Goal: Task Accomplishment & Management: Use online tool/utility

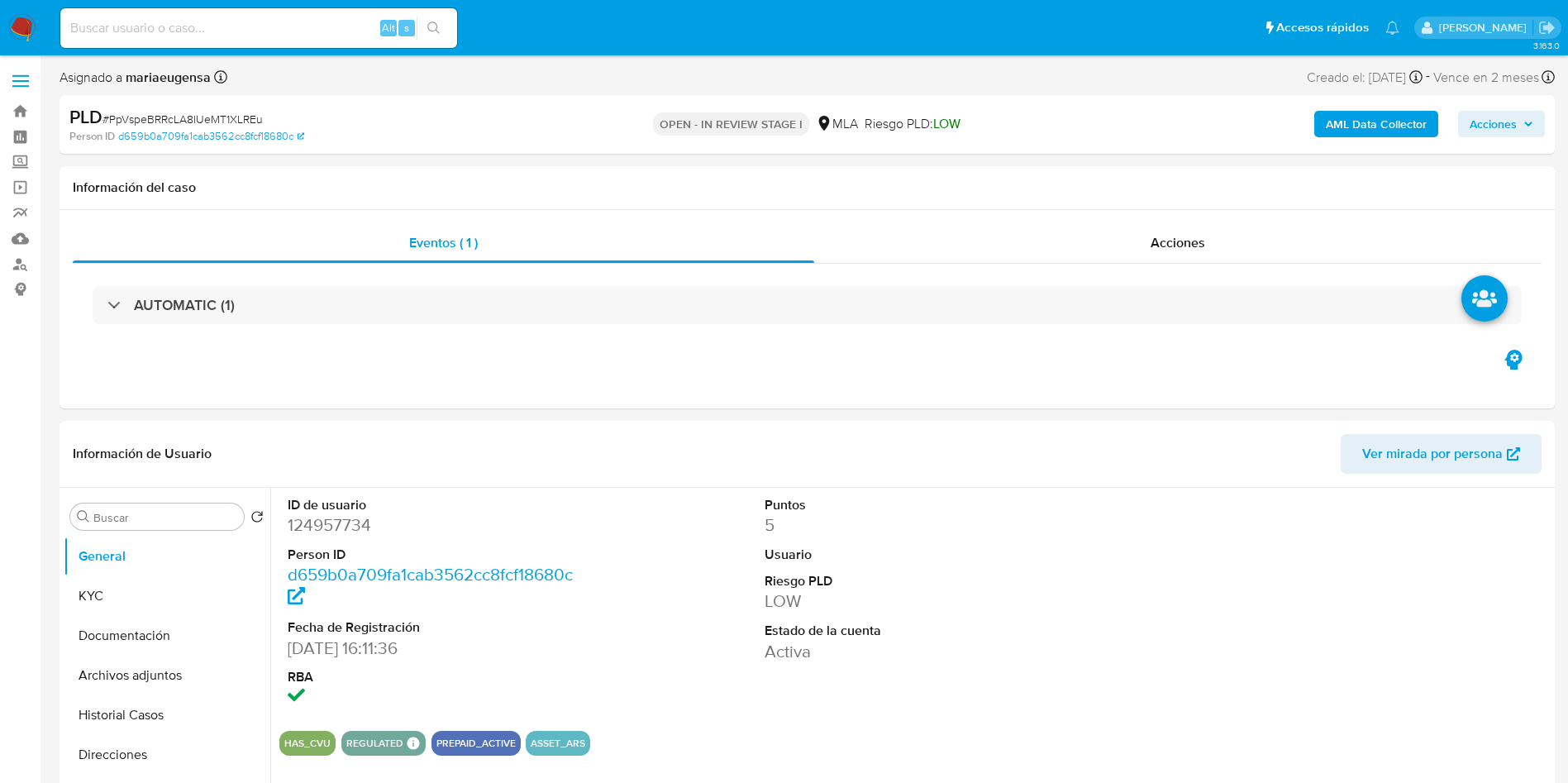
select select "10"
click at [318, 531] on dd "124957734" at bounding box center [438, 525] width 302 height 23
drag, startPoint x: 120, startPoint y: 604, endPoint x: 157, endPoint y: 593, distance: 38.6
click at [157, 593] on button "KYC" at bounding box center [160, 596] width 193 height 40
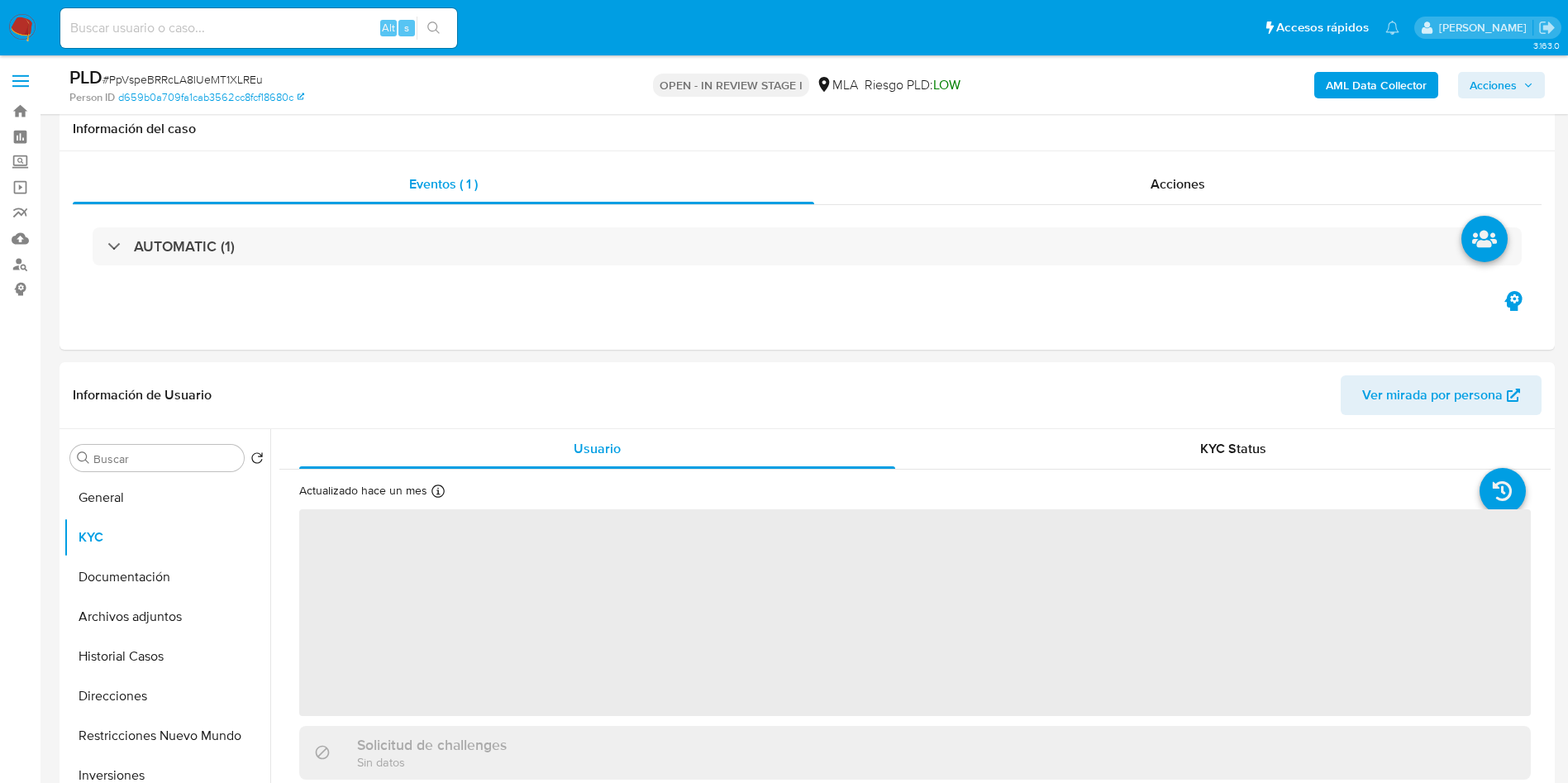
scroll to position [128, 0]
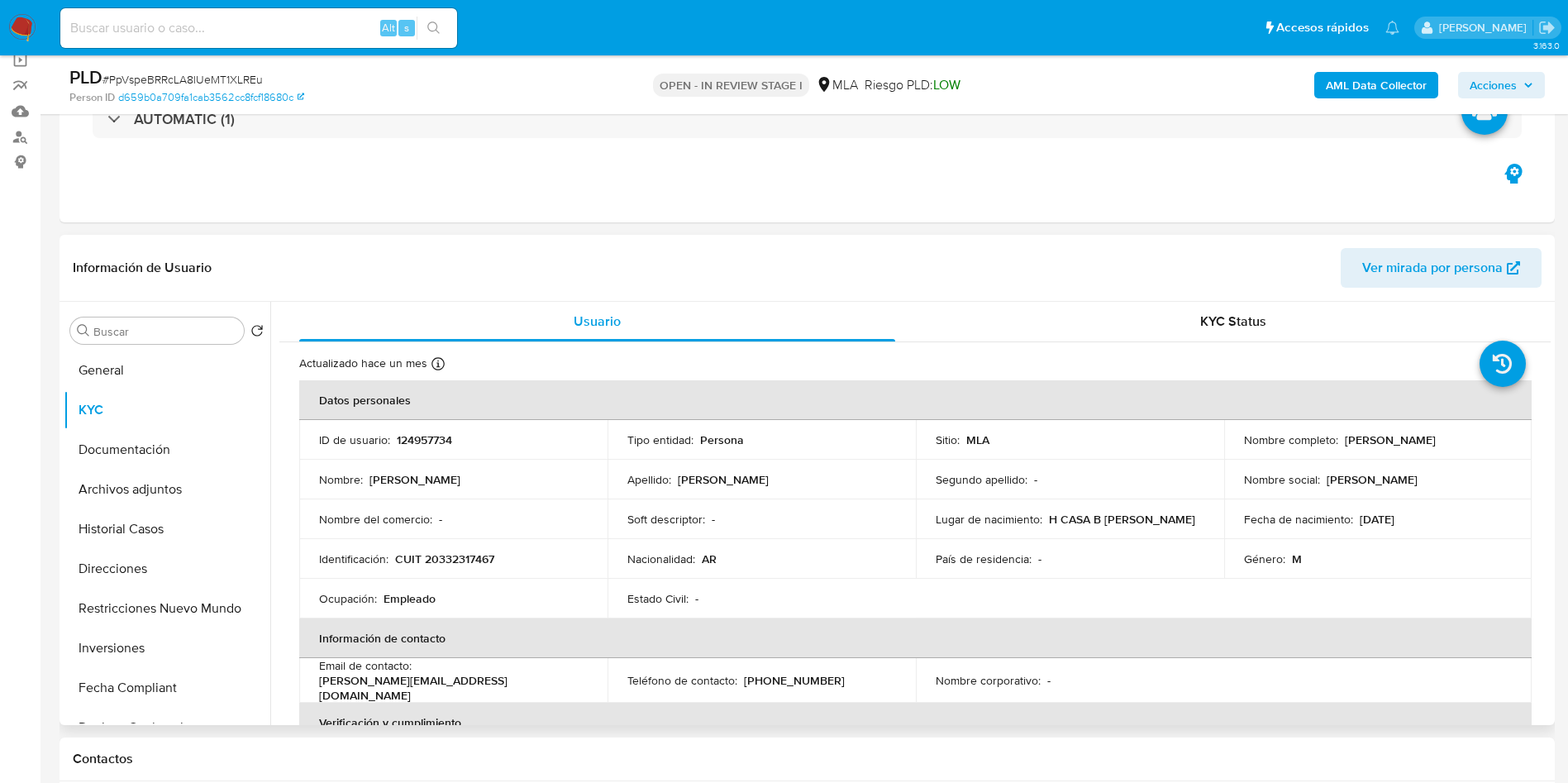
click at [499, 547] on td "Identificación : CUIT 20332317467" at bounding box center [453, 559] width 309 height 40
click at [486, 556] on p "CUIT 20332317467" at bounding box center [444, 559] width 99 height 15
copy p "20332317467"
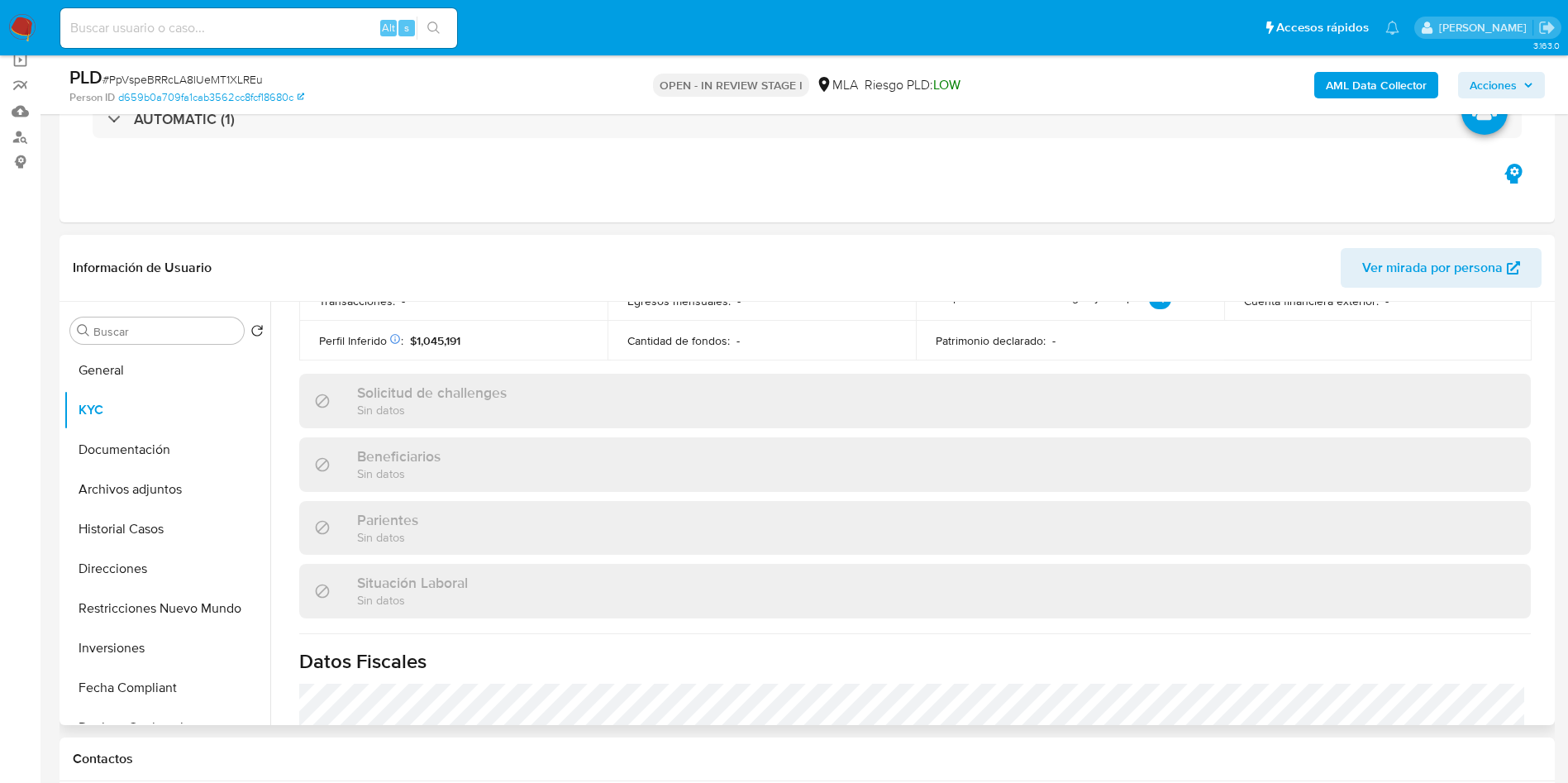
scroll to position [856, 0]
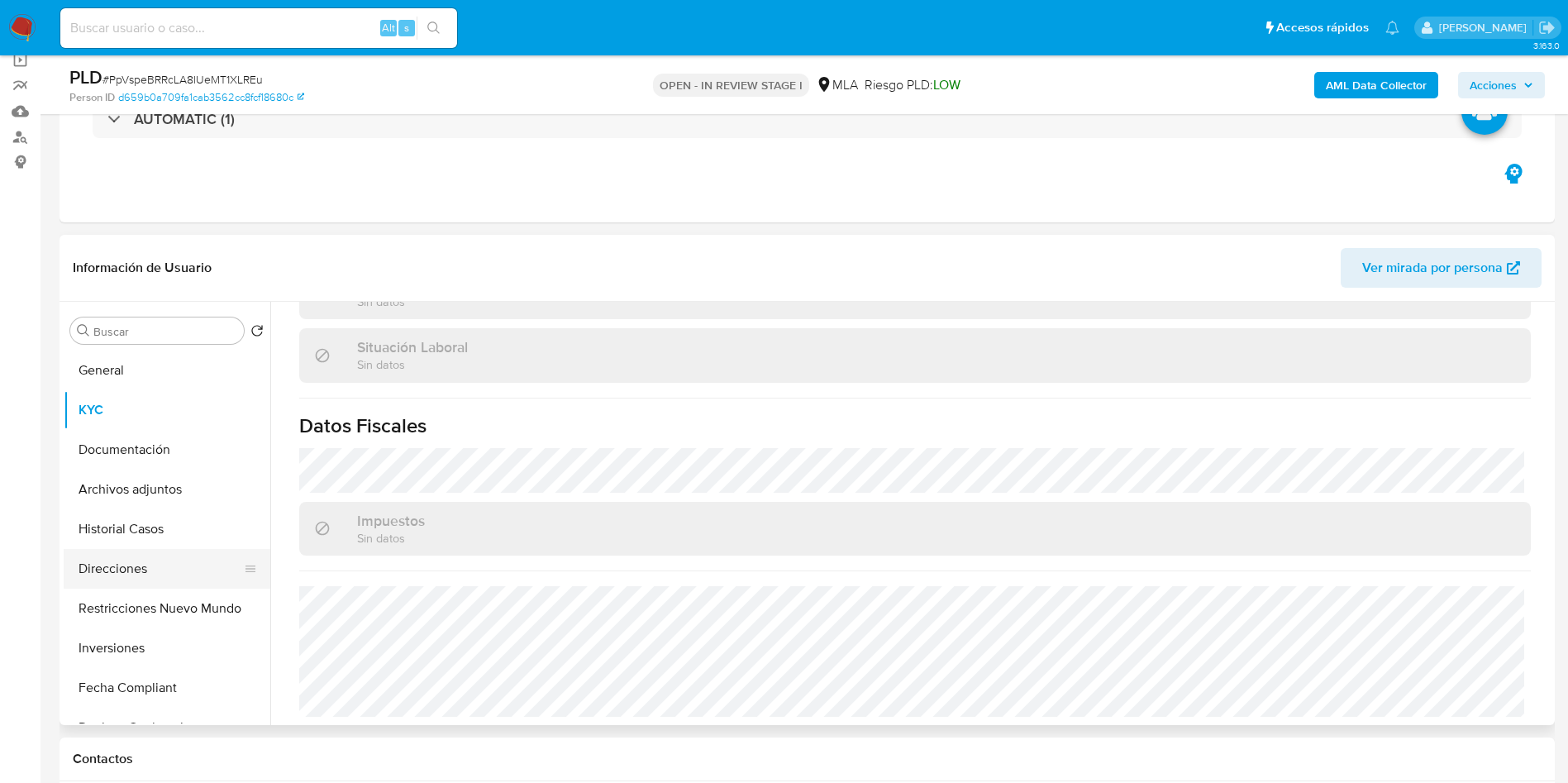
drag, startPoint x: 86, startPoint y: 556, endPoint x: 85, endPoint y: 565, distance: 9.1
click at [86, 557] on button "Direcciones" at bounding box center [160, 568] width 193 height 40
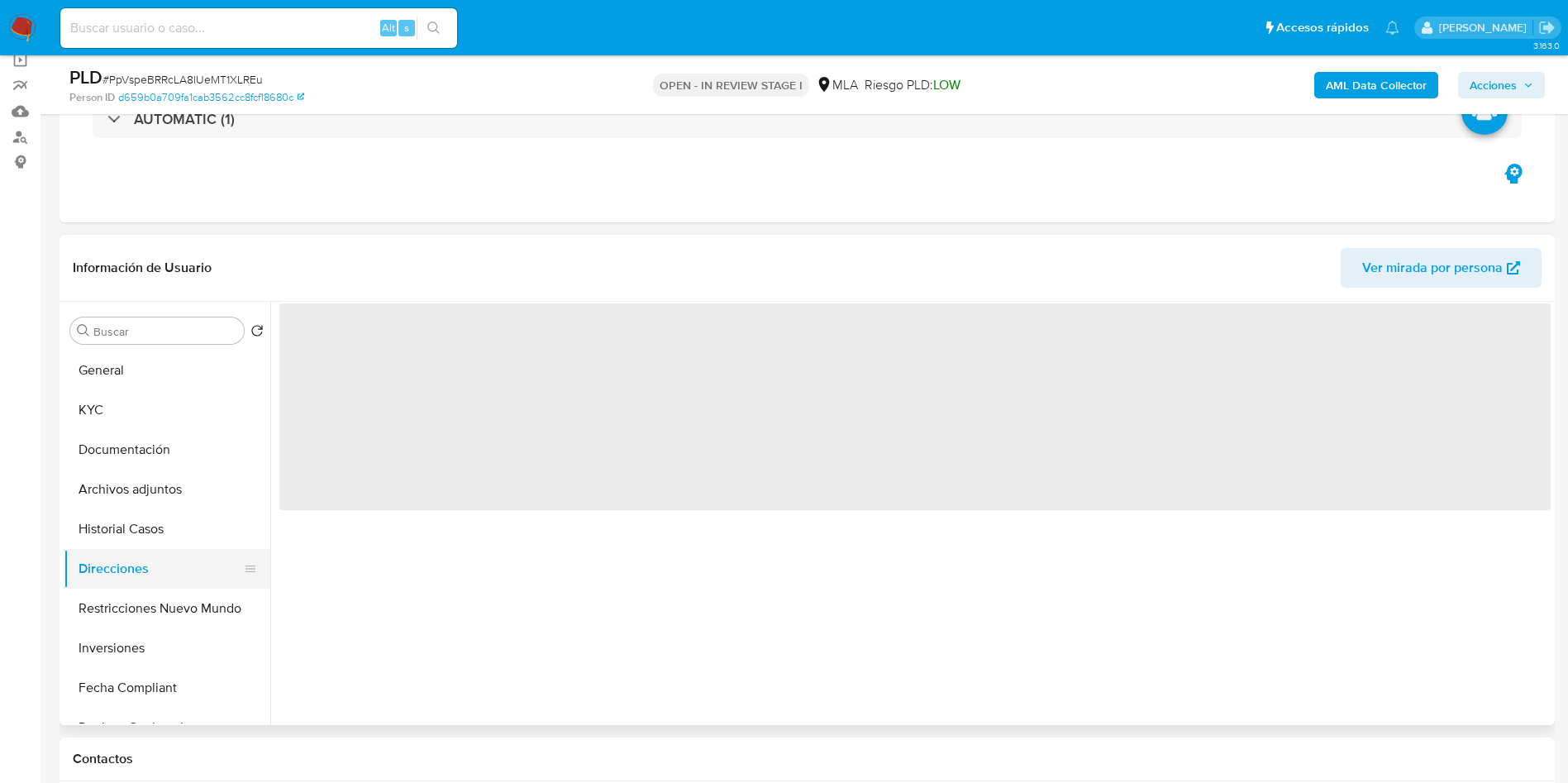
scroll to position [0, 0]
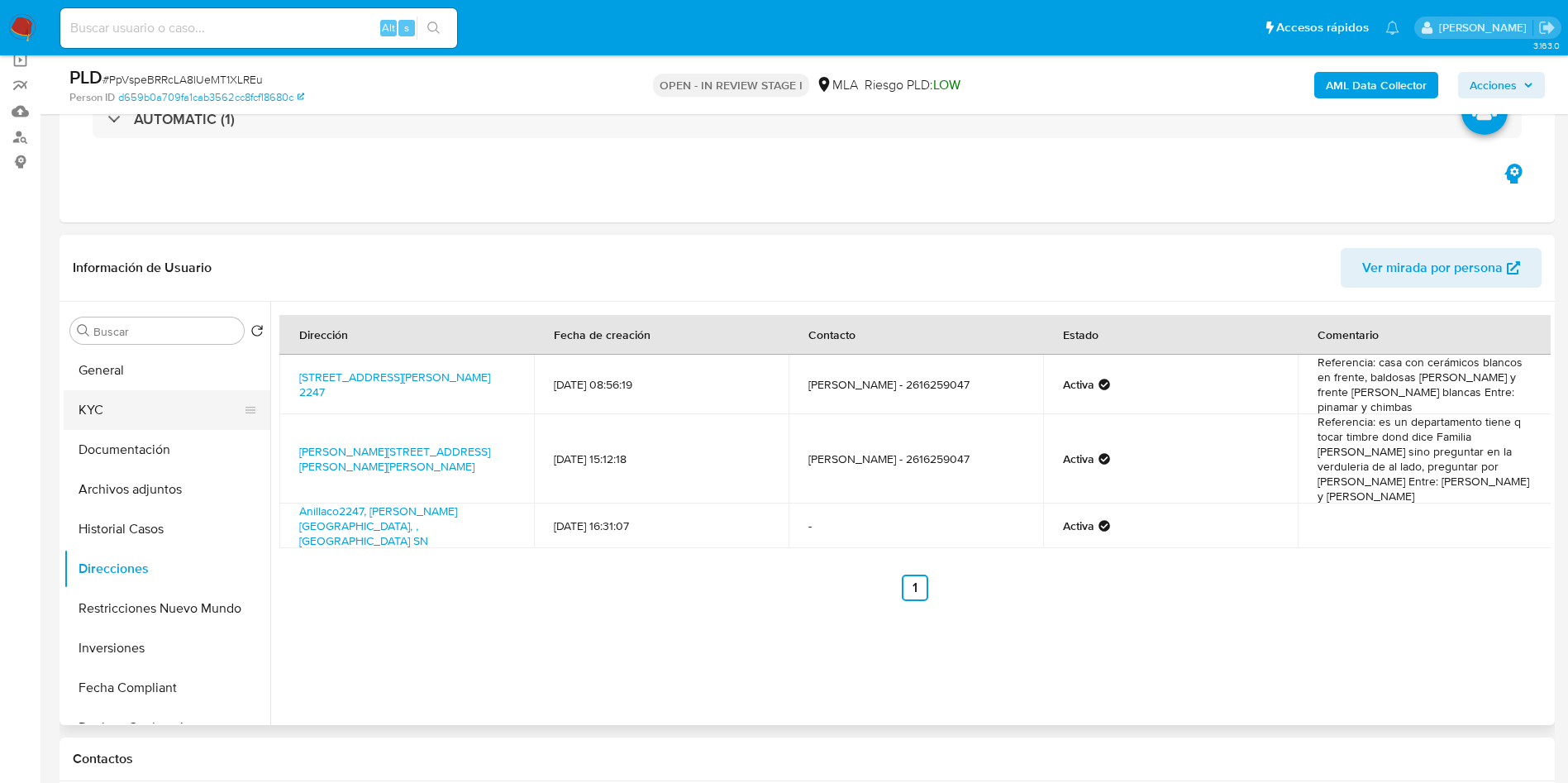
click at [94, 407] on button "KYC" at bounding box center [160, 410] width 193 height 40
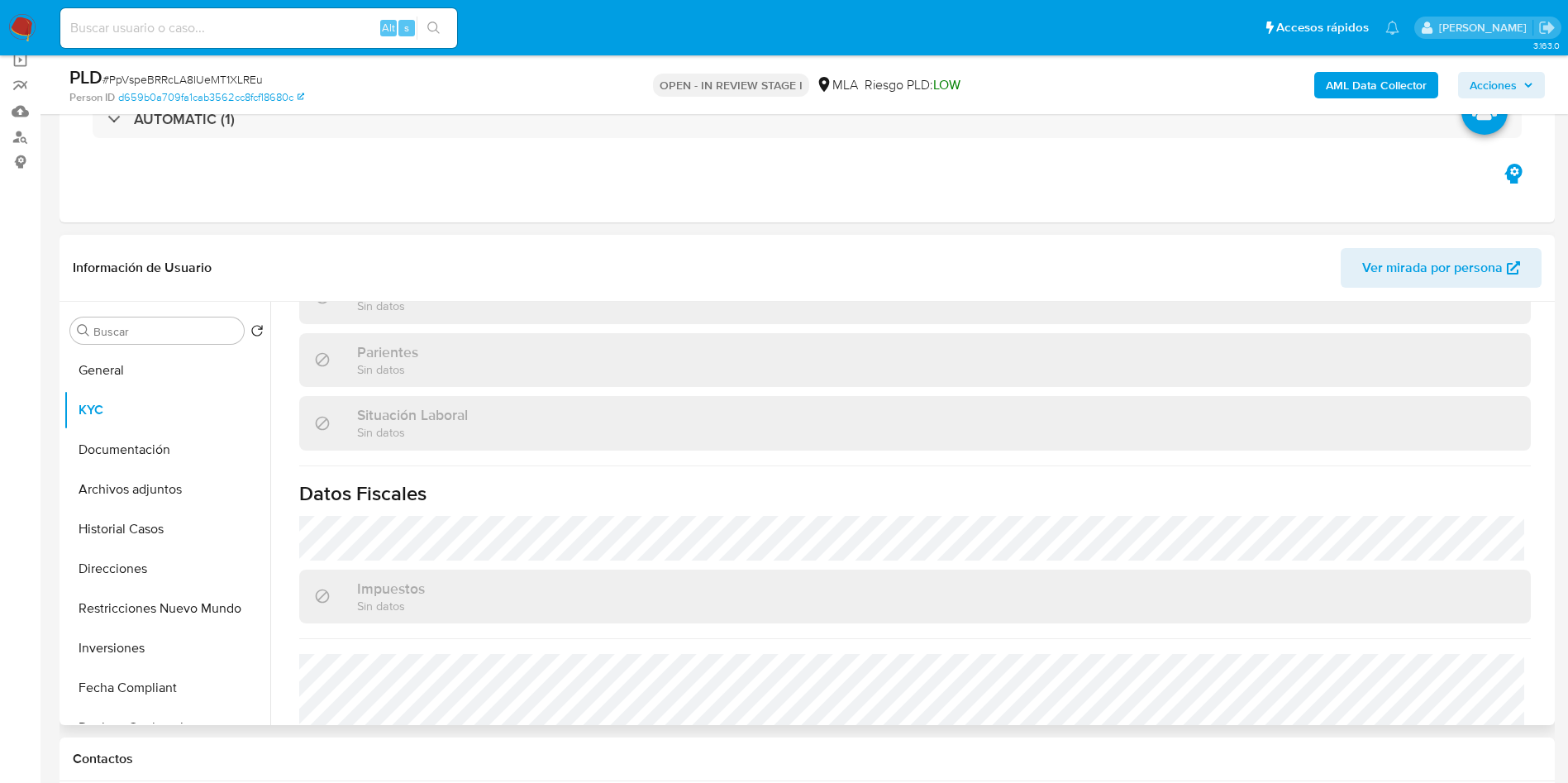
scroll to position [856, 0]
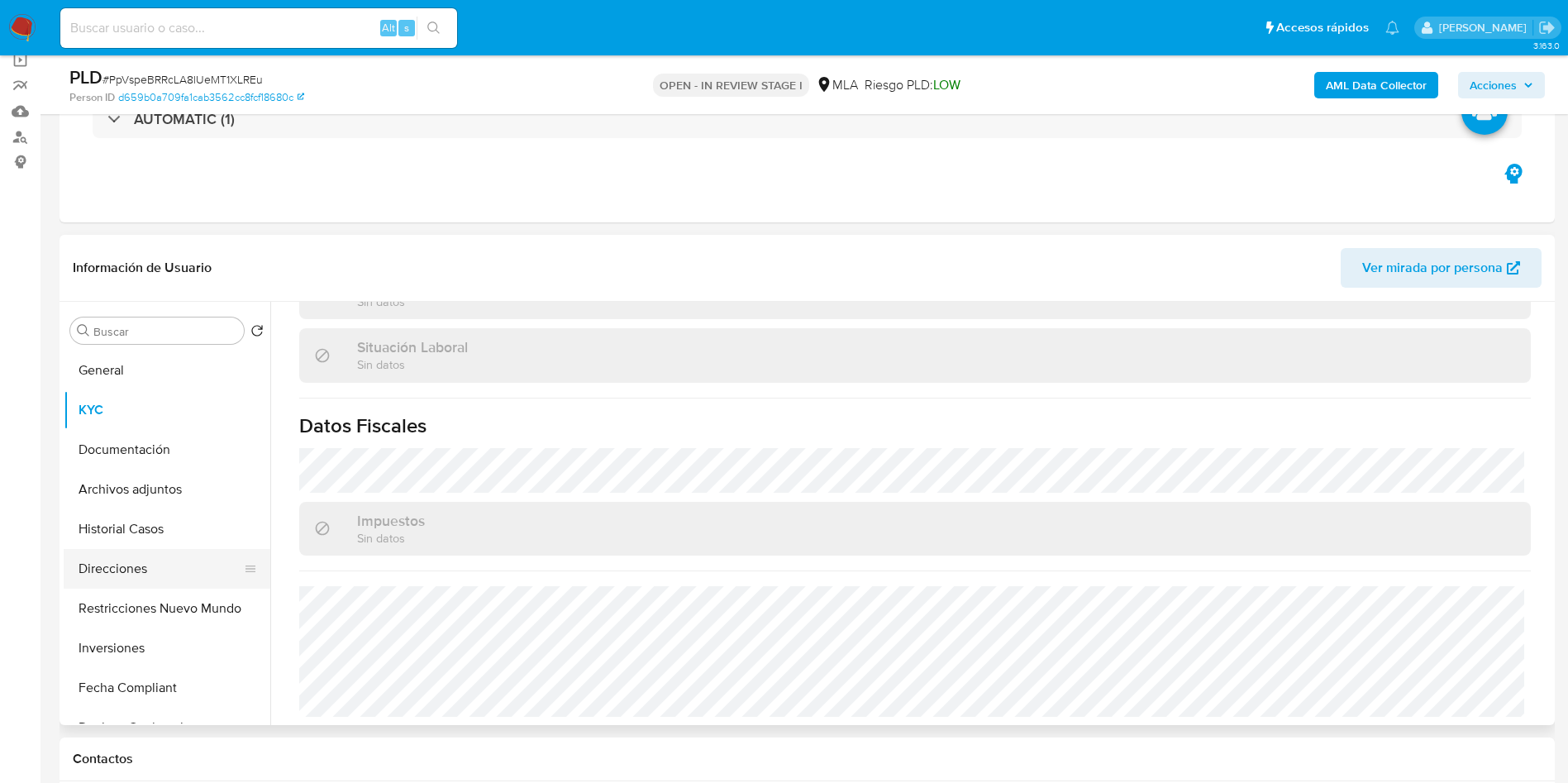
click at [141, 552] on button "Direcciones" at bounding box center [160, 568] width 193 height 40
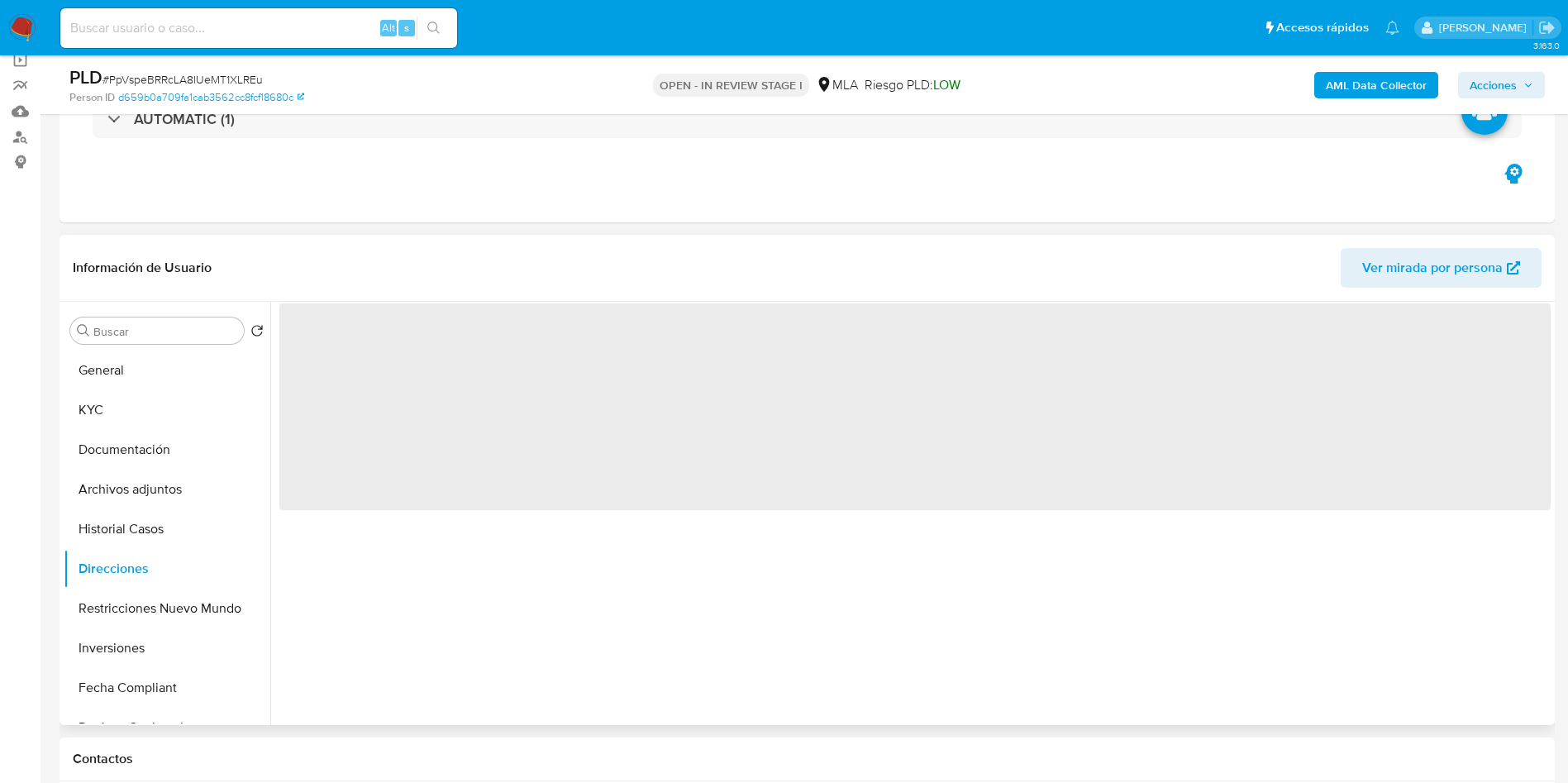
scroll to position [0, 0]
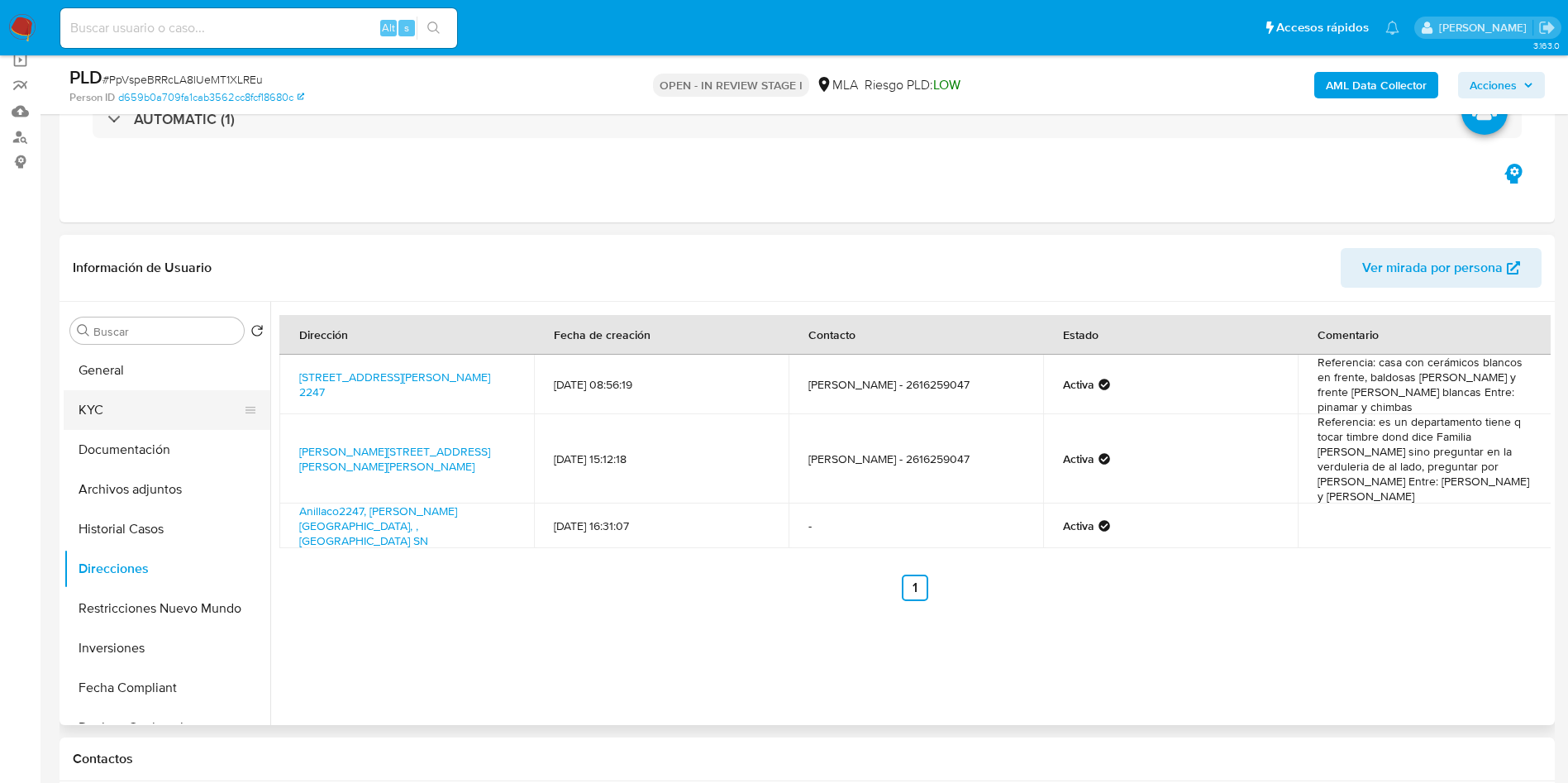
drag, startPoint x: 119, startPoint y: 406, endPoint x: 171, endPoint y: 407, distance: 52.0
click at [119, 405] on button "KYC" at bounding box center [160, 410] width 193 height 40
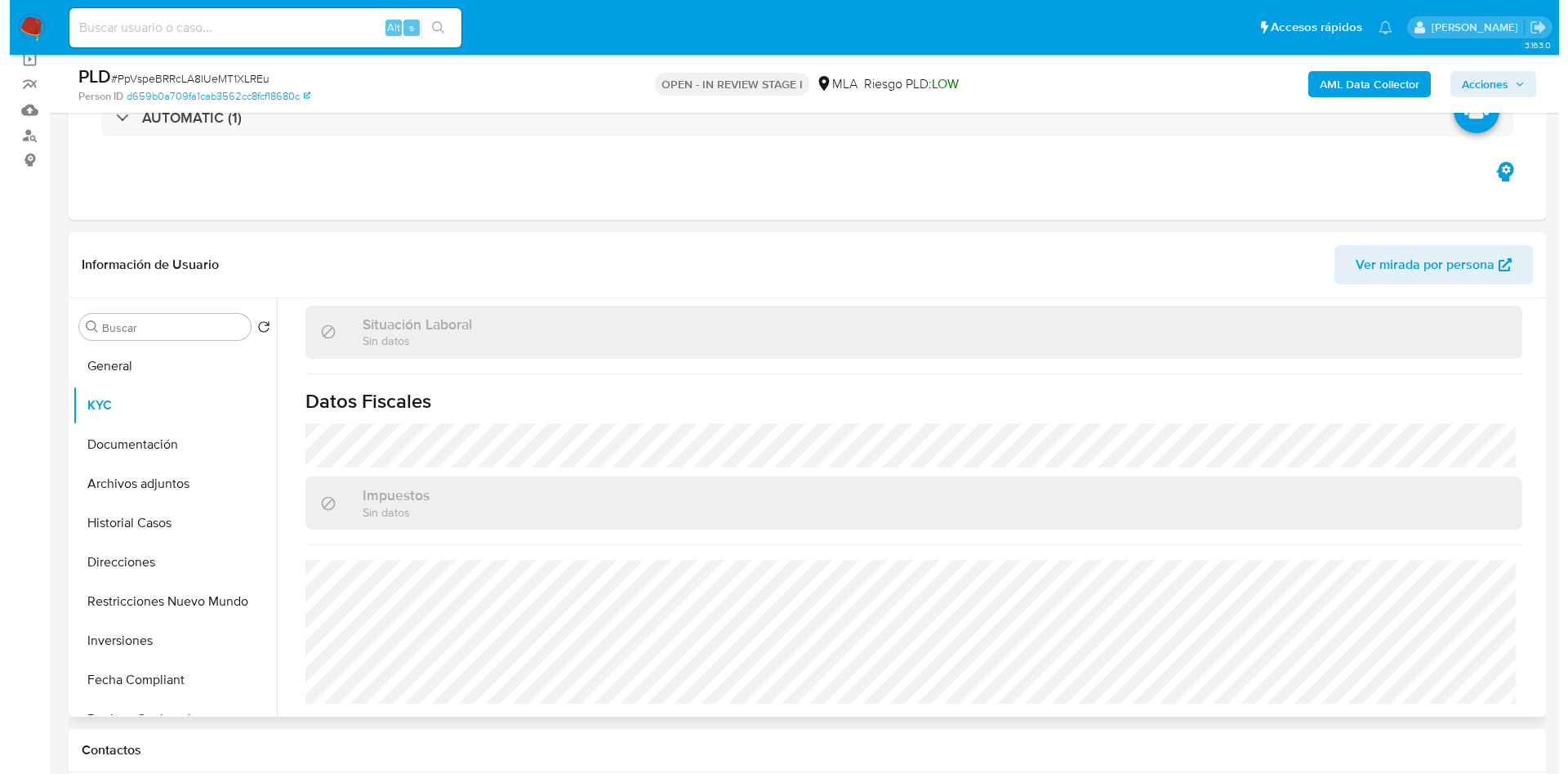
scroll to position [846, 0]
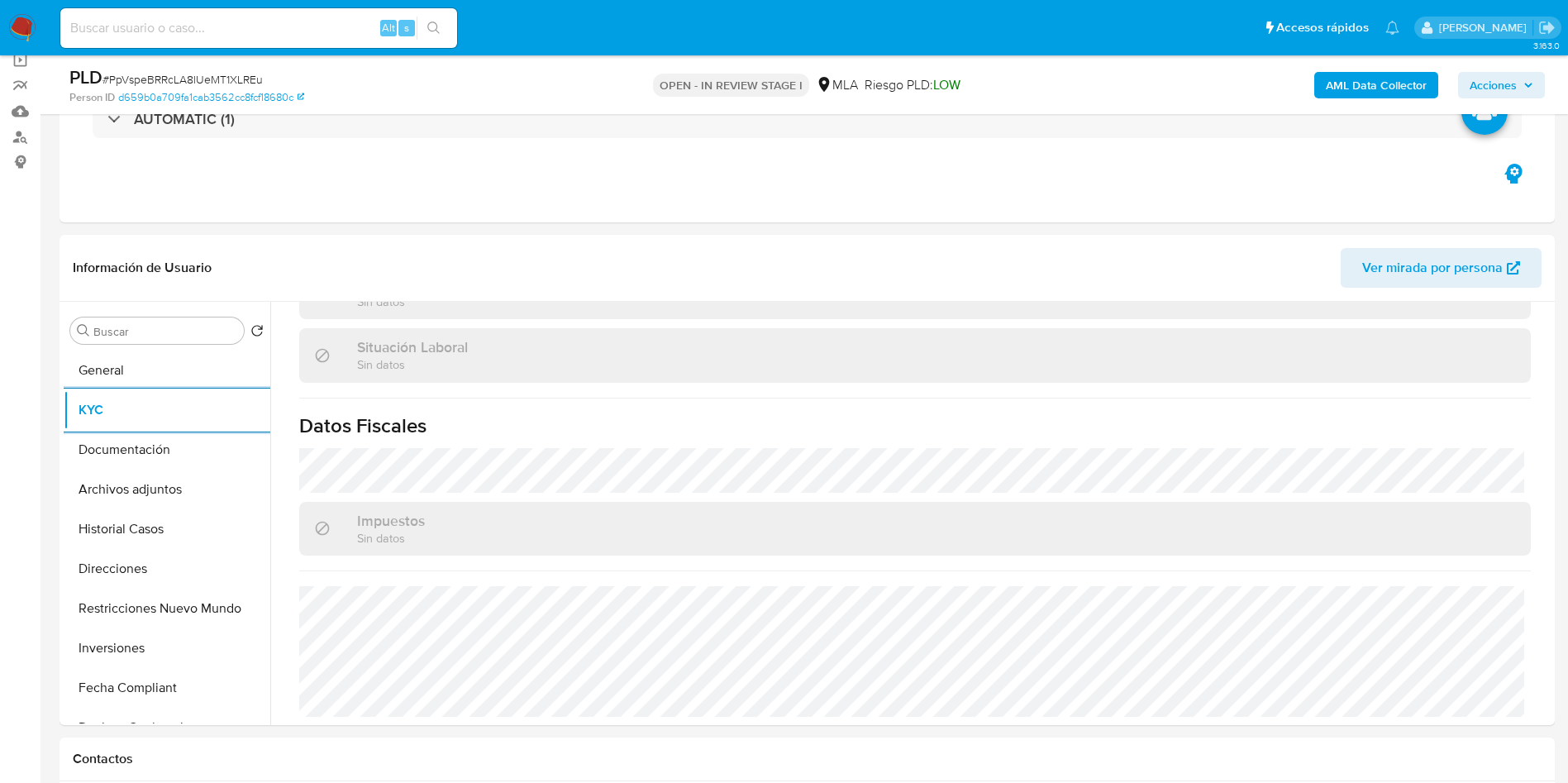
click at [240, 76] on span "# PpVspeBRRcLA8lUeMT1XLREu" at bounding box center [183, 79] width 160 height 17
copy span "PpVspeBRRcLA8lUeMT1XLREu"
click at [1334, 95] on b "AML Data Collector" at bounding box center [1375, 85] width 101 height 26
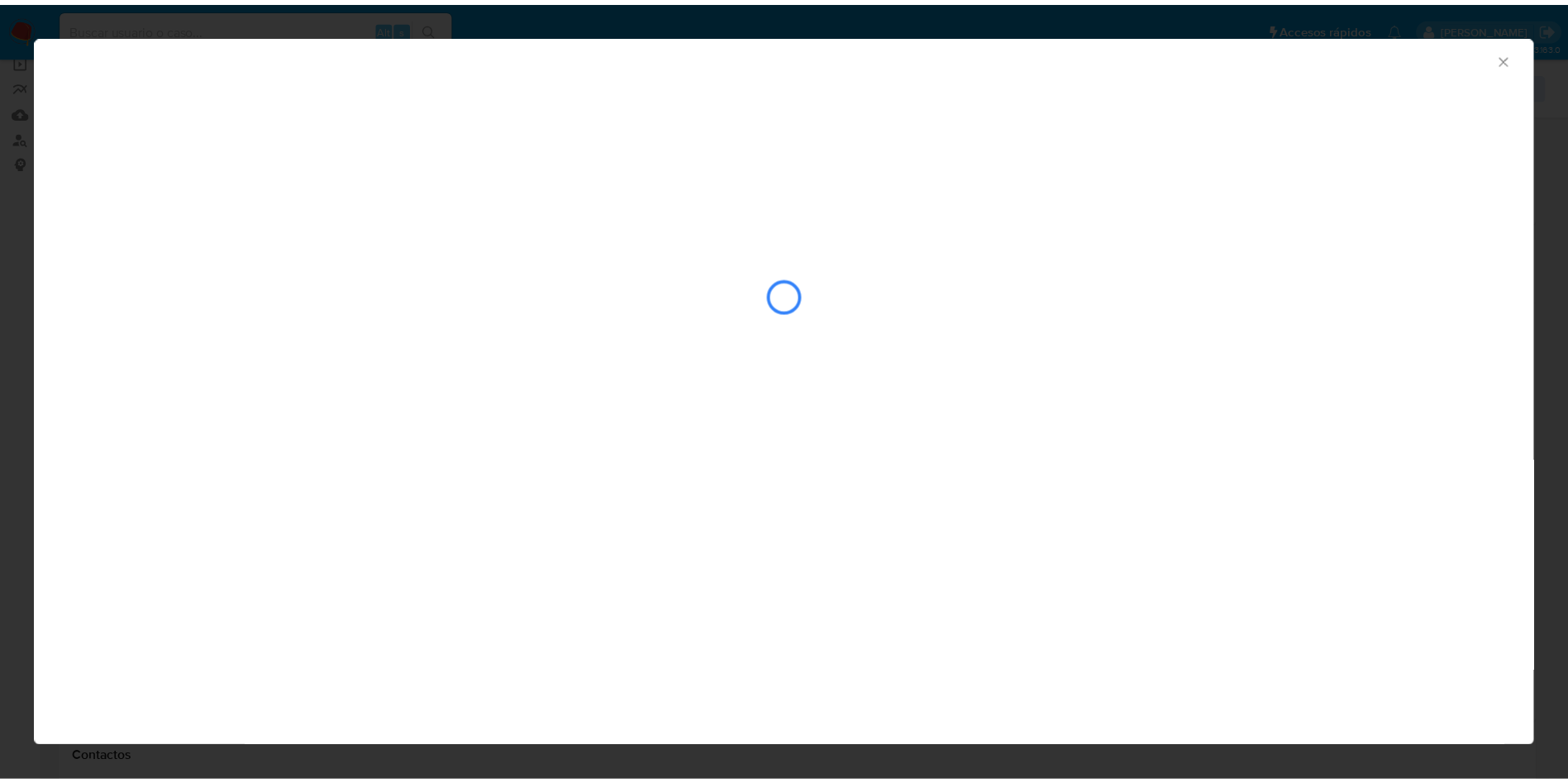
scroll to position [871, 0]
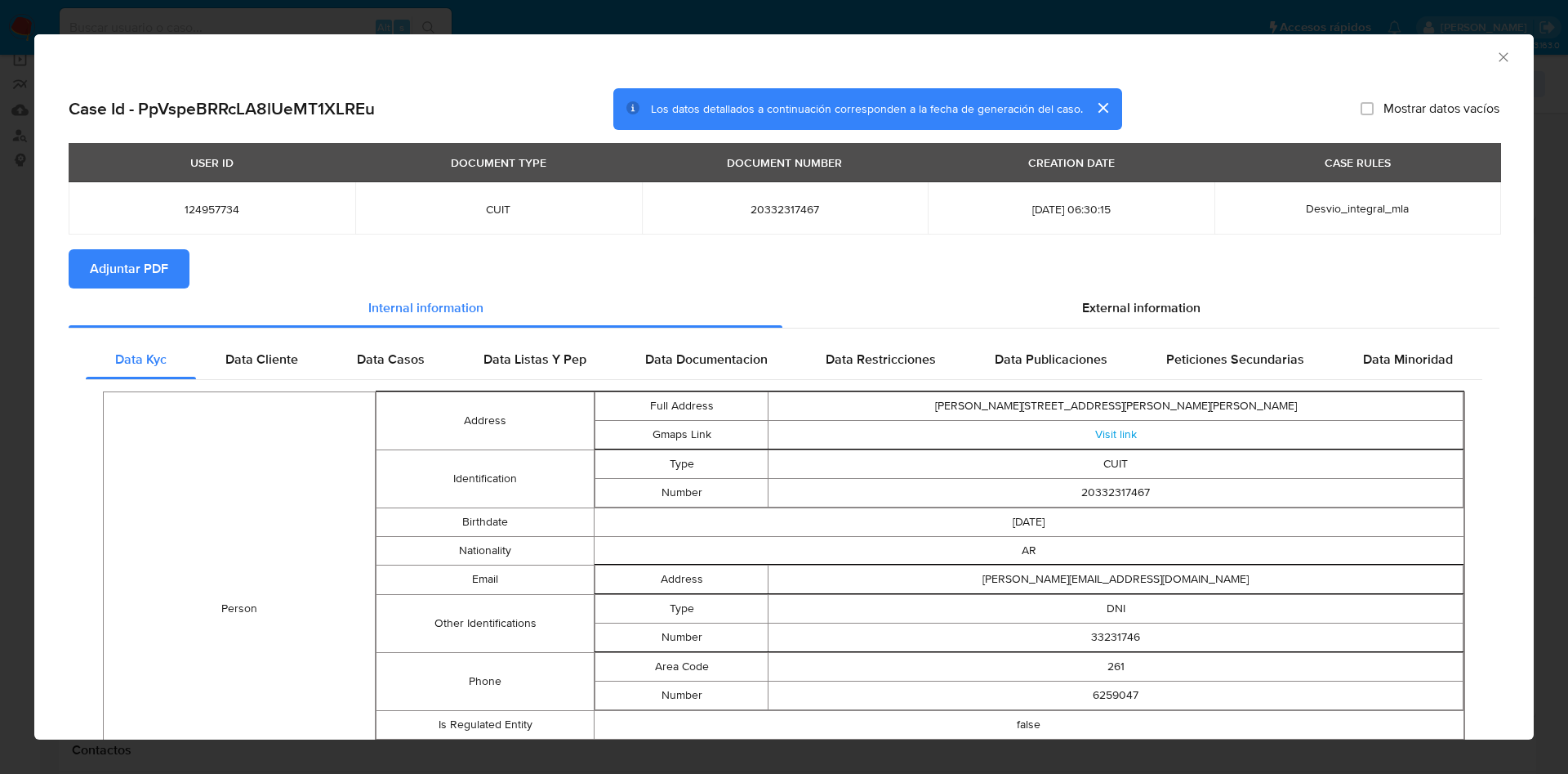
click at [172, 260] on button "Adjuntar PDF" at bounding box center [129, 269] width 121 height 39
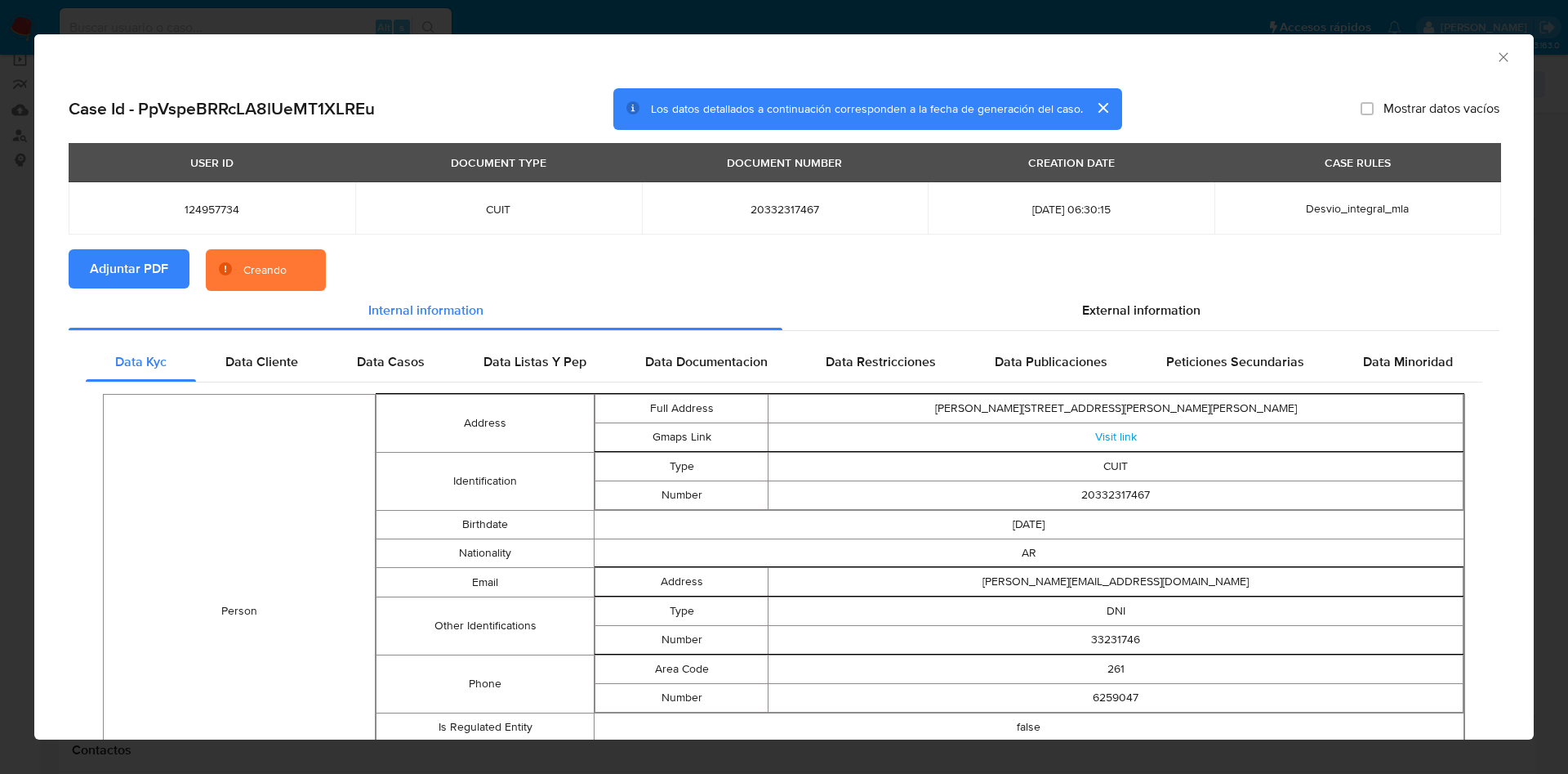
click at [207, 210] on span "124957734" at bounding box center [211, 209] width 248 height 15
copy span "124957734"
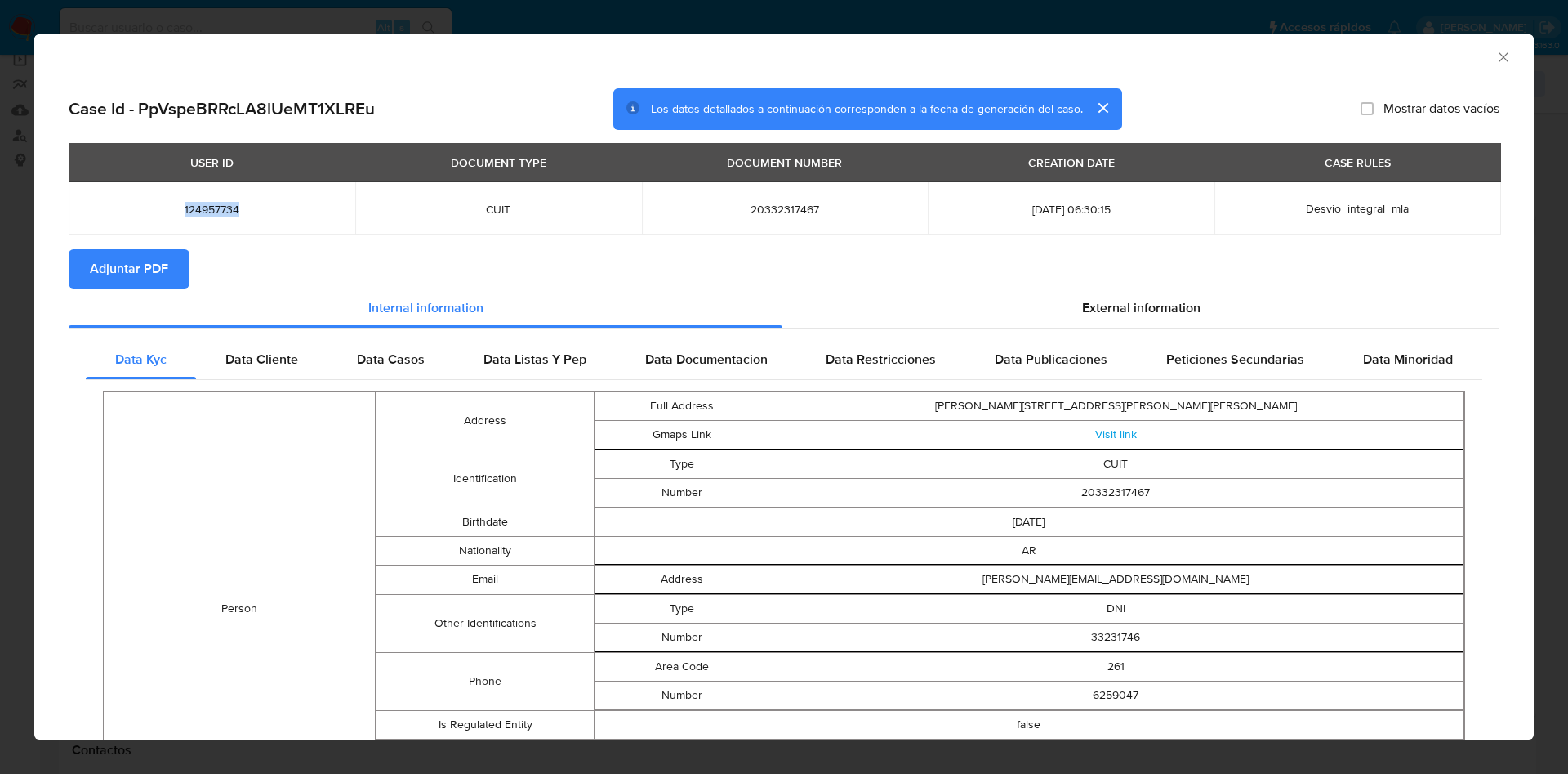
click at [1496, 61] on icon "Cerrar ventana" at bounding box center [1504, 57] width 17 height 17
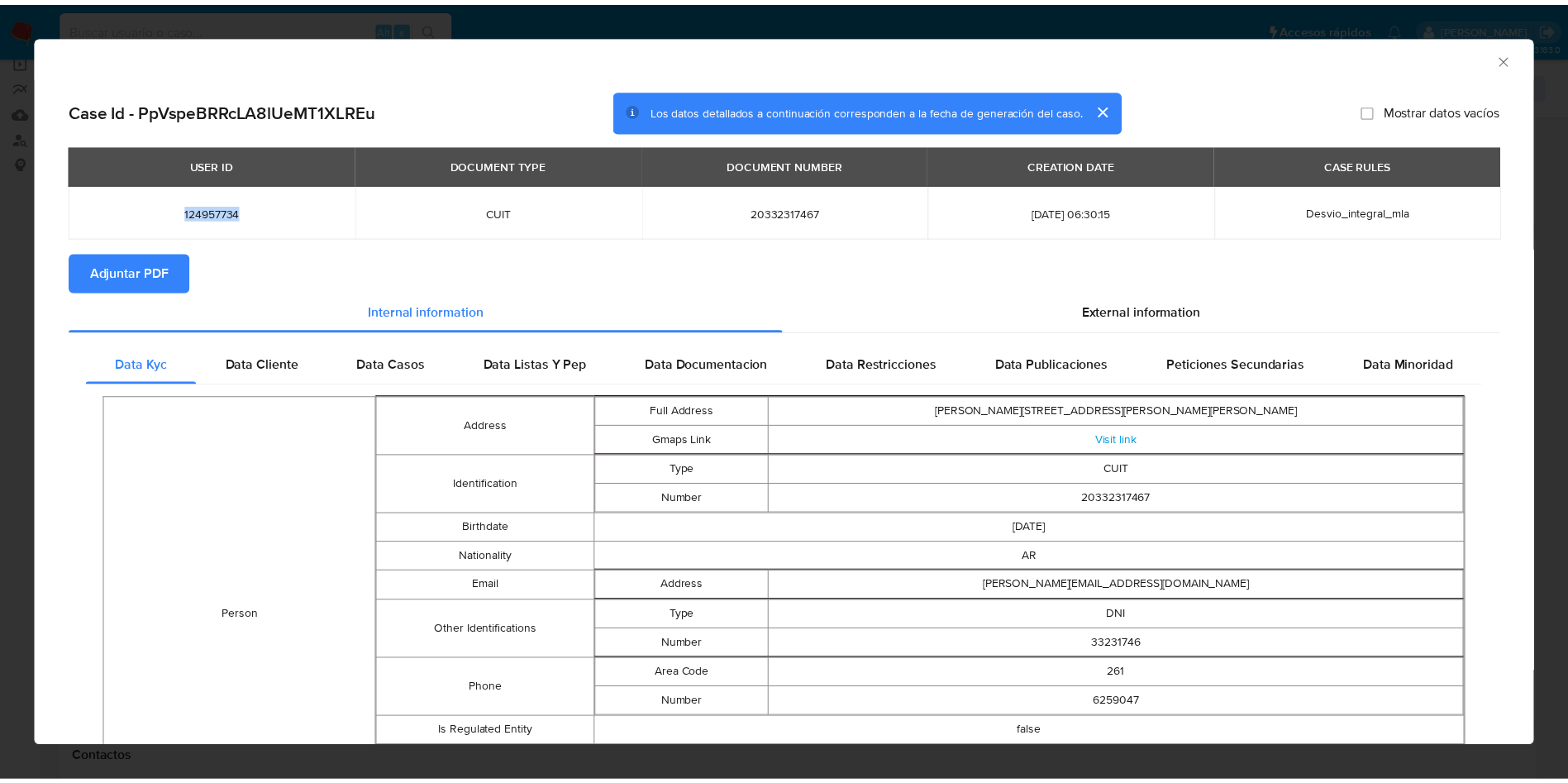
scroll to position [856, 0]
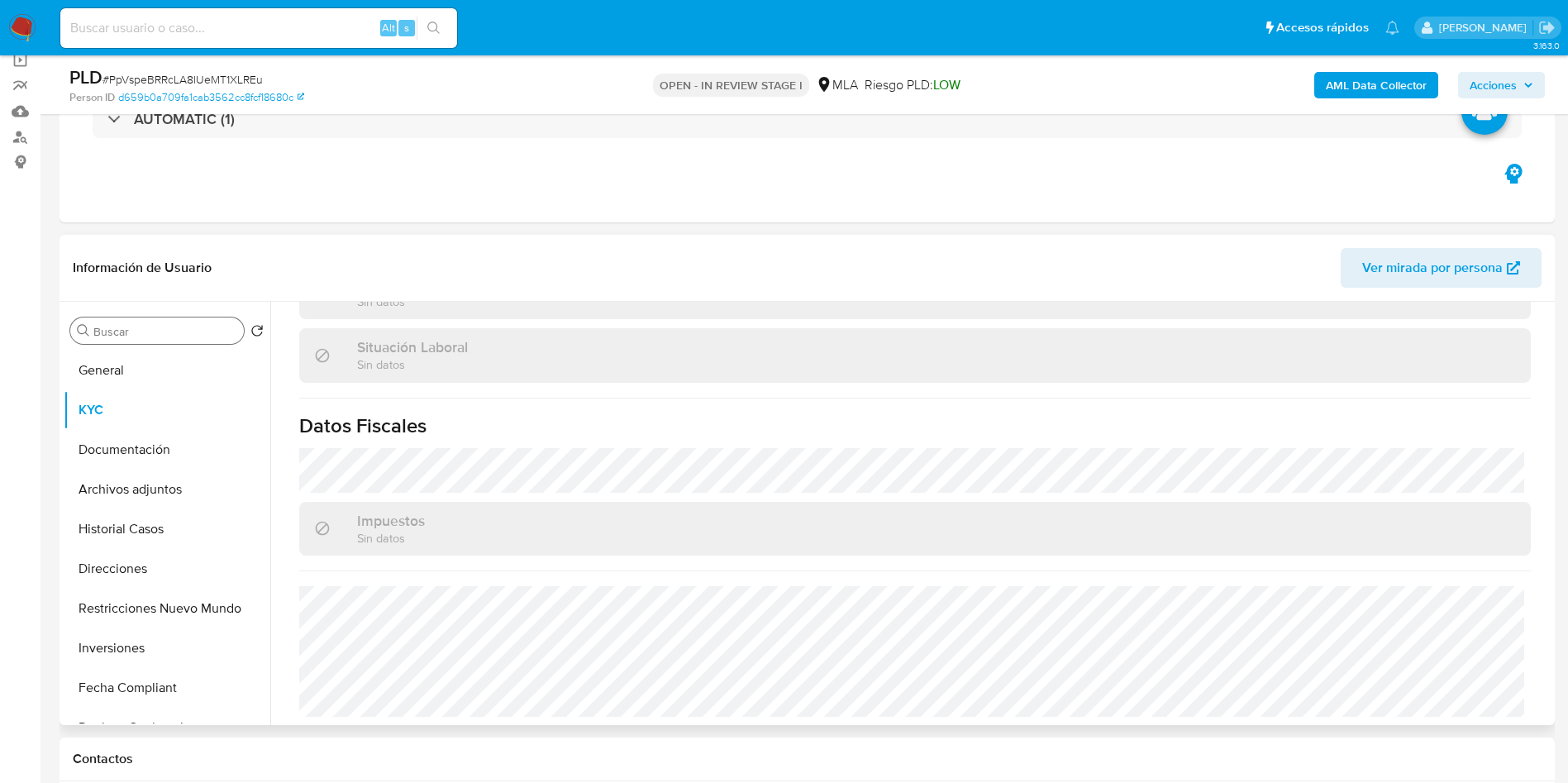
click at [144, 325] on input "Buscar" at bounding box center [165, 331] width 144 height 15
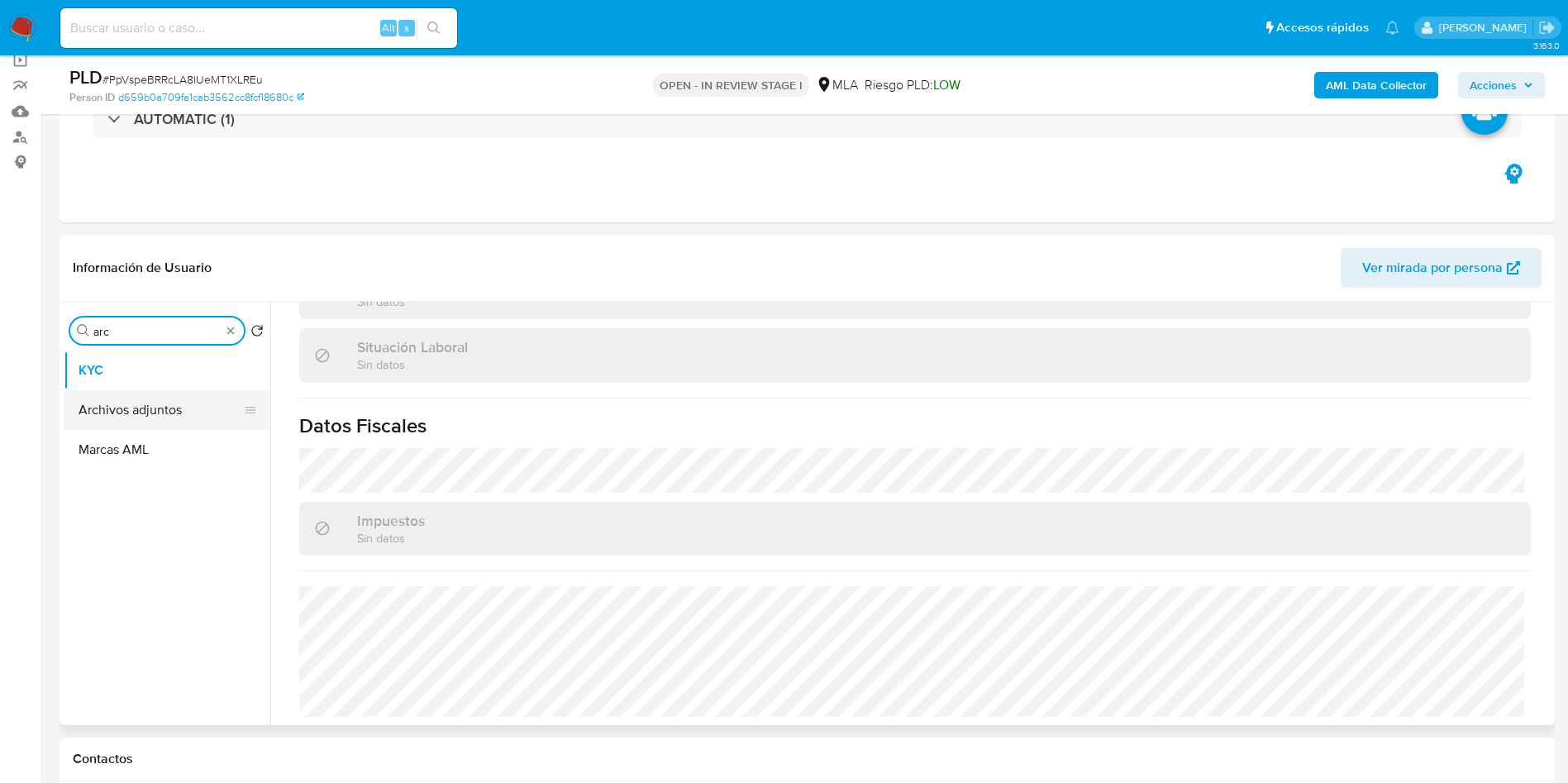
type input "arc"
click at [145, 408] on button "Archivos adjuntos" at bounding box center [160, 410] width 193 height 40
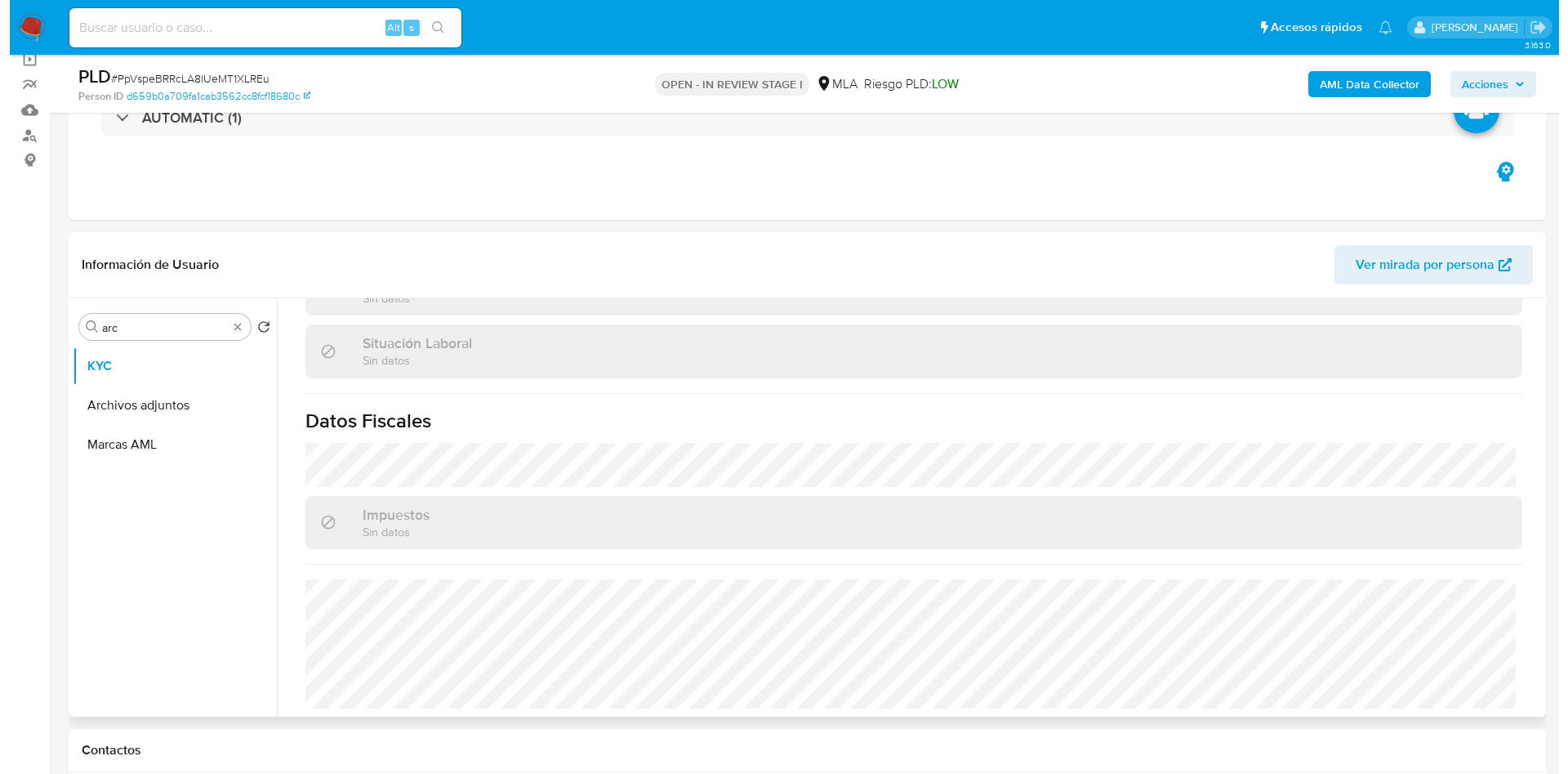
scroll to position [0, 0]
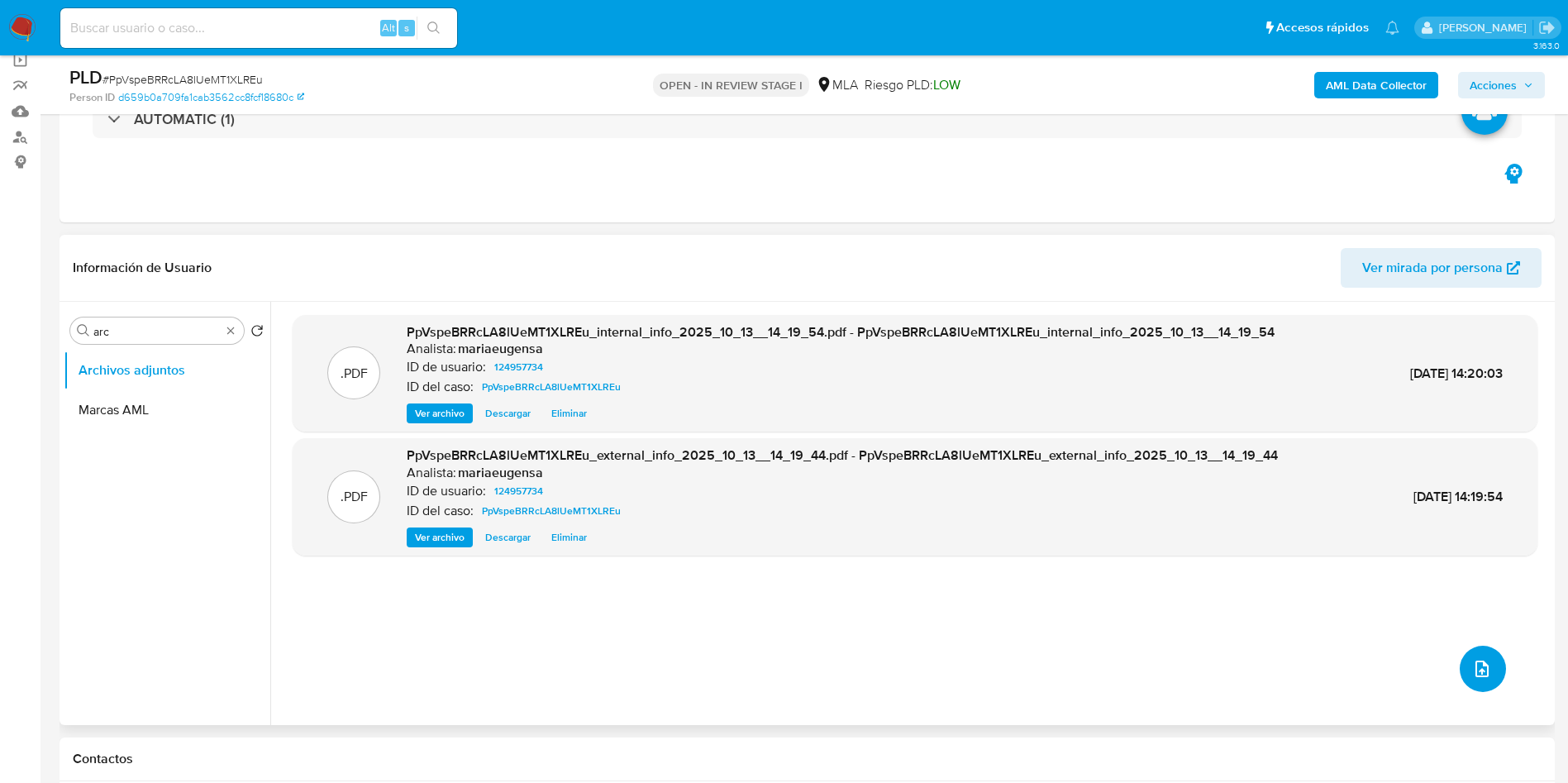
click at [1460, 664] on button "upload-file" at bounding box center [1483, 669] width 47 height 47
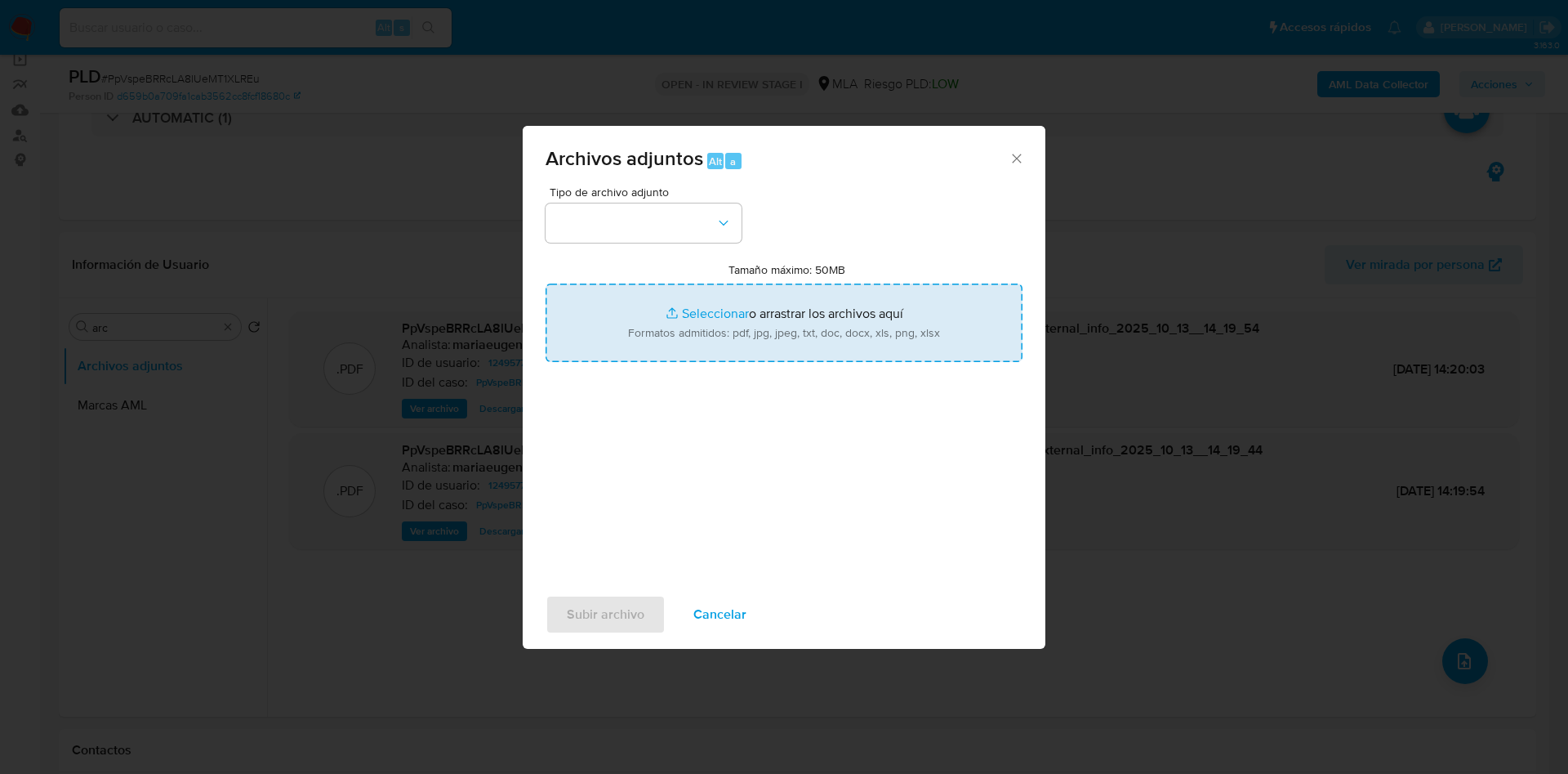
click at [747, 308] on input "Tamaño máximo: 50MB Seleccionar archivos" at bounding box center [784, 323] width 477 height 78
type input "C:\fakepath\Caselog PpVspeBRRcLA8lUeMT1XLREu_2025_09_17_16_58_33.docx"
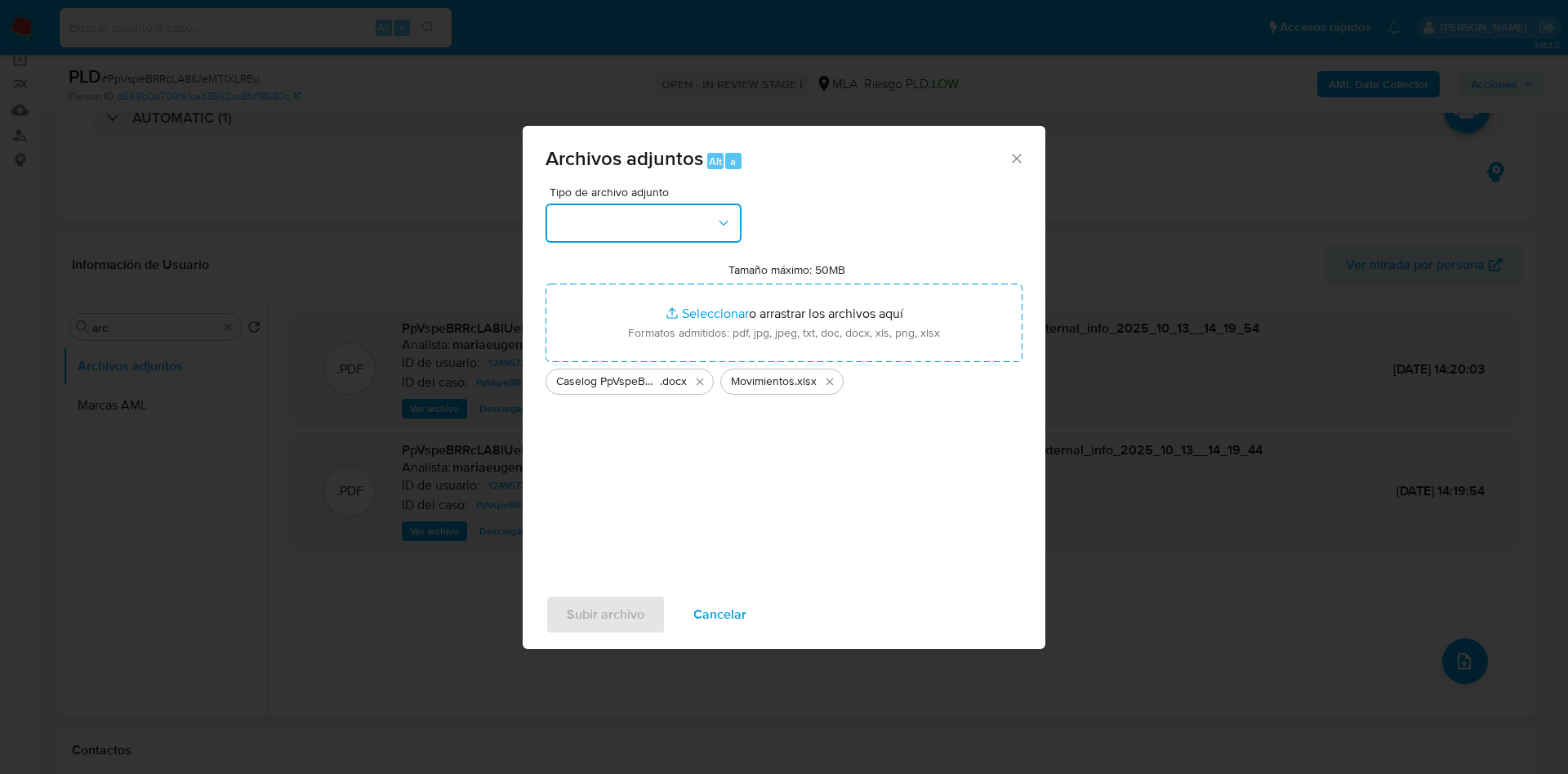
click at [587, 217] on button "button" at bounding box center [644, 223] width 196 height 39
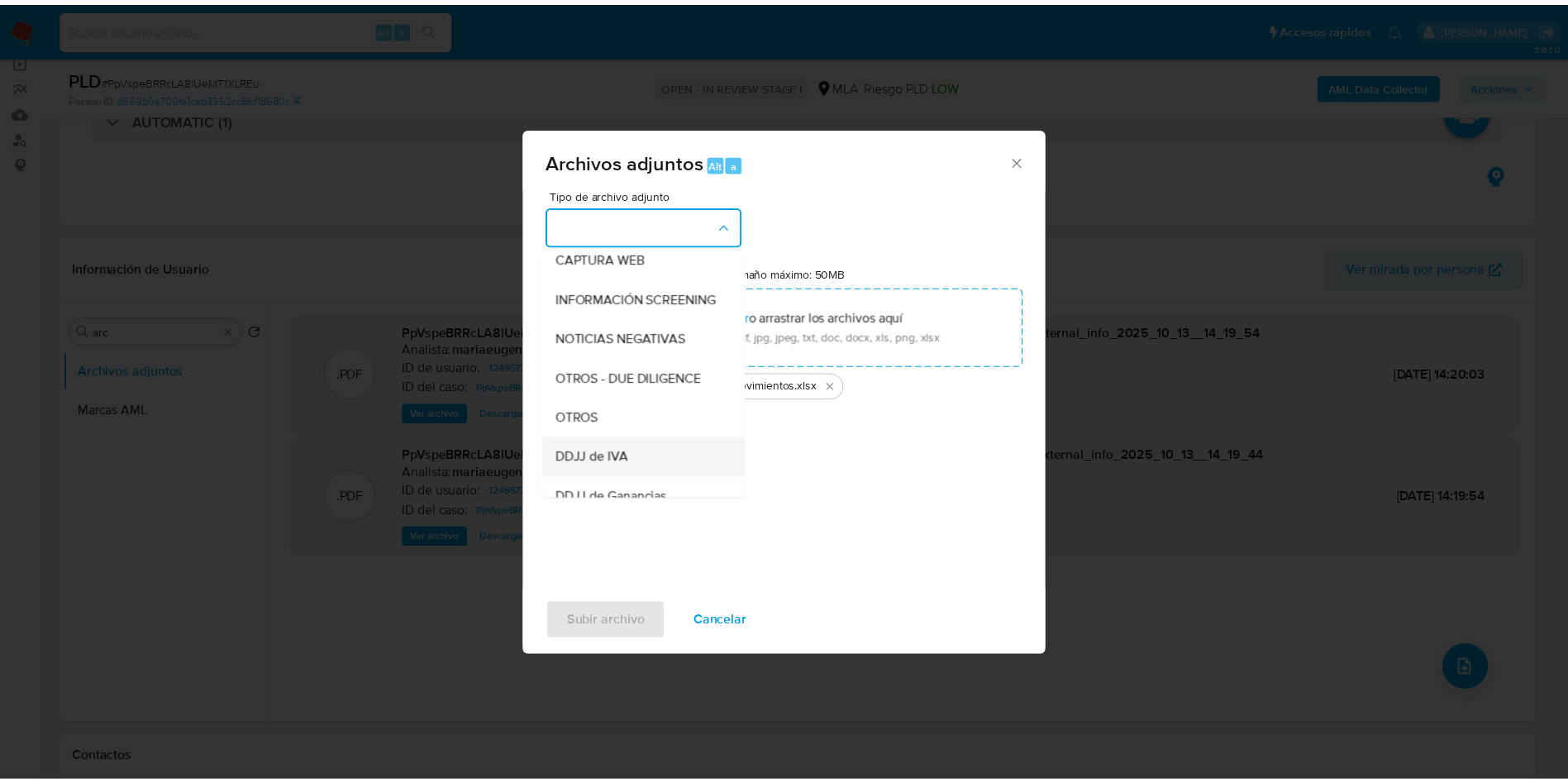
scroll to position [248, 0]
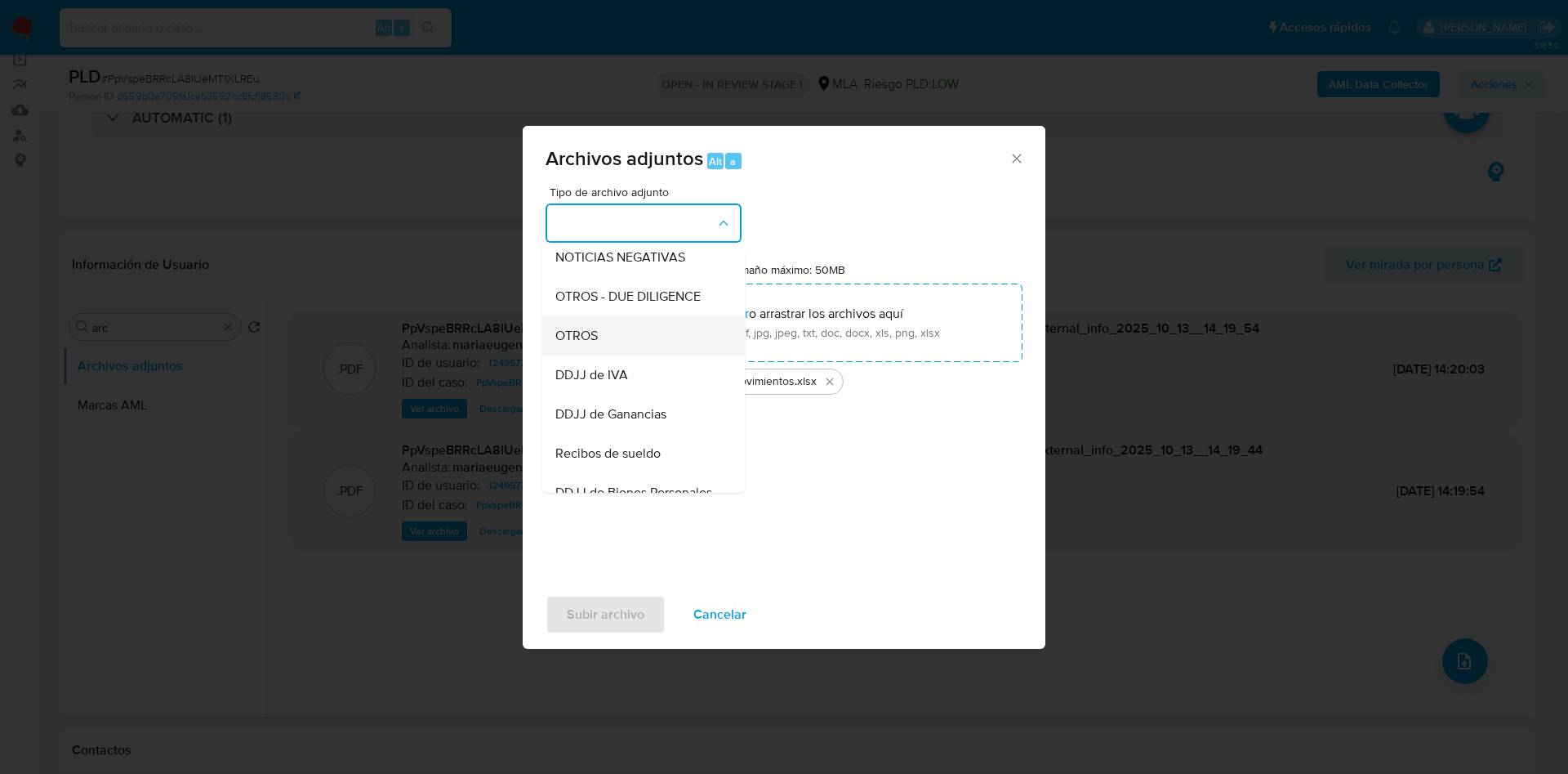
click at [584, 356] on div "OTROS" at bounding box center [639, 336] width 167 height 39
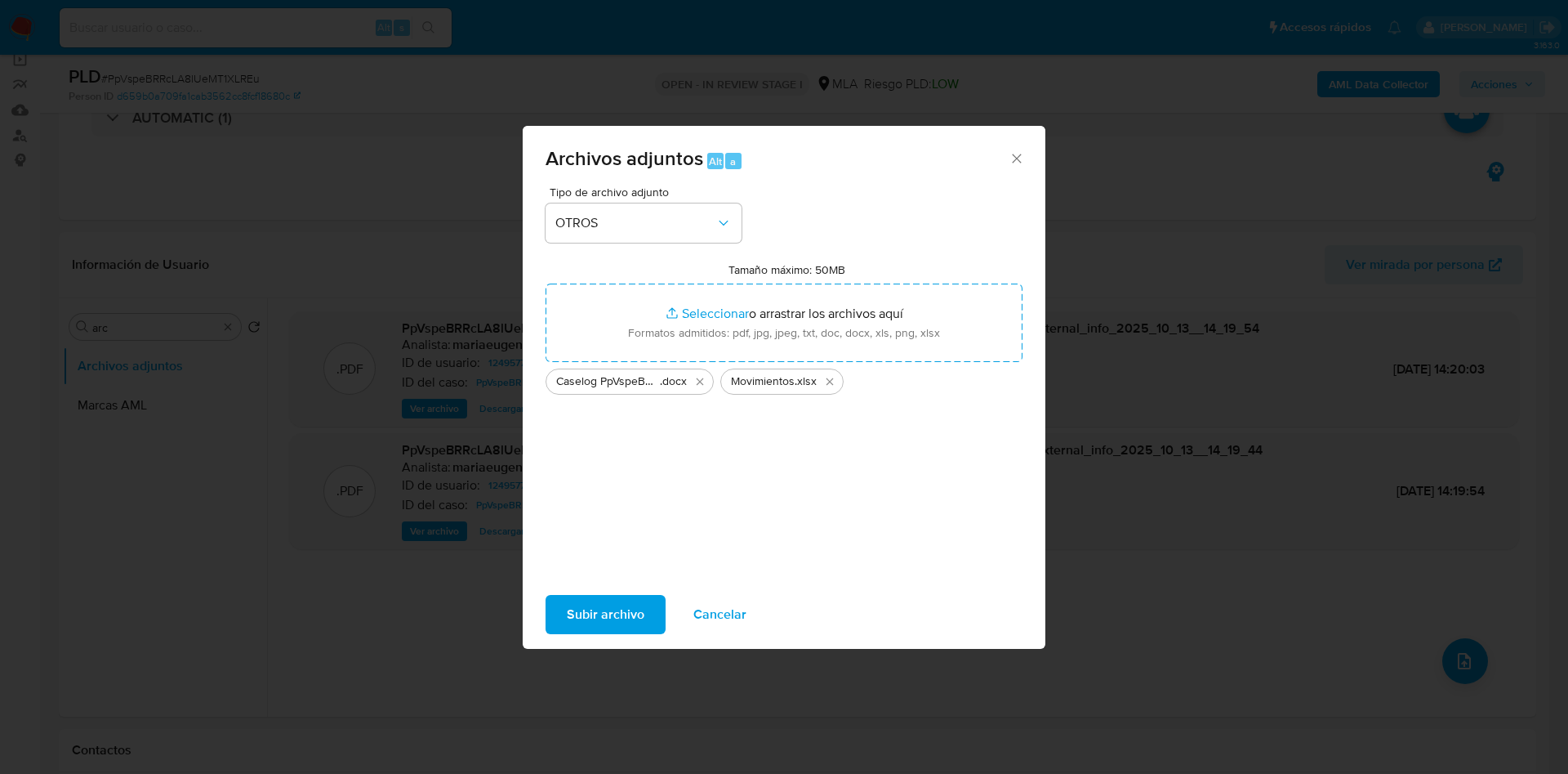
click at [606, 610] on span "Subir archivo" at bounding box center [605, 614] width 77 height 36
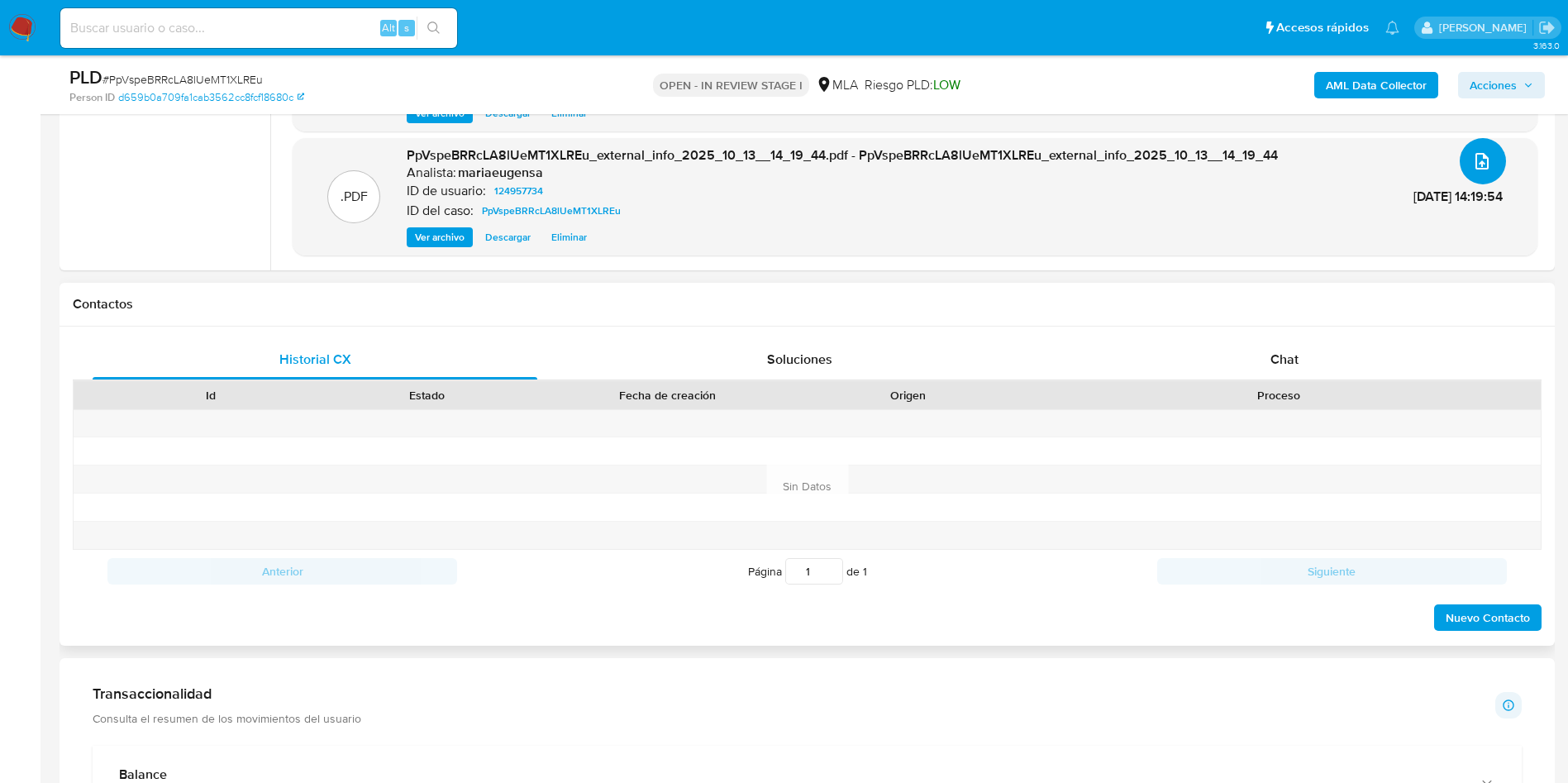
scroll to position [624, 0]
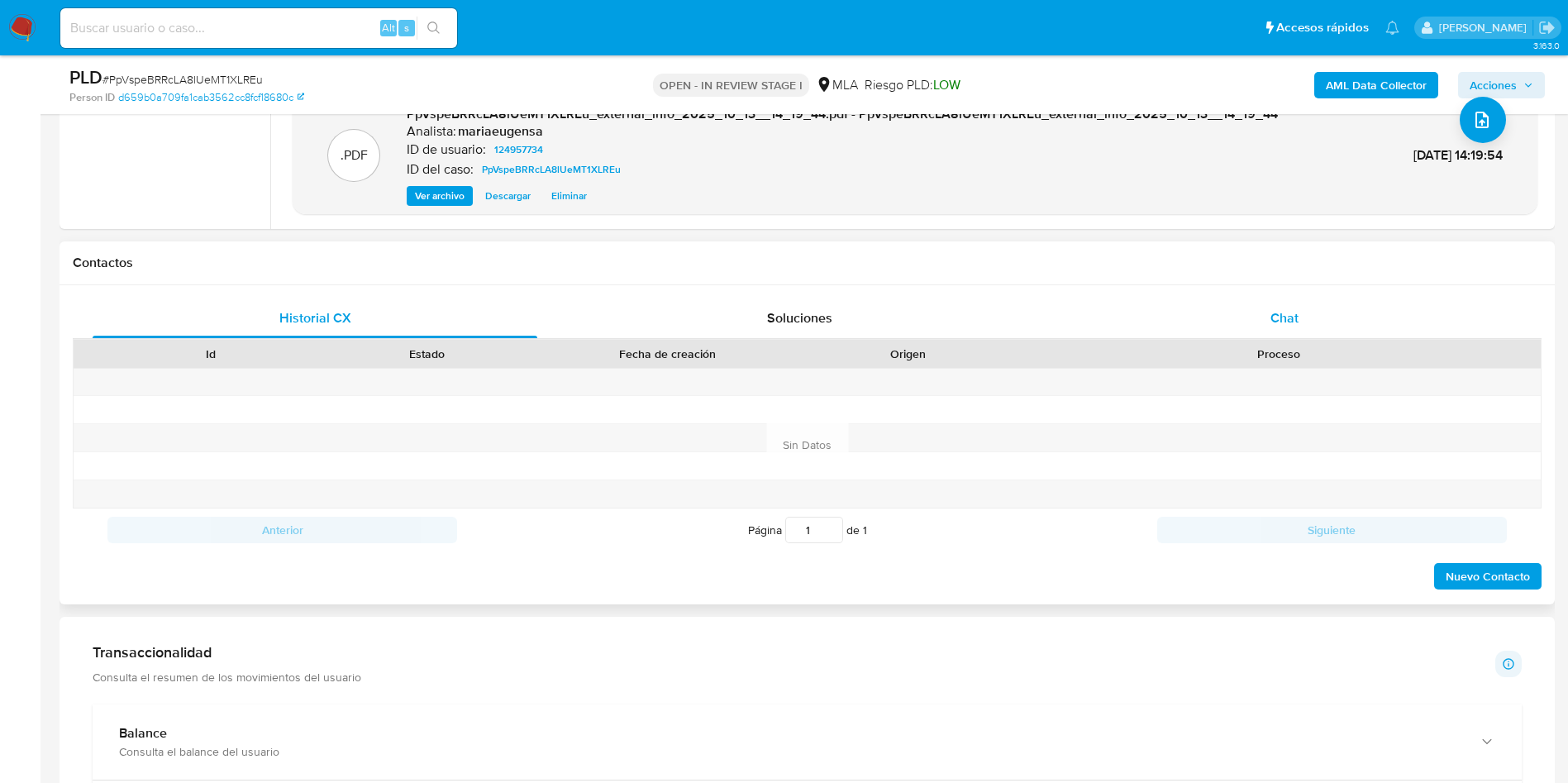
click at [1288, 310] on span "Chat" at bounding box center [1284, 318] width 28 height 19
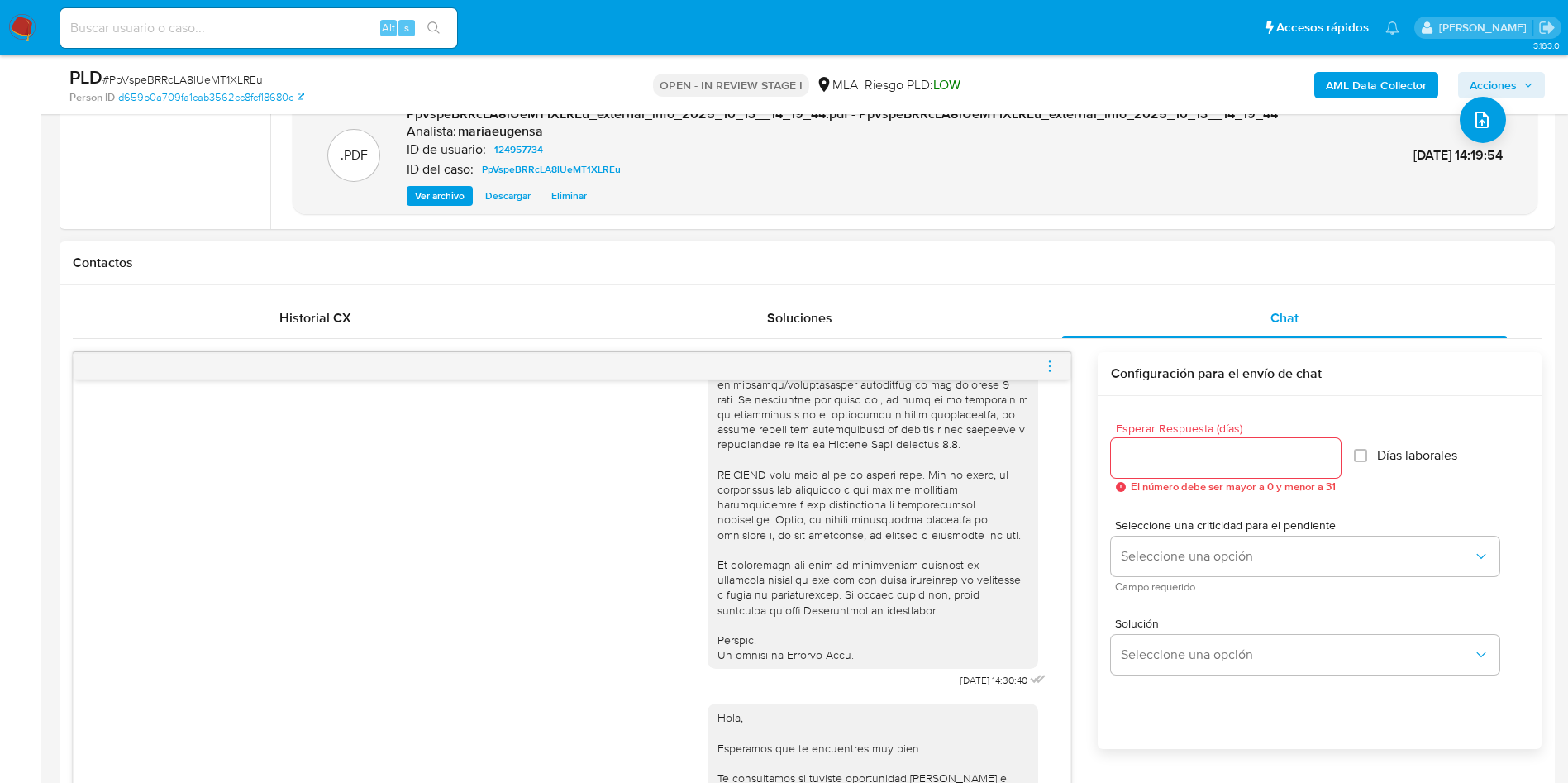
click at [1053, 371] on icon "menu-action" at bounding box center [1049, 366] width 15 height 15
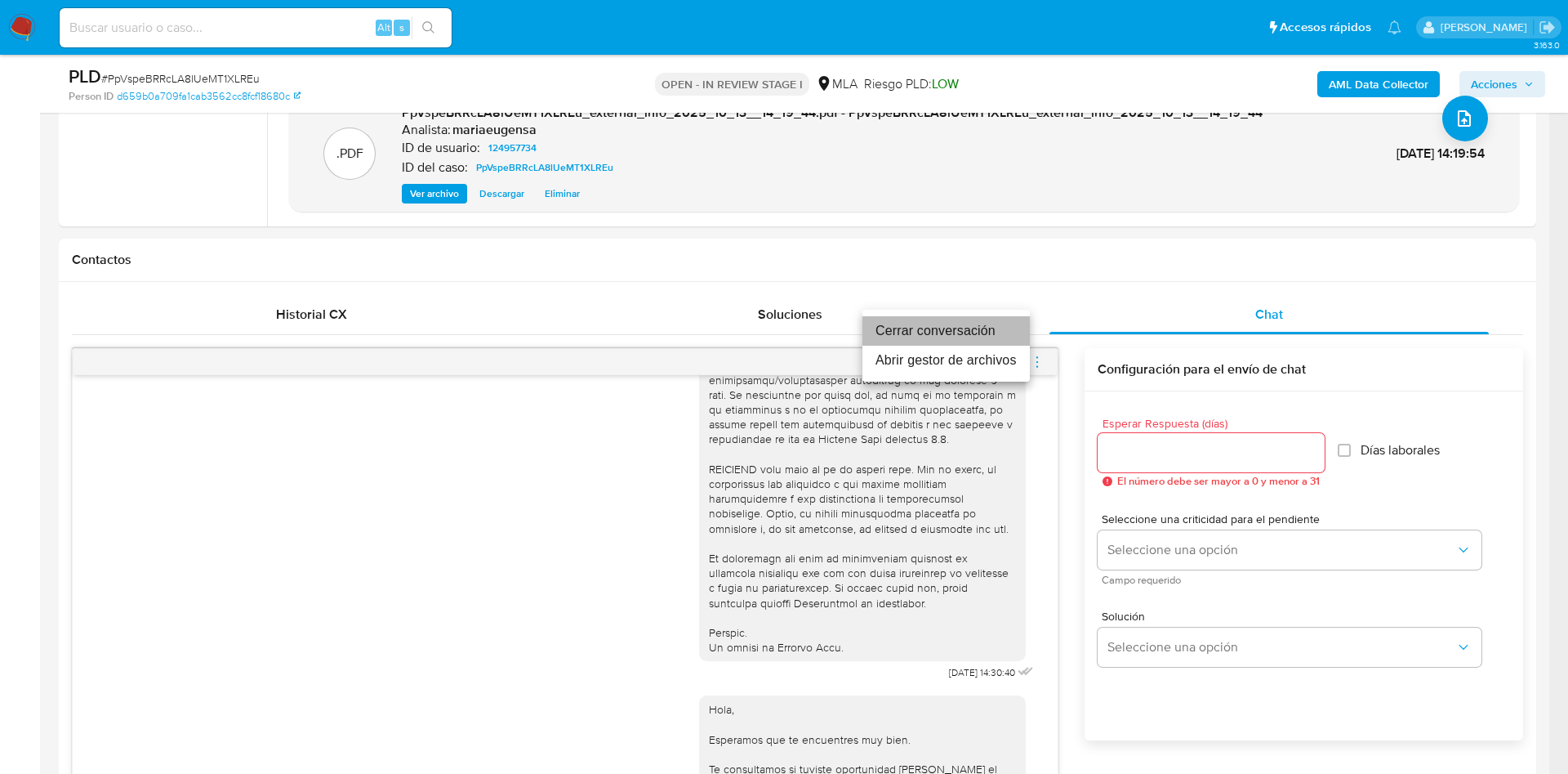
drag, startPoint x: 994, startPoint y: 323, endPoint x: 1257, endPoint y: 265, distance: 269.3
click at [994, 324] on li "Cerrar conversación" at bounding box center [946, 331] width 168 height 30
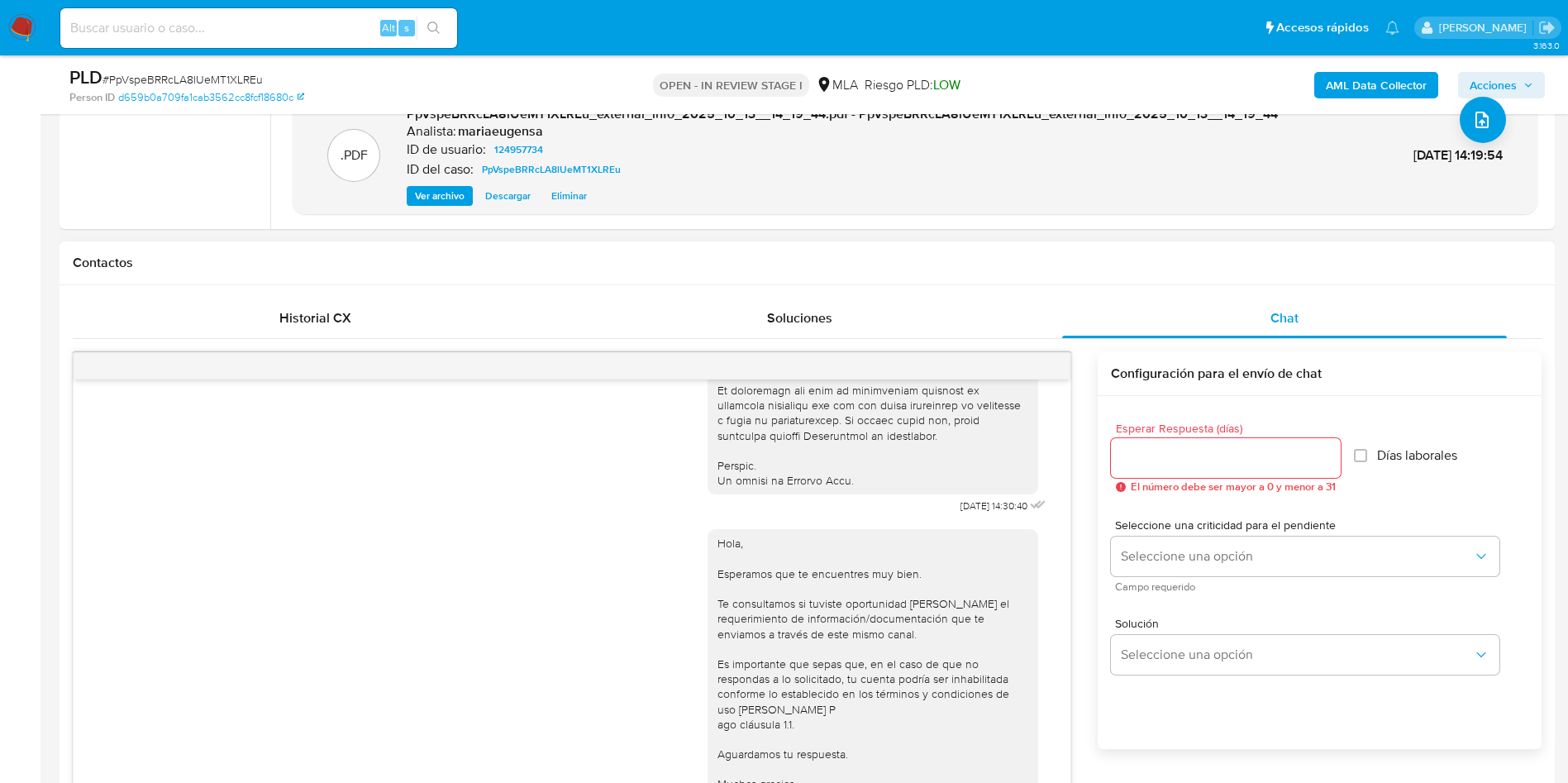
scroll to position [848, 0]
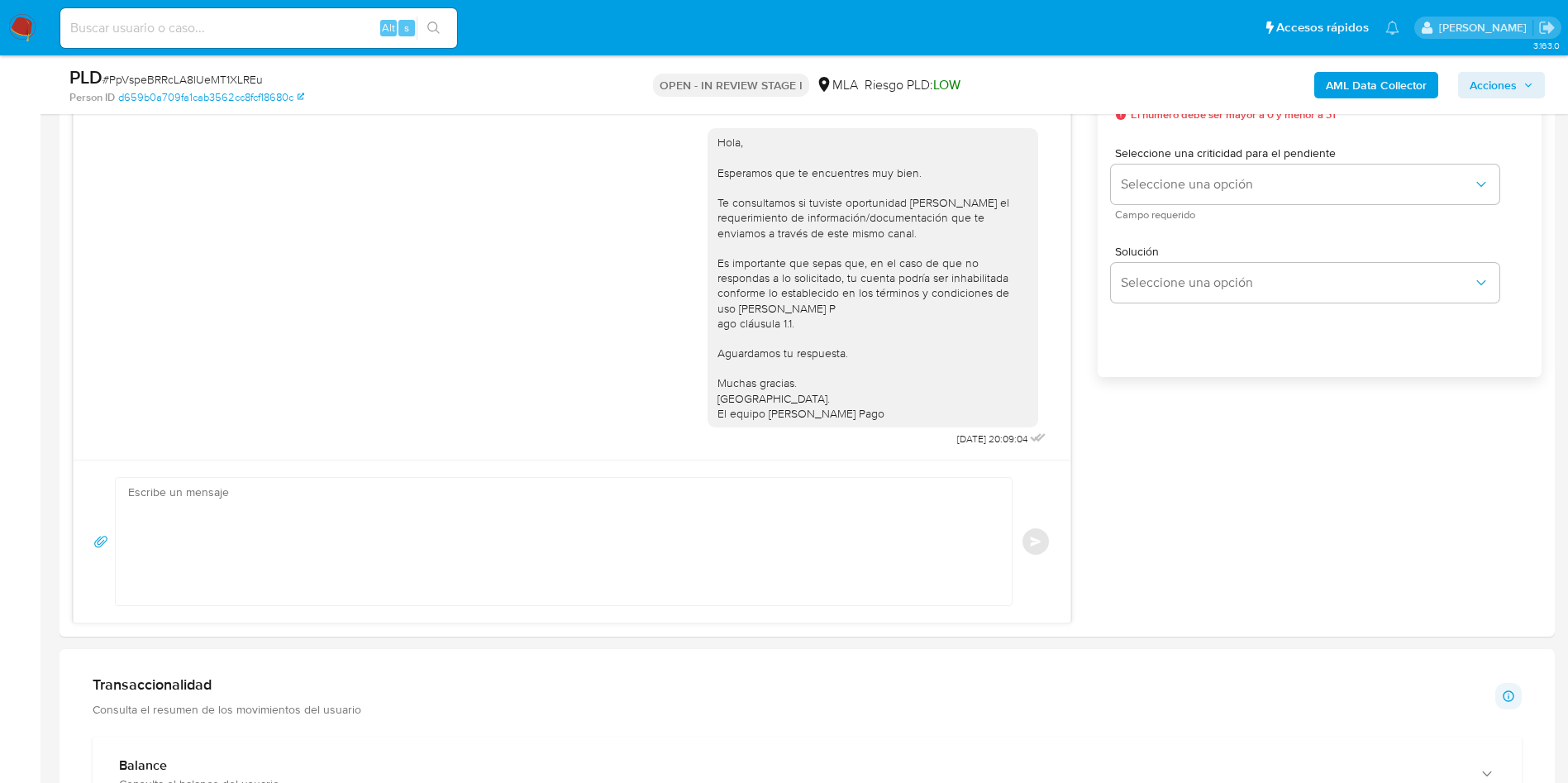
click at [0, 370] on aside "Bandeja Tablero Screening Búsqueda en Listas Watchlist Herramientas Operaciones…" at bounding box center [20, 662] width 40 height 3313
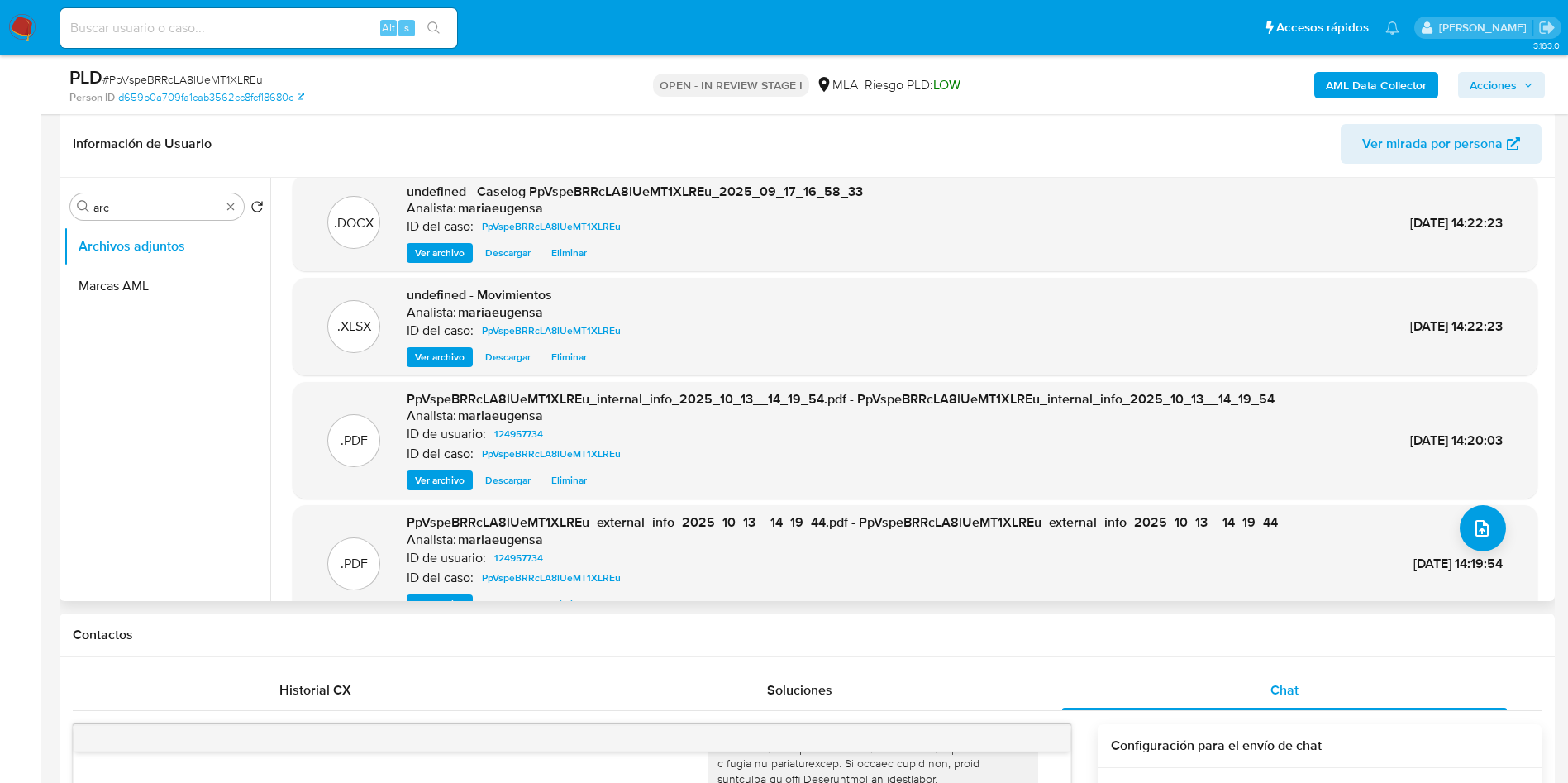
scroll to position [0, 0]
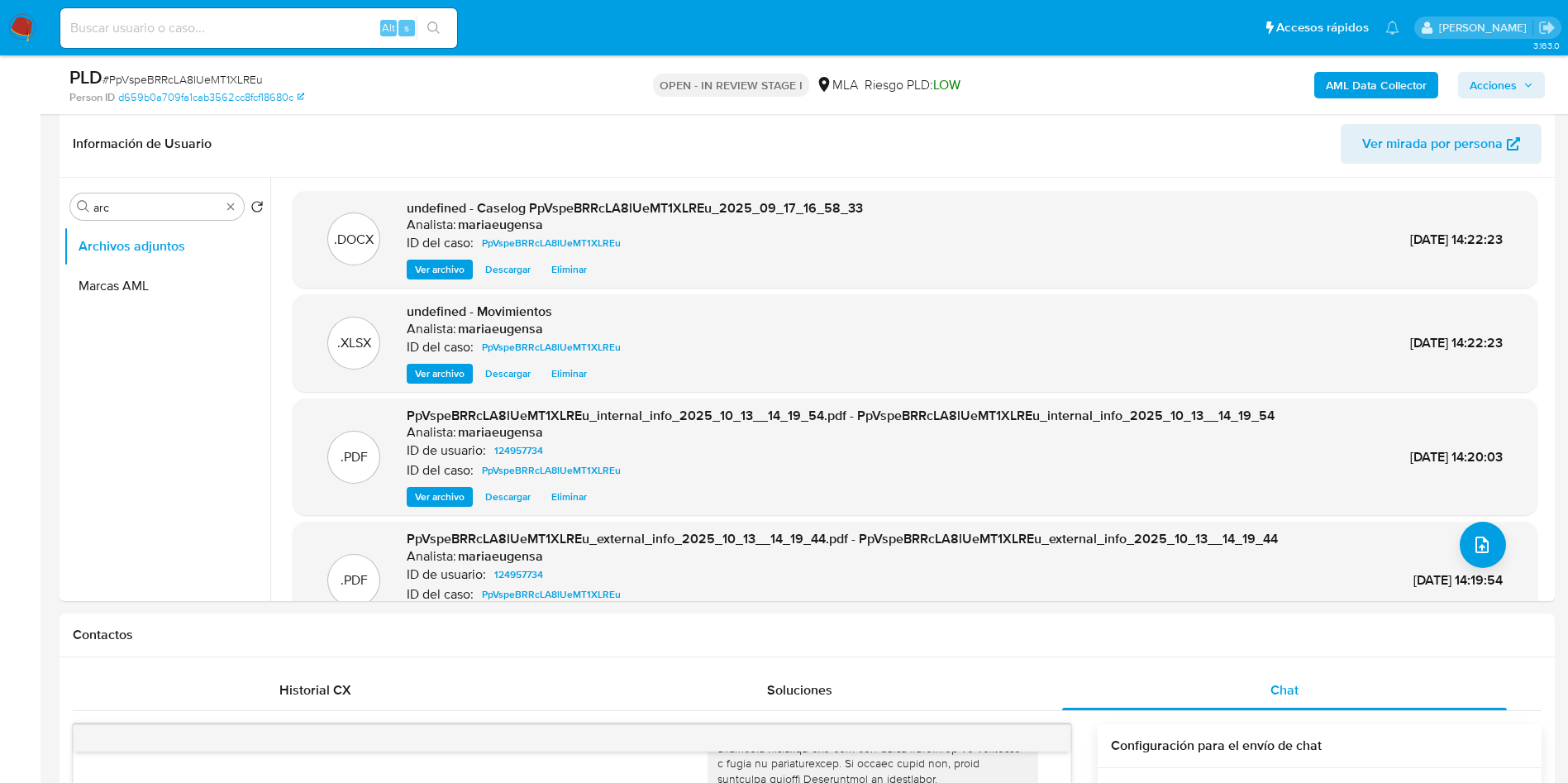
click at [1516, 86] on span "Acciones" at bounding box center [1501, 85] width 63 height 23
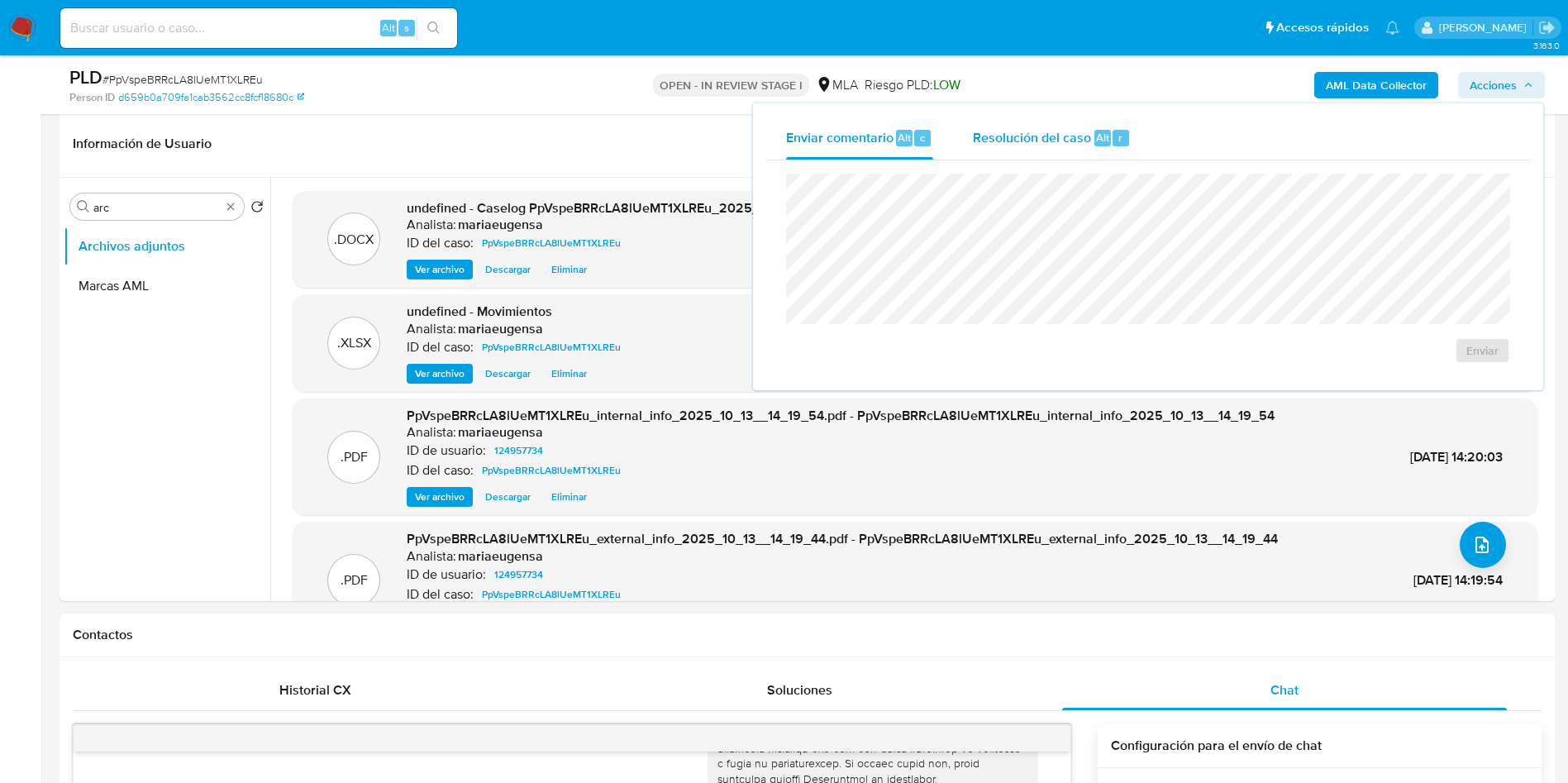
click at [1112, 140] on div "r" at bounding box center [1120, 138] width 17 height 17
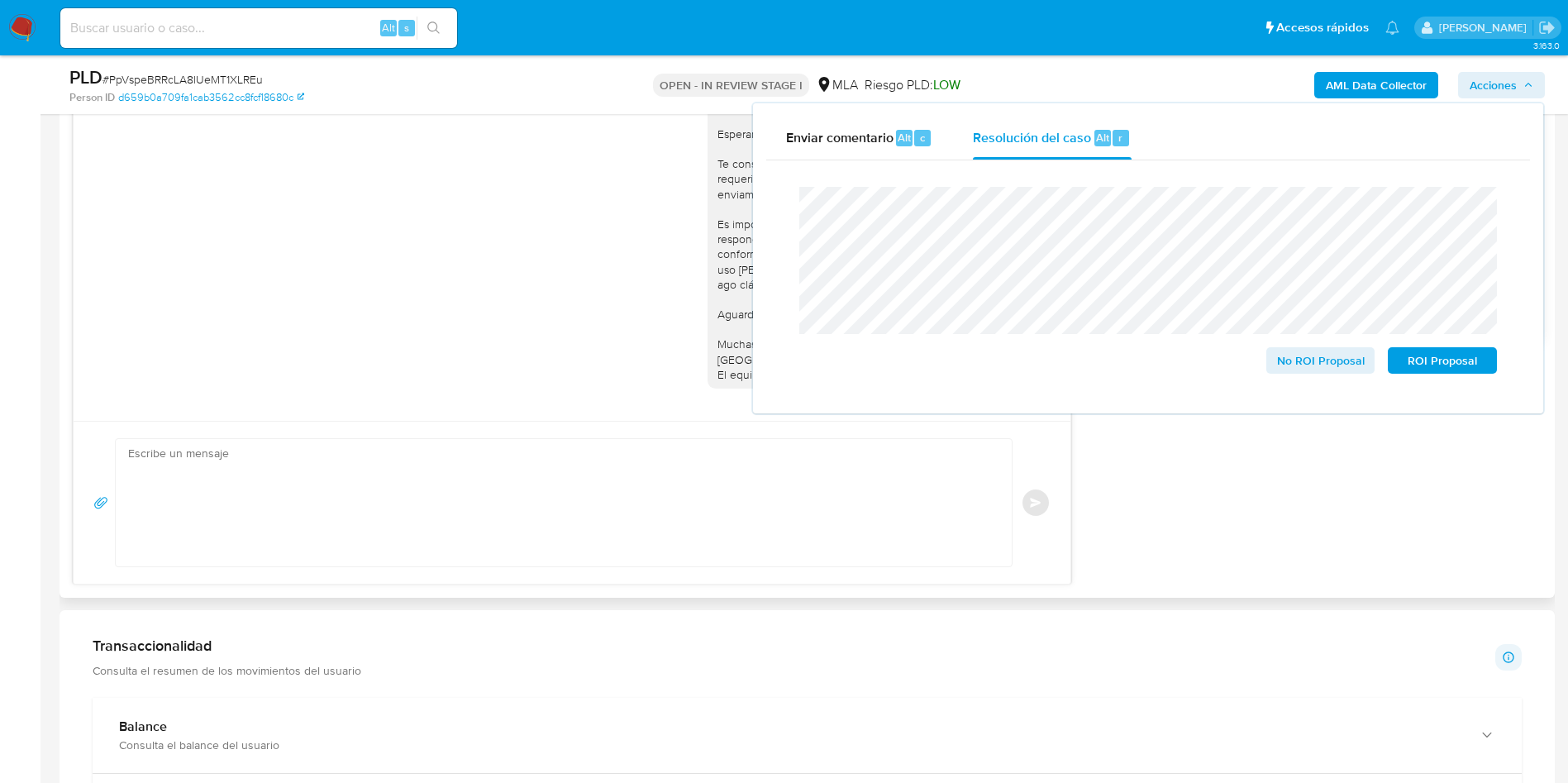
scroll to position [995, 0]
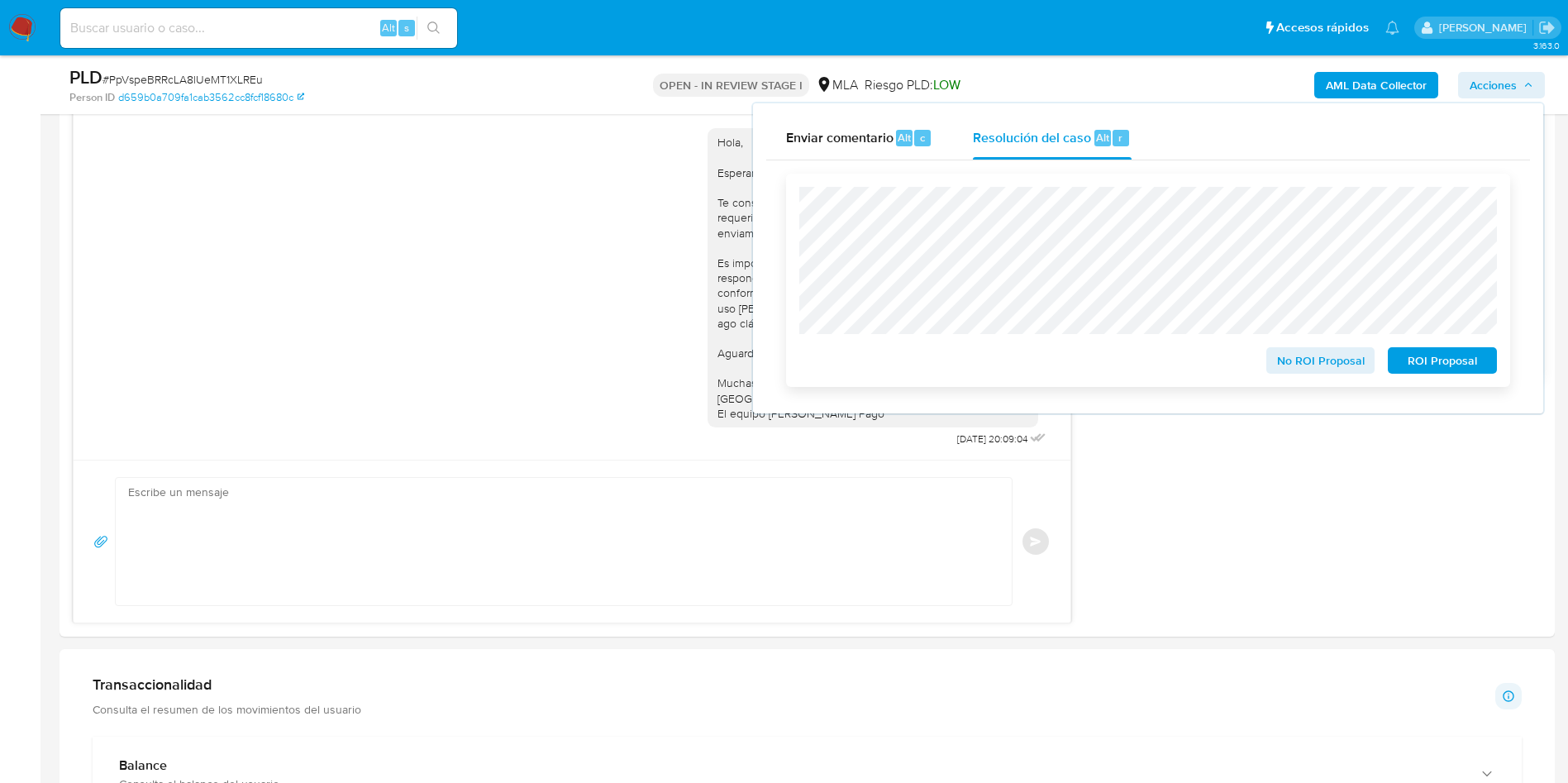
click at [1293, 364] on span "No ROI Proposal" at bounding box center [1321, 361] width 86 height 23
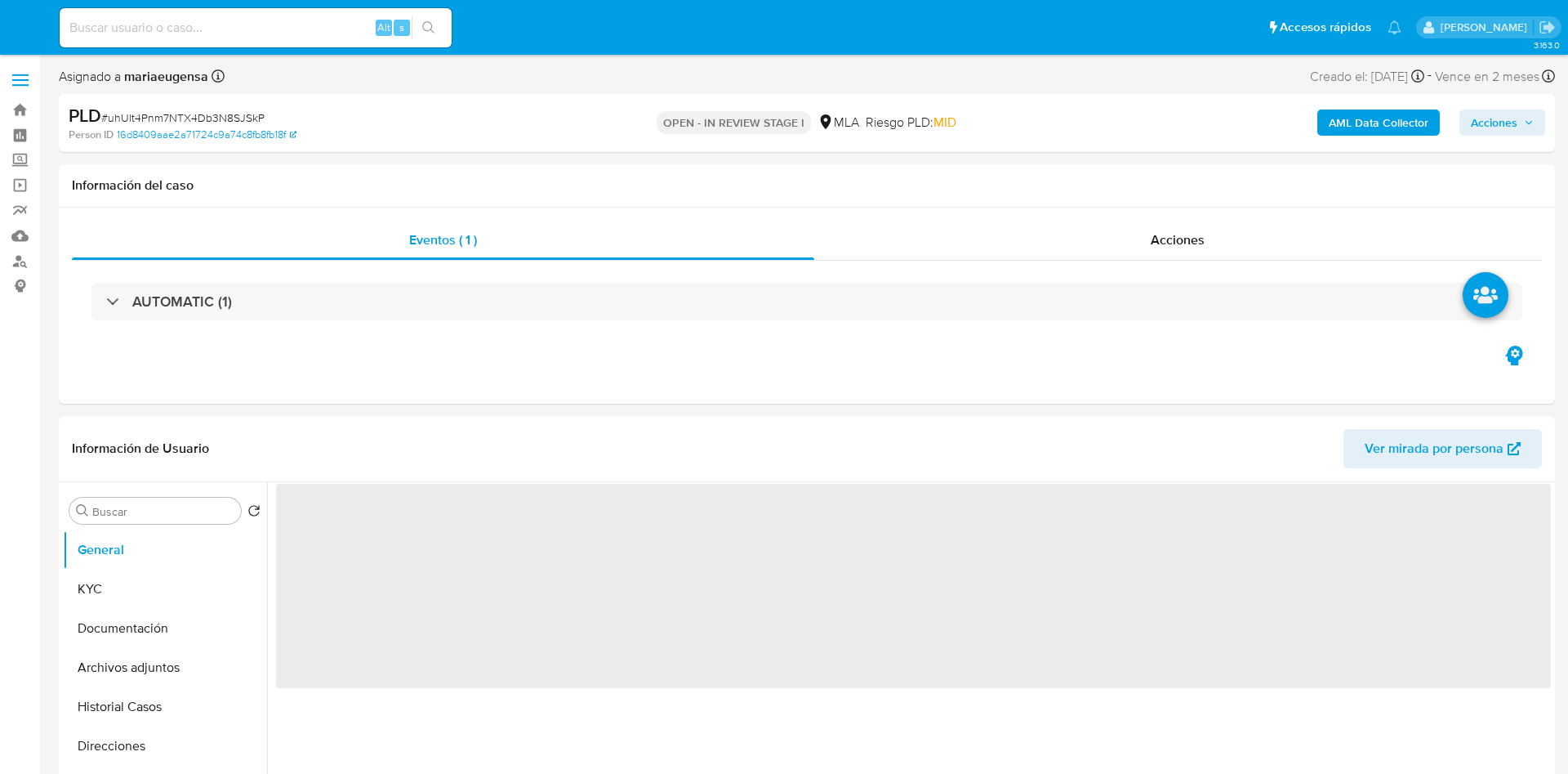
select select "10"
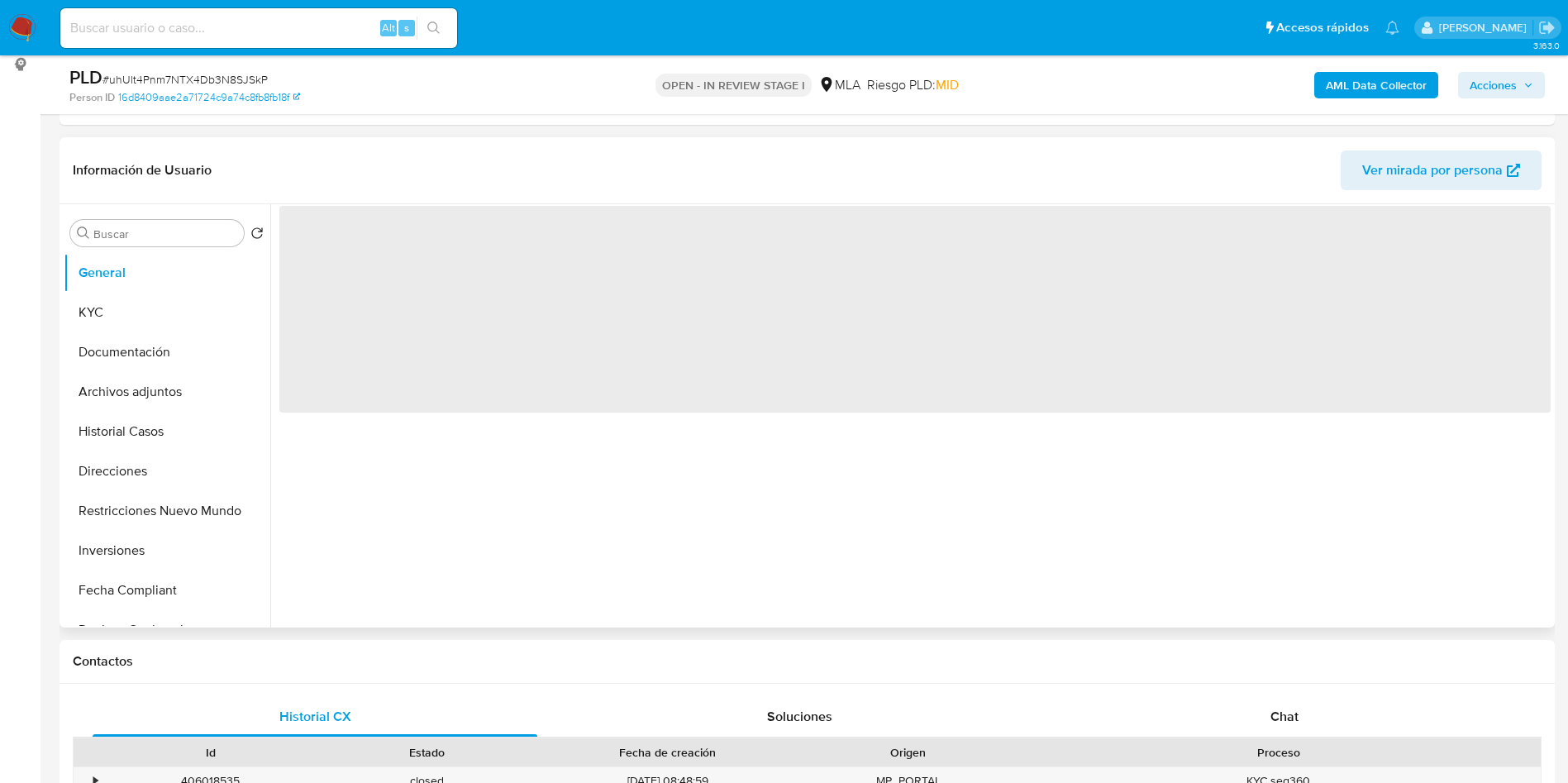
scroll to position [248, 0]
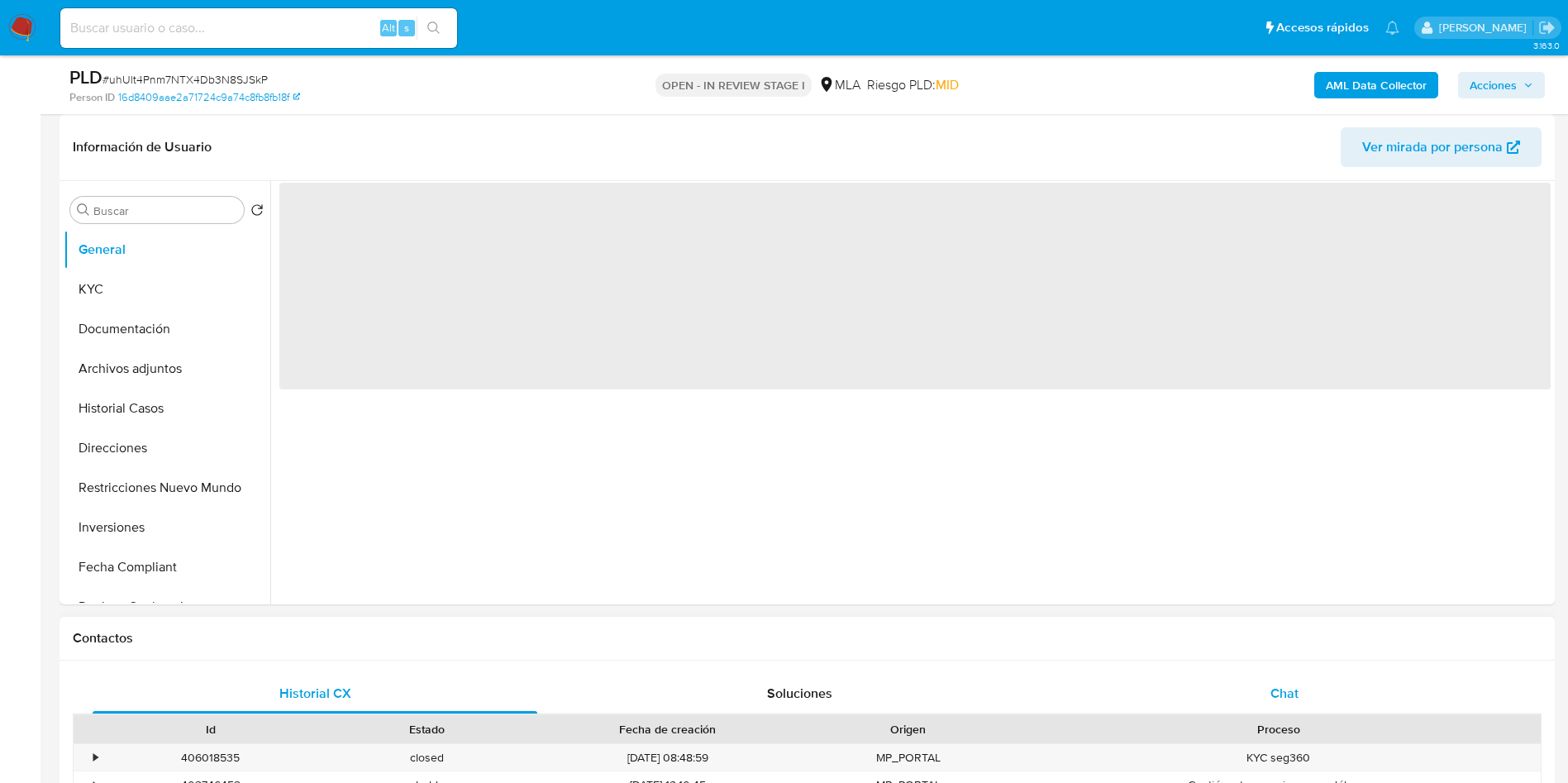
click at [1256, 692] on div "Chat" at bounding box center [1285, 693] width 445 height 40
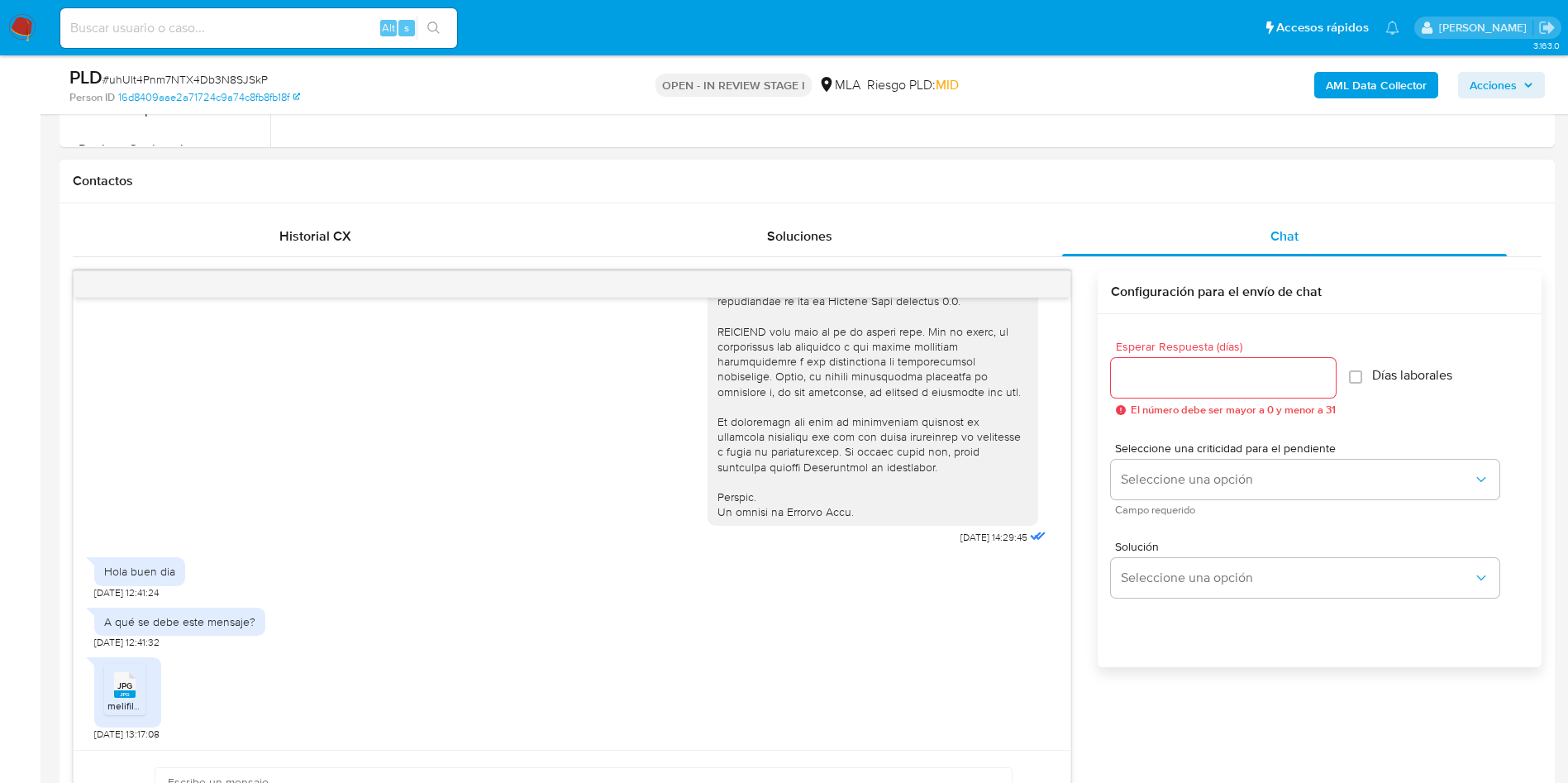
scroll to position [744, 0]
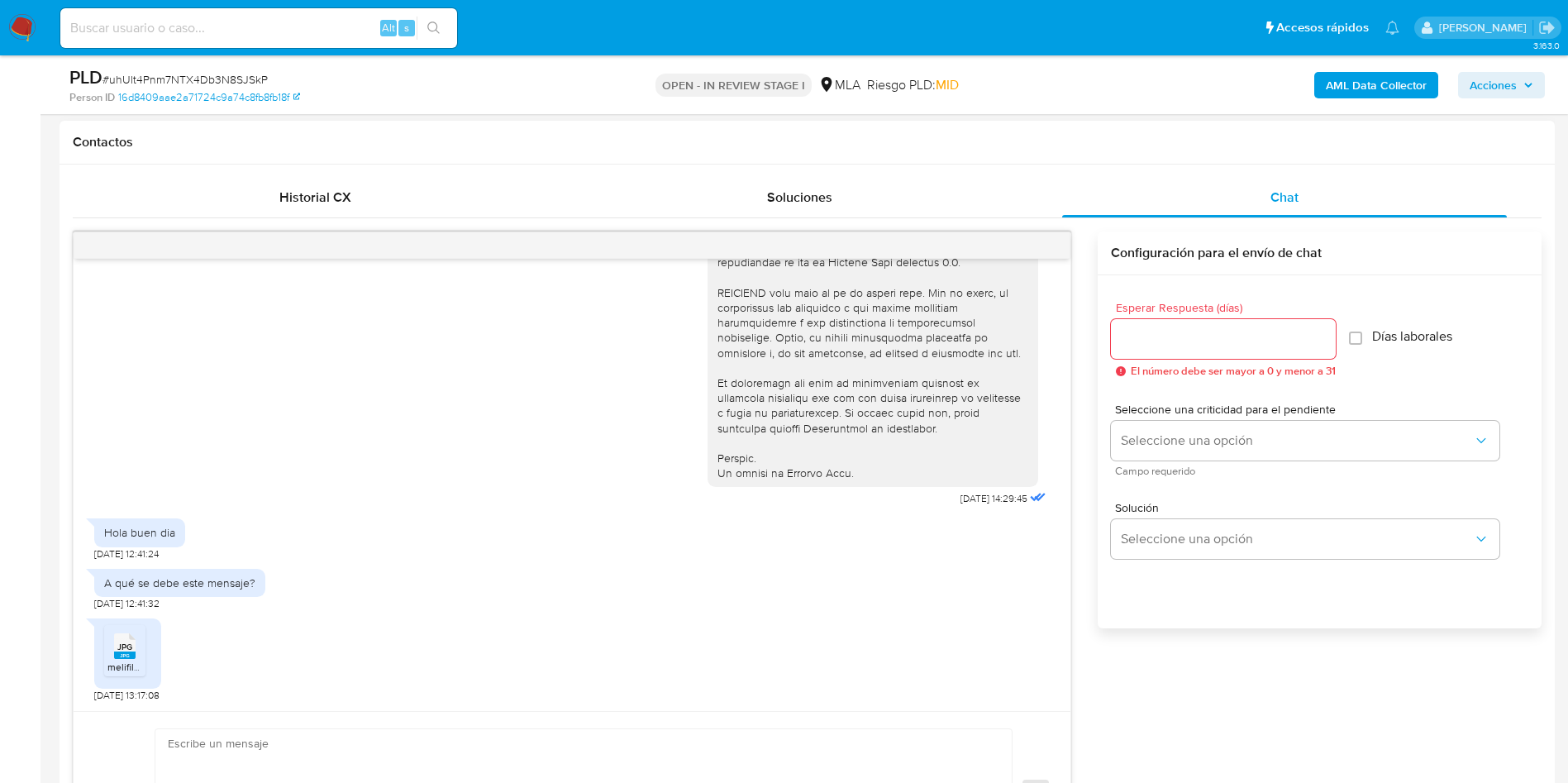
click at [136, 669] on span "melifile4521206150837513247.jpg" at bounding box center [181, 667] width 149 height 14
click at [214, 407] on div "17/09/2025 14:29:45" at bounding box center [572, 58] width 955 height 905
drag, startPoint x: 1183, startPoint y: 326, endPoint x: 1177, endPoint y: 340, distance: 15.2
click at [1183, 326] on div at bounding box center [1223, 339] width 225 height 40
click at [1175, 343] on input "Esperar Respuesta (días)" at bounding box center [1223, 339] width 225 height 21
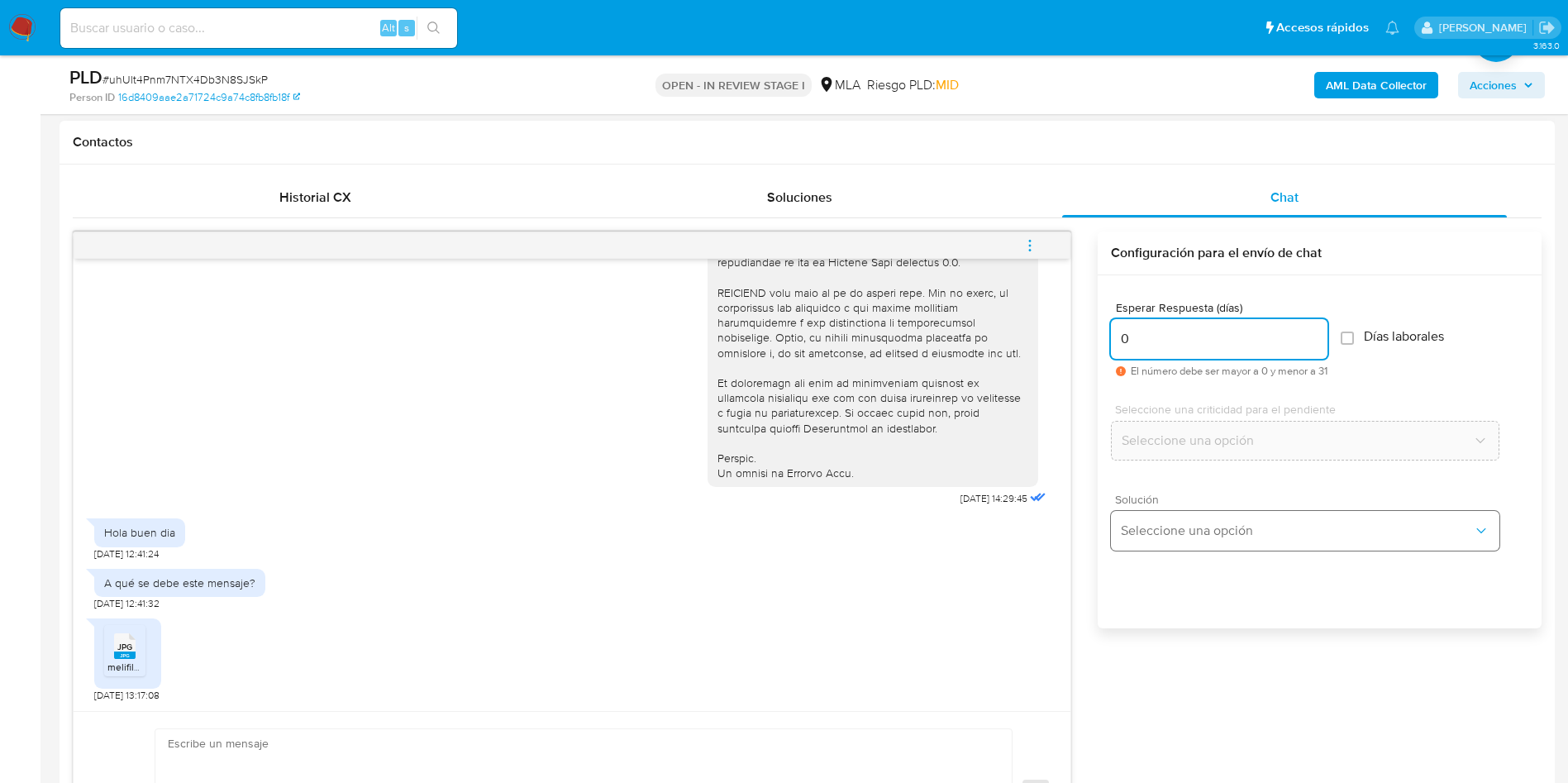
type input "0"
click at [1155, 540] on button "Seleccione una opción" at bounding box center [1305, 531] width 389 height 40
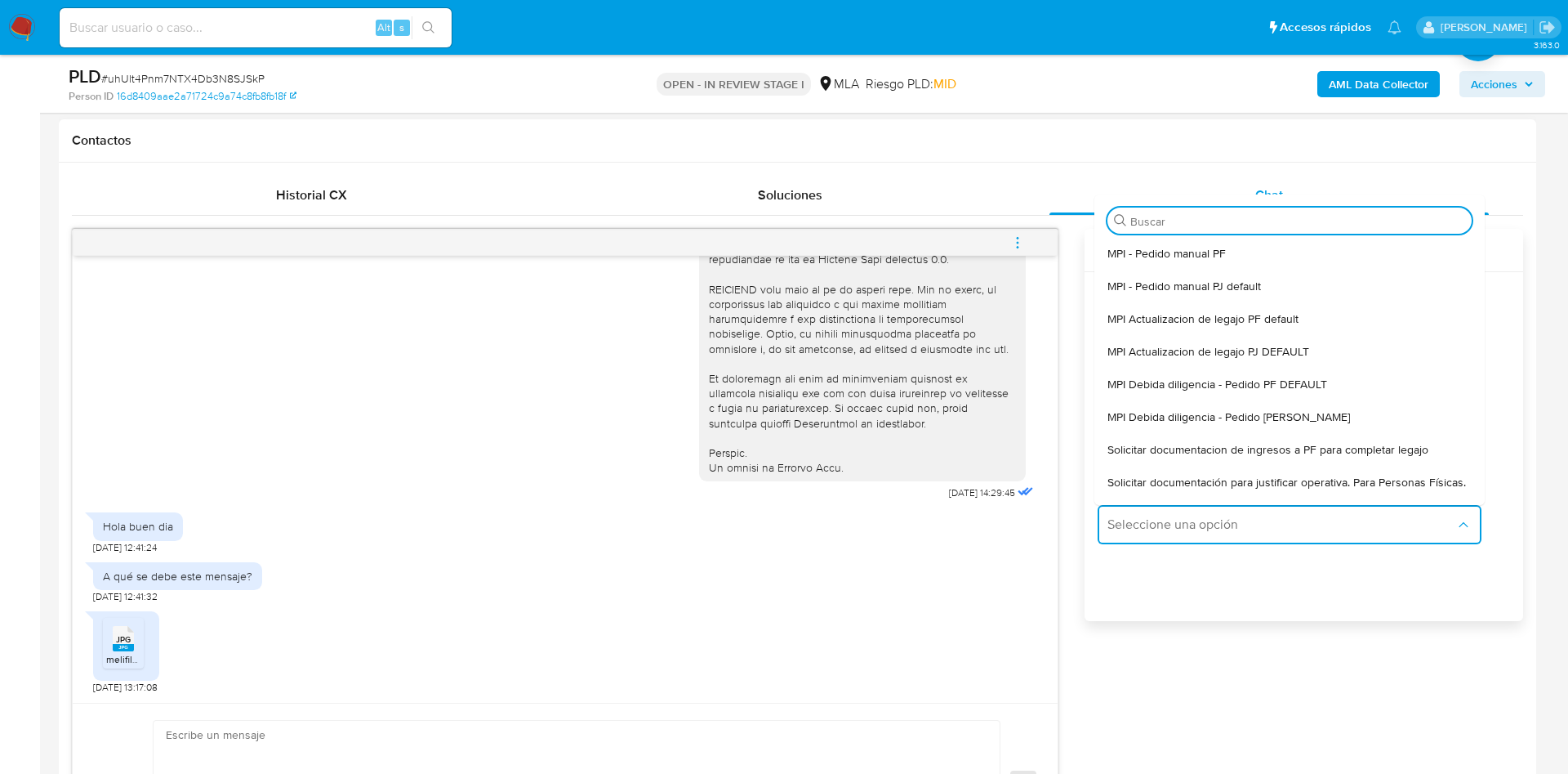
click at [1146, 490] on span "Solicitar documentación para justificar operativa. Para Personas Físicas." at bounding box center [1286, 482] width 359 height 15
type textarea "Hola,En función de las operaciones registradas en tu cuenta de Mercado Pago, ne…"
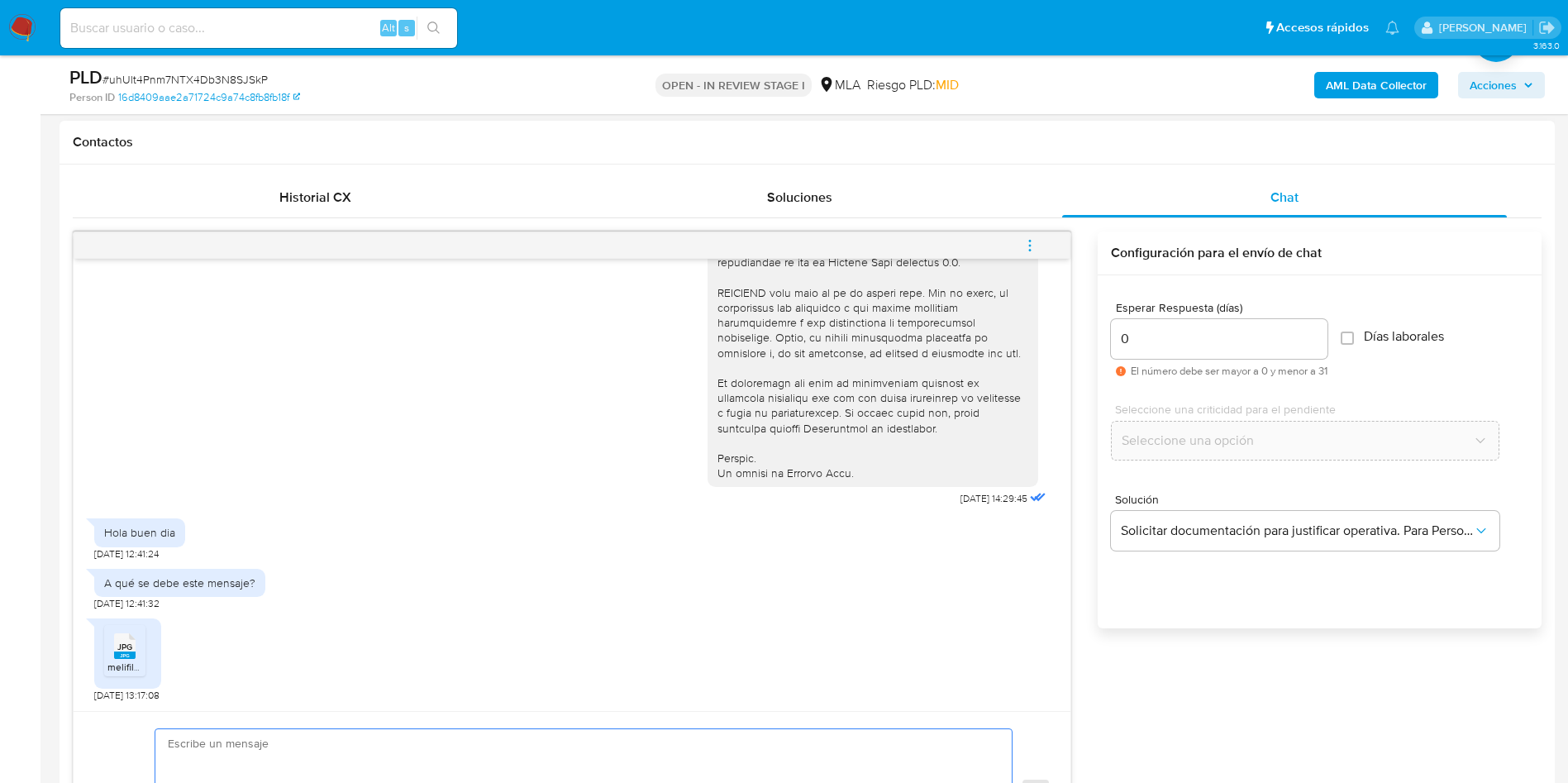
paste textarea "Hola, ¡Muchas gracias por tu respuesta! Confirmamos la recepción de la document…"
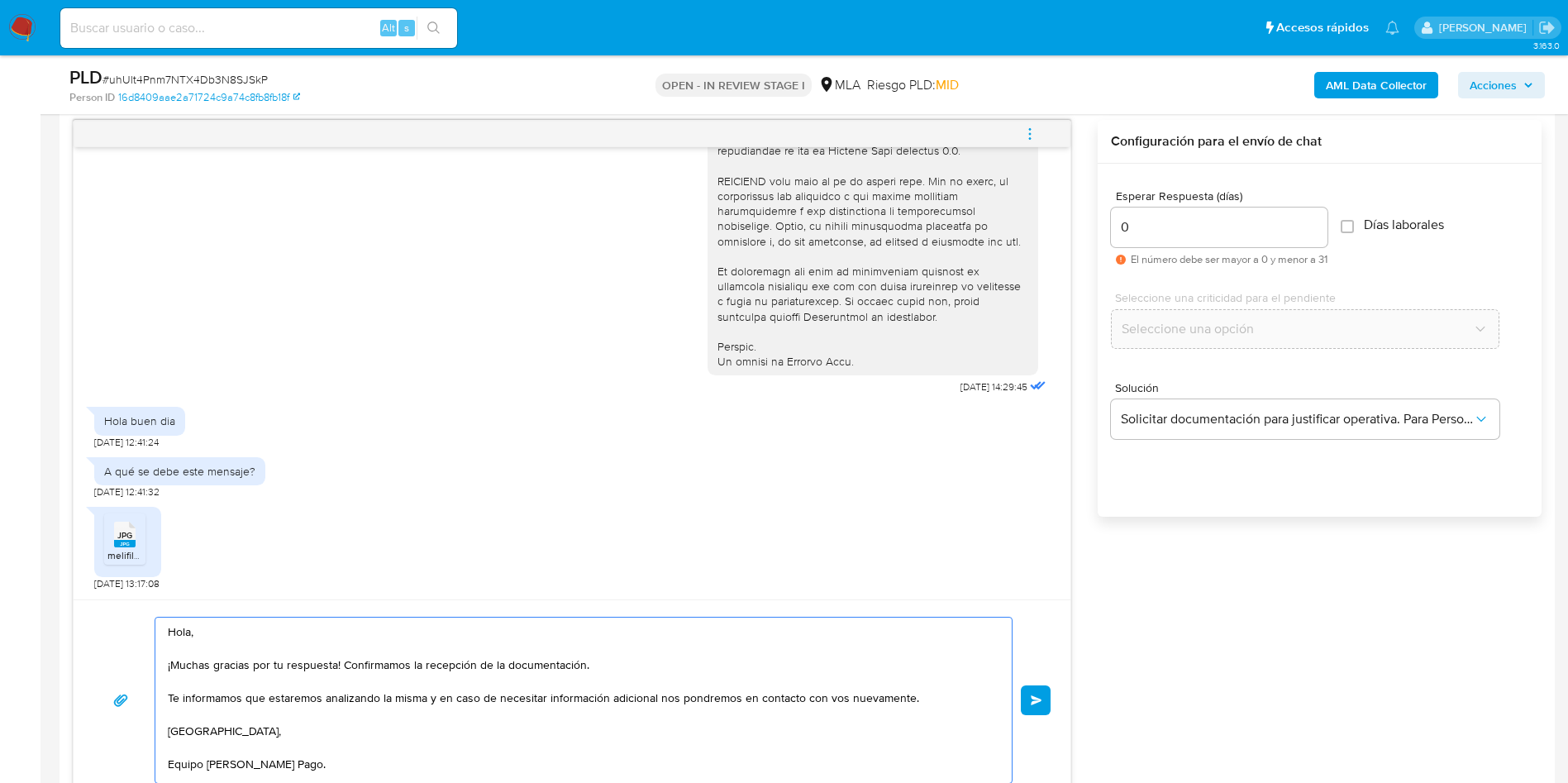
click at [404, 729] on textarea "Hola, ¡Muchas gracias por tu respuesta! Confirmamos la recepción de la document…" at bounding box center [580, 700] width 823 height 165
type textarea "Hola, ¡Muchas gracias por tu respuesta! Confirmamos la recepción de la document…"
click at [1031, 687] on button "Enviar" at bounding box center [1036, 700] width 30 height 30
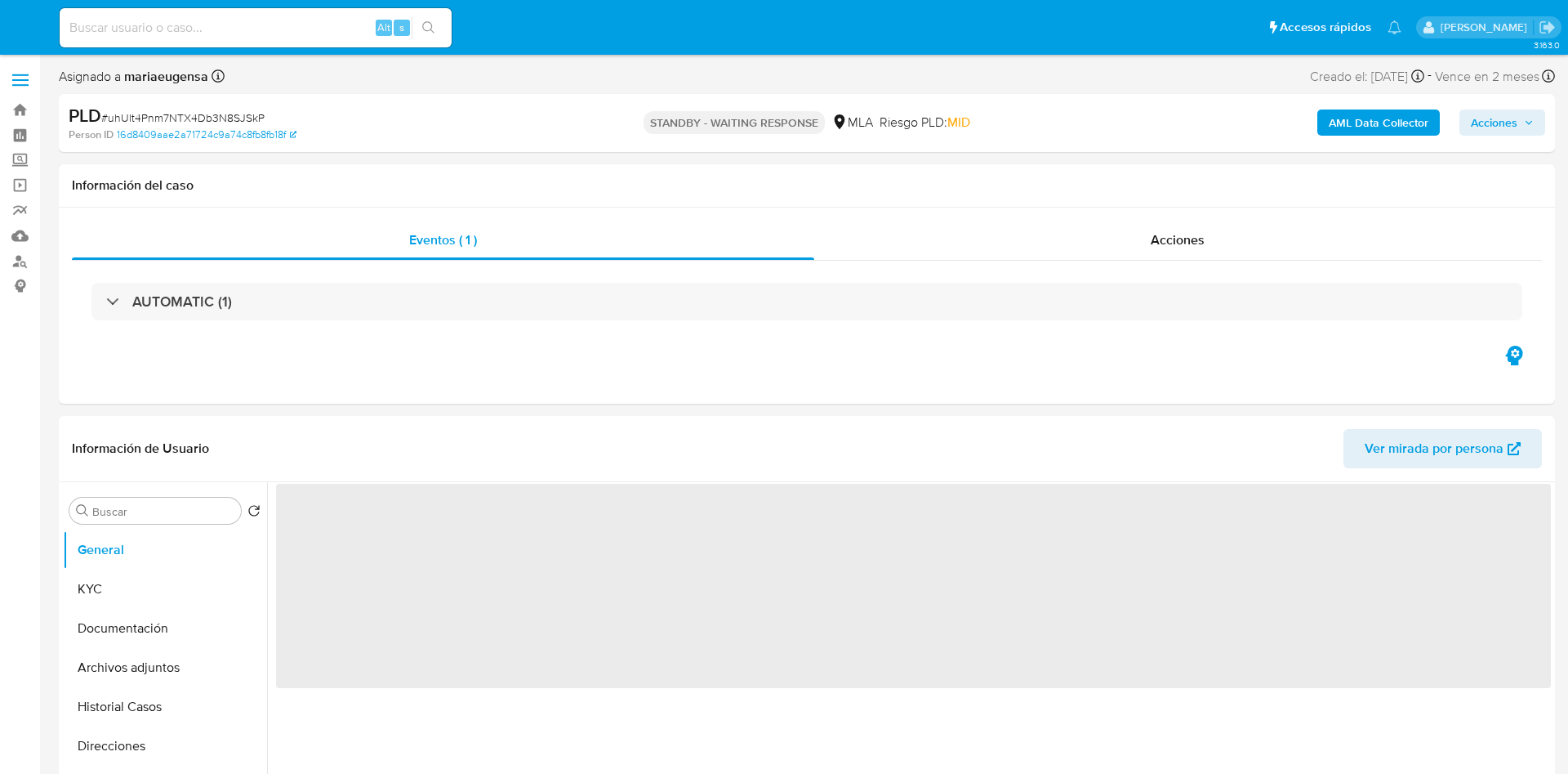
select select "10"
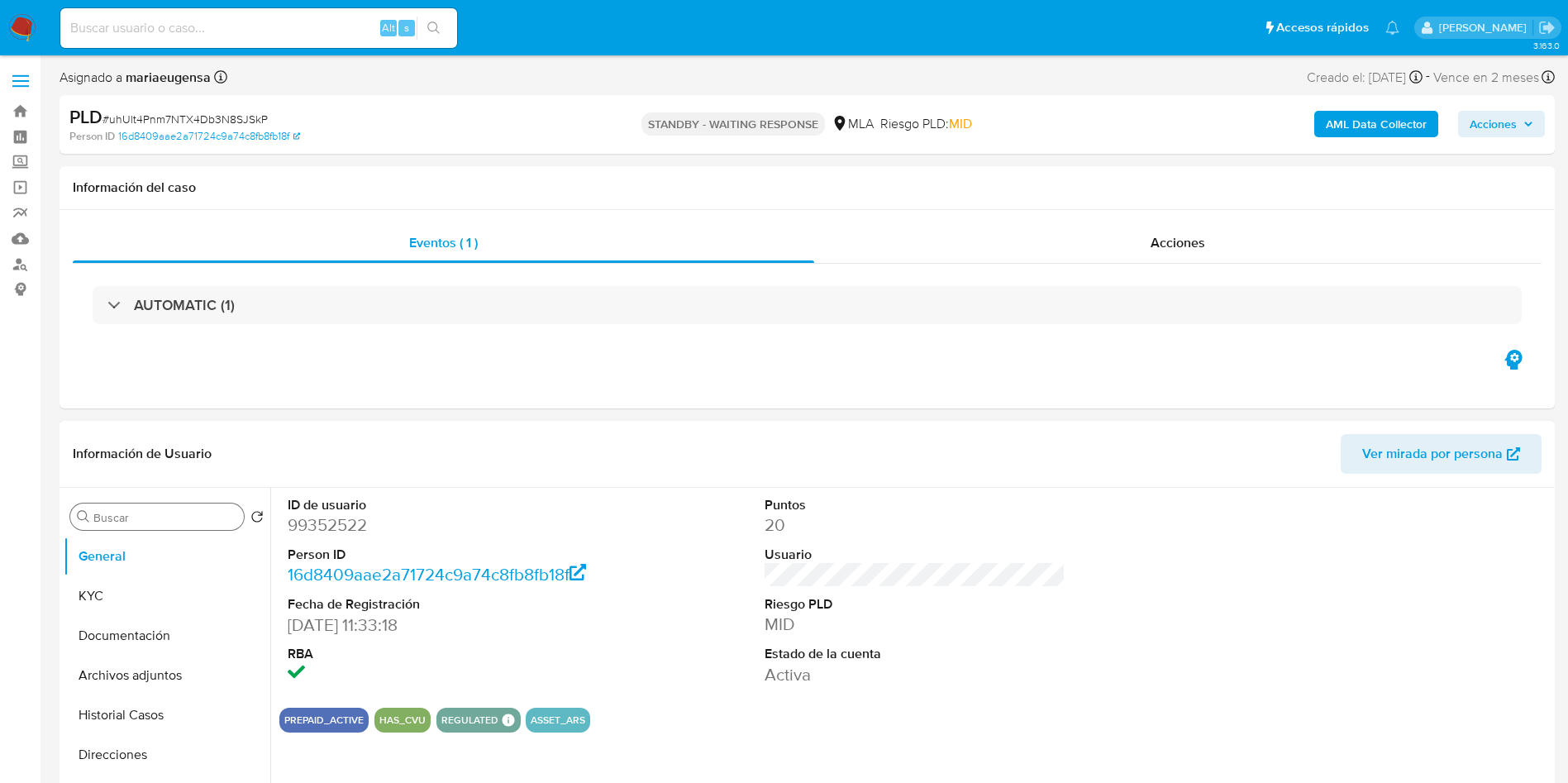
click at [171, 519] on input "Buscar" at bounding box center [165, 517] width 144 height 15
type input "arc"
click at [176, 604] on button "Archivos adjuntos" at bounding box center [160, 596] width 193 height 40
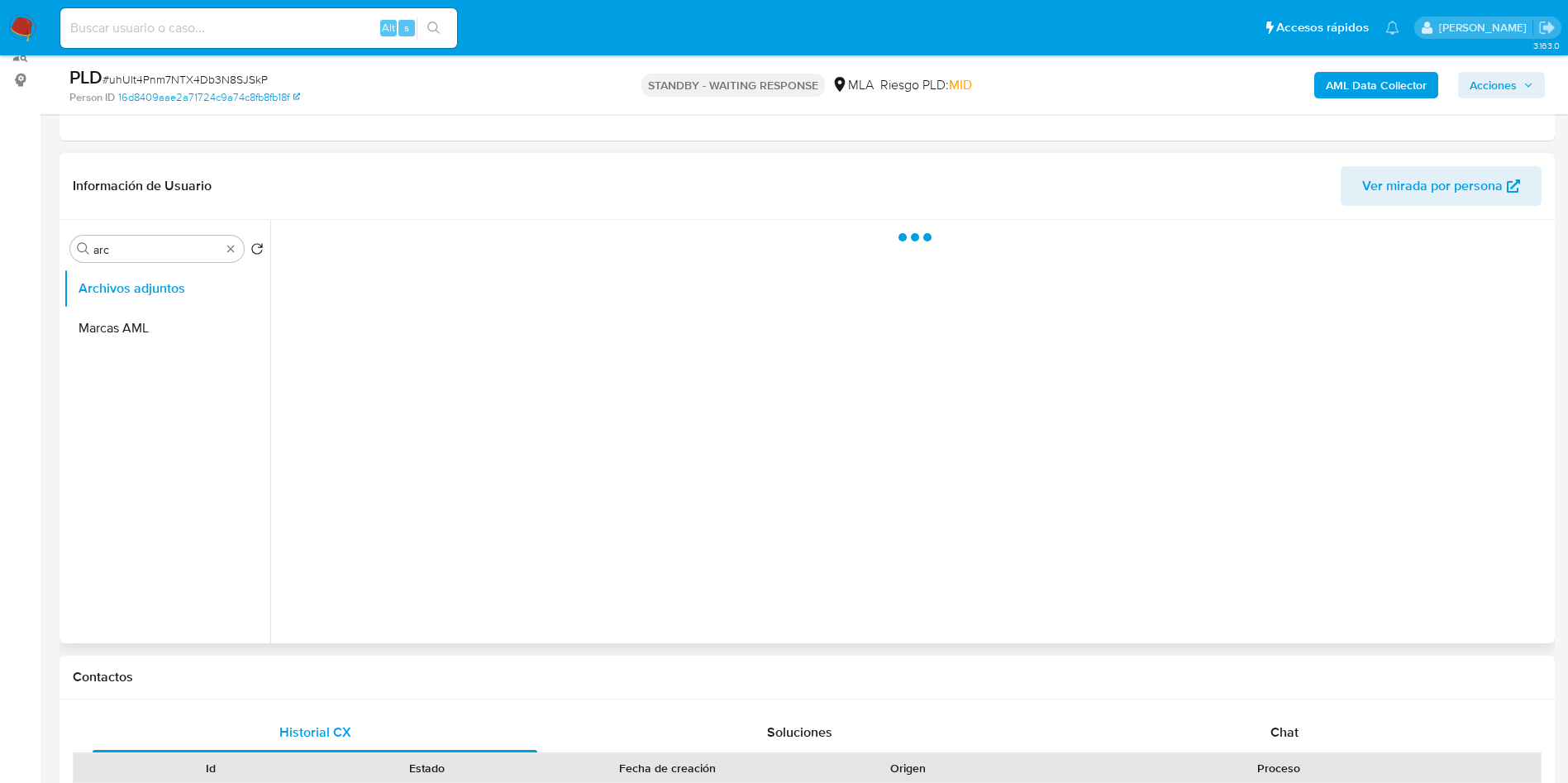
scroll to position [248, 0]
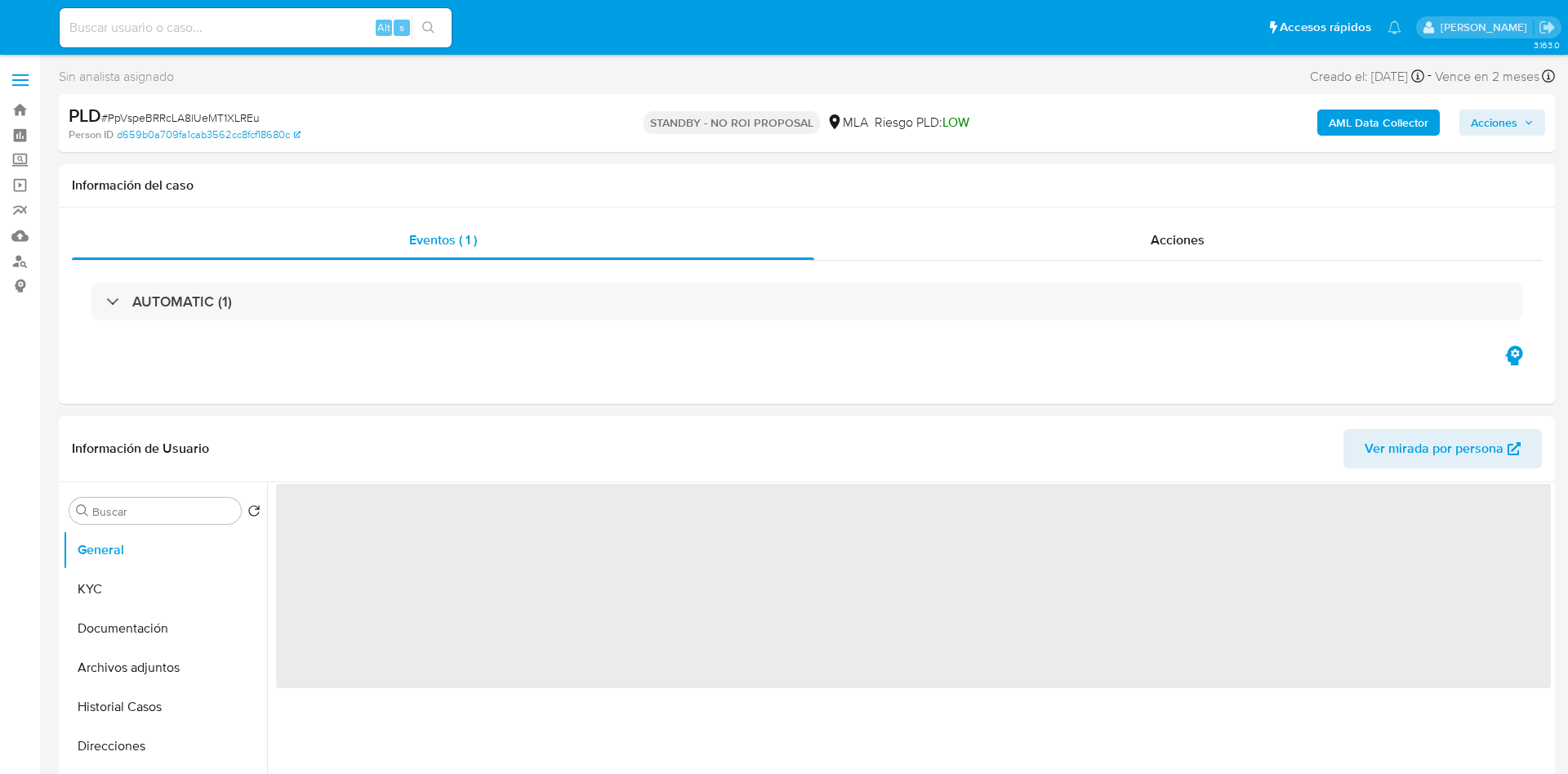
select select "10"
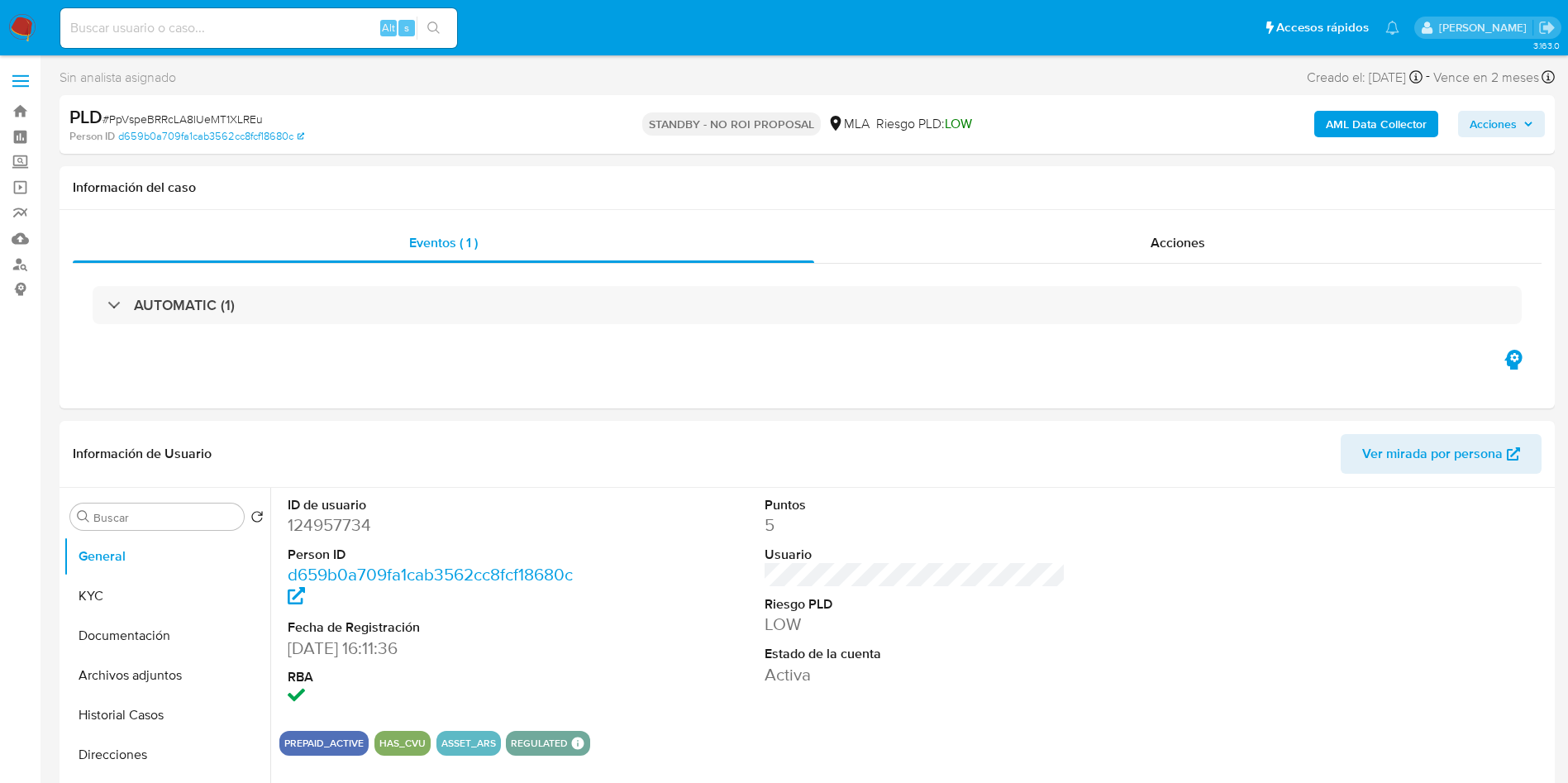
click at [254, 20] on input at bounding box center [259, 28] width 397 height 21
paste input "vYiRUZ8ido0Dm4YhmmMX4qJS"
type input "vYiRUZ8ido0Dm4YhmmMX4qJS"
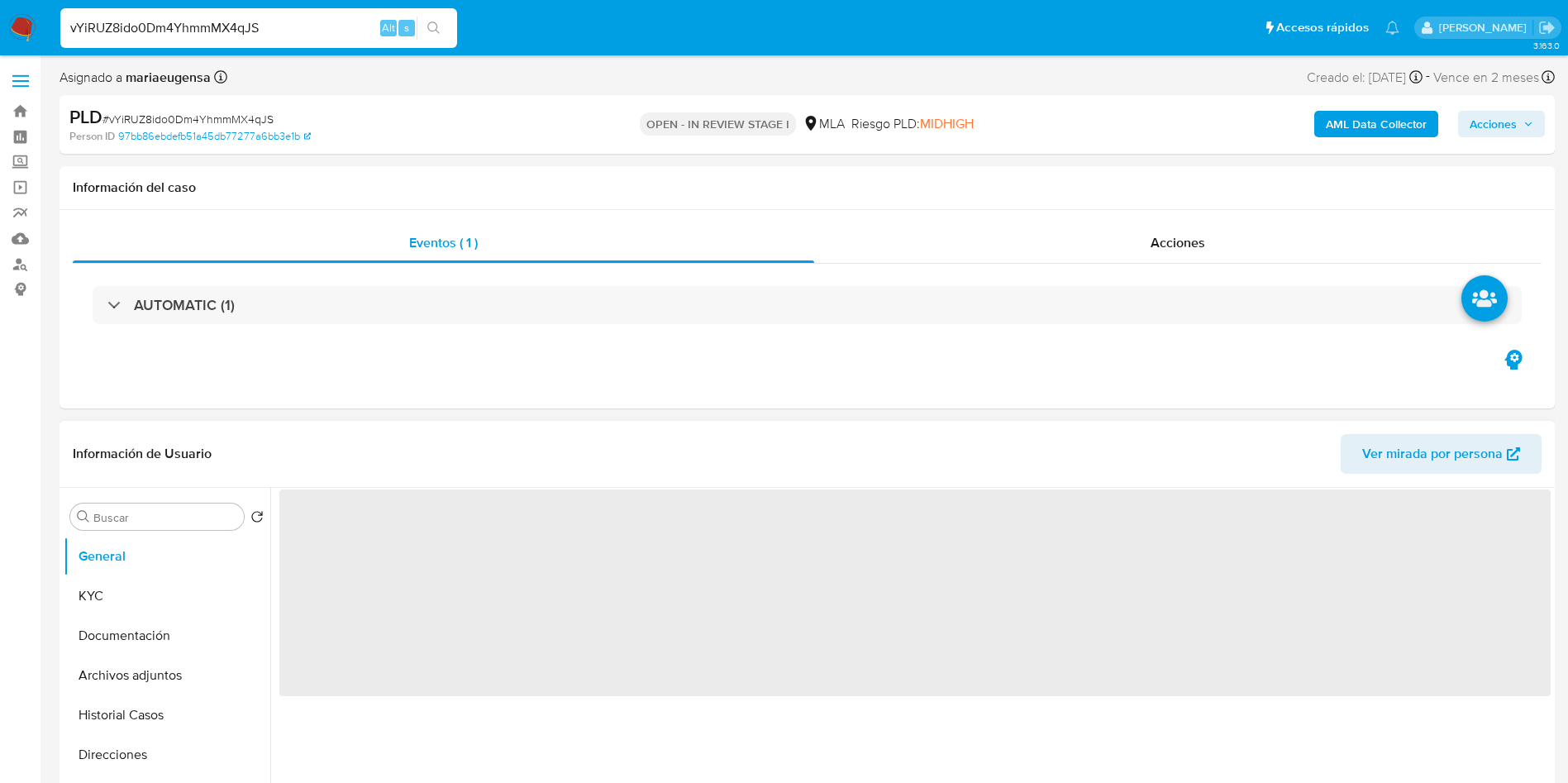
select select "10"
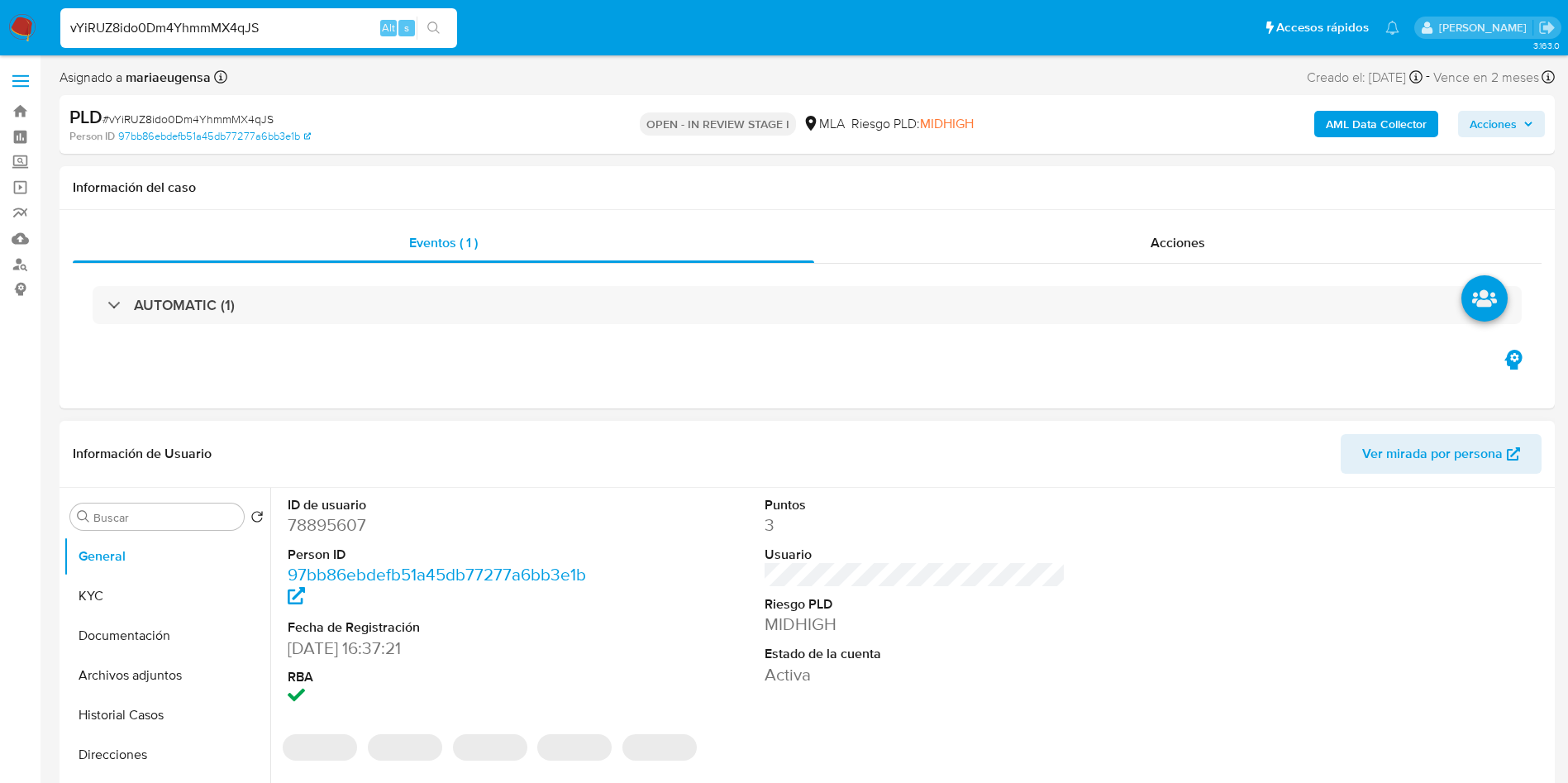
click at [341, 524] on dd "78895607" at bounding box center [438, 525] width 302 height 23
click at [341, 523] on dd "78895607" at bounding box center [438, 525] width 302 height 23
copy dd "78895607"
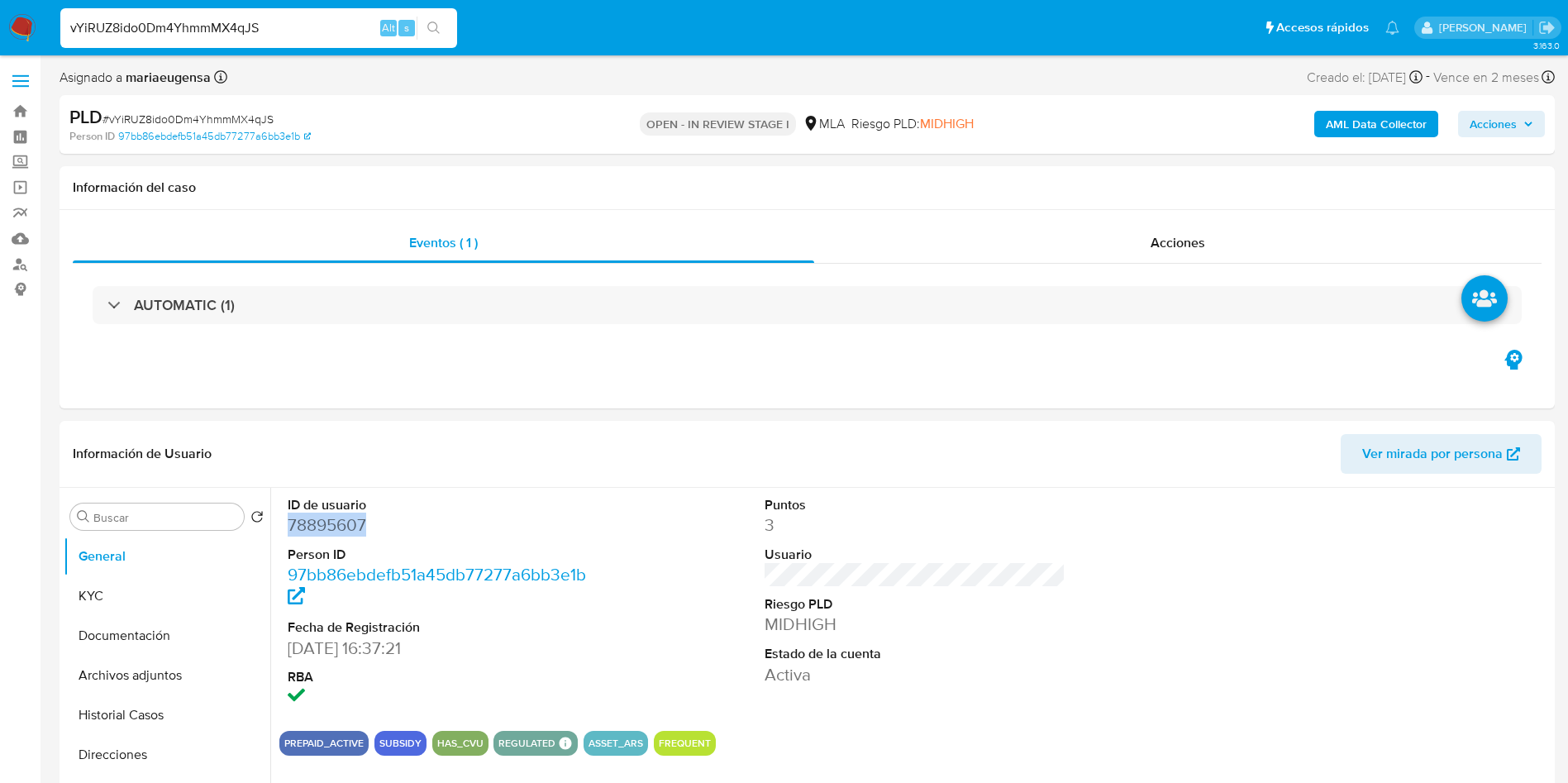
drag, startPoint x: 176, startPoint y: 602, endPoint x: 1586, endPoint y: 278, distance: 1446.7
click at [189, 595] on button "KYC" at bounding box center [166, 596] width 207 height 40
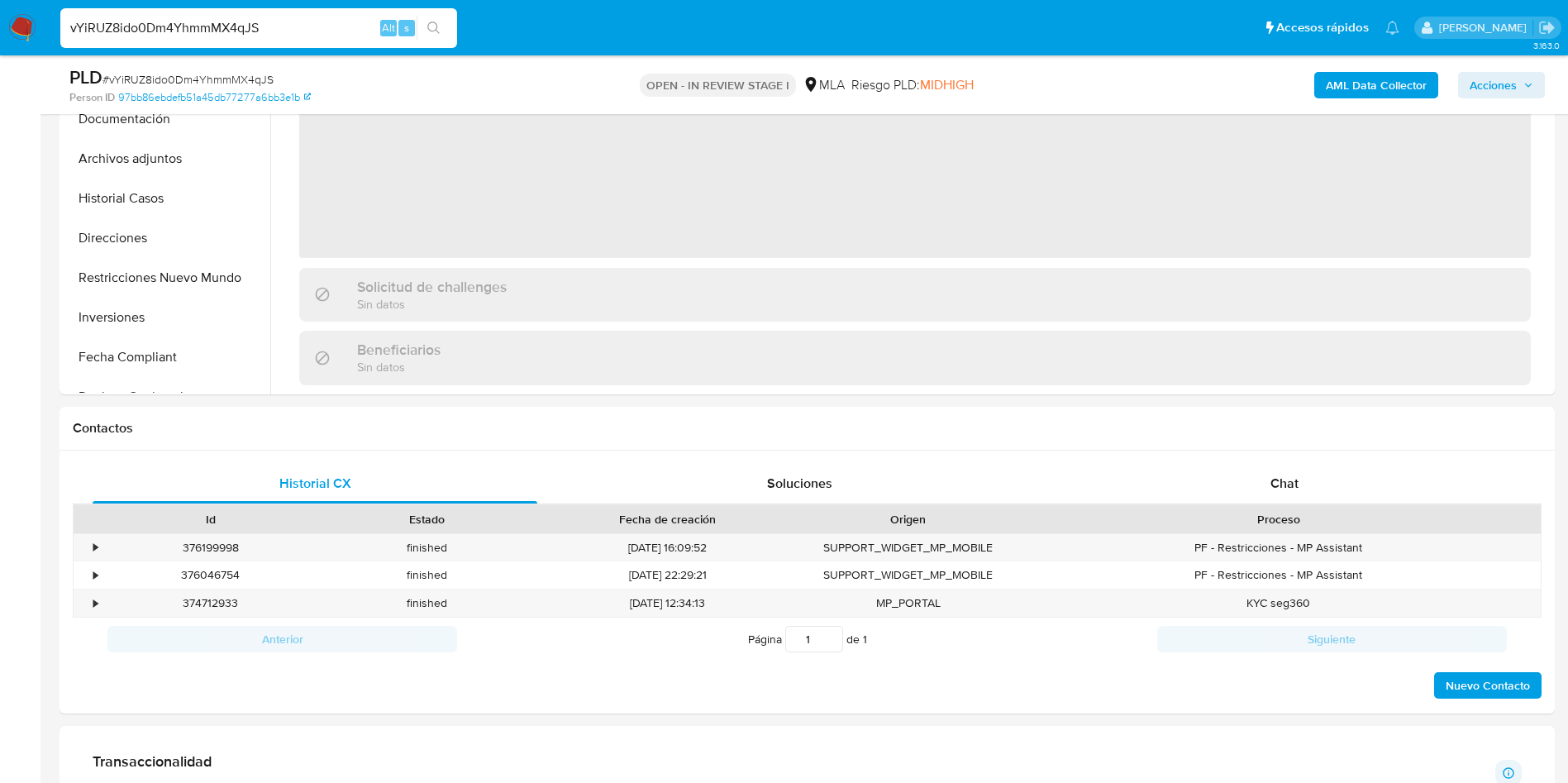
scroll to position [465, 0]
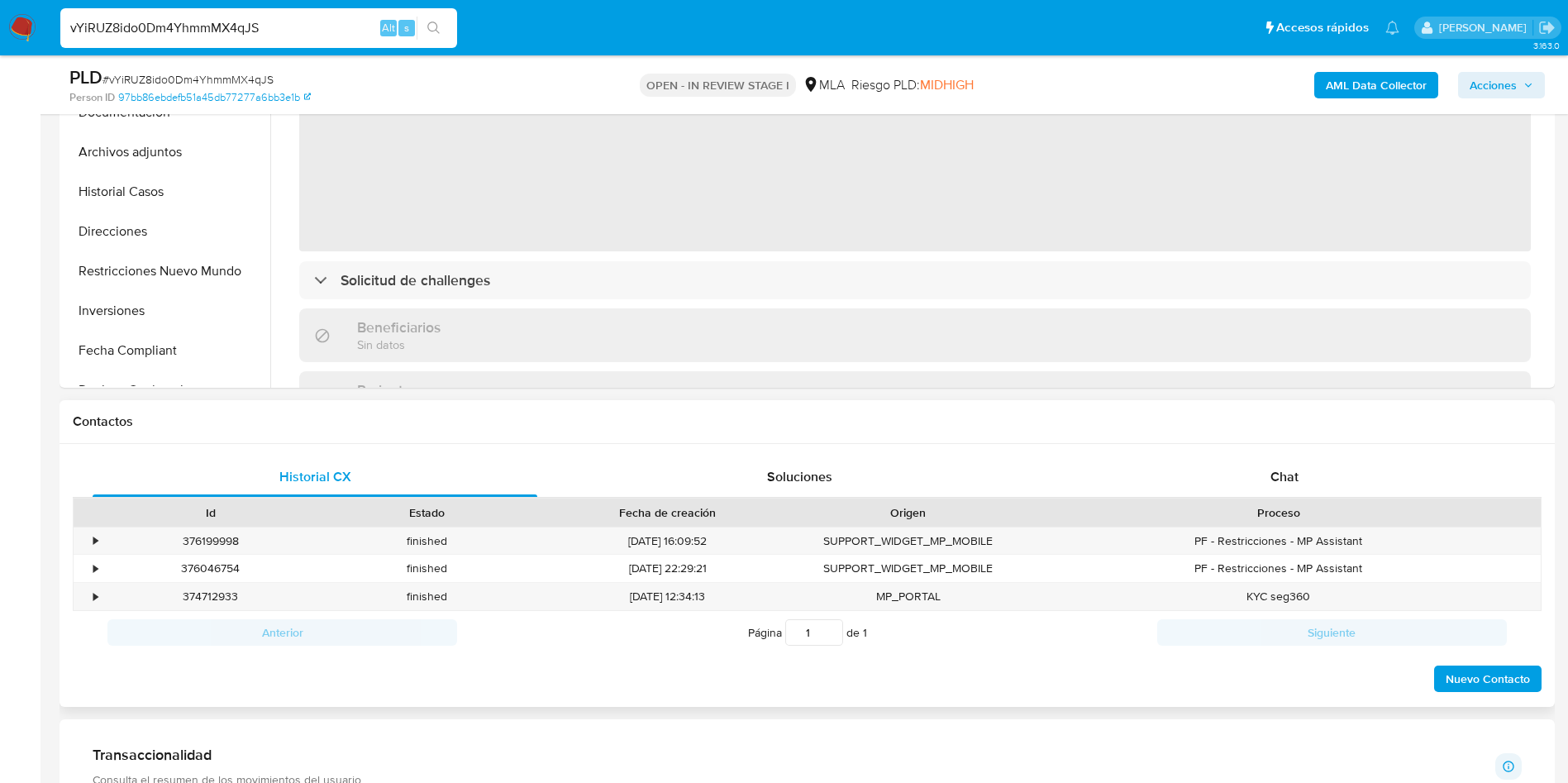
click at [1329, 507] on div "Proceso" at bounding box center [1279, 512] width 501 height 17
drag, startPoint x: 1318, startPoint y: 483, endPoint x: 1310, endPoint y: 478, distance: 9.4
click at [1318, 482] on div "Chat" at bounding box center [1285, 477] width 445 height 40
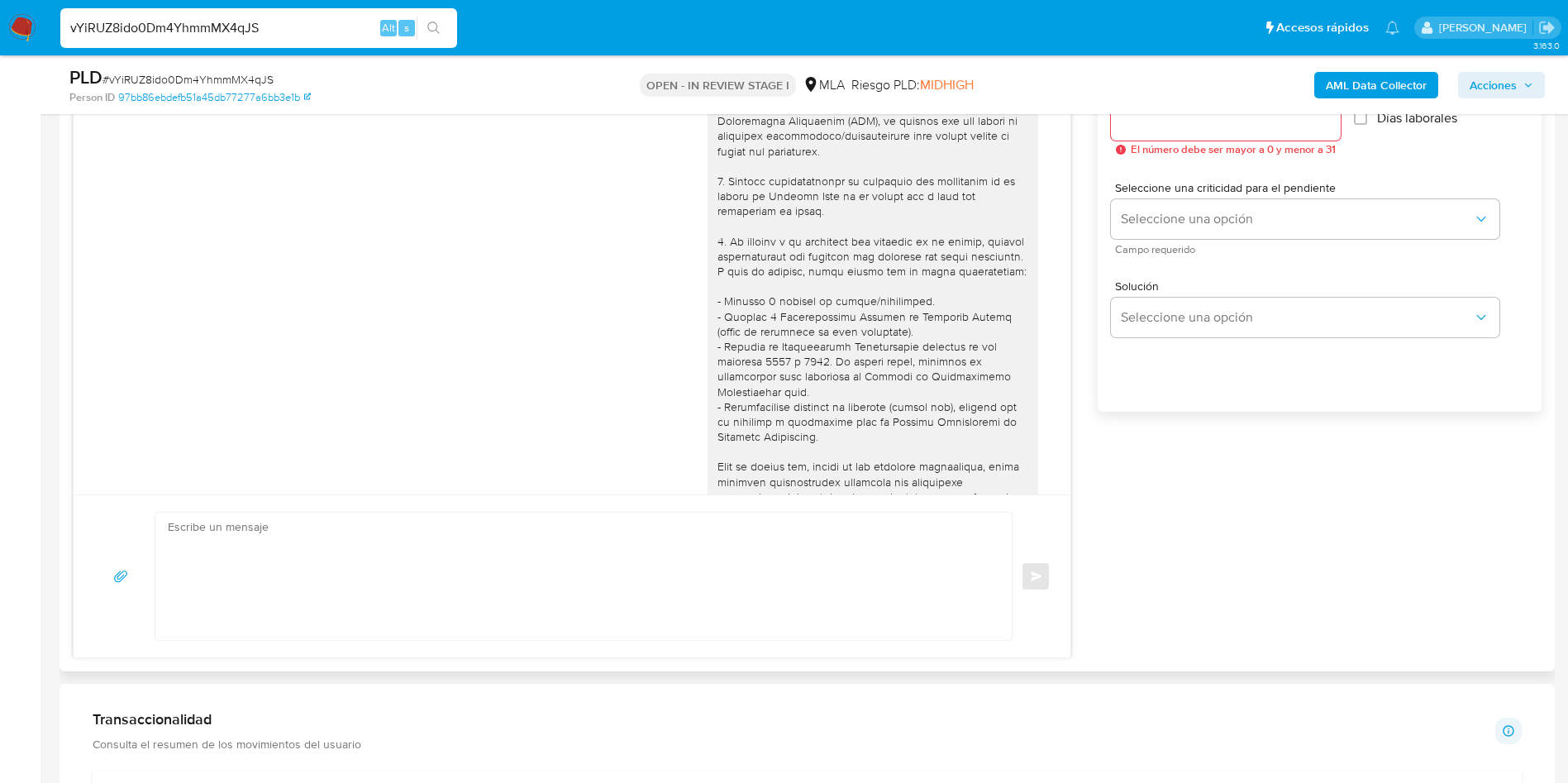
scroll to position [595, 0]
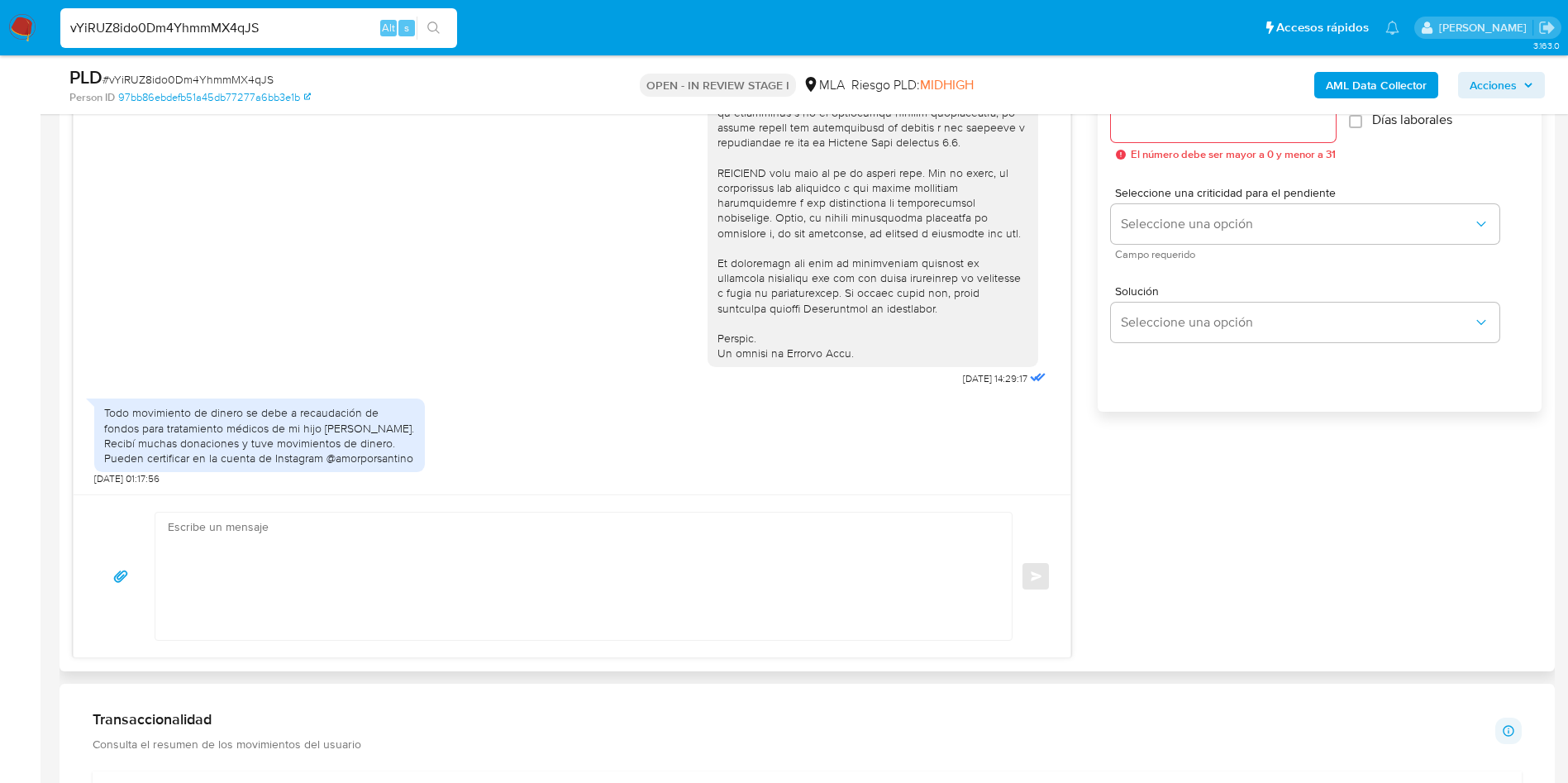
drag, startPoint x: 417, startPoint y: 450, endPoint x: 324, endPoint y: 459, distance: 93.4
click at [324, 459] on div "Todo movimiento de dinero se debe a recaudación de fondos para tratamiento médi…" at bounding box center [259, 435] width 331 height 74
copy div "@amorporsantino"
click at [164, 398] on div "Todo movimiento de dinero se debe a recaudación de fondos para tratamiento médi…" at bounding box center [259, 438] width 331 height 95
drag, startPoint x: 412, startPoint y: 456, endPoint x: 91, endPoint y: 410, distance: 324.3
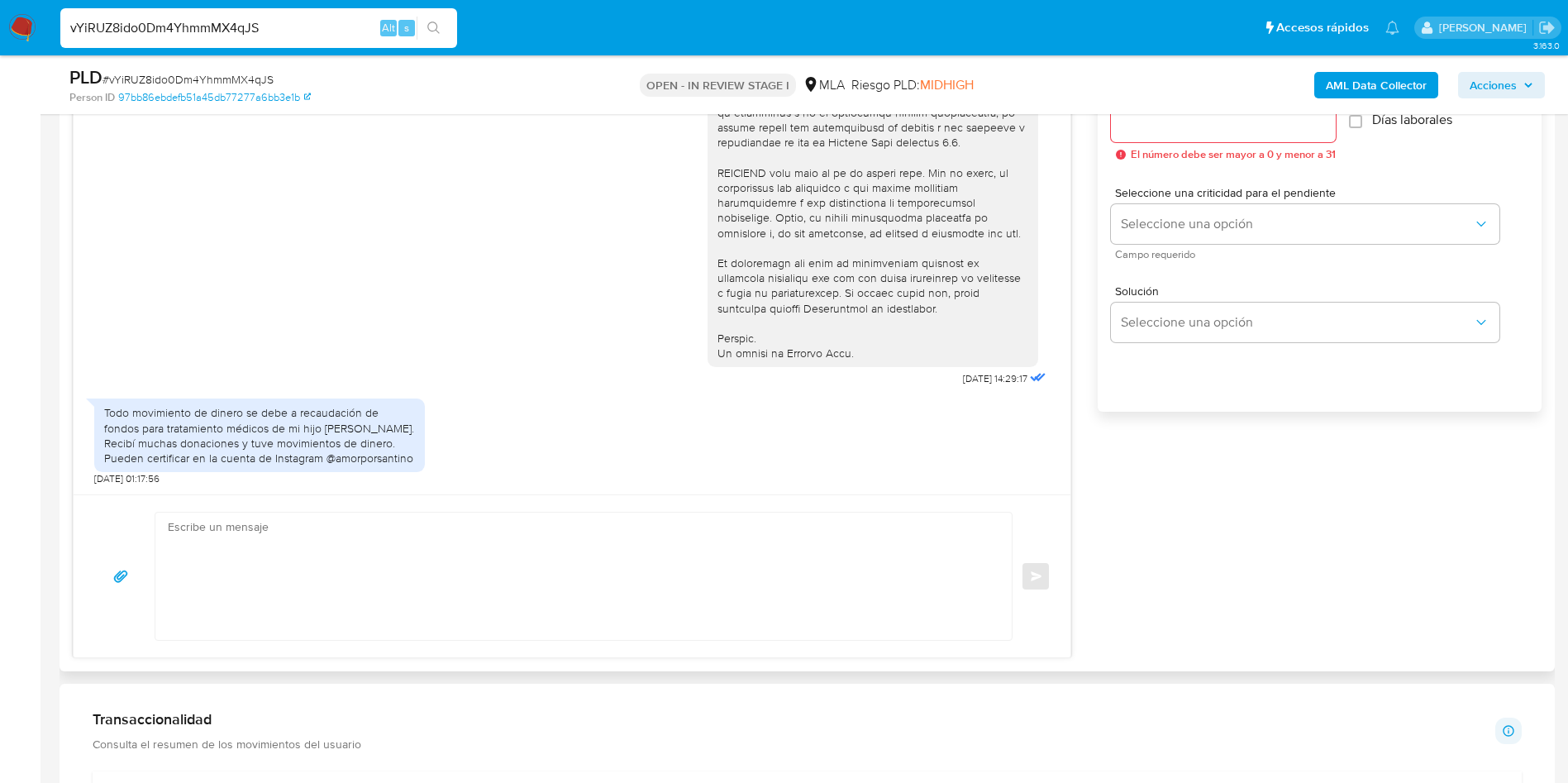
click at [94, 410] on div "Todo movimiento de dinero se debe a recaudación de fondos para tratamiento médi…" at bounding box center [259, 435] width 331 height 74
copy div "Todo movimiento de dinero se debe a recaudación de fondos para tratamiento médi…"
click at [144, 79] on span "# vYiRUZ8ido0Dm4YhmmMX4qJS" at bounding box center [188, 79] width 171 height 17
copy span "vYiRUZ8ido0Dm4YhmmMX4qJS"
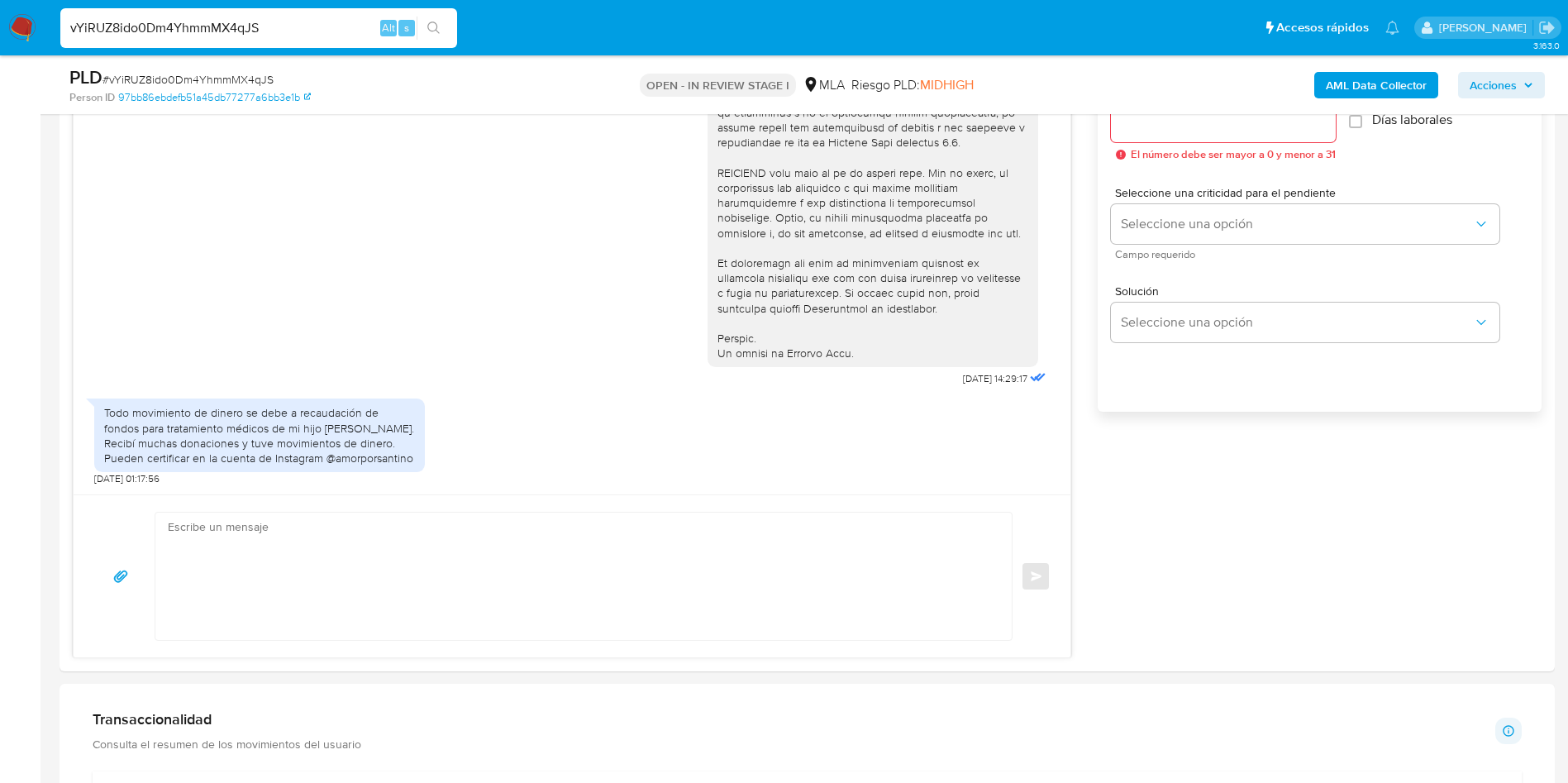
click at [0, 295] on aside "Bandeja Tablero Screening Búsqueda en Listas Watchlist Herramientas Operaciones…" at bounding box center [20, 722] width 40 height 3366
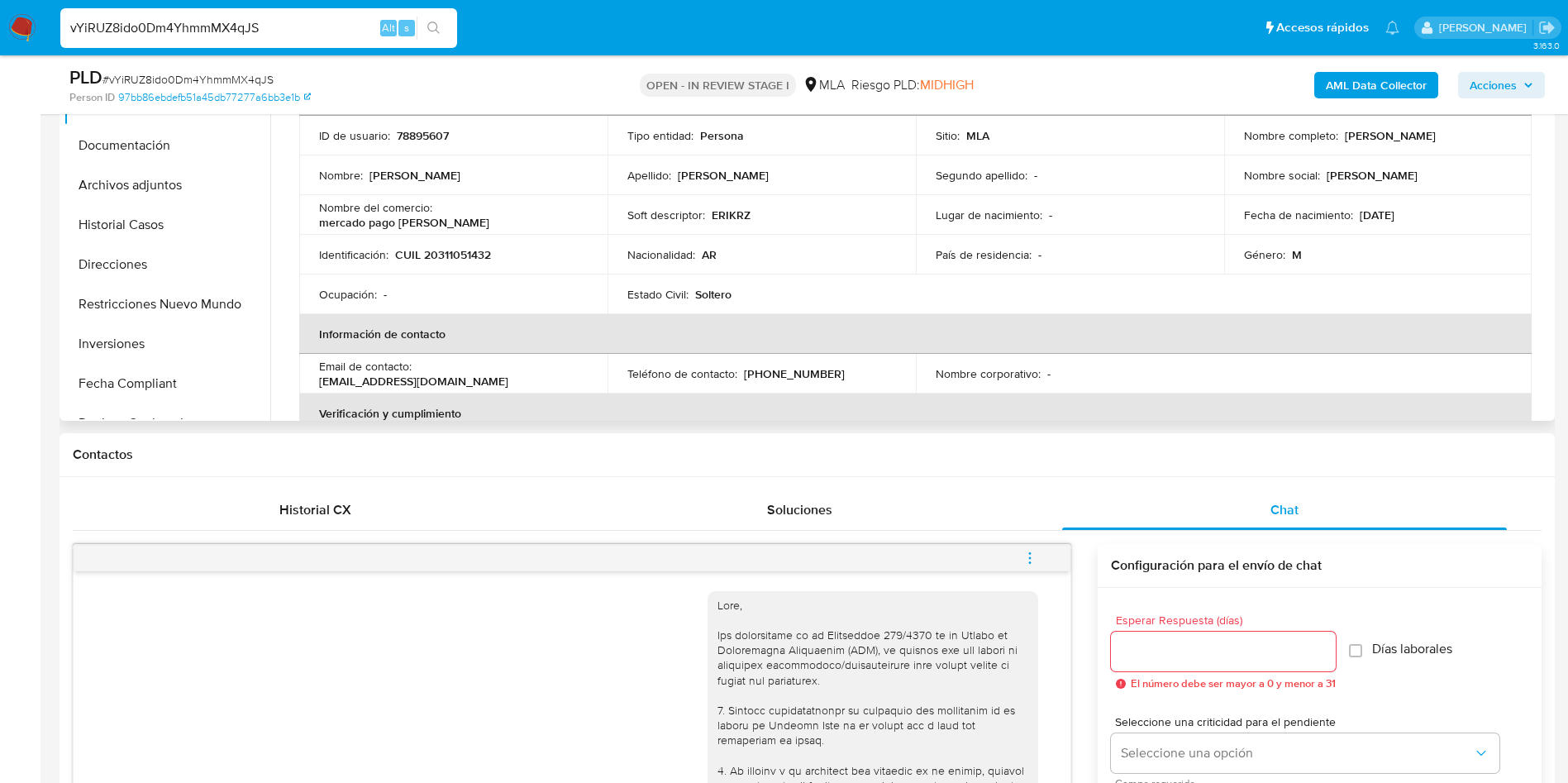
scroll to position [92, 0]
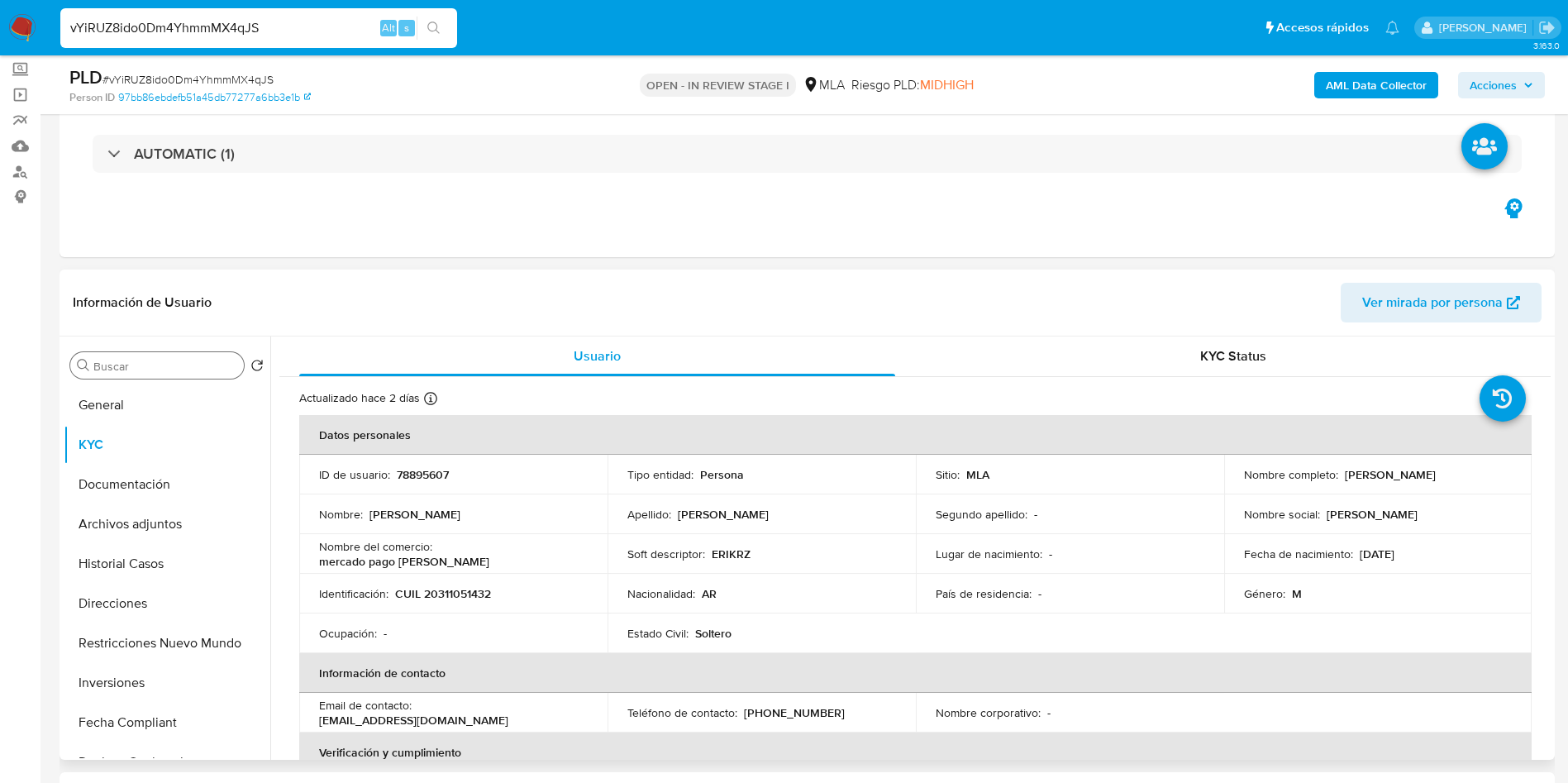
click at [136, 355] on div "Buscar" at bounding box center [157, 365] width 173 height 26
click at [136, 355] on div "Buscar" at bounding box center [157, 365] width 173 height 26
click at [137, 366] on input "Buscar" at bounding box center [165, 366] width 144 height 15
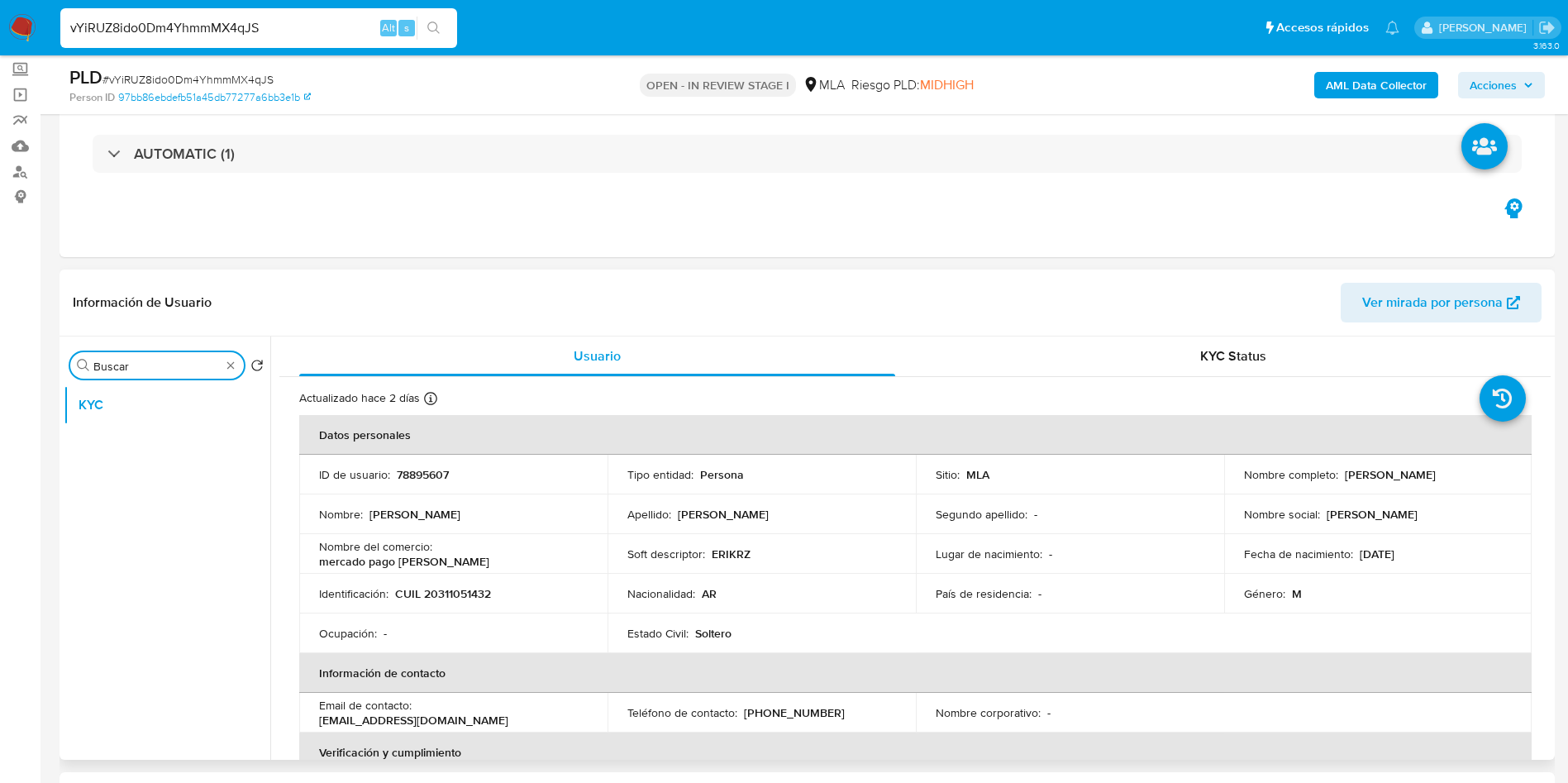
click at [137, 366] on input "Buscar" at bounding box center [157, 366] width 128 height 15
type input "arc"
click at [121, 433] on button "Archivos adjuntos" at bounding box center [160, 444] width 193 height 40
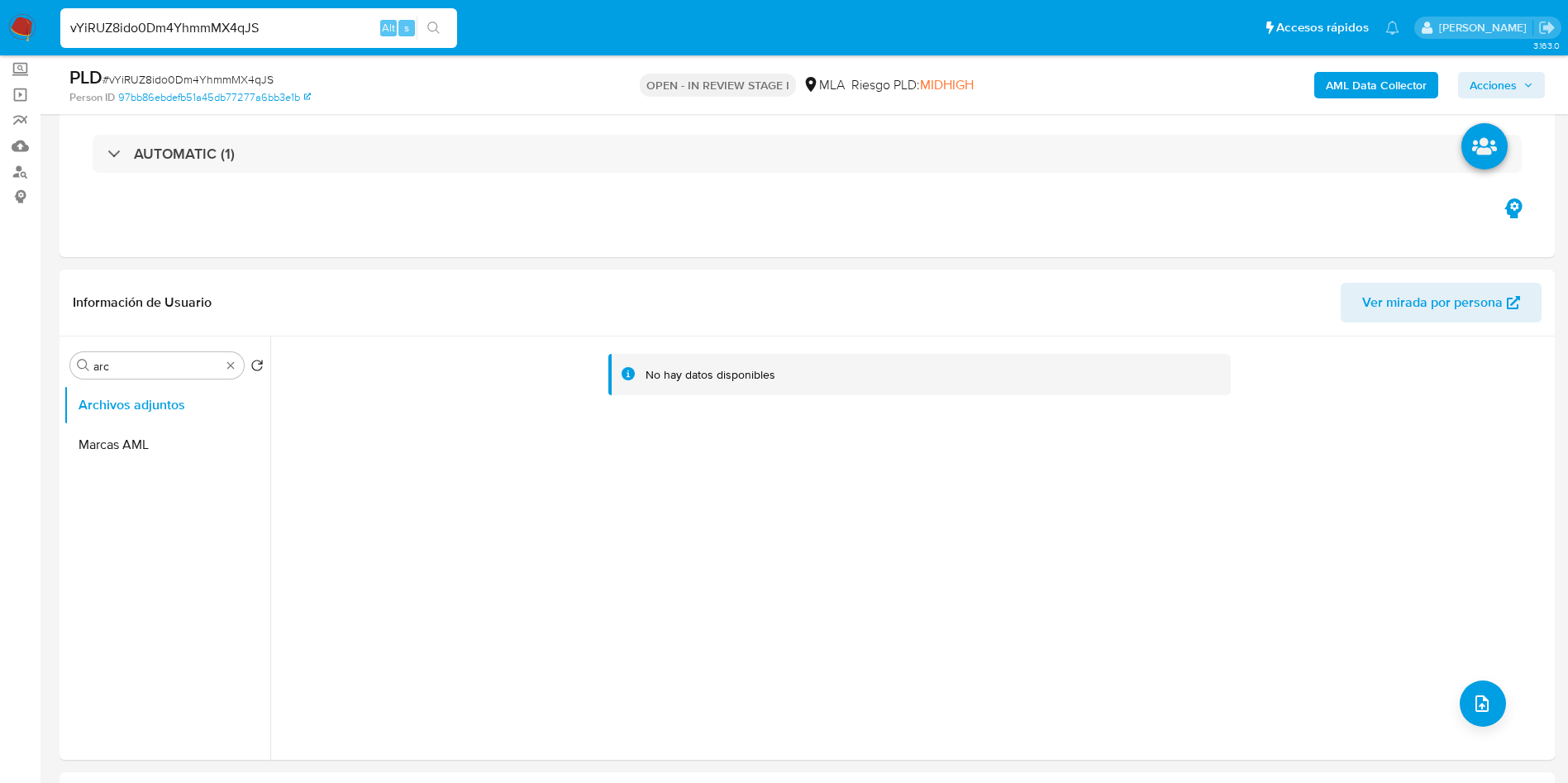
click at [1357, 83] on b "AML Data Collector" at bounding box center [1375, 85] width 101 height 26
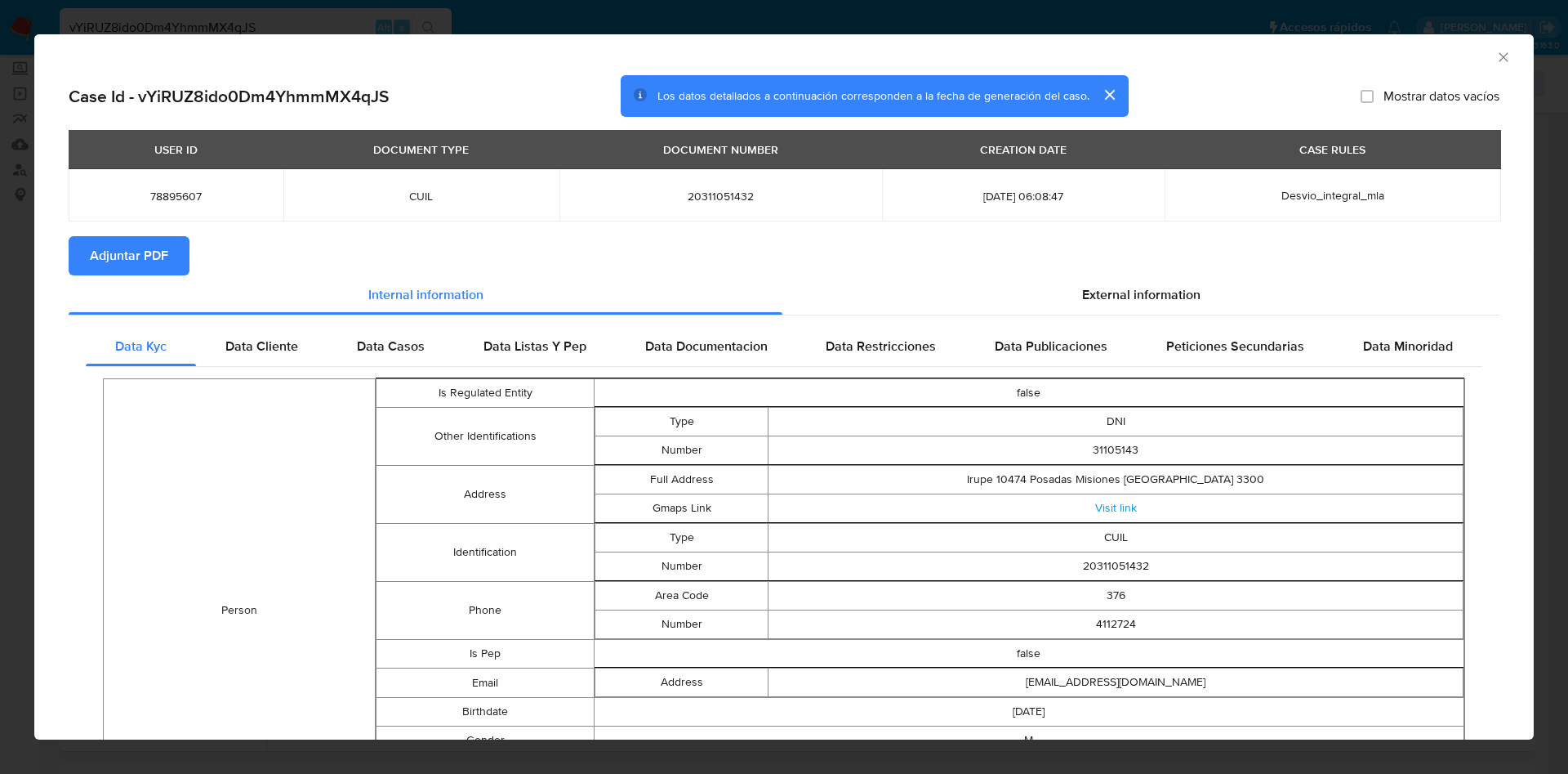
click at [120, 244] on span "Adjuntar PDF" at bounding box center [129, 255] width 78 height 36
click at [1496, 55] on icon "Cerrar ventana" at bounding box center [1504, 57] width 17 height 17
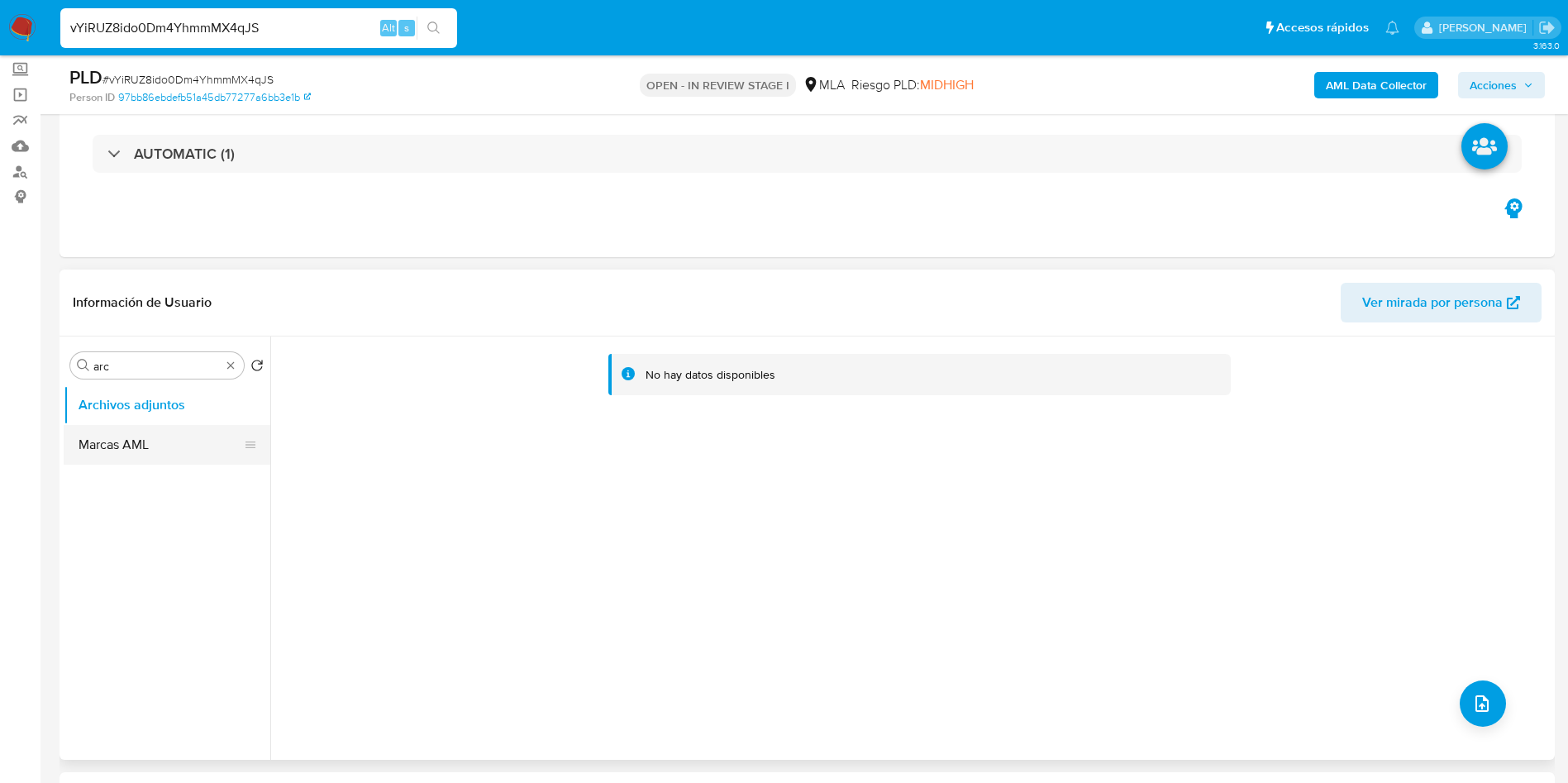
drag, startPoint x: 136, startPoint y: 405, endPoint x: 127, endPoint y: 445, distance: 41.0
click at [139, 407] on button "Archivos adjuntos" at bounding box center [166, 405] width 207 height 40
drag, startPoint x: 123, startPoint y: 454, endPoint x: 143, endPoint y: 407, distance: 51.1
click at [125, 447] on button "Marcas AML" at bounding box center [166, 444] width 207 height 40
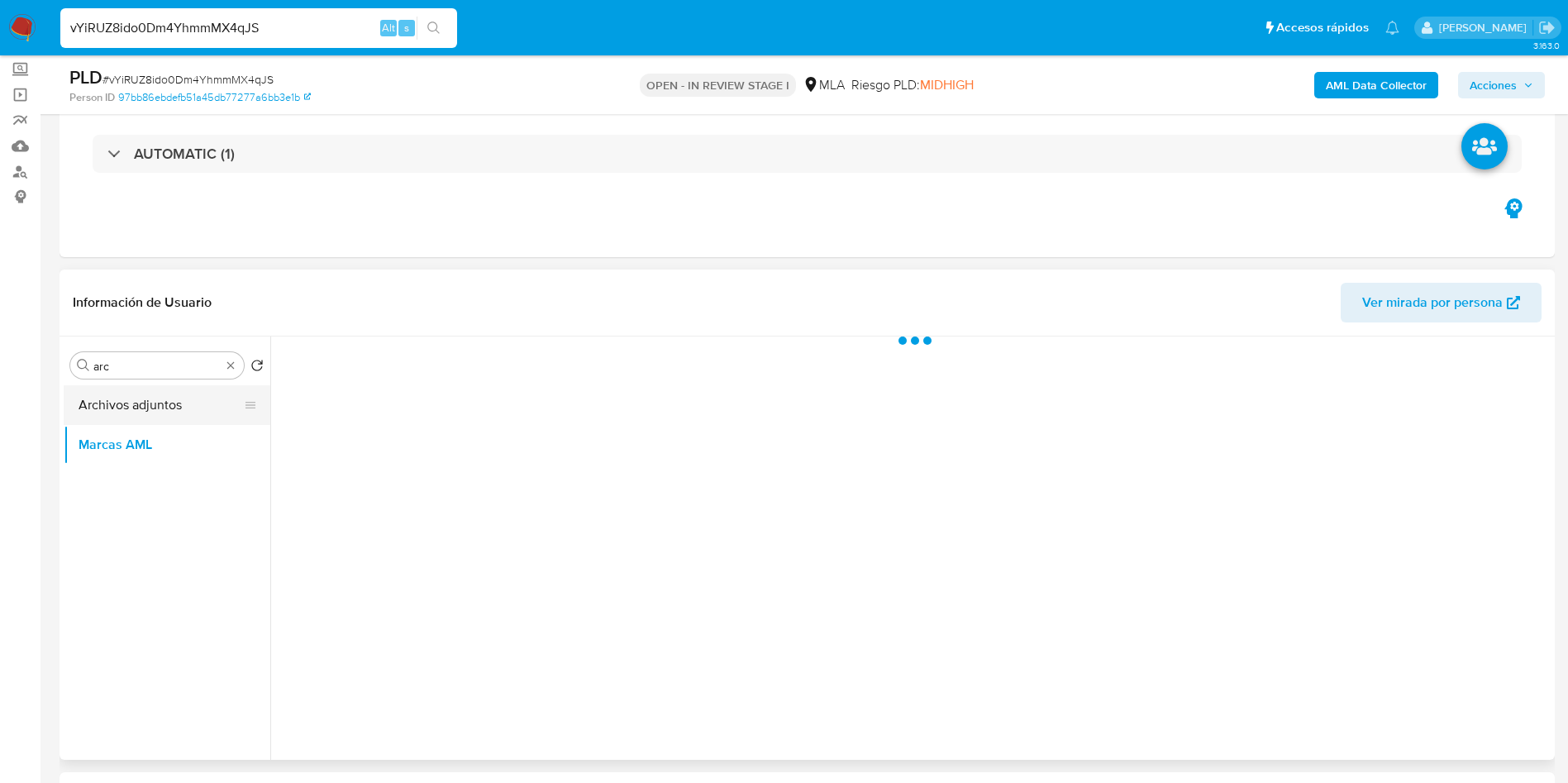
click at [143, 405] on button "Archivos adjuntos" at bounding box center [160, 405] width 193 height 40
drag, startPoint x: 154, startPoint y: 352, endPoint x: 153, endPoint y: 367, distance: 15.0
click at [154, 355] on div "Buscar arc" at bounding box center [157, 365] width 173 height 26
click at [153, 367] on input "arc" at bounding box center [157, 366] width 128 height 15
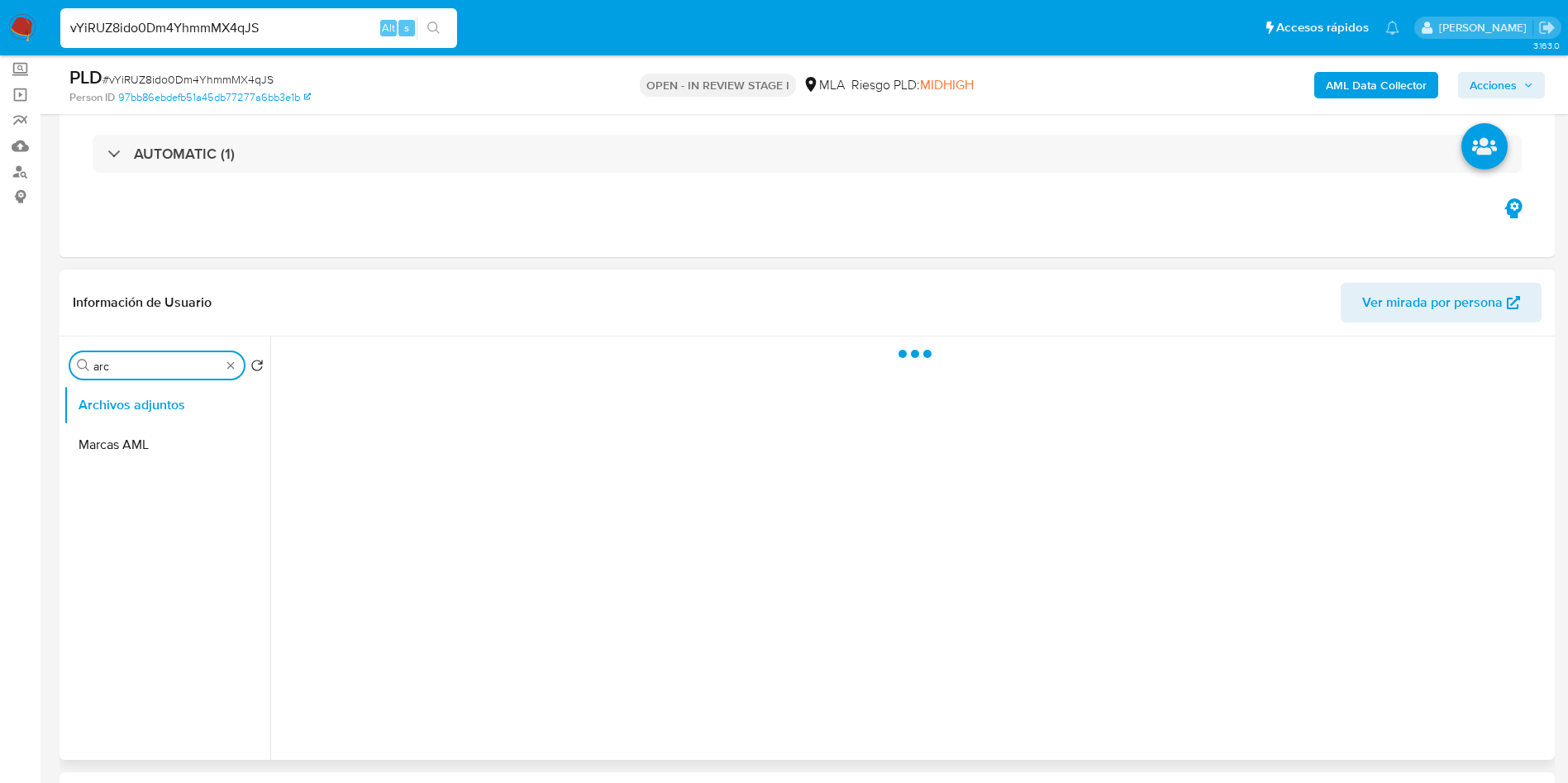
click at [161, 370] on input "arc" at bounding box center [157, 366] width 128 height 15
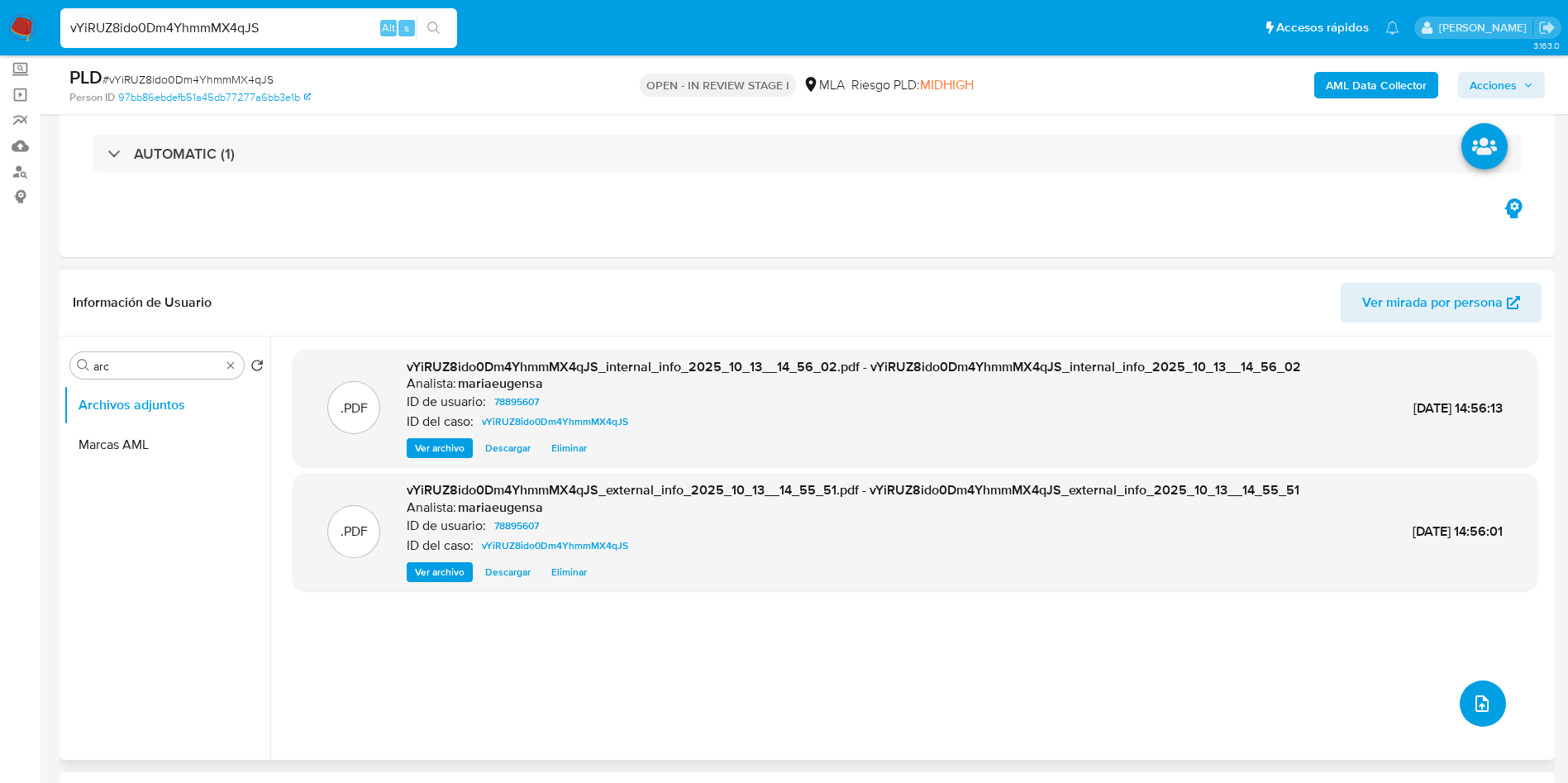
click at [1475, 702] on icon "upload-file" at bounding box center [1482, 703] width 20 height 20
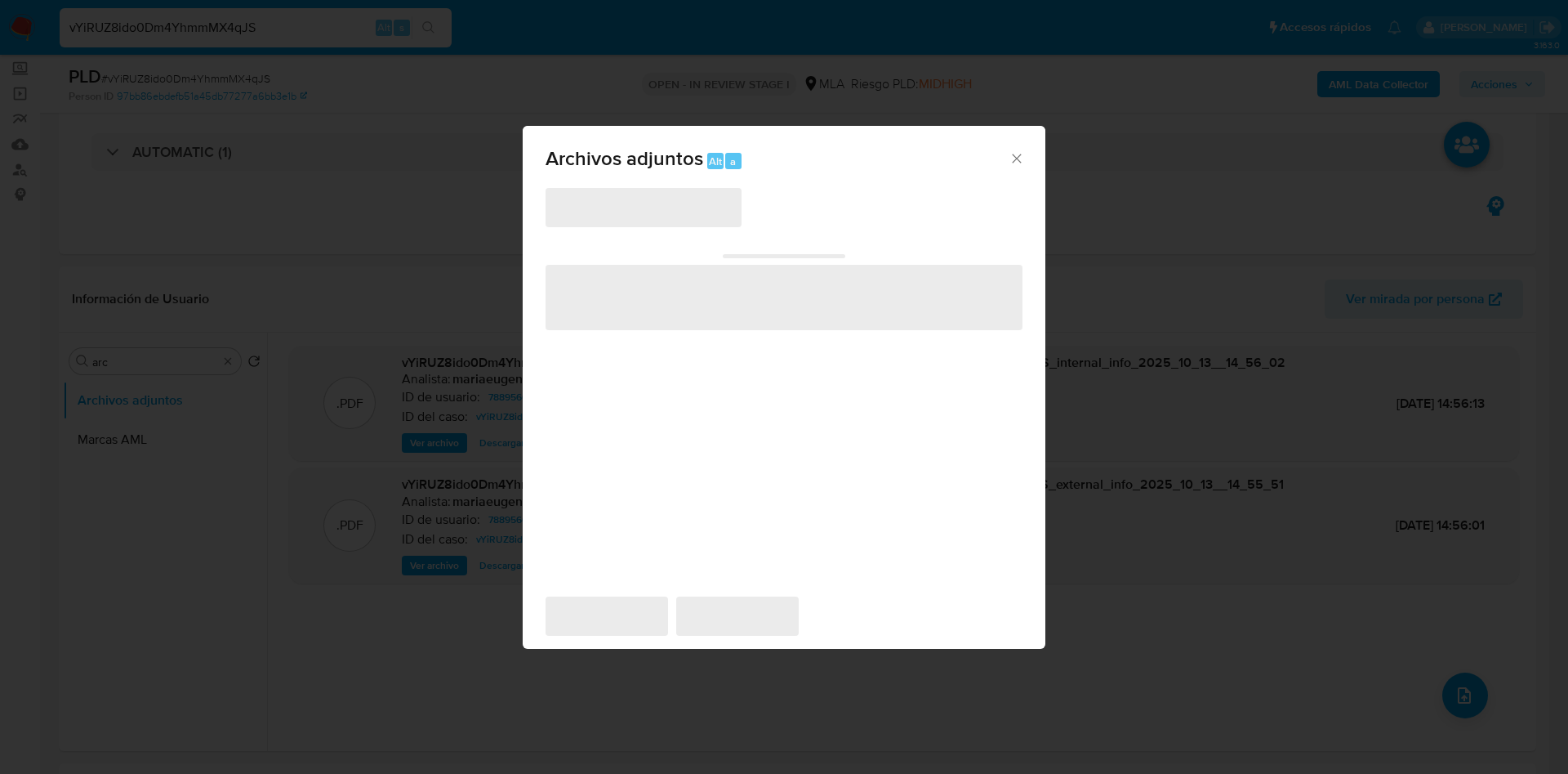
click at [638, 299] on span "‌" at bounding box center [784, 297] width 477 height 65
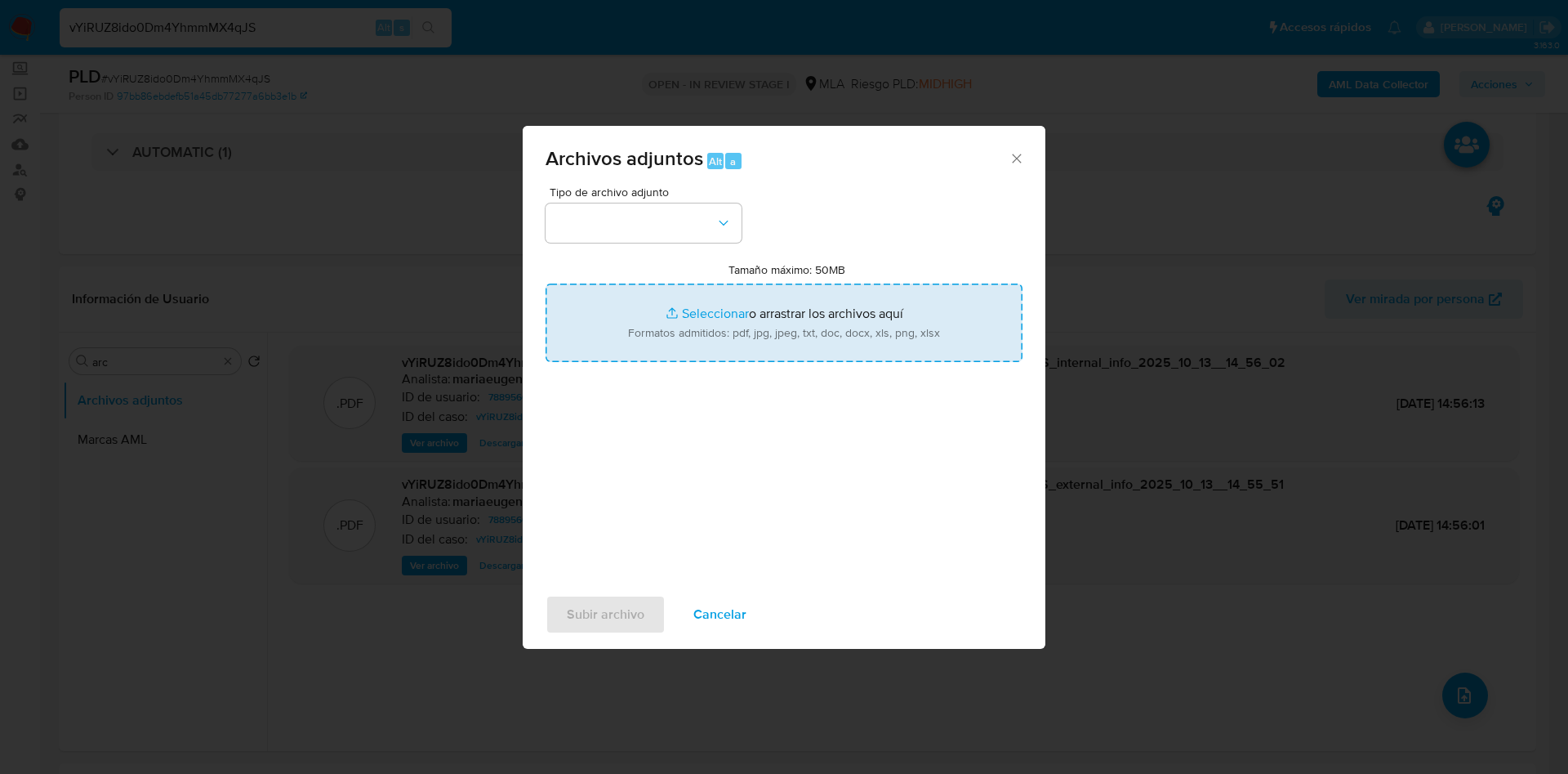
click at [638, 298] on input "Tamaño máximo: 50MB Seleccionar archivos" at bounding box center [784, 323] width 477 height 78
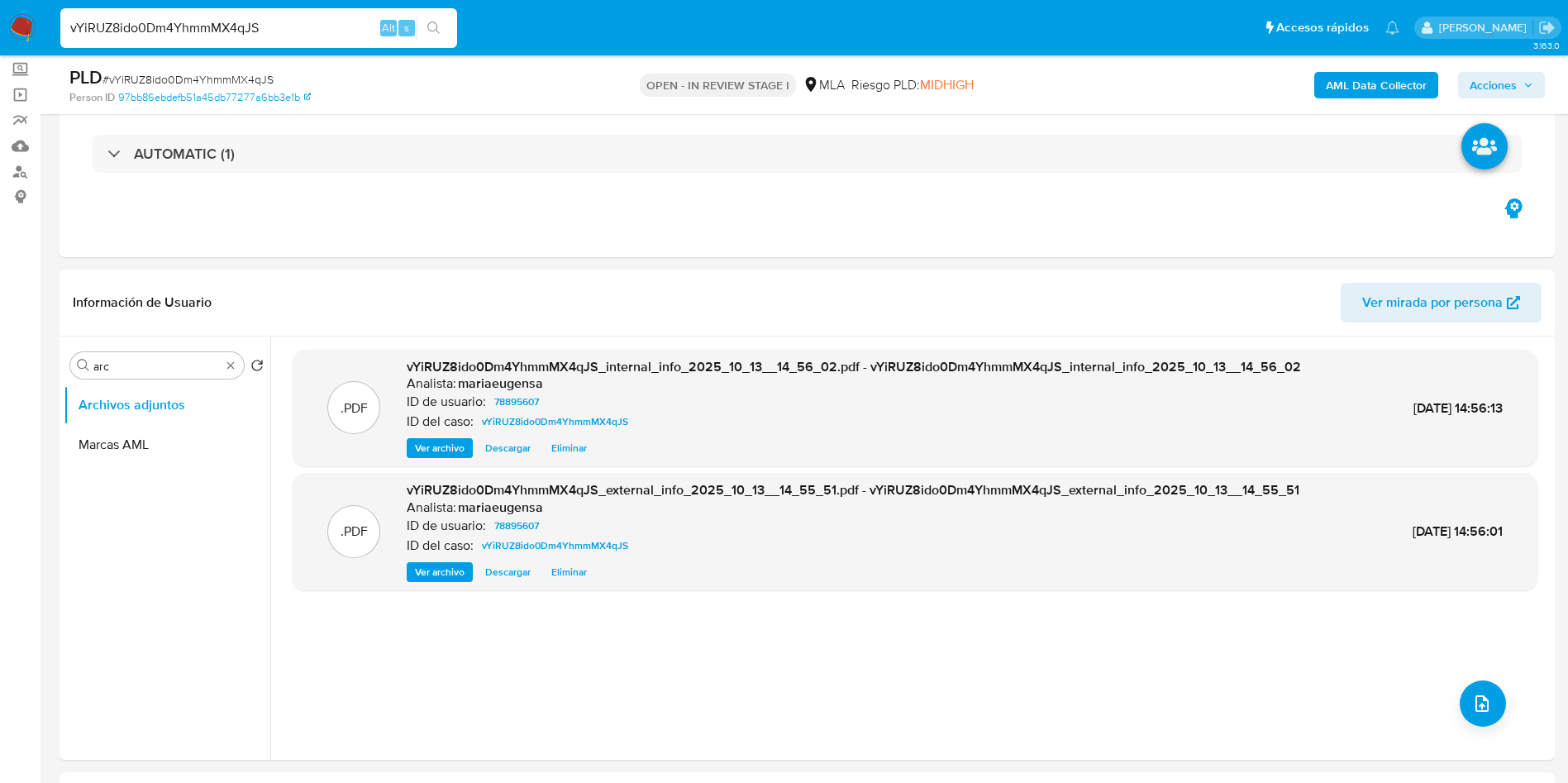
click at [245, 72] on span "# vYiRUZ8ido0Dm4YhmmMX4qJS" at bounding box center [188, 79] width 171 height 17
copy span "vYiRUZ8ido0Dm4YhmmMX4qJS"
click at [193, 368] on input "arc" at bounding box center [157, 366] width 128 height 15
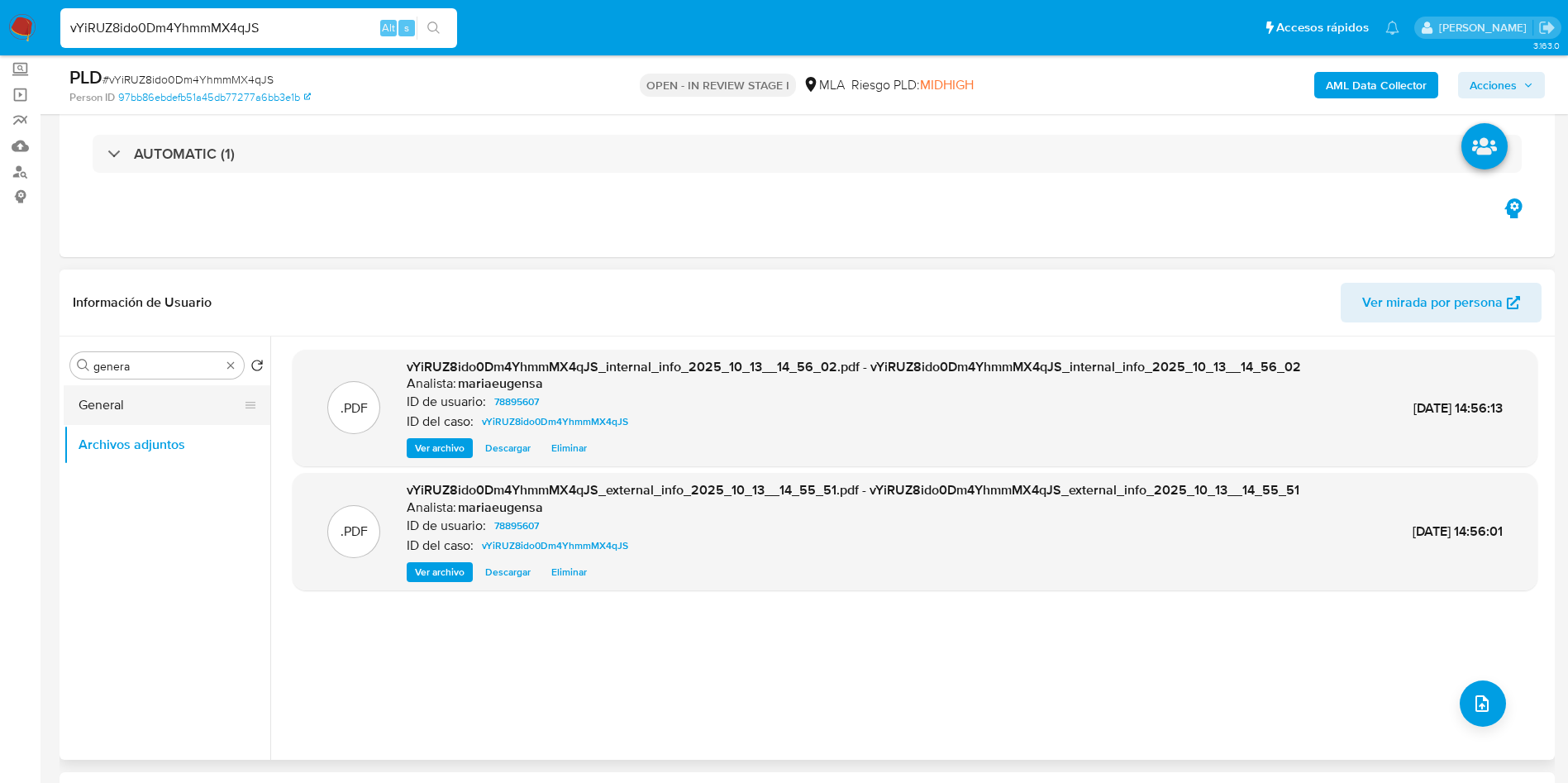
click at [204, 387] on button "General" at bounding box center [160, 405] width 193 height 40
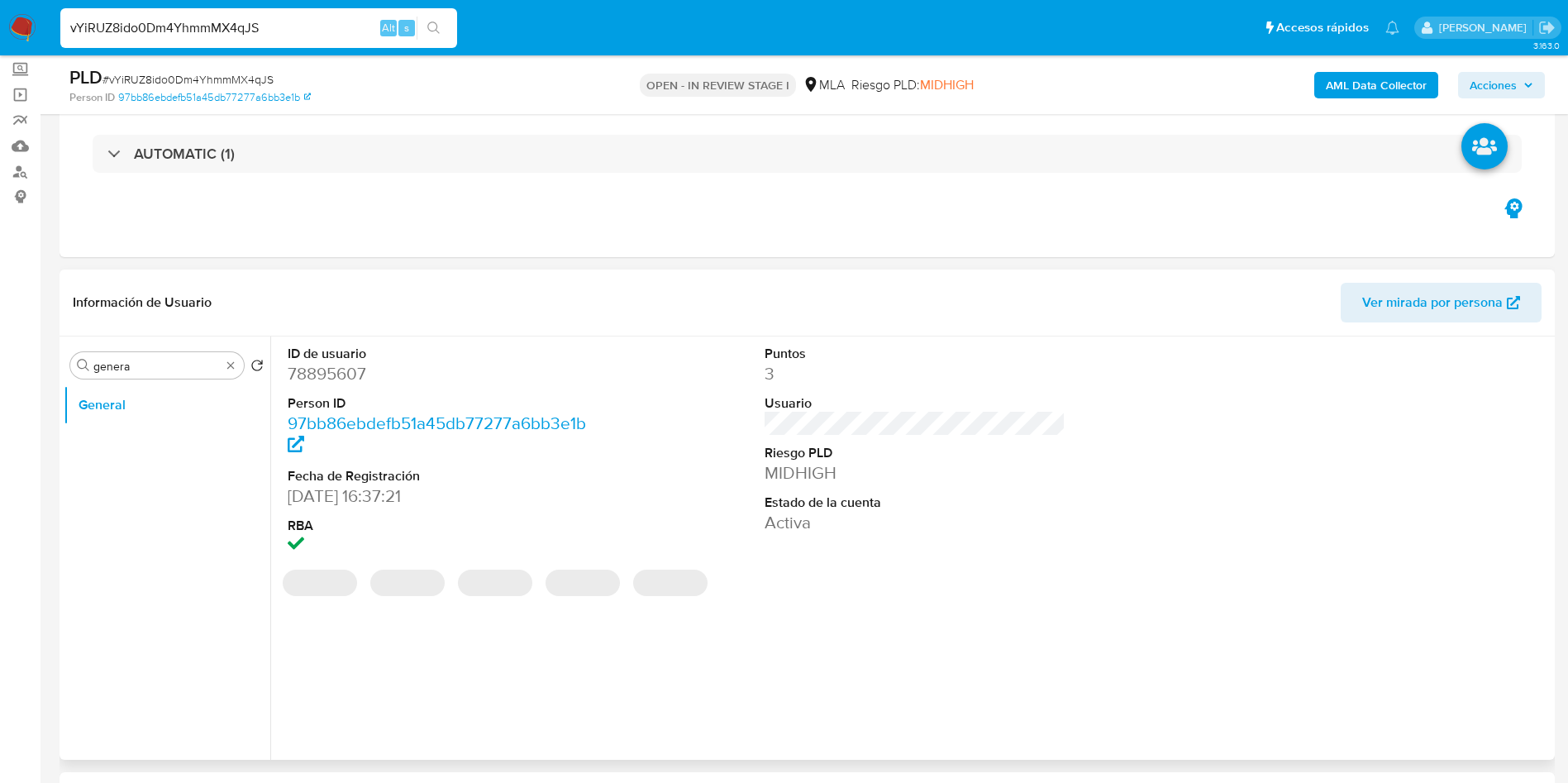
click at [324, 374] on dd "78895607" at bounding box center [438, 374] width 302 height 23
copy dd "78895607"
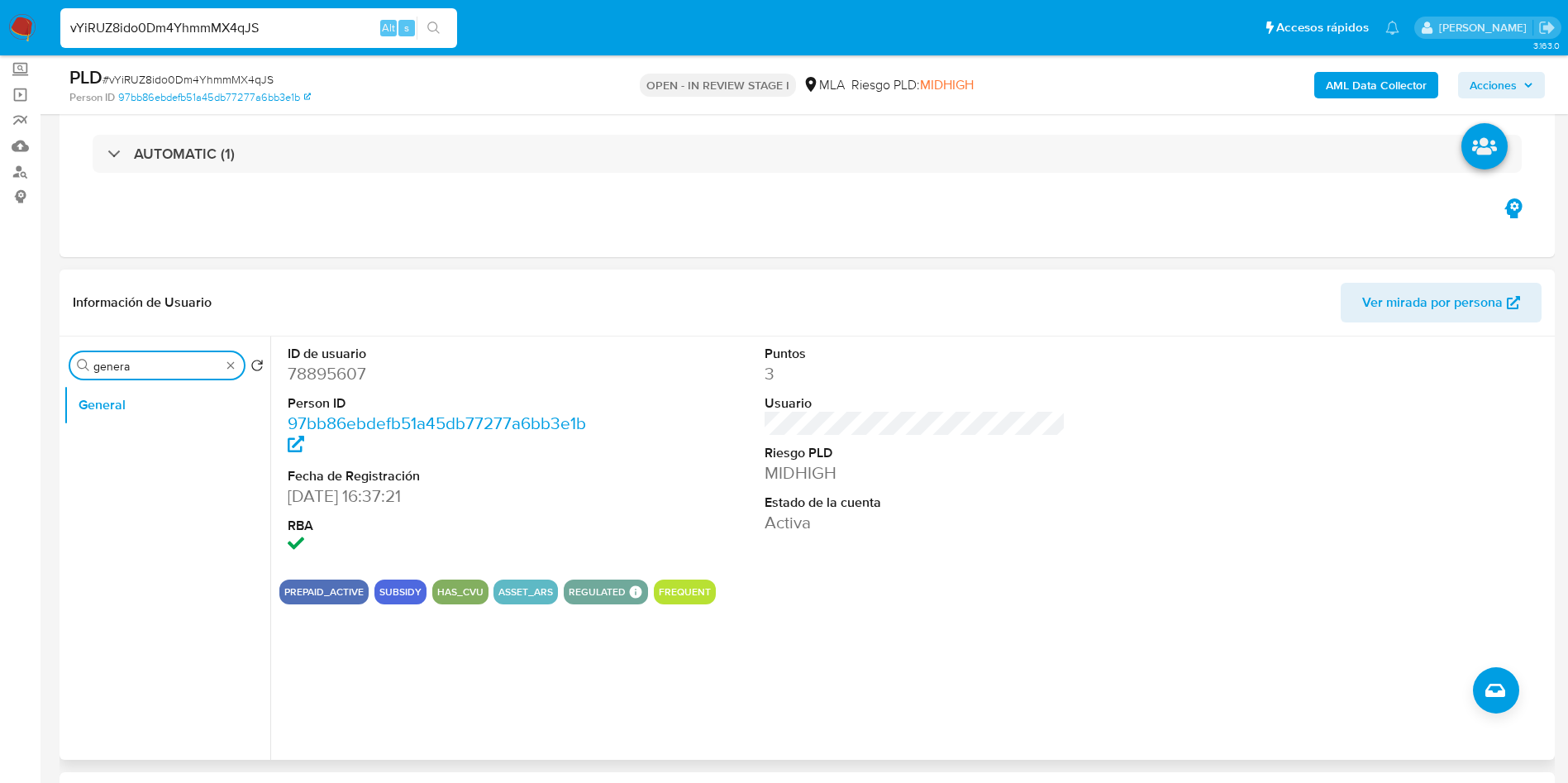
click at [184, 362] on input "genera" at bounding box center [157, 366] width 128 height 15
click at [184, 362] on input "a" at bounding box center [157, 366] width 128 height 15
type input "arc"
click at [168, 447] on button "Archivos adjuntos" at bounding box center [160, 444] width 193 height 40
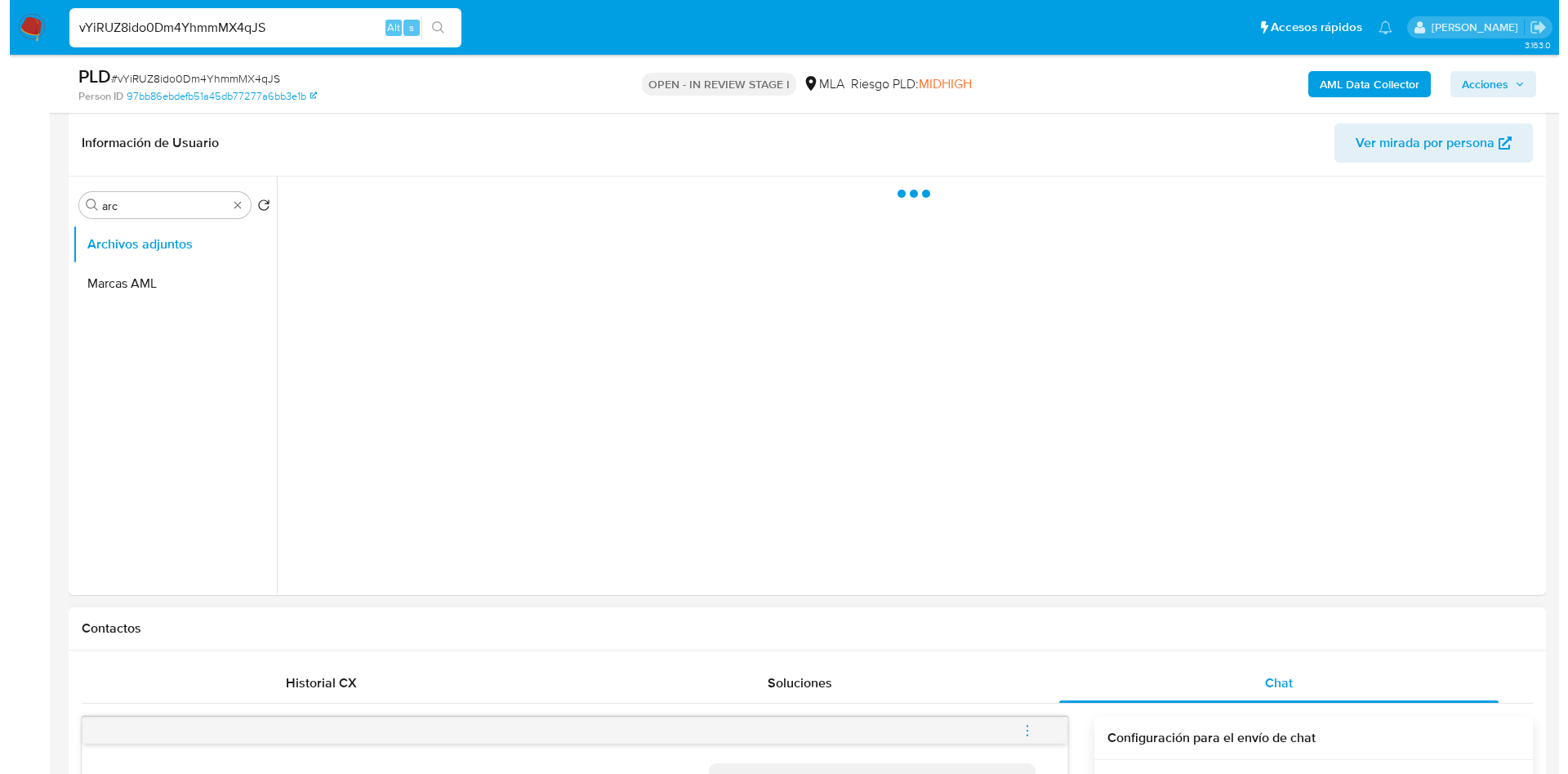
scroll to position [337, 0]
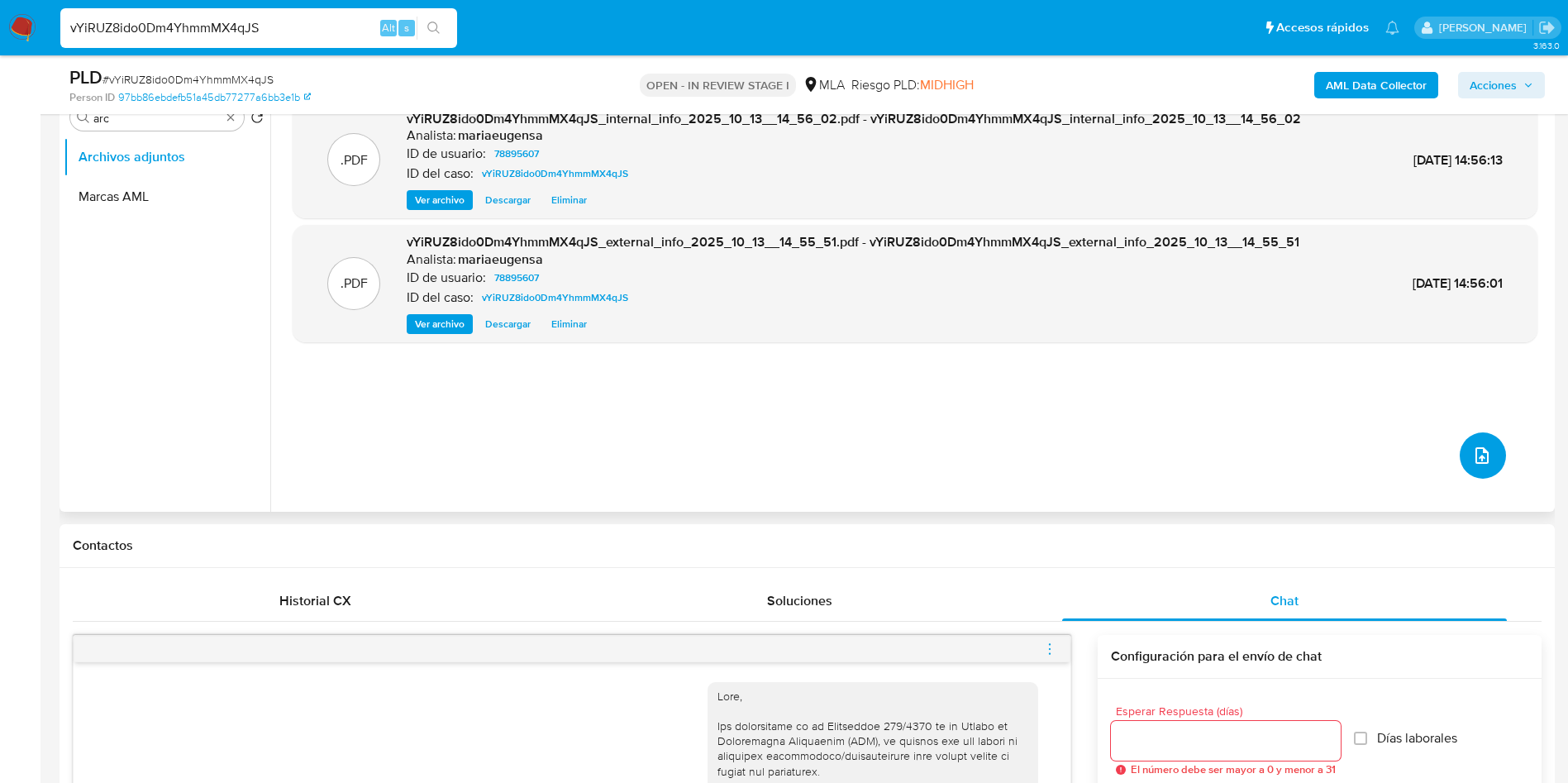
click at [1475, 462] on icon "upload-file" at bounding box center [1481, 455] width 13 height 17
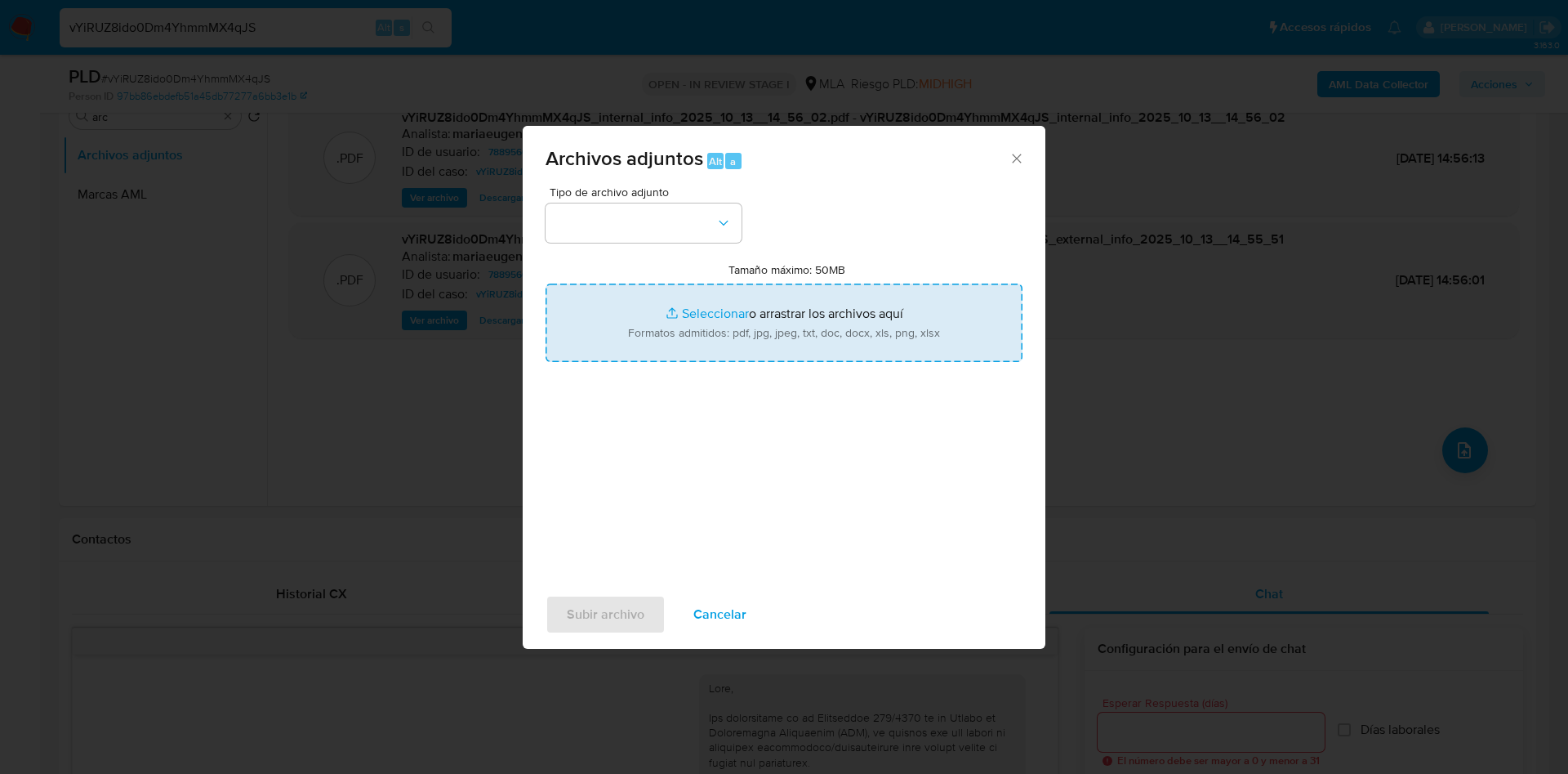
click at [729, 293] on input "Tamaño máximo: 50MB Seleccionar archivos" at bounding box center [784, 323] width 477 height 78
type input "C:\fakepath\Caselog vYiRUZ8ido0Dm4YhmmMX4qJS_2025_09_17_14_26_43.docx"
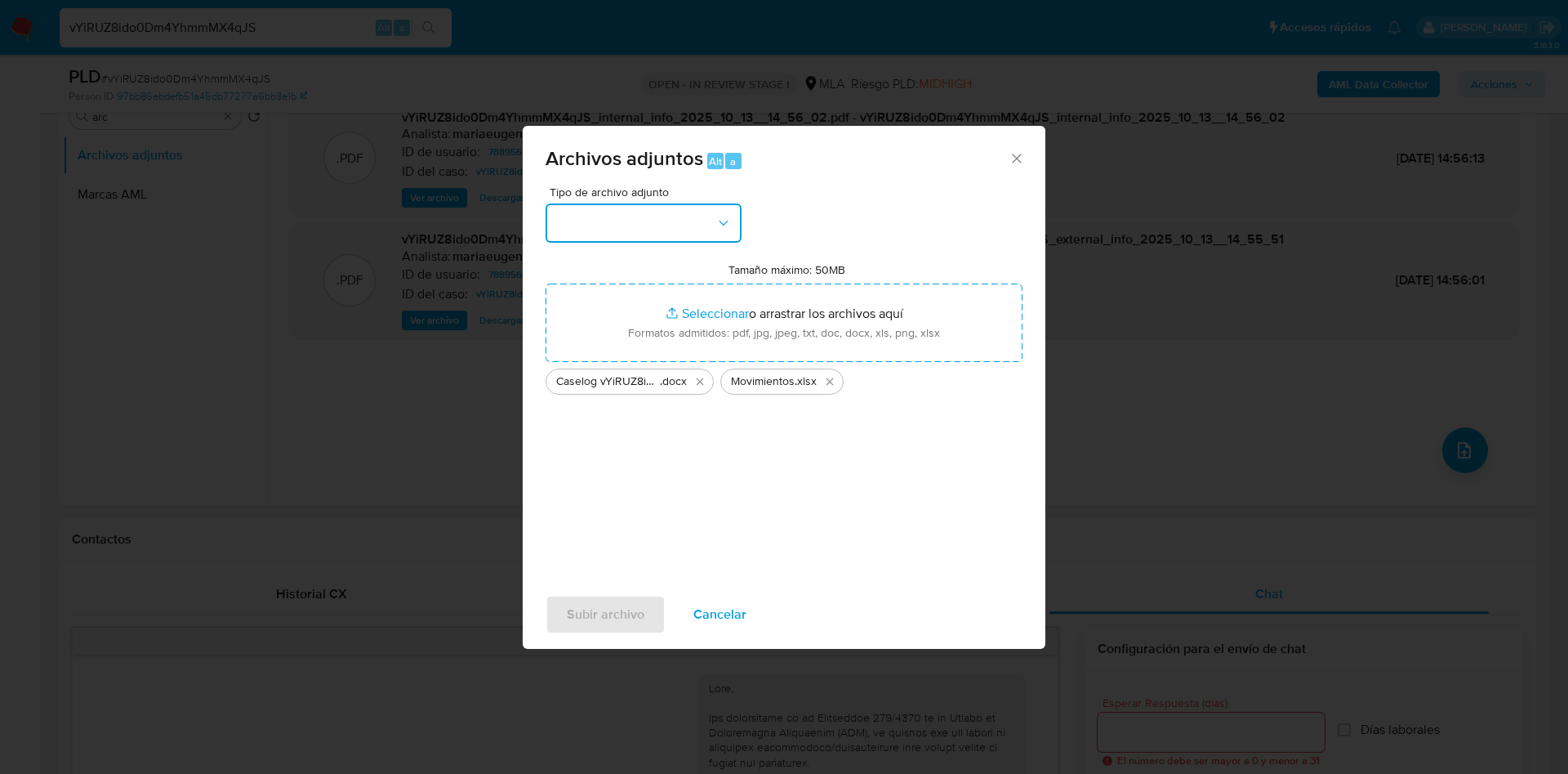
click at [637, 228] on button "button" at bounding box center [644, 223] width 196 height 39
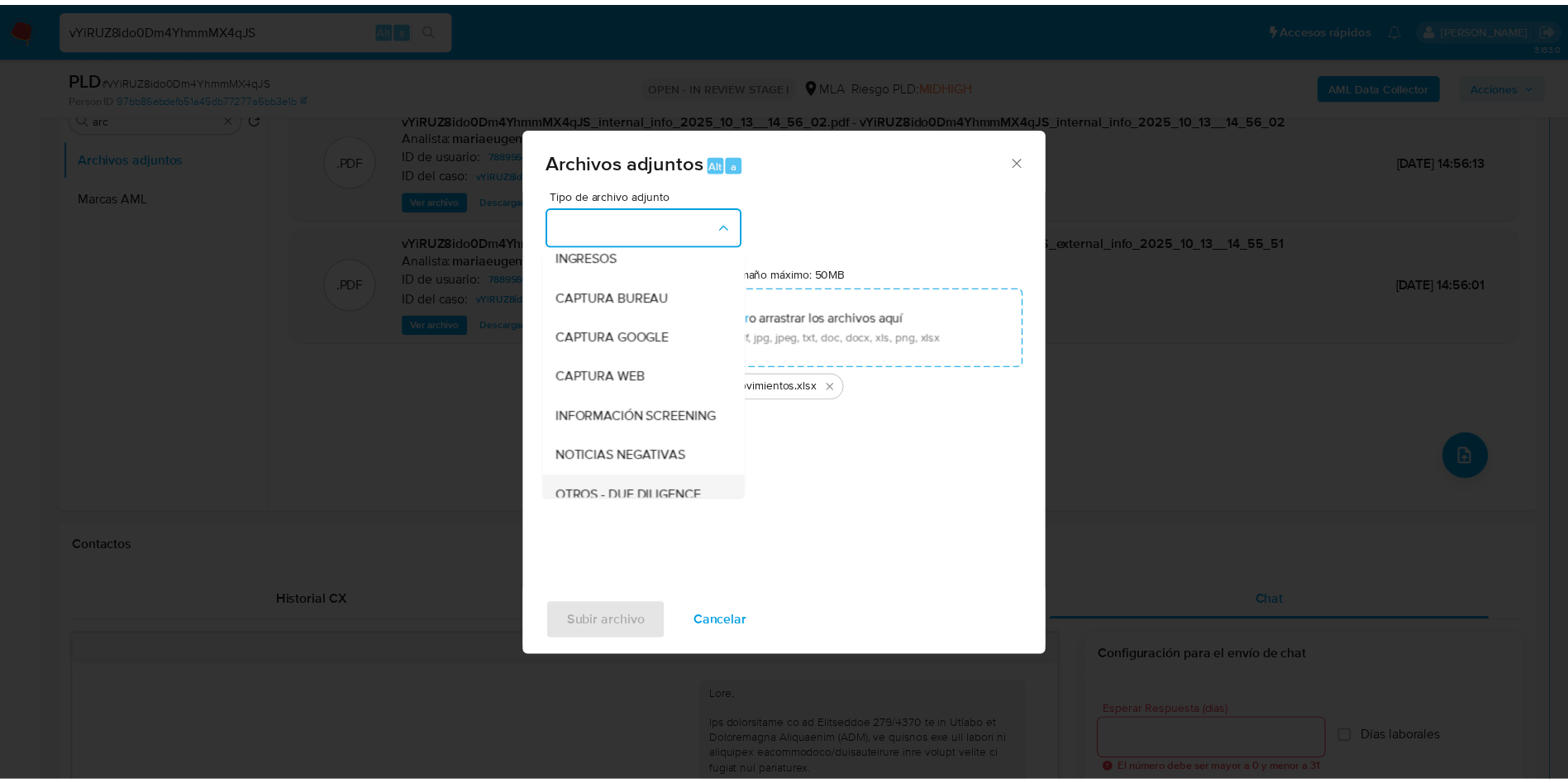
scroll to position [124, 0]
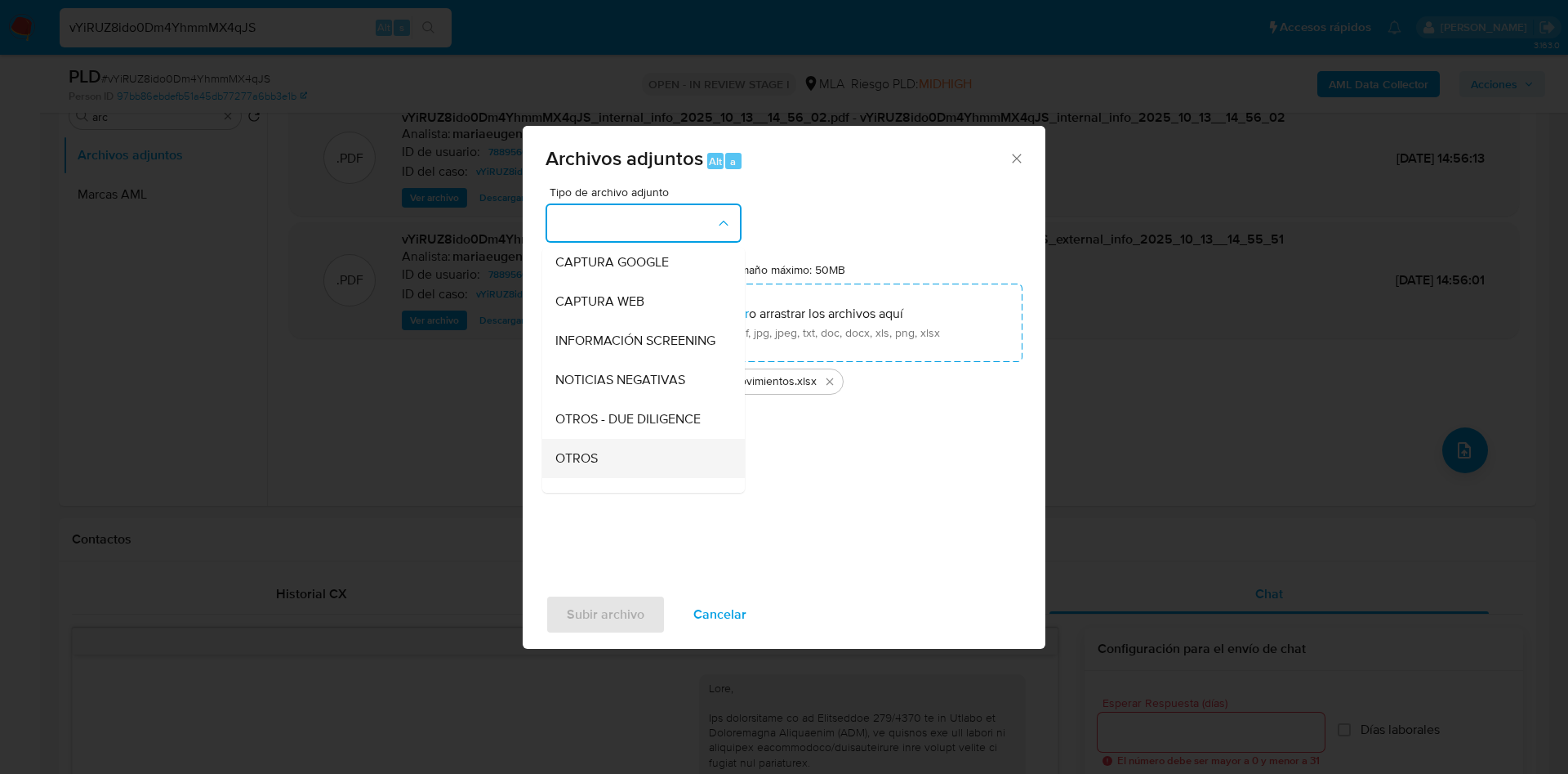
drag, startPoint x: 568, startPoint y: 476, endPoint x: 575, endPoint y: 504, distance: 28.9
click at [568, 467] on span "OTROS" at bounding box center [576, 458] width 43 height 17
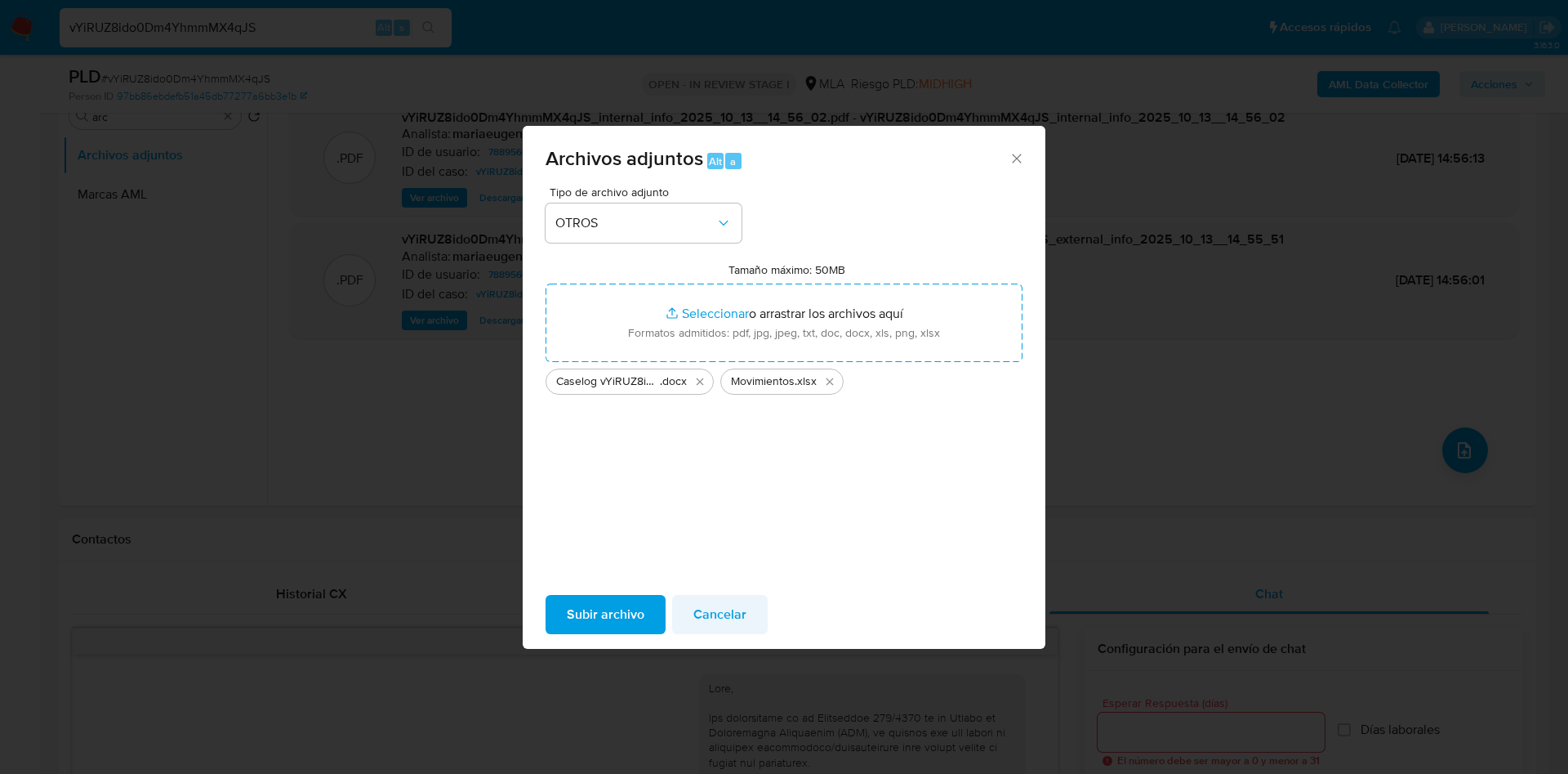
drag, startPoint x: 604, startPoint y: 636, endPoint x: 715, endPoint y: 624, distance: 111.6
click at [613, 632] on div "Subir archivo Cancelar" at bounding box center [783, 614] width 522 height 62
drag, startPoint x: 611, startPoint y: 608, endPoint x: 970, endPoint y: 769, distance: 393.4
click at [614, 608] on span "Subir archivo" at bounding box center [605, 614] width 77 height 36
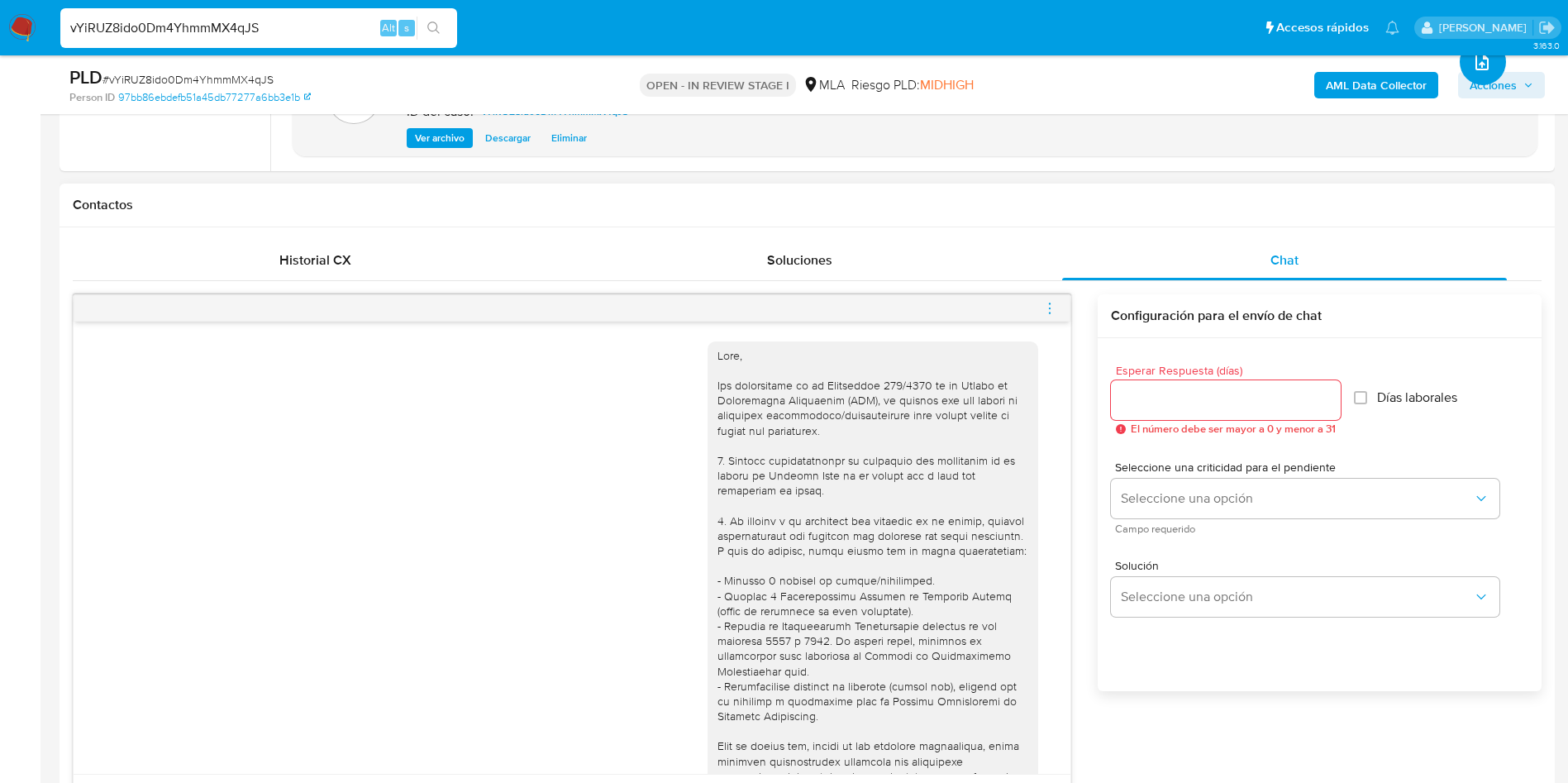
scroll to position [837, 0]
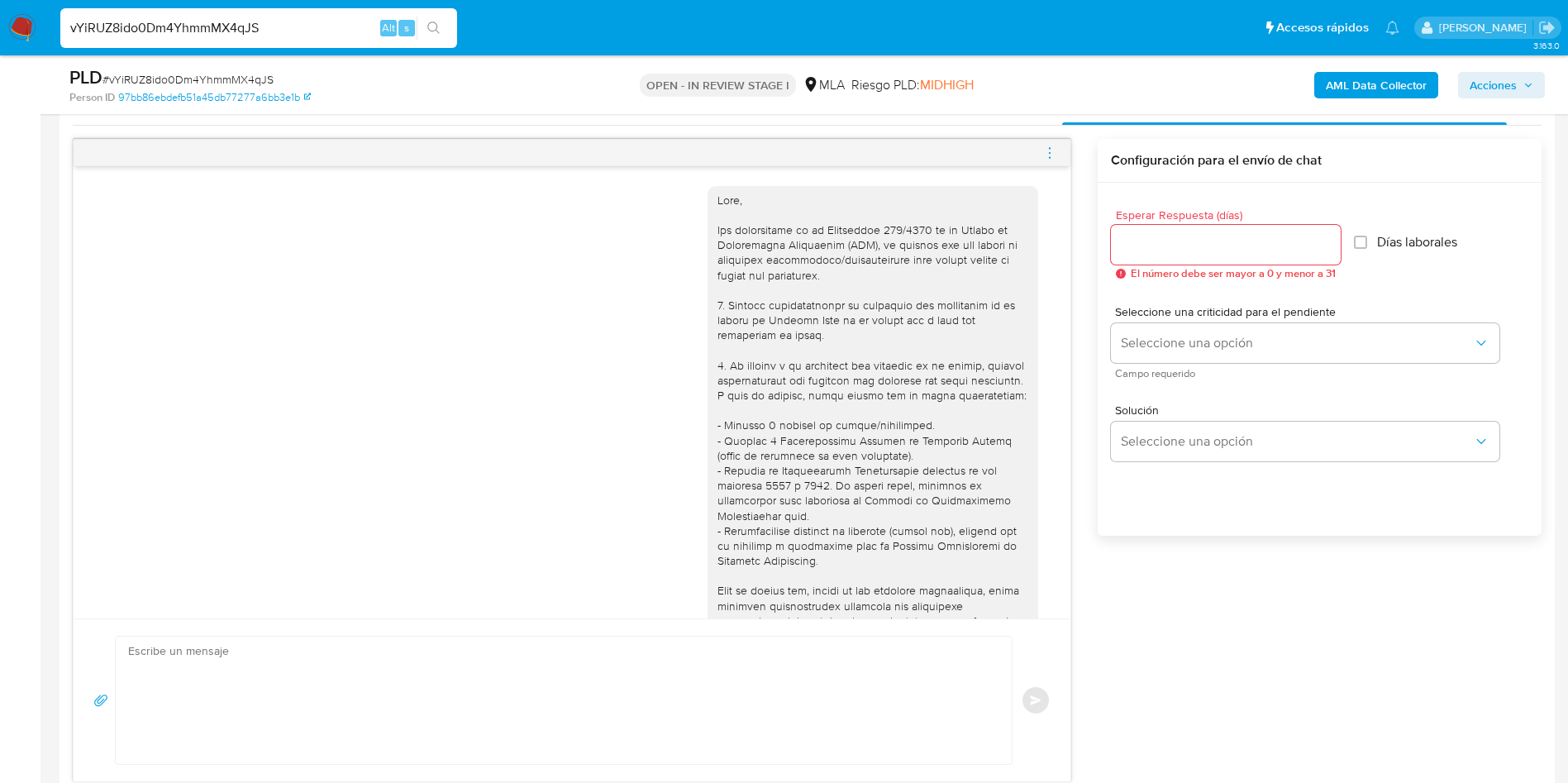
click at [1143, 236] on input "Esperar Respuesta (días)" at bounding box center [1225, 245] width 230 height 21
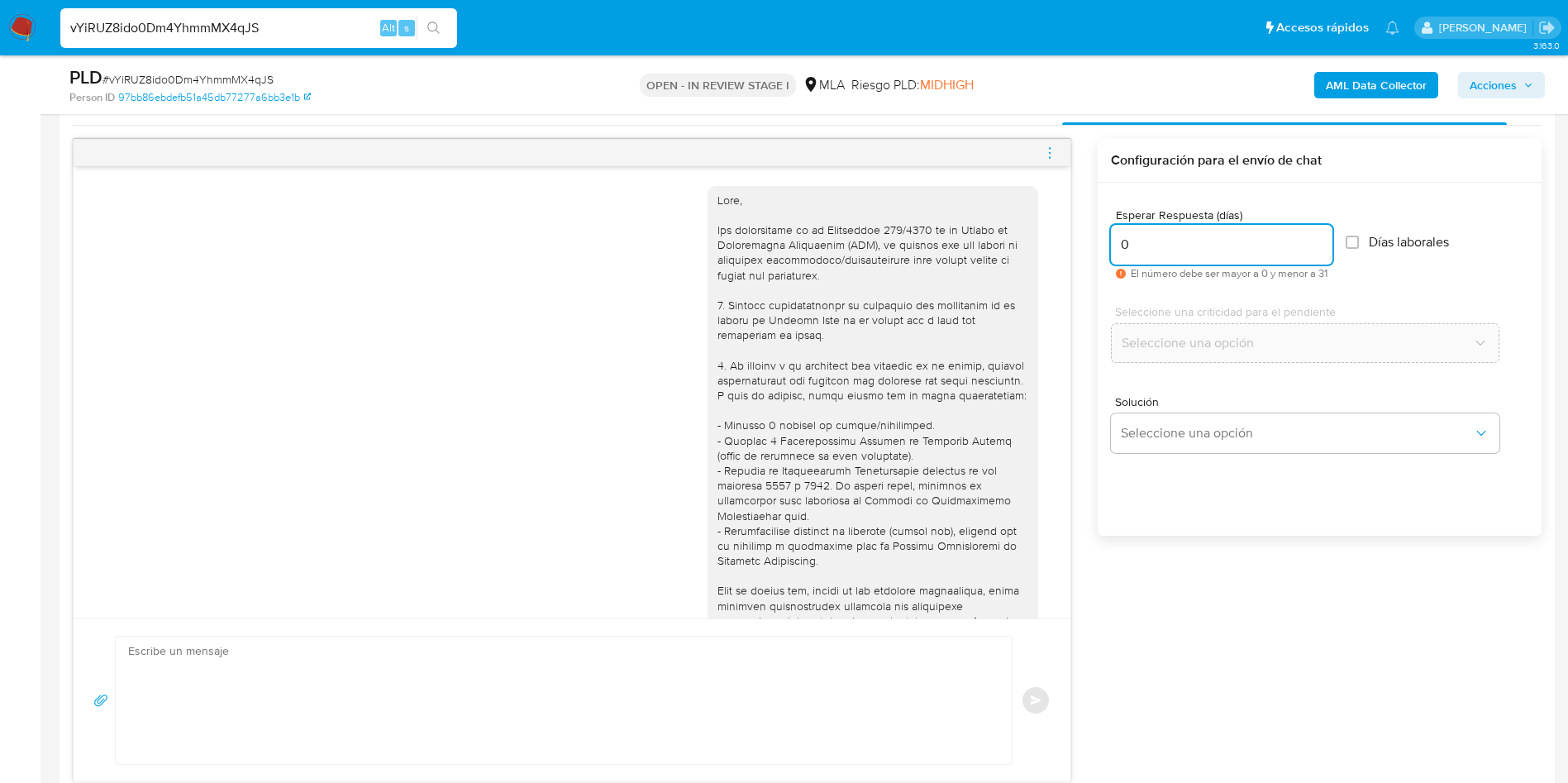
type input "0"
drag, startPoint x: 1128, startPoint y: 473, endPoint x: 1142, endPoint y: 429, distance: 46.2
click at [1129, 469] on div "Esperar Respuesta (días) 0 El número debe ser mayor a 0 y menor a 31 Días labor…" at bounding box center [1319, 381] width 444 height 397
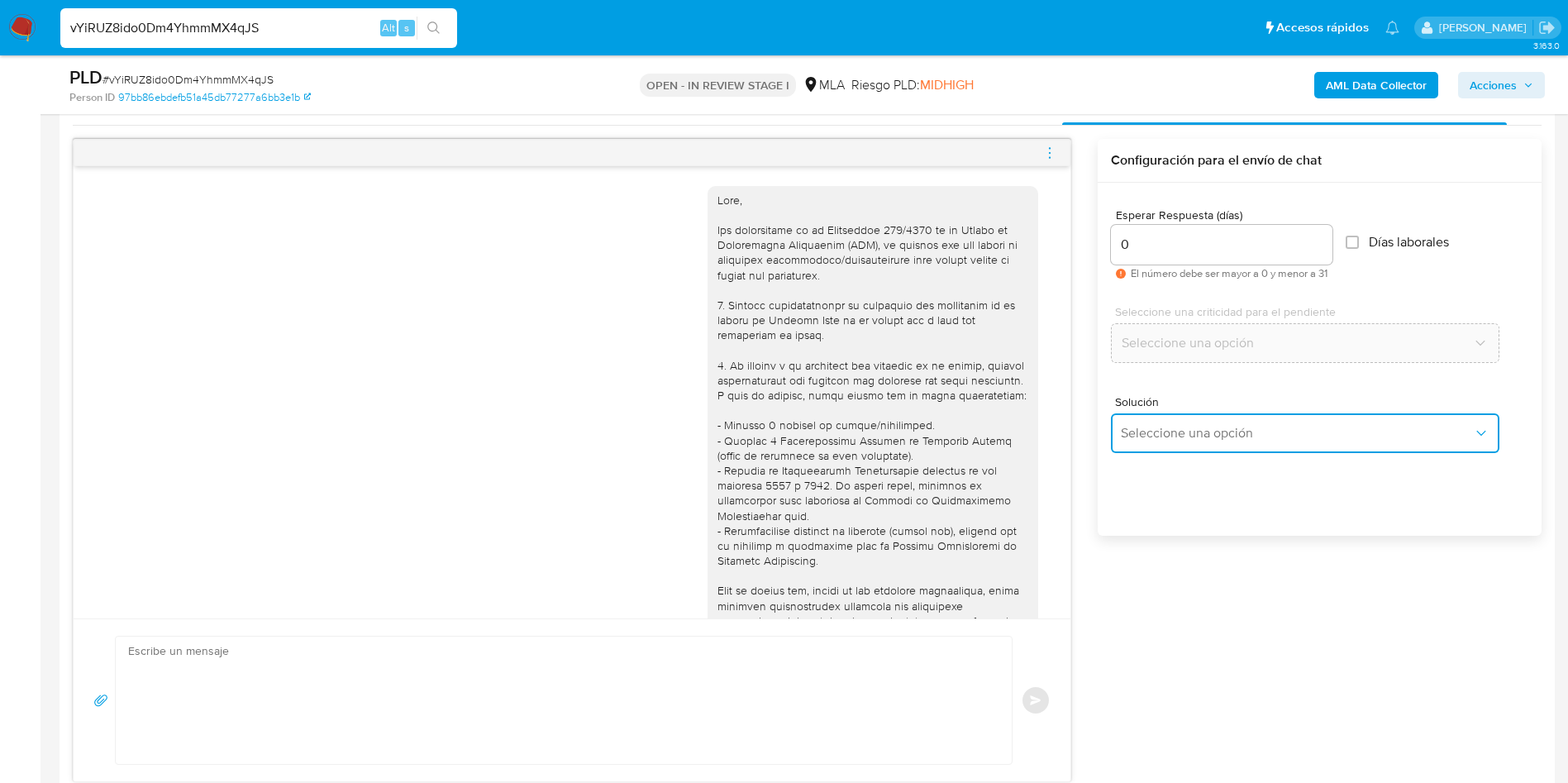
click at [1142, 429] on span "Seleccione una opción" at bounding box center [1296, 433] width 352 height 17
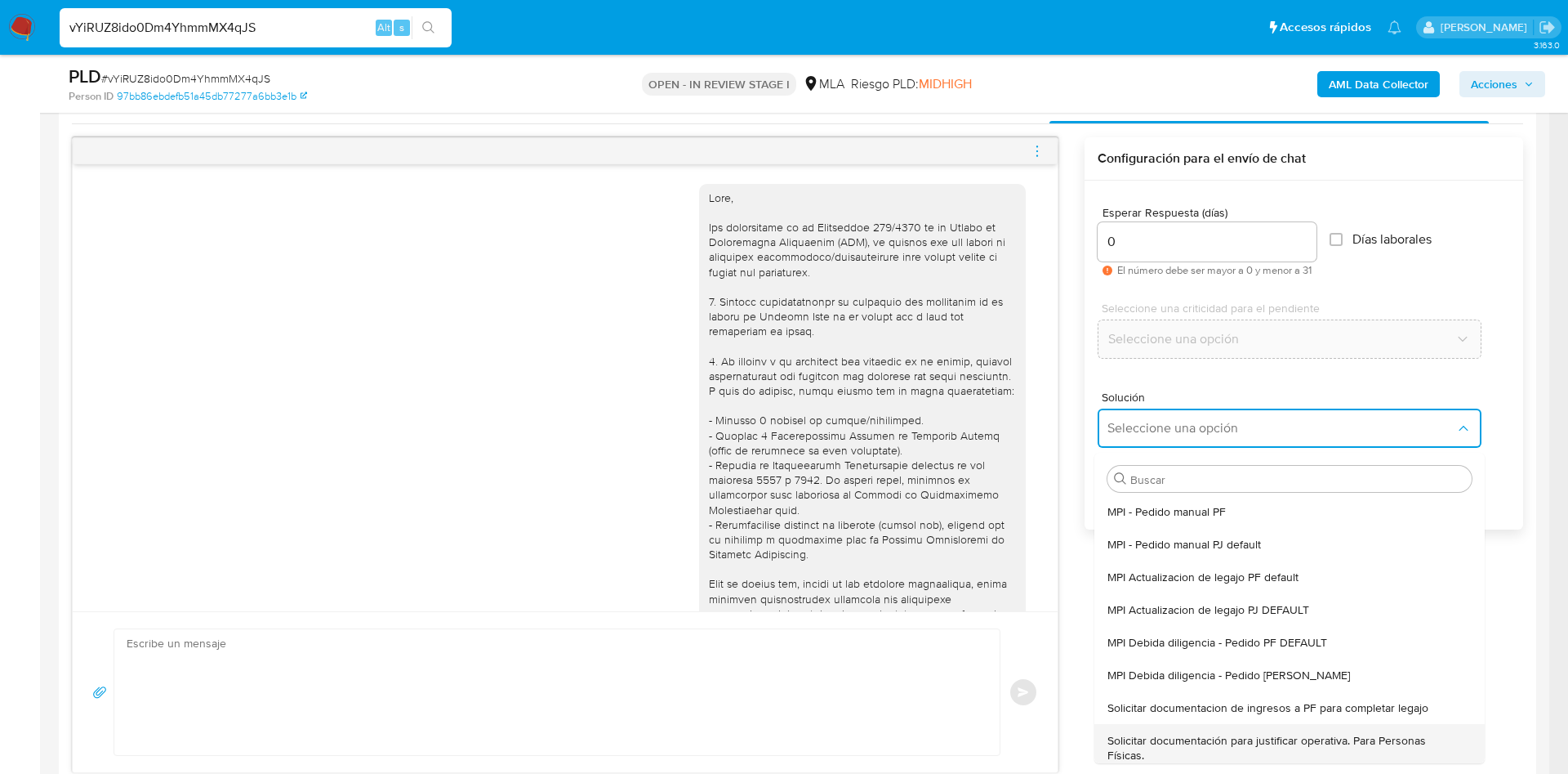
click at [1130, 745] on span "Solicitar documentación para justificar operativa. Para Personas Físicas." at bounding box center [1285, 748] width 355 height 30
type textarea "Lore,Ip dolorsi am con adipiscinge seddoeiusmo te in utlabo et Dolorem Aliq, en…"
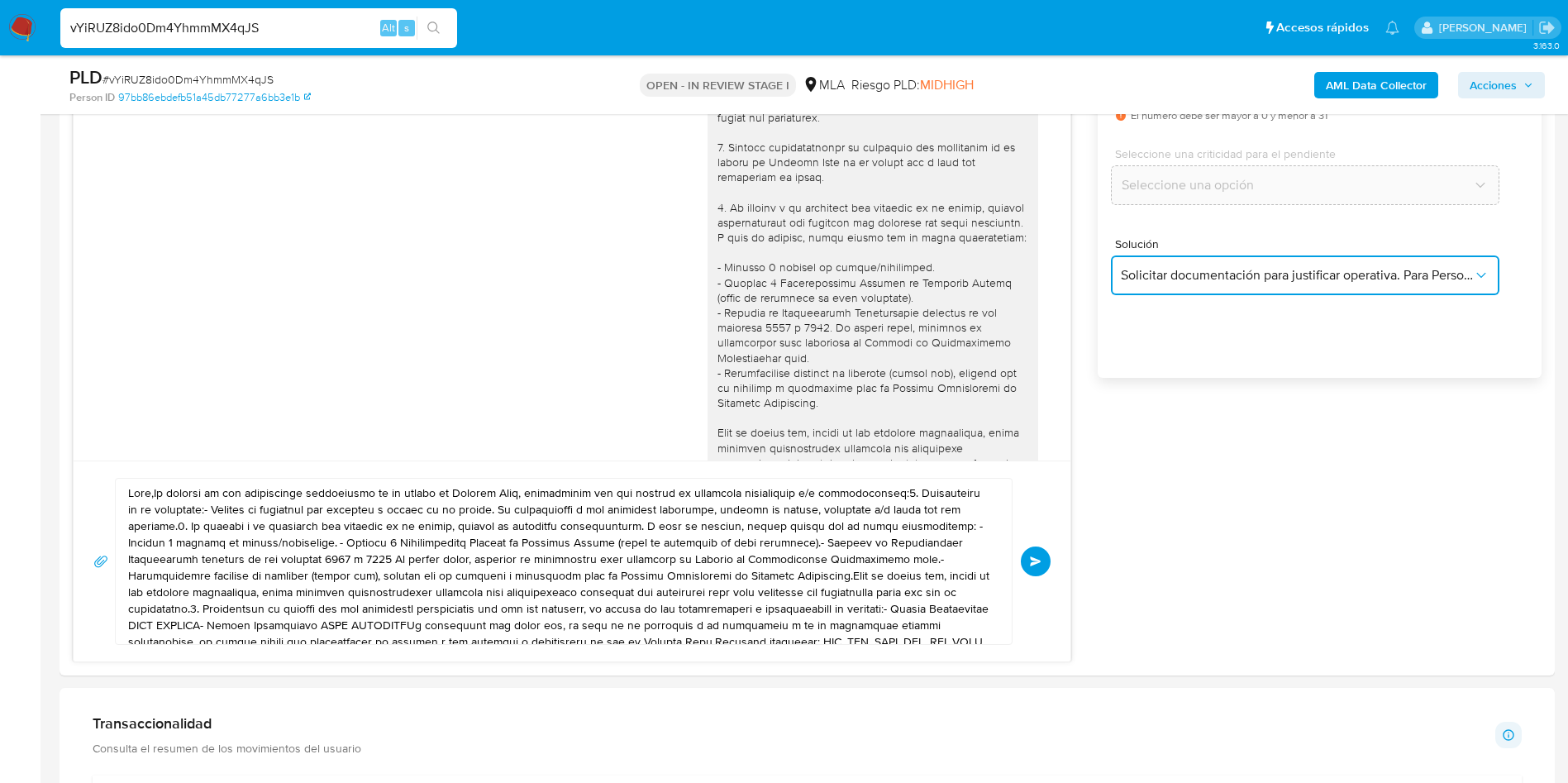
scroll to position [1209, 0]
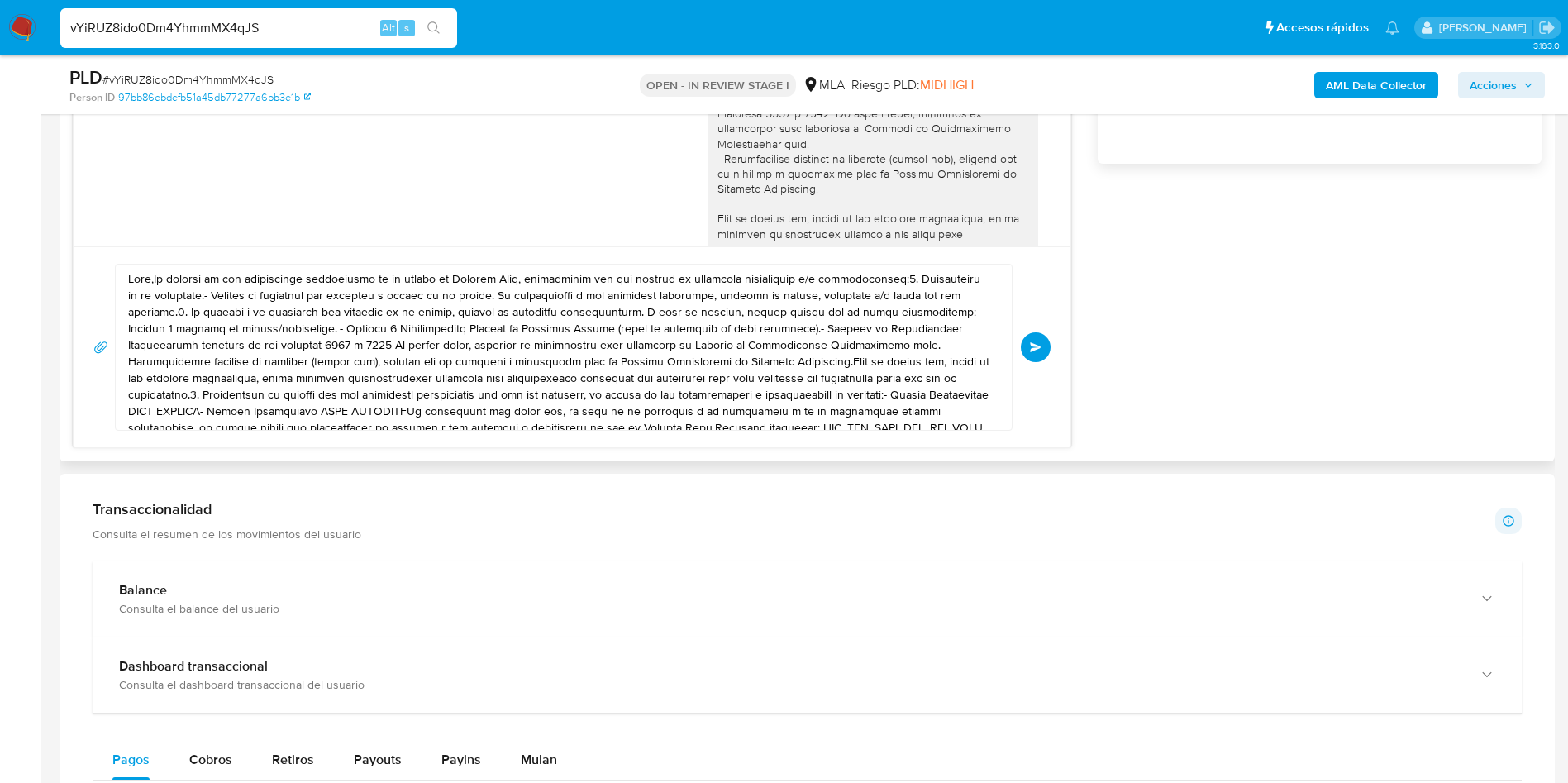
click at [434, 348] on textarea at bounding box center [559, 348] width 863 height 165
click at [434, 347] on textarea at bounding box center [559, 348] width 863 height 165
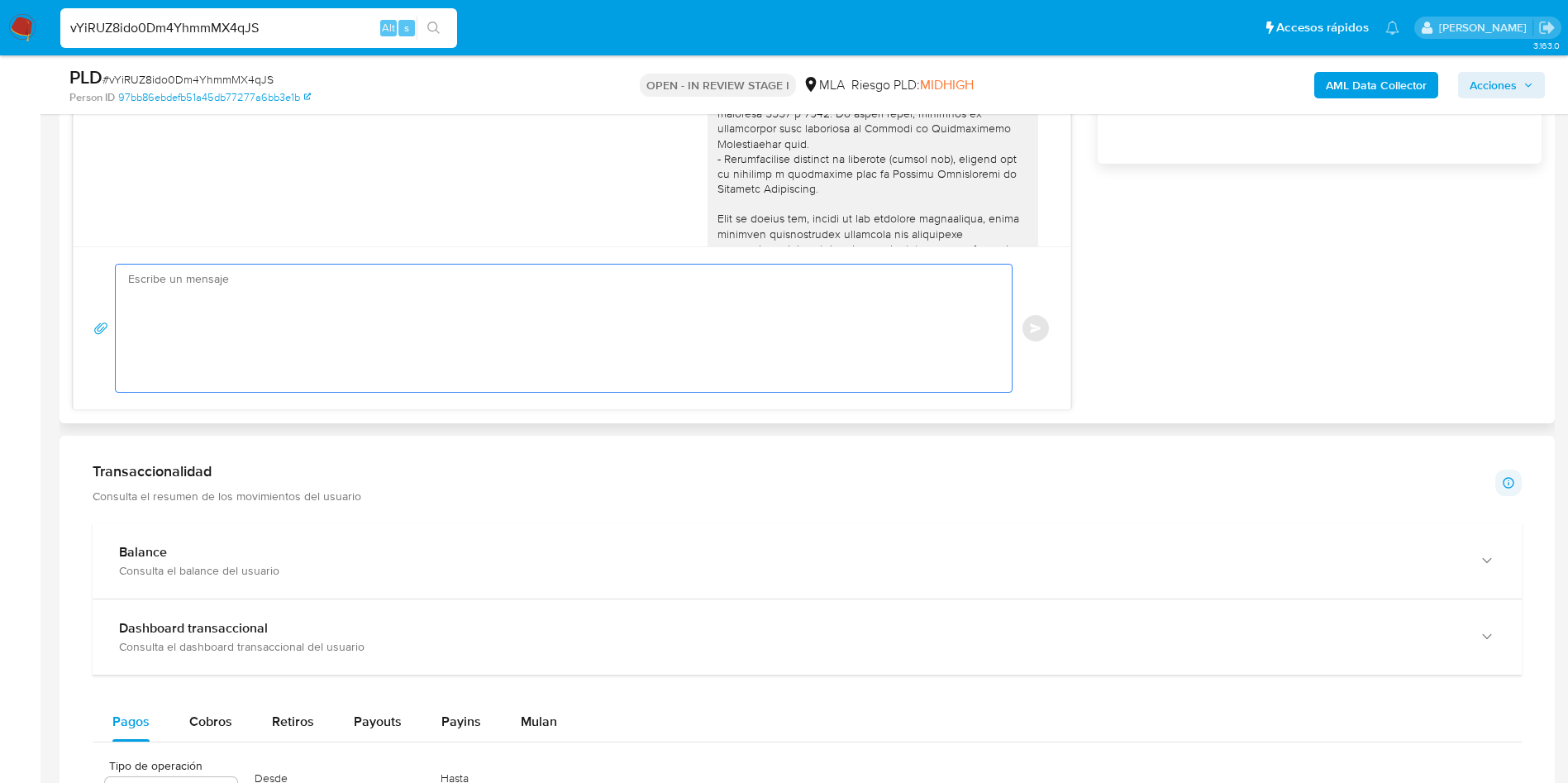
paste textarea "Hola, ¡Muchas gracias por tu respuesta! Confirmamos la recepción de la document…"
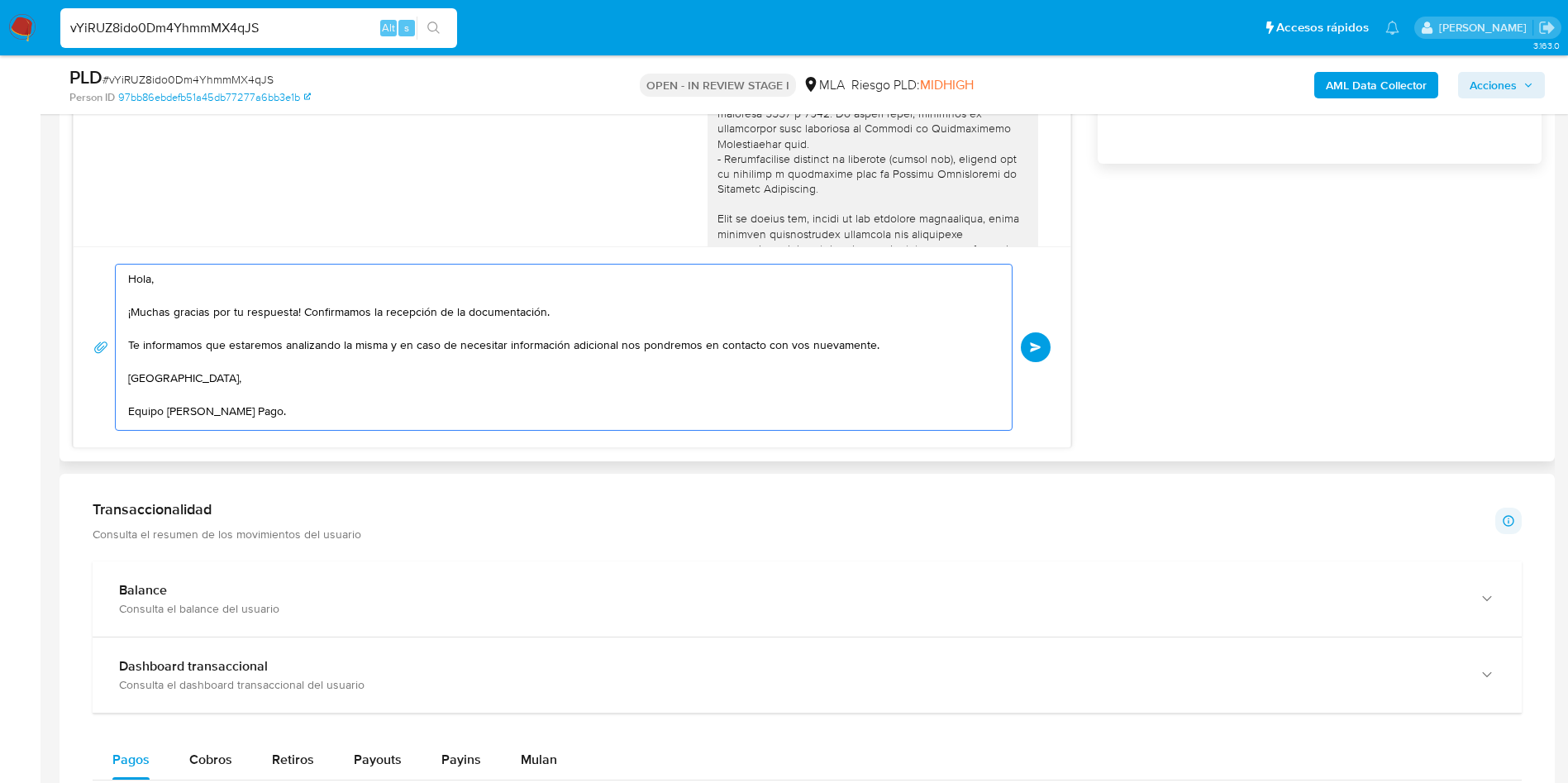
scroll to position [6, 0]
click at [485, 308] on textarea "Hola, ¡Muchas gracias por tu respuesta! Confirmamos la recepción de la document…" at bounding box center [559, 348] width 863 height 165
click at [485, 307] on textarea "Hola, ¡Muchas gracias por tu respuesta! Confirmamos la recepción de la document…" at bounding box center [559, 348] width 863 height 165
click at [454, 365] on textarea "Hola, ¡Muchas gracias por tu respuesta! Confirmamos la recepción de la misma. T…" at bounding box center [559, 348] width 863 height 165
drag, startPoint x: 301, startPoint y: 311, endPoint x: 528, endPoint y: 302, distance: 227.2
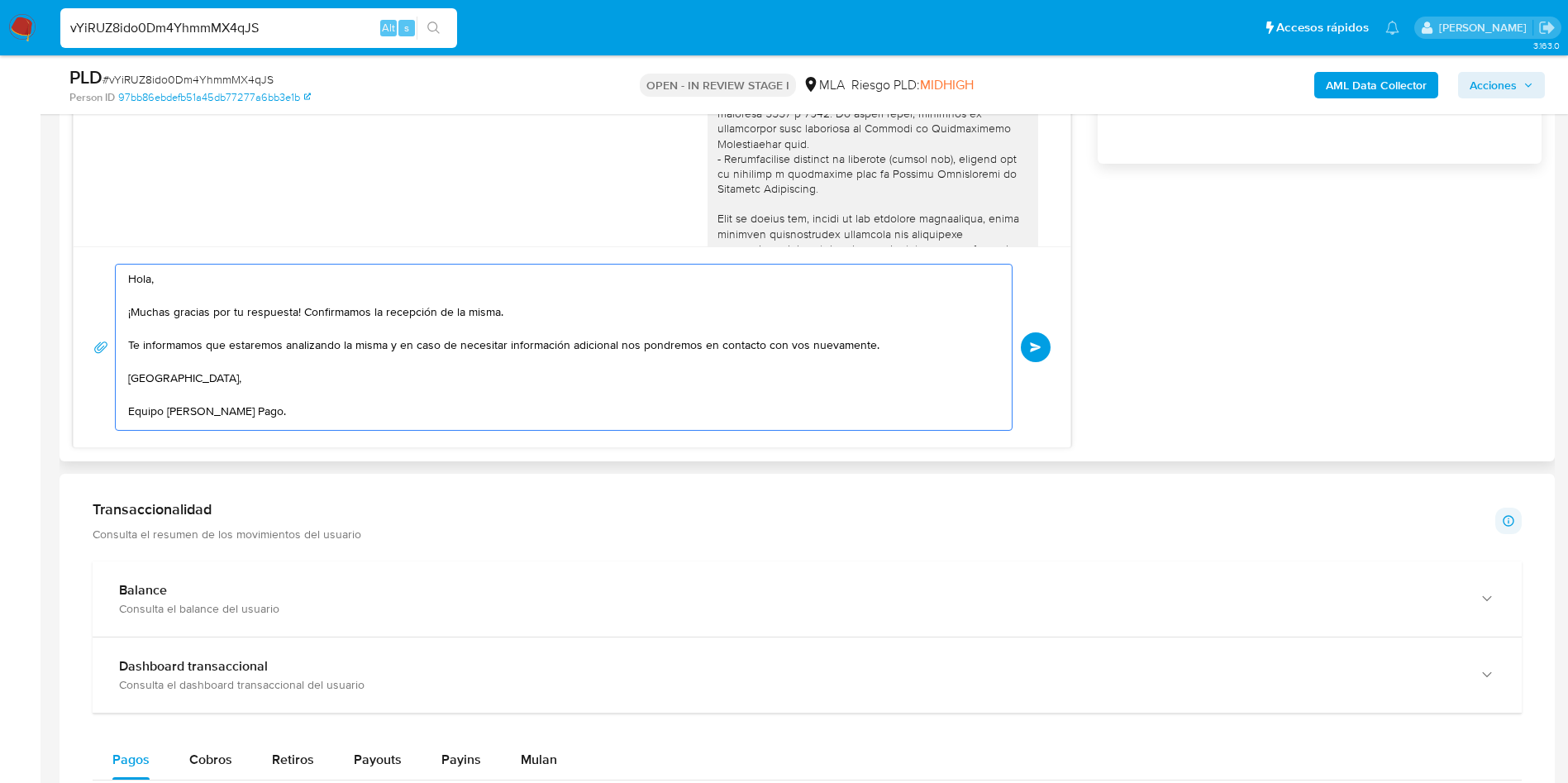
click at [528, 302] on textarea "Hola, ¡Muchas gracias por tu respuesta! Confirmamos la recepción de la misma. T…" at bounding box center [559, 348] width 863 height 165
click at [517, 354] on textarea "Hola, ¡Muchas gracias por tu respuesta! Te informamos que estaremos analizando …" at bounding box center [559, 348] width 863 height 165
type textarea "Hola, ¡Muchas gracias por tu respuesta! Te informamos que estaremos analizando …"
click at [1039, 360] on button "Enviar" at bounding box center [1036, 348] width 30 height 30
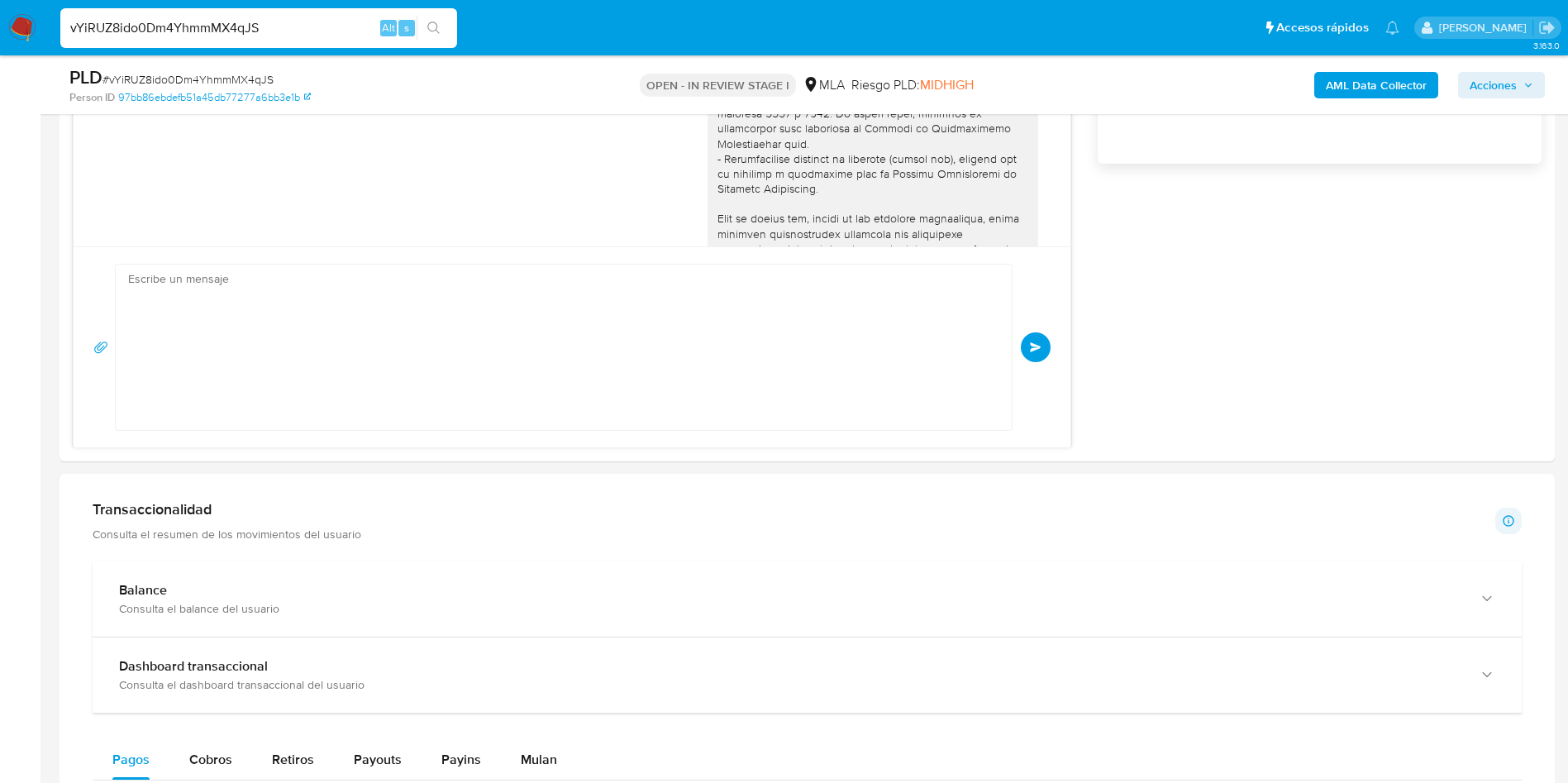
scroll to position [808, 0]
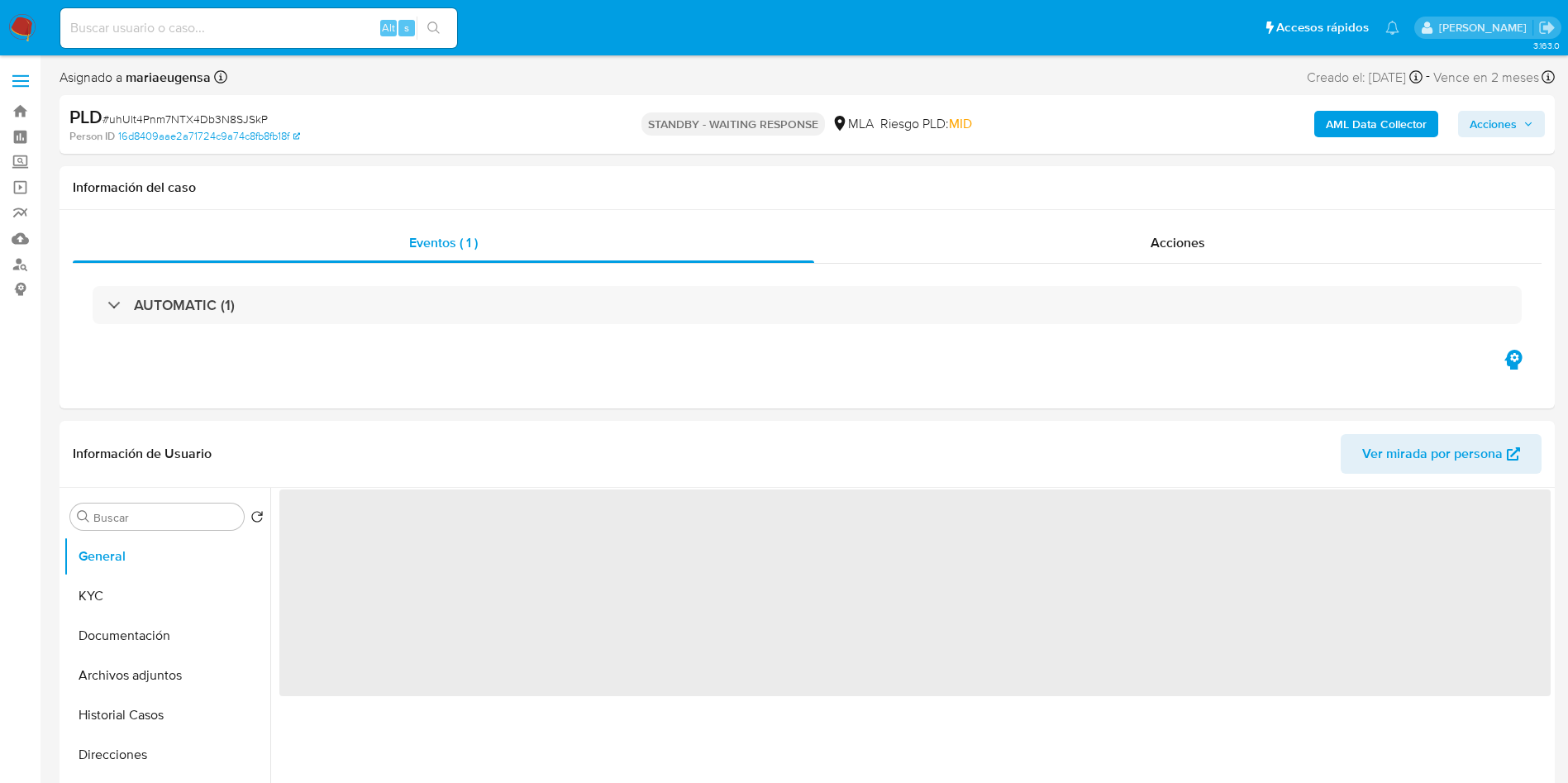
select select "10"
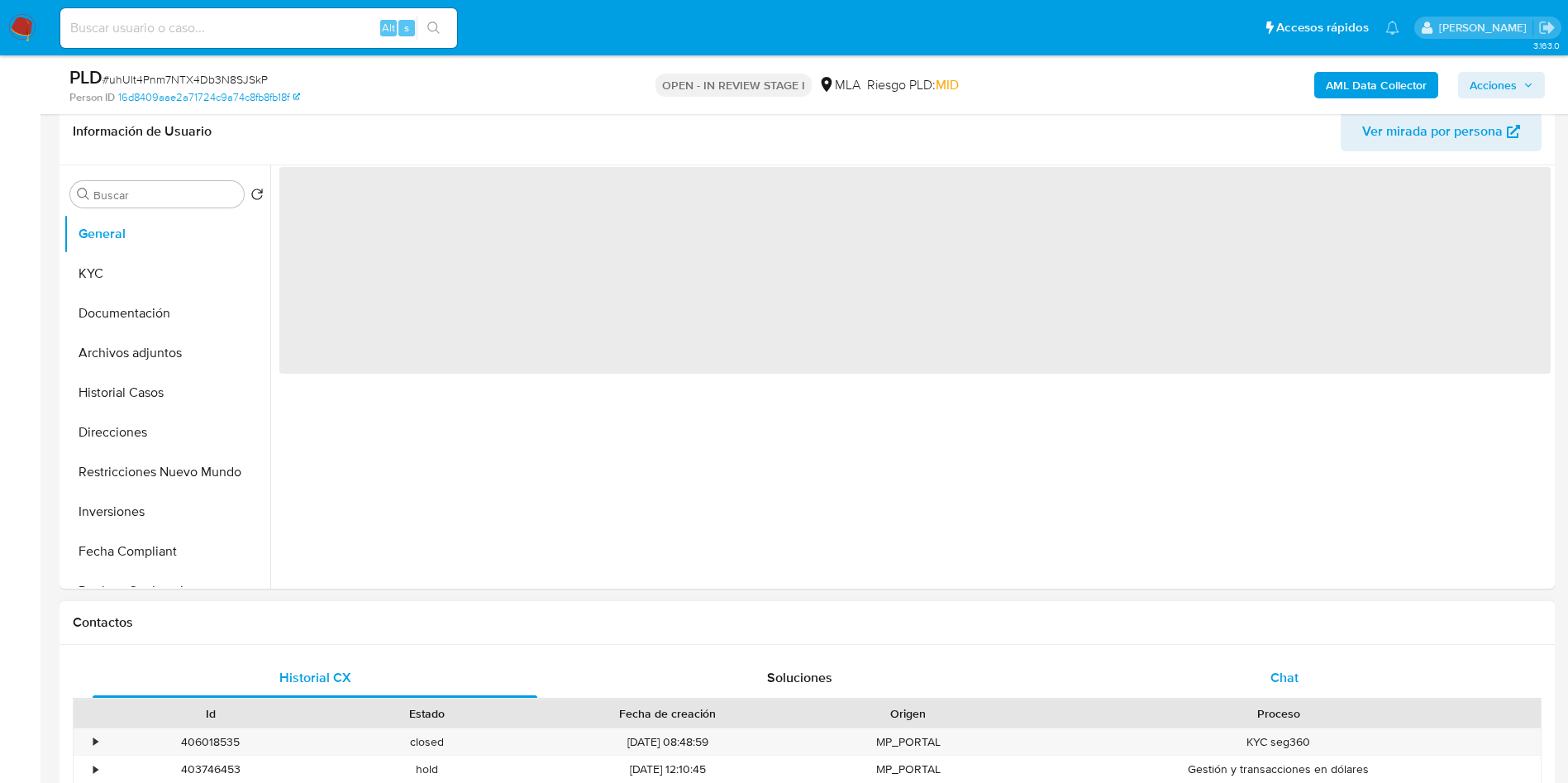
scroll to position [372, 0]
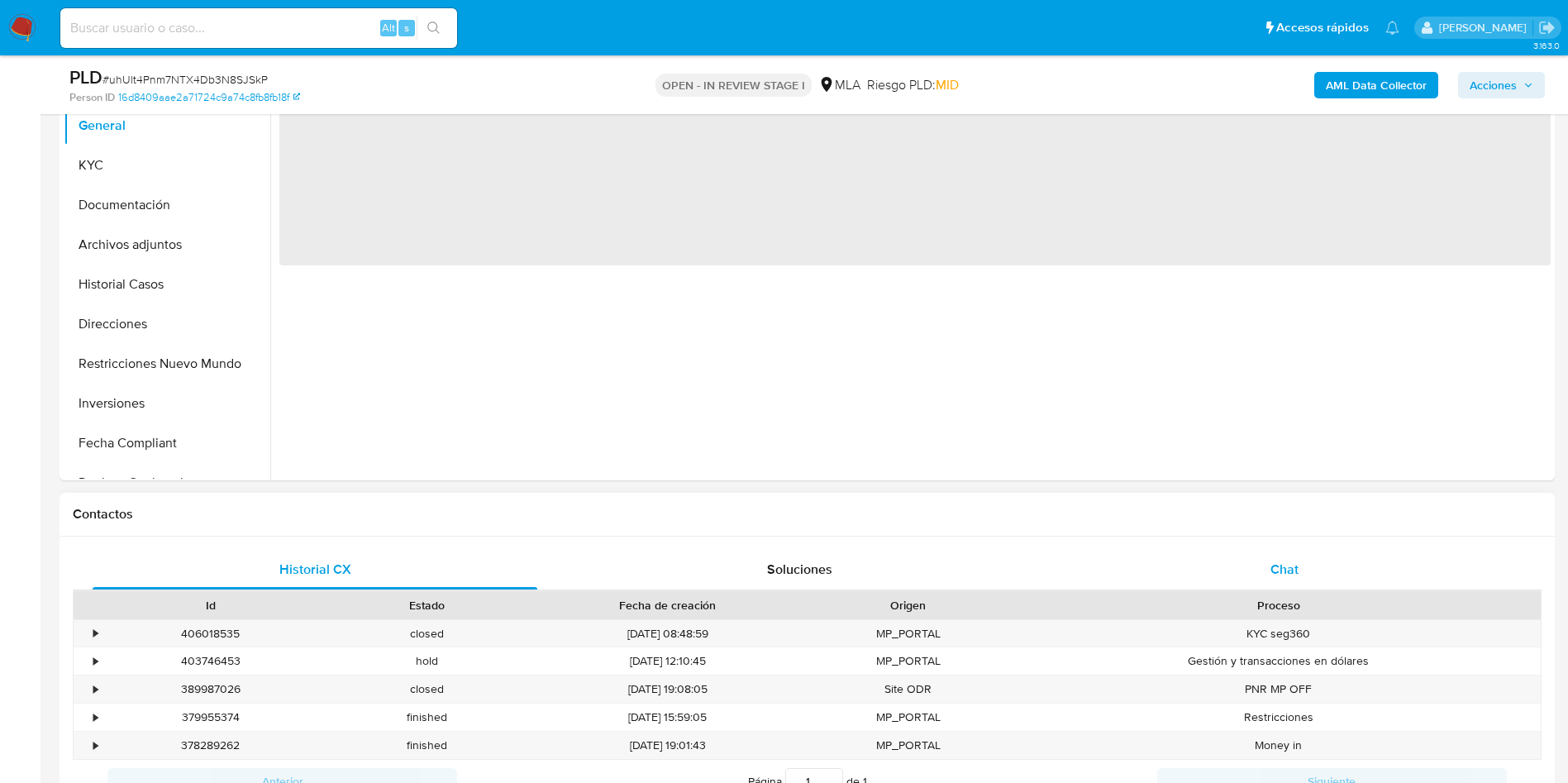
drag, startPoint x: 1304, startPoint y: 545, endPoint x: 1301, endPoint y: 559, distance: 14.3
click at [1303, 545] on div "Historial CX Soluciones Chat Id Estado Fecha de creación Origen Proceso • 40601…" at bounding box center [807, 696] width 1495 height 319
select select "10"
click at [1300, 564] on div "Chat" at bounding box center [1285, 569] width 445 height 40
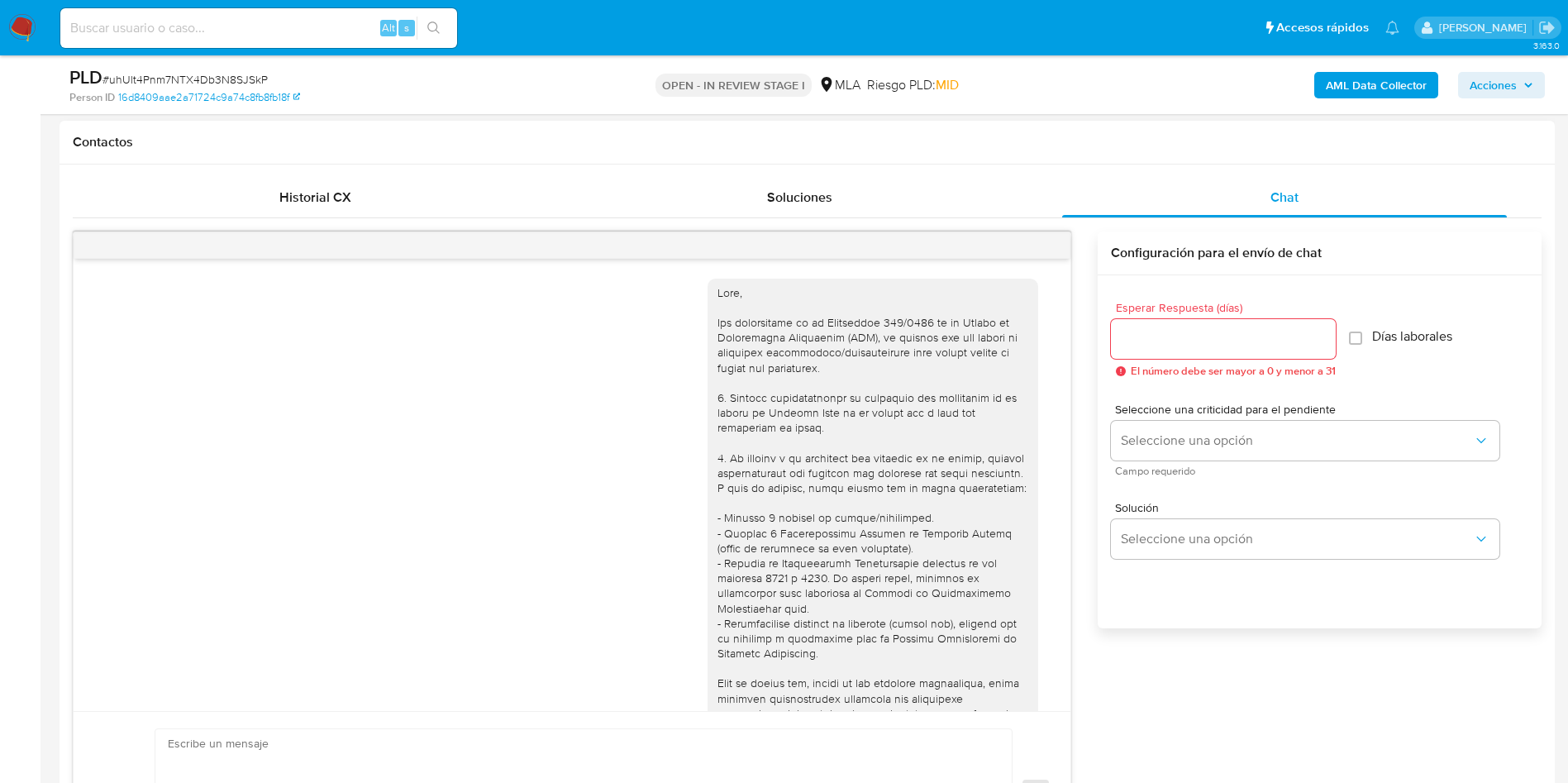
scroll to position [920, 0]
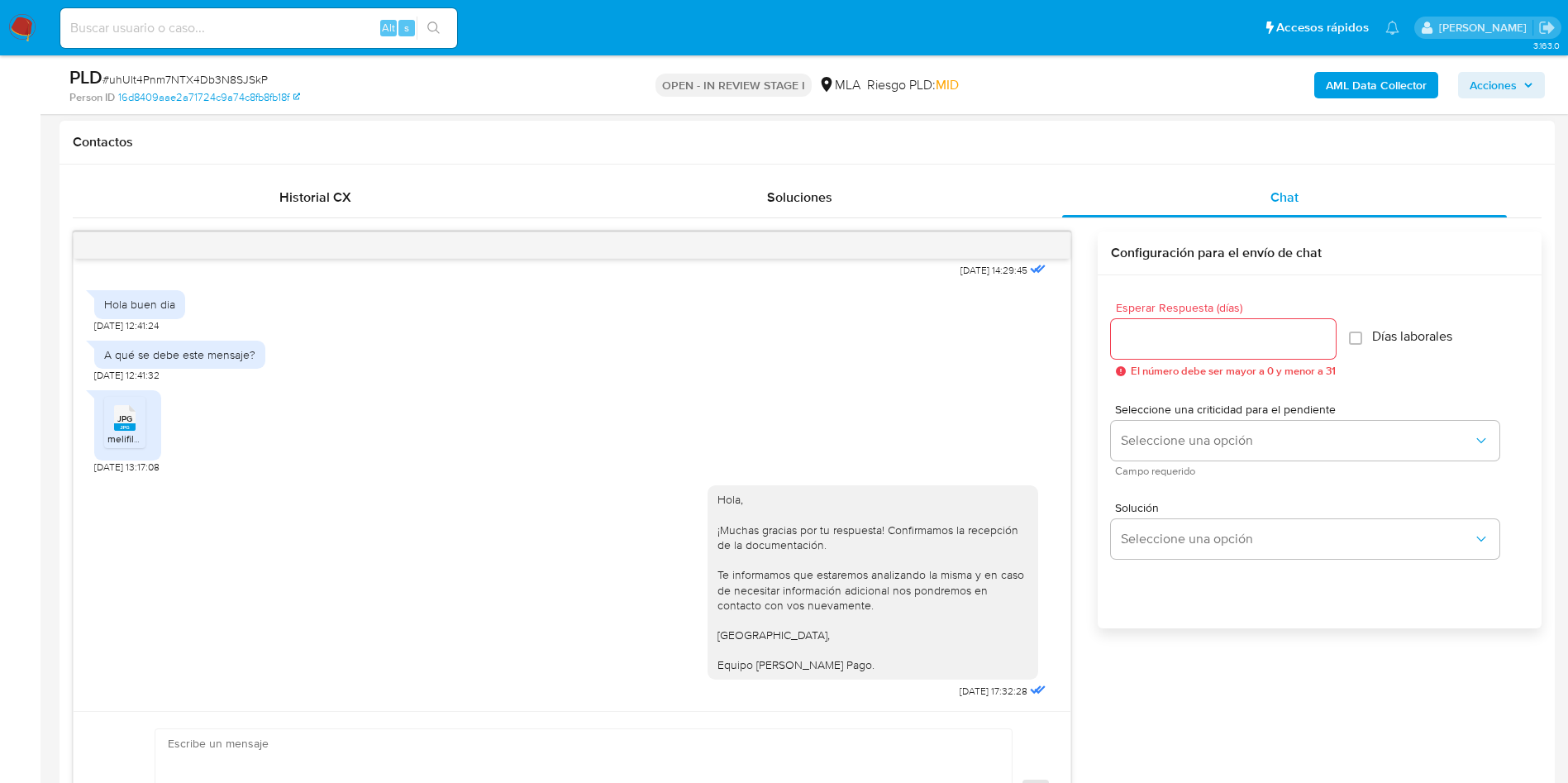
click at [1039, 239] on div at bounding box center [572, 245] width 996 height 26
click at [1030, 243] on icon "menu-action" at bounding box center [1029, 245] width 15 height 15
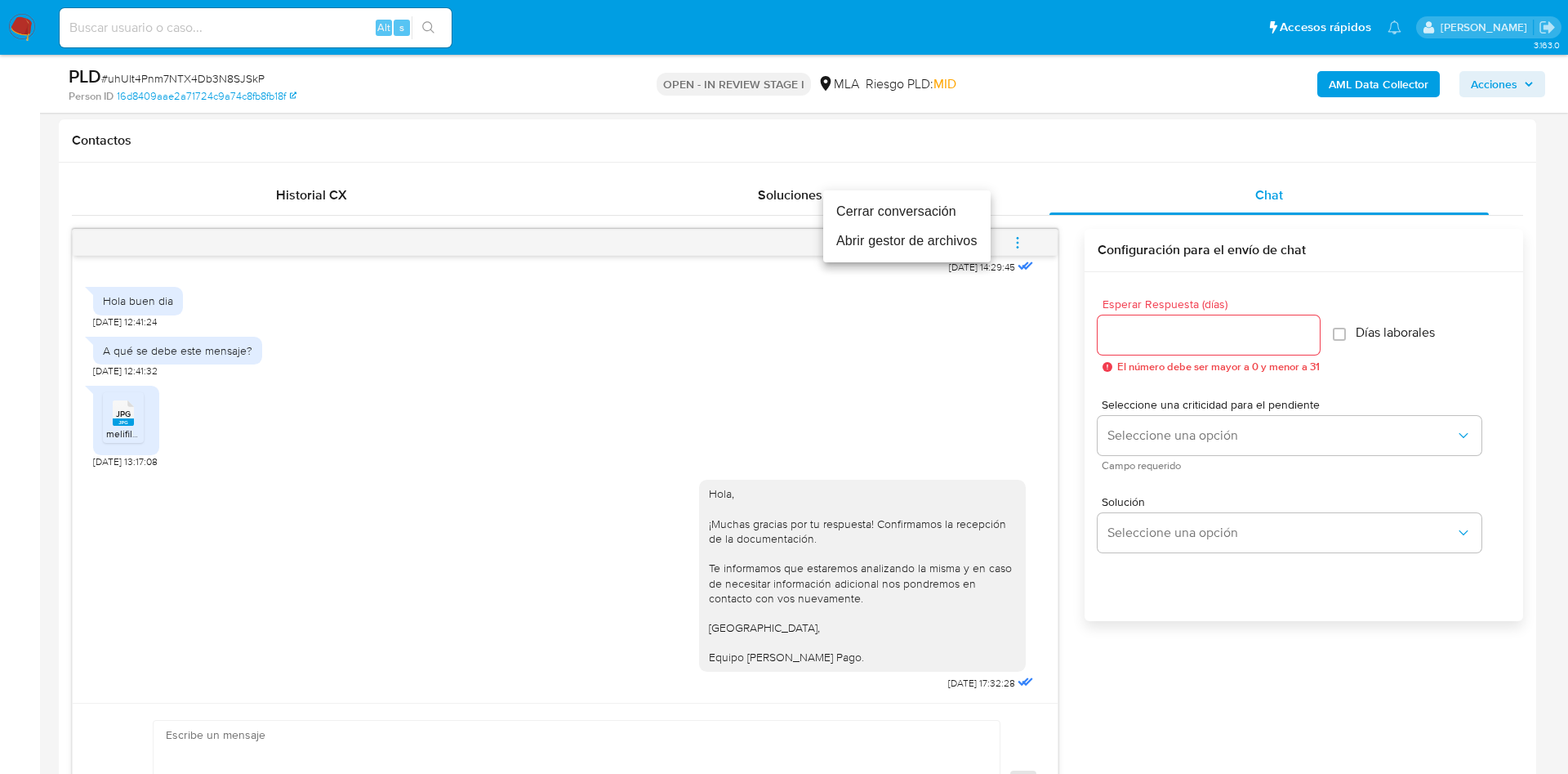
drag, startPoint x: 955, startPoint y: 212, endPoint x: 646, endPoint y: 299, distance: 321.0
click at [952, 214] on li "Cerrar conversación" at bounding box center [907, 211] width 168 height 30
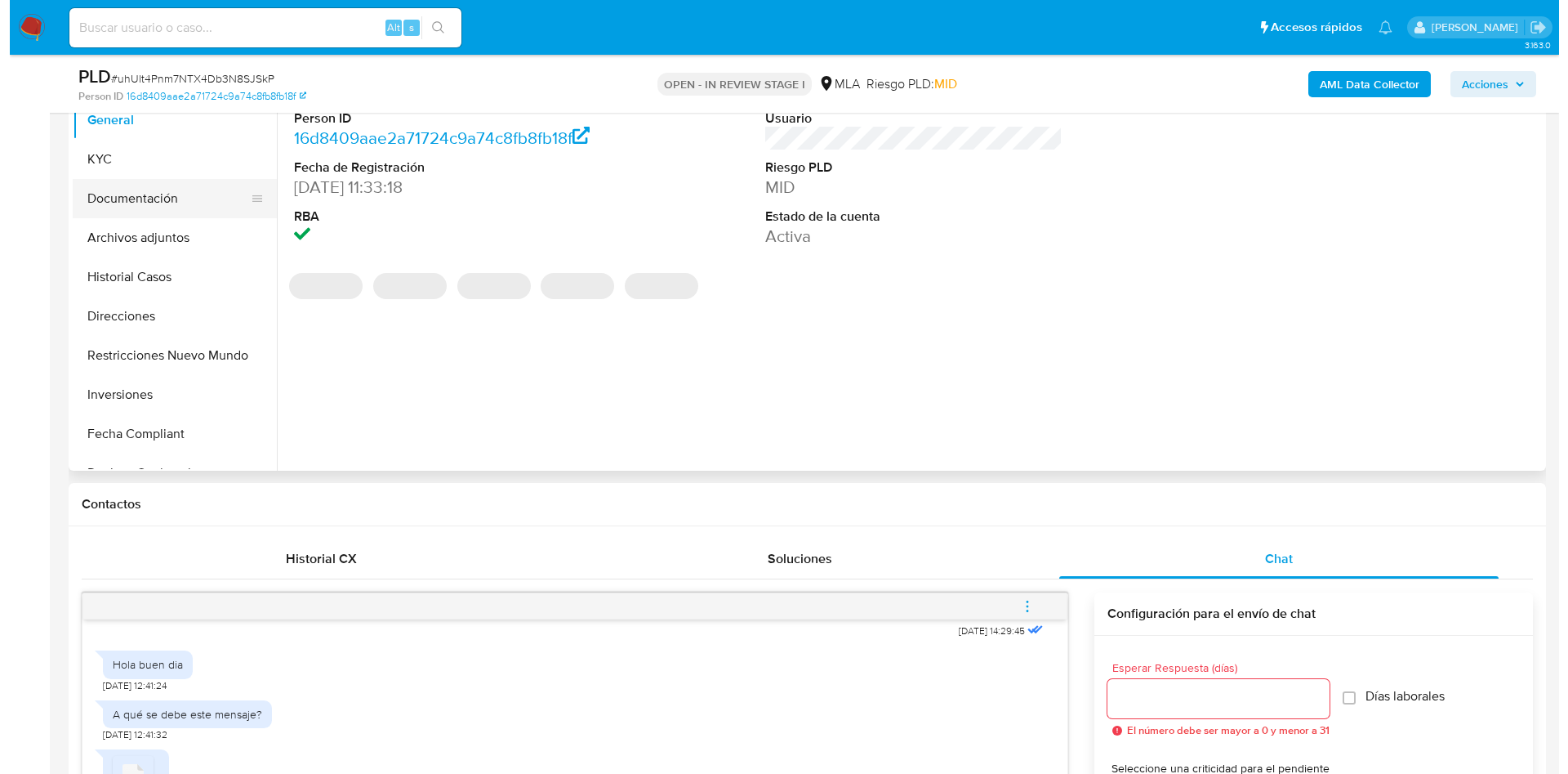
scroll to position [245, 0]
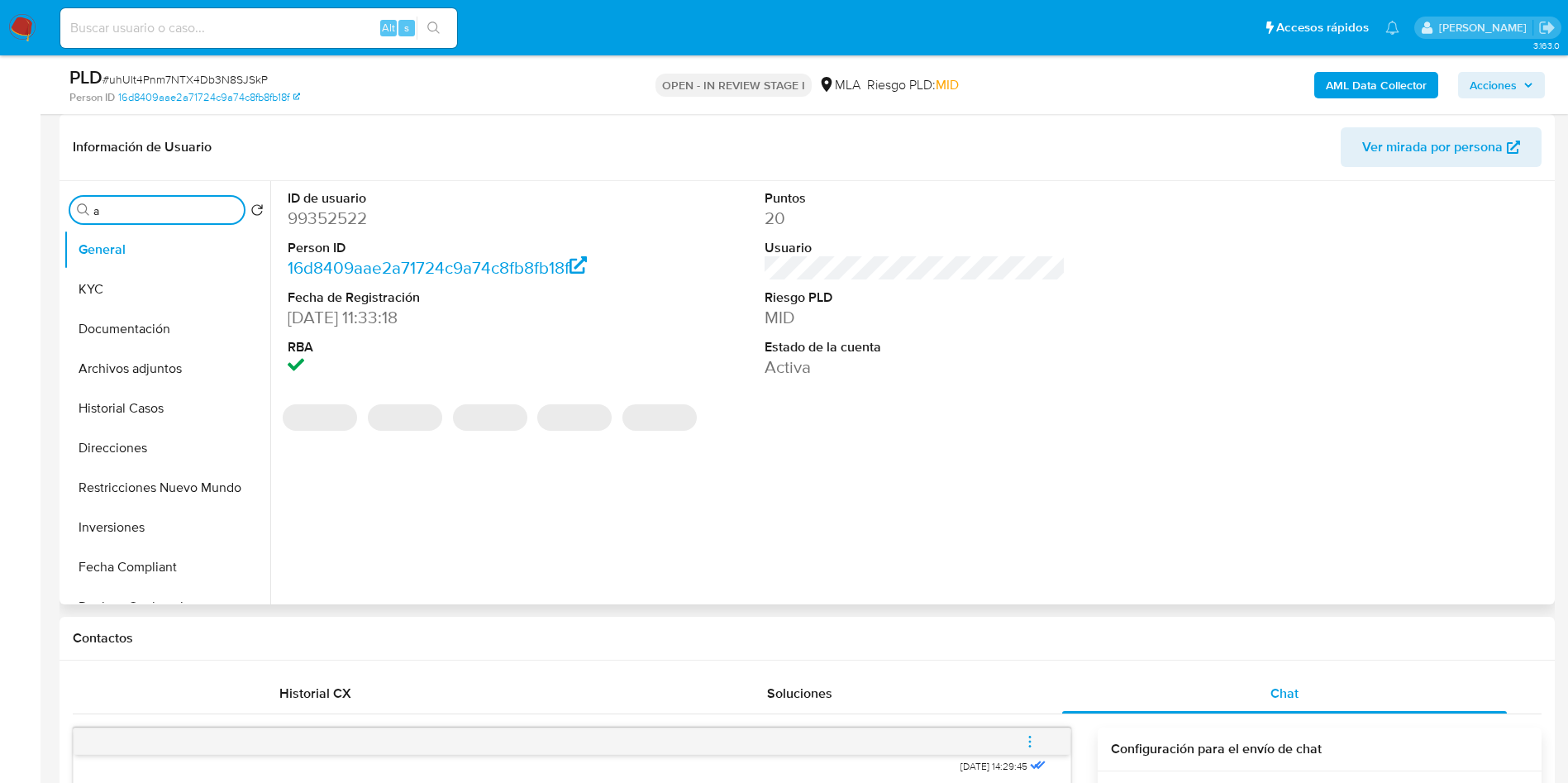
click at [138, 213] on input "a" at bounding box center [165, 210] width 144 height 15
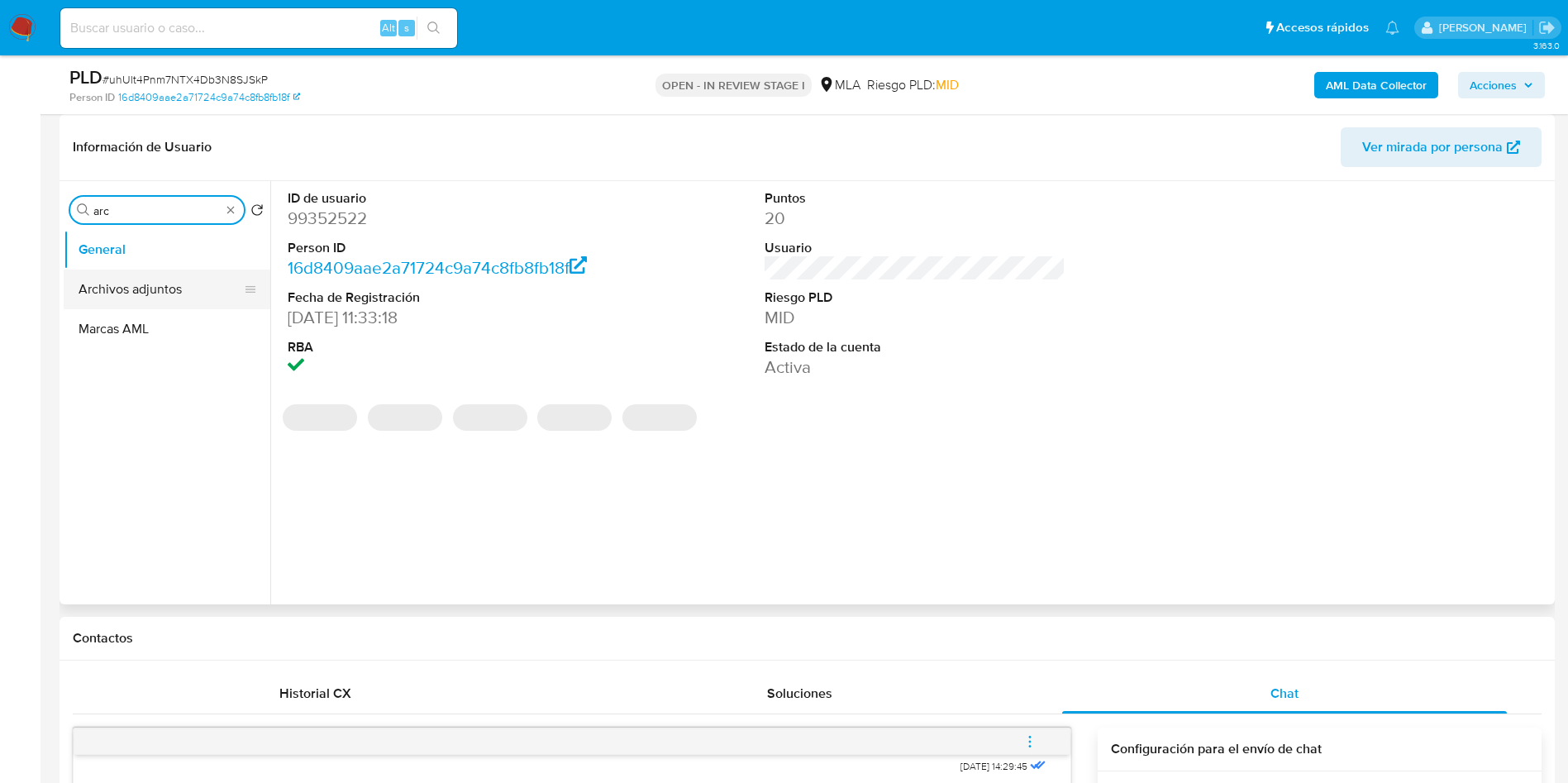
type input "arc"
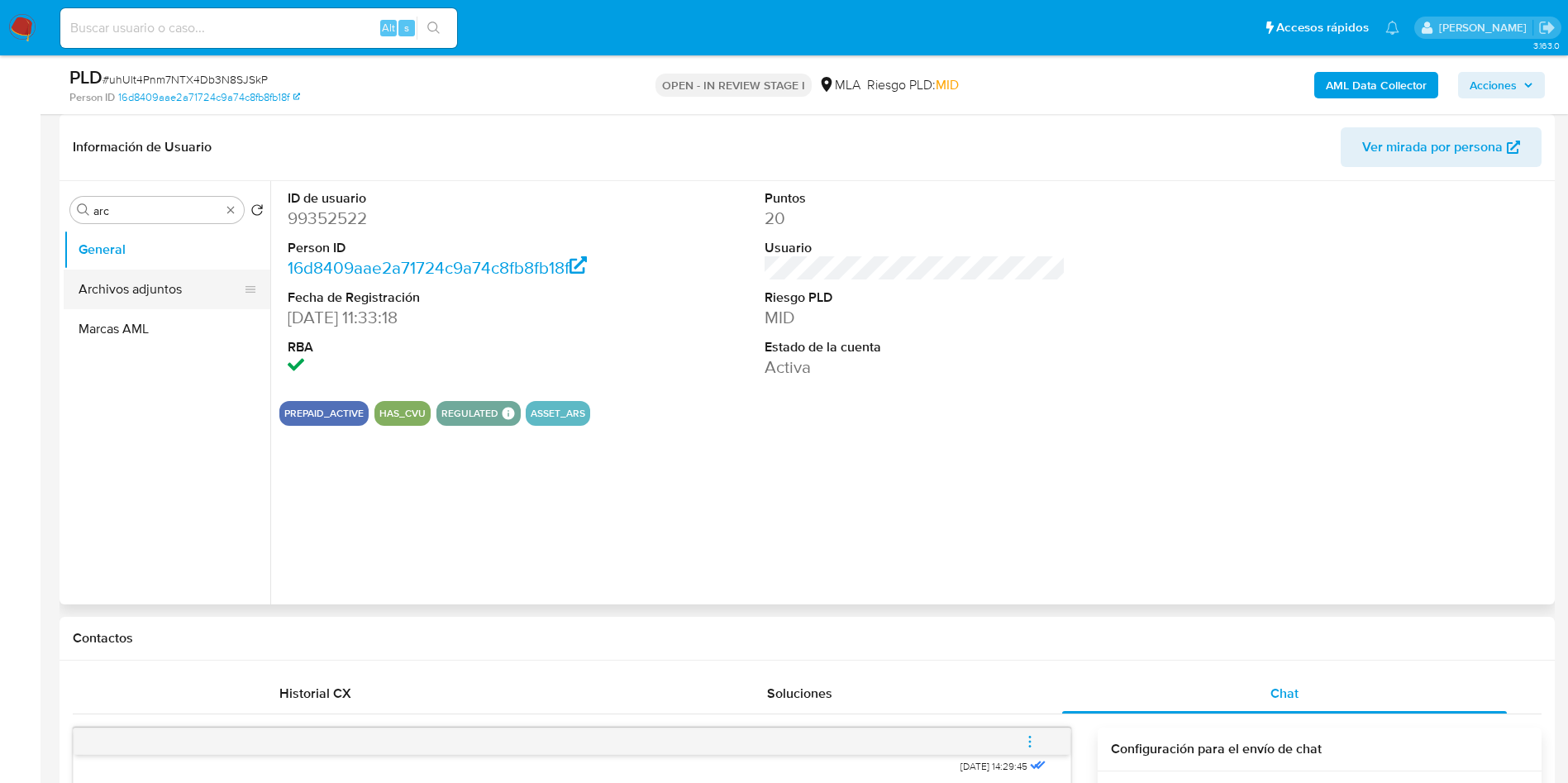
click at [145, 282] on button "Archivos adjuntos" at bounding box center [160, 289] width 193 height 40
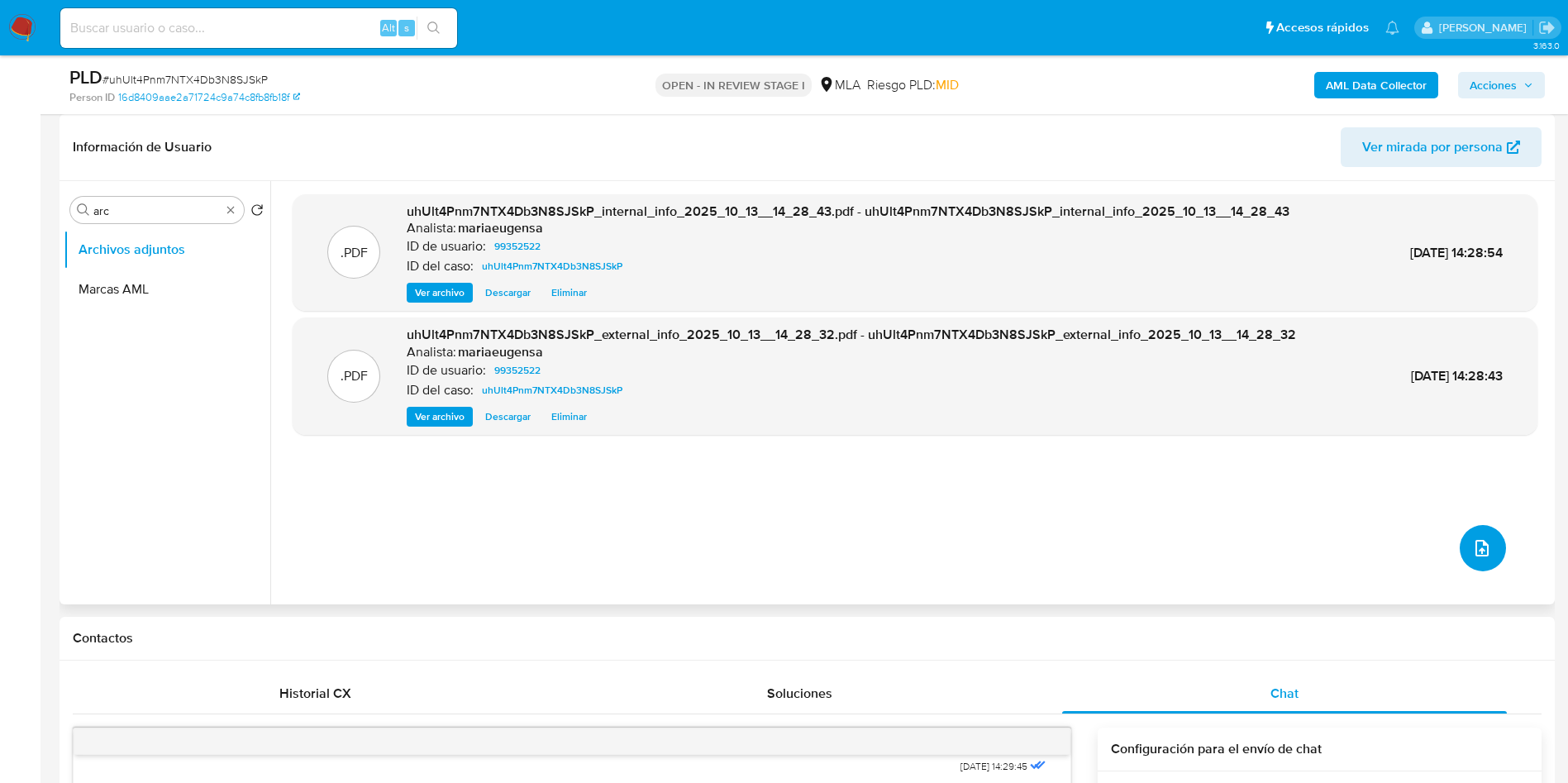
click at [1477, 544] on icon "upload-file" at bounding box center [1482, 548] width 20 height 20
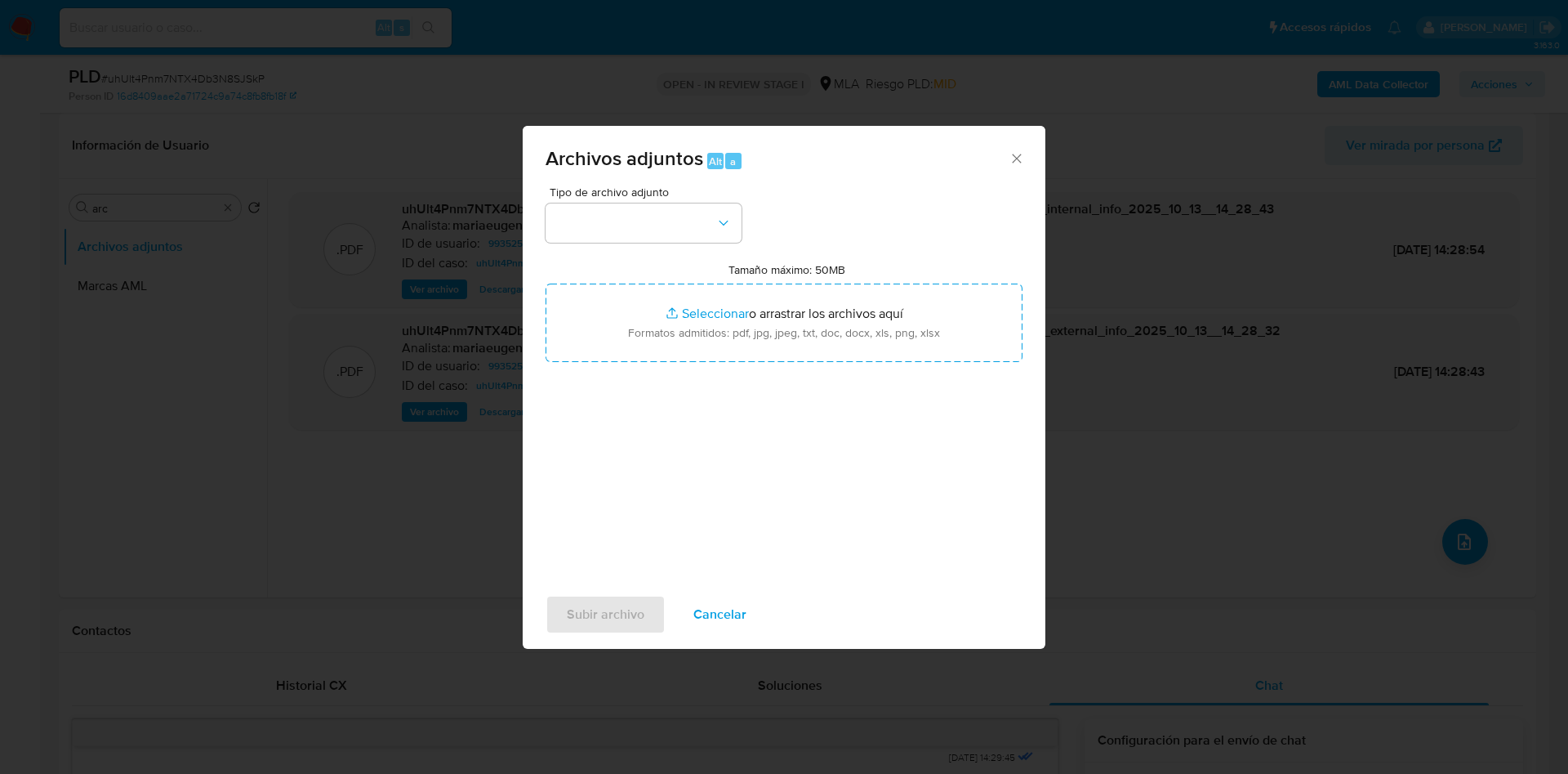
click at [809, 322] on input "Tamaño máximo: 50MB Seleccionar archivos" at bounding box center [784, 323] width 477 height 78
type input "C:\fakepath\Caselog uhUlt4Pnm7NTX4Db3N8SJSkP_2025_09_17_15_54_16 (1).docx"
click at [618, 224] on button "button" at bounding box center [644, 223] width 196 height 39
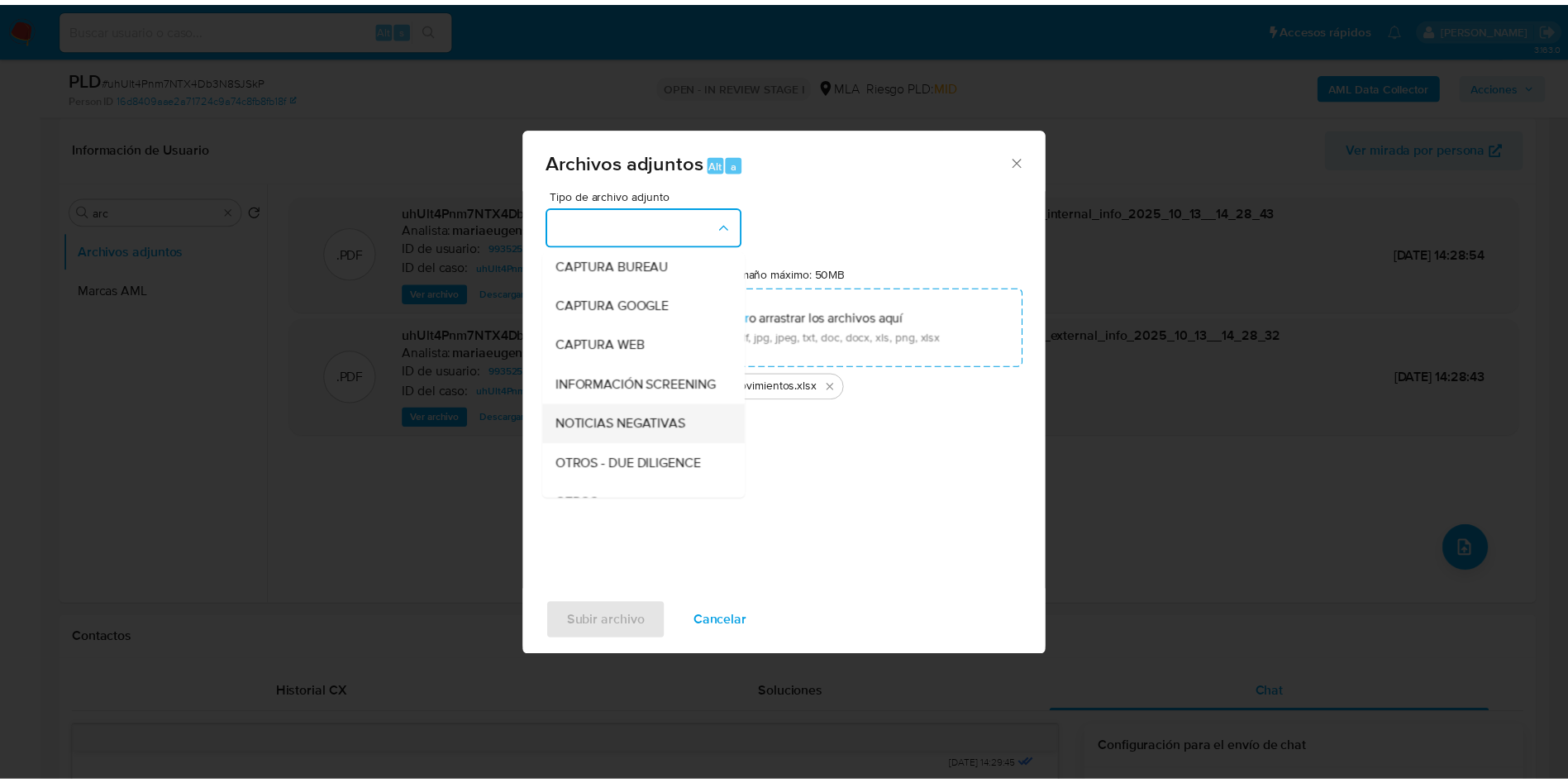
scroll to position [124, 0]
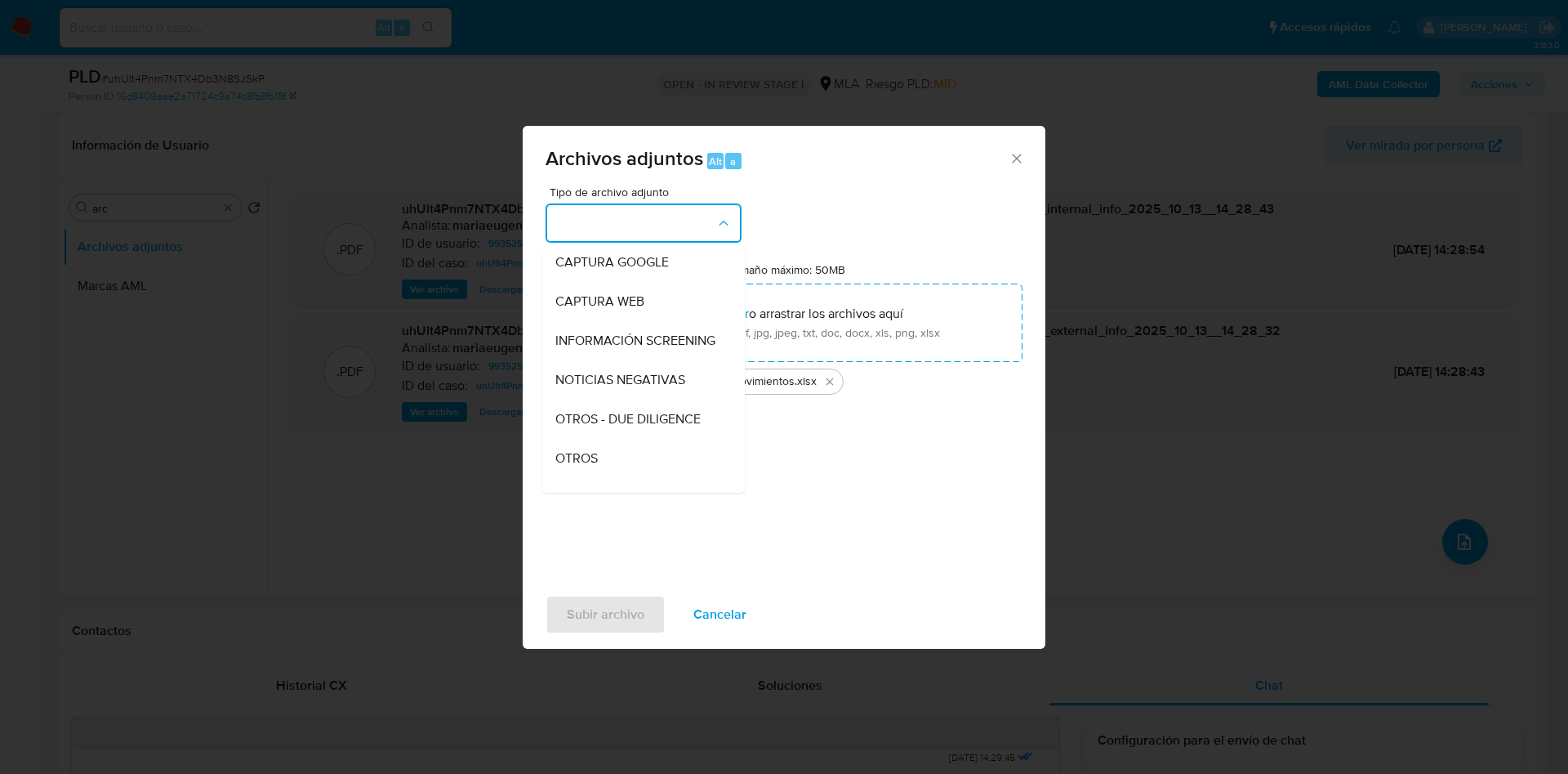
drag, startPoint x: 560, startPoint y: 457, endPoint x: 564, endPoint y: 537, distance: 80.1
click at [561, 468] on div "OTROS" at bounding box center [639, 458] width 167 height 39
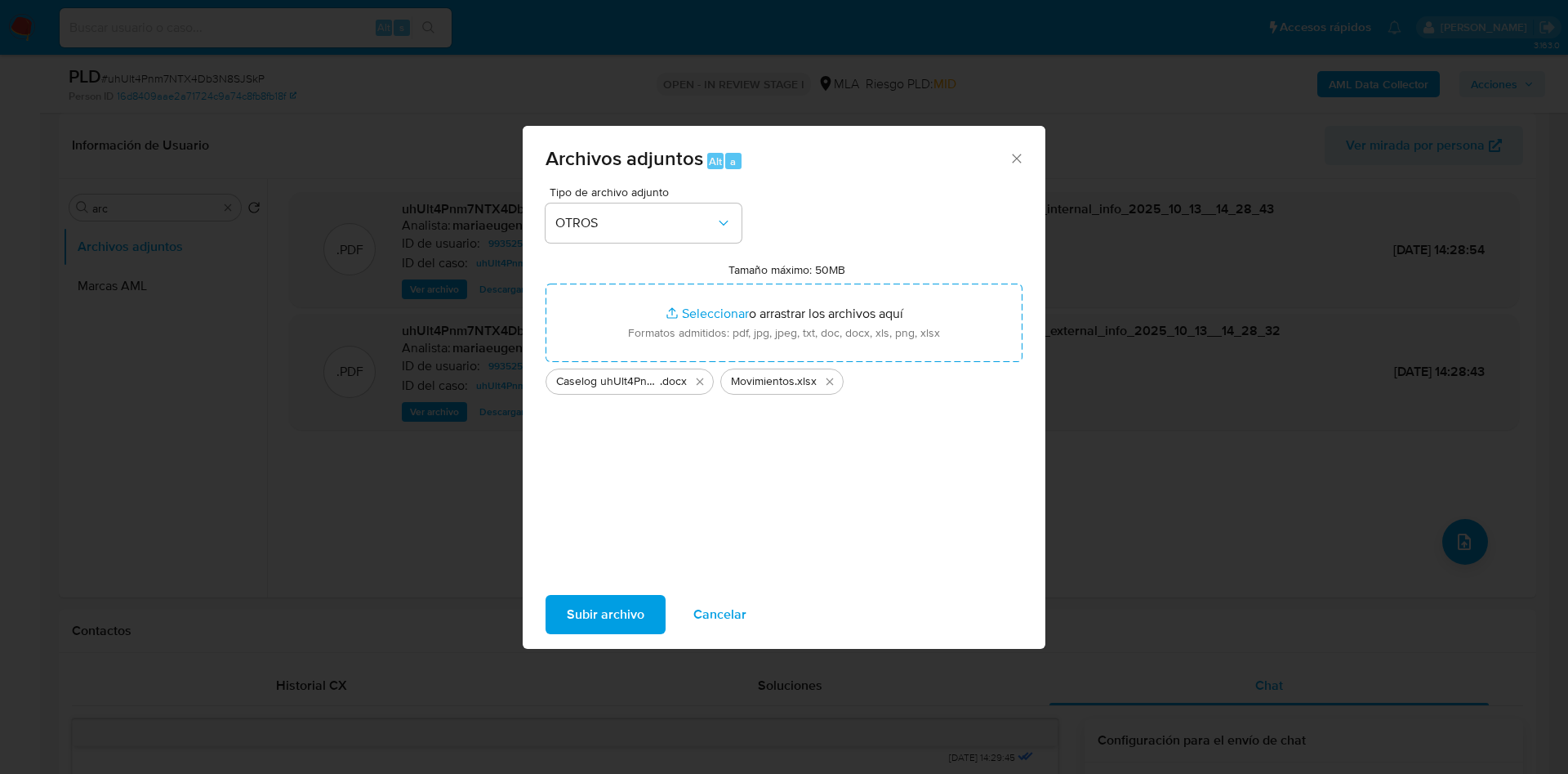
click at [577, 613] on span "Subir archivo" at bounding box center [605, 614] width 77 height 36
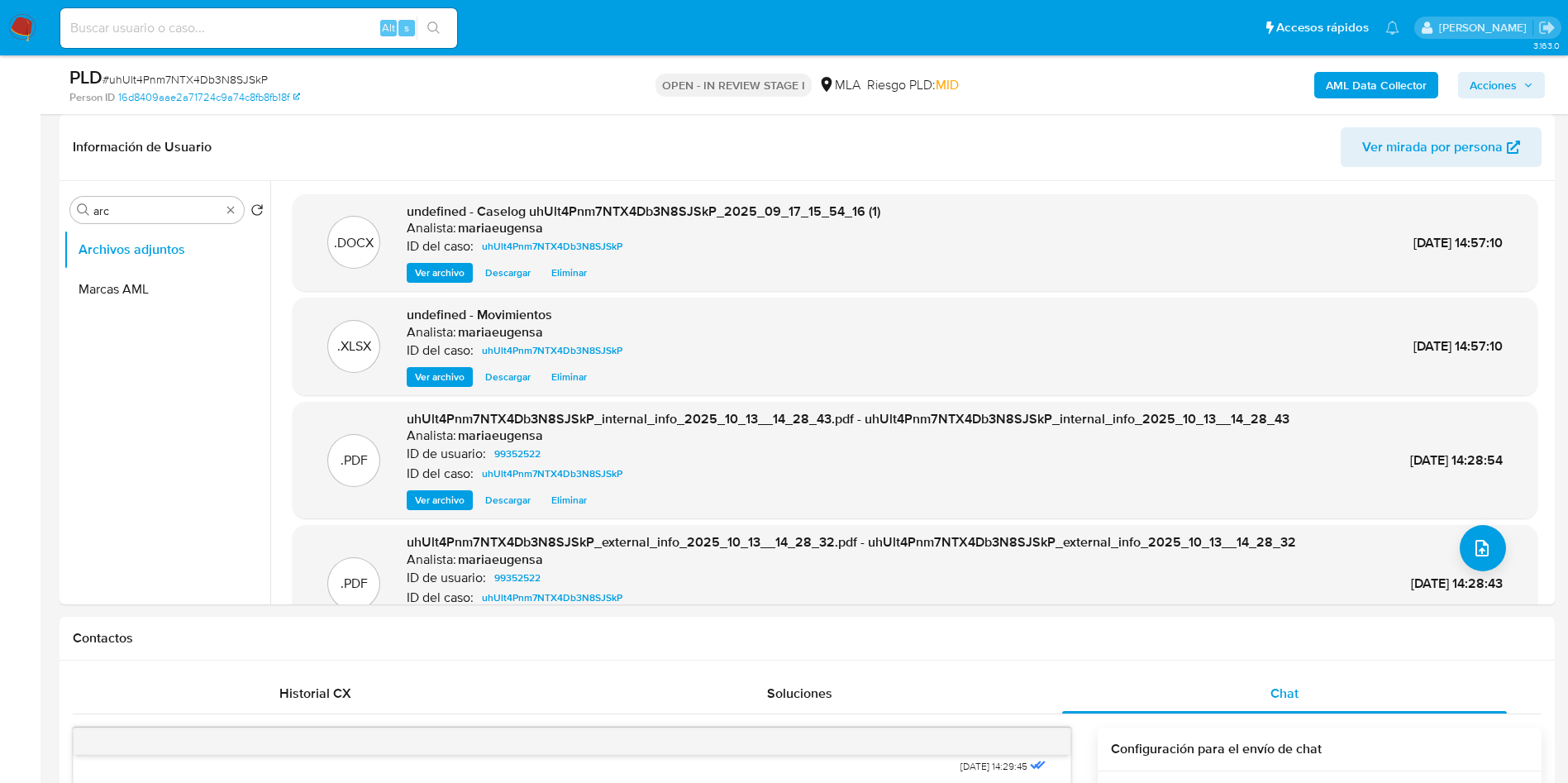
click at [1507, 79] on span "Acciones" at bounding box center [1493, 85] width 47 height 26
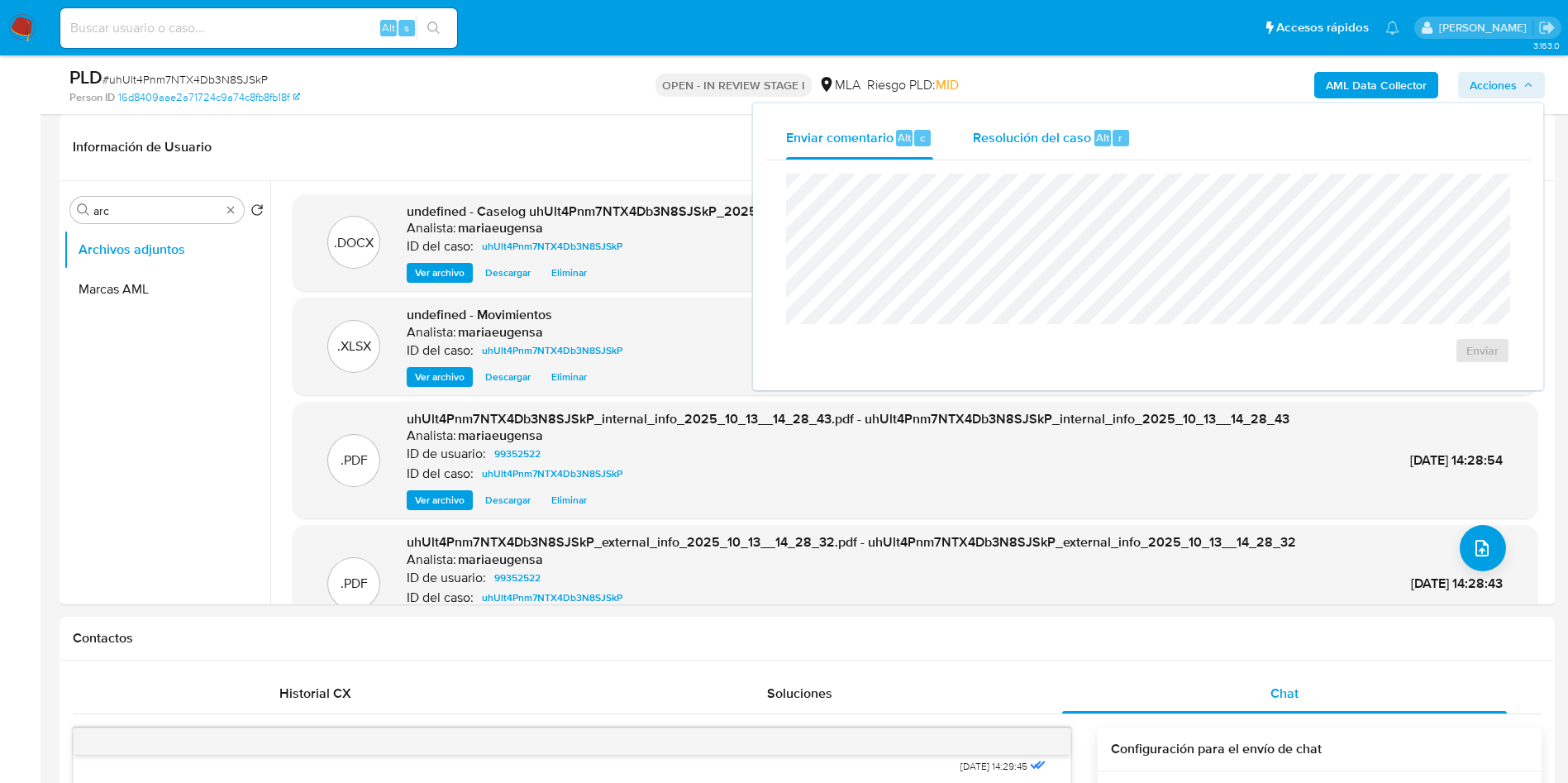
click at [1009, 150] on div "Resolución del caso Alt r" at bounding box center [1051, 138] width 157 height 43
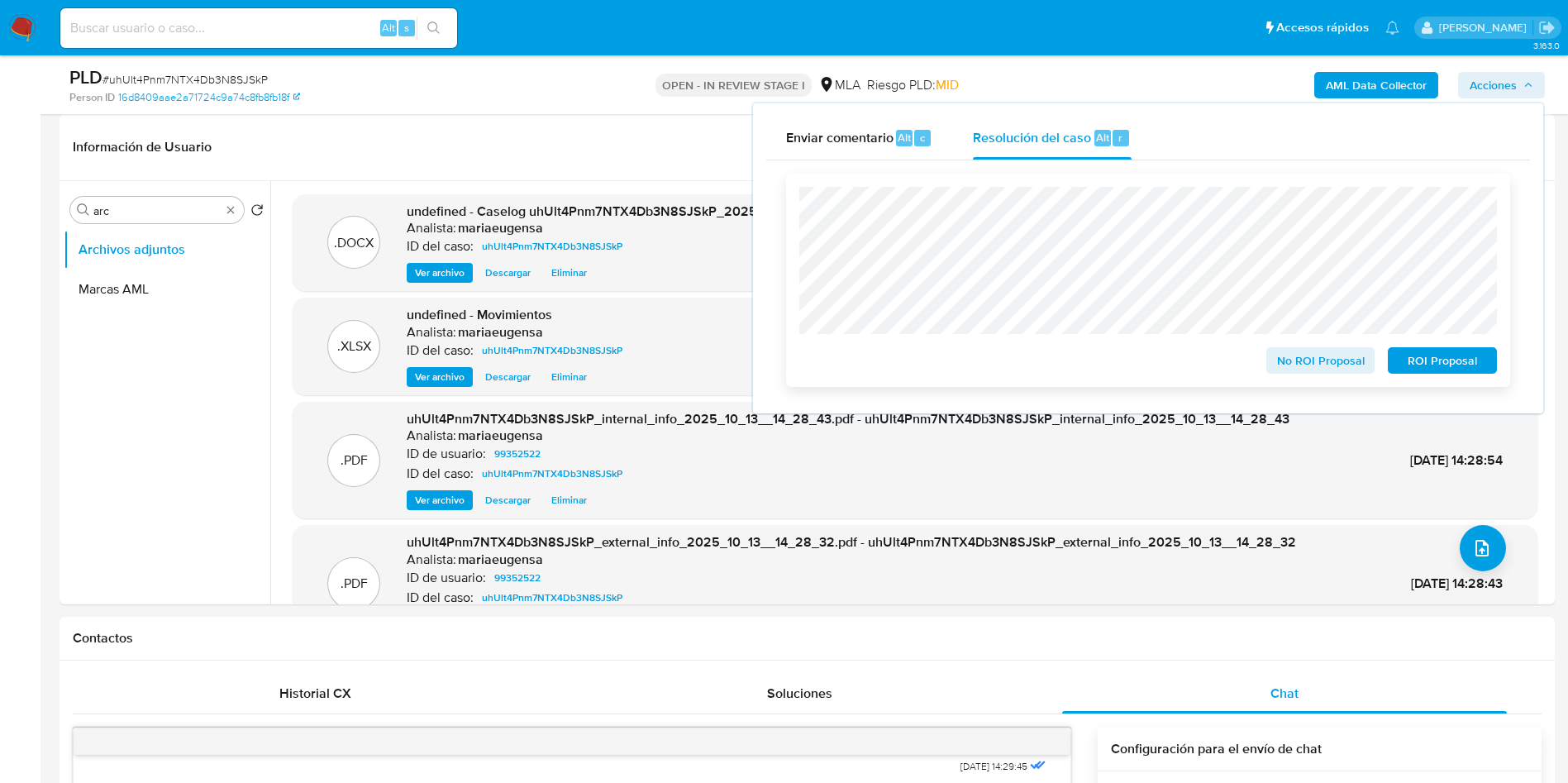
click at [1314, 355] on span "No ROI Proposal" at bounding box center [1321, 361] width 86 height 23
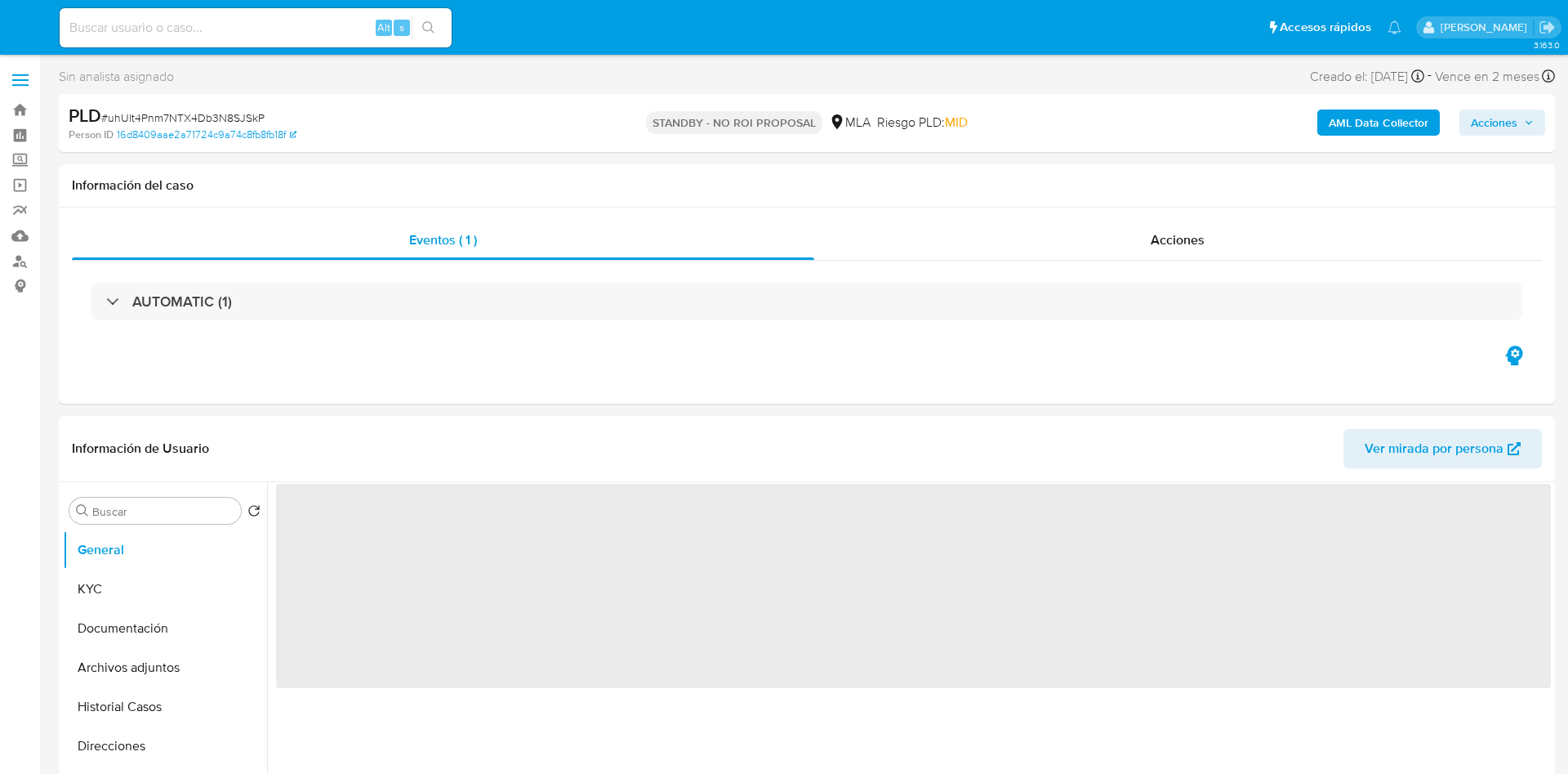
select select "10"
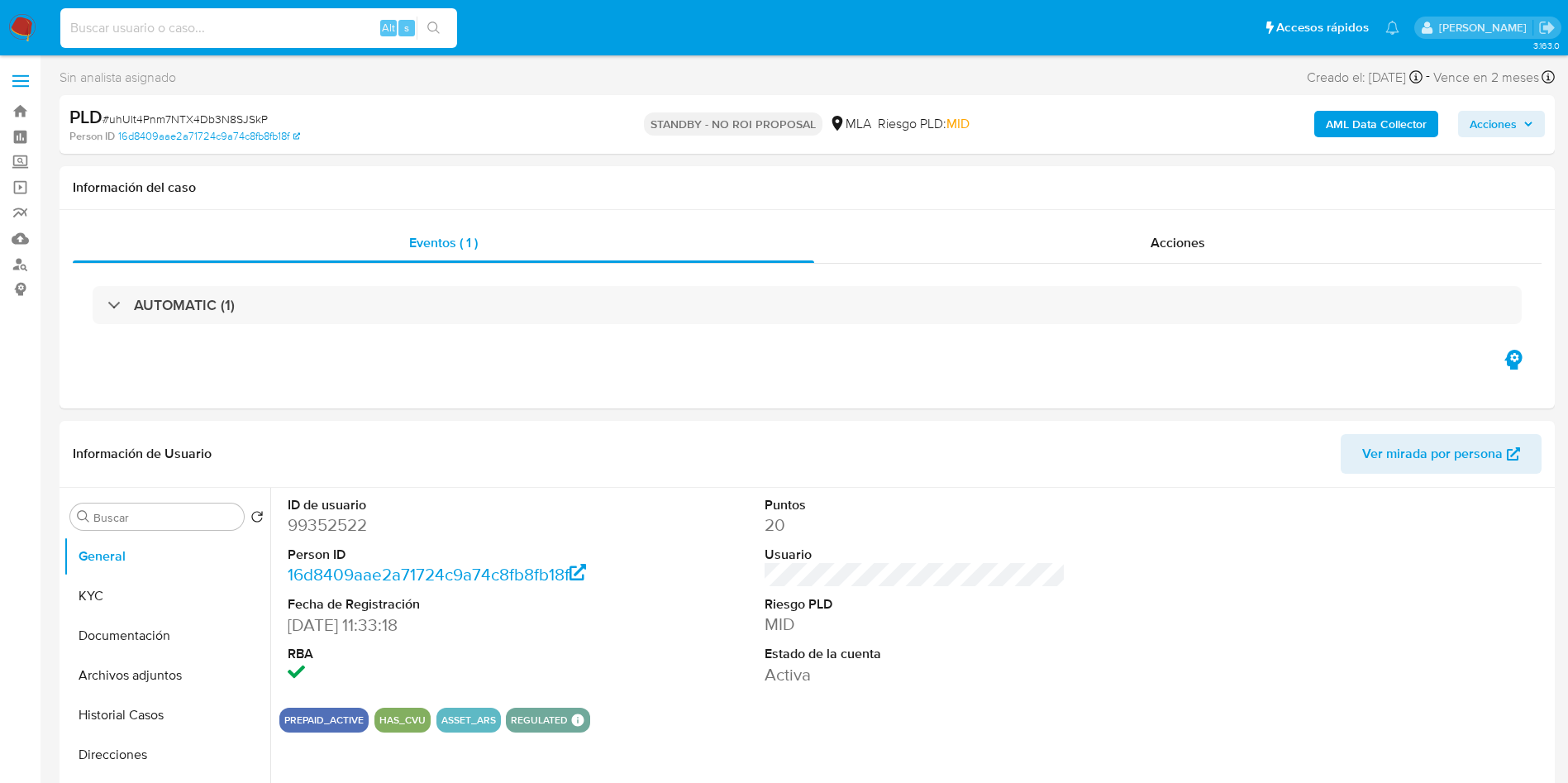
click at [265, 18] on input at bounding box center [259, 28] width 397 height 21
paste input "GhuAUqXK9dR5n7Li1hzKgCjh"
type input "GhuAUqXK9dR5n7Li1hzKgCjh"
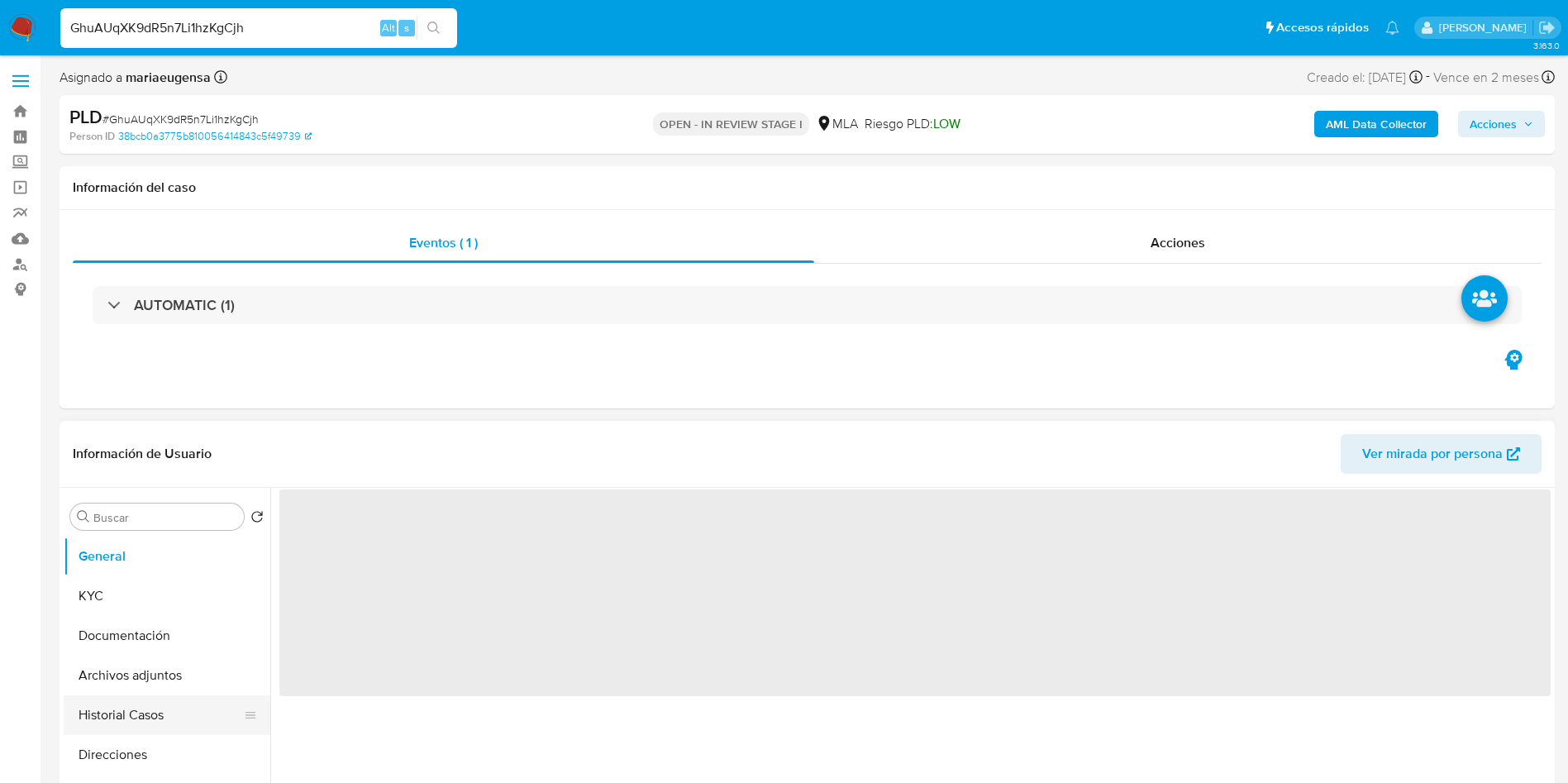
click at [152, 724] on button "Historial Casos" at bounding box center [160, 714] width 193 height 40
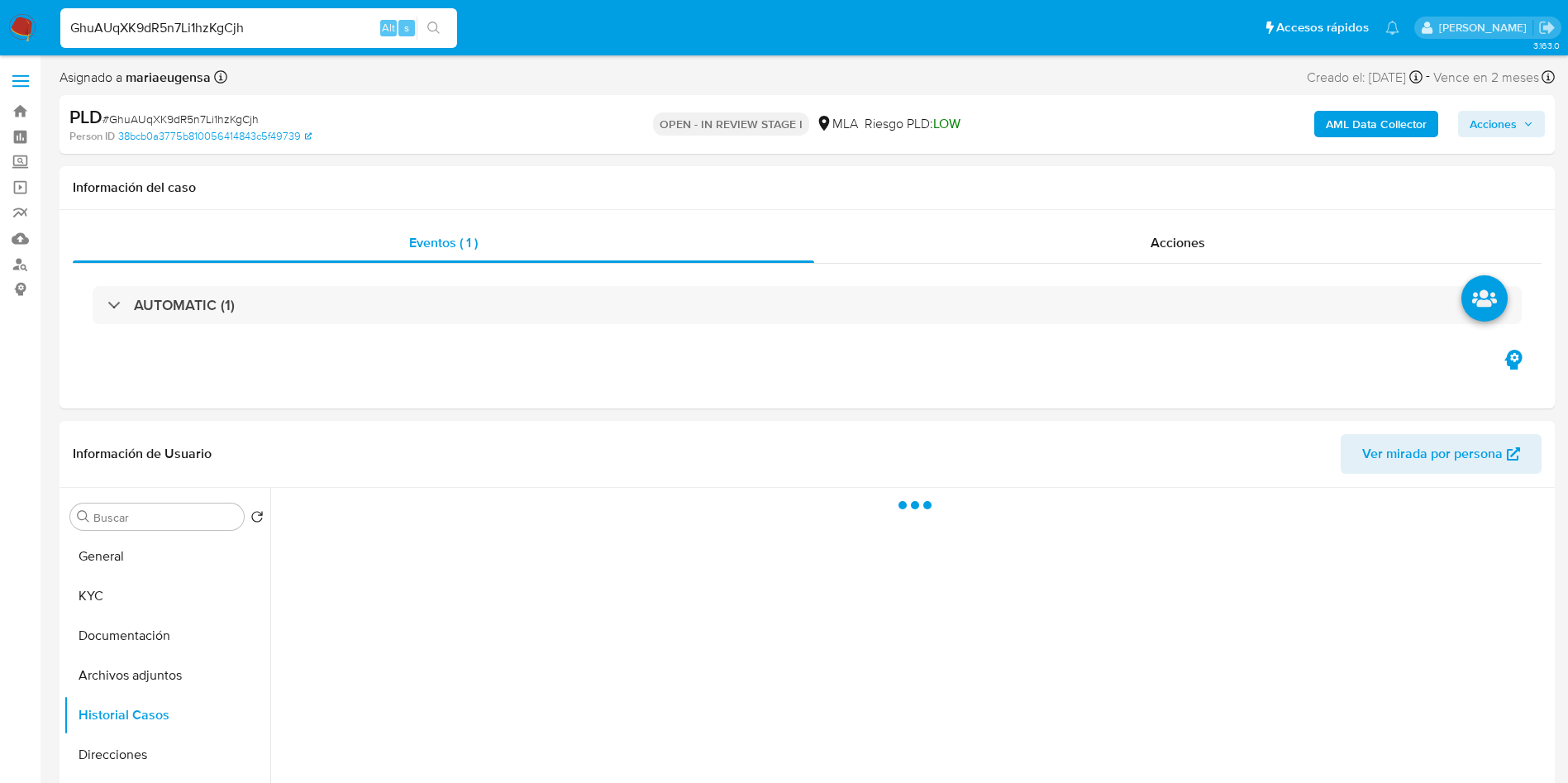
select select "10"
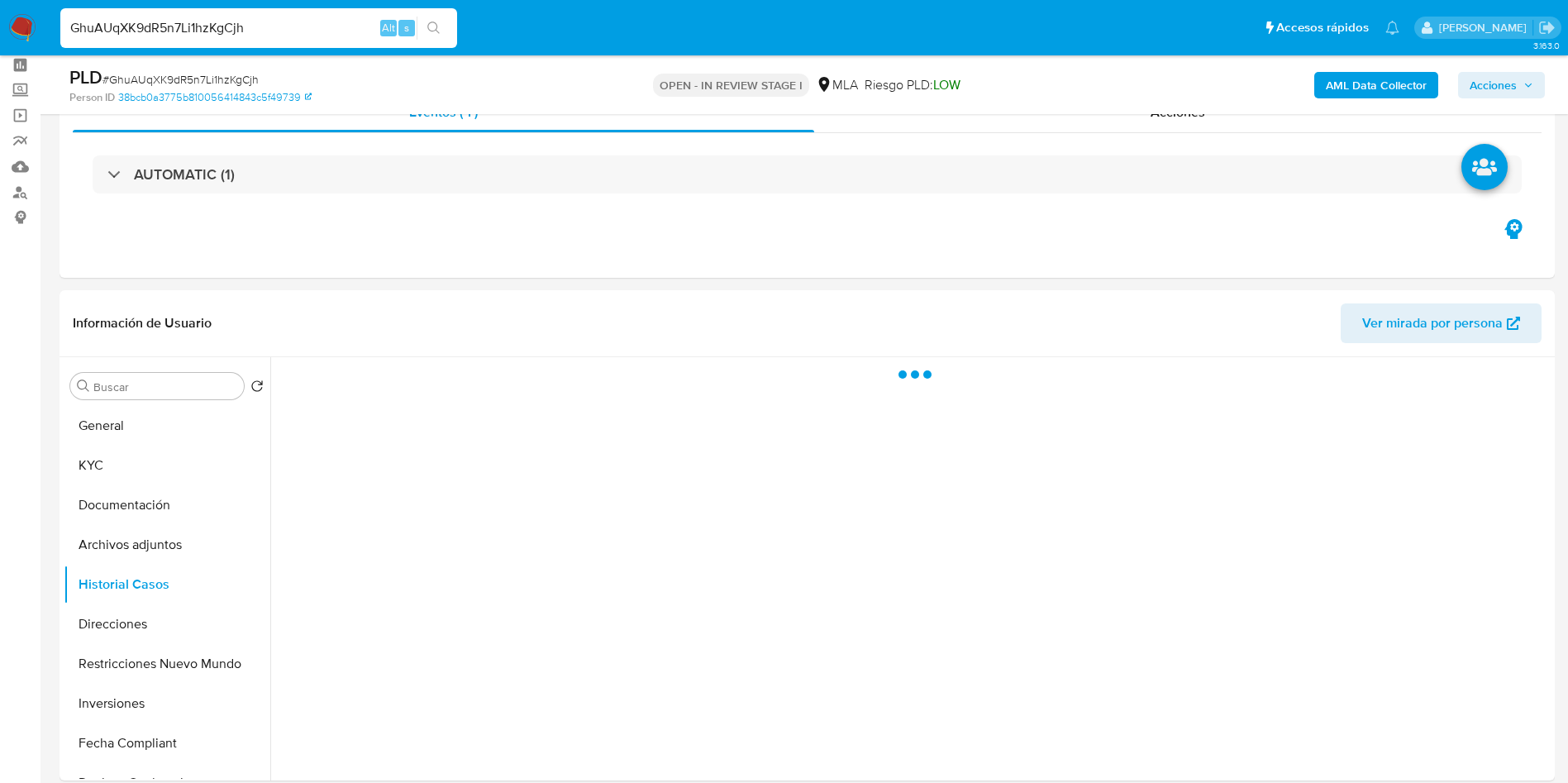
scroll to position [131, 0]
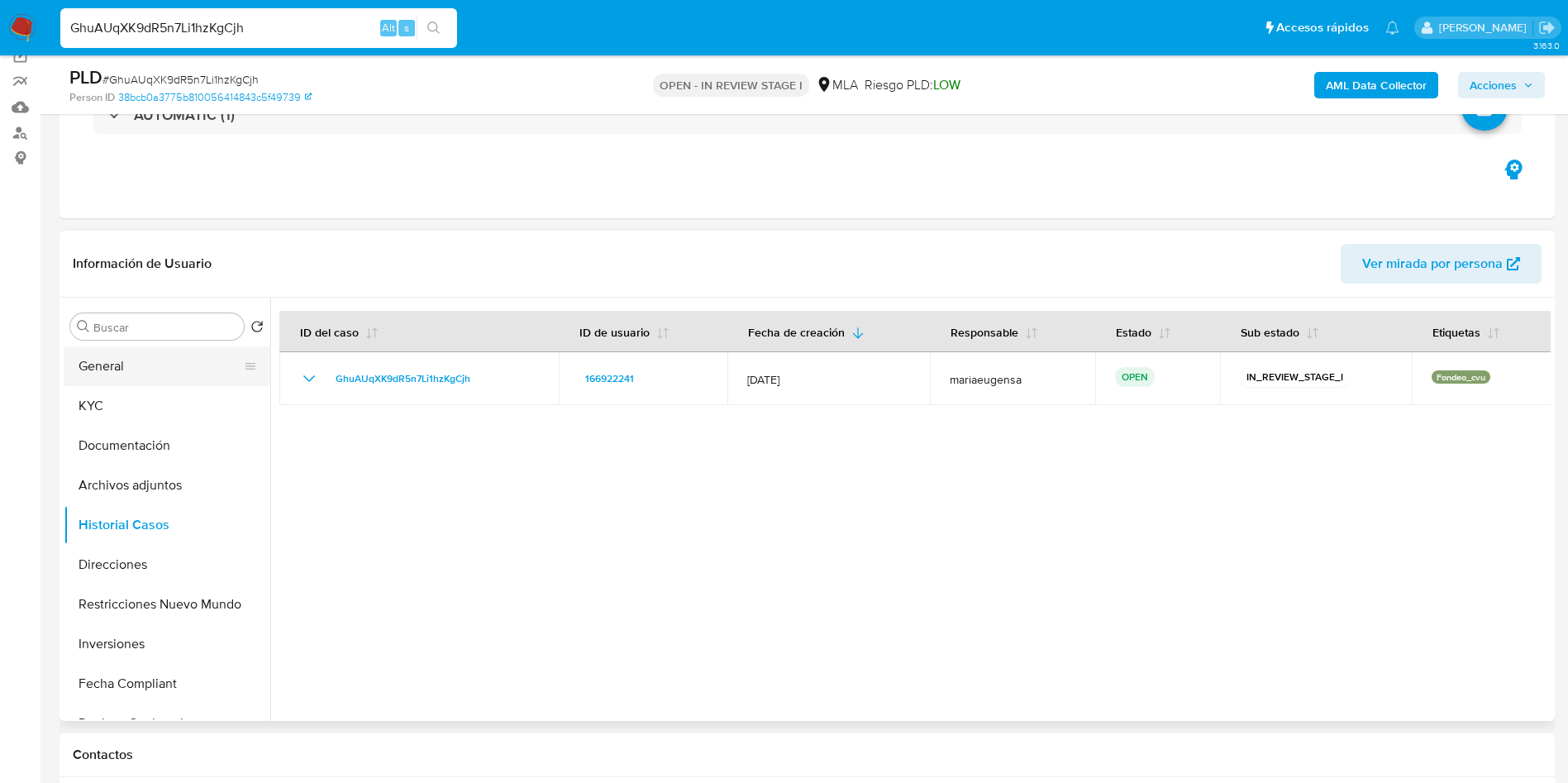
click at [170, 366] on button "General" at bounding box center [160, 366] width 193 height 40
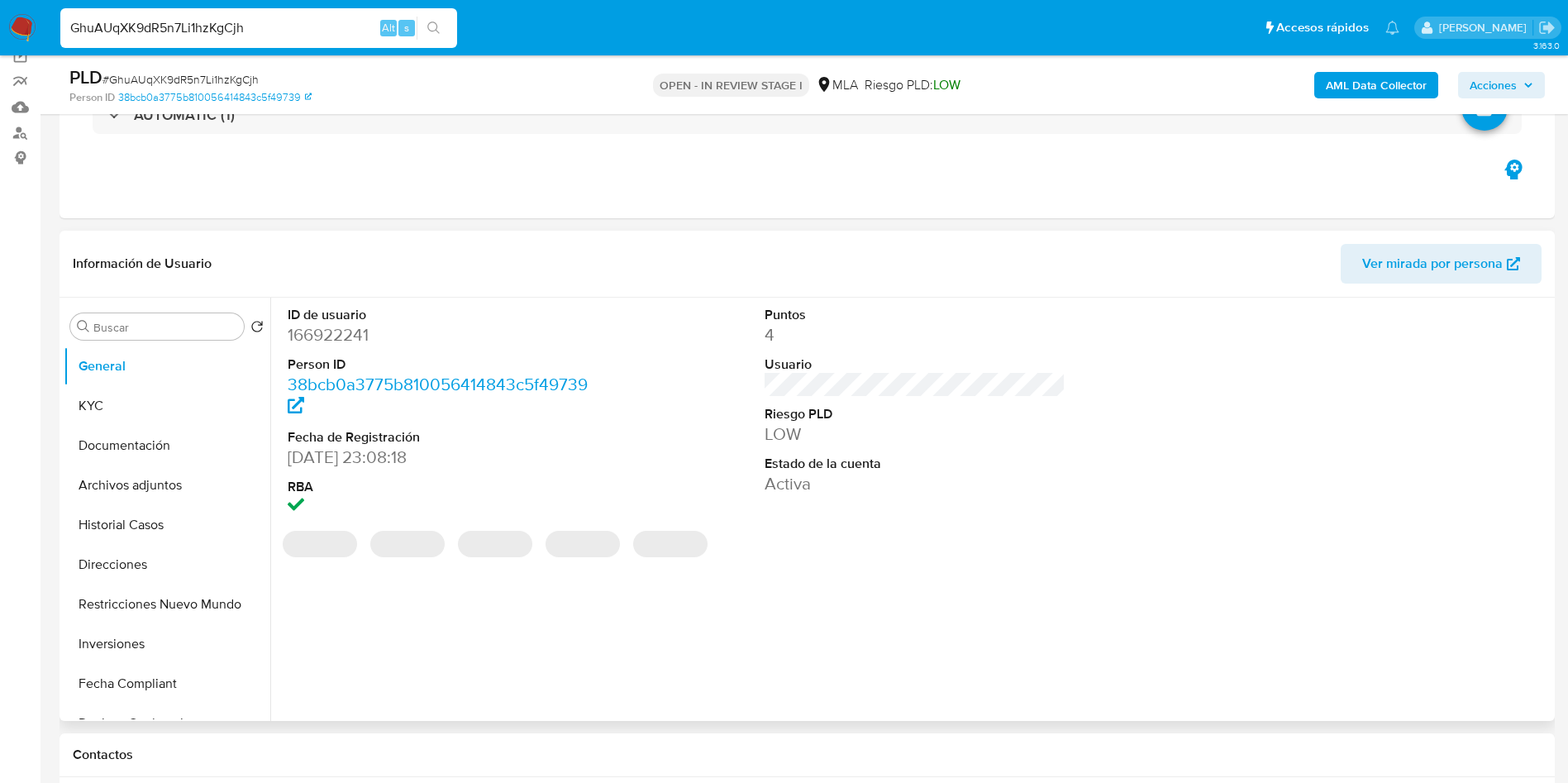
click at [321, 349] on dl "ID de usuario 166922241 Person ID 38bcb0a3775b810056414843c5f49739 Fecha de Reg…" at bounding box center [438, 413] width 302 height 213
click at [329, 336] on dd "166922241" at bounding box center [438, 334] width 302 height 23
copy dd "166922241"
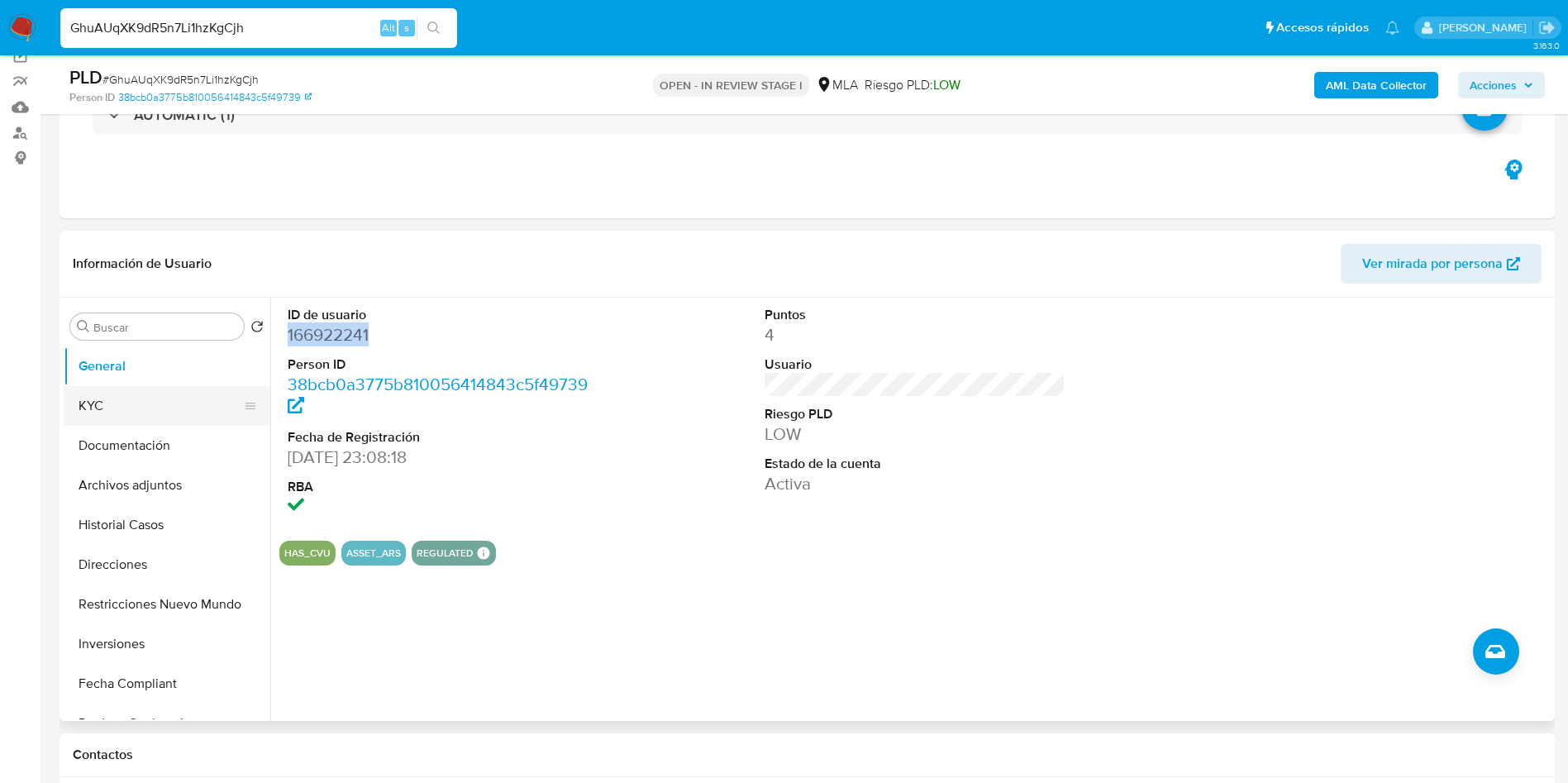
click at [144, 390] on button "KYC" at bounding box center [160, 406] width 193 height 40
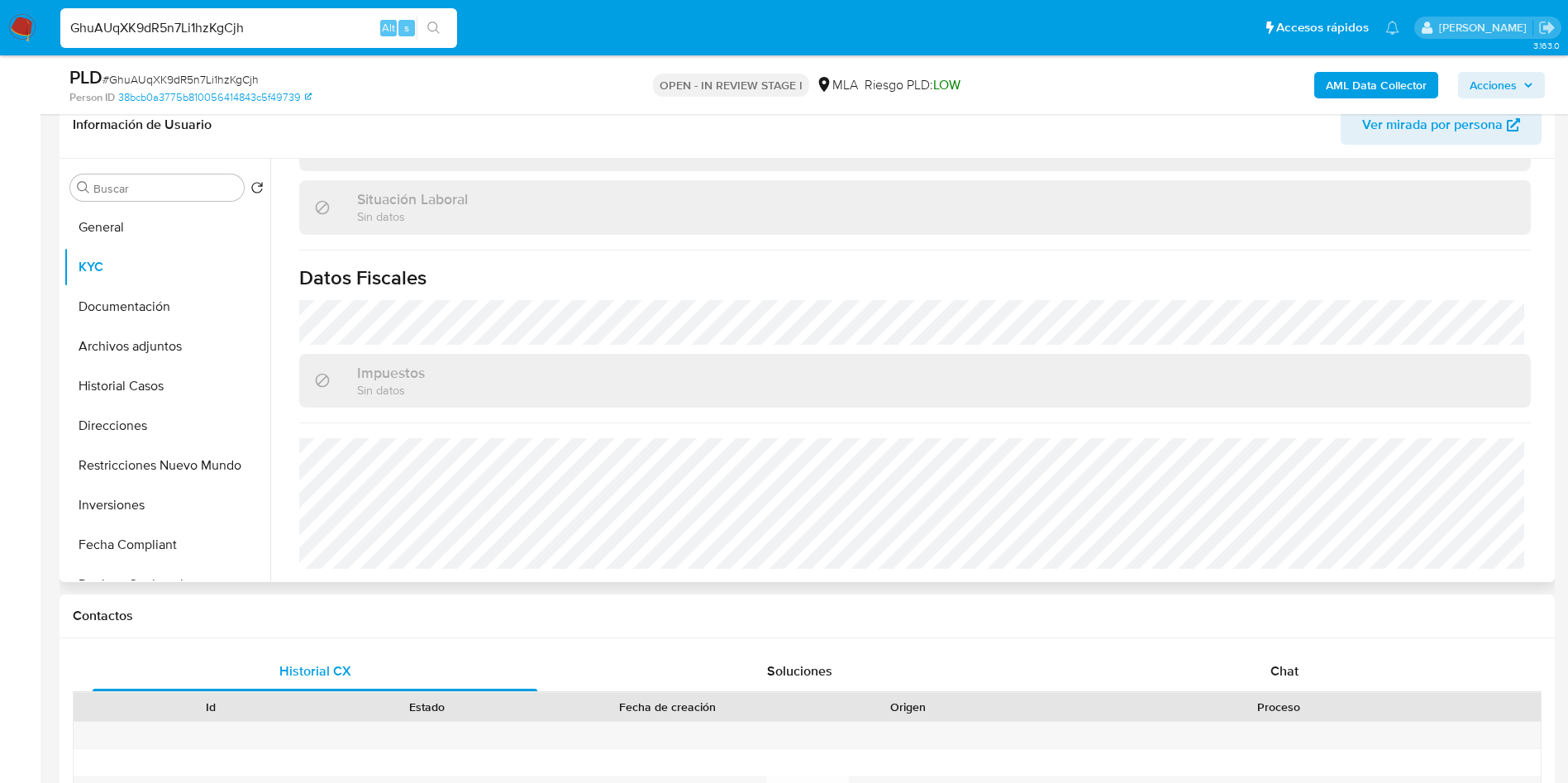
scroll to position [255, 0]
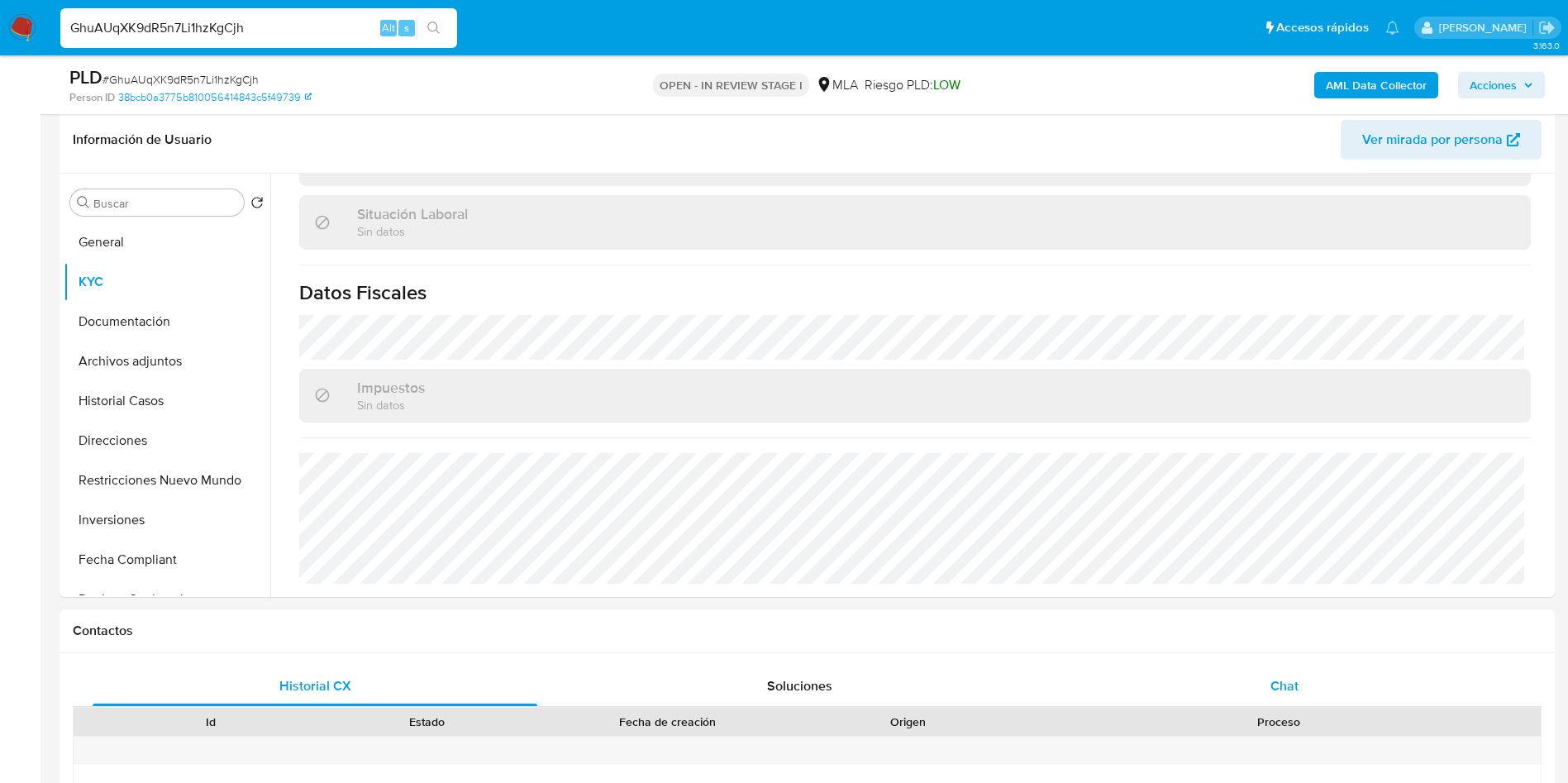
click at [1286, 670] on div "Chat" at bounding box center [1285, 685] width 445 height 40
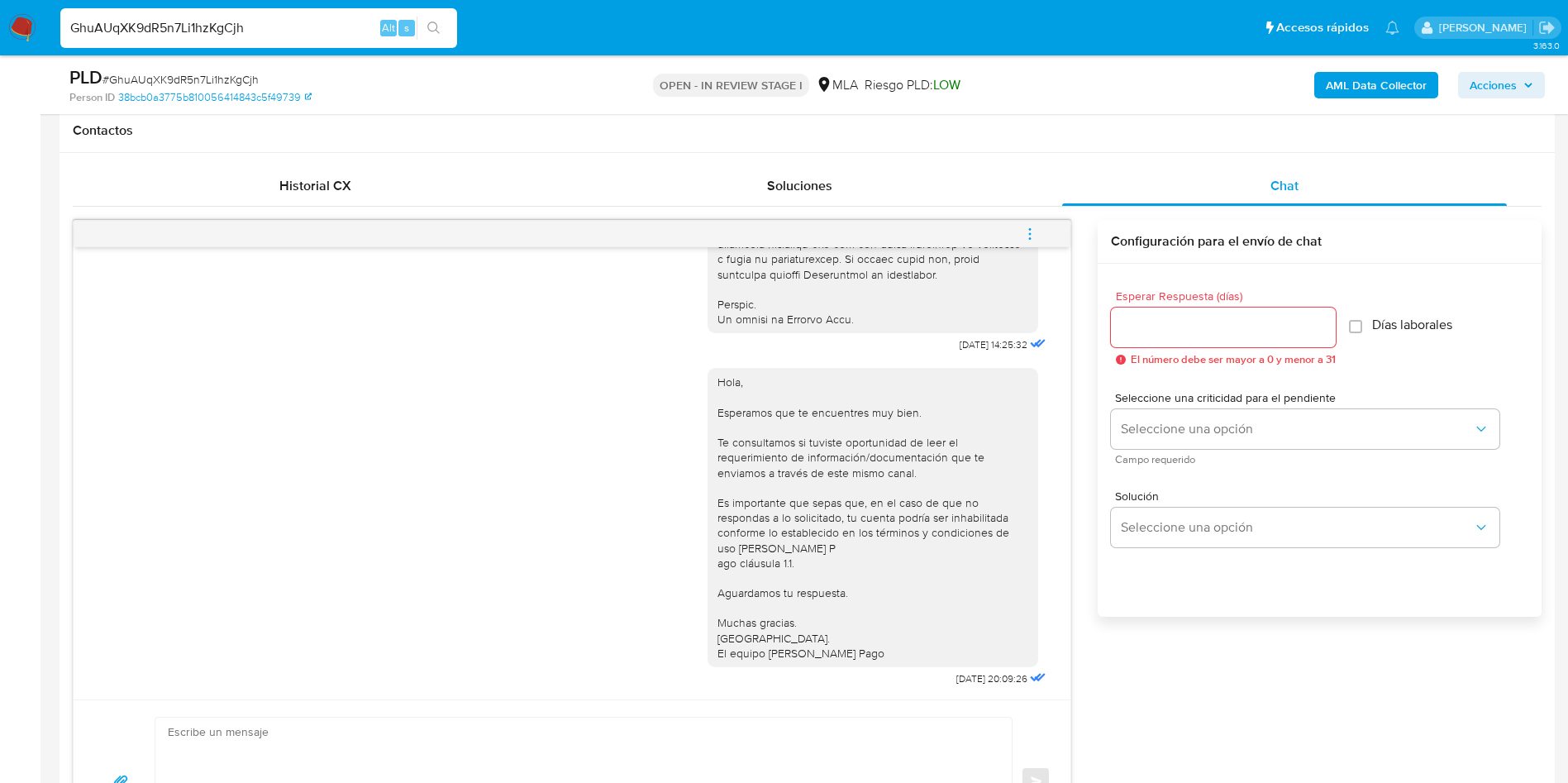
scroll to position [849, 0]
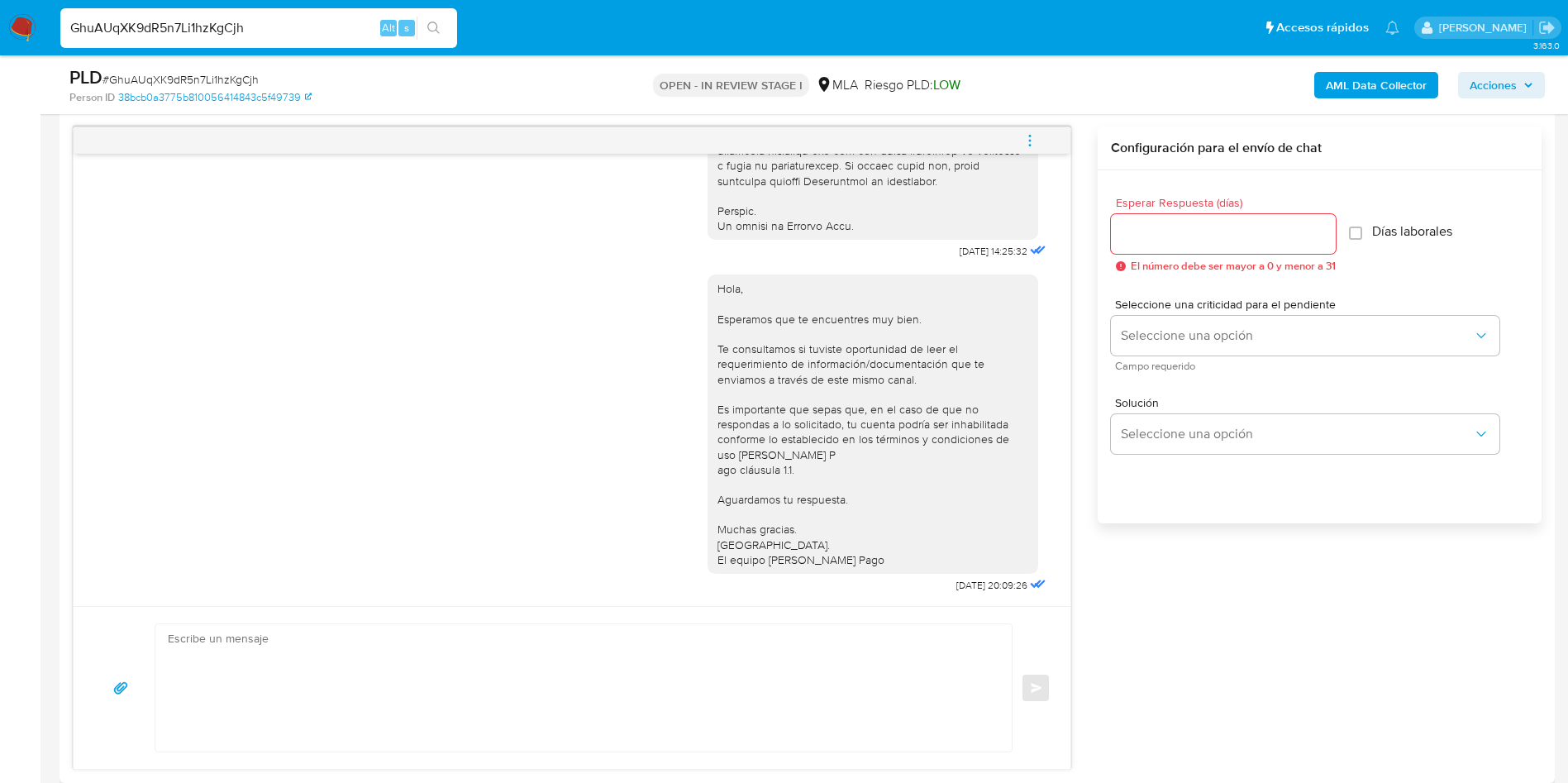
click at [398, 368] on div "Hola, Esperamos que te encuentres muy bien. Te consultamos si tuviste oportunid…" at bounding box center [572, 430] width 955 height 334
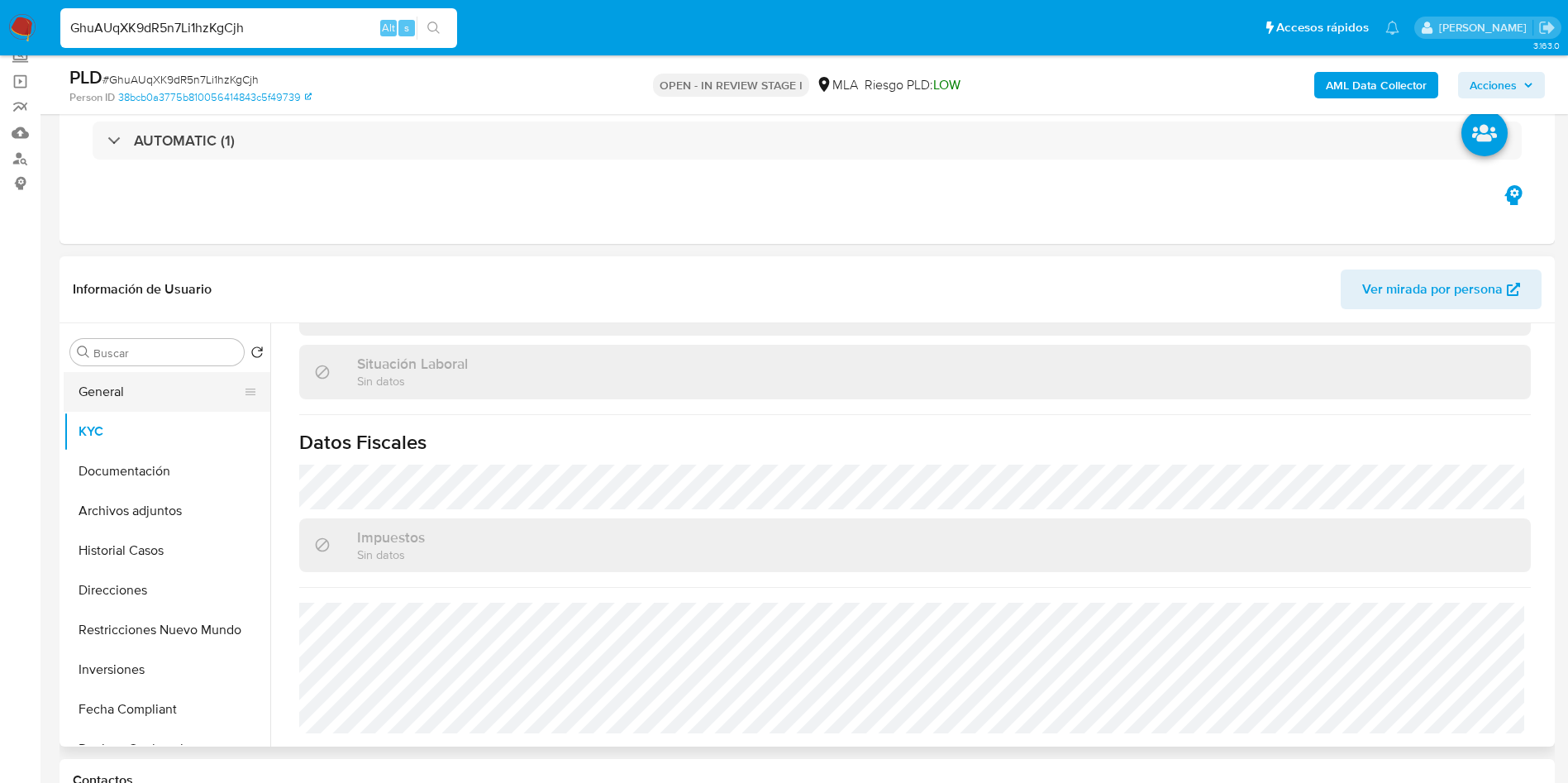
scroll to position [105, 0]
click at [128, 415] on button "KYC" at bounding box center [160, 432] width 193 height 40
click at [171, 421] on button "KYC" at bounding box center [160, 432] width 193 height 40
click at [176, 76] on span "# GhuAUqXK9dR5n7Li1hzKgCjh" at bounding box center [181, 79] width 157 height 17
click at [175, 76] on span "# GhuAUqXK9dR5n7Li1hzKgCjh" at bounding box center [181, 79] width 157 height 17
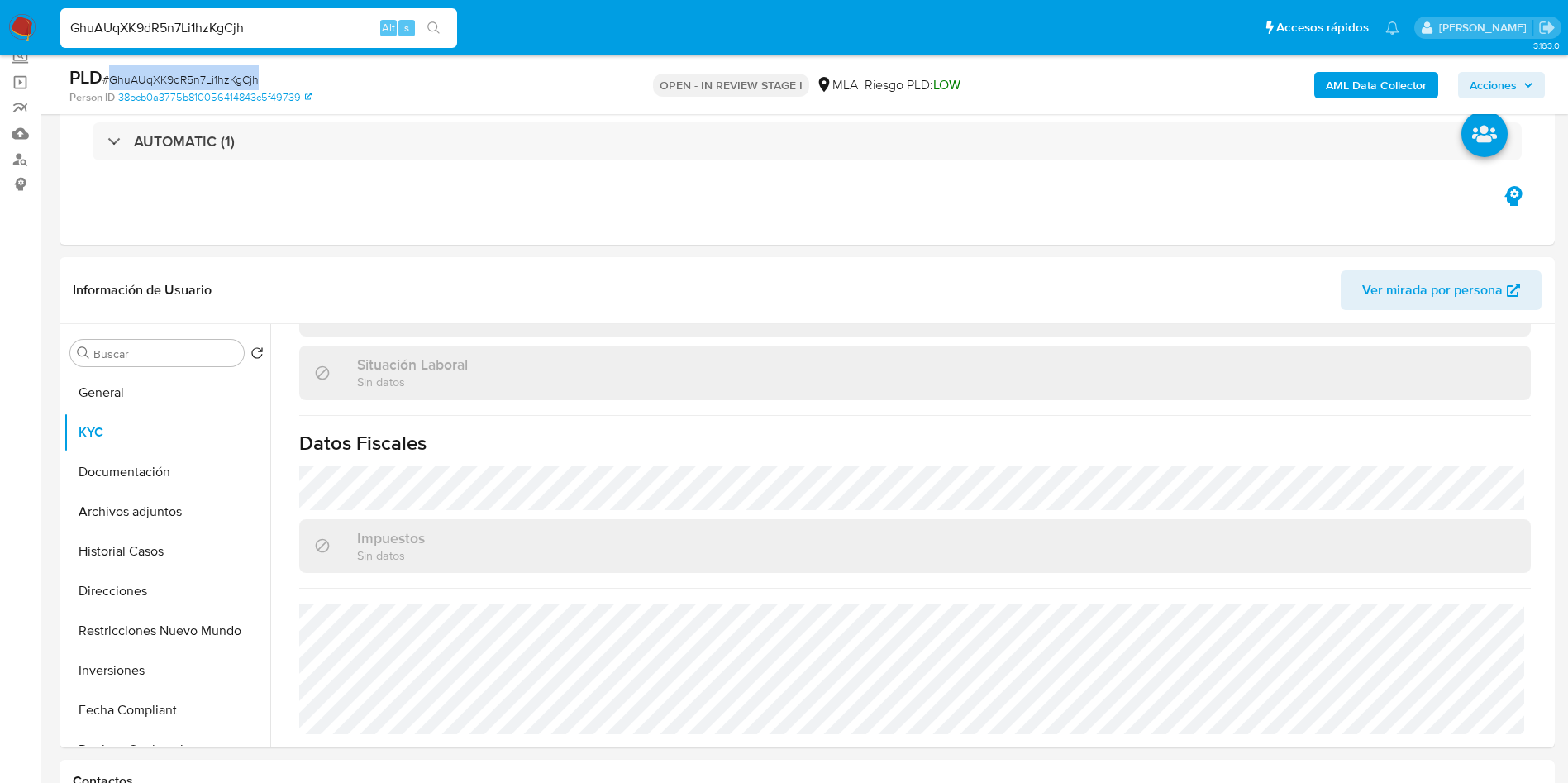
copy span "GhuAUqXK9dR5n7Li1hzKgCjh"
click at [193, 382] on button "General" at bounding box center [160, 392] width 193 height 40
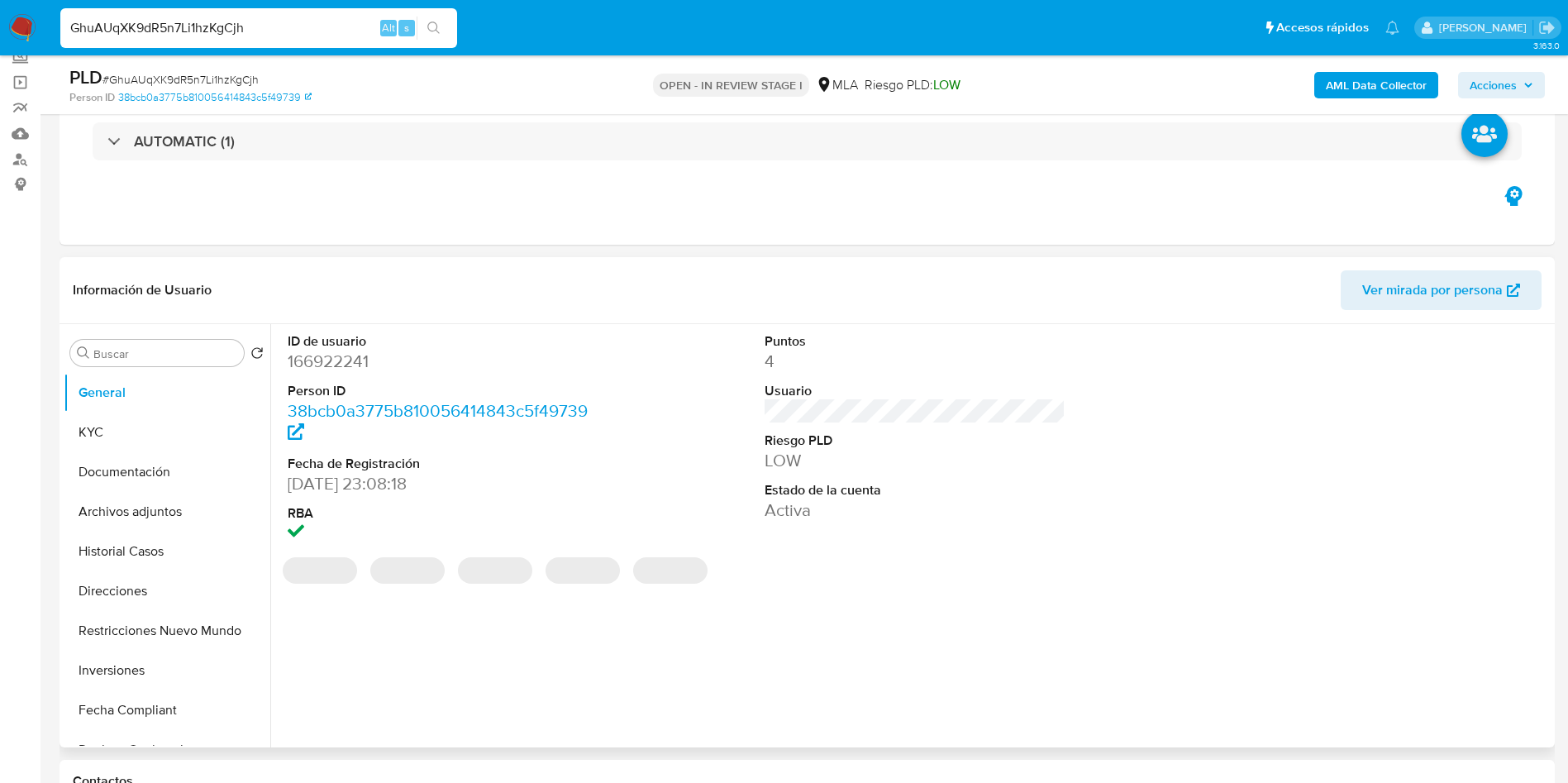
click at [334, 375] on dl "ID de usuario 166922241 Person ID 38bcb0a3775b810056414843c5f49739 Fecha de Reg…" at bounding box center [438, 439] width 302 height 213
click at [335, 368] on dd "166922241" at bounding box center [438, 362] width 302 height 23
copy dd "166922241"
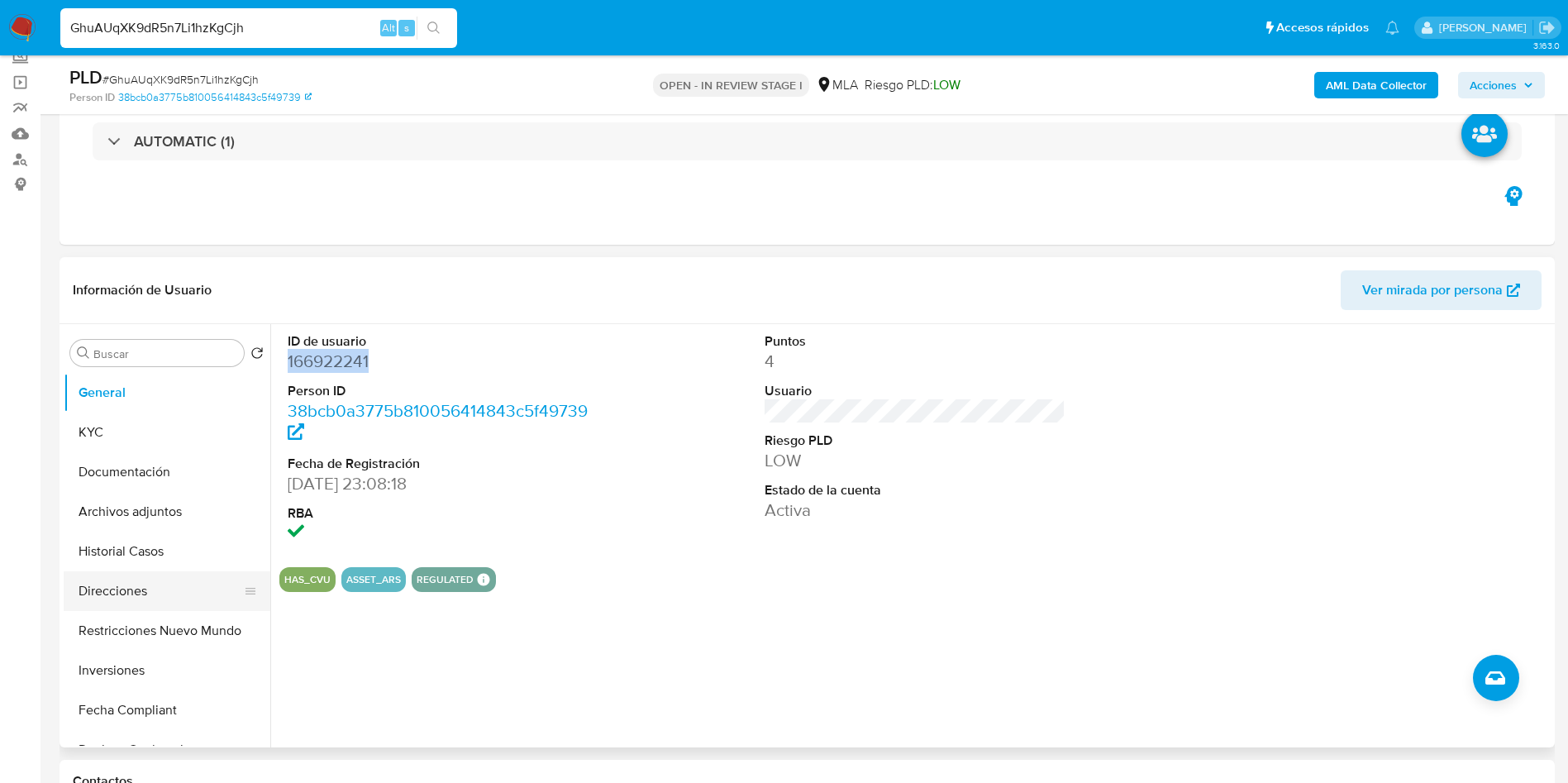
click at [125, 581] on button "Direcciones" at bounding box center [160, 590] width 193 height 40
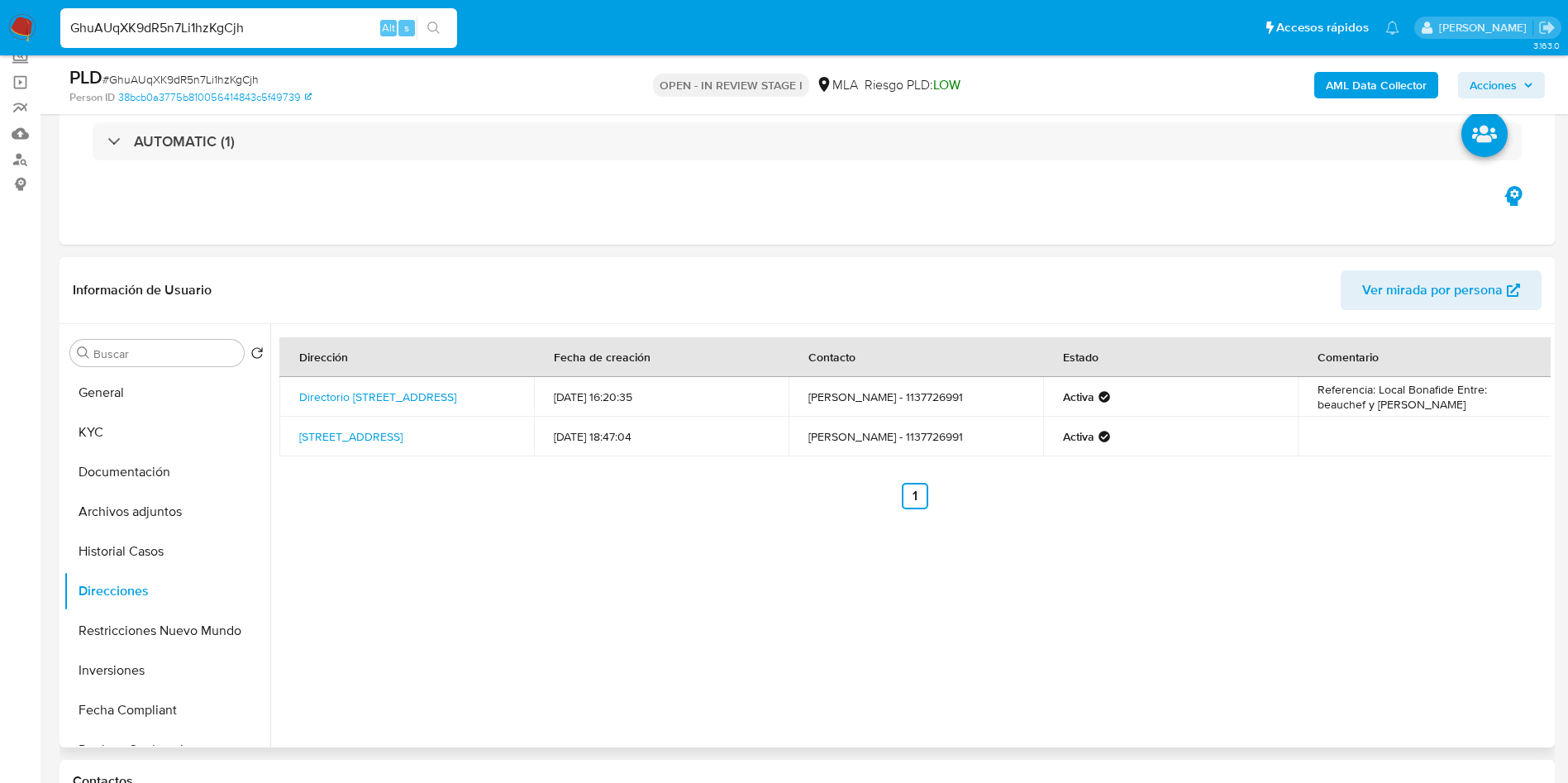
drag, startPoint x: 461, startPoint y: 560, endPoint x: 860, endPoint y: 621, distance: 403.6
click at [501, 563] on div "Dirección Fecha de creación Contacto Estado Comentario Directorio 401, Caballit…" at bounding box center [910, 535] width 1280 height 423
click at [119, 433] on button "KYC" at bounding box center [160, 432] width 193 height 40
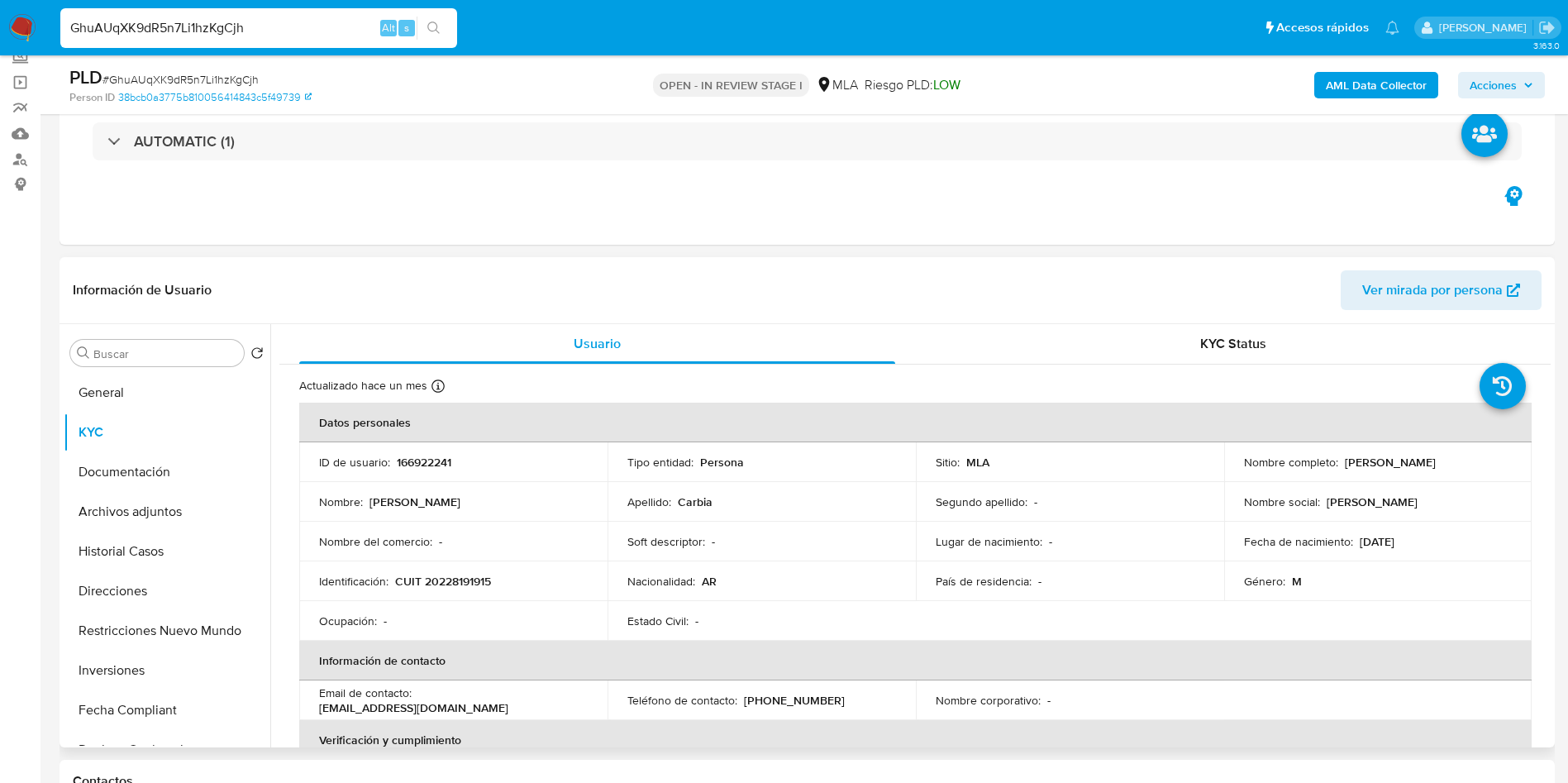
click at [441, 576] on p "CUIT 20228191915" at bounding box center [442, 581] width 96 height 15
copy p "20228191915"
click at [142, 516] on button "Archivos adjuntos" at bounding box center [160, 511] width 193 height 40
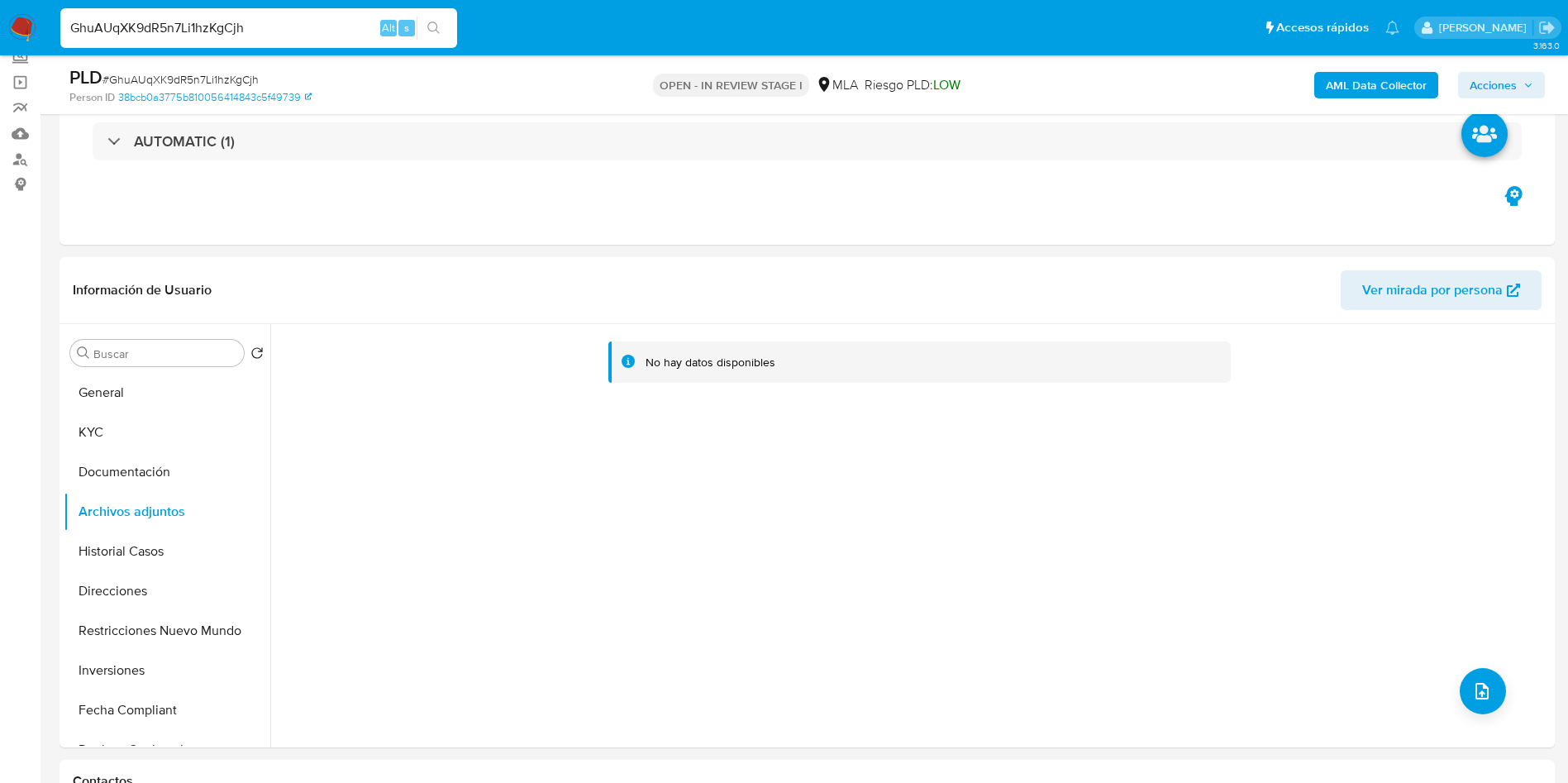
click at [1360, 89] on b "AML Data Collector" at bounding box center [1375, 85] width 101 height 26
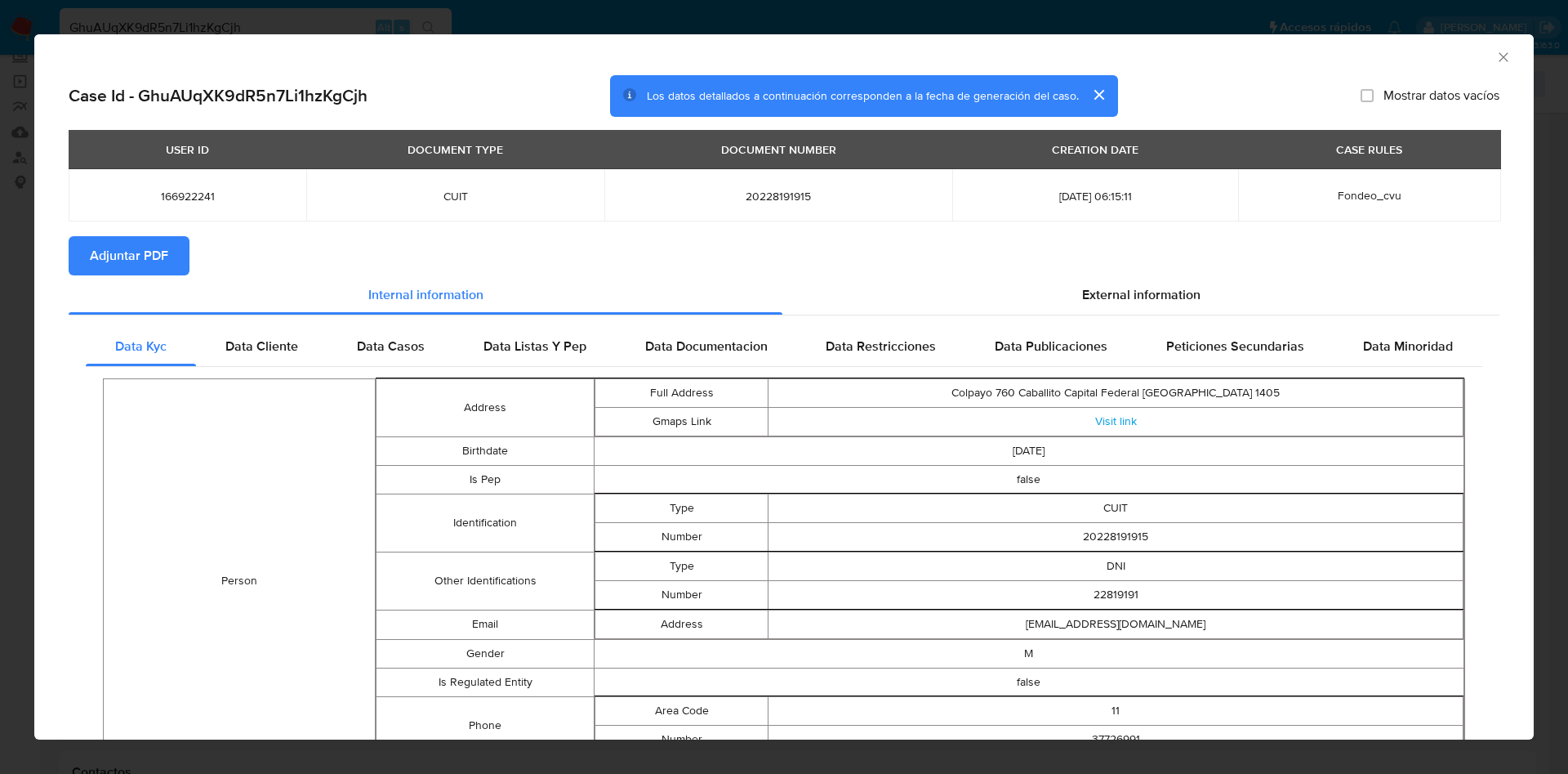
click at [144, 264] on span "Adjuntar PDF" at bounding box center [129, 255] width 78 height 36
click at [1496, 57] on icon "Cerrar ventana" at bounding box center [1504, 57] width 17 height 17
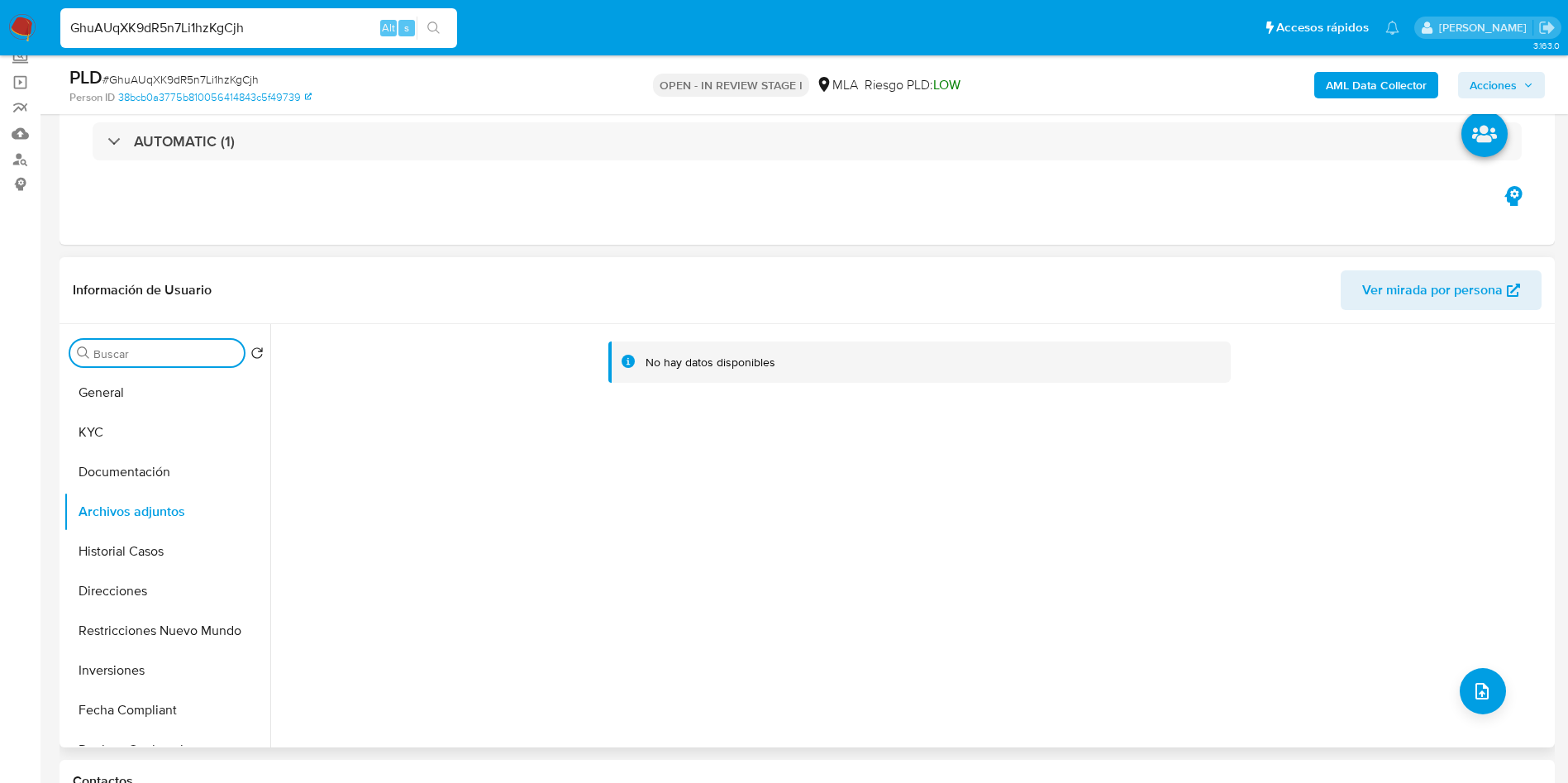
click at [152, 359] on input "Buscar" at bounding box center [165, 354] width 144 height 15
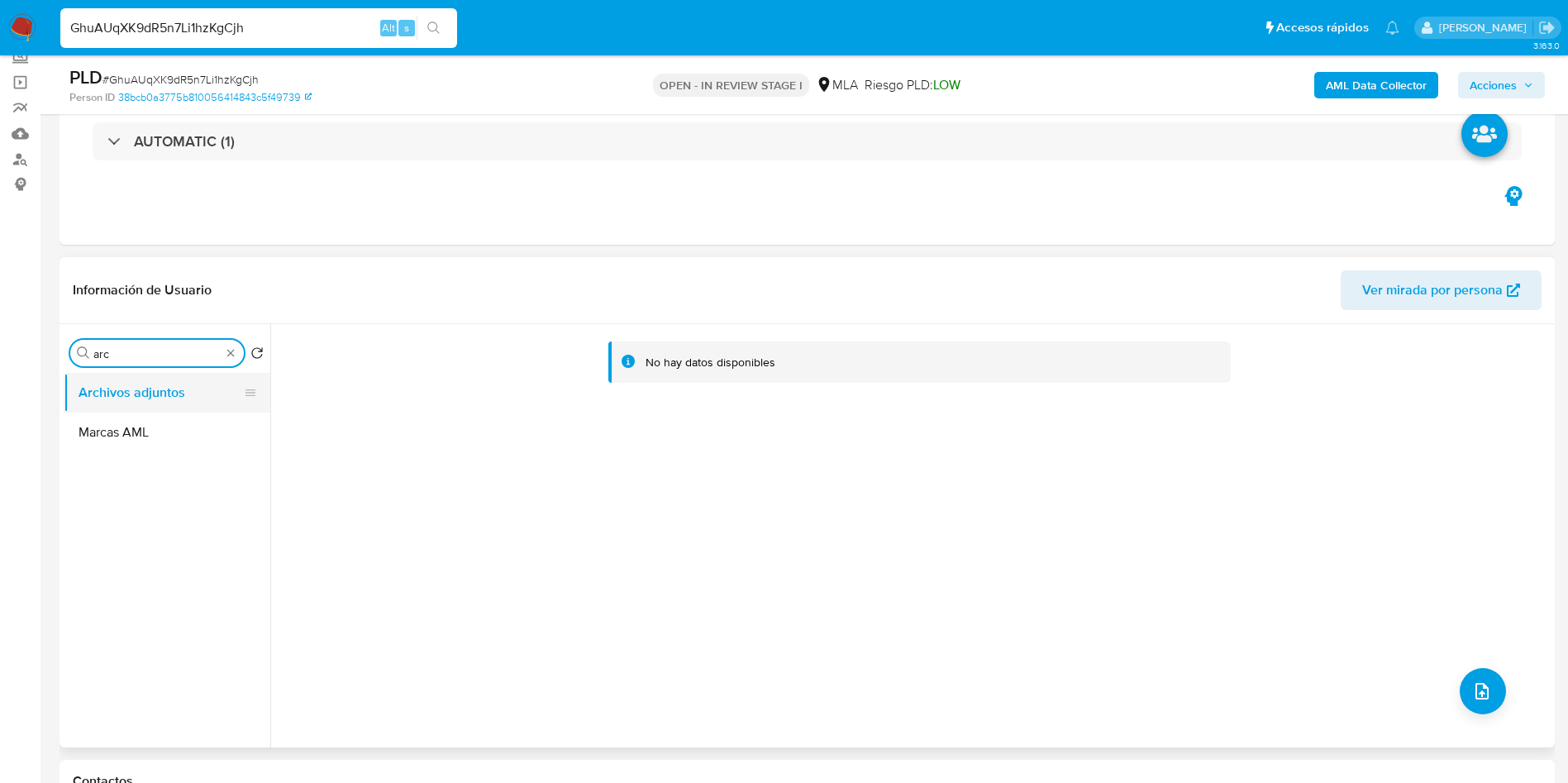
type input "arc"
drag, startPoint x: 156, startPoint y: 378, endPoint x: 148, endPoint y: 413, distance: 35.9
click at [156, 379] on button "Archivos adjuntos" at bounding box center [166, 392] width 207 height 40
drag, startPoint x: 147, startPoint y: 420, endPoint x: 151, endPoint y: 408, distance: 12.6
click at [147, 419] on button "Marcas AML" at bounding box center [166, 432] width 207 height 40
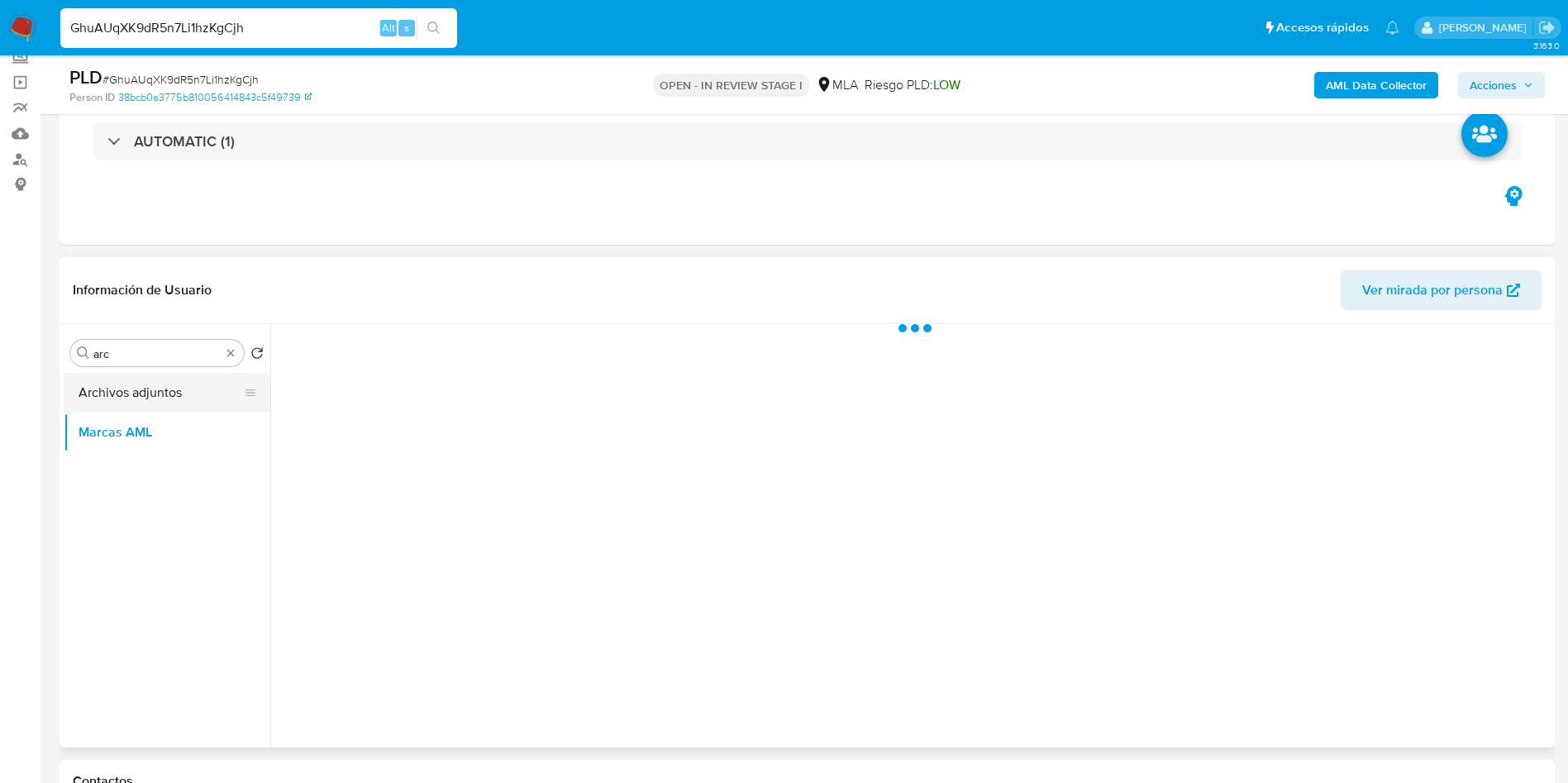
click at [156, 398] on button "Archivos adjuntos" at bounding box center [160, 392] width 193 height 40
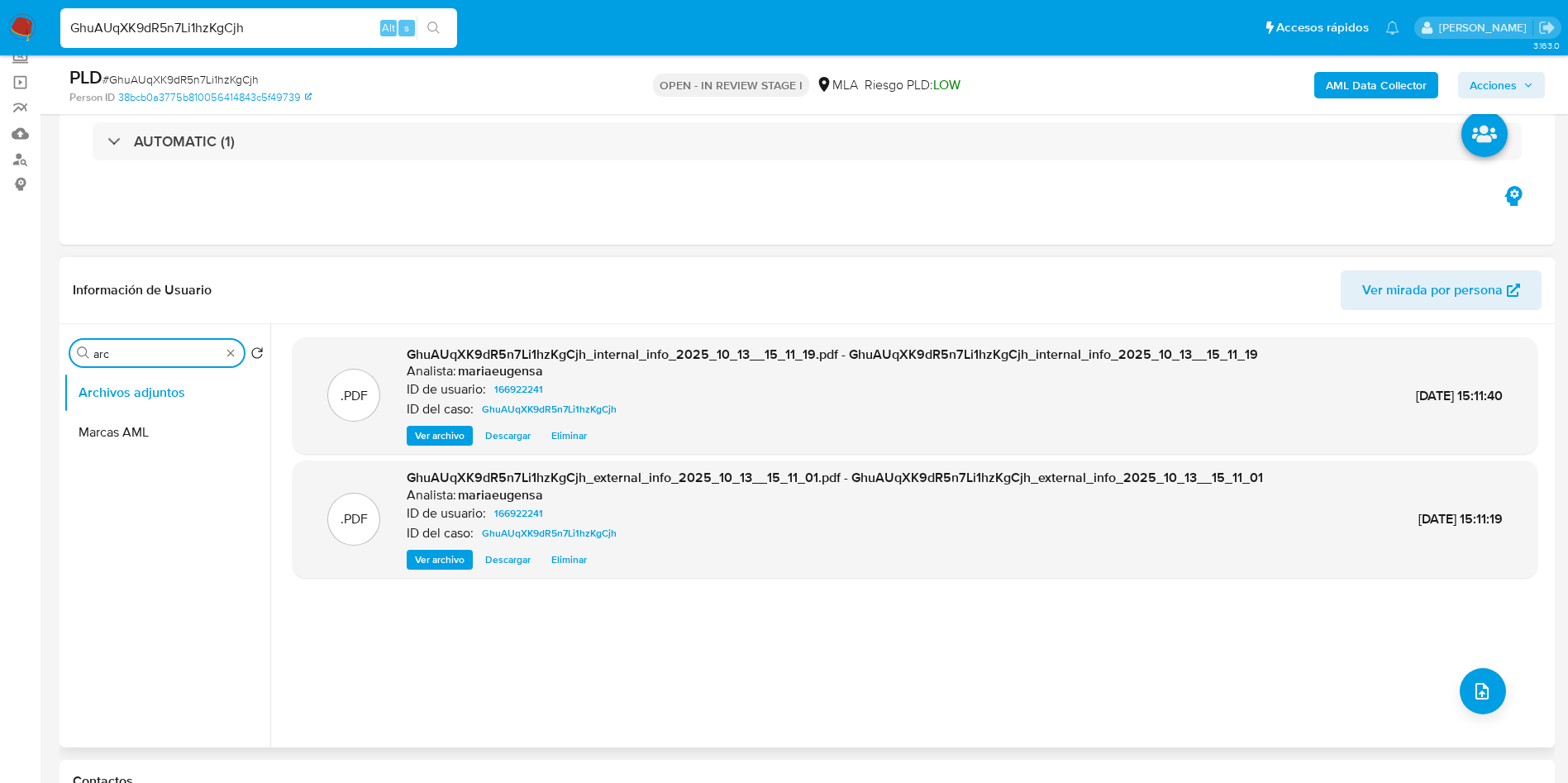
click at [144, 351] on input "arc" at bounding box center [157, 354] width 128 height 15
type input "gene"
click at [163, 384] on button "General" at bounding box center [160, 392] width 193 height 40
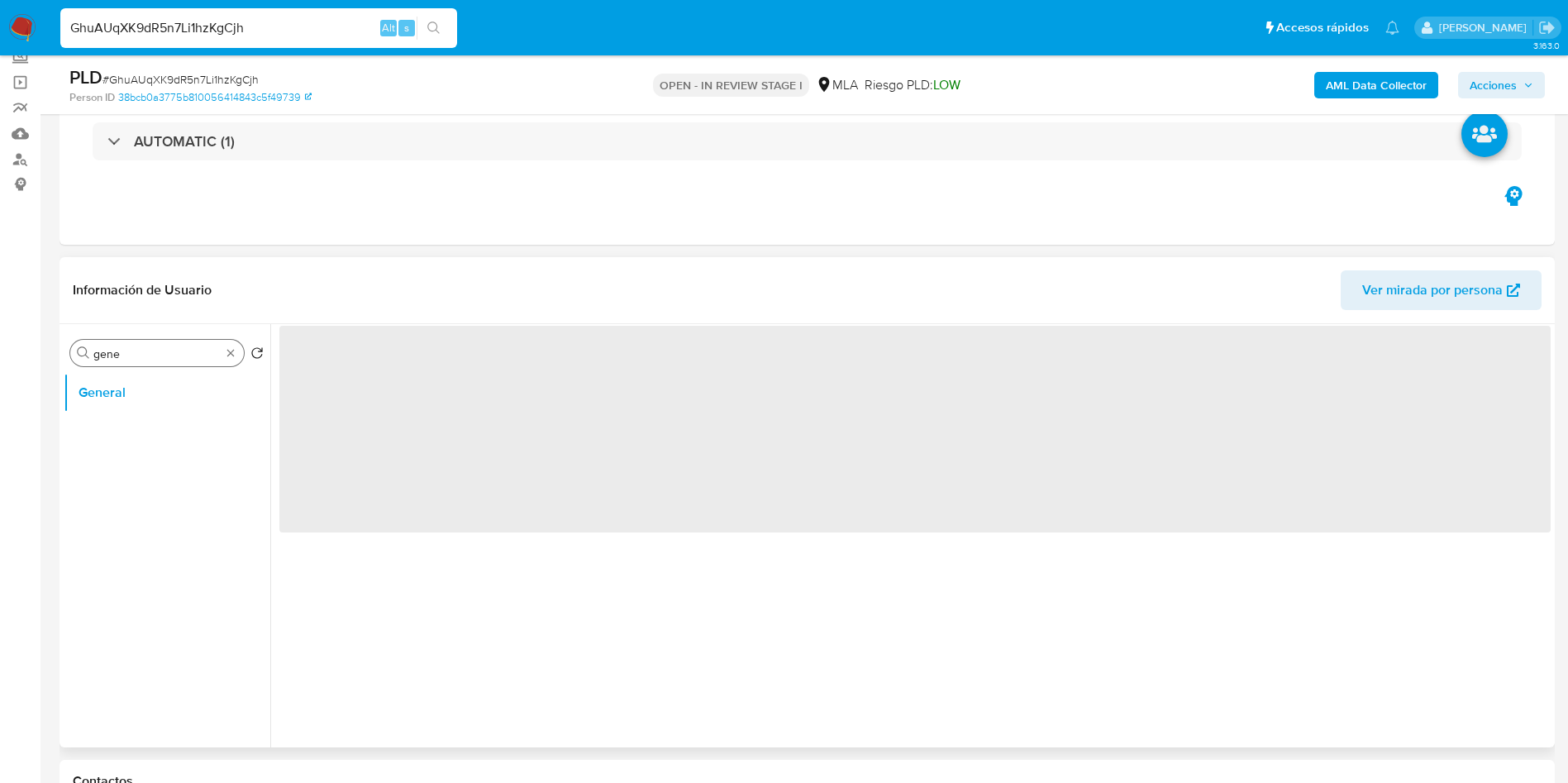
click at [153, 351] on input "gene" at bounding box center [157, 354] width 128 height 15
click at [153, 350] on input "gene" at bounding box center [157, 354] width 128 height 15
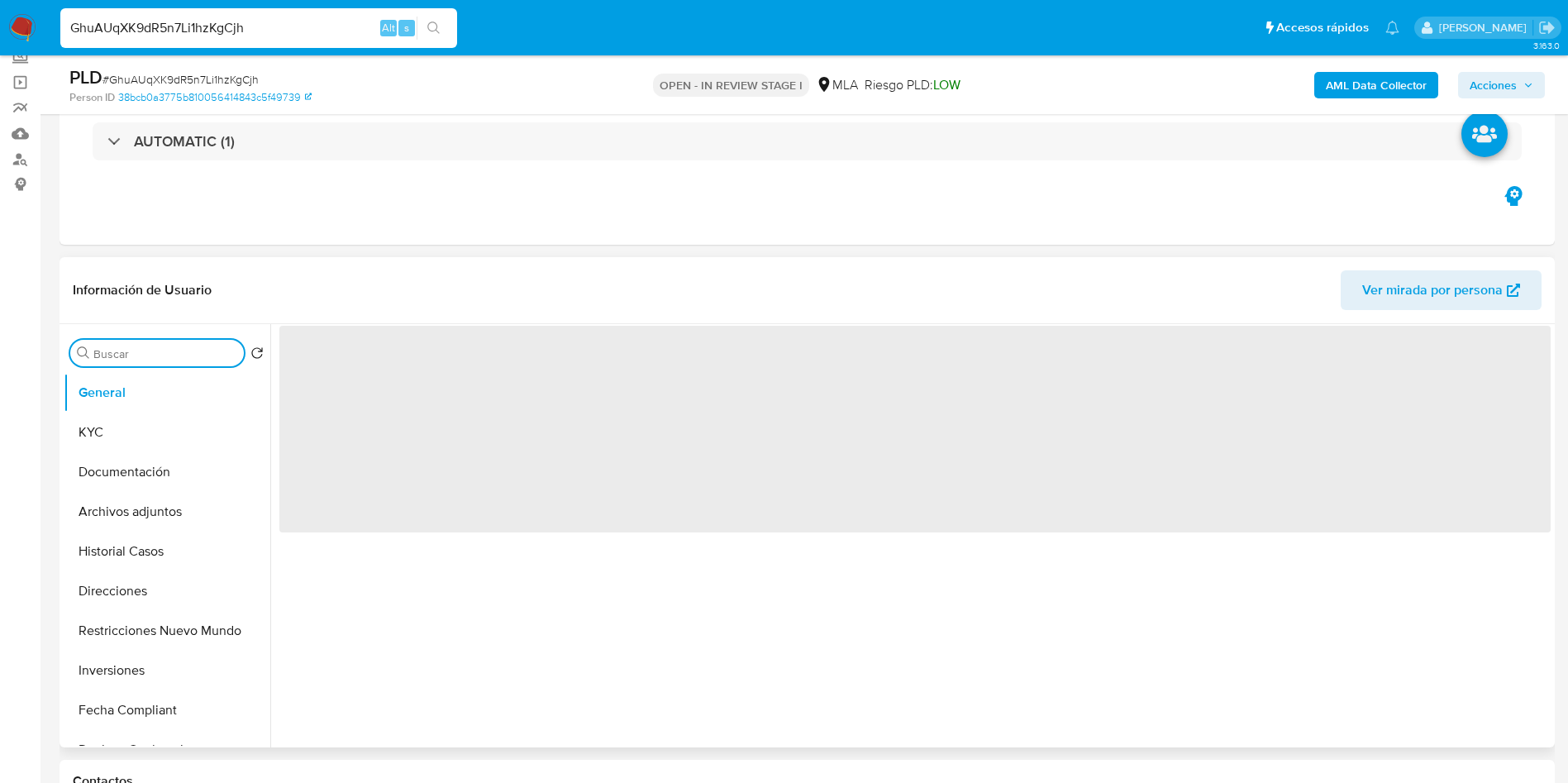
click at [152, 360] on input "Buscar" at bounding box center [165, 354] width 144 height 15
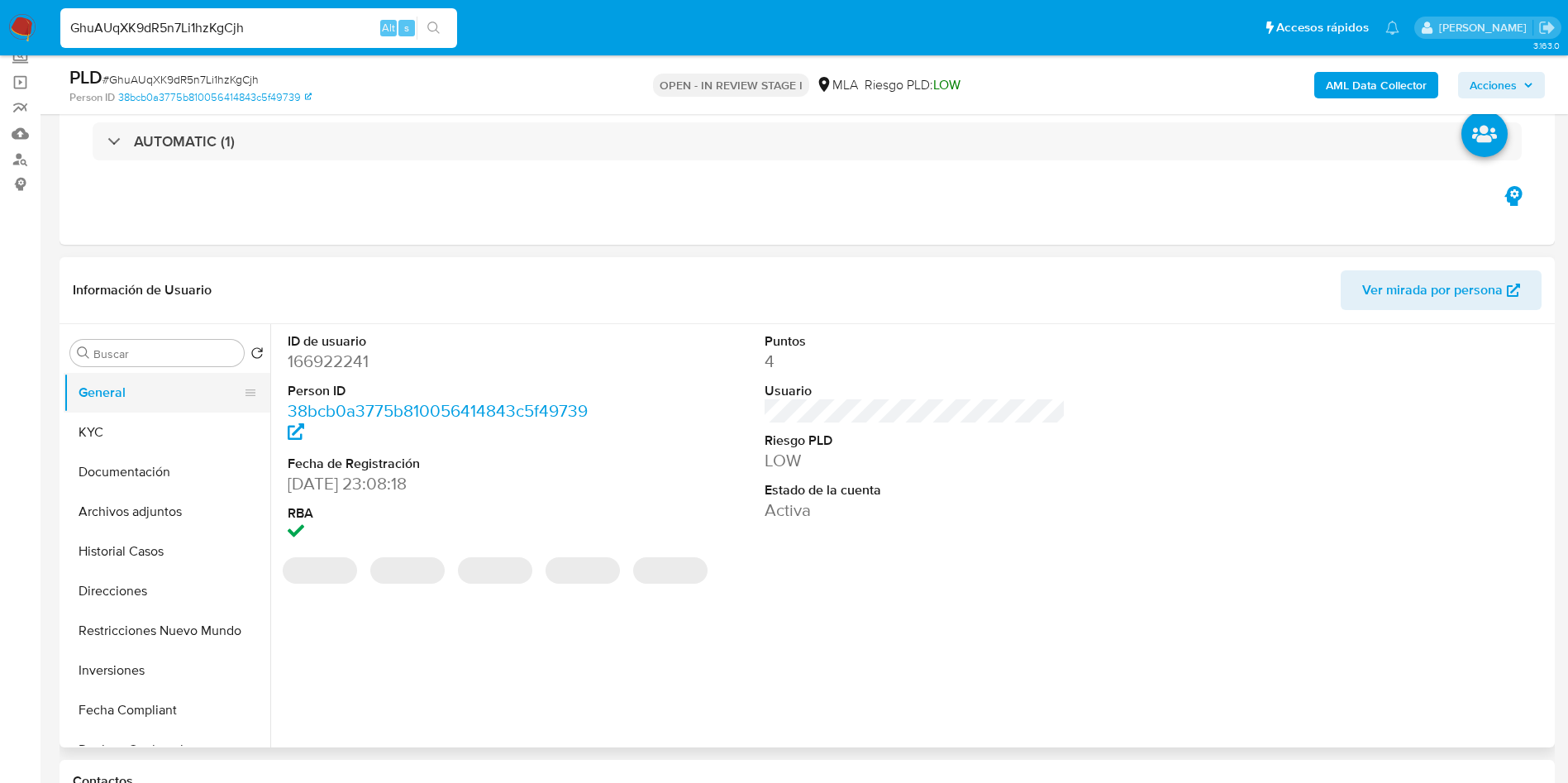
click at [144, 399] on button "General" at bounding box center [160, 392] width 193 height 40
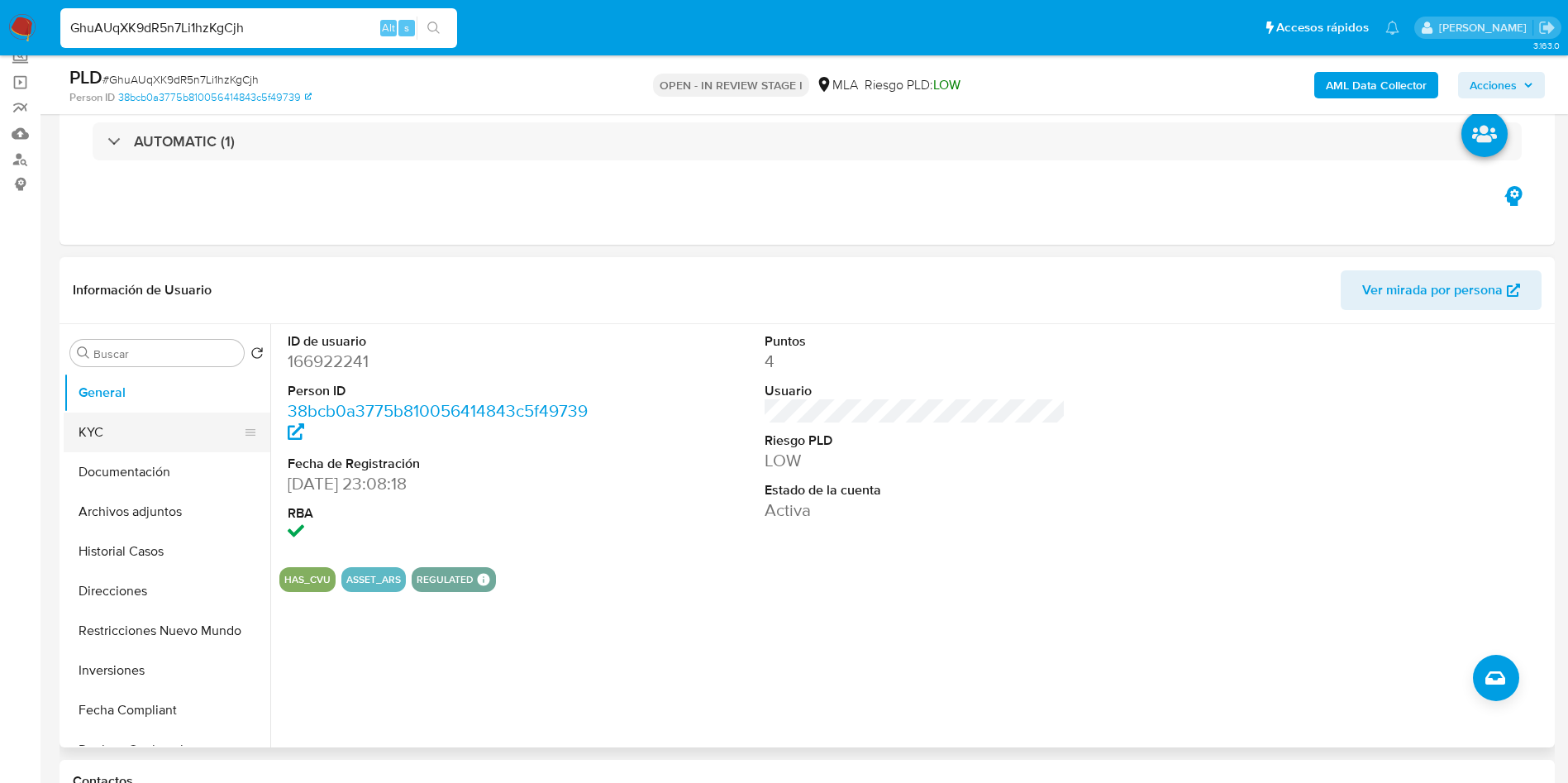
click at [171, 424] on button "KYC" at bounding box center [160, 432] width 193 height 40
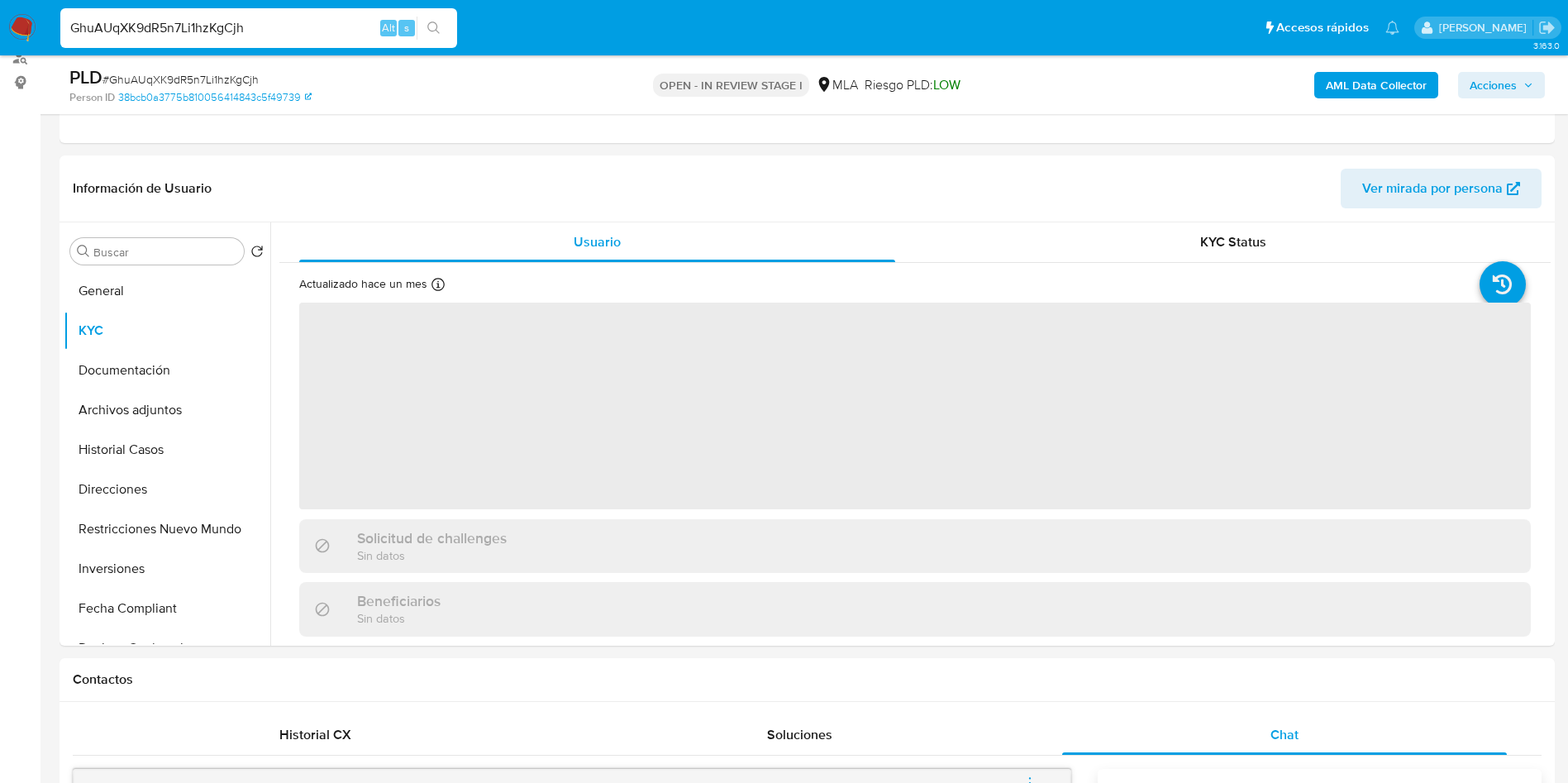
scroll to position [211, 0]
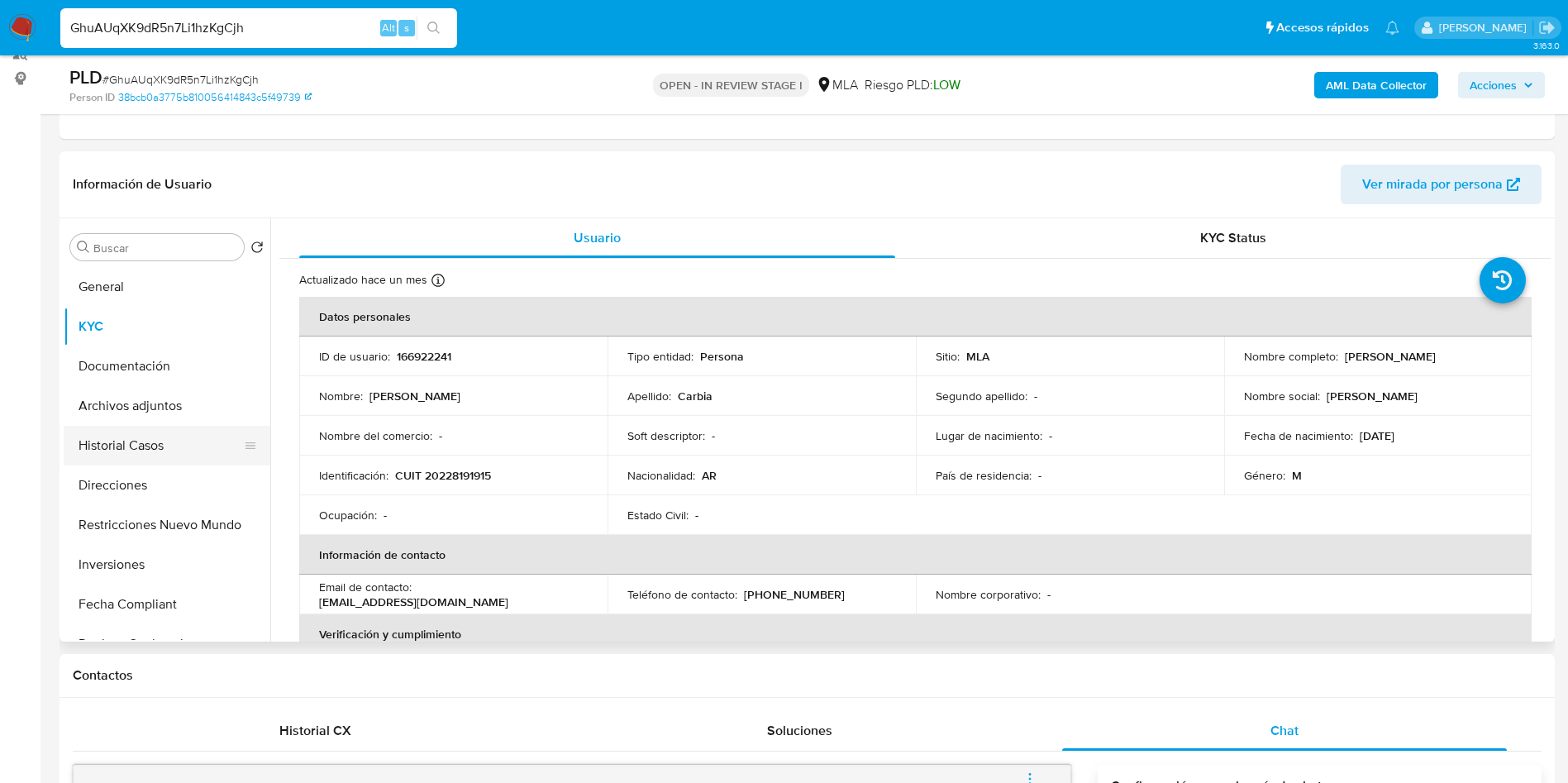
drag, startPoint x: 186, startPoint y: 419, endPoint x: 151, endPoint y: 445, distance: 43.6
click at [186, 419] on button "Archivos adjuntos" at bounding box center [166, 406] width 207 height 40
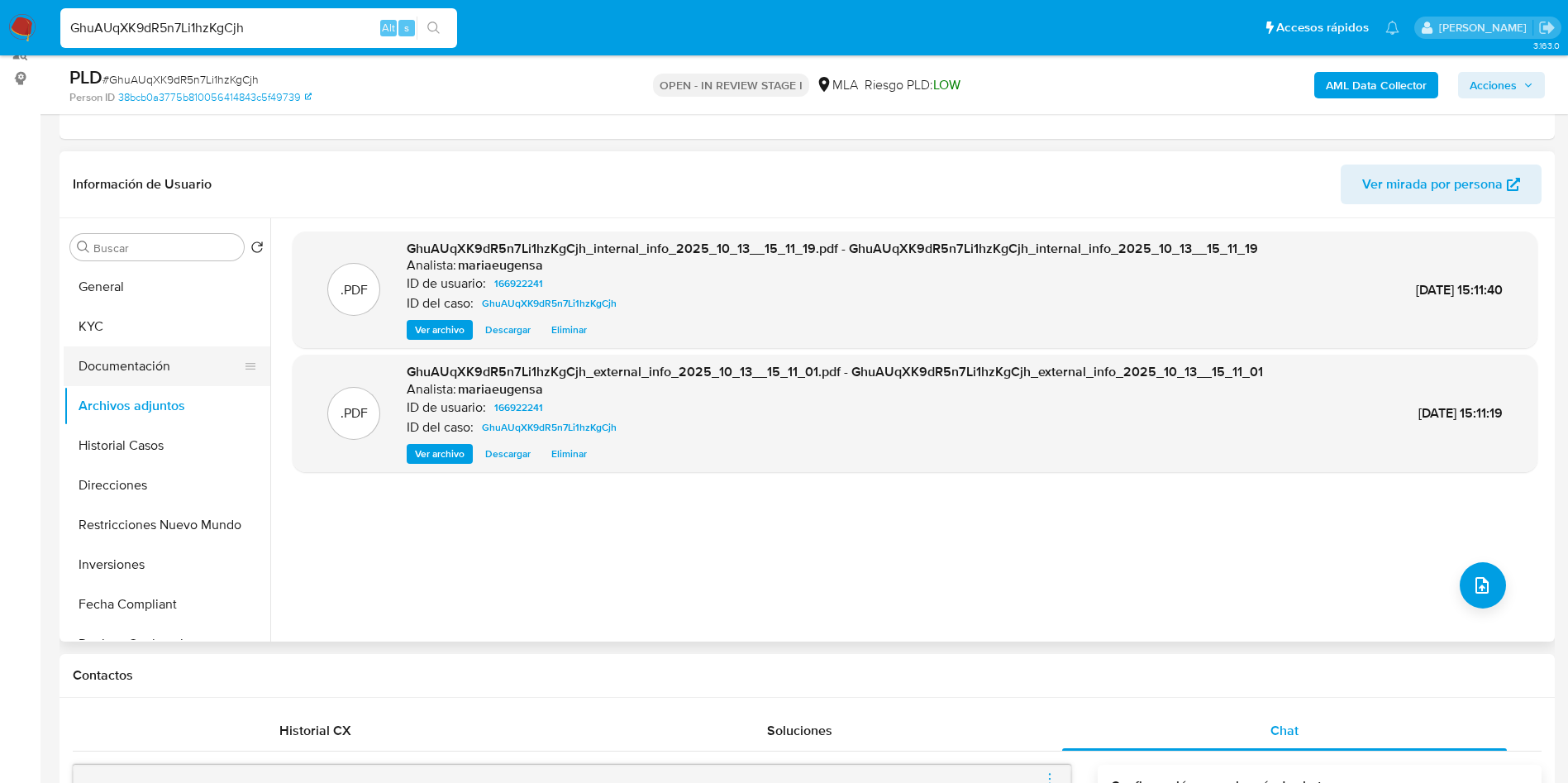
click at [159, 375] on button "Documentación" at bounding box center [160, 366] width 193 height 40
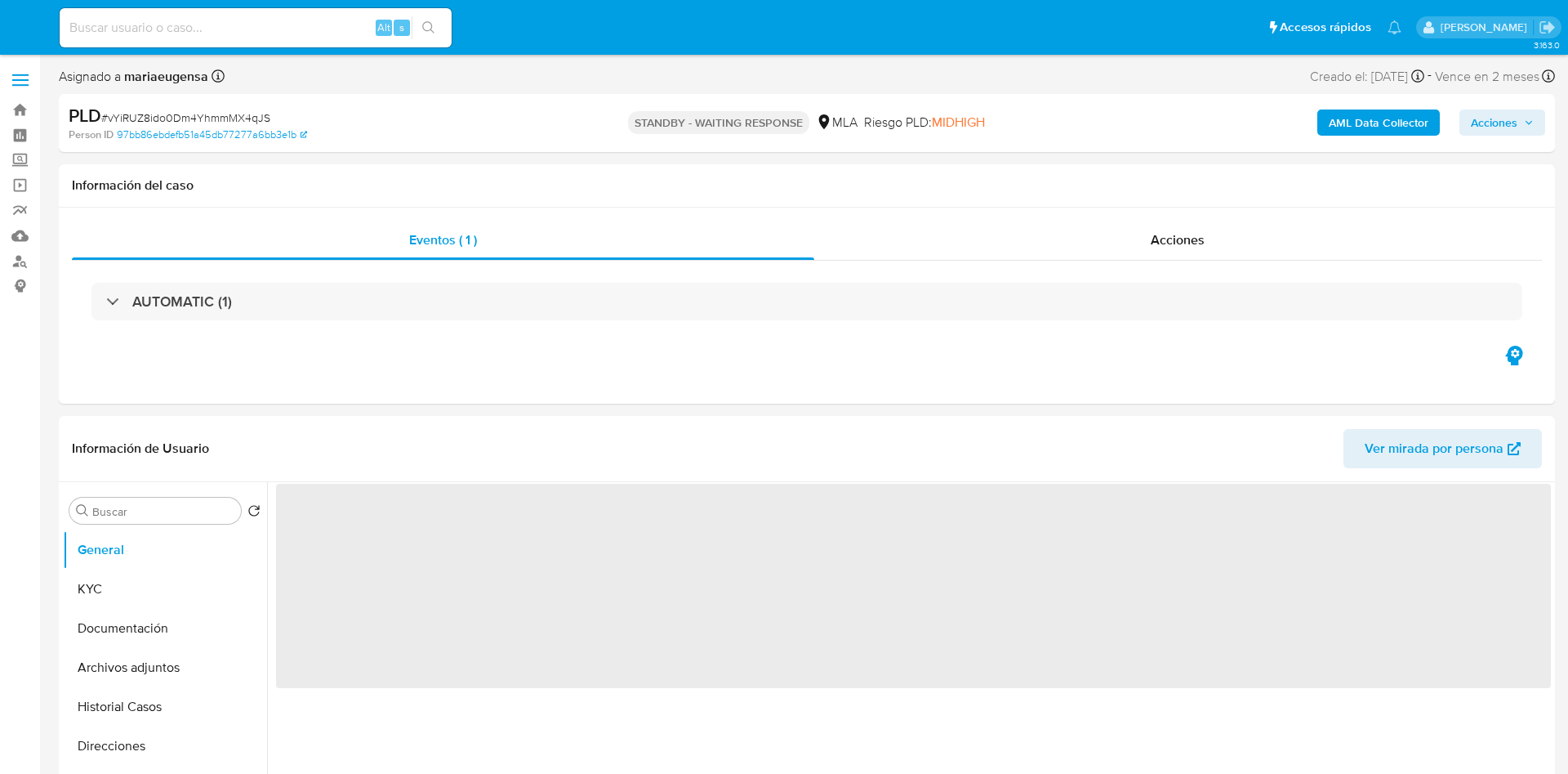
select select "10"
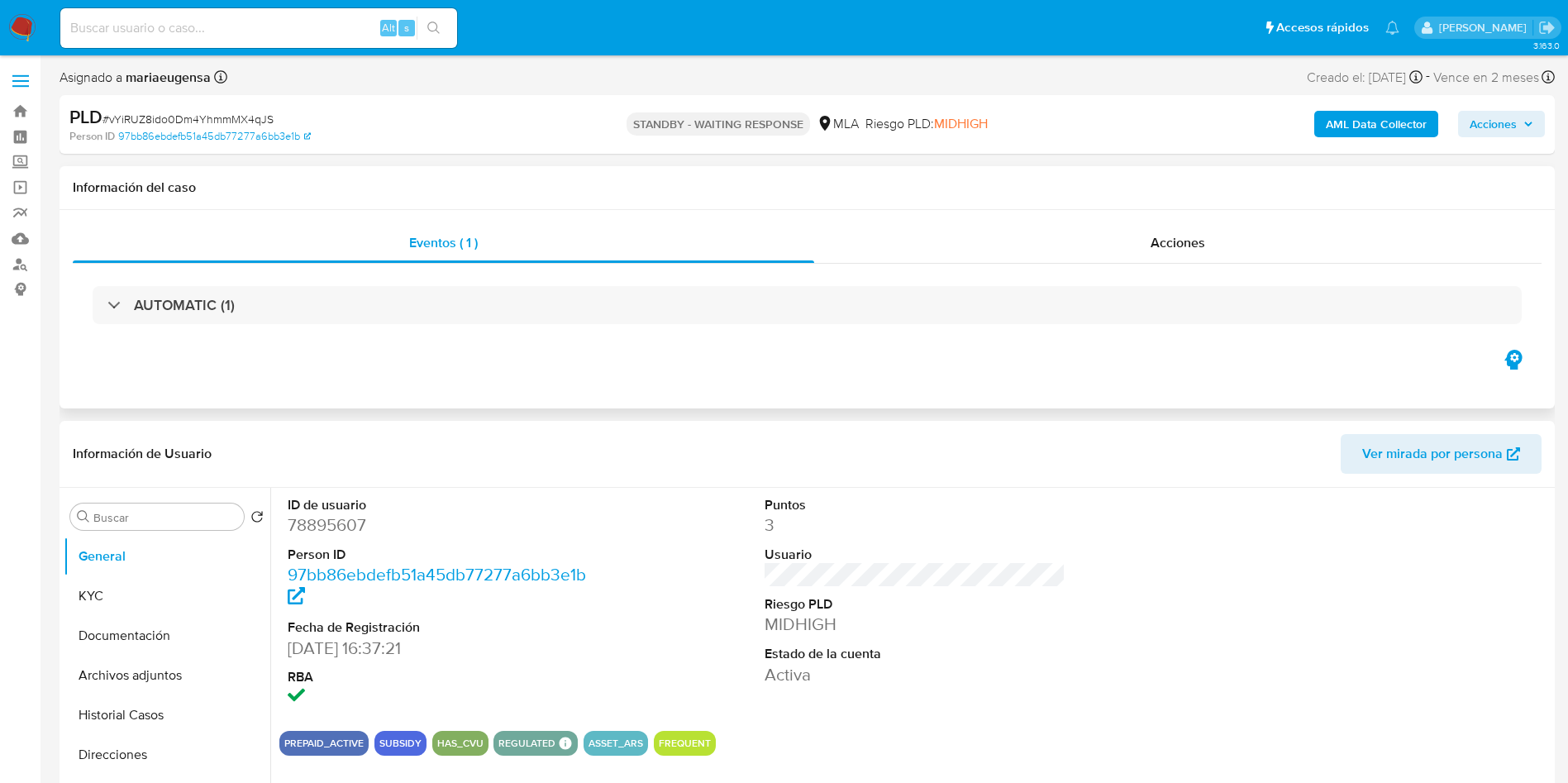
click at [602, 336] on div "AUTOMATIC (1)" at bounding box center [807, 305] width 1469 height 83
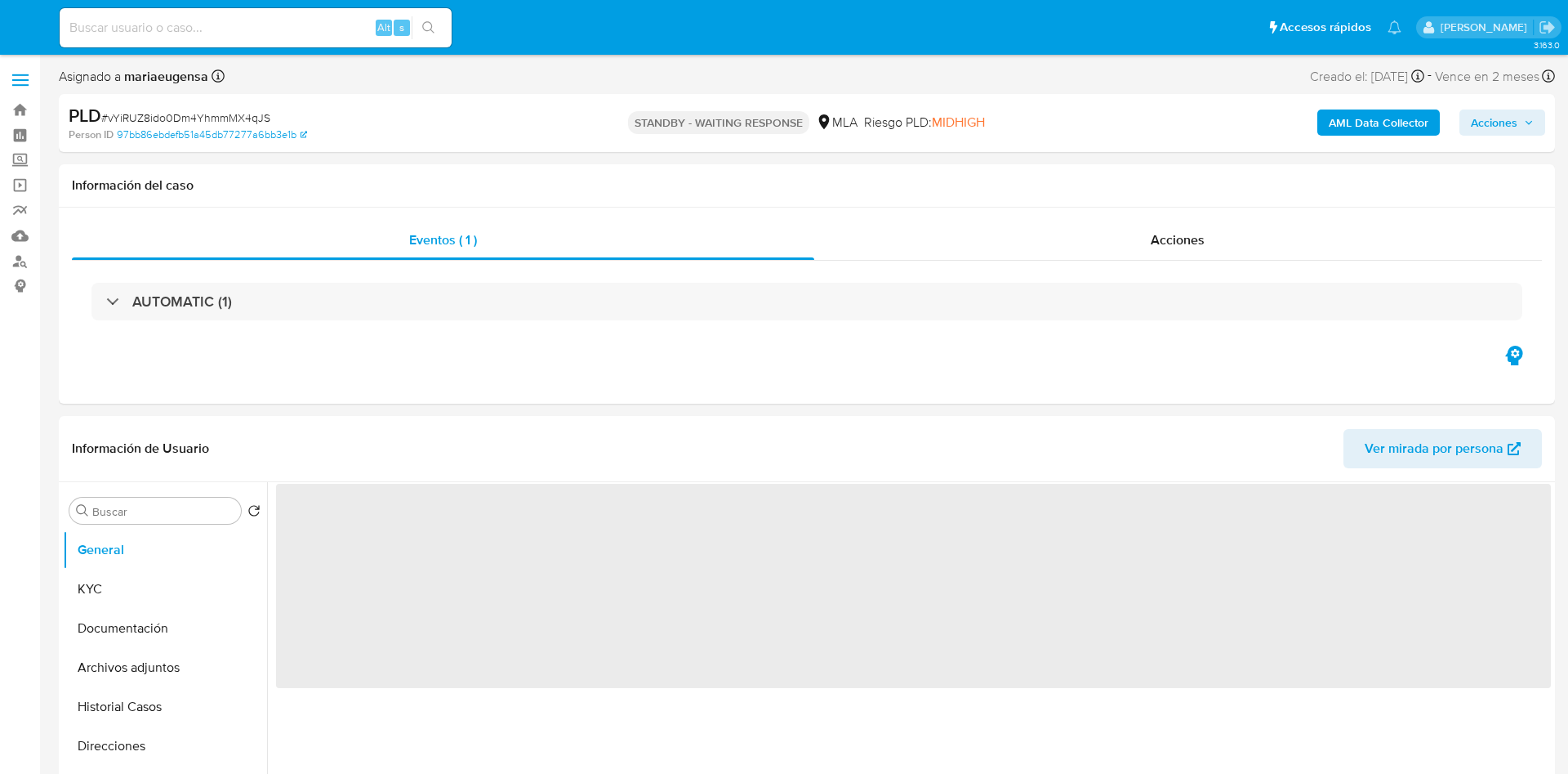
select select "10"
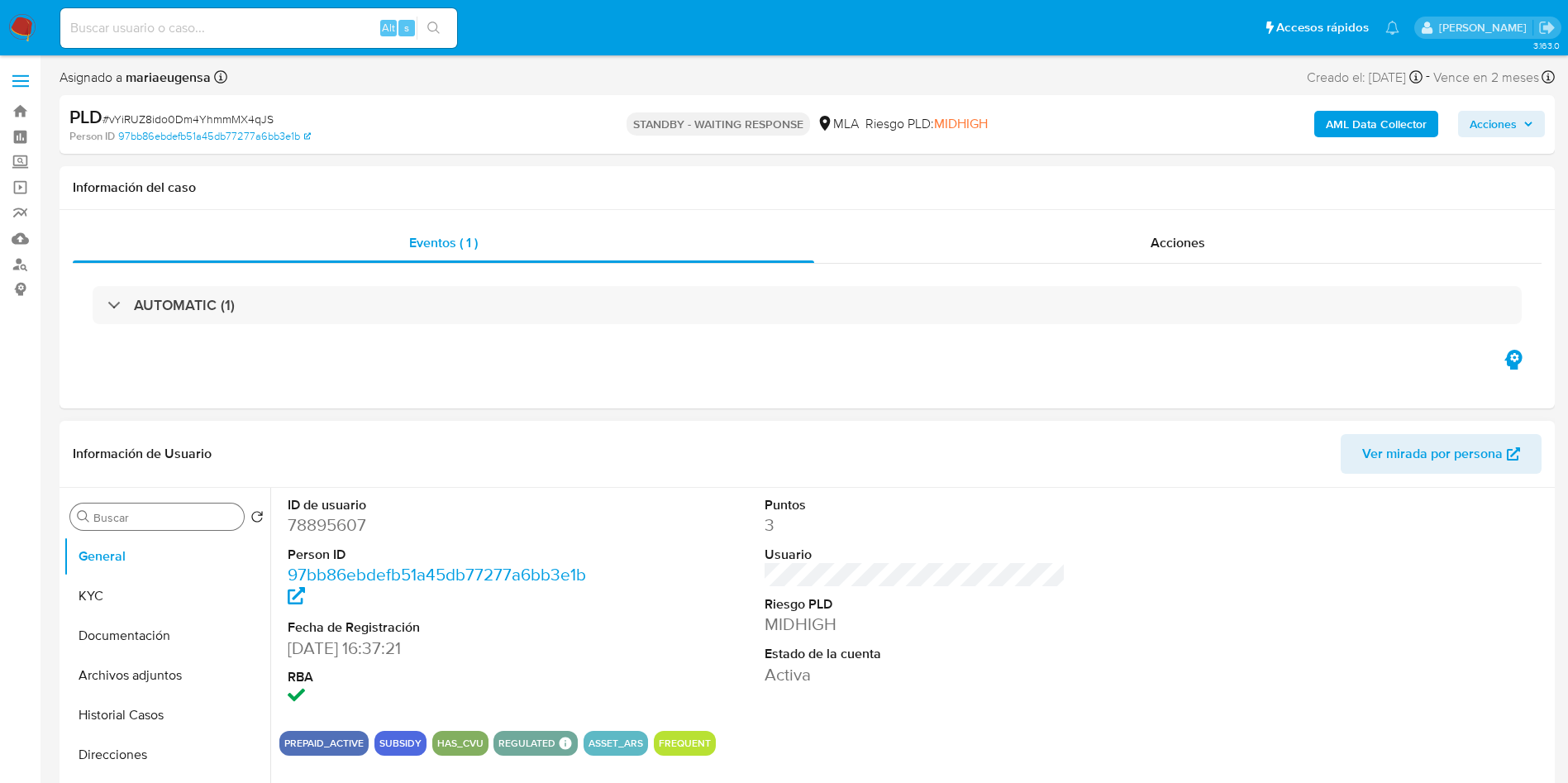
click at [137, 522] on input "Buscar" at bounding box center [165, 517] width 144 height 15
type input "arc"
click at [150, 602] on button "Archivos adjuntos" at bounding box center [160, 596] width 193 height 40
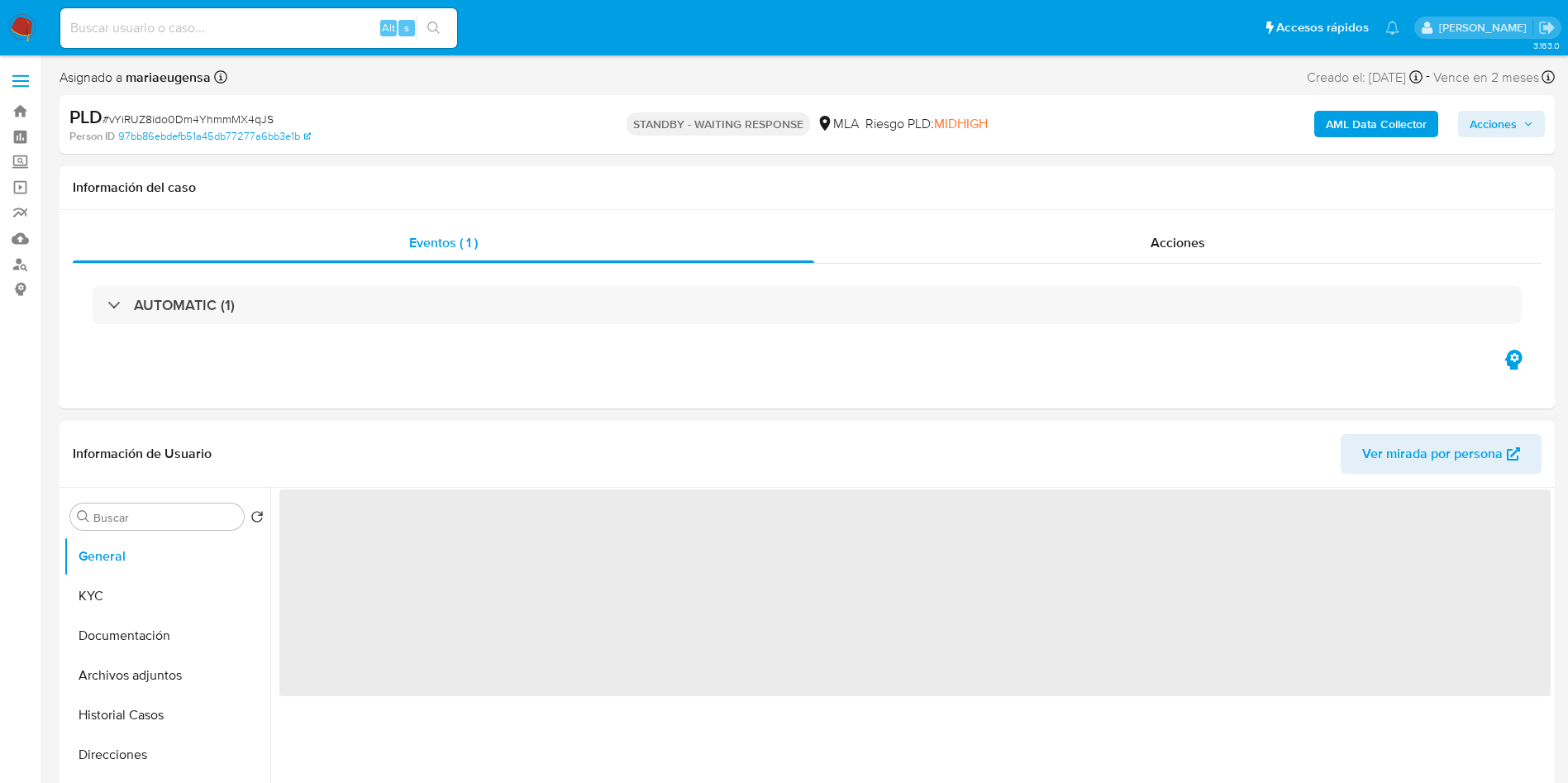
select select "10"
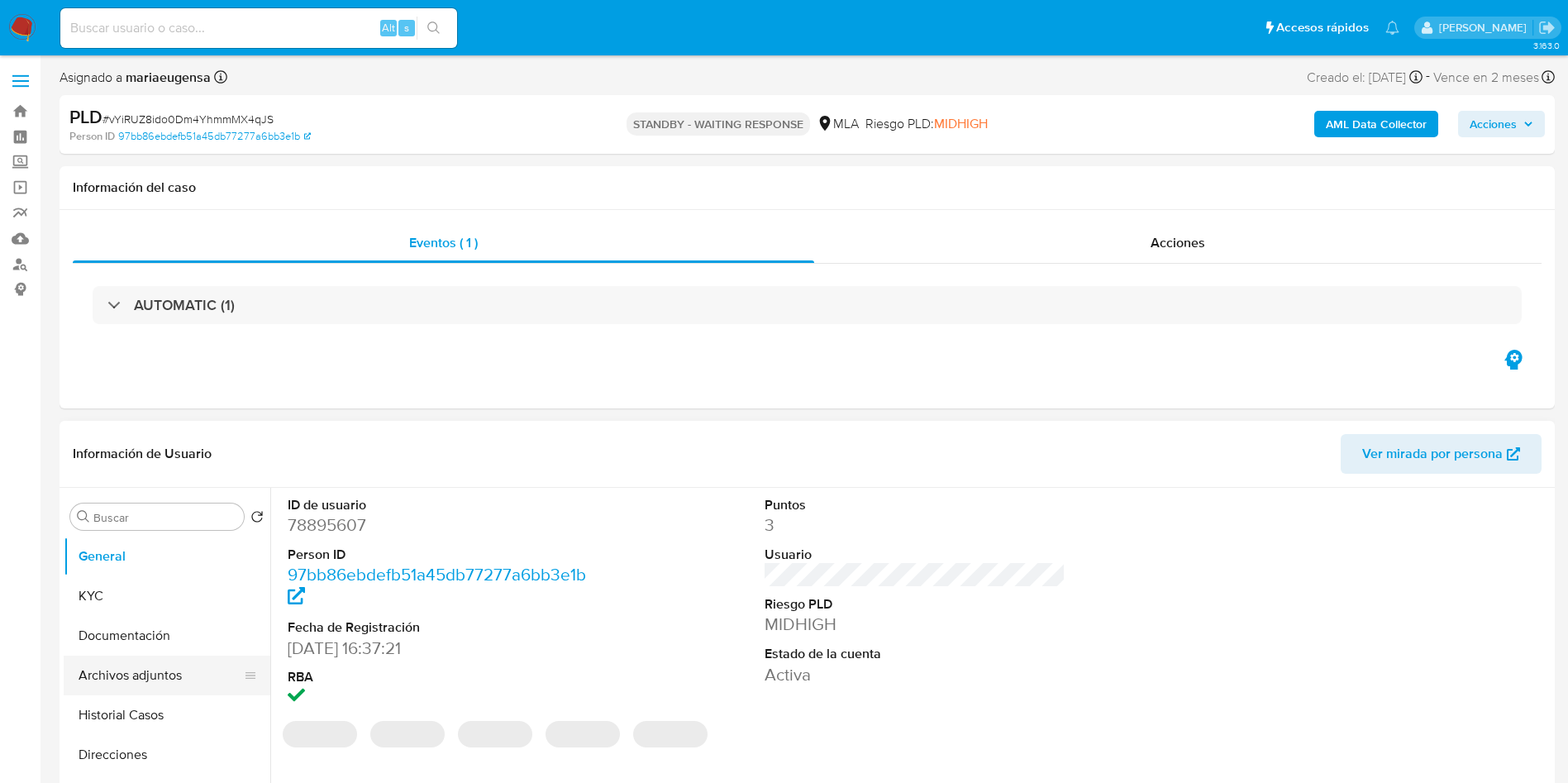
click at [153, 686] on button "Archivos adjuntos" at bounding box center [160, 675] width 193 height 40
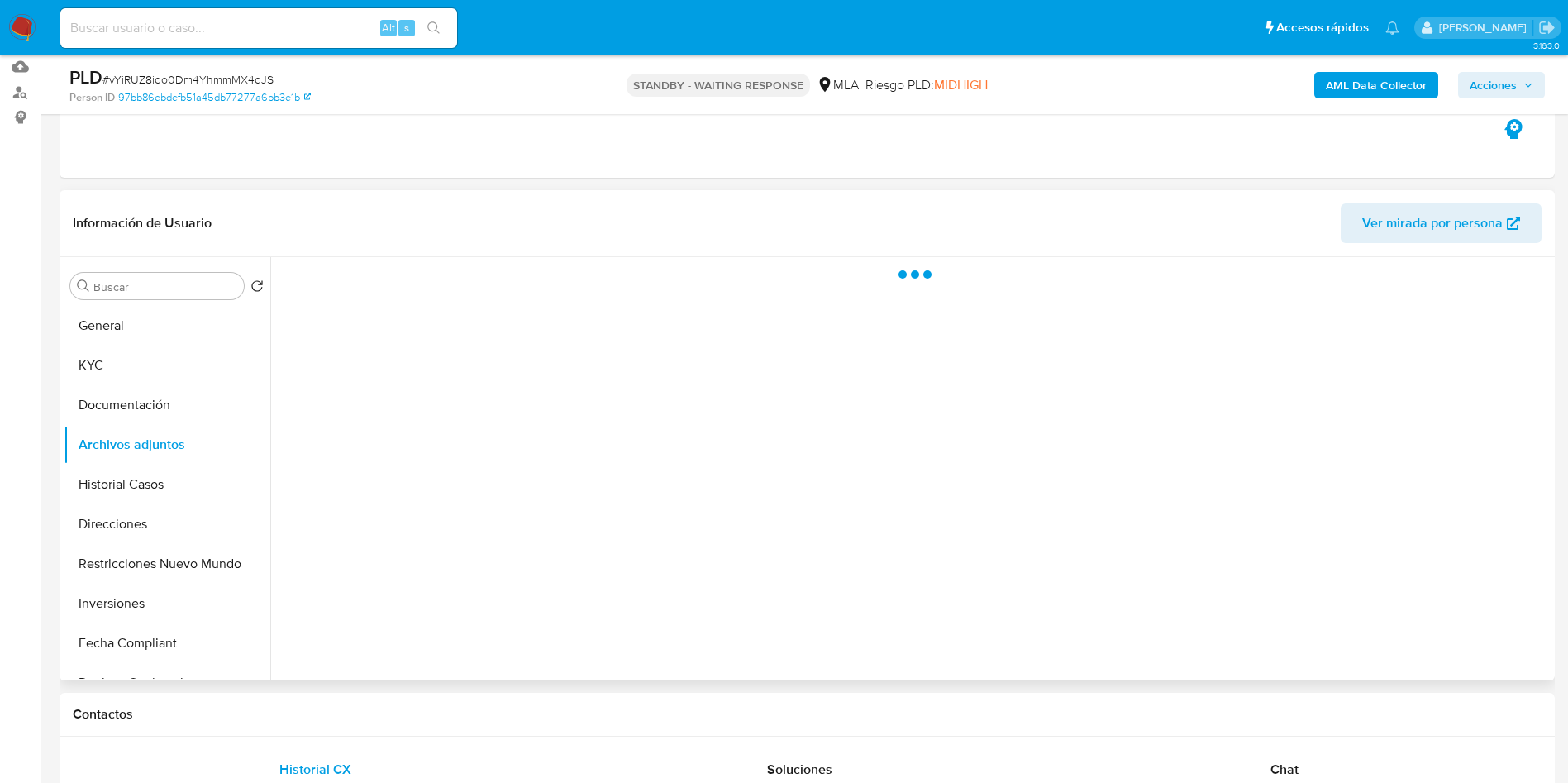
scroll to position [211, 0]
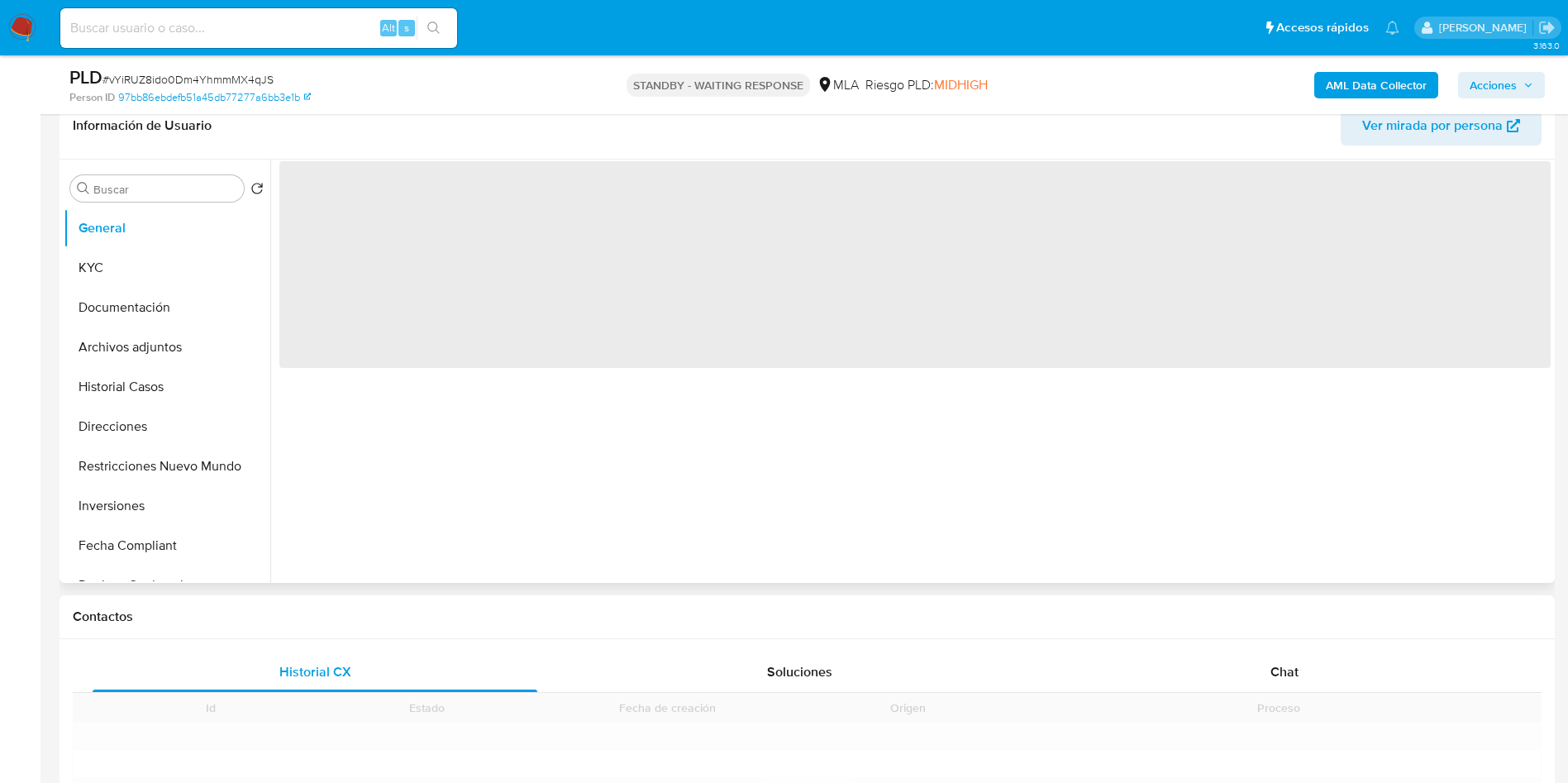
scroll to position [248, 0]
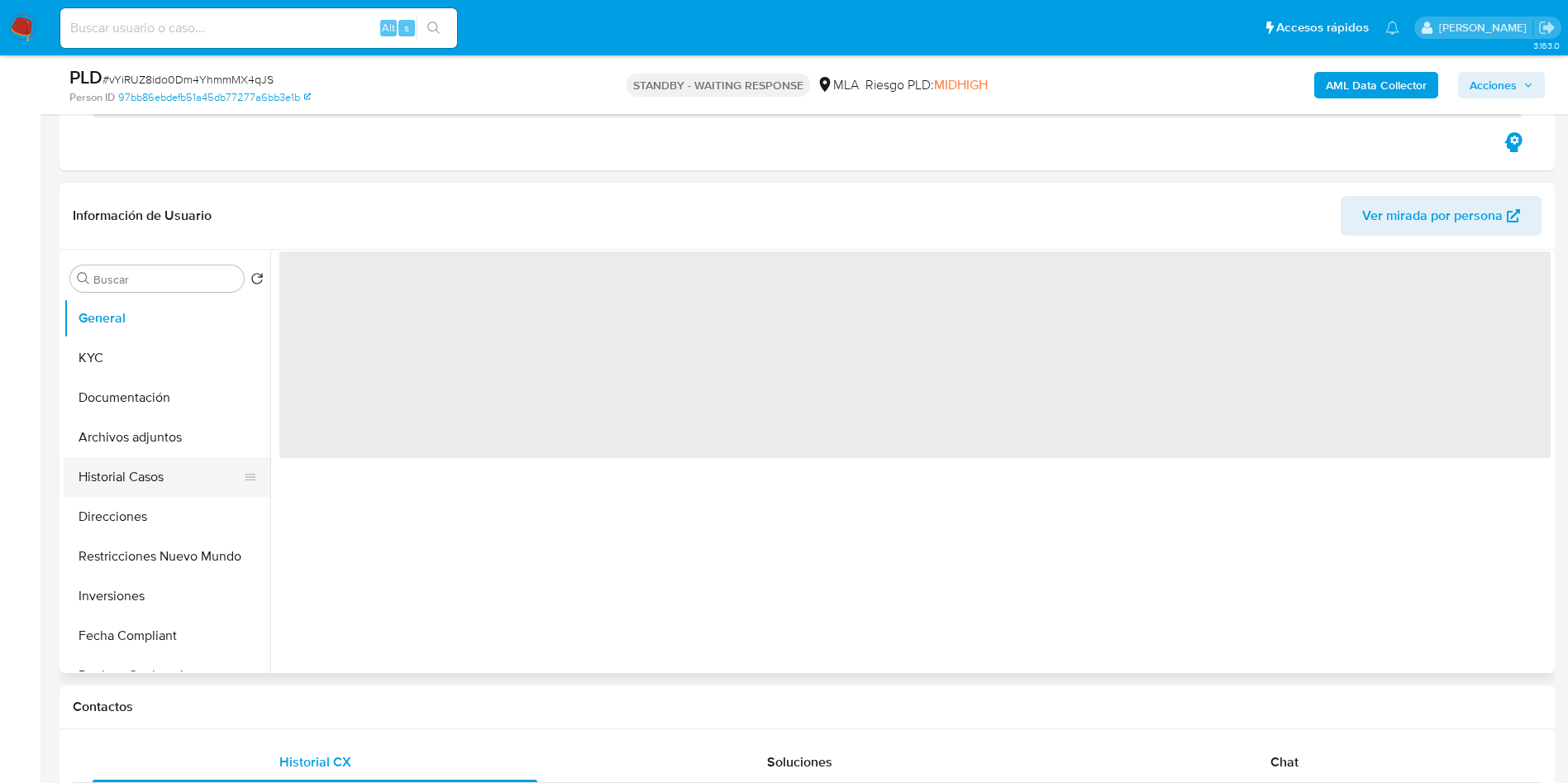
select select "10"
drag, startPoint x: 134, startPoint y: 449, endPoint x: 98, endPoint y: 442, distance: 36.7
click at [108, 443] on button "Archivos adjuntos" at bounding box center [160, 437] width 193 height 40
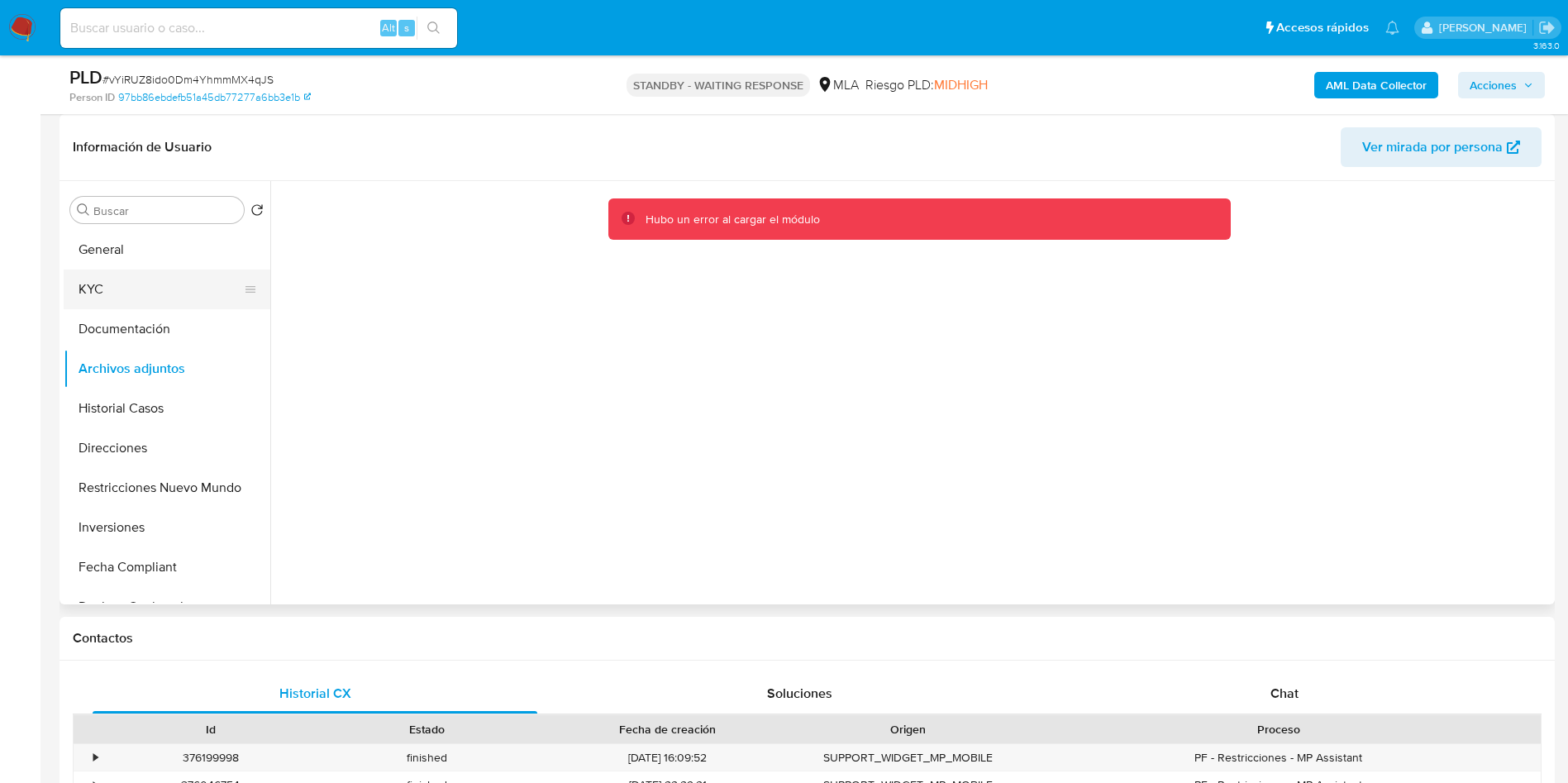
click at [161, 287] on button "KYC" at bounding box center [160, 289] width 193 height 40
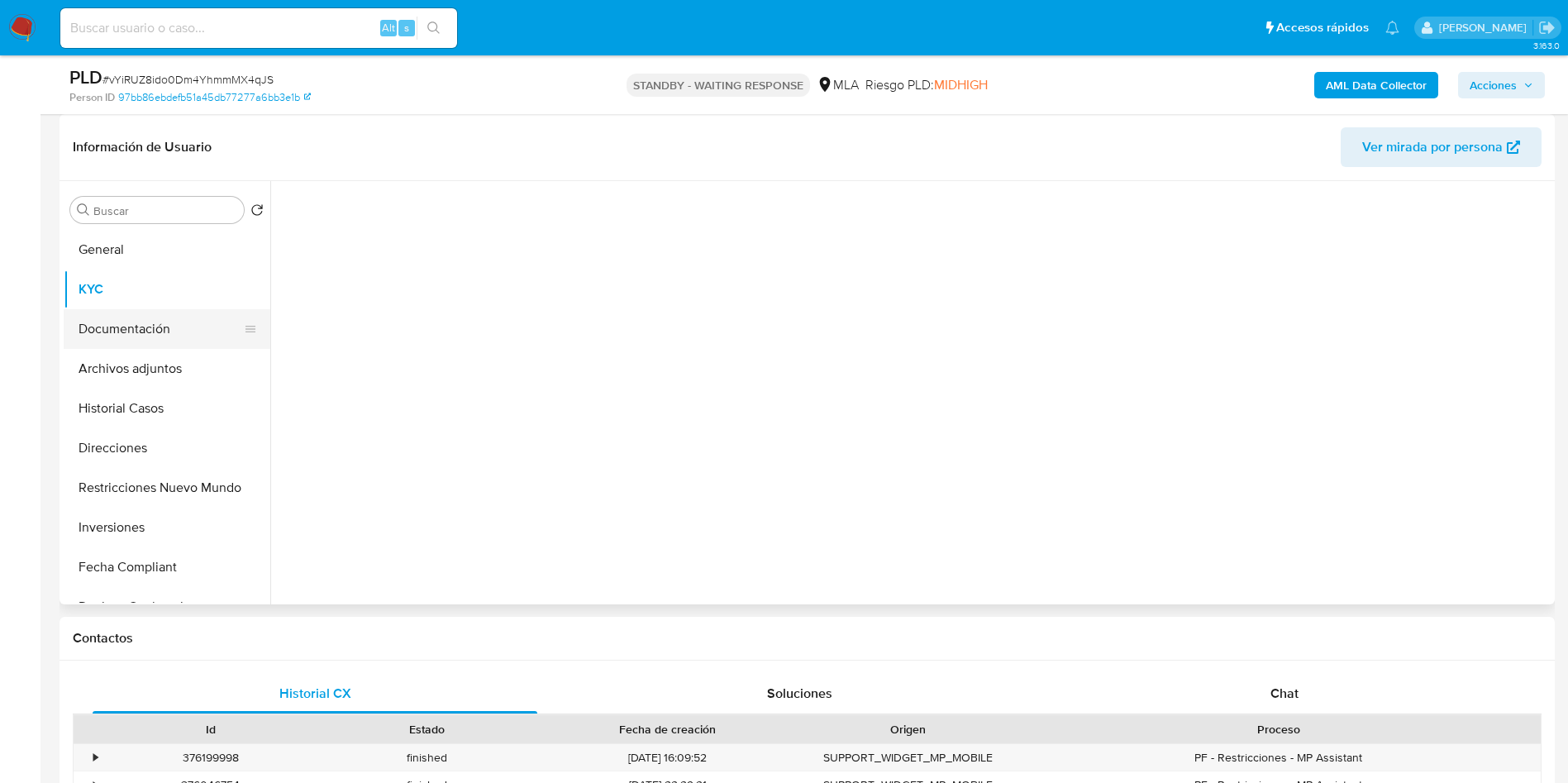
click at [157, 320] on button "Documentación" at bounding box center [160, 328] width 193 height 40
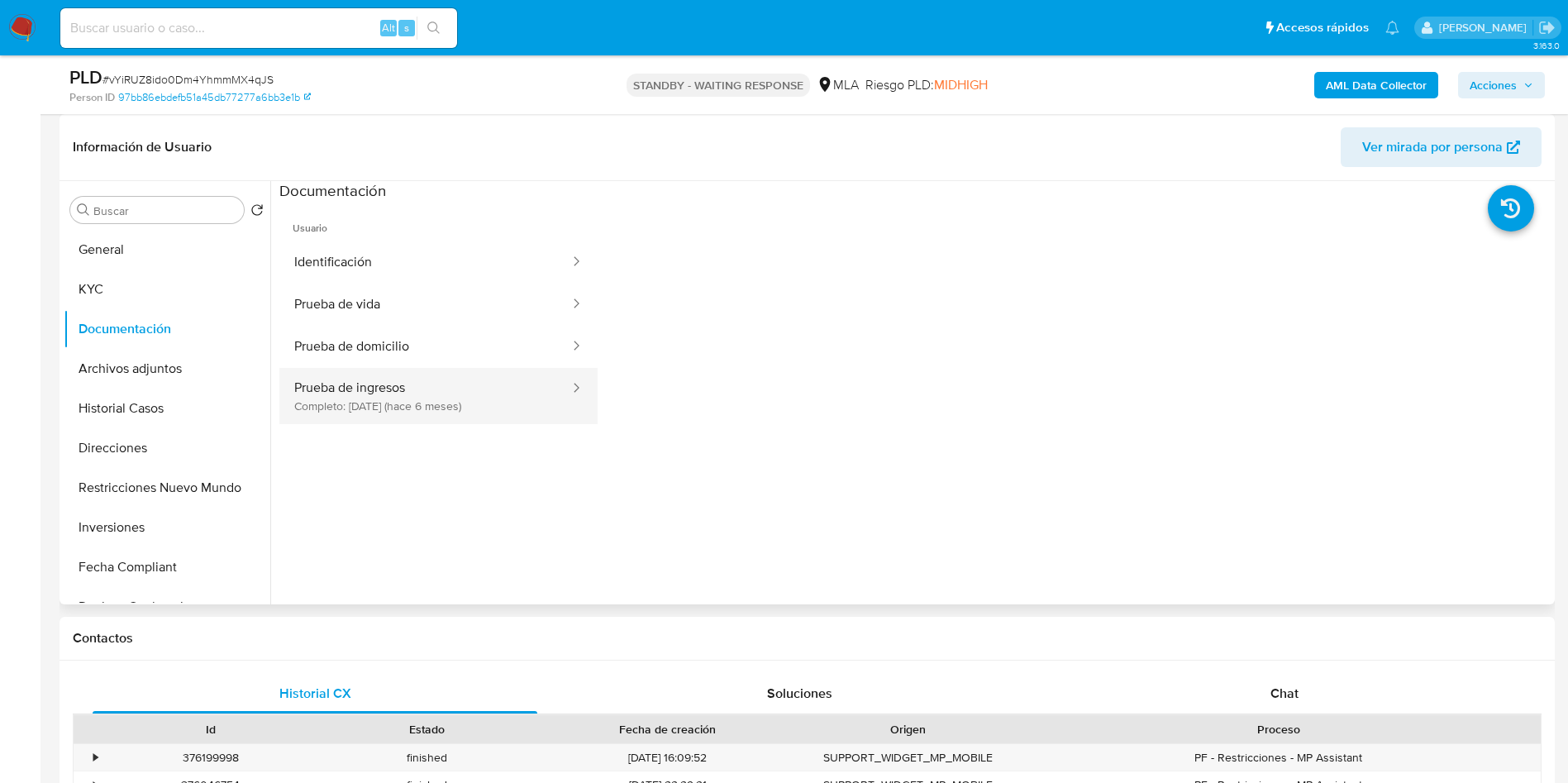
click at [476, 415] on button "Prueba de ingresos Completo: [DATE] (hace 6 meses)" at bounding box center [426, 396] width 292 height 56
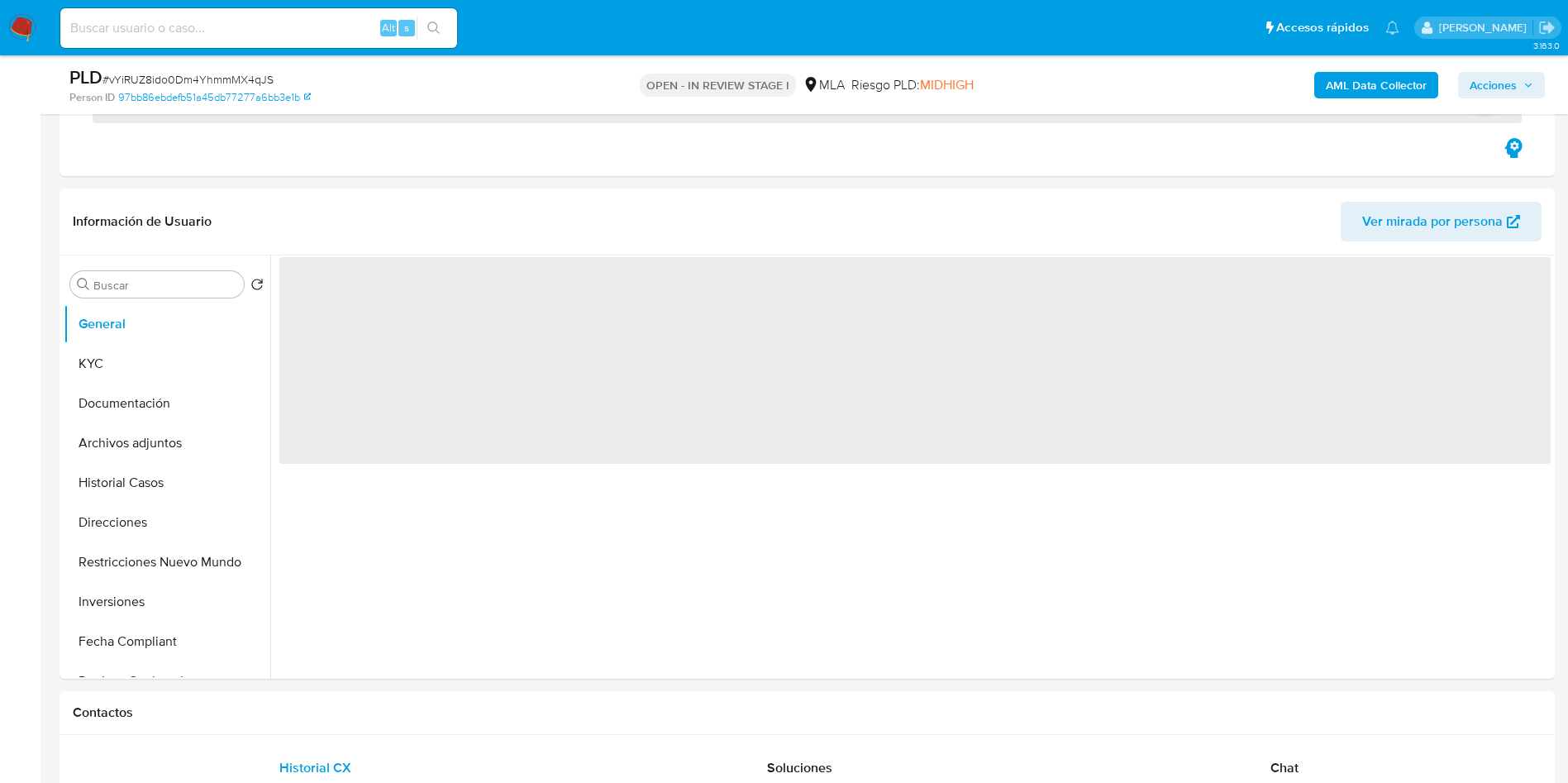
select select "10"
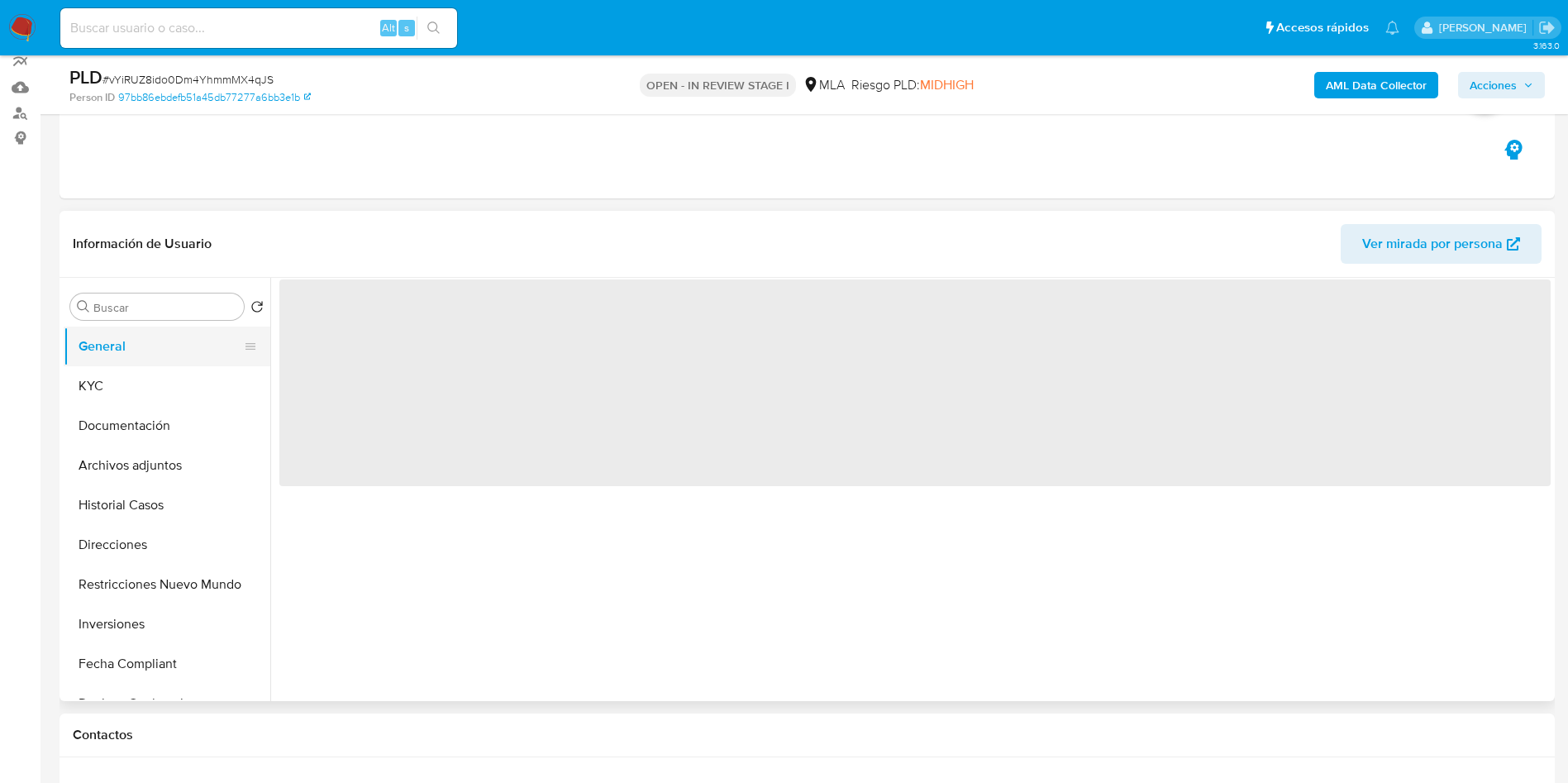
scroll to position [130, 0]
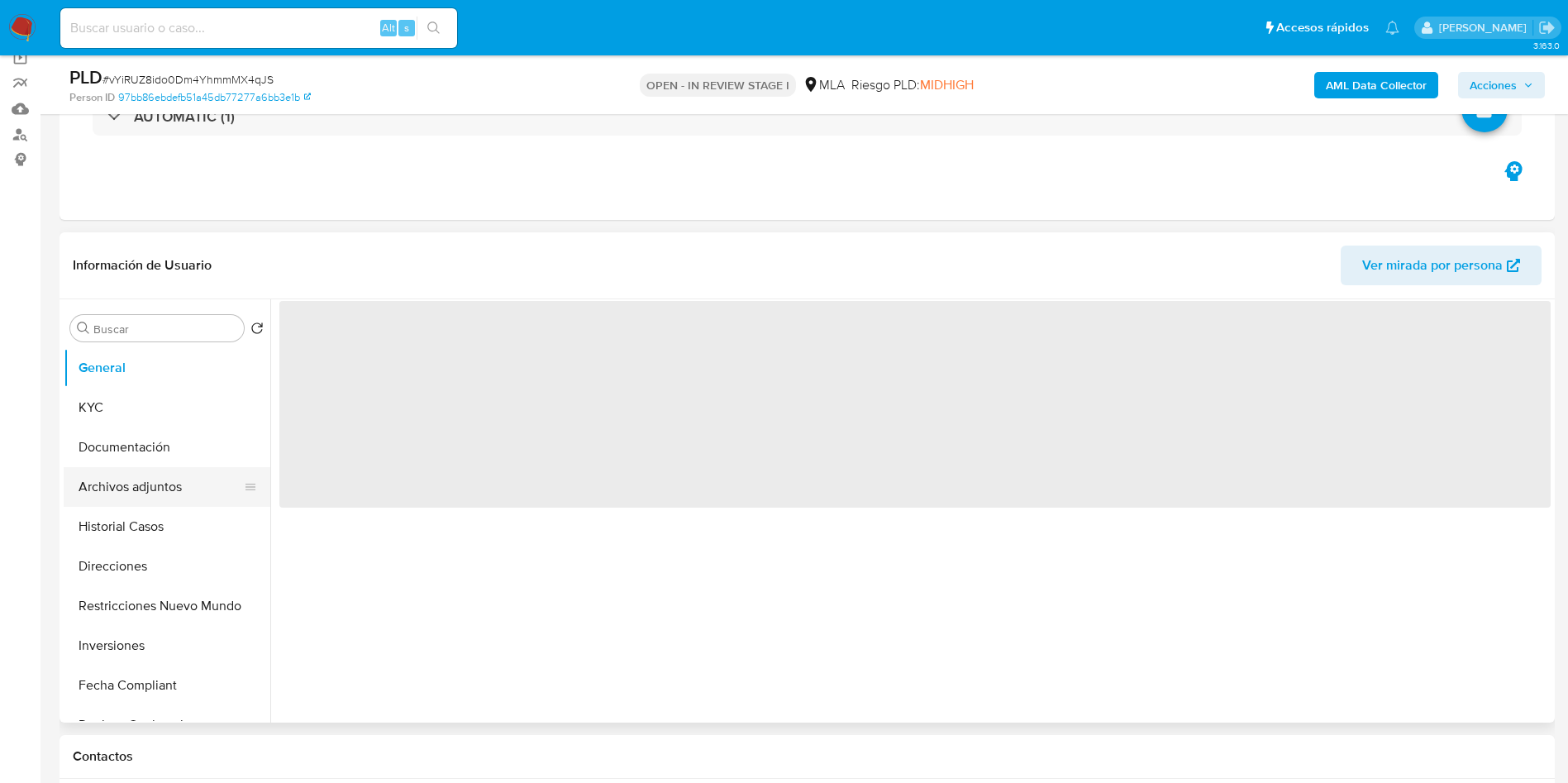
drag, startPoint x: 150, startPoint y: 446, endPoint x: 150, endPoint y: 473, distance: 27.0
click at [151, 446] on button "Documentación" at bounding box center [166, 447] width 207 height 40
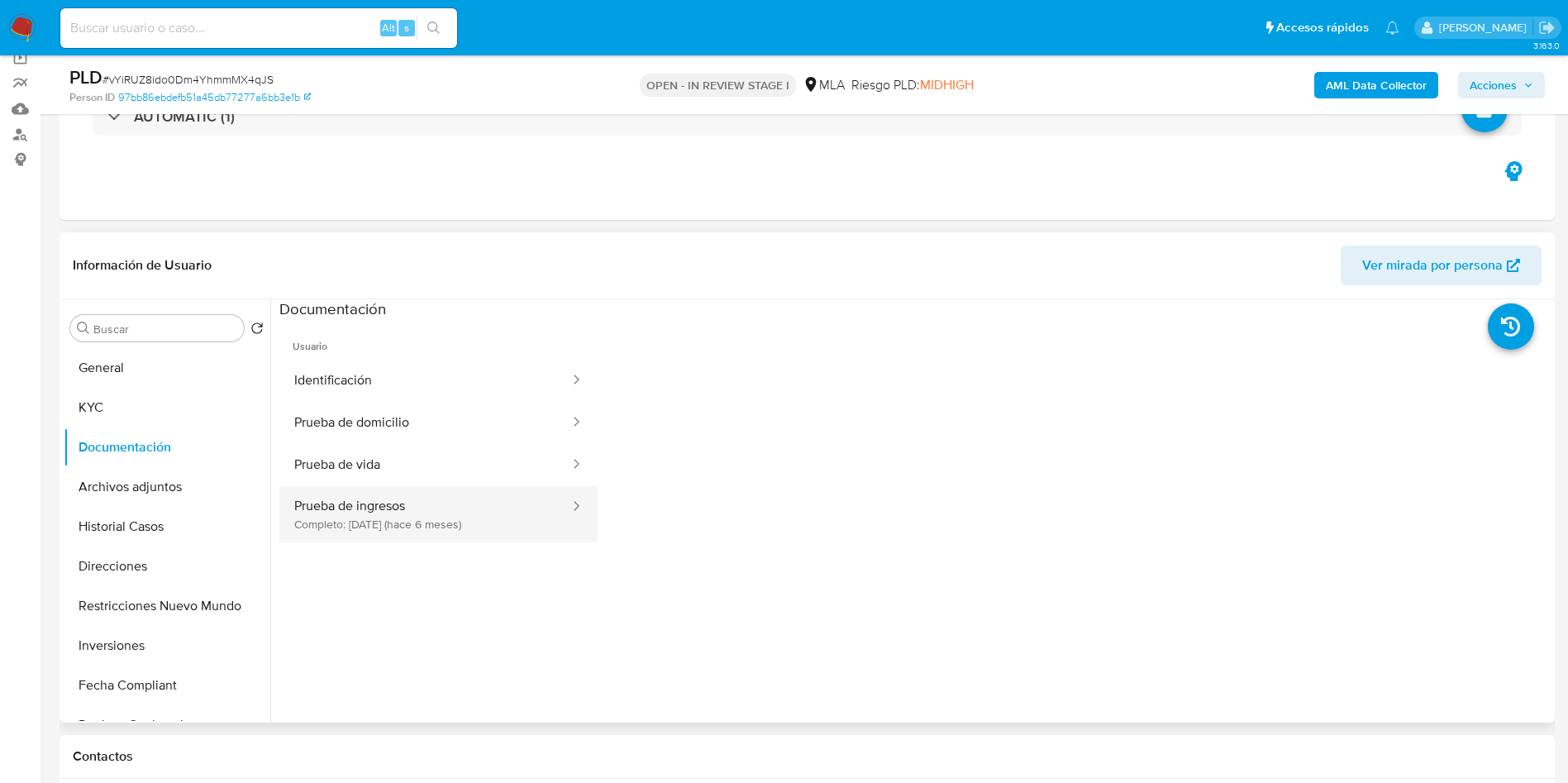
click at [362, 523] on button "Prueba de ingresos Completo: 13/04/2025 (hace 6 meses)" at bounding box center [426, 515] width 292 height 56
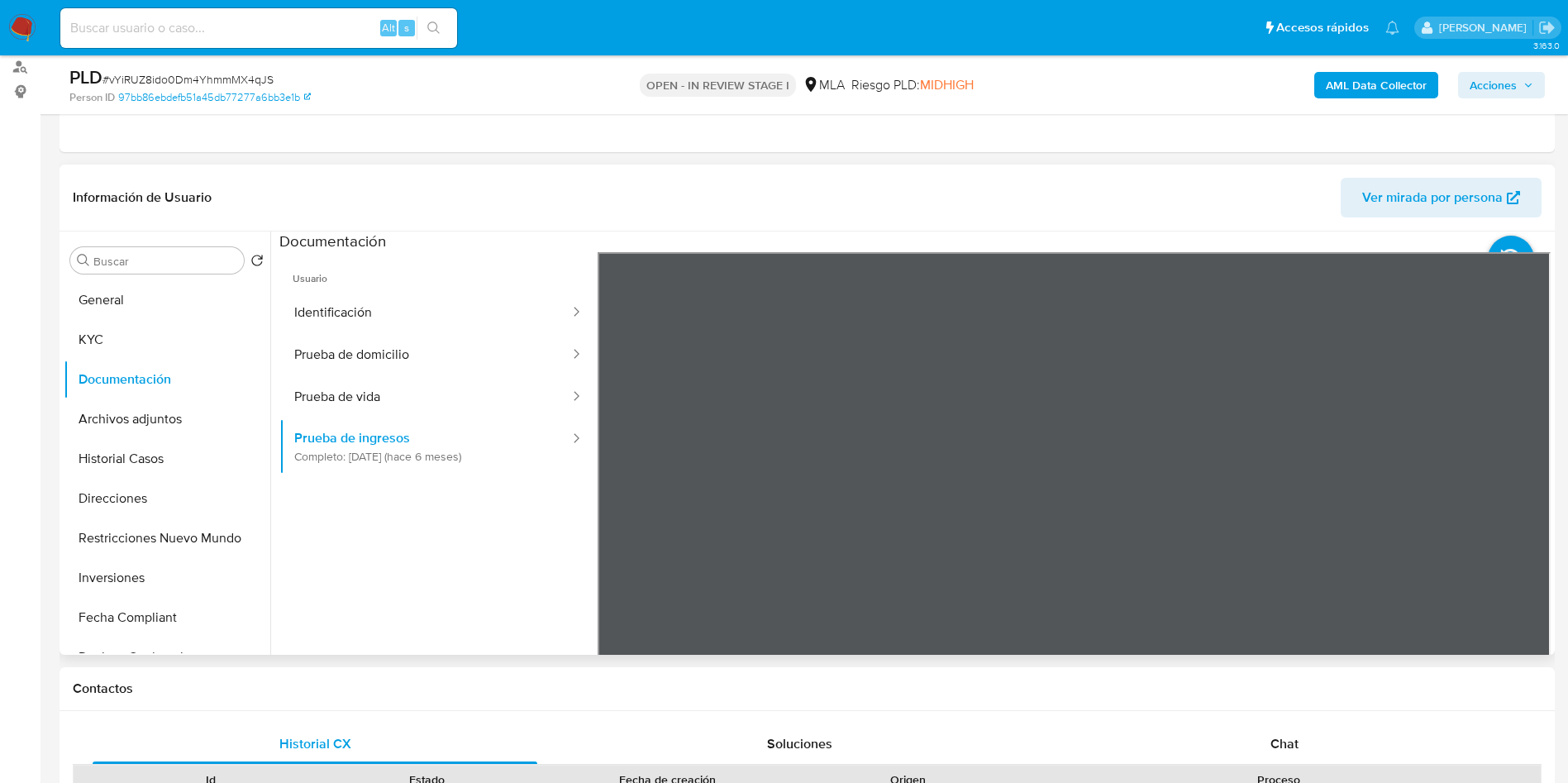
scroll to position [224, 0]
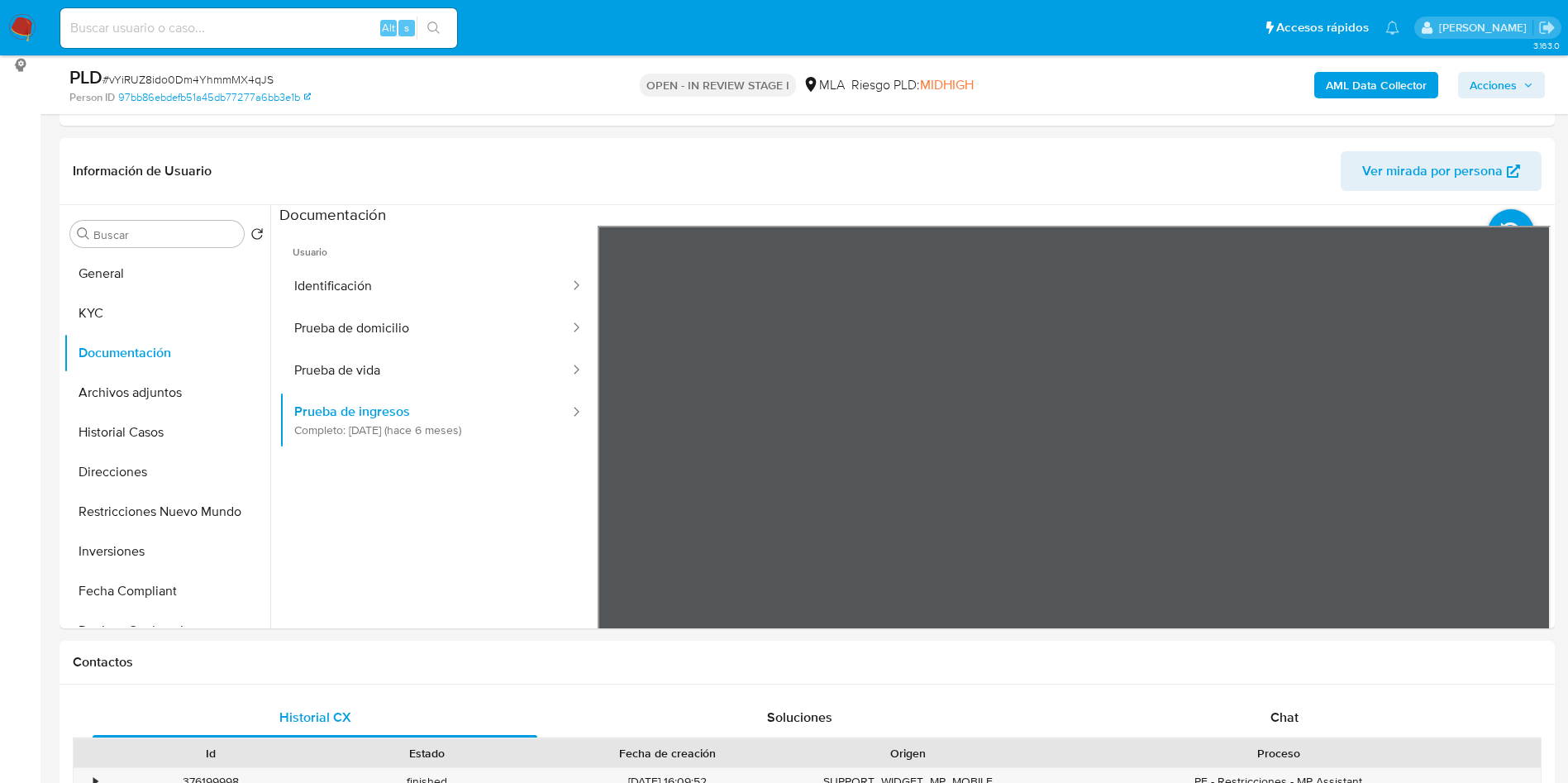
click at [193, 77] on span "# vYiRUZ8ido0Dm4YhmmMX4qJS" at bounding box center [188, 79] width 171 height 17
copy span "vYiRUZ8ido0Dm4YhmmMX4qJS"
click at [957, 216] on section at bounding box center [915, 479] width 1271 height 550
click at [137, 236] on input "a" at bounding box center [165, 234] width 144 height 15
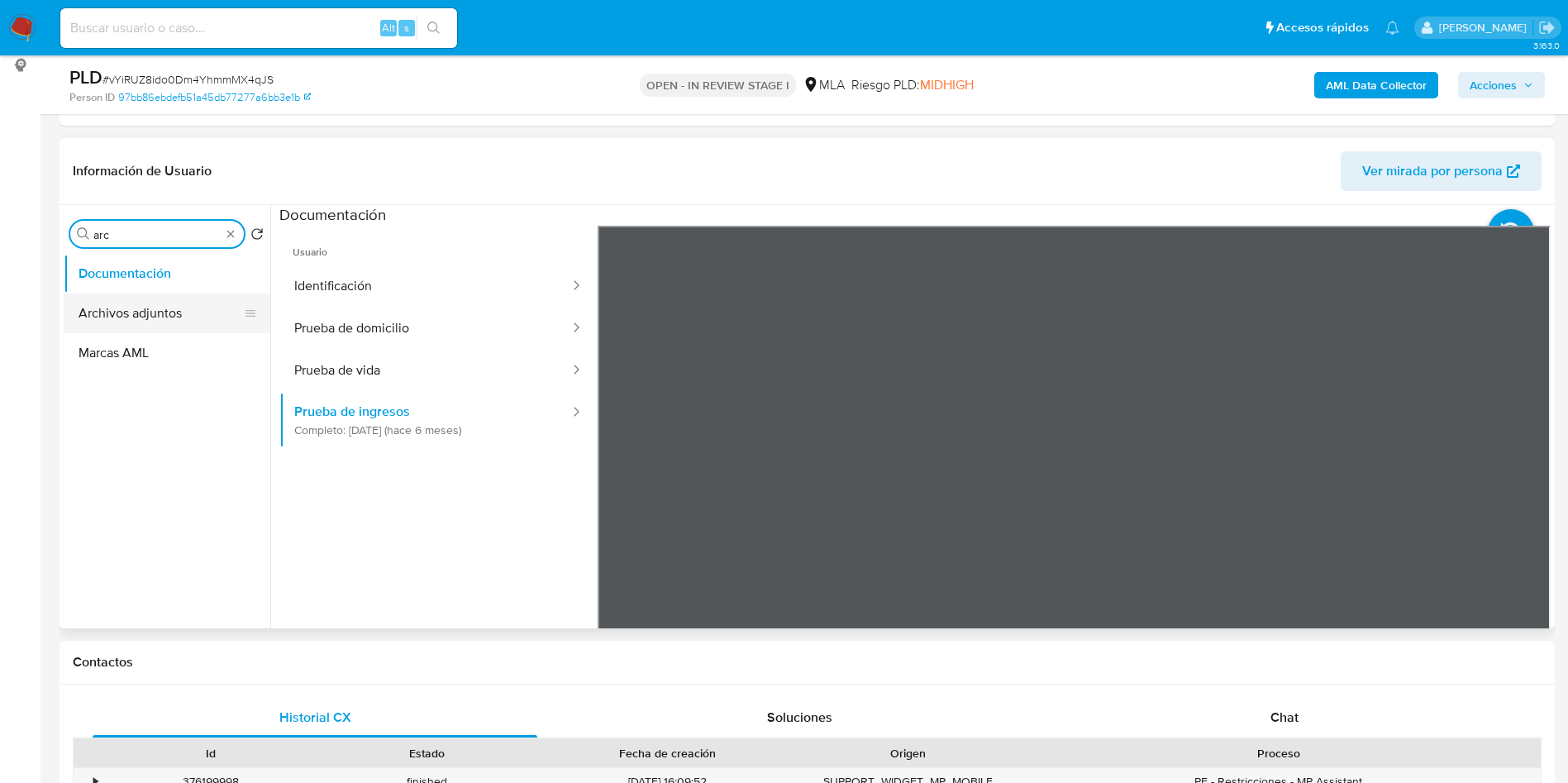
type input "arc"
drag, startPoint x: 149, startPoint y: 318, endPoint x: 255, endPoint y: 327, distance: 106.4
click at [149, 318] on button "Archivos adjuntos" at bounding box center [166, 313] width 207 height 40
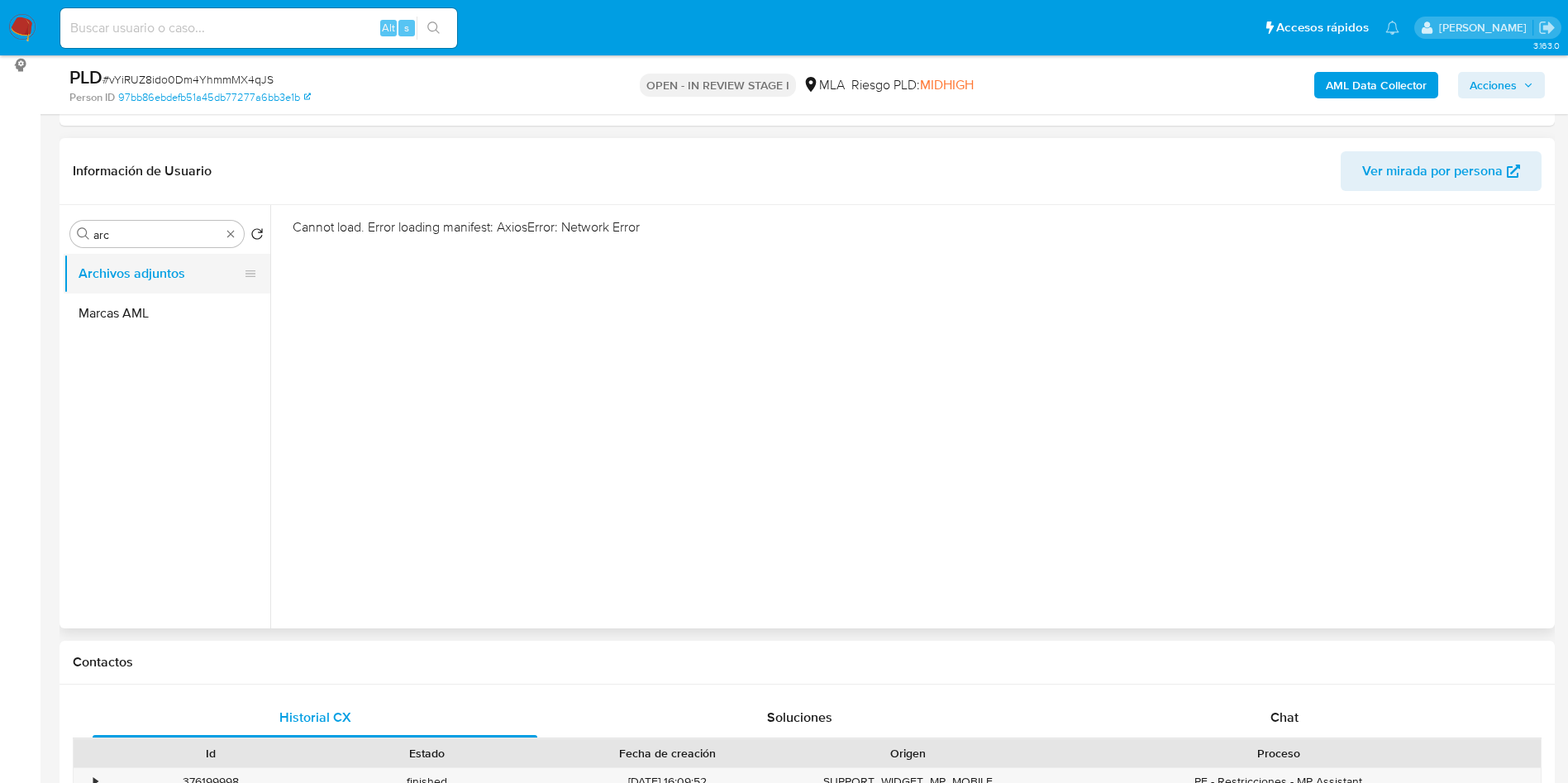
drag, startPoint x: 108, startPoint y: 312, endPoint x: 120, endPoint y: 289, distance: 25.9
click at [113, 297] on button "Marcas AML" at bounding box center [166, 313] width 207 height 40
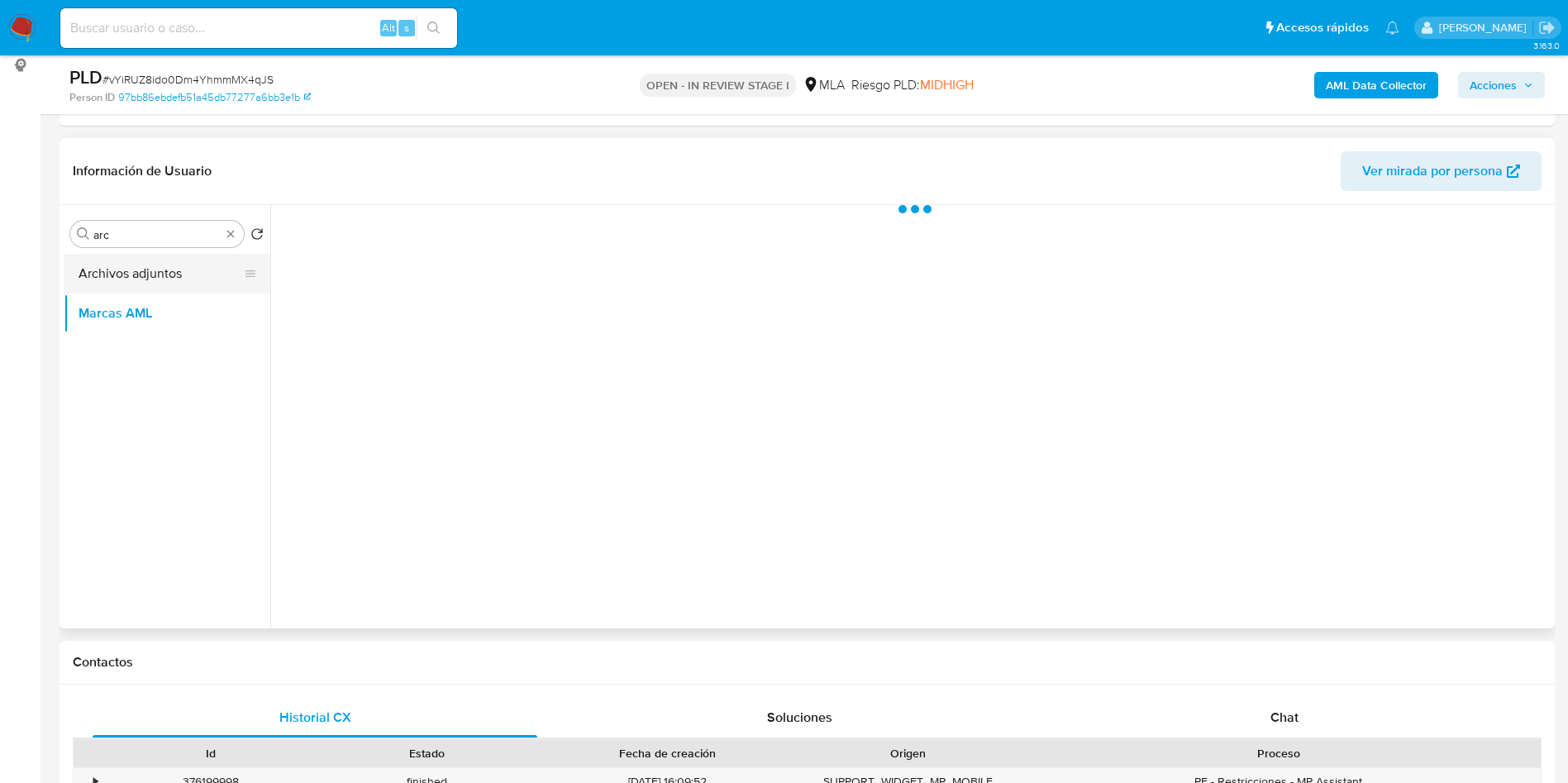
click at [133, 268] on button "Archivos adjuntos" at bounding box center [160, 274] width 193 height 40
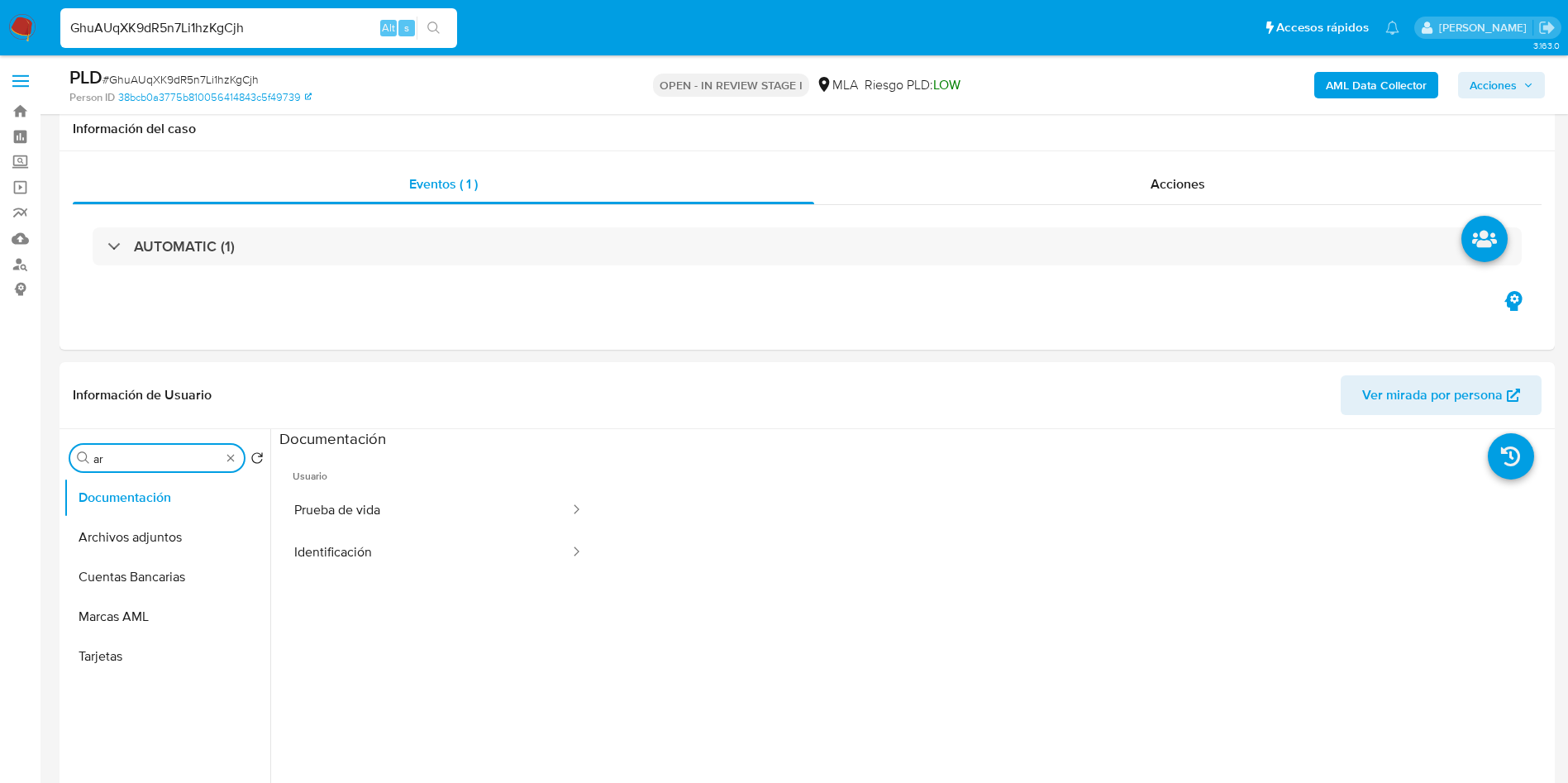
select select "10"
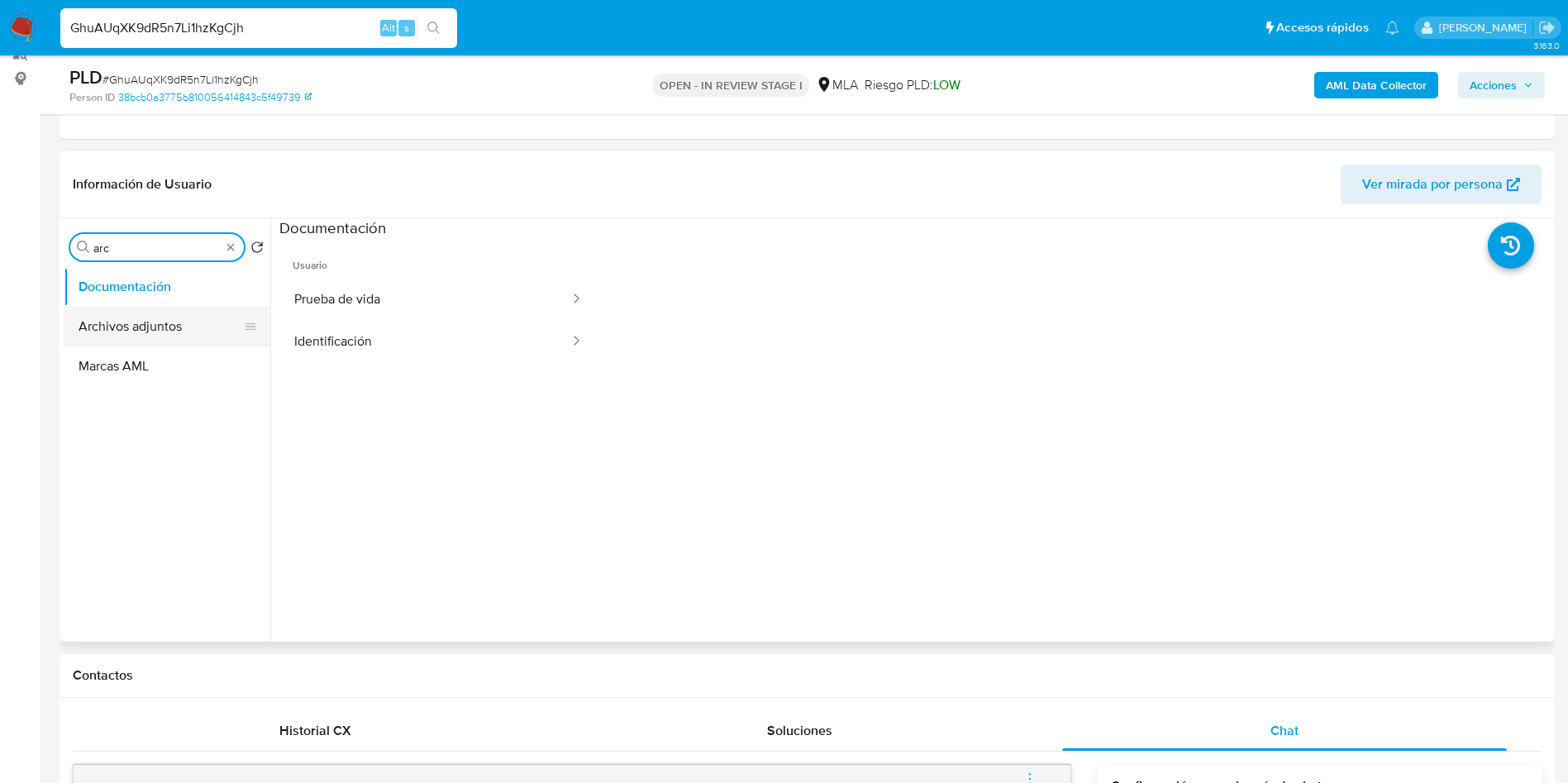
type input "arc"
drag, startPoint x: 179, startPoint y: 315, endPoint x: 152, endPoint y: 313, distance: 27.1
click at [177, 318] on button "Archivos adjuntos" at bounding box center [166, 326] width 207 height 40
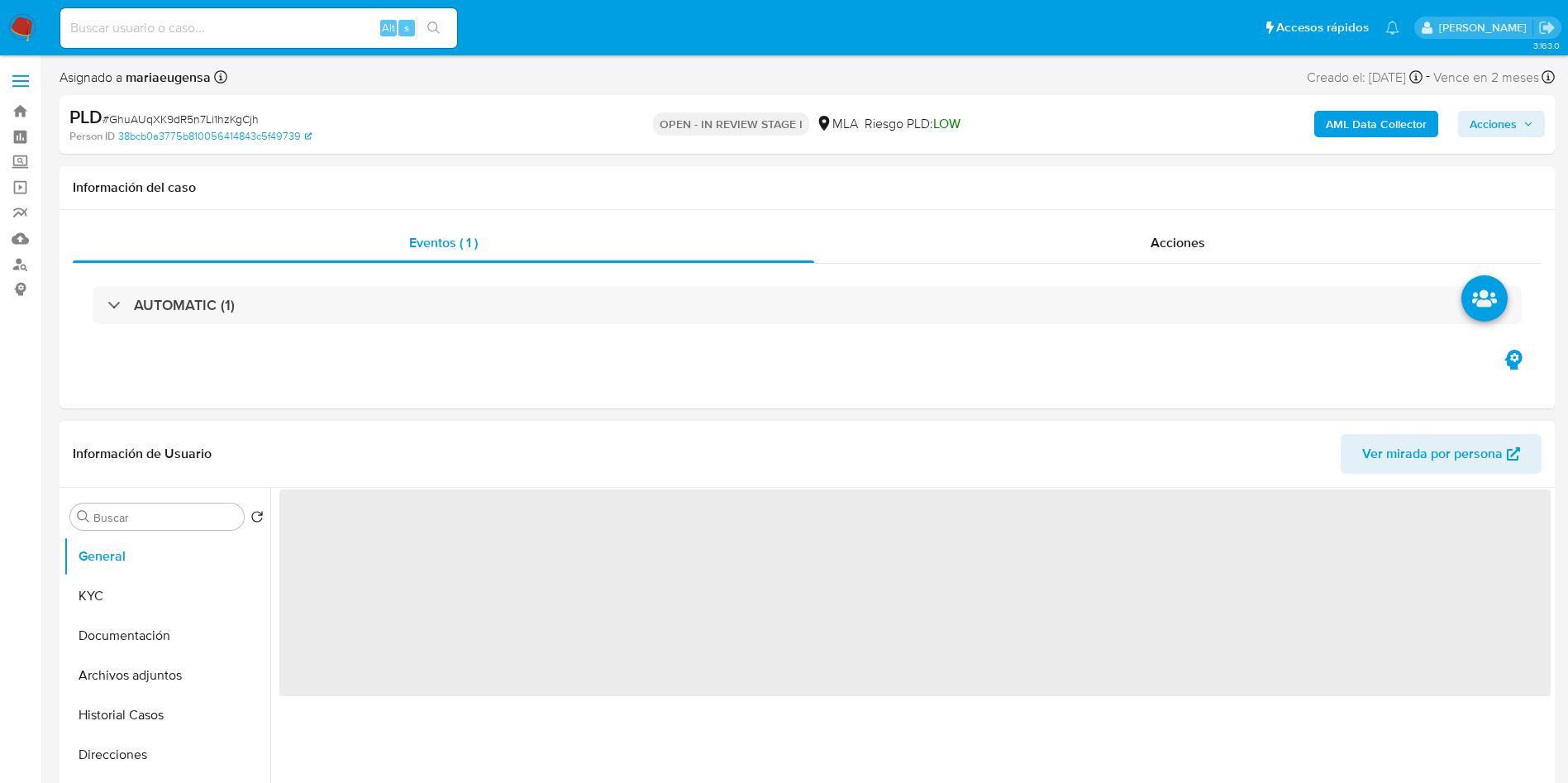
select select "10"
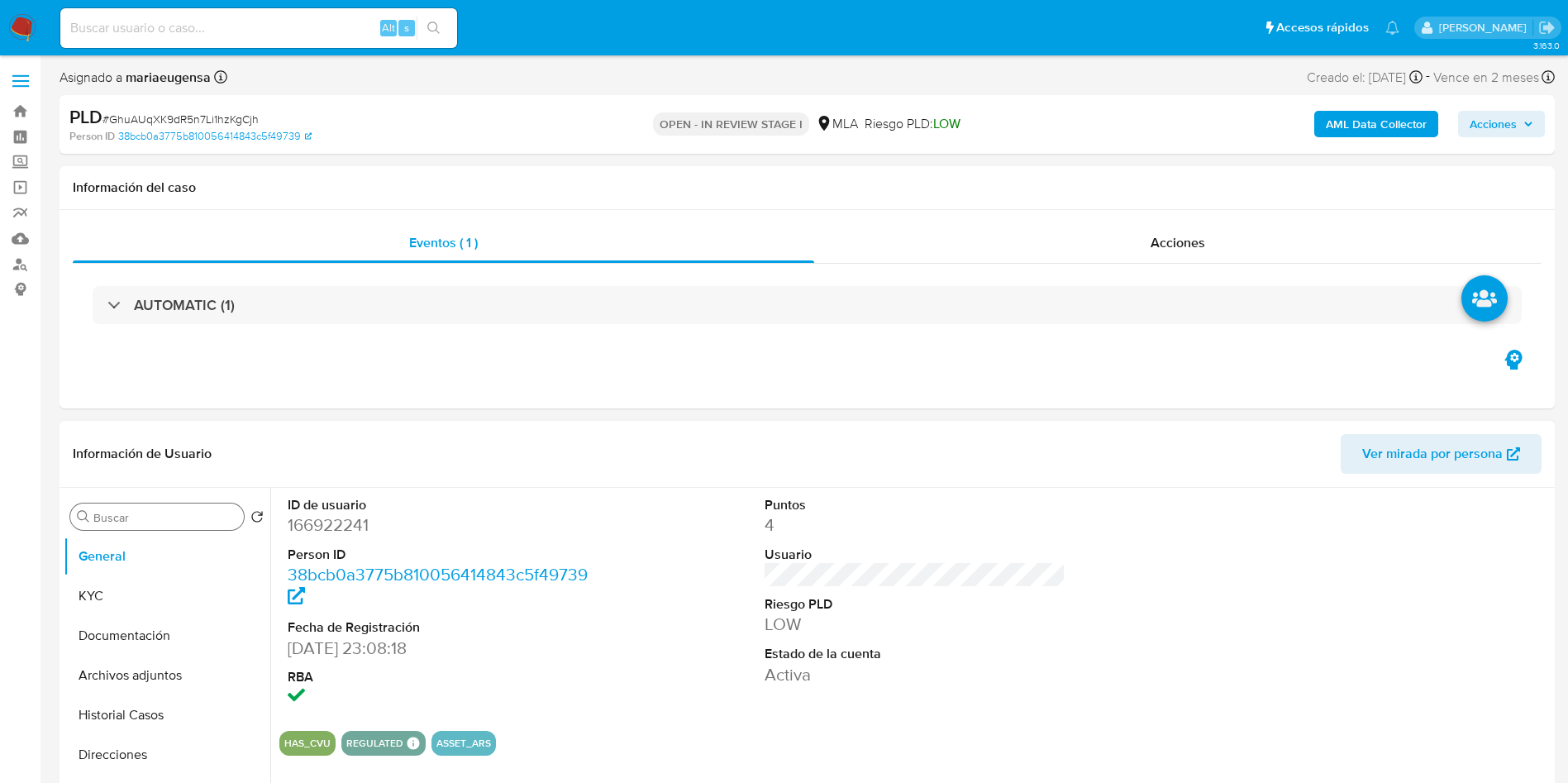
click at [142, 510] on input "Buscar" at bounding box center [165, 517] width 144 height 15
type input "arc"
click at [158, 579] on button "Archivos adjuntos" at bounding box center [160, 596] width 193 height 40
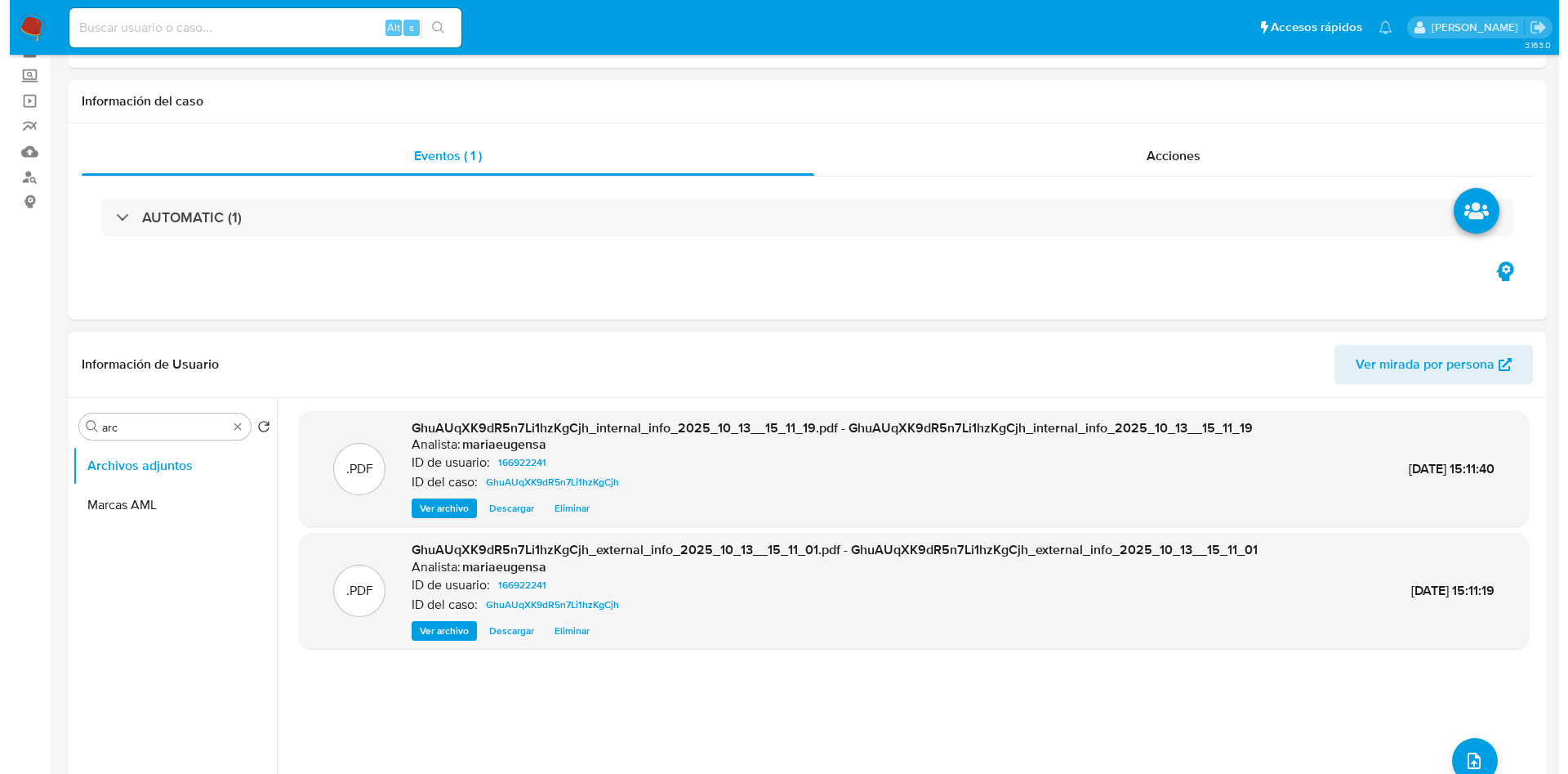
scroll to position [123, 0]
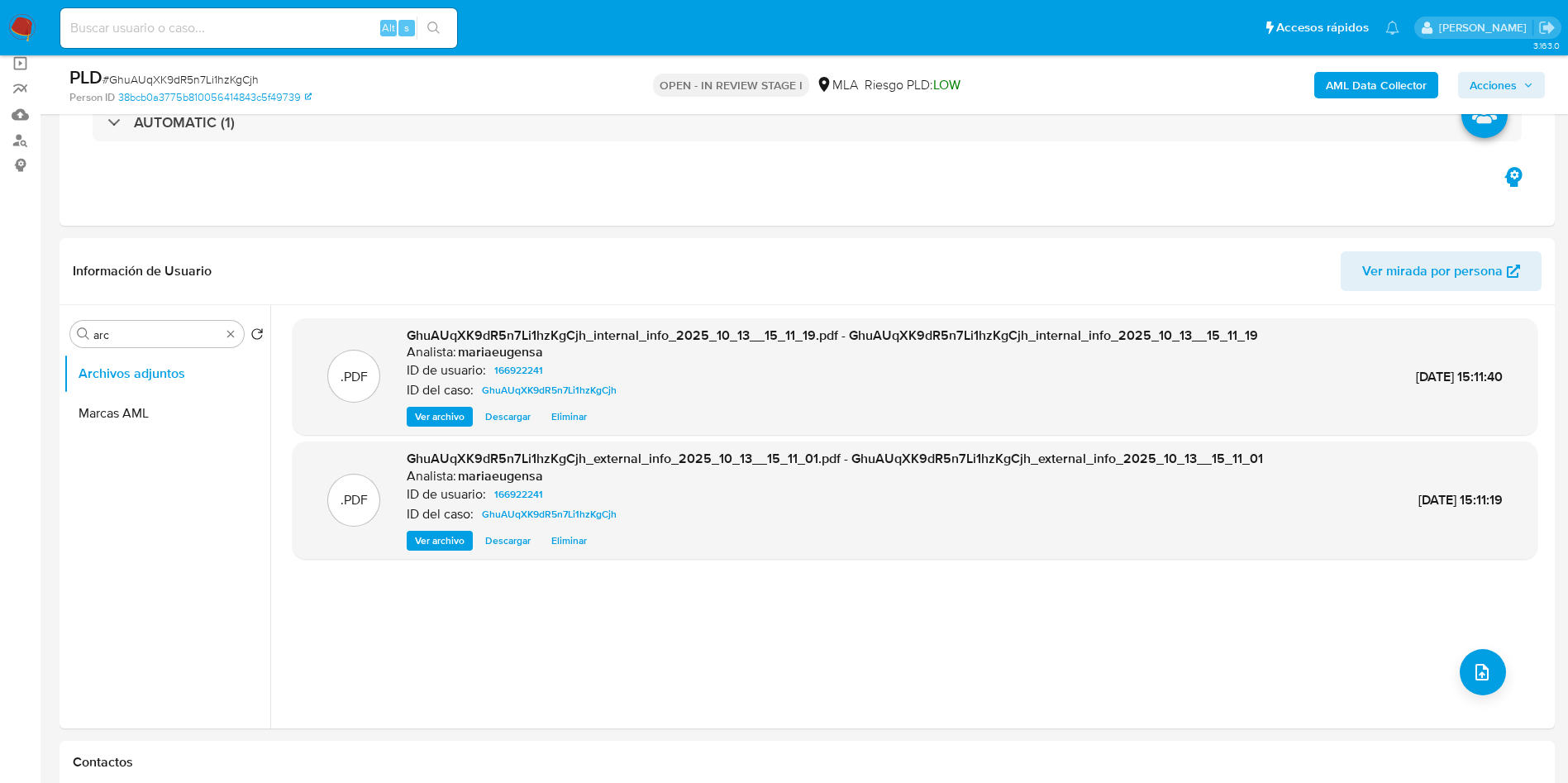
click at [195, 66] on div "PLD # GhuAUqXK9dR5n7Li1hzKgCjh" at bounding box center [312, 77] width 486 height 25
copy span "GhuAUqXK9dR5n7Li1hzKgCjh"
click at [1480, 667] on icon "upload-file" at bounding box center [1482, 672] width 20 height 20
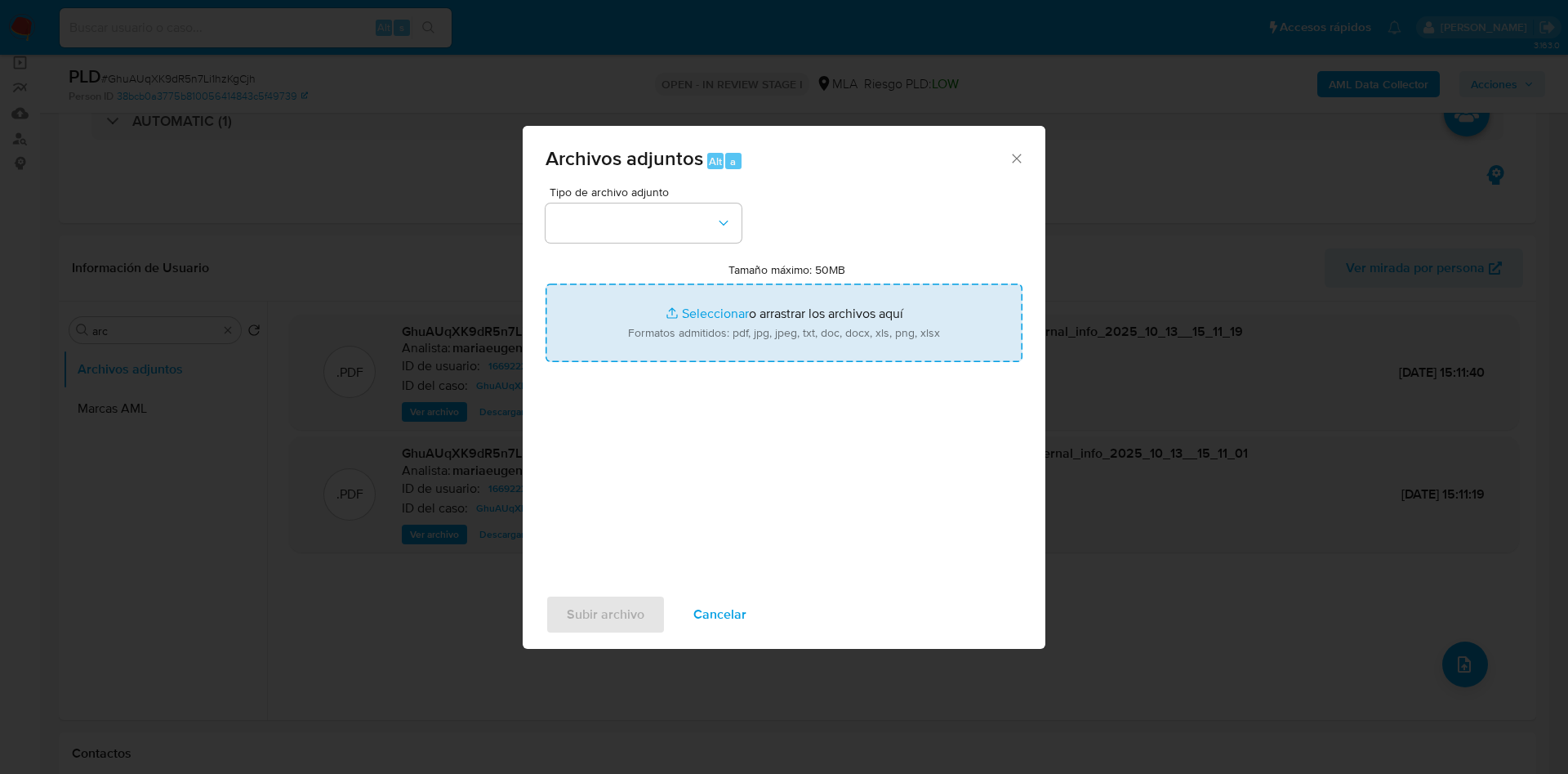
click at [704, 299] on input "Tamaño máximo: 50MB Seleccionar archivos" at bounding box center [784, 323] width 477 height 78
type input "C:\fakepath\Movimientos.xlsx"
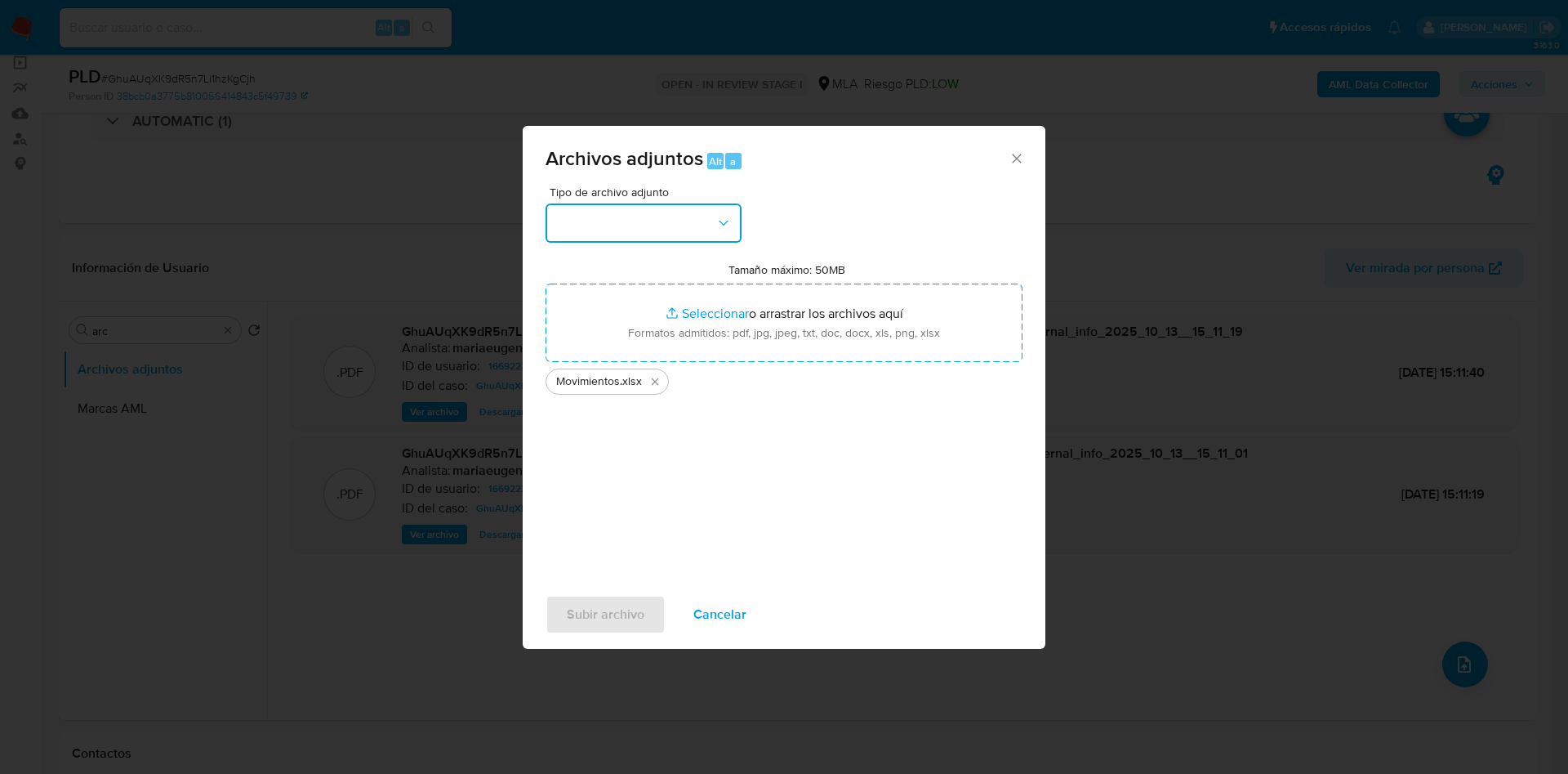
click at [598, 225] on button "button" at bounding box center [644, 223] width 196 height 39
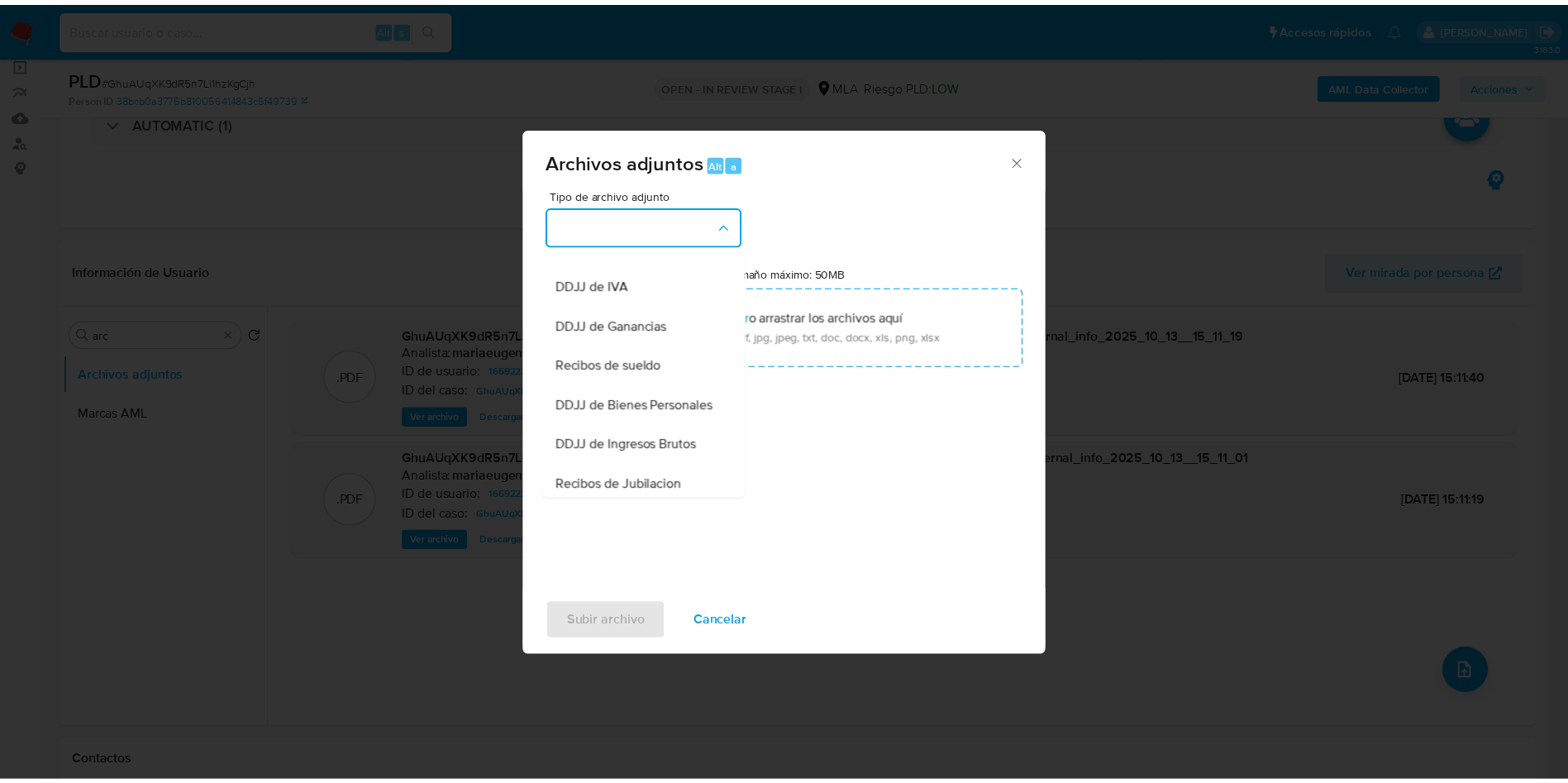
scroll to position [248, 0]
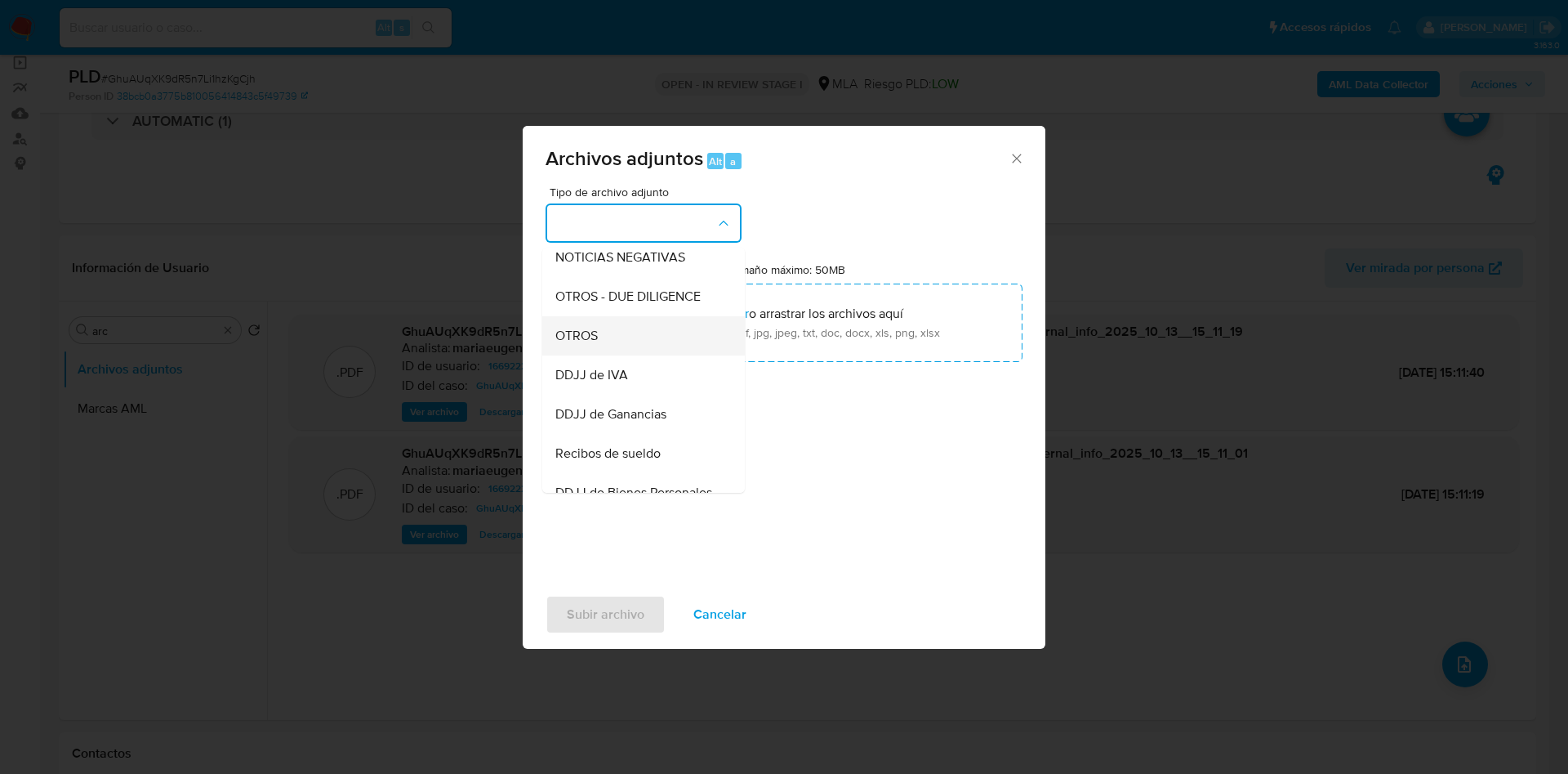
click at [576, 356] on div "OTROS" at bounding box center [639, 336] width 167 height 39
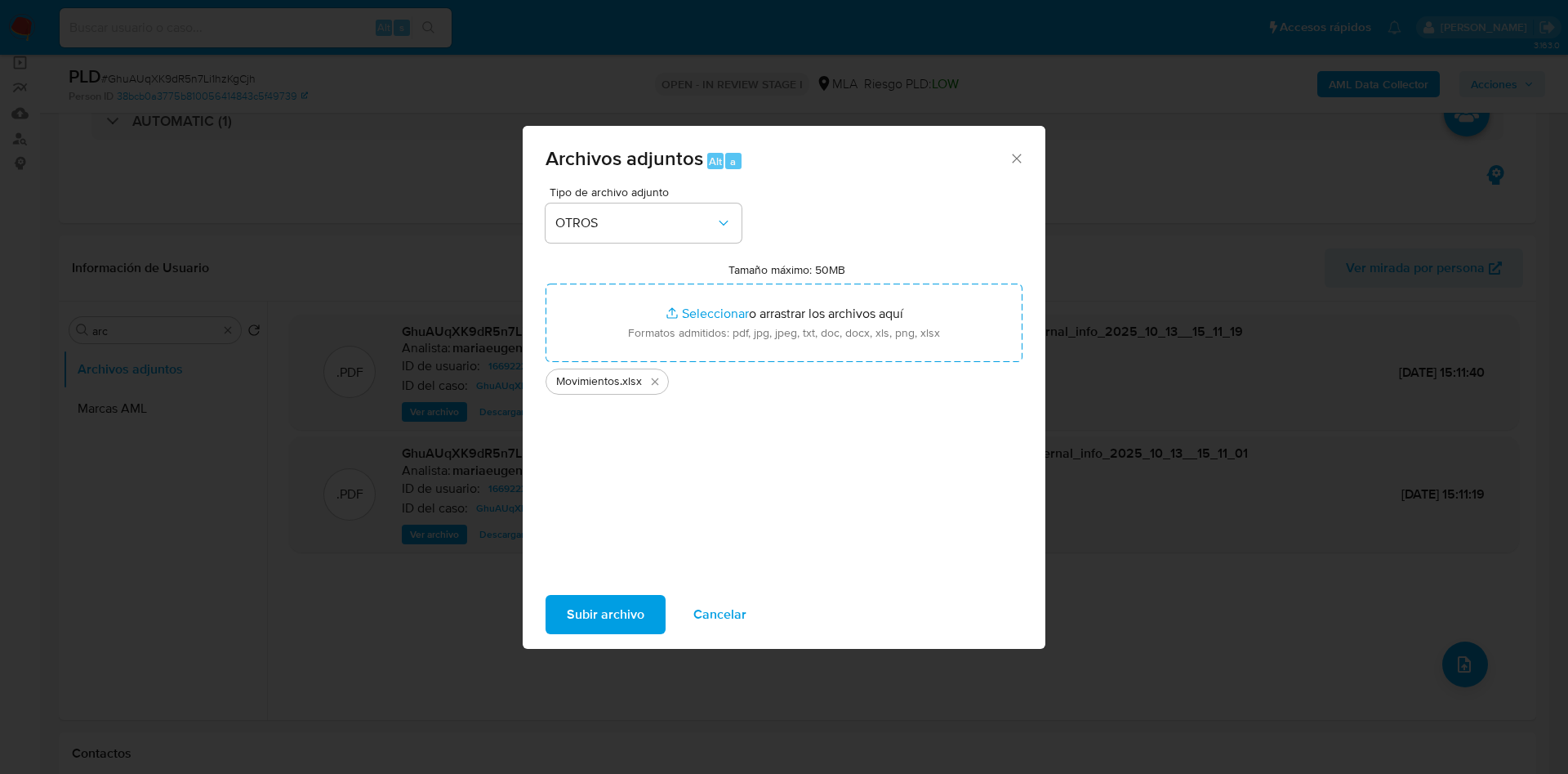
click at [593, 617] on span "Subir archivo" at bounding box center [605, 614] width 77 height 36
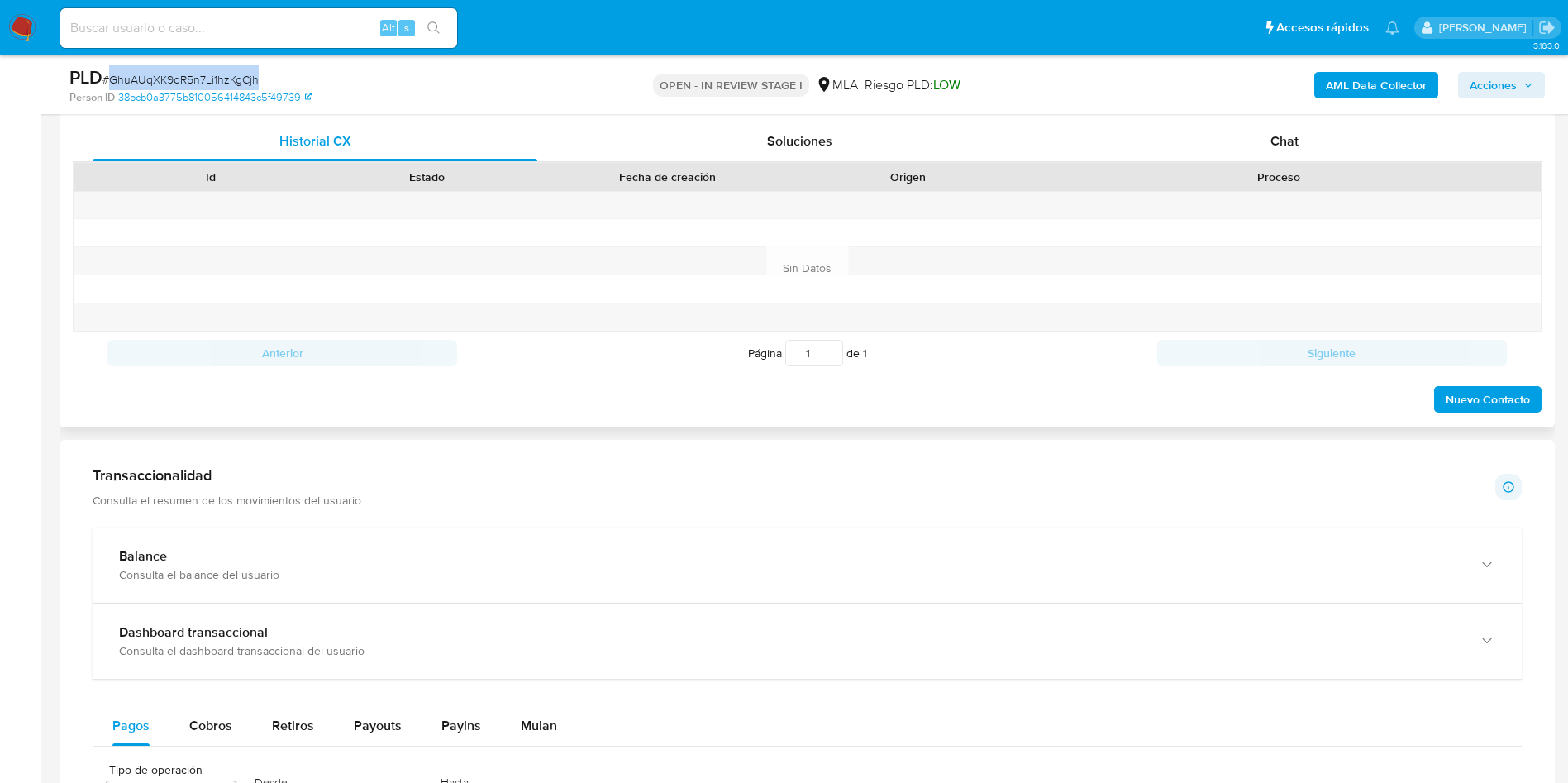
scroll to position [744, 0]
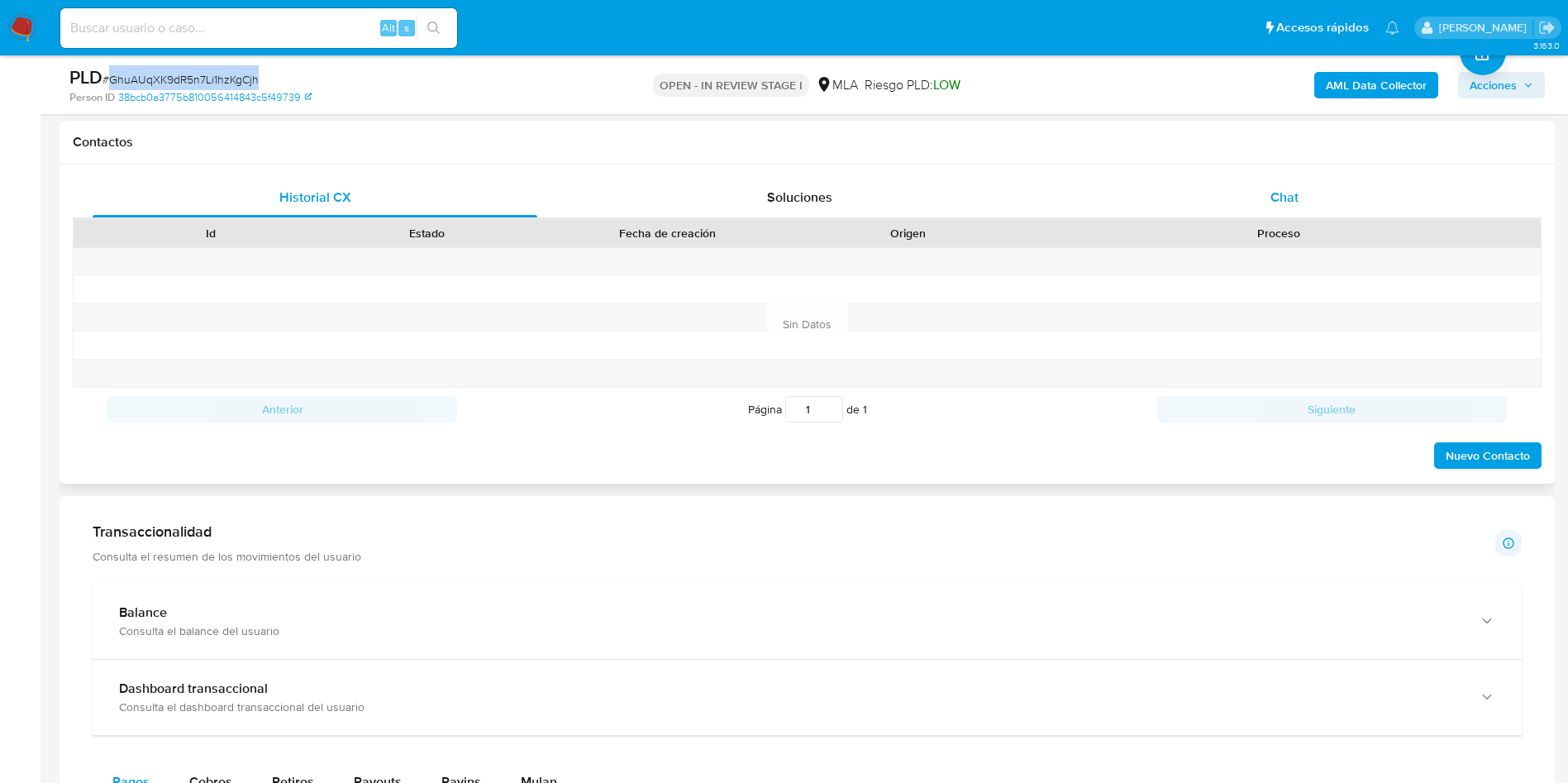
drag, startPoint x: 1286, startPoint y: 196, endPoint x: 1264, endPoint y: 220, distance: 32.6
click at [1285, 196] on span "Chat" at bounding box center [1284, 197] width 28 height 19
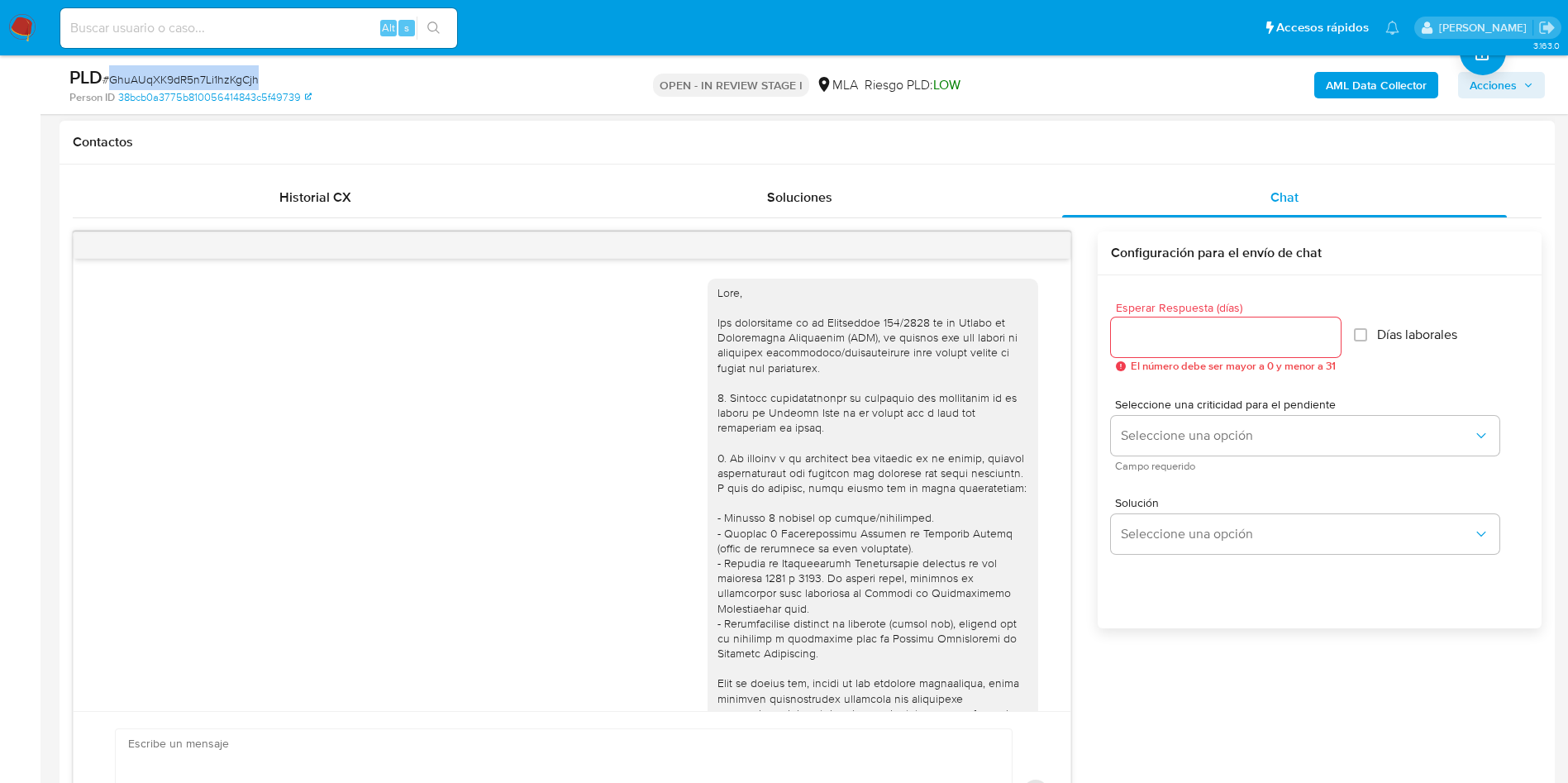
scroll to position [848, 0]
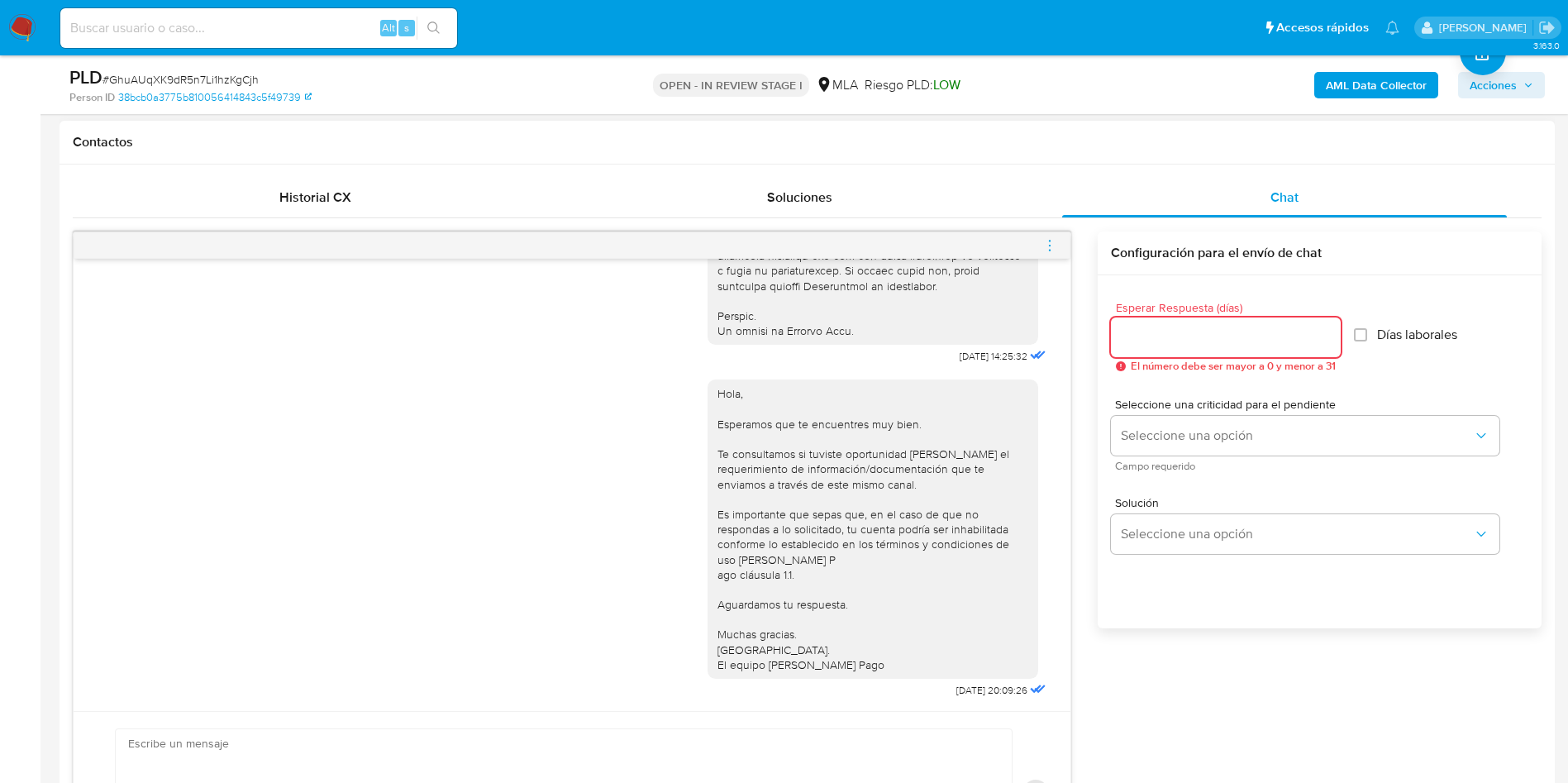
click at [1142, 333] on input "Esperar Respuesta (días)" at bounding box center [1225, 337] width 230 height 21
type input "2"
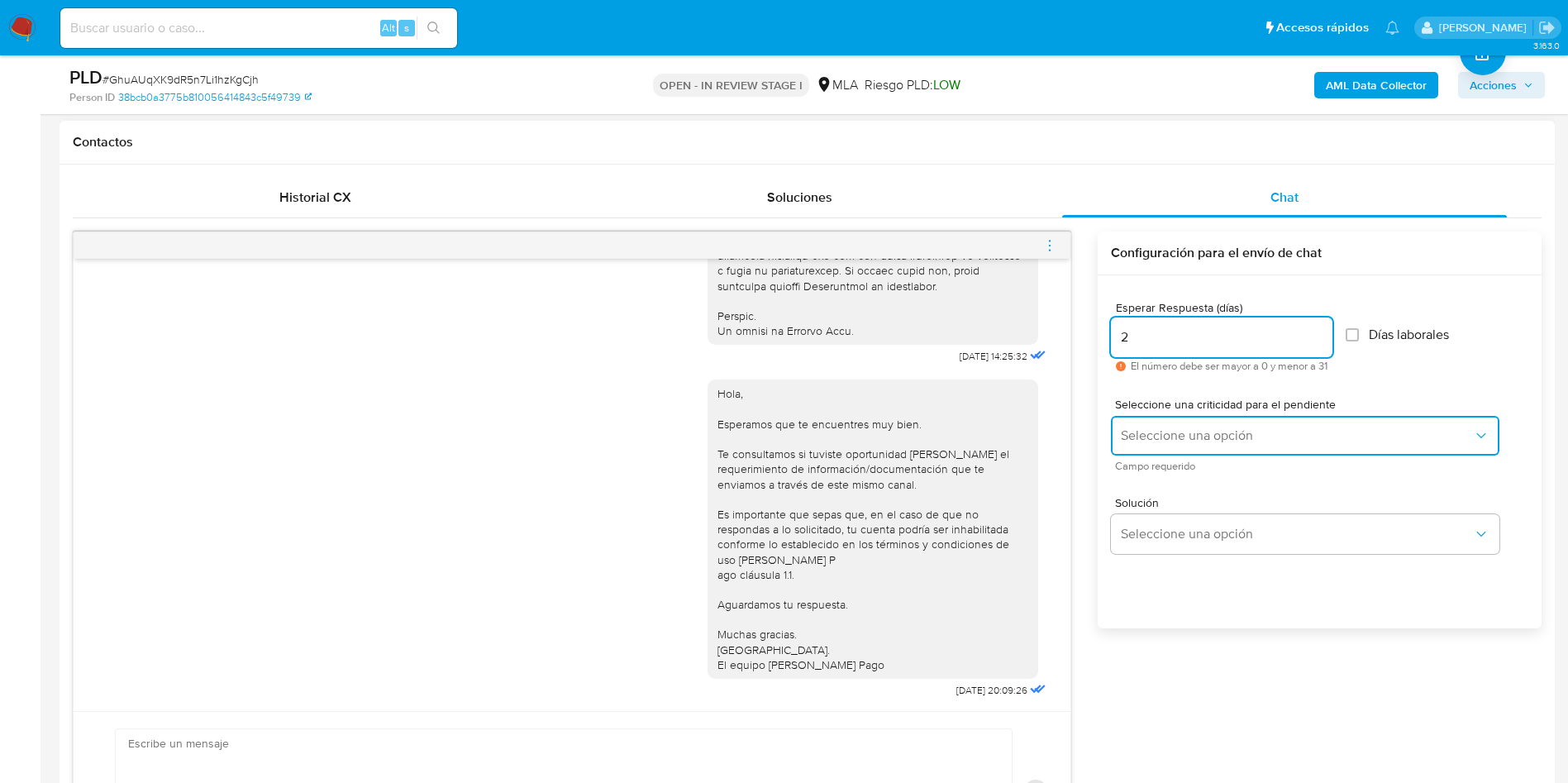
click at [1139, 443] on span "Seleccione una opción" at bounding box center [1296, 435] width 352 height 17
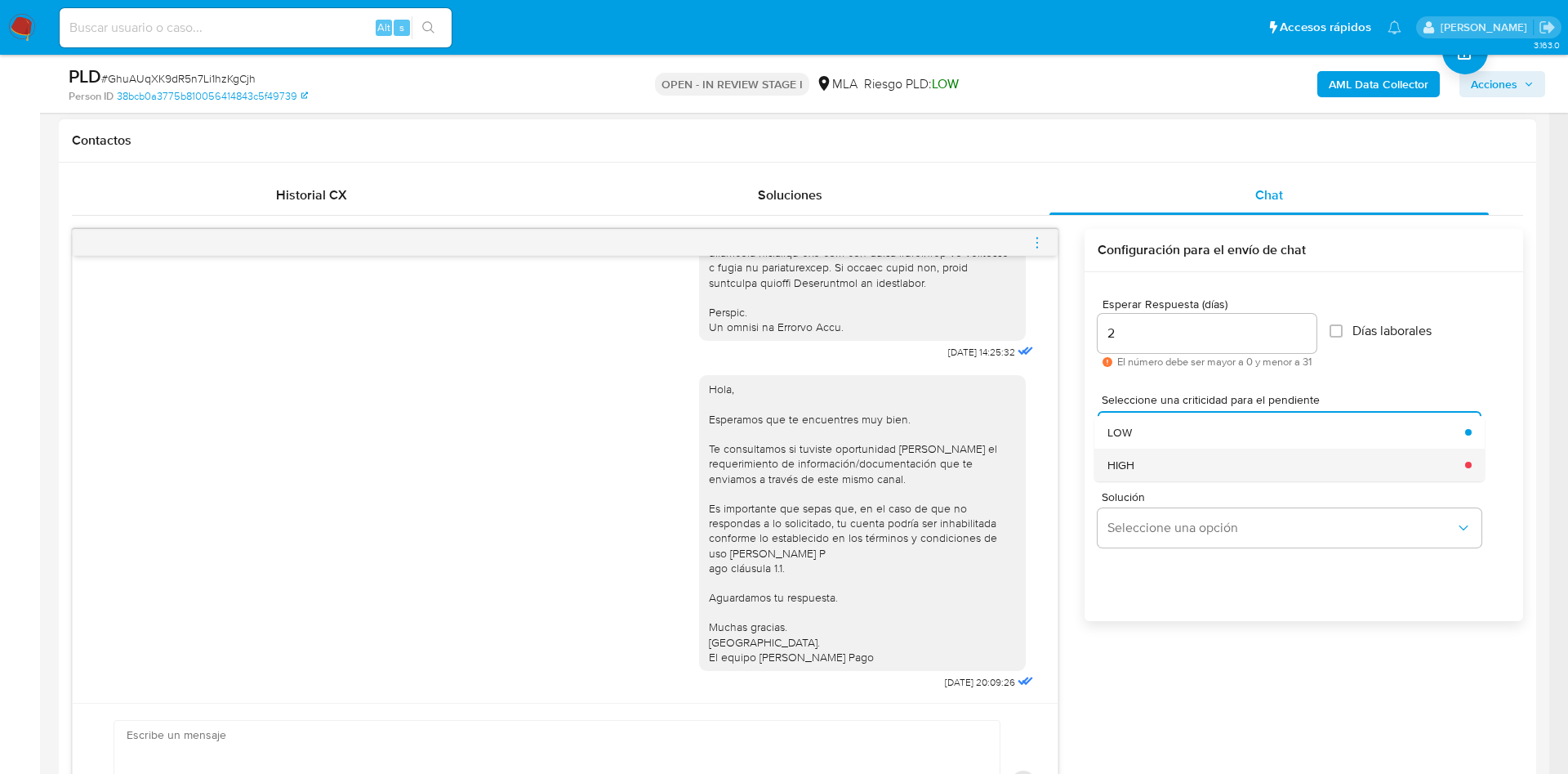
click at [1133, 468] on span "HIGH" at bounding box center [1120, 464] width 27 height 15
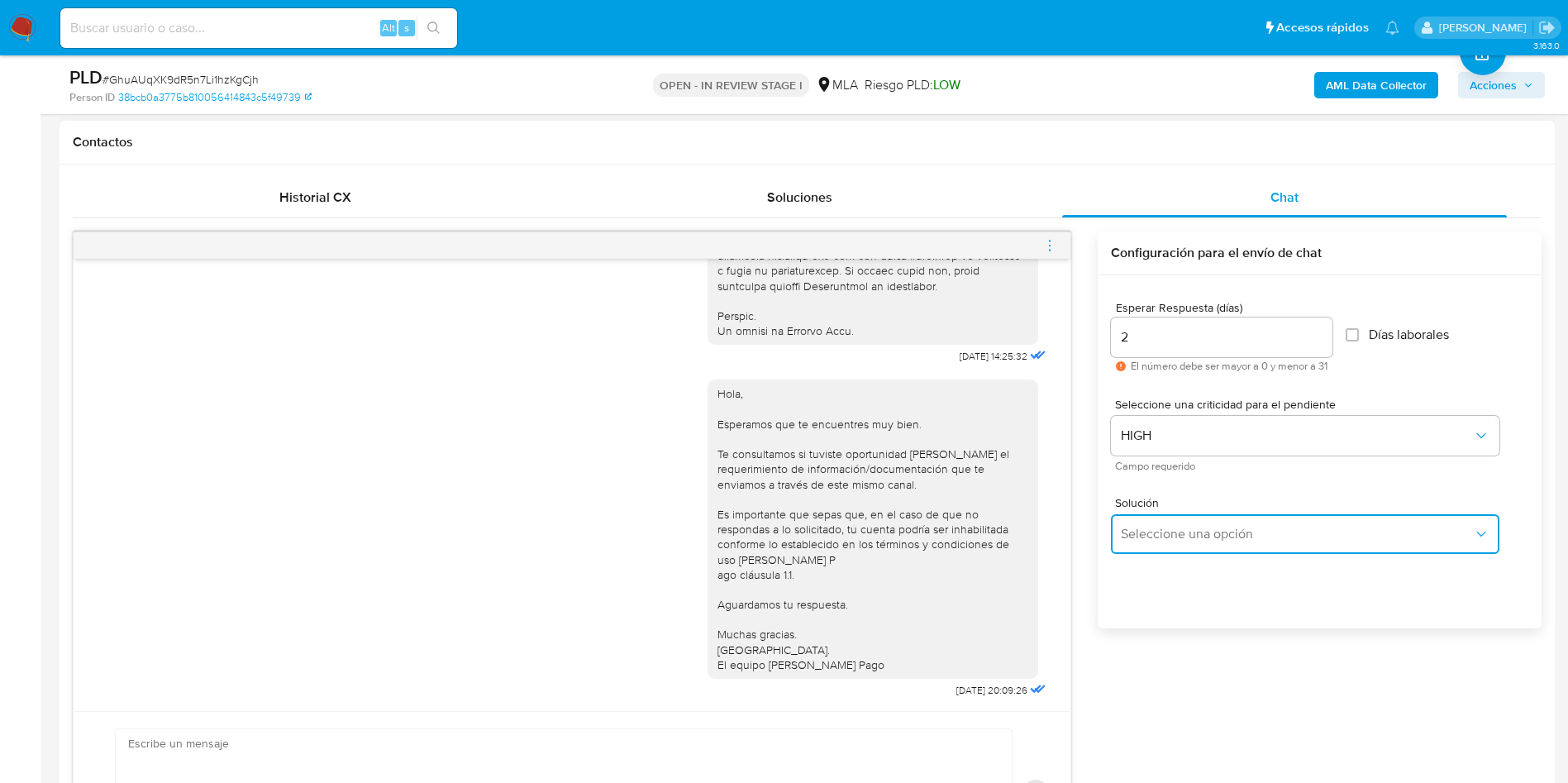
click at [1142, 538] on span "Seleccione una opción" at bounding box center [1296, 534] width 352 height 17
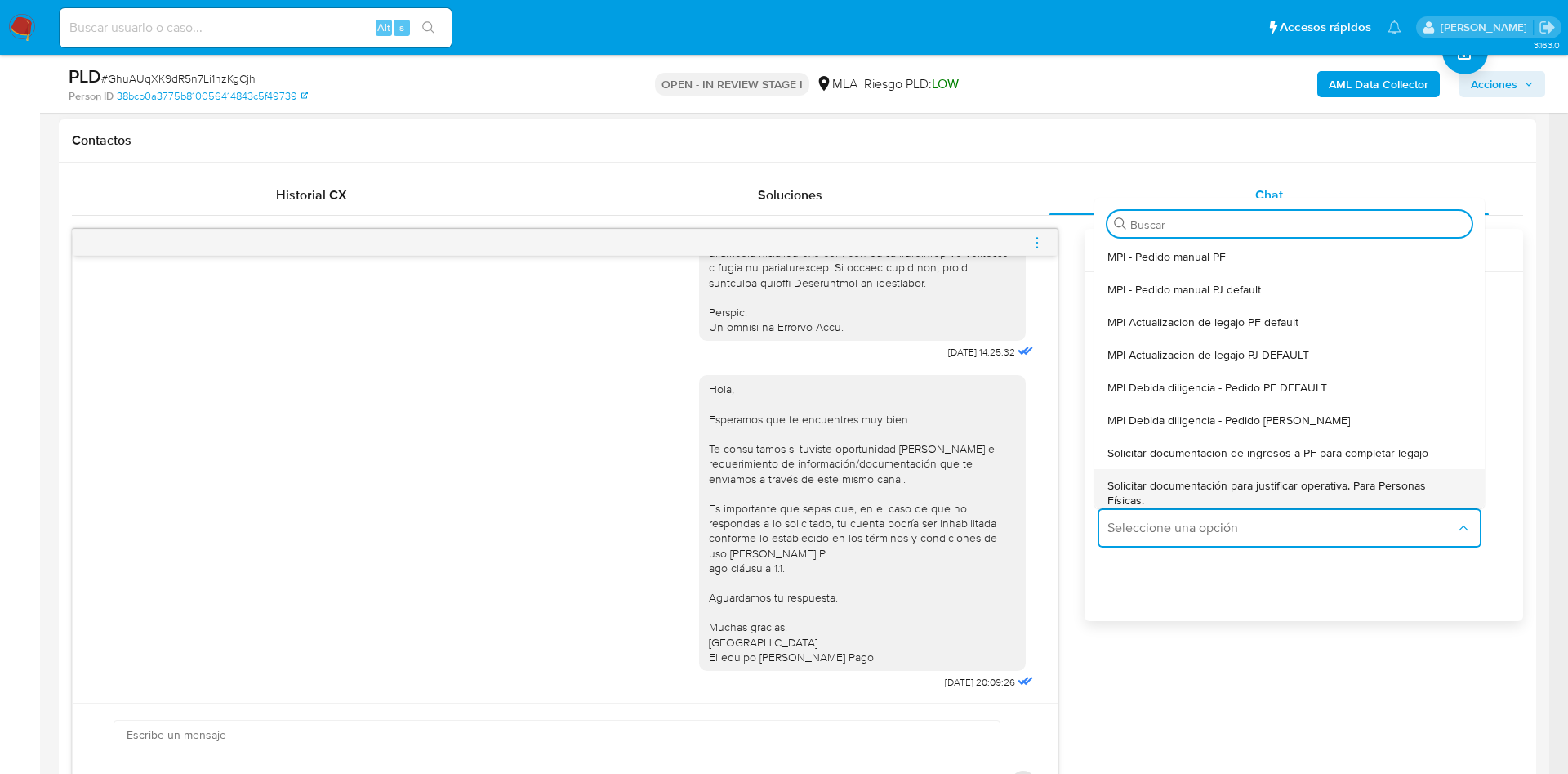
click at [1161, 497] on span "Solicitar documentación para justificar operativa. Para Personas Físicas." at bounding box center [1285, 493] width 355 height 30
type textarea "Hola,En función de las operaciones registradas en tu cuenta de Mercado Pago, ne…"
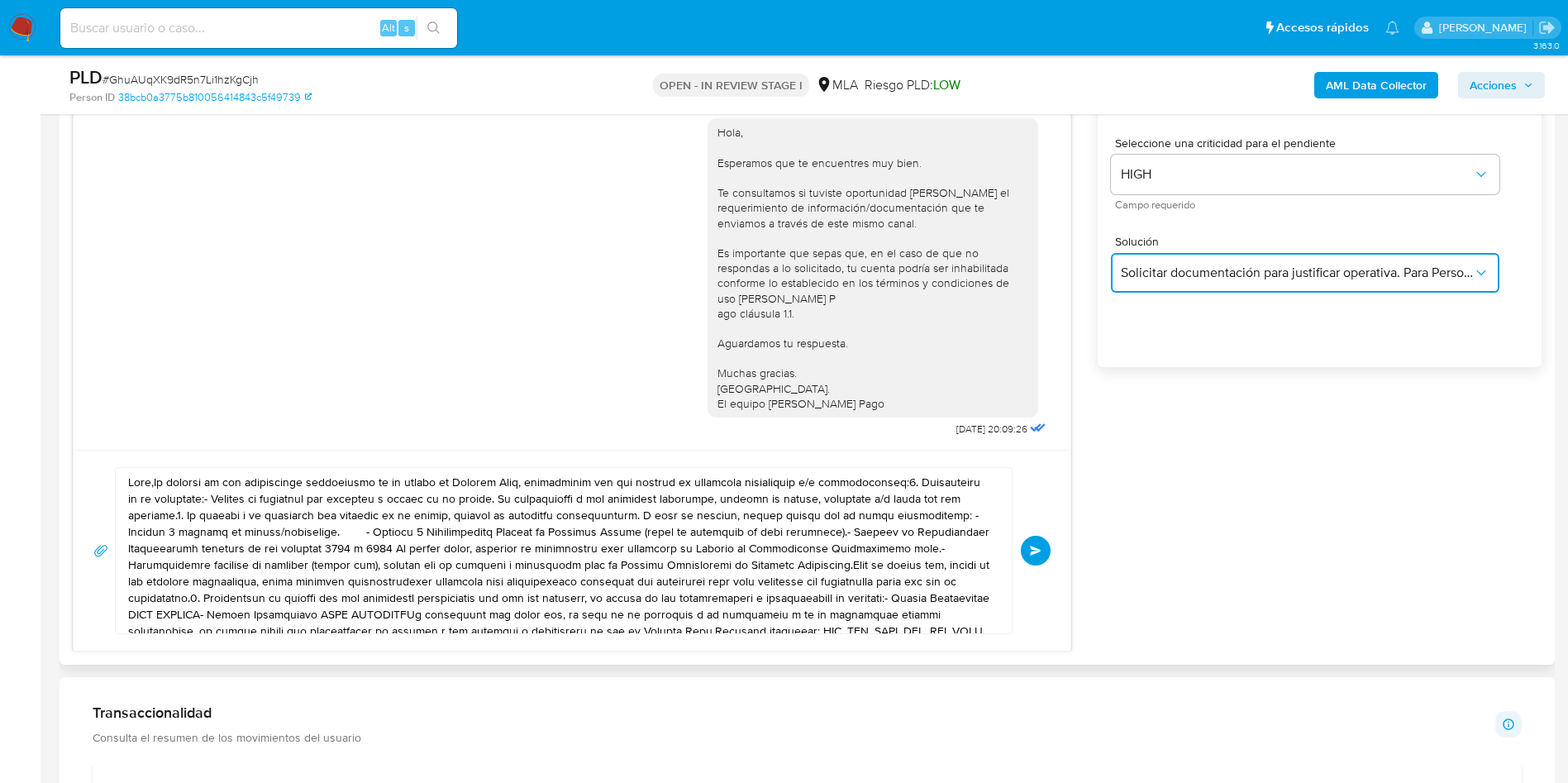
scroll to position [1116, 0]
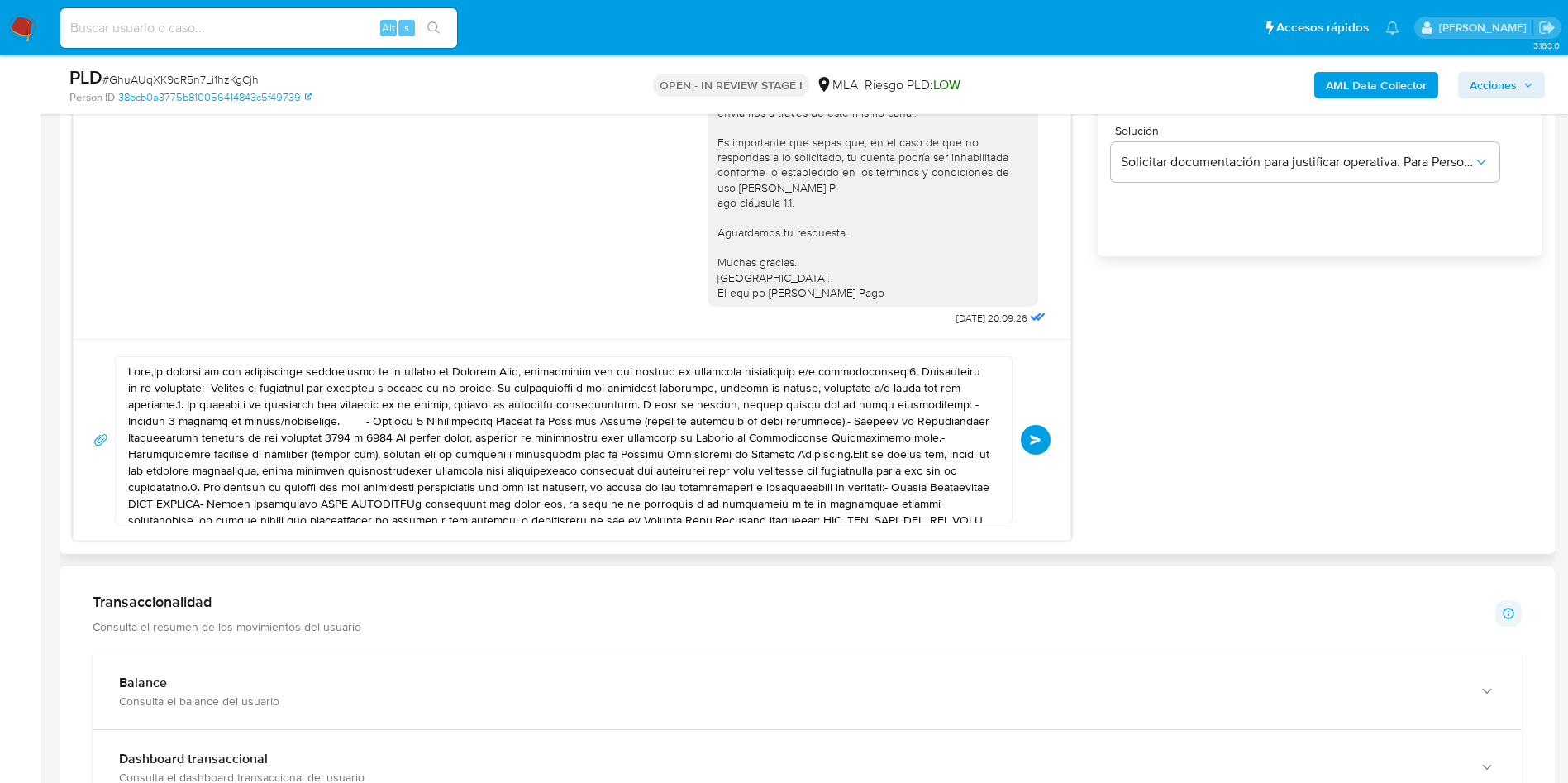
click at [573, 433] on textarea at bounding box center [559, 440] width 863 height 165
click at [573, 432] on textarea at bounding box center [559, 440] width 863 height 165
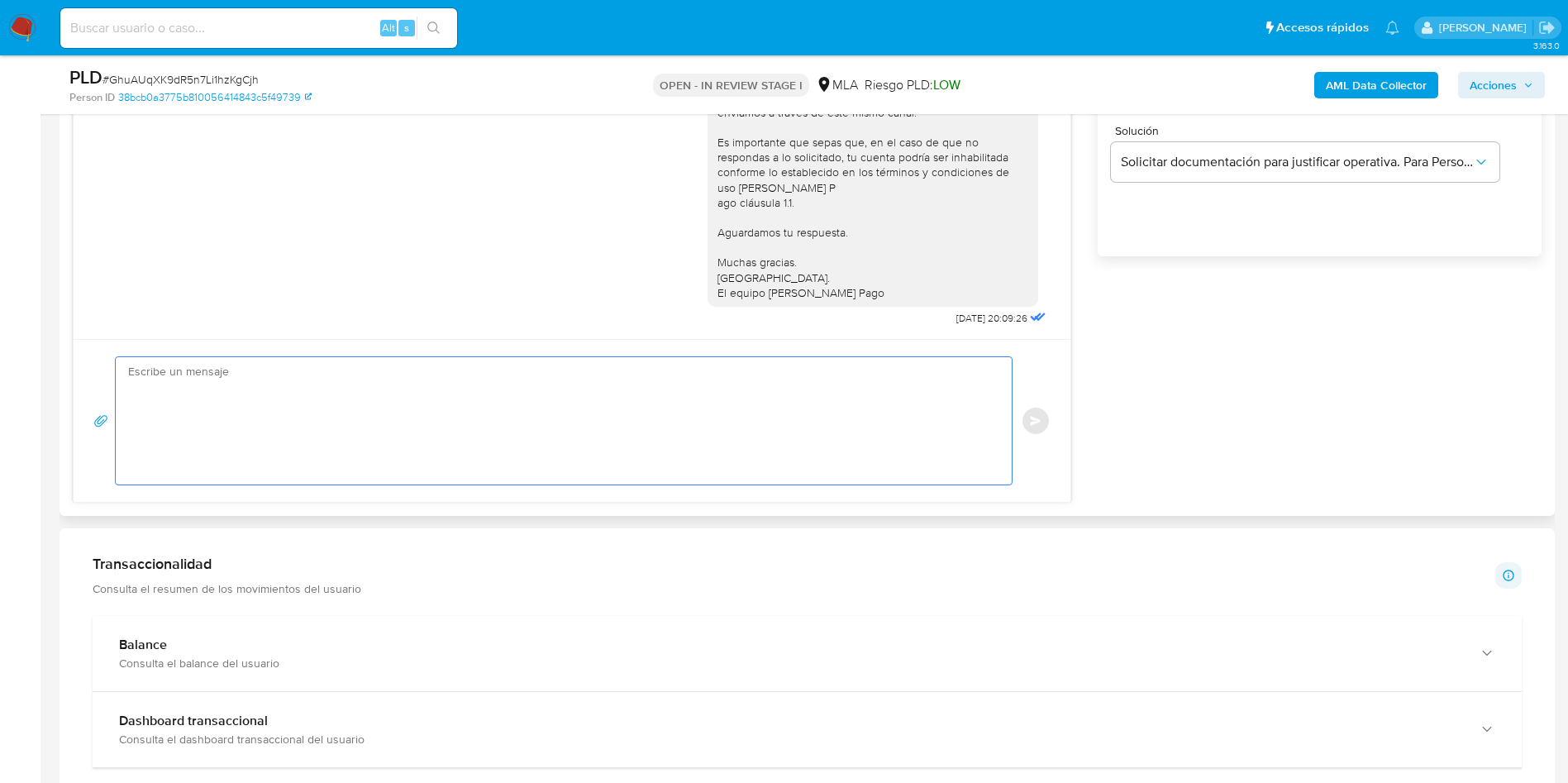
paste textarea "Hola, En función de las operaciones registradas en tu cuenta de Mercado Pago, n…"
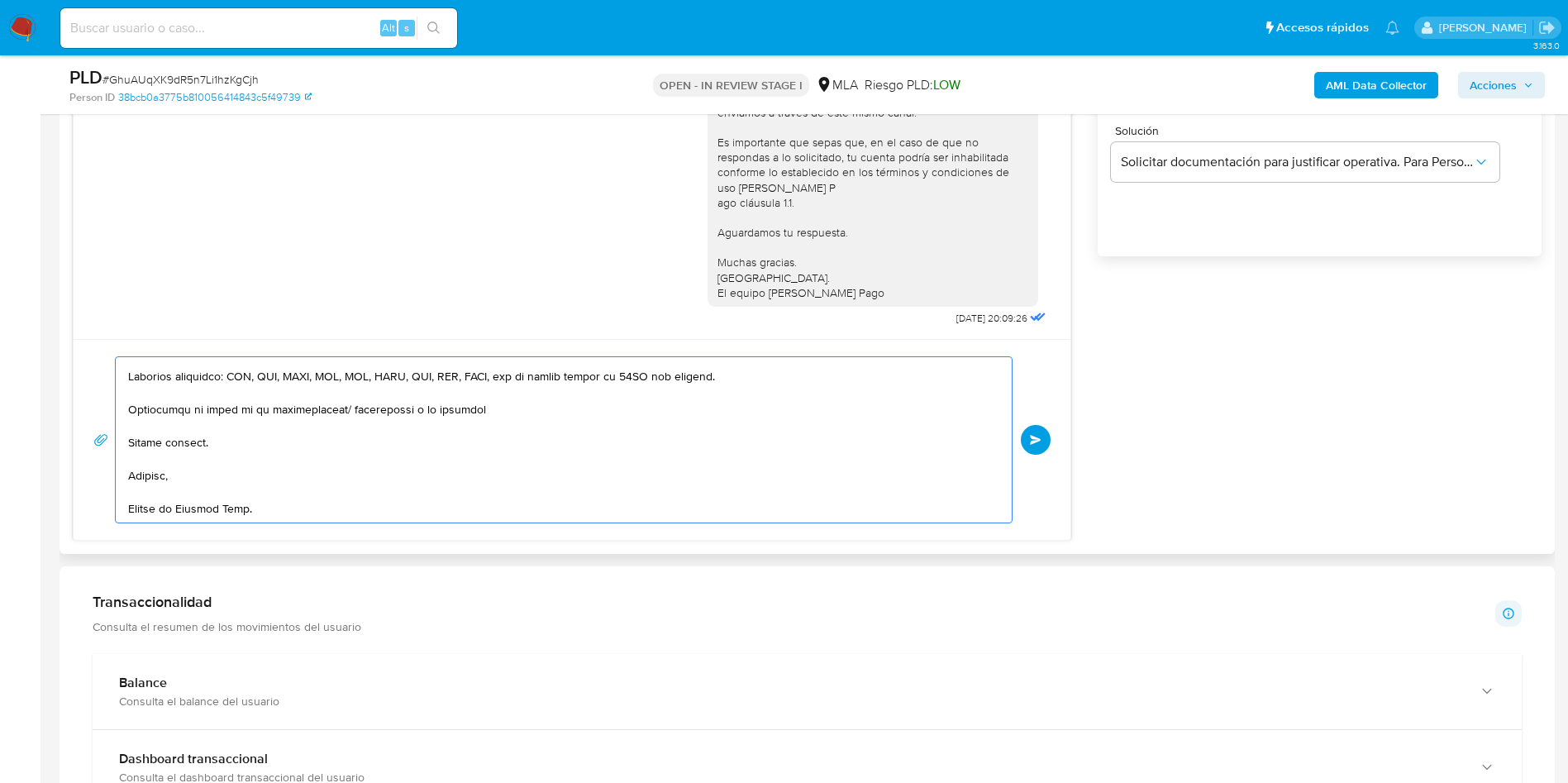
click at [573, 431] on textarea at bounding box center [559, 440] width 863 height 165
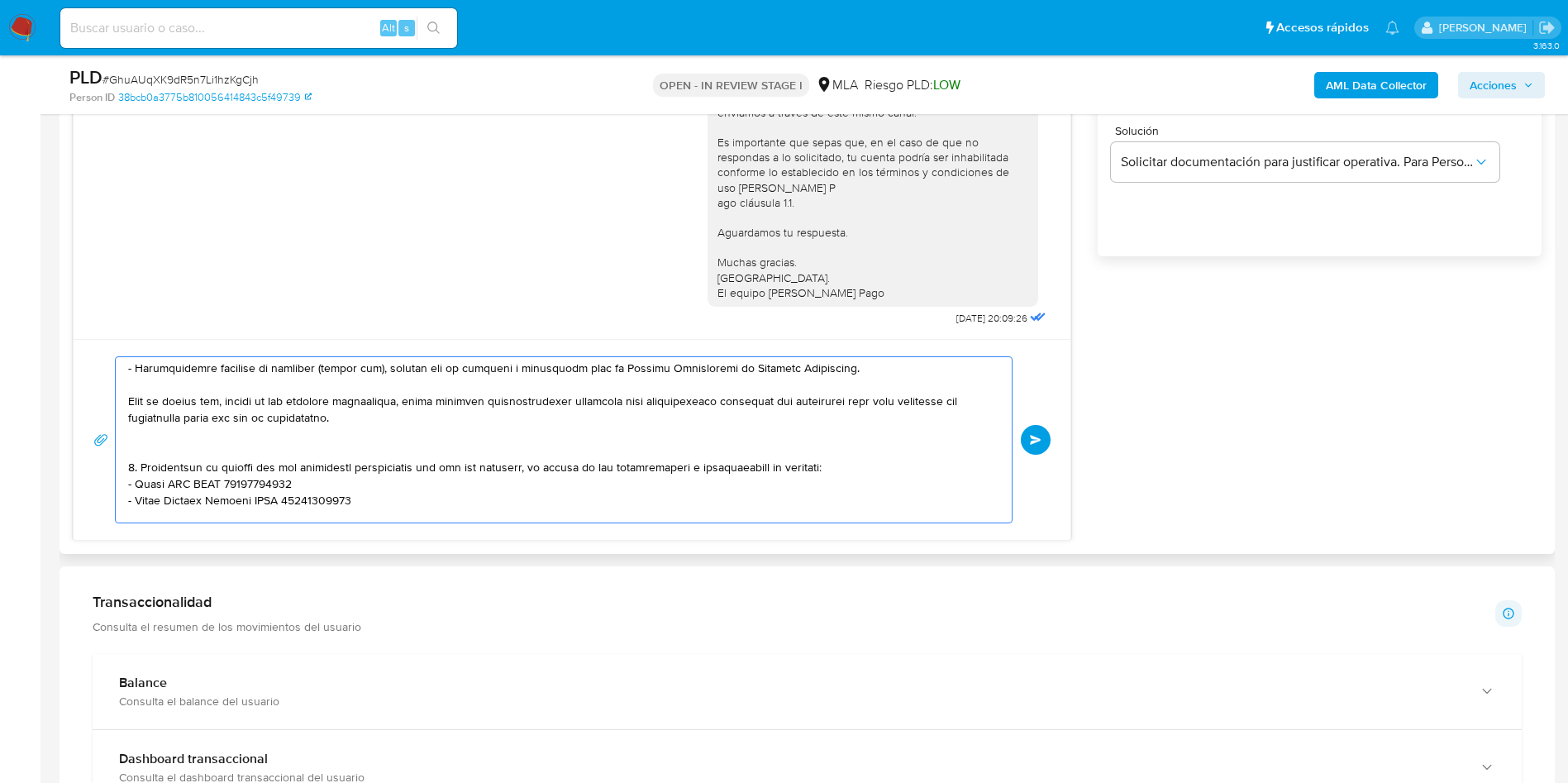
scroll to position [254, 0]
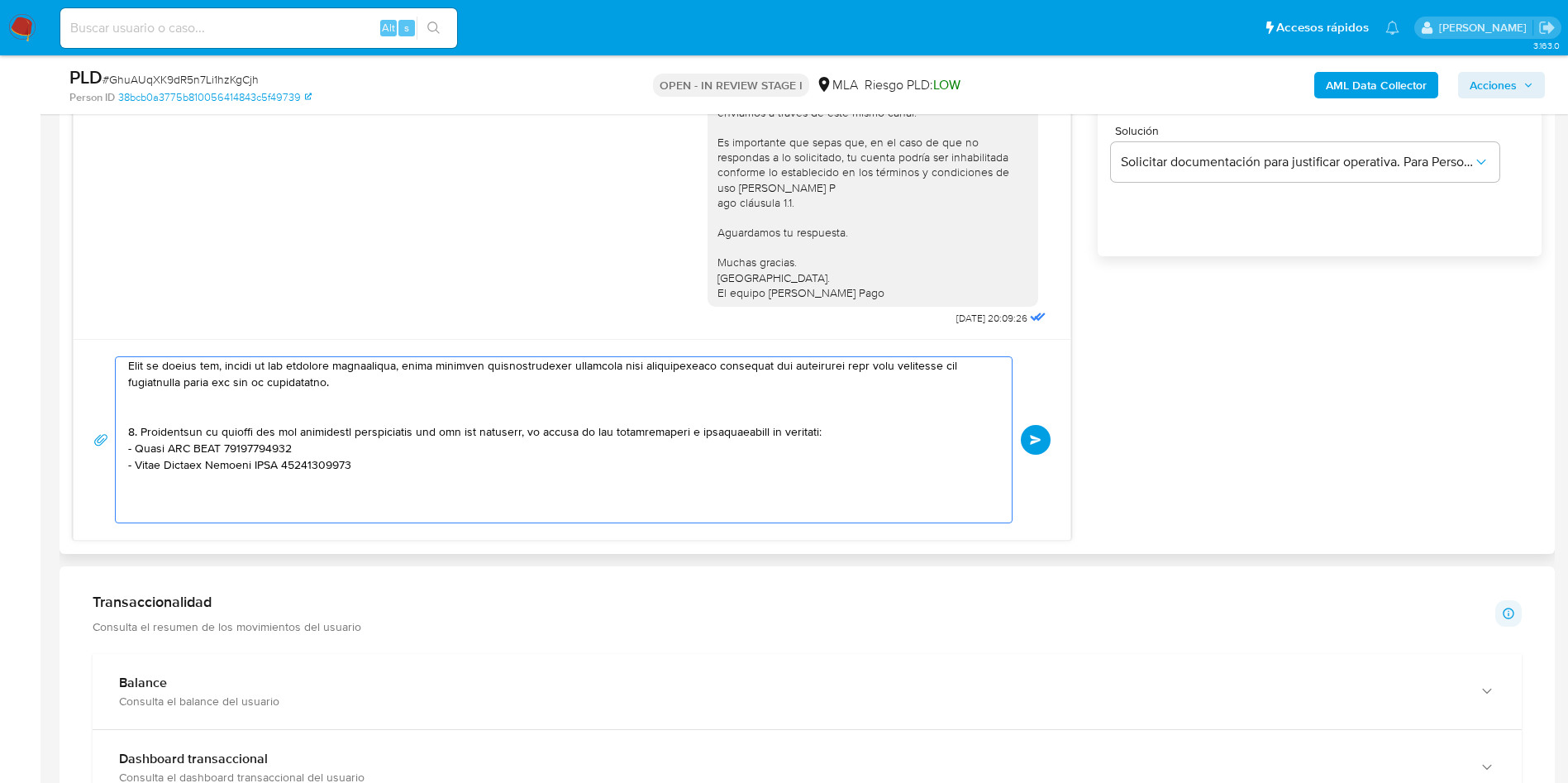
click at [204, 518] on textarea at bounding box center [559, 440] width 863 height 165
click at [171, 413] on textarea at bounding box center [559, 440] width 863 height 165
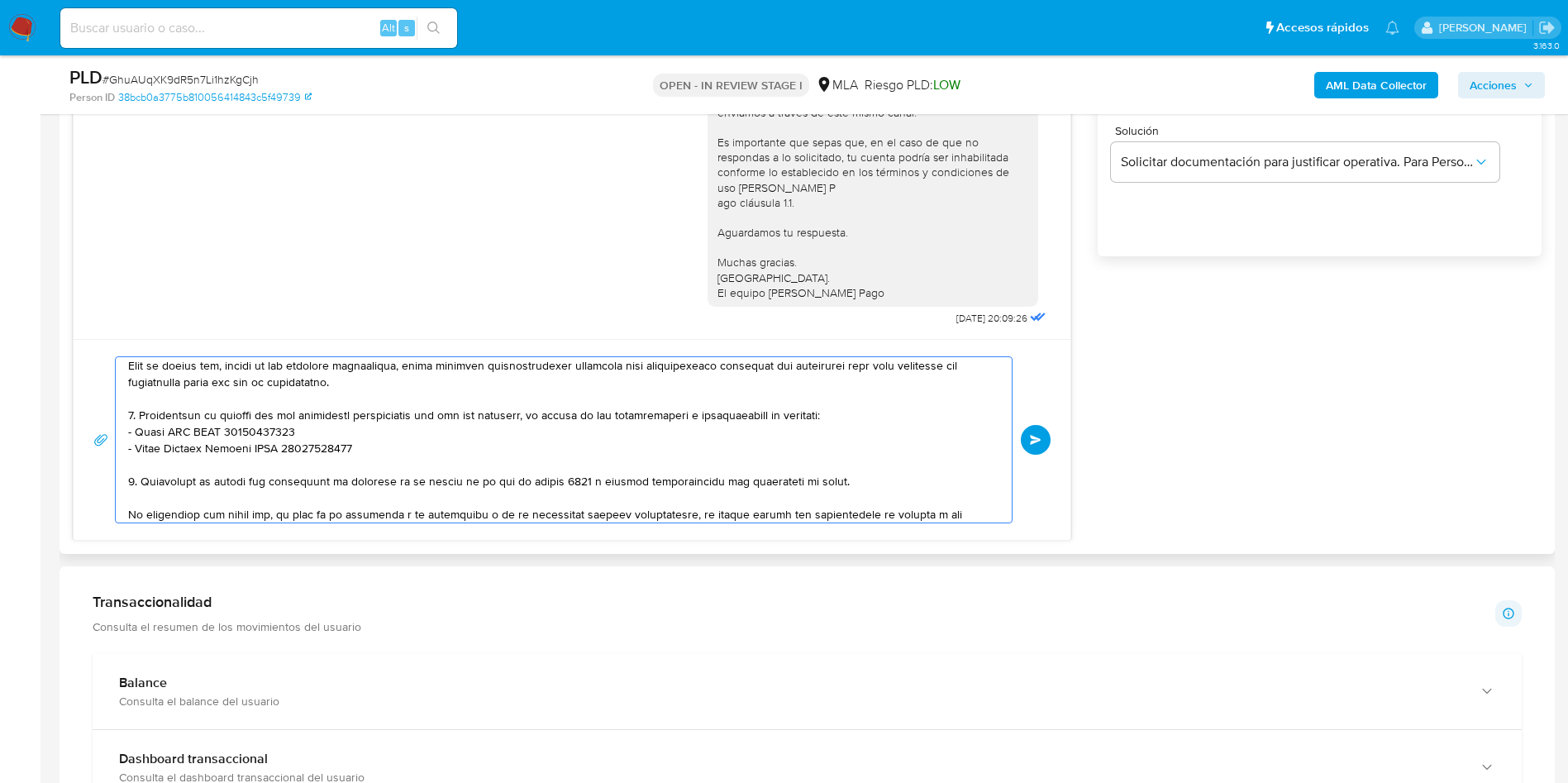
click at [379, 418] on textarea at bounding box center [559, 440] width 863 height 165
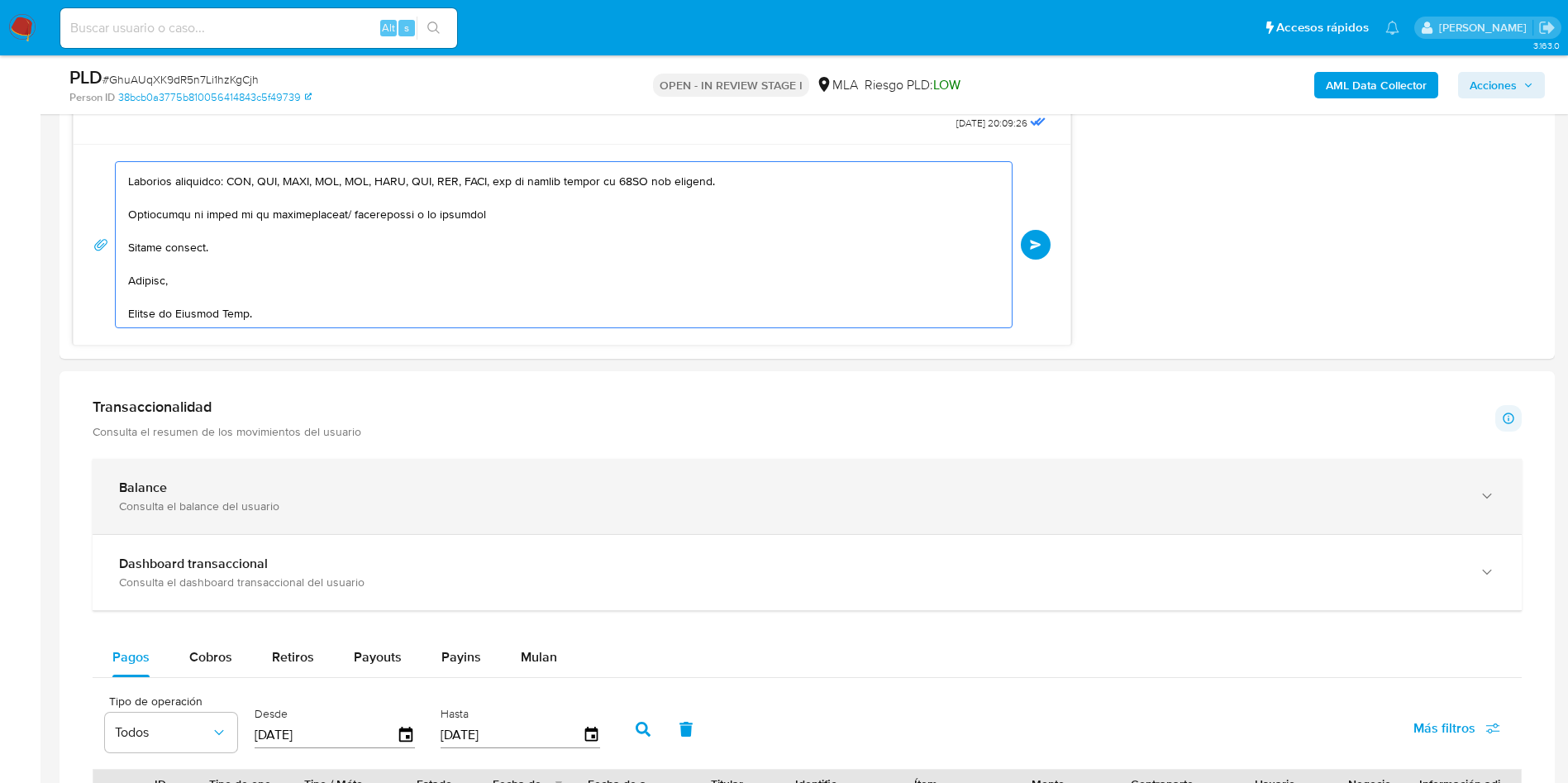
scroll to position [1365, 0]
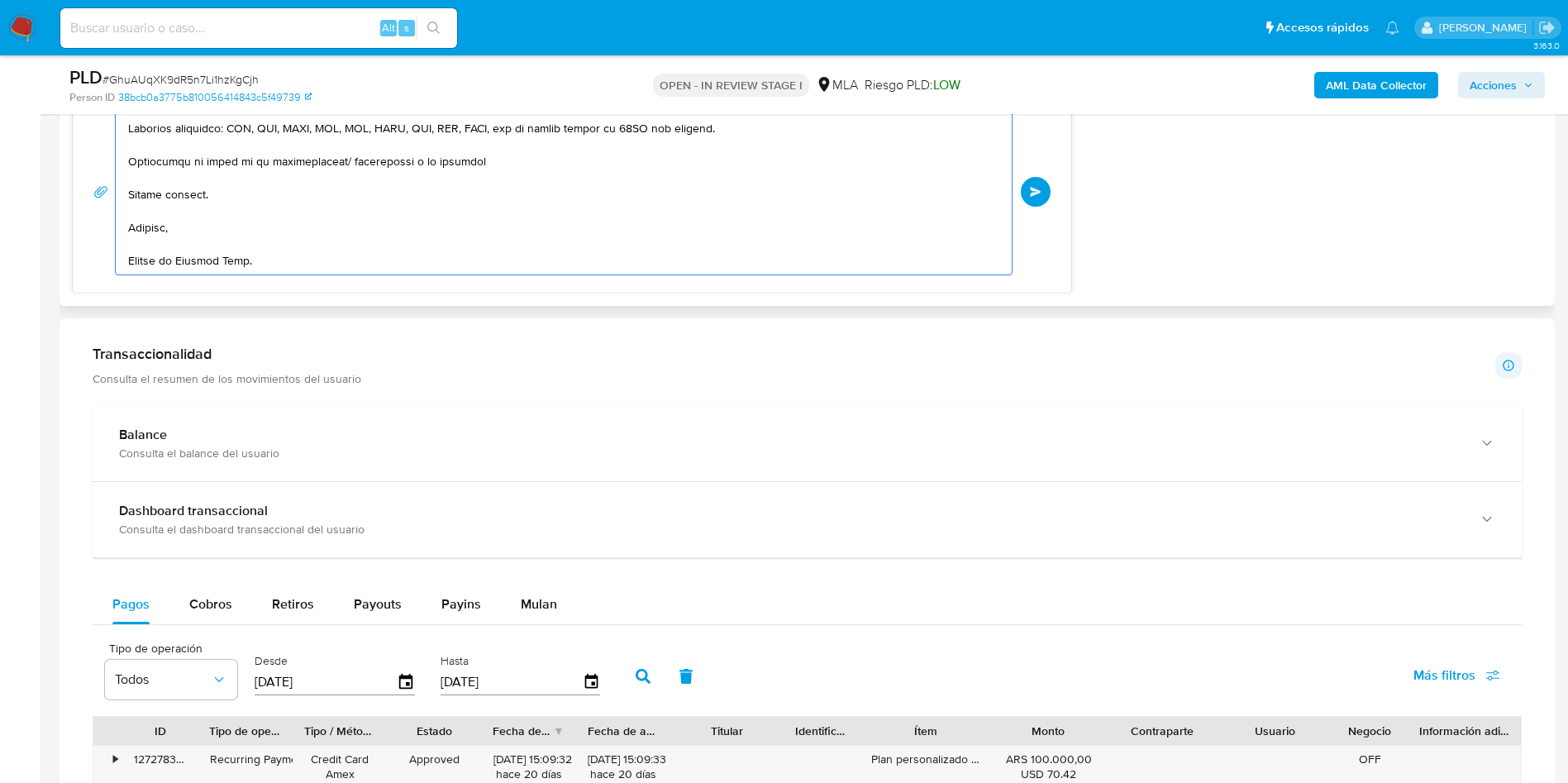
click at [155, 261] on textarea at bounding box center [559, 192] width 863 height 165
type textarea "Hola, En función de las operaciones registradas en tu cuenta de Mercado Pago, n…"
click at [1041, 194] on span "Enviar" at bounding box center [1035, 191] width 11 height 10
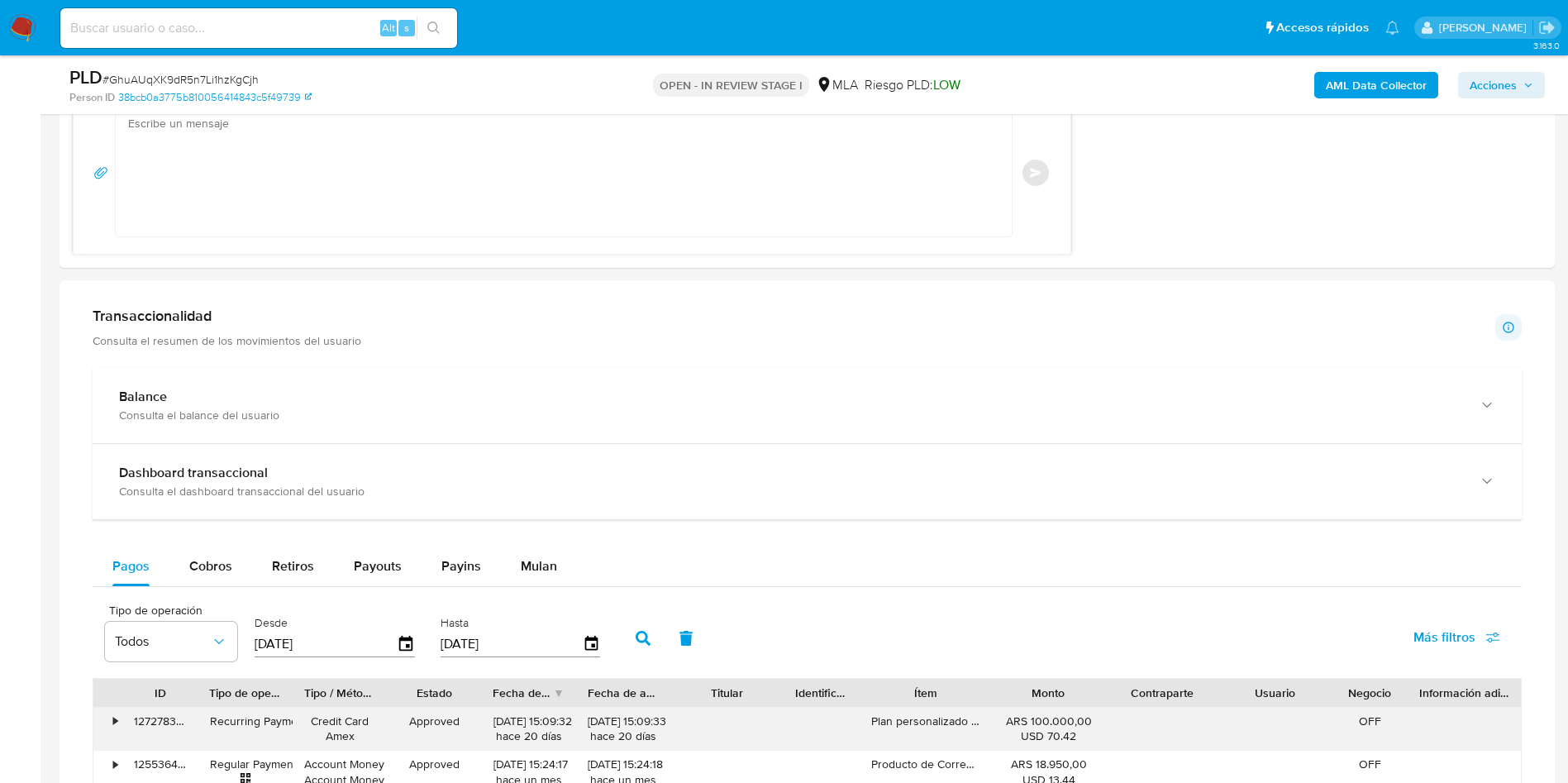
scroll to position [1753, 0]
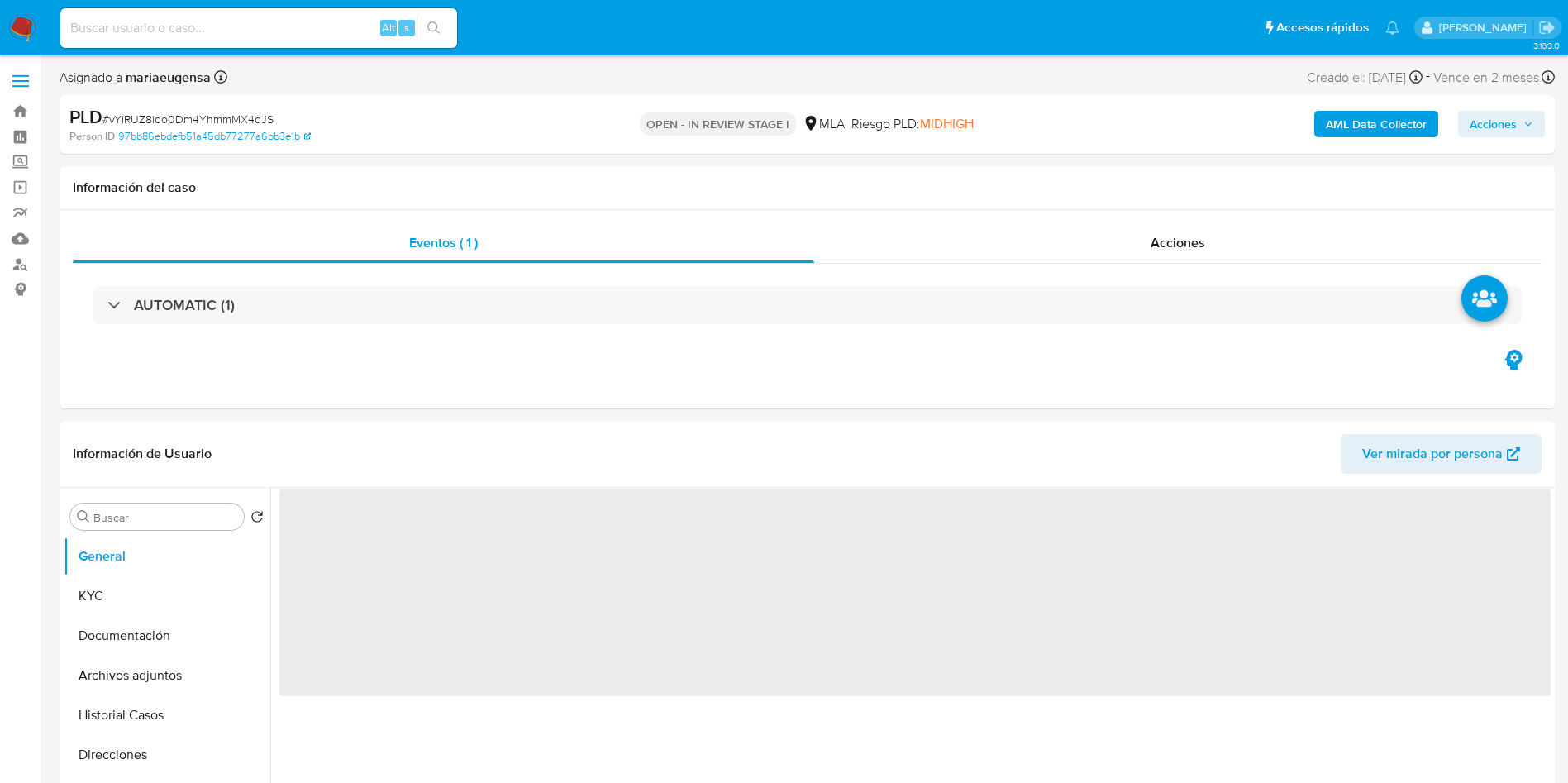
select select "10"
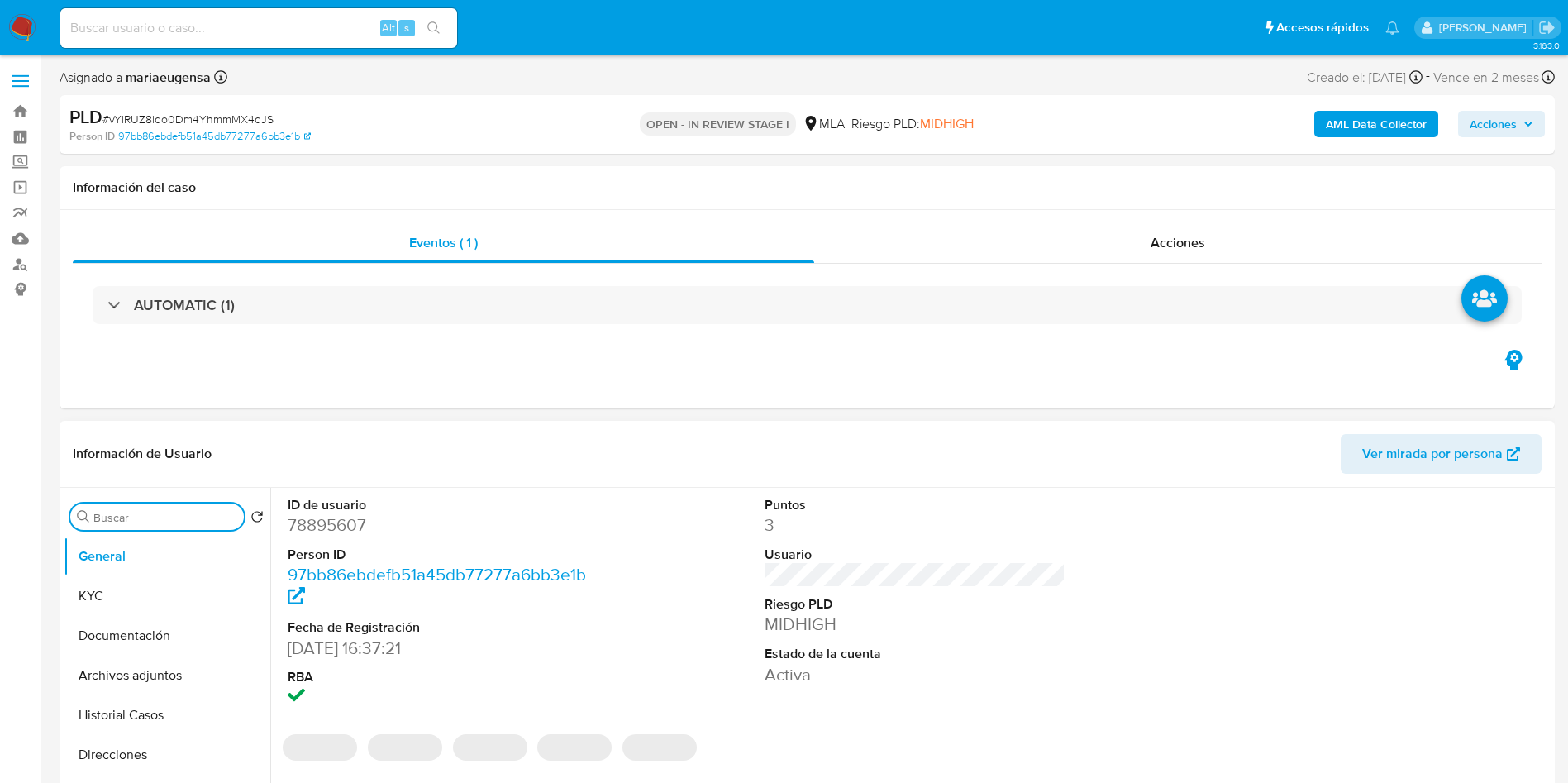
click at [155, 515] on input "Buscar" at bounding box center [165, 517] width 144 height 15
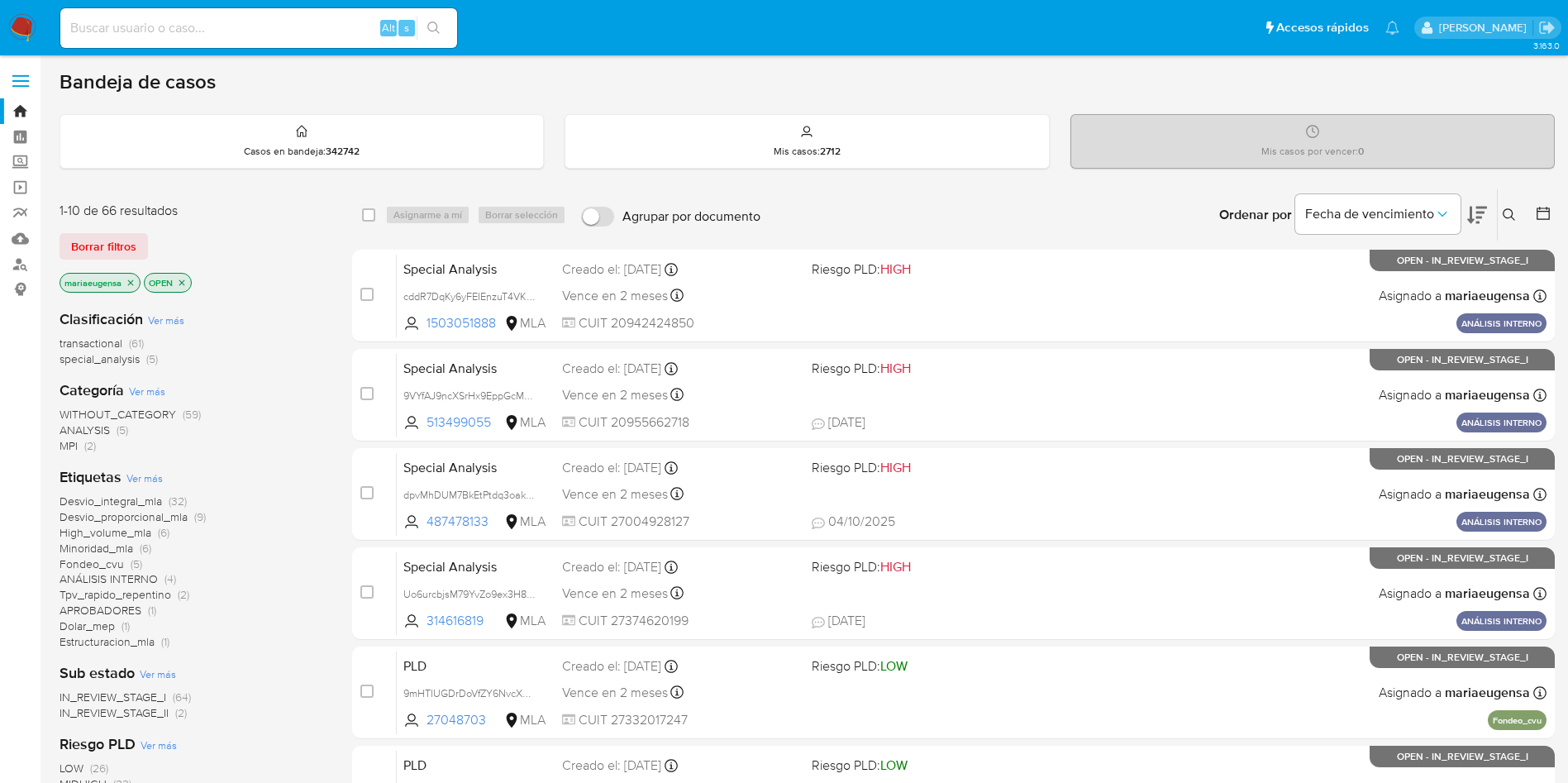
click at [300, 34] on input at bounding box center [259, 28] width 397 height 21
paste input "vYiRUZ8ido0Dm4YhmmMX4qJS"
type input "vYiRUZ8ido0Dm4YhmmMX4qJS"
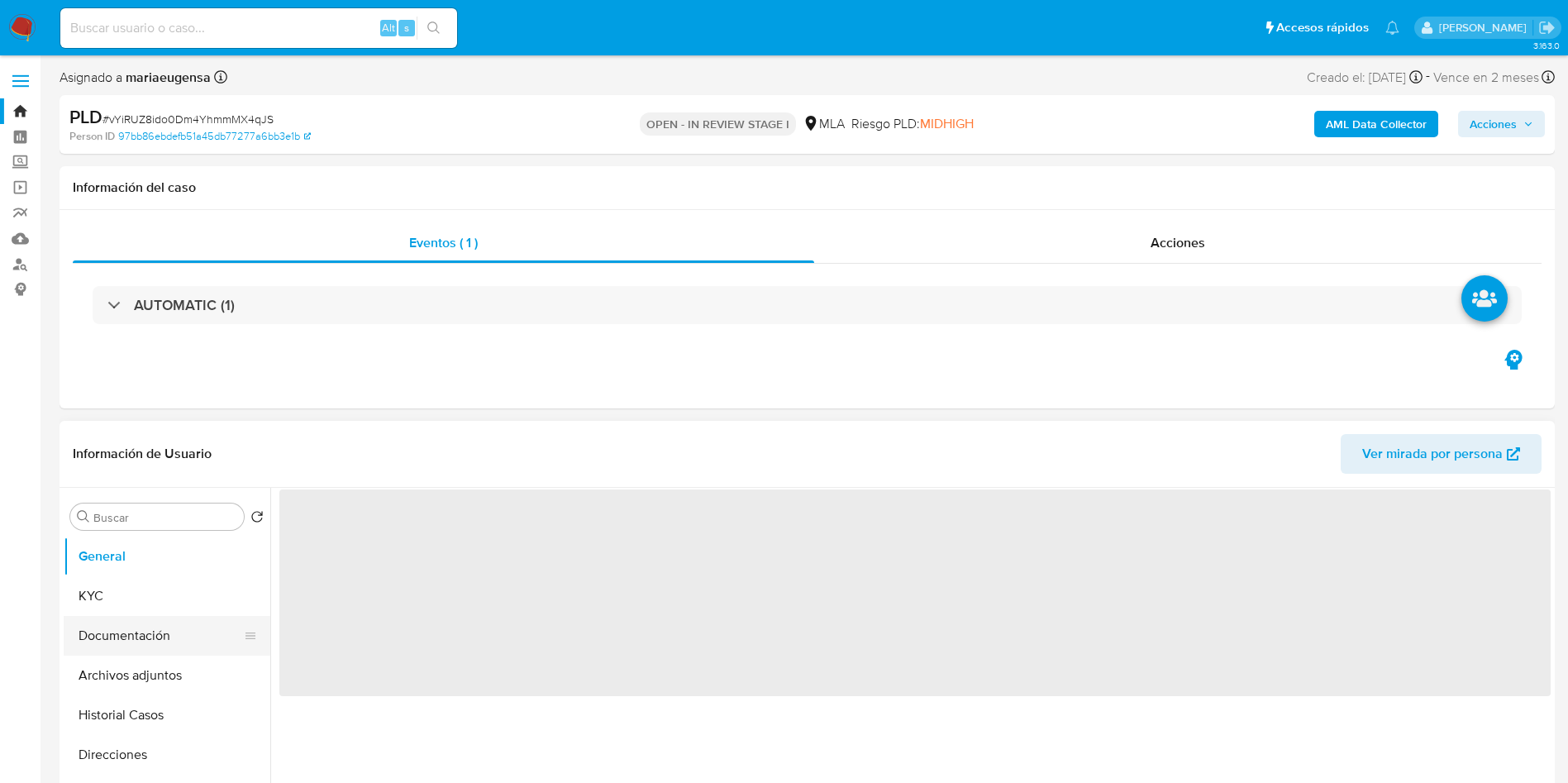
select select "10"
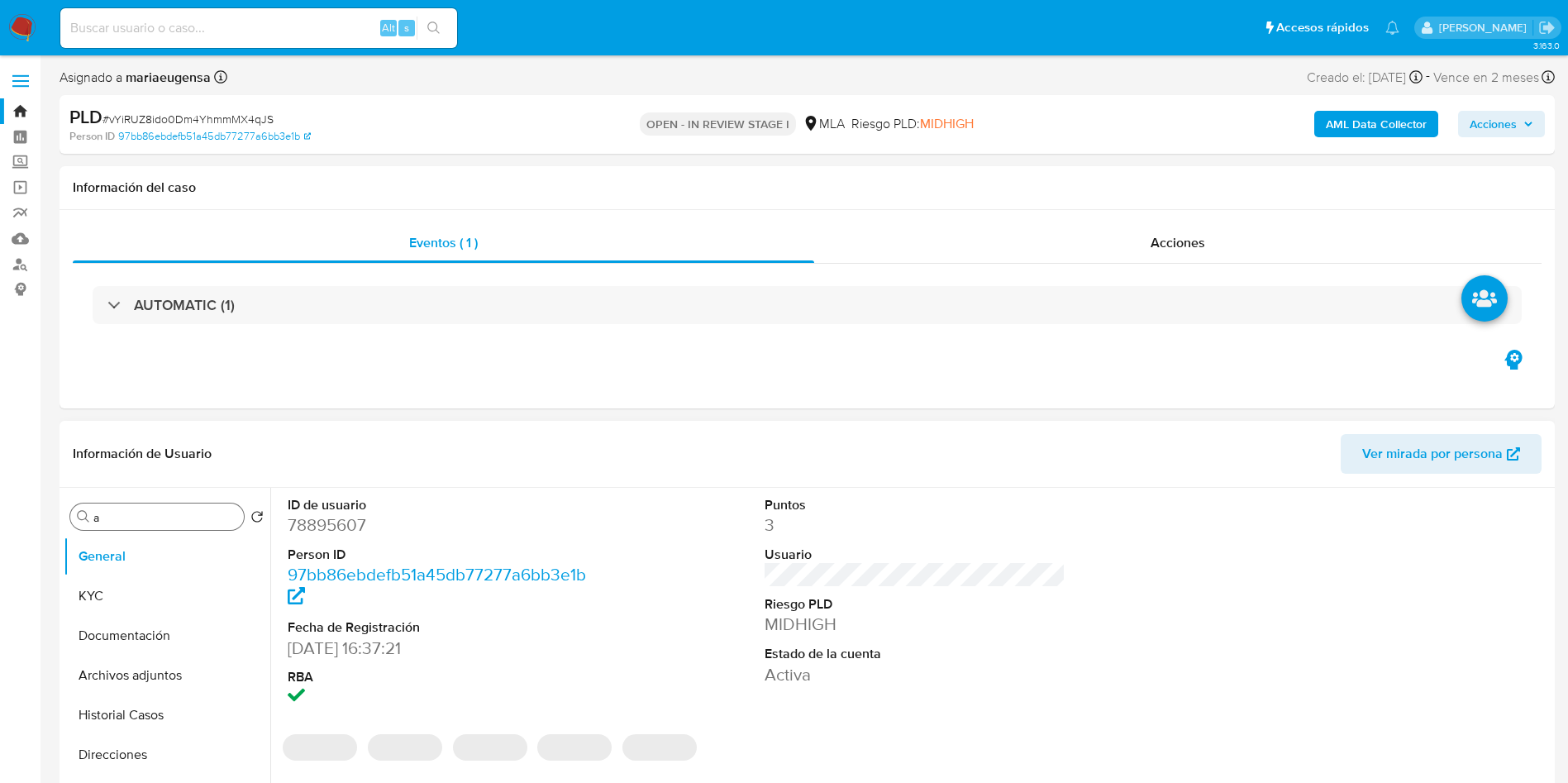
click at [155, 514] on input "a" at bounding box center [165, 517] width 144 height 15
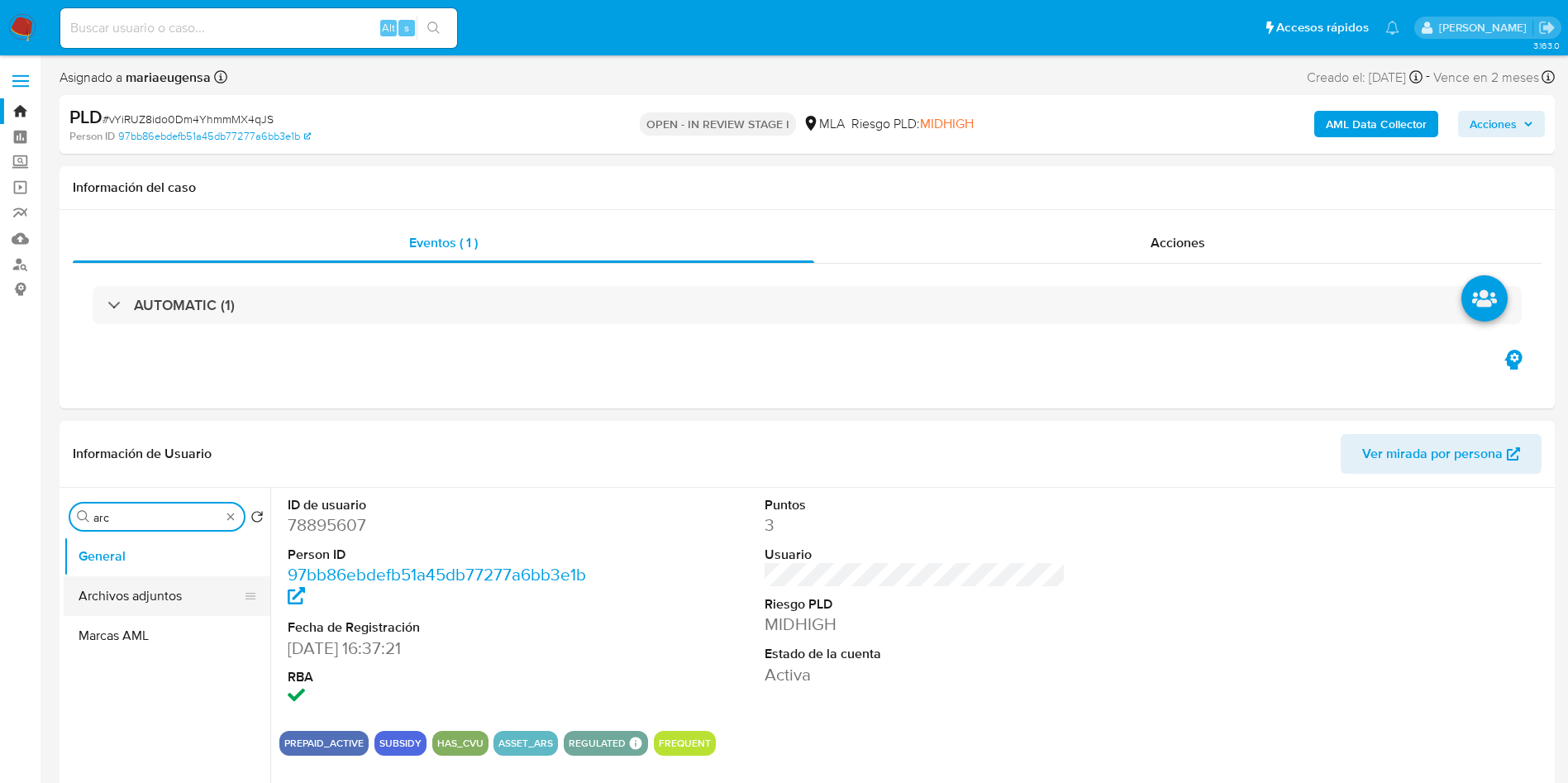
type input "arc"
click at [141, 587] on button "Archivos adjuntos" at bounding box center [160, 596] width 193 height 40
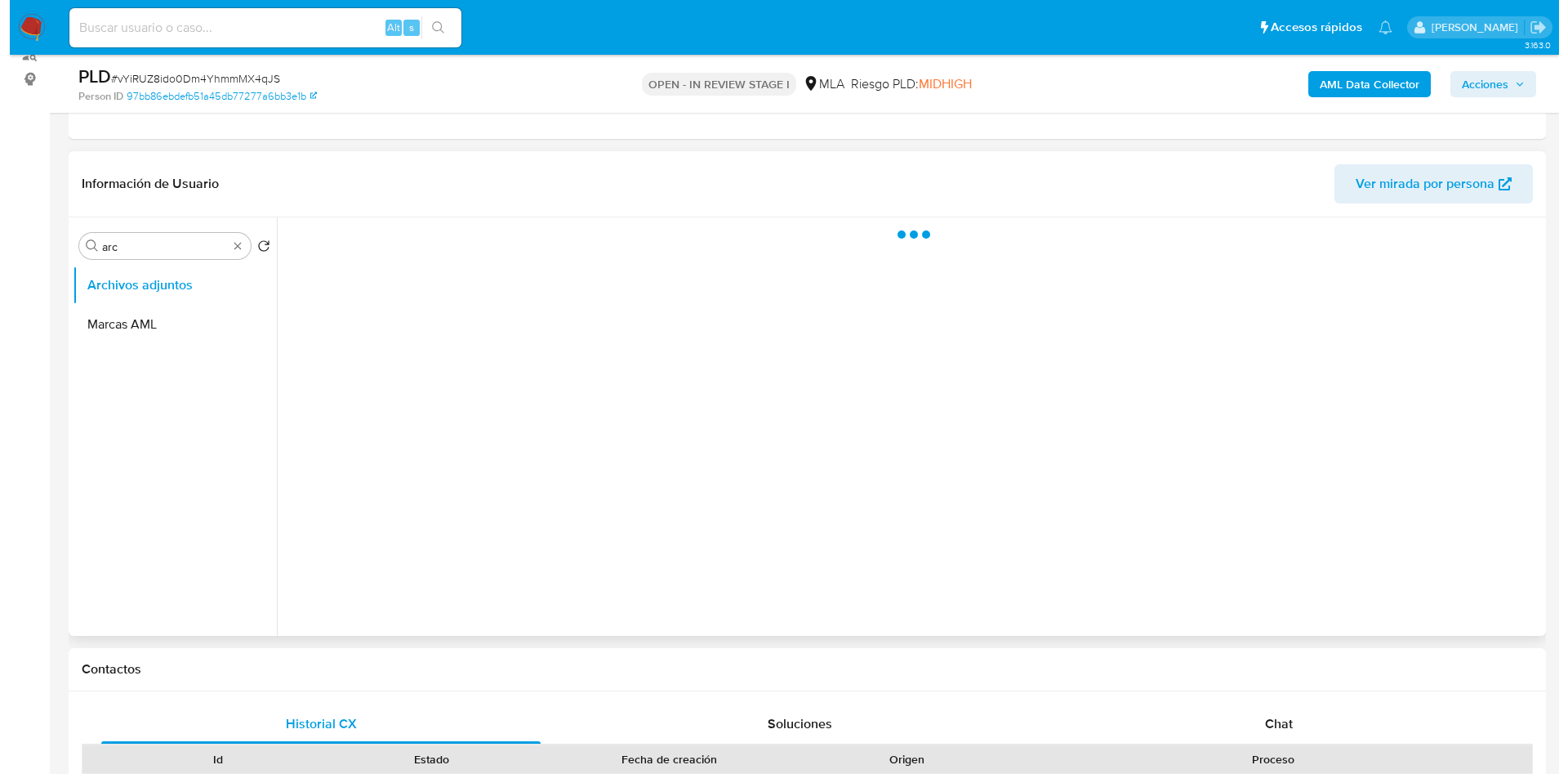
scroll to position [245, 0]
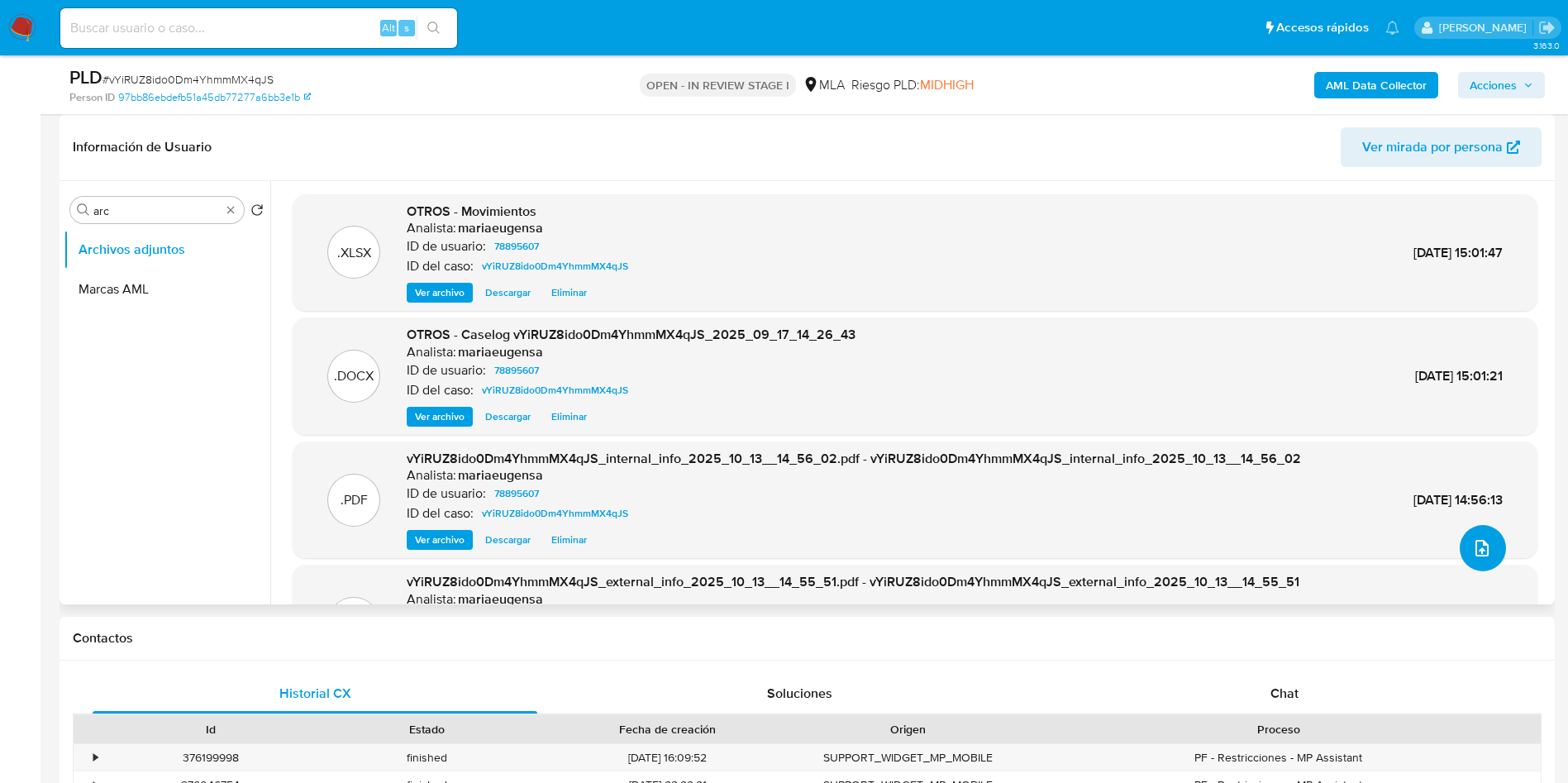
click at [1491, 551] on button "upload-file" at bounding box center [1483, 548] width 47 height 47
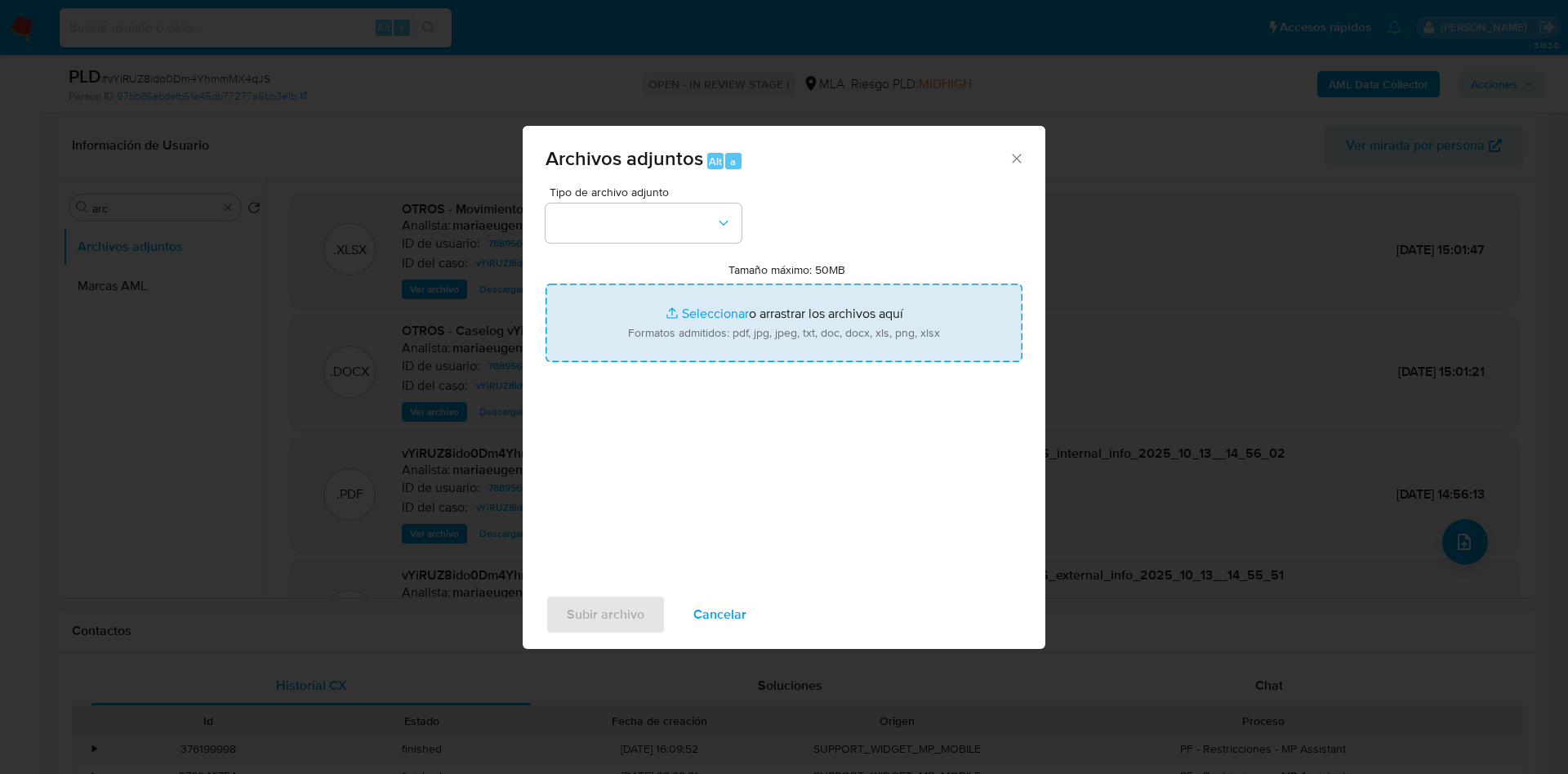
click at [821, 308] on input "Tamaño máximo: 50MB Seleccionar archivos" at bounding box center [784, 323] width 477 height 78
type input "C:\fakepath\Caselog vYiRUZ8ido0Dm4YhmmMX4qJS_2025_09_17_14_26_43 - v2.docx"
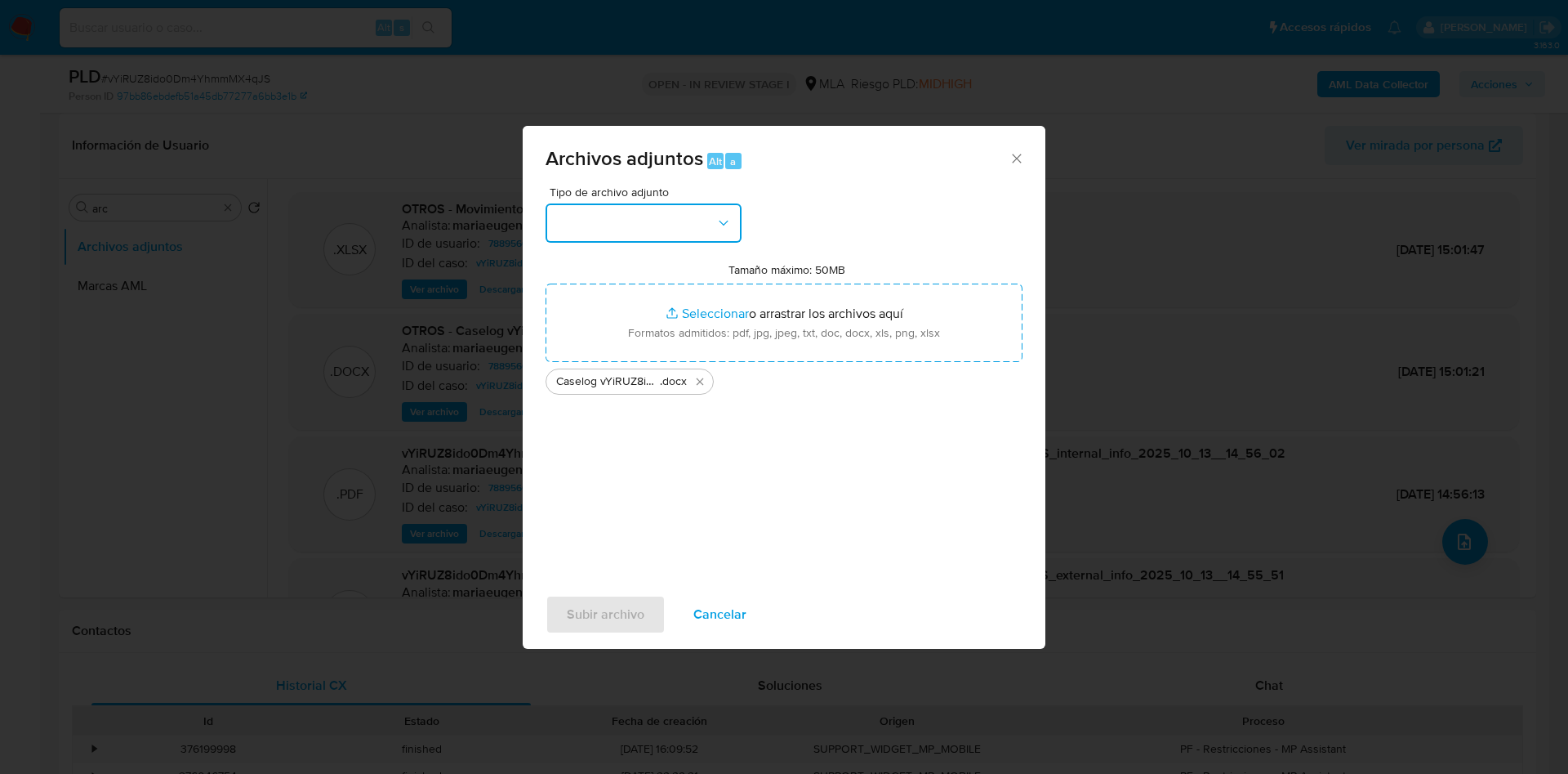
click at [576, 229] on button "button" at bounding box center [644, 223] width 196 height 39
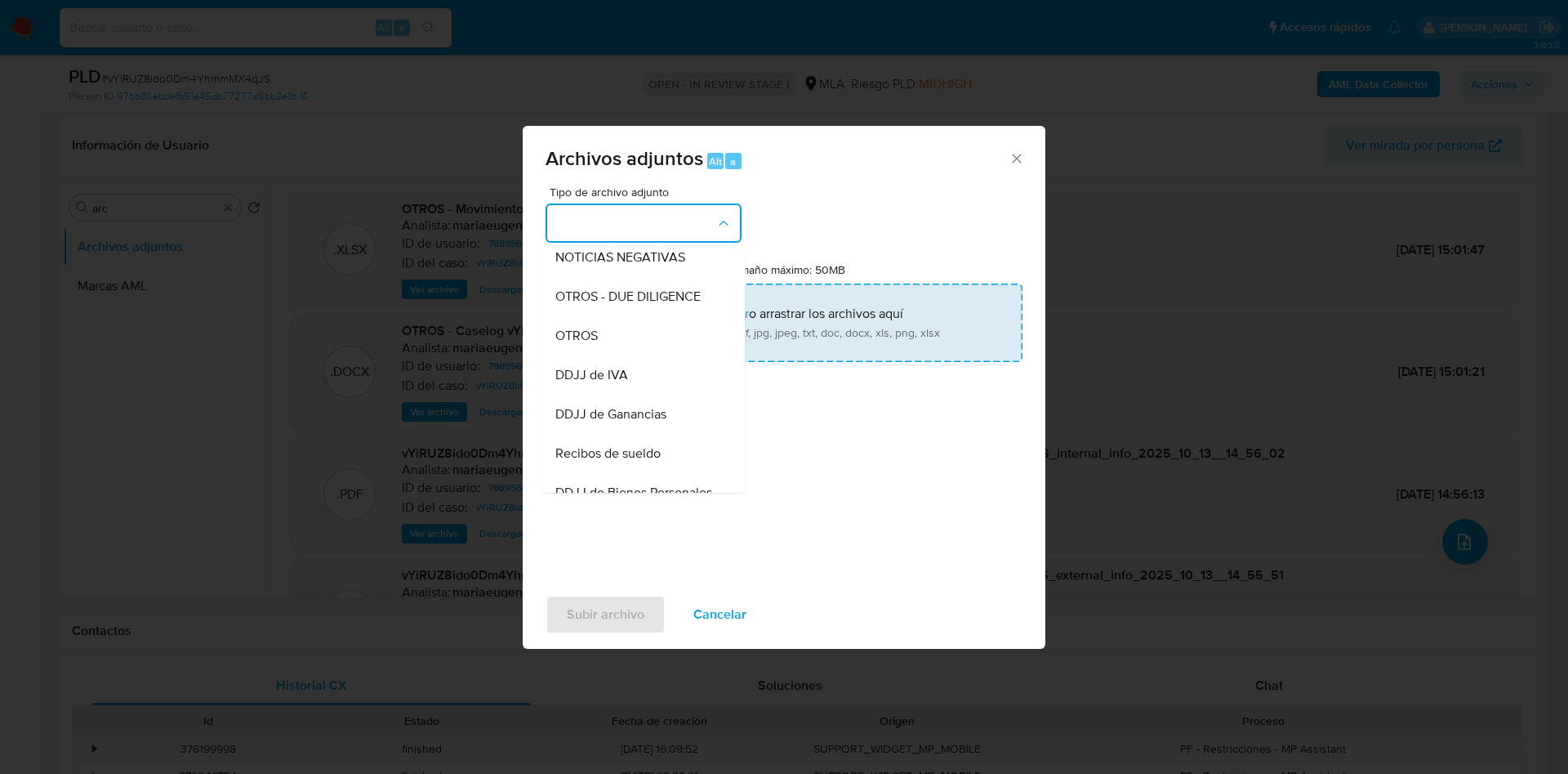
click at [576, 338] on div "OTROS" at bounding box center [639, 336] width 167 height 39
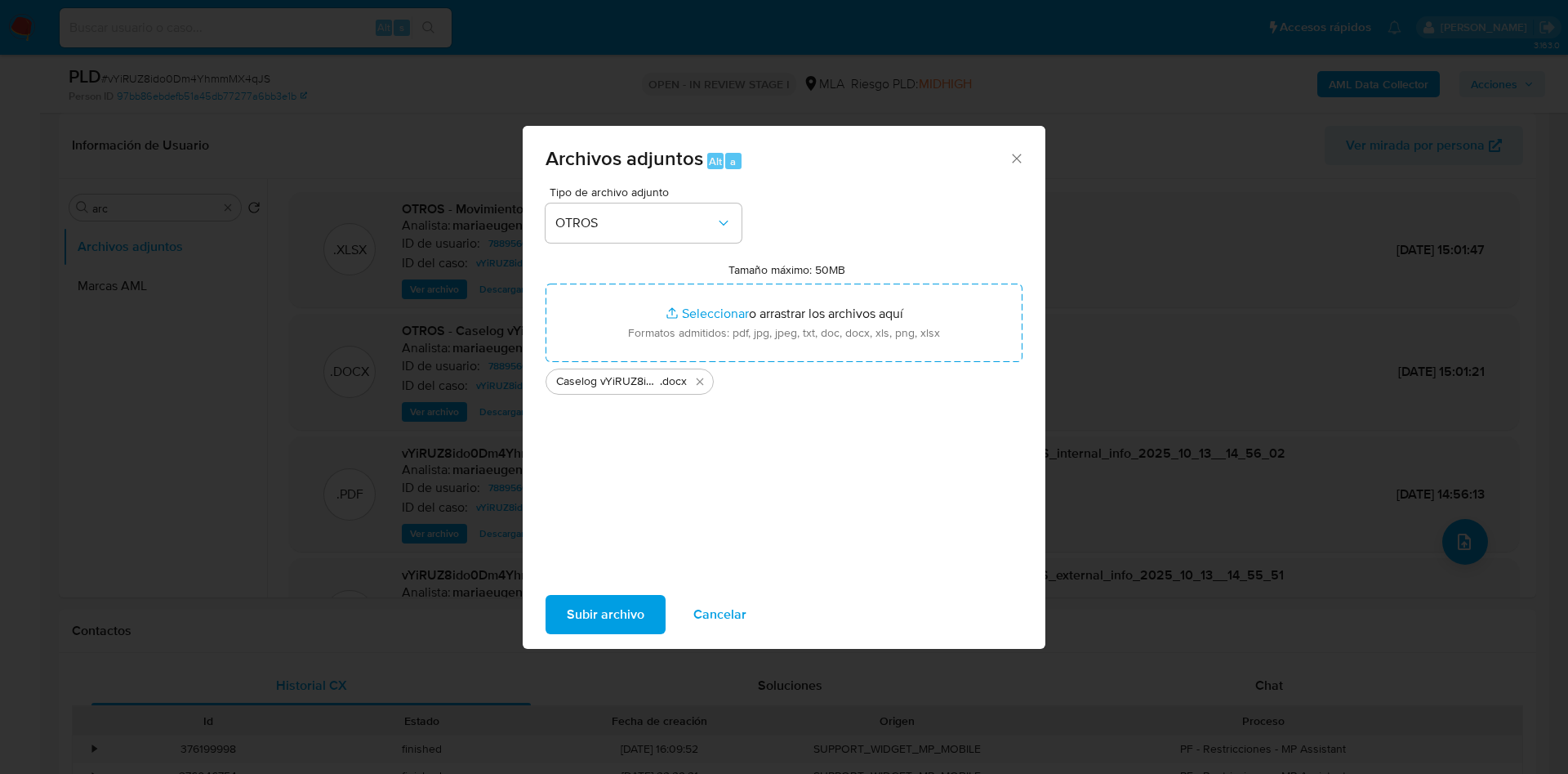
click at [614, 620] on span "Subir archivo" at bounding box center [605, 614] width 77 height 36
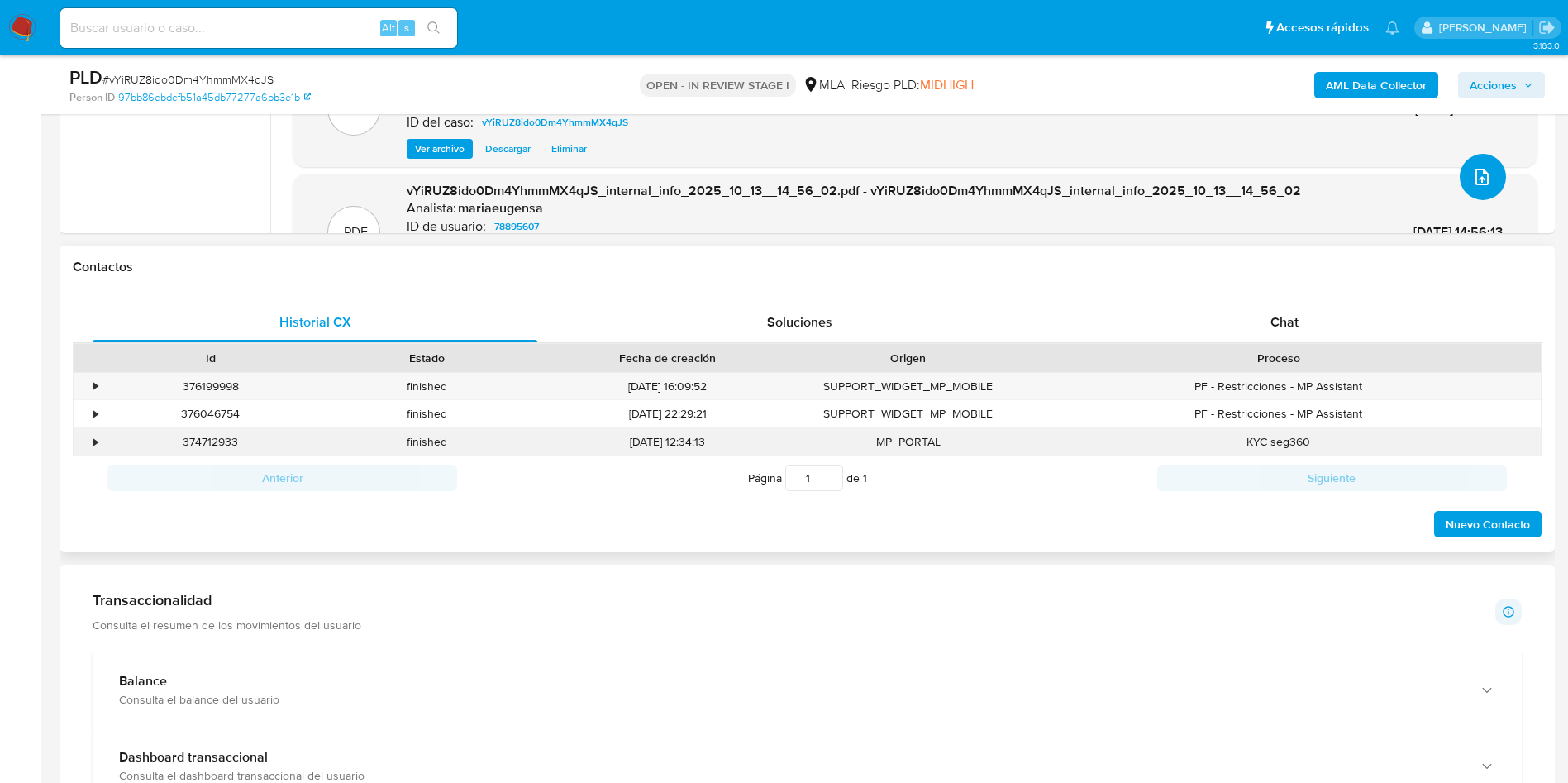
scroll to position [620, 0]
click at [1294, 335] on div "Chat" at bounding box center [1285, 321] width 445 height 40
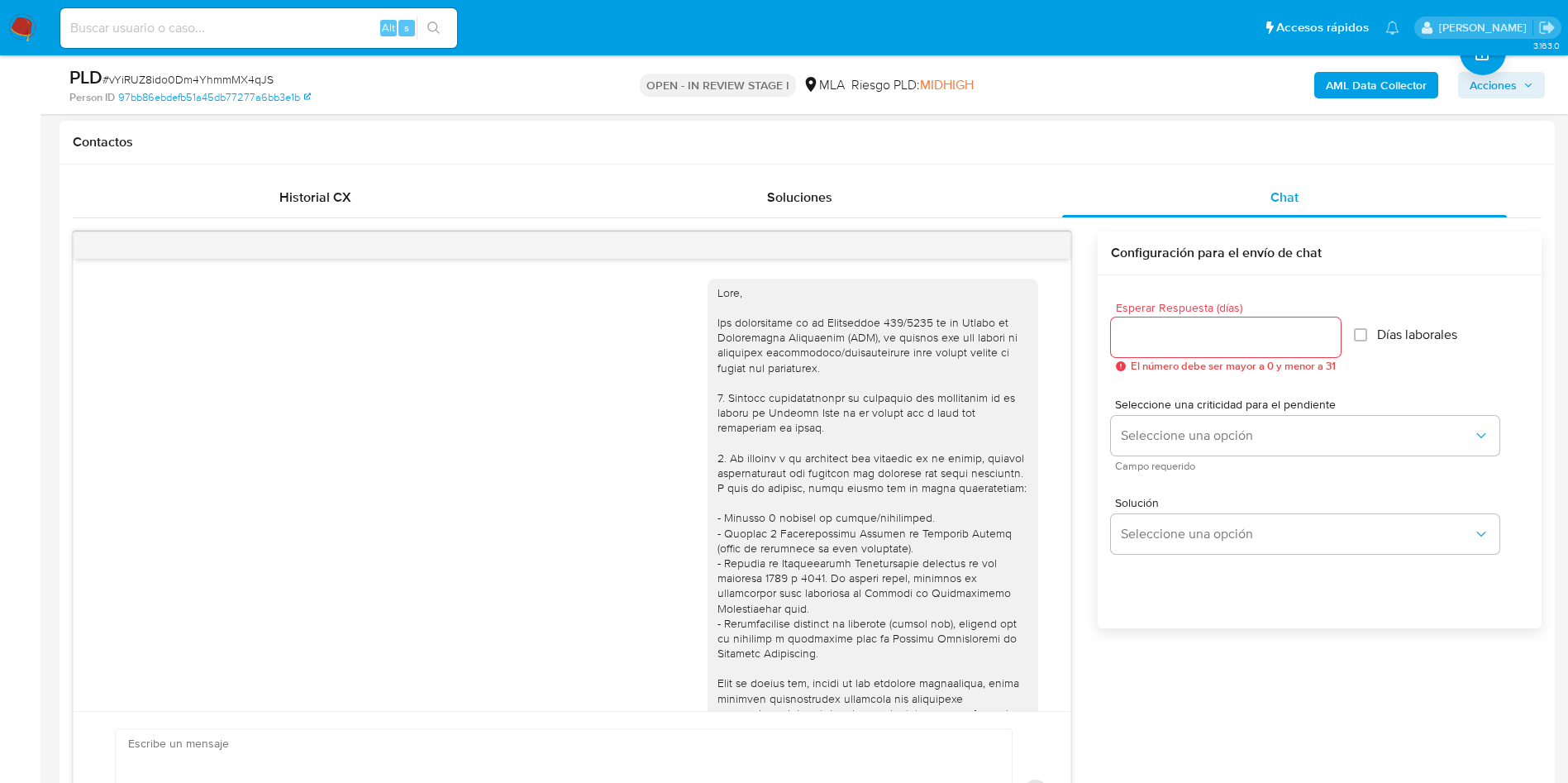
scroll to position [808, 0]
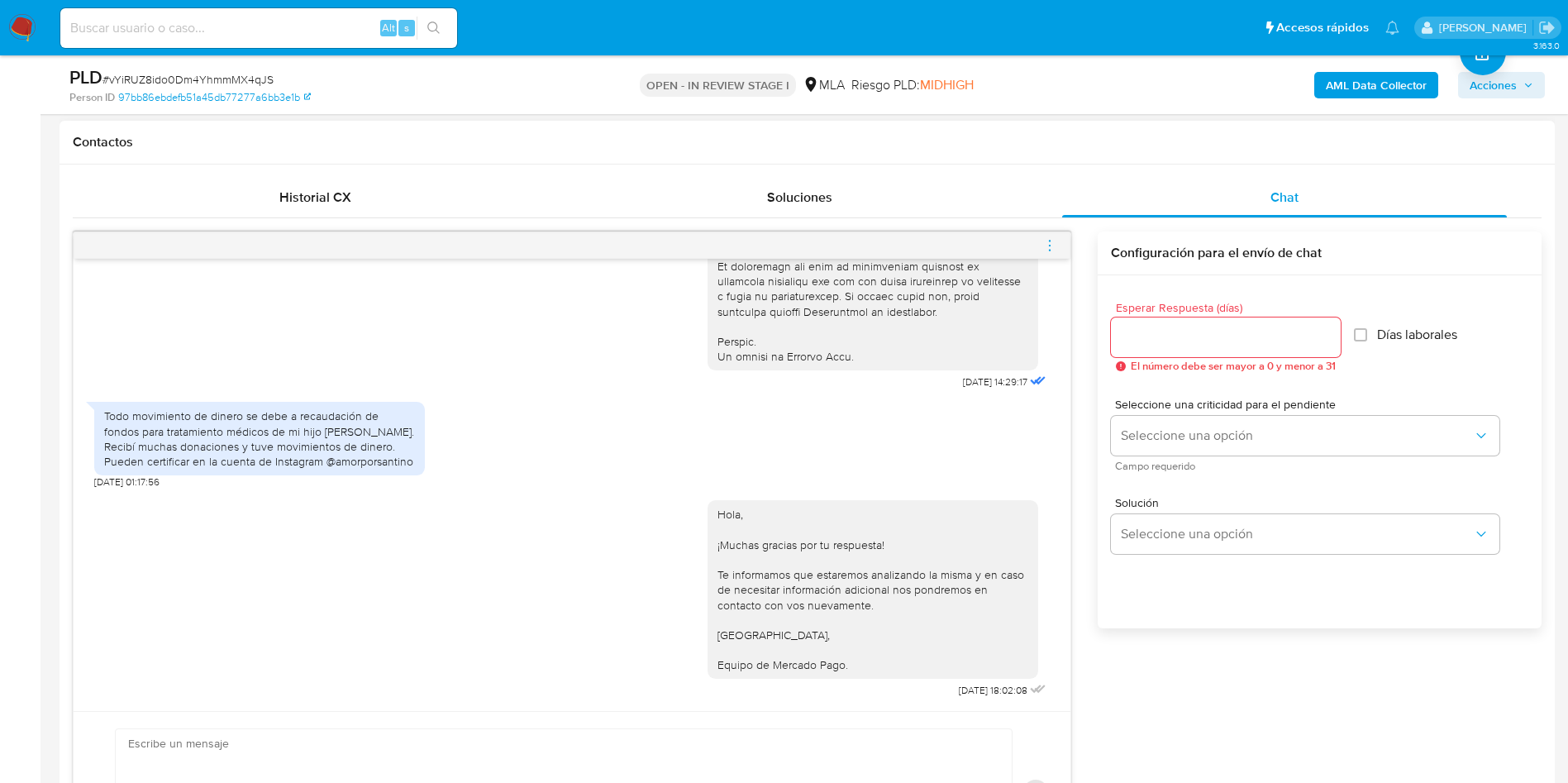
click at [1047, 238] on icon "menu-action" at bounding box center [1049, 245] width 15 height 15
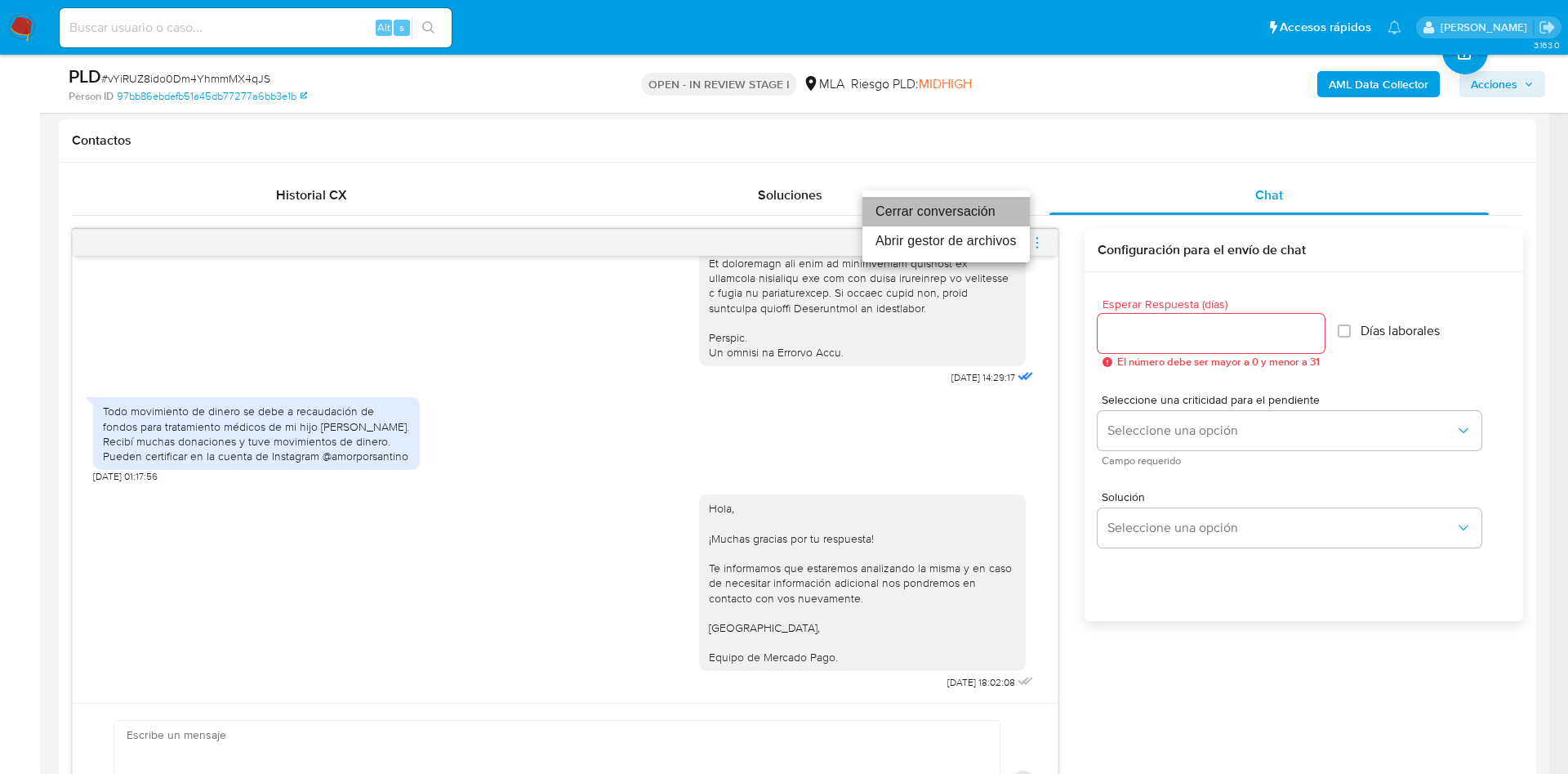
click at [989, 217] on li "Cerrar conversación" at bounding box center [946, 211] width 168 height 30
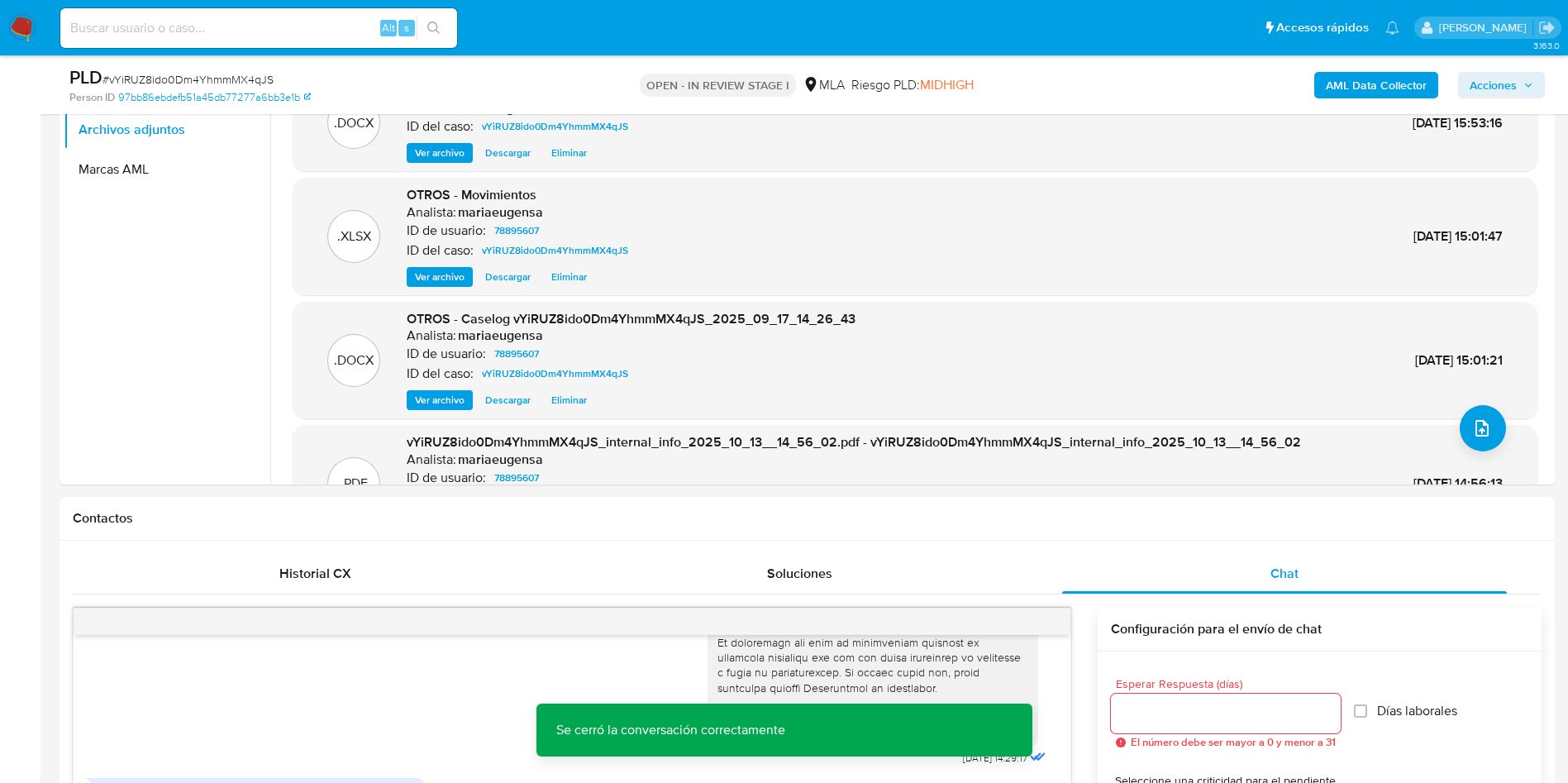
scroll to position [124, 0]
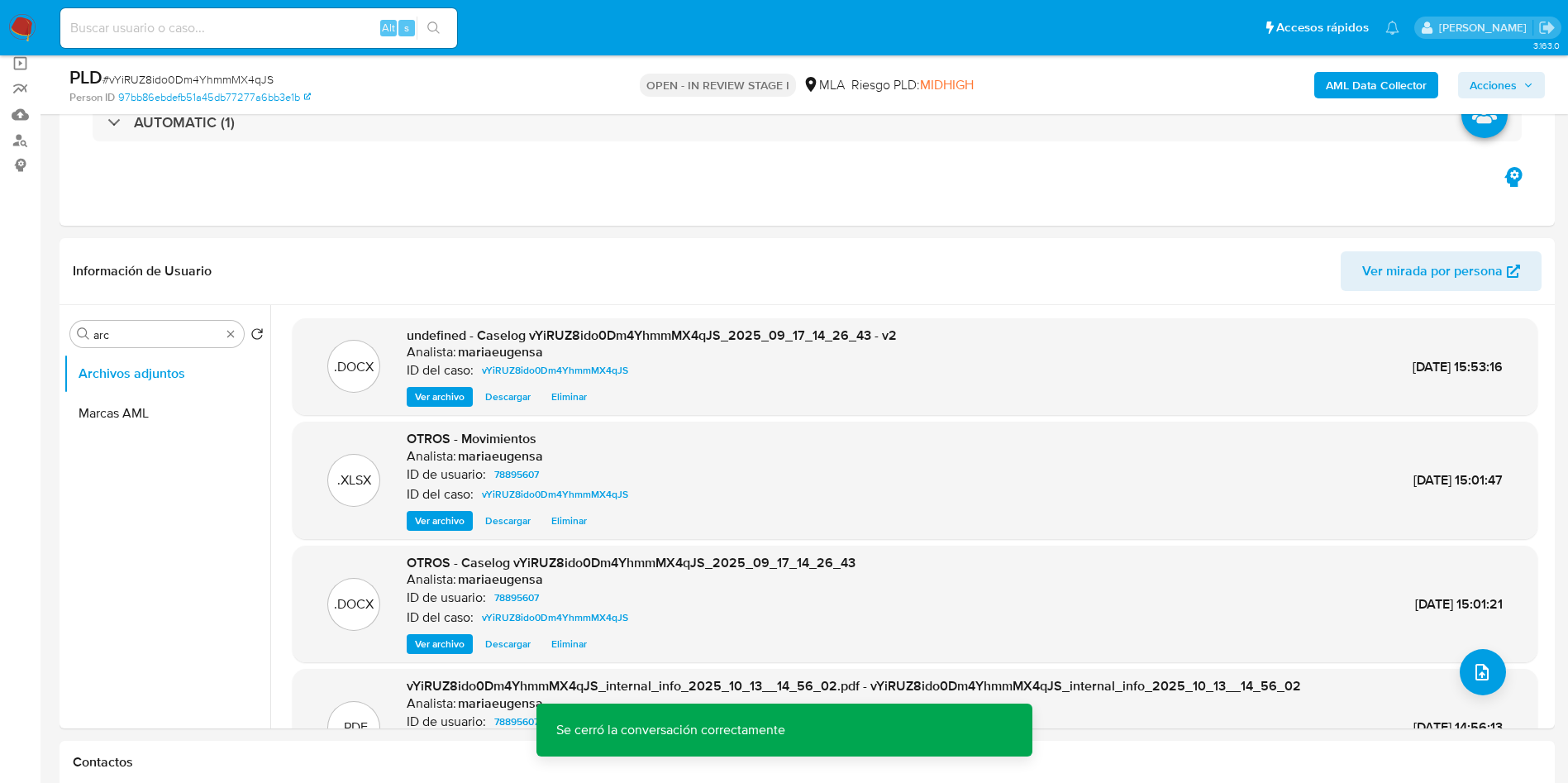
drag, startPoint x: 1521, startPoint y: 76, endPoint x: 1506, endPoint y: 84, distance: 17.0
click at [1519, 77] on span "Acciones" at bounding box center [1501, 85] width 63 height 23
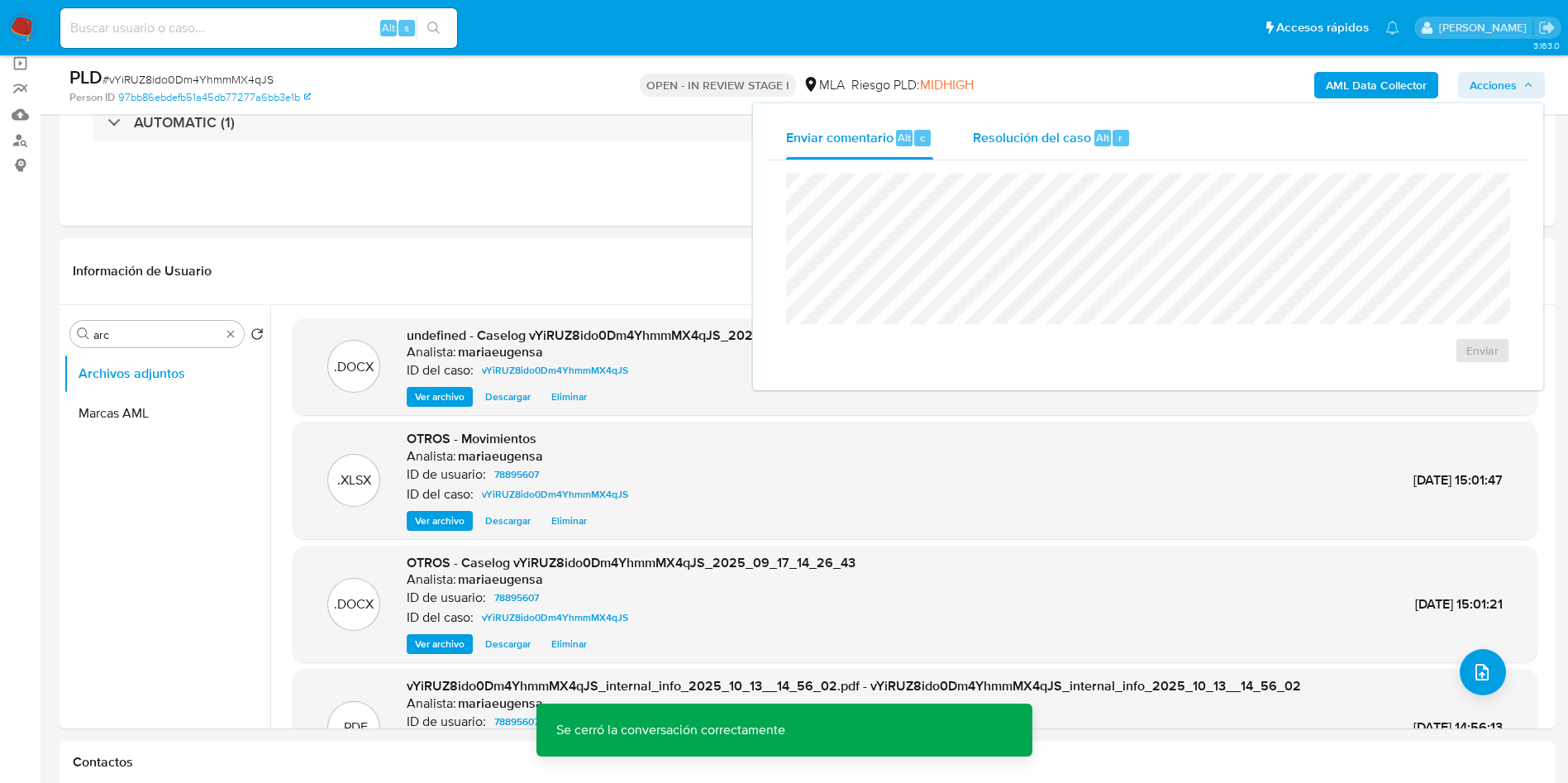
drag, startPoint x: 1017, startPoint y: 133, endPoint x: 1015, endPoint y: 157, distance: 24.1
click at [1017, 135] on span "Resolución del caso" at bounding box center [1032, 137] width 118 height 19
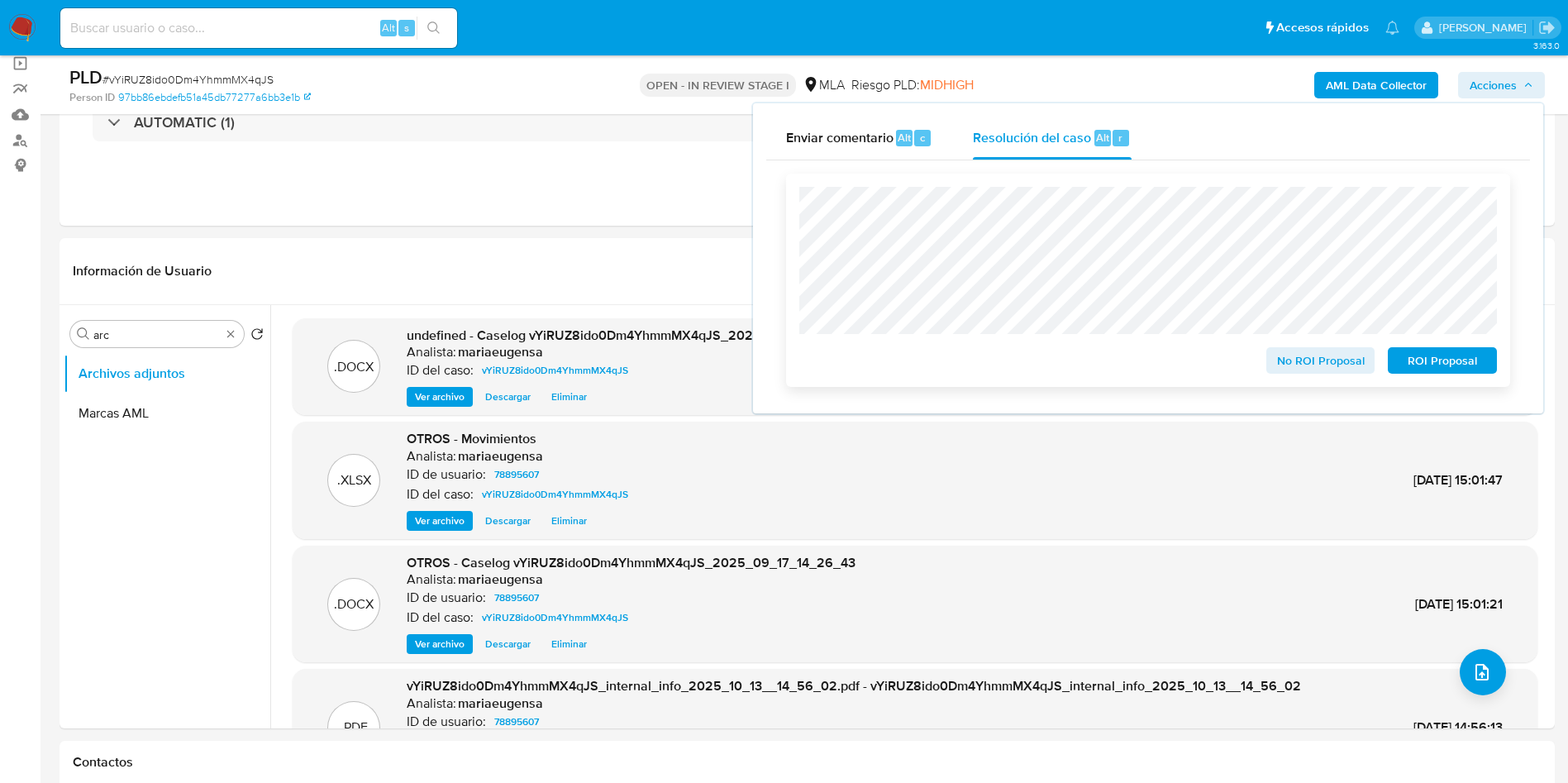
click at [1344, 368] on span "No ROI Proposal" at bounding box center [1321, 361] width 86 height 23
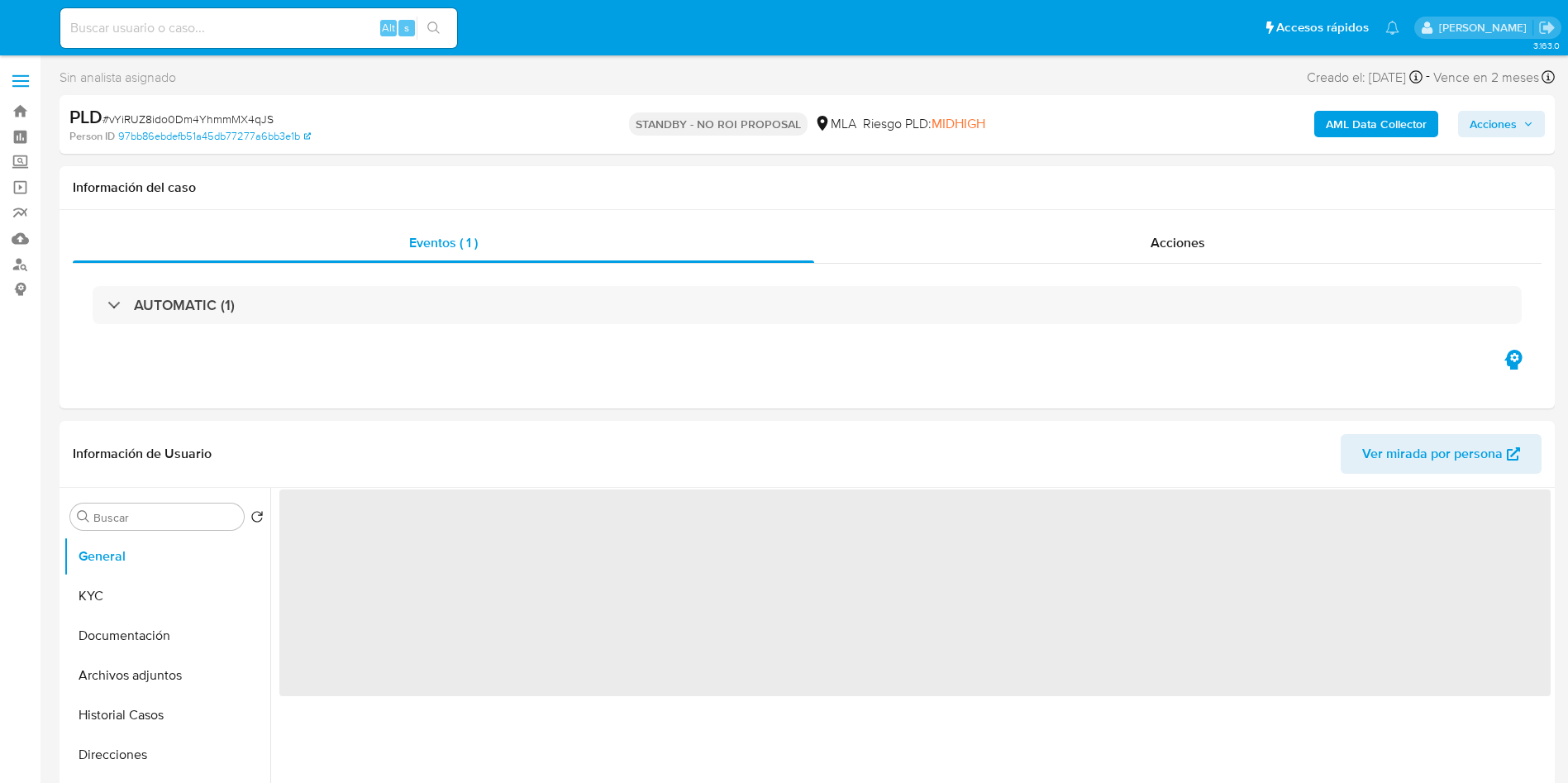
select select "10"
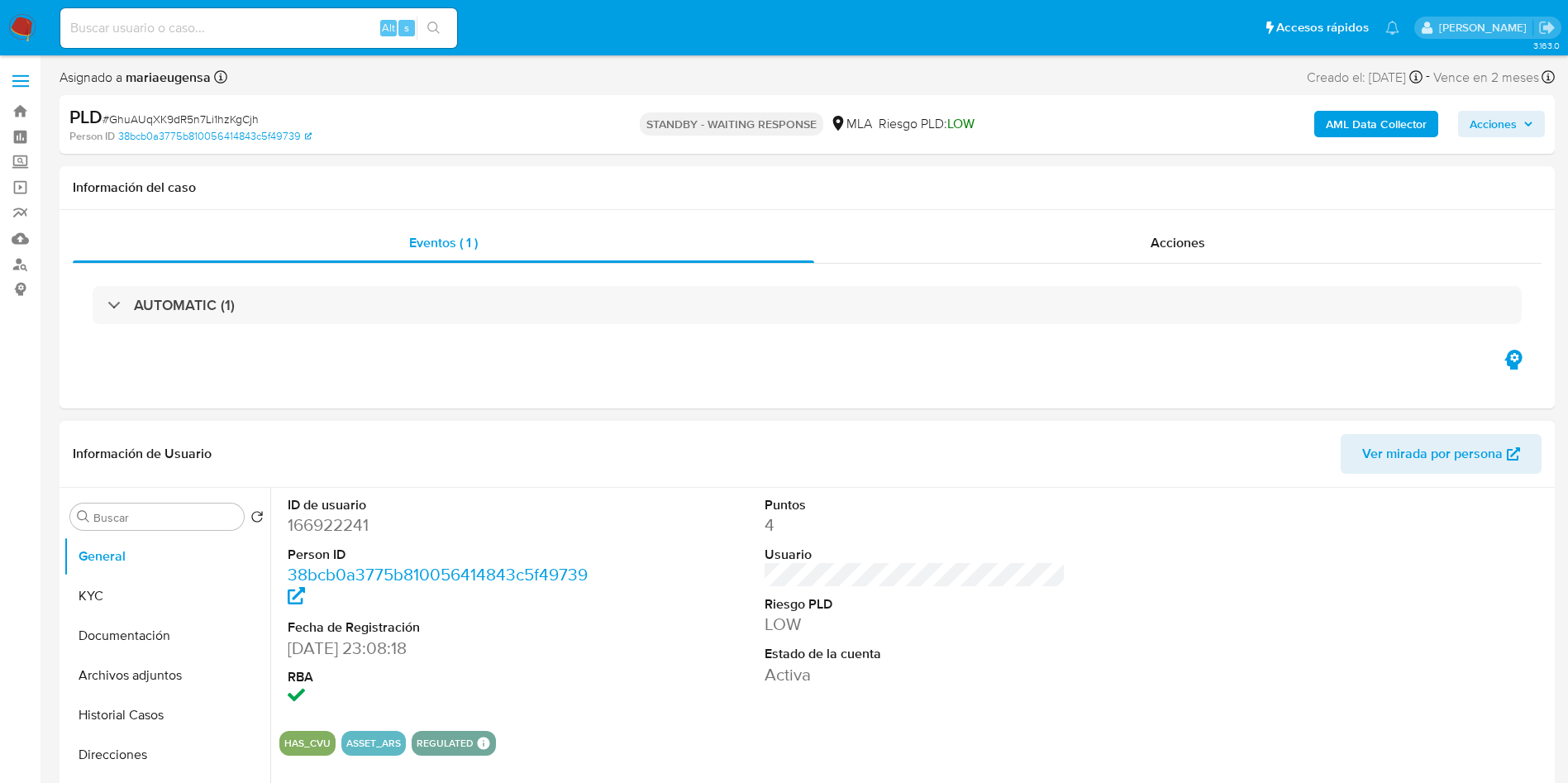
click at [720, 589] on div "ID de usuario 166922241 Person ID 38bcb0a3775b810056414843c5f49739 Fecha de Reg…" at bounding box center [915, 602] width 1271 height 230
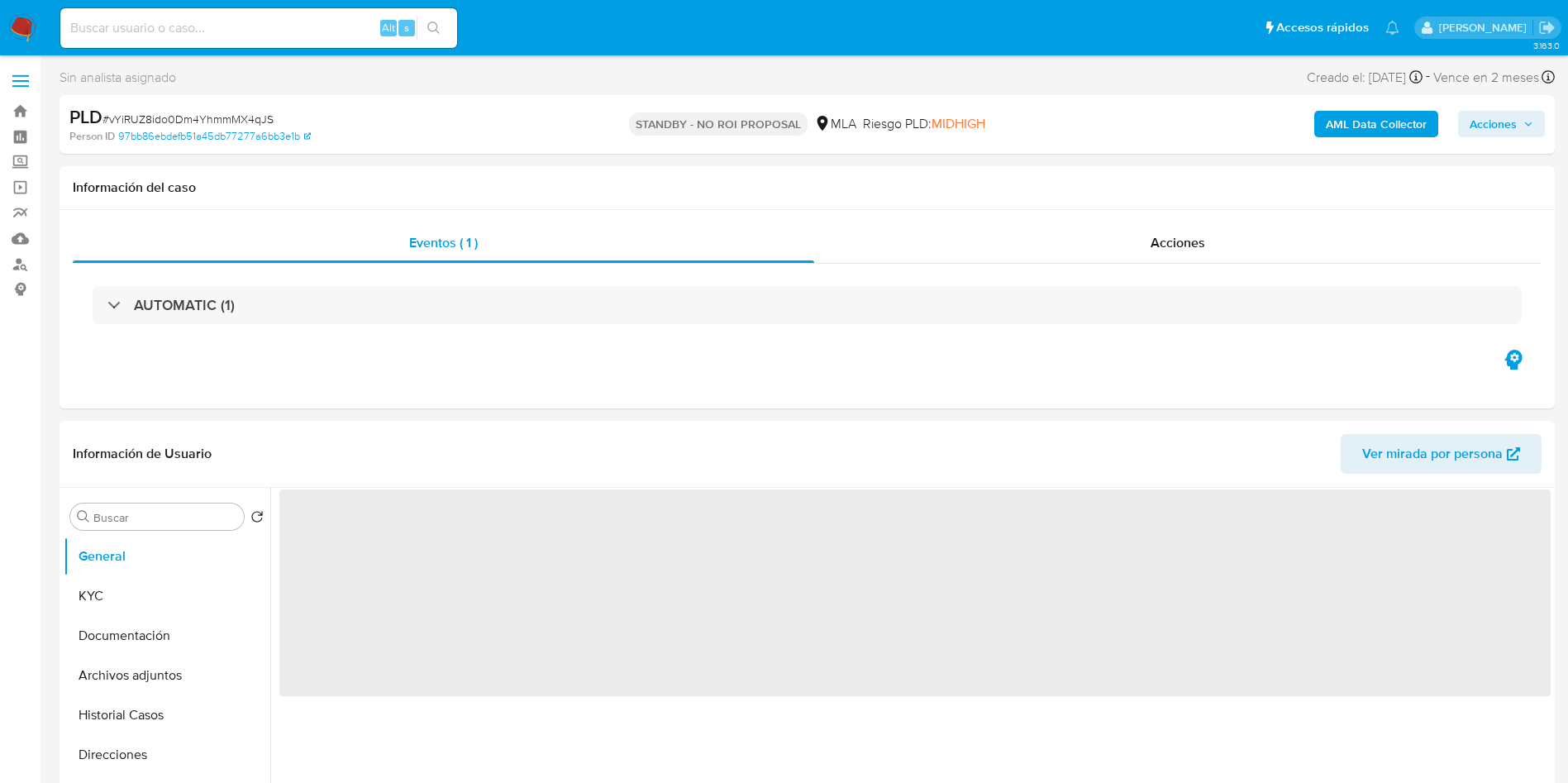
select select "10"
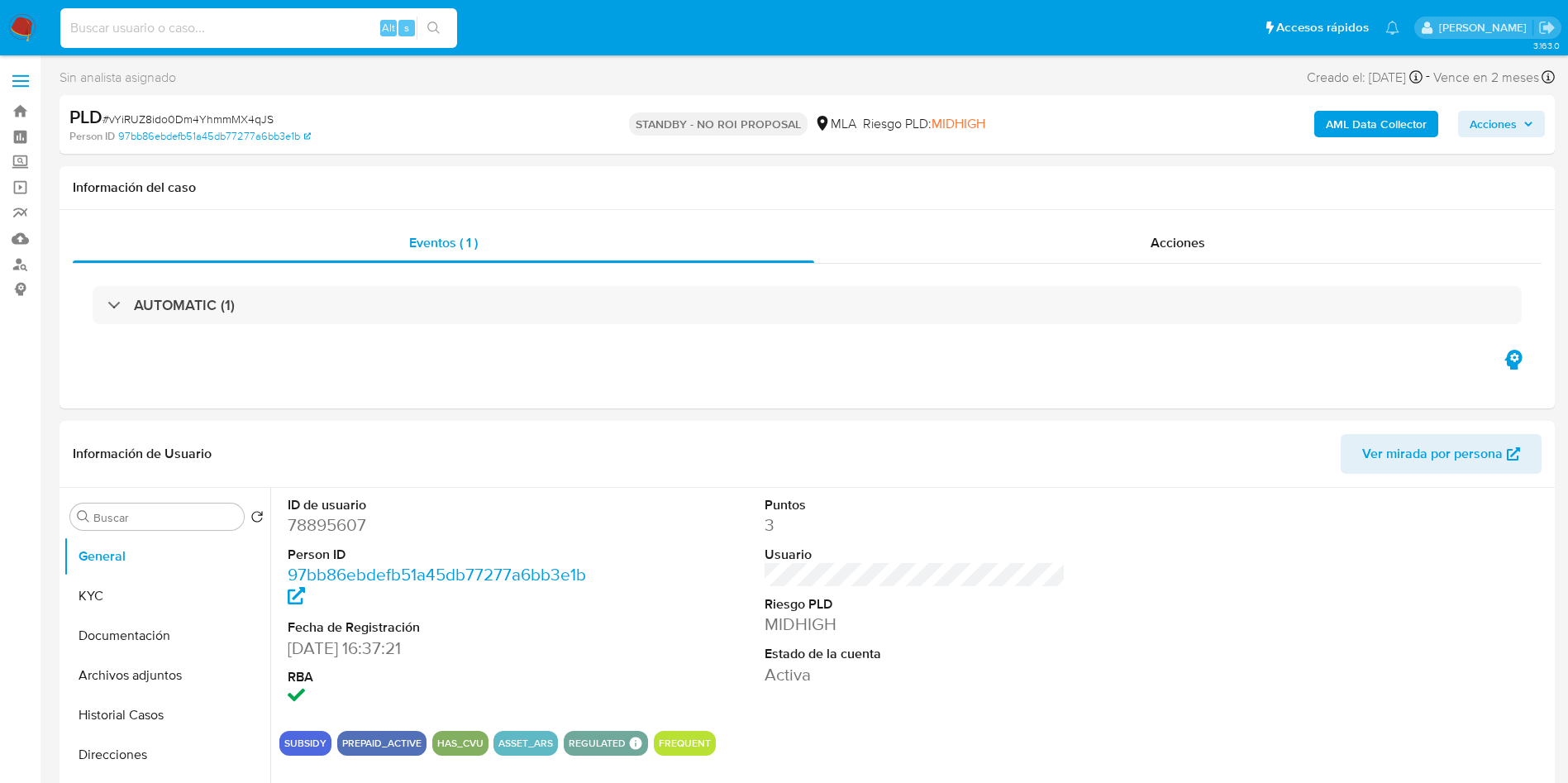
click at [220, 23] on input at bounding box center [259, 28] width 397 height 21
paste input "vEVc9ogeBqF1RJs7LVRPL0Tg"
type input "vEVc9ogeBqF1RJs7LVRPL0Tg"
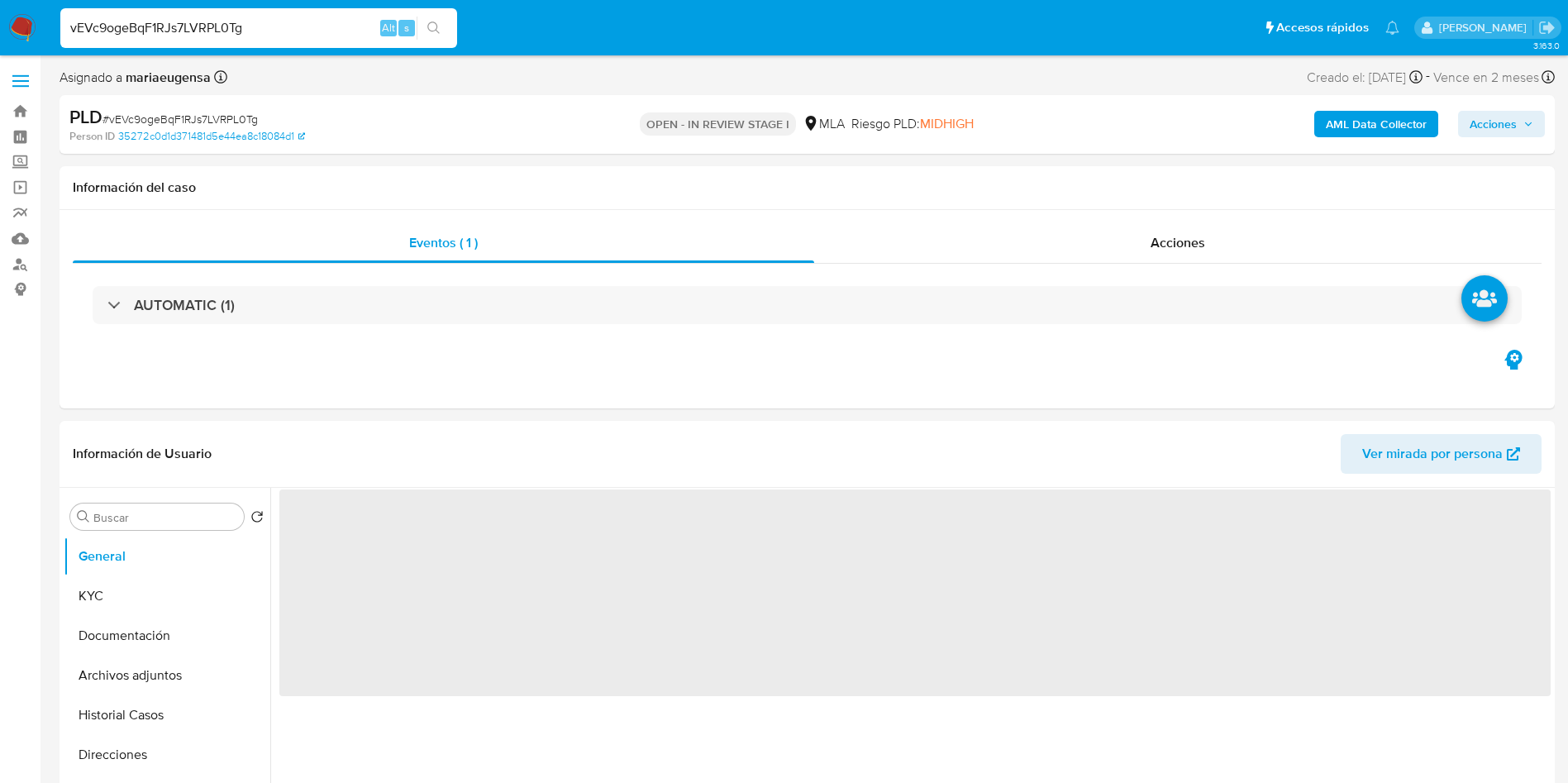
select select "10"
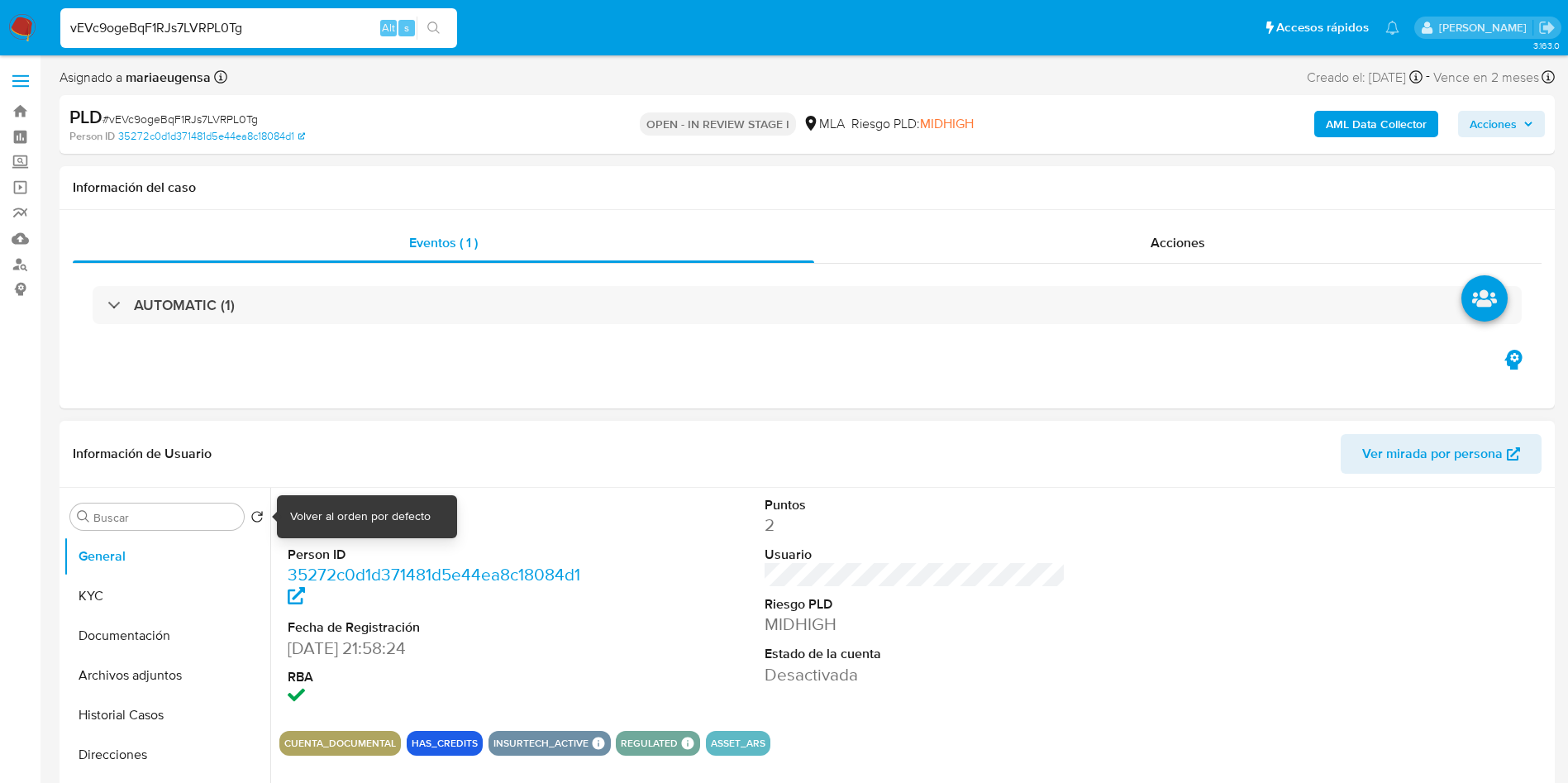
drag, startPoint x: 355, startPoint y: 513, endPoint x: 346, endPoint y: 531, distance: 20.1
click at [349, 527] on dd "252009393" at bounding box center [438, 525] width 302 height 23
click at [338, 537] on dl "ID de usuario 252009393 Person ID 35272c0d1d371481d5e44ea8c18084d1 Fecha de Reg…" at bounding box center [438, 603] width 302 height 213
click at [347, 523] on dd "252009393" at bounding box center [438, 525] width 302 height 23
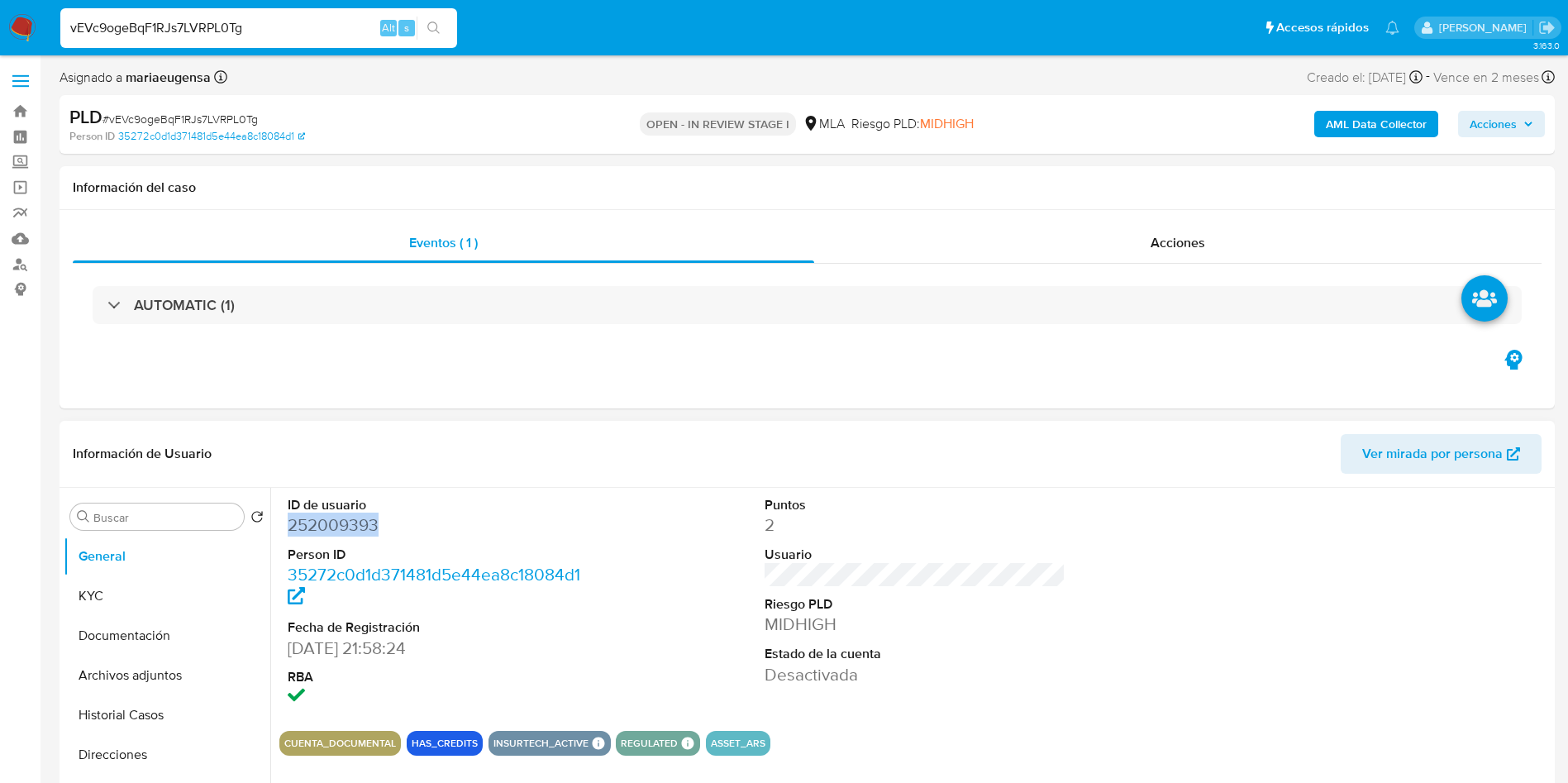
copy dd "252009393"
drag, startPoint x: 130, startPoint y: 596, endPoint x: 160, endPoint y: 636, distance: 50.0
click at [139, 611] on button "KYC" at bounding box center [166, 596] width 207 height 40
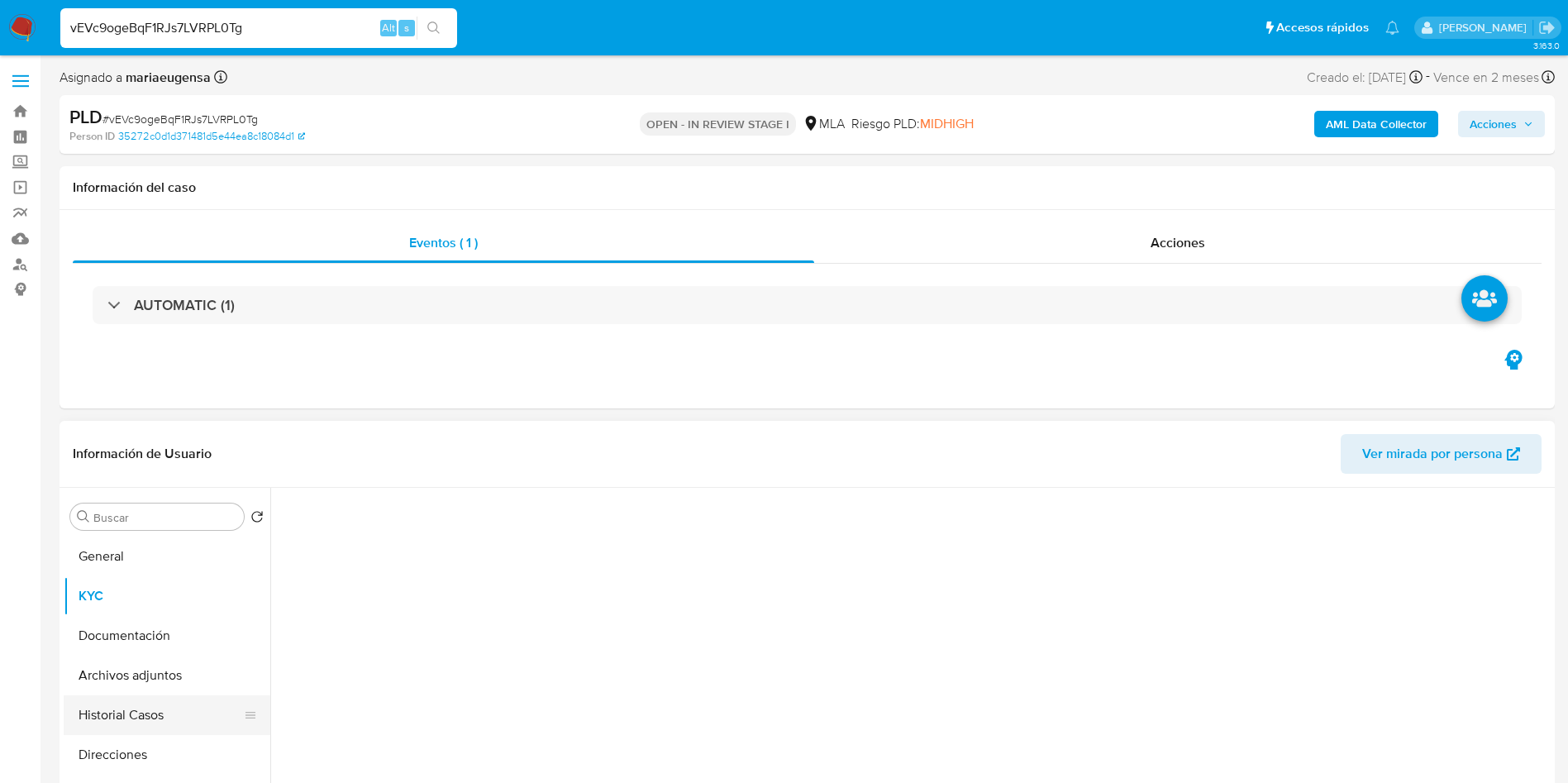
drag, startPoint x: 150, startPoint y: 710, endPoint x: 145, endPoint y: 696, distance: 14.9
click at [151, 711] on button "Historial Casos" at bounding box center [160, 714] width 193 height 40
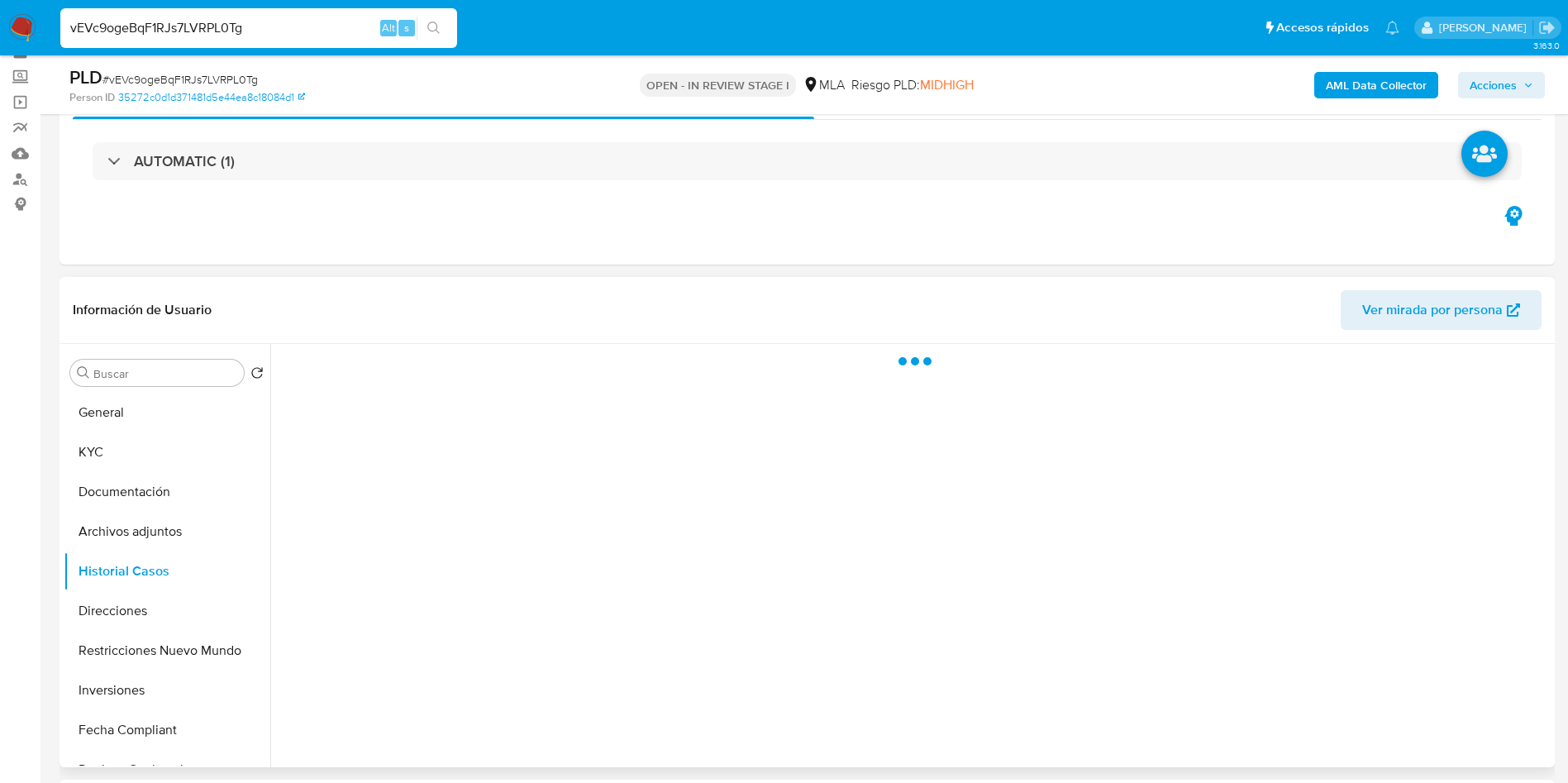
scroll to position [124, 0]
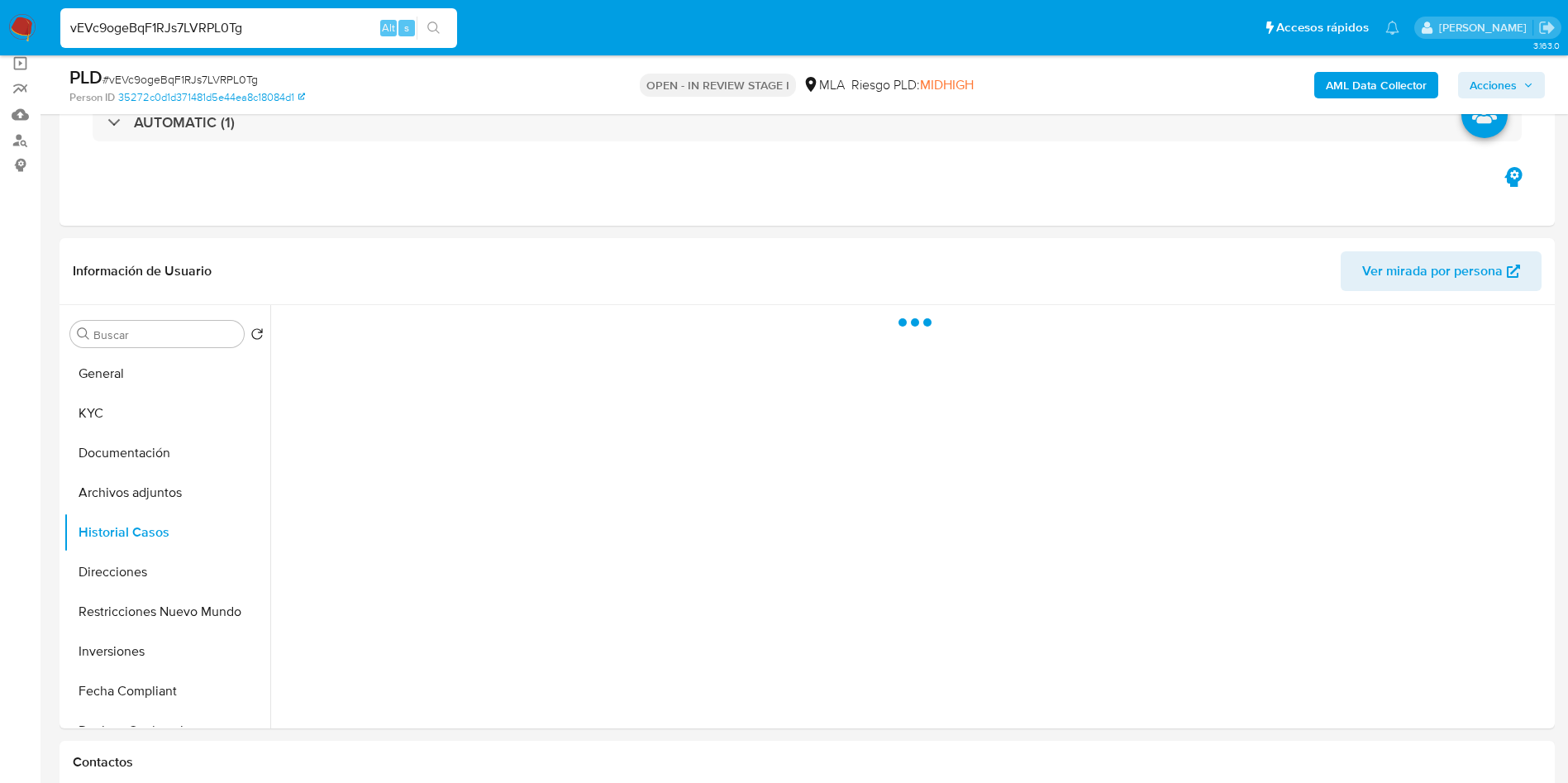
click at [216, 72] on span "# vEVc9ogeBqF1RJs7LVRPL0Tg" at bounding box center [180, 79] width 156 height 17
click at [216, 71] on span "# vEVc9ogeBqF1RJs7LVRPL0Tg" at bounding box center [180, 79] width 156 height 17
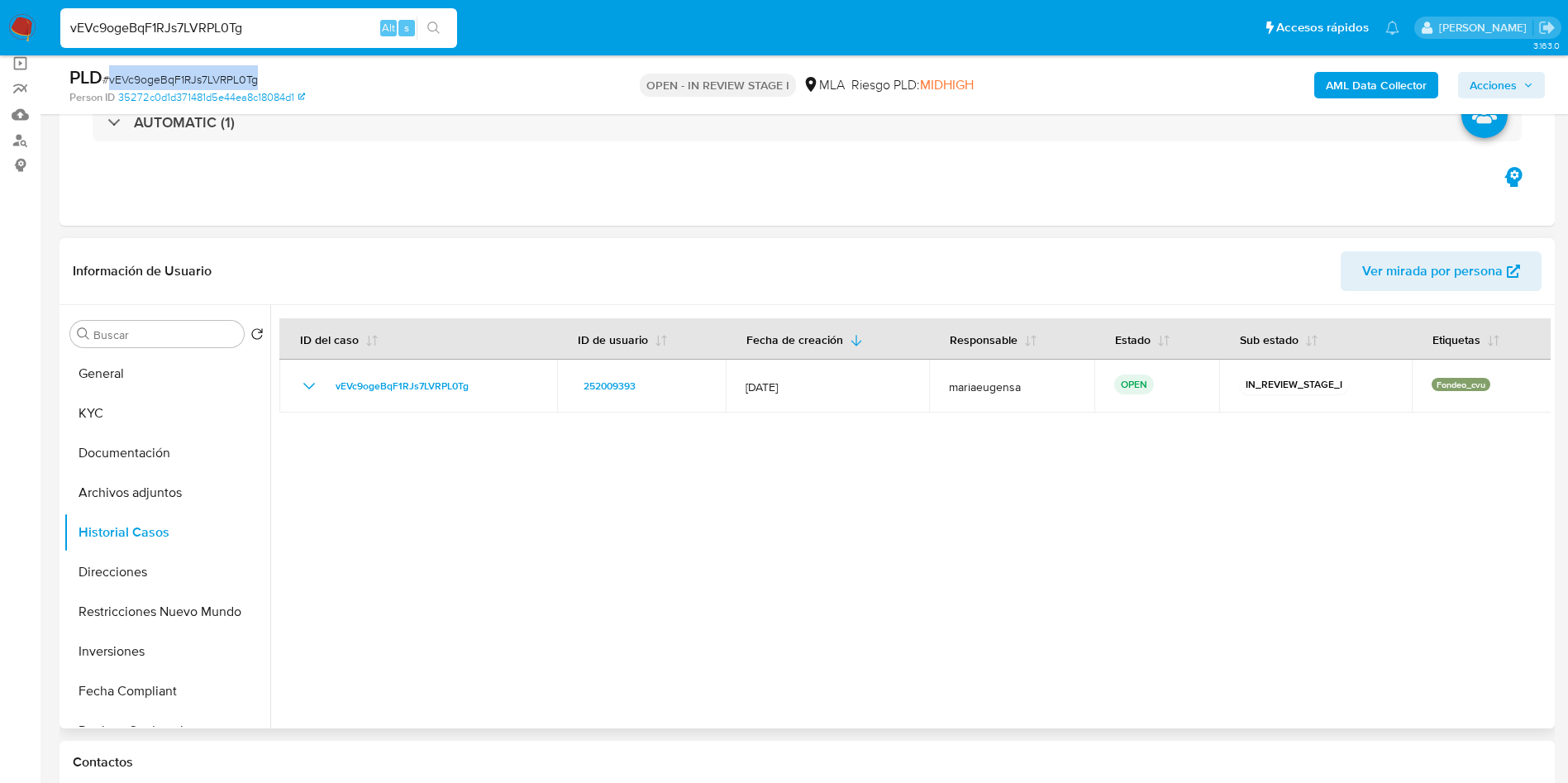
copy span "vEVc9ogeBqF1RJs7LVRPL0Tg"
click at [113, 388] on button "General" at bounding box center [160, 373] width 193 height 40
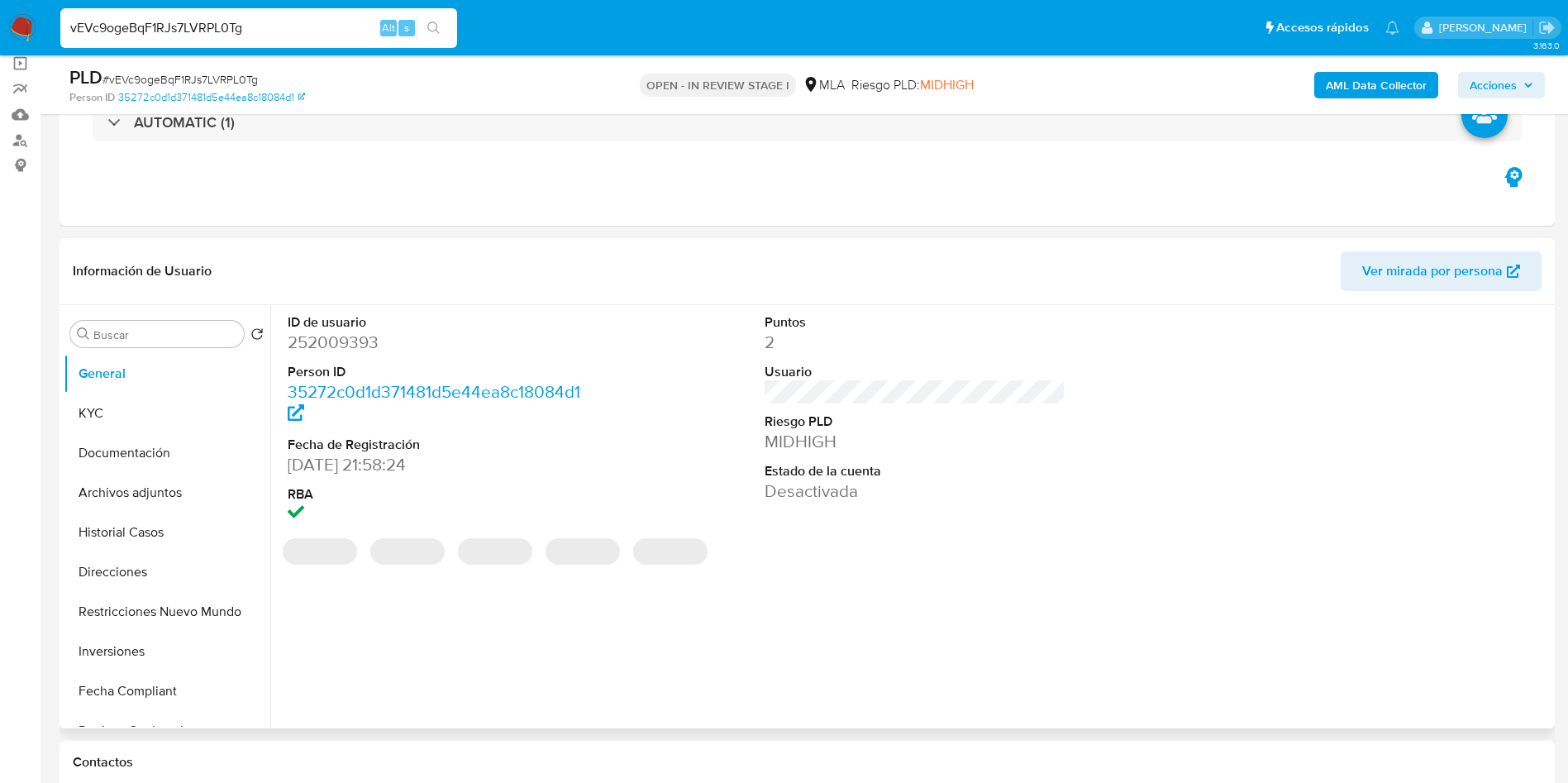
click at [318, 352] on dd "252009393" at bounding box center [438, 342] width 302 height 23
copy dd "252009393"
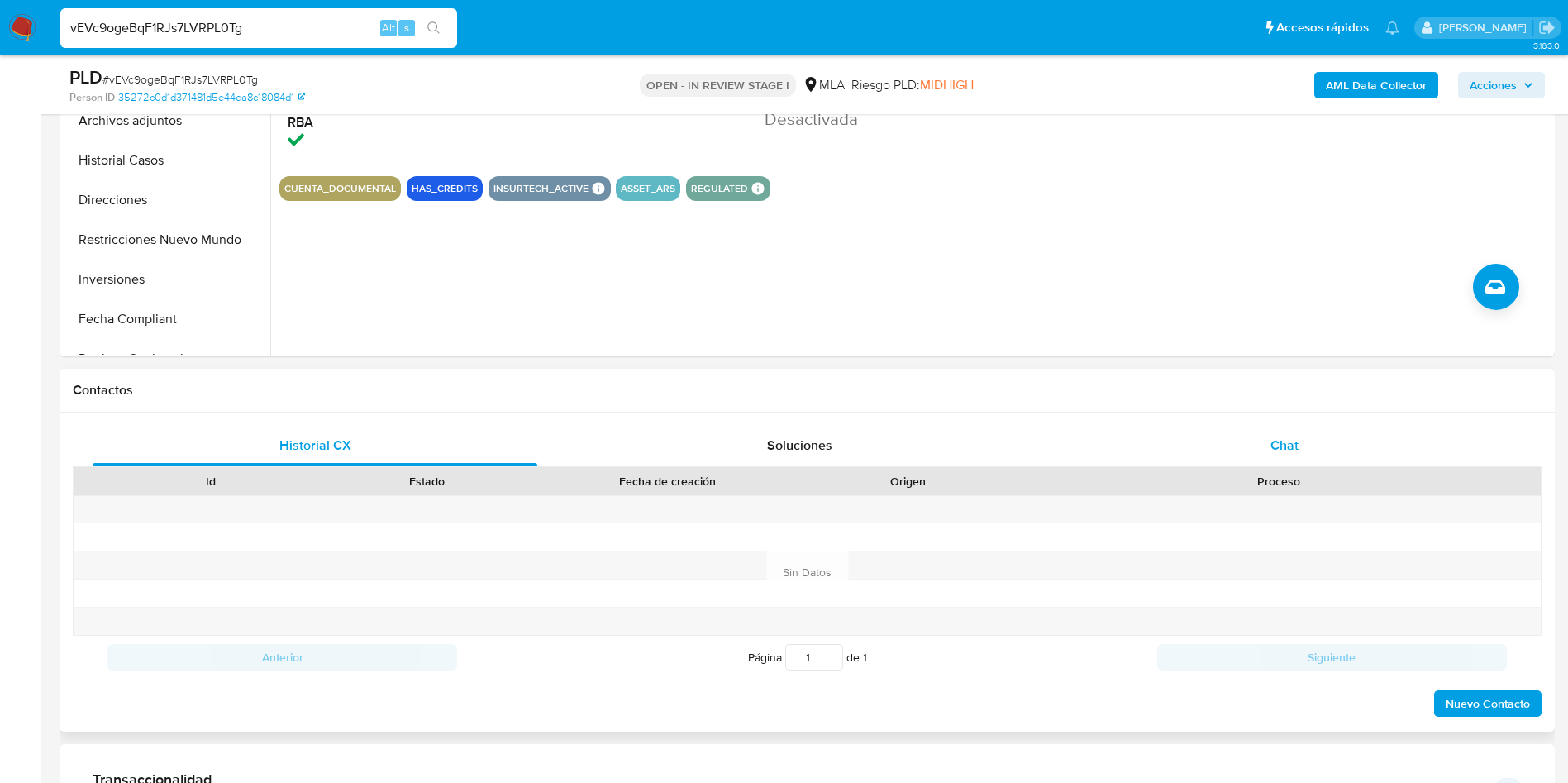
click at [1308, 428] on div "Chat" at bounding box center [1285, 445] width 445 height 40
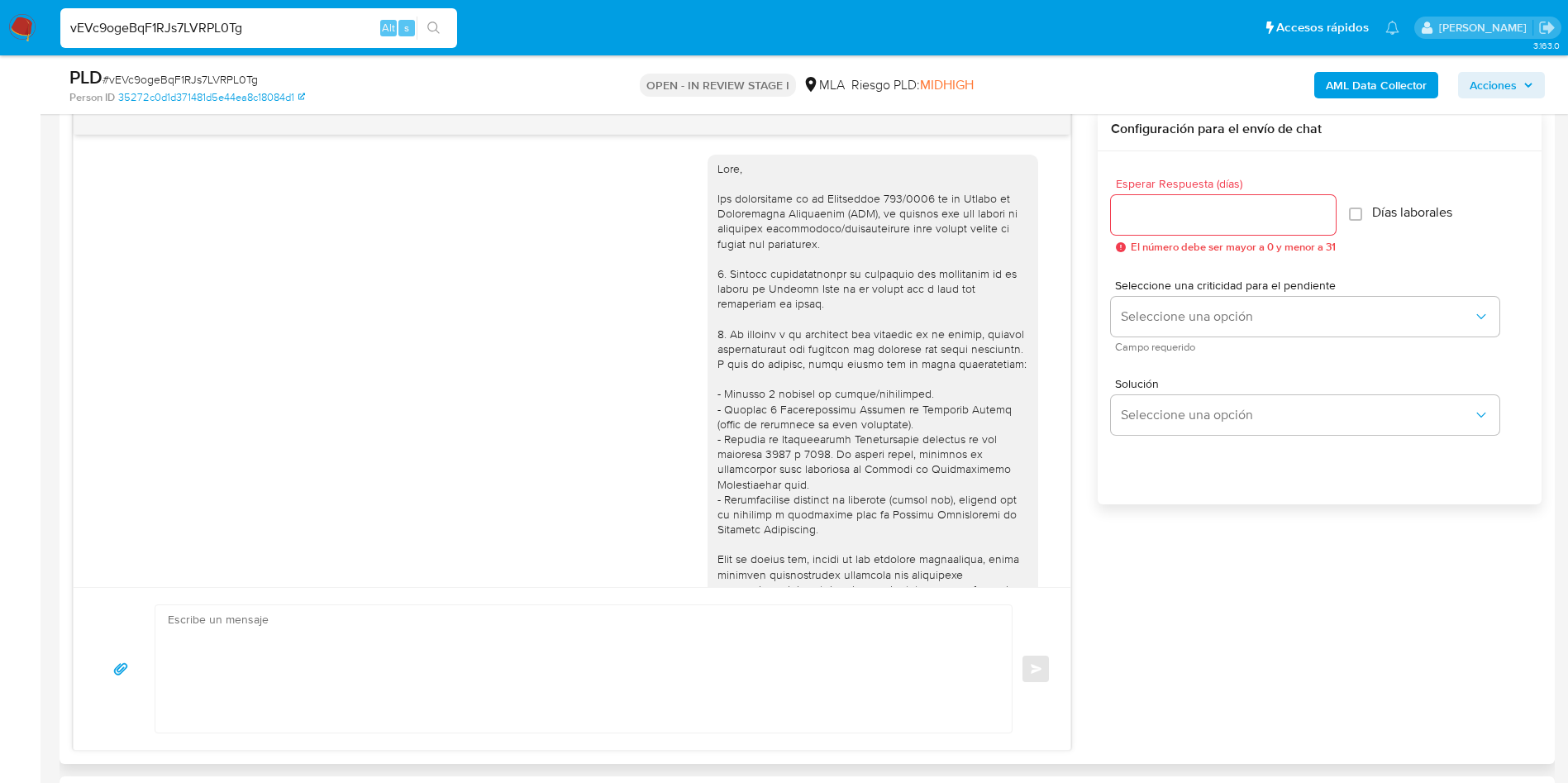
scroll to position [848, 0]
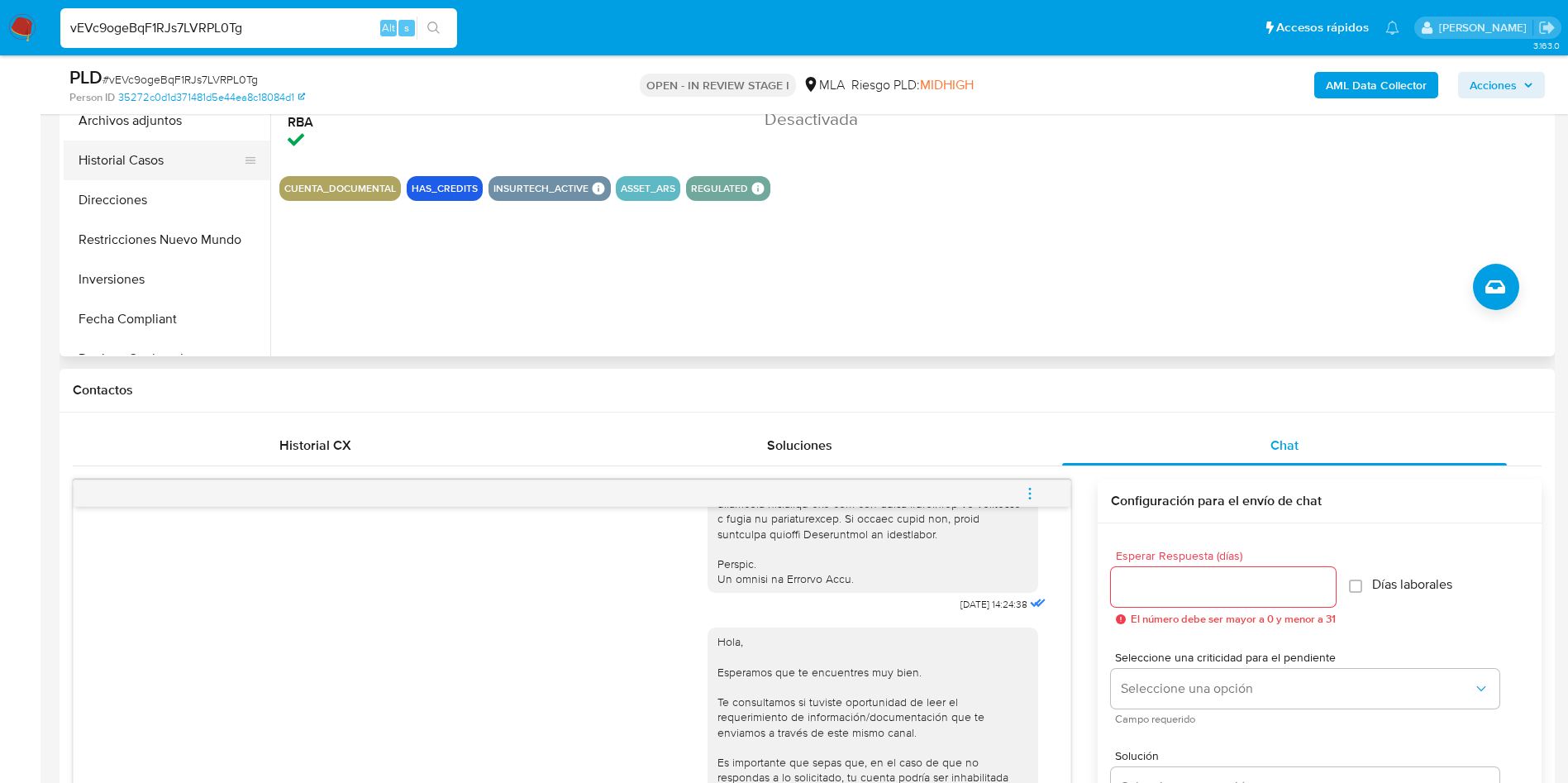
scroll to position [372, 0]
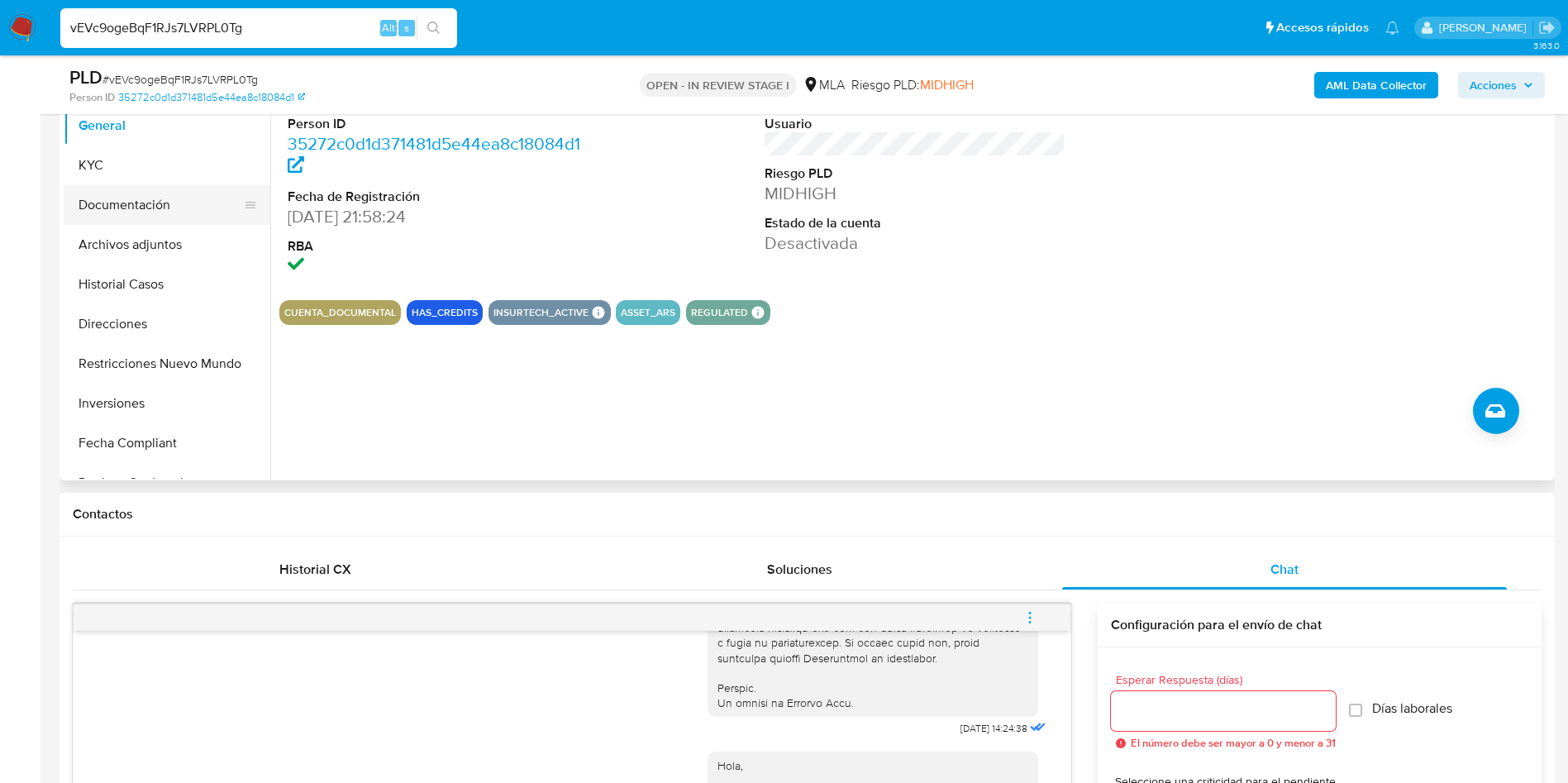
drag, startPoint x: 142, startPoint y: 210, endPoint x: 130, endPoint y: 221, distance: 16.3
click at [143, 209] on button "Documentación" at bounding box center [160, 205] width 193 height 40
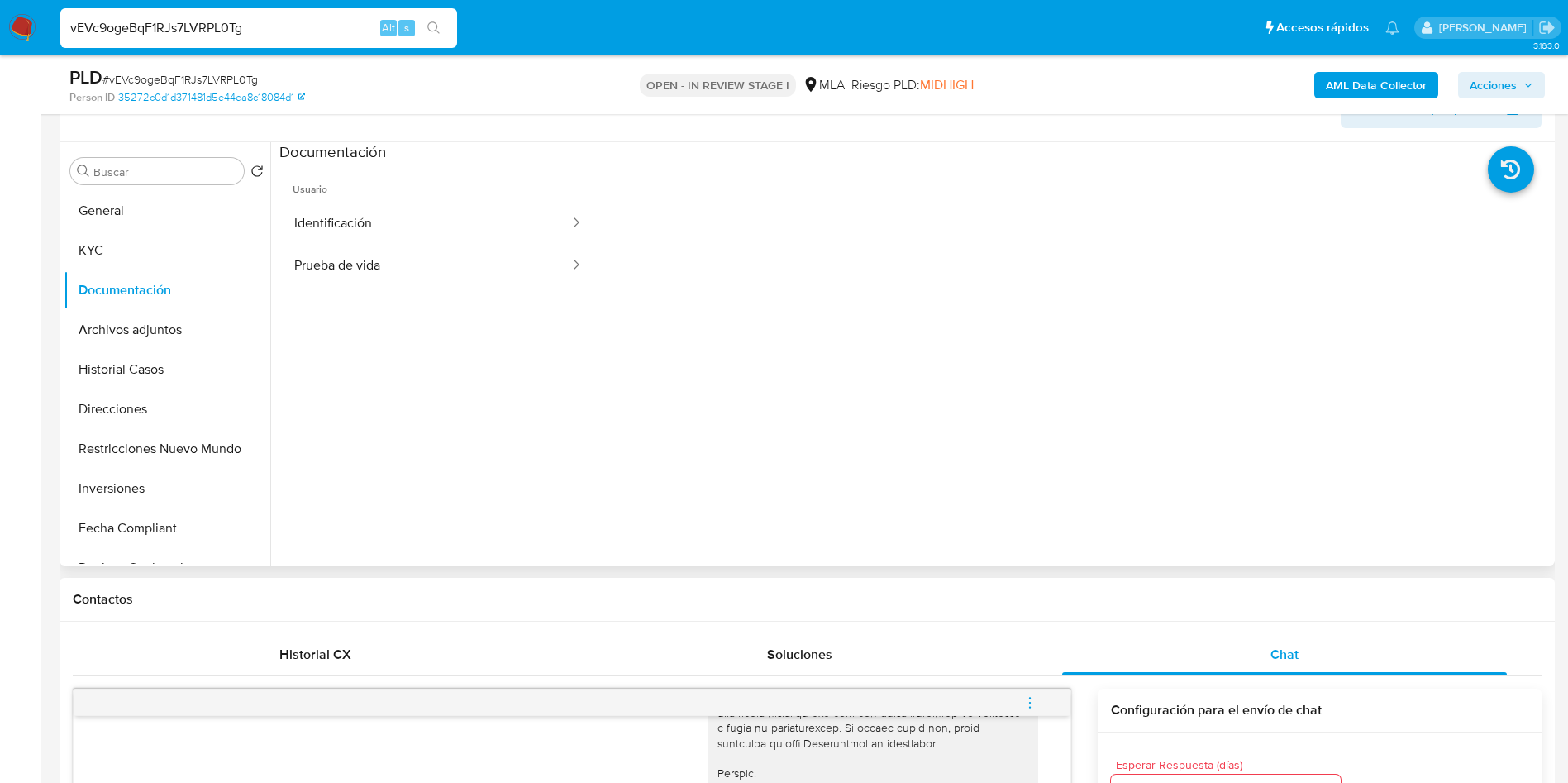
scroll to position [248, 0]
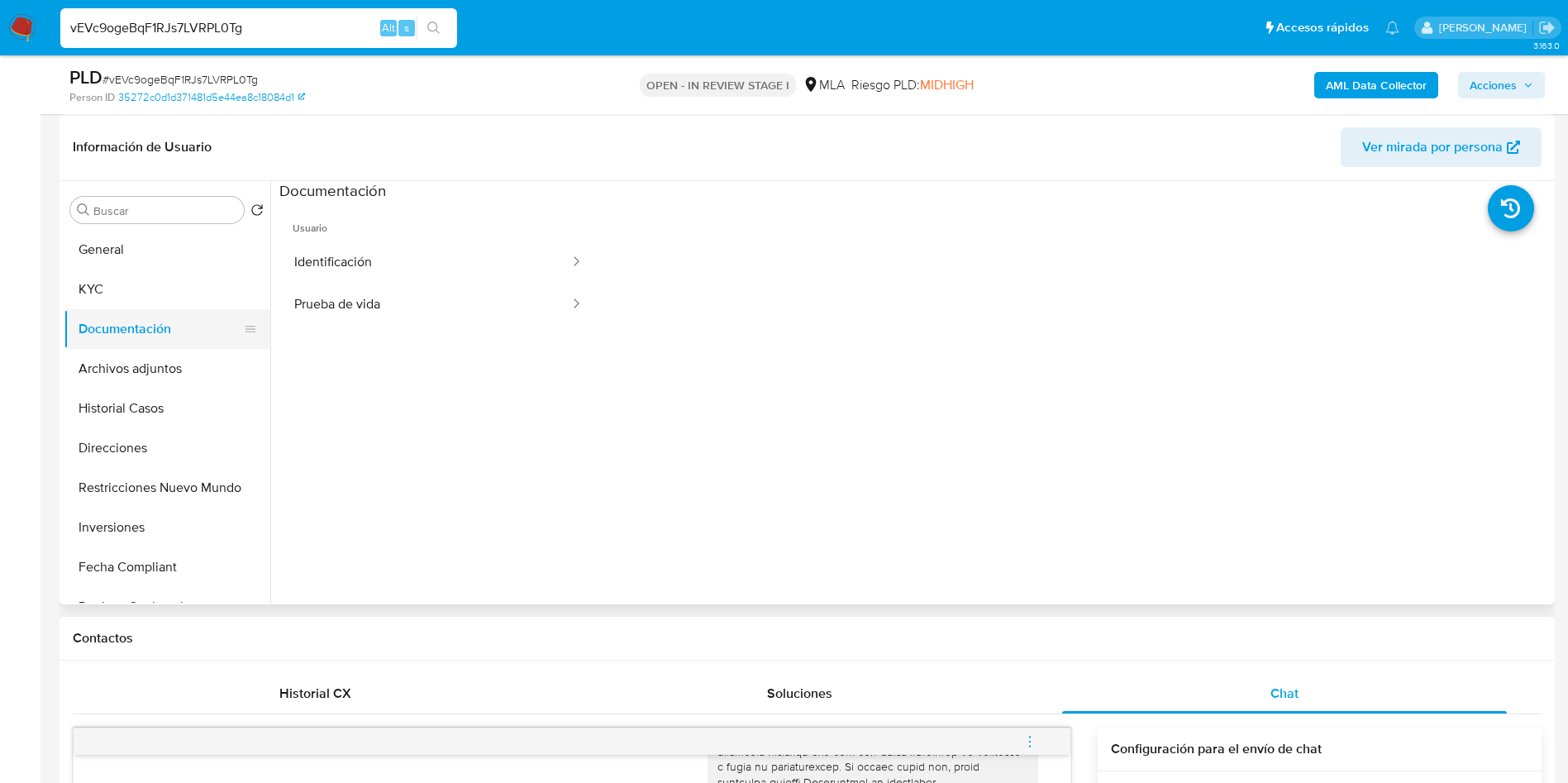
drag, startPoint x: 91, startPoint y: 296, endPoint x: 86, endPoint y: 313, distance: 17.7
click at [92, 303] on button "KYC" at bounding box center [166, 289] width 207 height 40
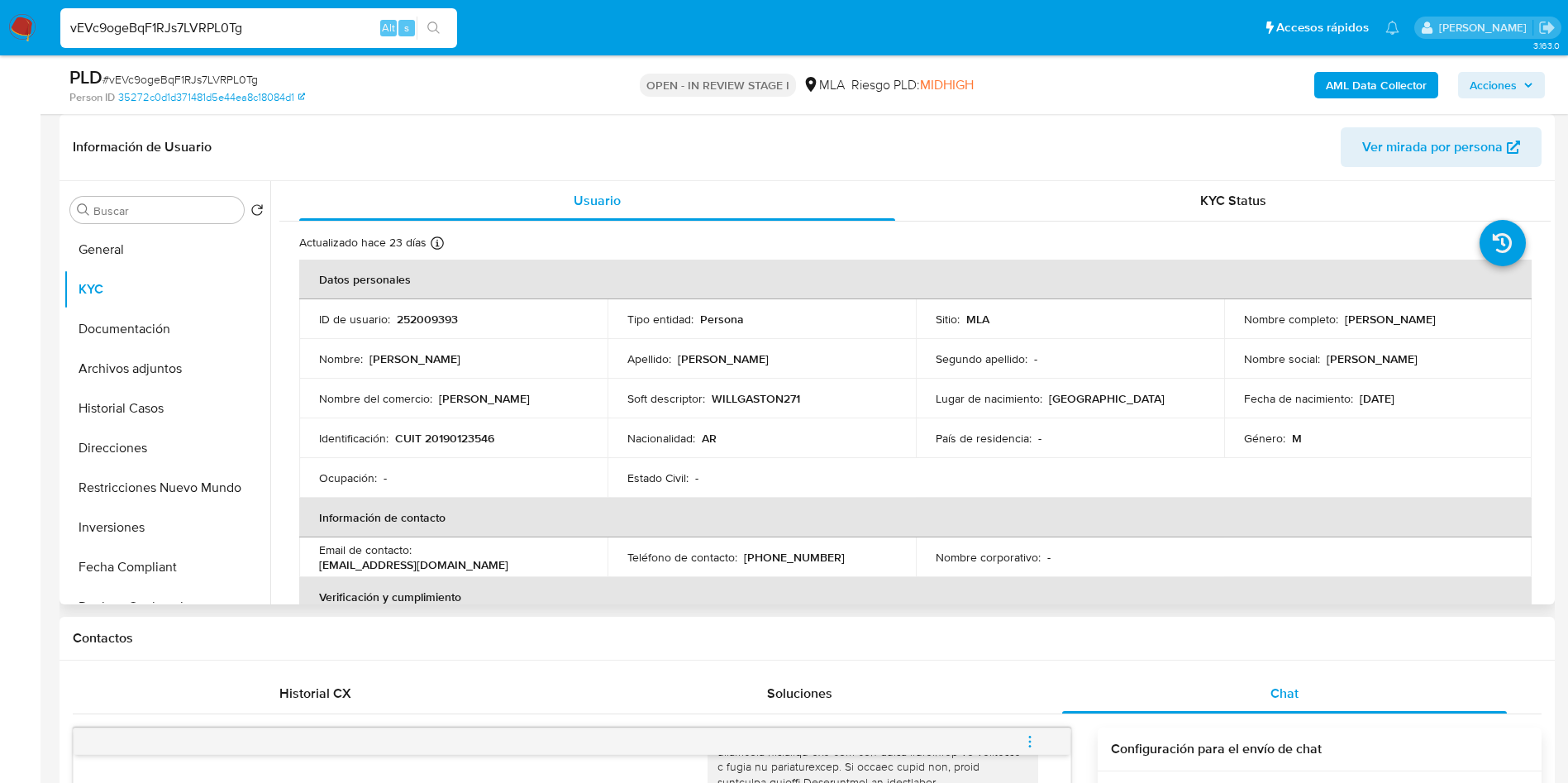
drag, startPoint x: 1338, startPoint y: 318, endPoint x: 1469, endPoint y: 318, distance: 131.0
click at [1469, 318] on div "Nombre completo : Willian Gaston Martinez" at bounding box center [1377, 318] width 268 height 15
copy p "[PERSON_NAME]"
click at [116, 240] on button "General" at bounding box center [160, 249] width 193 height 40
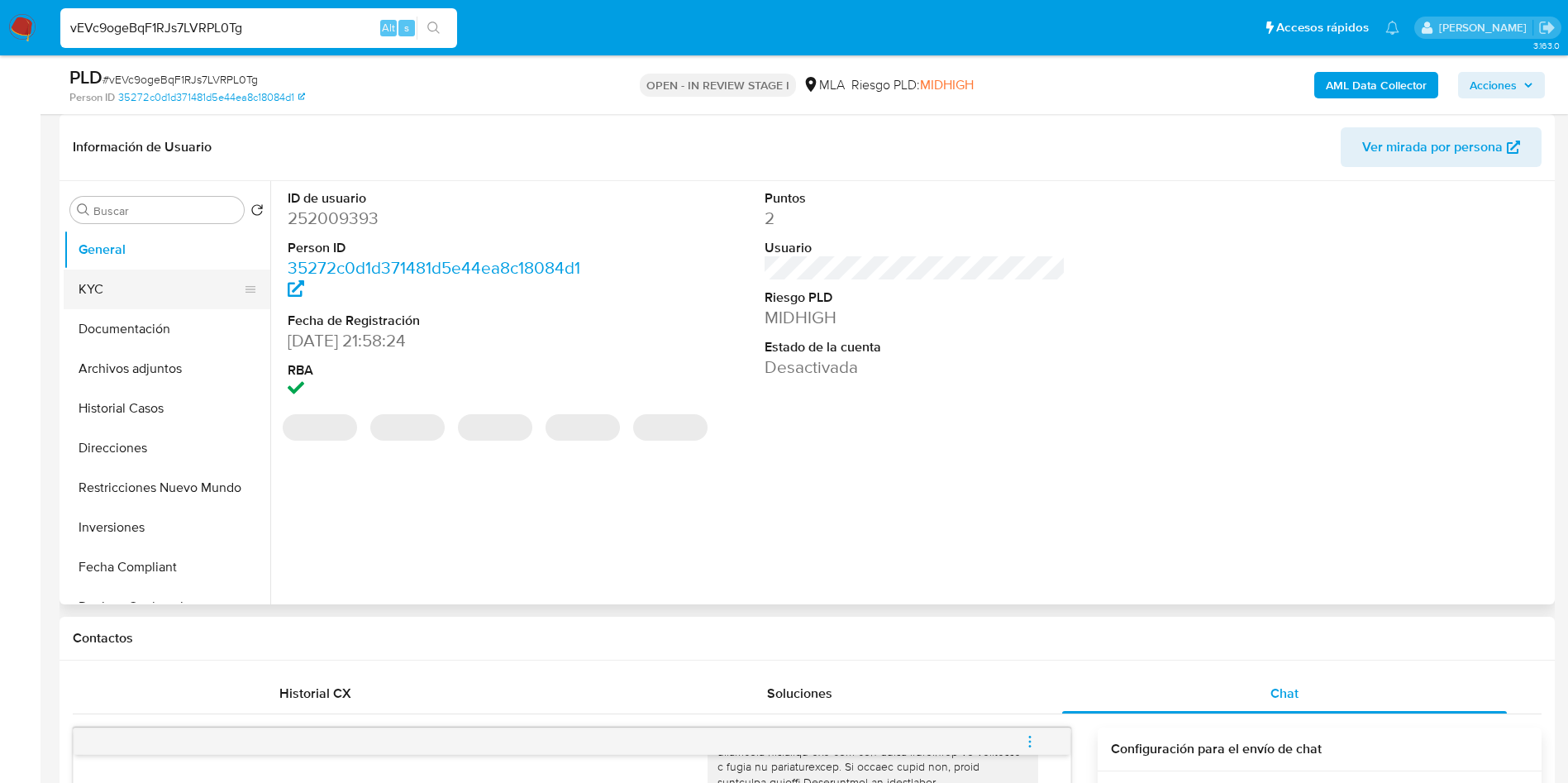
click at [208, 302] on button "KYC" at bounding box center [160, 289] width 193 height 40
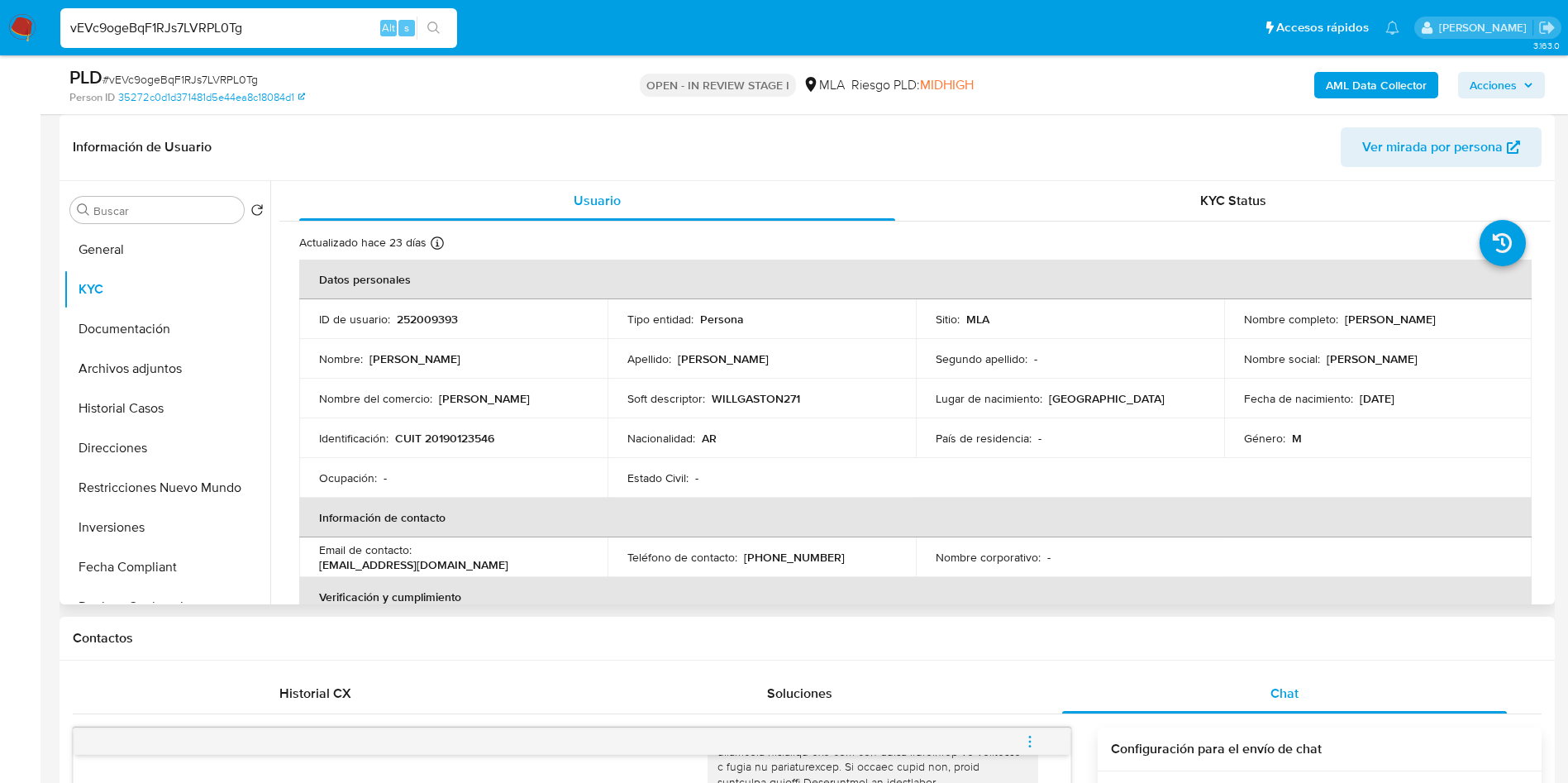
drag, startPoint x: 1338, startPoint y: 319, endPoint x: 1456, endPoint y: 334, distance: 118.9
click at [1456, 334] on td "Nombre completo : Willian Gaston Martinez" at bounding box center [1378, 318] width 309 height 40
copy p "[PERSON_NAME]"
click at [180, 78] on span "# vEVc9ogeBqF1RJs7LVRPL0Tg" at bounding box center [180, 79] width 156 height 17
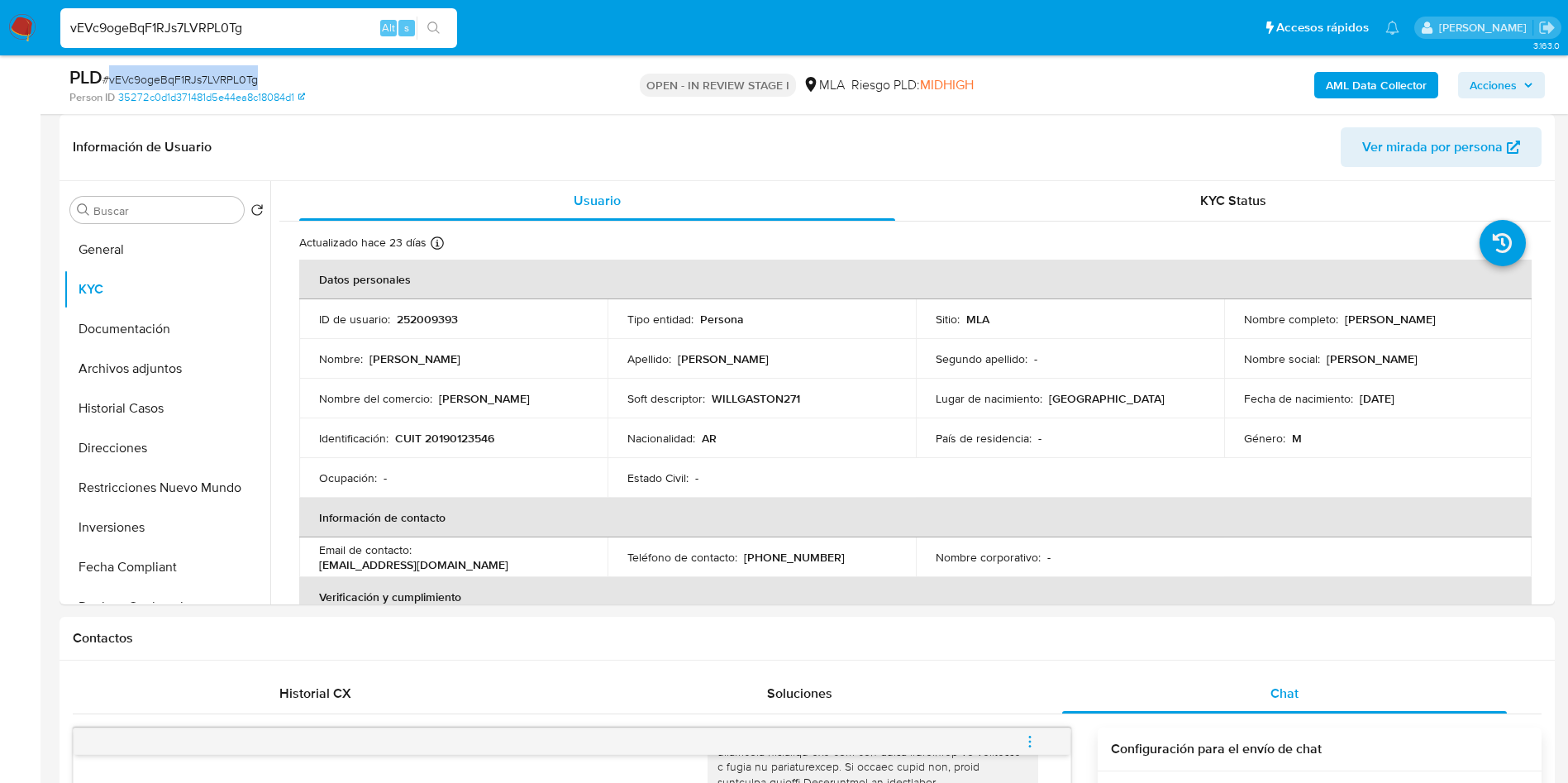
copy span "vEVc9ogeBqF1RJs7LVRPL0Tg"
click at [175, 211] on input "Buscar" at bounding box center [165, 210] width 144 height 15
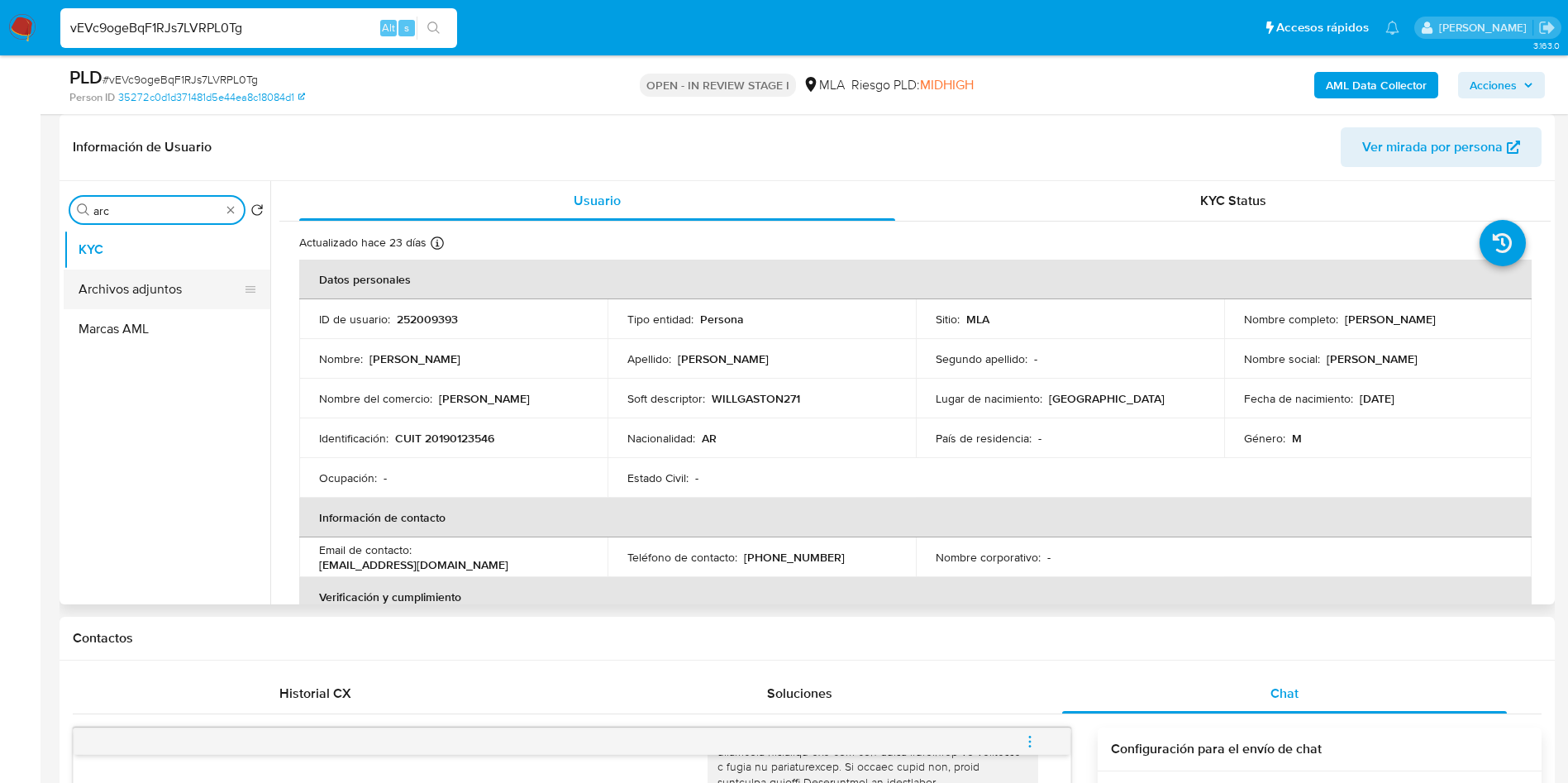
type input "arc"
click at [181, 279] on button "Archivos adjuntos" at bounding box center [160, 289] width 193 height 40
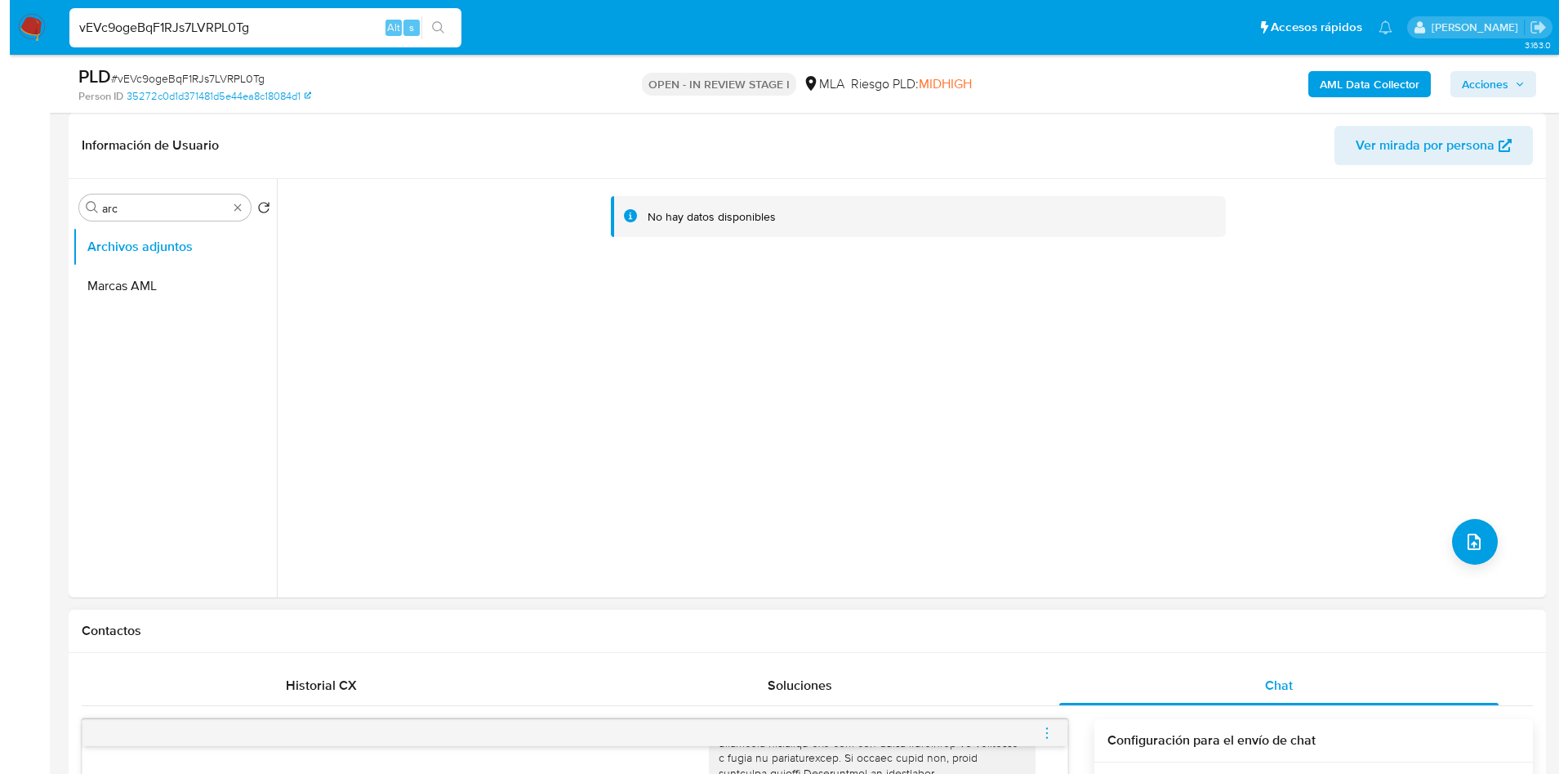
scroll to position [0, 0]
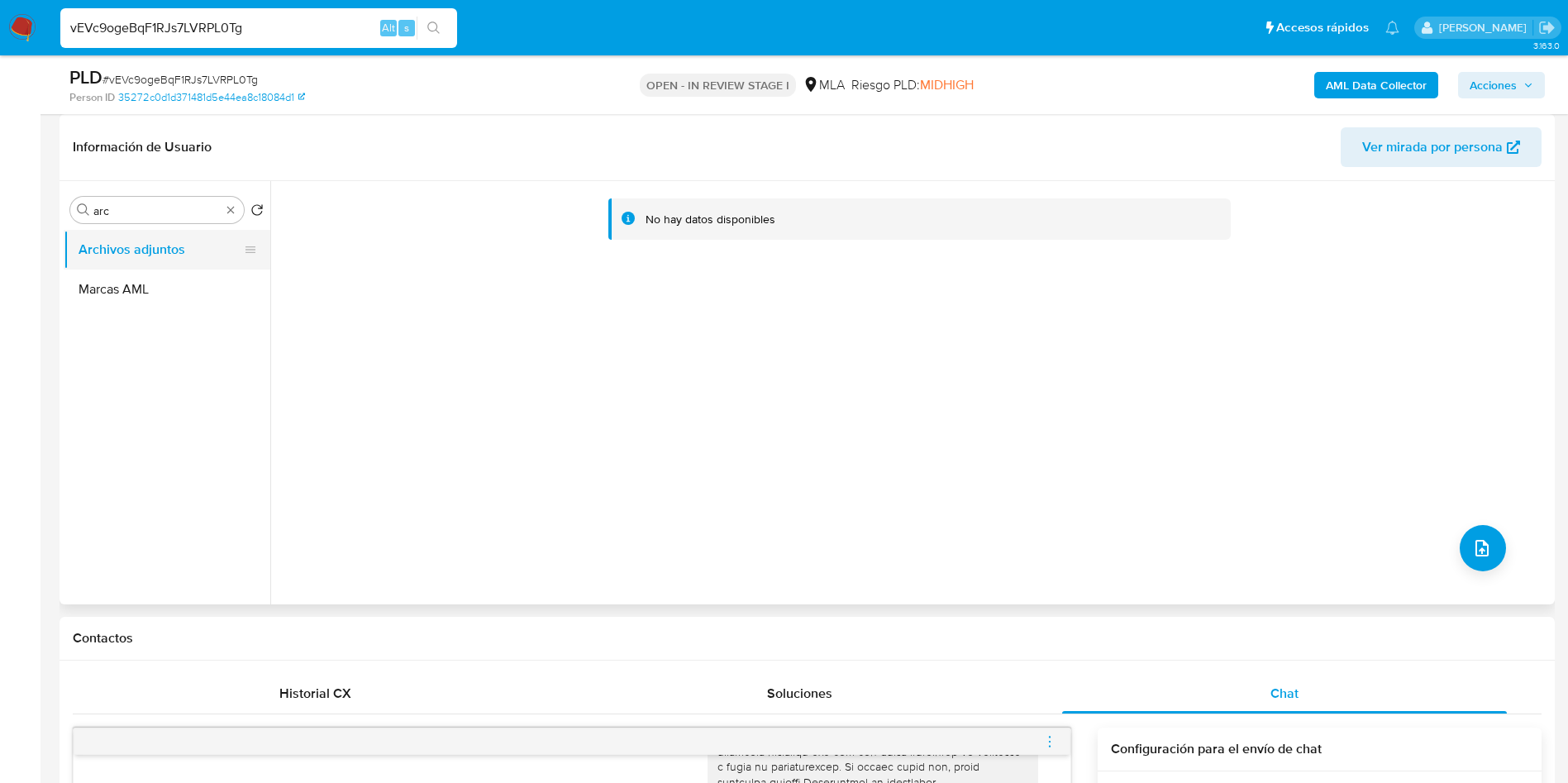
click at [163, 262] on button "Archivos adjuntos" at bounding box center [160, 249] width 193 height 40
click at [162, 283] on button "Marcas AML" at bounding box center [160, 289] width 193 height 40
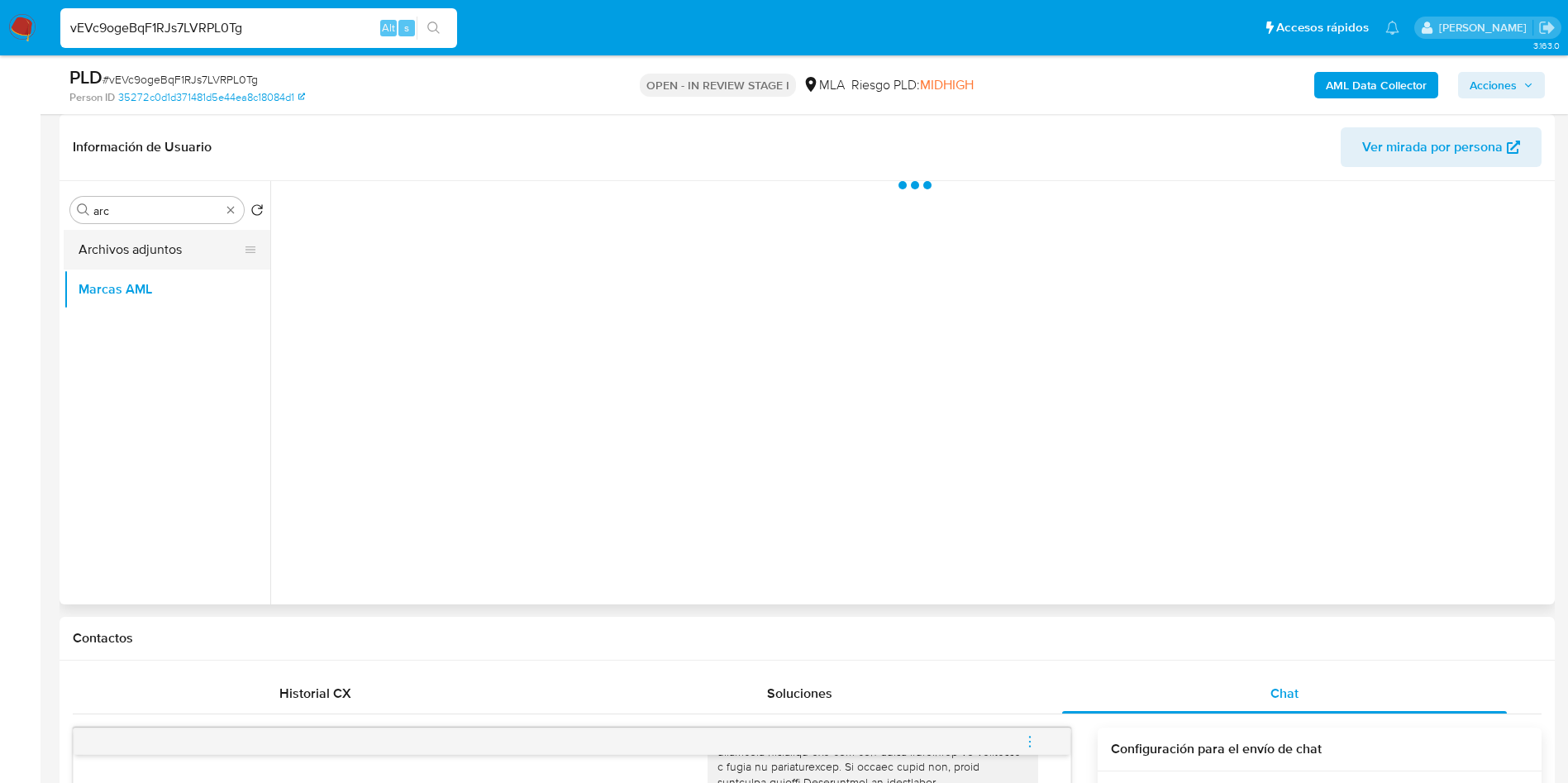
click at [182, 242] on button "Archivos adjuntos" at bounding box center [160, 249] width 193 height 40
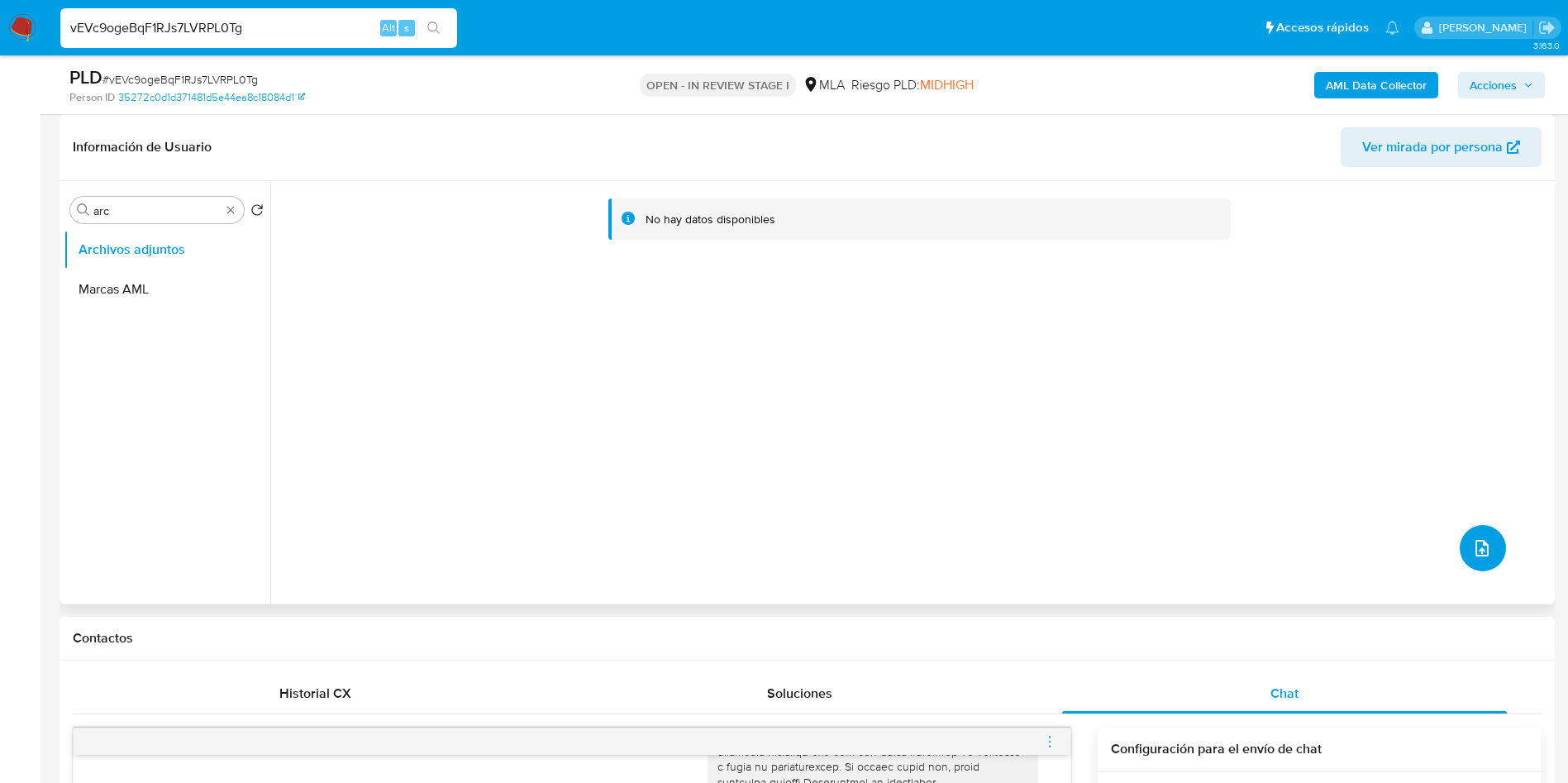
click at [1488, 545] on button "upload-file" at bounding box center [1483, 548] width 47 height 47
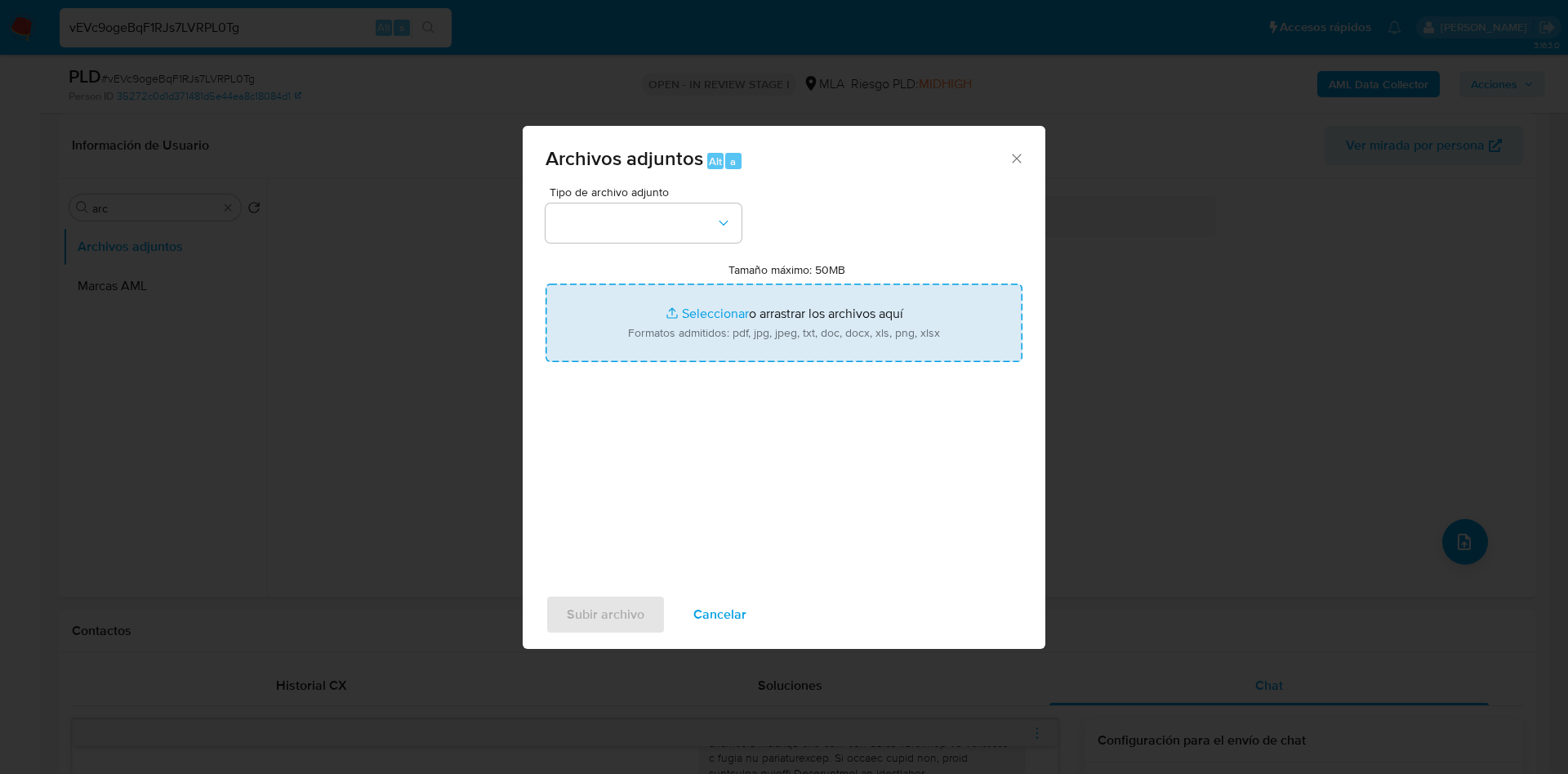
click at [786, 294] on input "Tamaño máximo: 50MB Seleccionar archivos" at bounding box center [784, 323] width 477 height 78
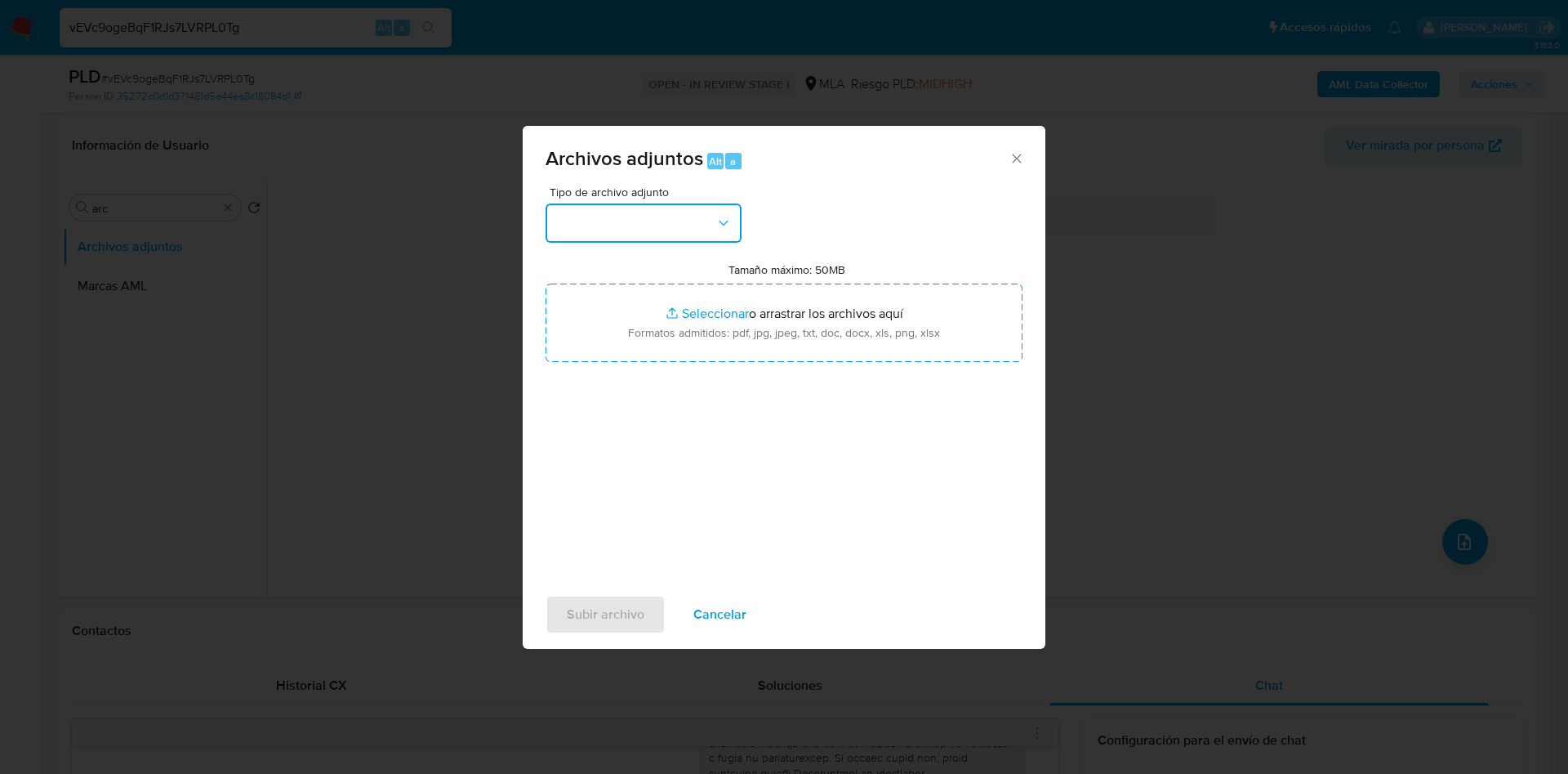
click at [579, 222] on button "button" at bounding box center [644, 223] width 196 height 39
click at [638, 224] on button "button" at bounding box center [644, 223] width 196 height 39
click at [654, 214] on button "button" at bounding box center [644, 223] width 196 height 39
type input "C:\fakepath\Caselog vEVc9ogeBqF1RJs7LVRPL0Tg_2025_09_17_11_54_59 (1).docx"
click at [621, 212] on button "button" at bounding box center [644, 223] width 196 height 39
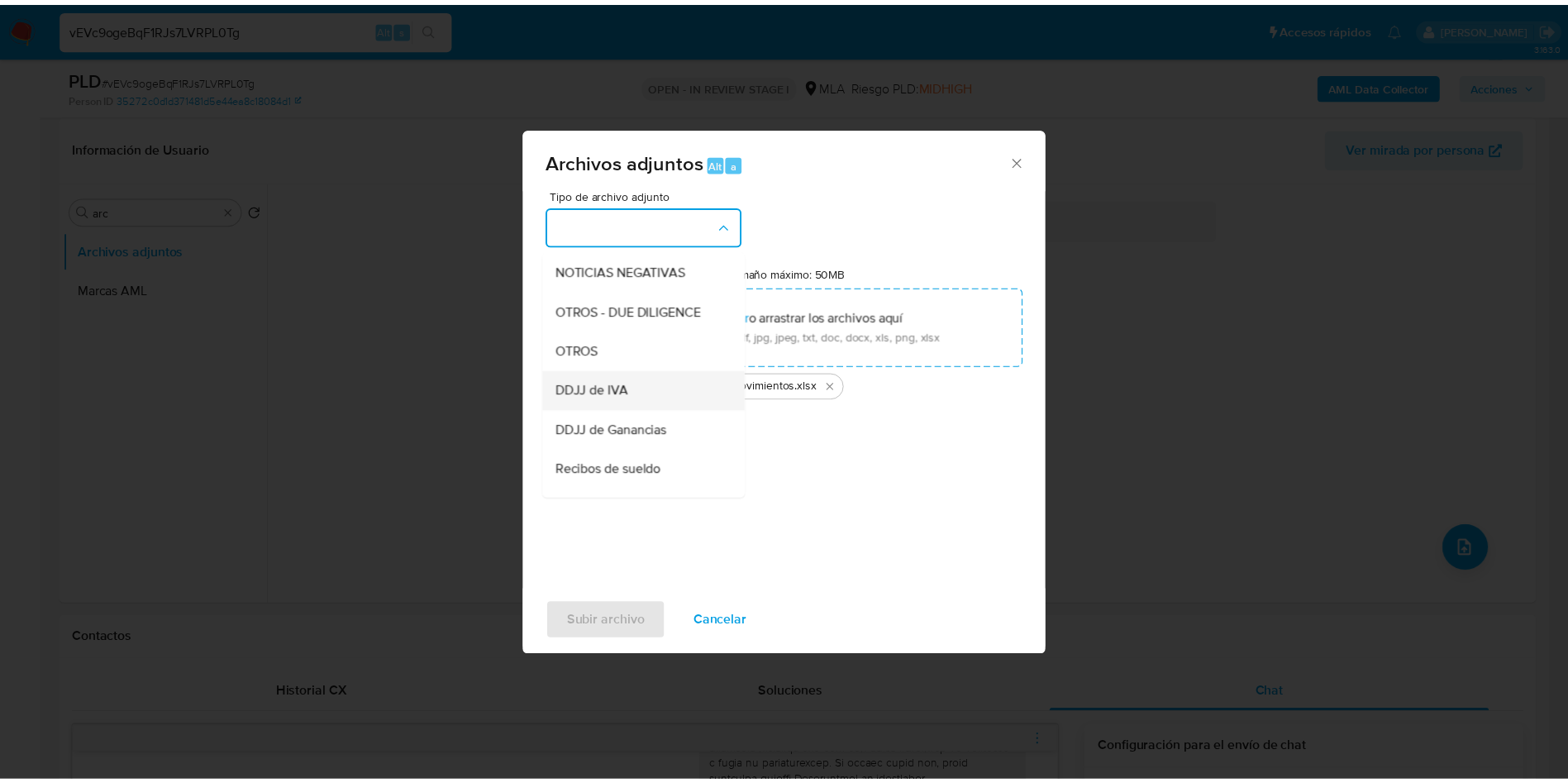
scroll to position [248, 0]
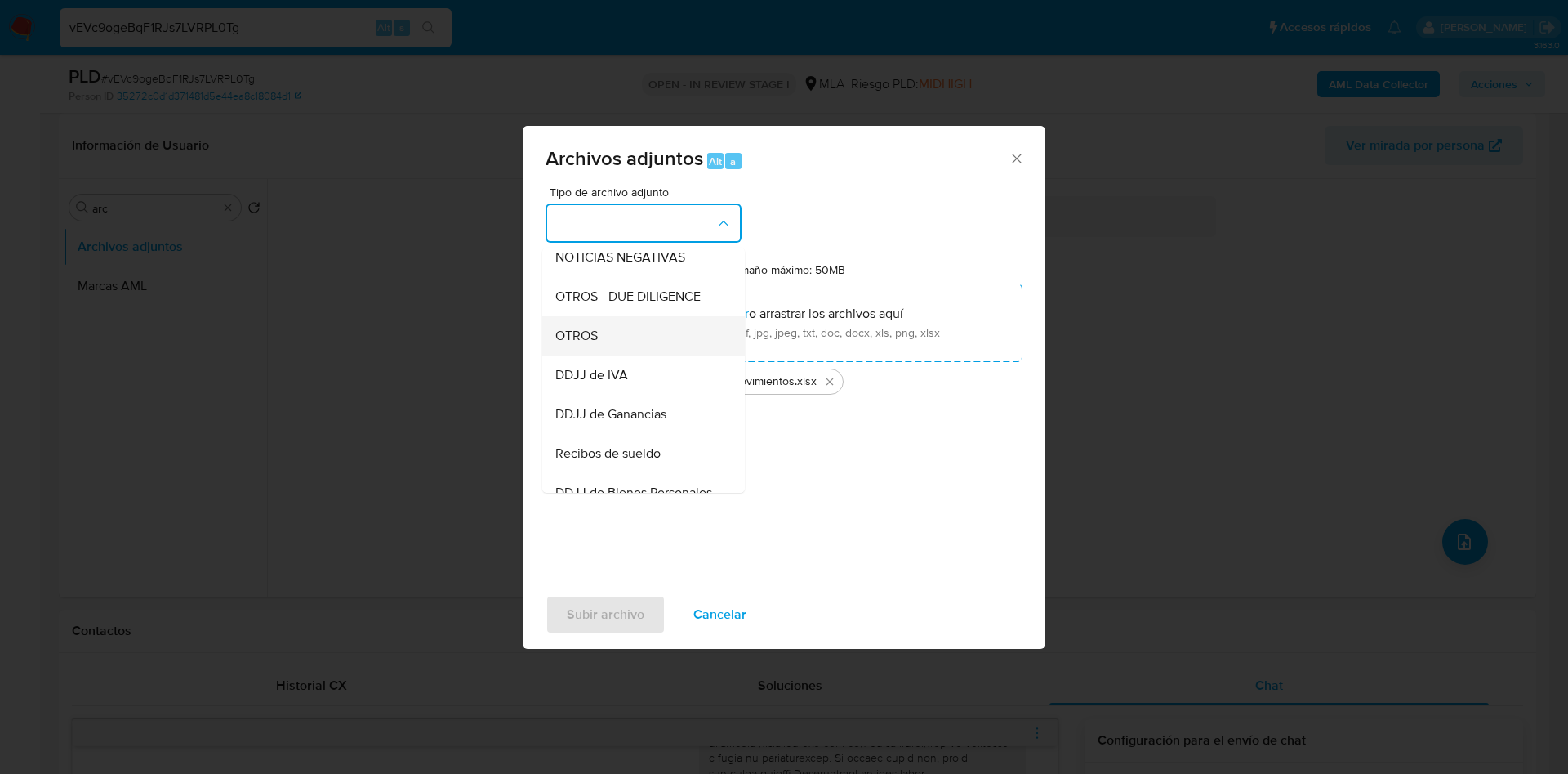
click at [573, 344] on span "OTROS" at bounding box center [576, 336] width 43 height 17
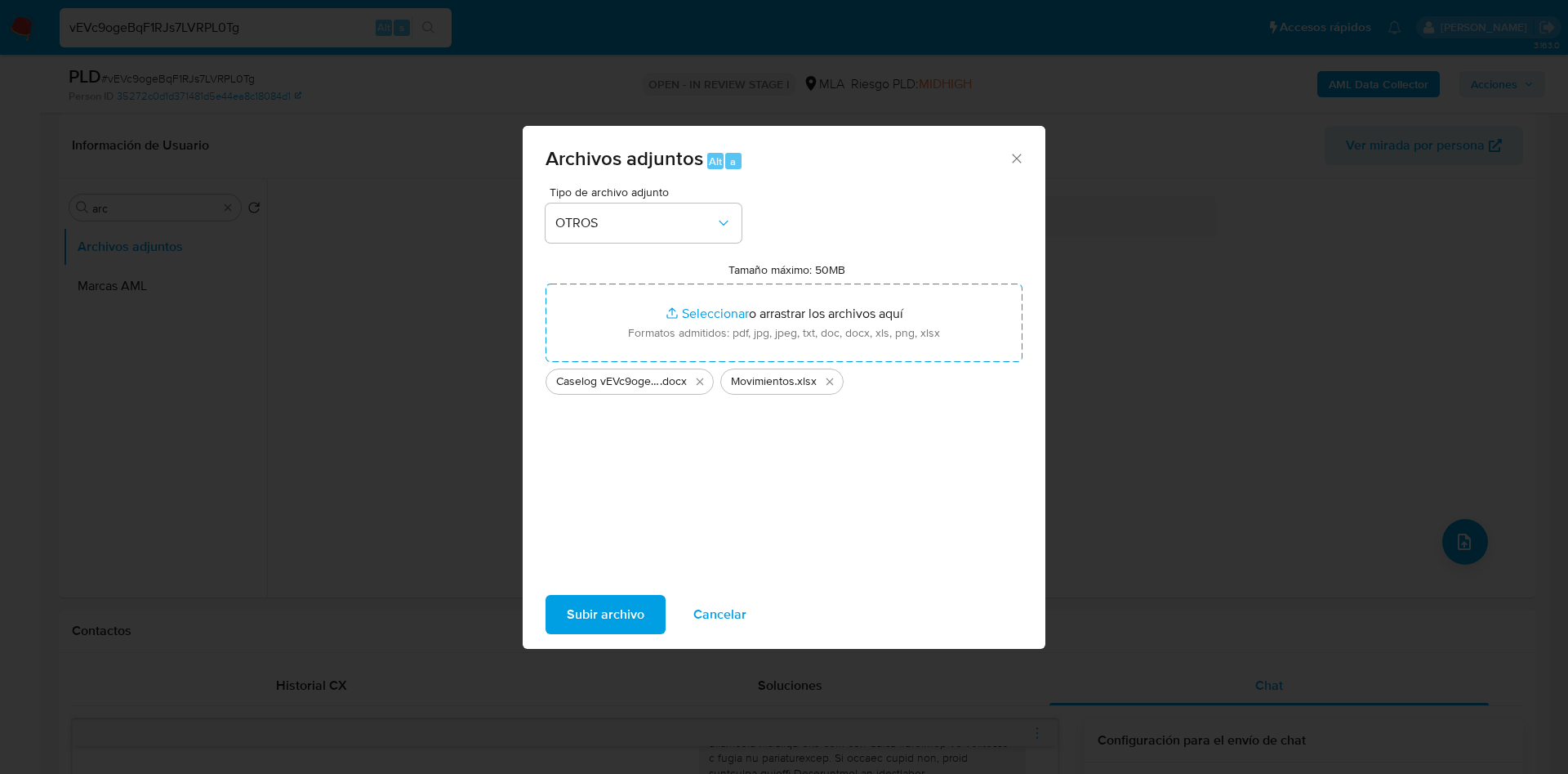
click at [598, 609] on span "Subir archivo" at bounding box center [605, 614] width 77 height 36
click at [700, 372] on button "Eliminar Caselog vEVc9ogeBqF1RJs7LVRPL0Tg_2025_09_17_11_54_59 (1).docx" at bounding box center [700, 382] width 20 height 20
click at [646, 394] on div "Movimientos .xlsx" at bounding box center [608, 382] width 123 height 26
click at [653, 380] on icon "Eliminar Movimientos.xlsx" at bounding box center [654, 381] width 13 height 13
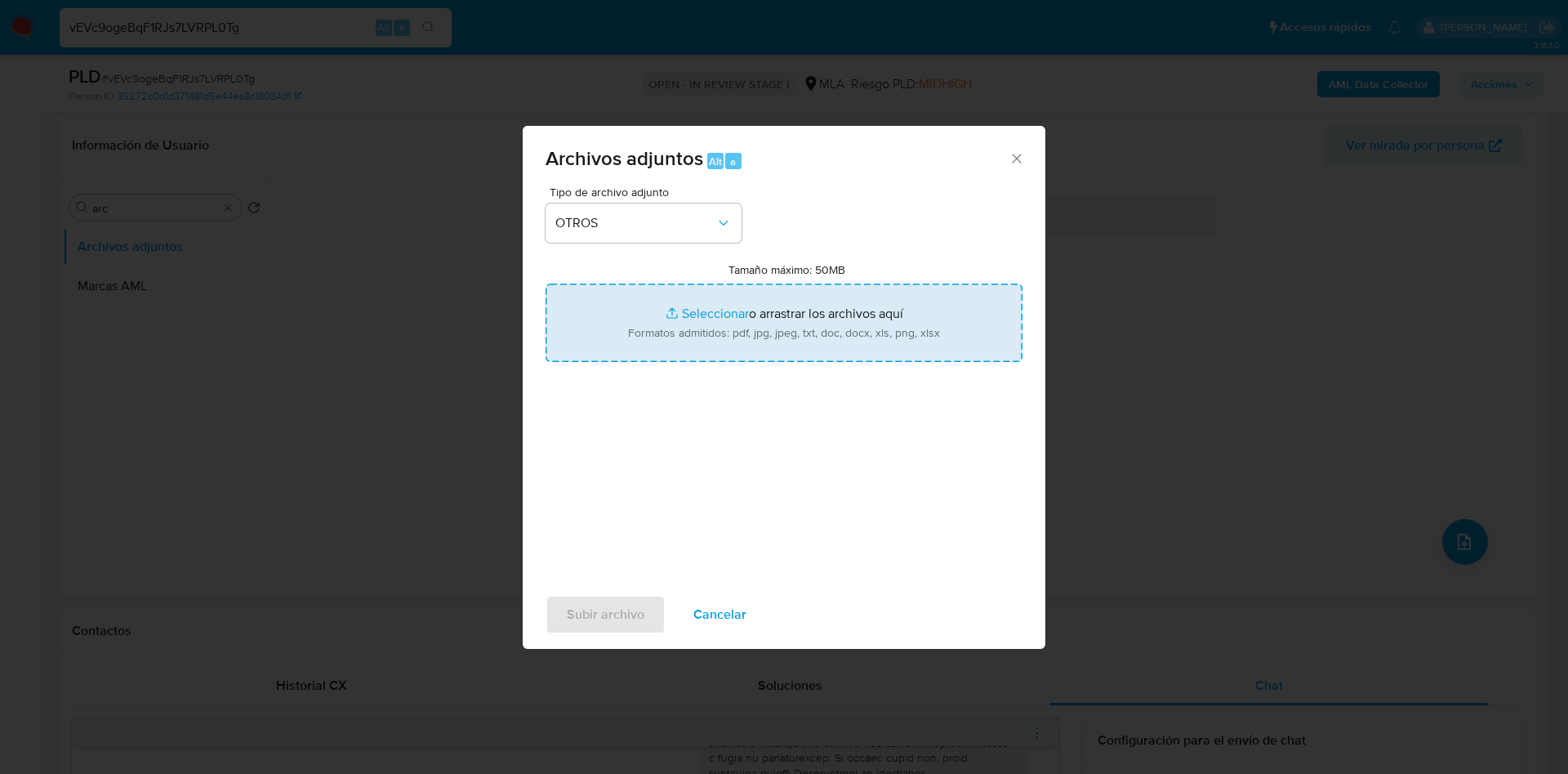
click at [634, 303] on input "Tamaño máximo: 50MB Seleccionar archivos" at bounding box center [784, 323] width 477 height 78
type input "C:\fakepath\Caselog vEVc9ogeBqF1RJs7LVRPL0Tg_2025_09_17_11_54_59 (1).docx"
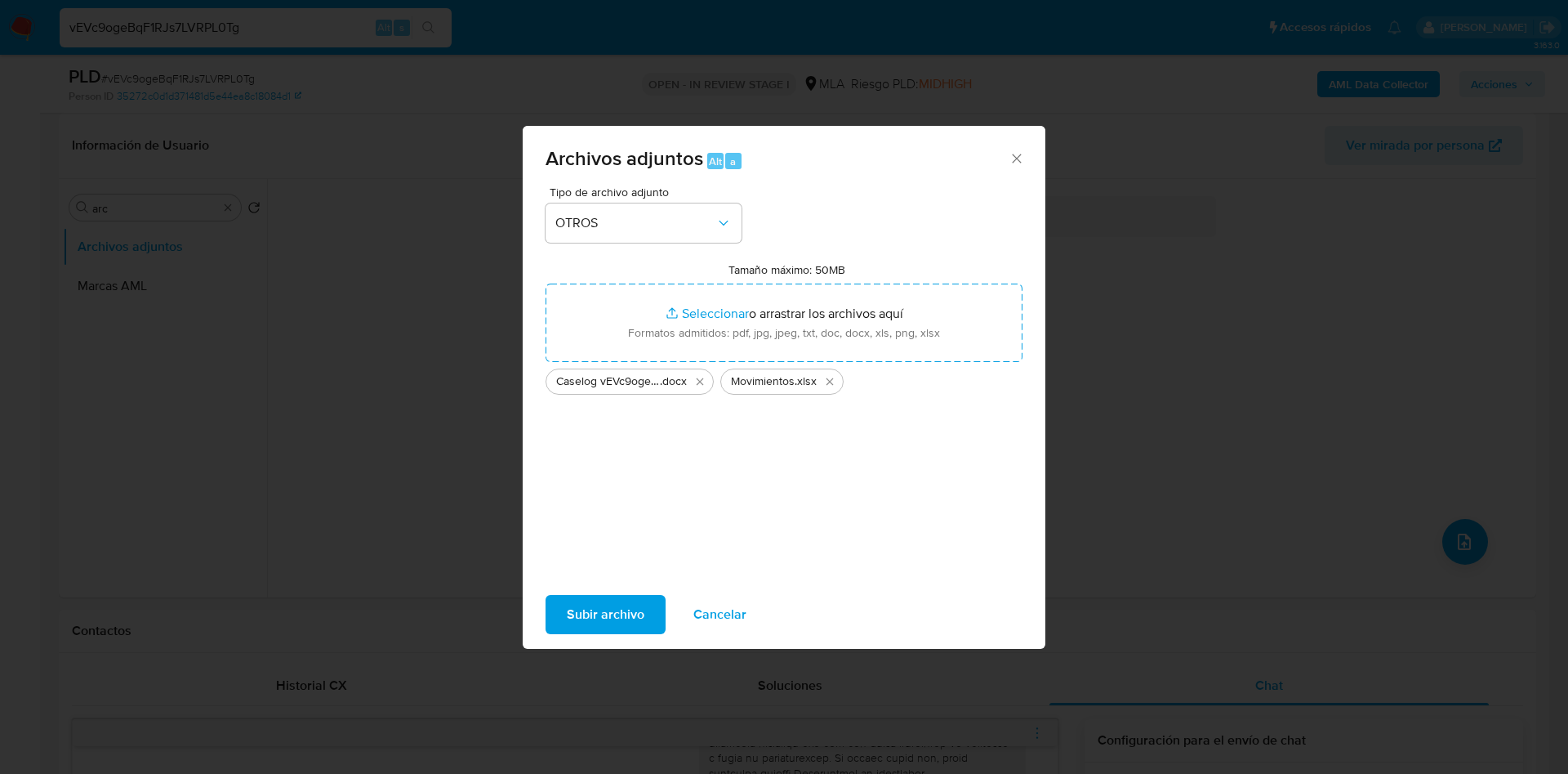
click at [596, 615] on span "Subir archivo" at bounding box center [605, 614] width 77 height 36
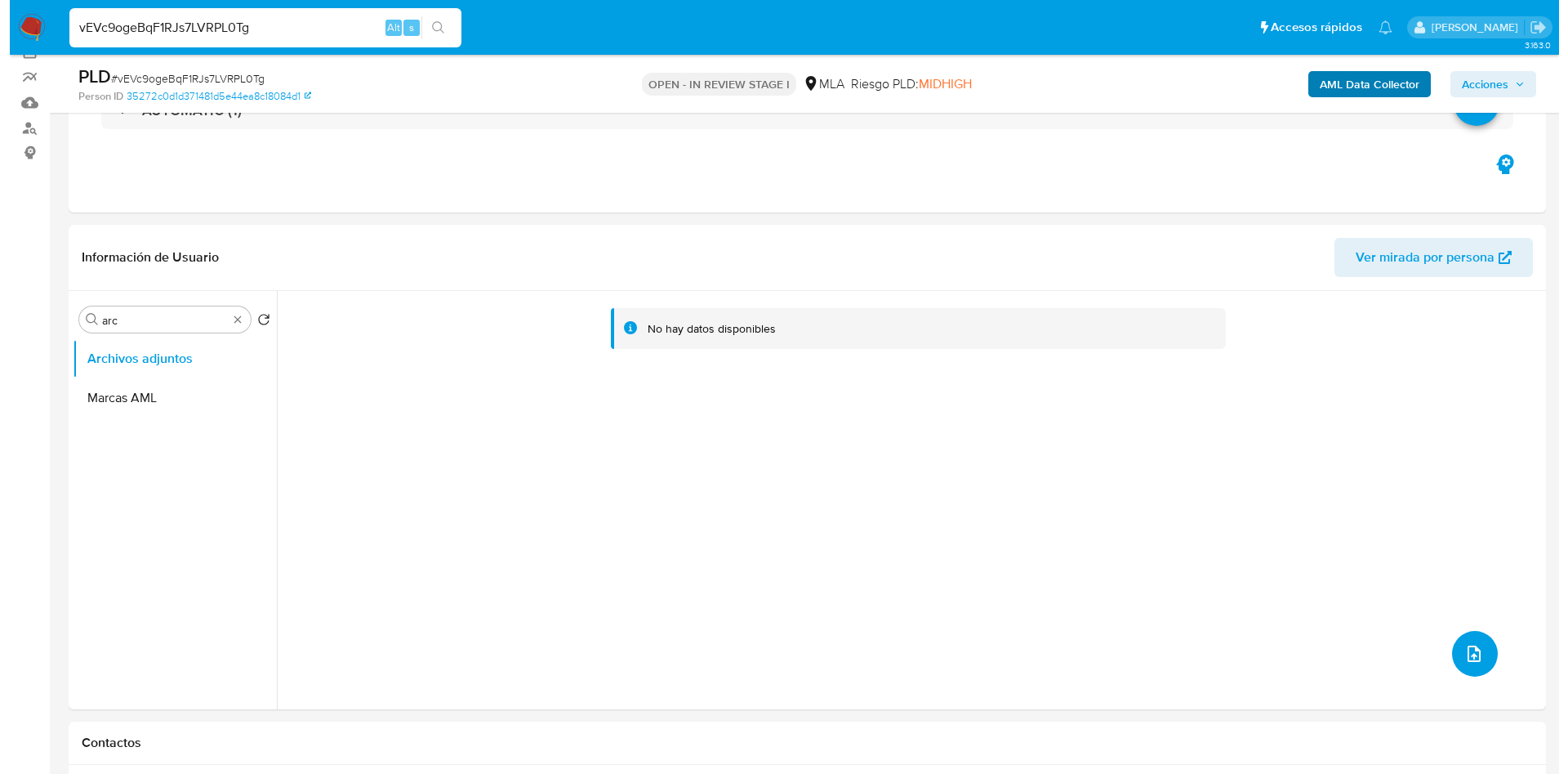
scroll to position [0, 0]
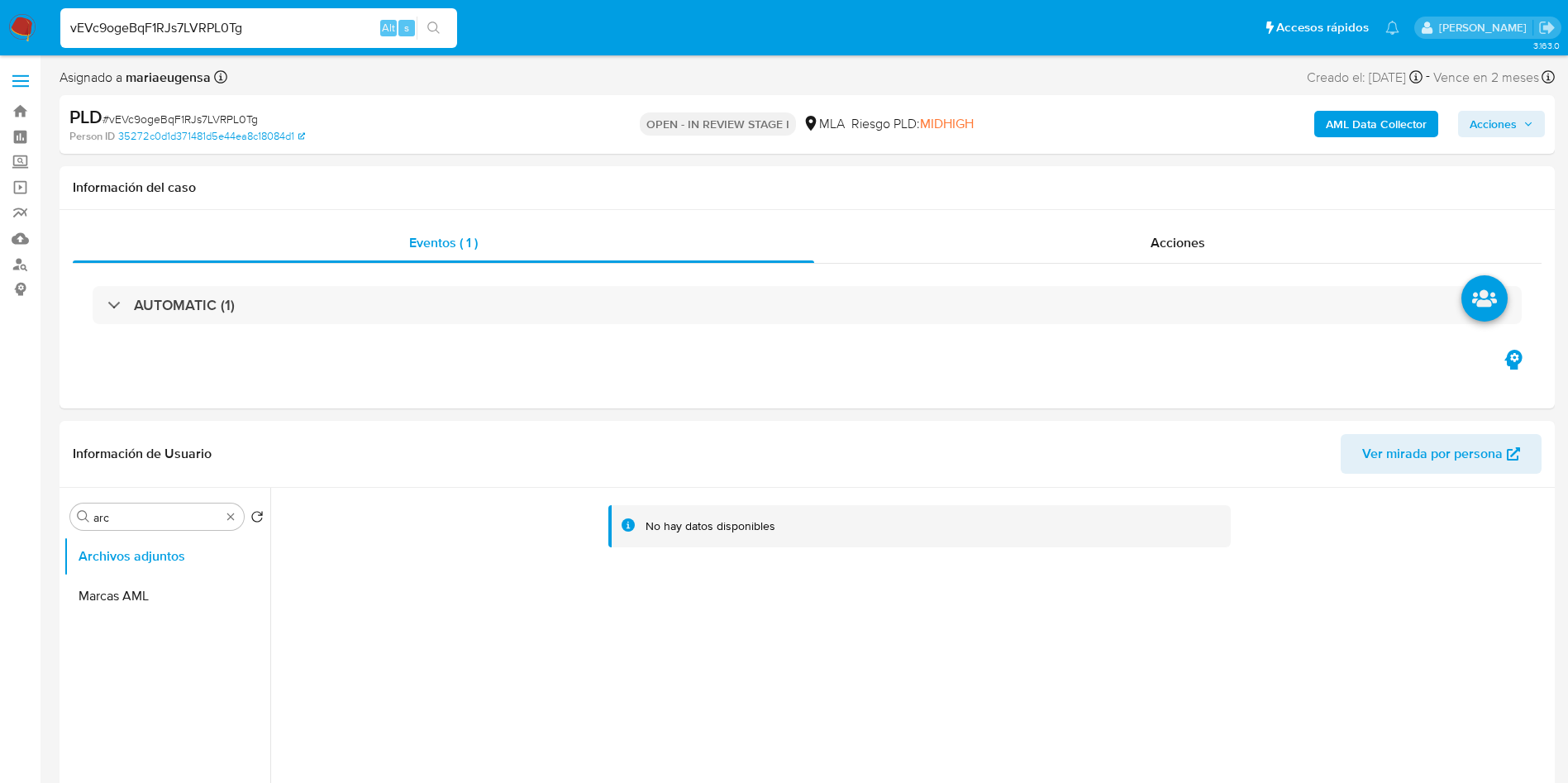
click at [1362, 118] on b "AML Data Collector" at bounding box center [1375, 124] width 101 height 26
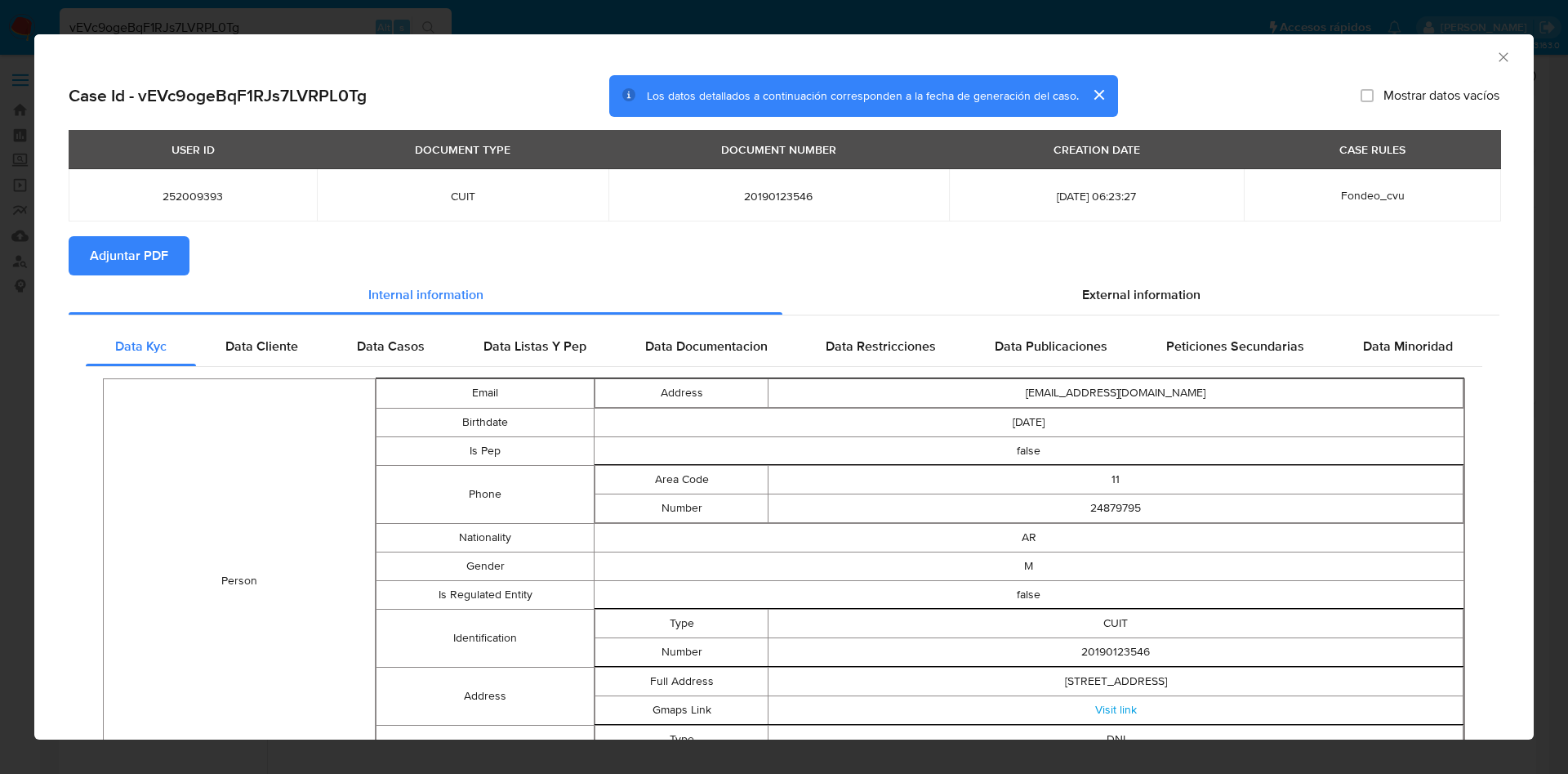
click at [123, 251] on span "Adjuntar PDF" at bounding box center [129, 255] width 78 height 36
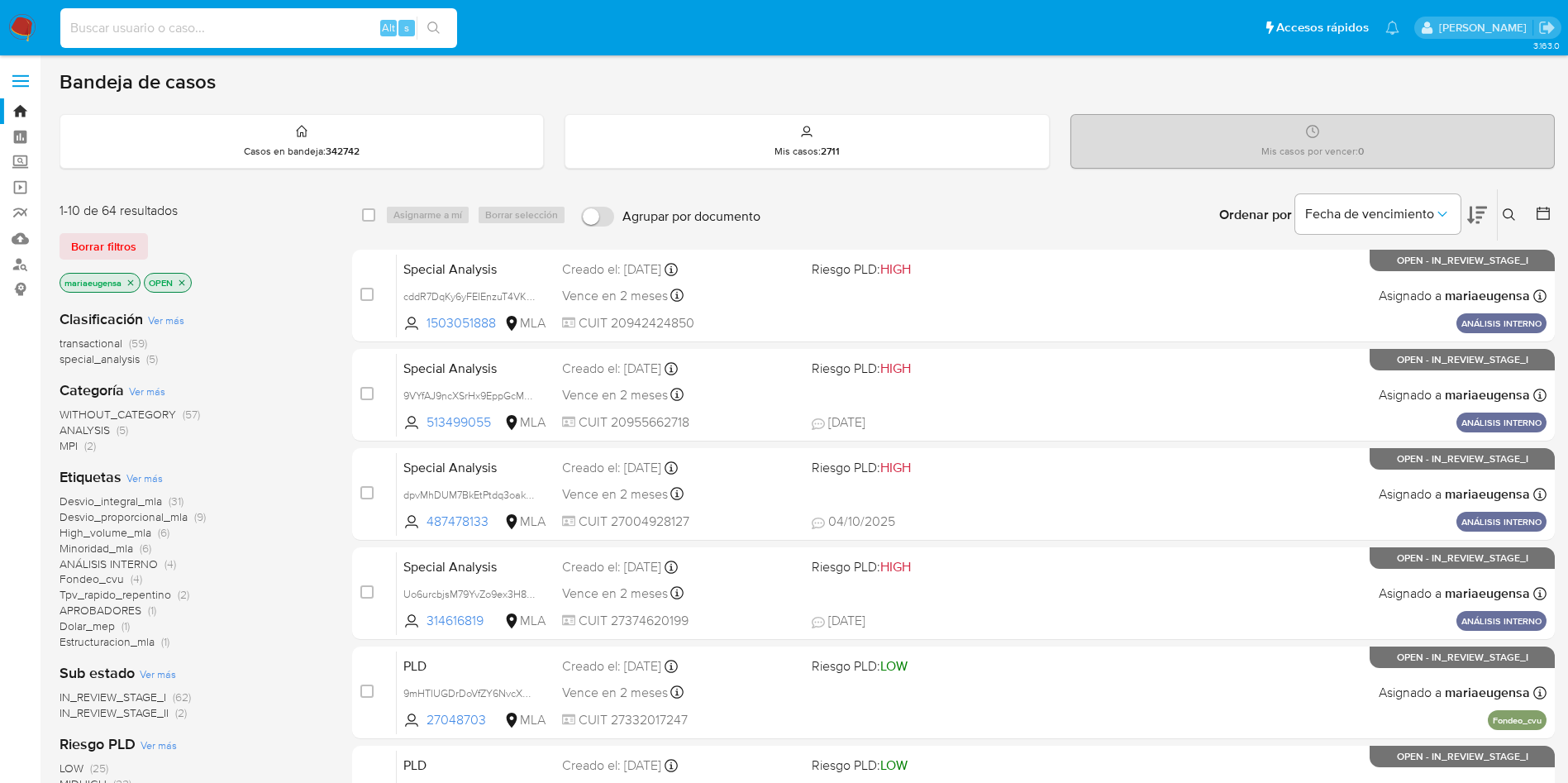
click at [267, 28] on input at bounding box center [259, 28] width 397 height 21
paste input "IPaMPPhwewHmSqLM9TwvUei8"
type input "IPaMPPhwewHmSqLM9TwvUei8"
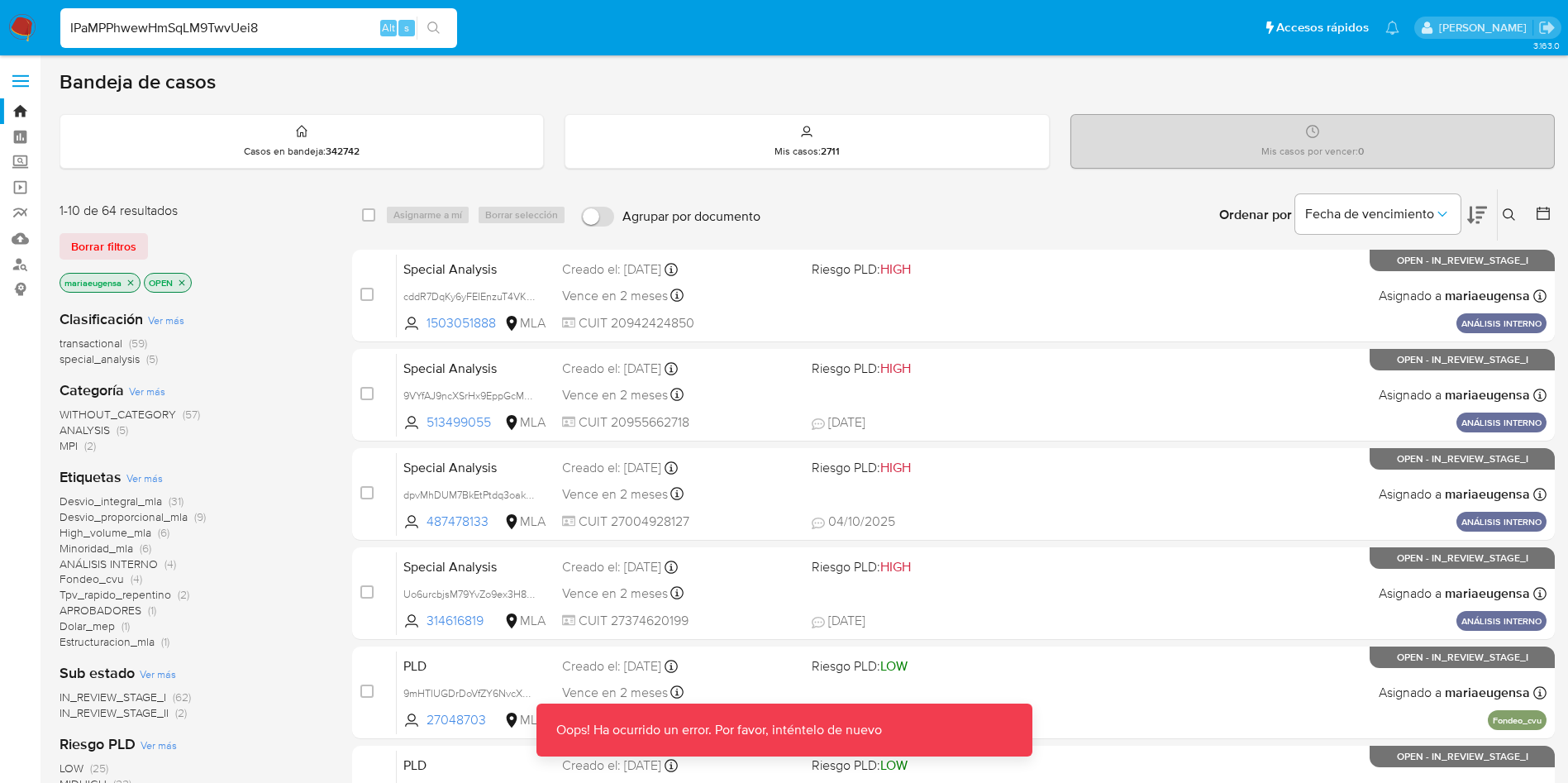
click at [325, 26] on input "IPaMPPhwewHmSqLM9TwvUei8" at bounding box center [259, 28] width 397 height 21
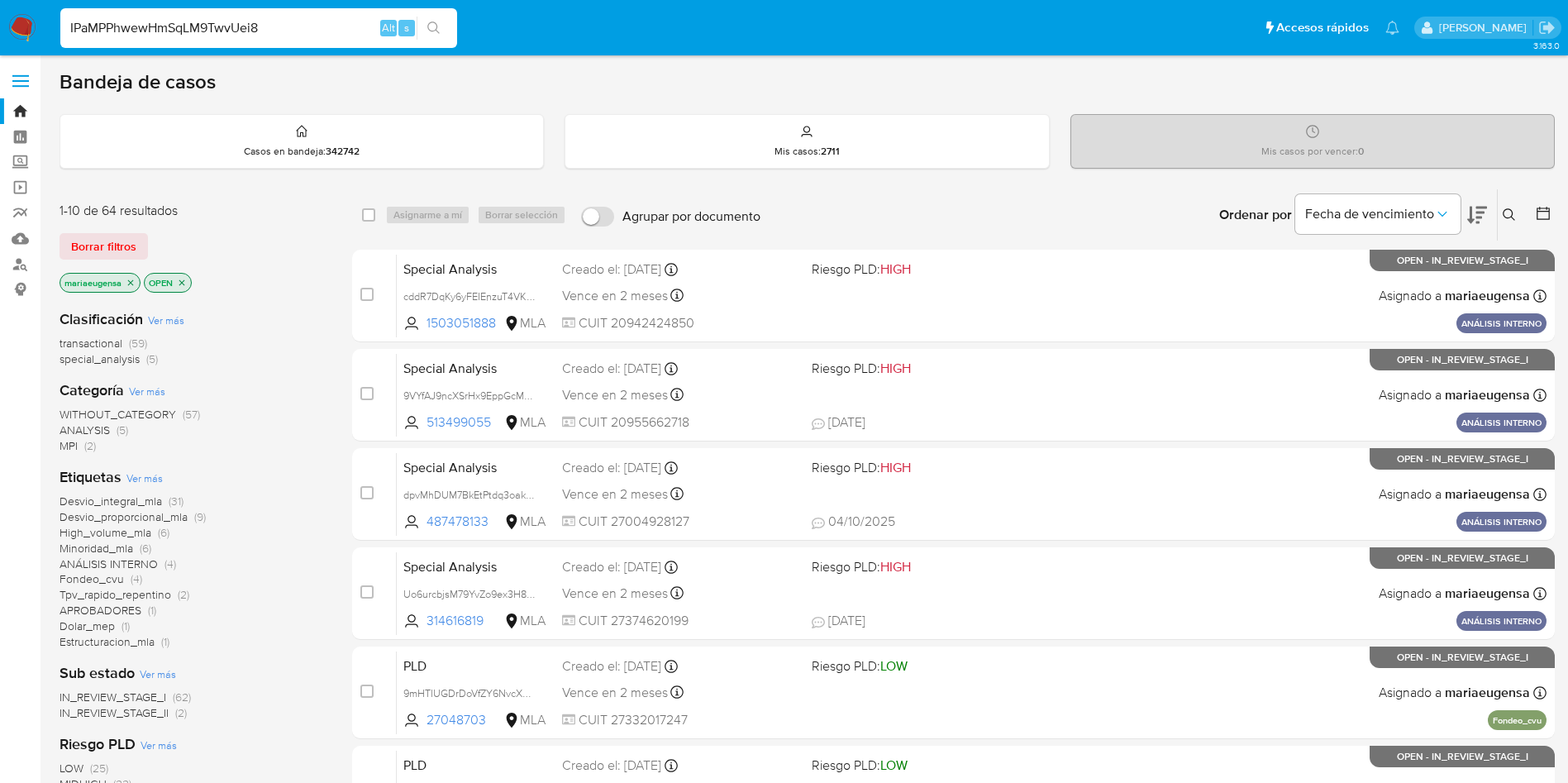
click at [316, 34] on input "IPaMPPhwewHmSqLM9TwvUei8" at bounding box center [259, 28] width 397 height 21
click at [342, 10] on div "IPaMPPhwewHmSqLM9TwvUei8 Alt s" at bounding box center [259, 27] width 397 height 40
click at [328, 27] on input "IPaMPPhwewHmSqLM9TwvUei8" at bounding box center [259, 28] width 397 height 21
drag, startPoint x: 328, startPoint y: 27, endPoint x: 336, endPoint y: 26, distance: 8.1
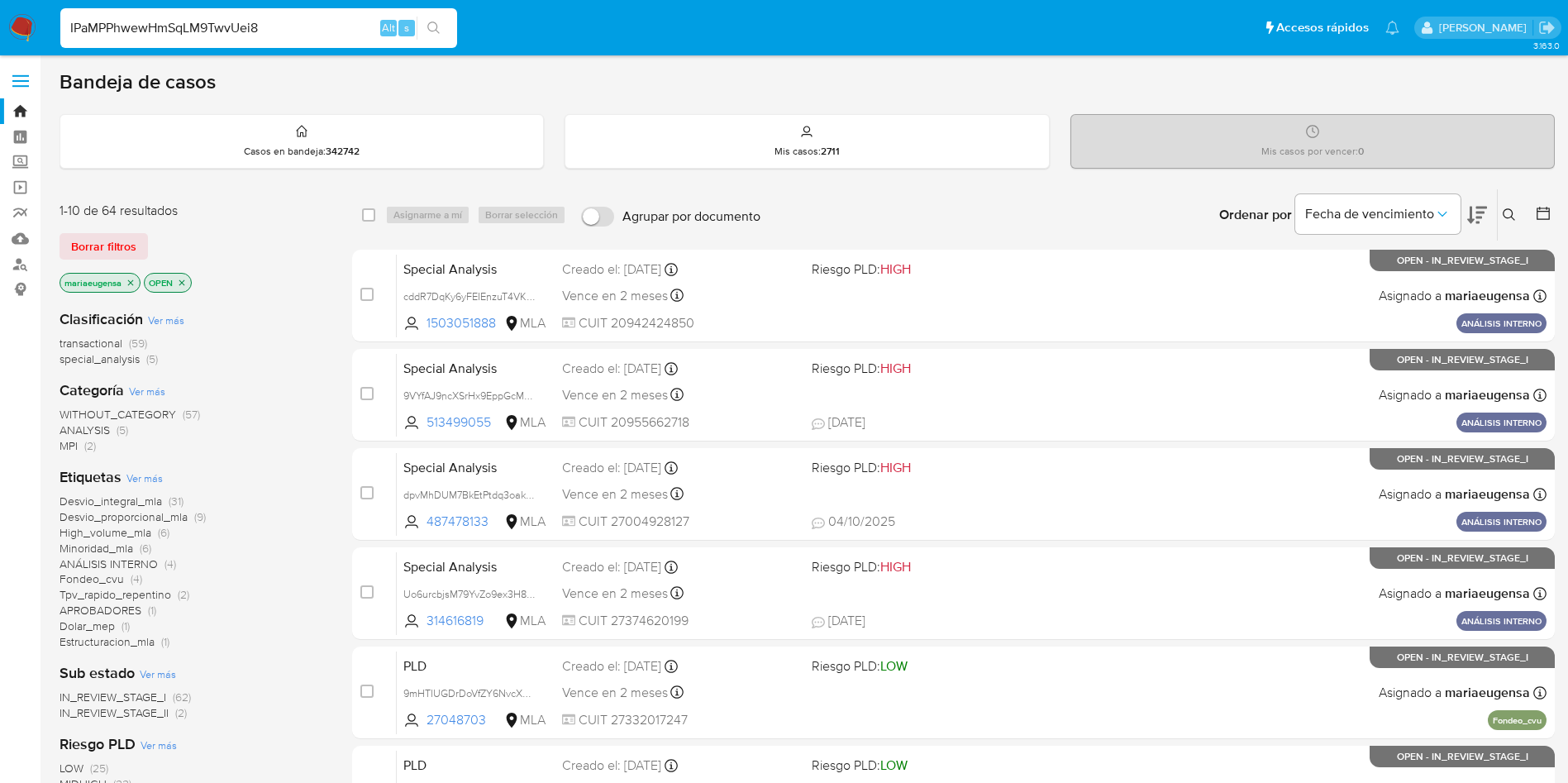
click at [334, 27] on input "IPaMPPhwewHmSqLM9TwvUei8" at bounding box center [259, 28] width 397 height 21
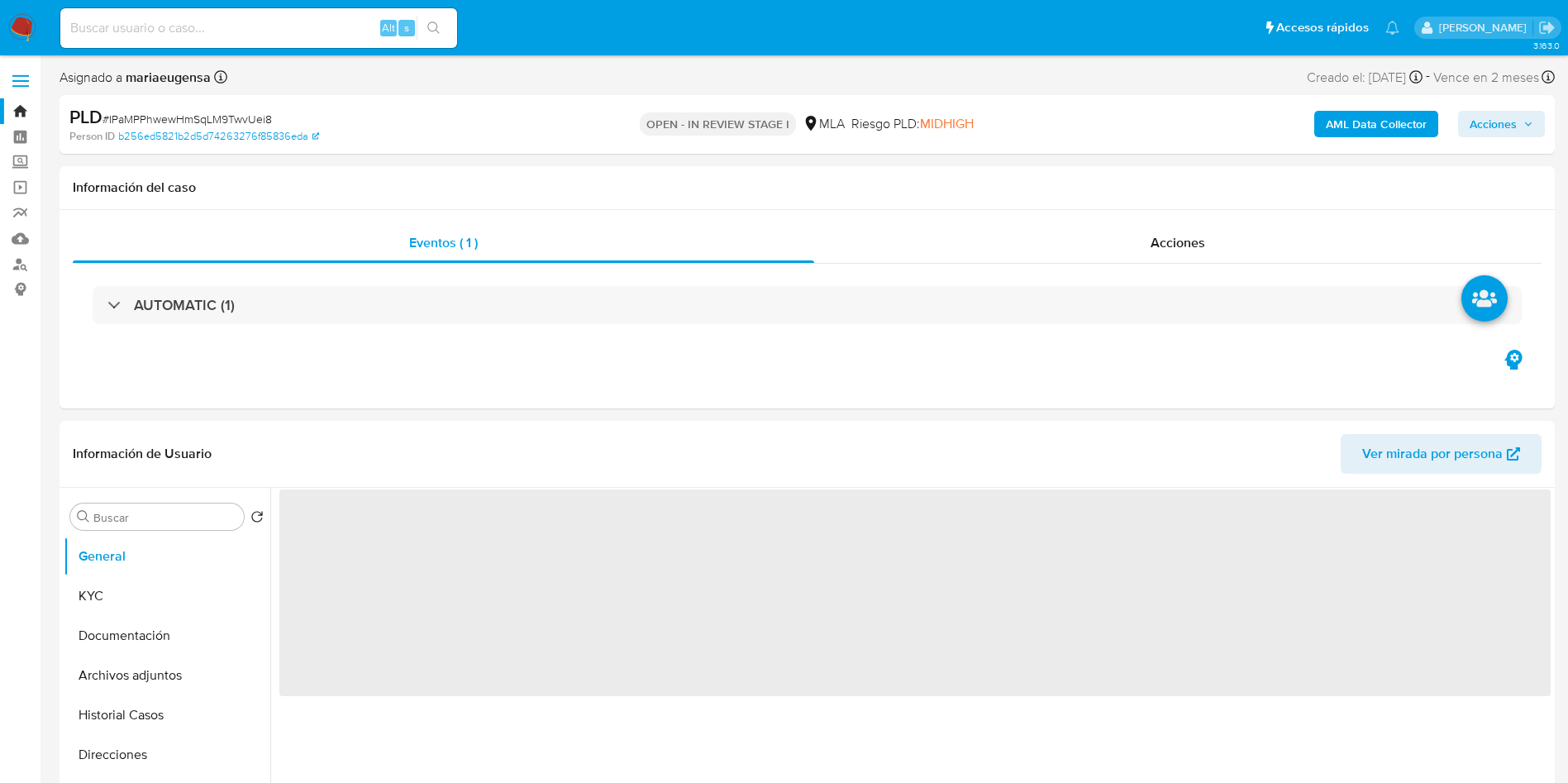
select select "10"
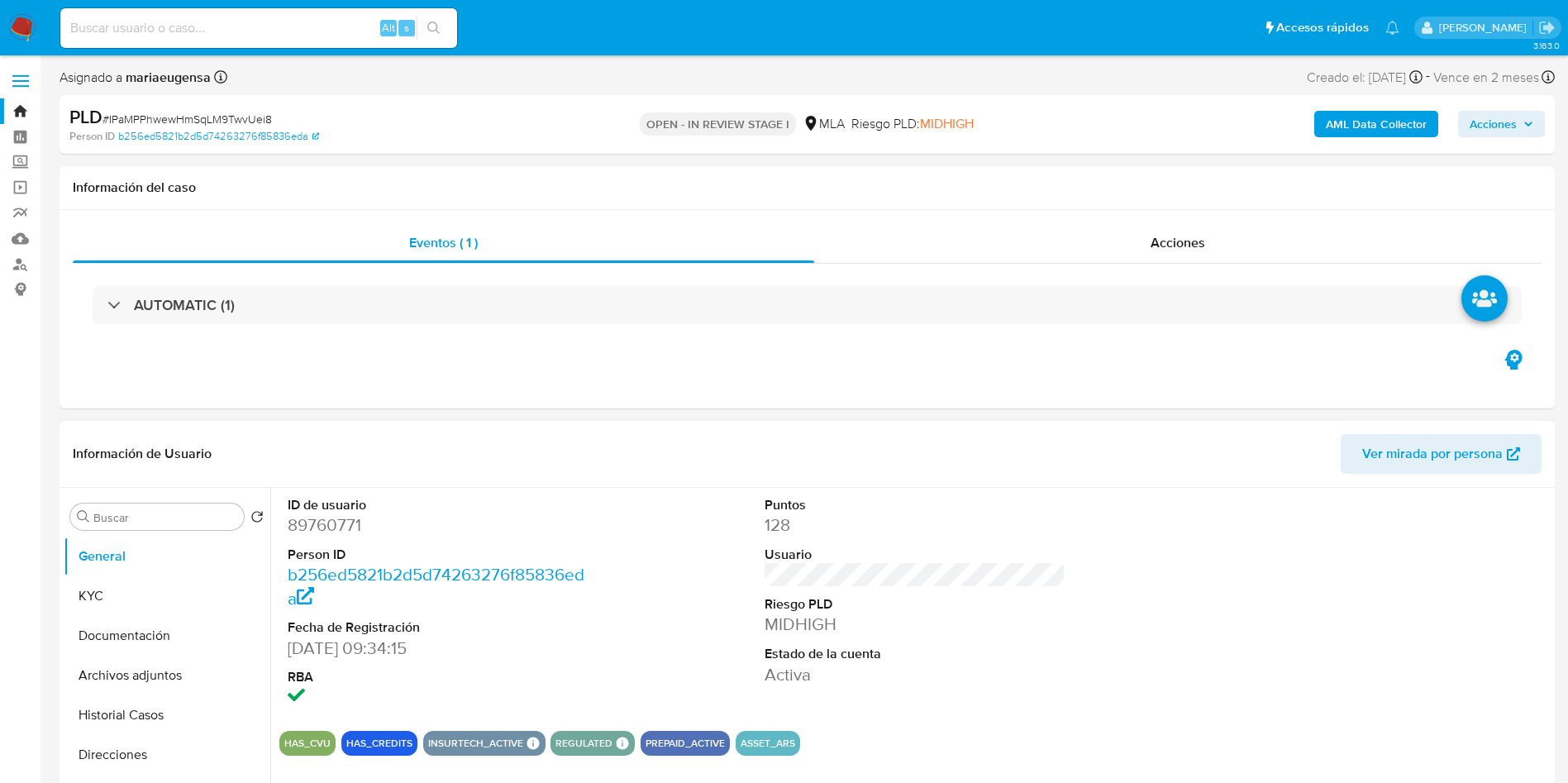
click at [286, 536] on div "ID de usuario 89760771 Person ID b256ed5821b2d5d74263276f85836eda Fecha de Regi…" at bounding box center [439, 602] width 318 height 230
click at [295, 531] on dd "89760771" at bounding box center [438, 525] width 302 height 23
click at [295, 530] on dd "89760771" at bounding box center [438, 525] width 302 height 23
copy dd "89760771"
click at [1338, 123] on b "AML Data Collector" at bounding box center [1375, 124] width 101 height 26
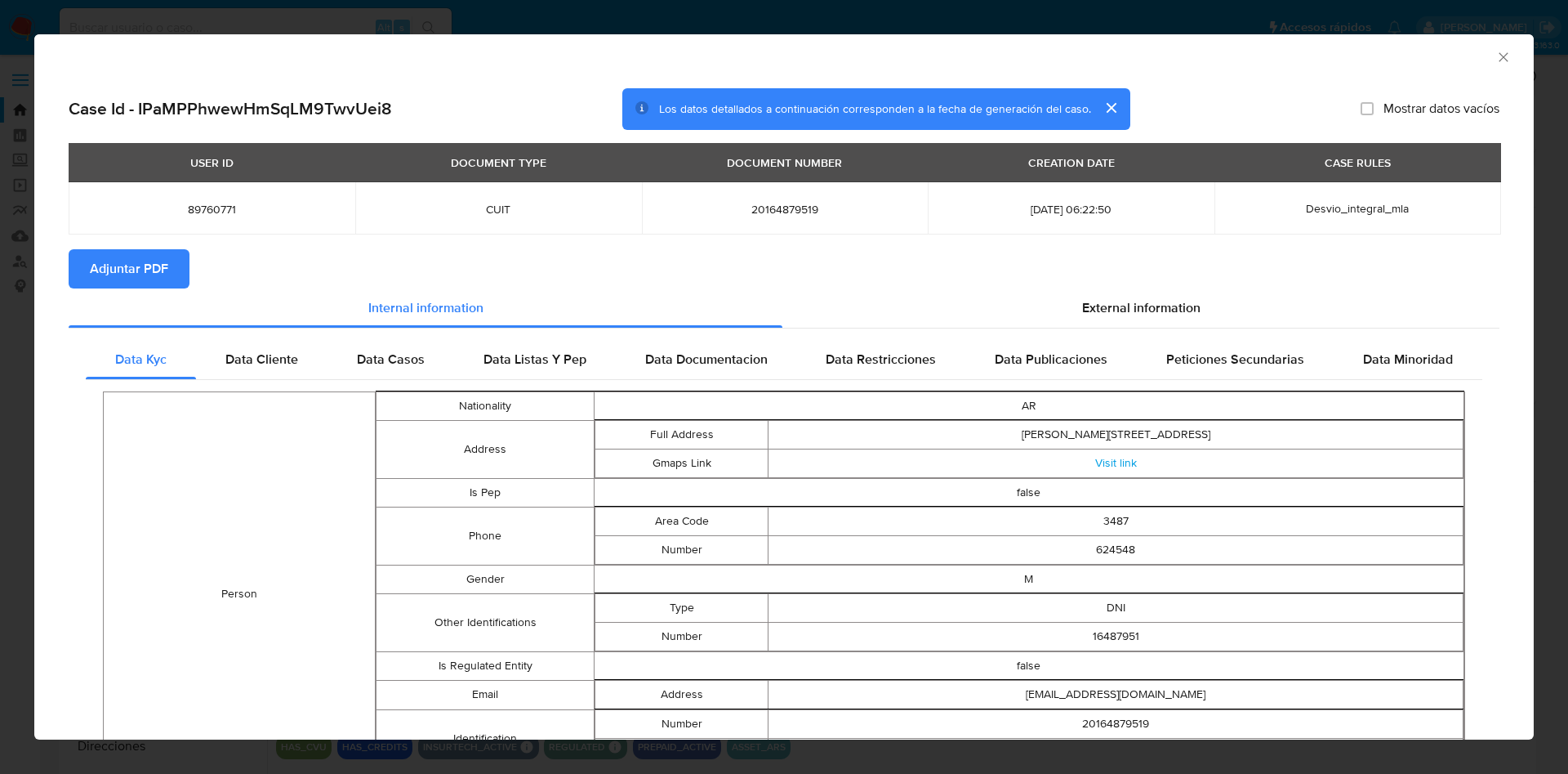
click at [100, 265] on span "Adjuntar PDF" at bounding box center [129, 269] width 78 height 36
click at [1496, 54] on icon "Cerrar ventana" at bounding box center [1504, 57] width 17 height 17
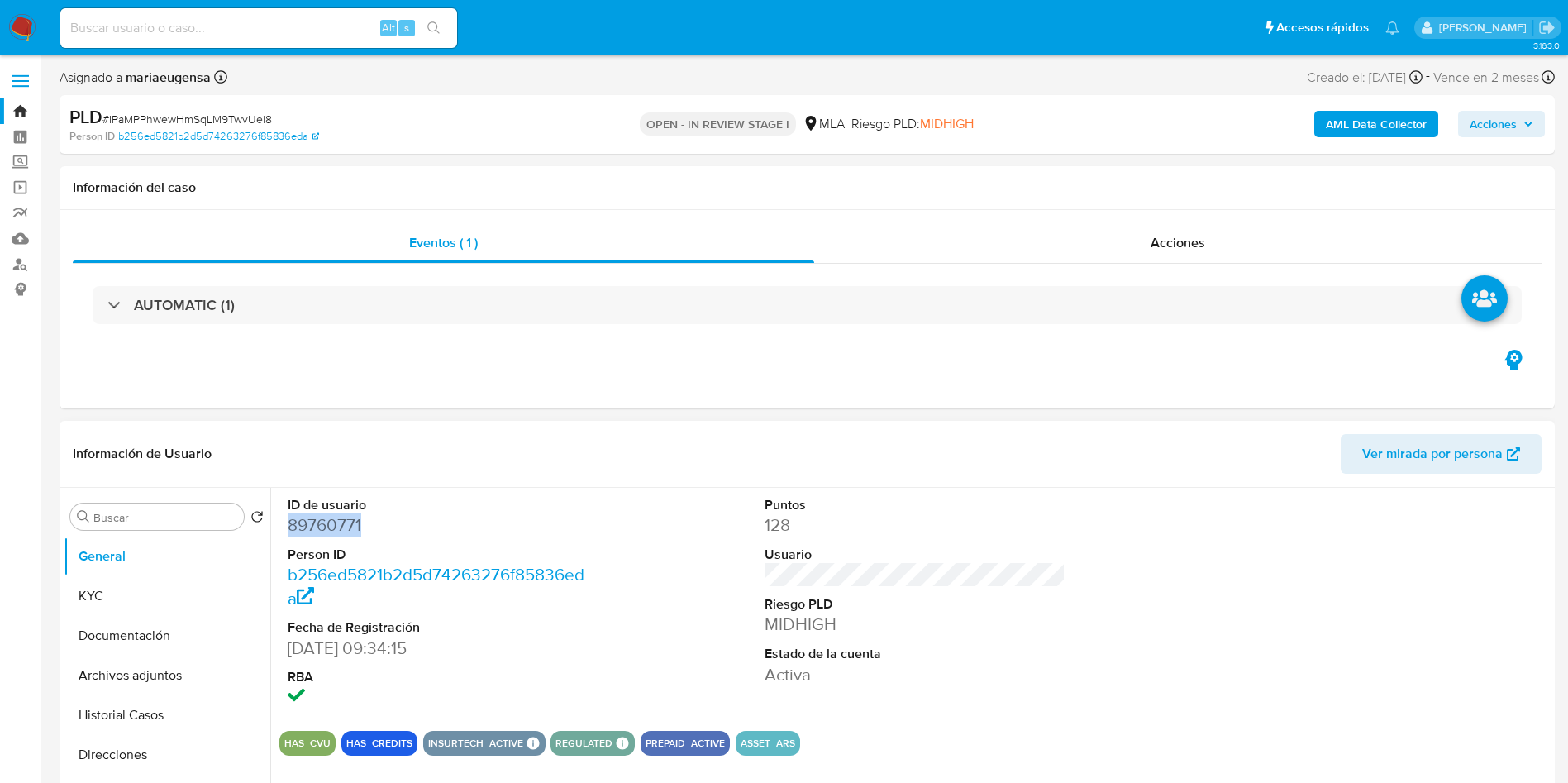
click at [328, 517] on dd "89760771" at bounding box center [438, 525] width 302 height 23
copy dd "89760771"
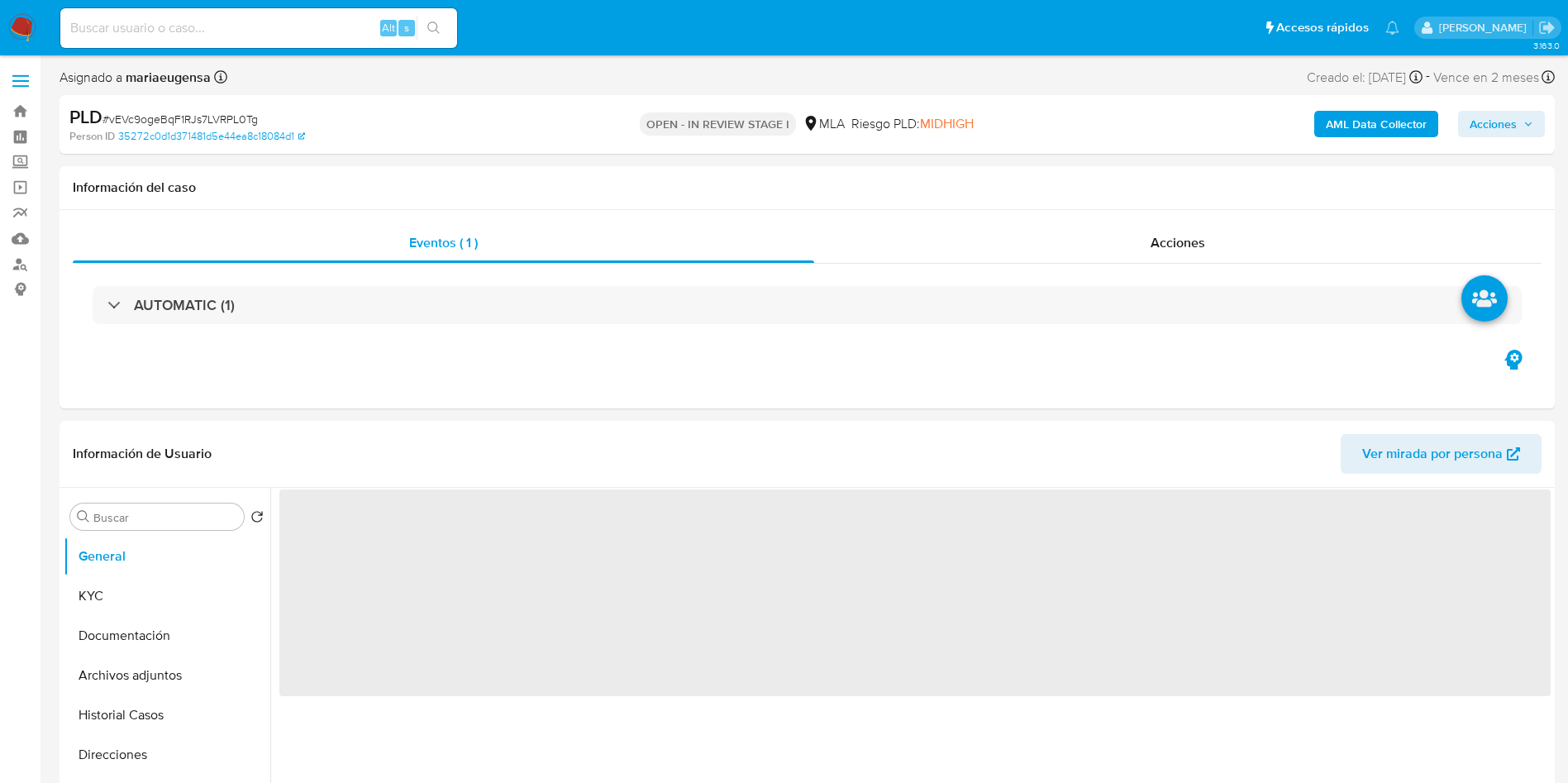
select select "10"
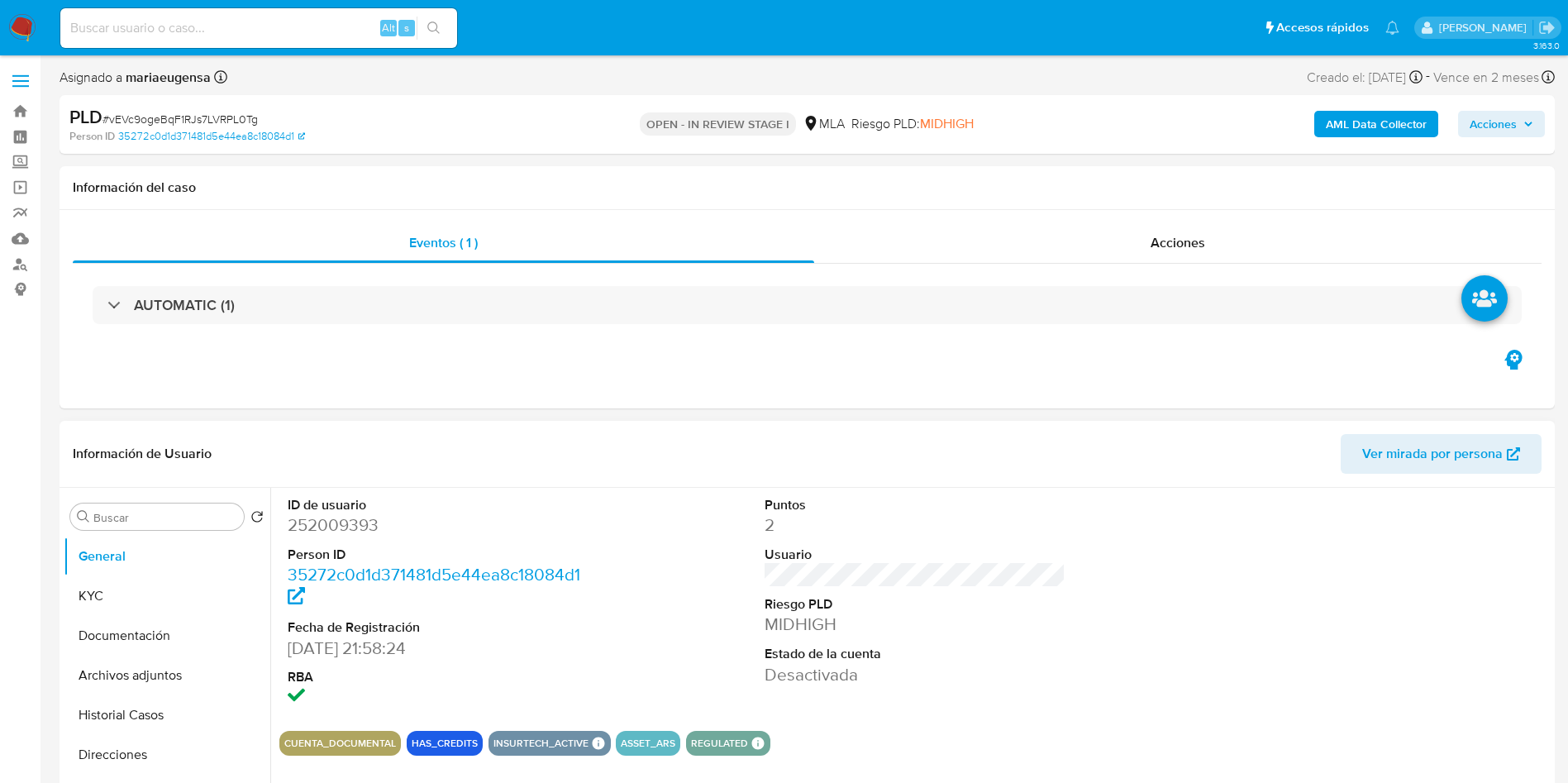
click at [363, 531] on dd "252009393" at bounding box center [438, 525] width 302 height 23
click at [363, 531] on dd "252009393" at bounding box center [438, 525] width 302 height 23
copy dd "252009393"
drag, startPoint x: 130, startPoint y: 625, endPoint x: 126, endPoint y: 608, distance: 17.5
click at [126, 612] on ul "General KYC Documentación Archivos adjuntos Historial Casos Direcciones Restric…" at bounding box center [166, 723] width 207 height 373
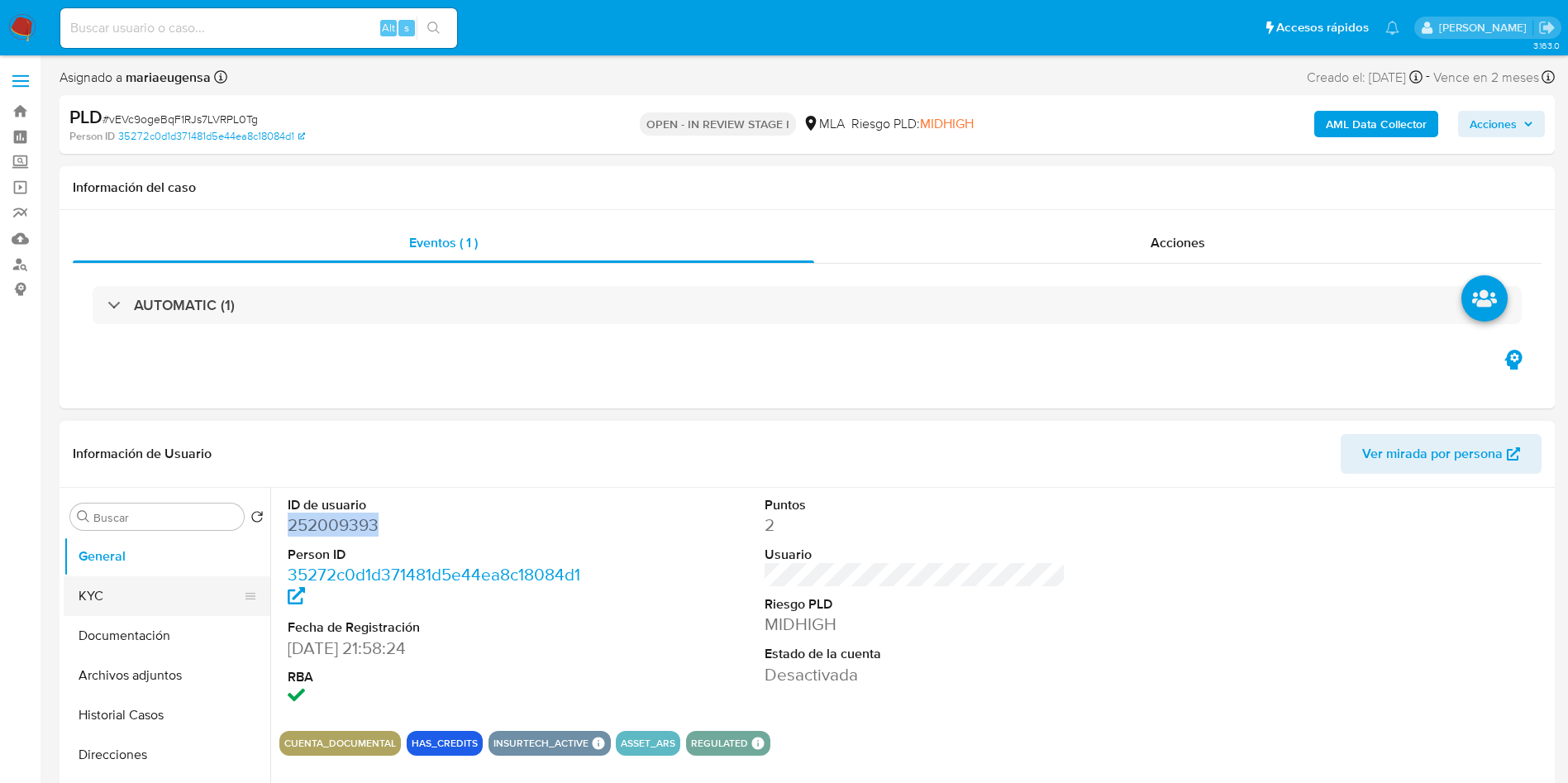
click at [128, 604] on button "KYC" at bounding box center [160, 596] width 193 height 40
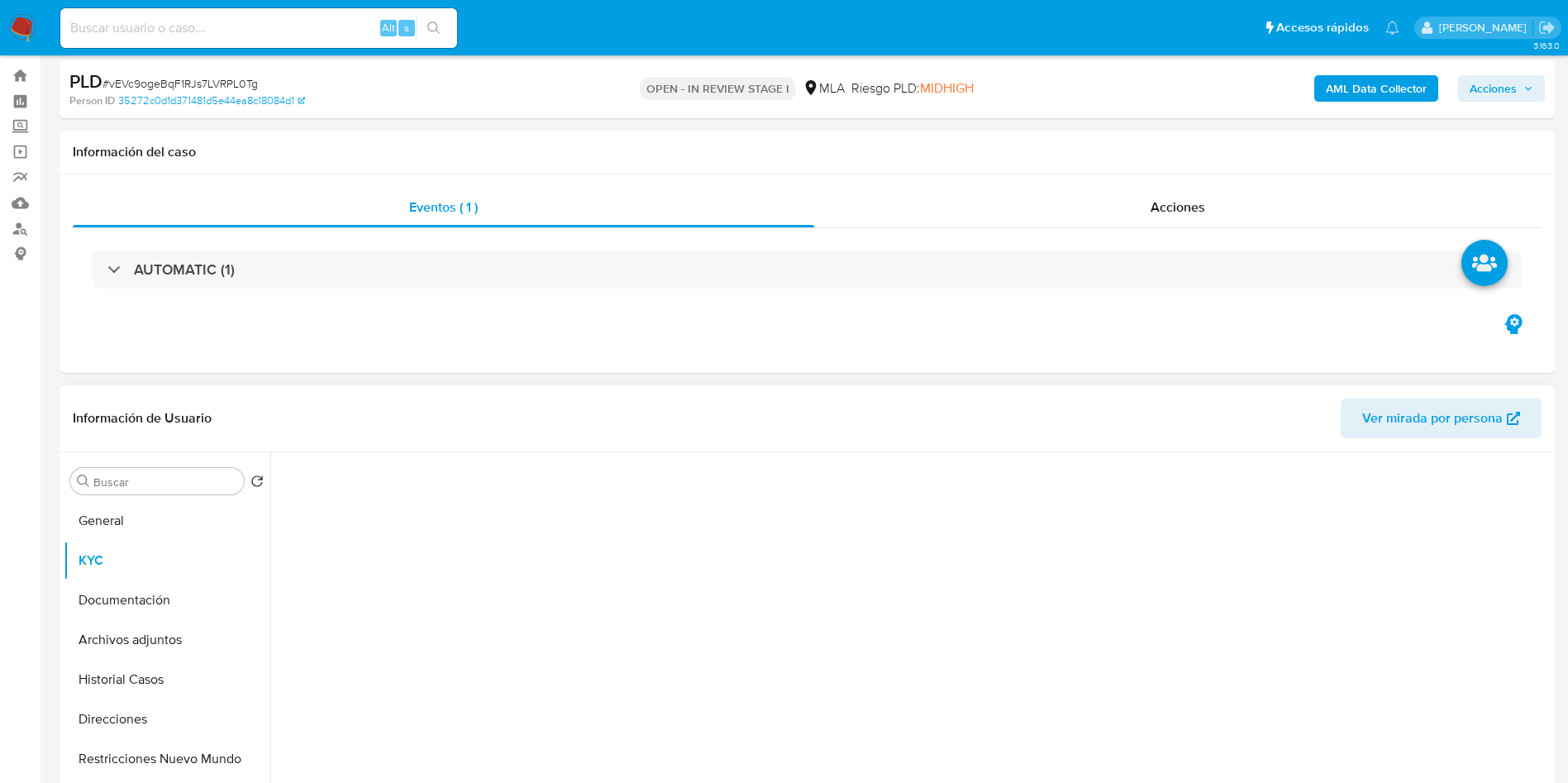
scroll to position [124, 0]
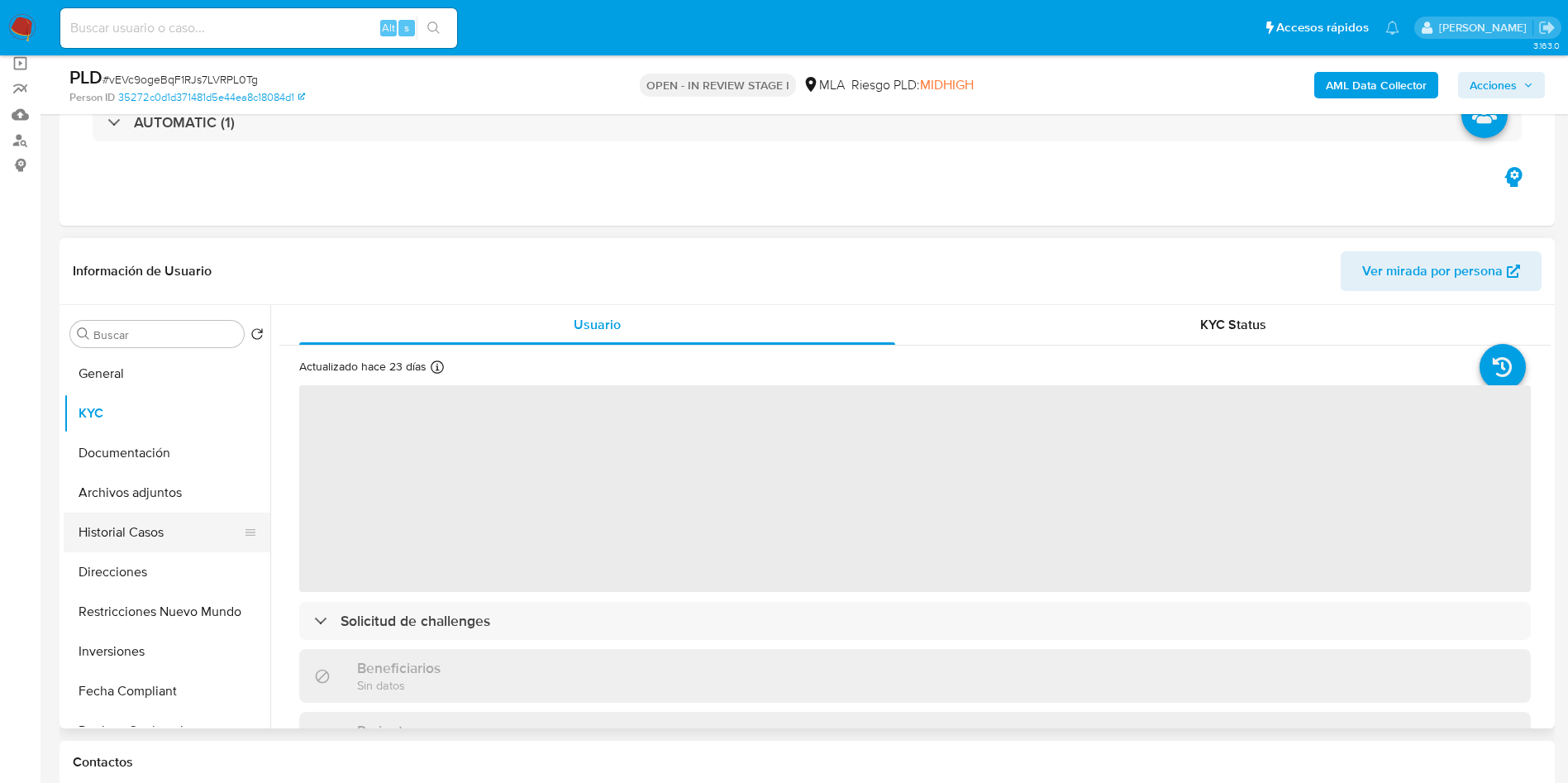
drag, startPoint x: 122, startPoint y: 501, endPoint x: 135, endPoint y: 530, distance: 31.8
click at [130, 505] on button "Archivos adjuntos" at bounding box center [166, 493] width 207 height 40
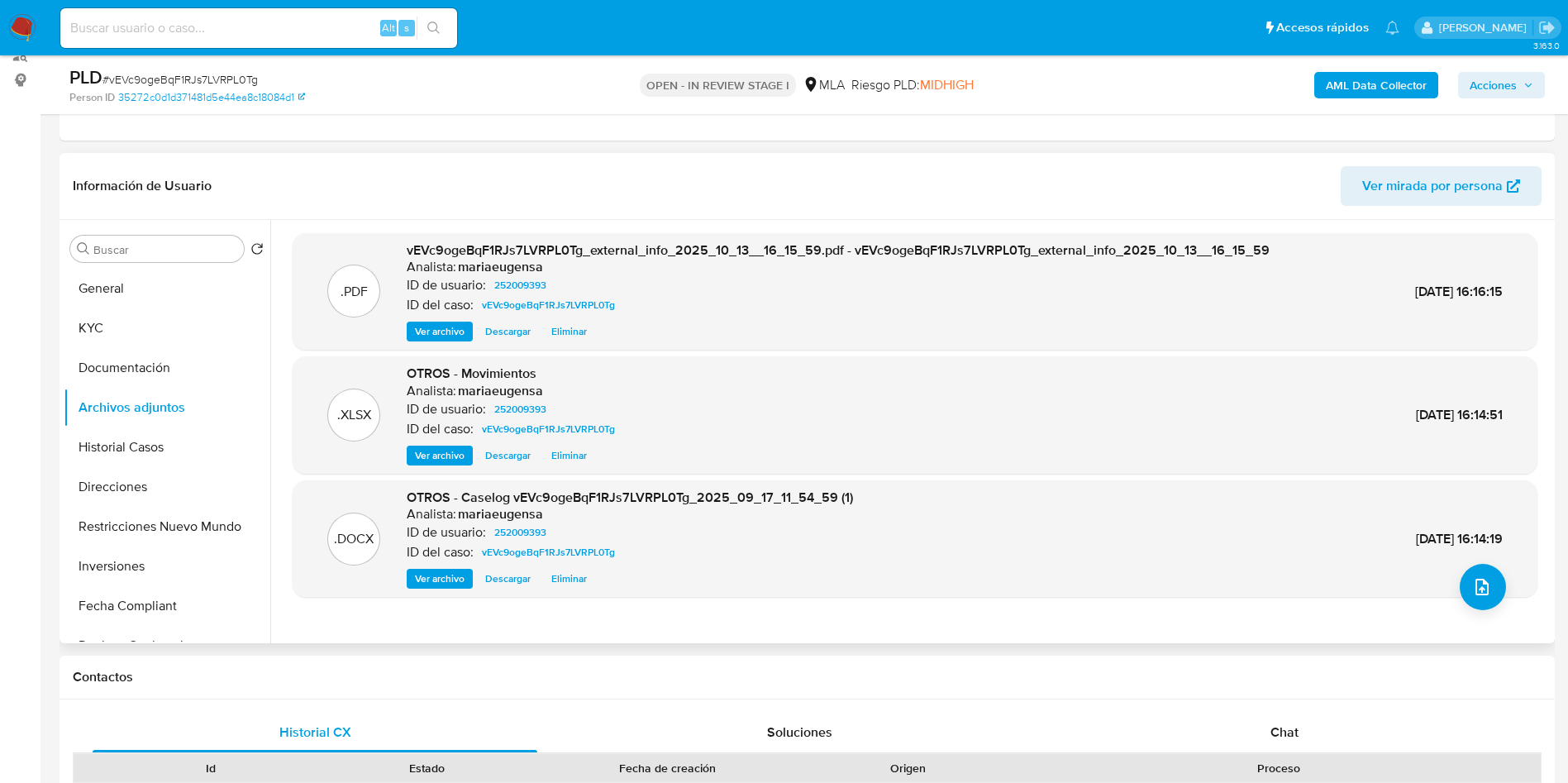
scroll to position [248, 0]
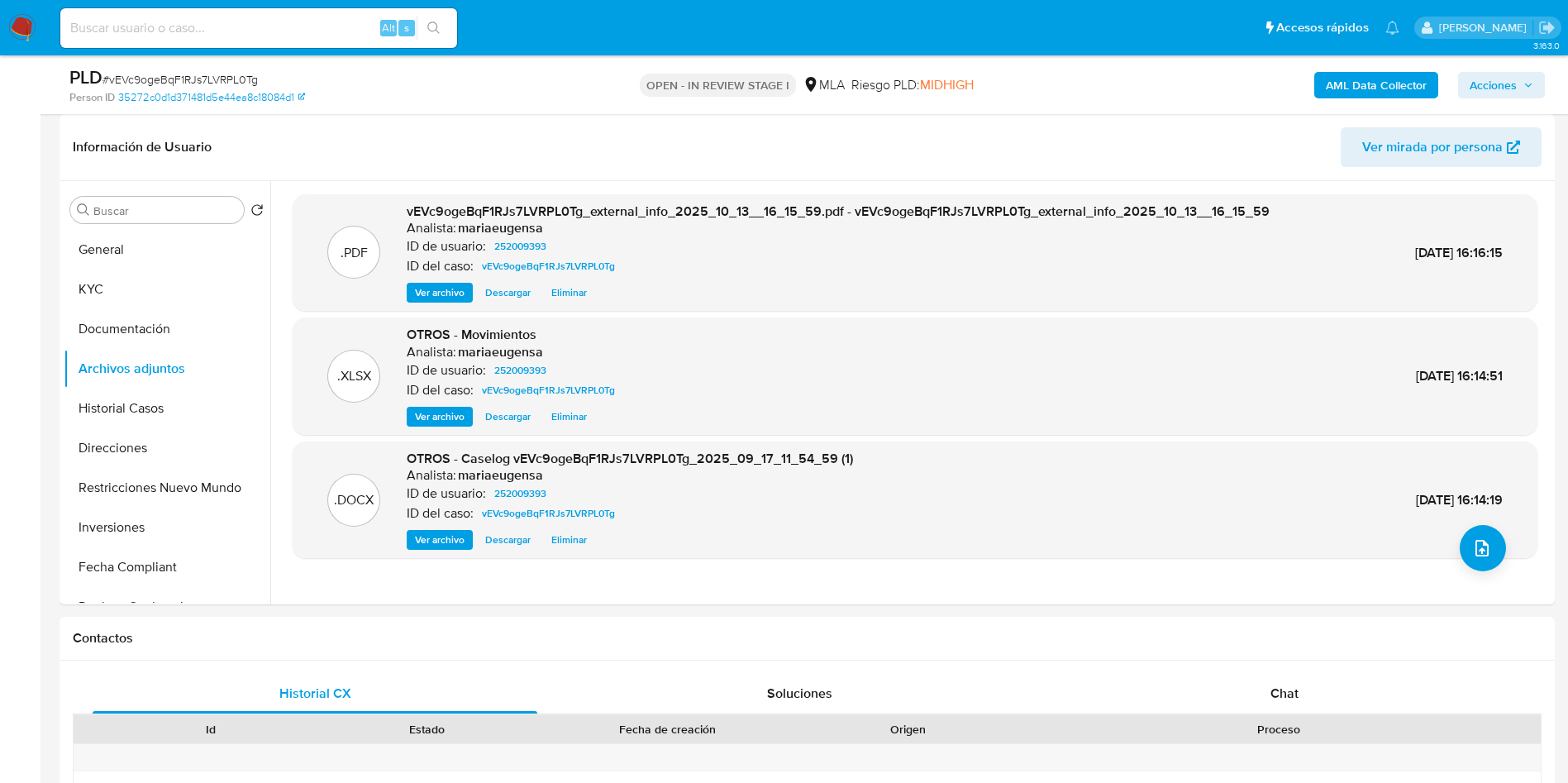
click at [1353, 78] on b "AML Data Collector" at bounding box center [1375, 85] width 101 height 26
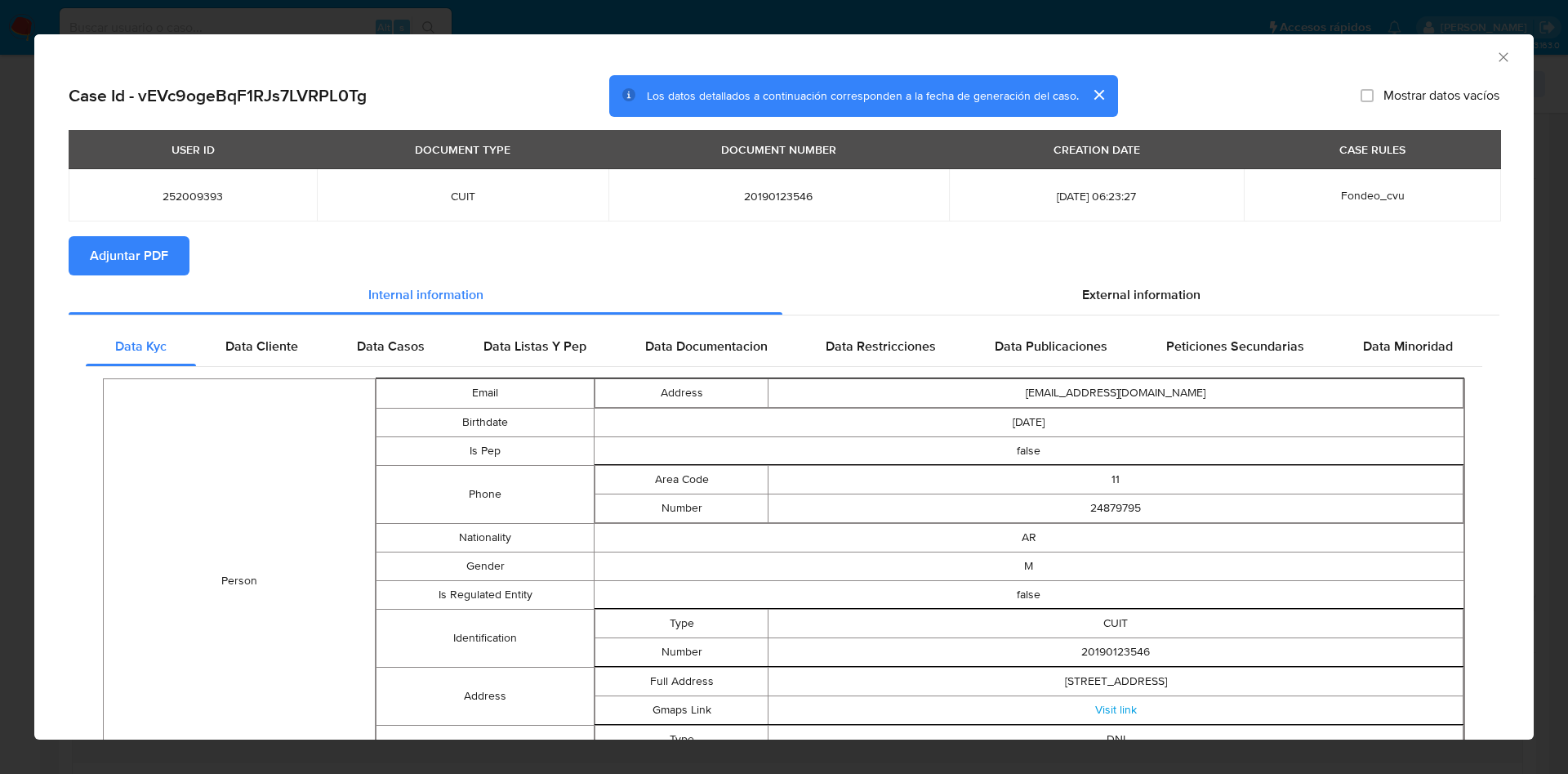
click at [120, 252] on span "Adjuntar PDF" at bounding box center [129, 255] width 78 height 36
click at [1478, 47] on div "AML Data Collector" at bounding box center [783, 54] width 1499 height 41
click at [1496, 49] on icon "Cerrar ventana" at bounding box center [1504, 57] width 17 height 17
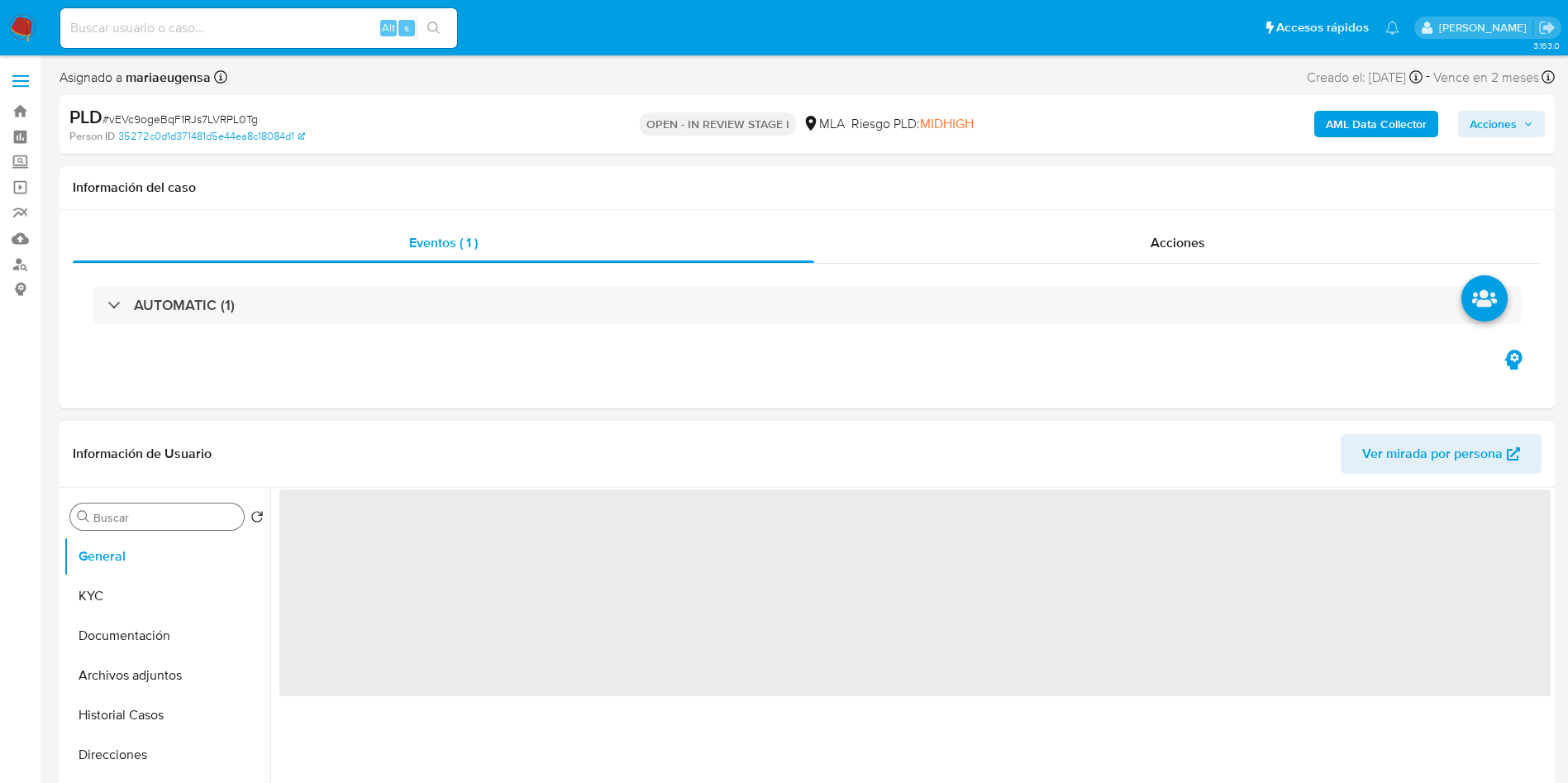
select select "10"
click at [132, 519] on input "Buscar" at bounding box center [165, 517] width 144 height 15
type input "arc"
click at [152, 589] on button "Archivos adjuntos" at bounding box center [160, 596] width 193 height 40
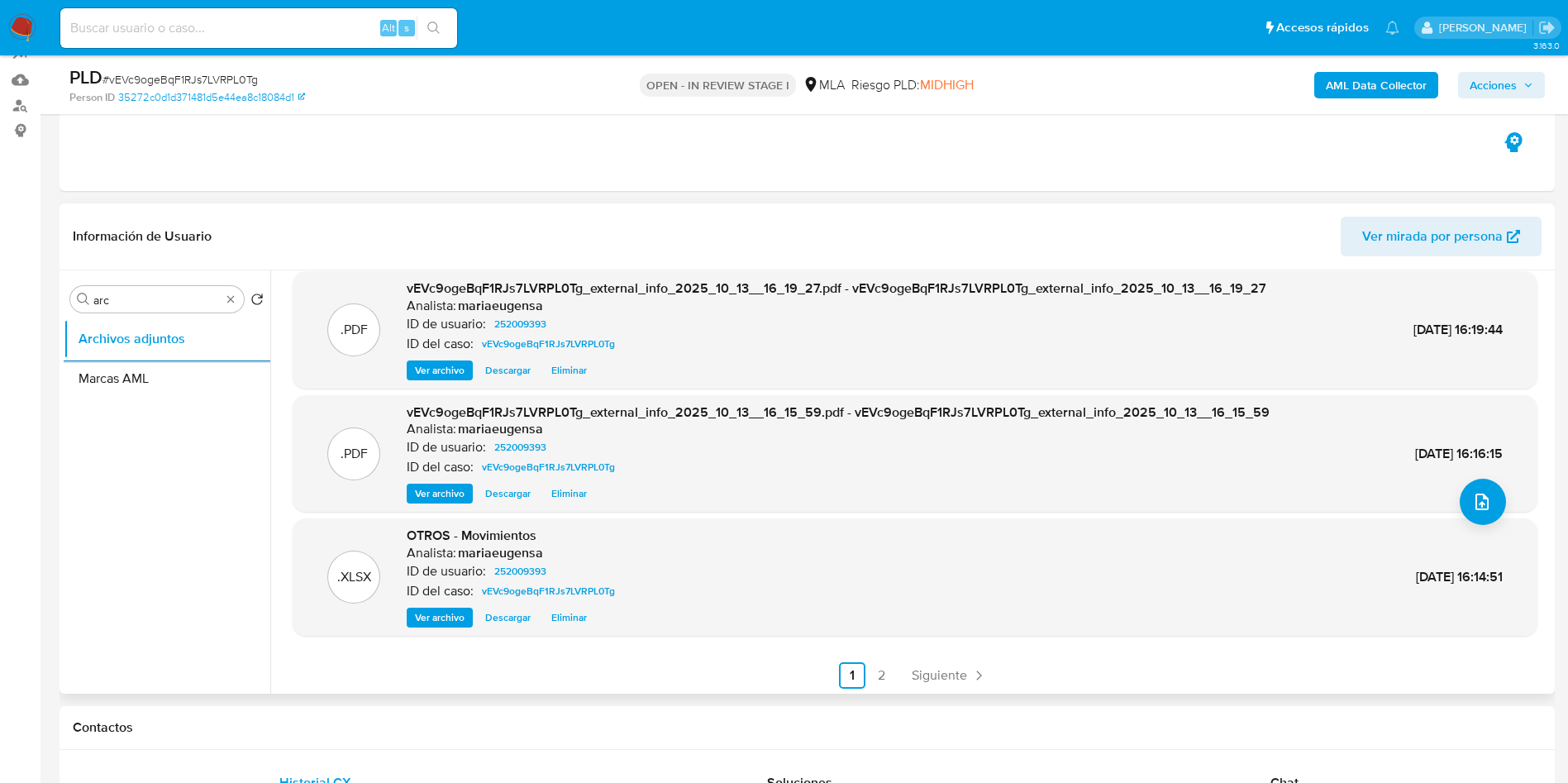
scroll to position [139, 0]
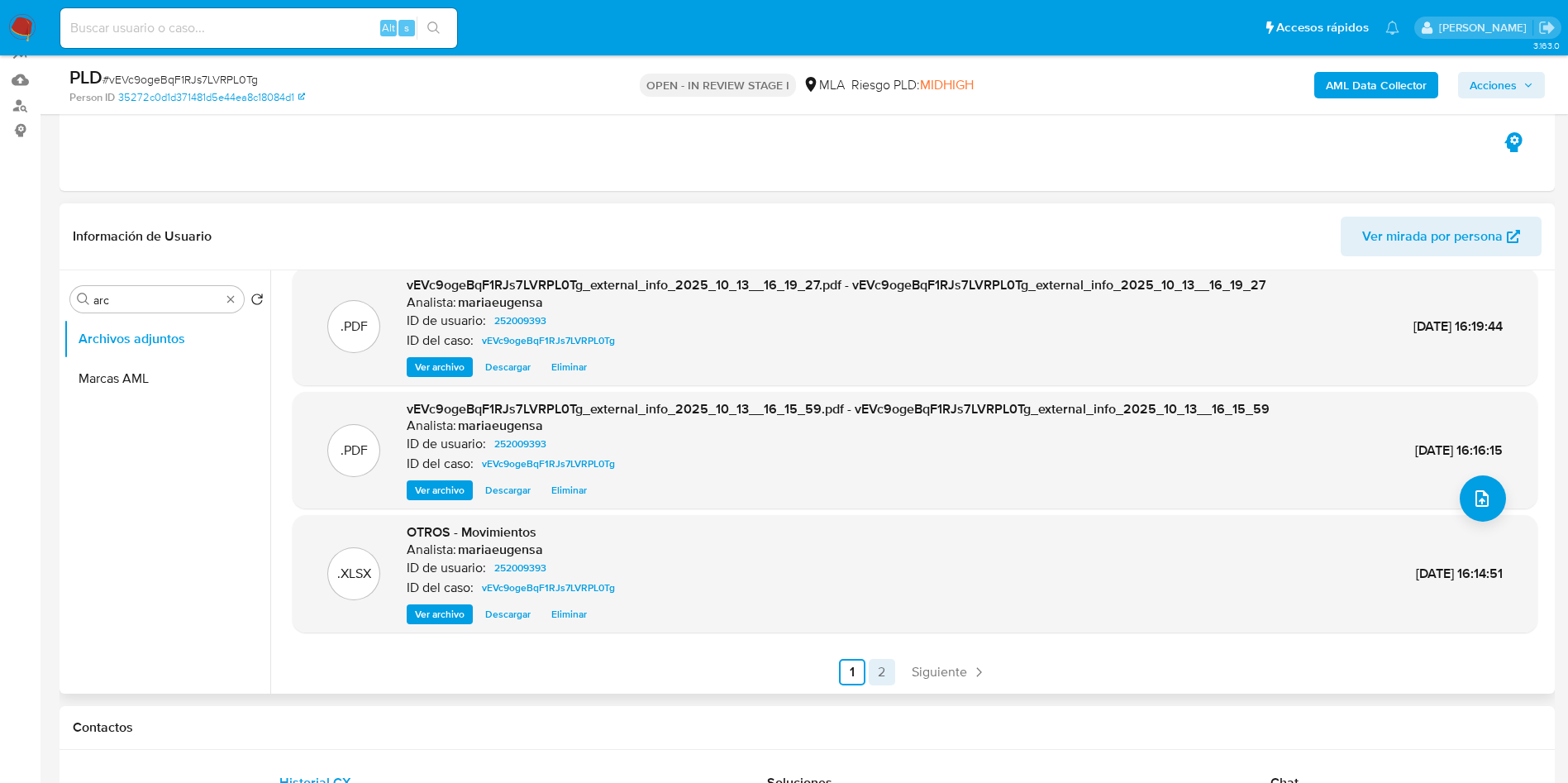
click at [878, 668] on link "2" at bounding box center [882, 672] width 26 height 26
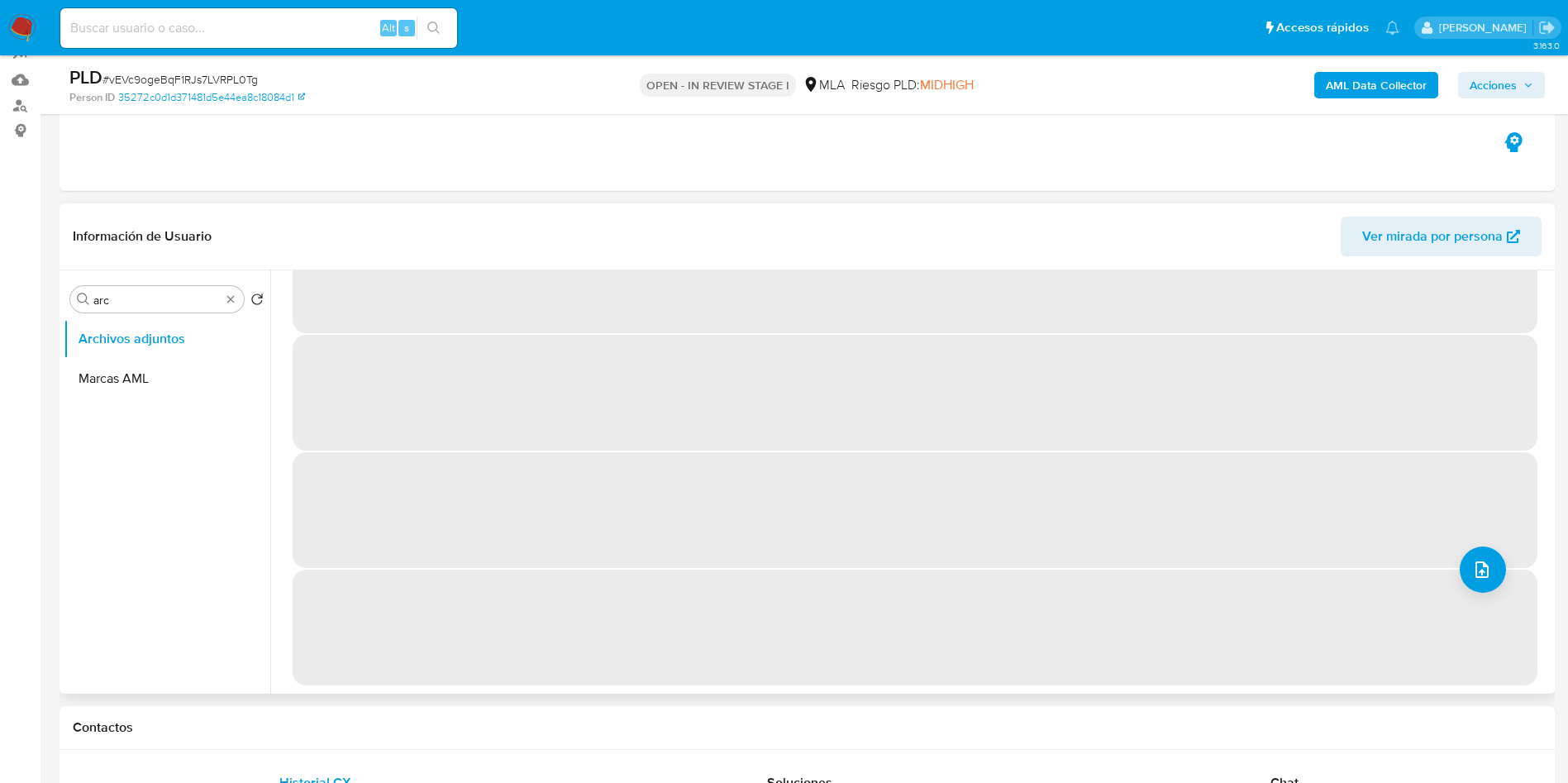
scroll to position [0, 0]
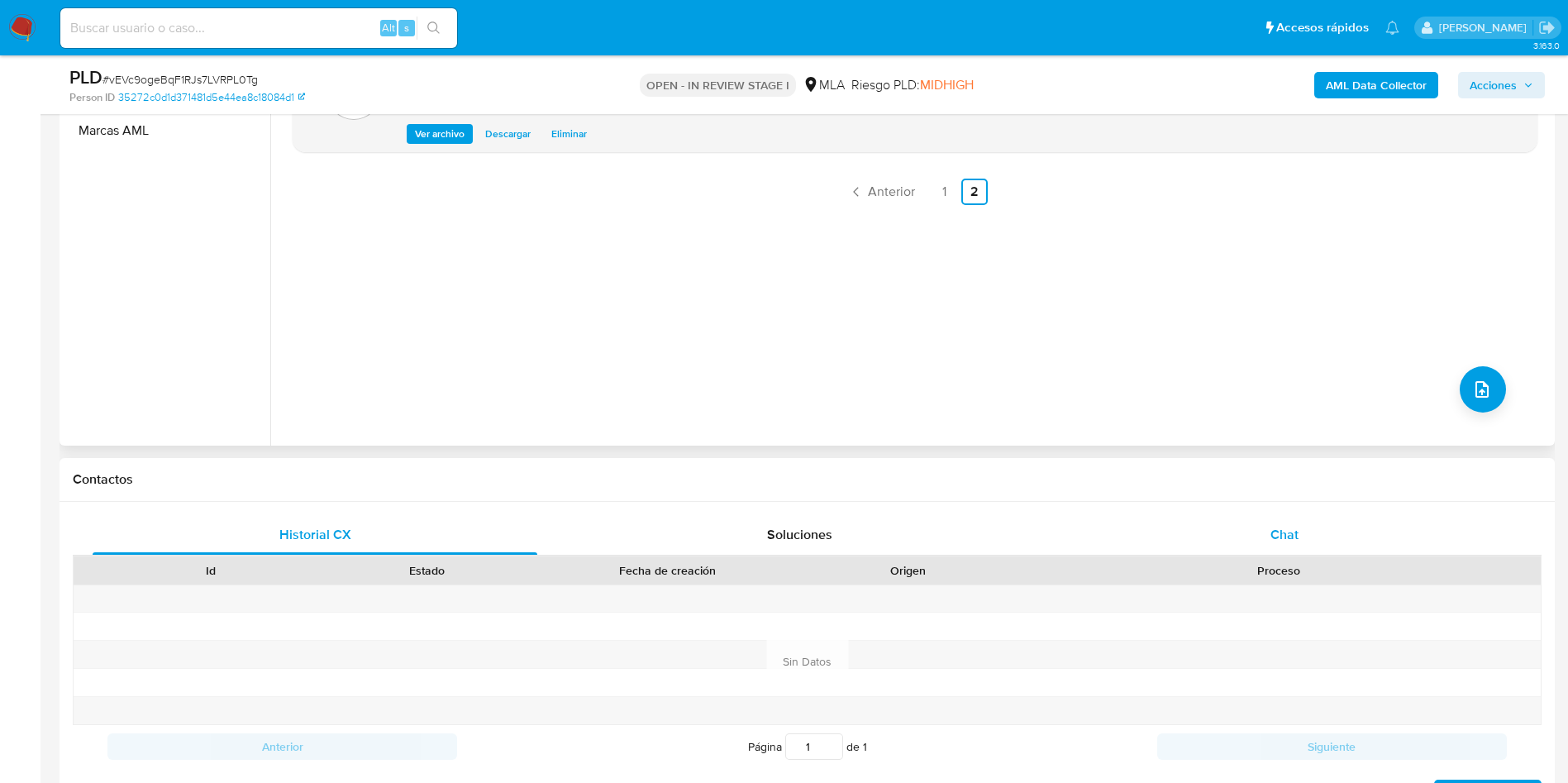
click at [1335, 533] on div "Chat" at bounding box center [1285, 534] width 445 height 40
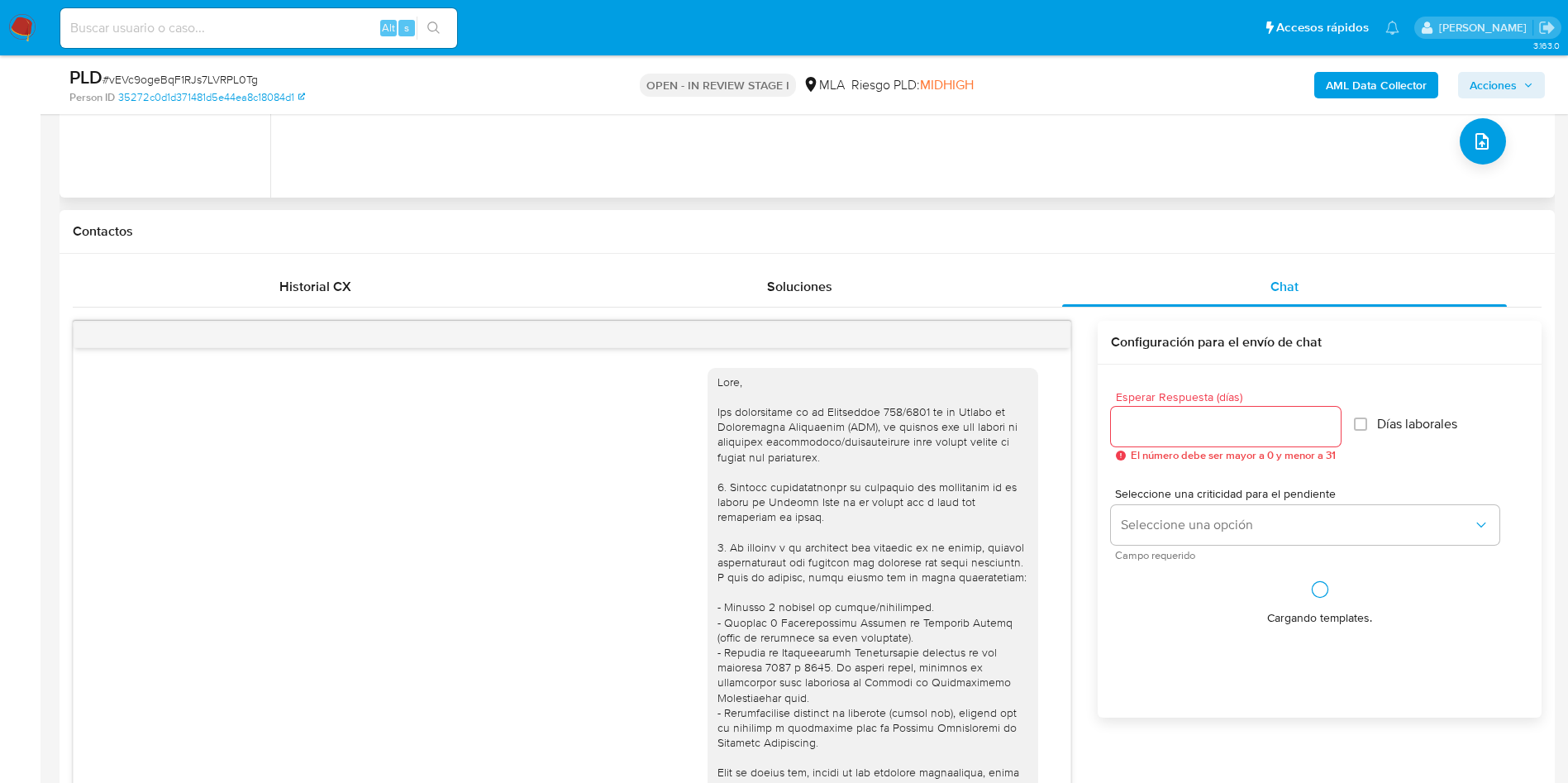
scroll to position [848, 0]
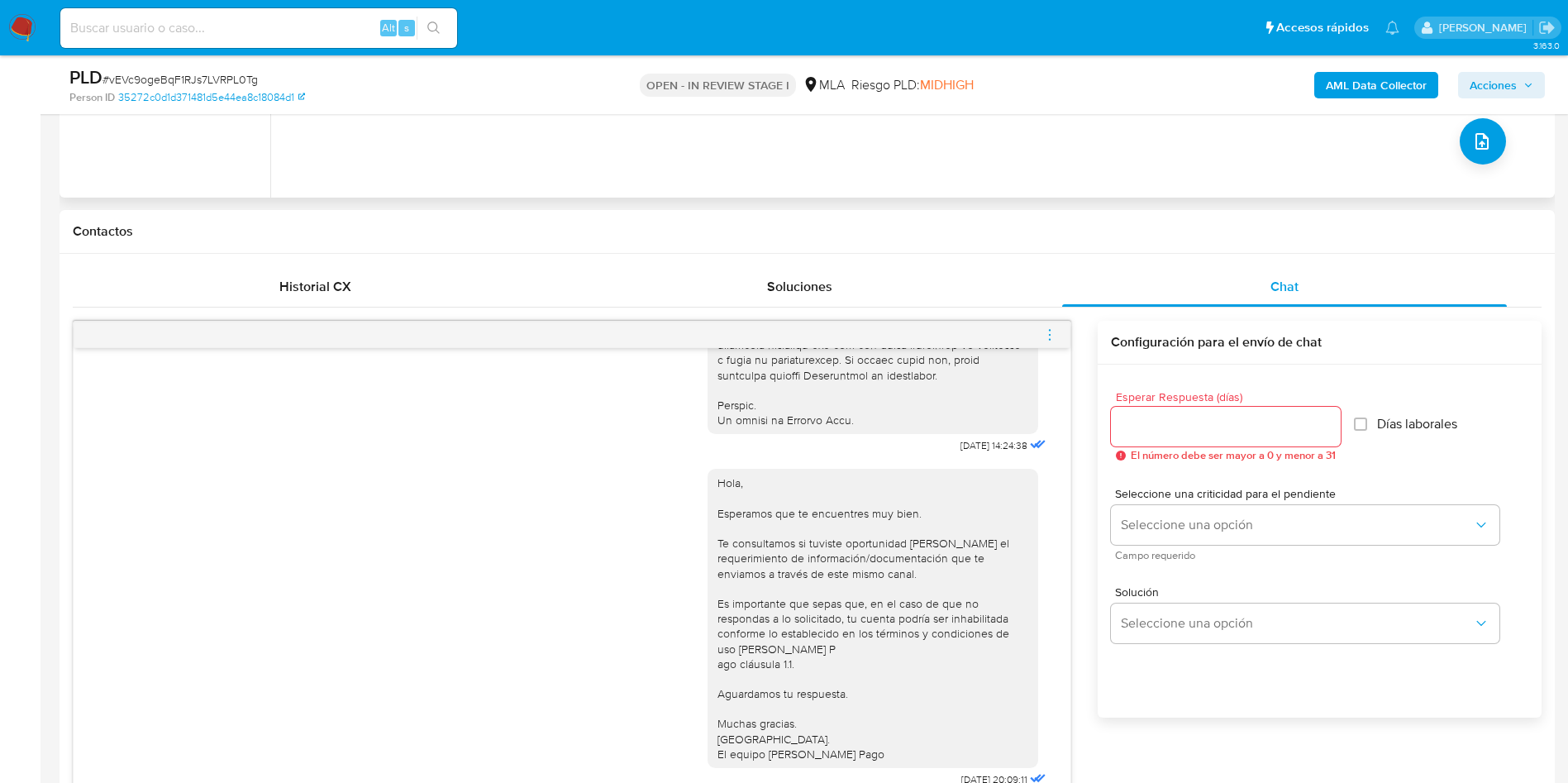
click at [1050, 344] on span "menu-action" at bounding box center [1049, 334] width 15 height 40
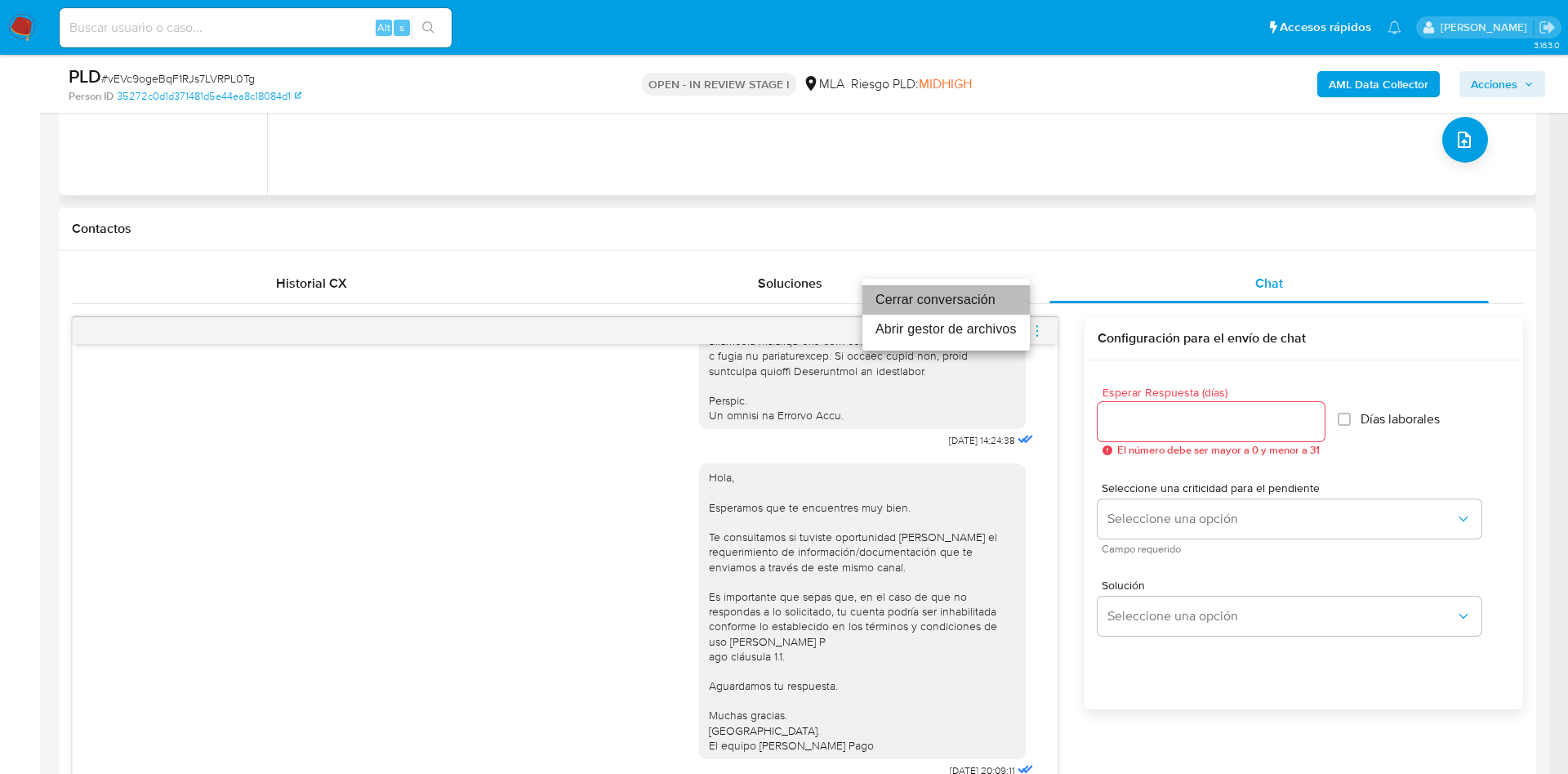
click at [997, 301] on li "Cerrar conversación" at bounding box center [946, 300] width 168 height 30
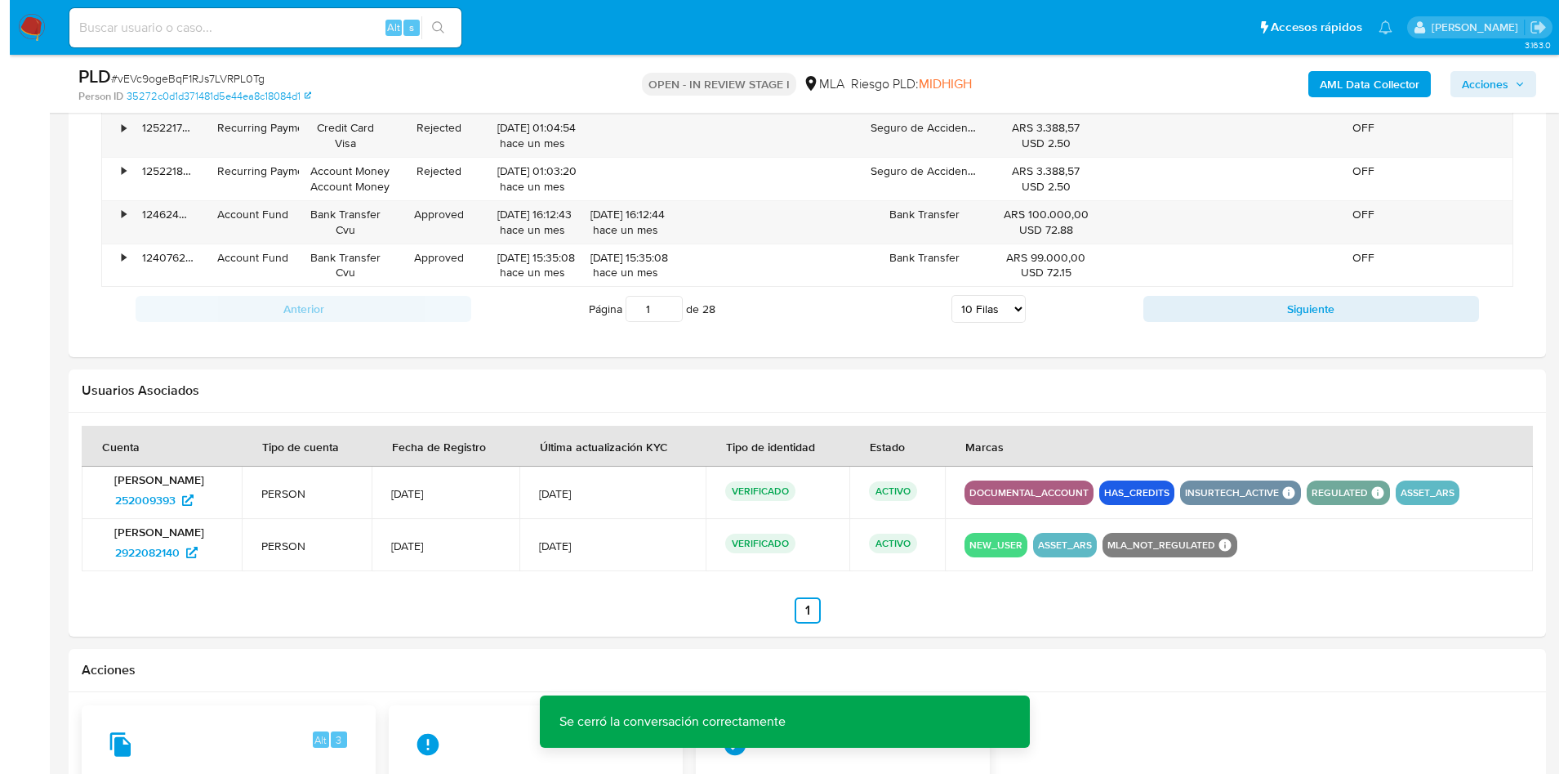
scroll to position [2553, 0]
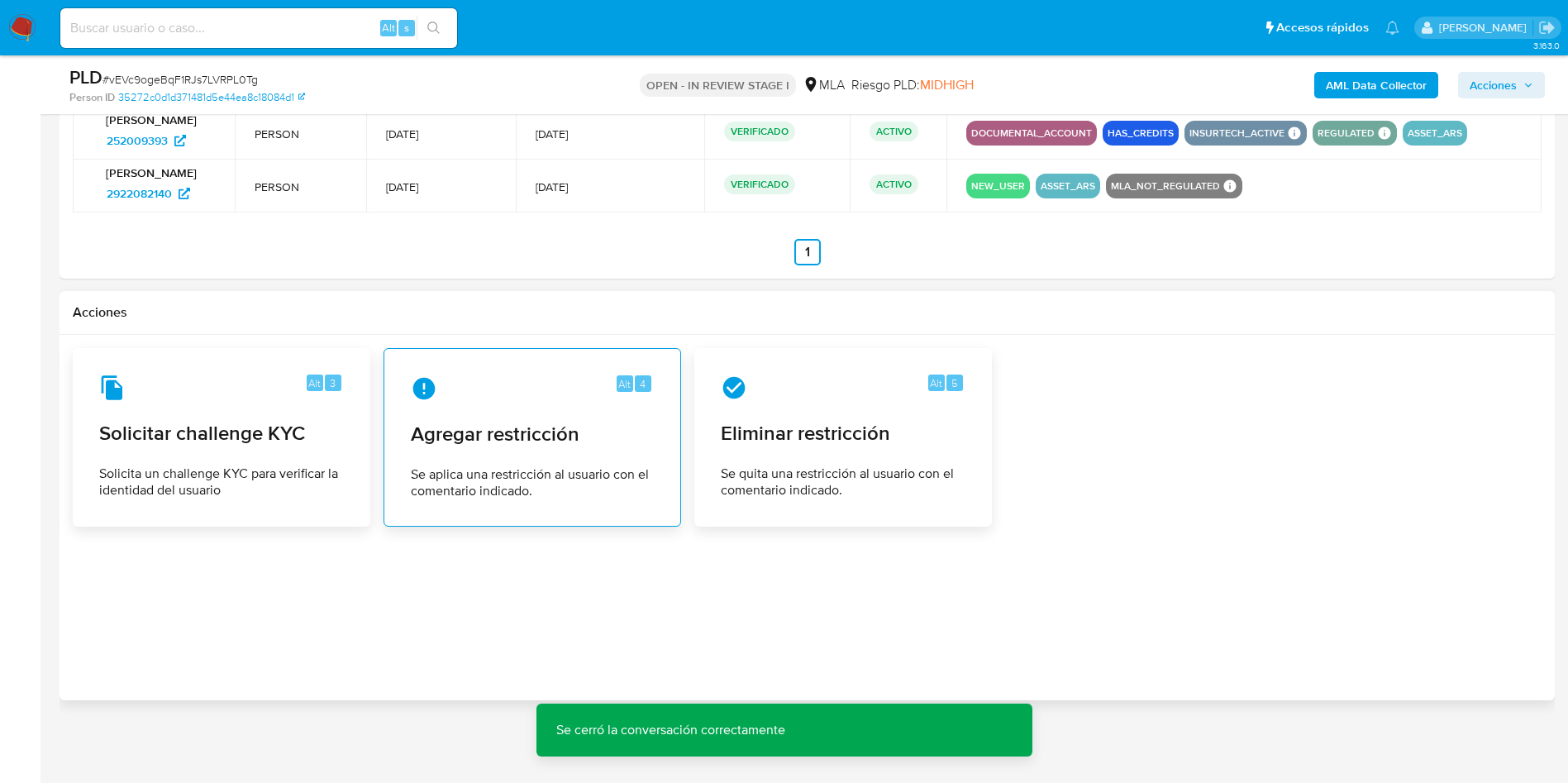
click at [571, 446] on span "Agregar restricción" at bounding box center [532, 434] width 243 height 25
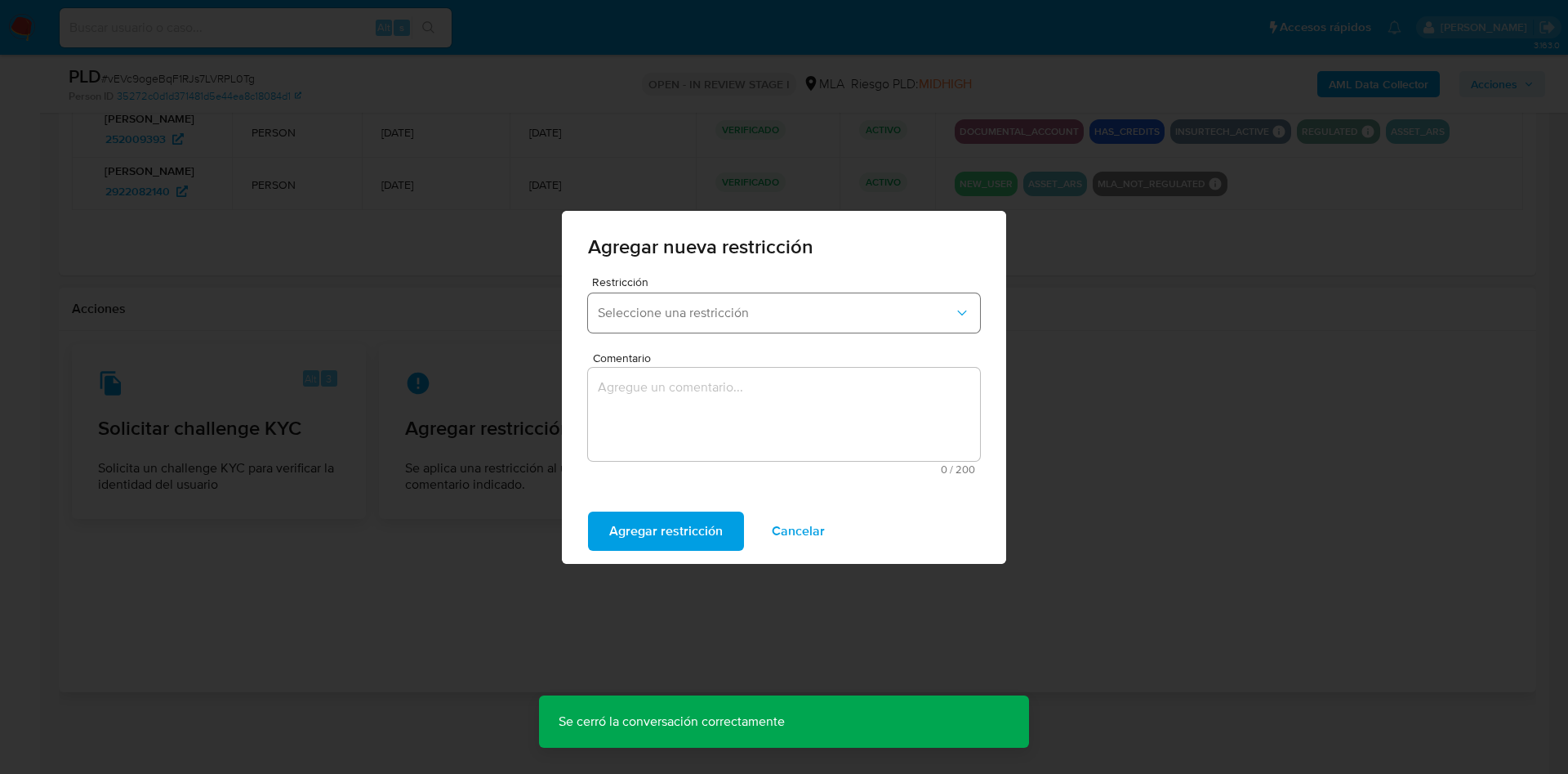
click at [647, 310] on span "Seleccione una restricción" at bounding box center [776, 313] width 356 height 17
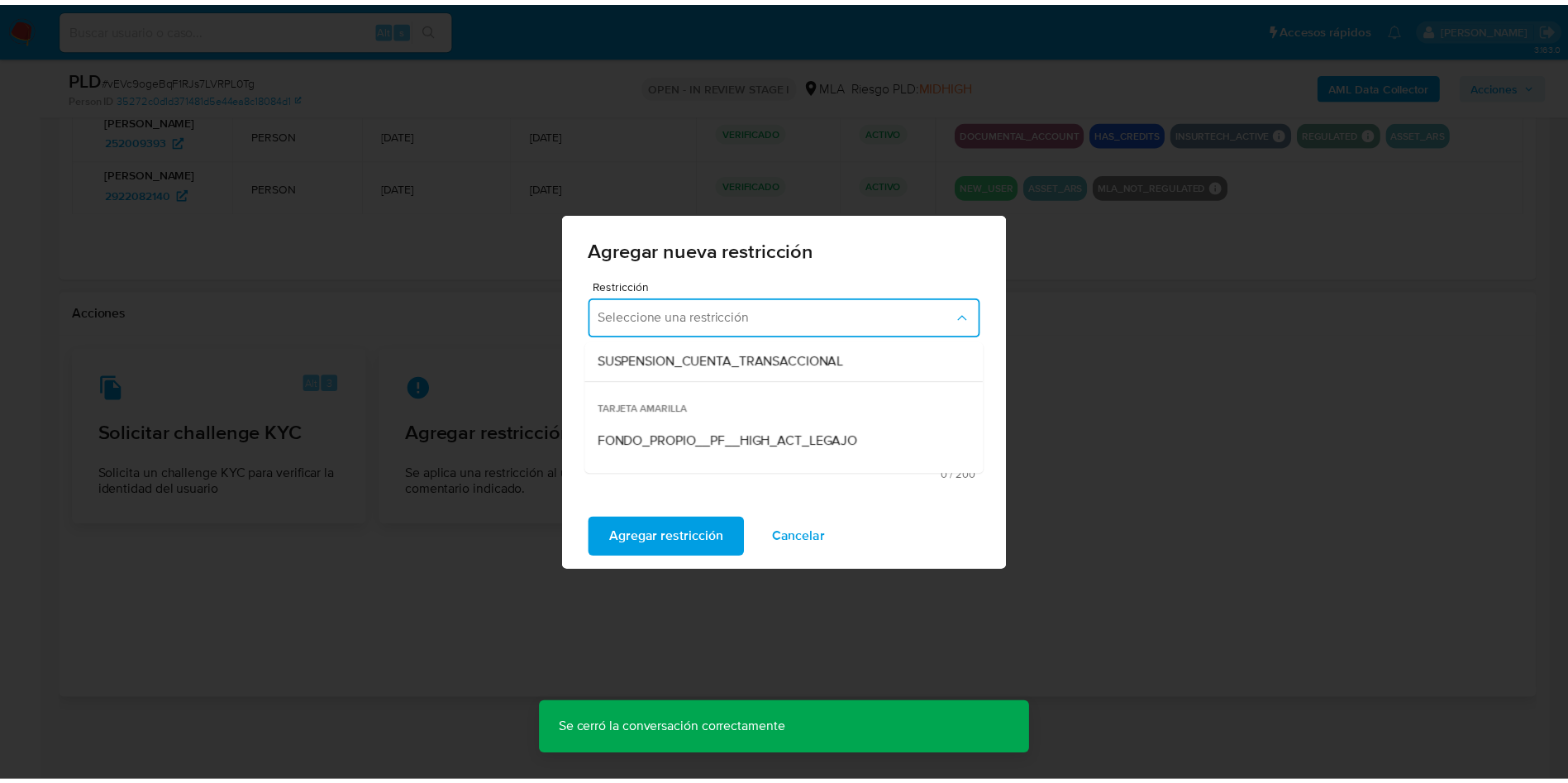
scroll to position [248, 0]
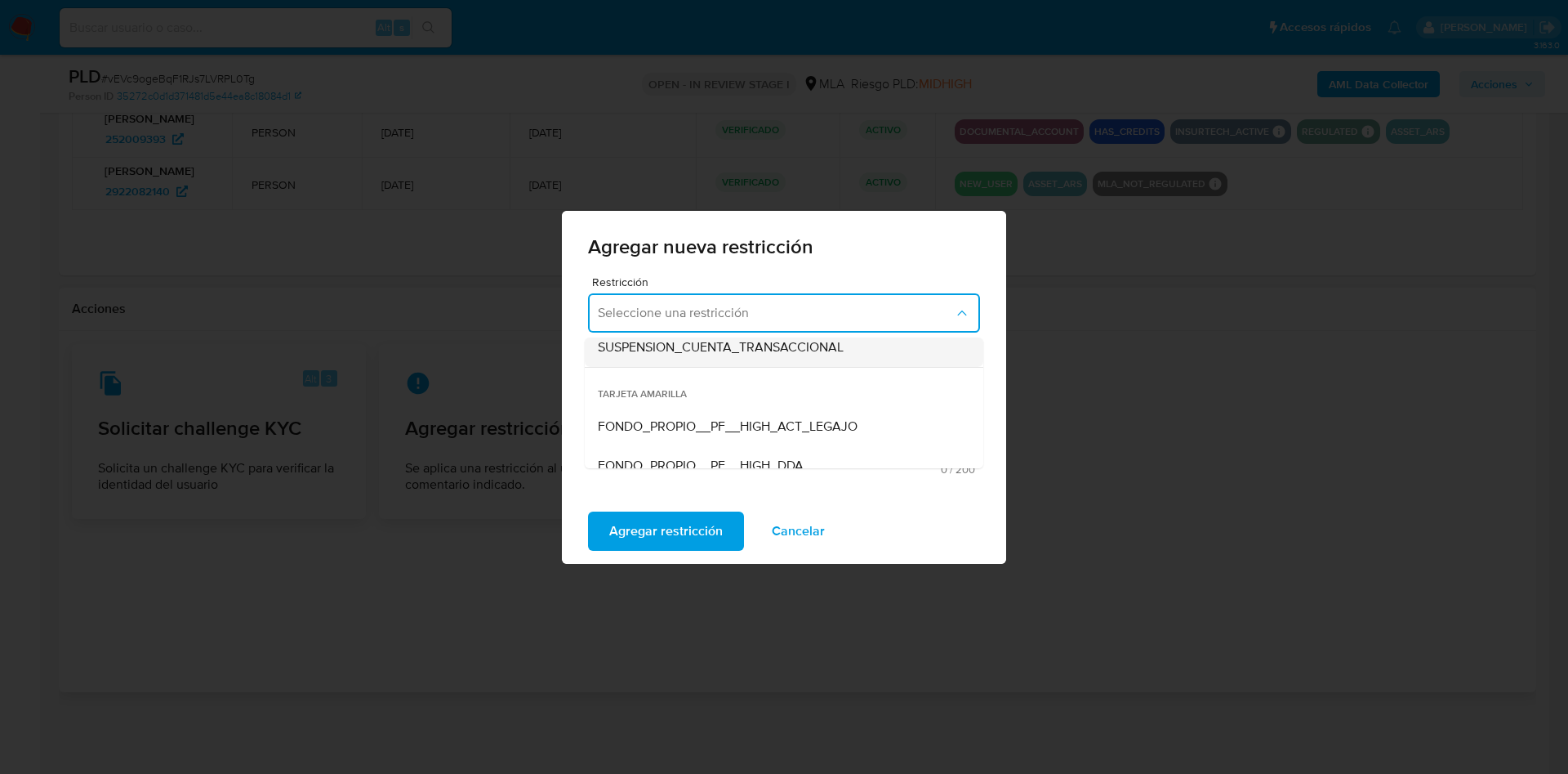
click at [706, 349] on span "SUSPENSION_CUENTA_TRANSACCIONAL" at bounding box center [721, 347] width 246 height 17
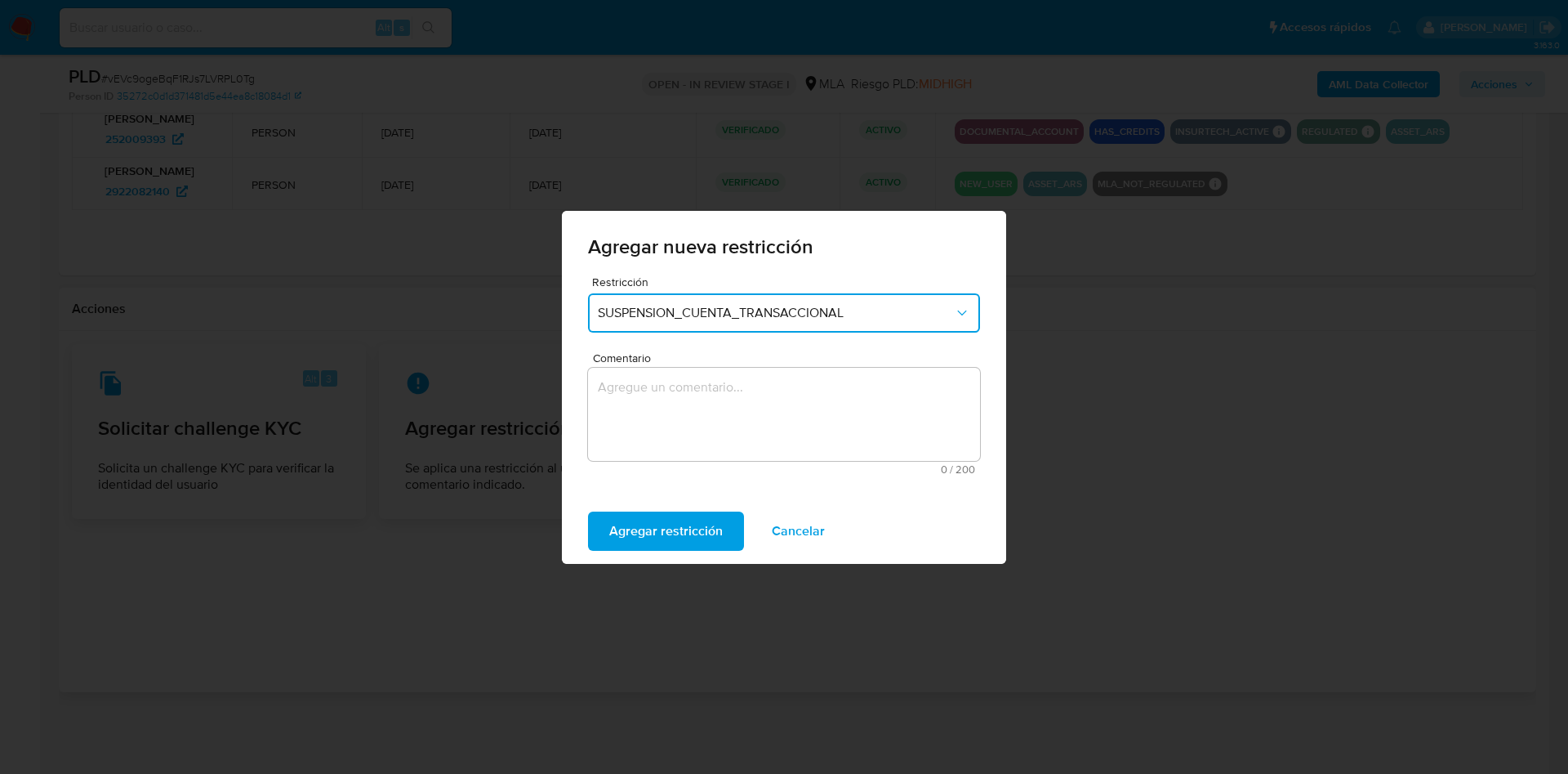
click at [682, 443] on textarea "Comentario" at bounding box center [784, 414] width 392 height 93
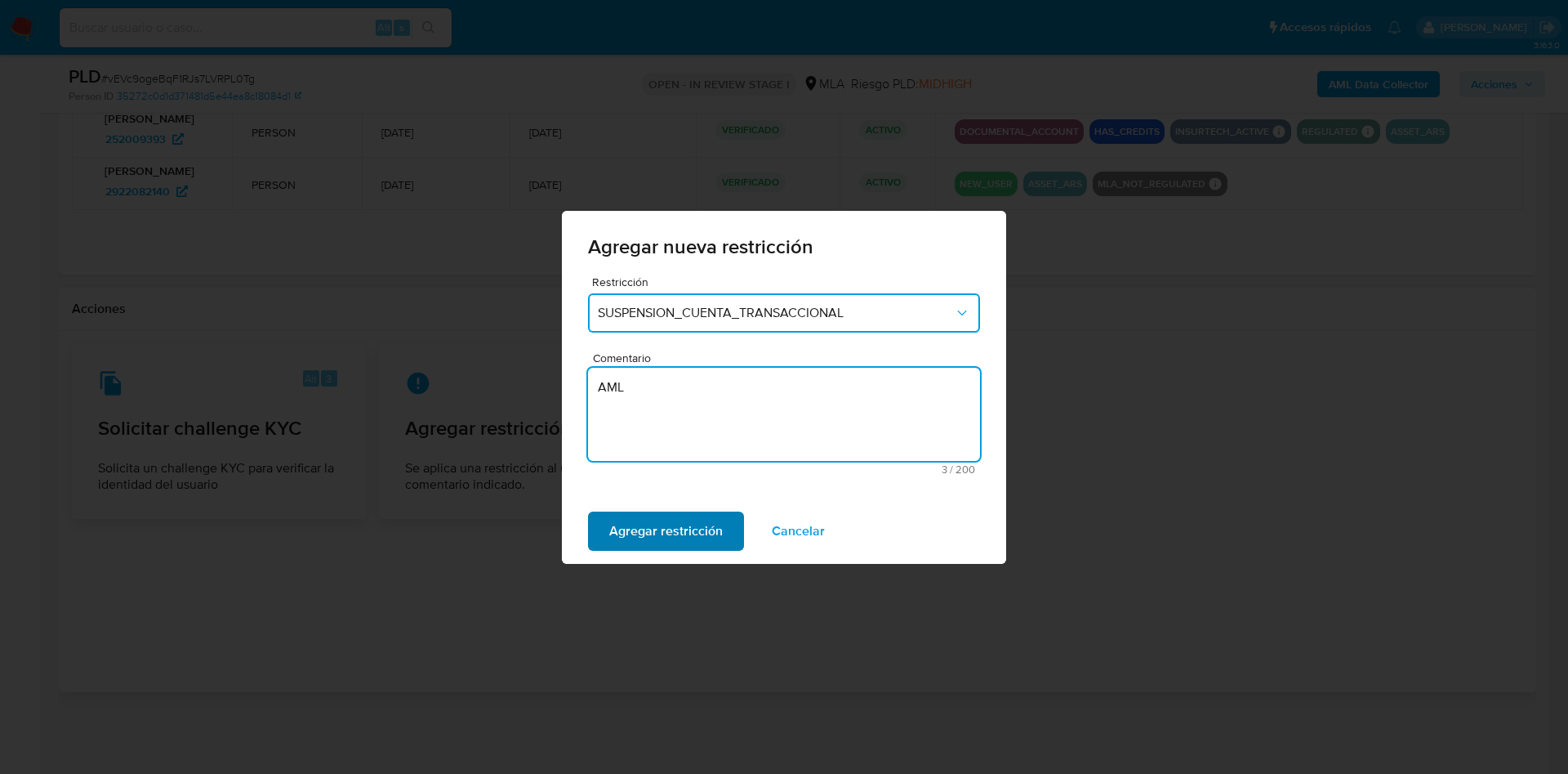
type textarea "AML"
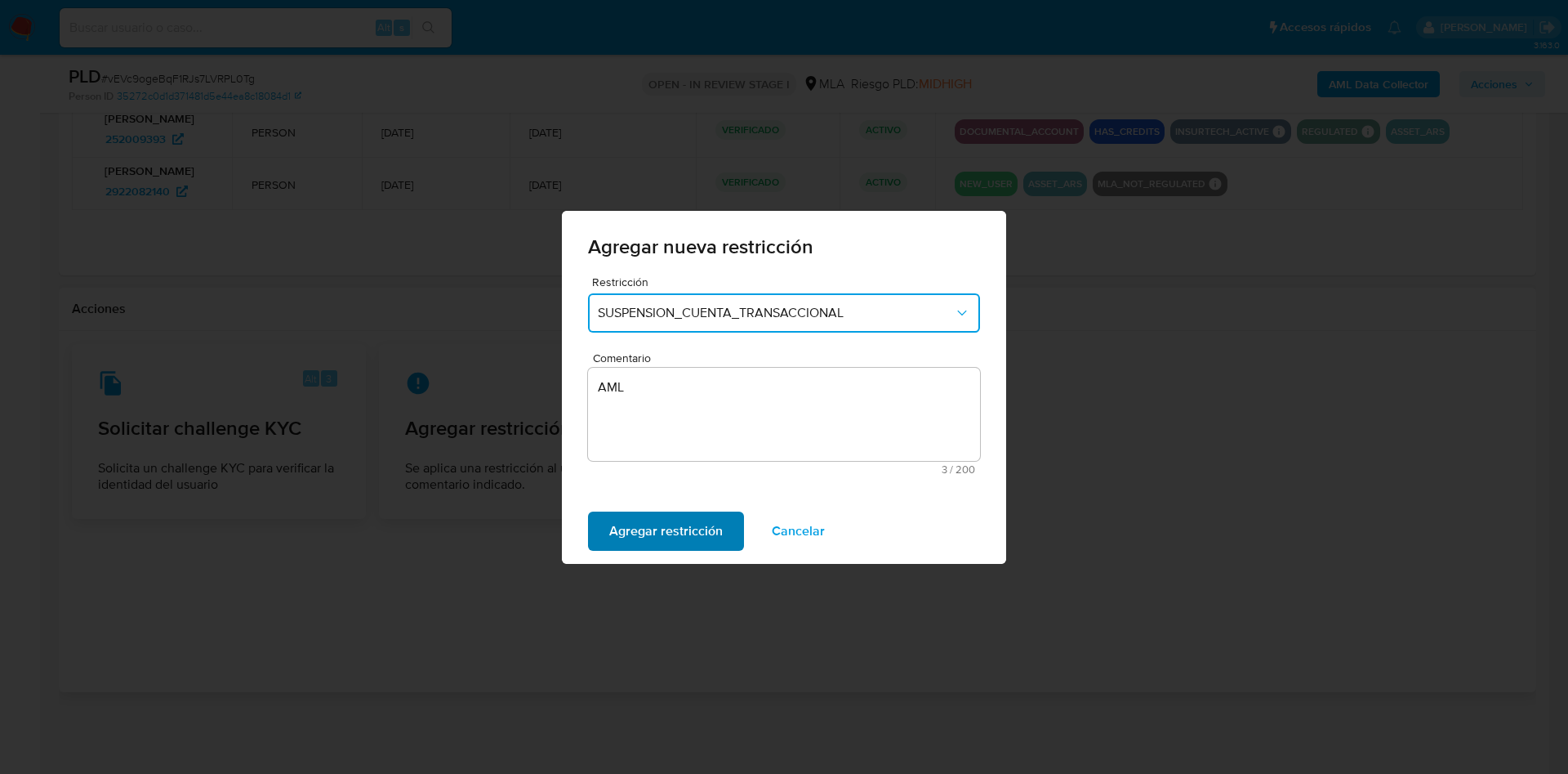
click at [666, 520] on span "Agregar restricción" at bounding box center [666, 530] width 114 height 36
click at [665, 520] on span "Confirmar" at bounding box center [639, 530] width 59 height 36
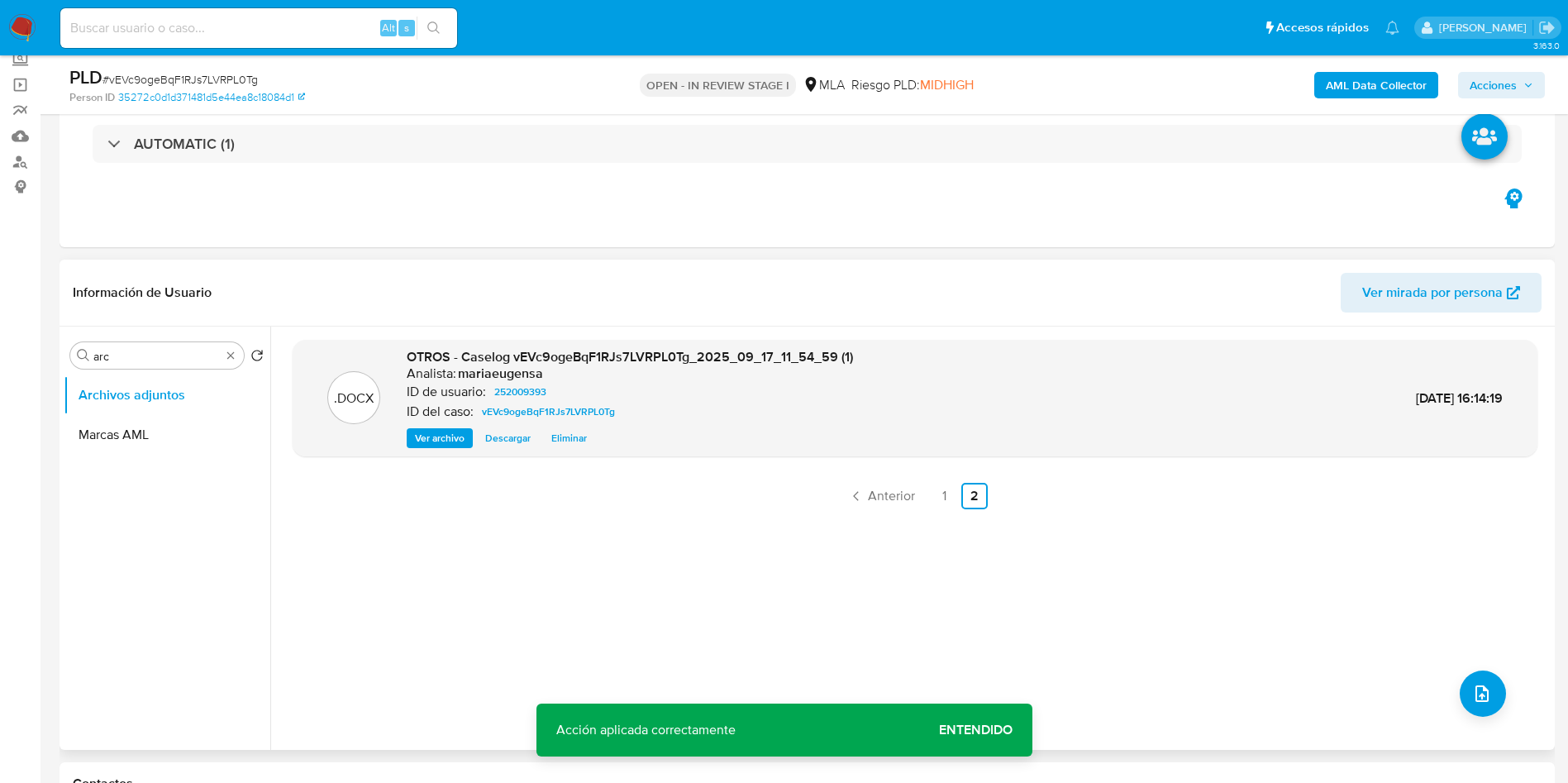
scroll to position [0, 0]
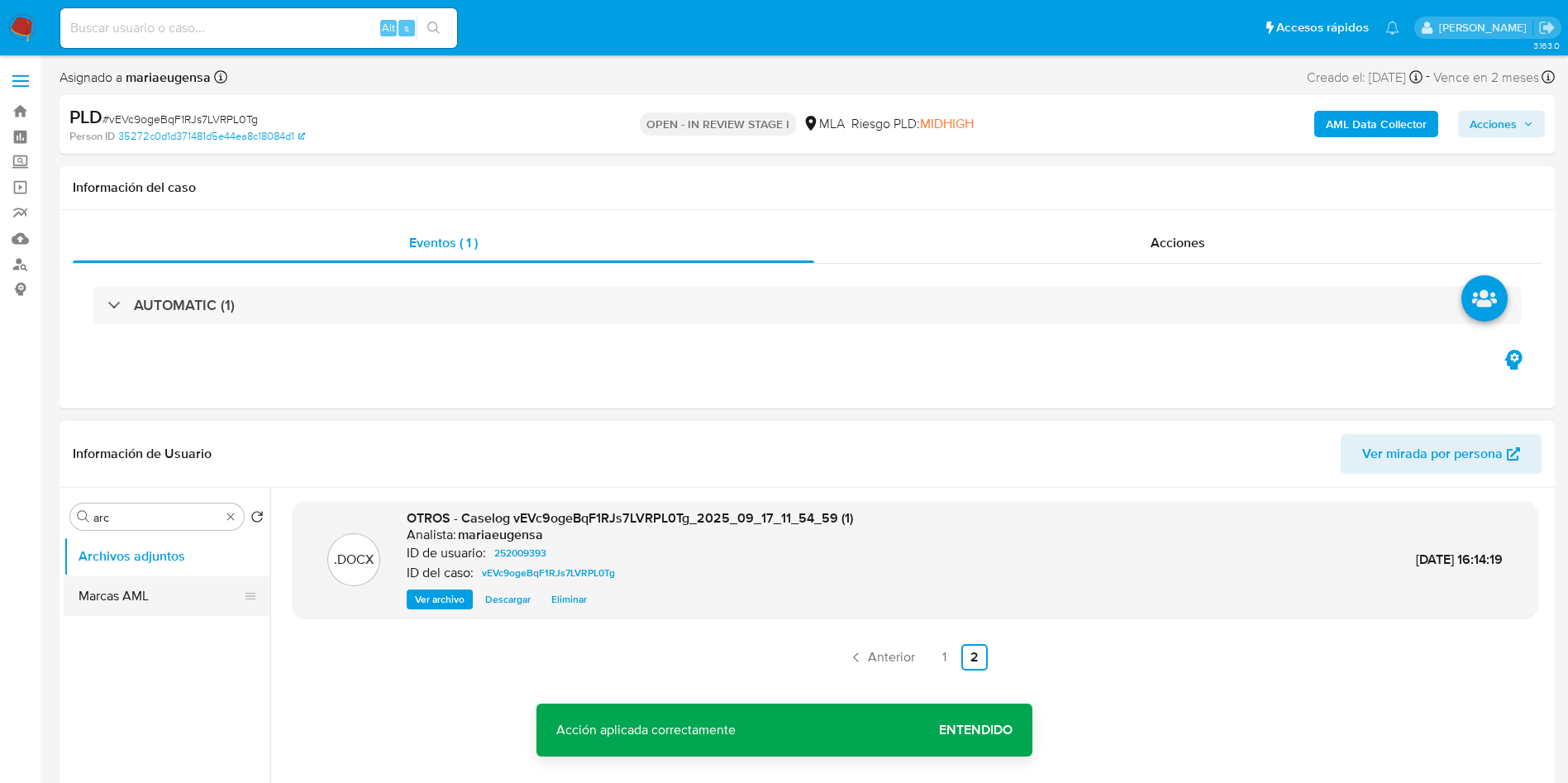
drag, startPoint x: 128, startPoint y: 593, endPoint x: 135, endPoint y: 575, distance: 19.3
click at [130, 583] on button "Marcas AML" at bounding box center [160, 596] width 193 height 40
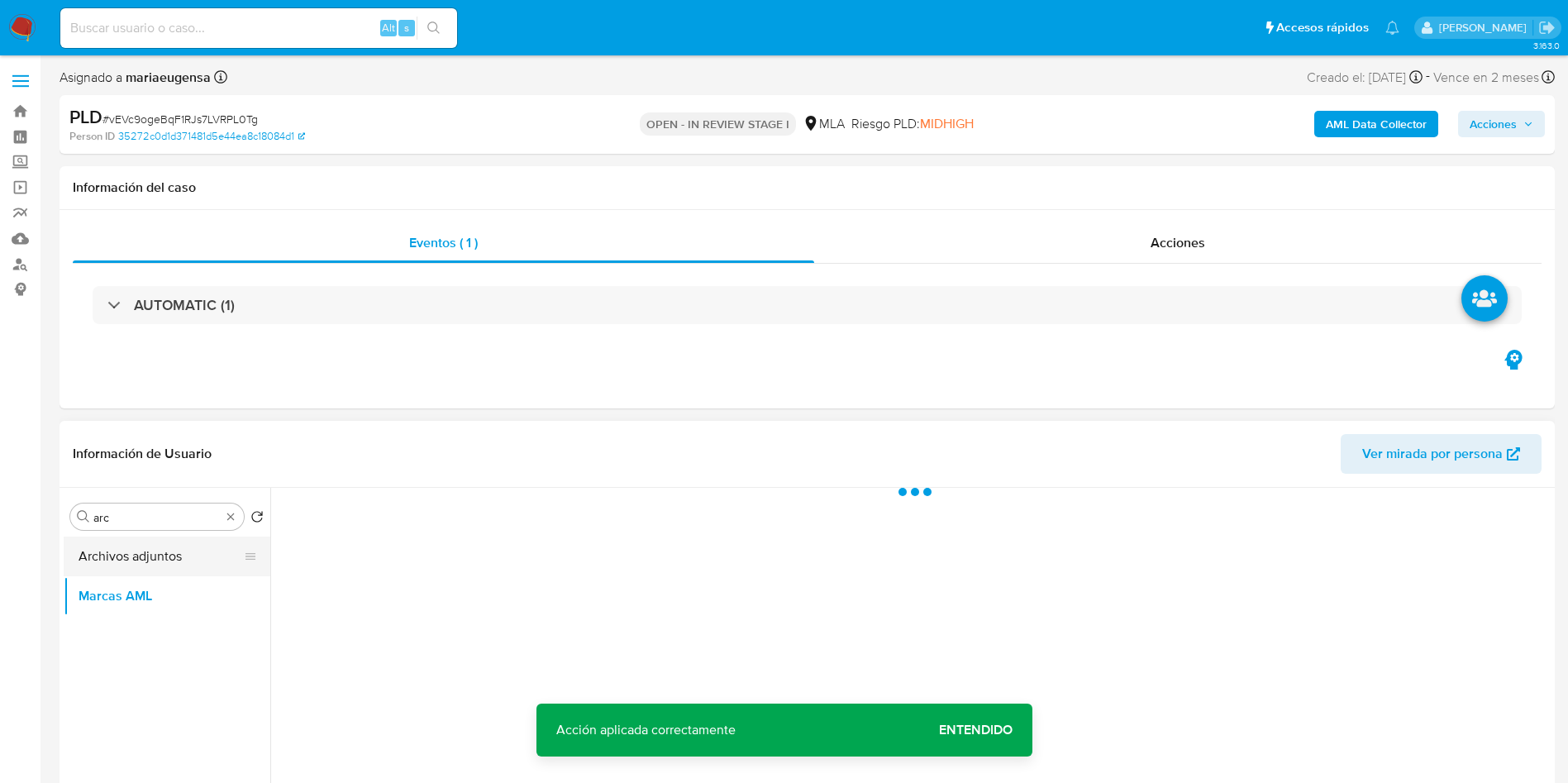
click at [149, 555] on button "Archivos adjuntos" at bounding box center [160, 556] width 193 height 40
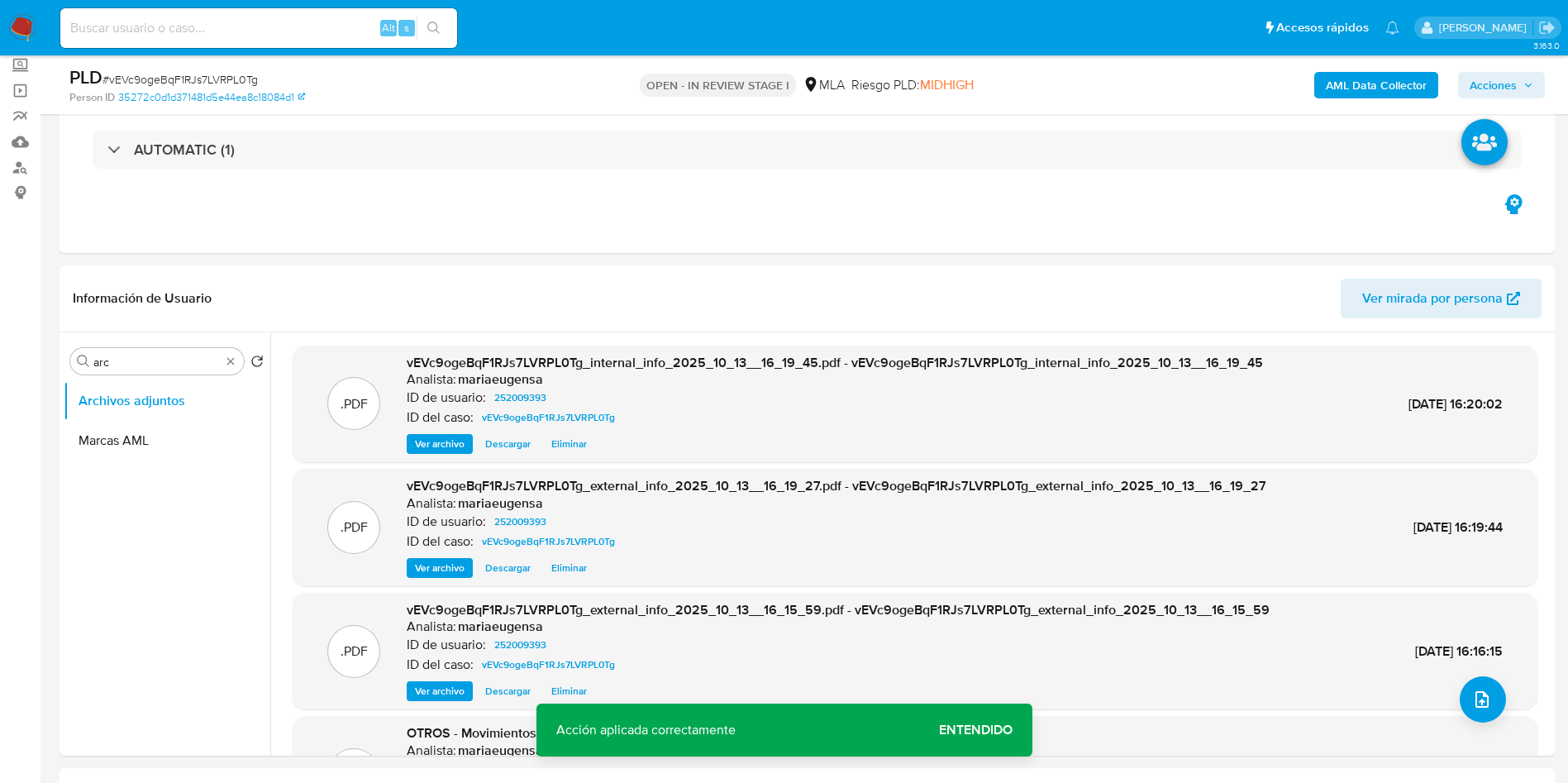
scroll to position [73, 0]
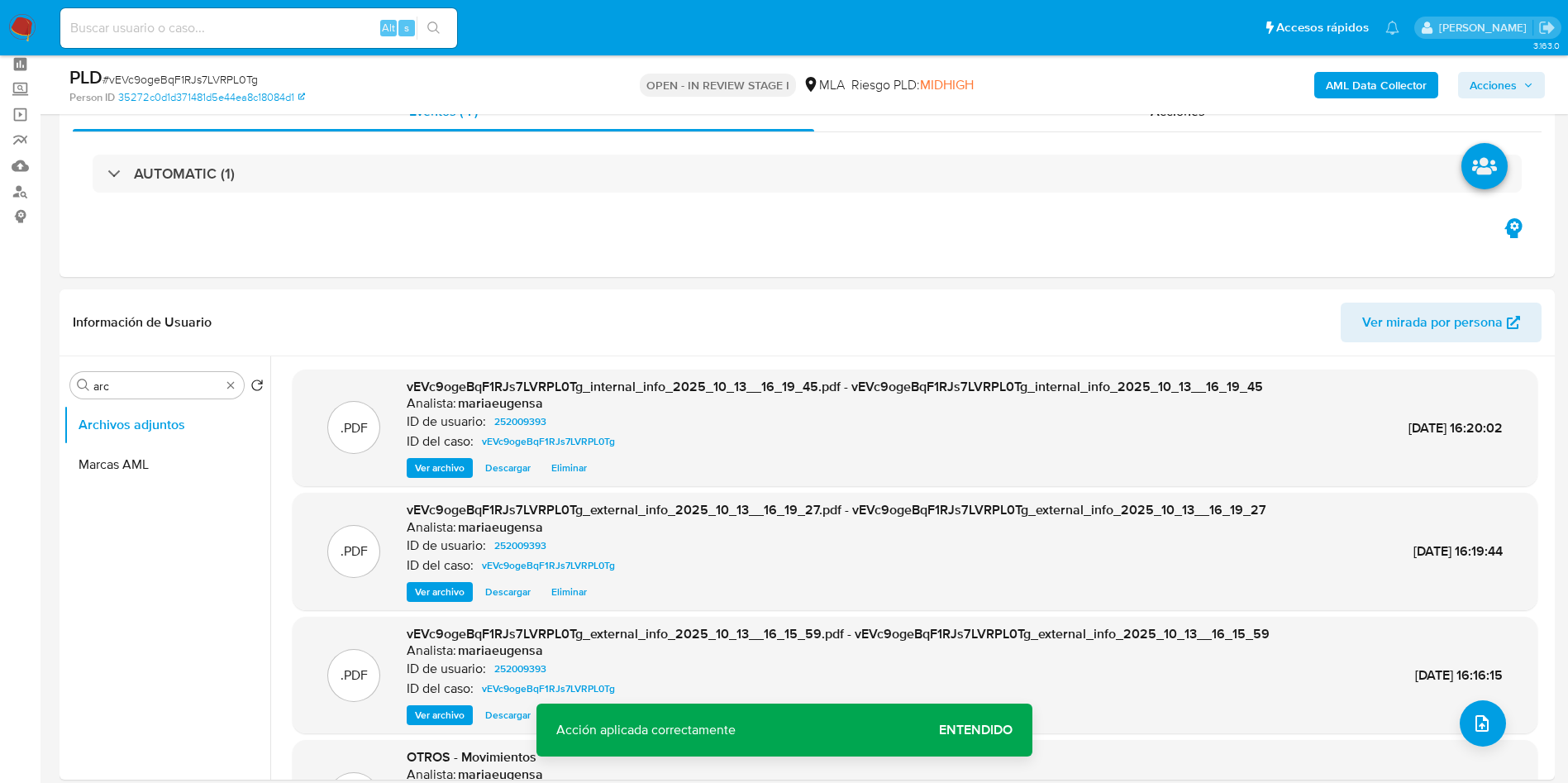
click at [1492, 87] on span "Acciones" at bounding box center [1493, 85] width 47 height 26
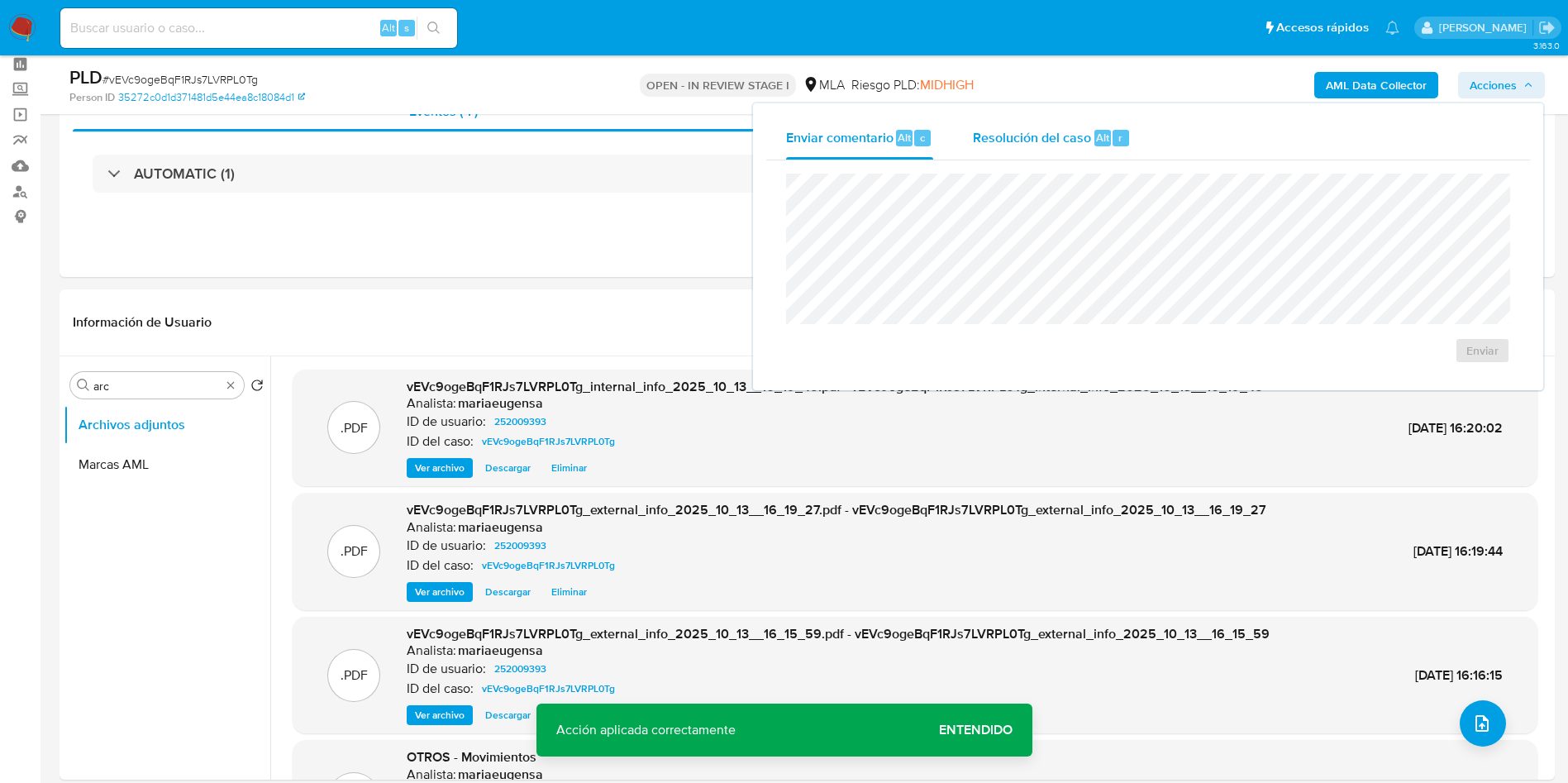
click at [1109, 121] on div "Enviar comentario Alt c Resolución del caso Alt r Enviar" at bounding box center [1148, 246] width 790 height 287
click at [1051, 135] on span "Resolución del caso" at bounding box center [1032, 137] width 118 height 19
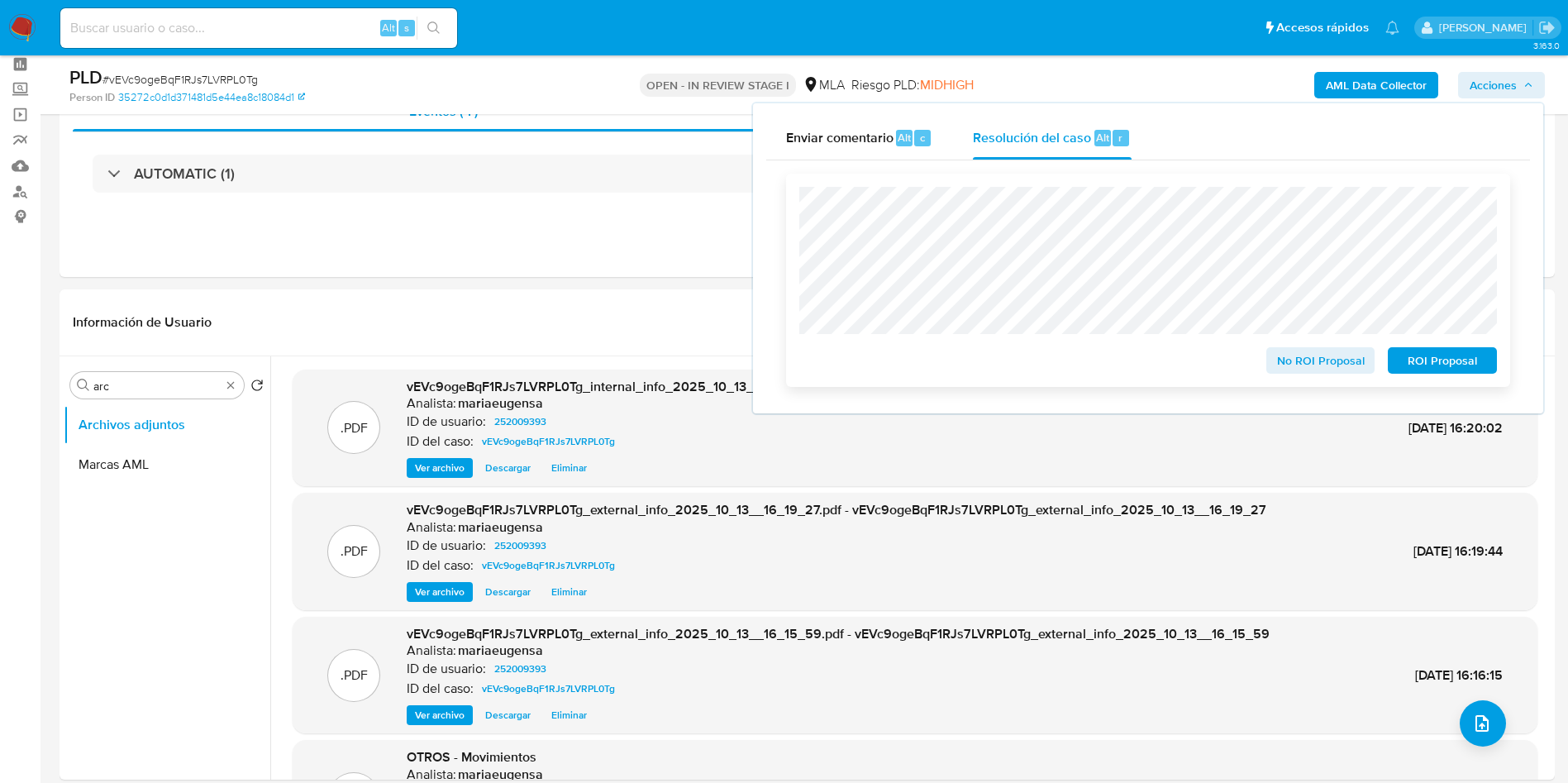
click at [1444, 362] on span "ROI Proposal" at bounding box center [1442, 361] width 86 height 23
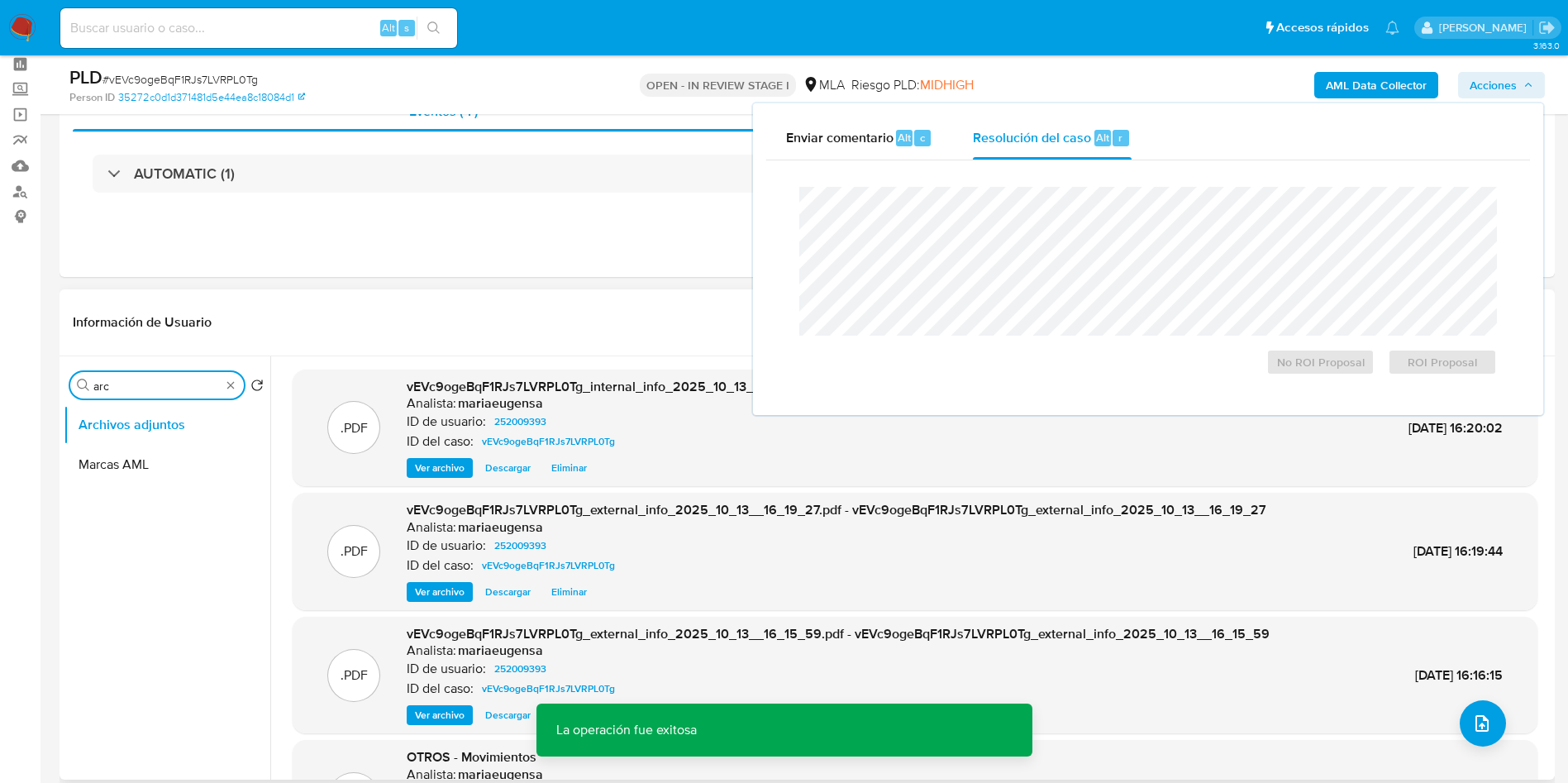
click at [137, 390] on input "arc" at bounding box center [157, 385] width 128 height 15
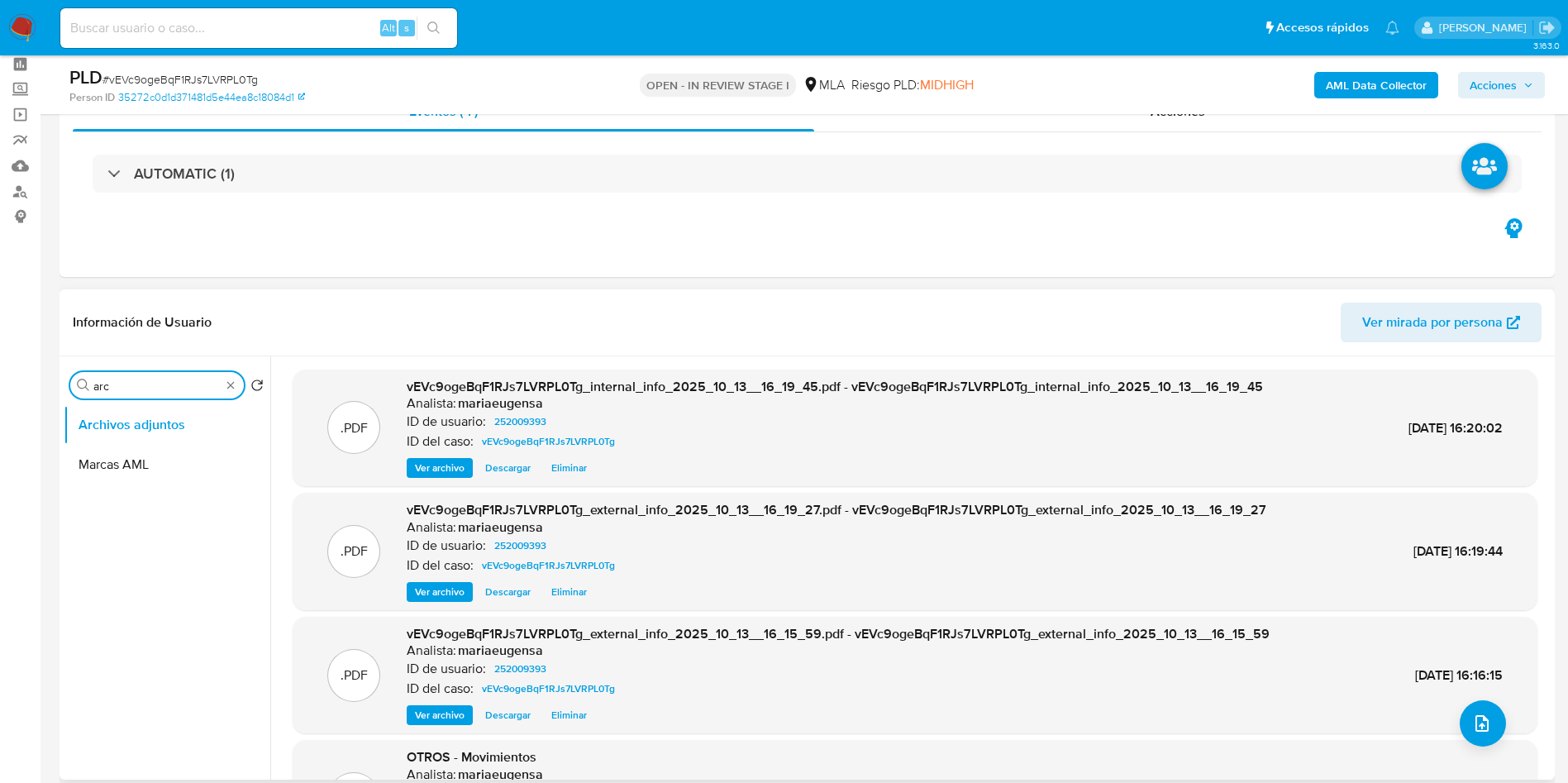
click at [137, 390] on input "arc" at bounding box center [157, 385] width 128 height 15
type input "kyc"
click at [137, 435] on button "KYC" at bounding box center [160, 424] width 193 height 40
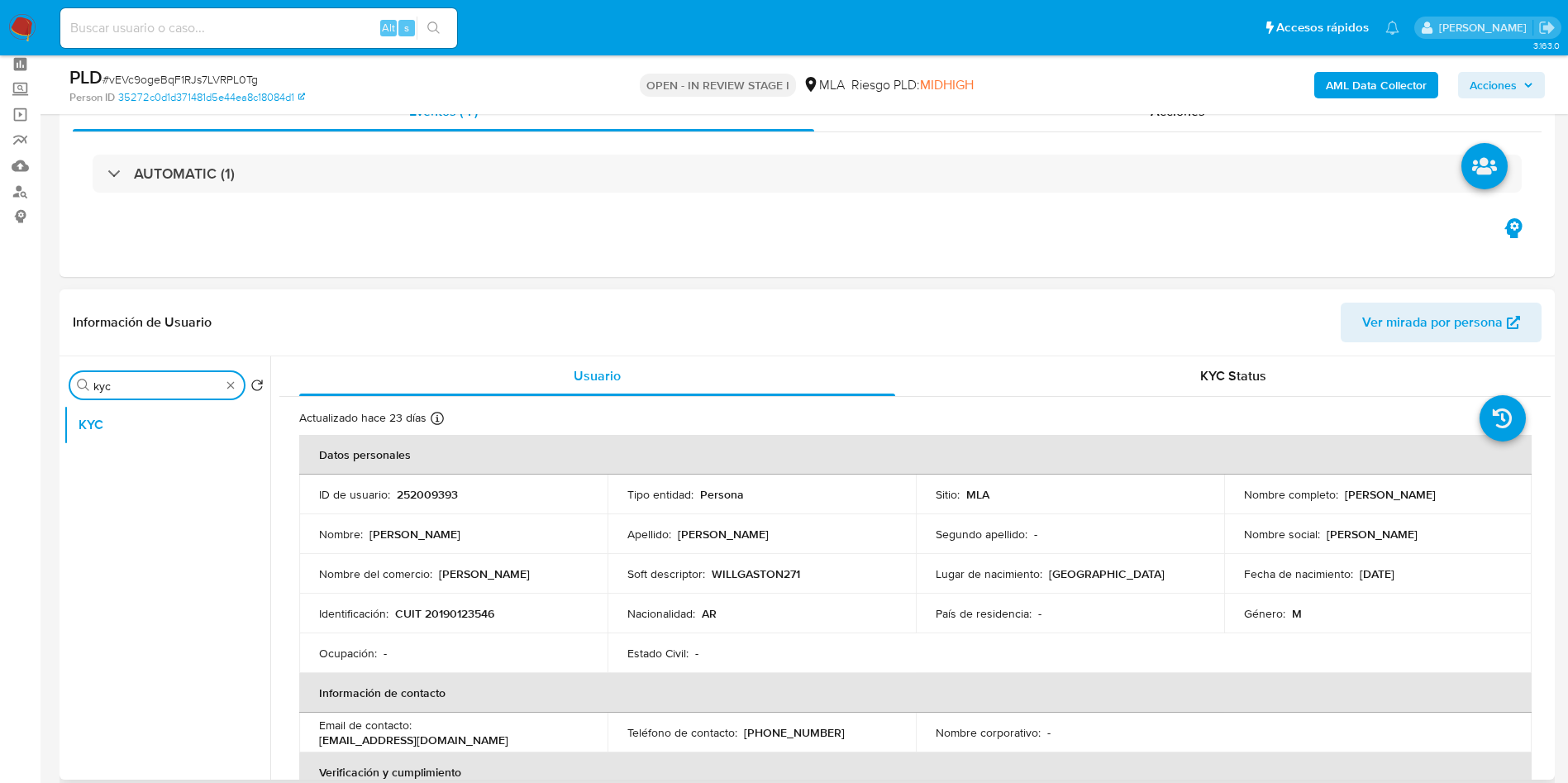
click at [163, 383] on input "kyc" at bounding box center [157, 385] width 128 height 15
click at [163, 382] on input "kyc" at bounding box center [157, 385] width 128 height 15
type input "arc"
click at [171, 457] on button "Archivos adjuntos" at bounding box center [160, 465] width 193 height 40
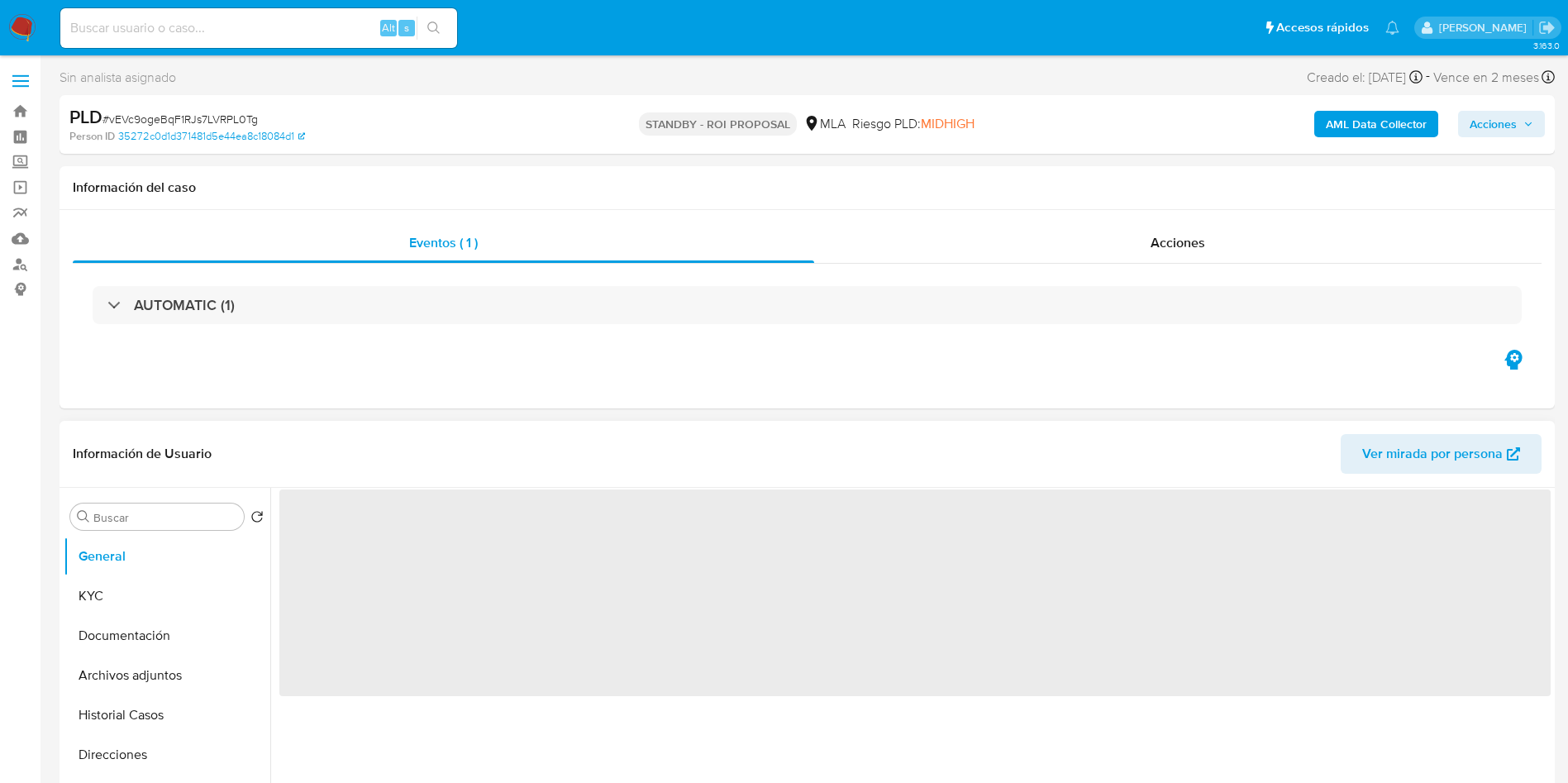
select select "10"
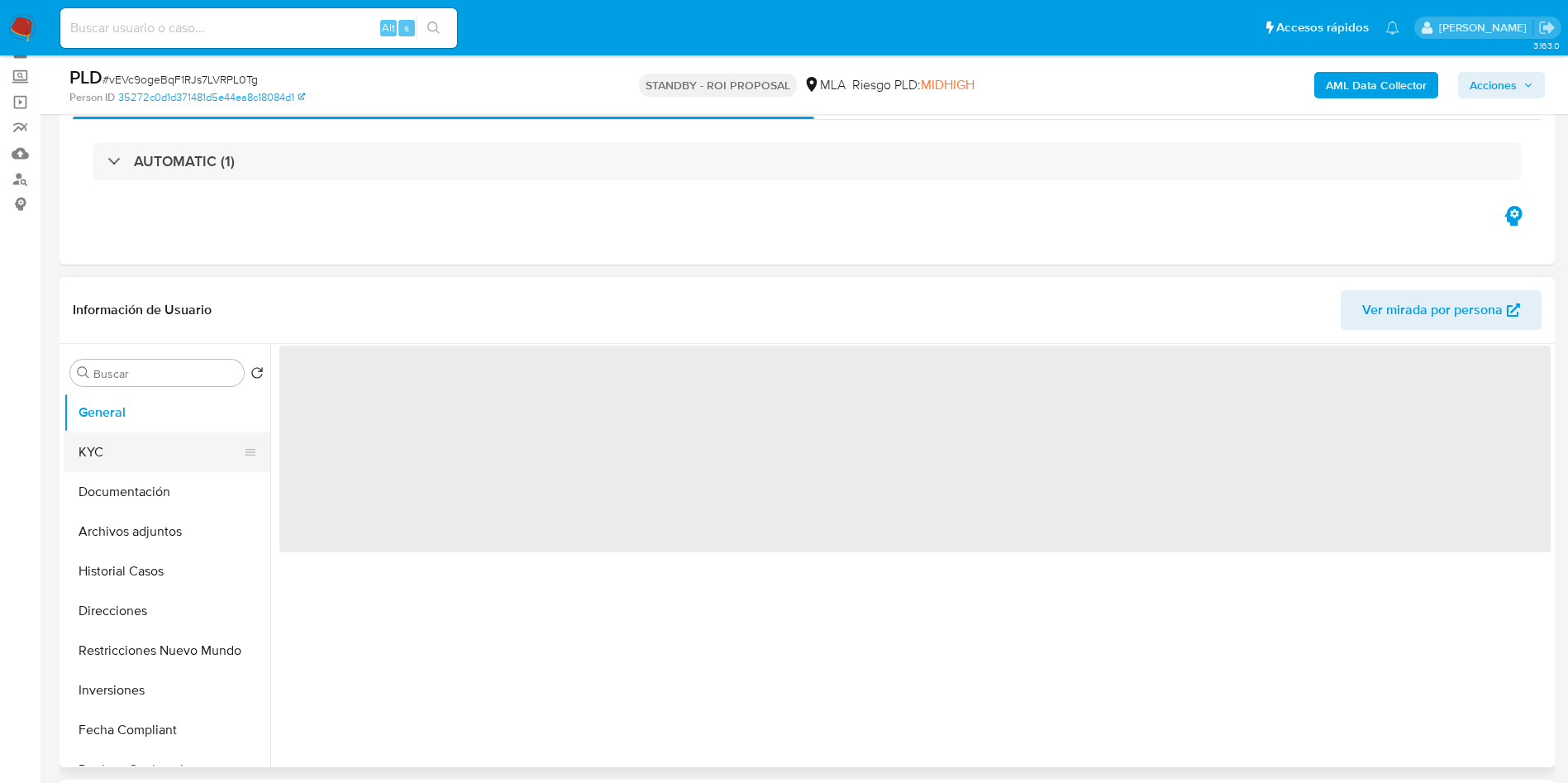
scroll to position [124, 0]
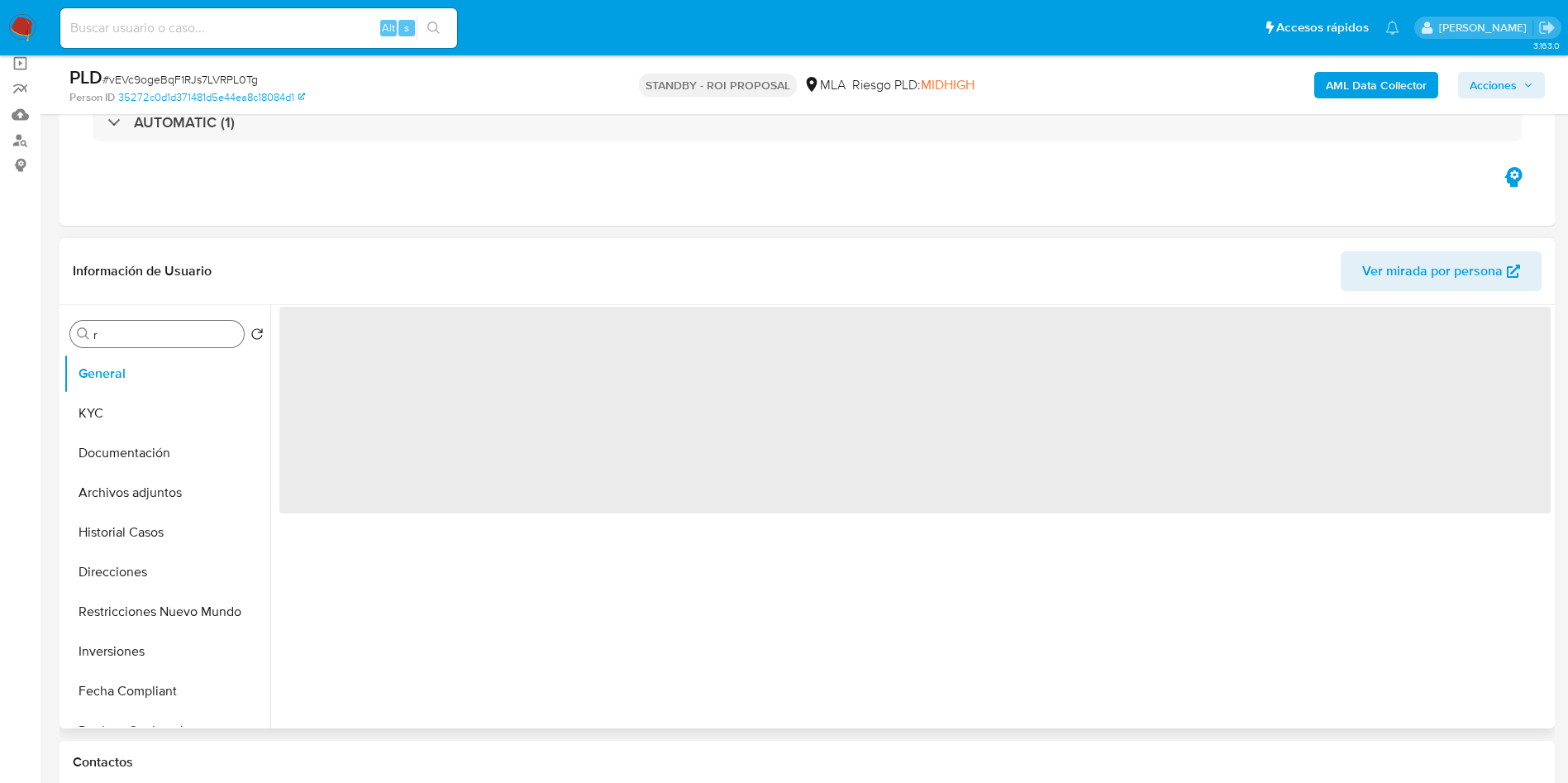
click at [97, 334] on input "r" at bounding box center [165, 334] width 144 height 15
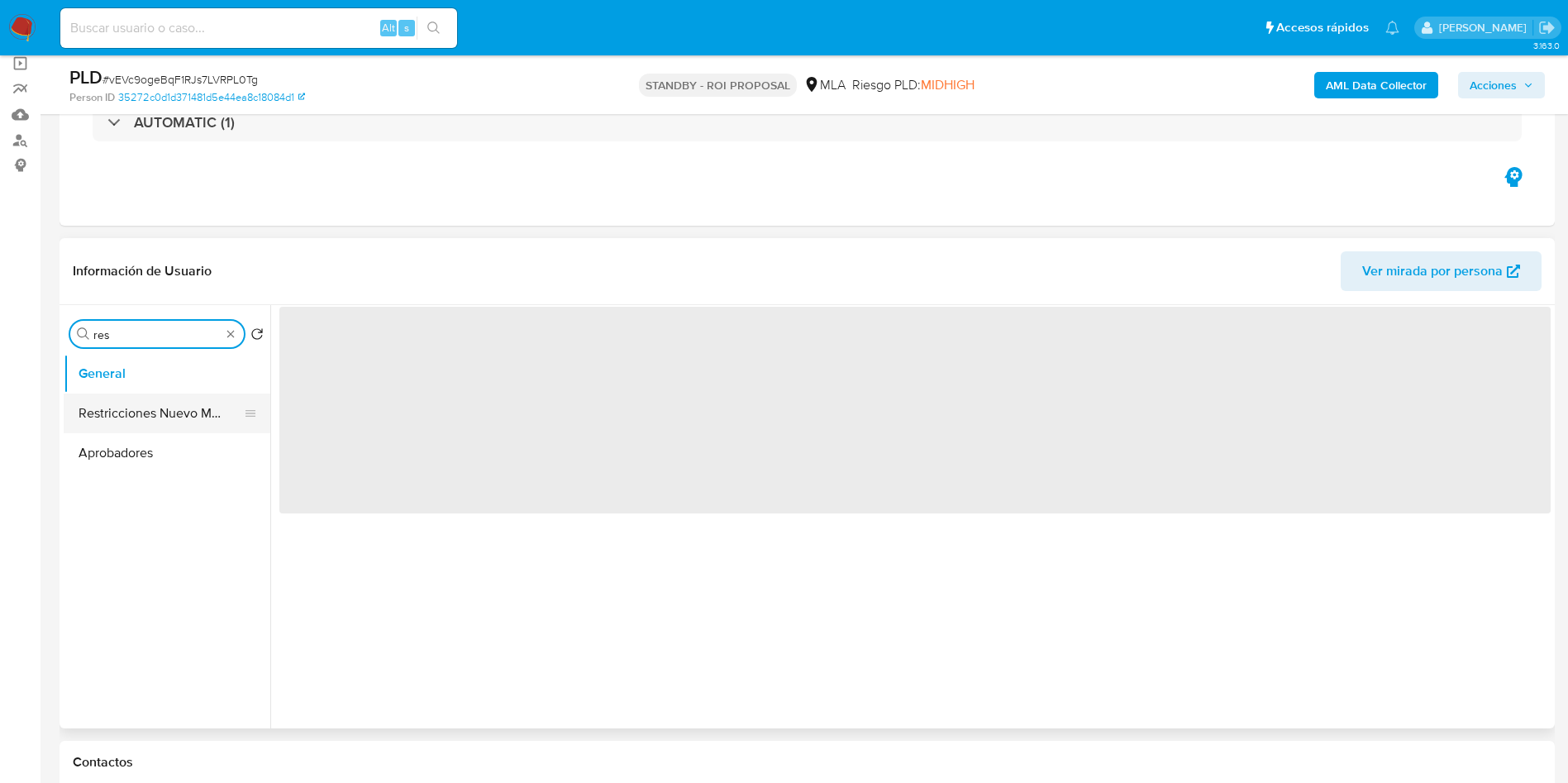
type input "res"
click at [157, 425] on button "Restricciones Nuevo Mundo" at bounding box center [160, 413] width 193 height 40
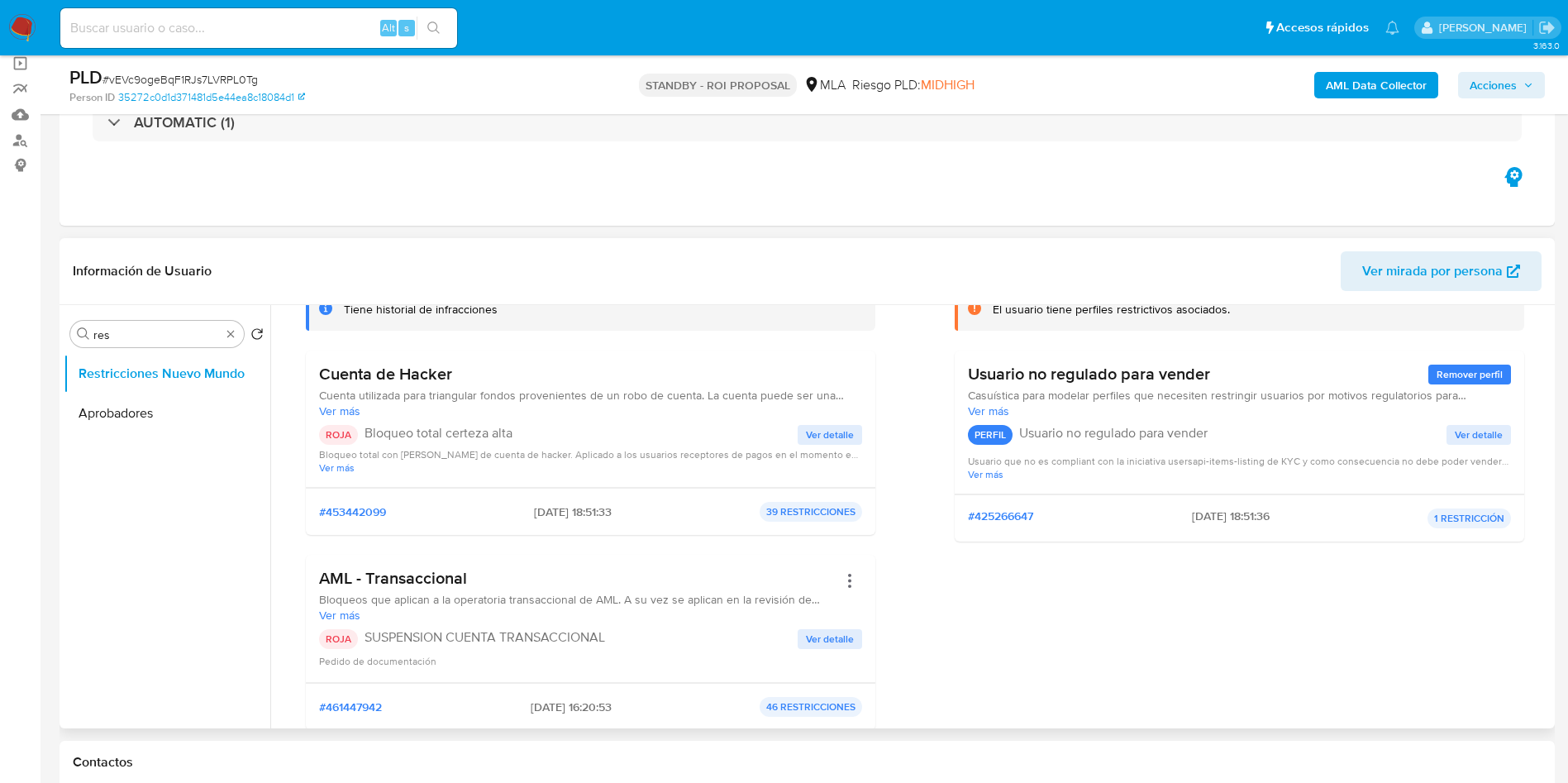
scroll to position [0, 0]
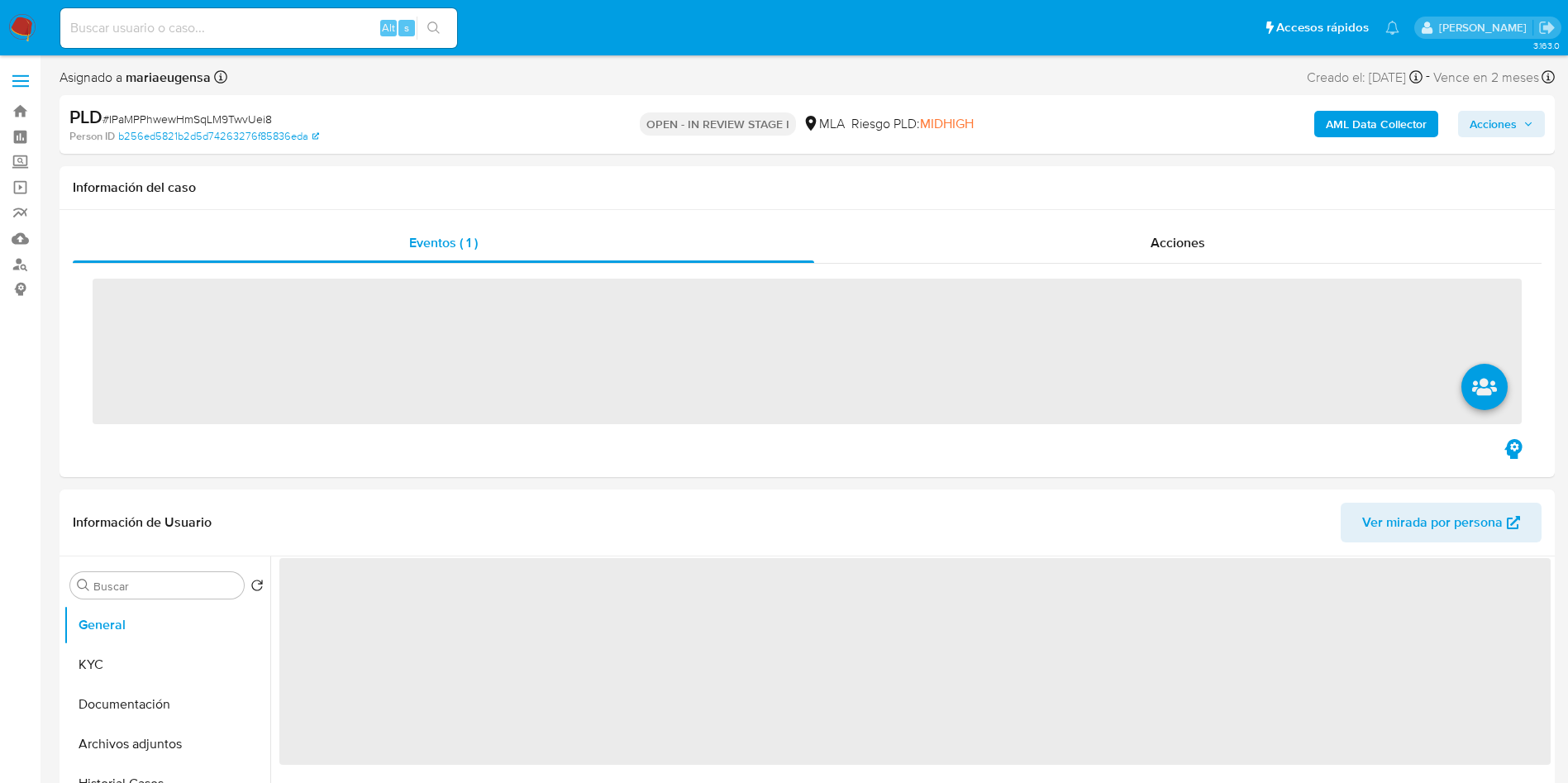
select select "10"
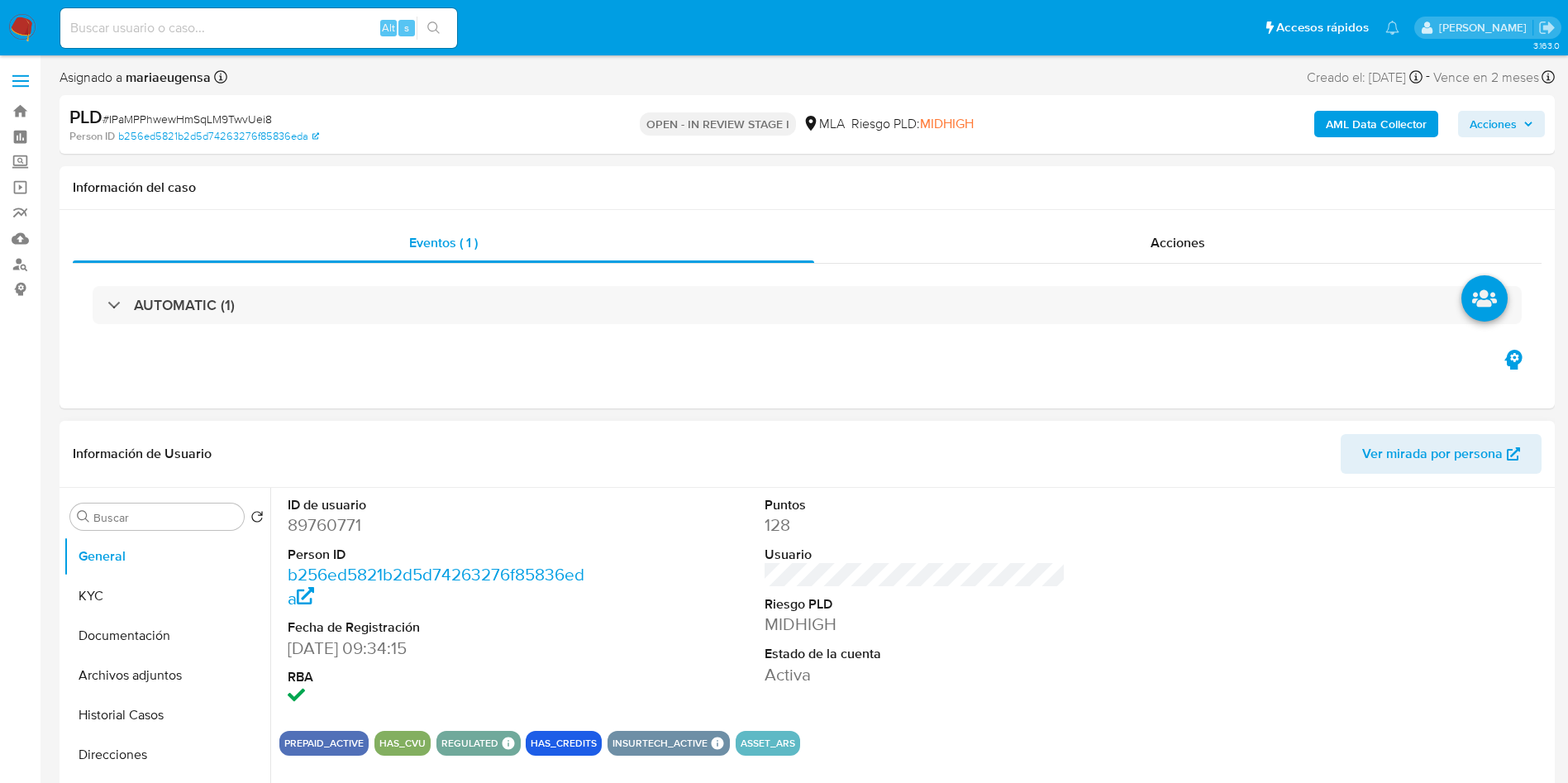
click at [350, 515] on dd "89760771" at bounding box center [438, 525] width 302 height 23
copy dd "89760771"
click at [207, 608] on button "KYC" at bounding box center [160, 596] width 193 height 40
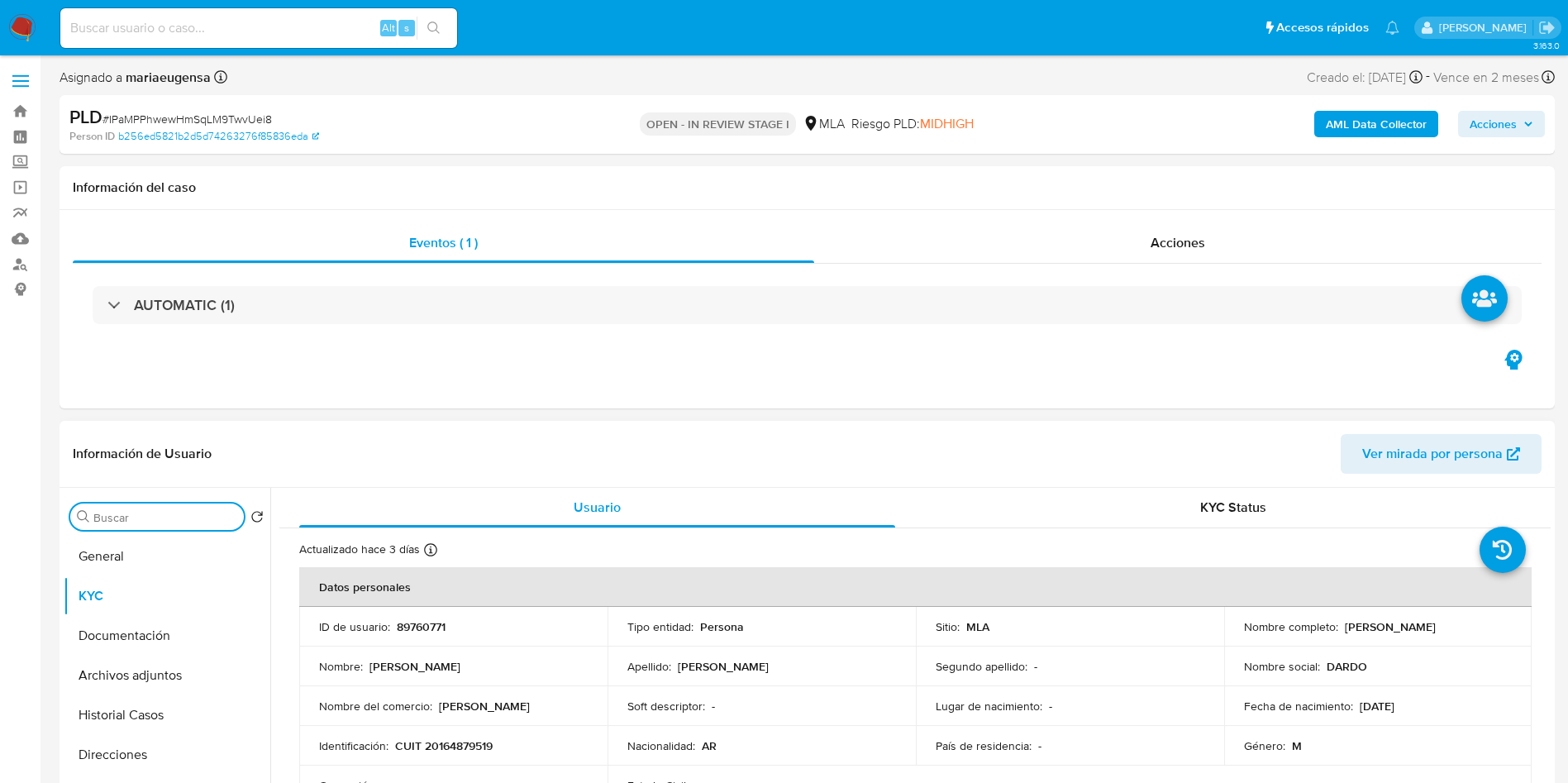
click at [172, 523] on input "Buscar" at bounding box center [165, 517] width 144 height 15
type input "arc"
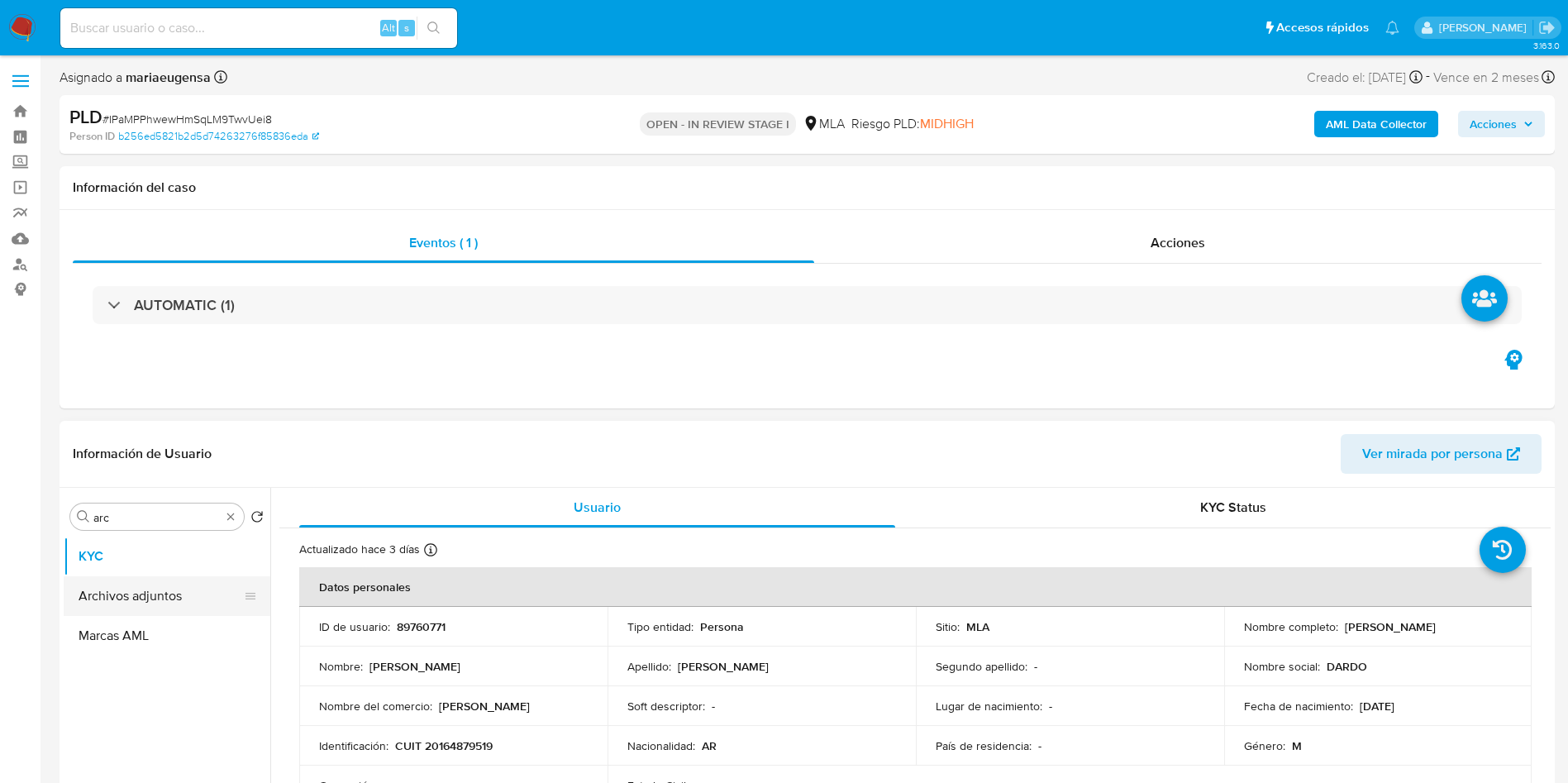
click at [179, 596] on button "Archivos adjuntos" at bounding box center [160, 596] width 193 height 40
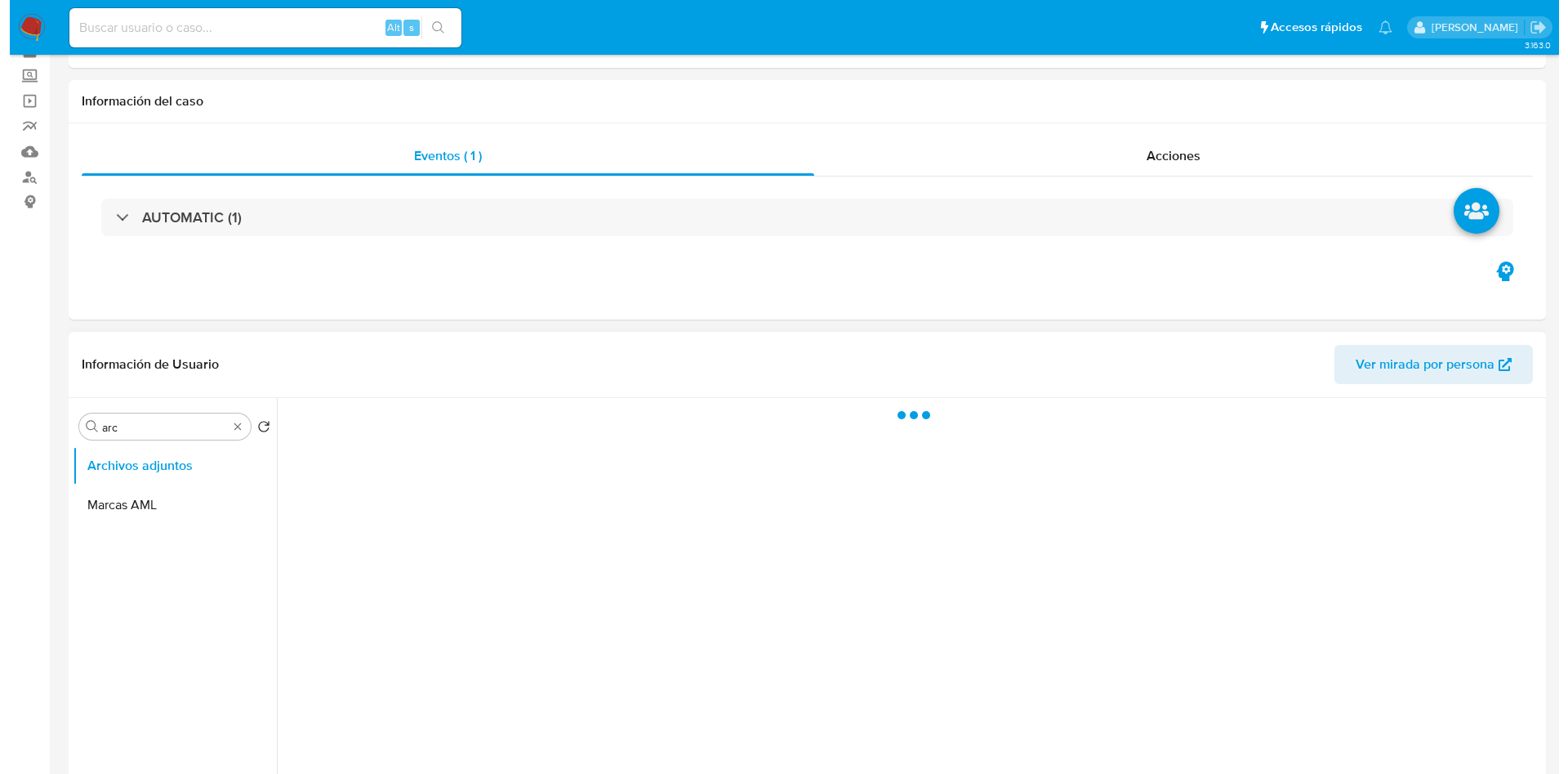
scroll to position [123, 0]
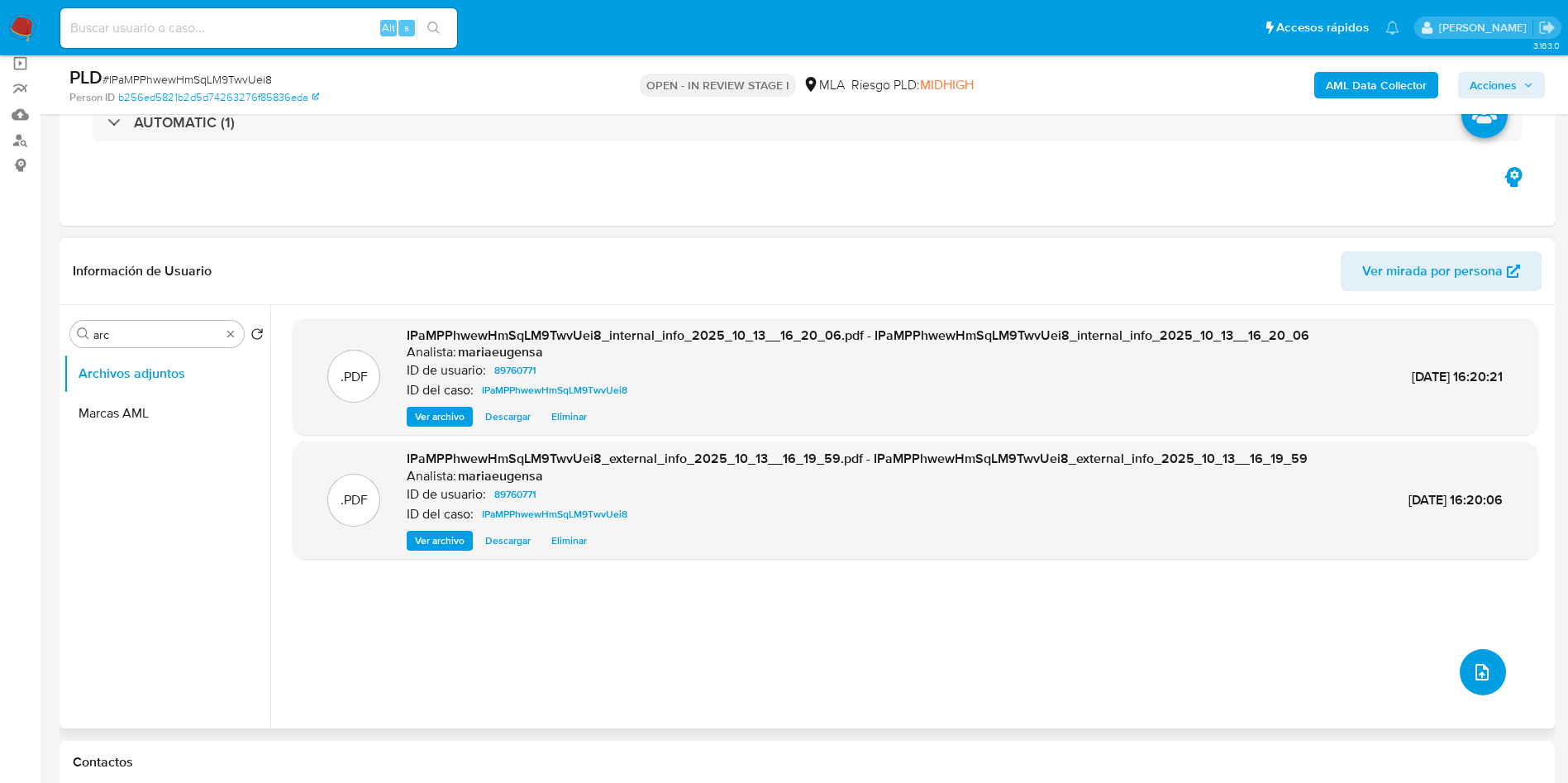
click at [1481, 678] on icon "upload-file" at bounding box center [1481, 672] width 13 height 17
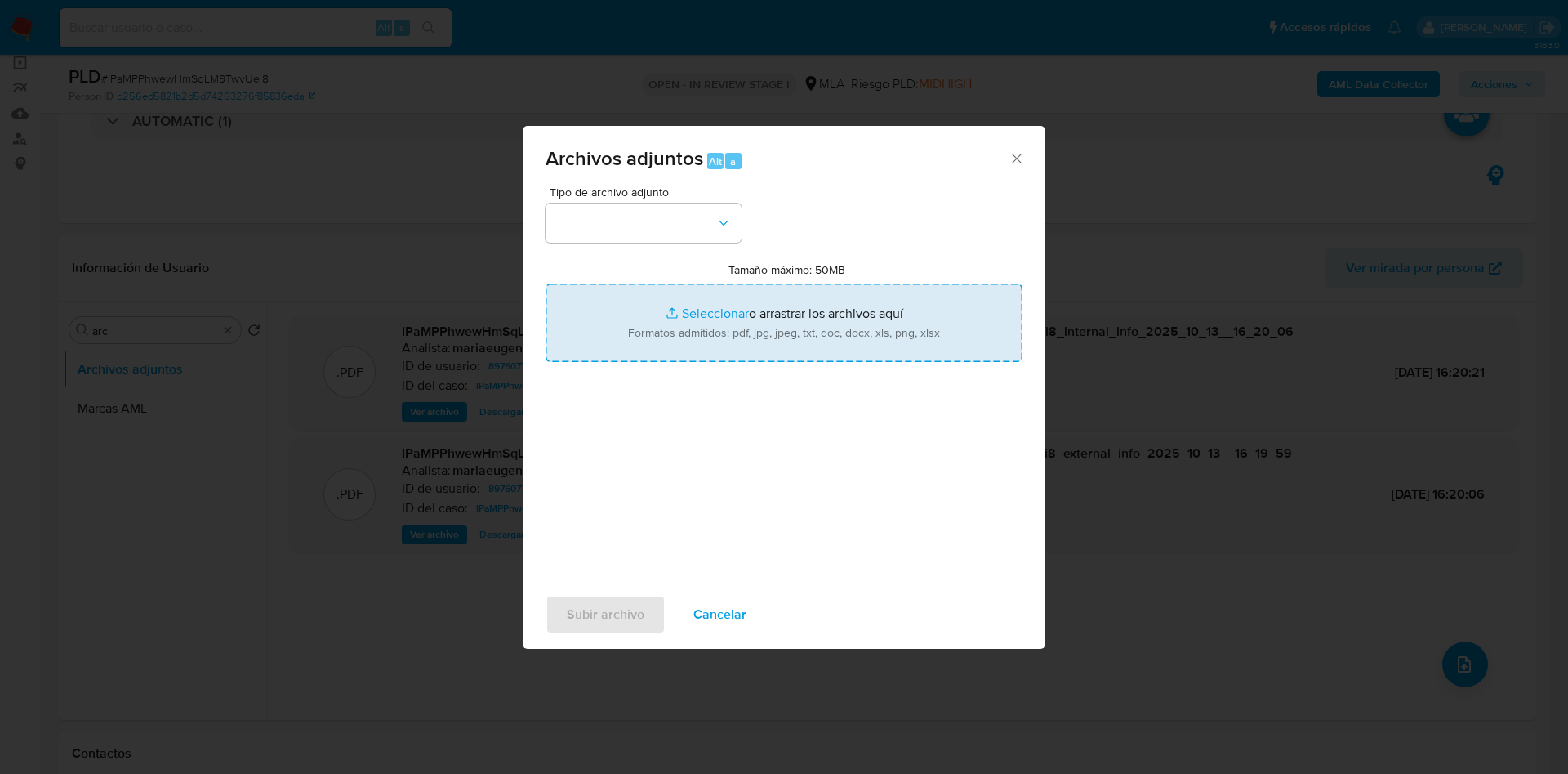
click at [677, 304] on input "Tamaño máximo: 50MB Seleccionar archivos" at bounding box center [784, 323] width 477 height 78
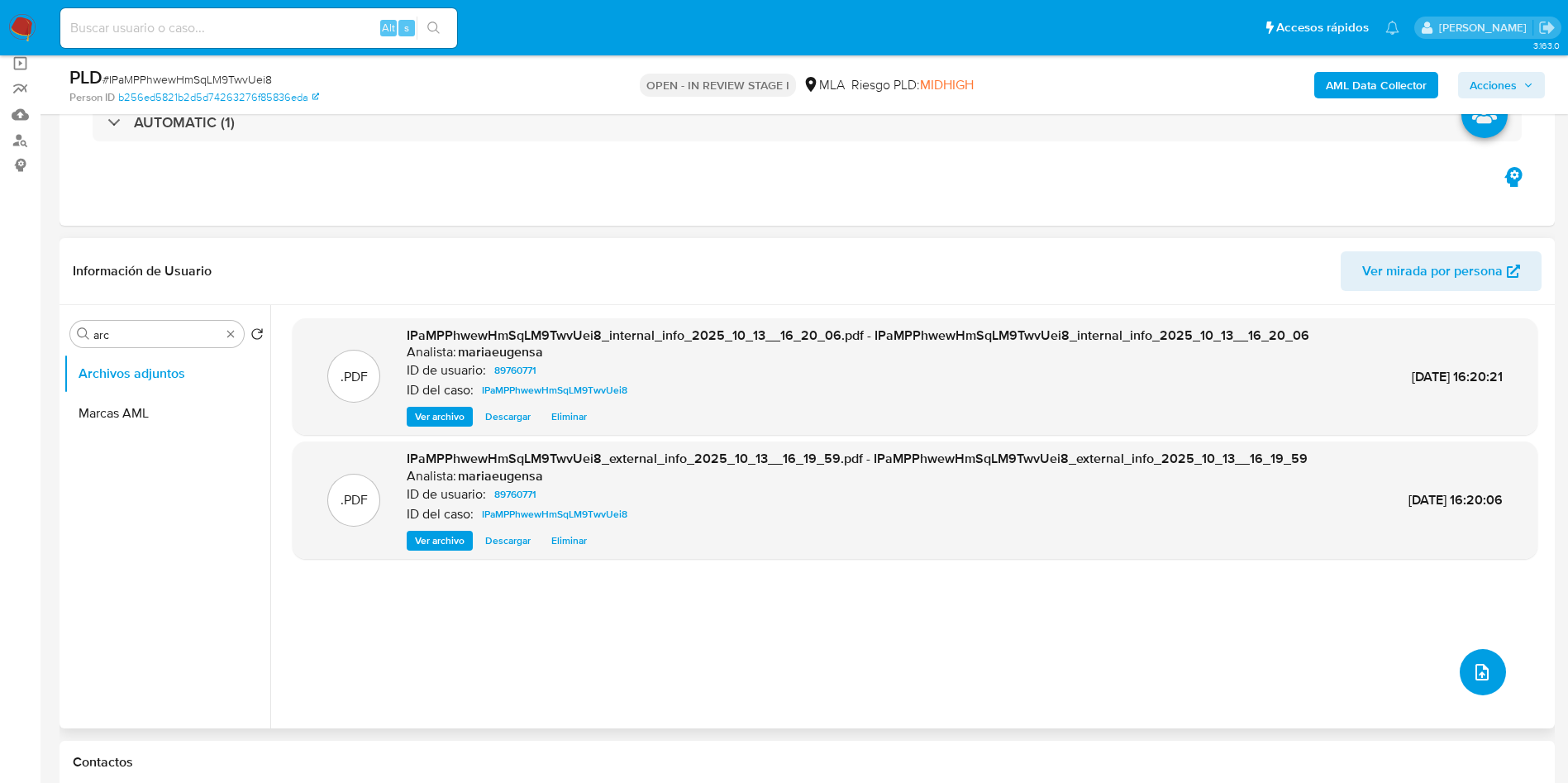
click at [1472, 673] on icon "upload-file" at bounding box center [1482, 672] width 20 height 20
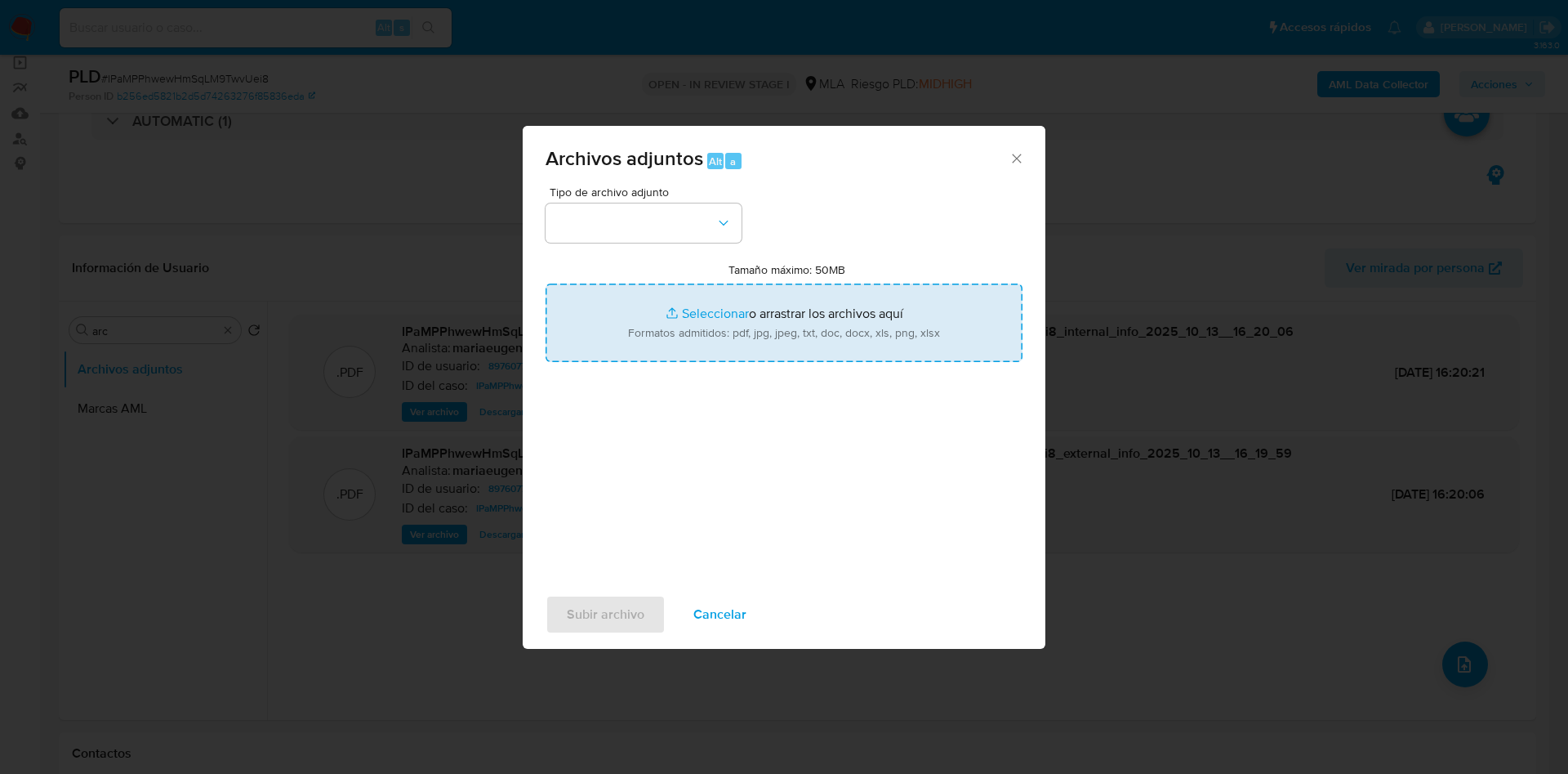
click at [740, 314] on input "Tamaño máximo: 50MB Seleccionar archivos" at bounding box center [784, 323] width 477 height 78
type input "C:\fakepath\Caselog IPaMPPhwewHmSqLM9TwvUei8_2025_09_17_10_53_16.docx"
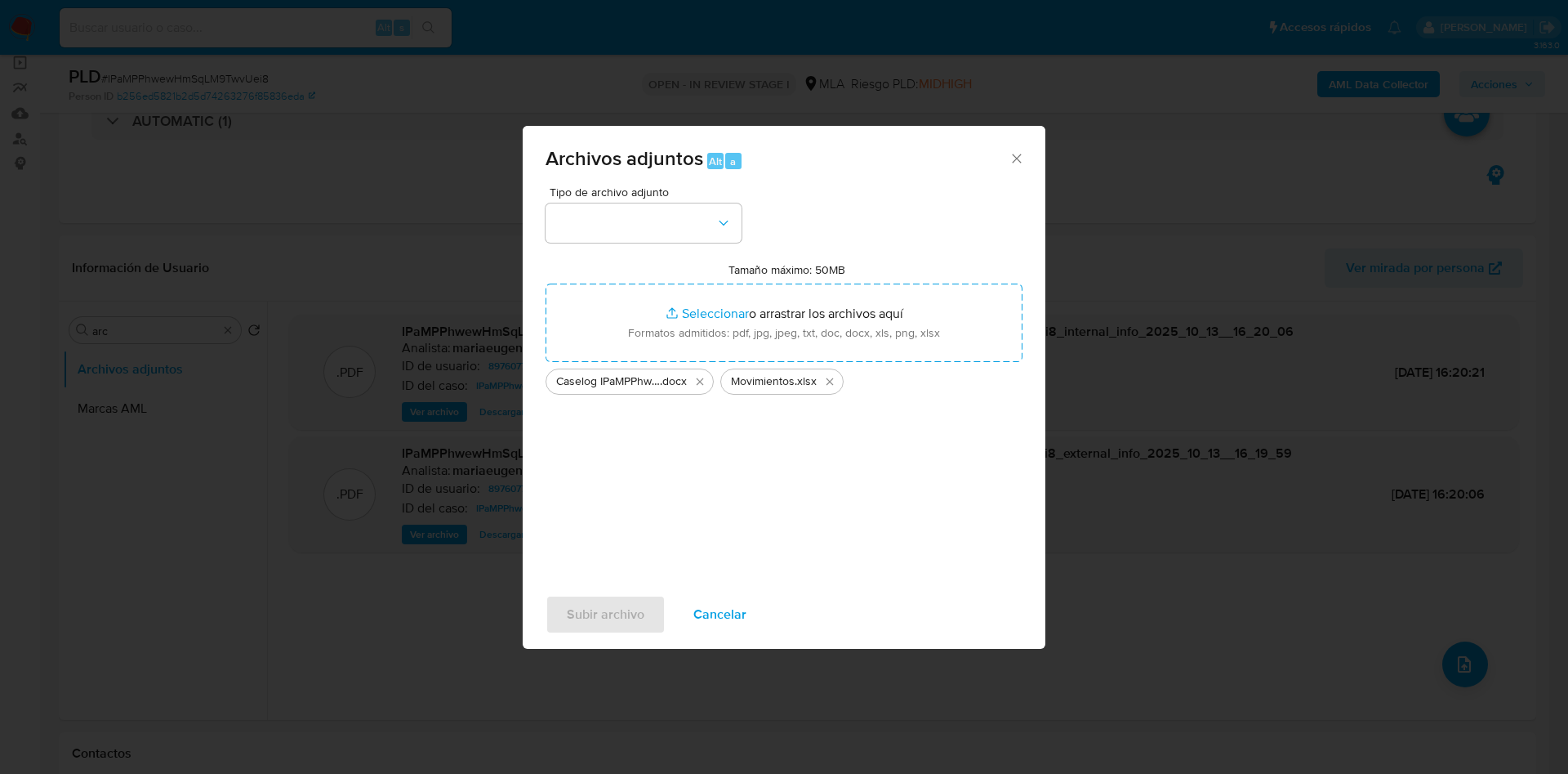
click at [589, 249] on div "Tipo de archivo adjunto Tamaño máximo: 50MB Seleccionar archivos Seleccionar o …" at bounding box center [784, 379] width 477 height 386
click at [603, 228] on button "button" at bounding box center [644, 223] width 196 height 39
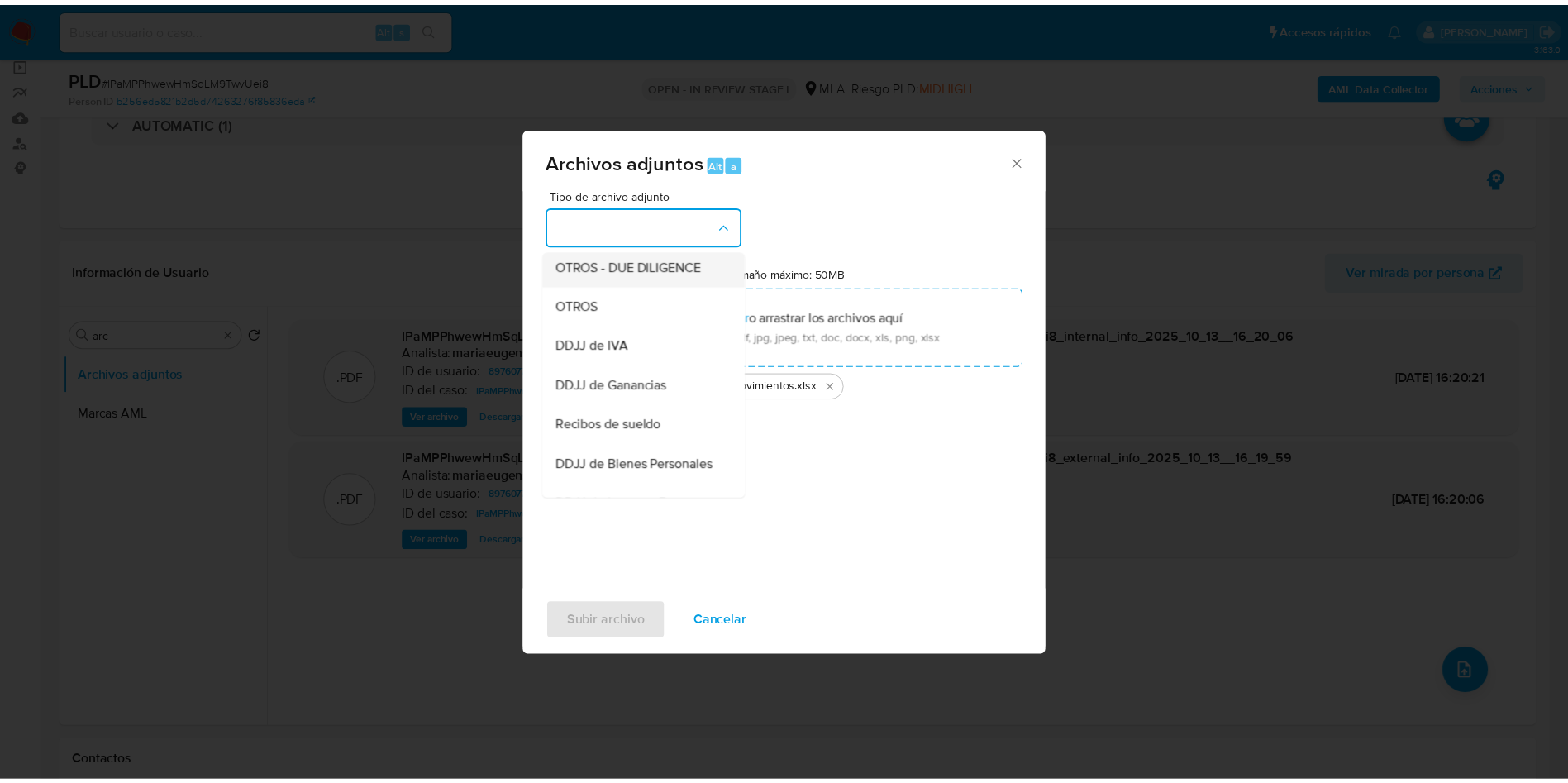
scroll to position [248, 0]
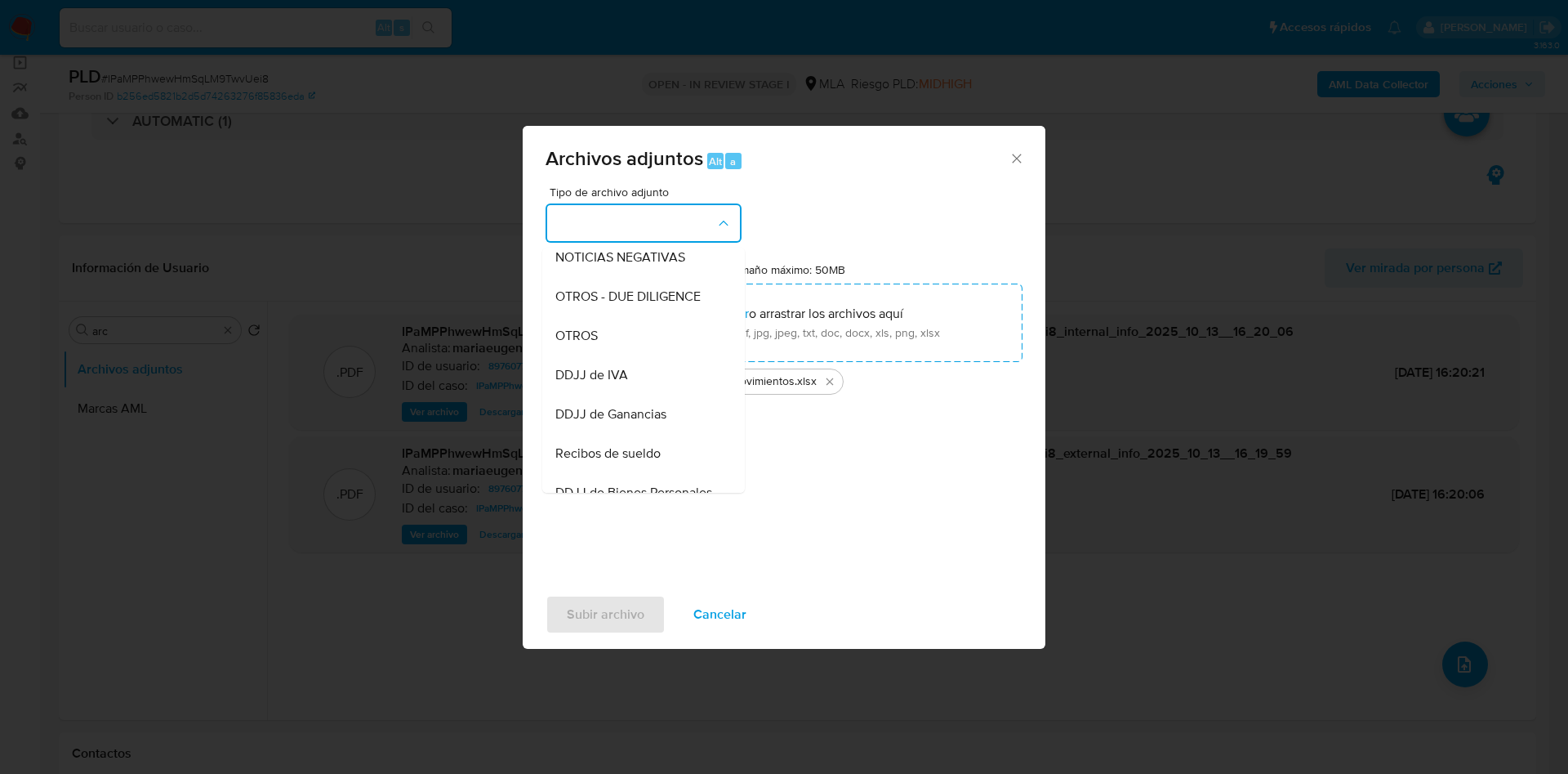
click at [608, 353] on div "OTROS" at bounding box center [639, 336] width 167 height 39
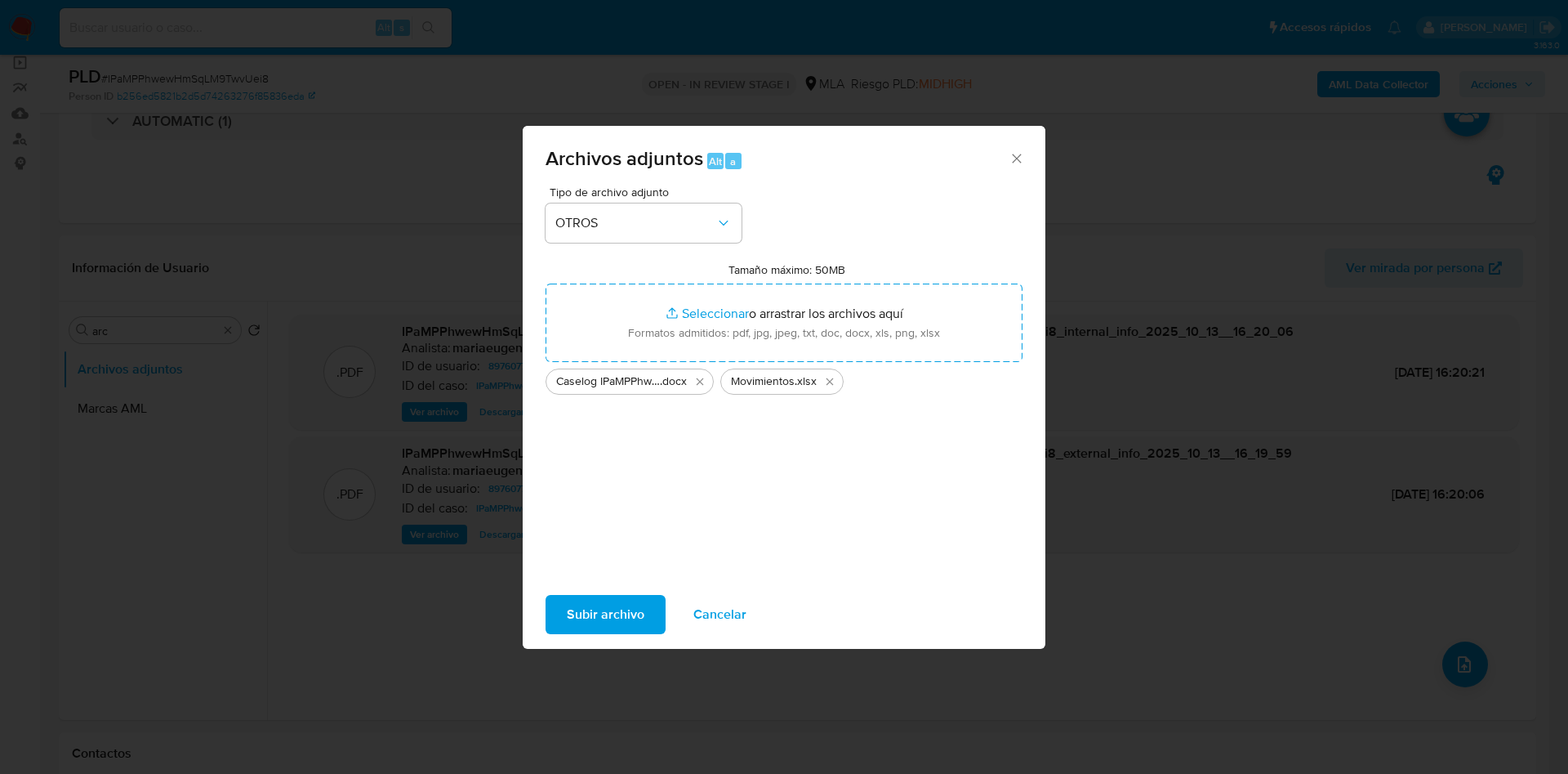
click at [615, 618] on span "Subir archivo" at bounding box center [605, 614] width 77 height 36
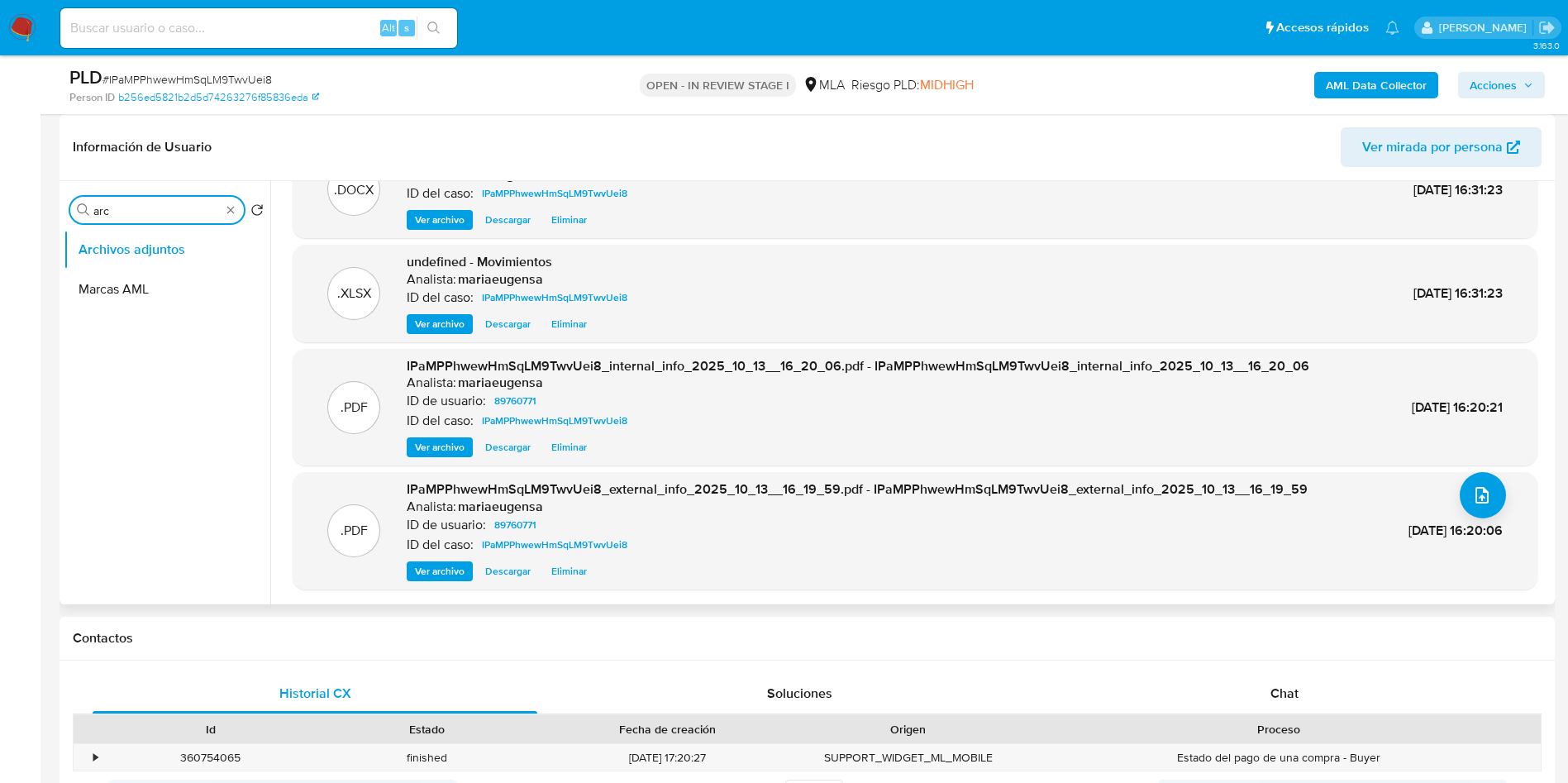
click at [162, 206] on input "arc" at bounding box center [157, 210] width 128 height 15
type input "doc"
click at [180, 227] on div "Buscar doc Volver al orden por defecto Documentación Archivos adjuntos" at bounding box center [166, 394] width 207 height 421
click at [176, 249] on button "Documentación" at bounding box center [160, 249] width 193 height 40
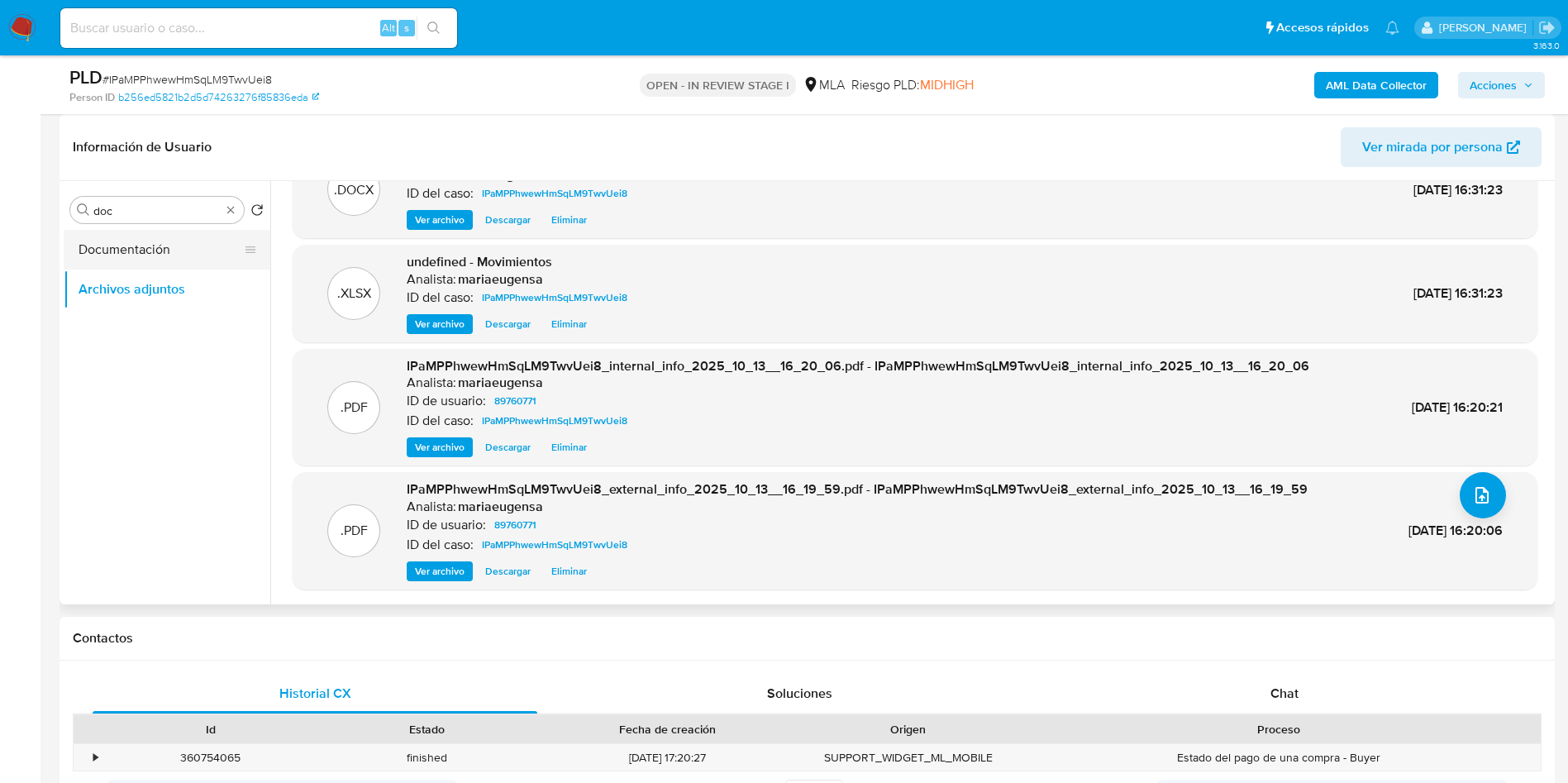
scroll to position [0, 0]
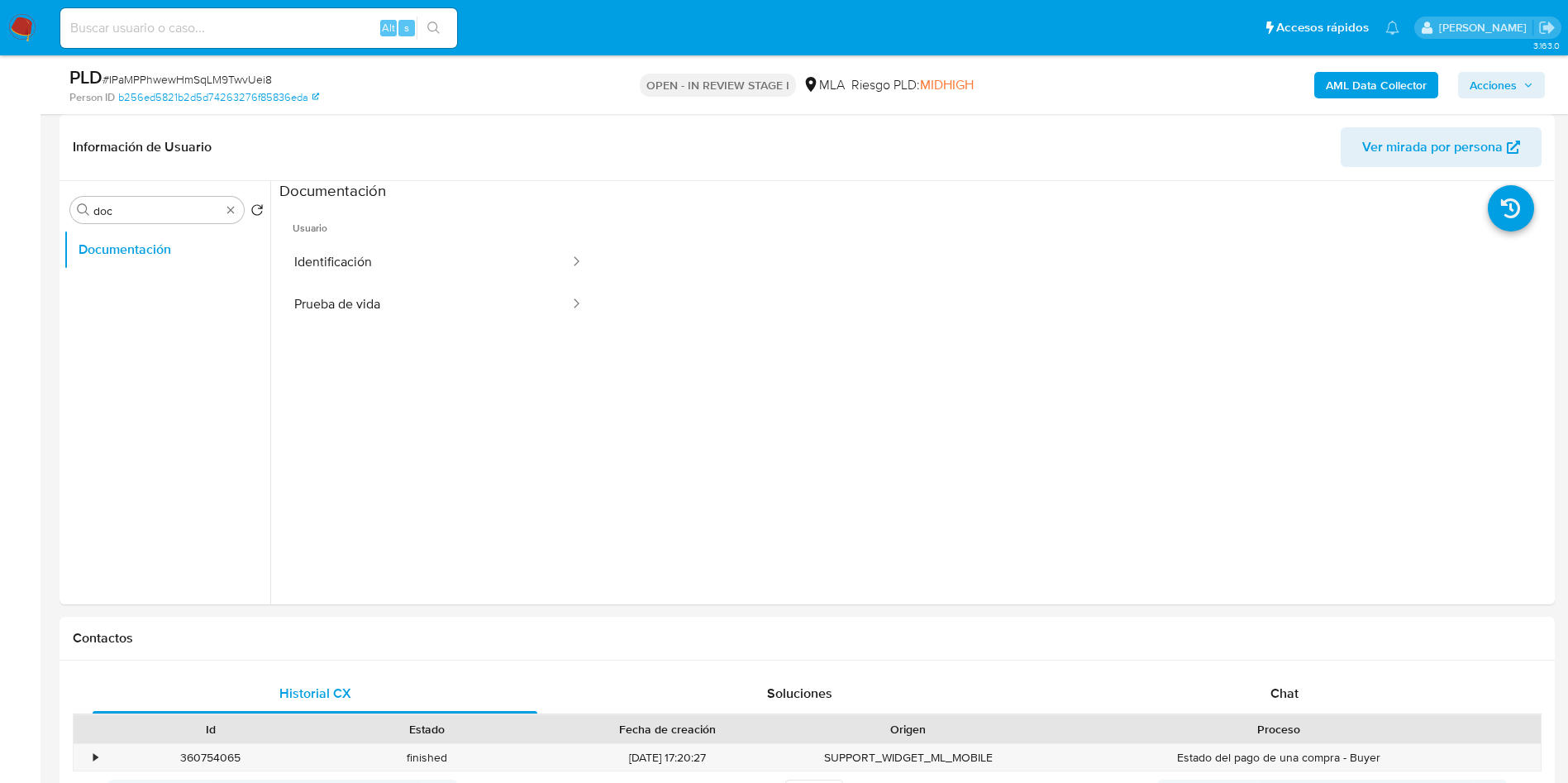
click at [222, 76] on span "# IPaMPPhwewHmSqLM9TwvUei8" at bounding box center [187, 79] width 170 height 17
copy span "IPaMPPhwewHmSqLM9TwvUei8"
click at [139, 209] on input "doc" at bounding box center [157, 210] width 128 height 15
click at [139, 209] on input "doc" at bounding box center [157, 210] width 128 height 15
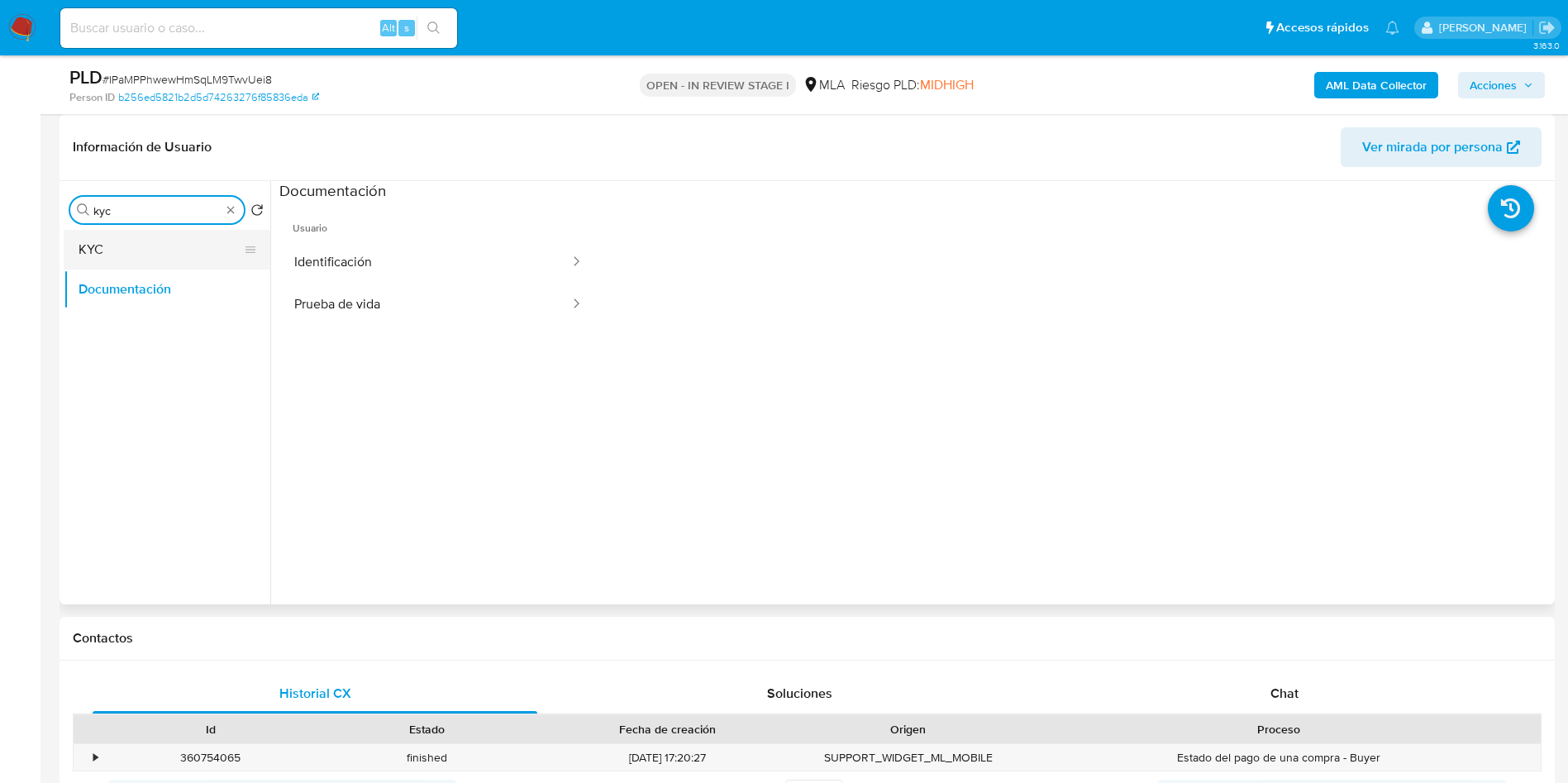
click at [98, 235] on button "KYC" at bounding box center [160, 249] width 193 height 40
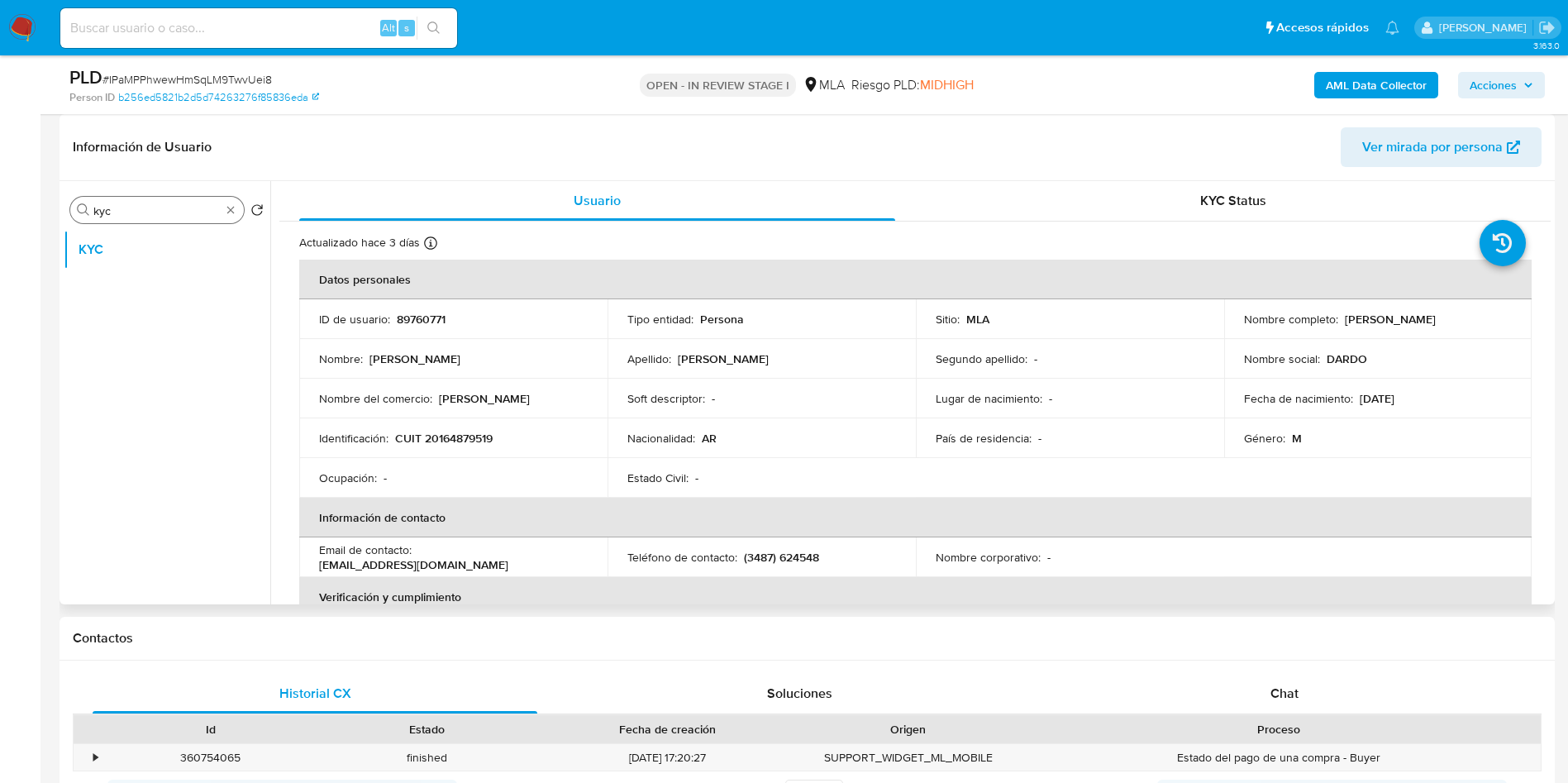
click at [183, 208] on input "kyc" at bounding box center [157, 210] width 128 height 15
click at [183, 207] on input "a" at bounding box center [157, 210] width 128 height 15
type input "arc"
drag, startPoint x: 156, startPoint y: 293, endPoint x: 1039, endPoint y: 216, distance: 886.4
click at [194, 287] on button "Archivos adjuntos" at bounding box center [166, 289] width 207 height 40
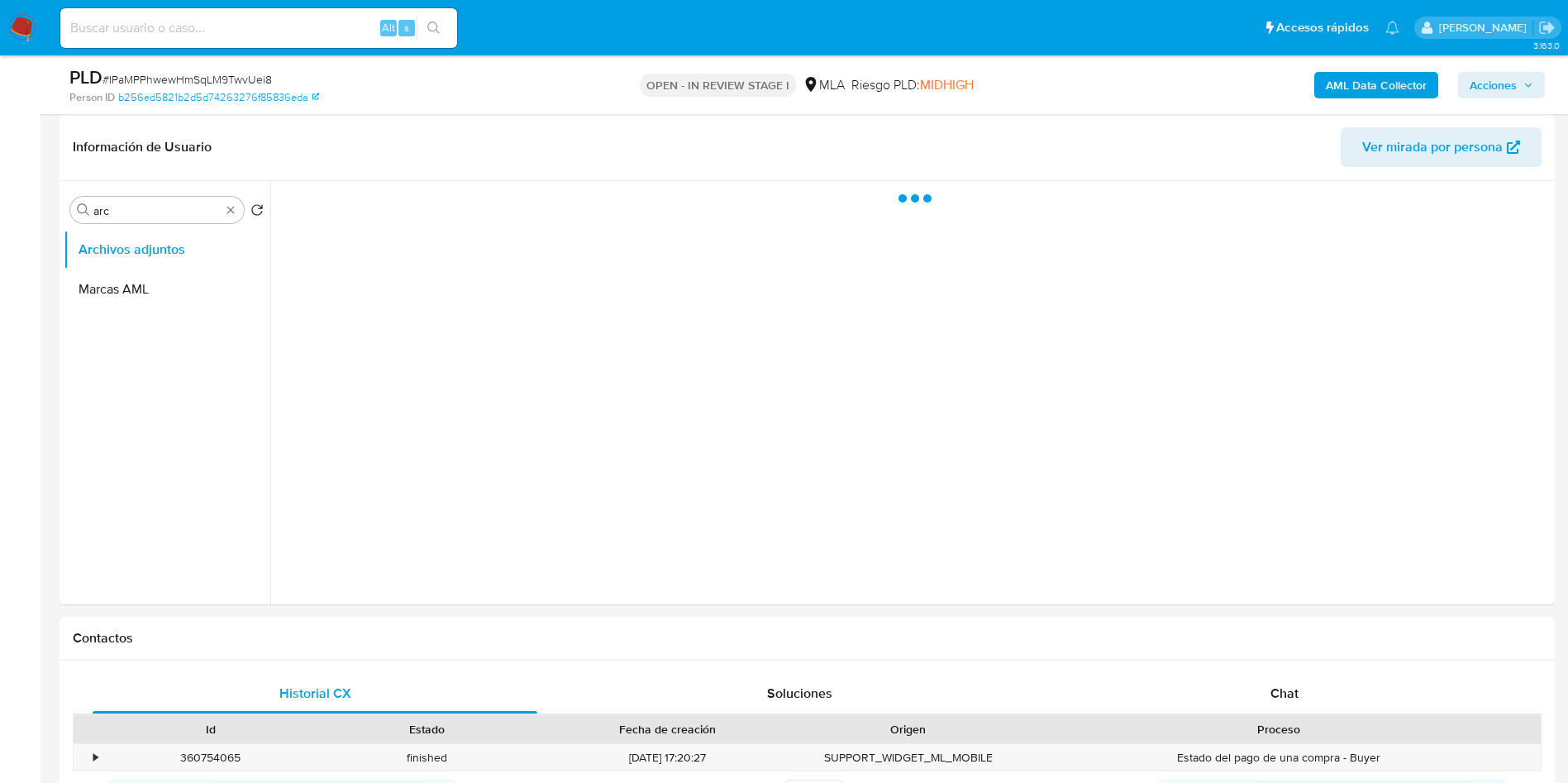
click at [1485, 89] on span "Acciones" at bounding box center [1493, 85] width 47 height 26
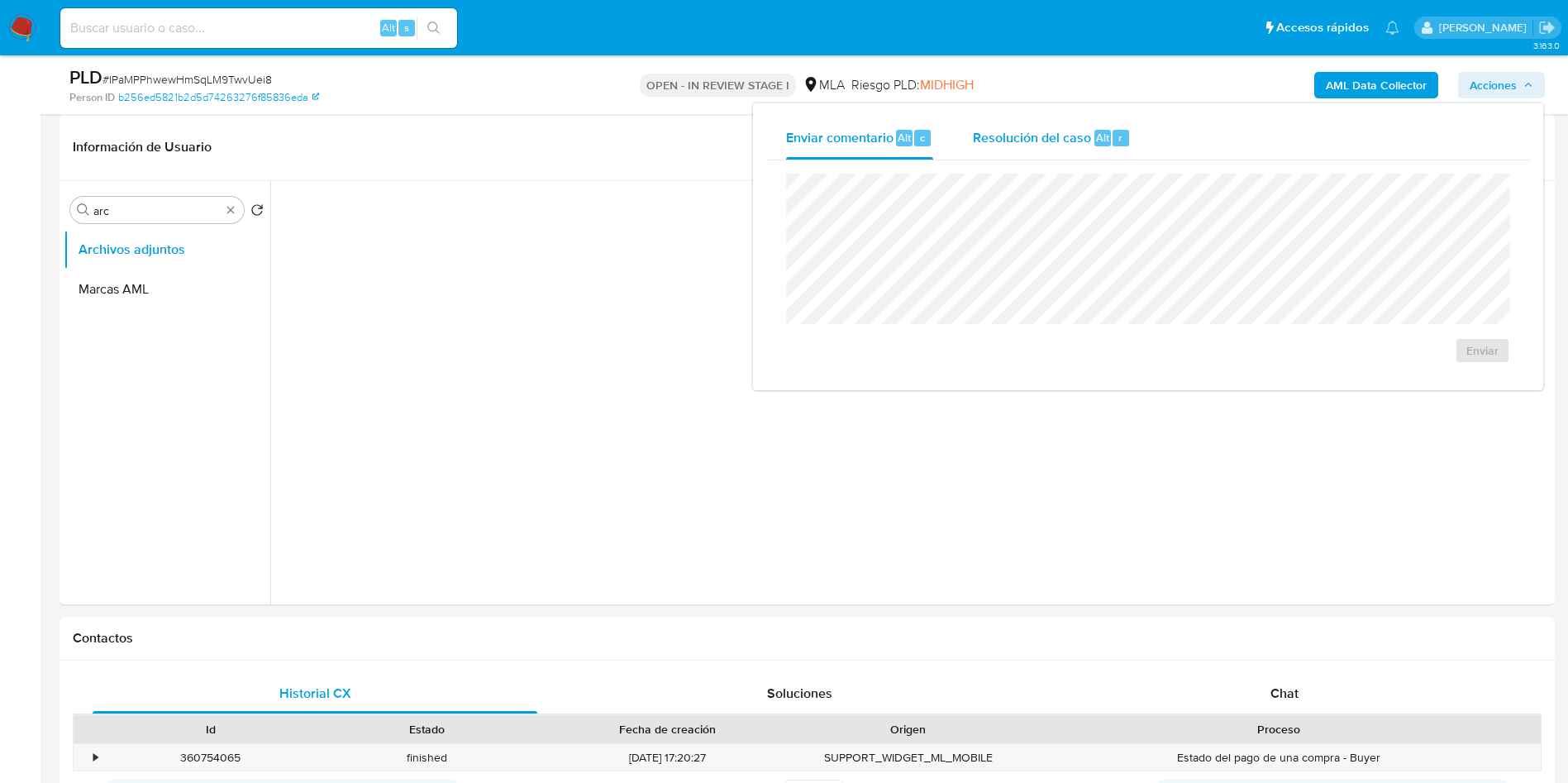
click at [1011, 130] on span "Resolución del caso" at bounding box center [1032, 137] width 118 height 19
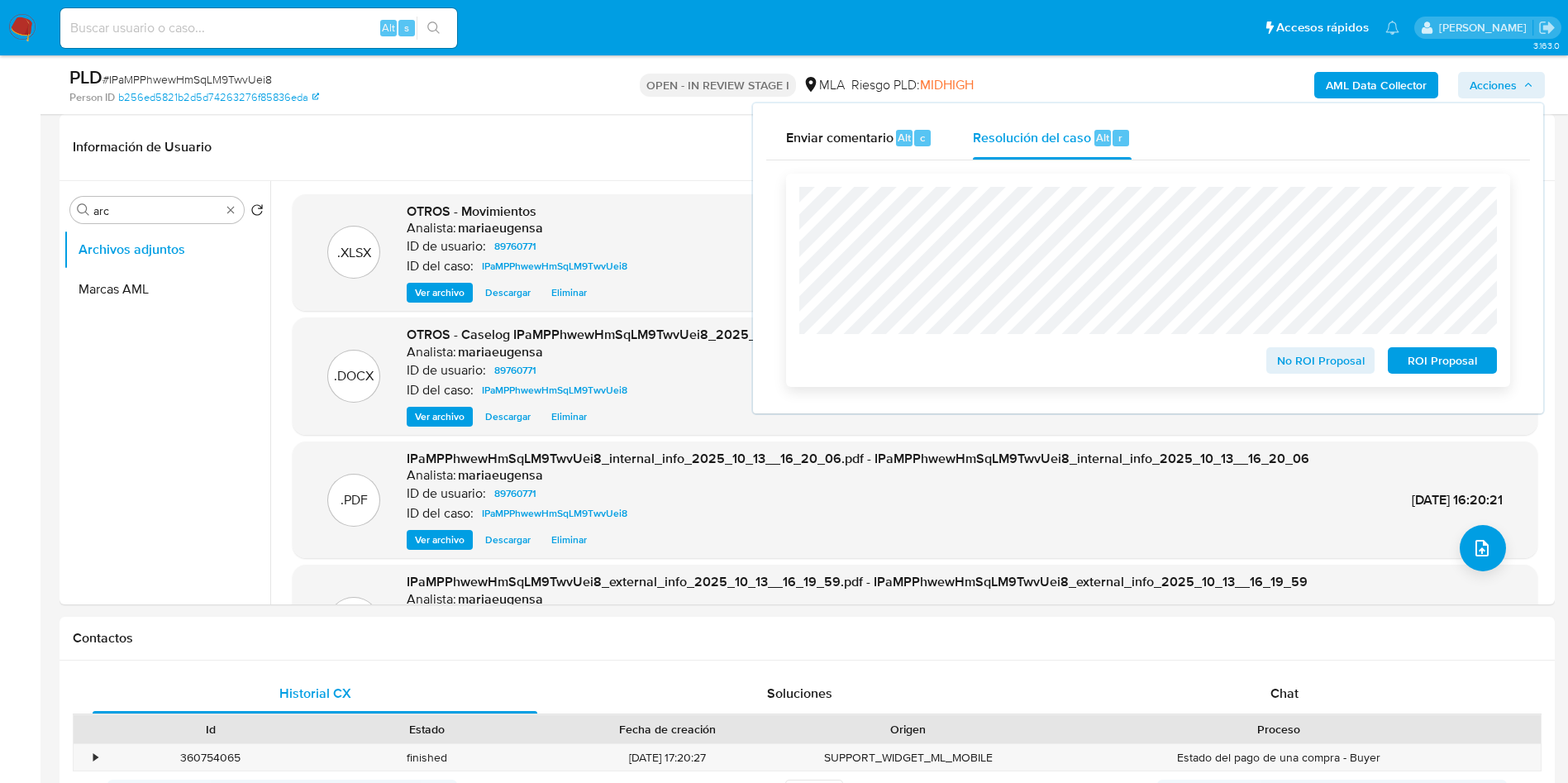
click at [1295, 359] on span "No ROI Proposal" at bounding box center [1321, 361] width 86 height 23
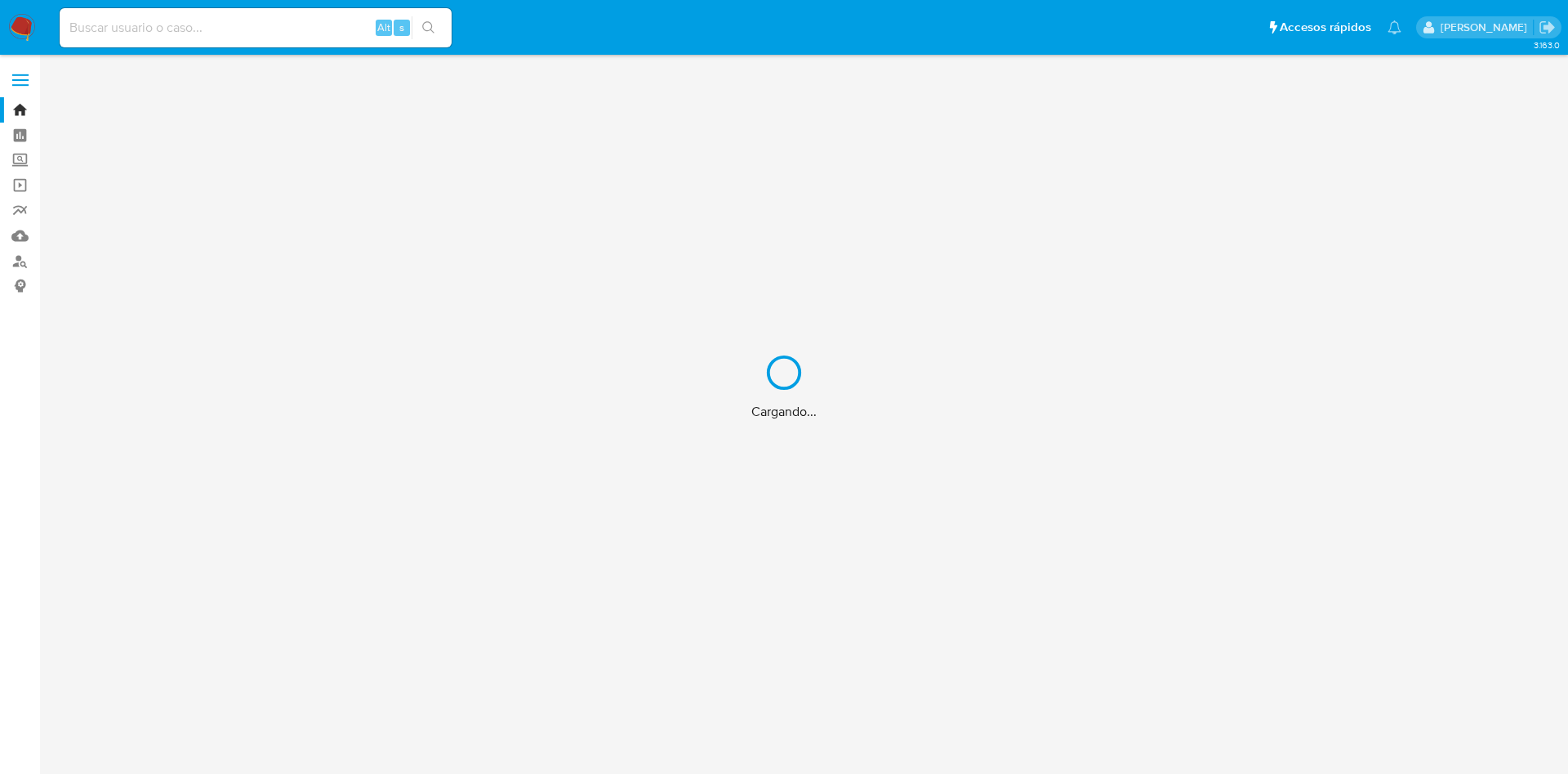
click at [151, 21] on div "Cargando..." at bounding box center [784, 387] width 1568 height 774
click at [156, 26] on div "Cargando..." at bounding box center [784, 387] width 1568 height 774
click at [183, 42] on div "Cargando..." at bounding box center [784, 387] width 1568 height 774
click at [196, 23] on div "Cargando..." at bounding box center [784, 387] width 1568 height 774
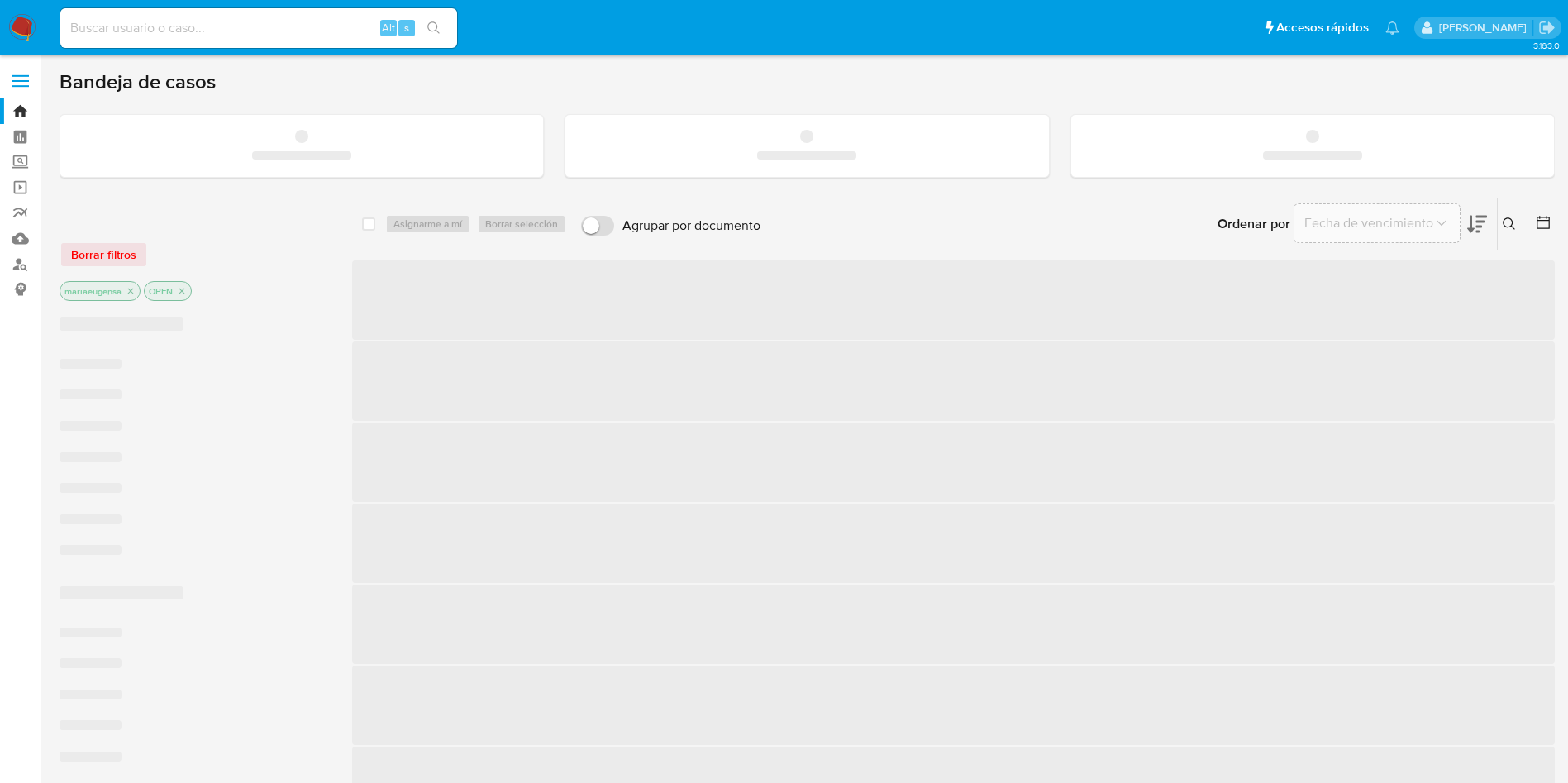
click at [193, 33] on input at bounding box center [259, 28] width 397 height 21
paste input "vYiRUZ8ido0Dm4YhmmMX4qJS"
type input "vYiRUZ8ido0Dm4YhmmMX4qJS"
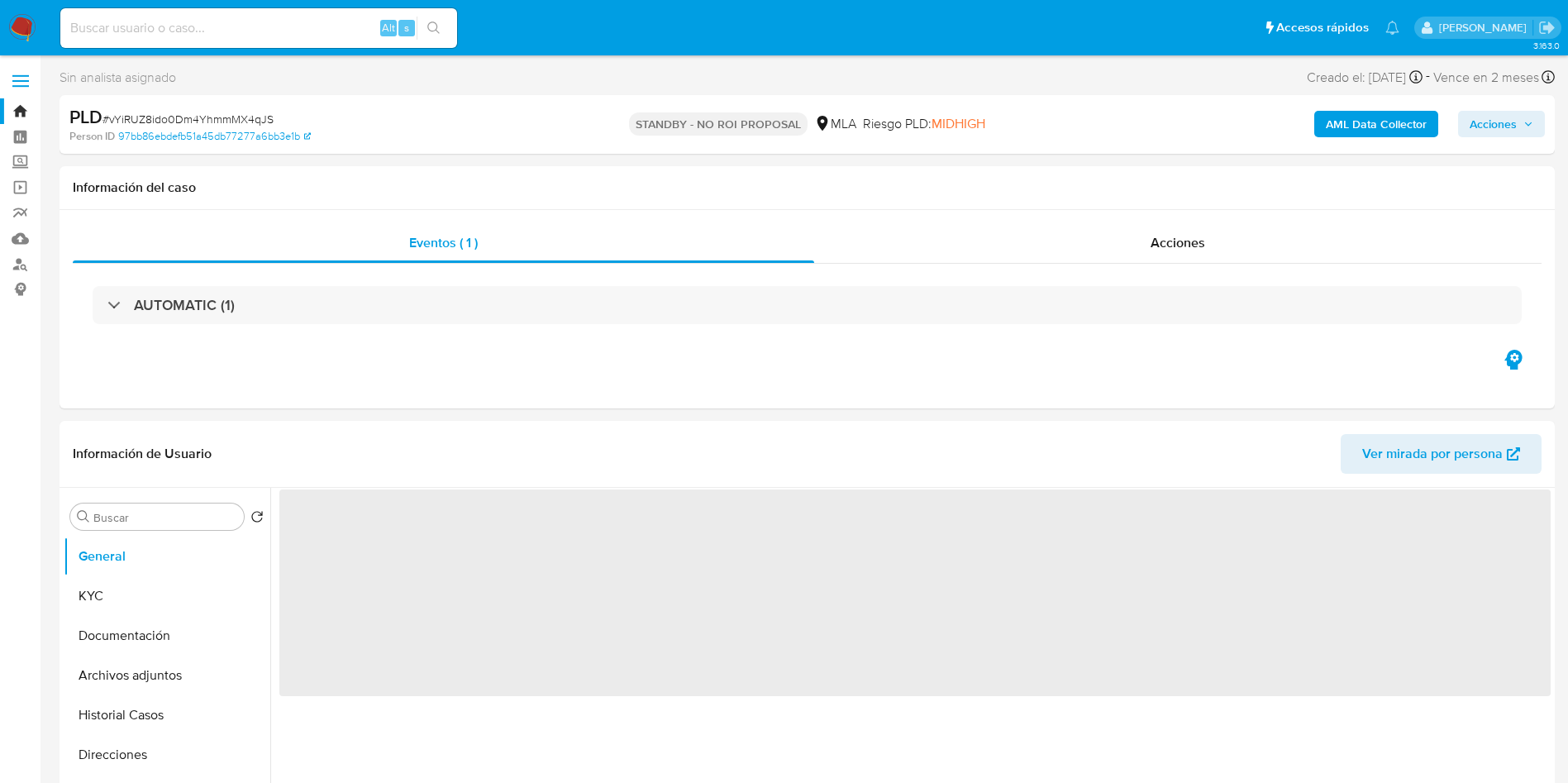
select select "10"
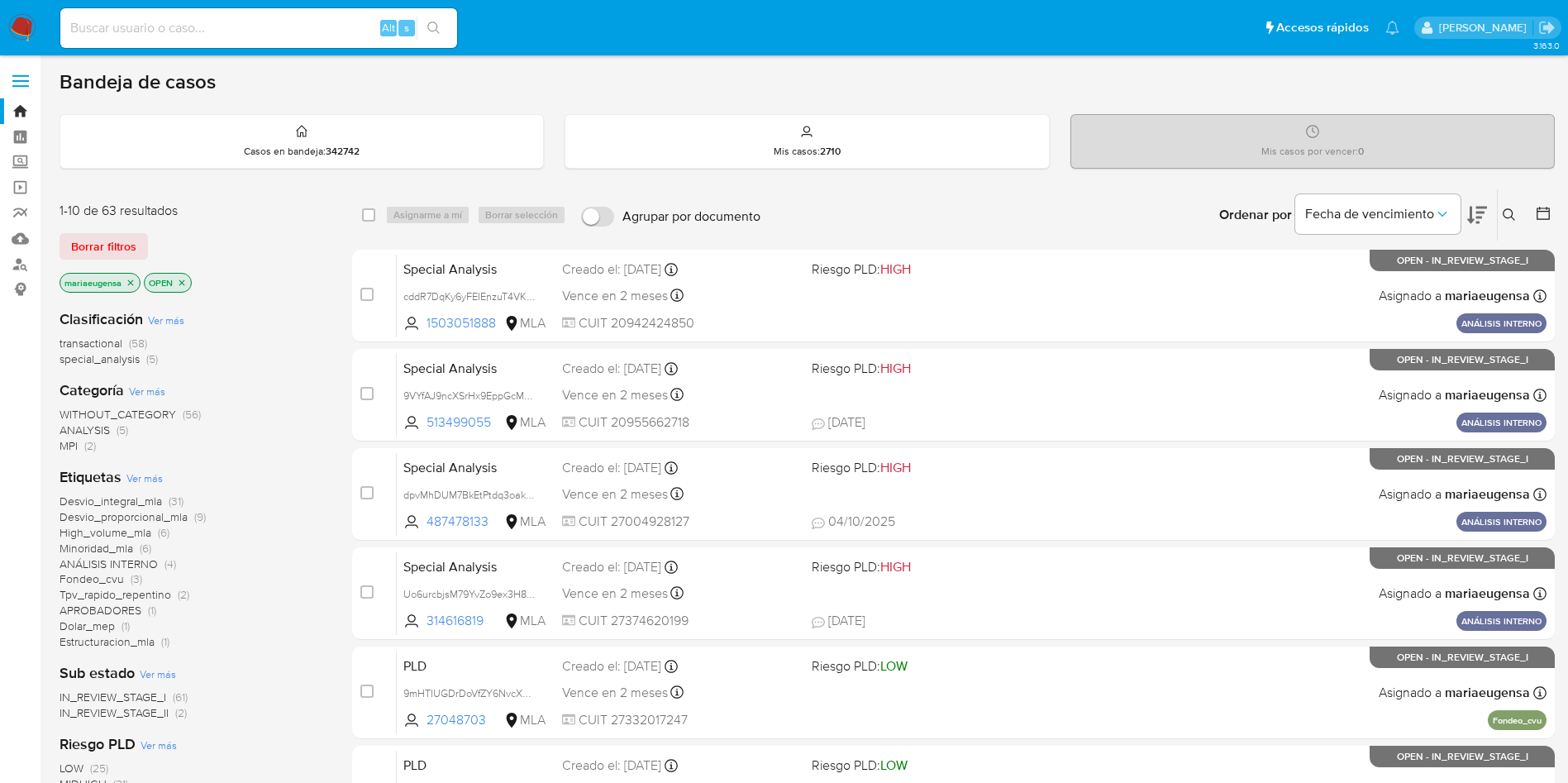
click at [171, 40] on div "Alt s" at bounding box center [259, 27] width 397 height 40
click at [187, 22] on input at bounding box center [259, 28] width 397 height 21
paste input "fWIpzj672jkkMxUEyxtsJ5ZM"
type input "fWIpzj672jkkMxUEyxtsJ5ZM"
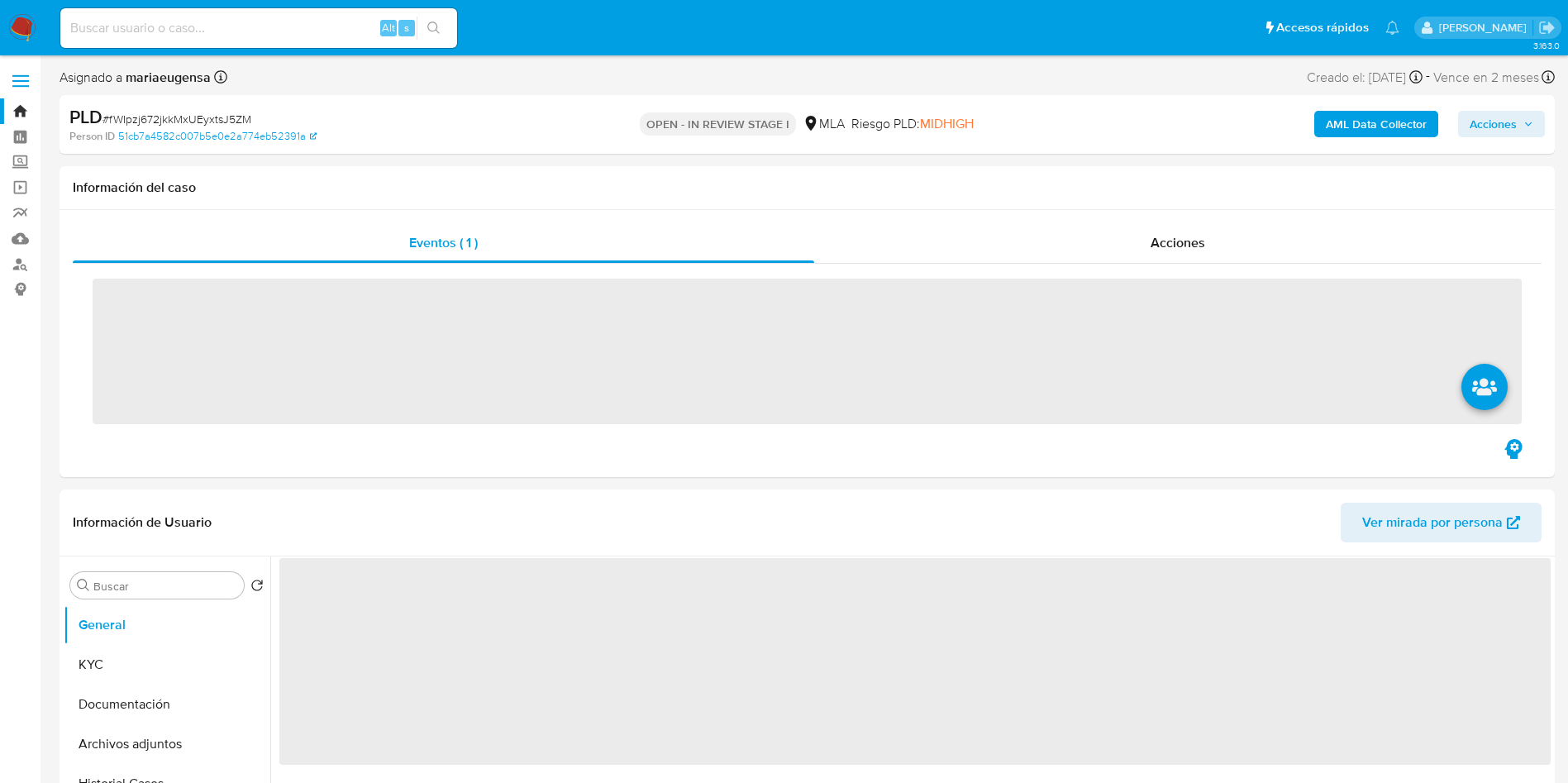
select select "10"
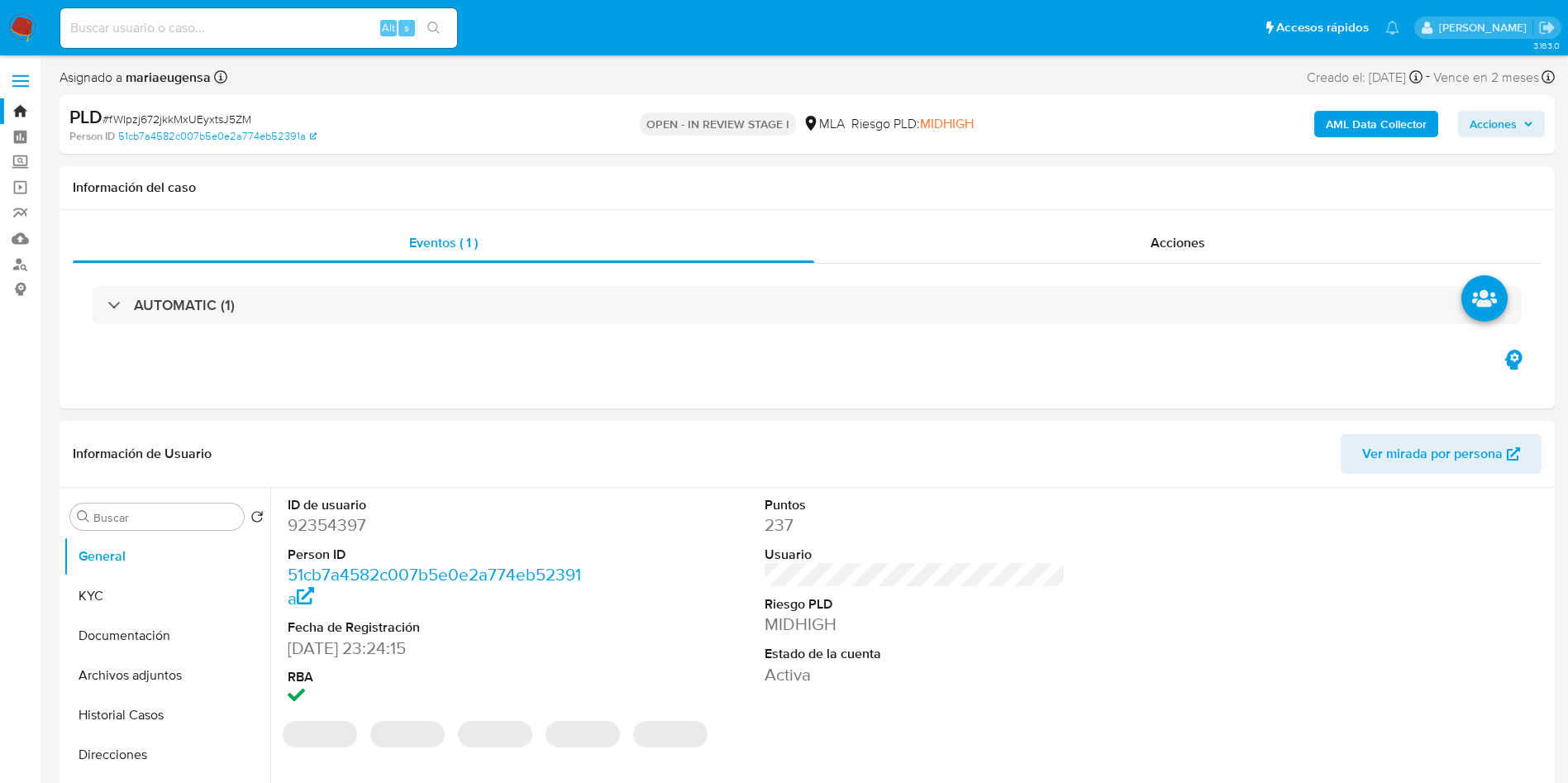
click at [160, 117] on span "# fWIpzj672jkkMxUEyxtsJ5ZM" at bounding box center [177, 119] width 149 height 17
copy span "fWIpzj672jkkMxUEyxtsJ5ZM"
click at [160, 117] on span "# fWIpzj672jkkMxUEyxtsJ5ZM" at bounding box center [177, 119] width 149 height 17
click at [310, 522] on dd "92354397" at bounding box center [438, 525] width 302 height 23
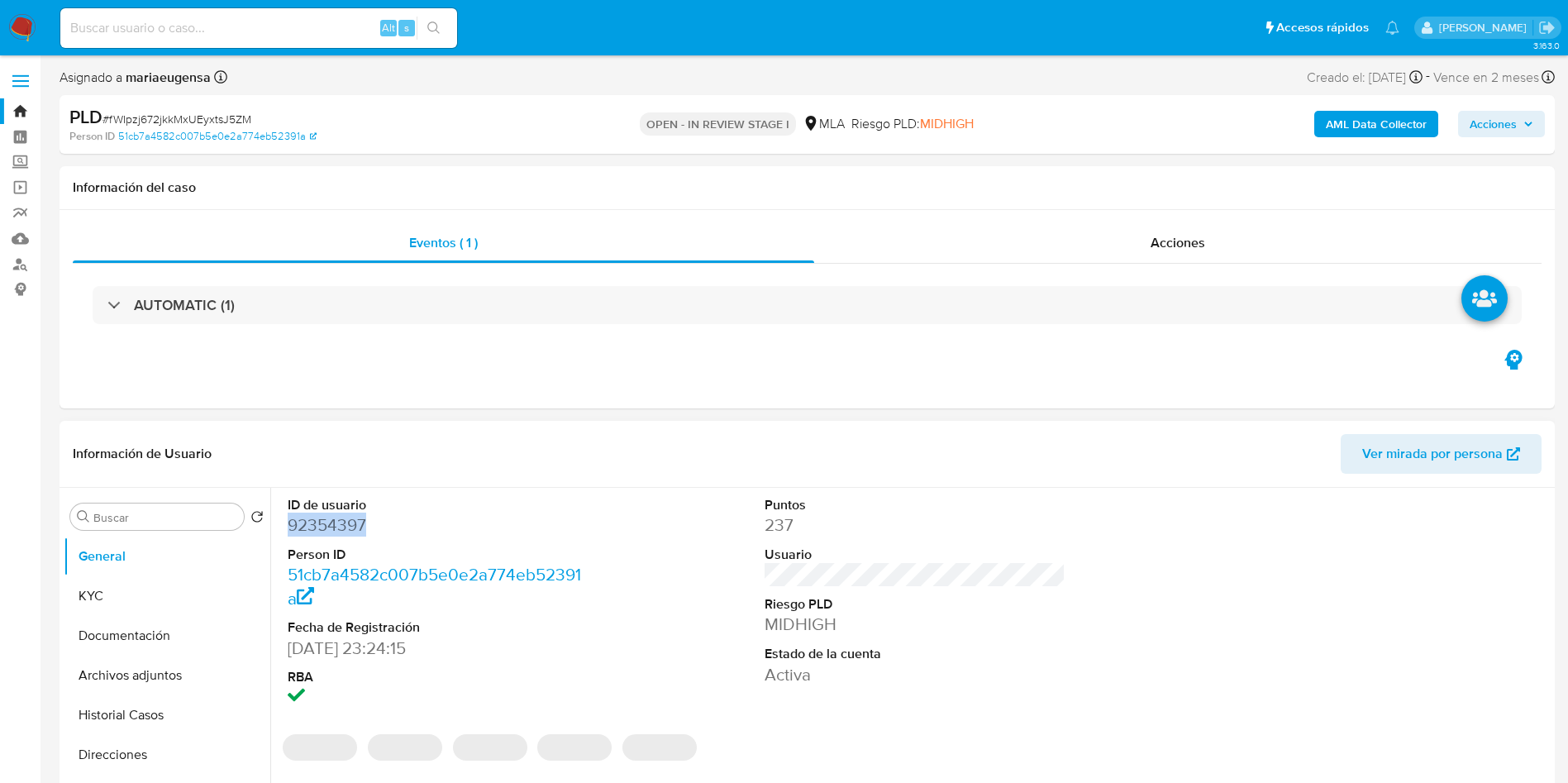
copy dd "92354397"
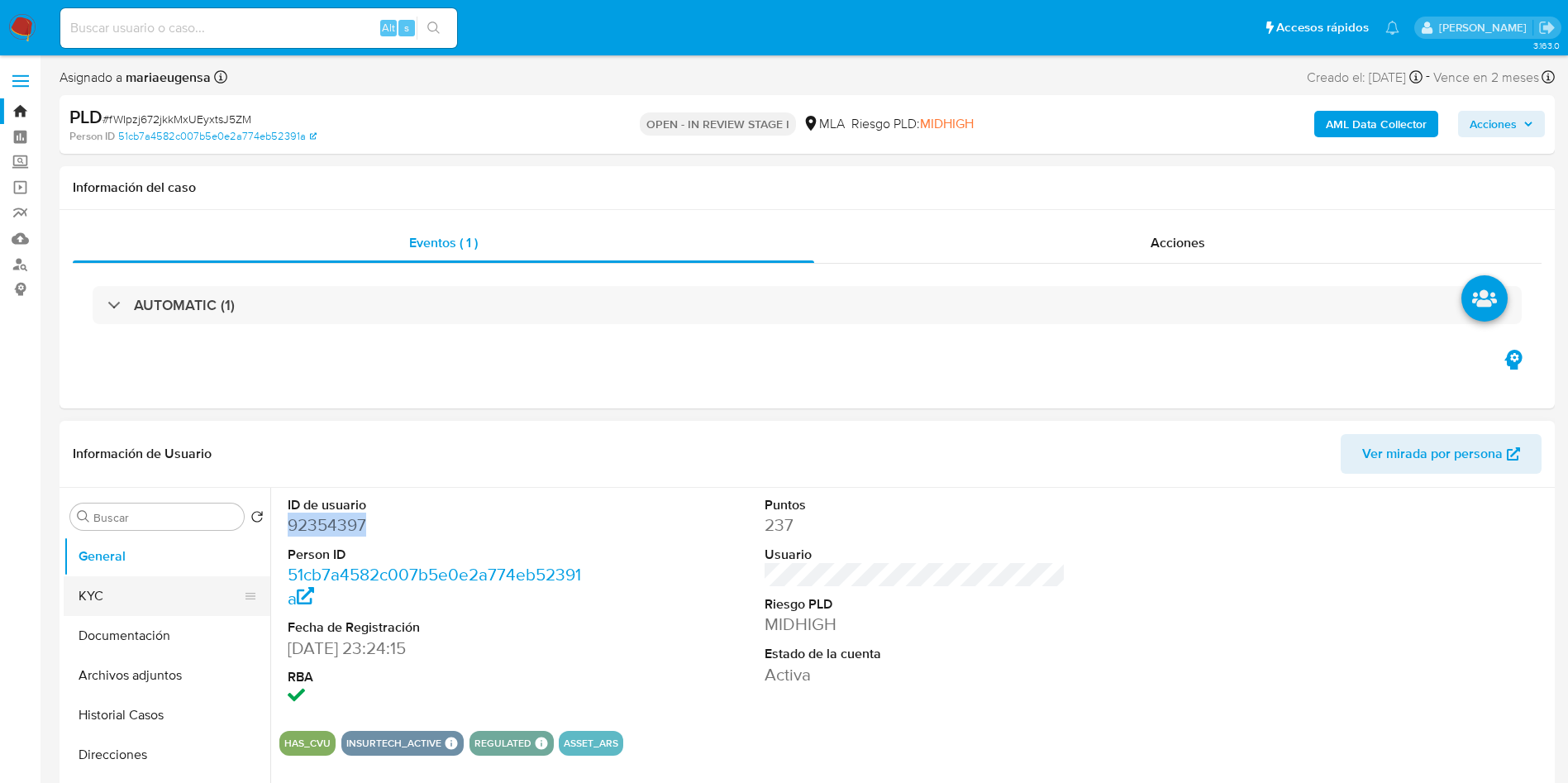
click at [172, 596] on button "KYC" at bounding box center [160, 596] width 193 height 40
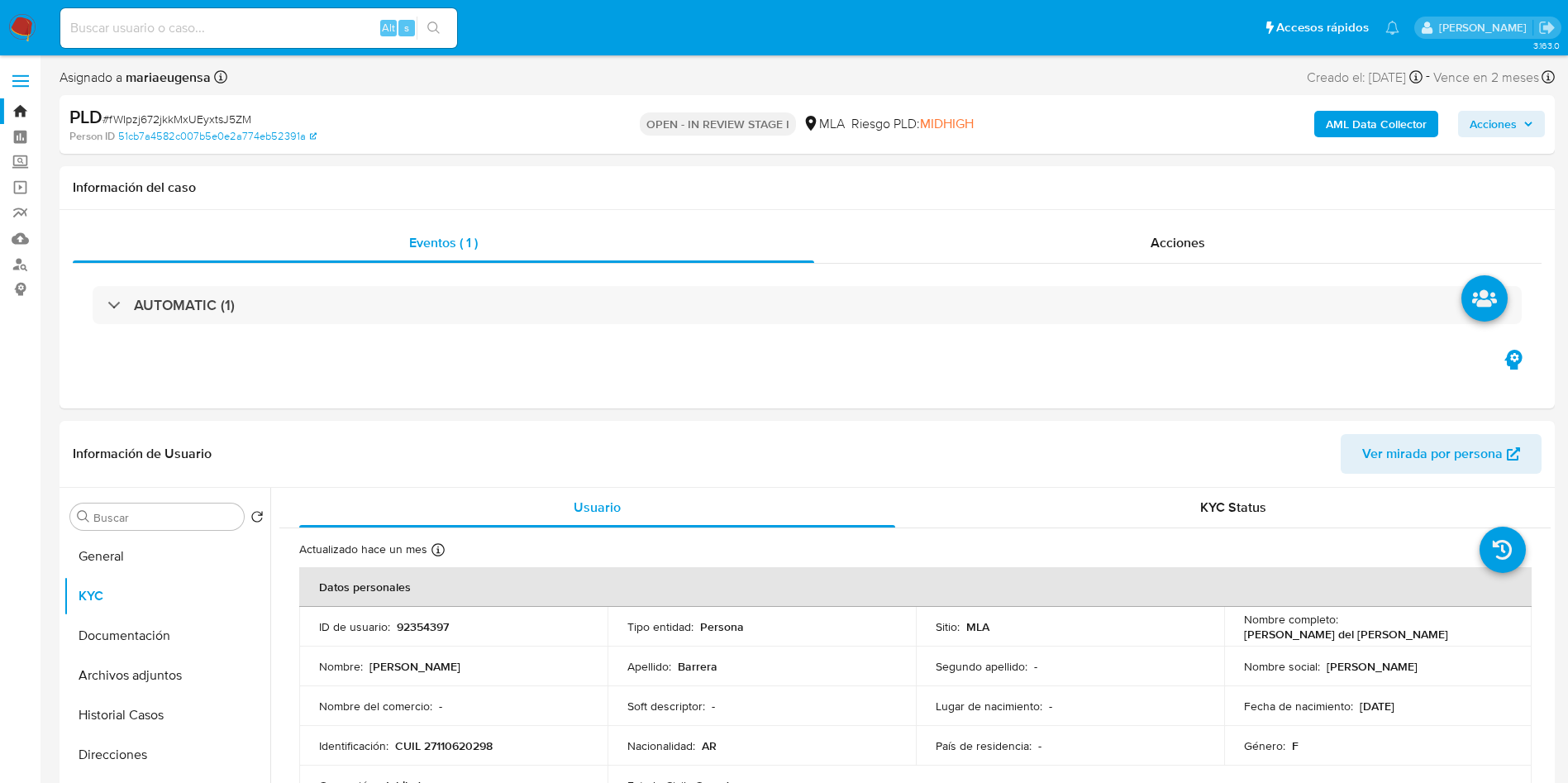
click at [208, 114] on span "# fWIpzj672jkkMxUEyxtsJ5ZM" at bounding box center [177, 119] width 149 height 17
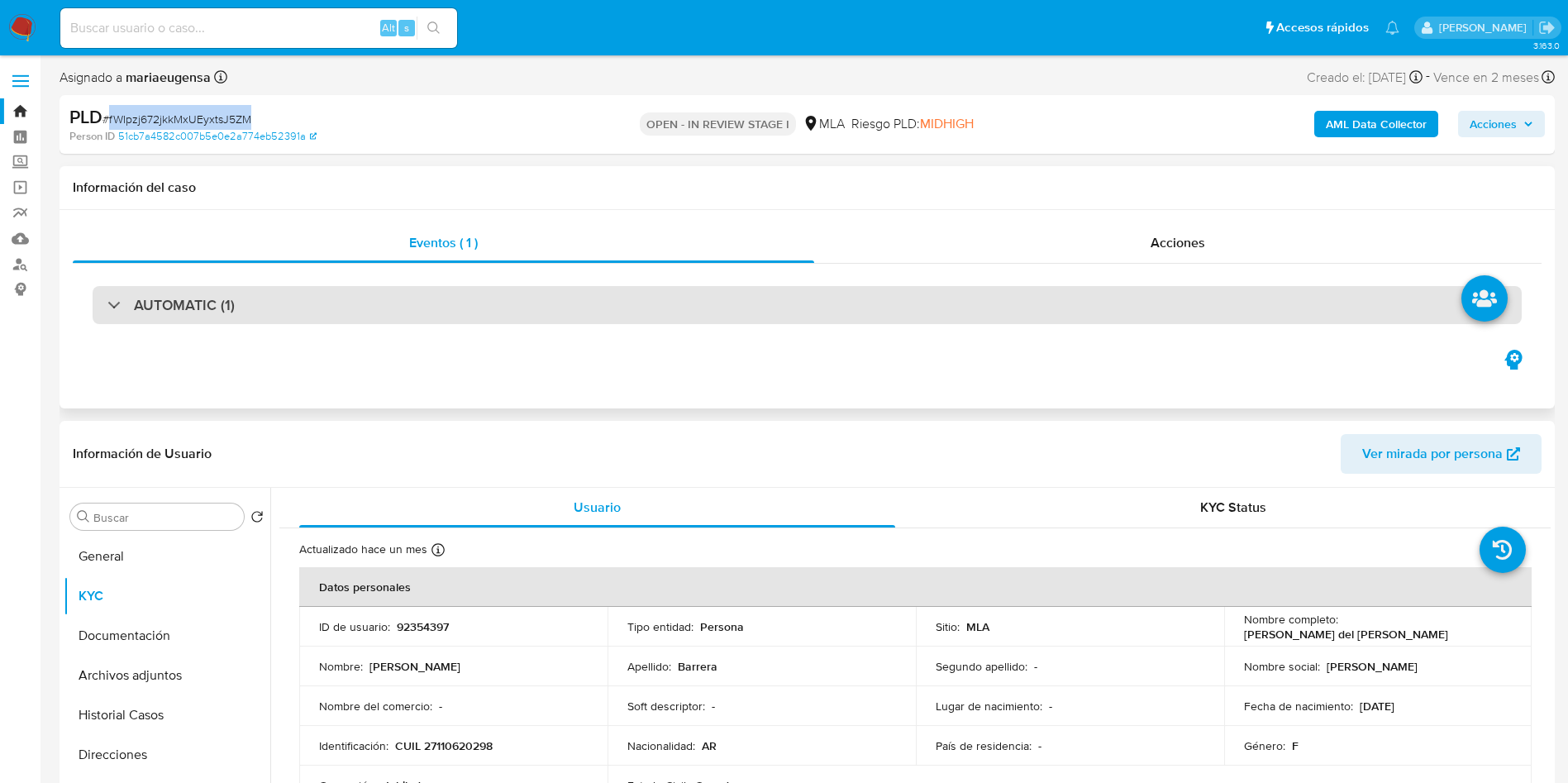
copy span "fWIpzj672jkkMxUEyxtsJ5ZM"
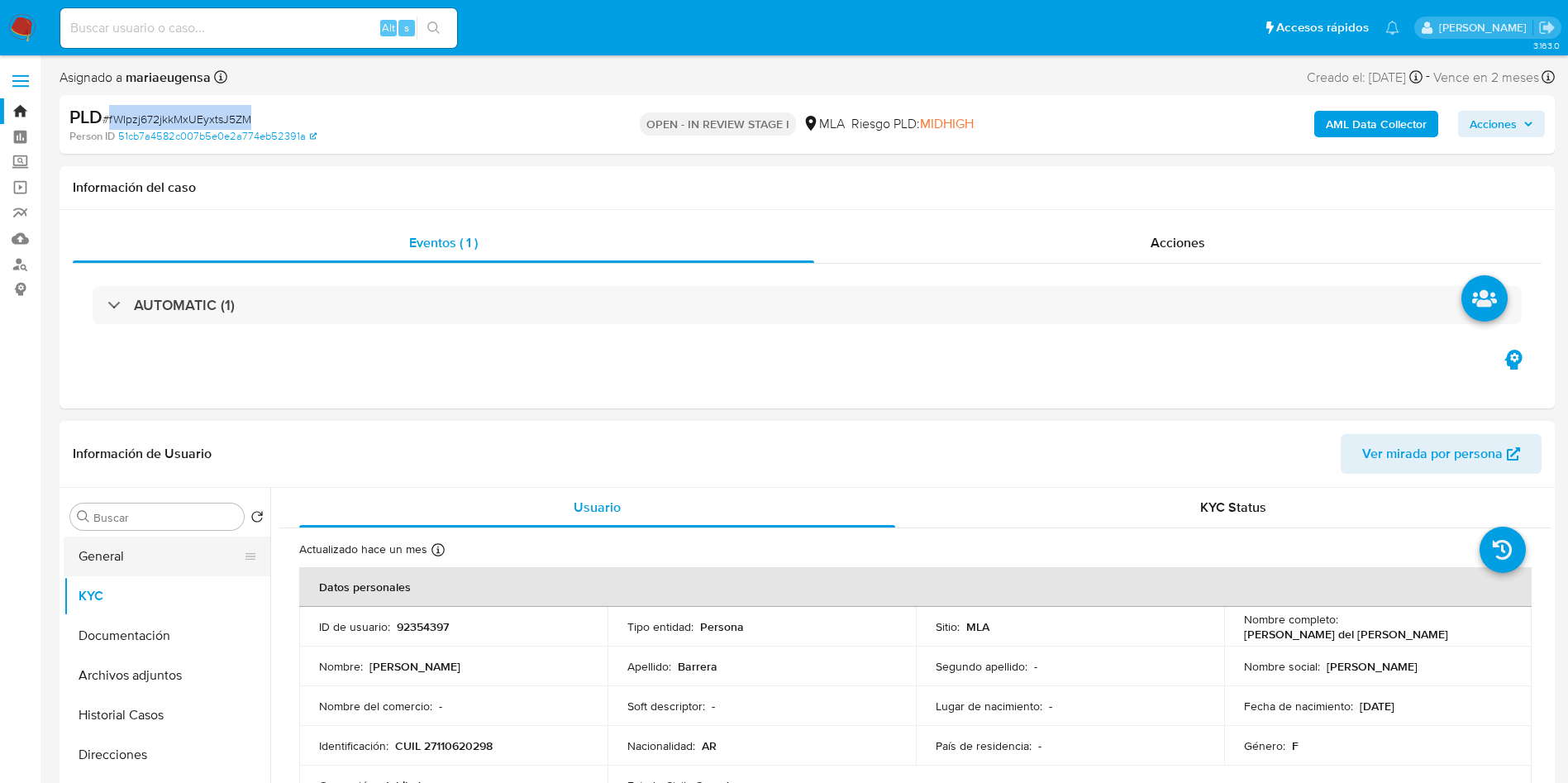
click at [138, 546] on button "General" at bounding box center [160, 556] width 193 height 40
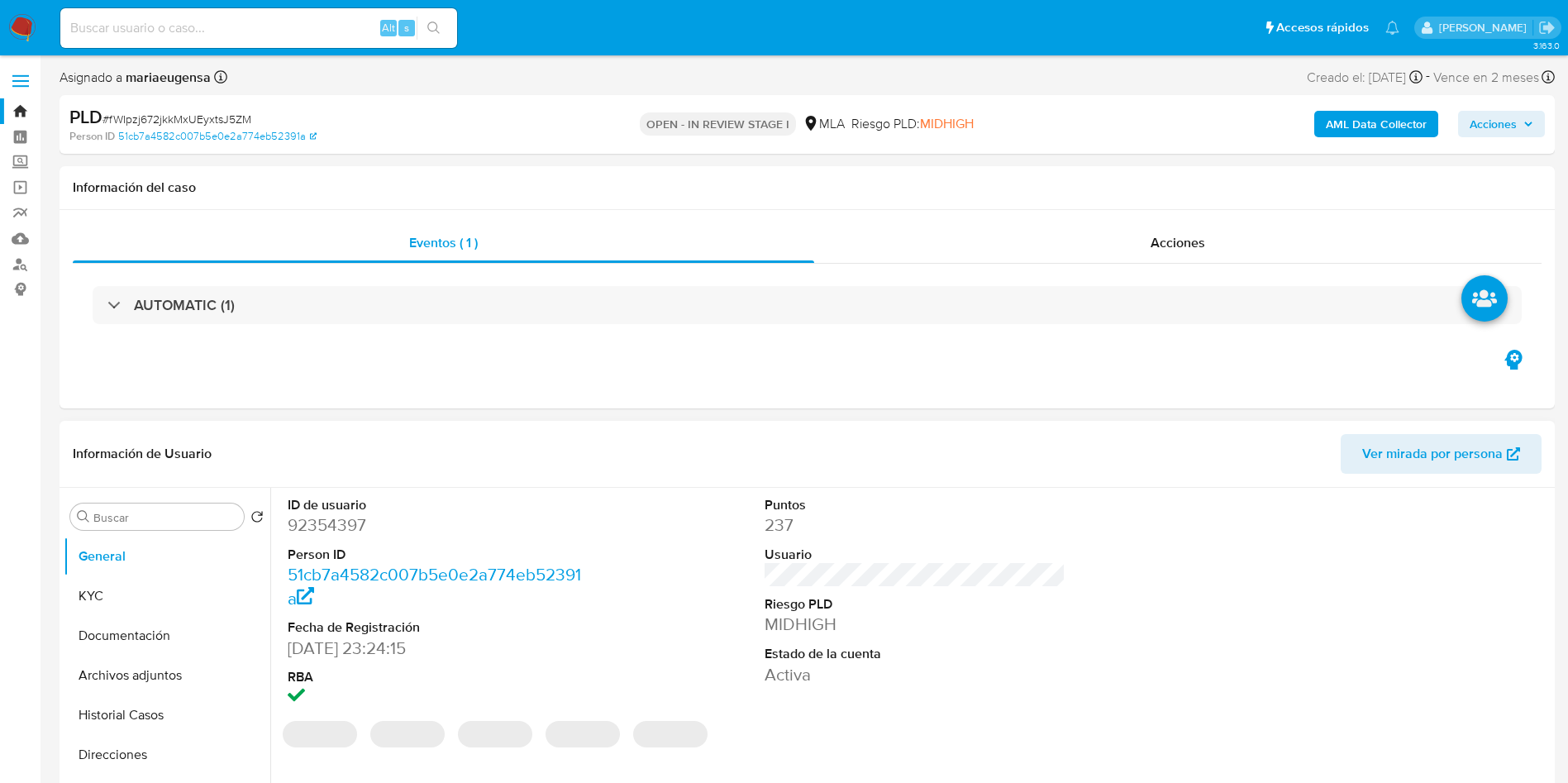
click at [309, 531] on dd "92354397" at bounding box center [438, 525] width 302 height 23
copy dd "92354397"
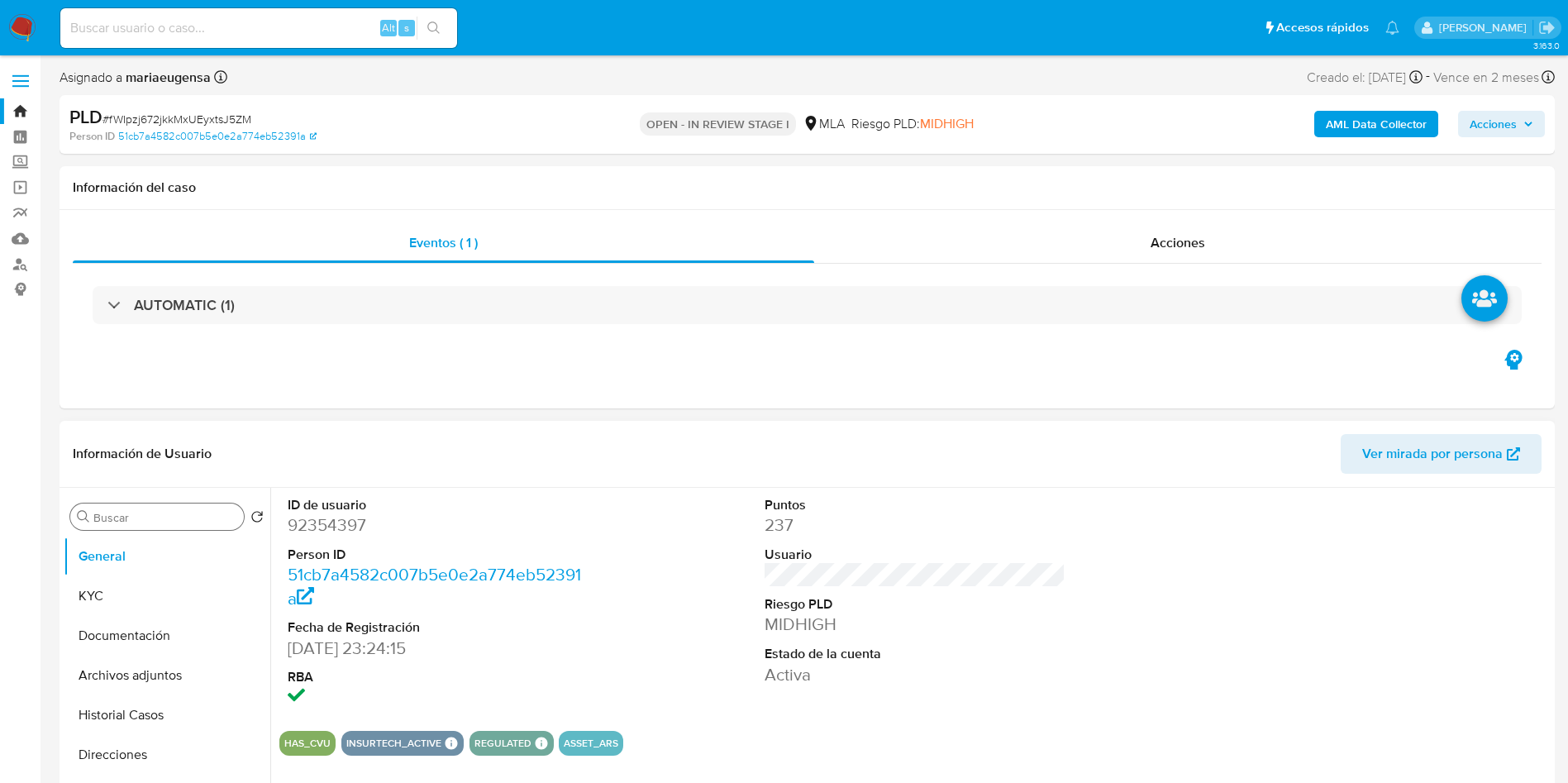
click at [142, 510] on input "Buscar" at bounding box center [165, 517] width 144 height 15
type input "arc"
click at [146, 593] on button "Archivos adjuntos" at bounding box center [160, 596] width 193 height 40
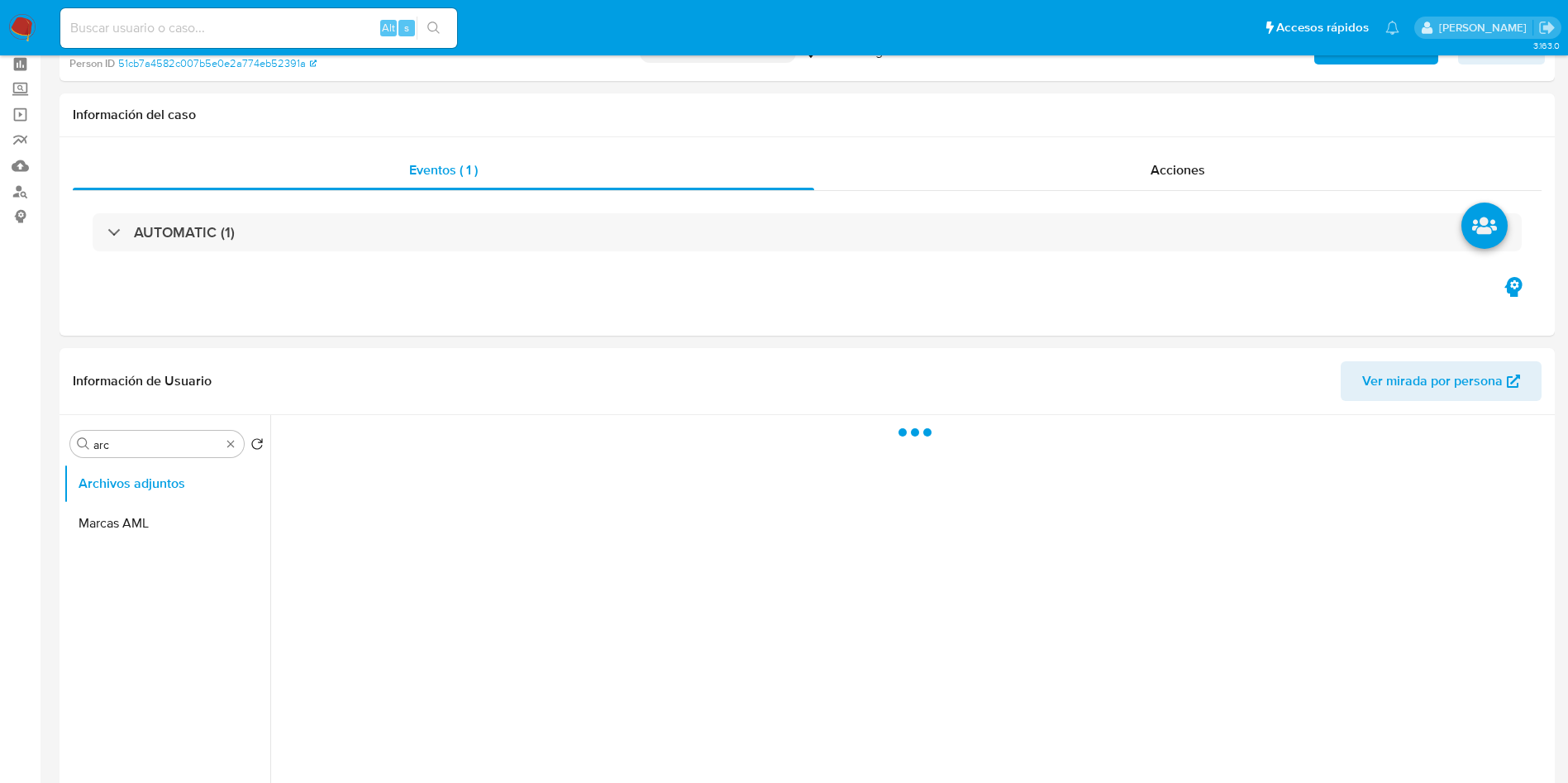
scroll to position [123, 0]
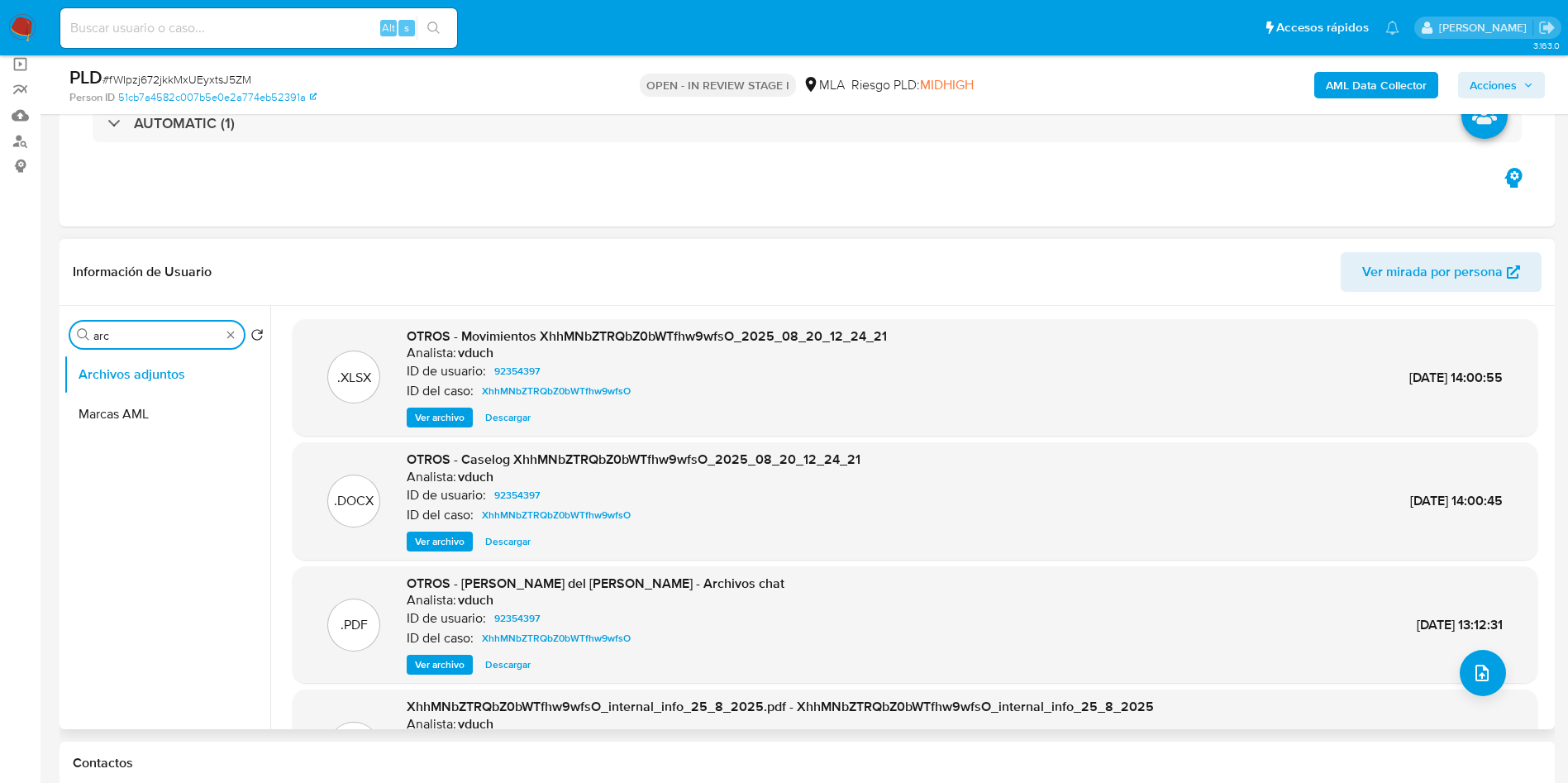
click at [186, 335] on input "arc" at bounding box center [157, 335] width 128 height 15
click at [186, 334] on input "arc" at bounding box center [157, 335] width 128 height 15
type input "direc"
click at [154, 425] on button "Direcciones" at bounding box center [160, 413] width 193 height 40
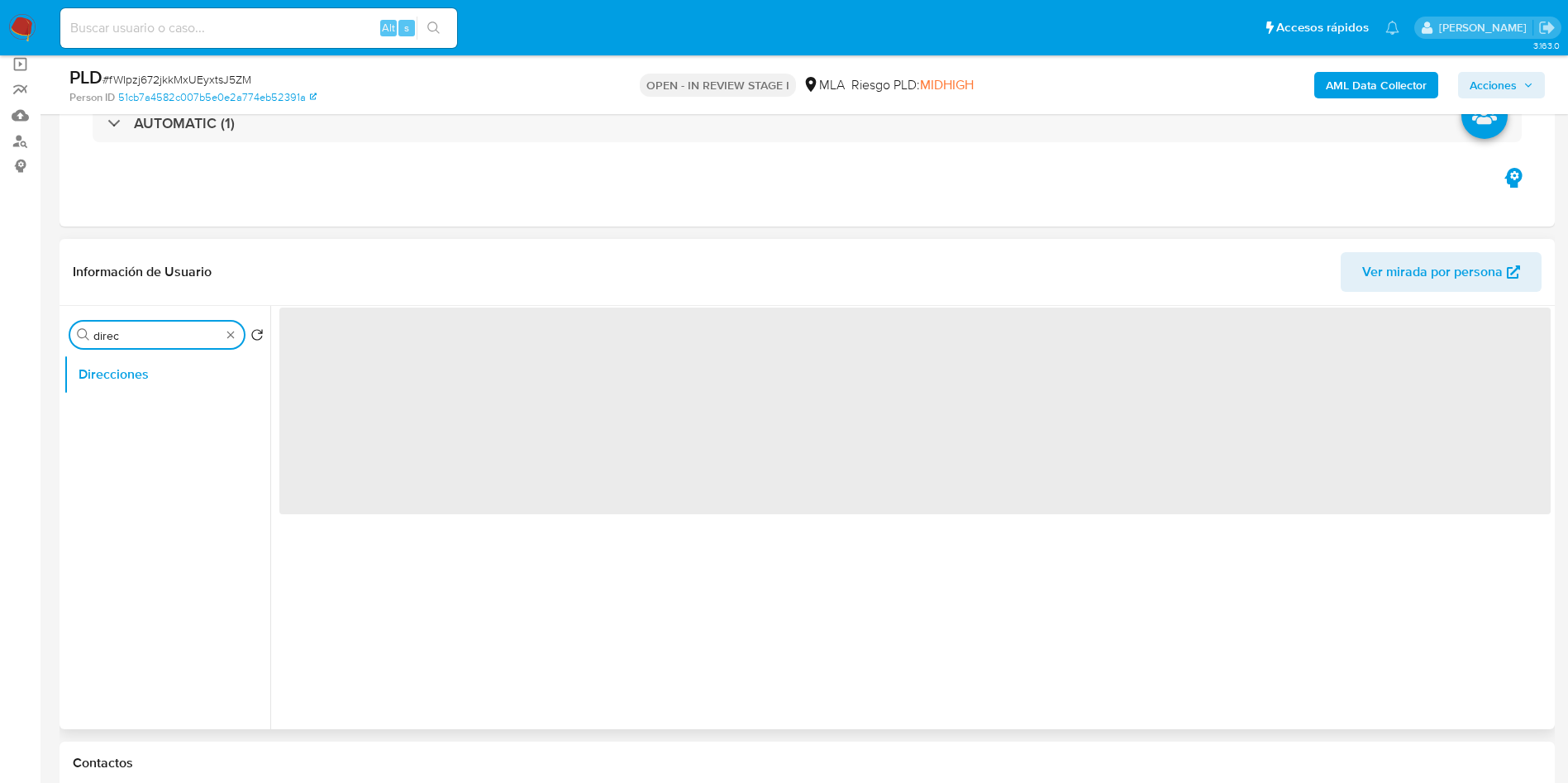
click at [151, 331] on input "direc" at bounding box center [157, 335] width 128 height 15
click at [151, 332] on input "direc" at bounding box center [157, 335] width 128 height 15
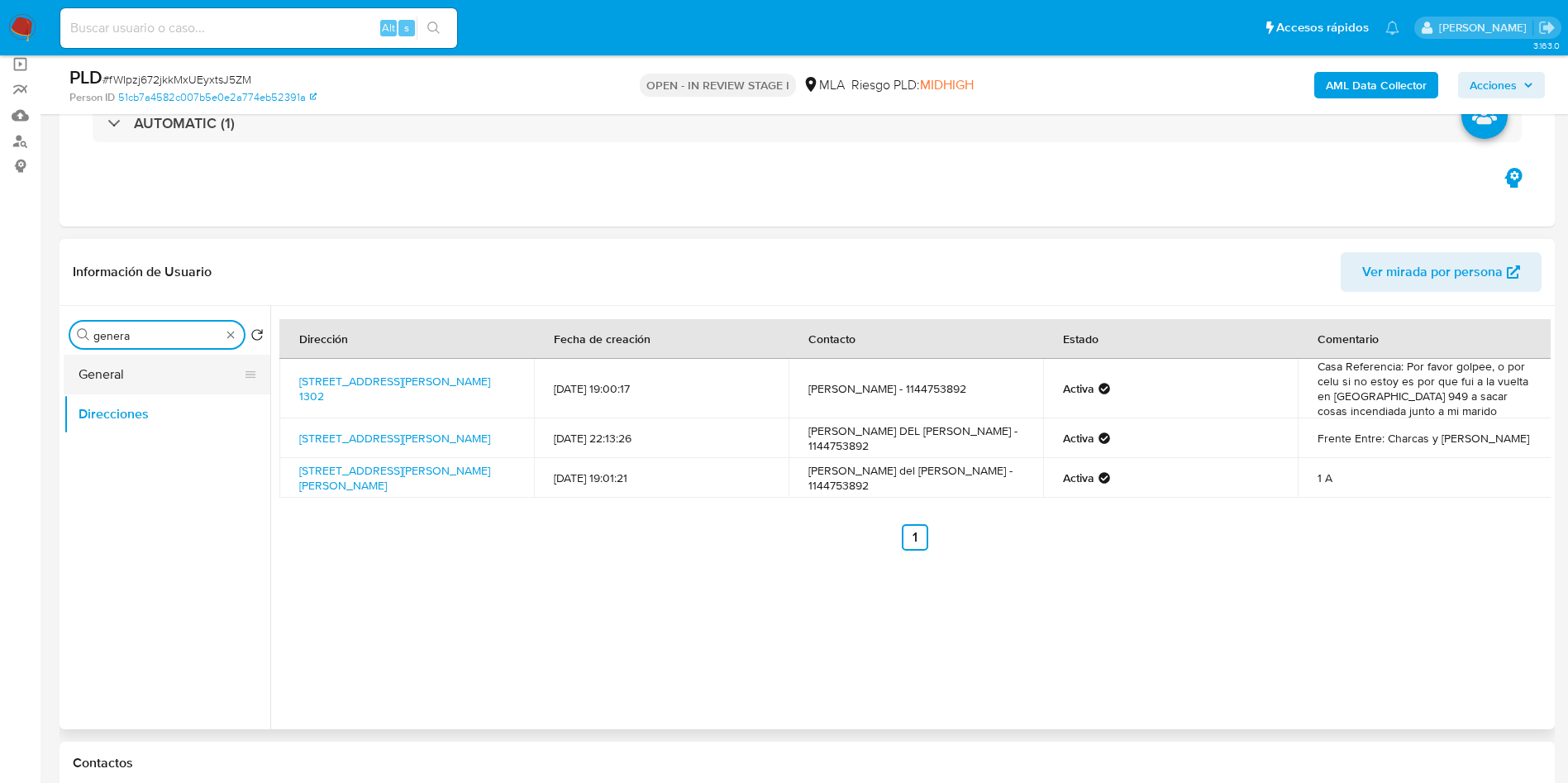
type input "genera"
click at [173, 364] on button "General" at bounding box center [160, 374] width 193 height 40
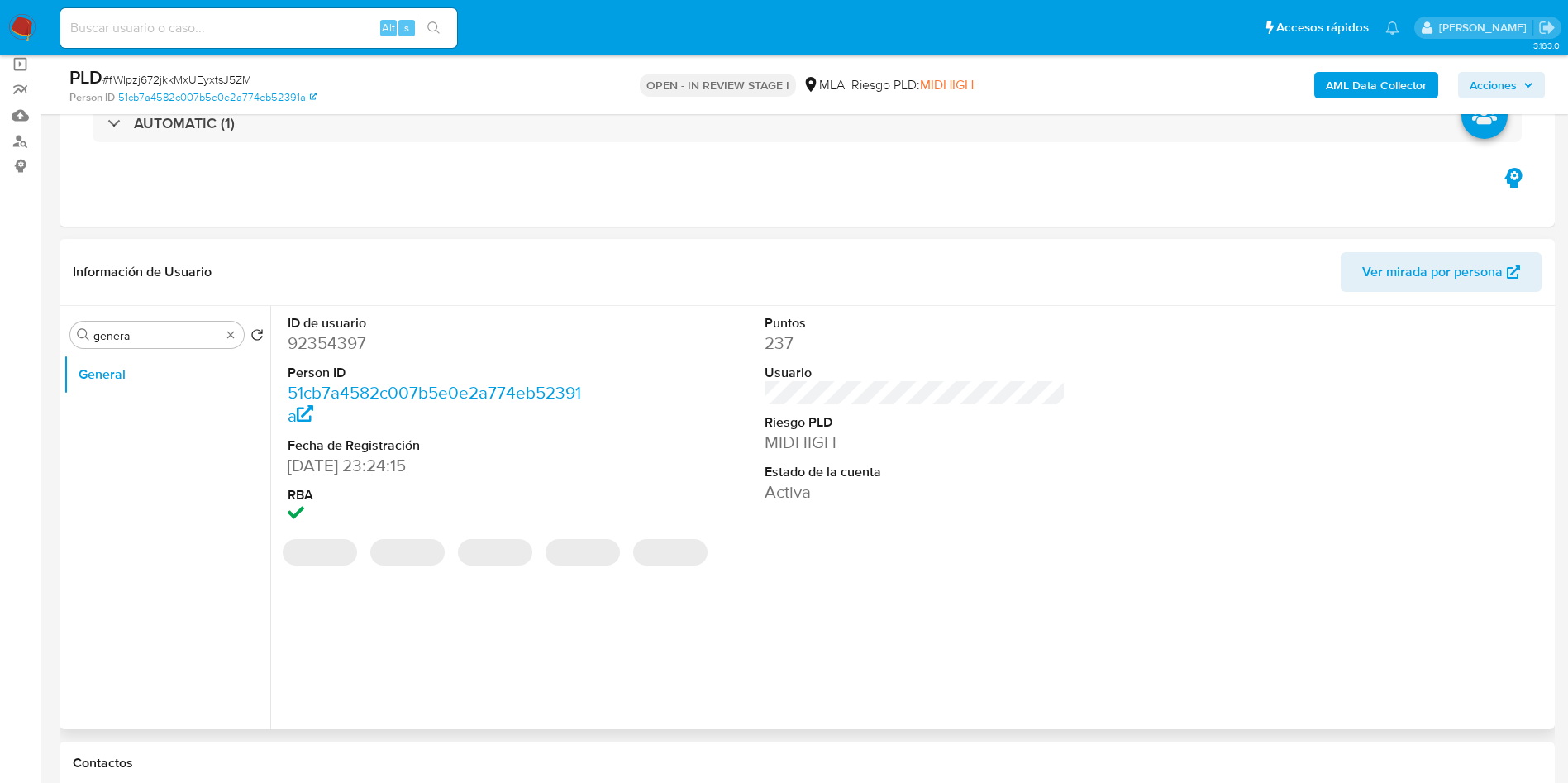
click at [350, 346] on dd "92354397" at bounding box center [438, 343] width 302 height 23
copy dd "92354397"
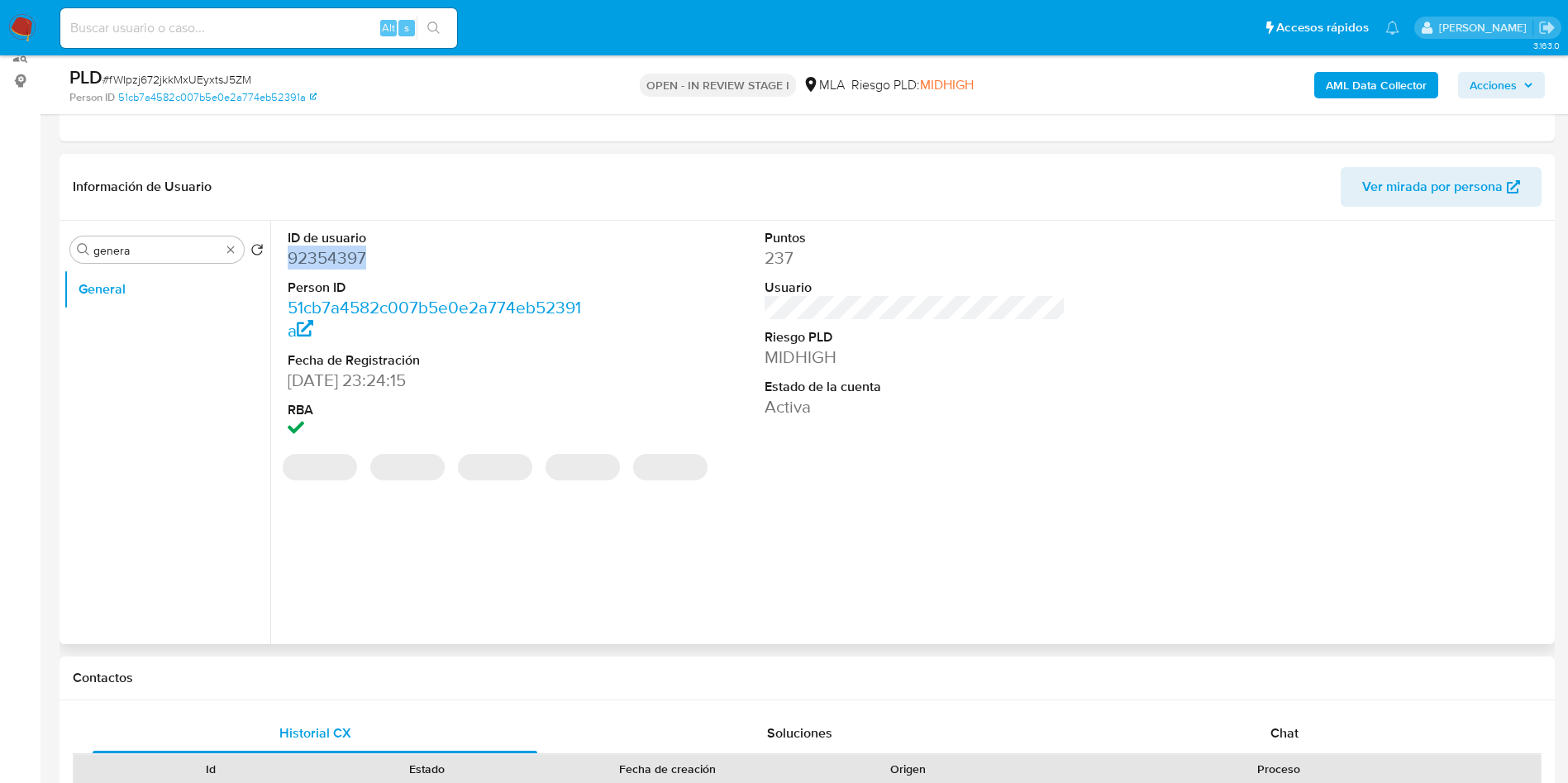
scroll to position [247, 0]
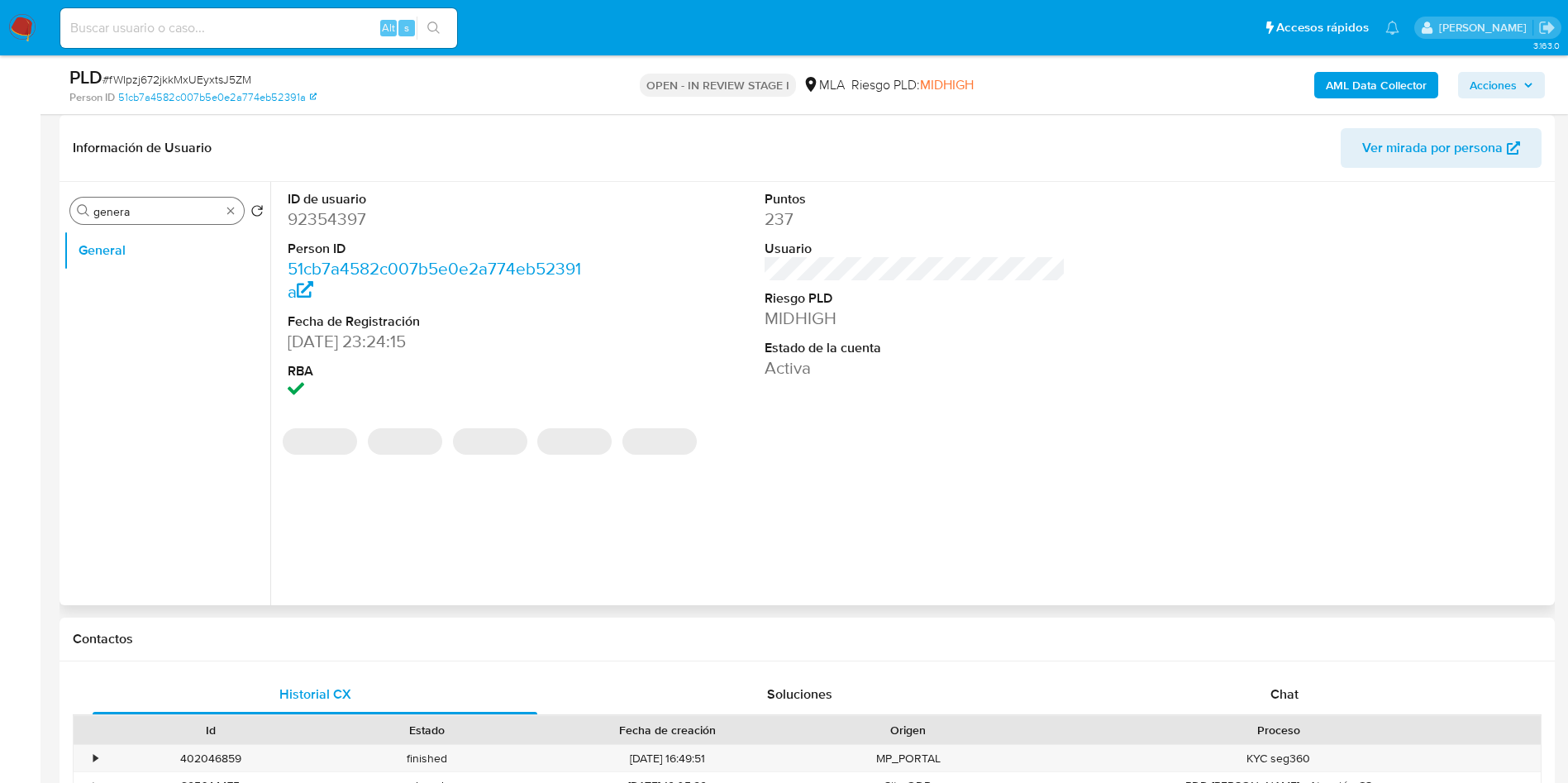
click at [174, 214] on input "genera" at bounding box center [157, 211] width 128 height 15
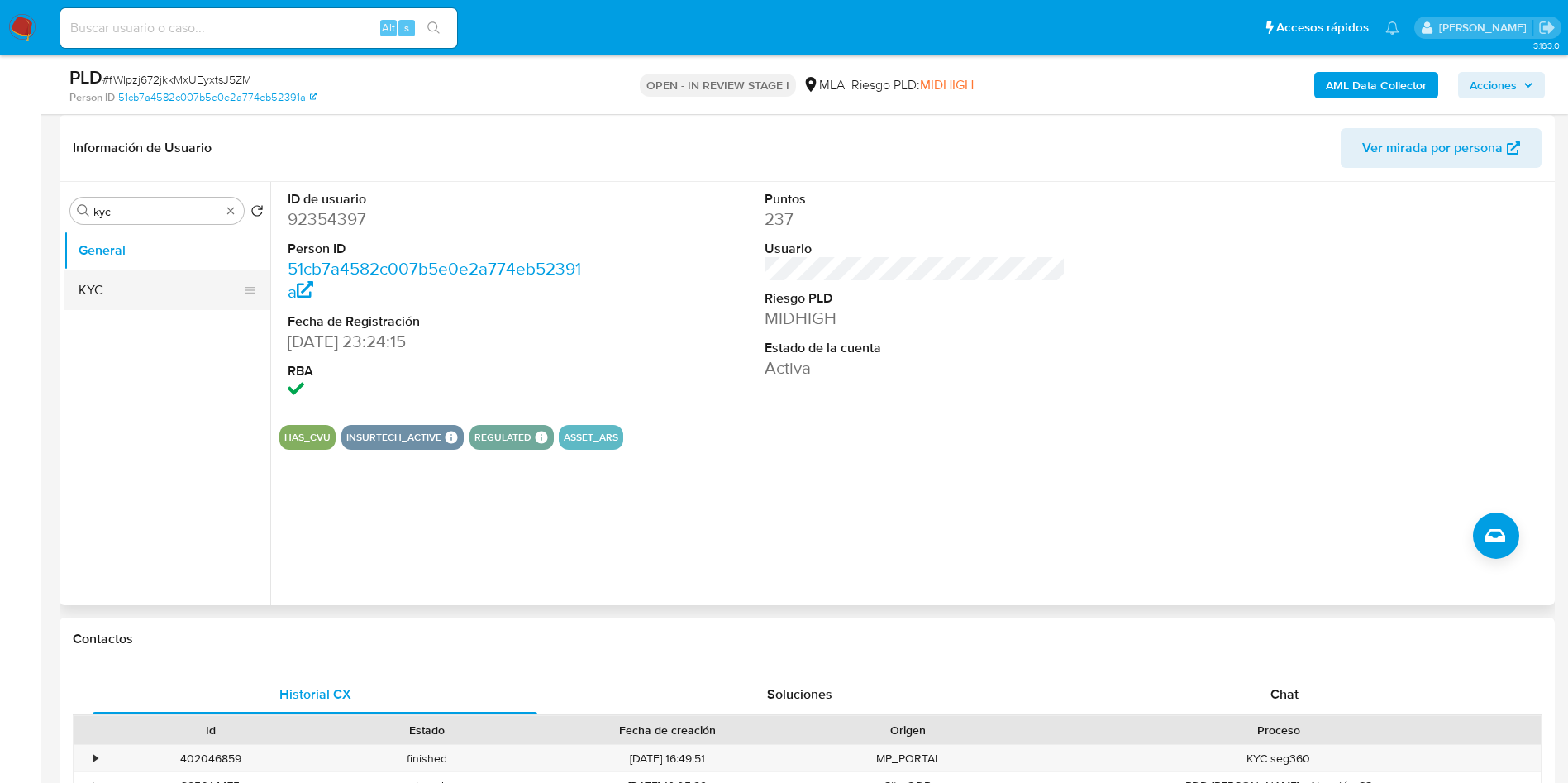
click at [134, 293] on button "KYC" at bounding box center [160, 289] width 193 height 40
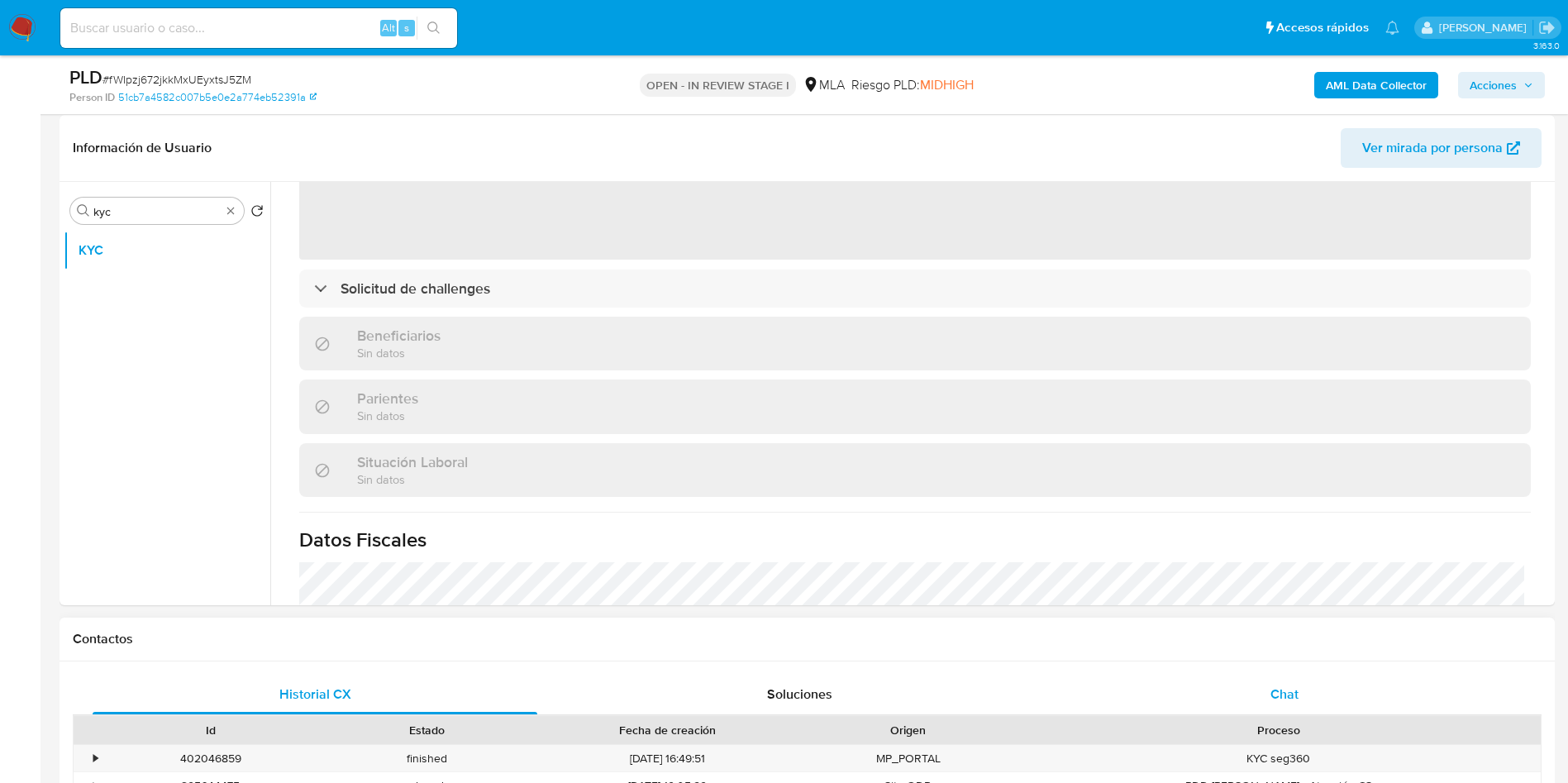
scroll to position [248, 0]
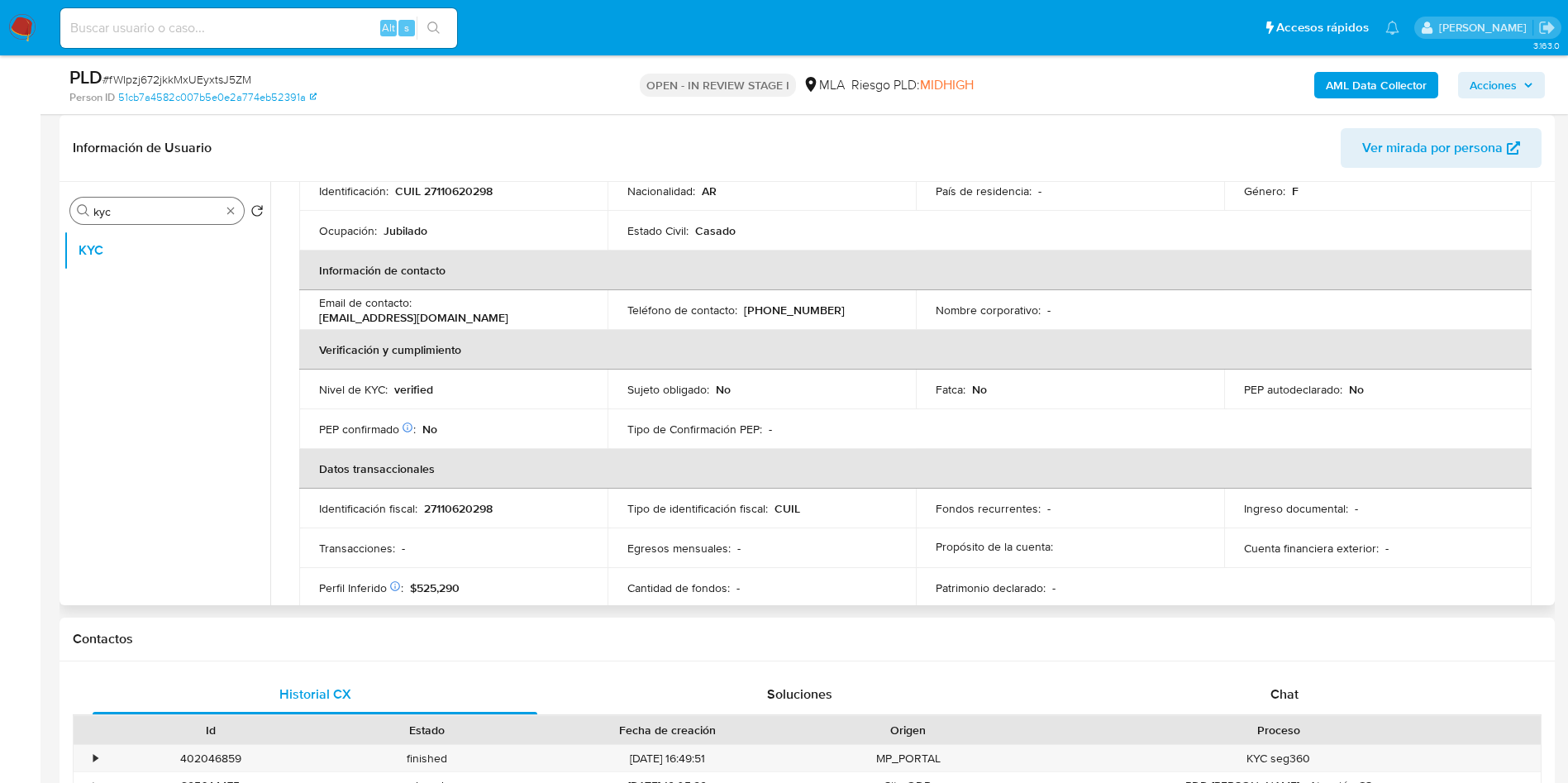
click at [167, 204] on input "kyc" at bounding box center [157, 211] width 128 height 15
type input "arc"
click at [144, 279] on button "Archivos adjuntos" at bounding box center [160, 289] width 193 height 40
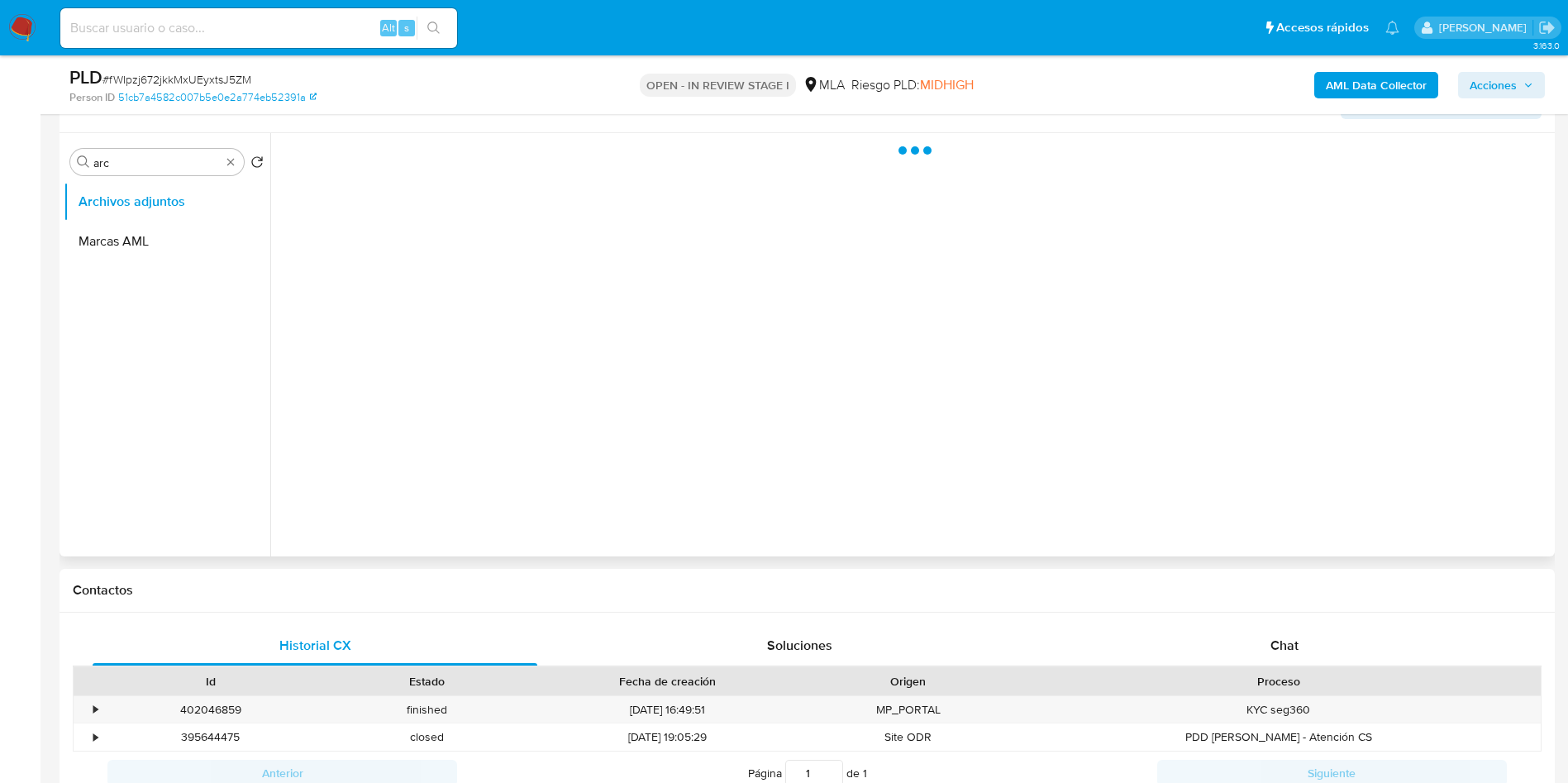
scroll to position [371, 0]
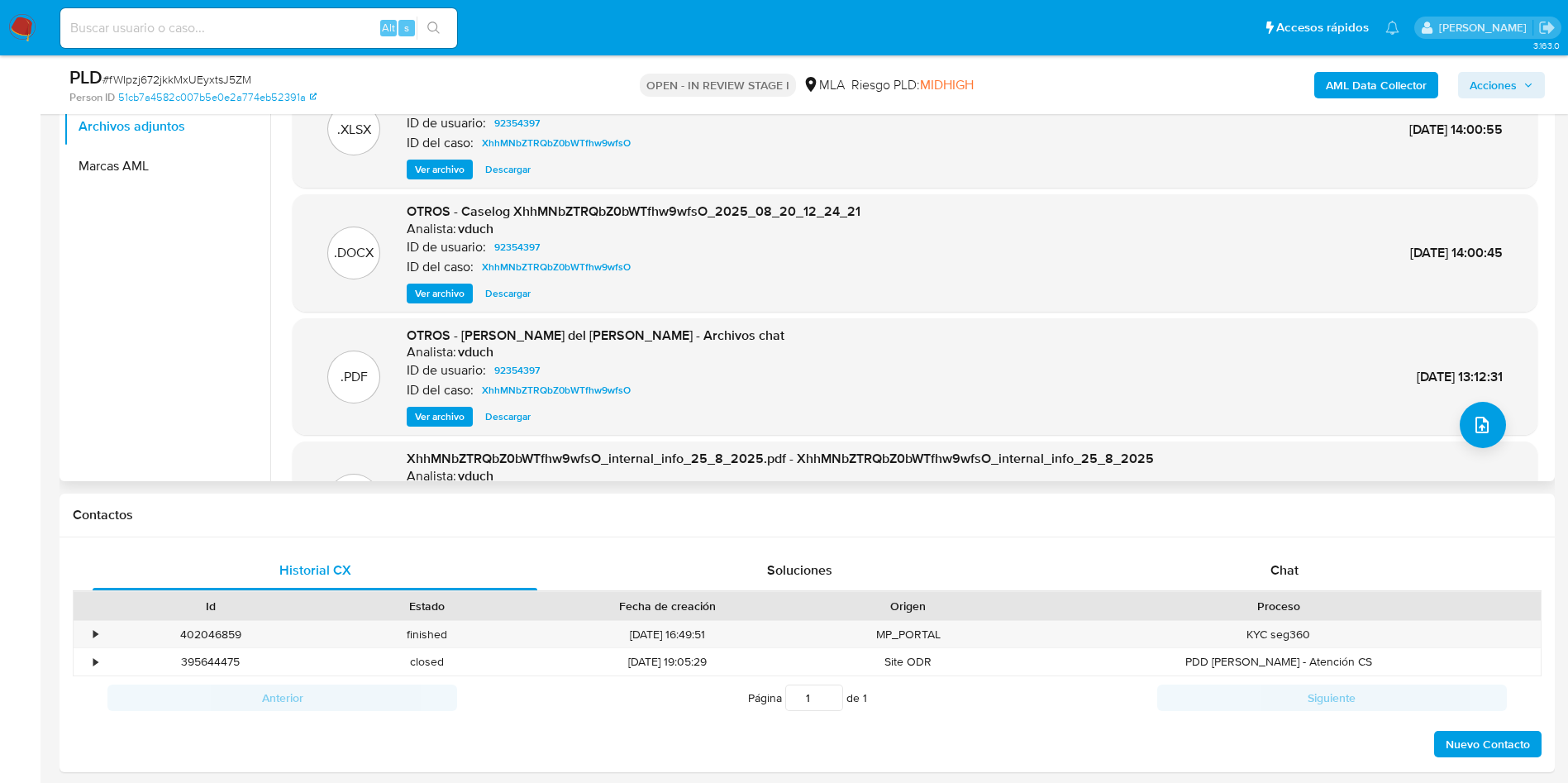
click at [441, 301] on span "Ver archivo" at bounding box center [440, 293] width 49 height 17
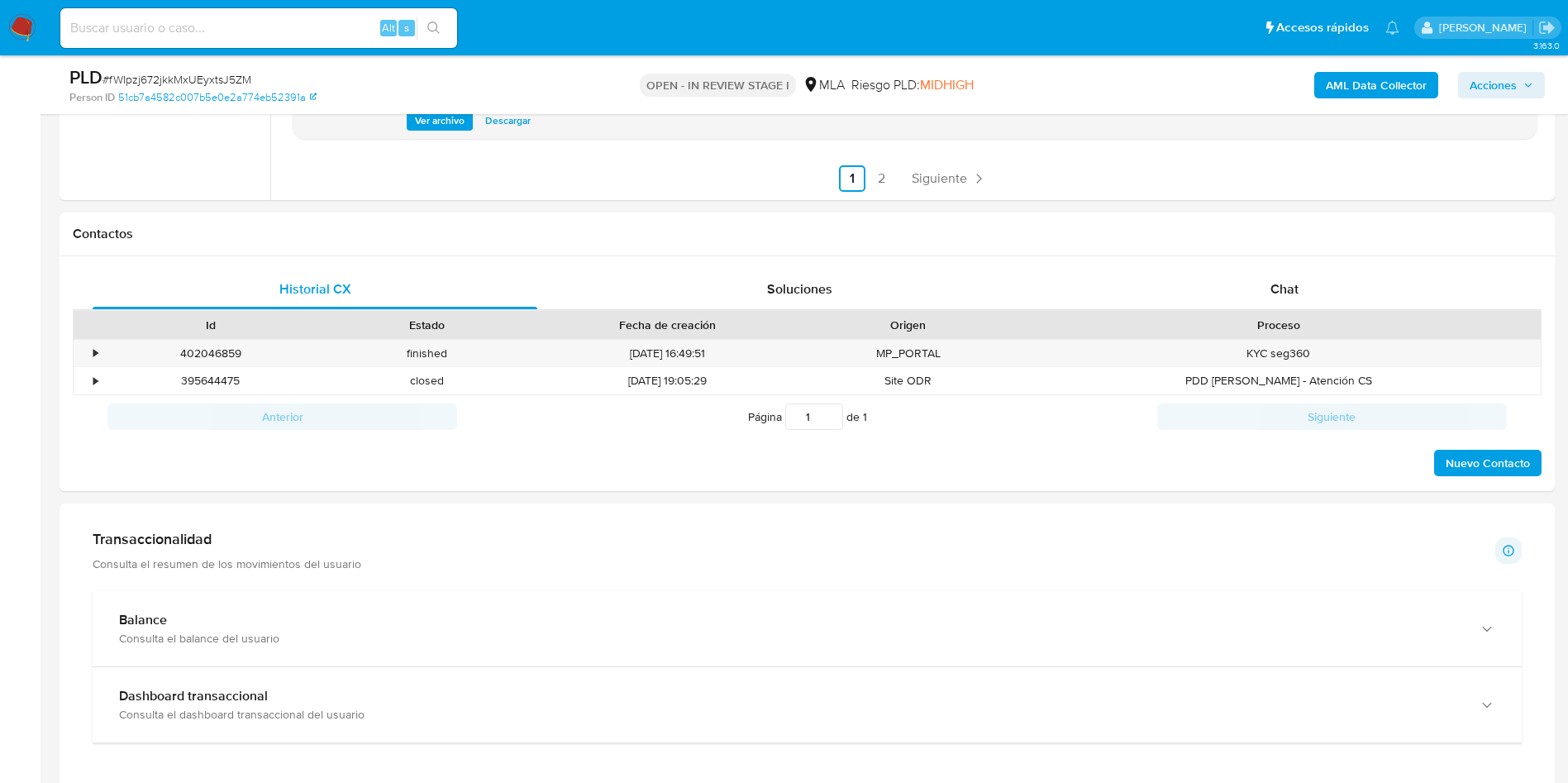
scroll to position [867, 0]
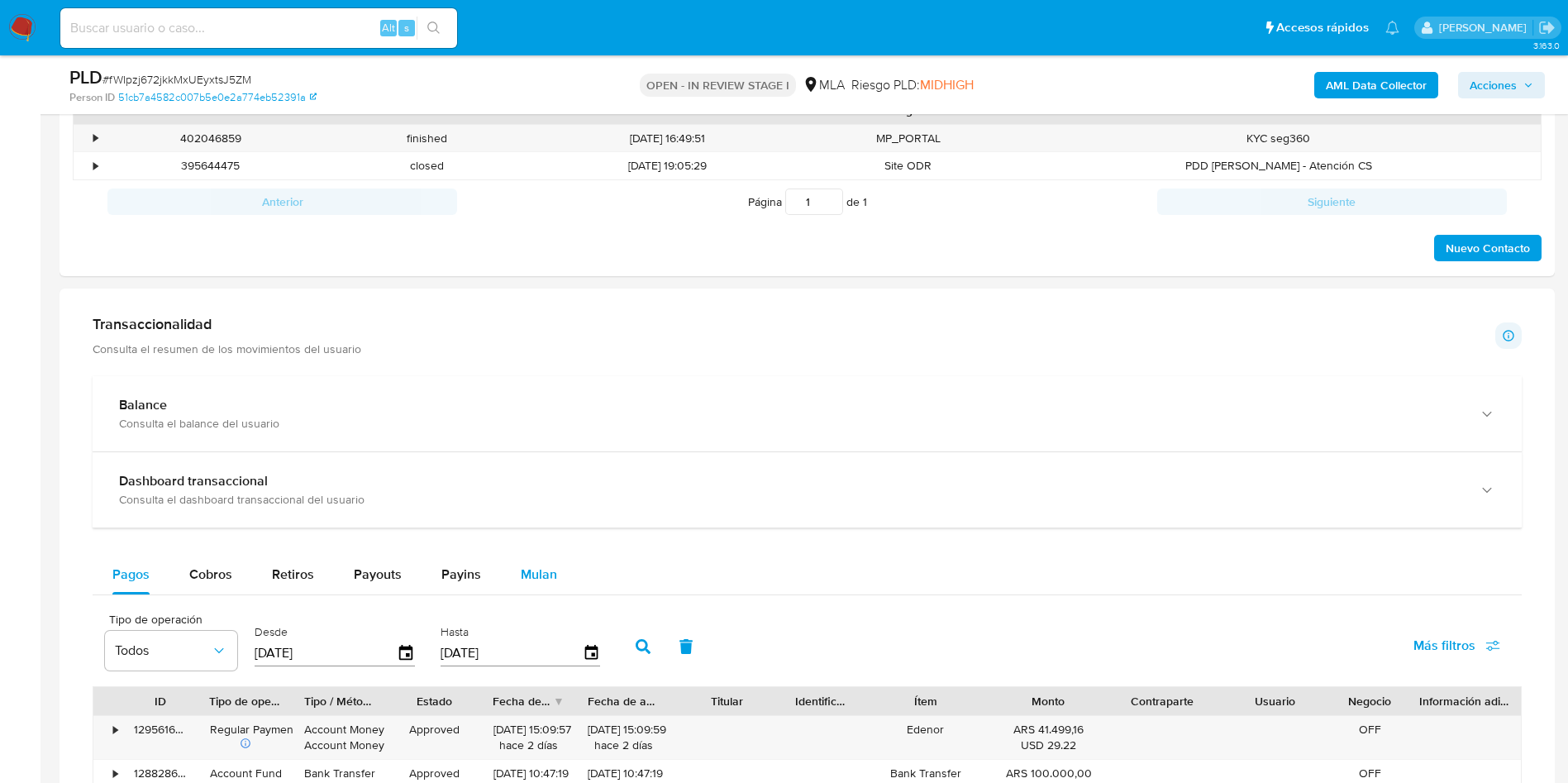
click at [521, 574] on span "Mulan" at bounding box center [538, 574] width 36 height 19
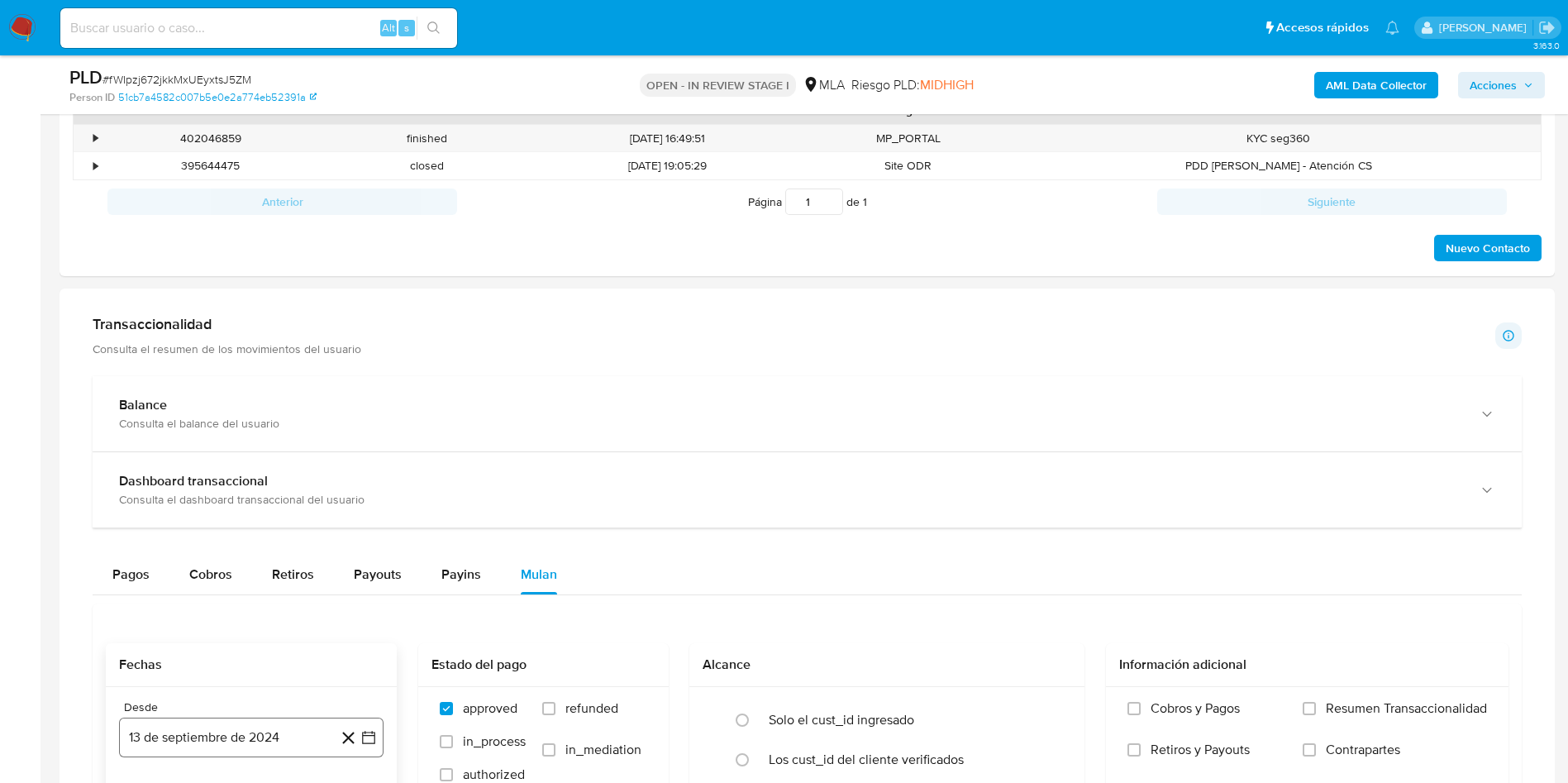
scroll to position [1116, 0]
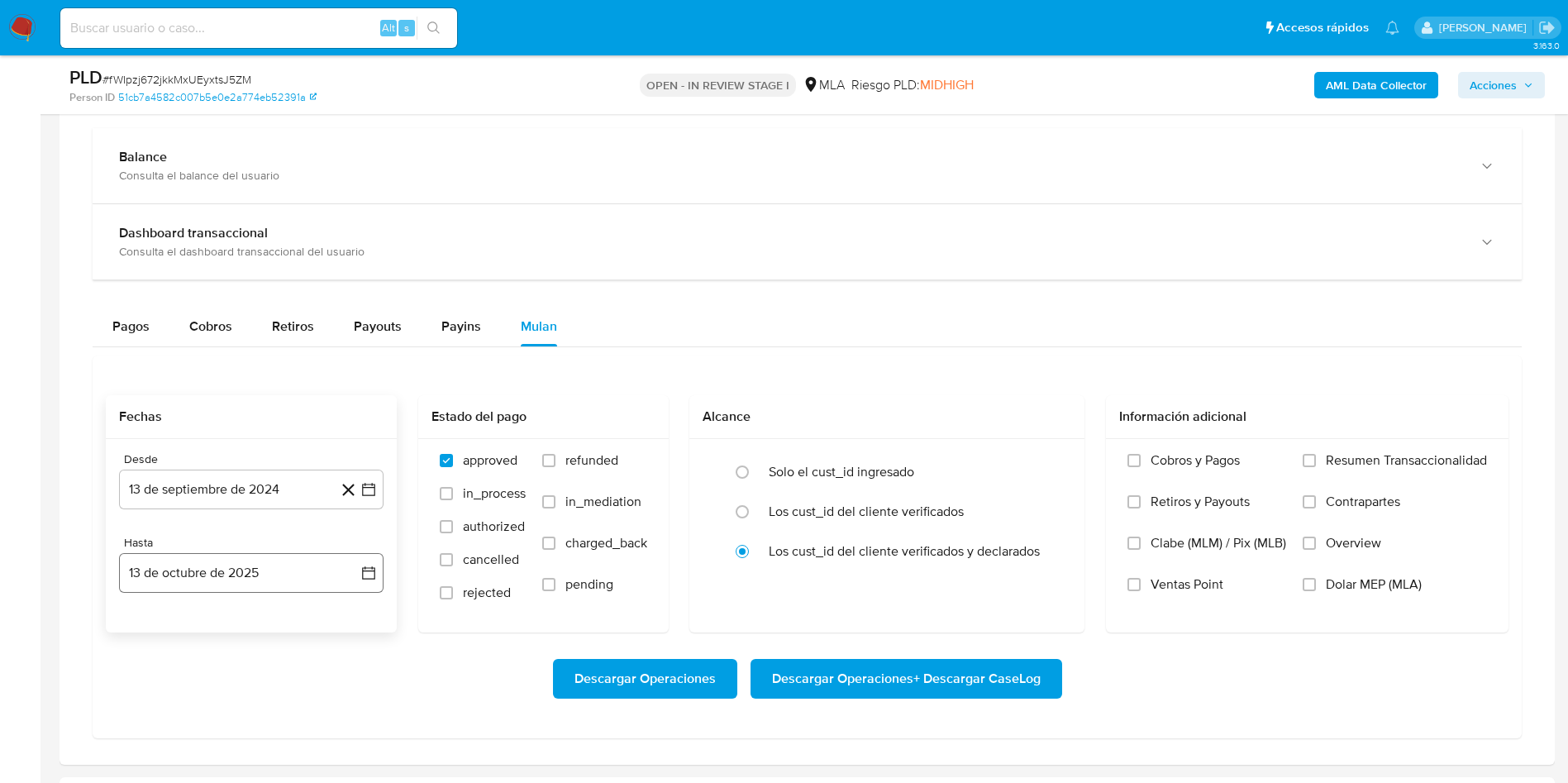
click at [222, 558] on button "13 de octubre de 2025" at bounding box center [251, 573] width 265 height 40
click at [241, 315] on span "octubre 2025" at bounding box center [243, 321] width 81 height 17
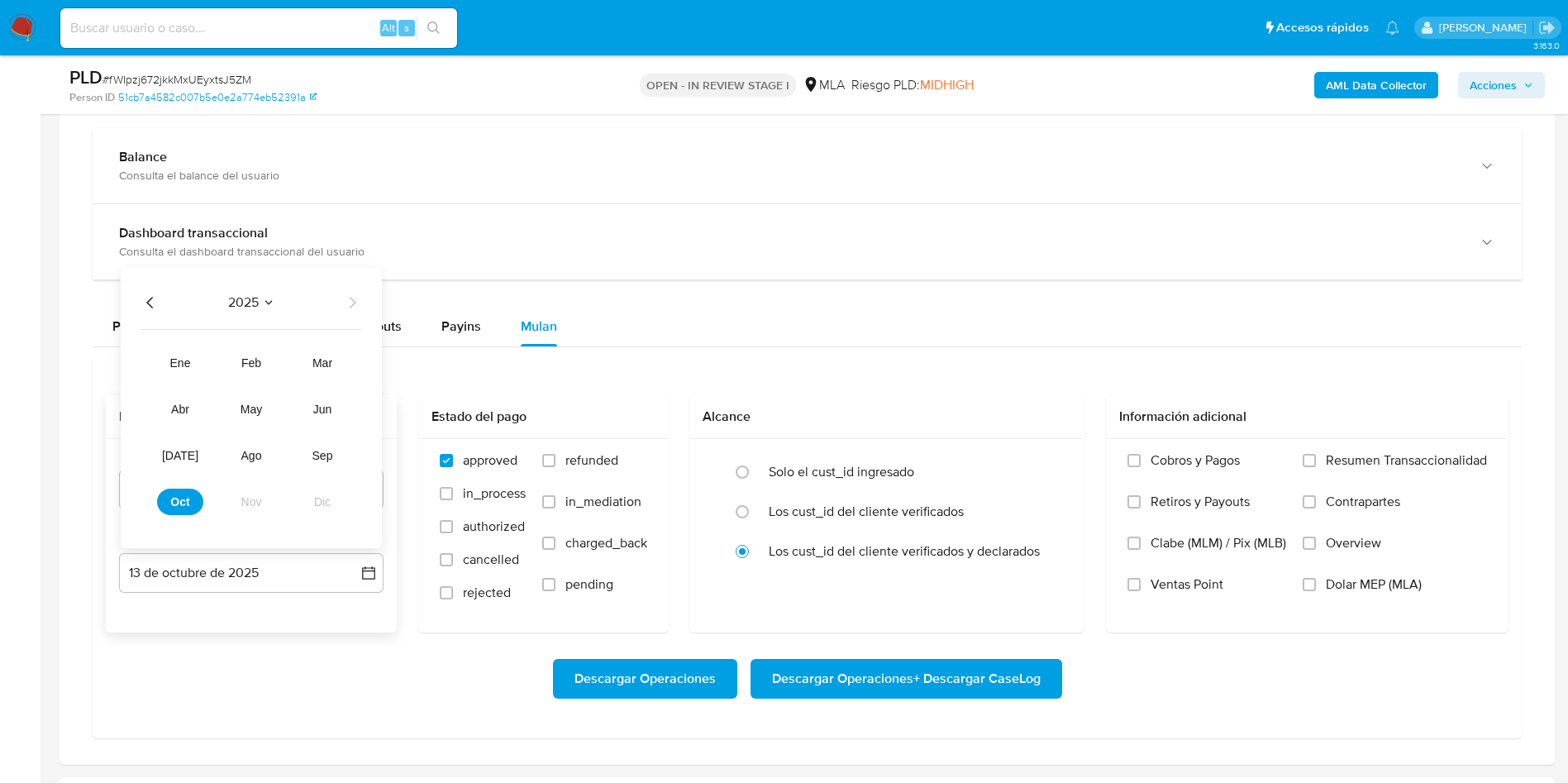
click at [148, 300] on icon "Año anterior" at bounding box center [150, 303] width 20 height 20
click at [256, 307] on span "2024" at bounding box center [243, 303] width 31 height 17
click at [238, 313] on span "octubre 2025" at bounding box center [244, 321] width 81 height 17
click at [245, 470] on tr "ene feb mar abr may jun jul ago sep oct nov dic" at bounding box center [252, 433] width 188 height 165
click at [246, 464] on button "ago" at bounding box center [251, 456] width 47 height 26
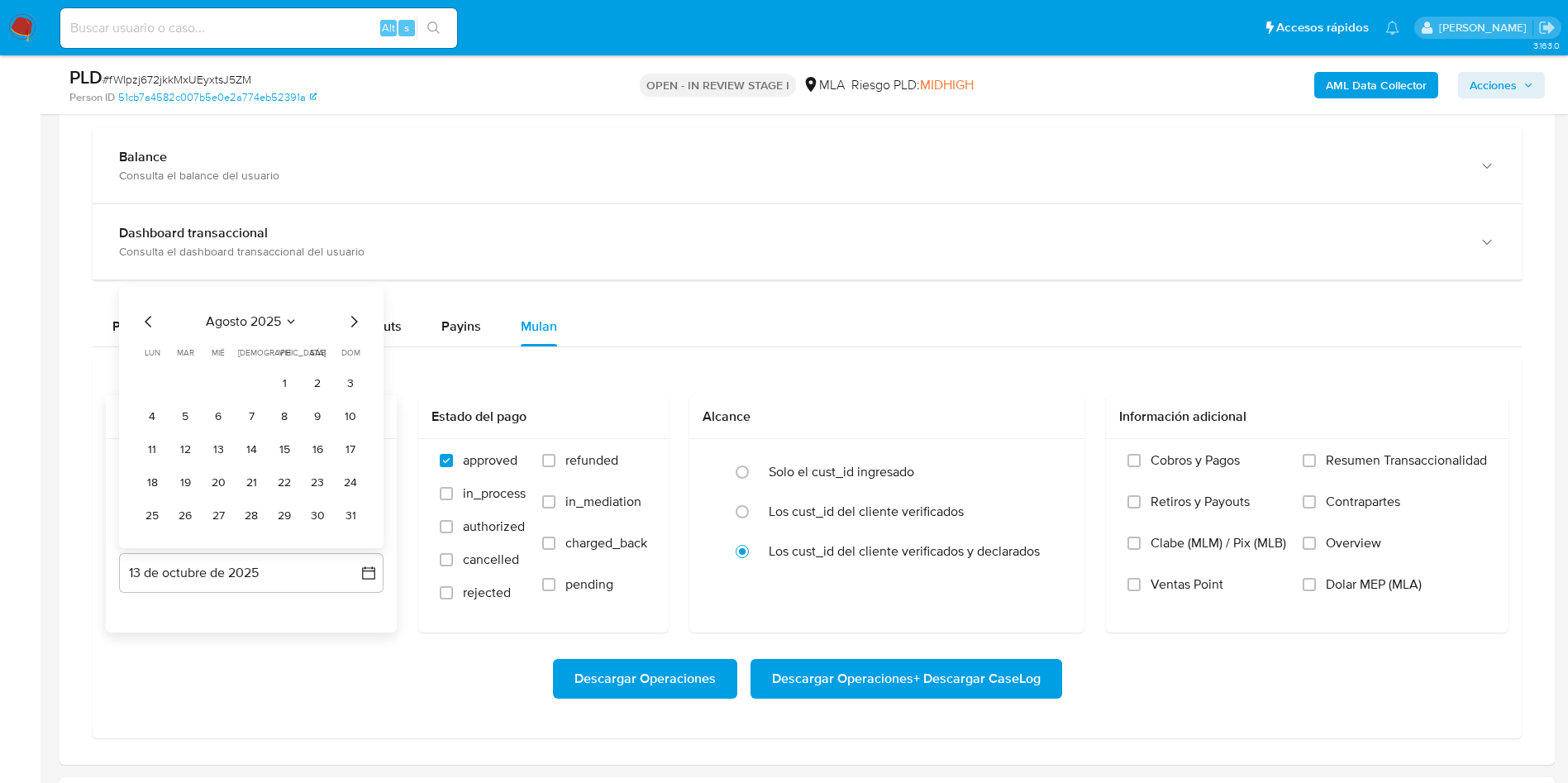
click at [355, 518] on button "31" at bounding box center [350, 515] width 26 height 26
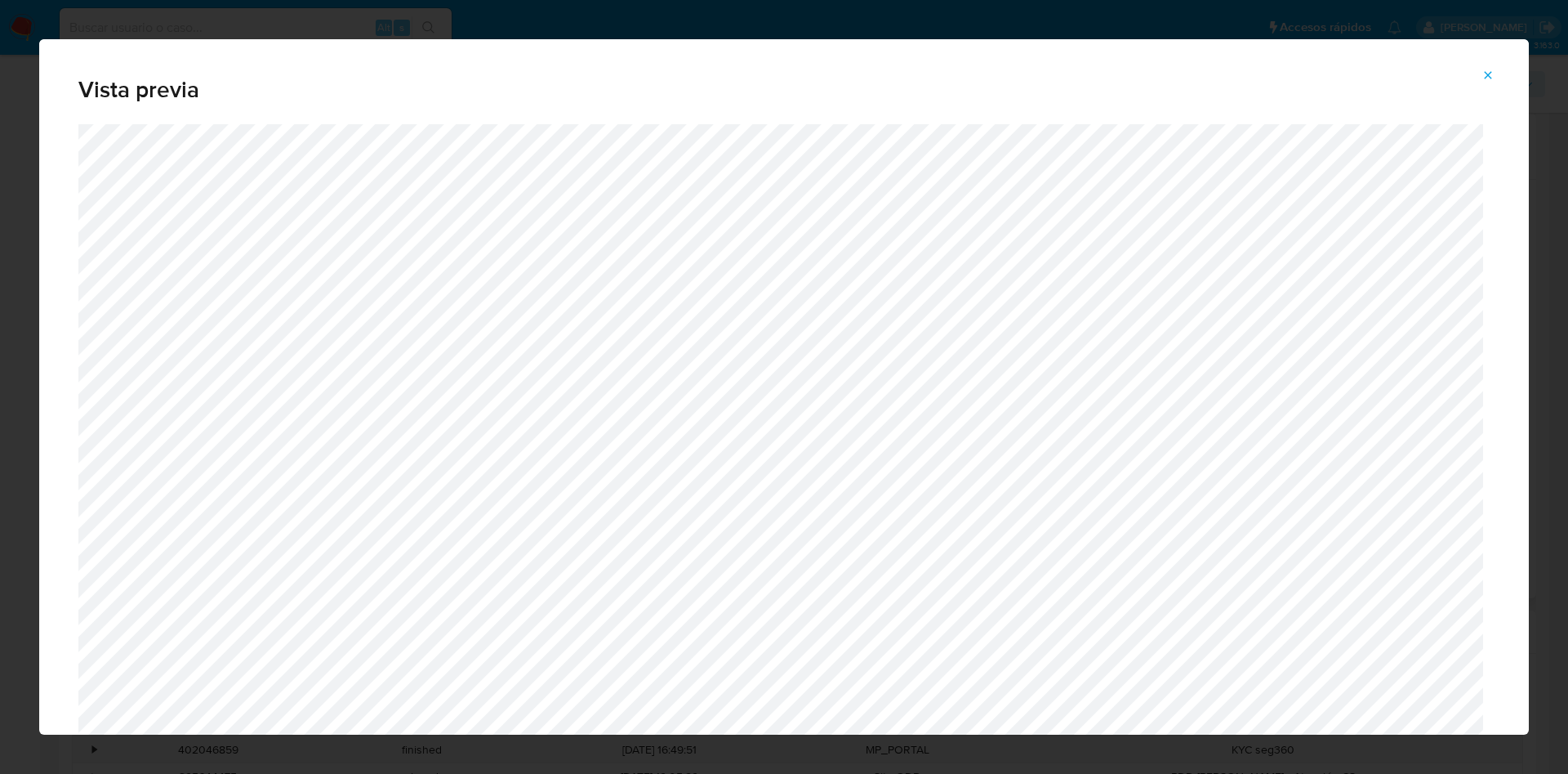
scroll to position [335, 0]
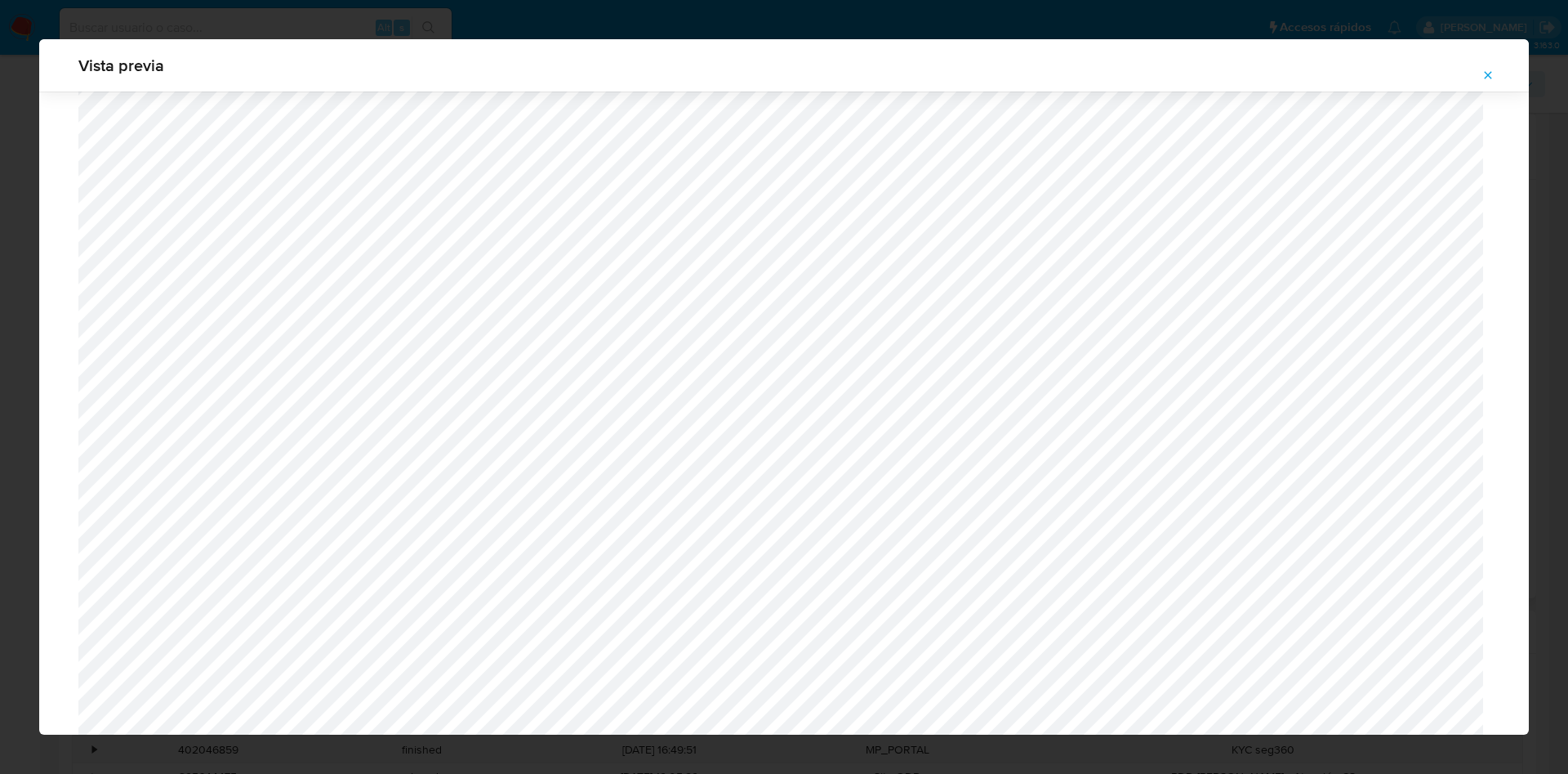
click at [1488, 72] on icon "Attachment preview" at bounding box center [1488, 75] width 13 height 13
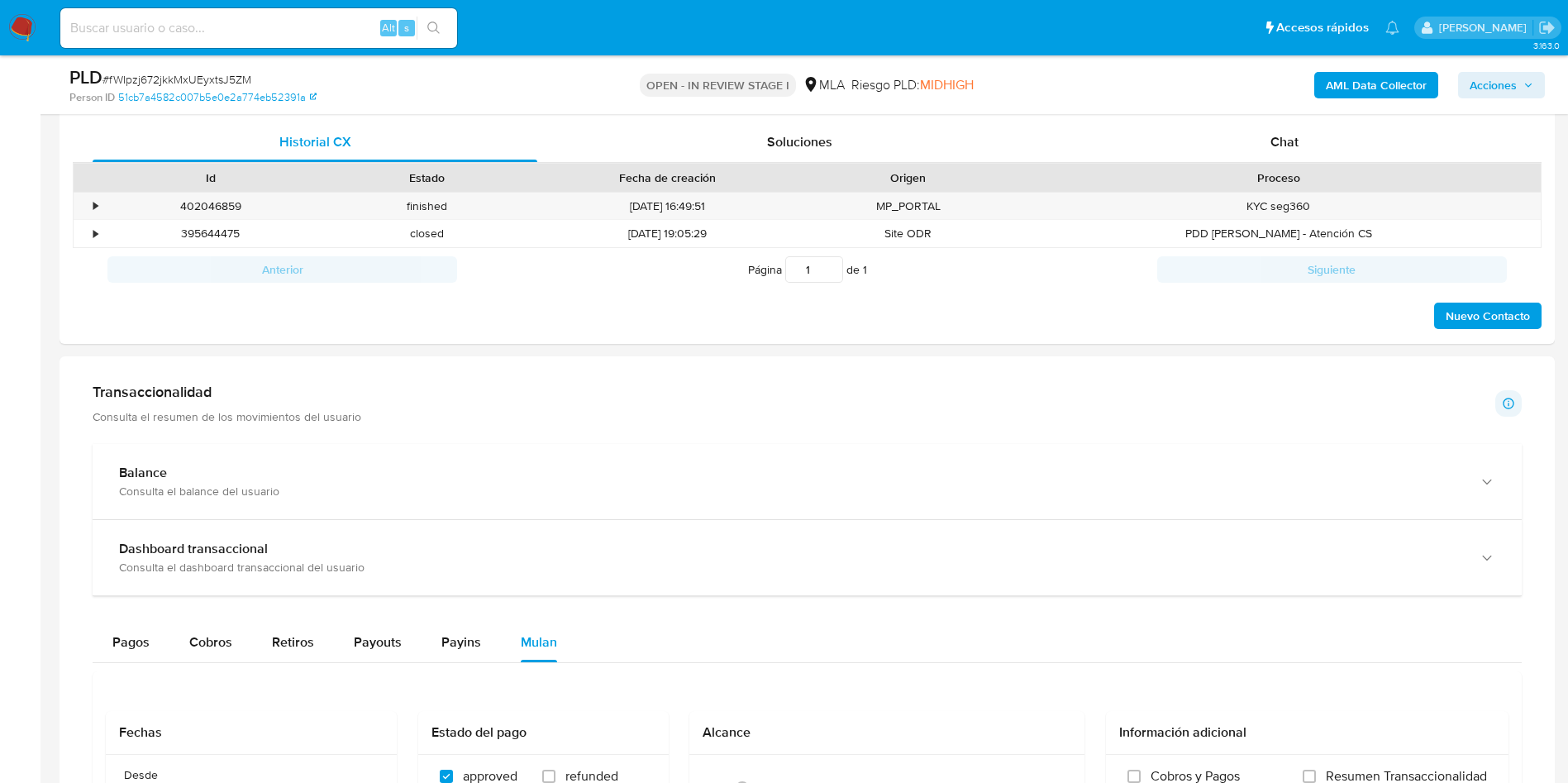
scroll to position [992, 0]
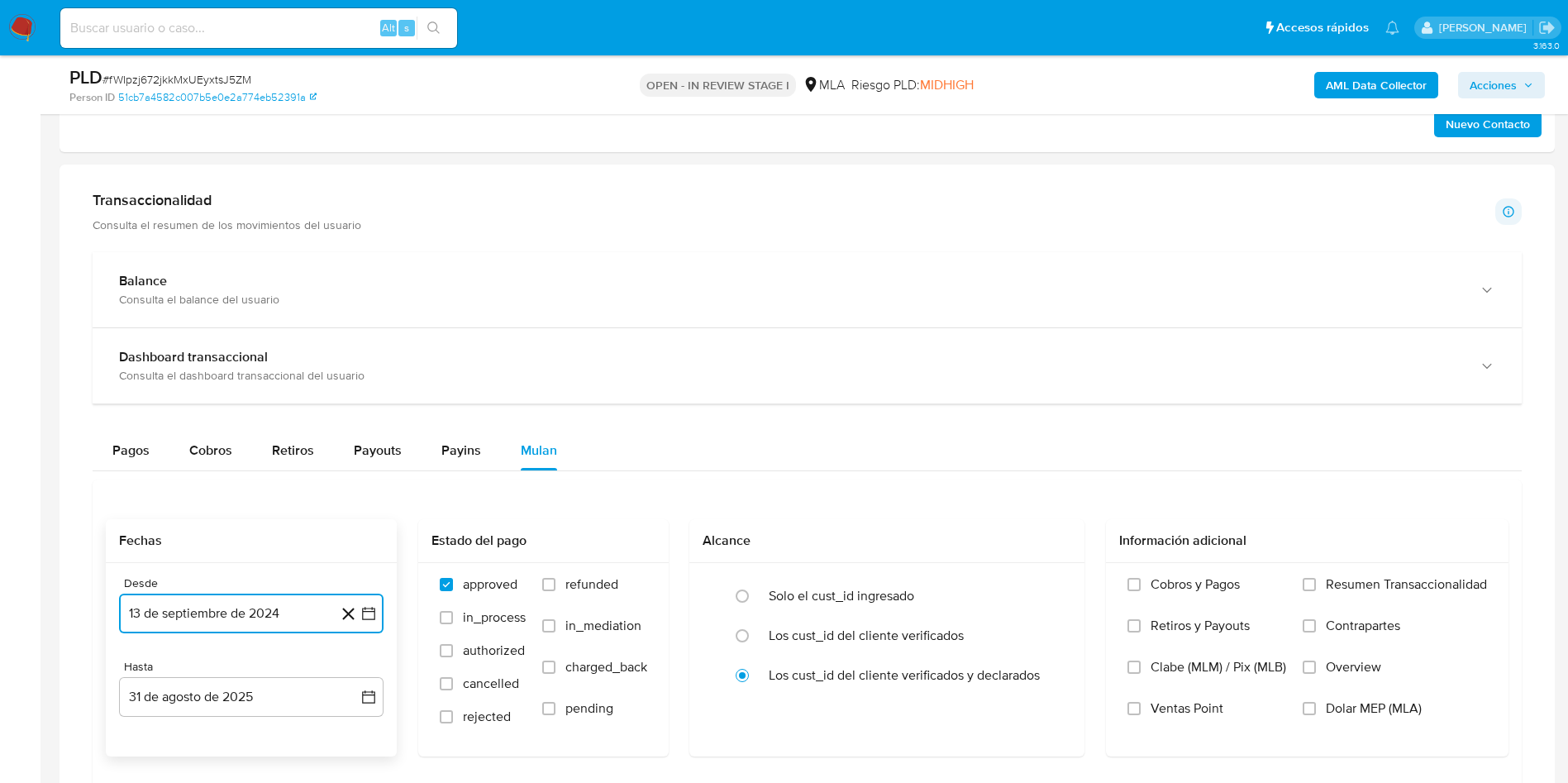
click at [318, 596] on button "13 de septiembre de 2024" at bounding box center [251, 613] width 265 height 40
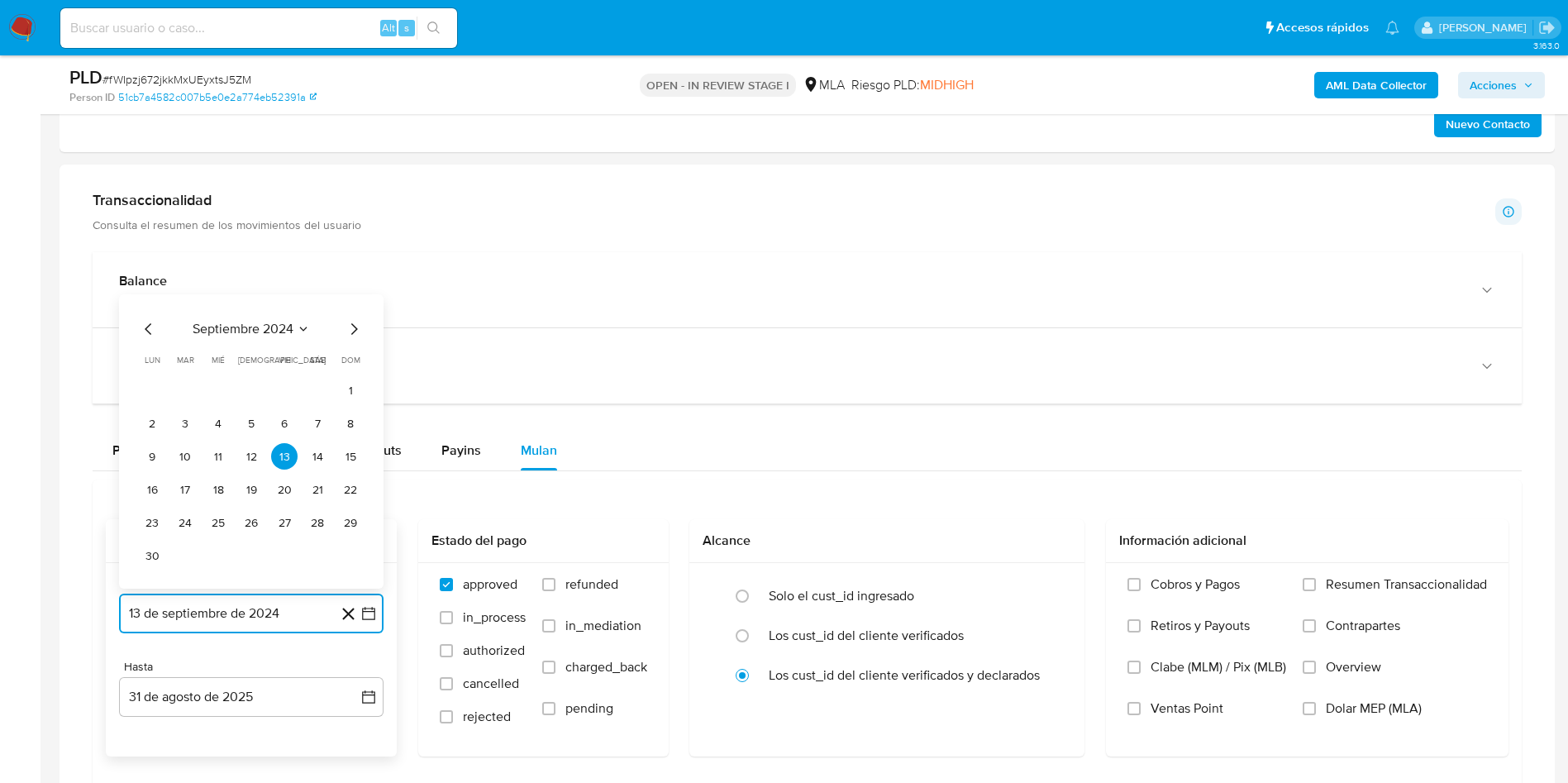
click at [358, 328] on icon "Mes siguiente" at bounding box center [354, 329] width 20 height 20
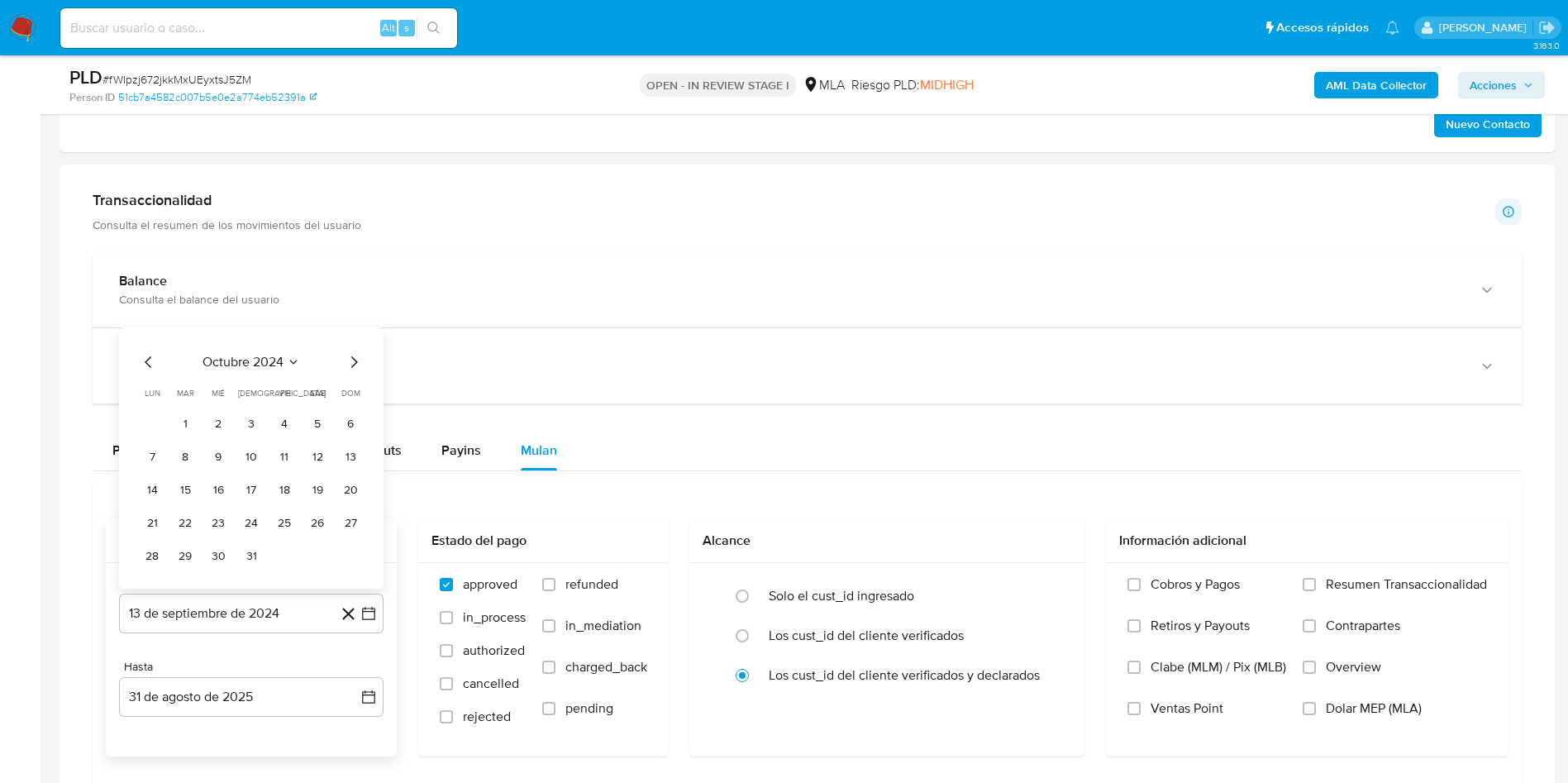
click at [274, 348] on div "octubre 2024 octubre 2024 lun lunes mar martes mié miércoles jue jueves vie vie…" at bounding box center [251, 457] width 265 height 261
click at [275, 355] on span "octubre 2024" at bounding box center [243, 362] width 81 height 17
click at [356, 340] on icon "Año siguiente" at bounding box center [350, 343] width 20 height 20
click at [251, 499] on span "ago" at bounding box center [250, 495] width 20 height 13
click at [281, 428] on button "1" at bounding box center [284, 423] width 26 height 26
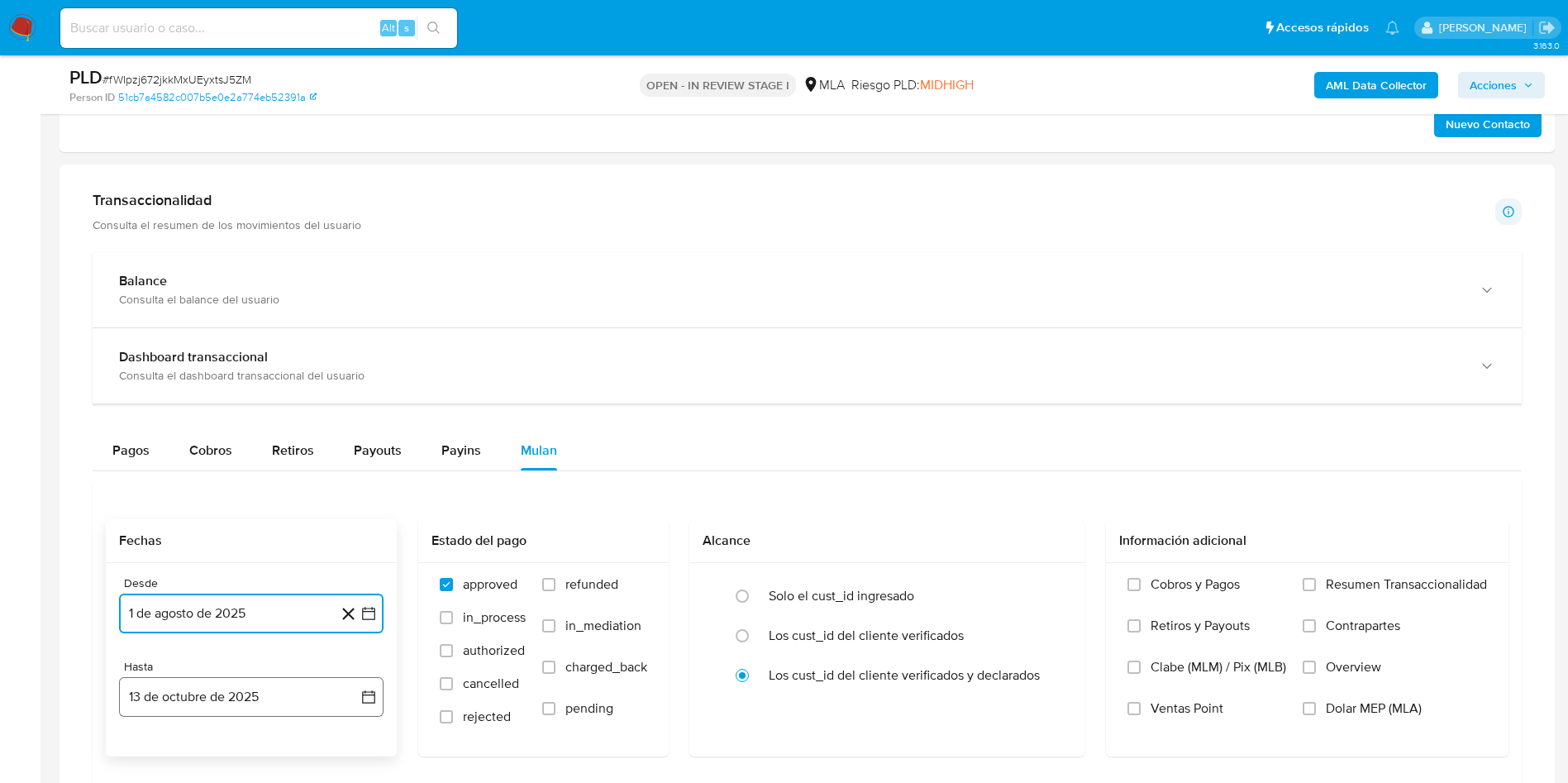
click at [244, 692] on button "13 de octubre de 2025" at bounding box center [251, 697] width 265 height 40
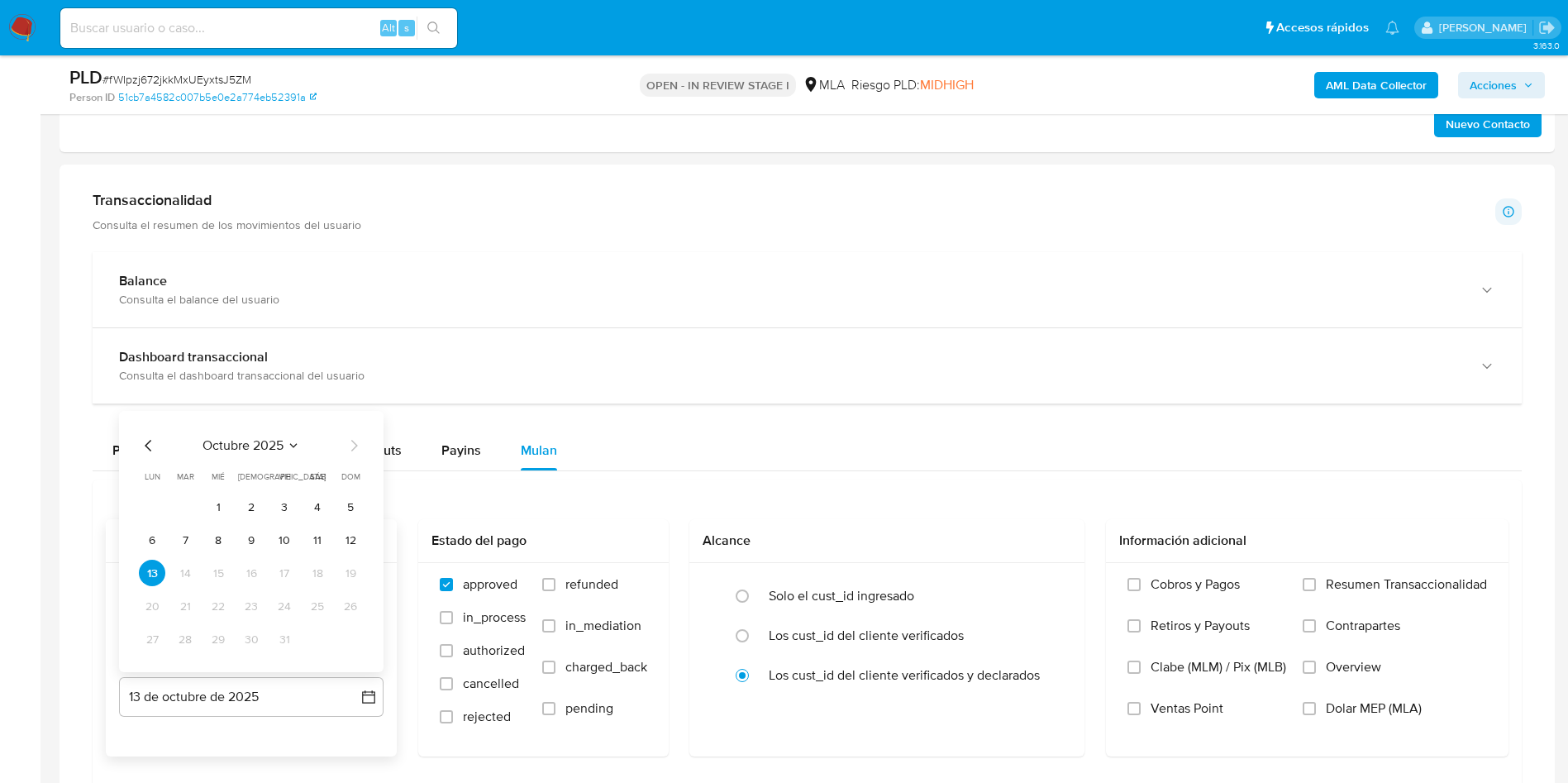
click at [150, 452] on icon "Mes anterior" at bounding box center [149, 445] width 20 height 20
click at [150, 451] on icon "Mes anterior" at bounding box center [149, 445] width 20 height 20
click at [346, 645] on button "31" at bounding box center [350, 639] width 26 height 26
click at [606, 603] on label "refunded" at bounding box center [594, 596] width 105 height 41
click at [556, 591] on input "refunded" at bounding box center [548, 584] width 13 height 13
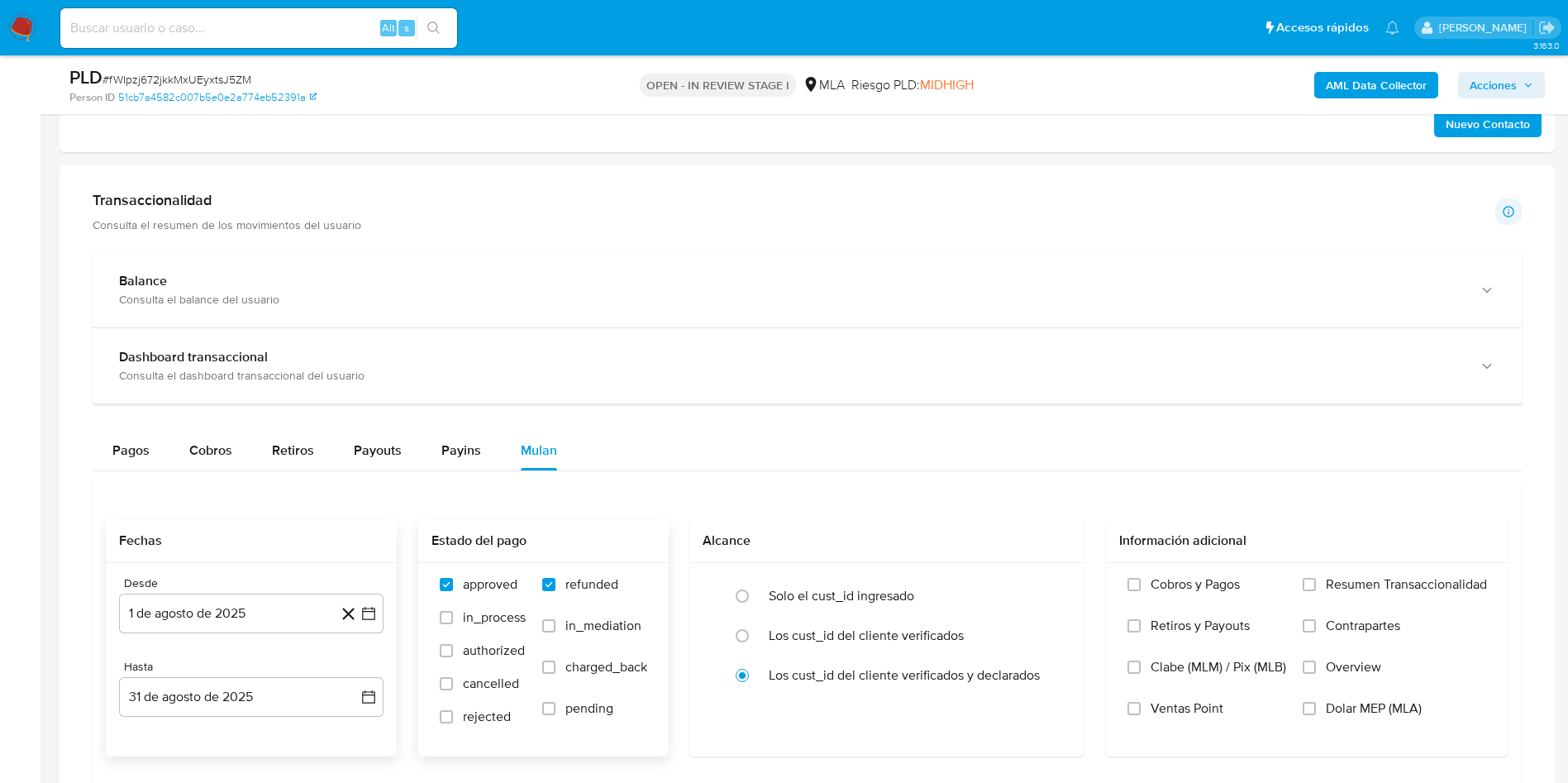
checkbox input "true"
click at [1318, 712] on label "Dolar MEP (MLA)" at bounding box center [1395, 721] width 185 height 41
click at [1316, 712] on input "Dolar MEP (MLA)" at bounding box center [1309, 708] width 13 height 13
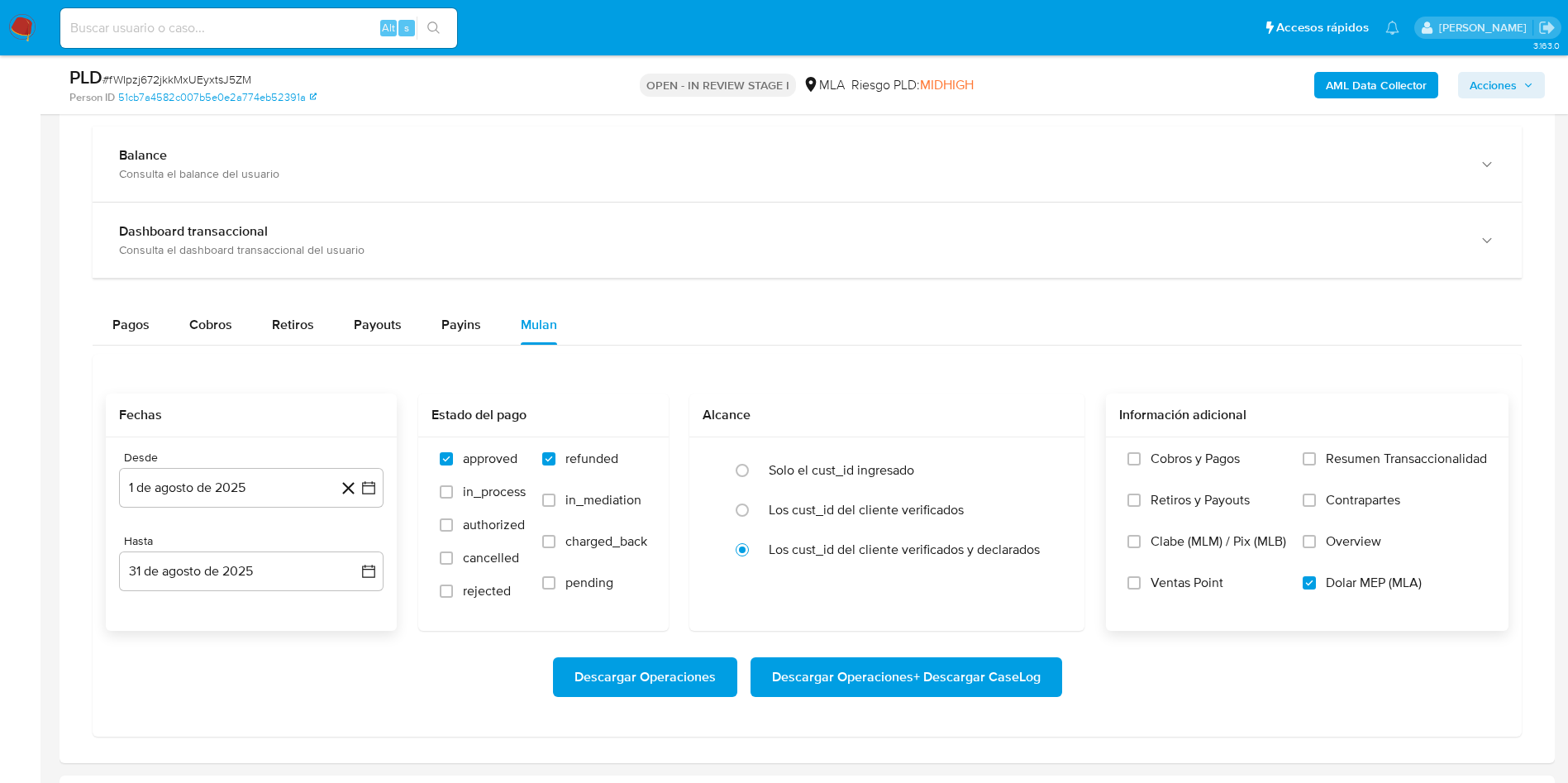
scroll to position [1240, 0]
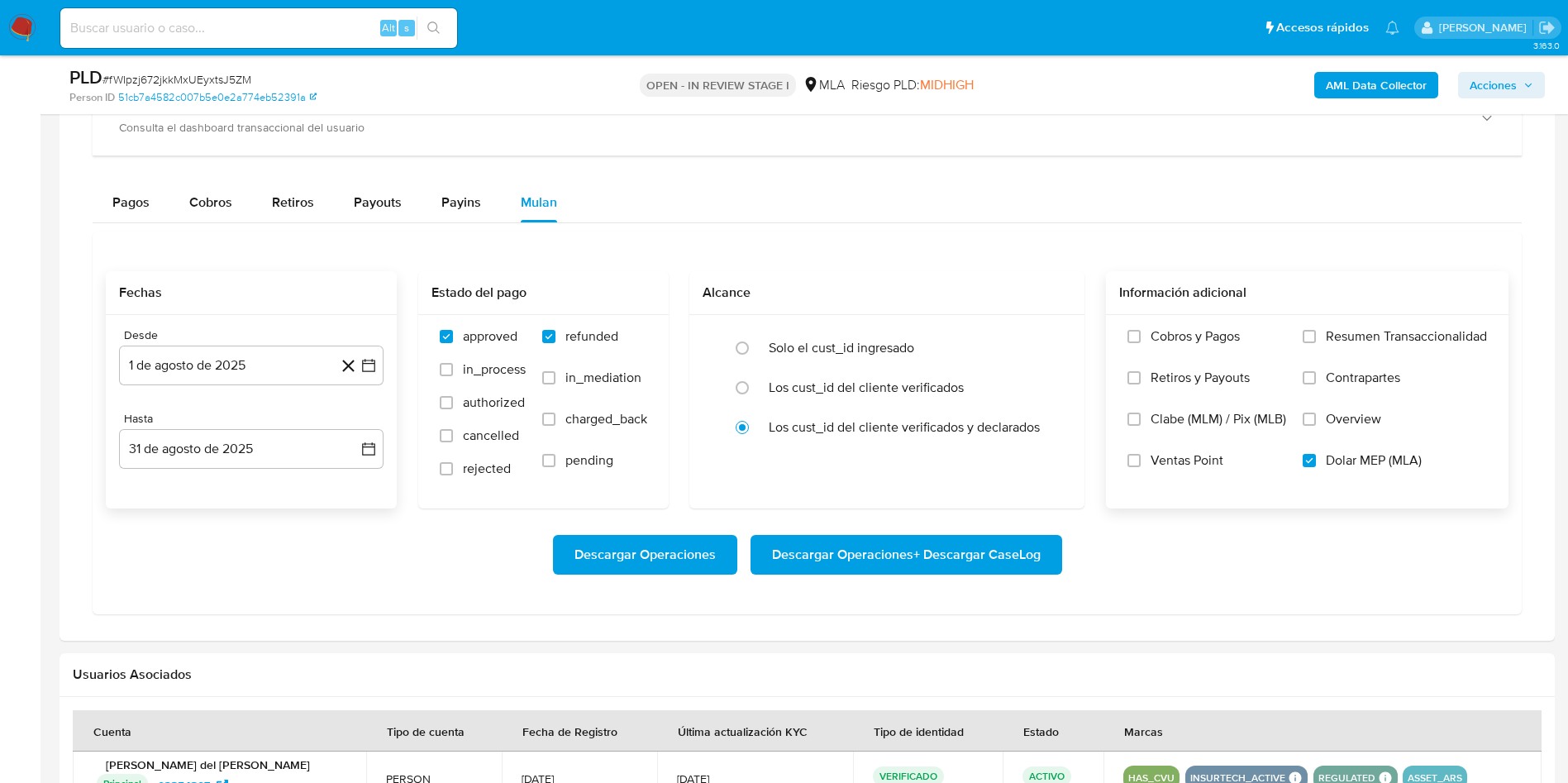
click at [857, 559] on span "Descargar Operaciones + Descargar CaseLog" at bounding box center [906, 554] width 268 height 36
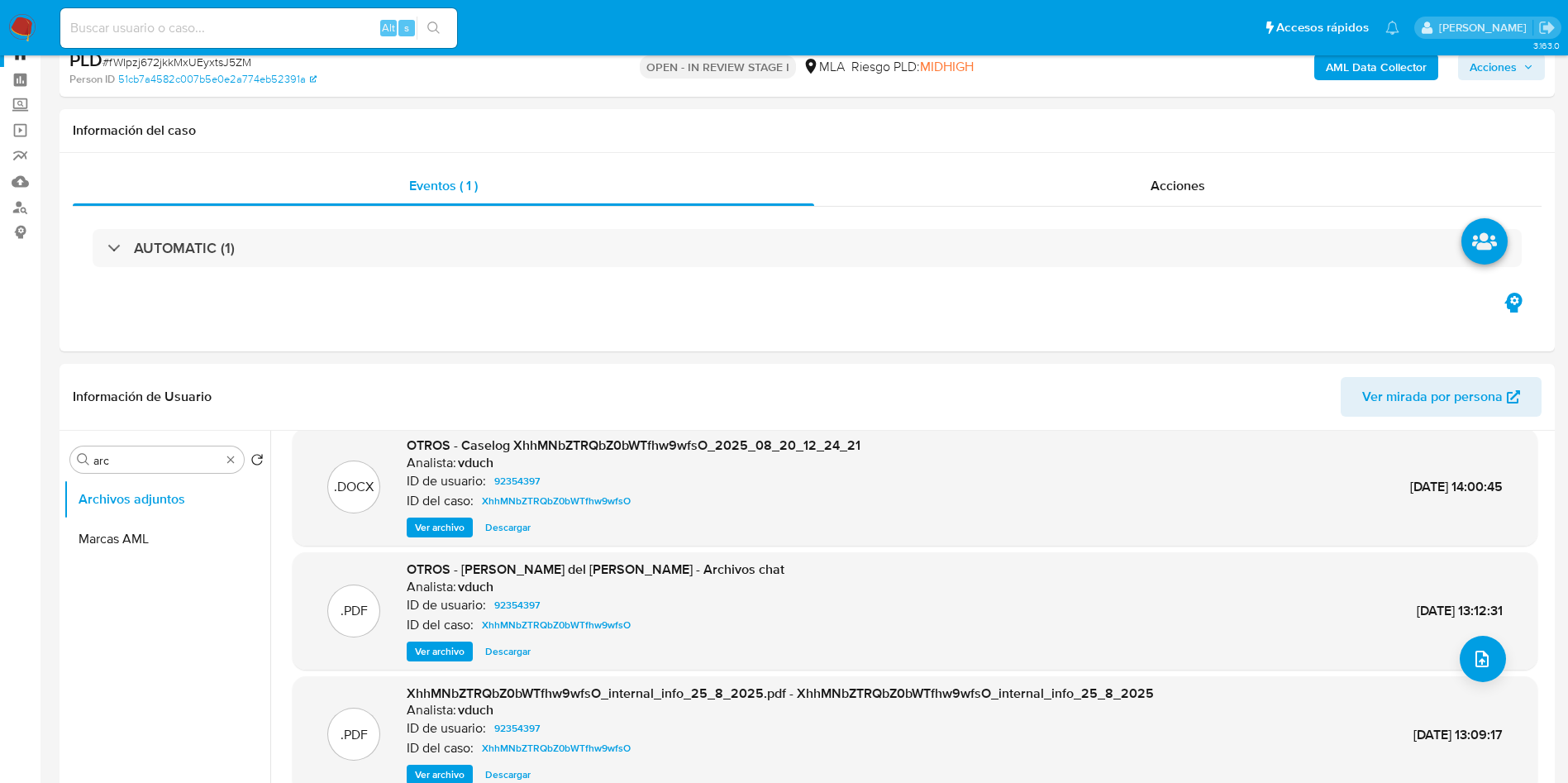
scroll to position [0, 0]
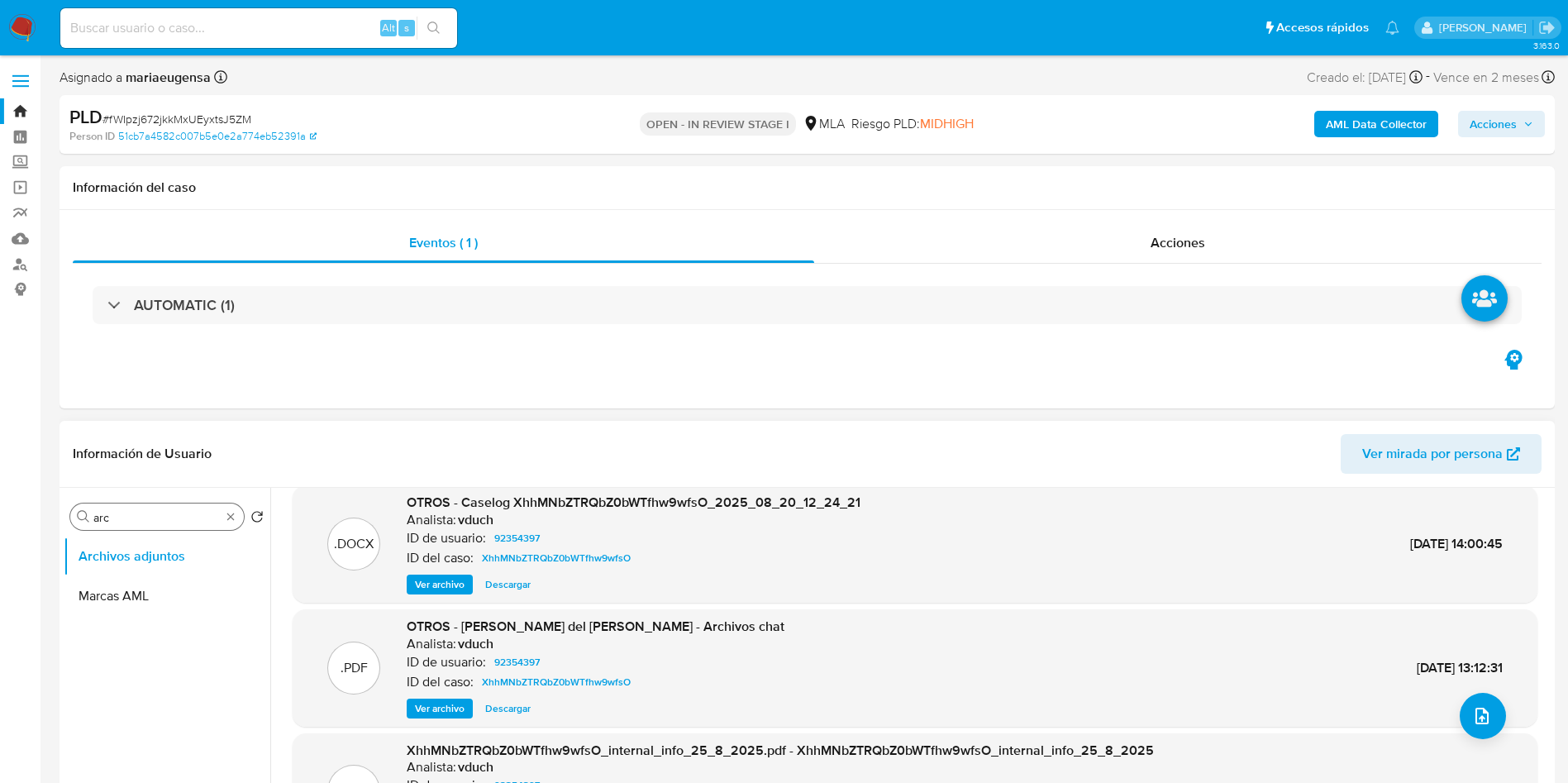
click at [146, 514] on input "arc" at bounding box center [157, 517] width 128 height 15
click at [146, 513] on input "arc" at bounding box center [157, 517] width 128 height 15
click at [152, 543] on button "General" at bounding box center [160, 556] width 193 height 40
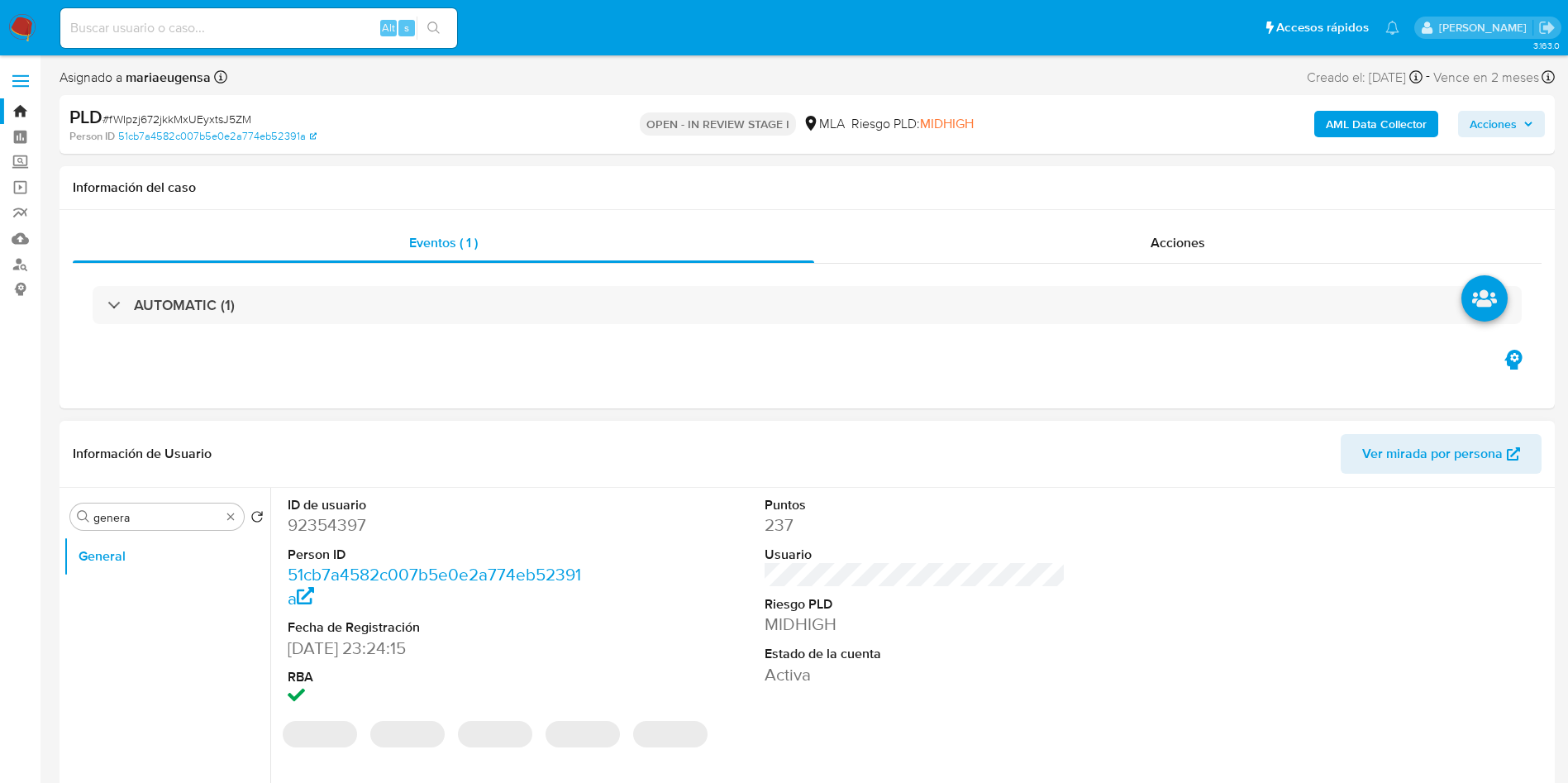
click at [292, 521] on dd "92354397" at bounding box center [438, 525] width 302 height 23
click at [292, 520] on dd "92354397" at bounding box center [438, 525] width 302 height 23
copy dd "92354397"
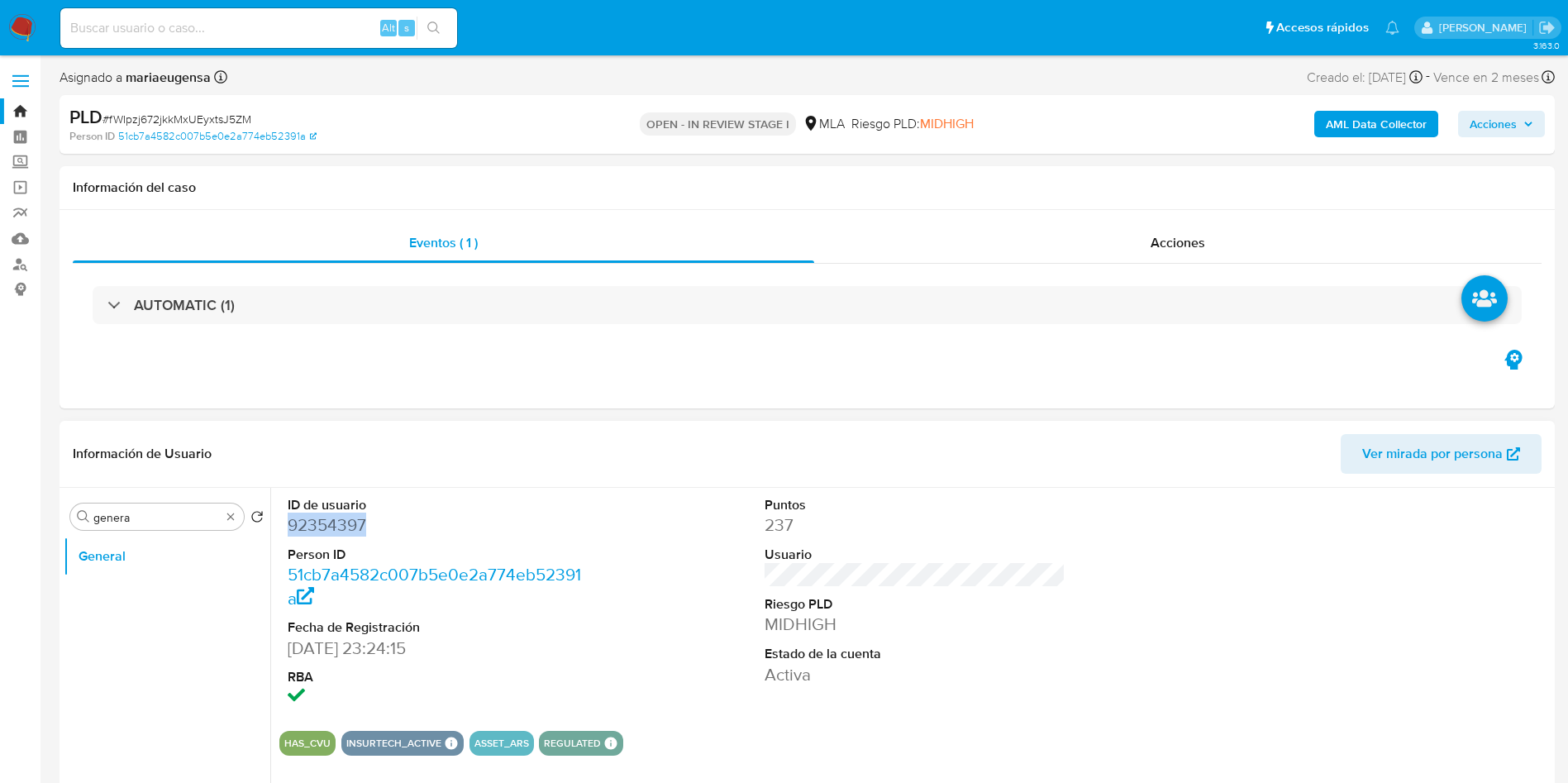
click at [313, 523] on dd "92354397" at bounding box center [438, 525] width 302 height 23
copy dd "92354397"
click at [161, 512] on input "genera" at bounding box center [157, 517] width 128 height 15
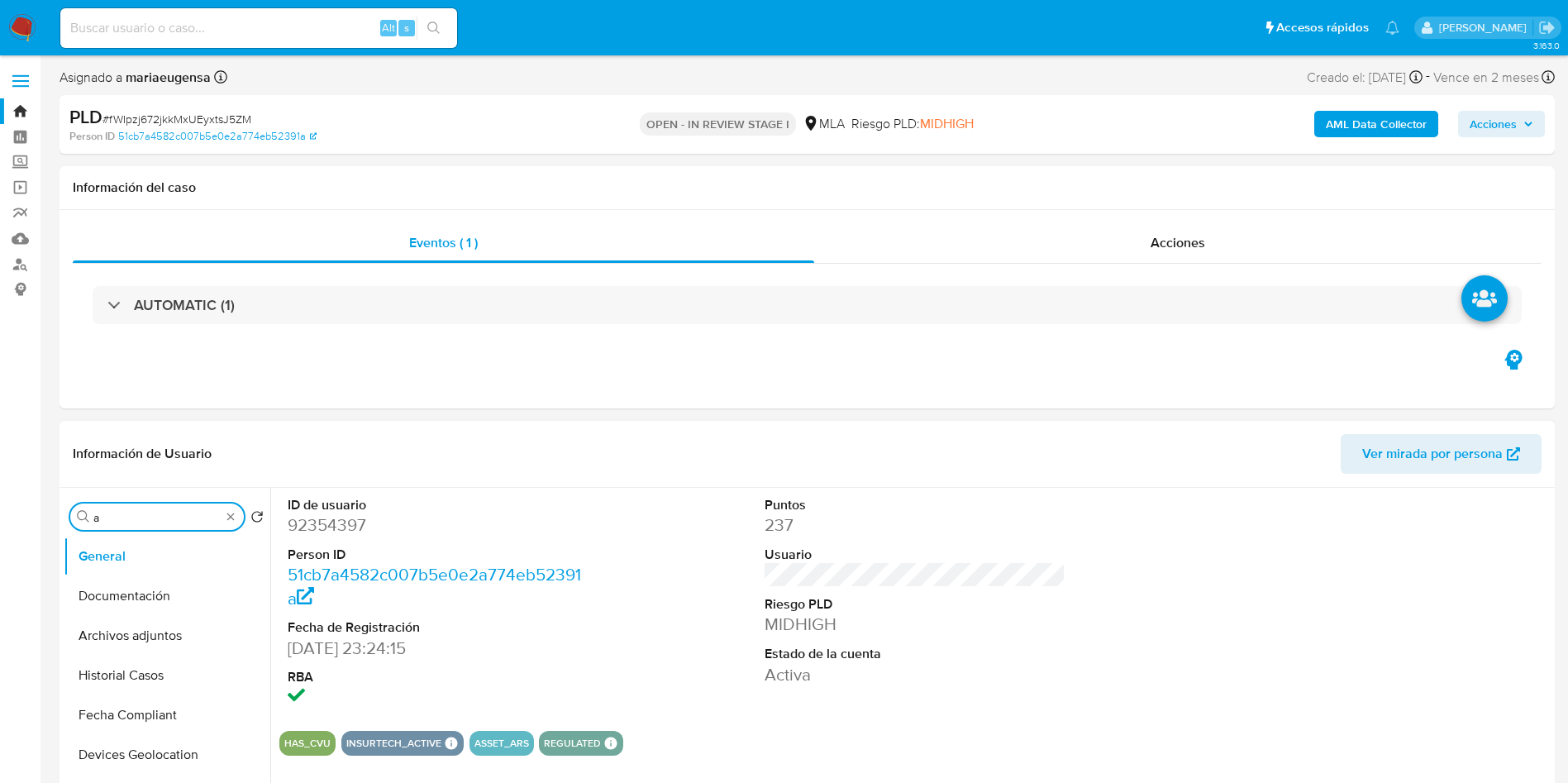
click at [161, 511] on input "a" at bounding box center [157, 517] width 128 height 15
type input "arc"
click at [153, 577] on button "Archivos adjuntos" at bounding box center [160, 596] width 193 height 40
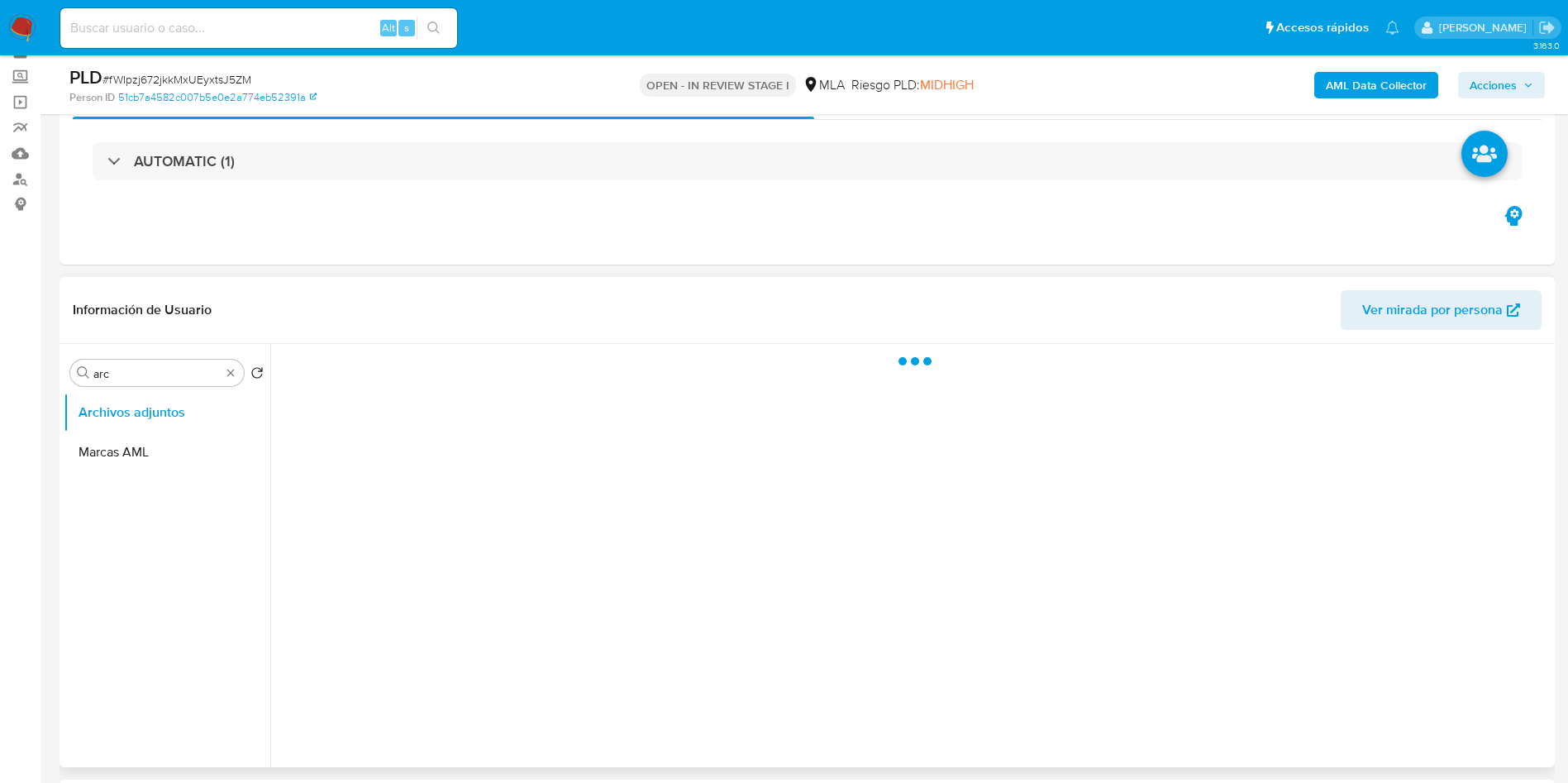
scroll to position [124, 0]
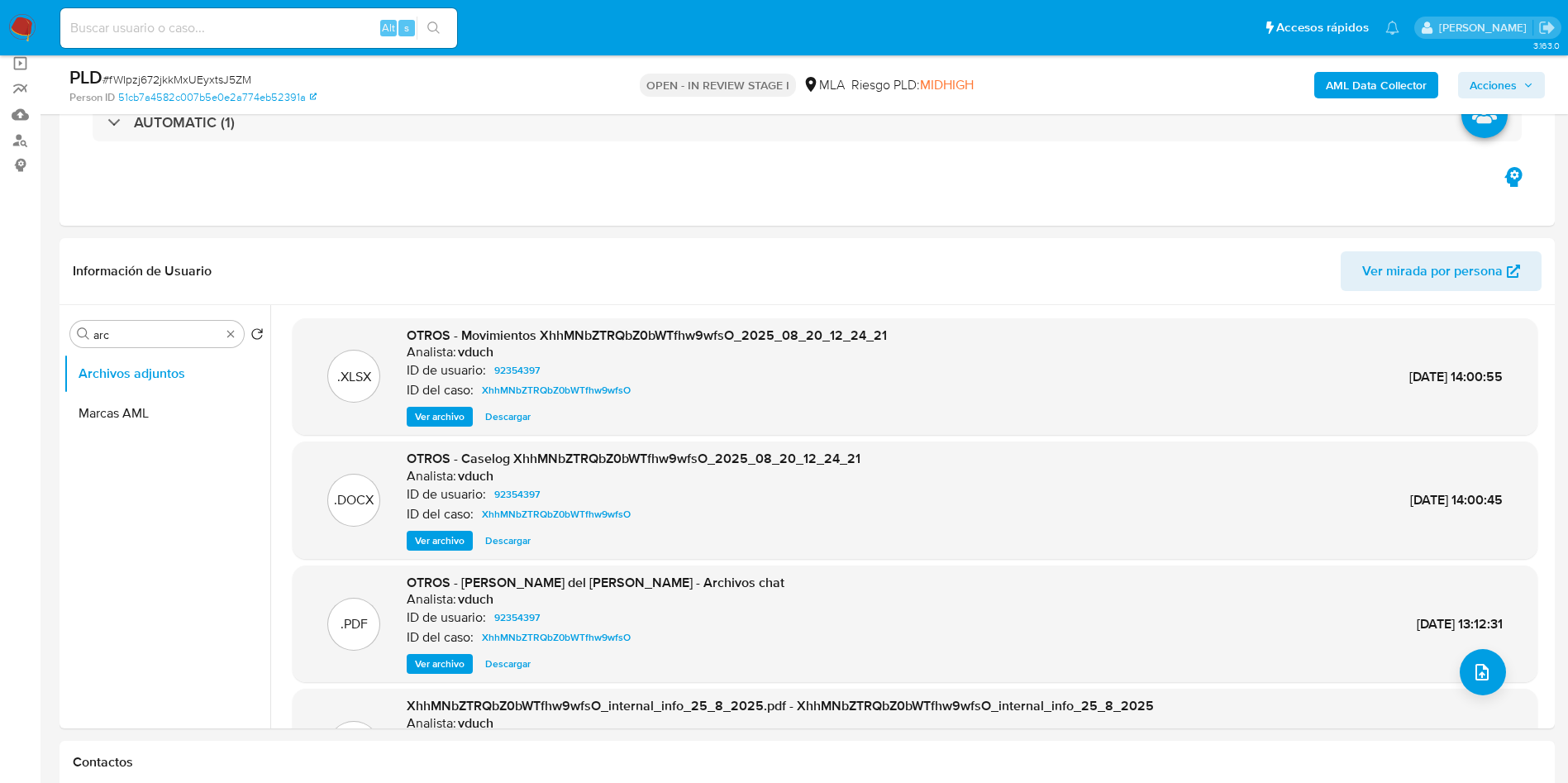
click at [1376, 78] on b "AML Data Collector" at bounding box center [1375, 85] width 101 height 26
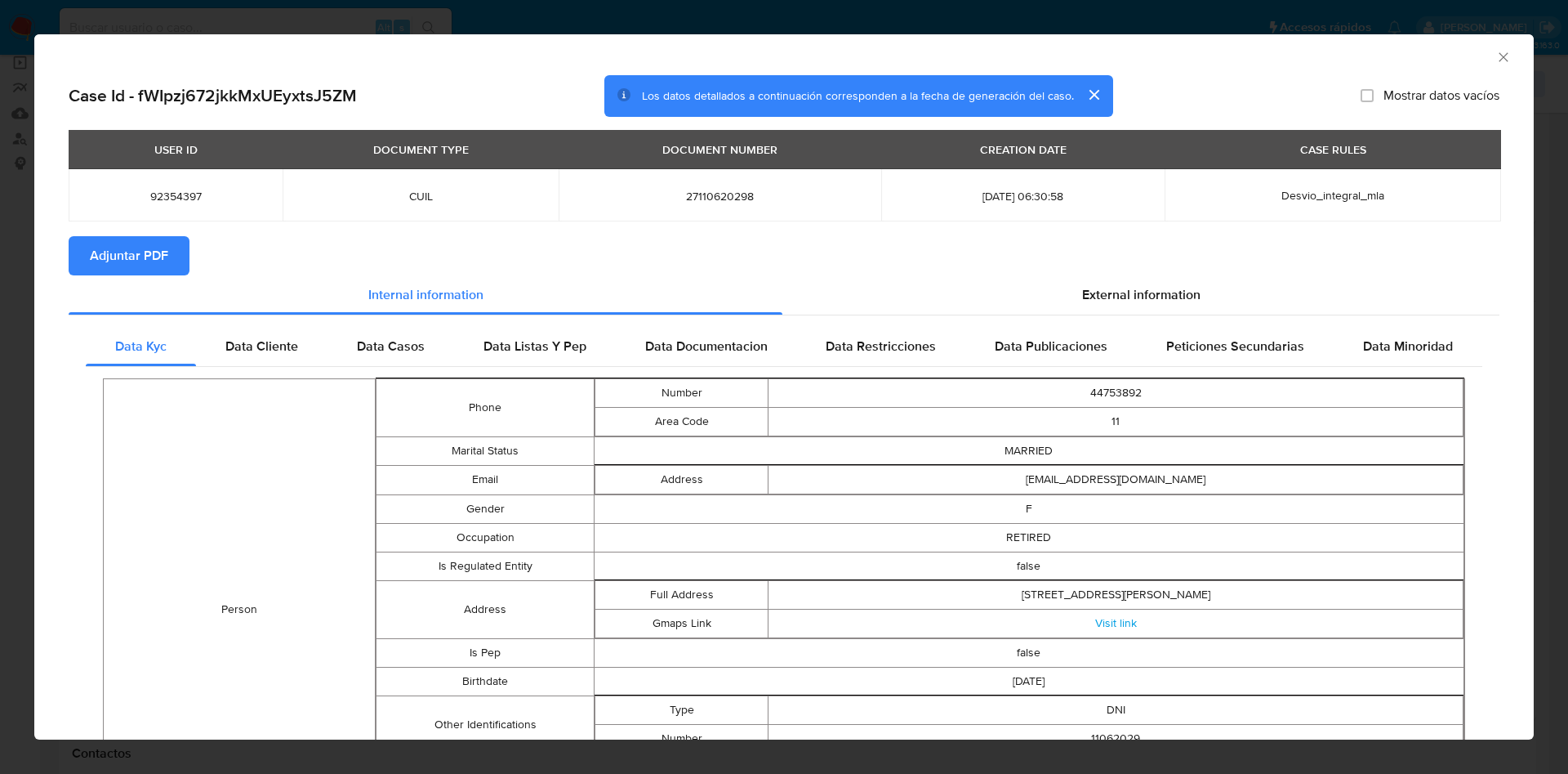
click at [162, 264] on span "Adjuntar PDF" at bounding box center [129, 255] width 78 height 36
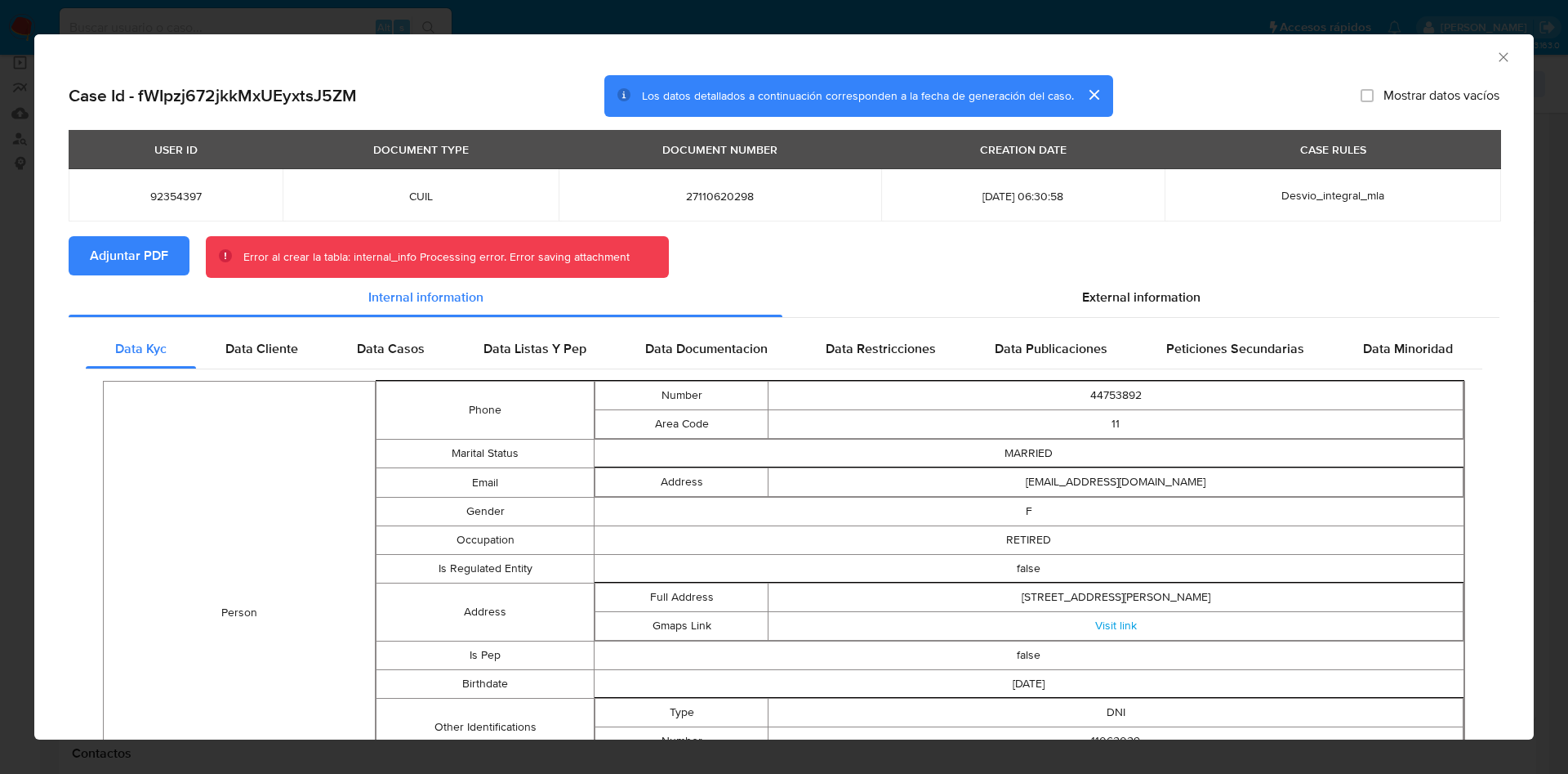
click at [1496, 51] on icon "Cerrar ventana" at bounding box center [1504, 57] width 17 height 17
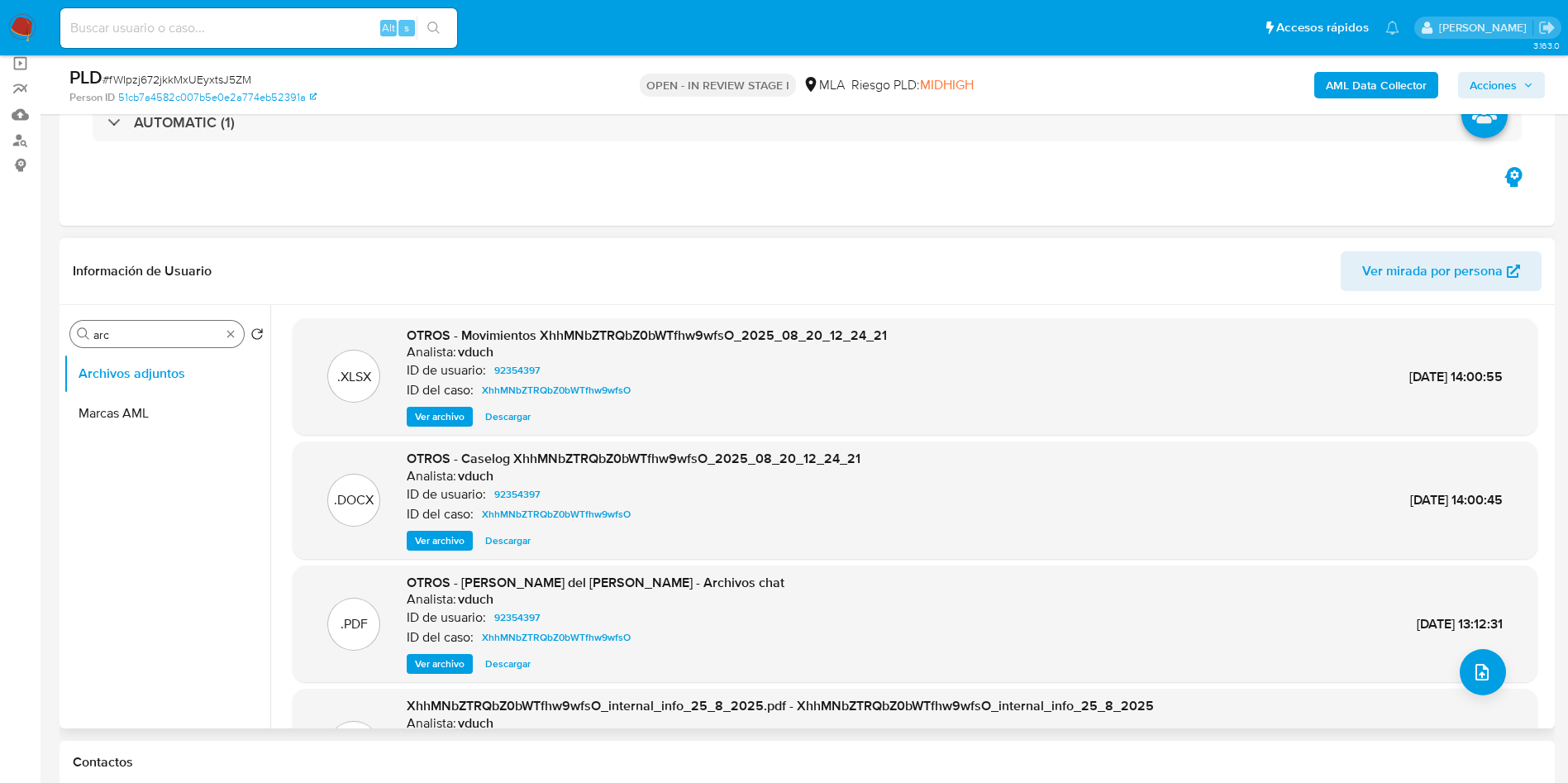
click at [159, 334] on input "arc" at bounding box center [157, 334] width 128 height 15
click at [159, 333] on input "arc" at bounding box center [157, 334] width 128 height 15
click at [157, 377] on button "KYC" at bounding box center [160, 373] width 193 height 40
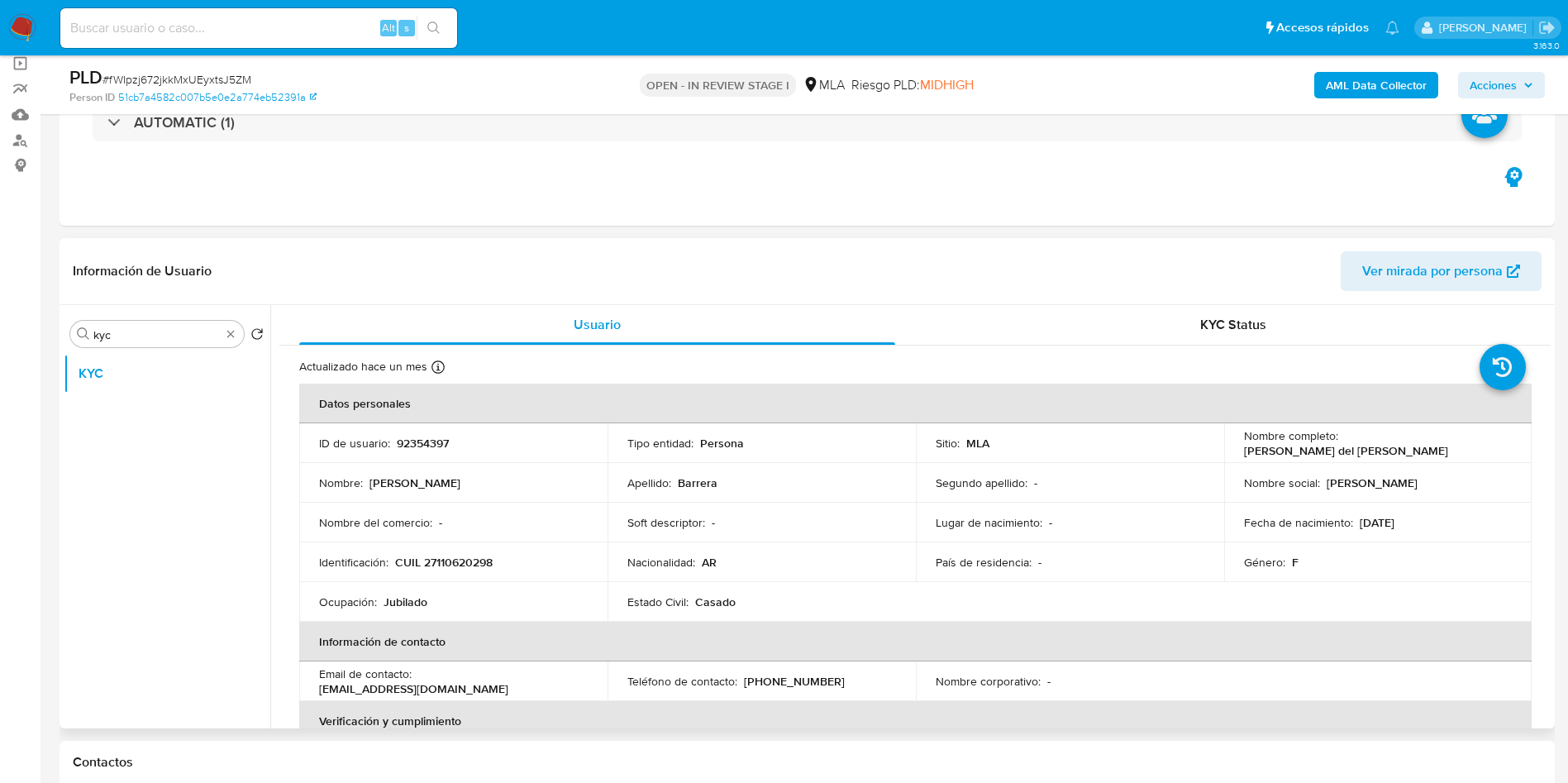
click at [447, 565] on p "CUIL 27110620298" at bounding box center [443, 562] width 98 height 15
copy p "27110620298"
click at [208, 325] on div "Buscar kyc" at bounding box center [157, 334] width 173 height 26
click at [208, 324] on div "Buscar kyc" at bounding box center [157, 334] width 173 height 26
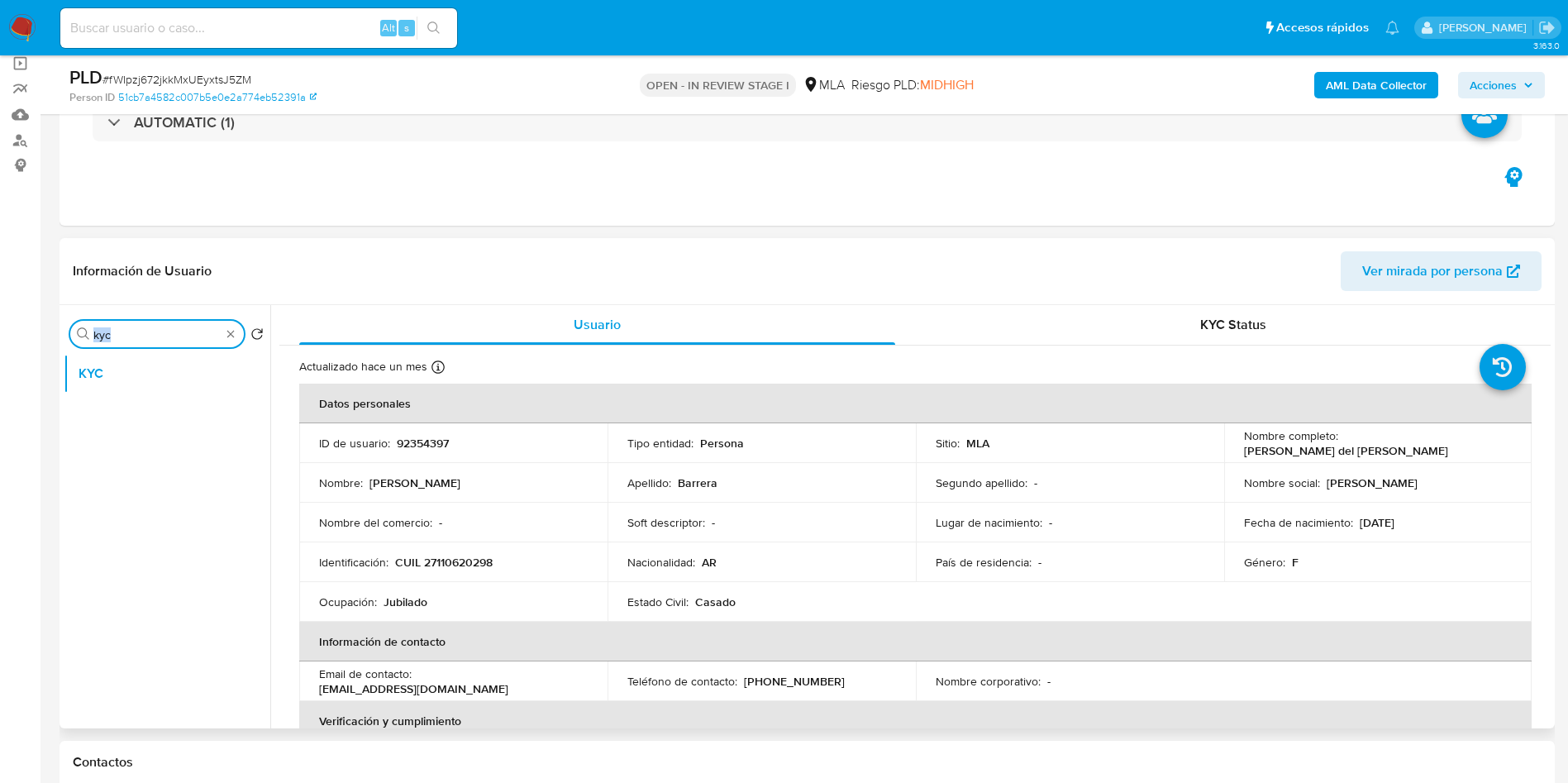
click at [187, 338] on input "kyc" at bounding box center [157, 334] width 128 height 15
click at [187, 338] on input "a" at bounding box center [157, 334] width 128 height 15
drag, startPoint x: 189, startPoint y: 403, endPoint x: 125, endPoint y: 450, distance: 79.4
click at [169, 420] on button "Archivos adjuntos" at bounding box center [166, 413] width 207 height 40
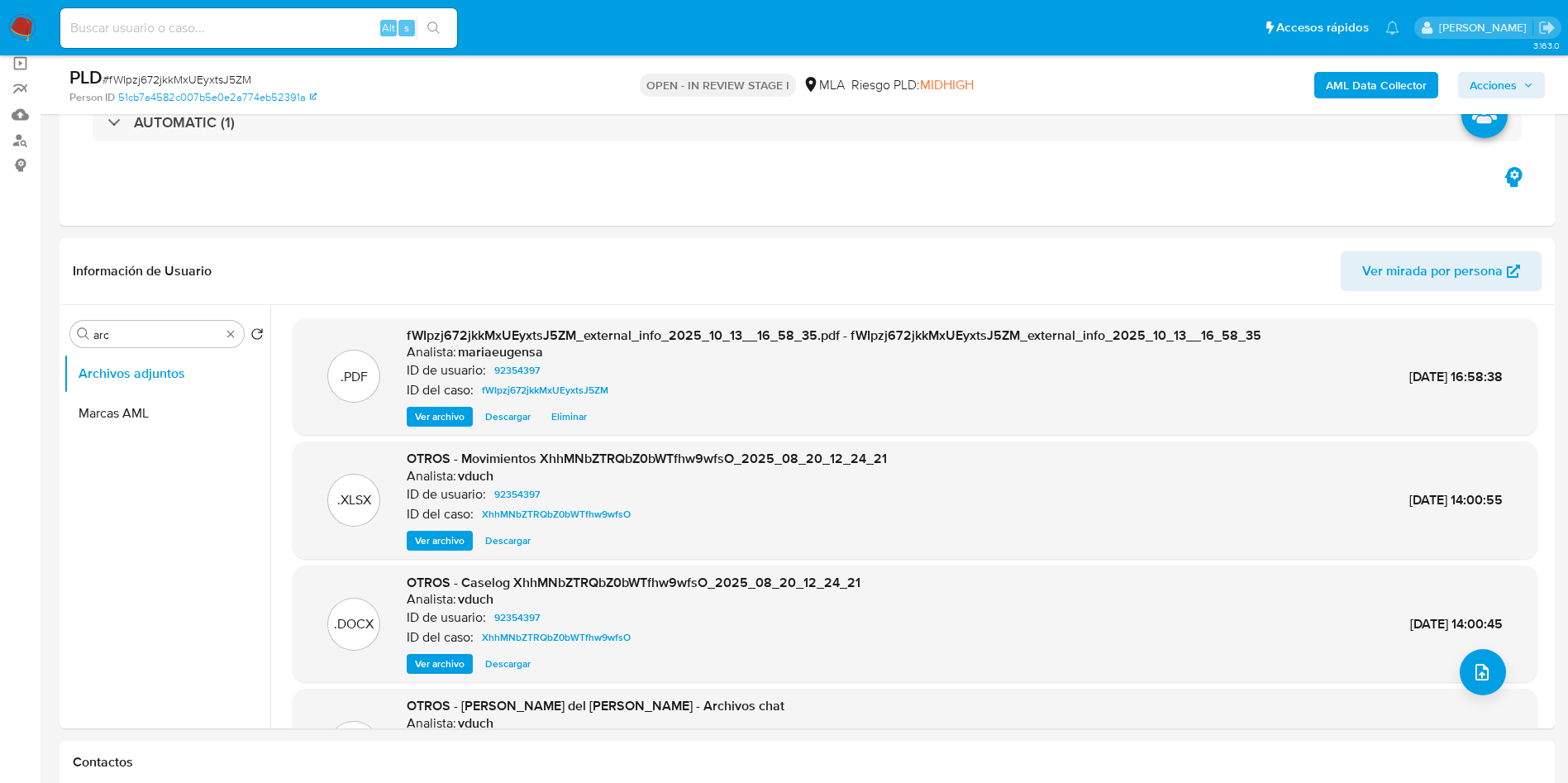
click at [1376, 77] on b "AML Data Collector" at bounding box center [1375, 85] width 101 height 26
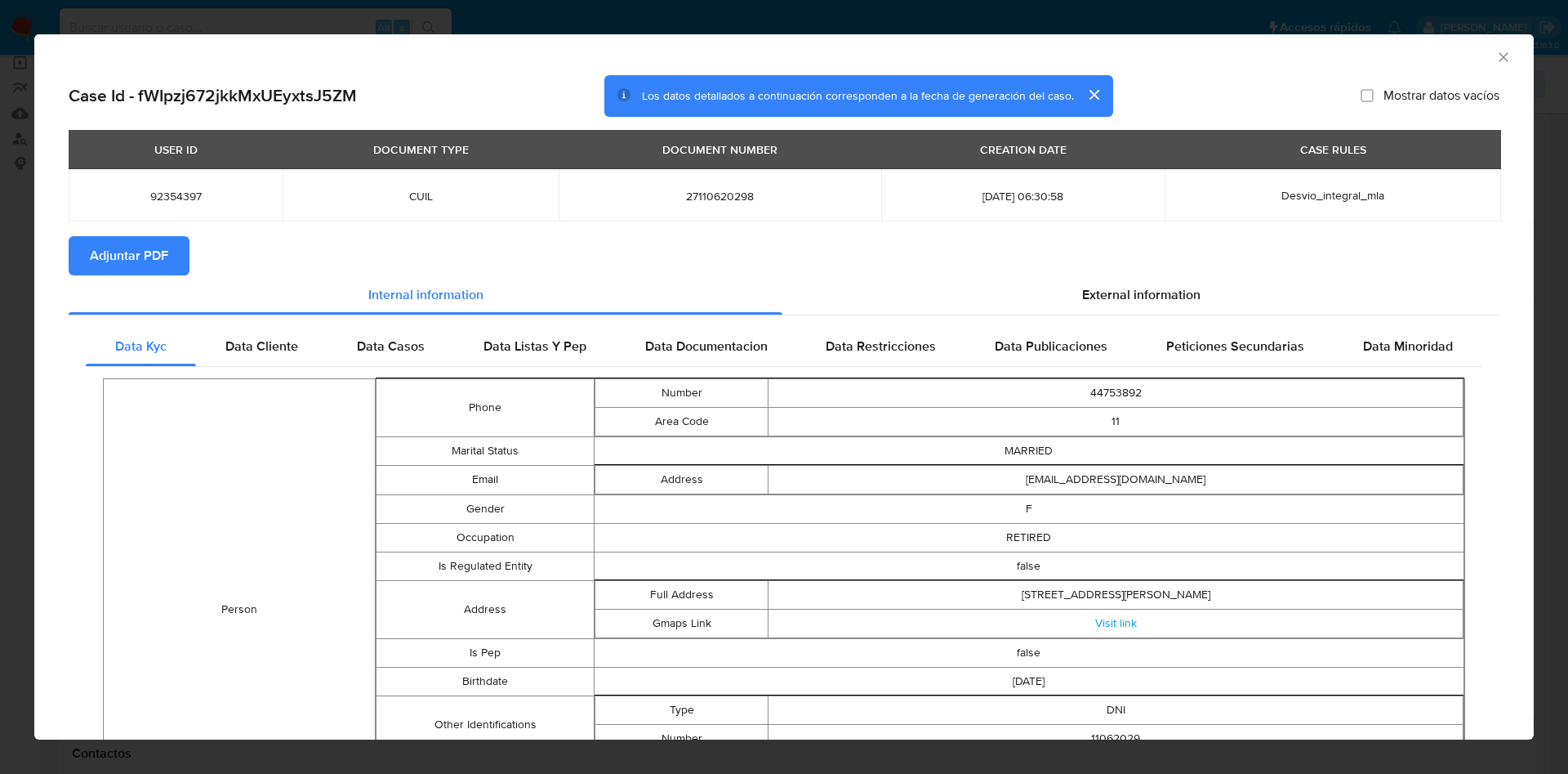
click at [173, 253] on button "Adjuntar PDF" at bounding box center [129, 256] width 121 height 39
click at [97, 264] on span "Adjuntar PDF" at bounding box center [129, 255] width 78 height 36
click at [1496, 56] on icon "Cerrar ventana" at bounding box center [1504, 57] width 17 height 17
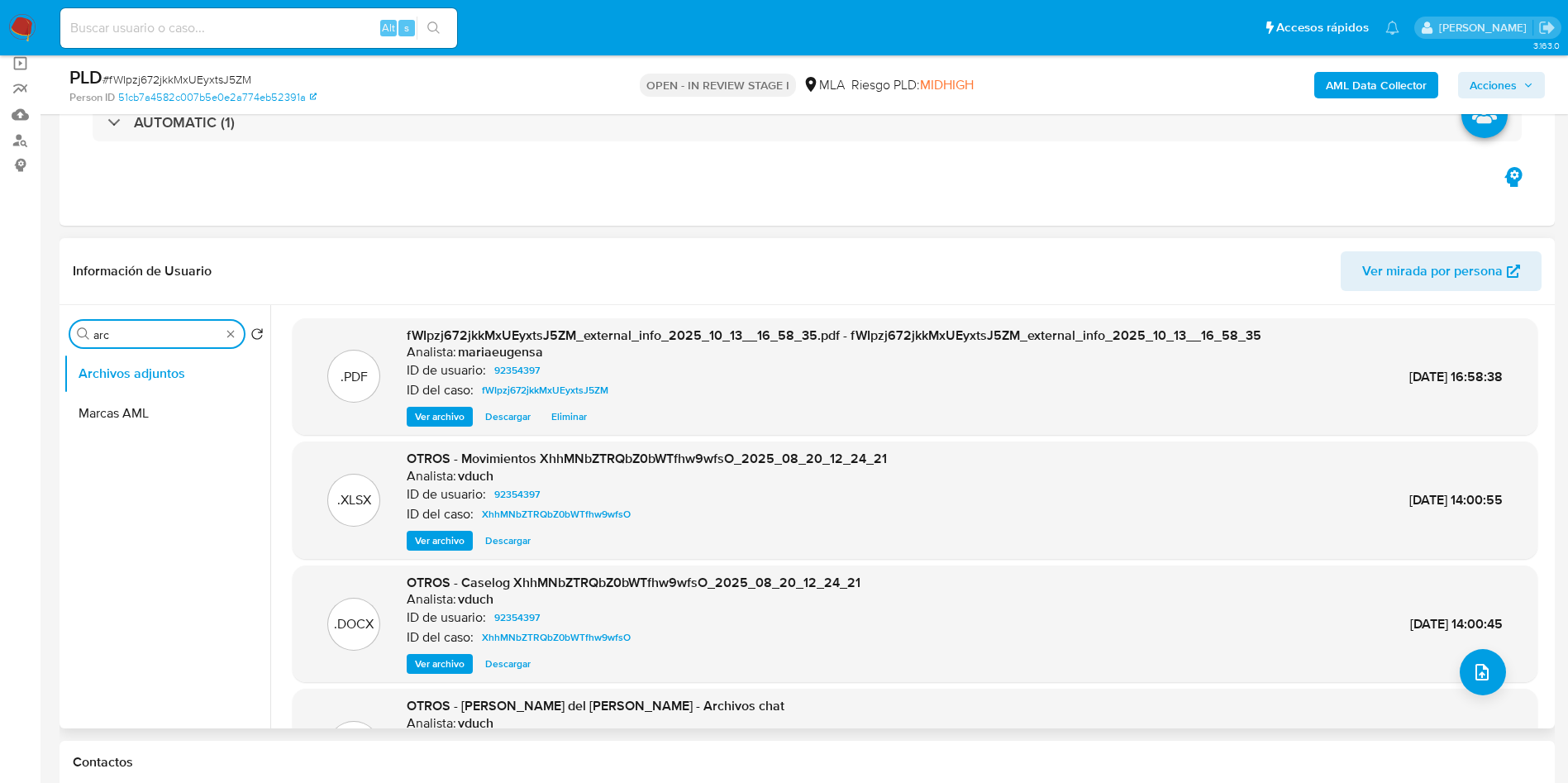
click at [152, 336] on input "arc" at bounding box center [157, 334] width 128 height 15
click at [151, 334] on input "arc" at bounding box center [157, 334] width 128 height 15
type input "genera"
click at [149, 368] on button "General" at bounding box center [160, 373] width 193 height 40
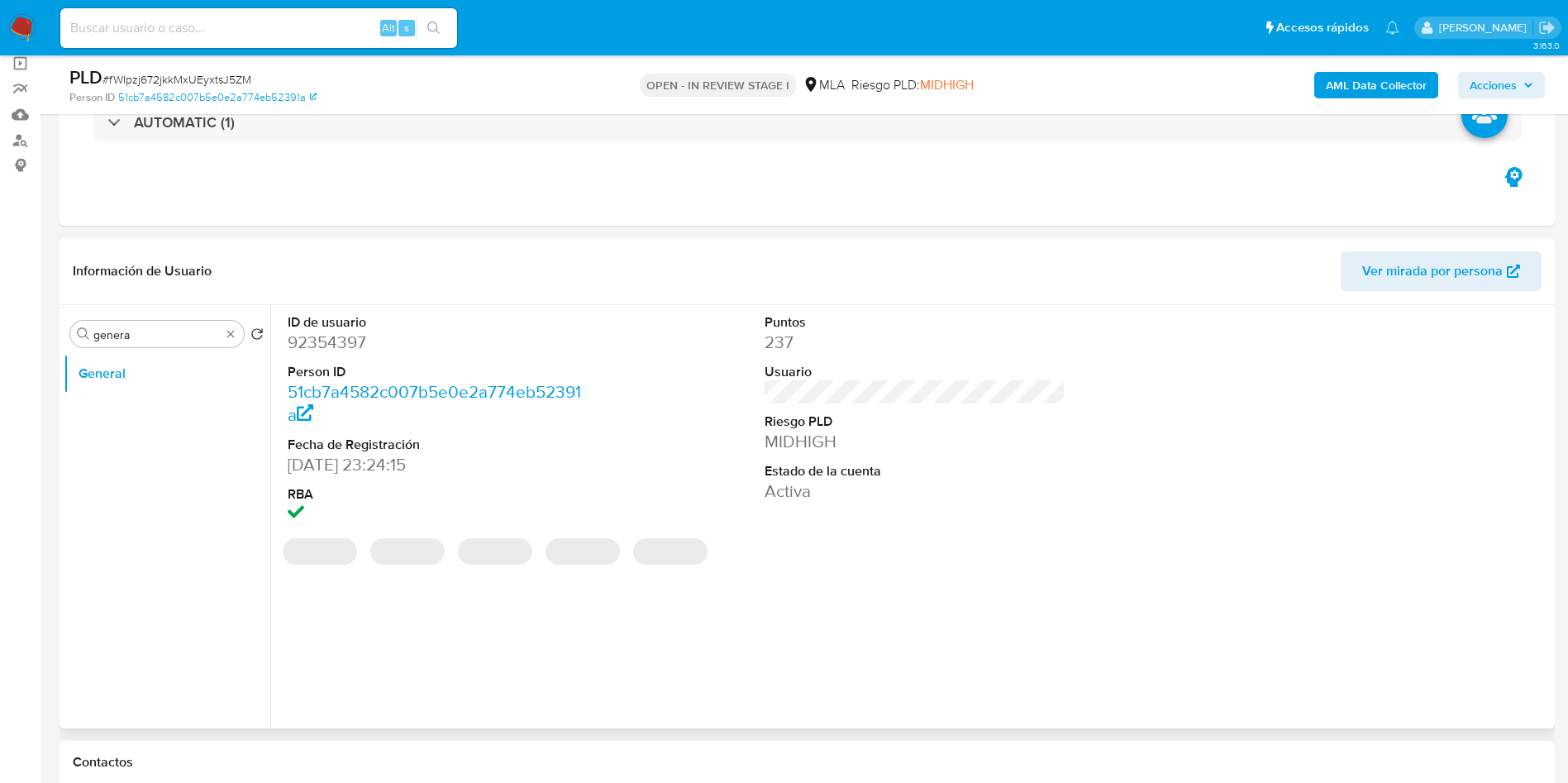
click at [310, 345] on dd "92354397" at bounding box center [438, 342] width 302 height 23
copy dd "92354397"
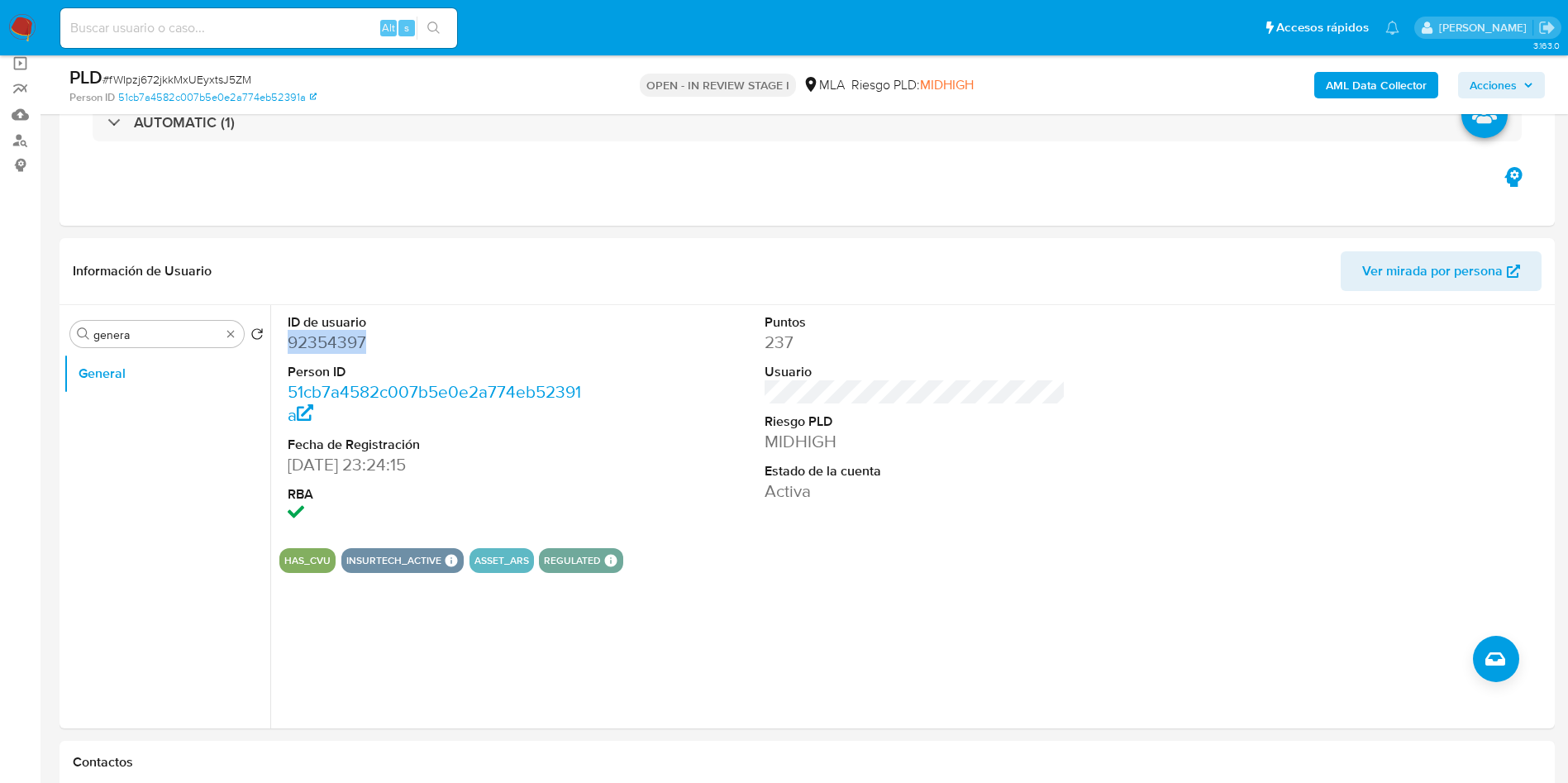
click at [1359, 91] on b "AML Data Collector" at bounding box center [1375, 85] width 101 height 26
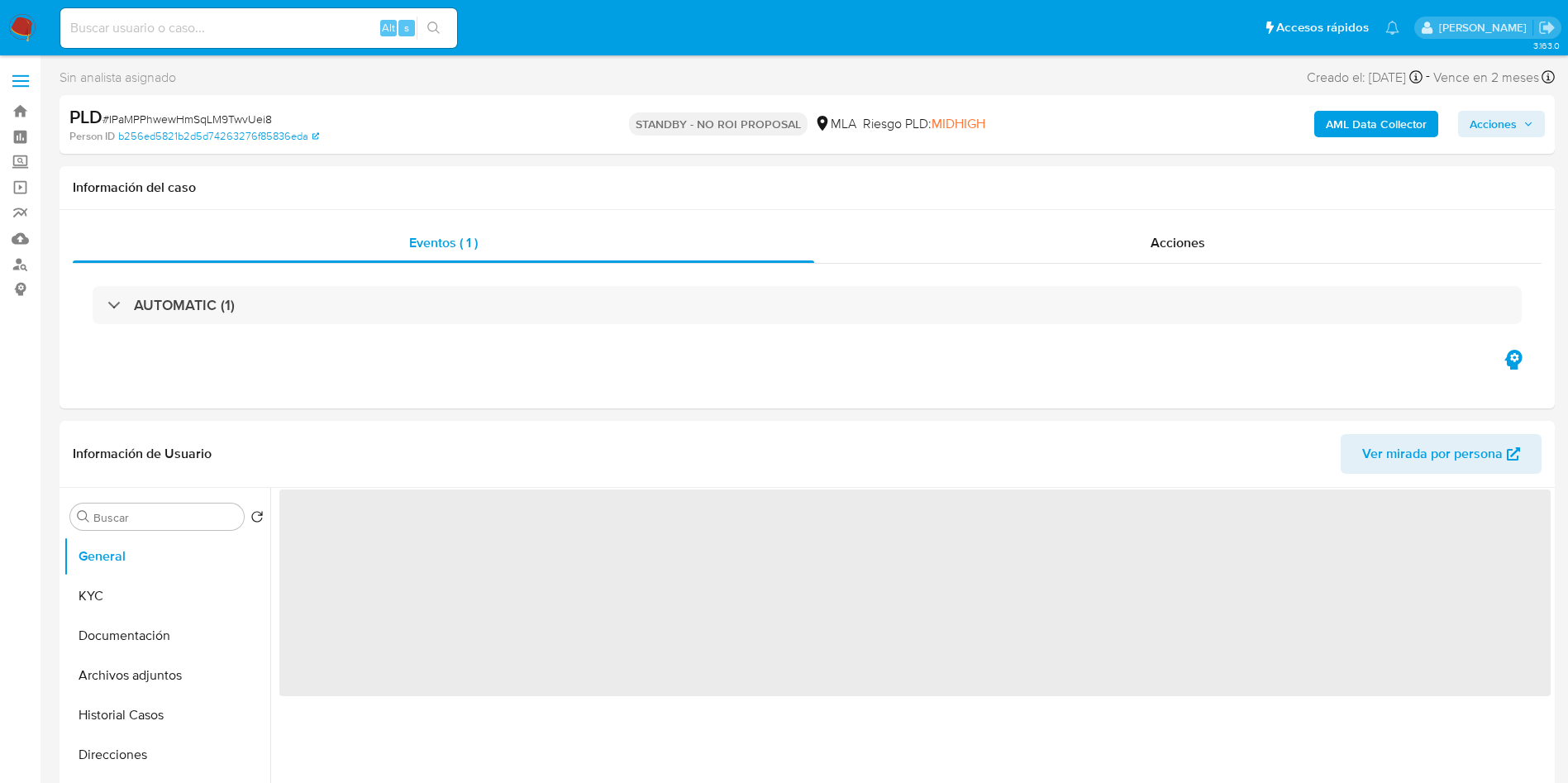
select select "10"
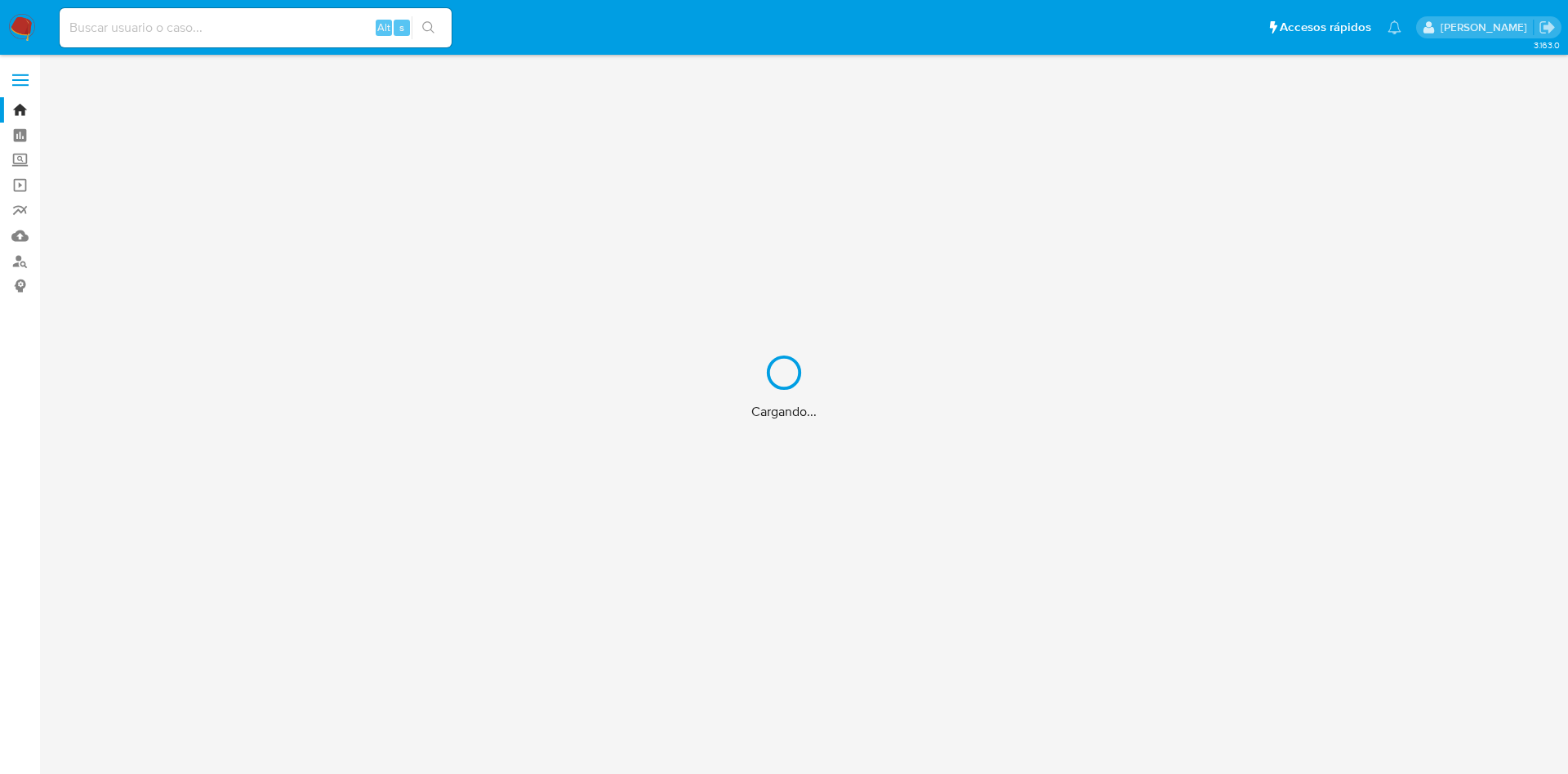
click at [197, 23] on div "Cargando..." at bounding box center [784, 387] width 1568 height 774
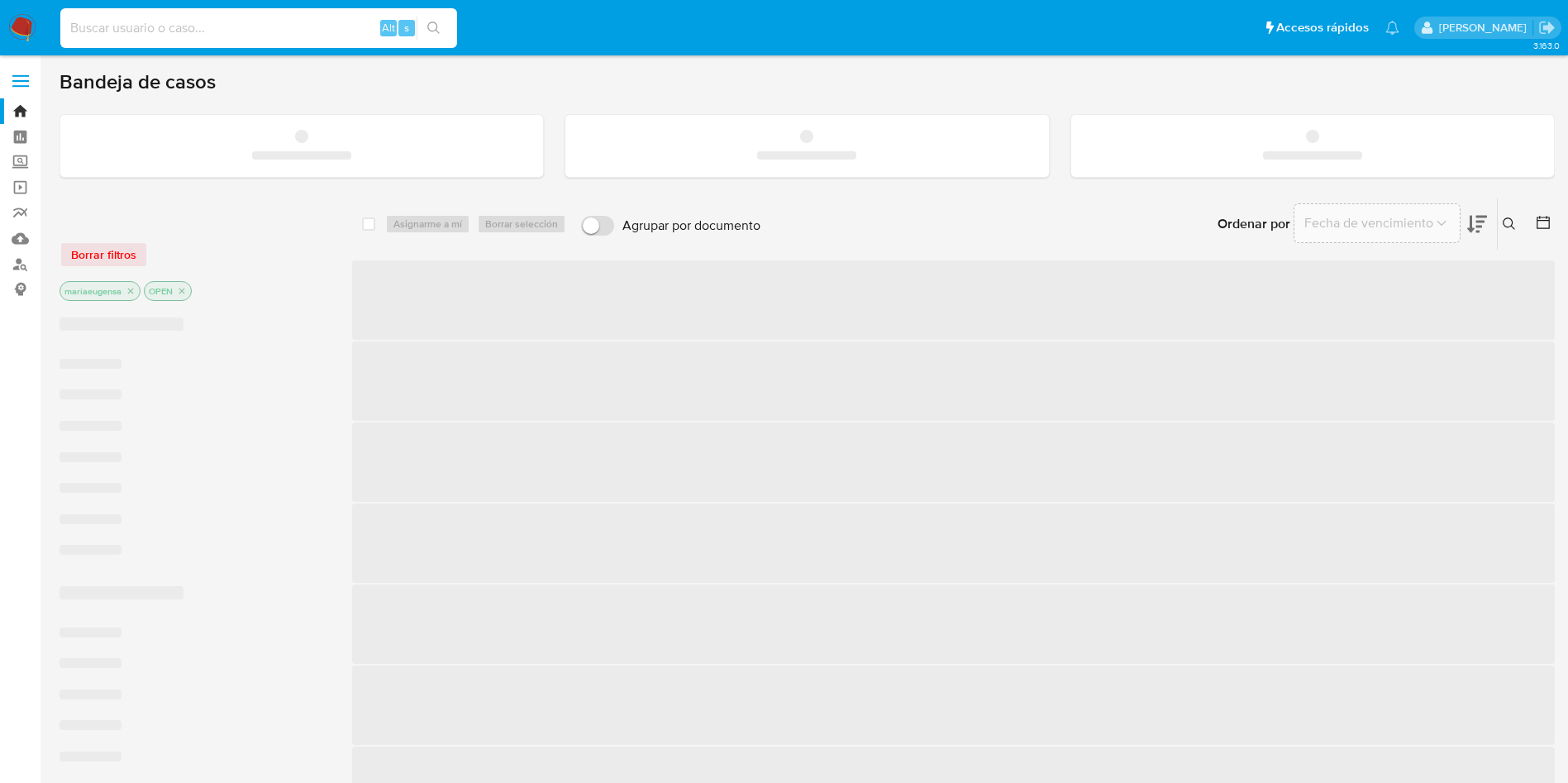
click at [200, 22] on input at bounding box center [259, 28] width 397 height 21
paste input "glKLxBMQg3XrTtgkWlOukwtY"
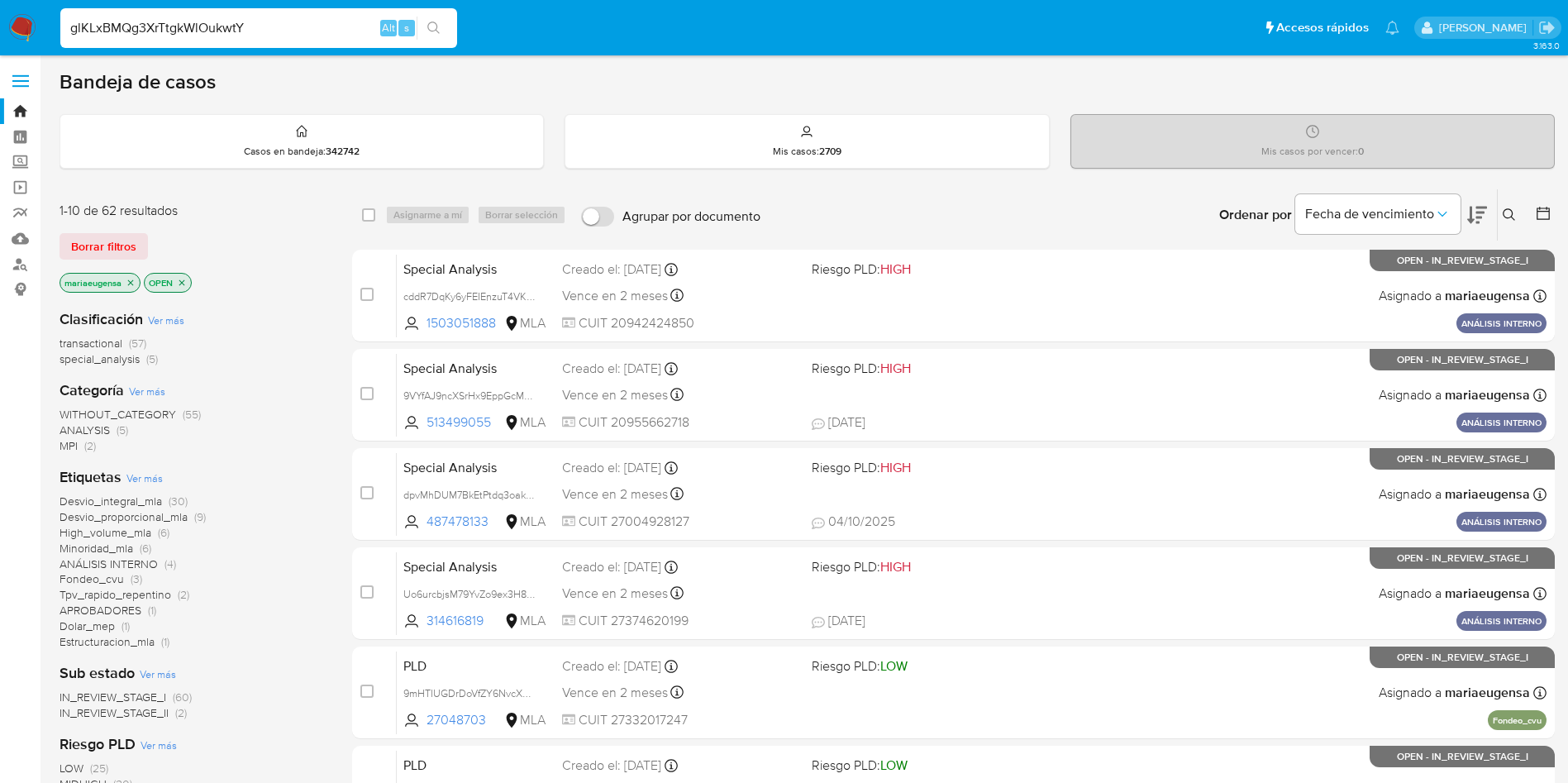
type input "glKLxBMQg3XrTtgkWlOukwtY"
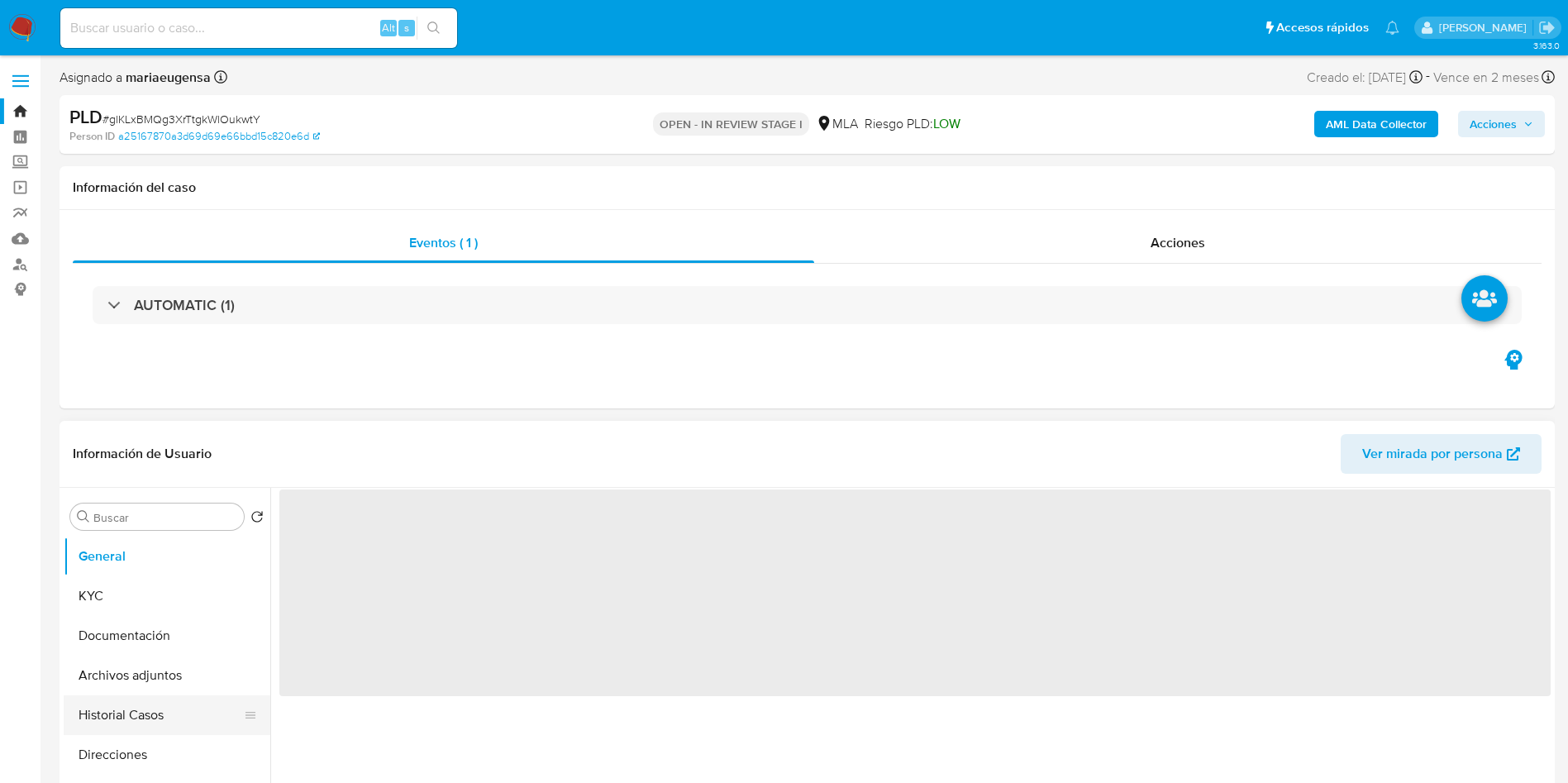
scroll to position [124, 0]
select select "10"
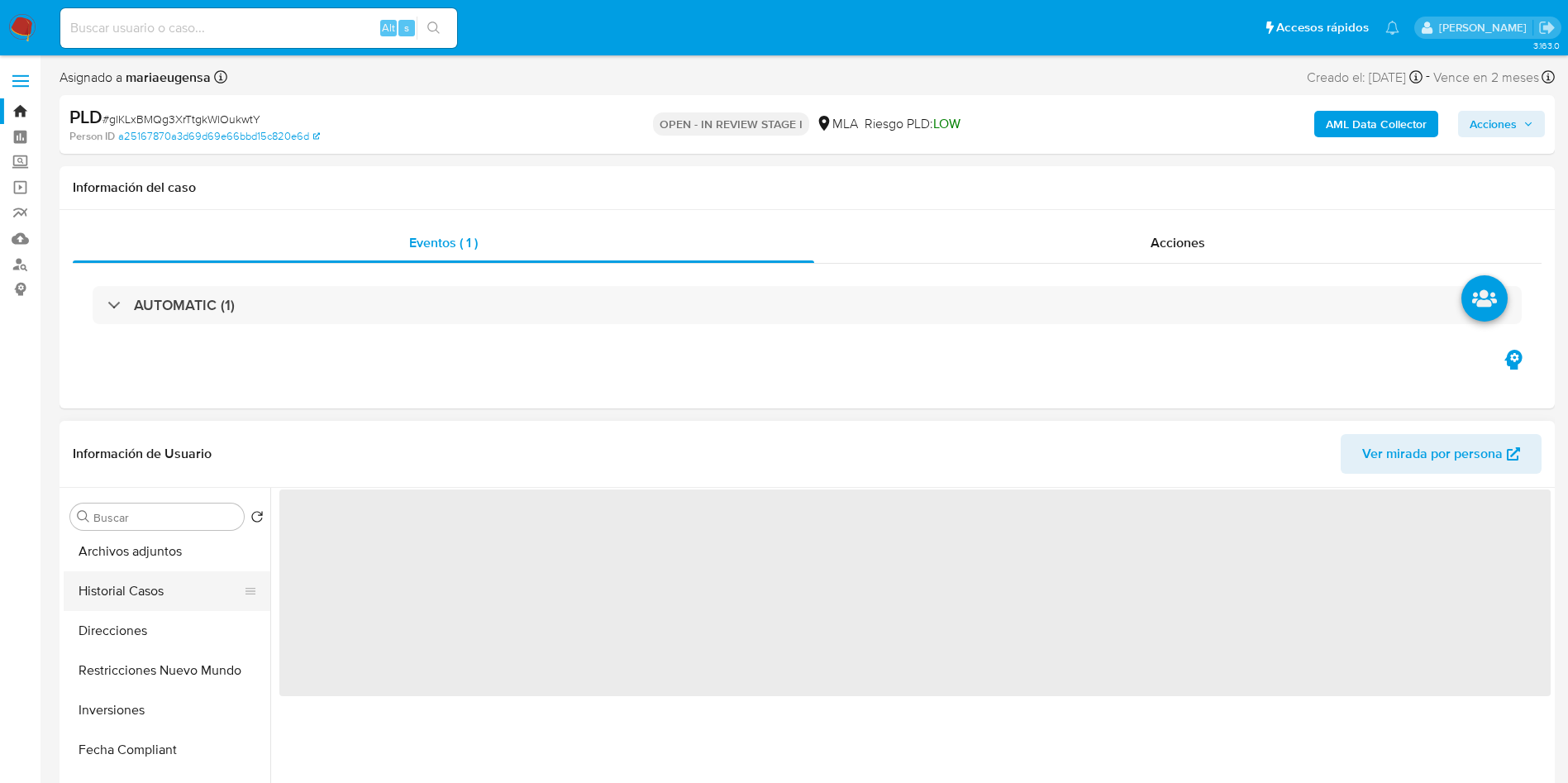
click at [139, 597] on button "Historial Casos" at bounding box center [160, 590] width 193 height 40
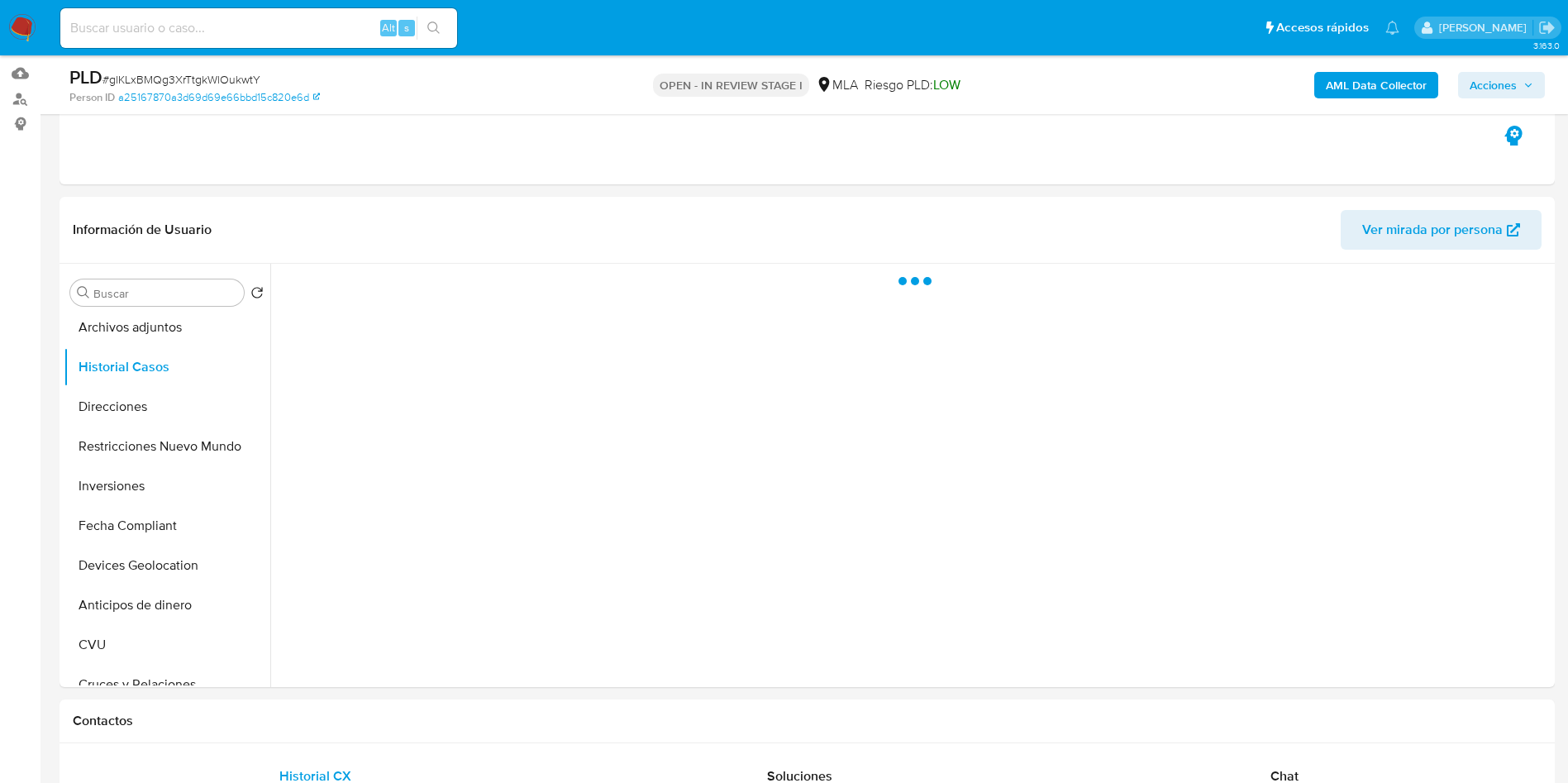
scroll to position [216, 0]
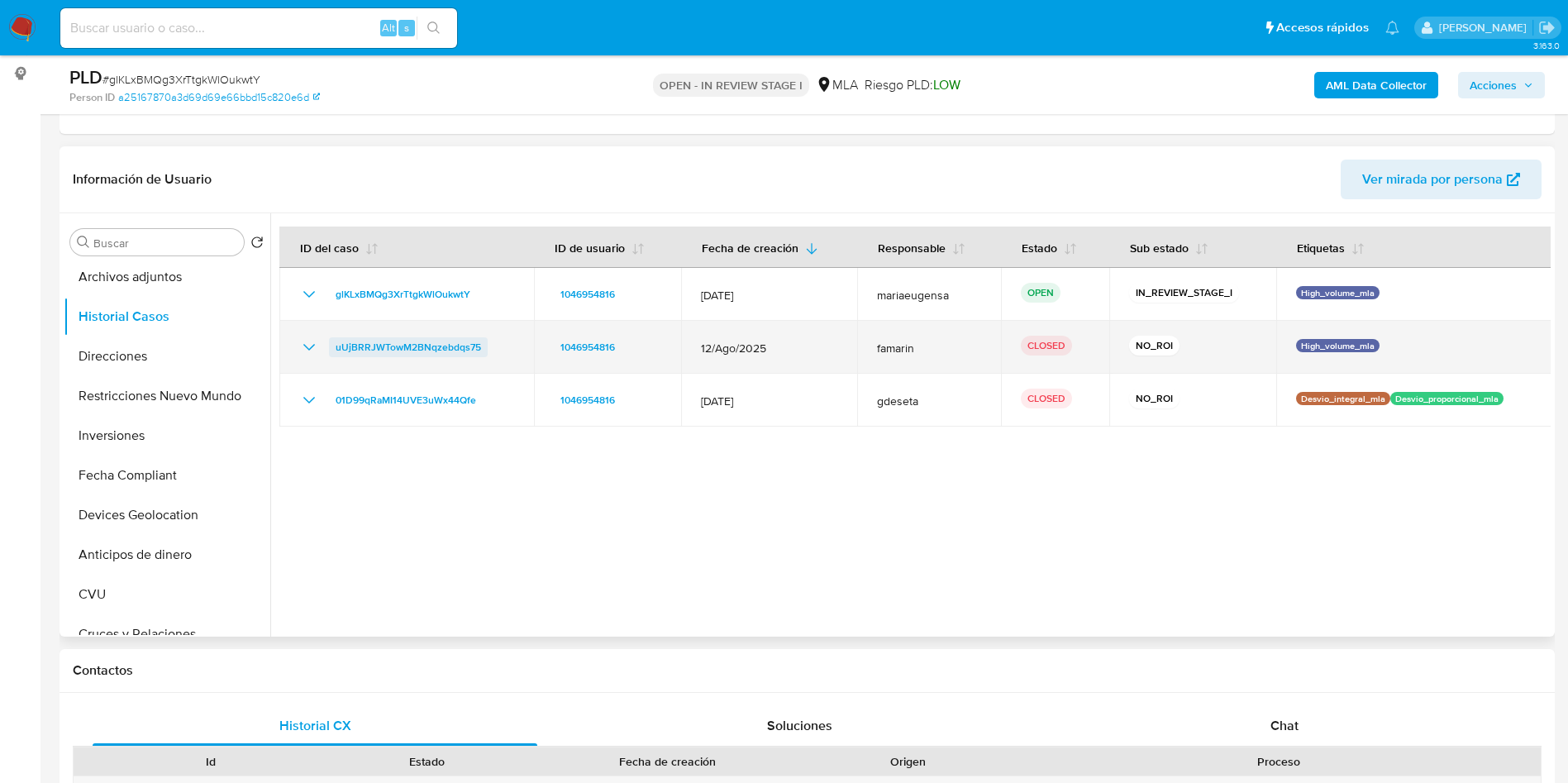
click at [421, 350] on span "uUjBRRJWTowM2BNqzebdqs75" at bounding box center [408, 347] width 145 height 20
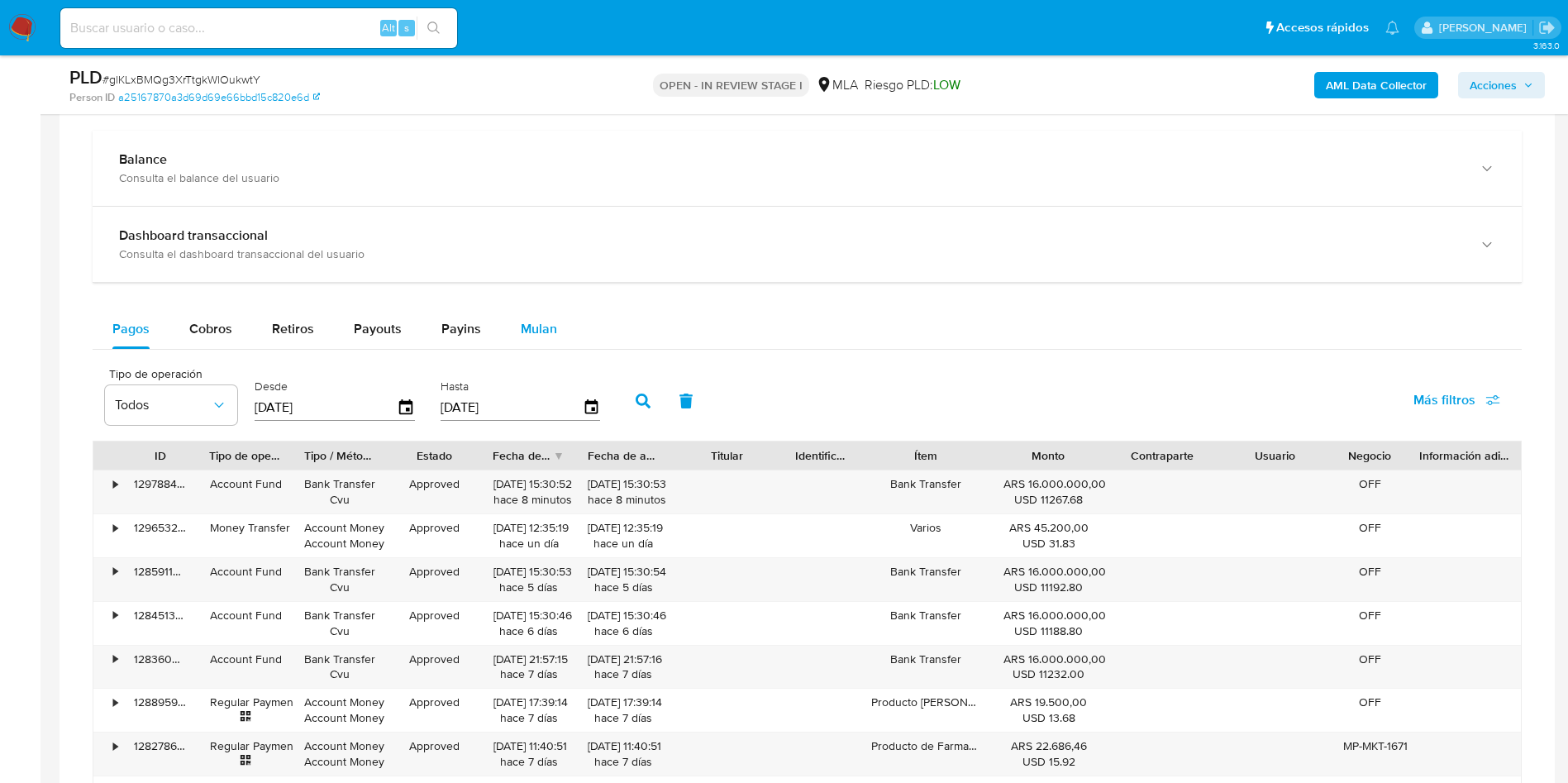
scroll to position [1084, 0]
click at [536, 322] on span "Mulan" at bounding box center [538, 330] width 36 height 19
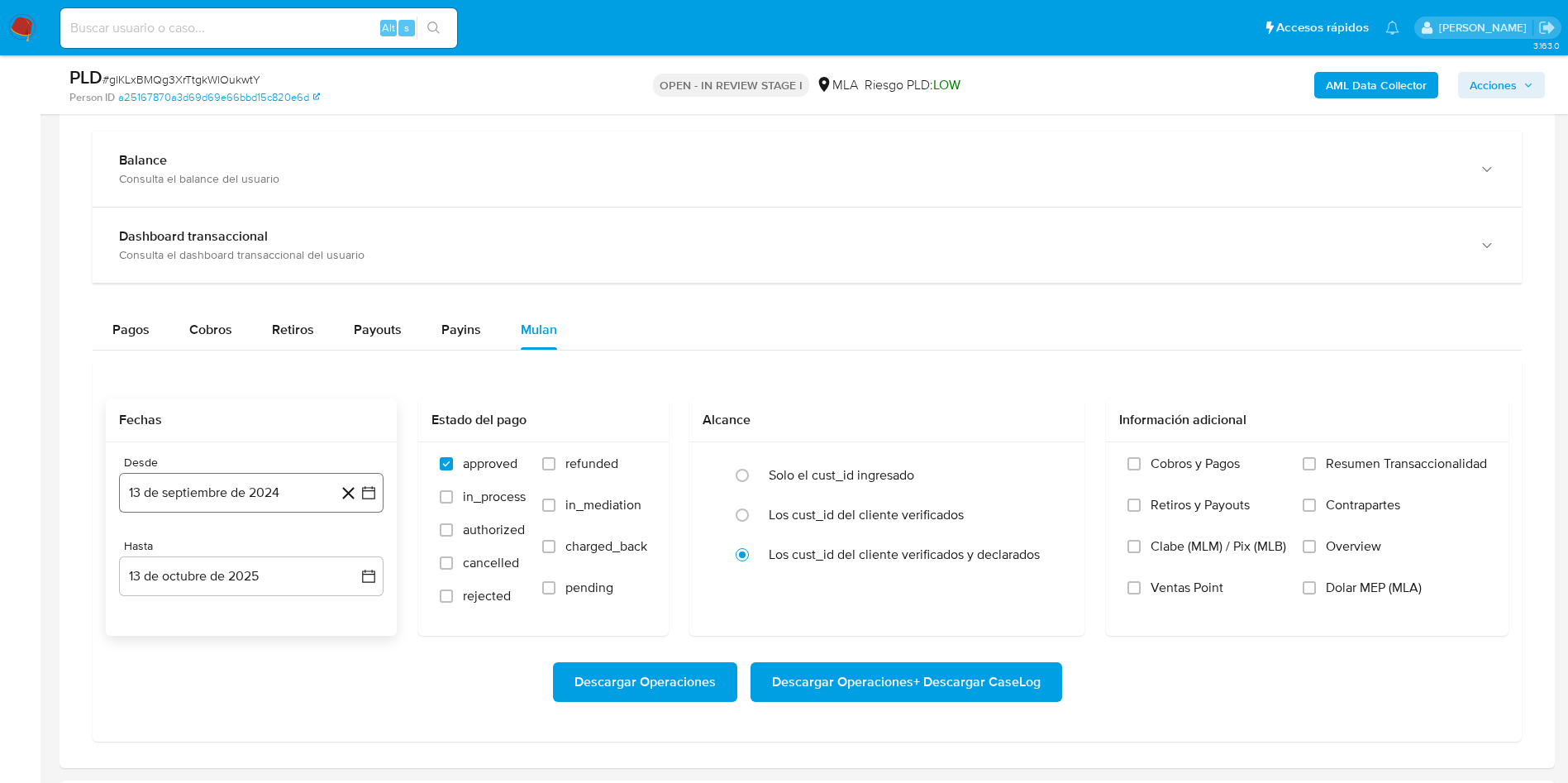
click at [264, 494] on button "13 de septiembre de 2024" at bounding box center [251, 493] width 265 height 40
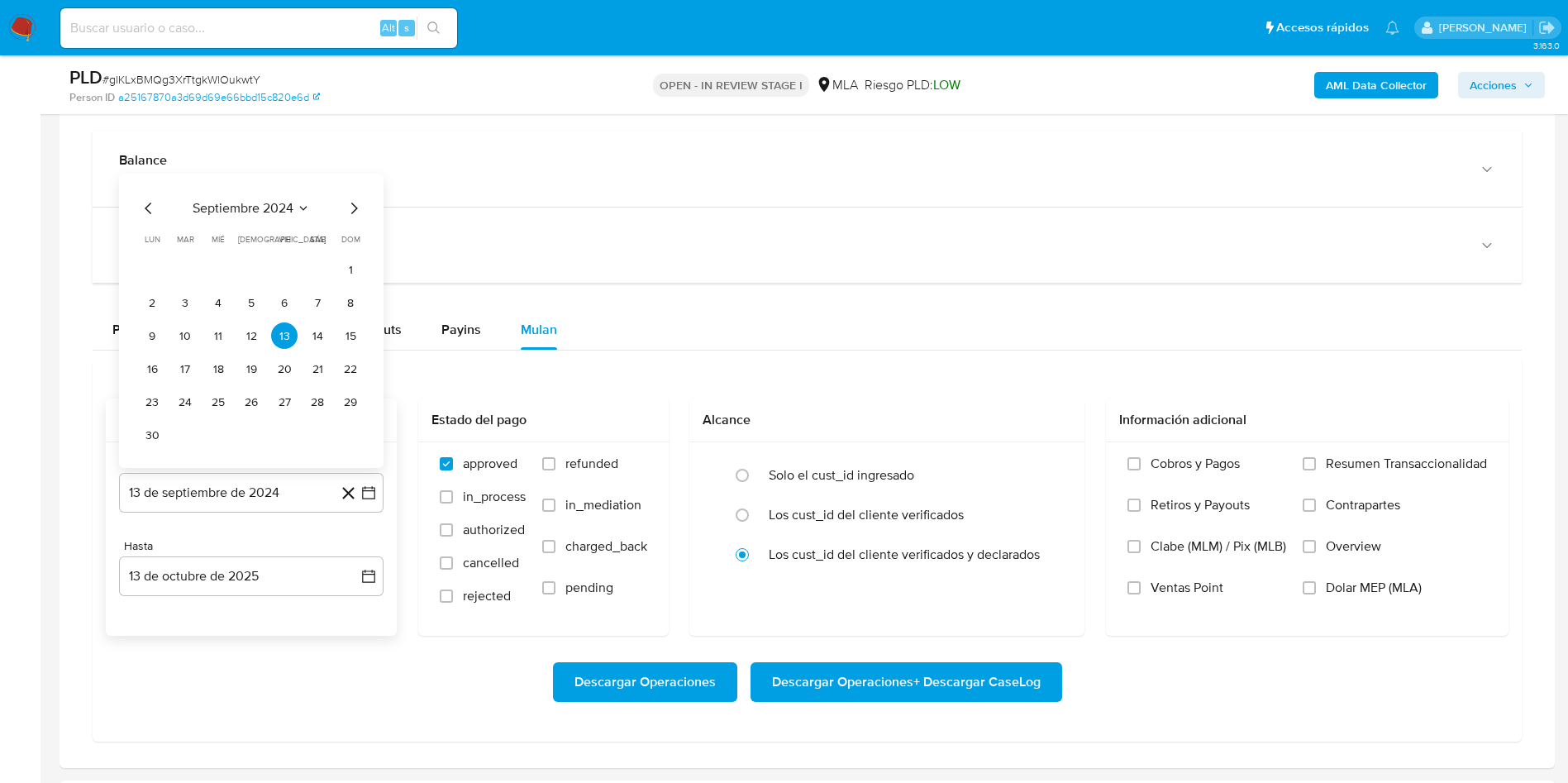
click at [246, 212] on span "septiembre 2024" at bounding box center [243, 208] width 101 height 17
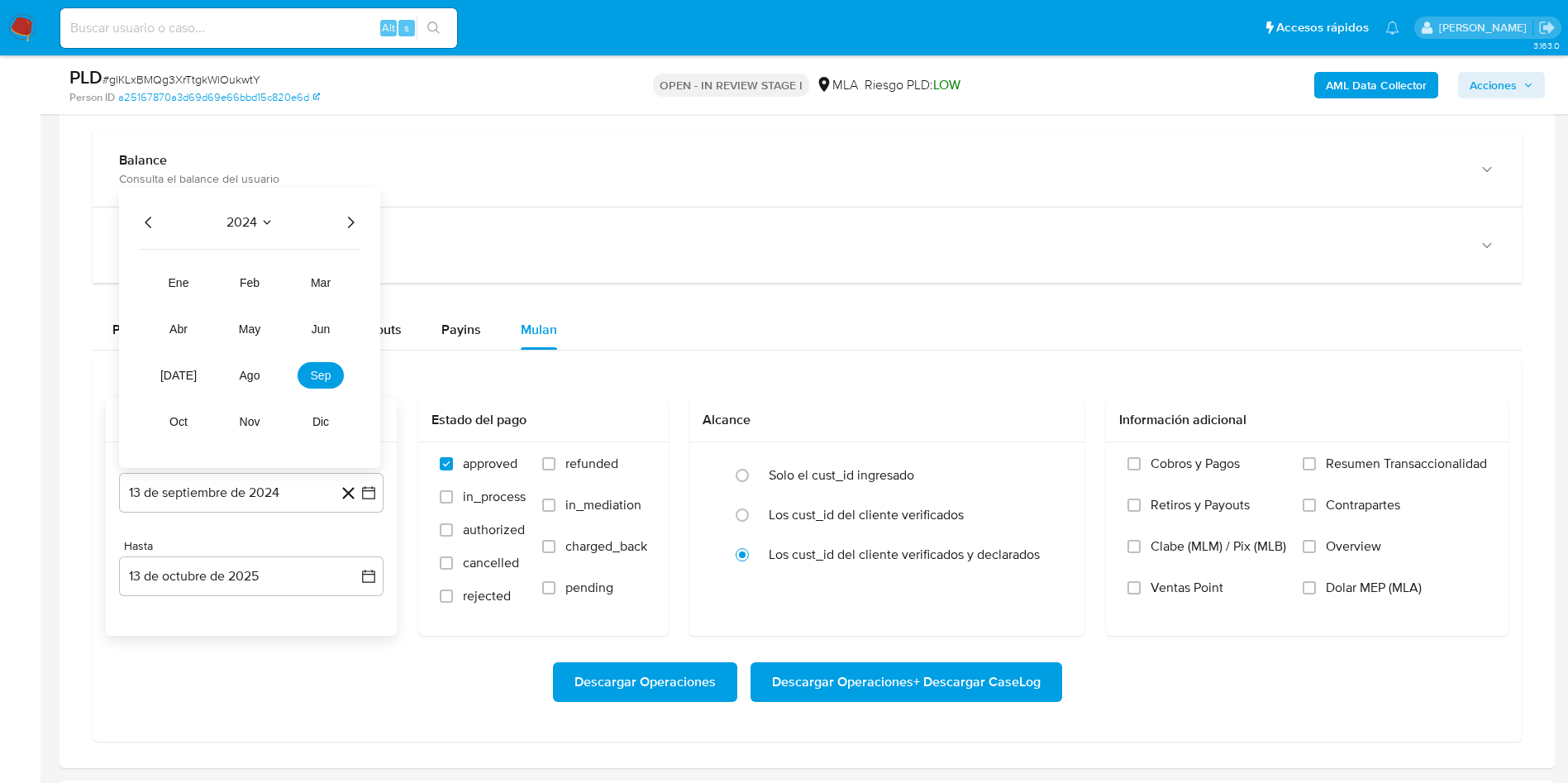
click at [358, 216] on icon "Año siguiente" at bounding box center [350, 223] width 20 height 20
click at [240, 377] on span "ago" at bounding box center [250, 375] width 20 height 13
drag, startPoint x: 285, startPoint y: 299, endPoint x: 245, endPoint y: 370, distance: 81.5
click at [283, 301] on button "1" at bounding box center [284, 303] width 26 height 26
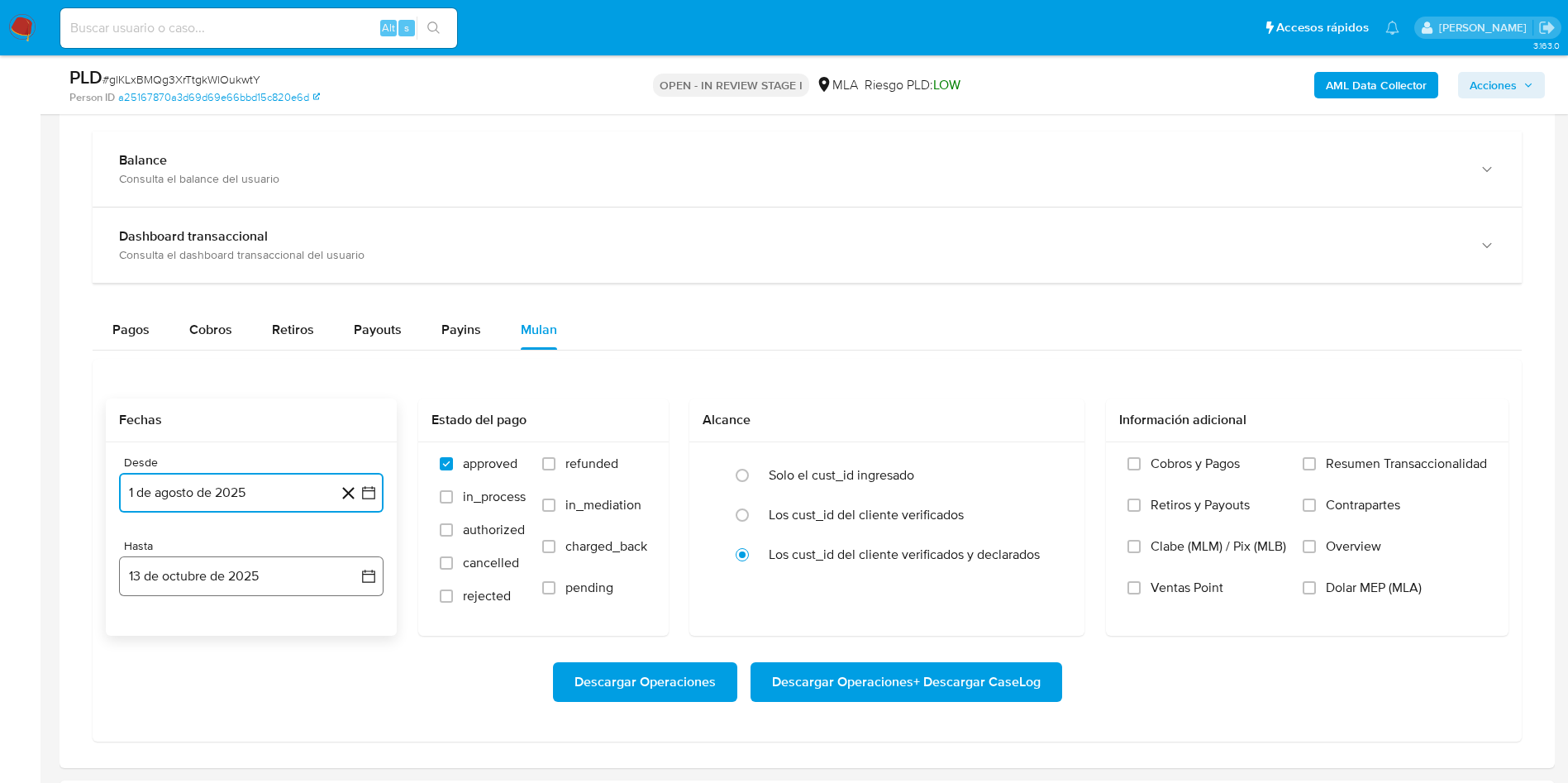
click at [189, 568] on button "13 de octubre de 2025" at bounding box center [251, 575] width 265 height 40
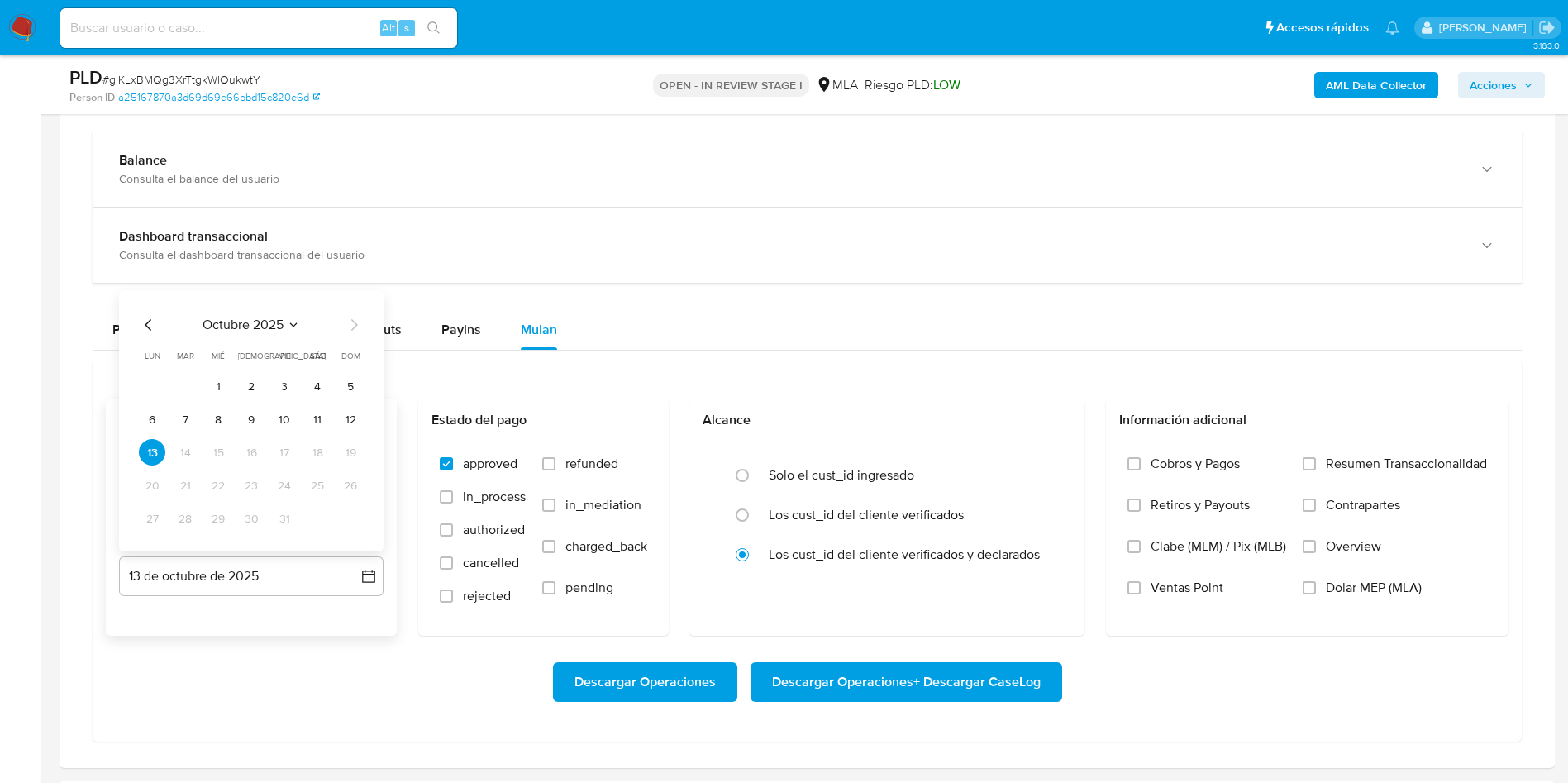
click at [144, 323] on icon "Mes anterior" at bounding box center [149, 325] width 20 height 20
click at [144, 322] on icon "Mes anterior" at bounding box center [149, 325] width 20 height 20
drag, startPoint x: 347, startPoint y: 512, endPoint x: 460, endPoint y: 480, distance: 117.4
click at [346, 509] on button "31" at bounding box center [350, 518] width 26 height 26
click at [580, 460] on span "refunded" at bounding box center [592, 464] width 53 height 17
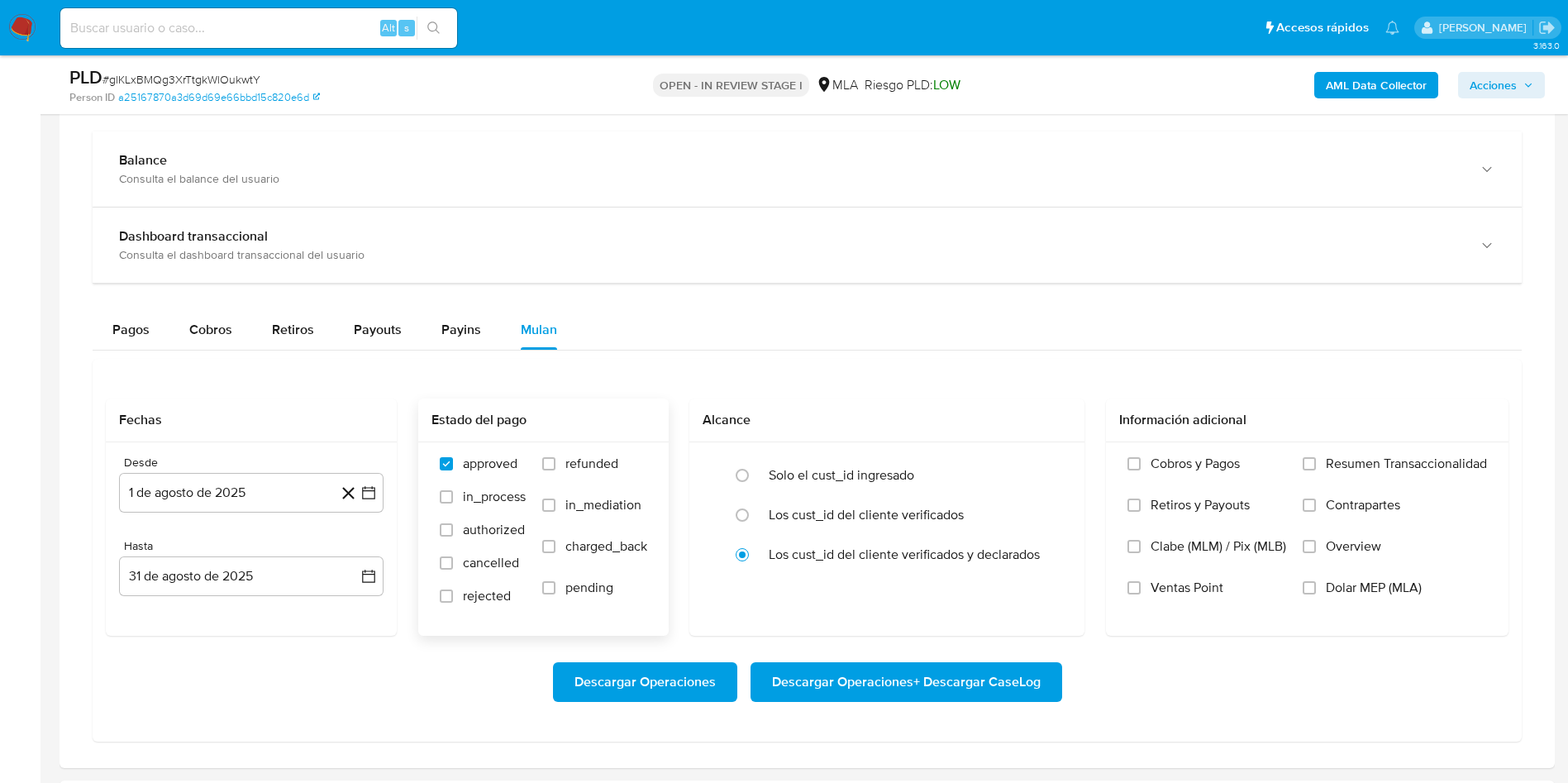
click at [556, 460] on input "refunded" at bounding box center [548, 464] width 13 height 13
checkbox input "true"
click at [1368, 588] on span "Dolar MEP (MLA)" at bounding box center [1373, 588] width 96 height 17
click at [1316, 588] on input "Dolar MEP (MLA)" at bounding box center [1309, 588] width 13 height 13
click at [885, 693] on span "Descargar Operaciones + Descargar CaseLog" at bounding box center [906, 682] width 268 height 36
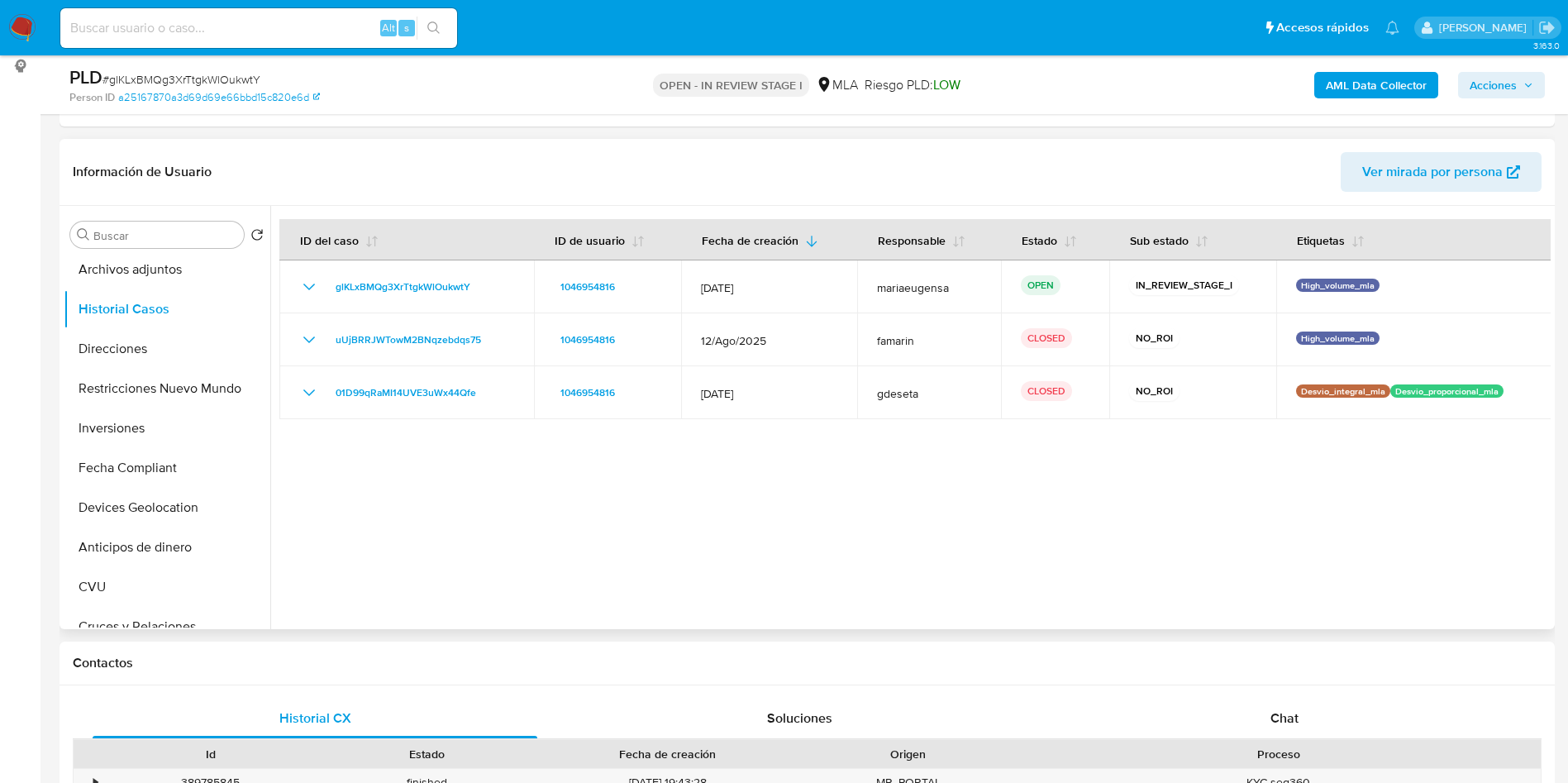
scroll to position [216, 0]
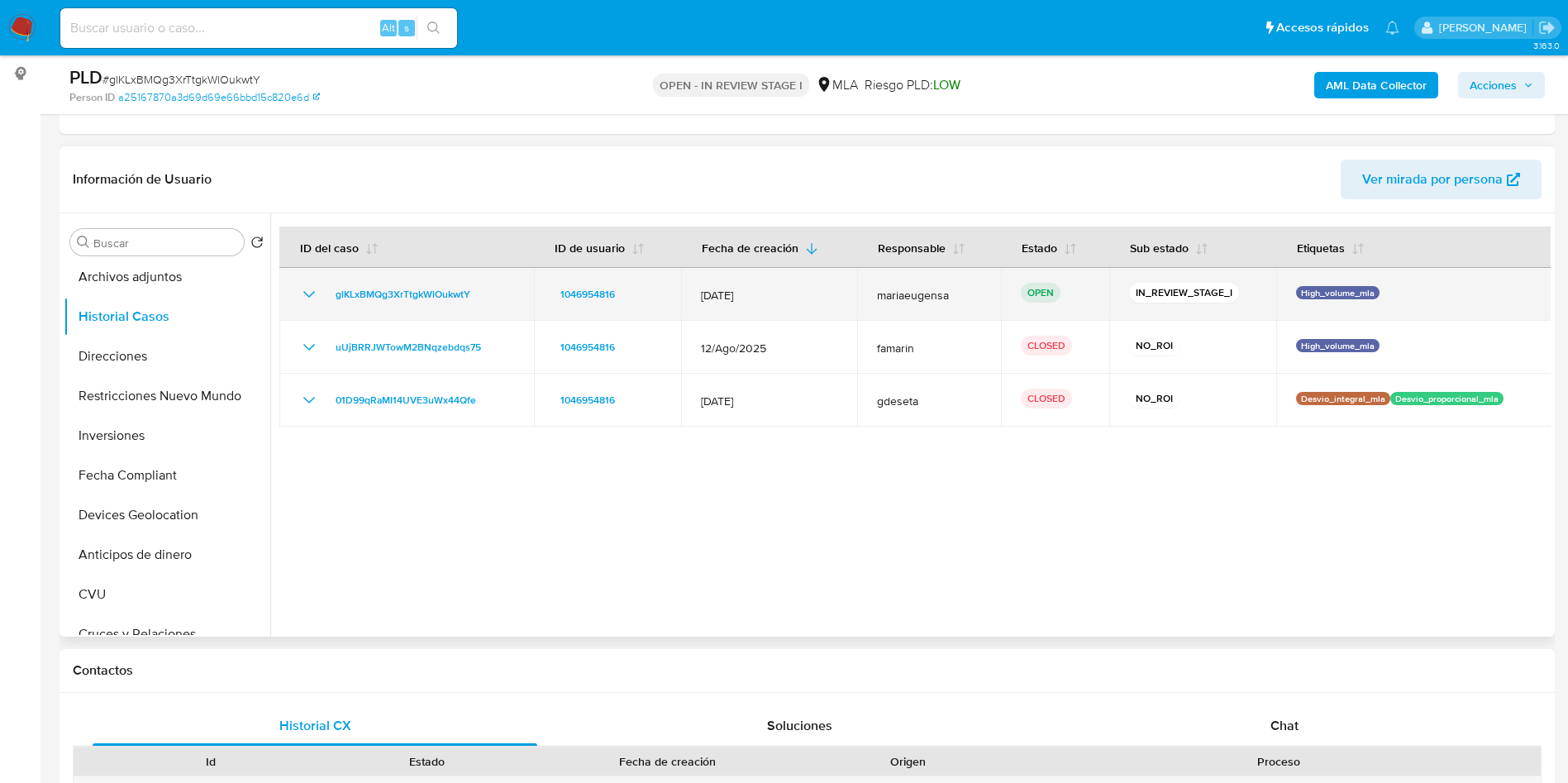
drag, startPoint x: 495, startPoint y: 293, endPoint x: 325, endPoint y: 318, distance: 171.8
click at [309, 304] on div "glKLxBMQg3XrTtgkWlOukwtY" at bounding box center [406, 294] width 215 height 20
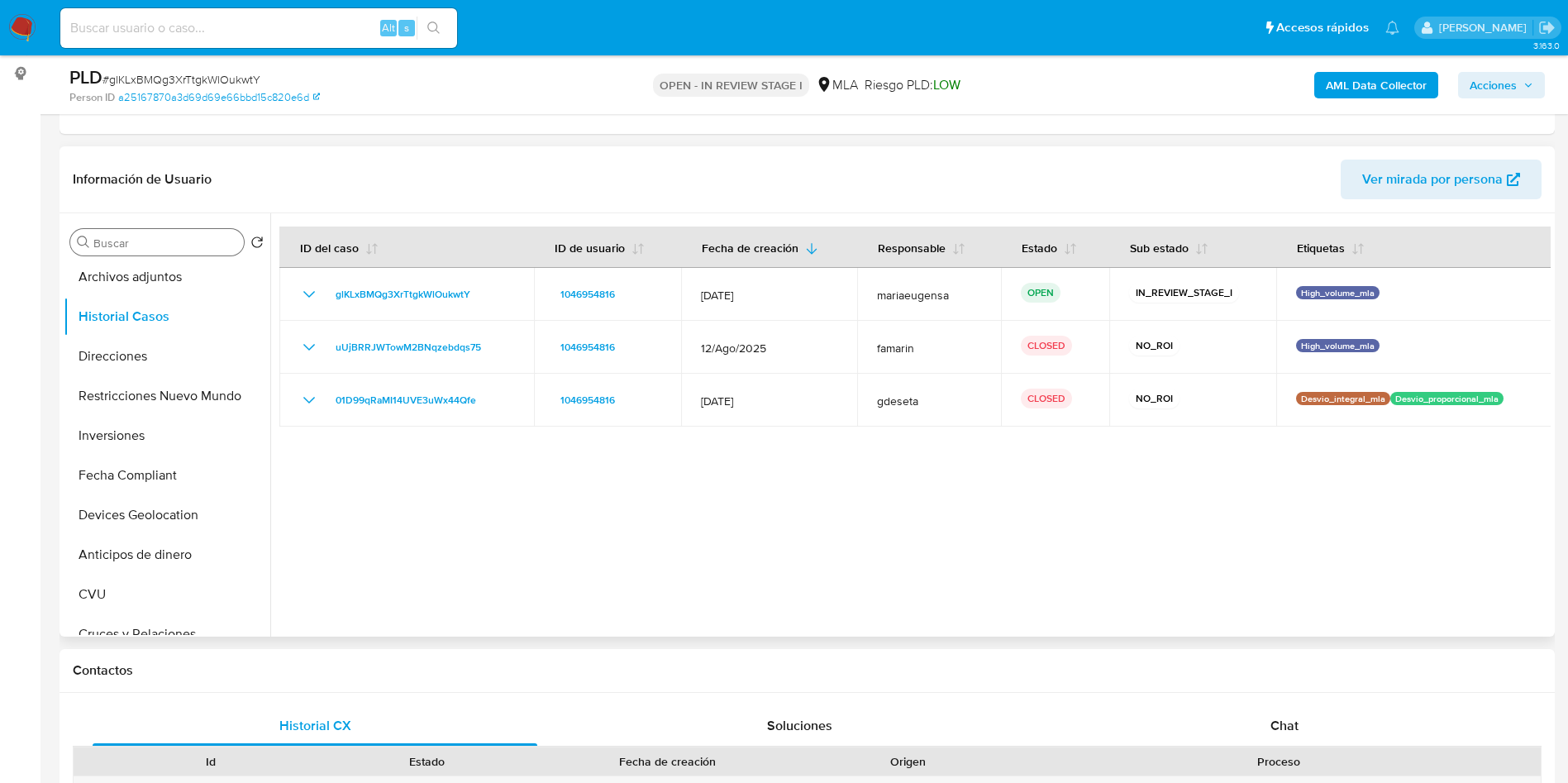
click at [145, 242] on input "Buscar" at bounding box center [165, 243] width 144 height 15
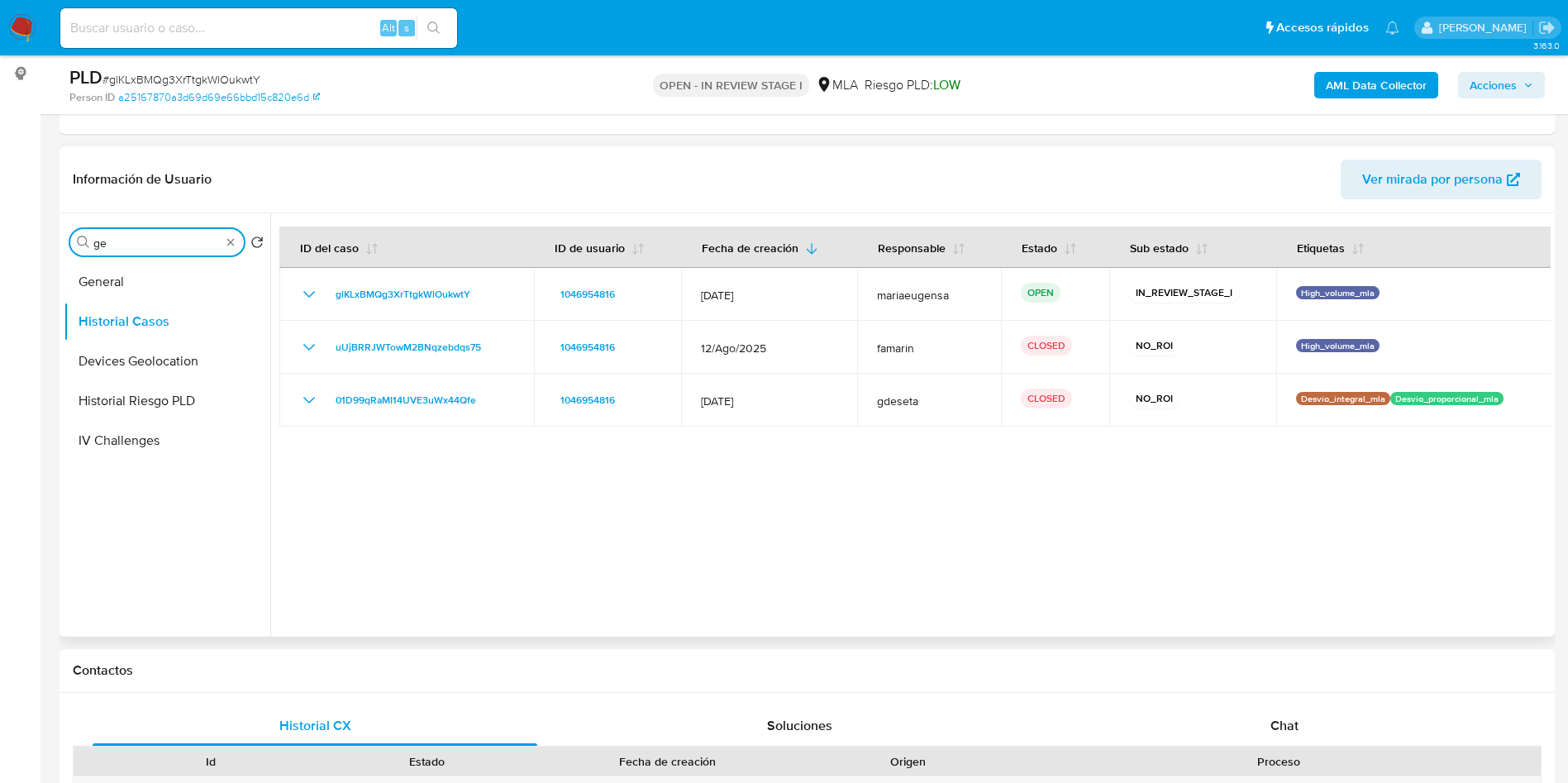
scroll to position [0, 0]
type input "genera"
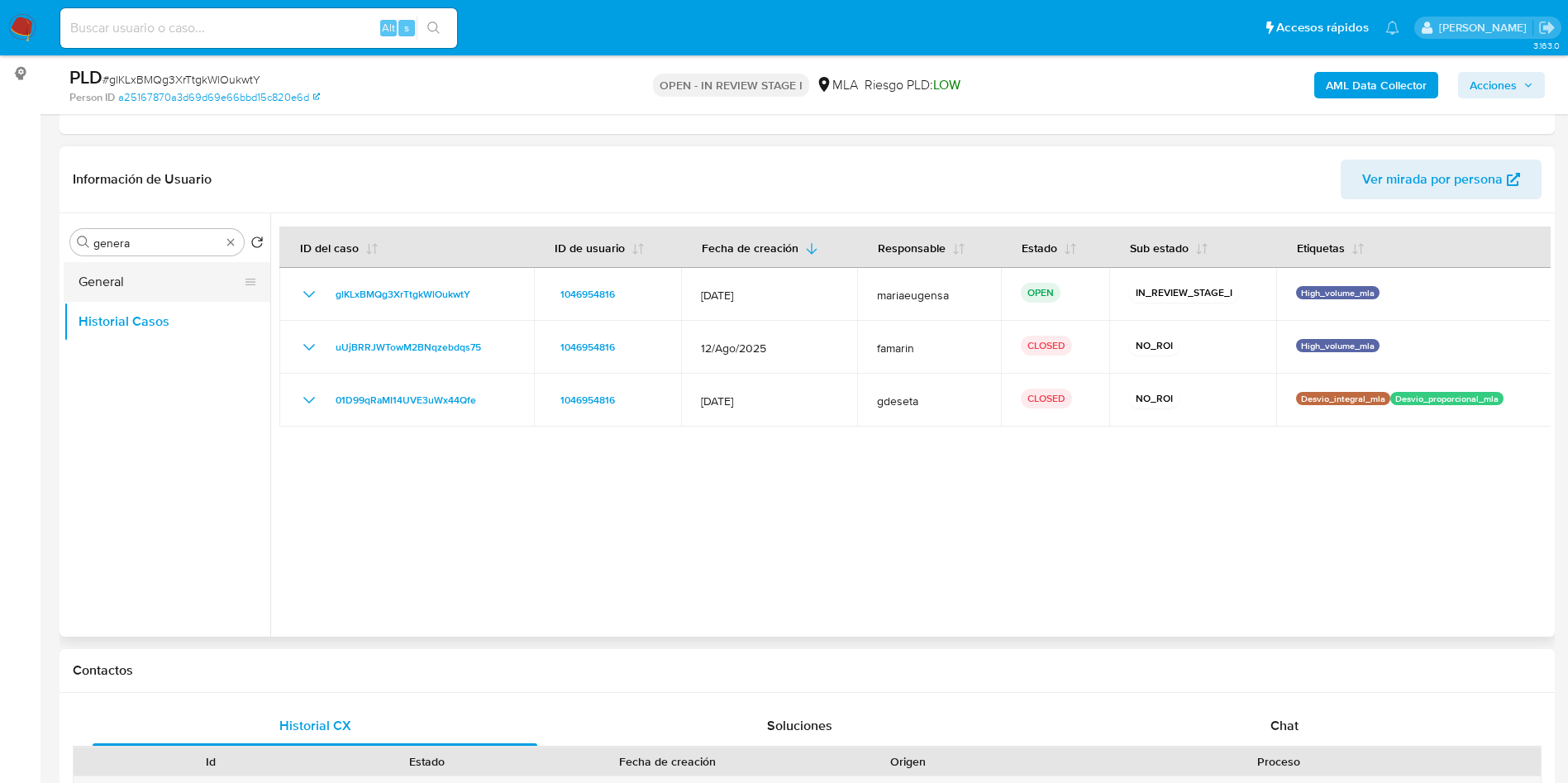
drag, startPoint x: 159, startPoint y: 289, endPoint x: 197, endPoint y: 293, distance: 38.2
click at [159, 289] on button "General" at bounding box center [160, 282] width 193 height 40
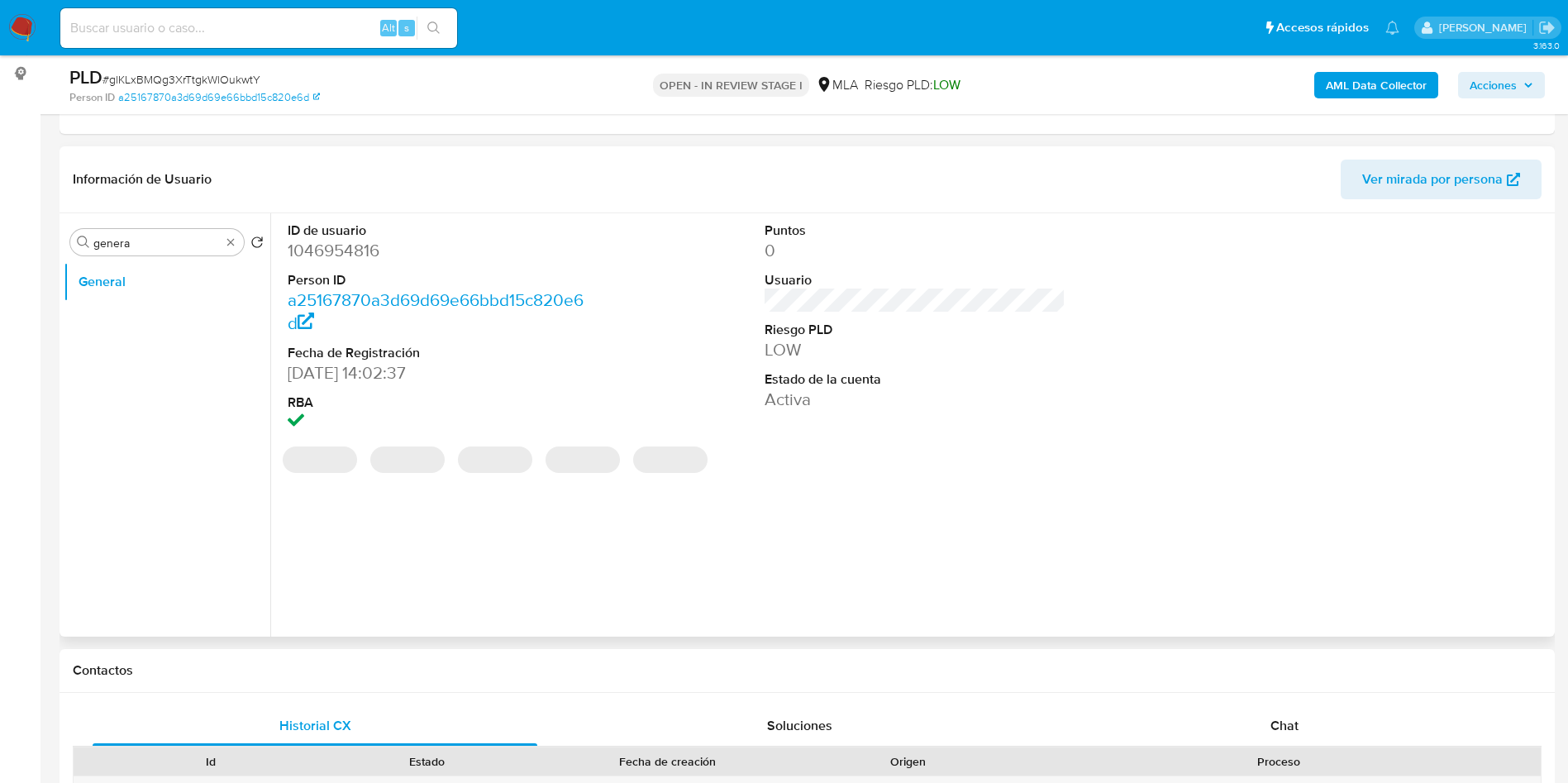
click at [341, 259] on dd "1046954816" at bounding box center [438, 251] width 302 height 23
copy dd "1046954816"
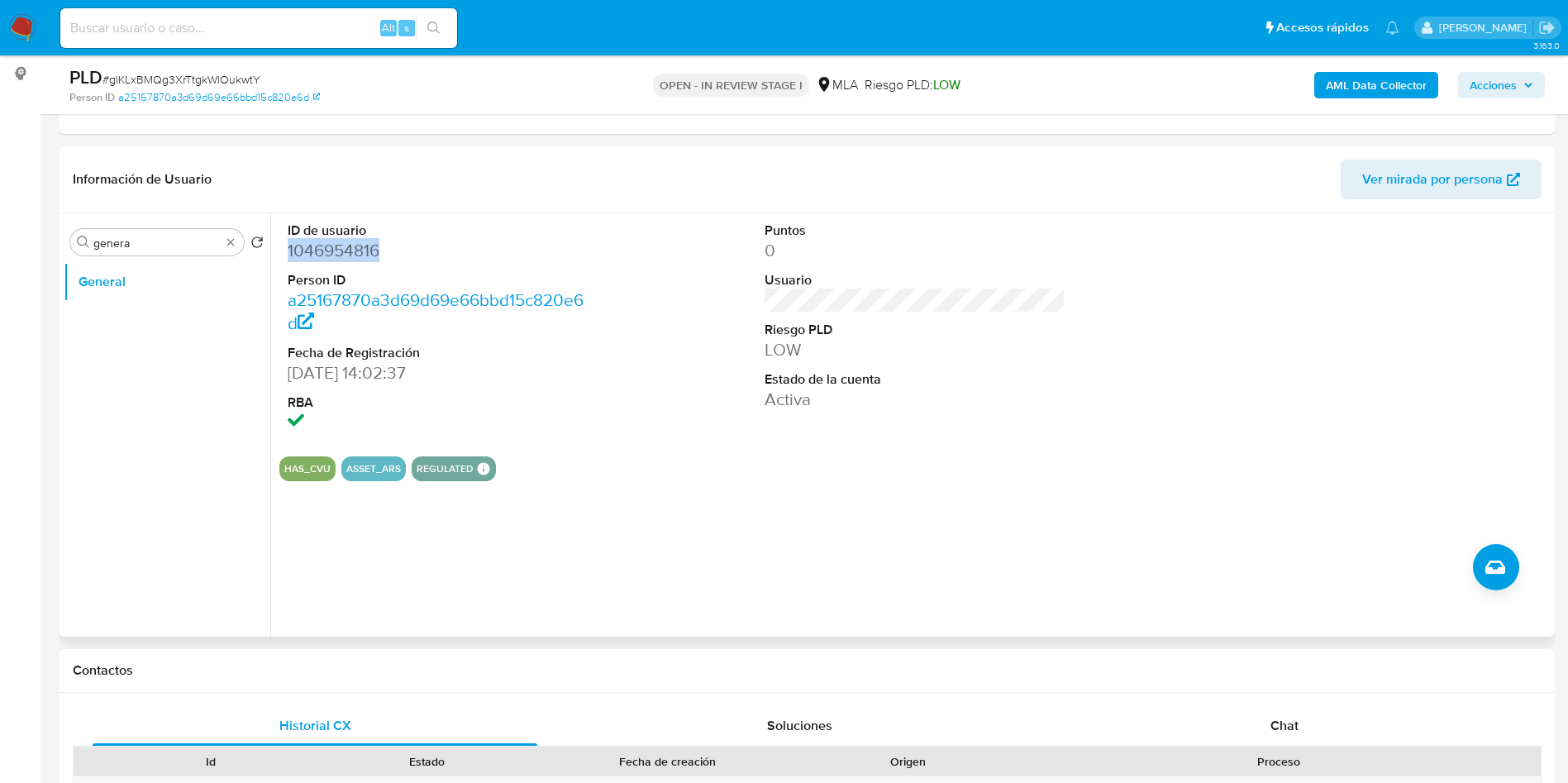
click at [358, 250] on dd "1046954816" at bounding box center [438, 251] width 302 height 23
click at [358, 248] on dd "1046954816" at bounding box center [438, 251] width 302 height 23
click at [211, 22] on input at bounding box center [259, 28] width 397 height 21
click at [199, 242] on input "genera" at bounding box center [157, 243] width 128 height 15
click at [199, 241] on input "genera" at bounding box center [157, 243] width 128 height 15
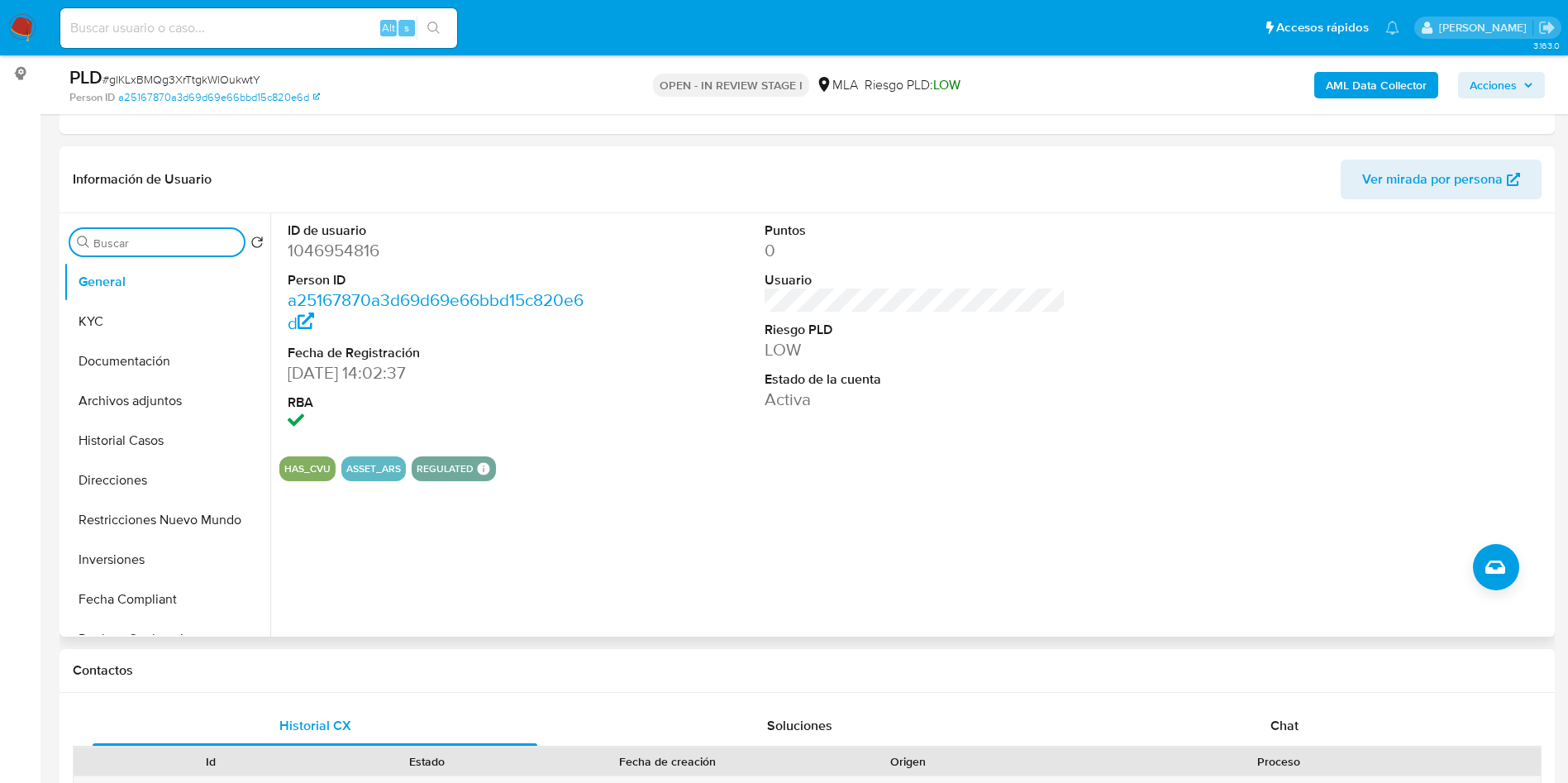
click at [328, 246] on dd "1046954816" at bounding box center [438, 251] width 302 height 23
copy dd "1046954816"
click at [486, 243] on dd "1046954816" at bounding box center [438, 251] width 302 height 23
click at [314, 250] on dd "1046954816" at bounding box center [438, 251] width 302 height 23
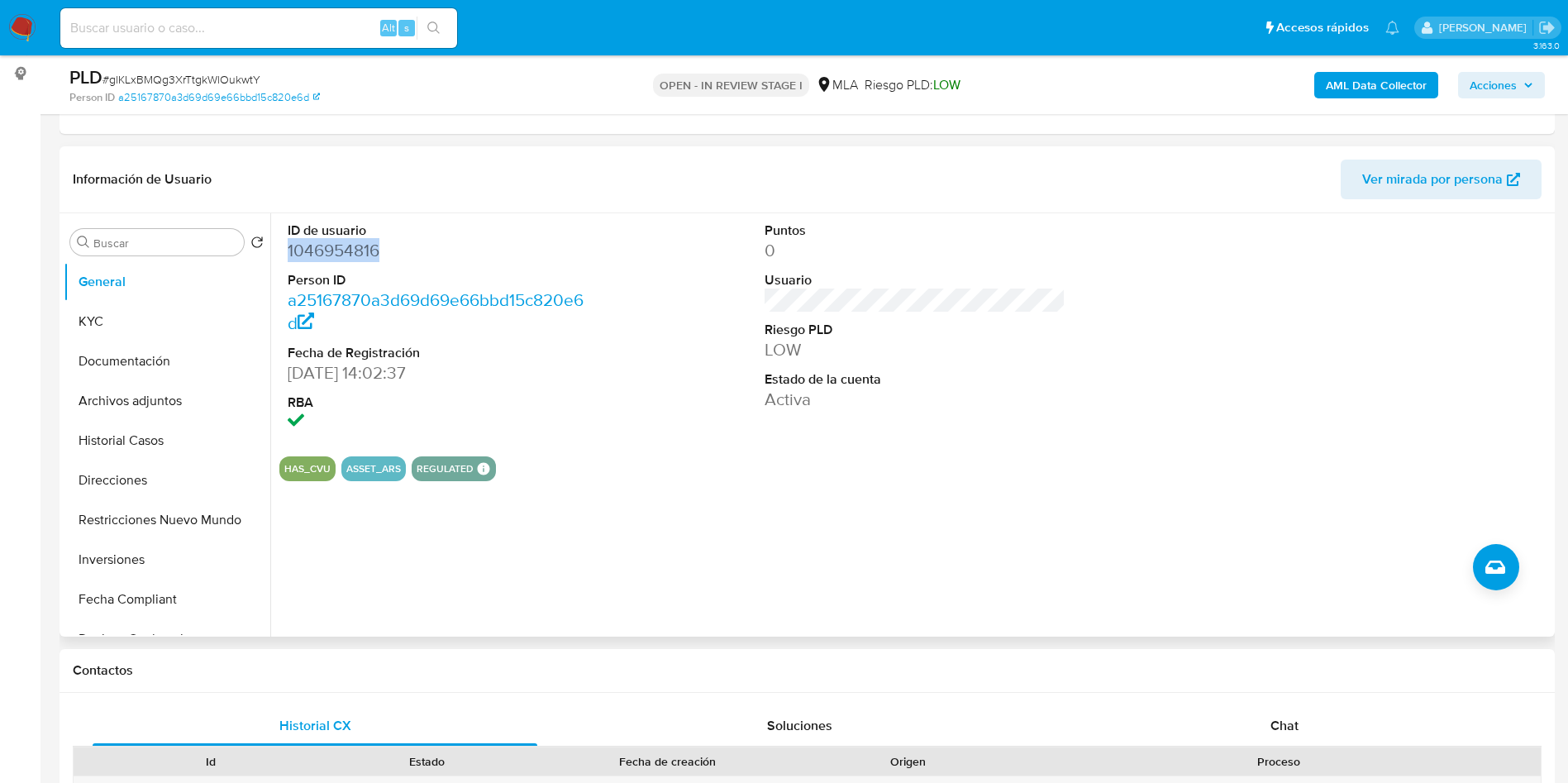
click at [314, 250] on dd "1046954816" at bounding box center [438, 251] width 302 height 23
copy dd "1046954816"
drag, startPoint x: 1182, startPoint y: 444, endPoint x: 1203, endPoint y: 426, distance: 27.7
click at [1203, 426] on section "ID de usuario 1046954816 Person ID a25167870a3d69d69e66bbd15c820e6d Fecha de Re…" at bounding box center [915, 347] width 1271 height 267
click at [245, 72] on span "# glKLxBMQg3XrTtgkWlOukwtY" at bounding box center [181, 79] width 157 height 17
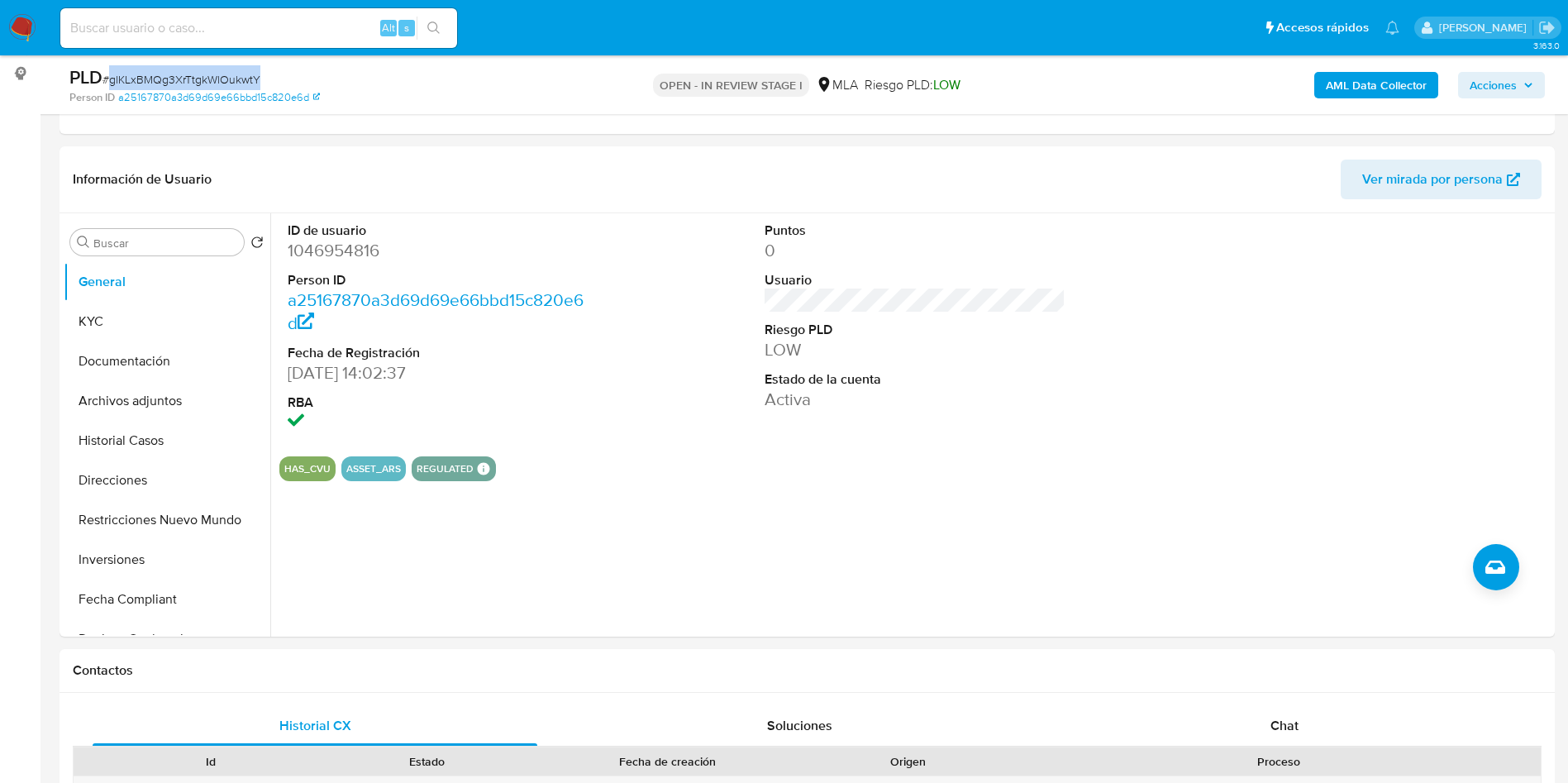
click at [245, 71] on span "# glKLxBMQg3XrTtgkWlOukwtY" at bounding box center [181, 79] width 157 height 17
copy span "glKLxBMQg3XrTtgkWlOukwtY"
click at [321, 252] on dd "1046954816" at bounding box center [438, 251] width 302 height 23
copy dd "1046954816"
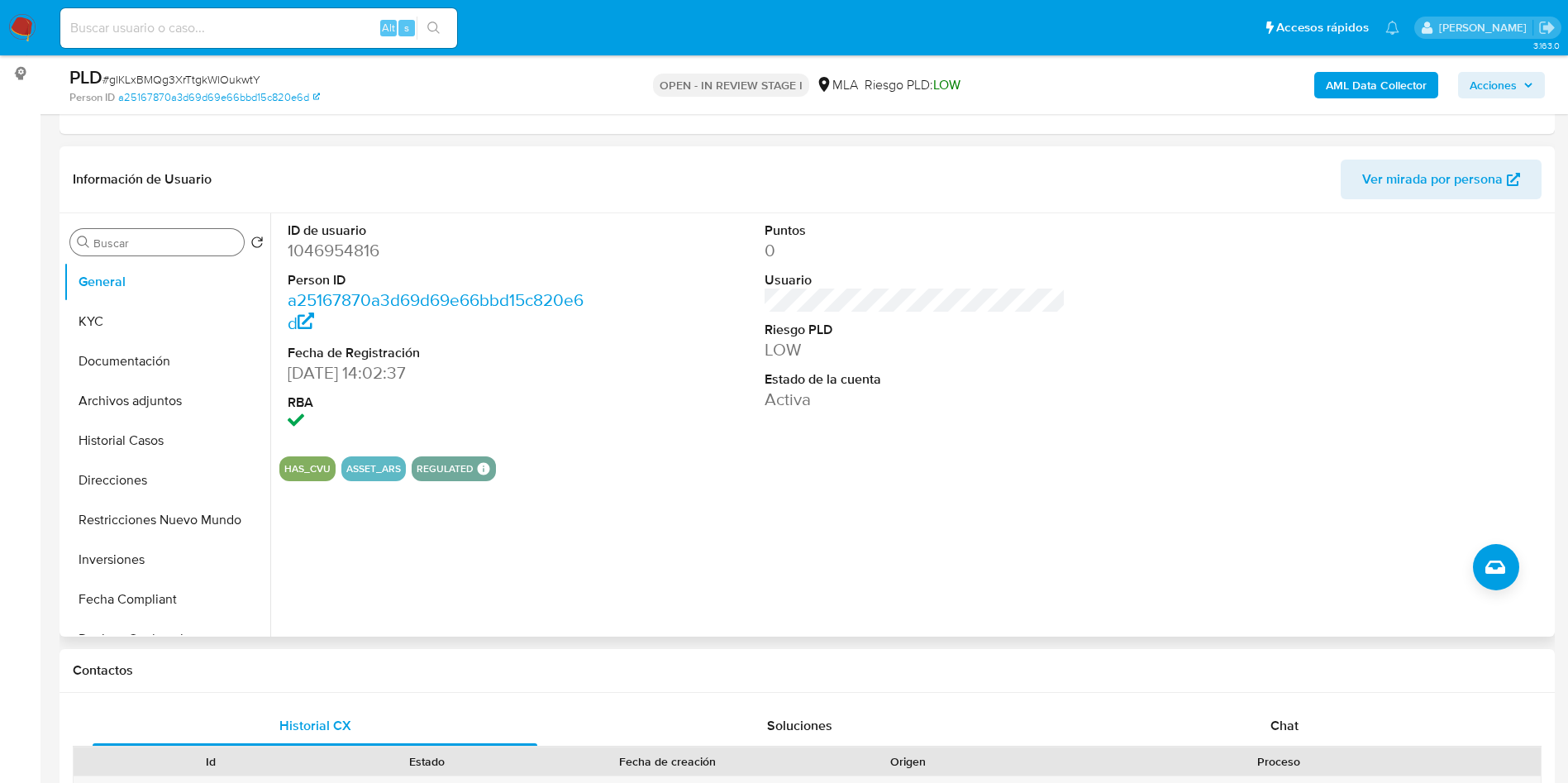
click at [165, 245] on input "Buscar" at bounding box center [165, 243] width 144 height 15
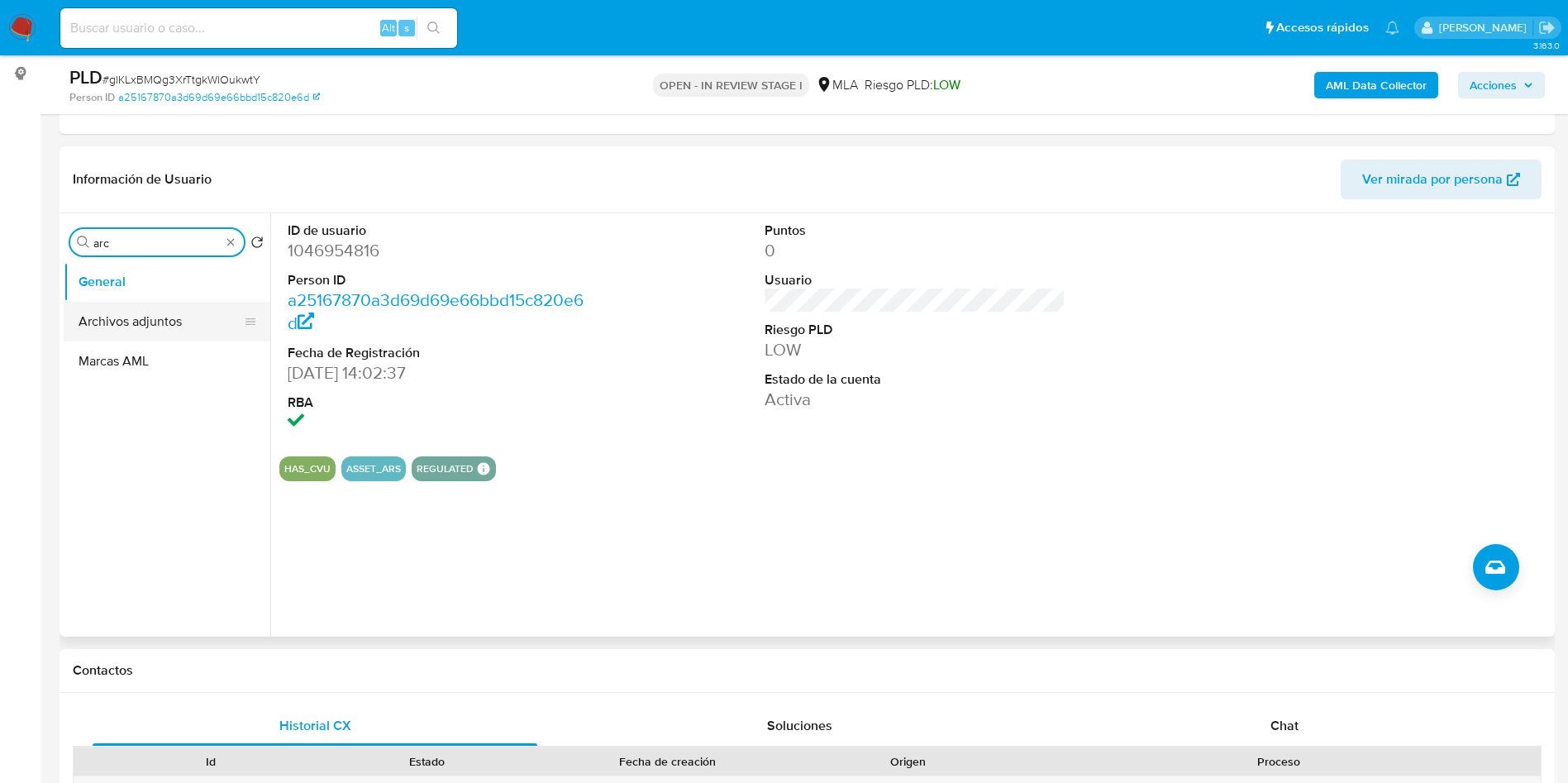
type input "arc"
click at [165, 325] on button "Archivos adjuntos" at bounding box center [160, 321] width 193 height 40
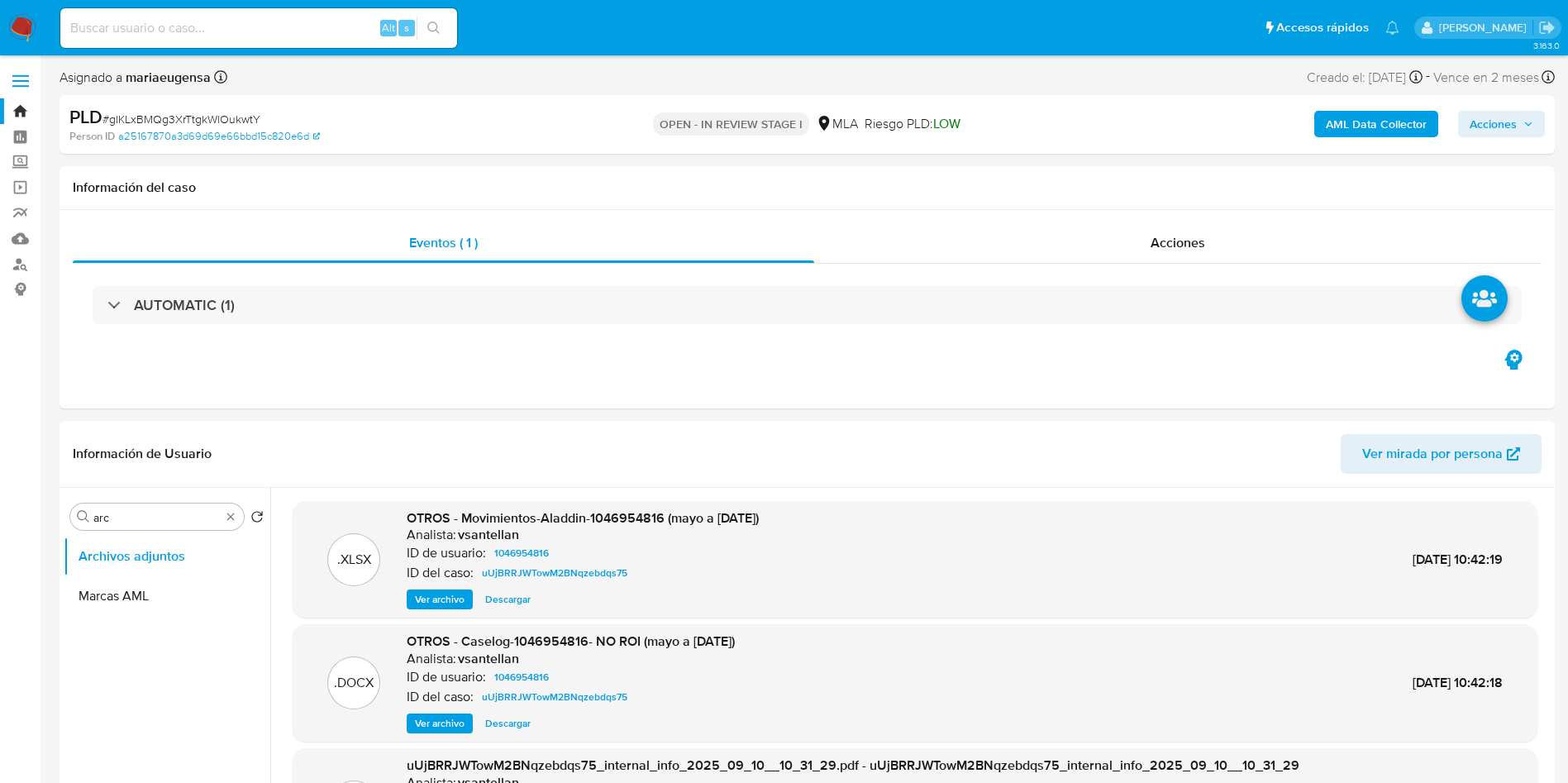
click at [1344, 121] on b "AML Data Collector" at bounding box center [1375, 124] width 101 height 26
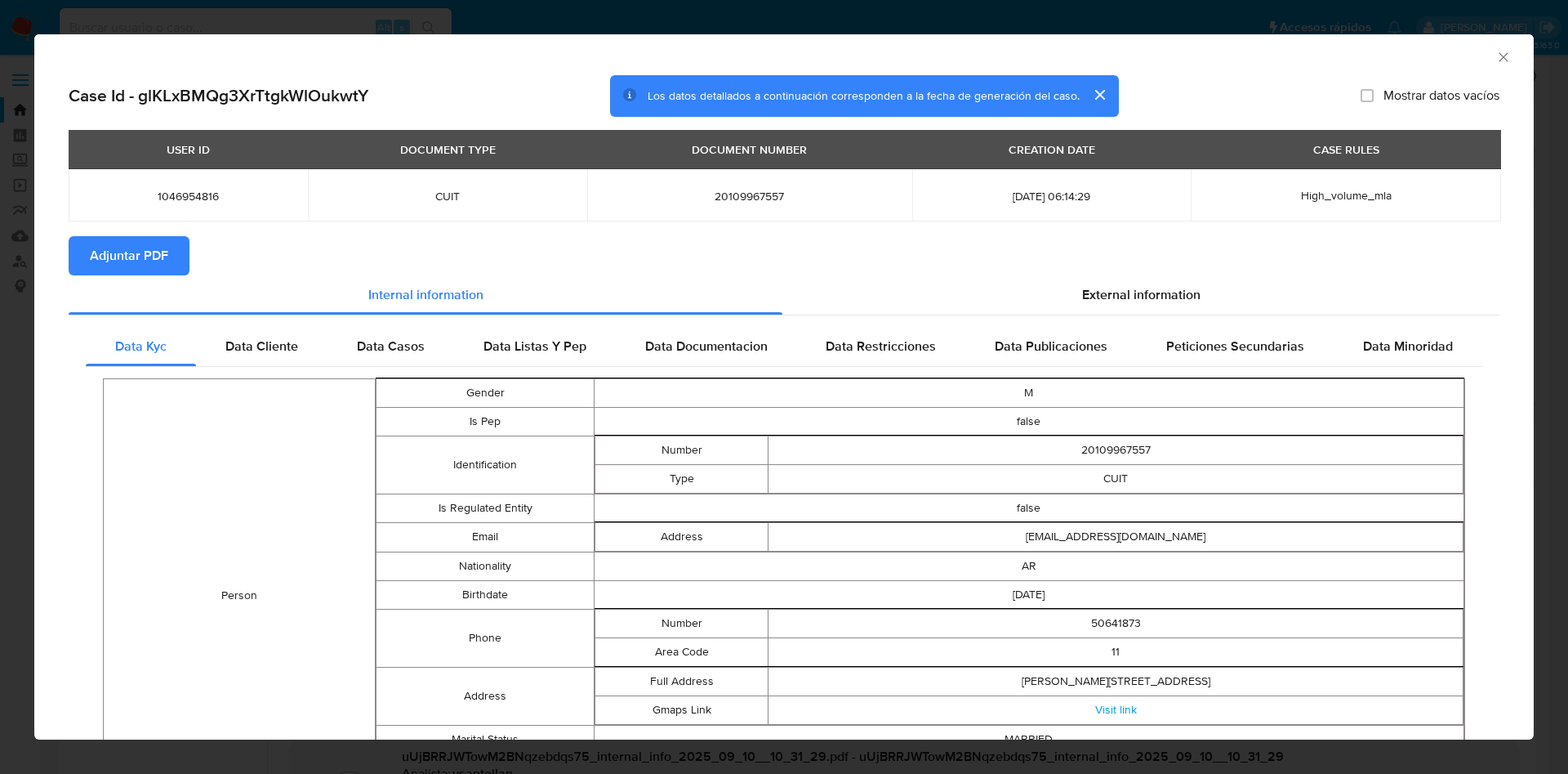
click at [121, 243] on span "Adjuntar PDF" at bounding box center [129, 255] width 78 height 36
click at [1498, 55] on icon "Cerrar ventana" at bounding box center [1503, 57] width 9 height 9
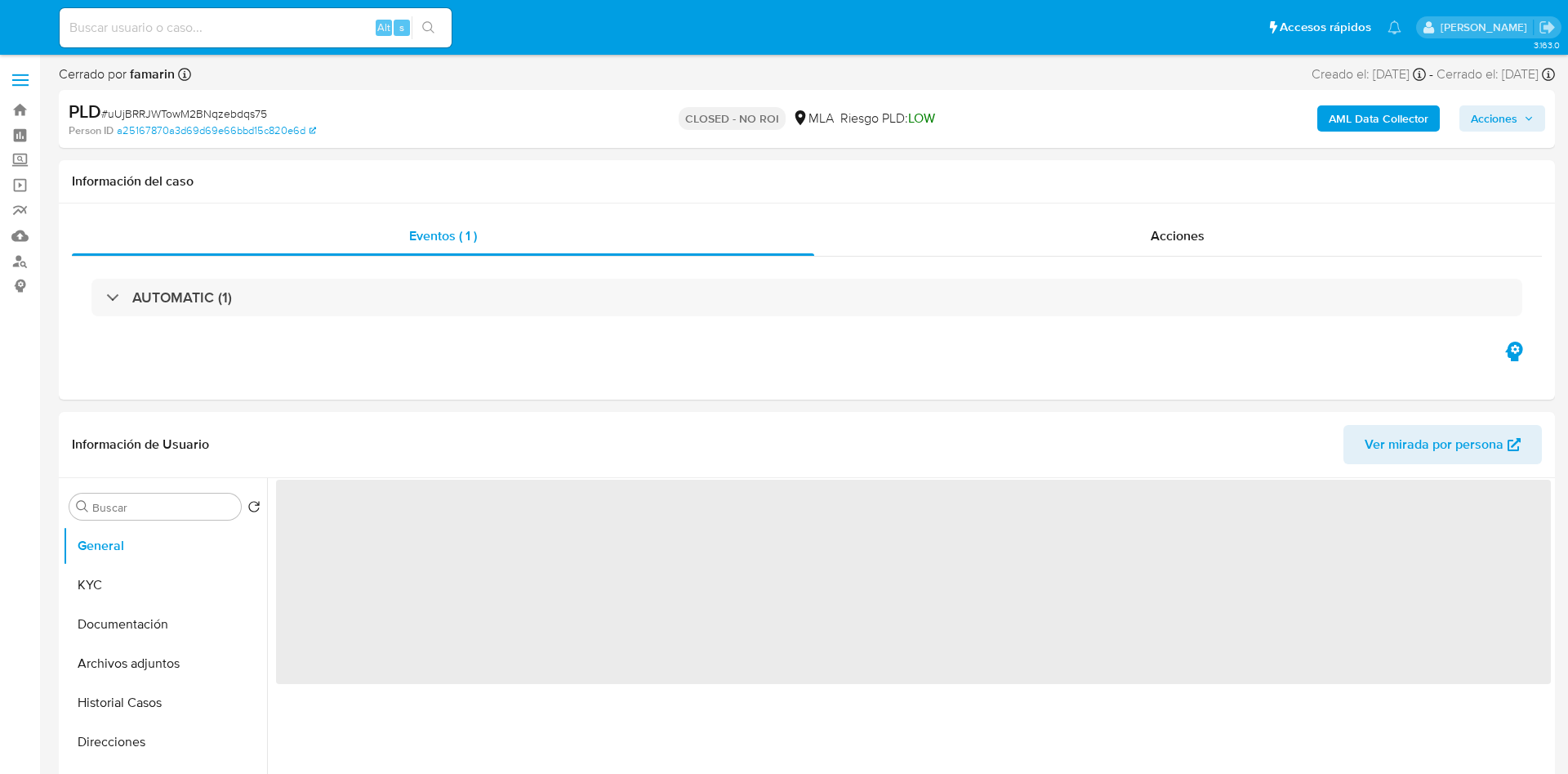
select select "10"
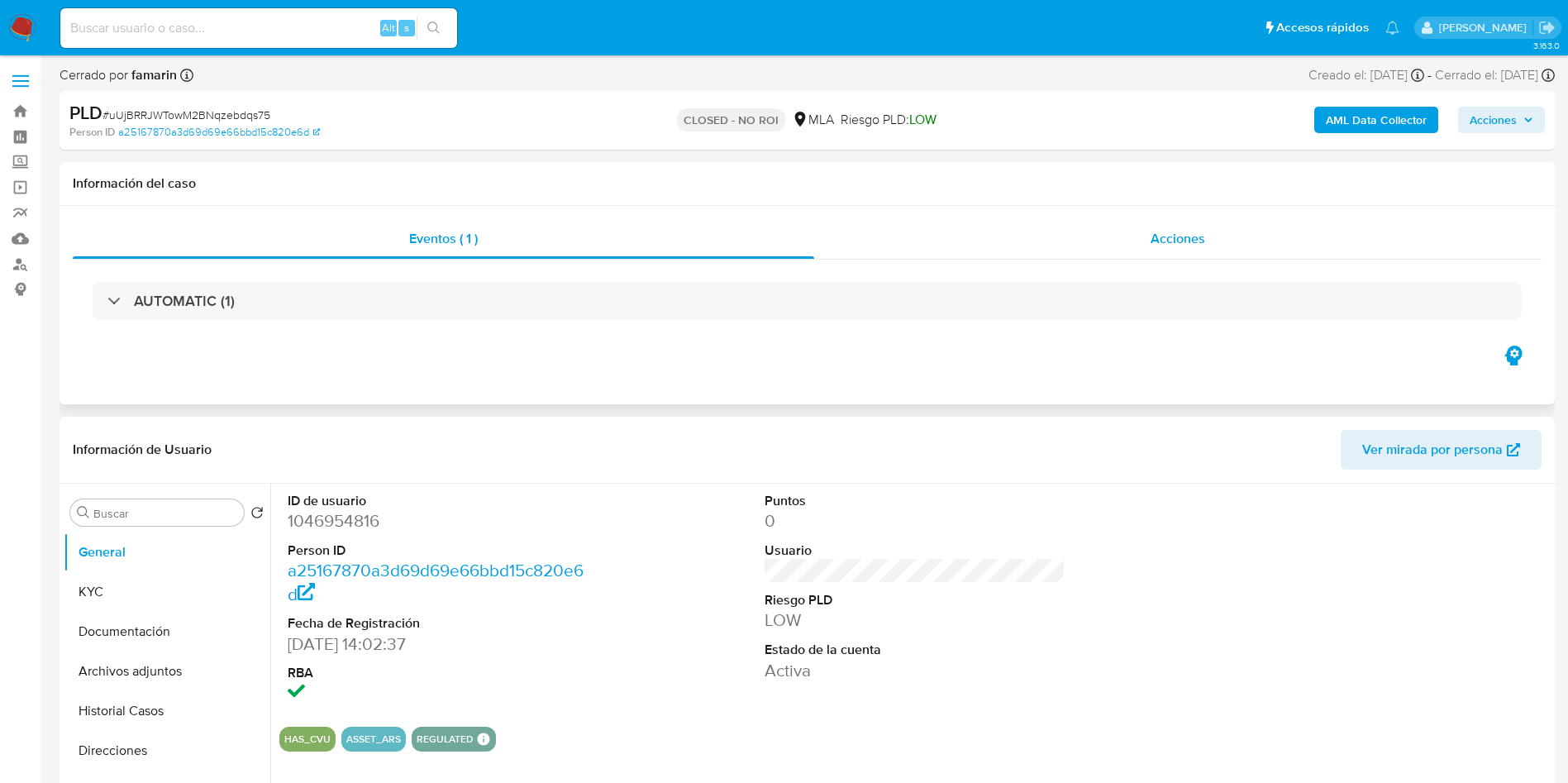
click at [1084, 247] on div "Acciones" at bounding box center [1178, 238] width 727 height 40
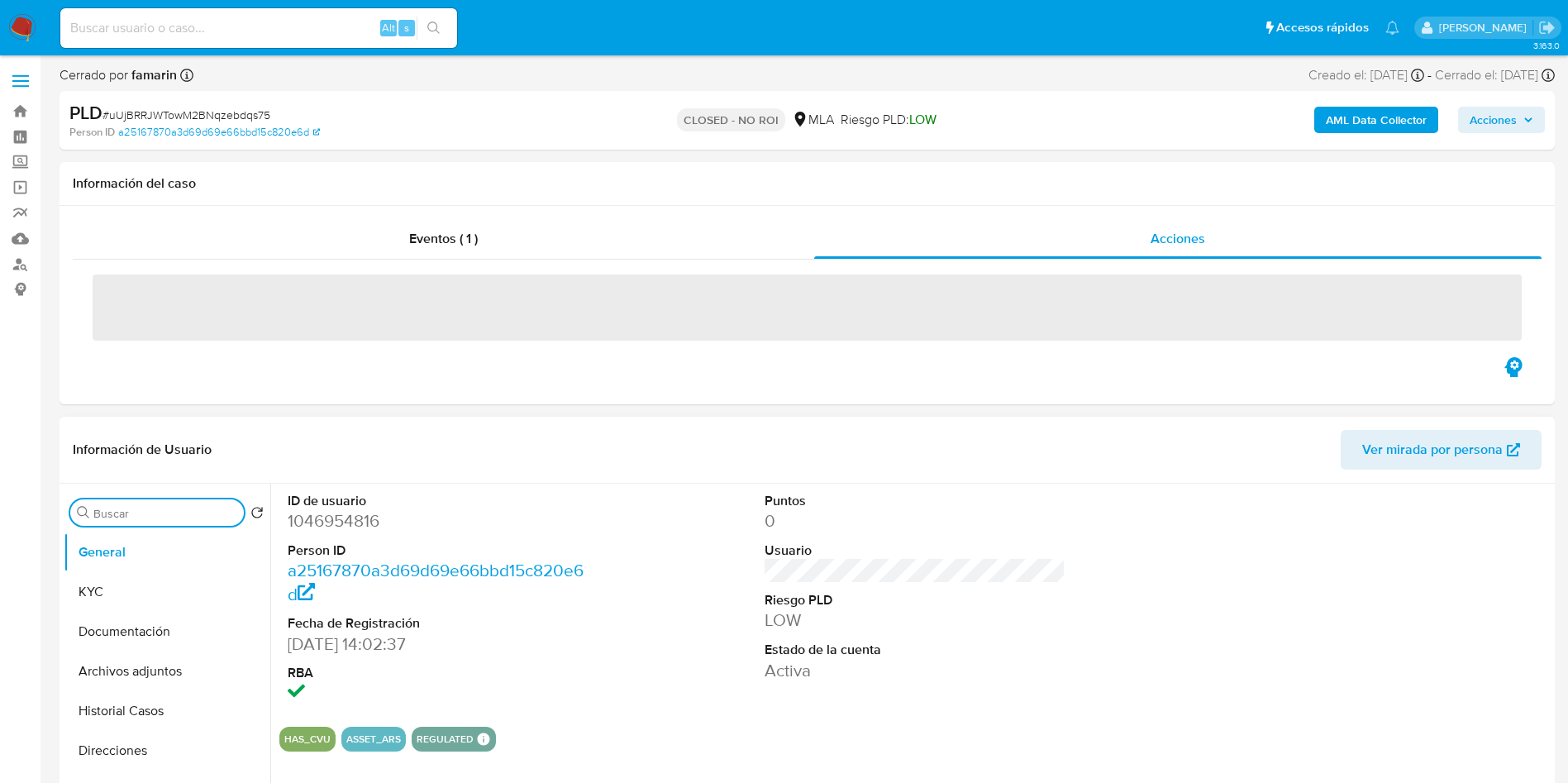
click at [100, 504] on div "Buscar" at bounding box center [157, 513] width 173 height 26
type input "arc"
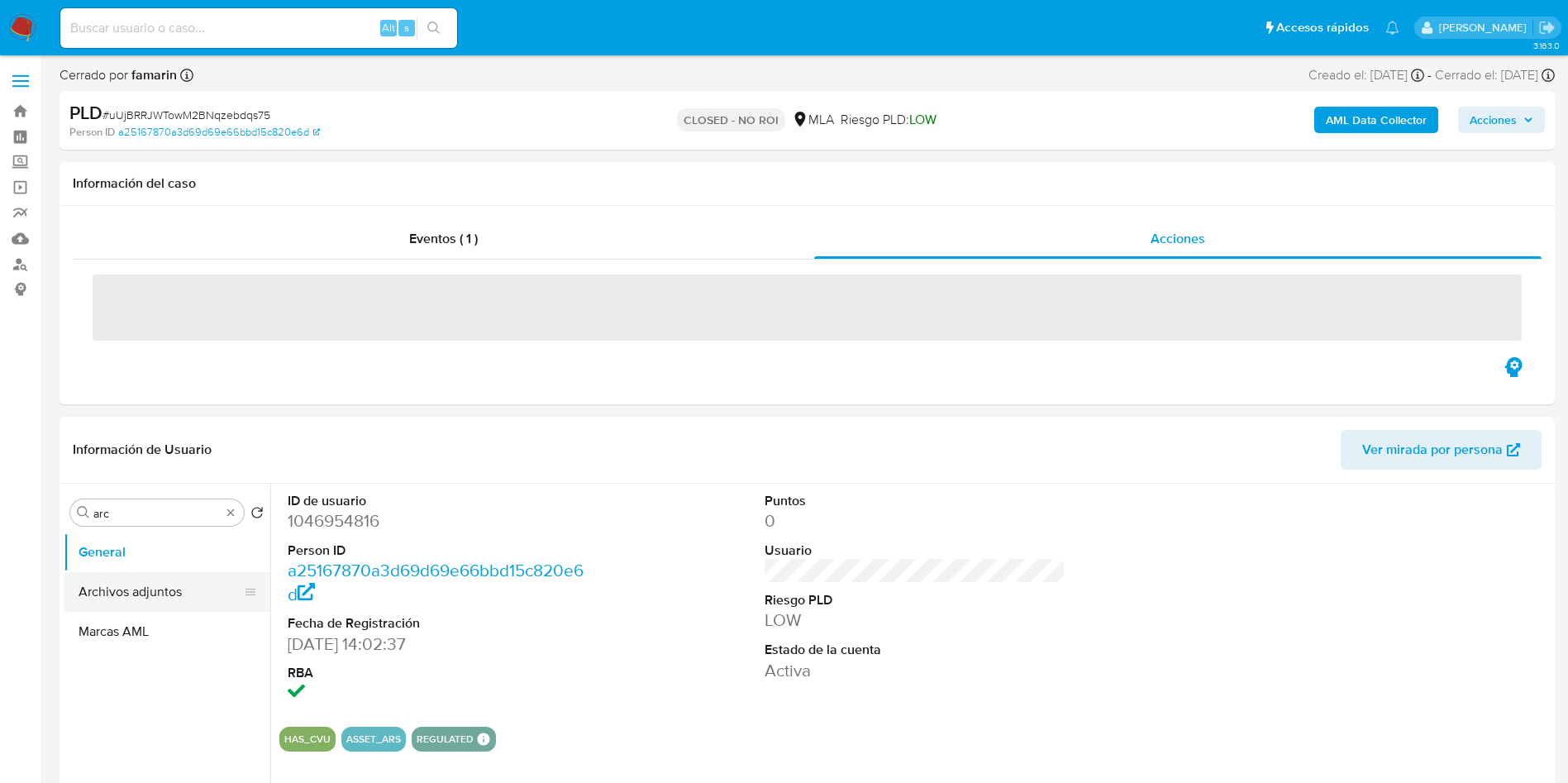
click at [167, 594] on button "Archivos adjuntos" at bounding box center [160, 591] width 193 height 40
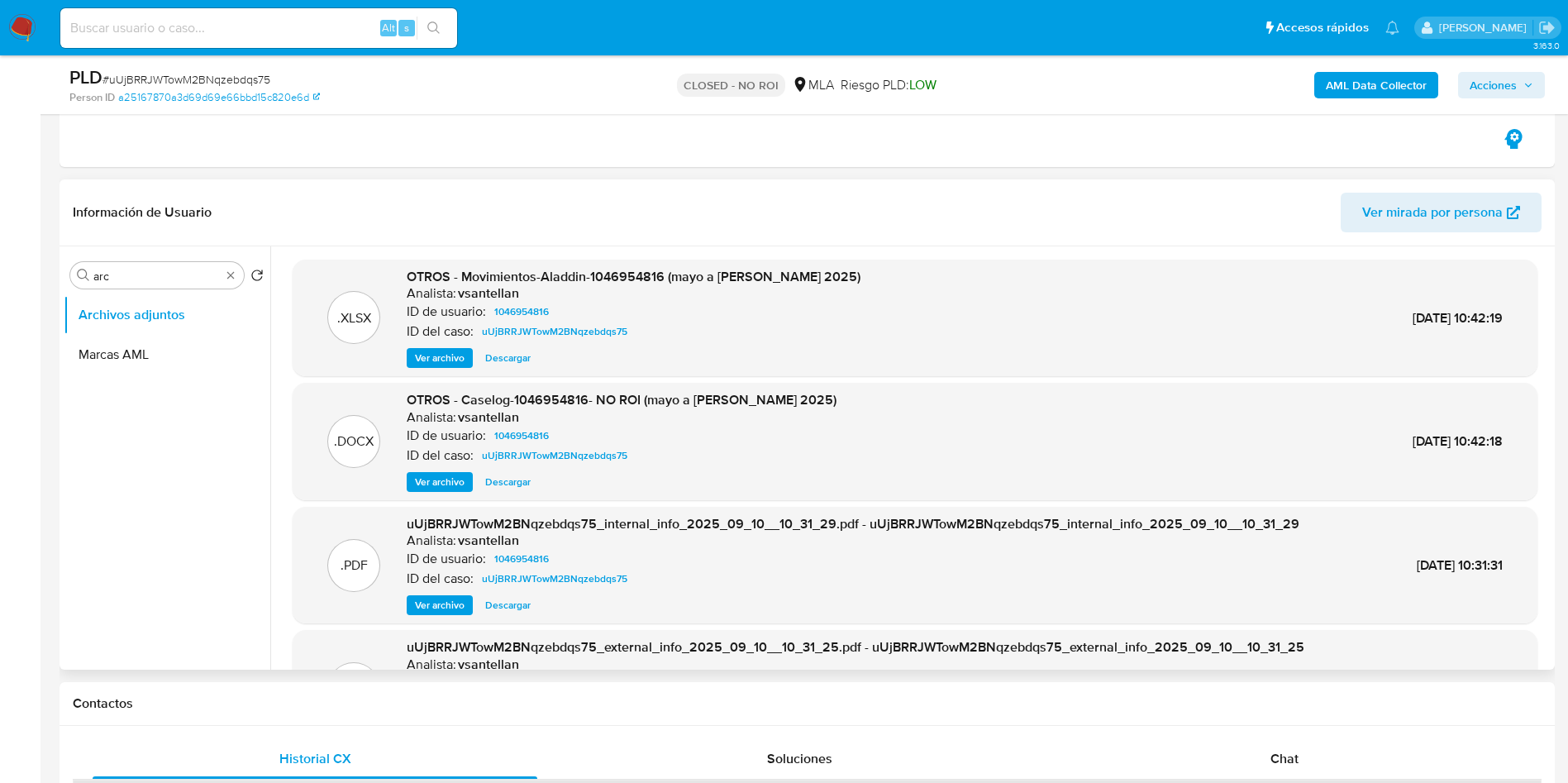
scroll to position [317, 0]
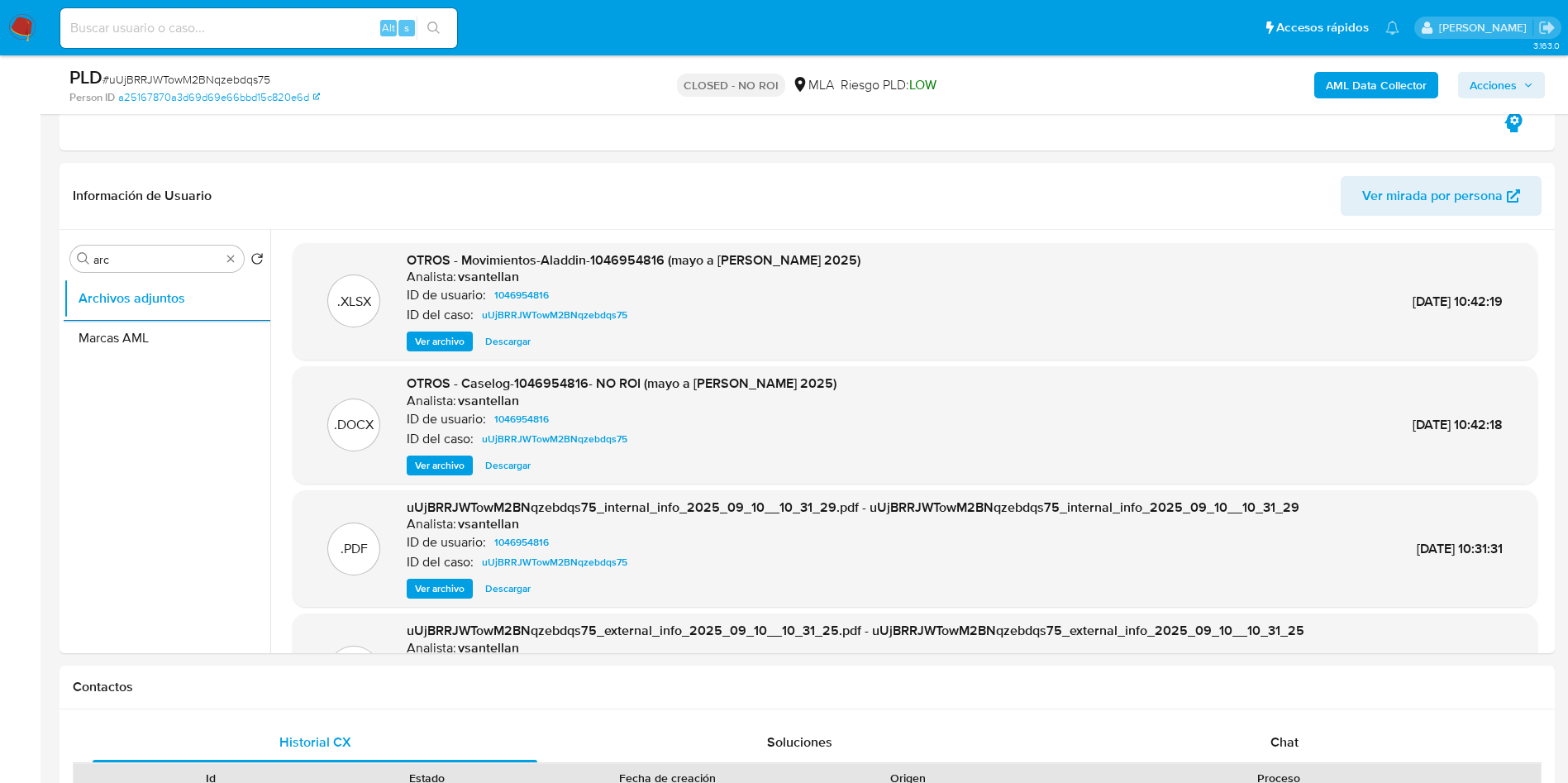
click at [243, 14] on div "Alt s" at bounding box center [259, 27] width 397 height 40
click at [220, 39] on div "Alt s" at bounding box center [259, 27] width 397 height 40
click at [224, 25] on input at bounding box center [259, 28] width 397 height 21
paste input "VGcm0AVd6uUgJiL4Jrgy9LHP"
type input "VGcm0AVd6uUgJiL4Jrgy9LHP"
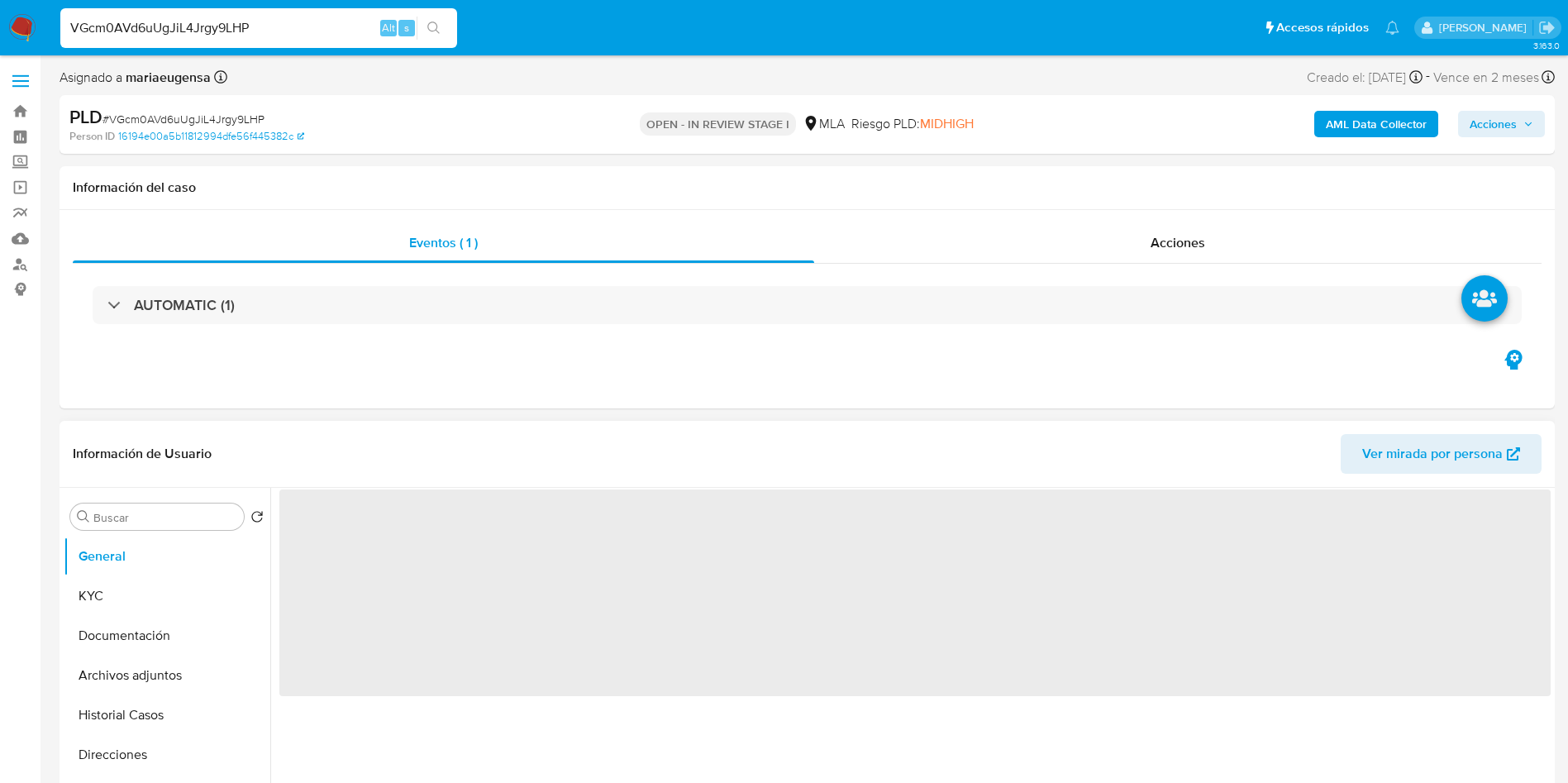
select select "10"
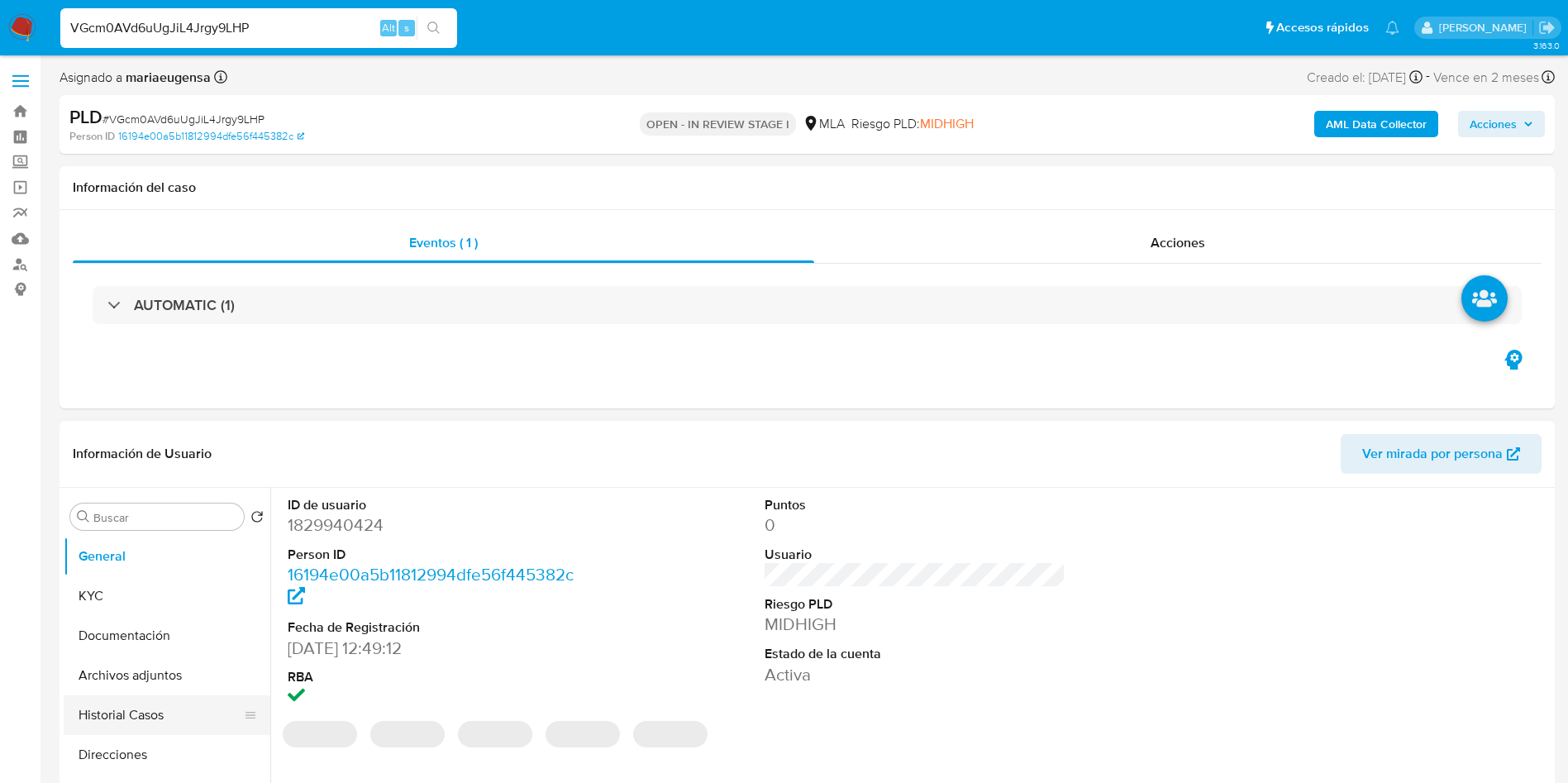
click at [124, 721] on button "Historial Casos" at bounding box center [160, 714] width 193 height 40
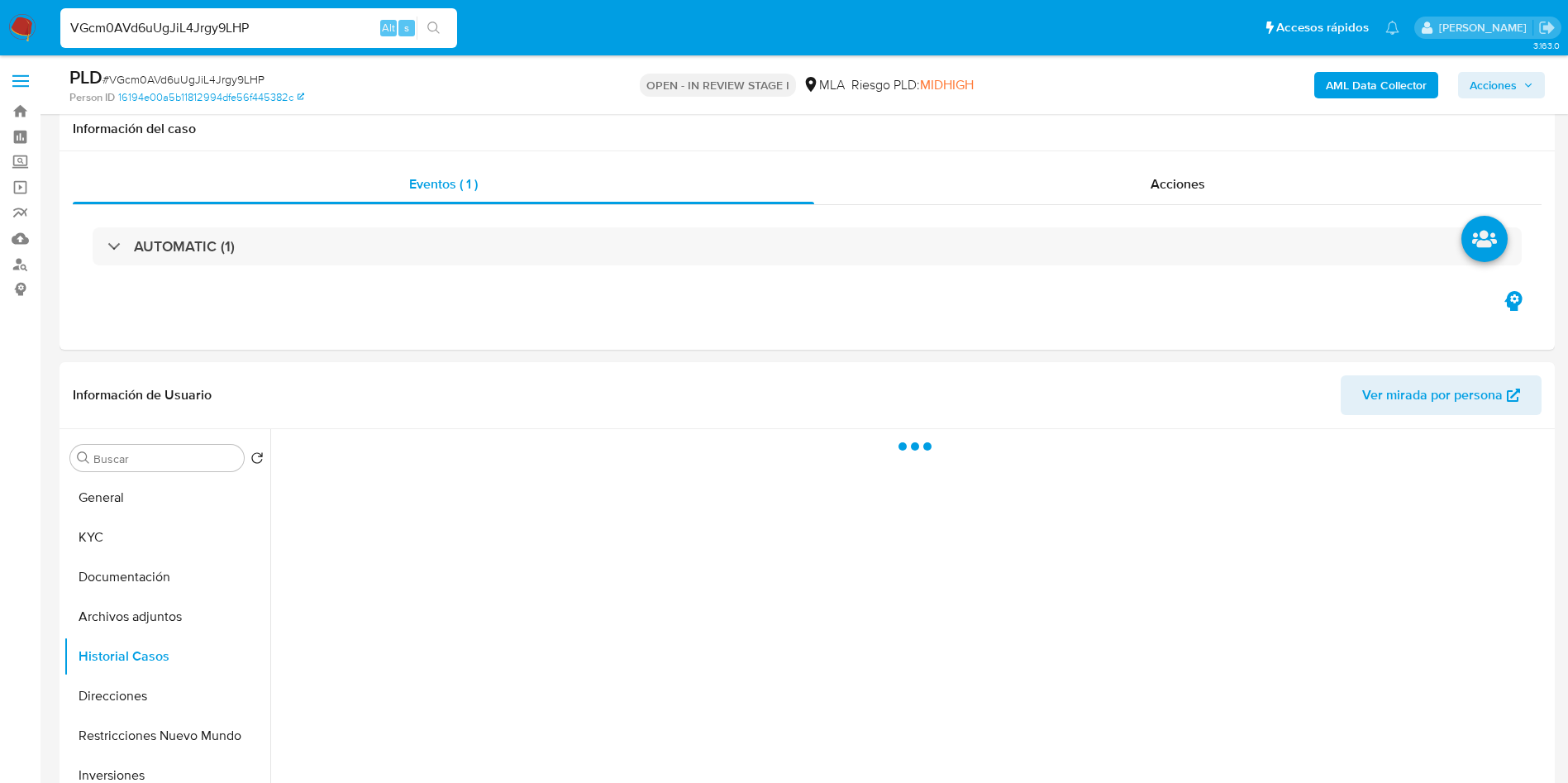
scroll to position [146, 0]
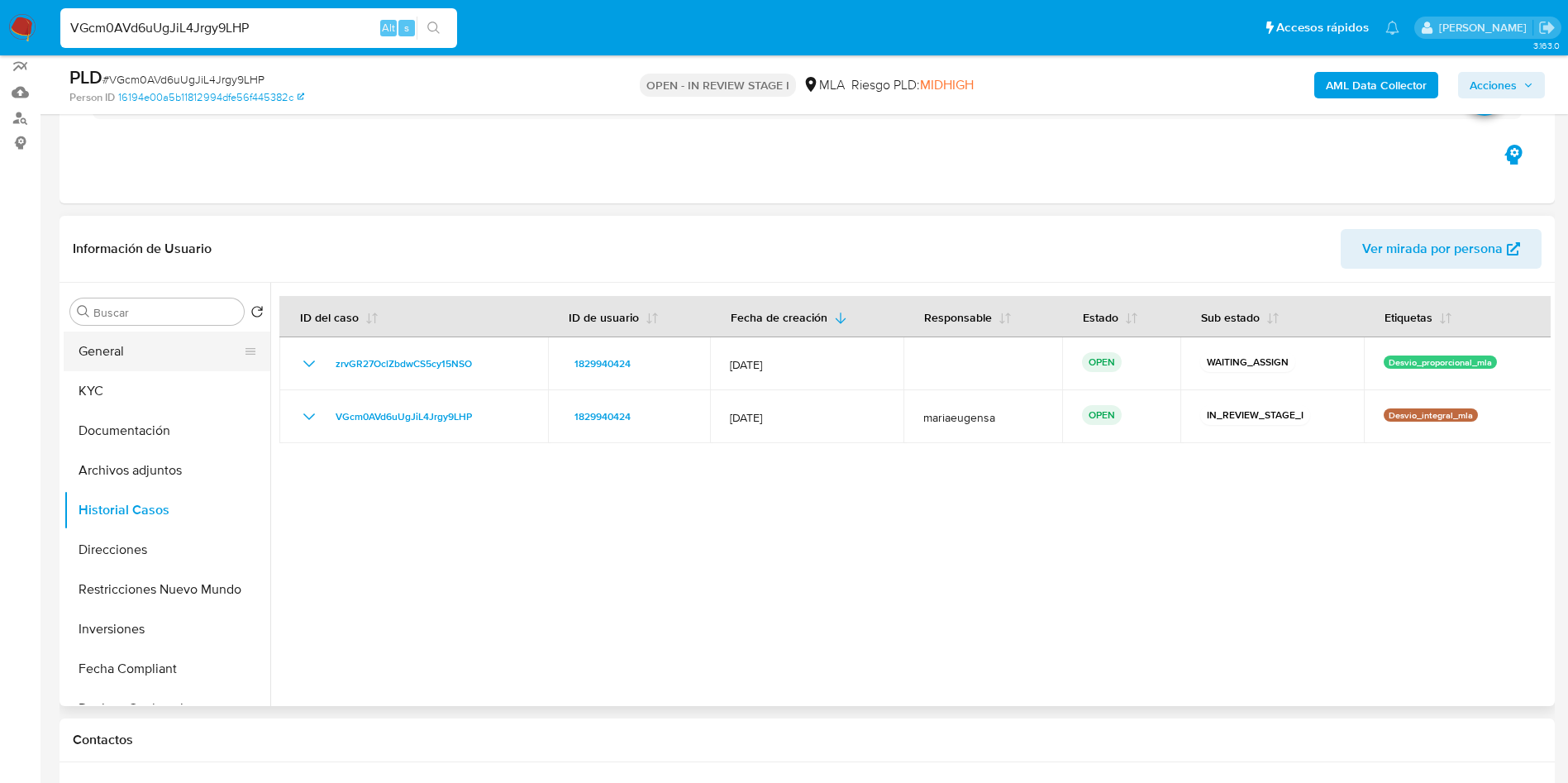
click at [136, 350] on button "General" at bounding box center [160, 351] width 193 height 40
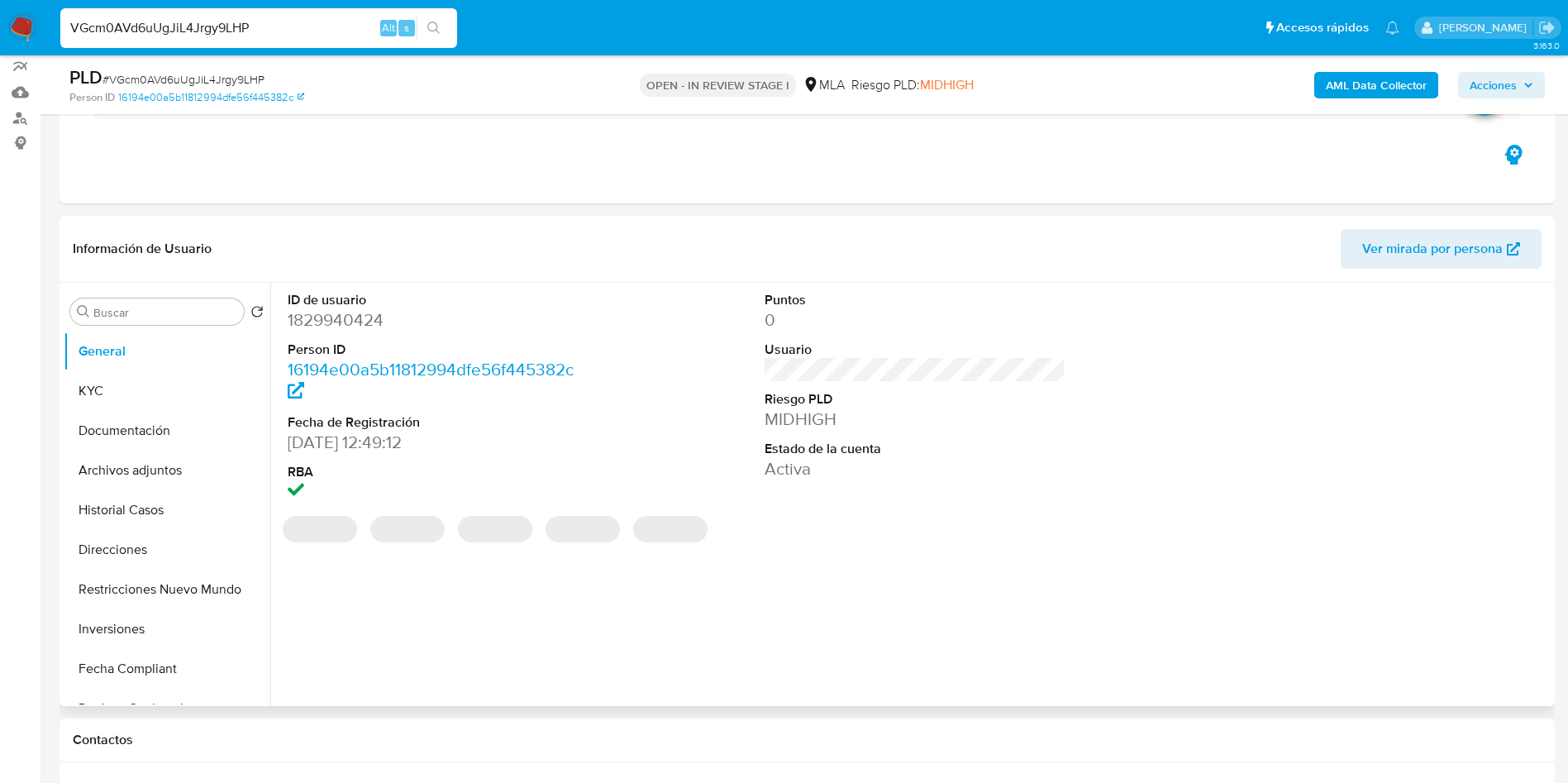
click at [337, 324] on dd "1829940424" at bounding box center [438, 320] width 302 height 23
copy dd "1829940424"
click at [212, 73] on span "# VGcm0AVd6uUgJiL4Jrgy9LHP" at bounding box center [184, 79] width 162 height 17
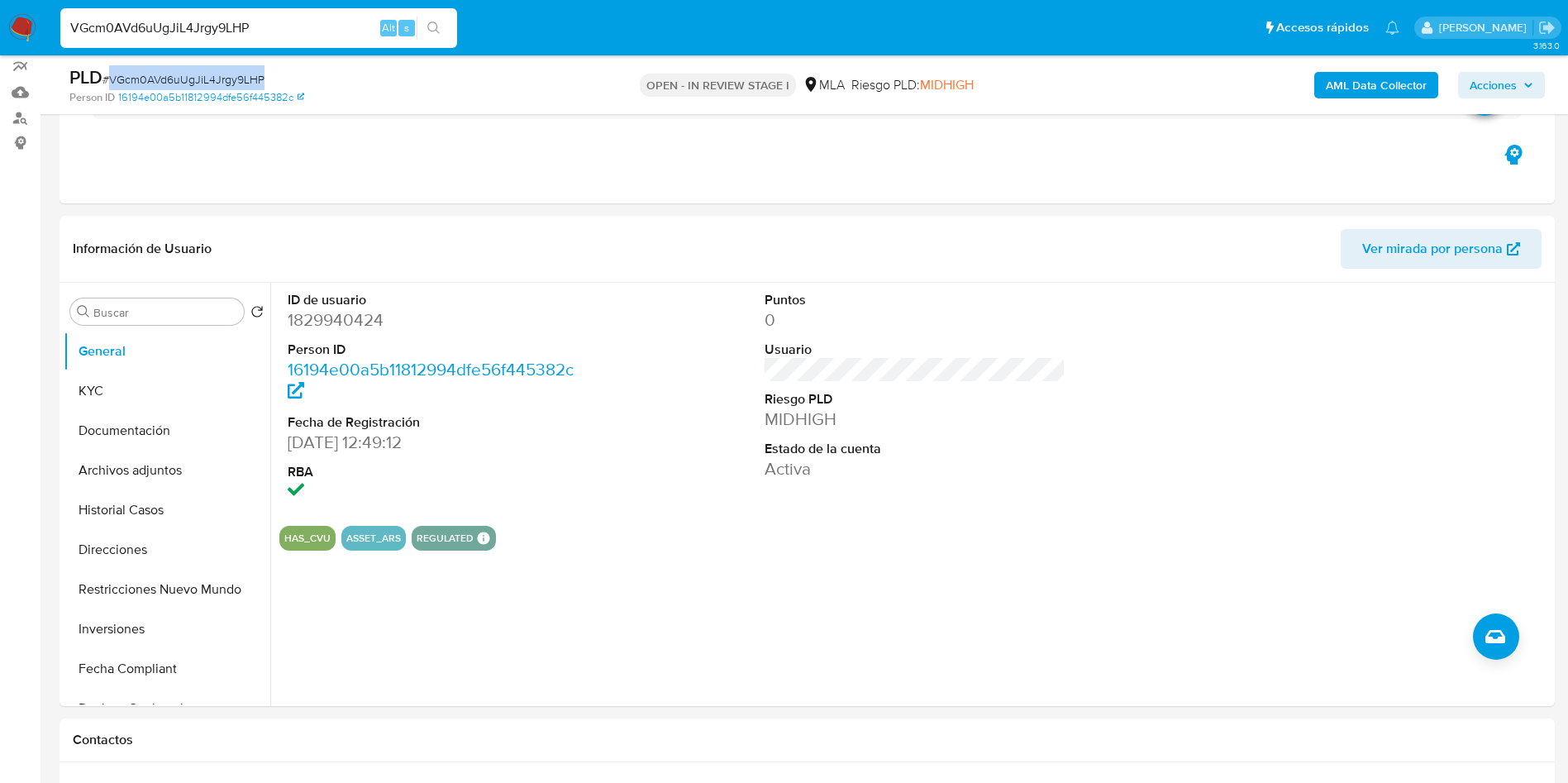
click at [212, 73] on span "# VGcm0AVd6uUgJiL4Jrgy9LHP" at bounding box center [184, 79] width 162 height 17
copy span "VGcm0AVd6uUgJiL4Jrgy9LHP"
click at [348, 304] on dt "ID de usuario" at bounding box center [438, 300] width 302 height 18
click at [344, 314] on dd "1829940424" at bounding box center [438, 320] width 302 height 23
copy dd "1829940424"
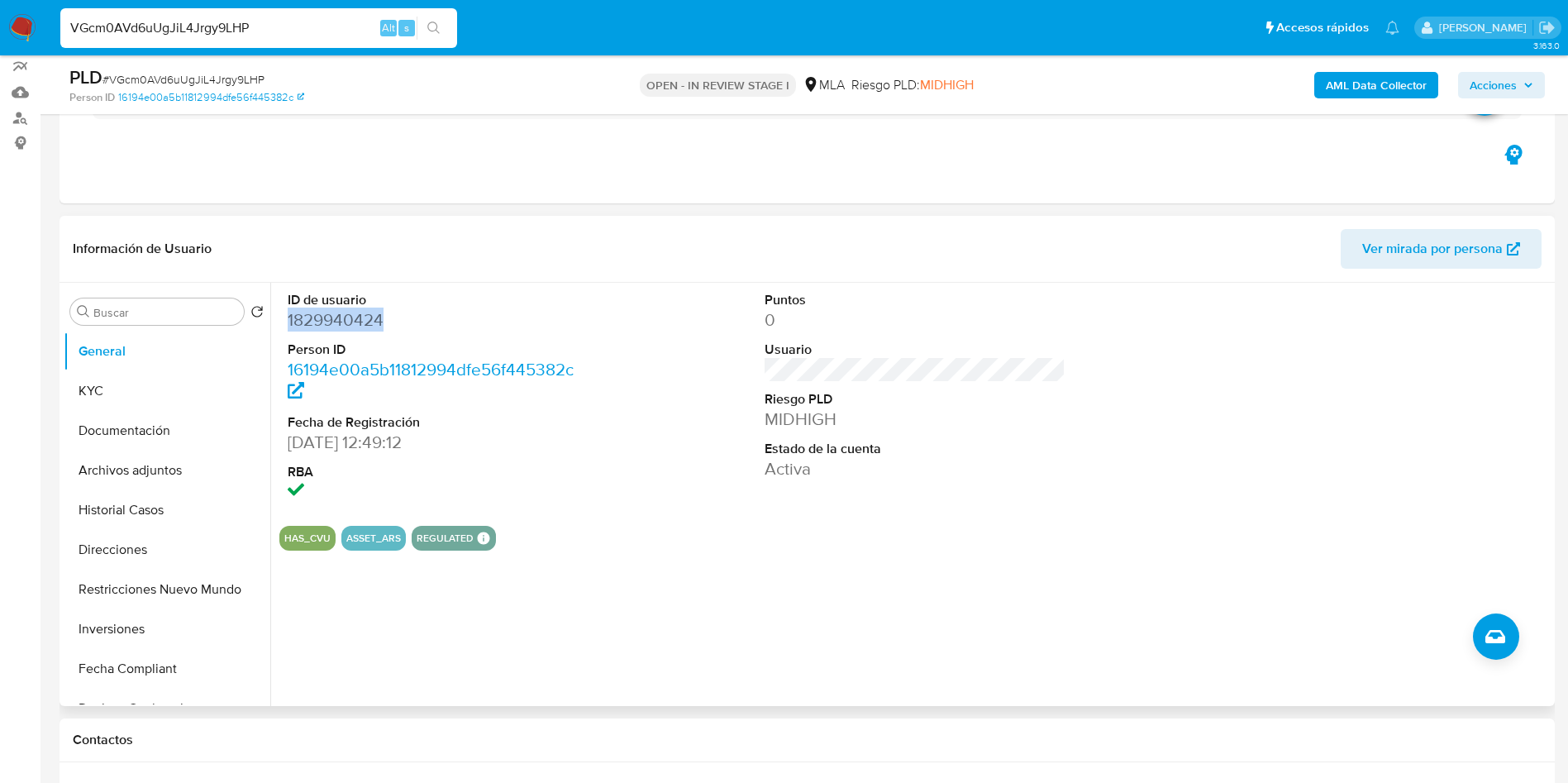
click at [344, 314] on dd "1829940424" at bounding box center [438, 320] width 302 height 23
click at [168, 386] on button "KYC" at bounding box center [160, 391] width 193 height 40
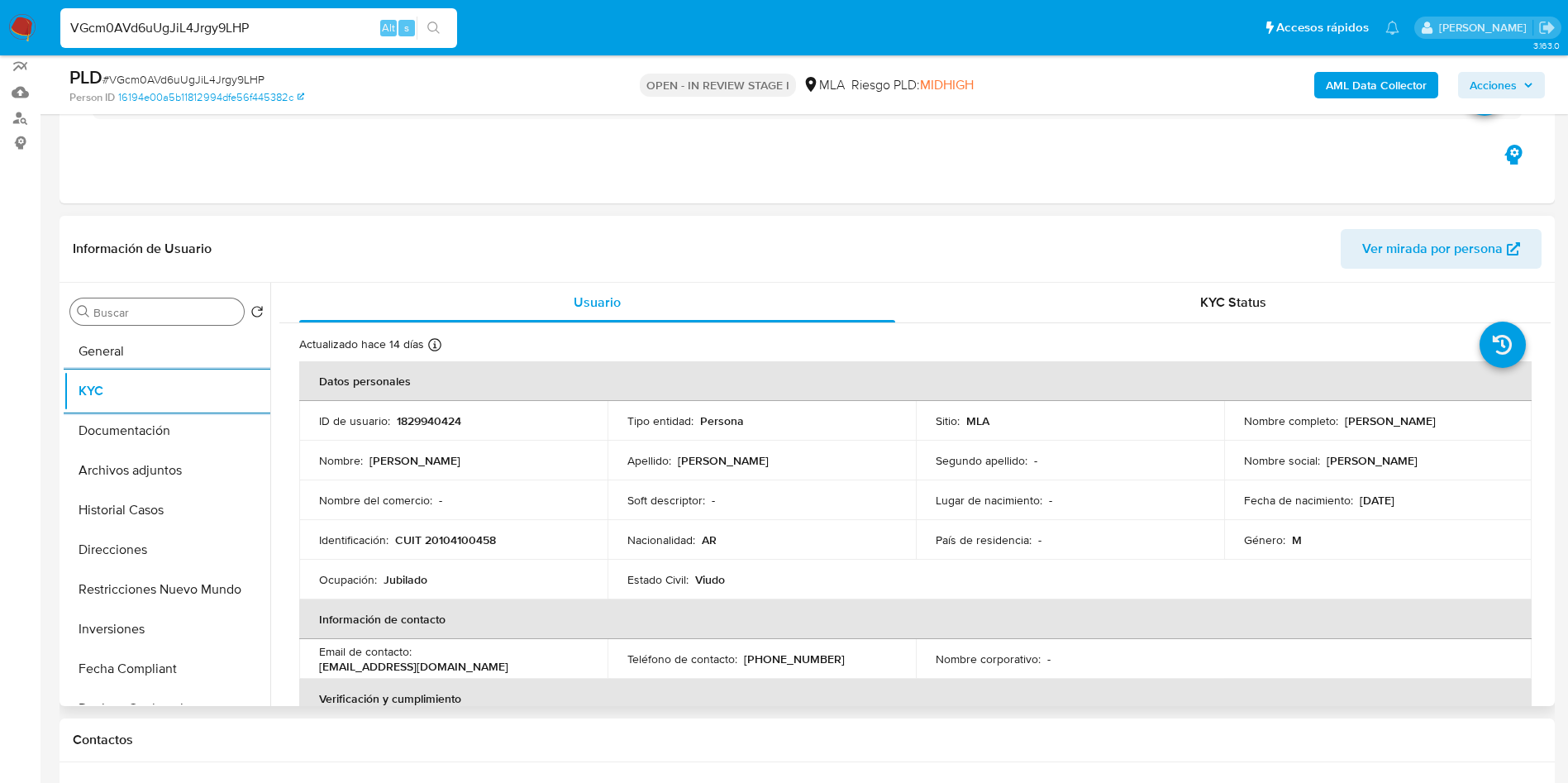
click at [186, 318] on input "Buscar" at bounding box center [165, 312] width 144 height 15
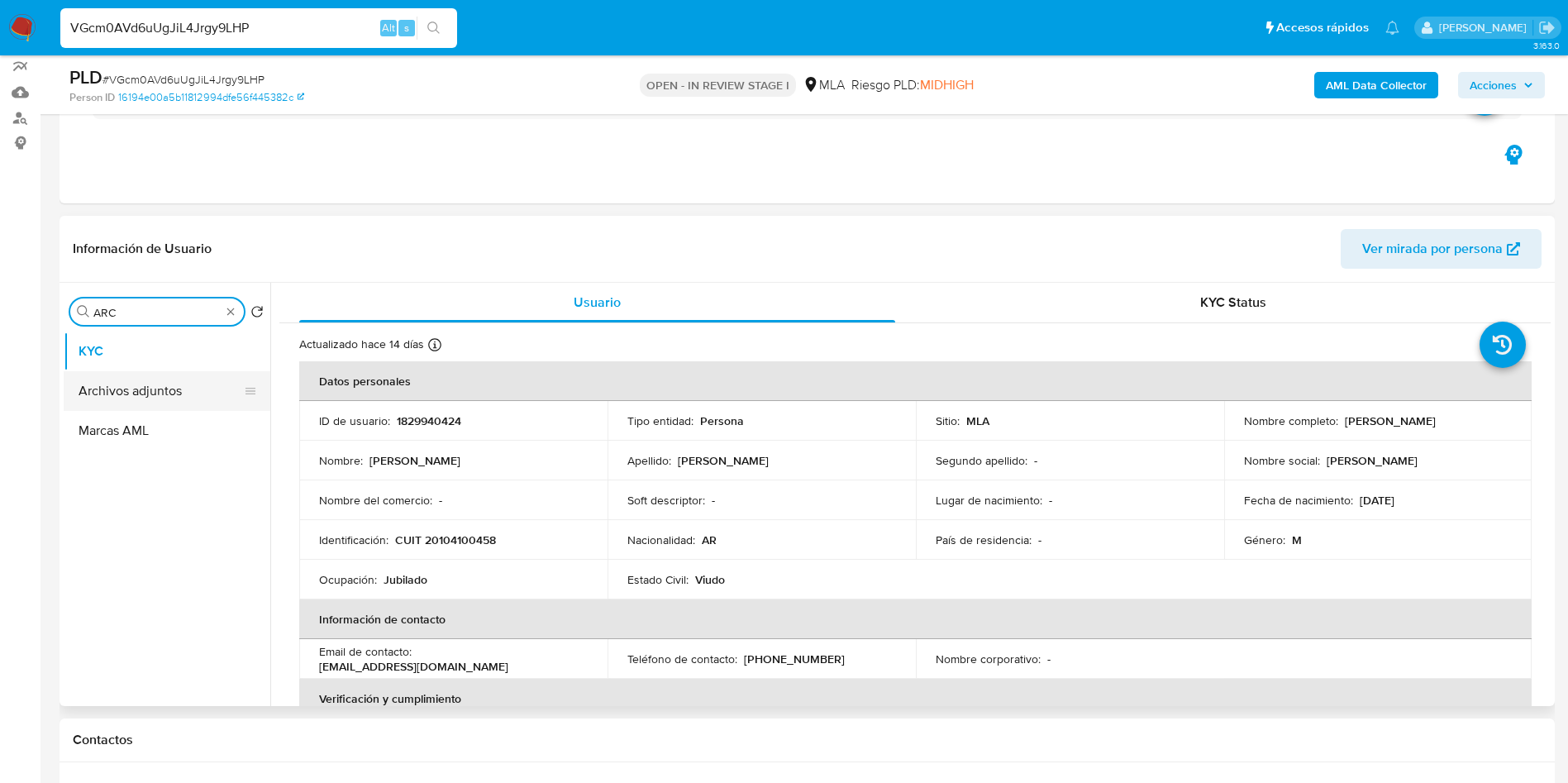
type input "ARC"
click at [169, 376] on button "Archivos adjuntos" at bounding box center [160, 391] width 193 height 40
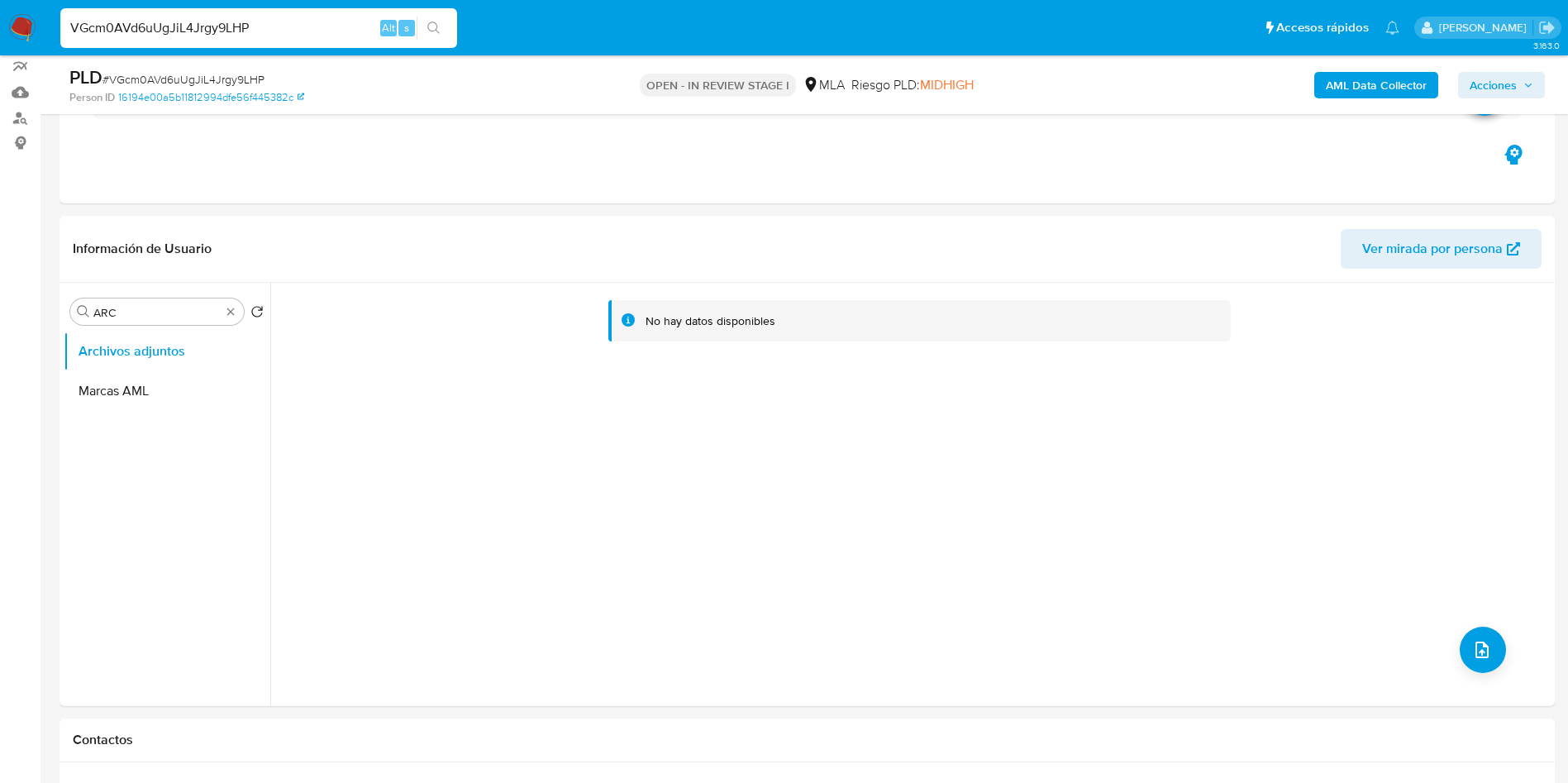
click at [1395, 77] on b "AML Data Collector" at bounding box center [1375, 85] width 101 height 26
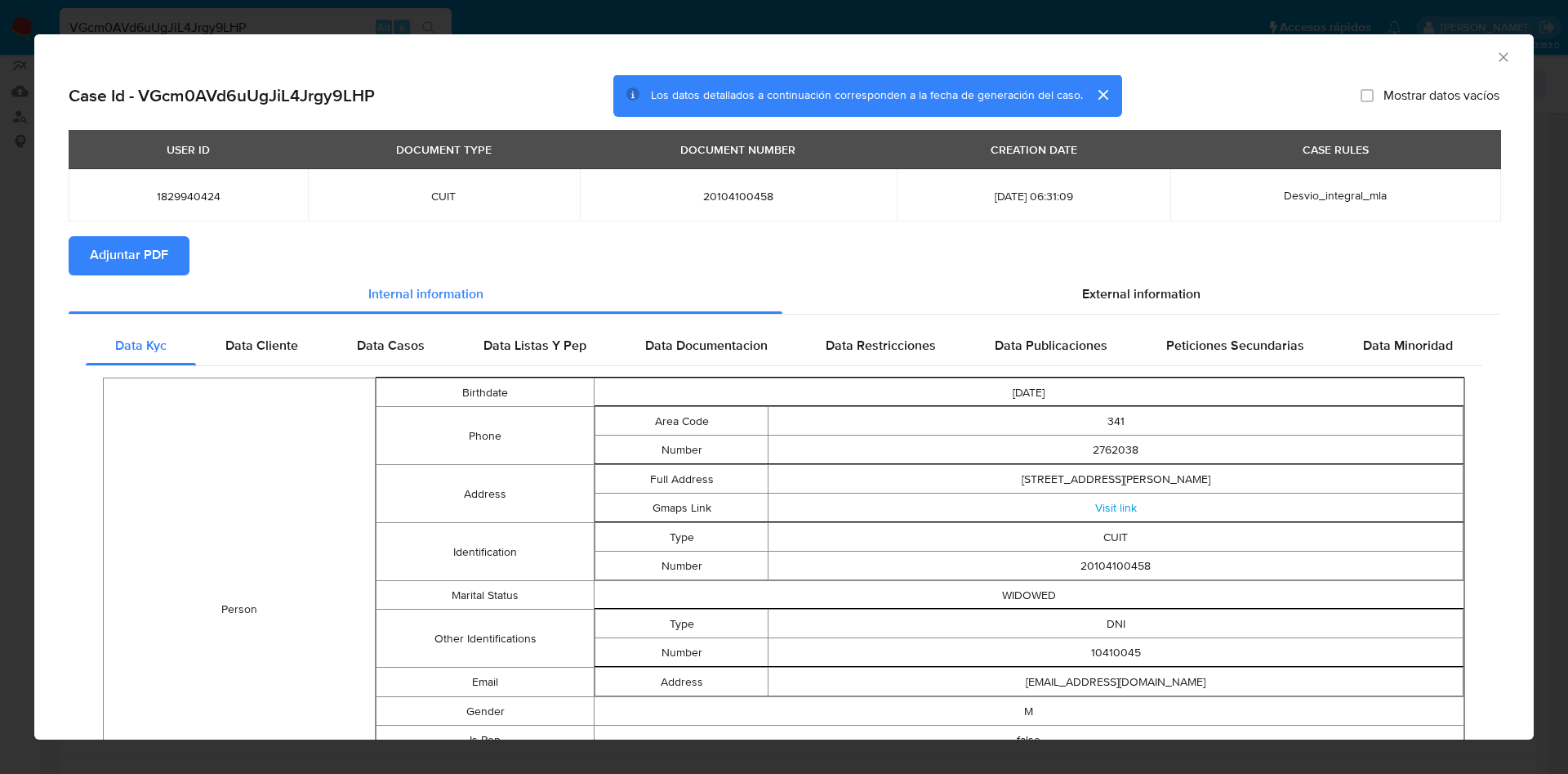
click at [109, 255] on span "Adjuntar PDF" at bounding box center [129, 255] width 78 height 36
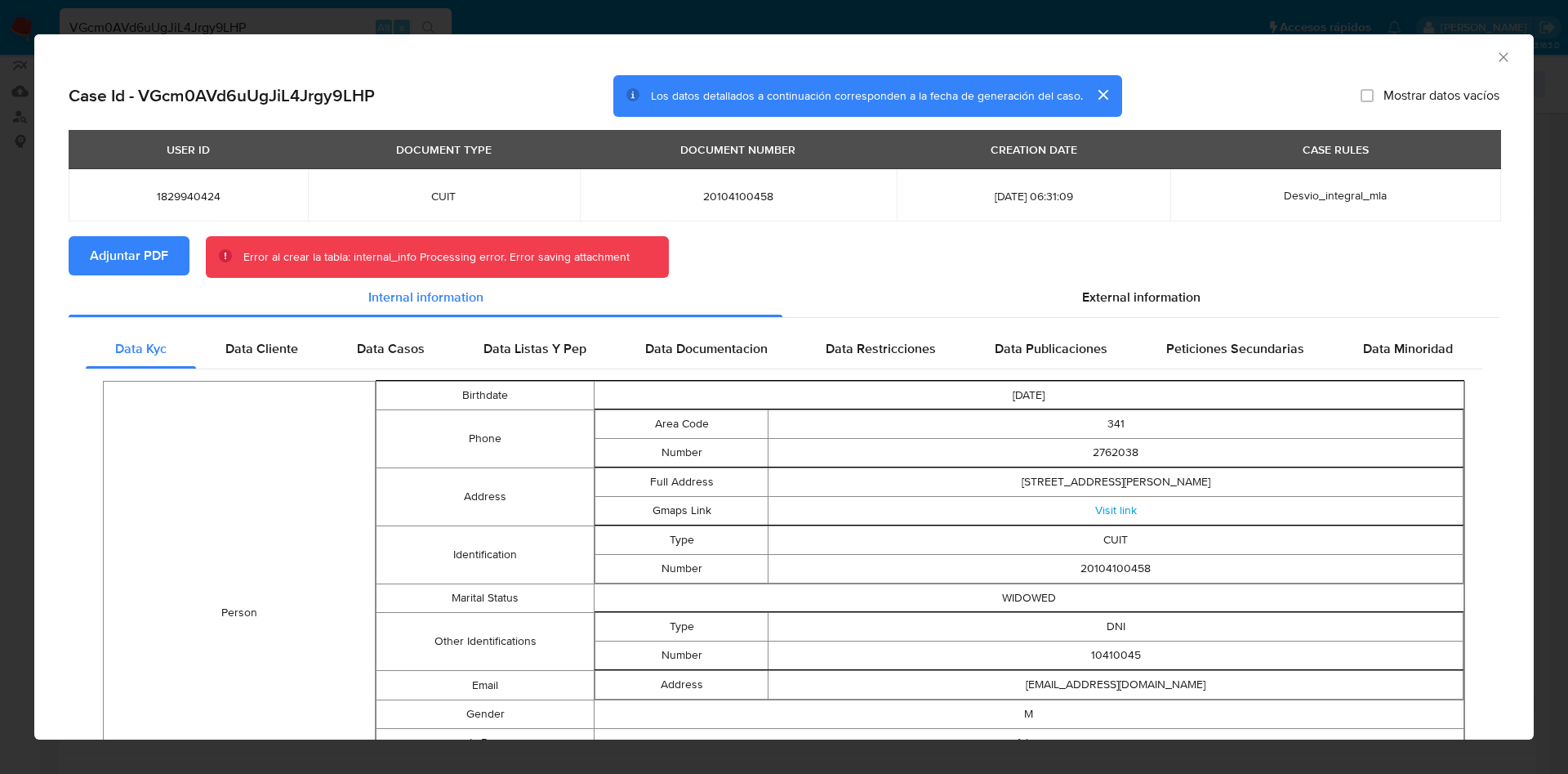
click at [109, 255] on span "Adjuntar PDF" at bounding box center [129, 255] width 78 height 36
click at [1496, 50] on icon "Cerrar ventana" at bounding box center [1504, 57] width 17 height 17
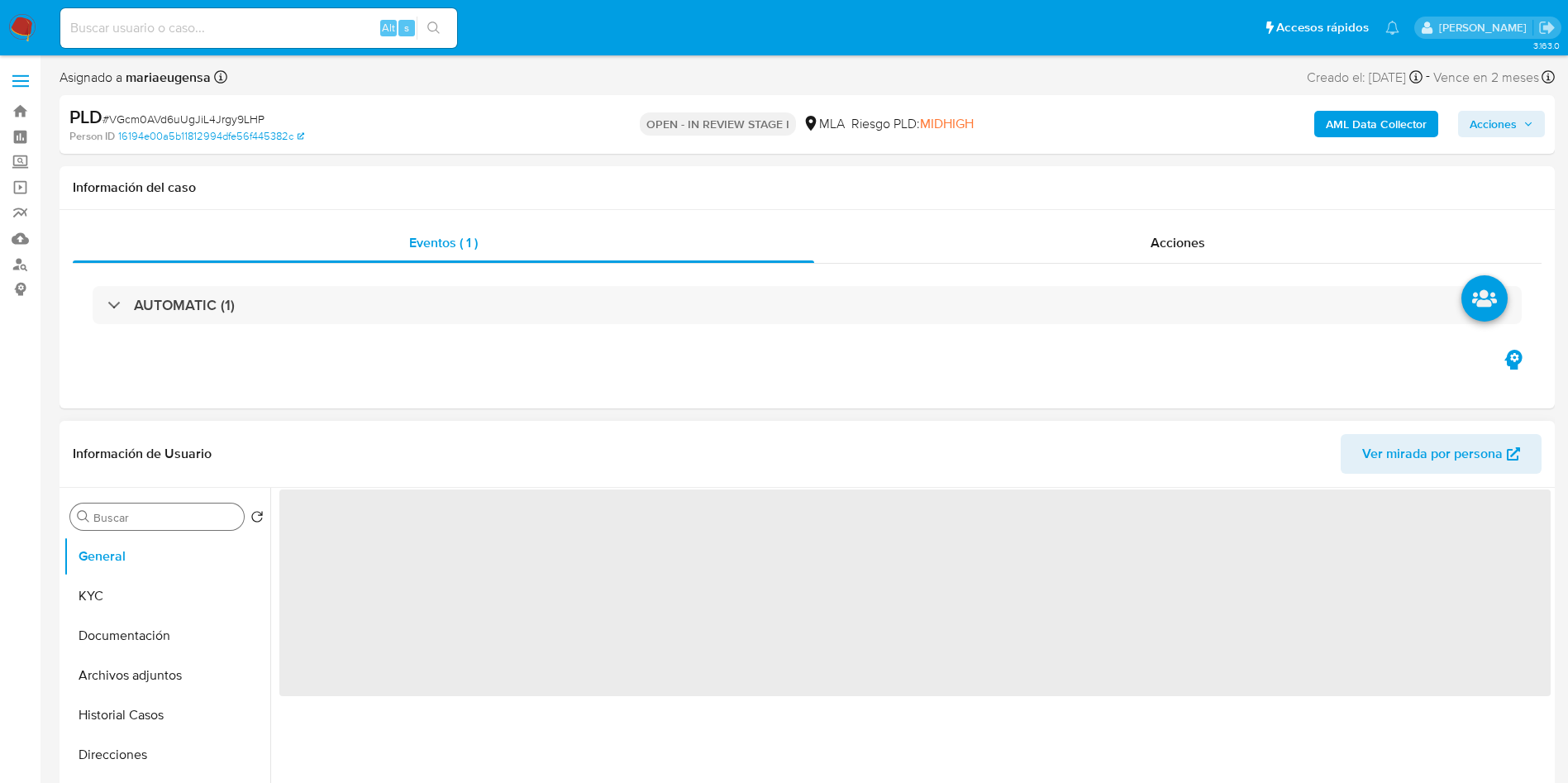
click at [145, 515] on input "Buscar" at bounding box center [165, 517] width 144 height 15
select select "10"
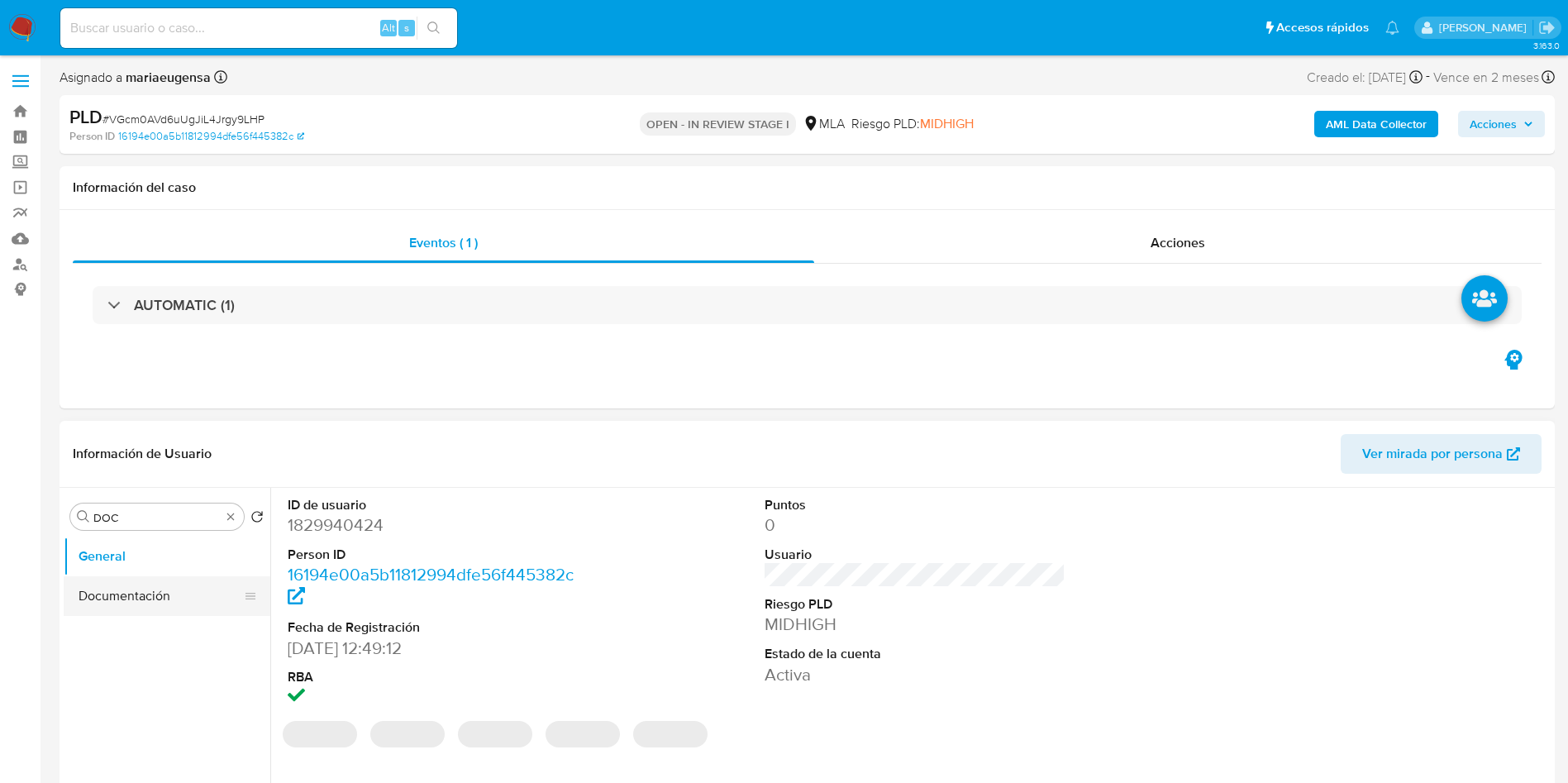
click at [144, 590] on button "Documentación" at bounding box center [160, 596] width 193 height 40
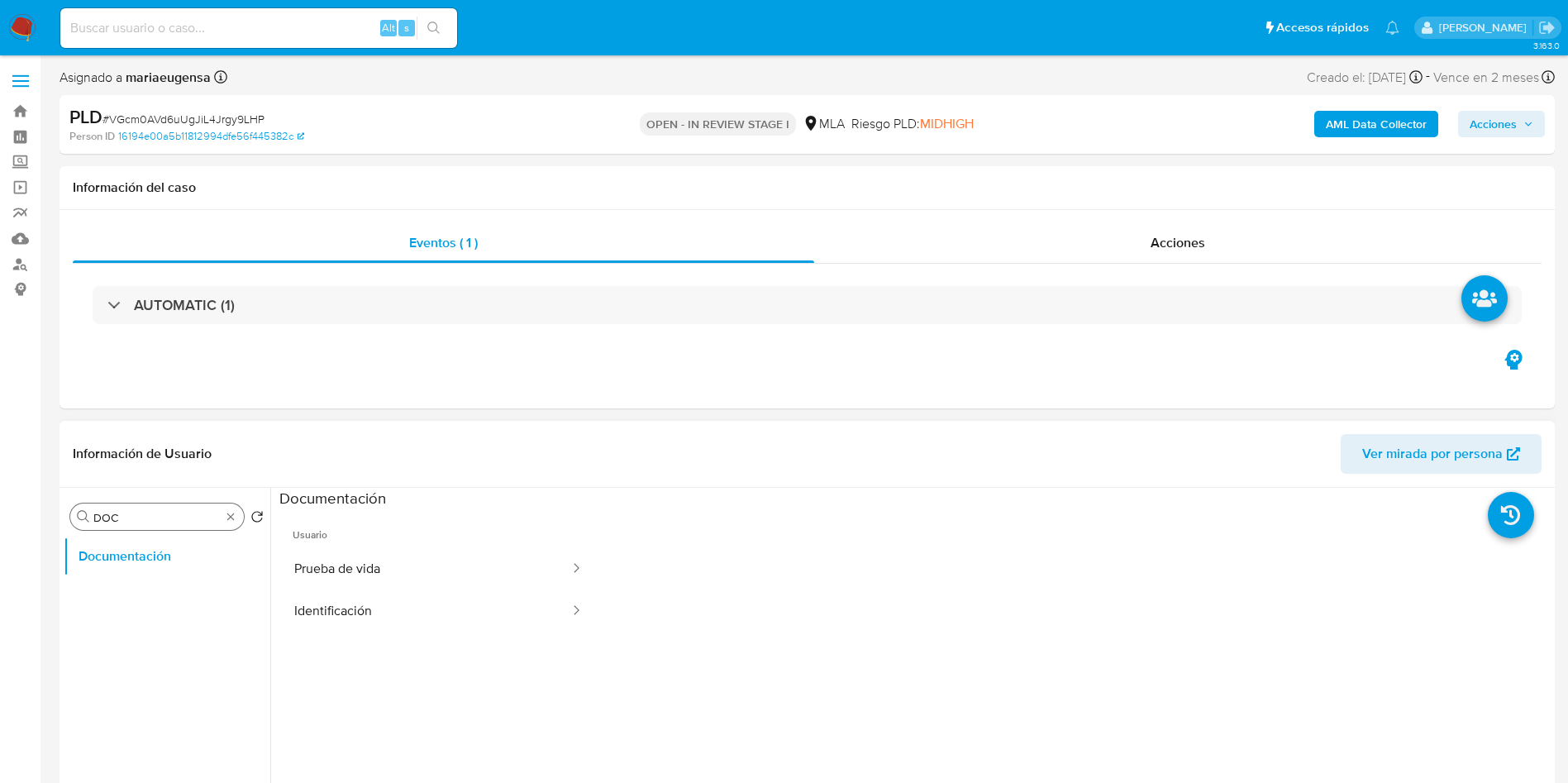
click at [186, 508] on div "Buscar DOC" at bounding box center [157, 516] width 173 height 26
click at [180, 521] on input "DOC" at bounding box center [157, 517] width 128 height 15
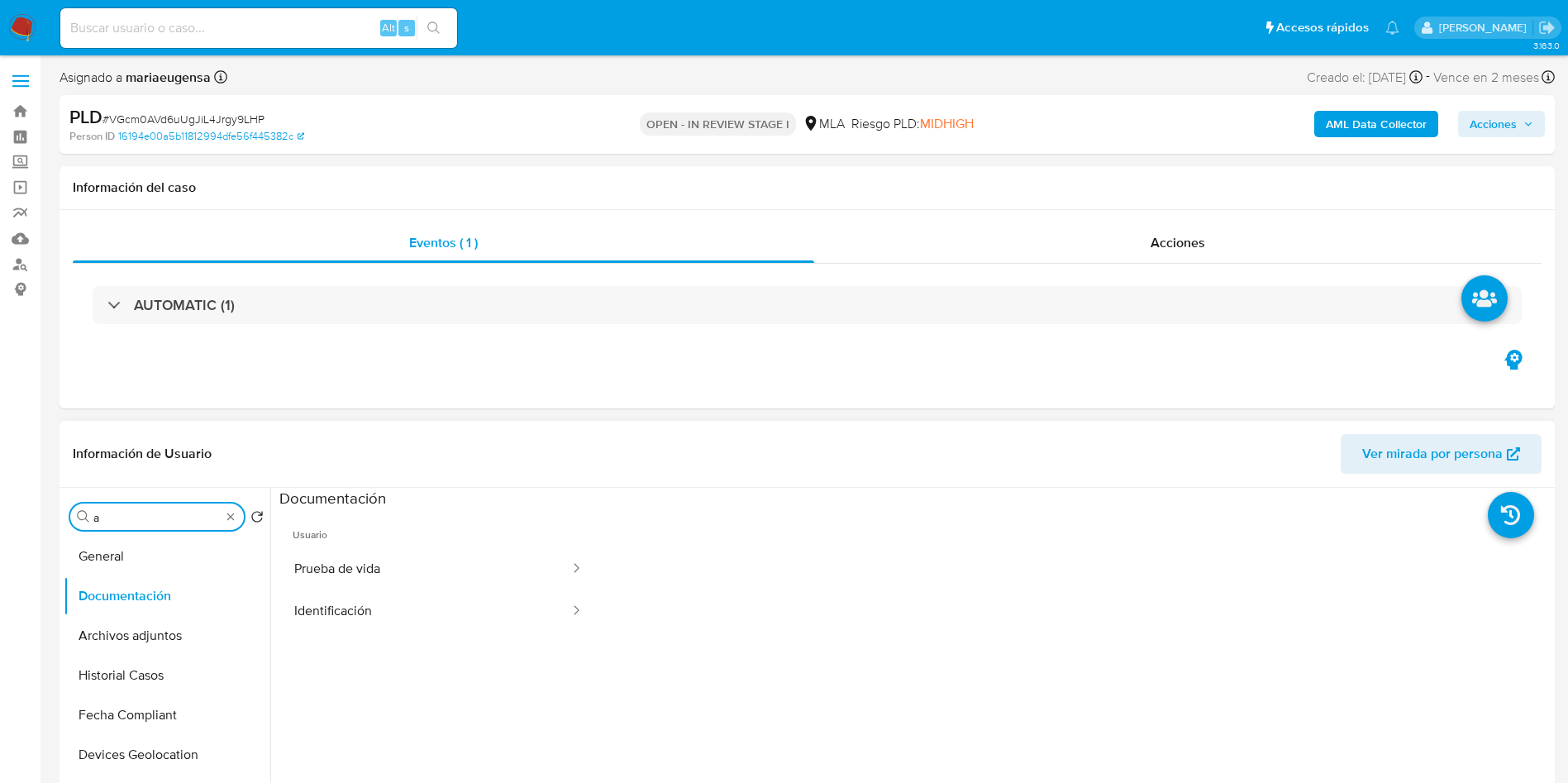
click at [180, 520] on input "a" at bounding box center [157, 517] width 128 height 15
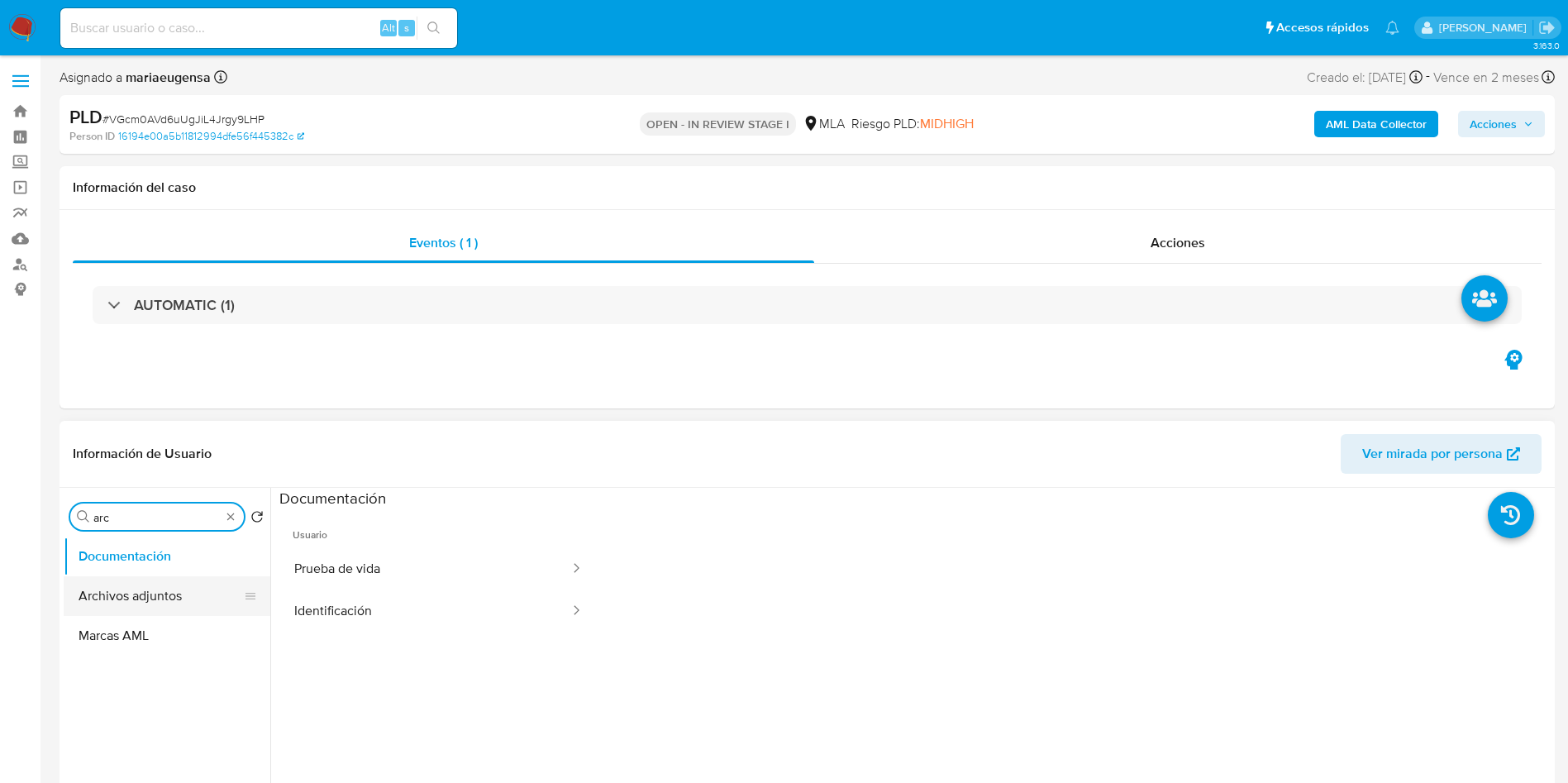
type input "arc"
click at [184, 583] on button "Archivos adjuntos" at bounding box center [160, 596] width 193 height 40
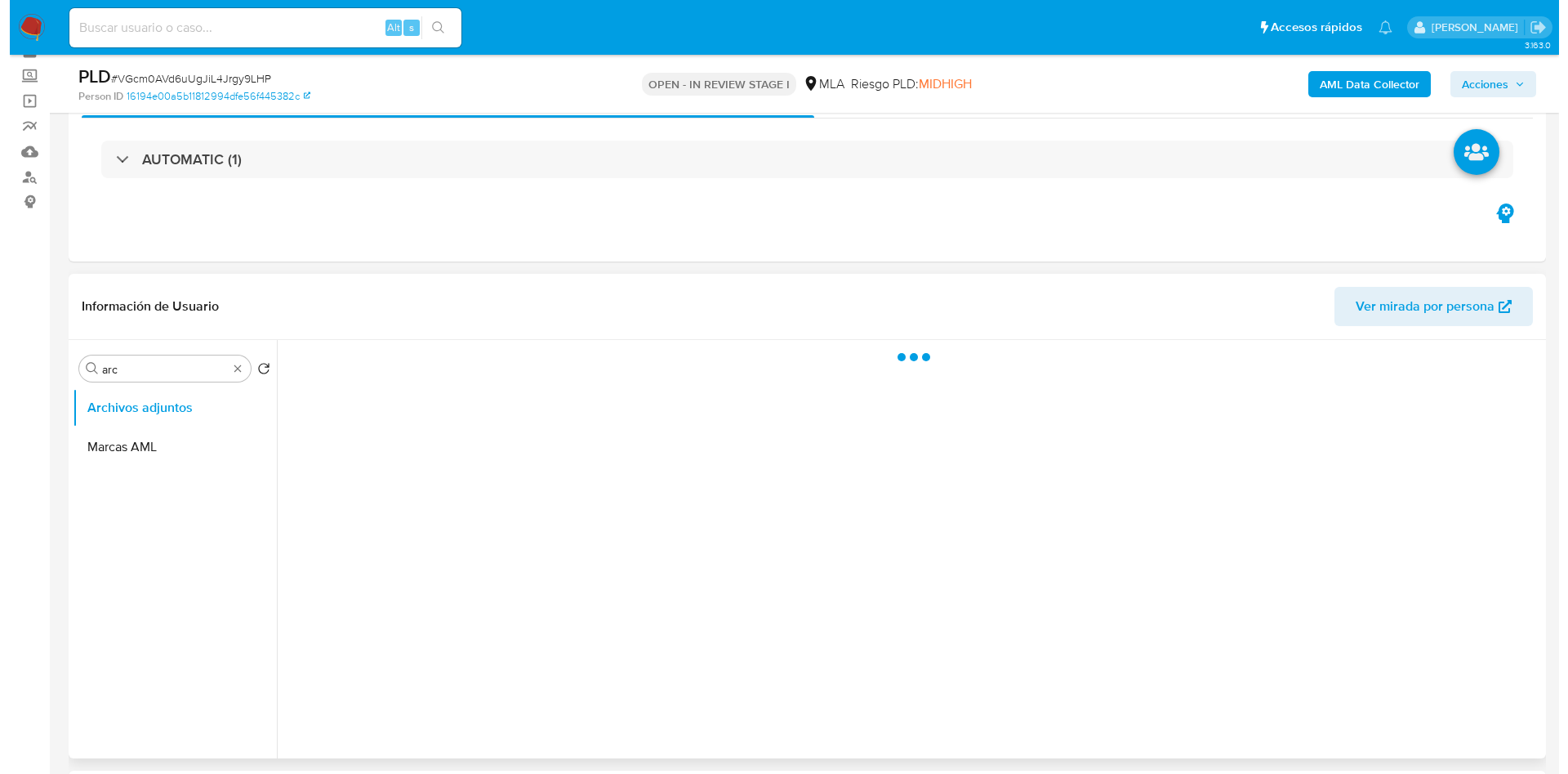
scroll to position [123, 0]
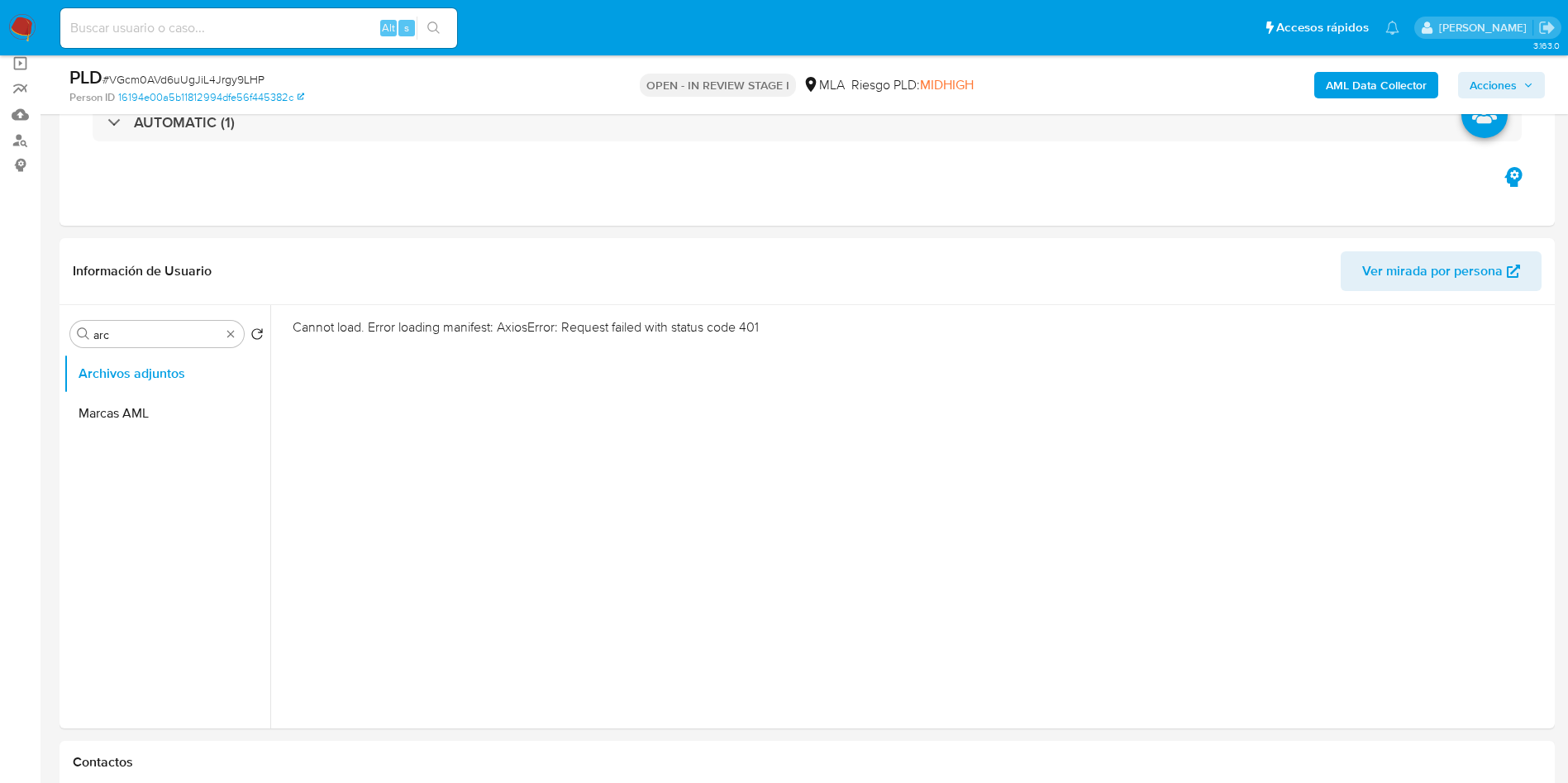
click at [1359, 82] on b "AML Data Collector" at bounding box center [1375, 85] width 101 height 26
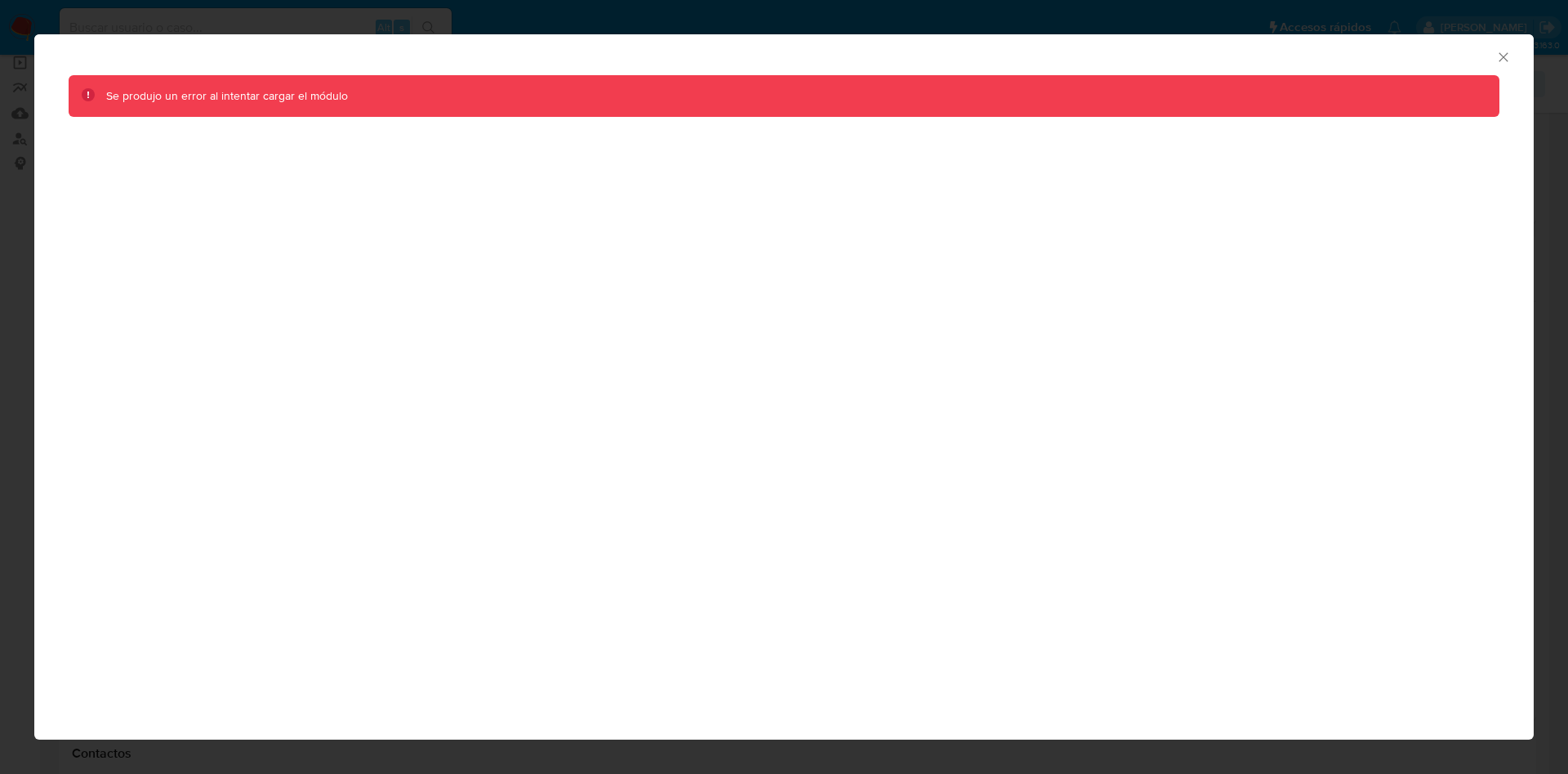
click at [621, 380] on div "AML Data Collector Se produjo un error al intentar cargar el módulo" at bounding box center [783, 386] width 1499 height 705
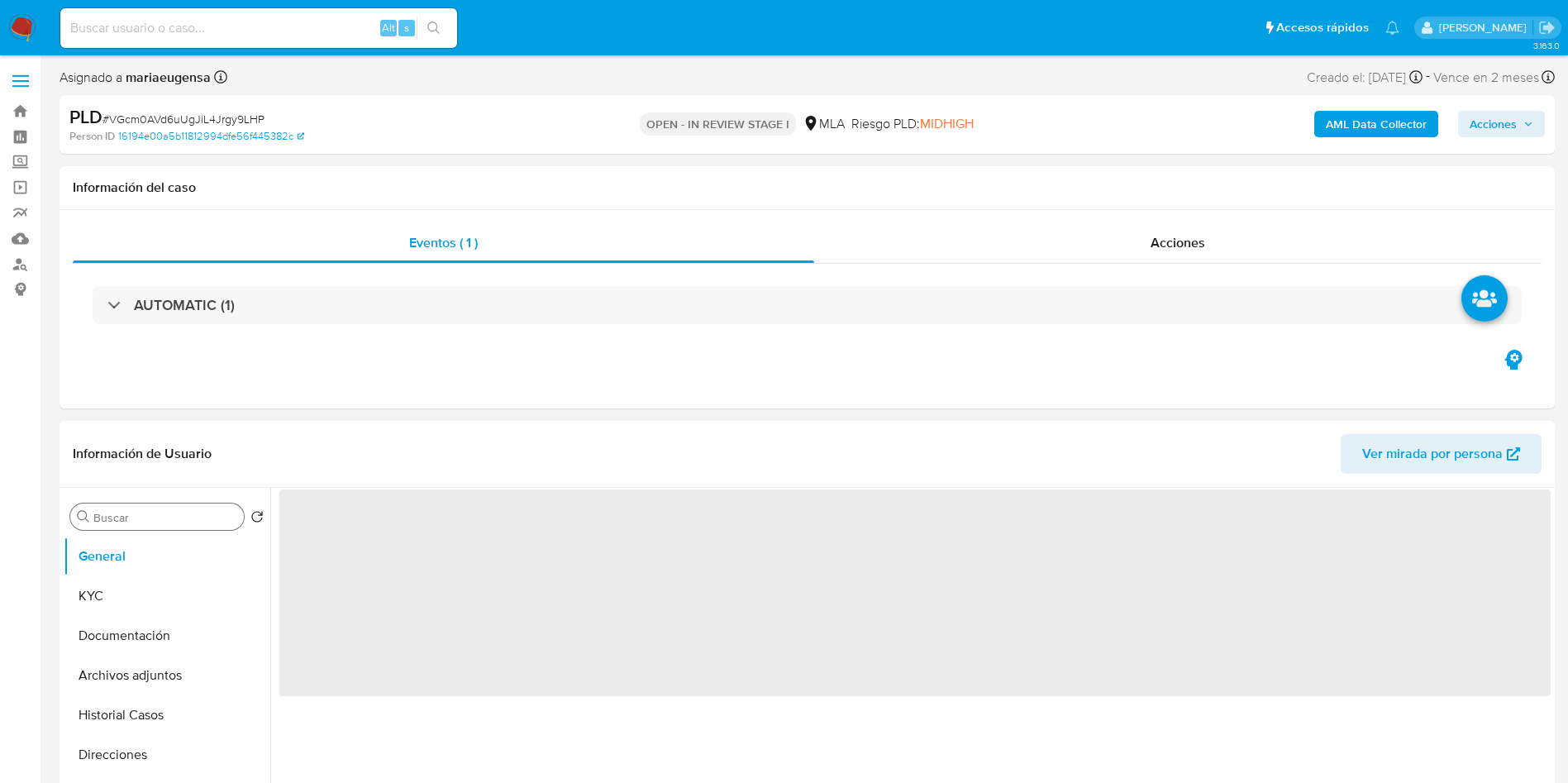
select select "10"
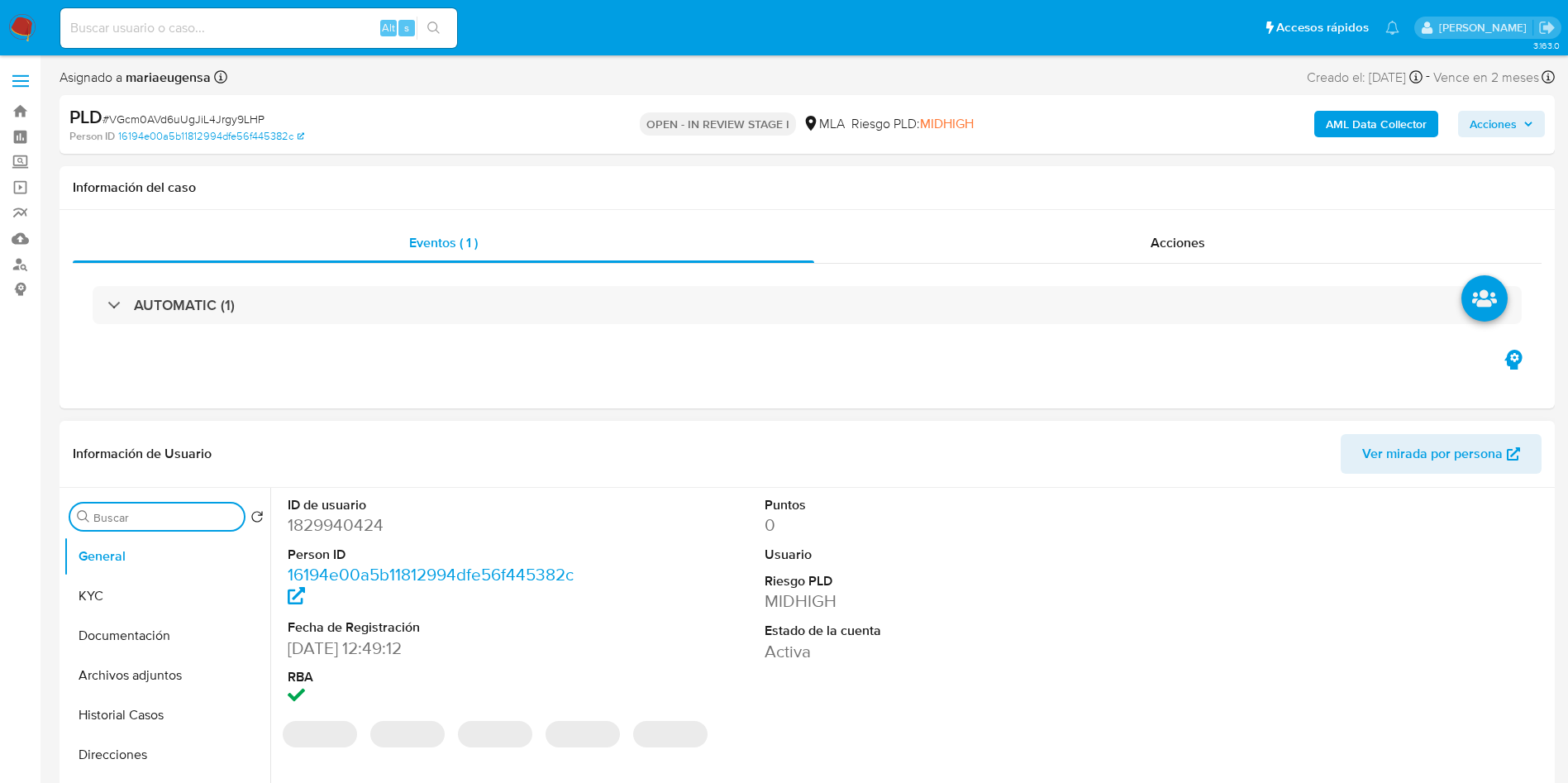
click at [128, 512] on input "Buscar" at bounding box center [165, 517] width 144 height 15
type input "arc"
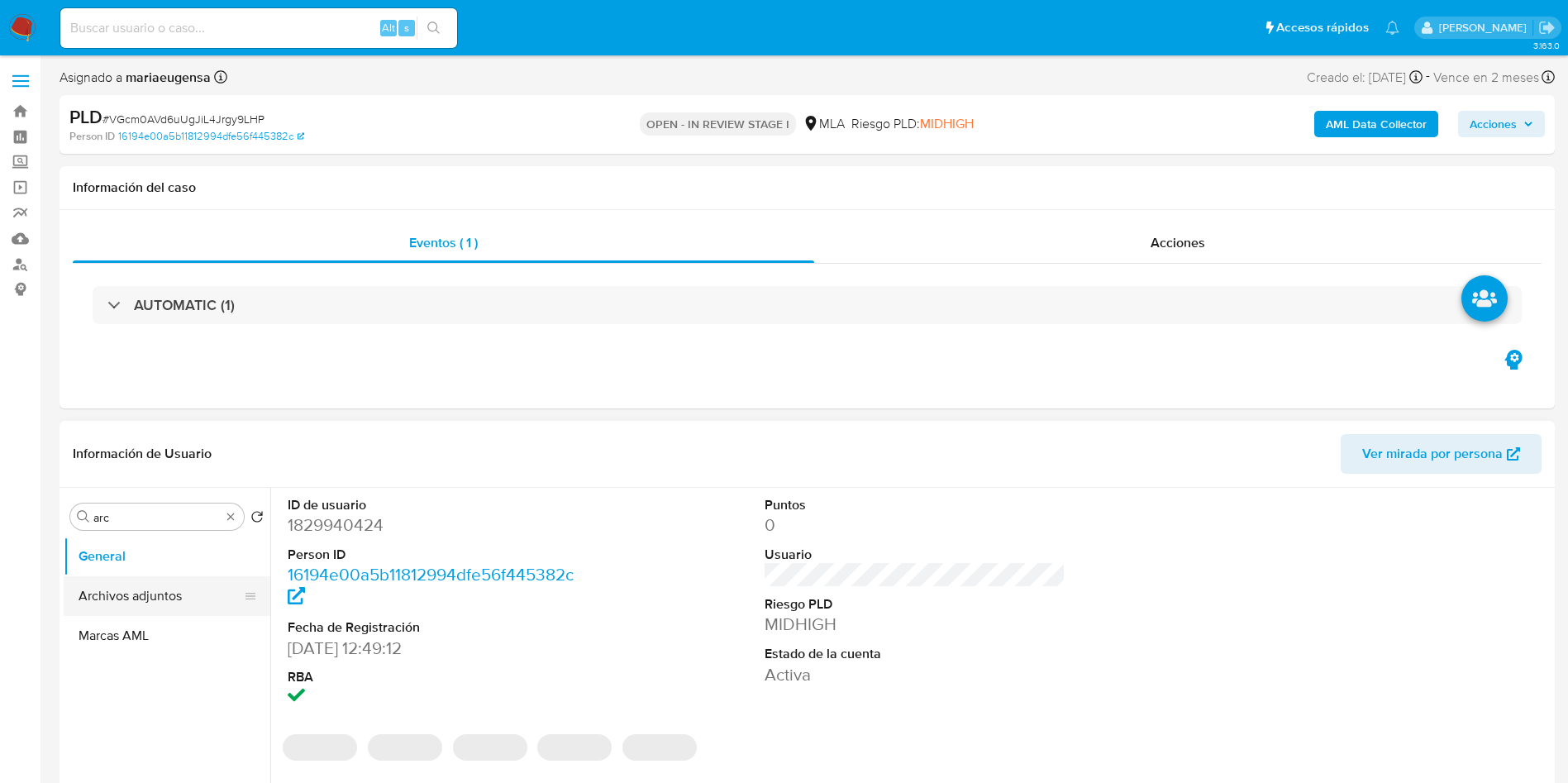
click at [116, 593] on button "Archivos adjuntos" at bounding box center [160, 596] width 193 height 40
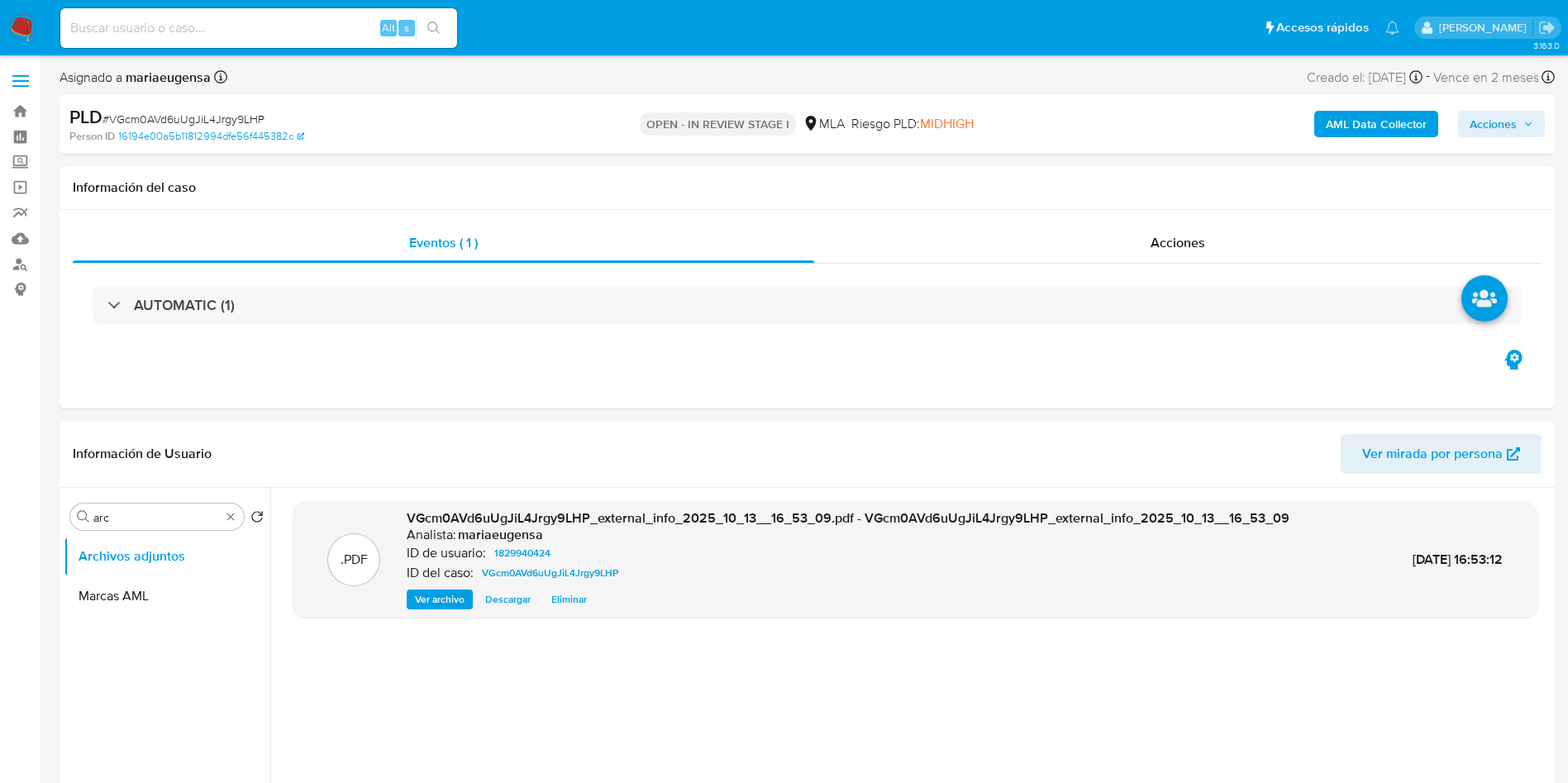
click at [1401, 117] on b "AML Data Collector" at bounding box center [1375, 124] width 101 height 26
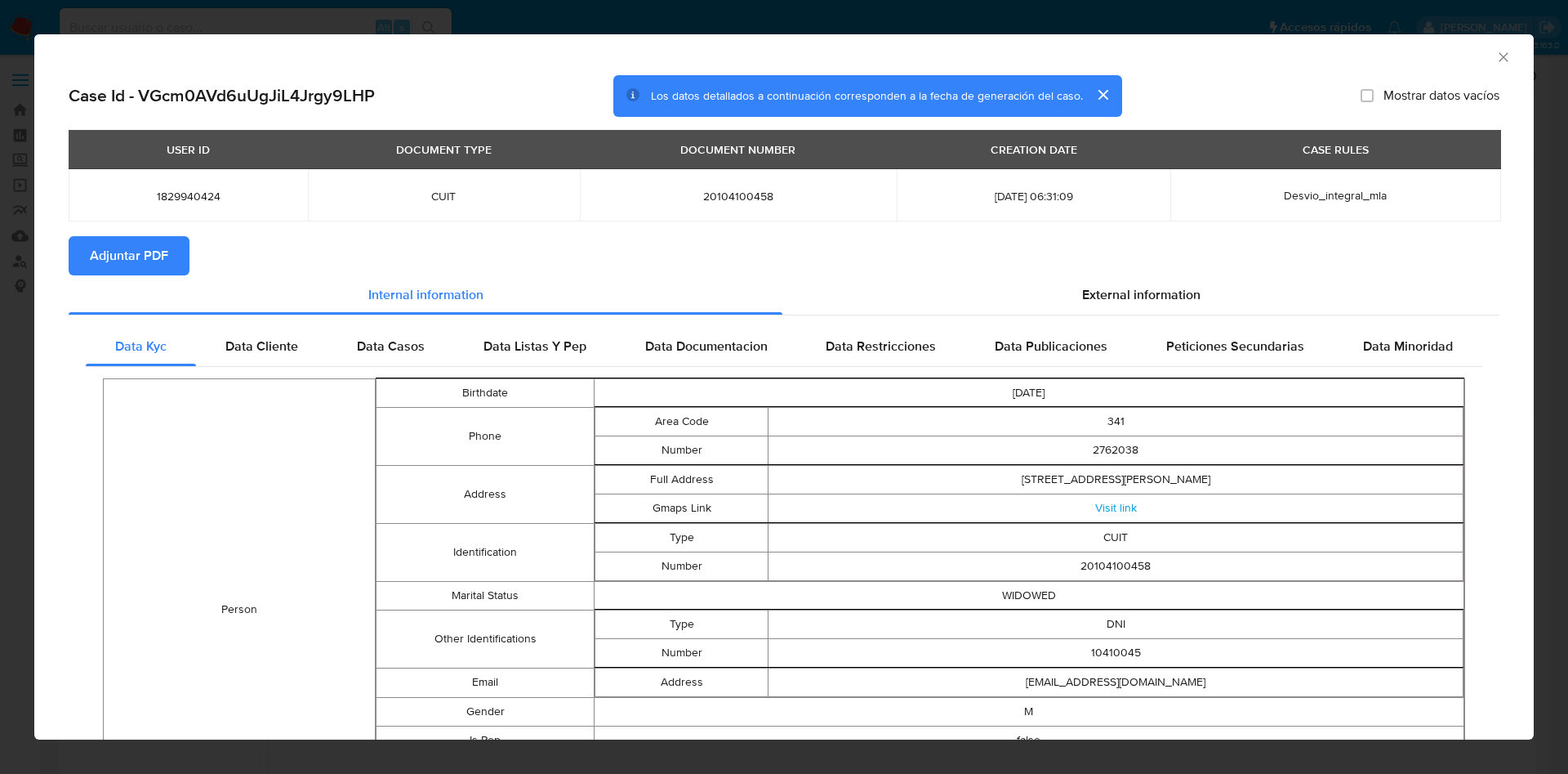
click at [161, 249] on span "Adjuntar PDF" at bounding box center [129, 255] width 78 height 36
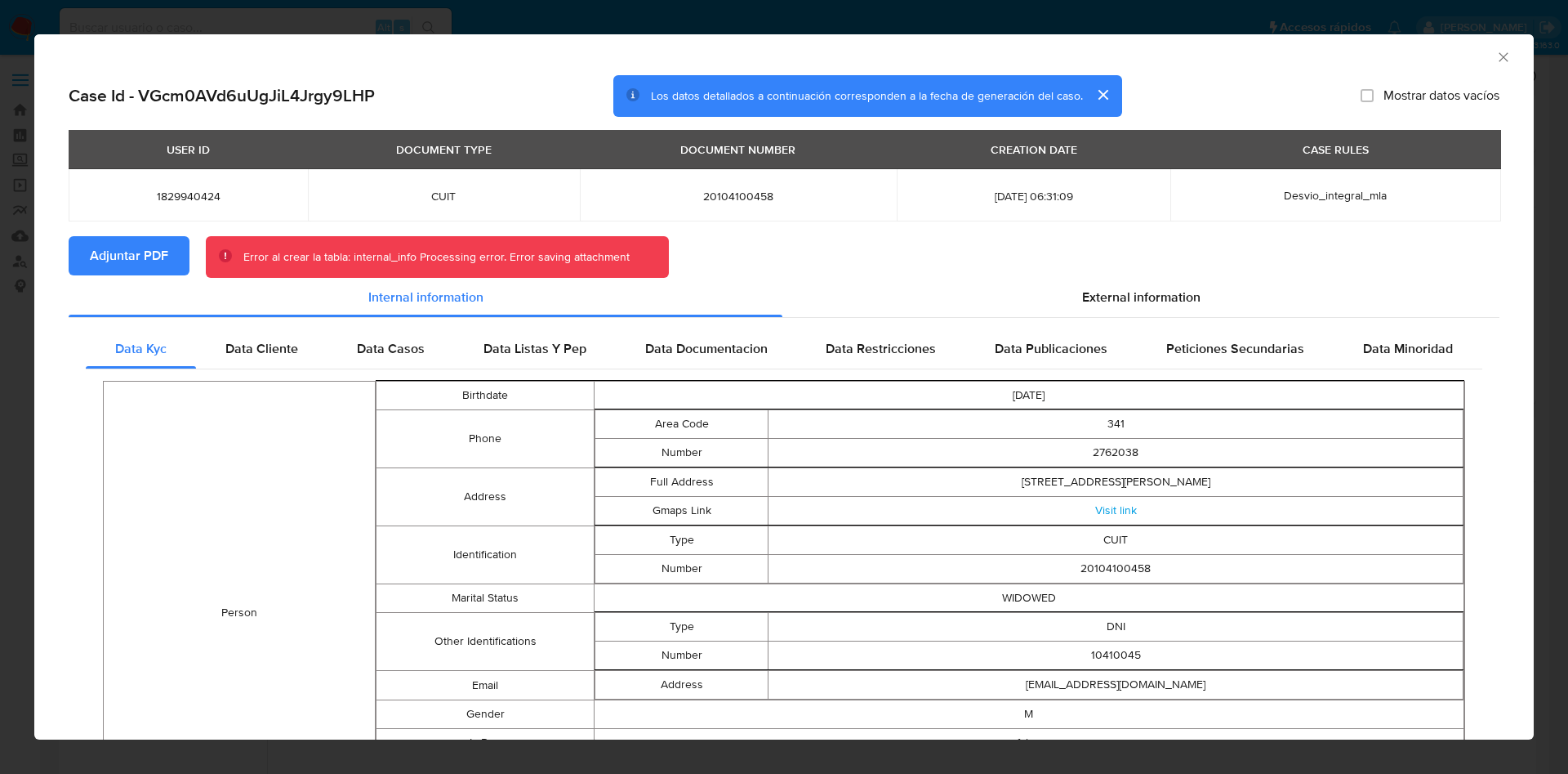
click at [1496, 59] on icon "Cerrar ventana" at bounding box center [1504, 57] width 17 height 17
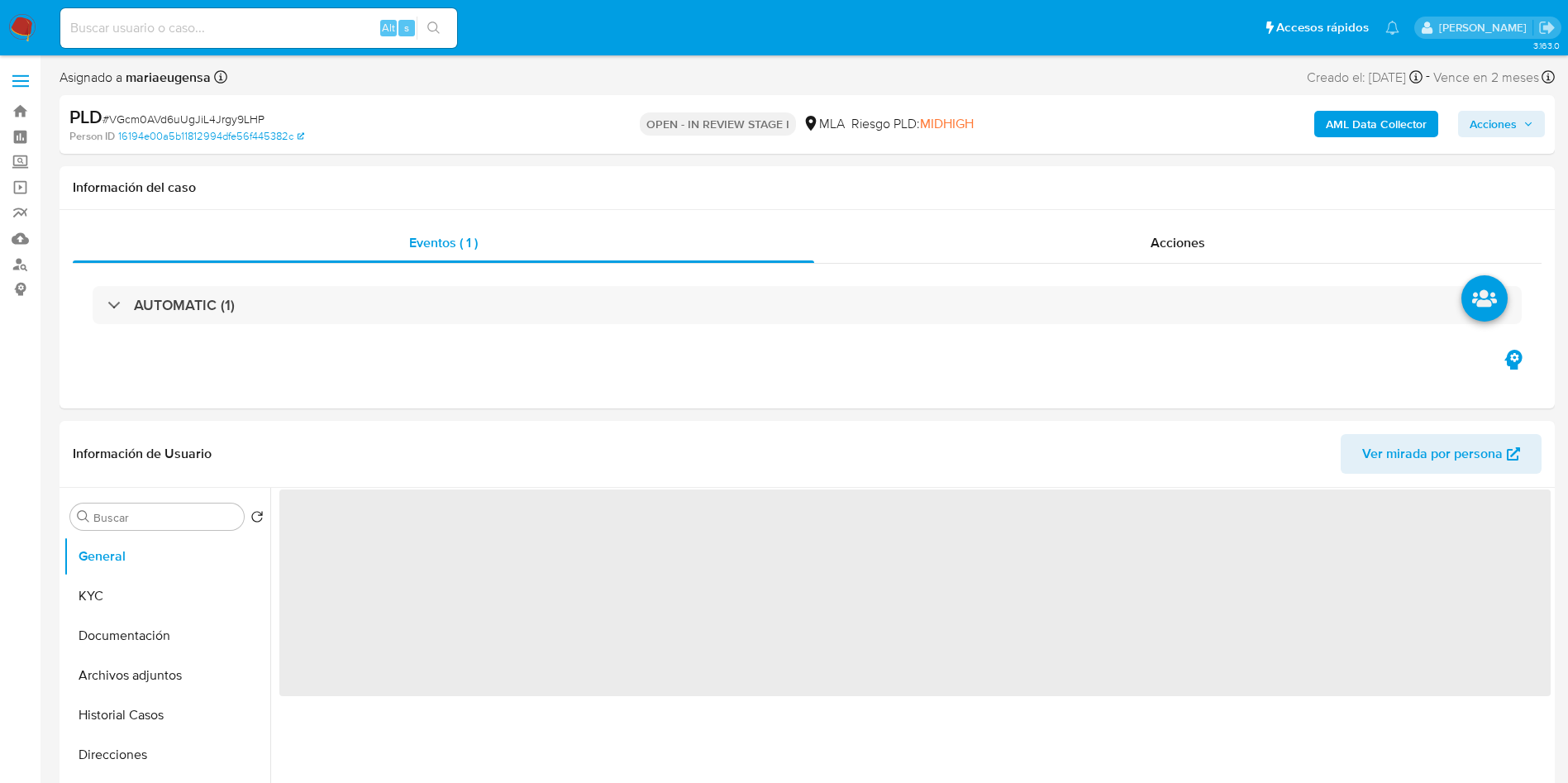
select select "10"
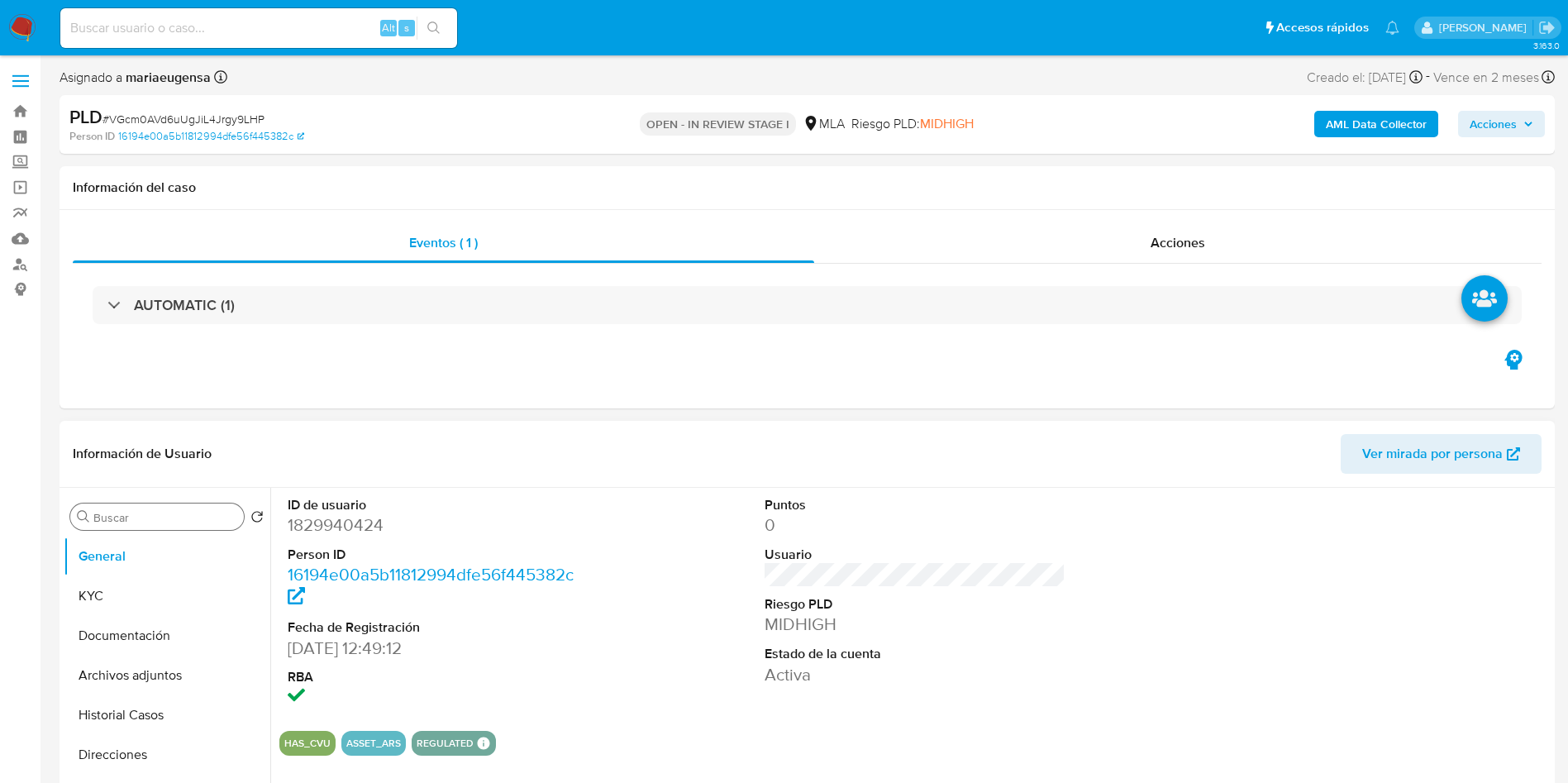
drag, startPoint x: 169, startPoint y: 531, endPoint x: 171, endPoint y: 514, distance: 17.1
click at [167, 528] on div "Buscar Volver al orden por defecto General KYC Documentación Archivos adjuntos …" at bounding box center [166, 700] width 207 height 421
click at [171, 512] on input "a" at bounding box center [165, 517] width 144 height 15
type input "arc"
click at [167, 578] on button "Archivos adjuntos" at bounding box center [160, 596] width 193 height 40
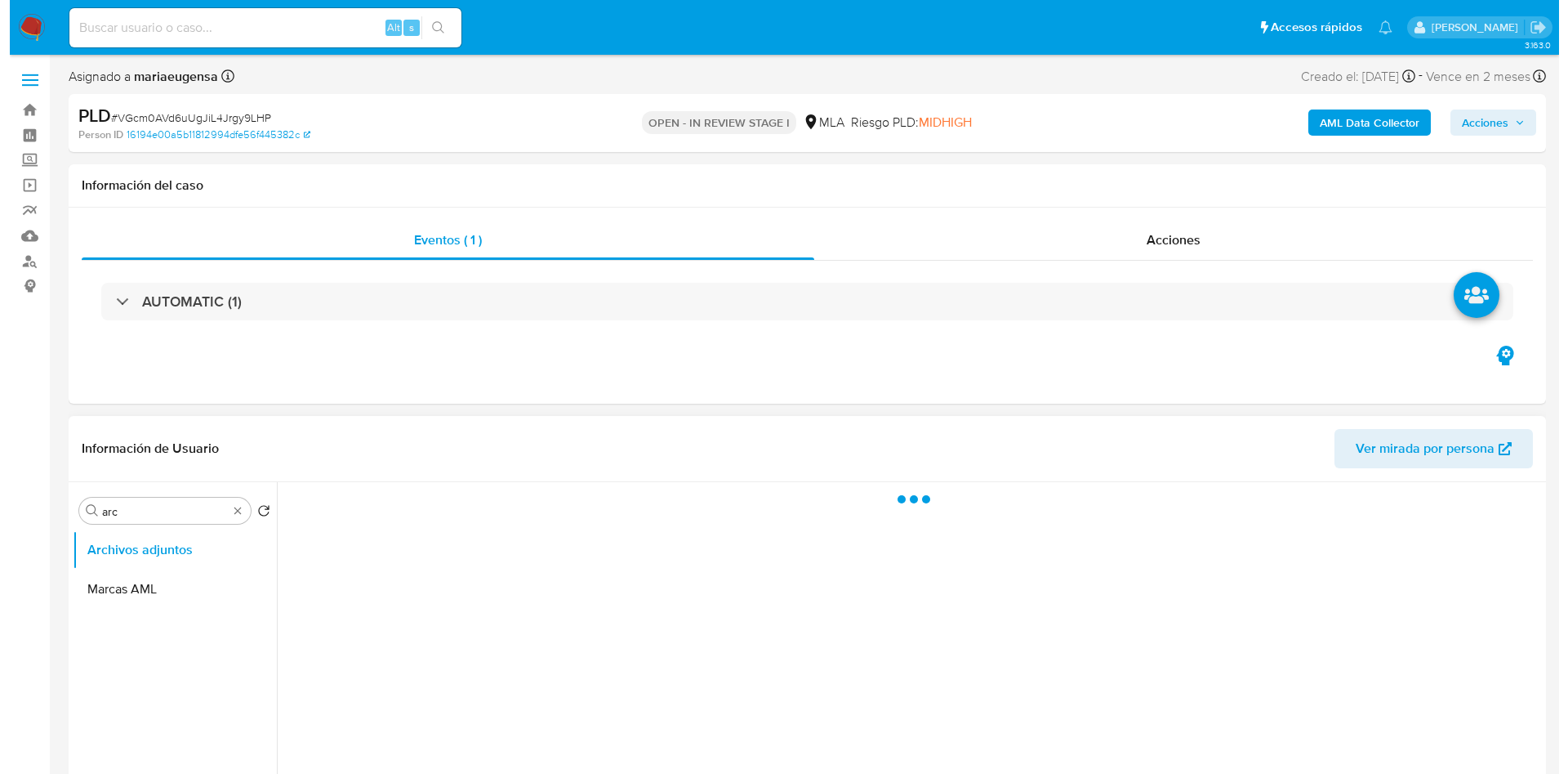
scroll to position [123, 0]
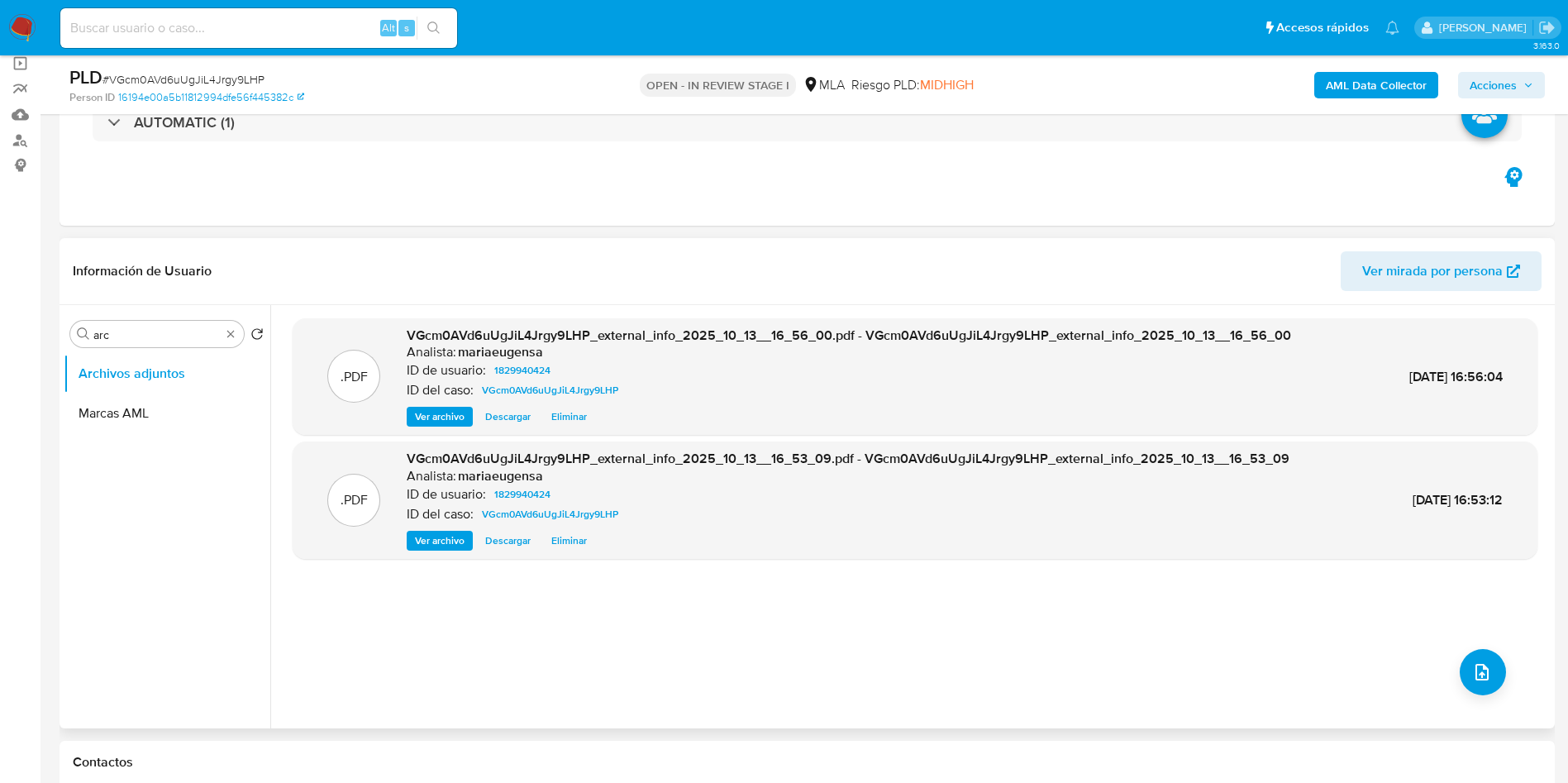
click at [1489, 648] on div ".PDF VGcm0AVd6uUgJiL4Jrgy9LHP_external_info_2025_10_13__16_56_00.pdf - VGcm0AVd…" at bounding box center [915, 516] width 1244 height 397
click at [1359, 84] on b "AML Data Collector" at bounding box center [1375, 85] width 101 height 26
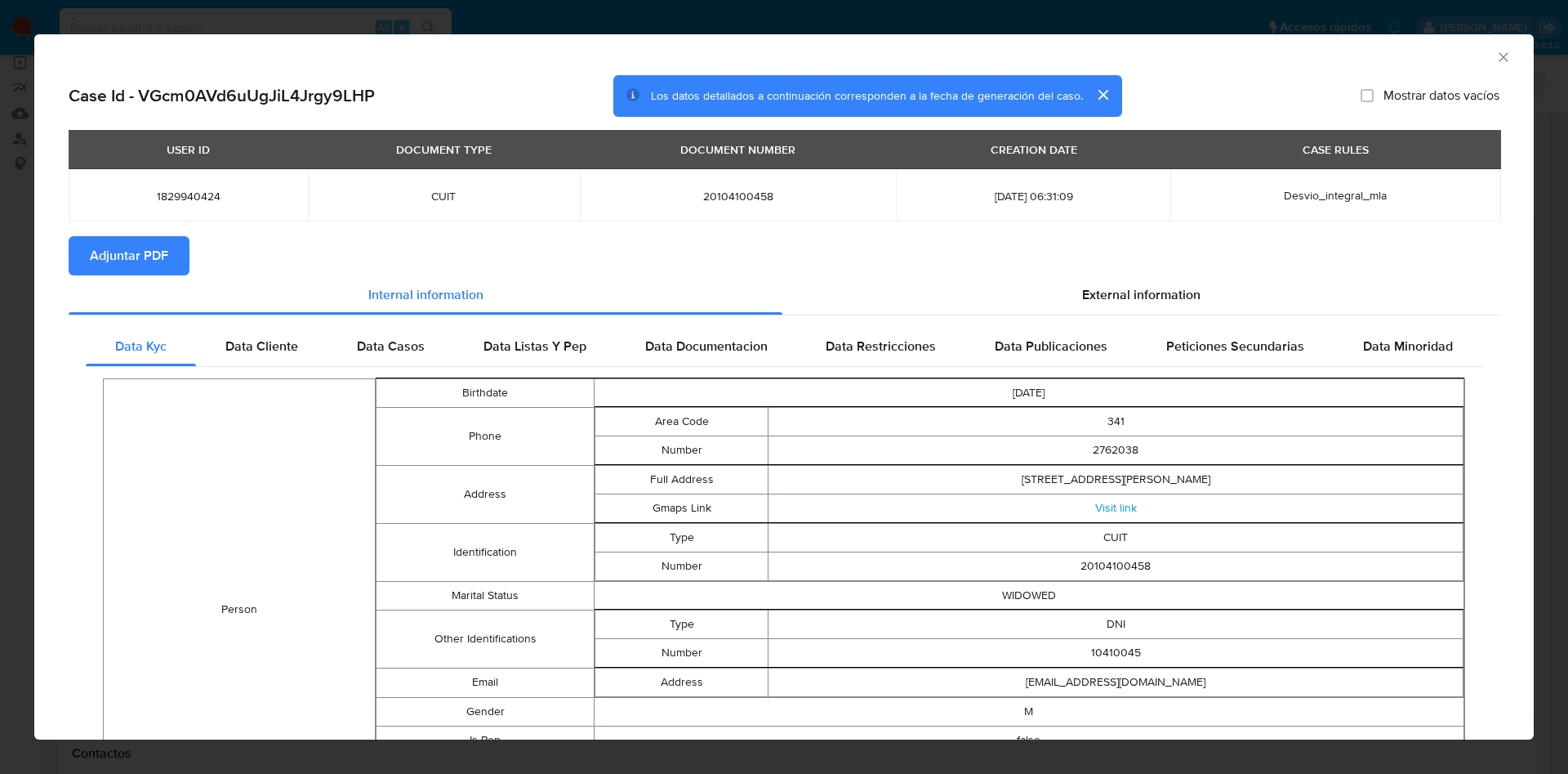
click at [122, 257] on span "Adjuntar PDF" at bounding box center [129, 255] width 78 height 36
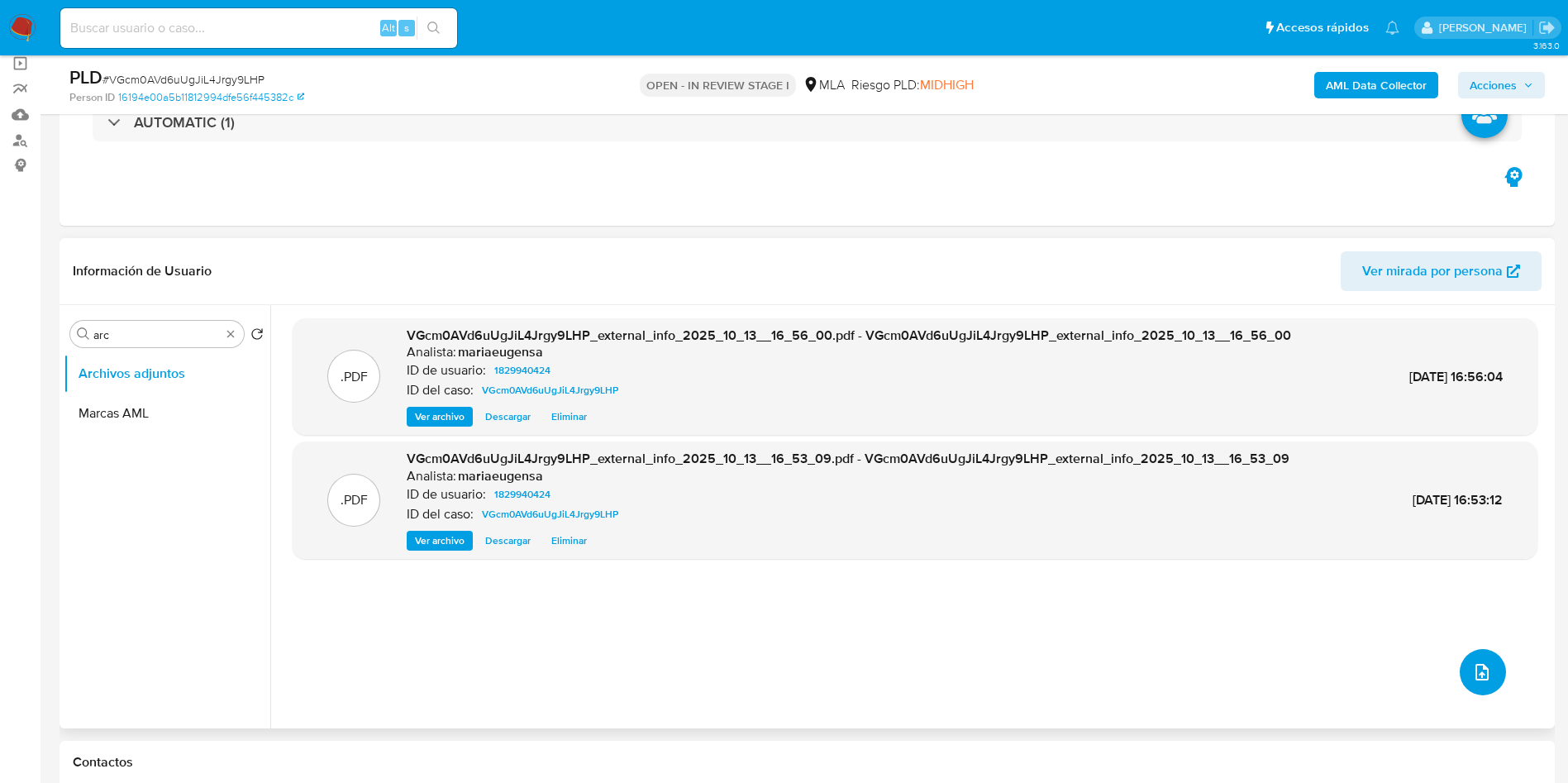
click at [1476, 681] on icon "upload-file" at bounding box center [1482, 672] width 20 height 20
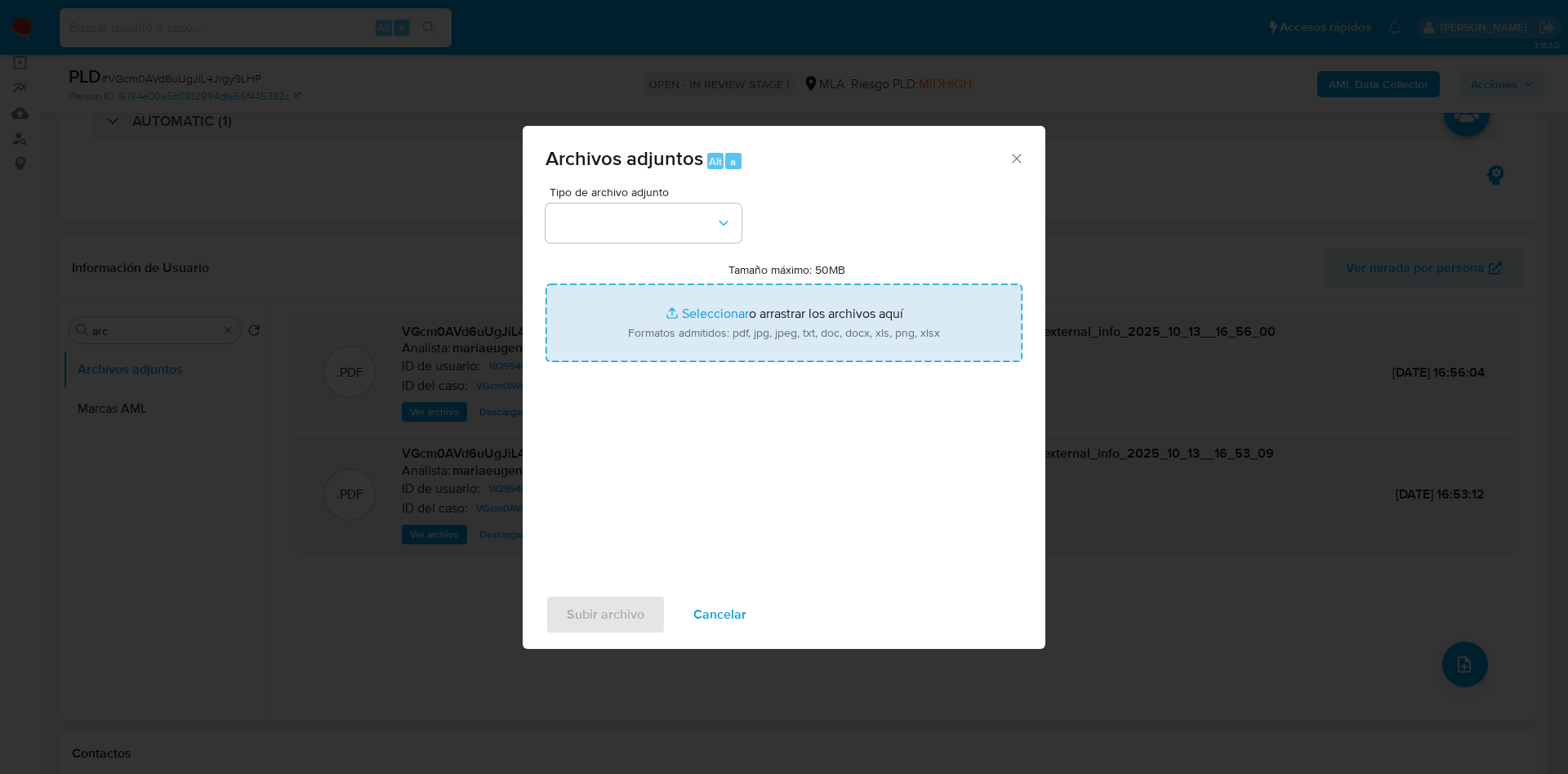
click at [741, 319] on input "Tamaño máximo: 50MB Seleccionar archivos" at bounding box center [784, 323] width 477 height 78
type input "C:\fakepath\Caselog VGcm0AVd6uUgJiL4Jrgy9LHP_2025_09_17_09_41_36.docx"
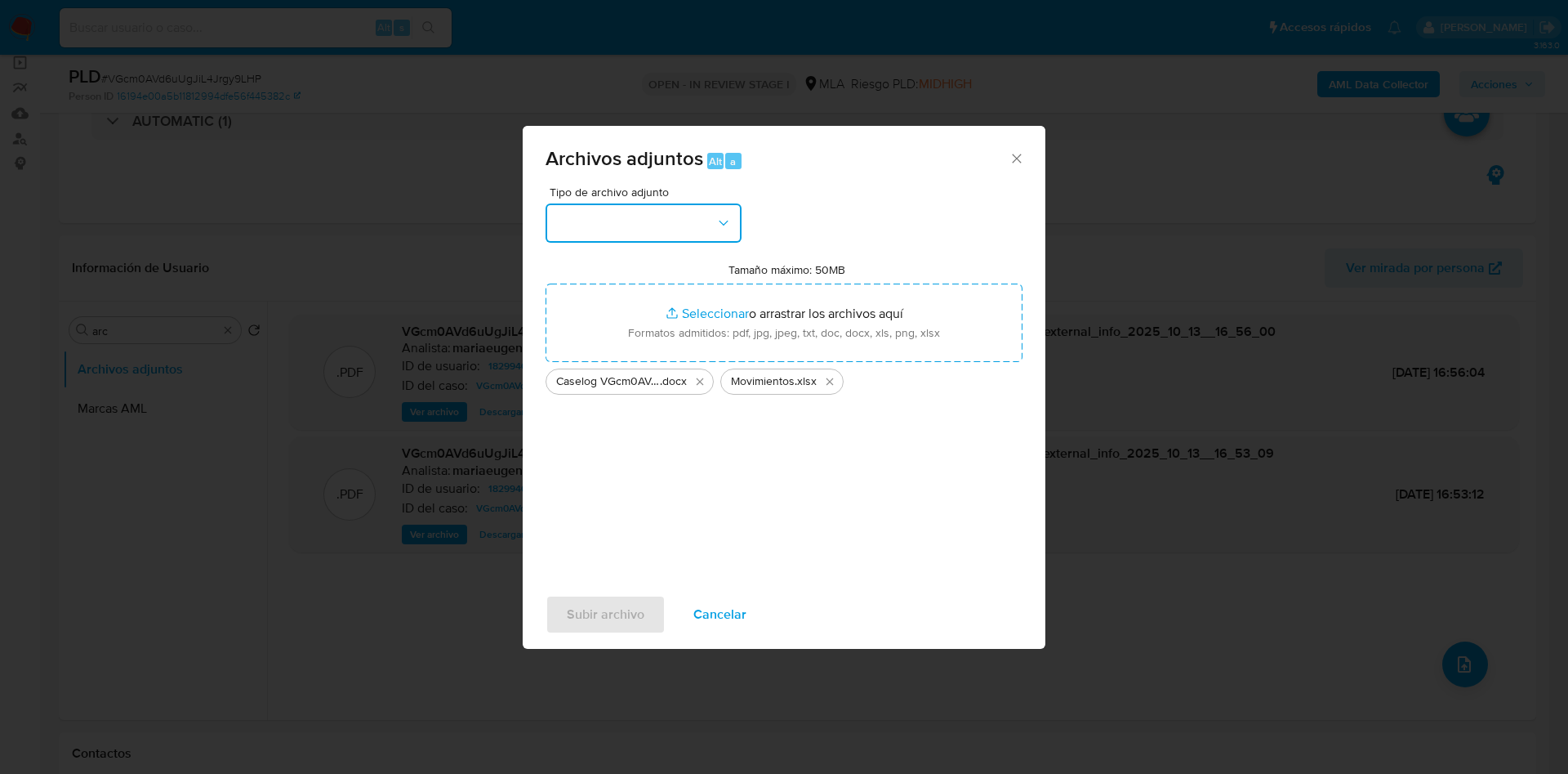
click at [645, 217] on button "button" at bounding box center [644, 223] width 196 height 39
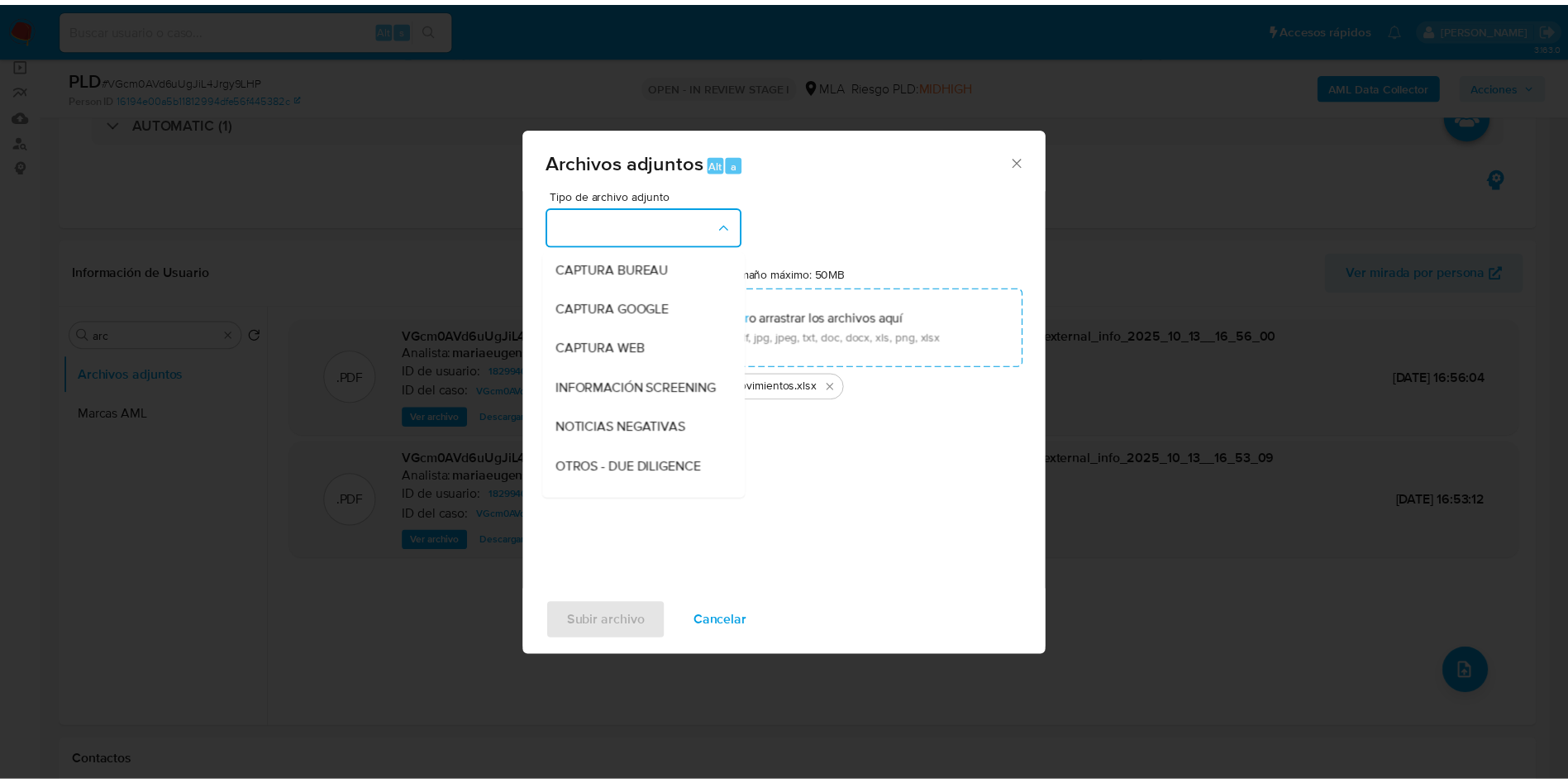
scroll to position [248, 0]
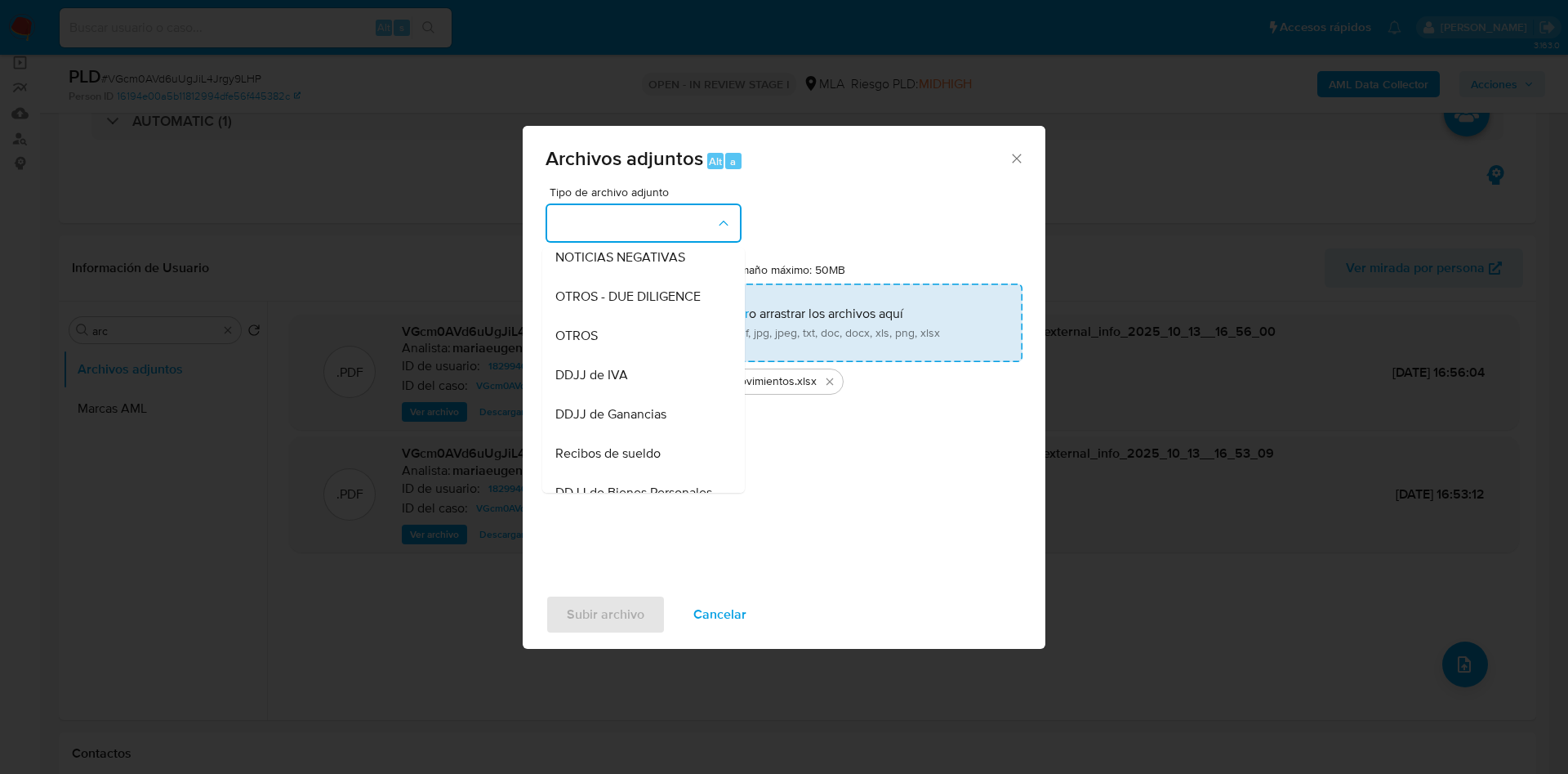
click at [590, 344] on span "OTROS" at bounding box center [576, 336] width 43 height 17
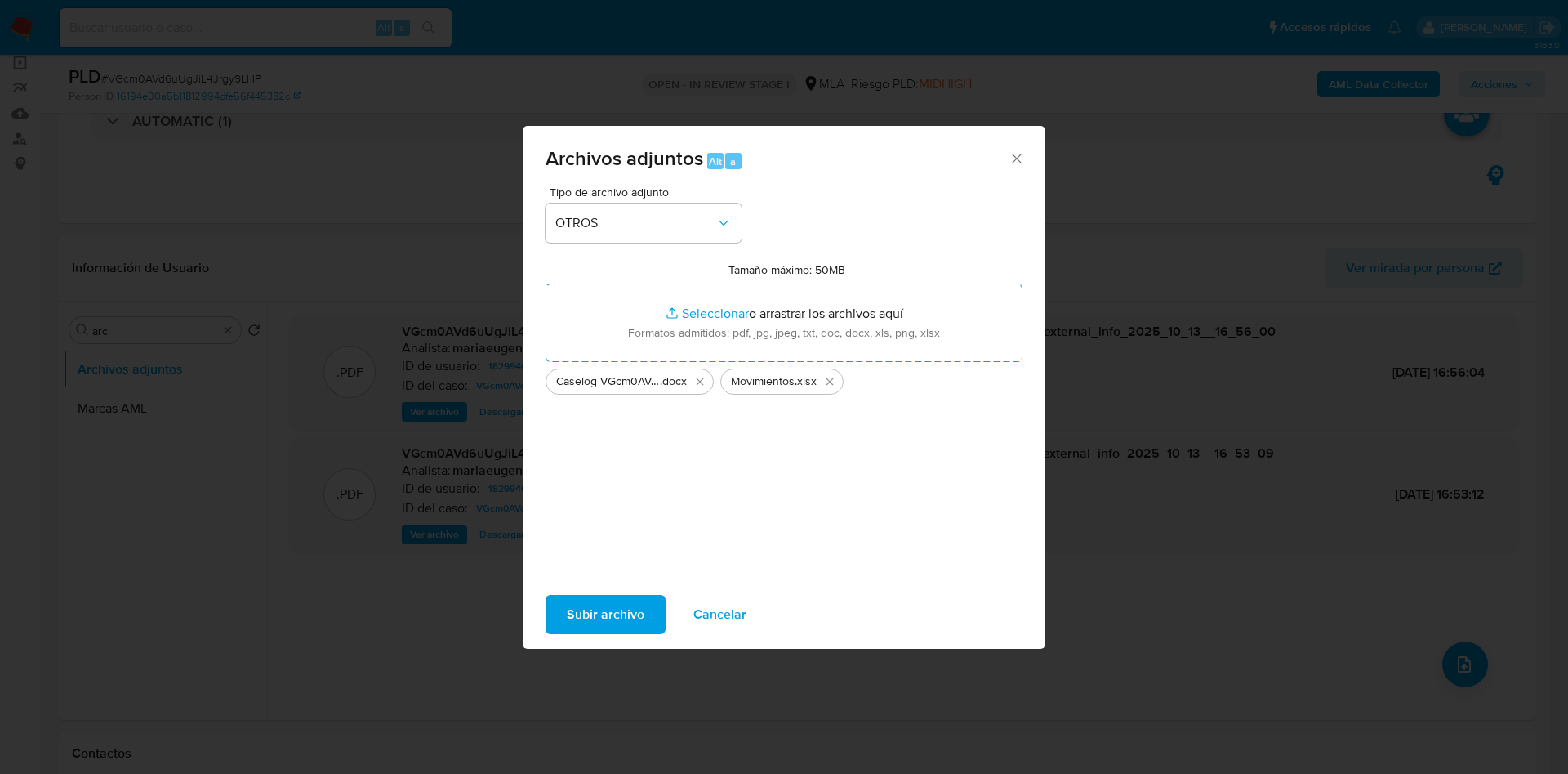
click at [572, 606] on span "Subir archivo" at bounding box center [605, 614] width 77 height 36
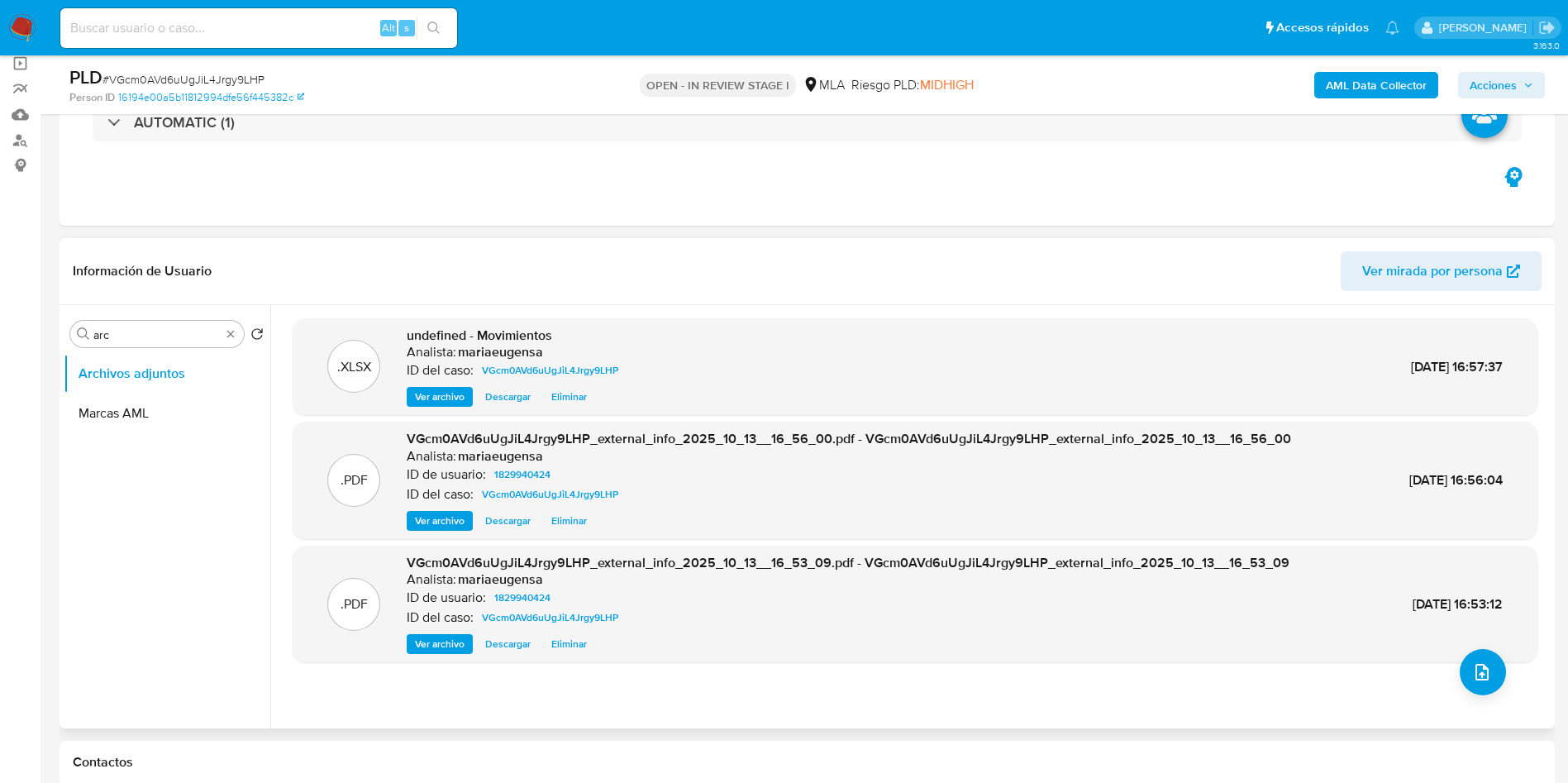
click at [573, 639] on span "Eliminar" at bounding box center [569, 644] width 35 height 17
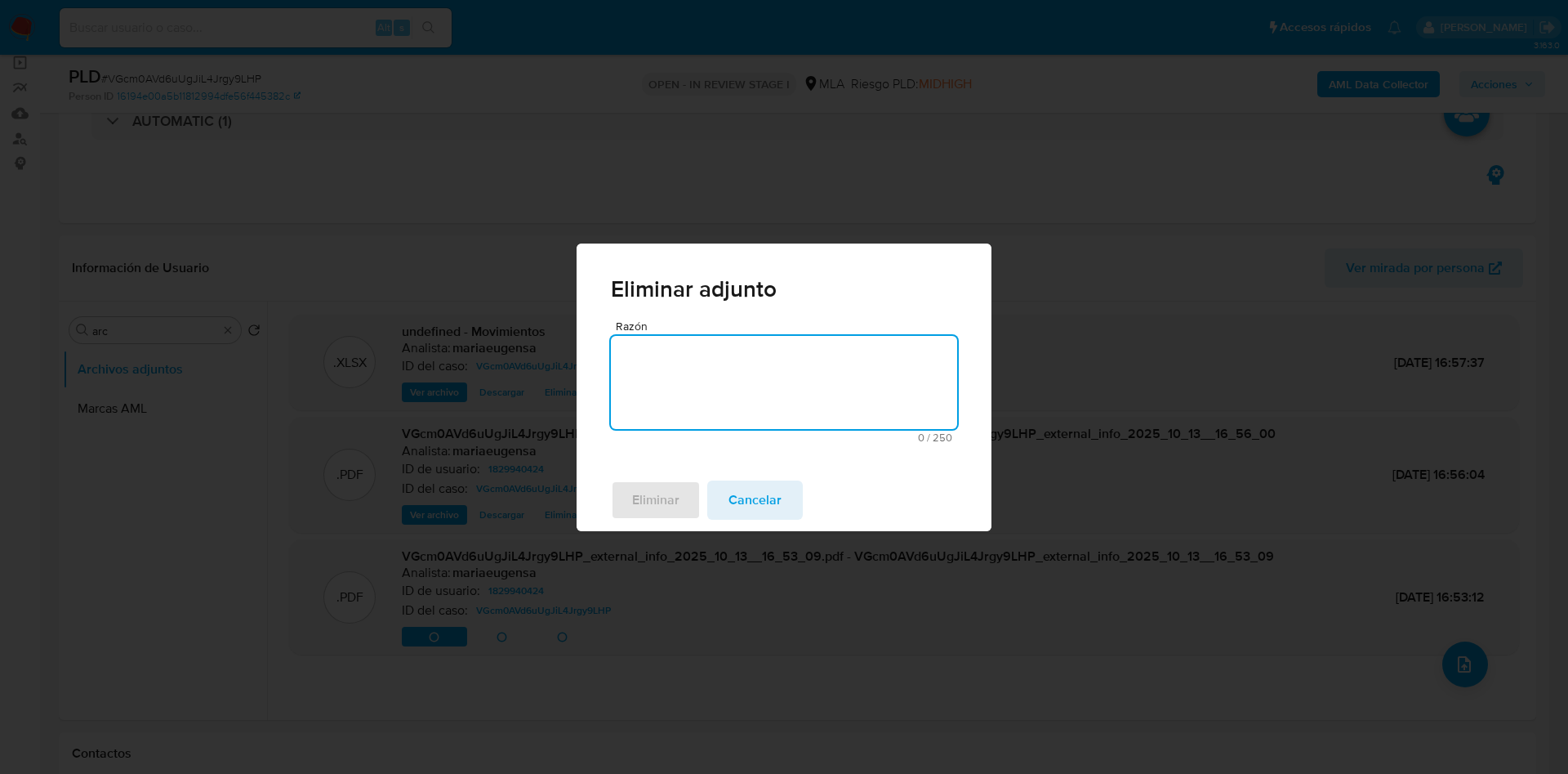
click at [638, 419] on textarea "Razón" at bounding box center [784, 382] width 346 height 93
click at [658, 502] on span "Eliminar" at bounding box center [655, 499] width 48 height 36
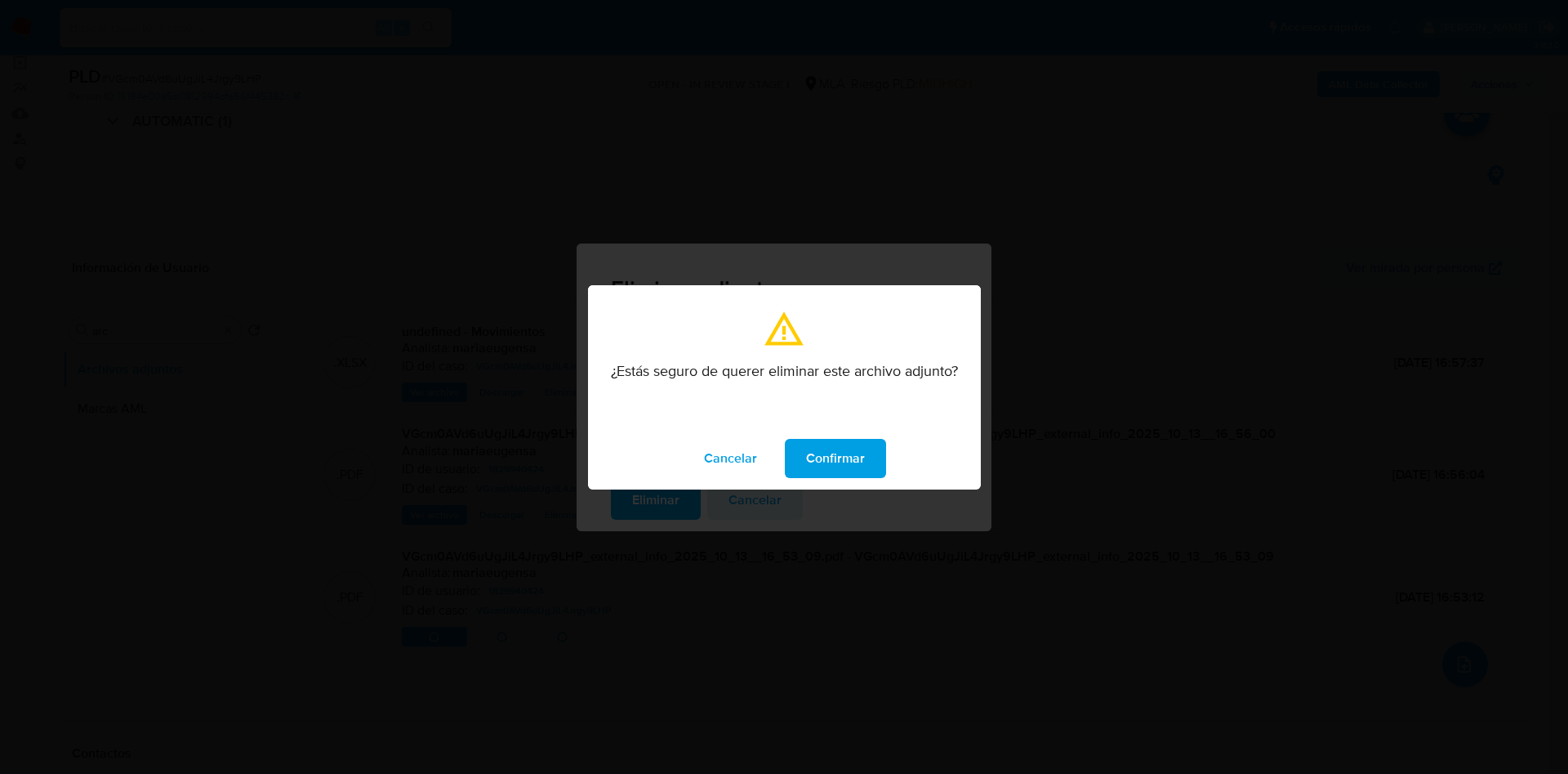
click at [812, 444] on span "Confirmar" at bounding box center [836, 458] width 59 height 36
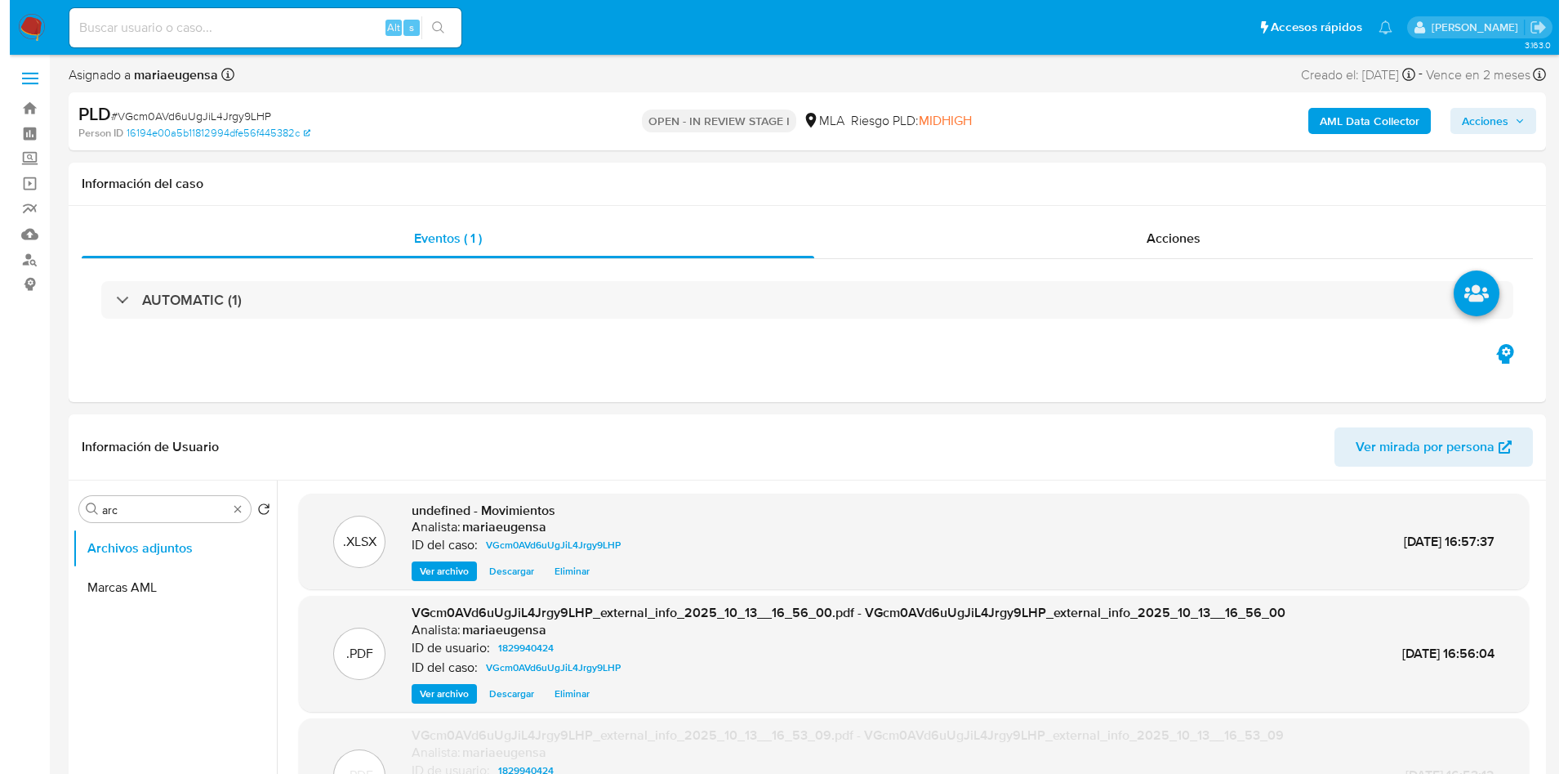
scroll to position [174, 0]
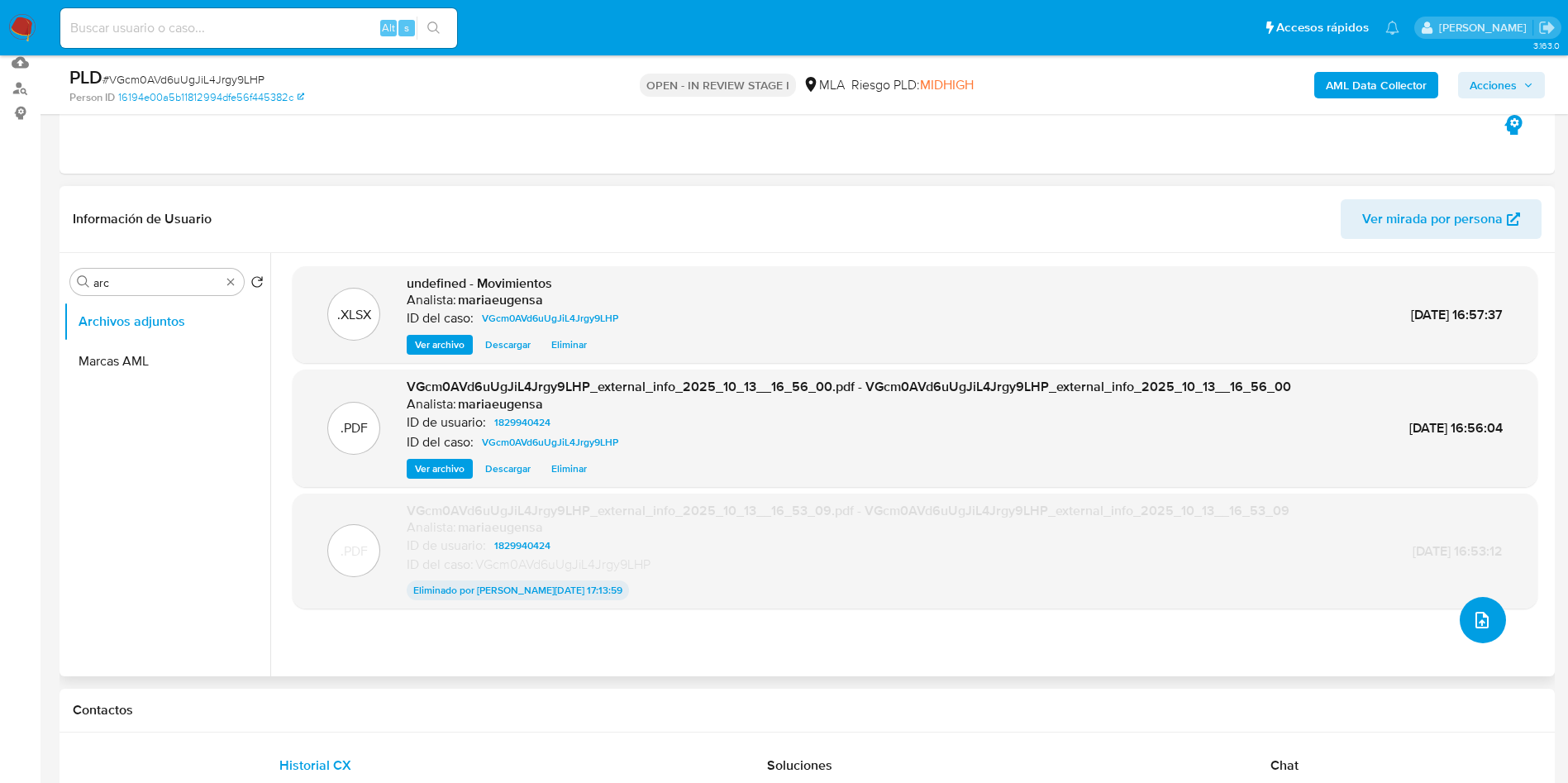
click at [1474, 617] on icon "upload-file" at bounding box center [1482, 620] width 20 height 20
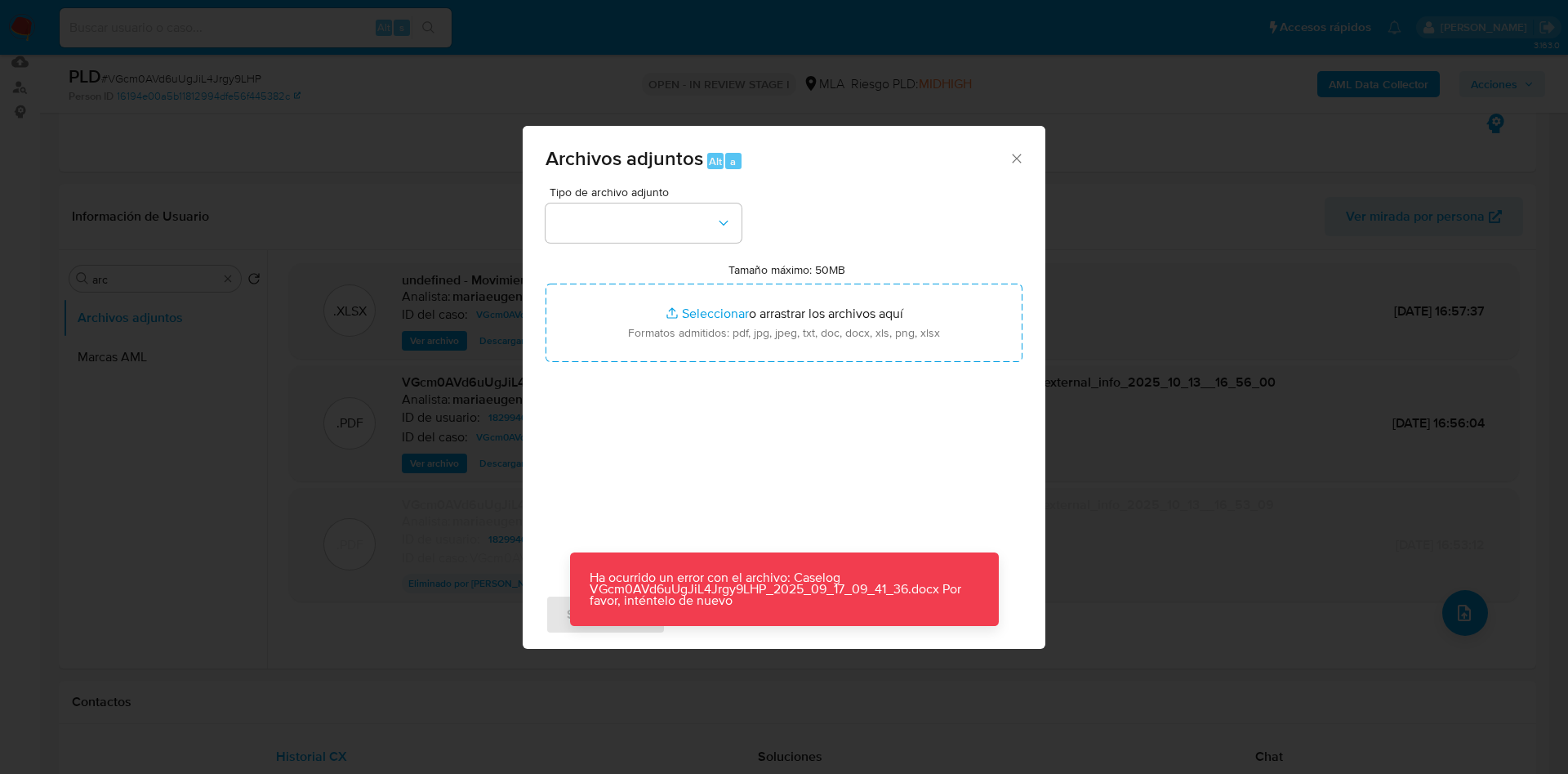
click at [699, 470] on div "Tipo de archivo adjunto Tamaño máximo: 50MB Seleccionar archivos Seleccionar o …" at bounding box center [784, 379] width 477 height 386
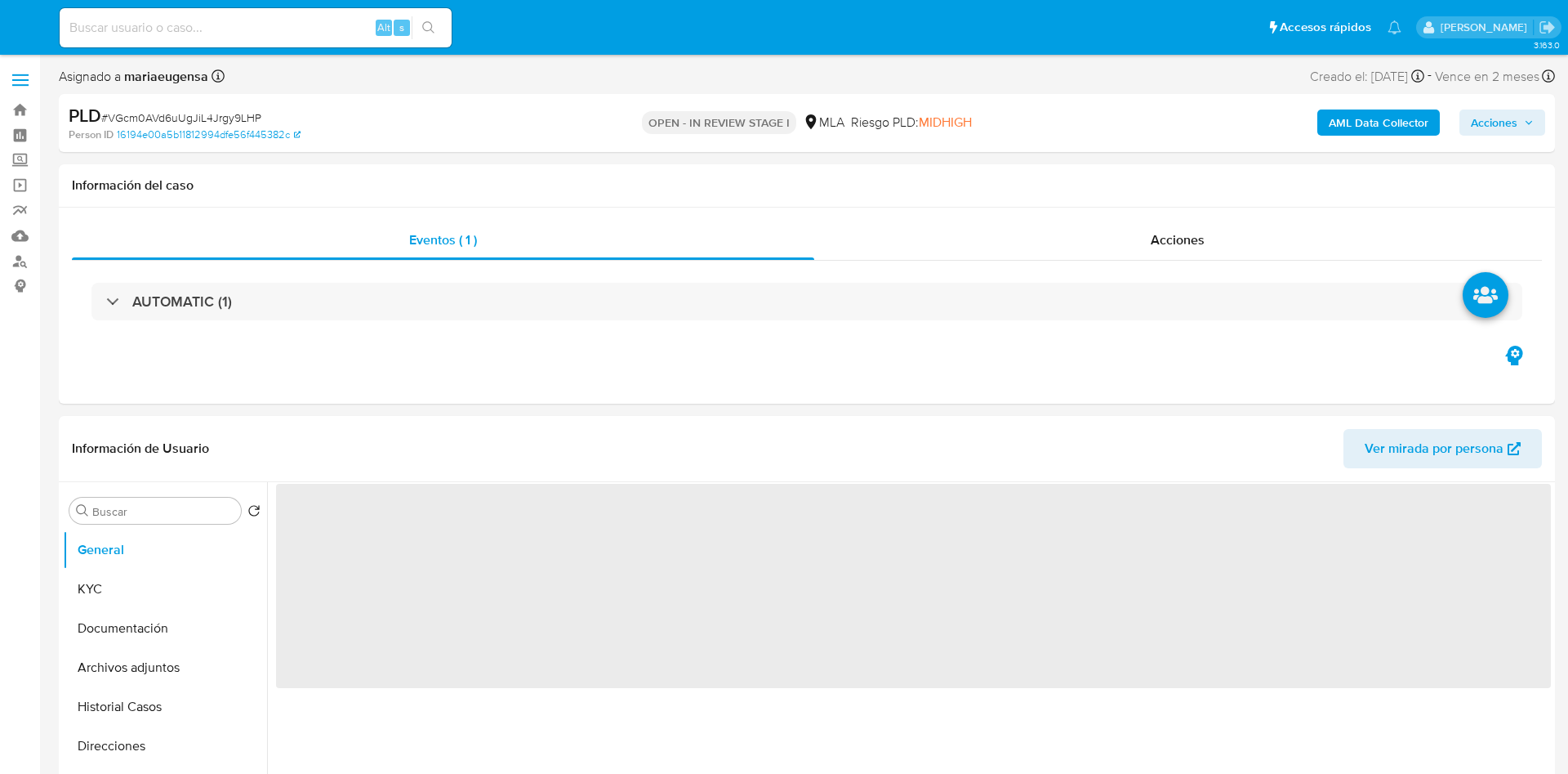
select select "10"
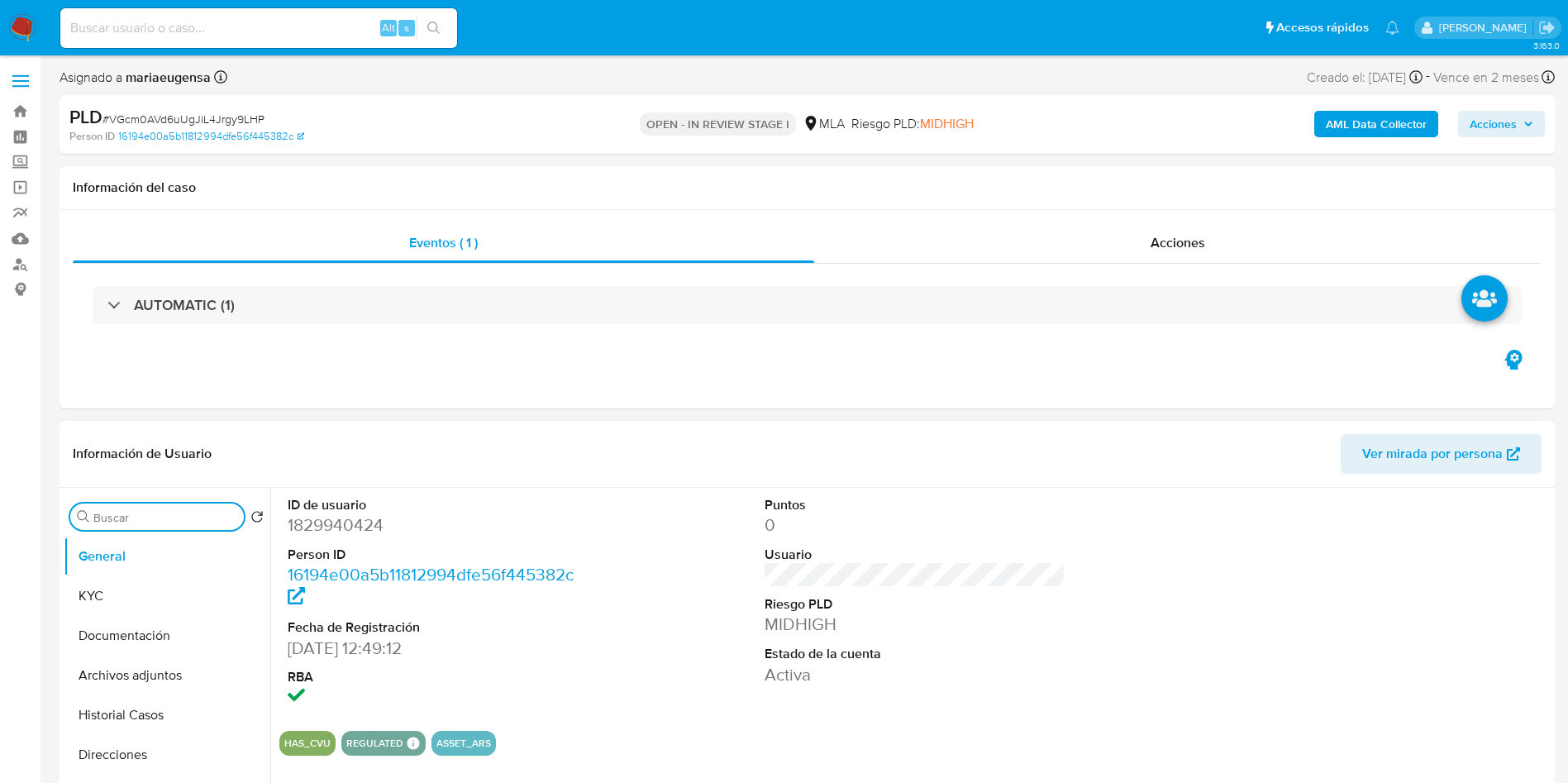
click at [226, 518] on input "Buscar" at bounding box center [165, 517] width 144 height 15
type input "ar"
click at [139, 520] on input "ar" at bounding box center [157, 517] width 128 height 15
click at [138, 519] on input "ar" at bounding box center [157, 517] width 128 height 15
click at [134, 582] on button "KYC" at bounding box center [160, 596] width 193 height 40
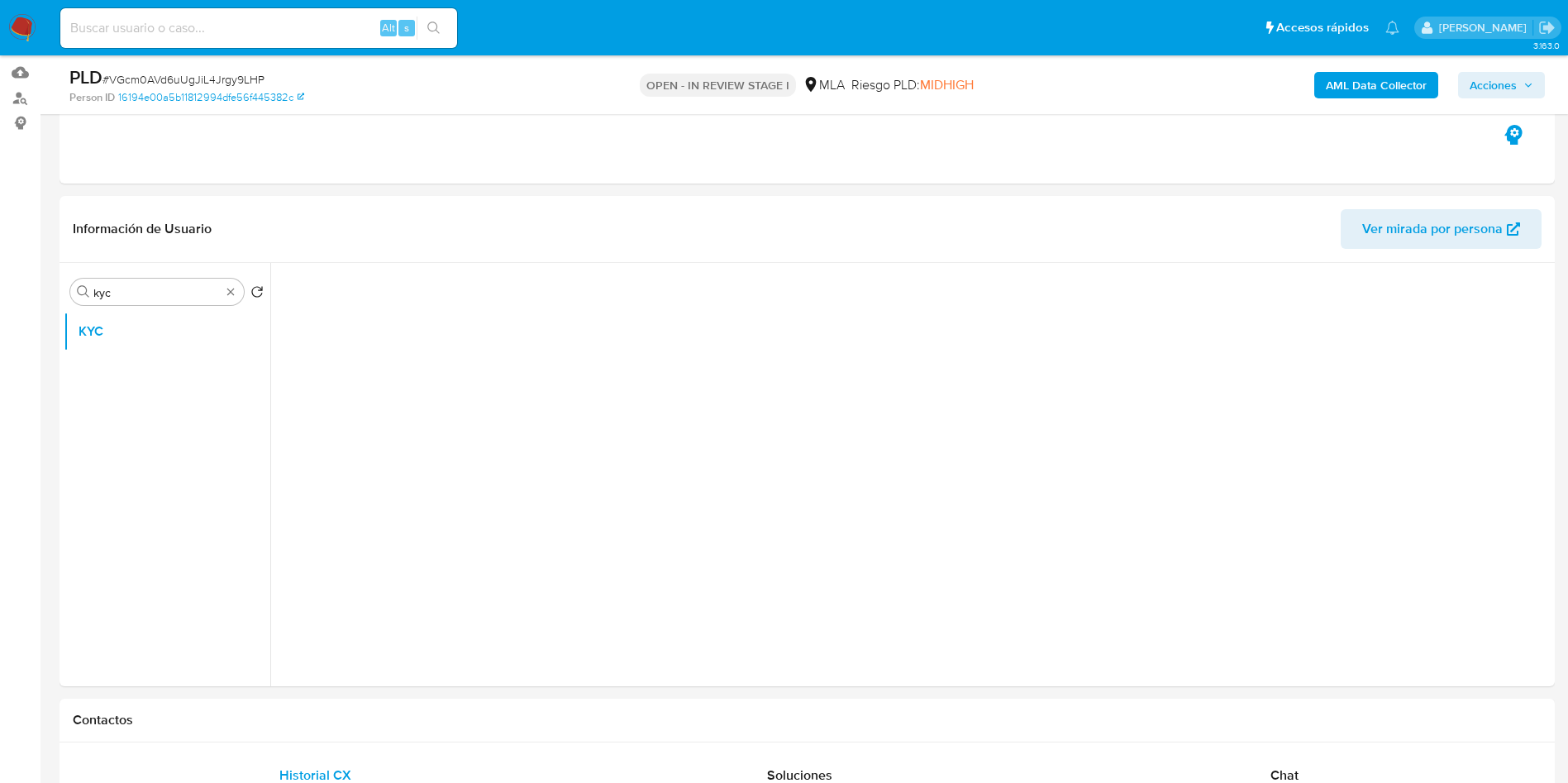
scroll to position [170, 0]
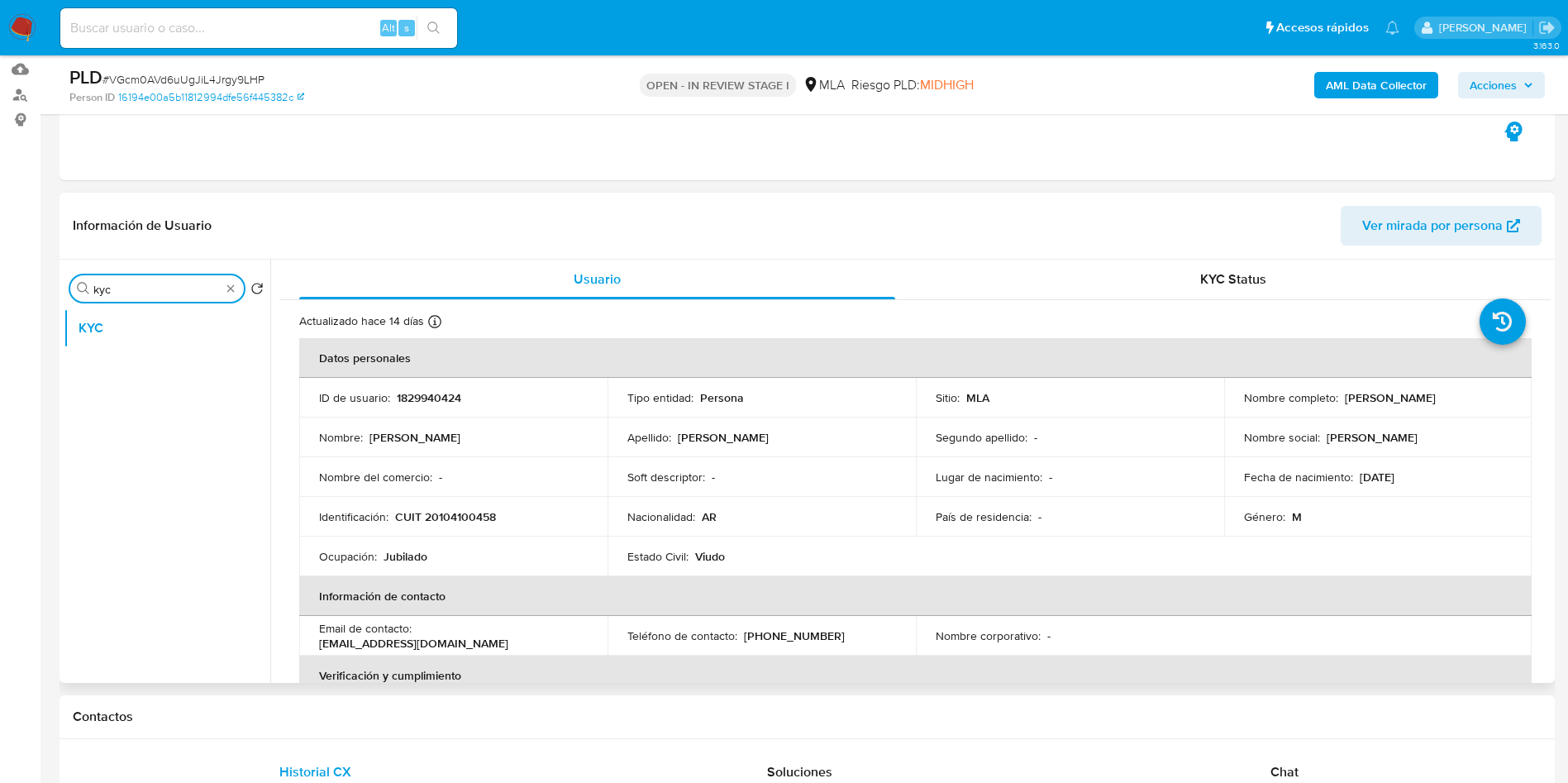
click at [162, 284] on input "kyc" at bounding box center [157, 289] width 128 height 15
type input "arc"
click at [167, 362] on button "Archivos adjuntos" at bounding box center [160, 368] width 193 height 40
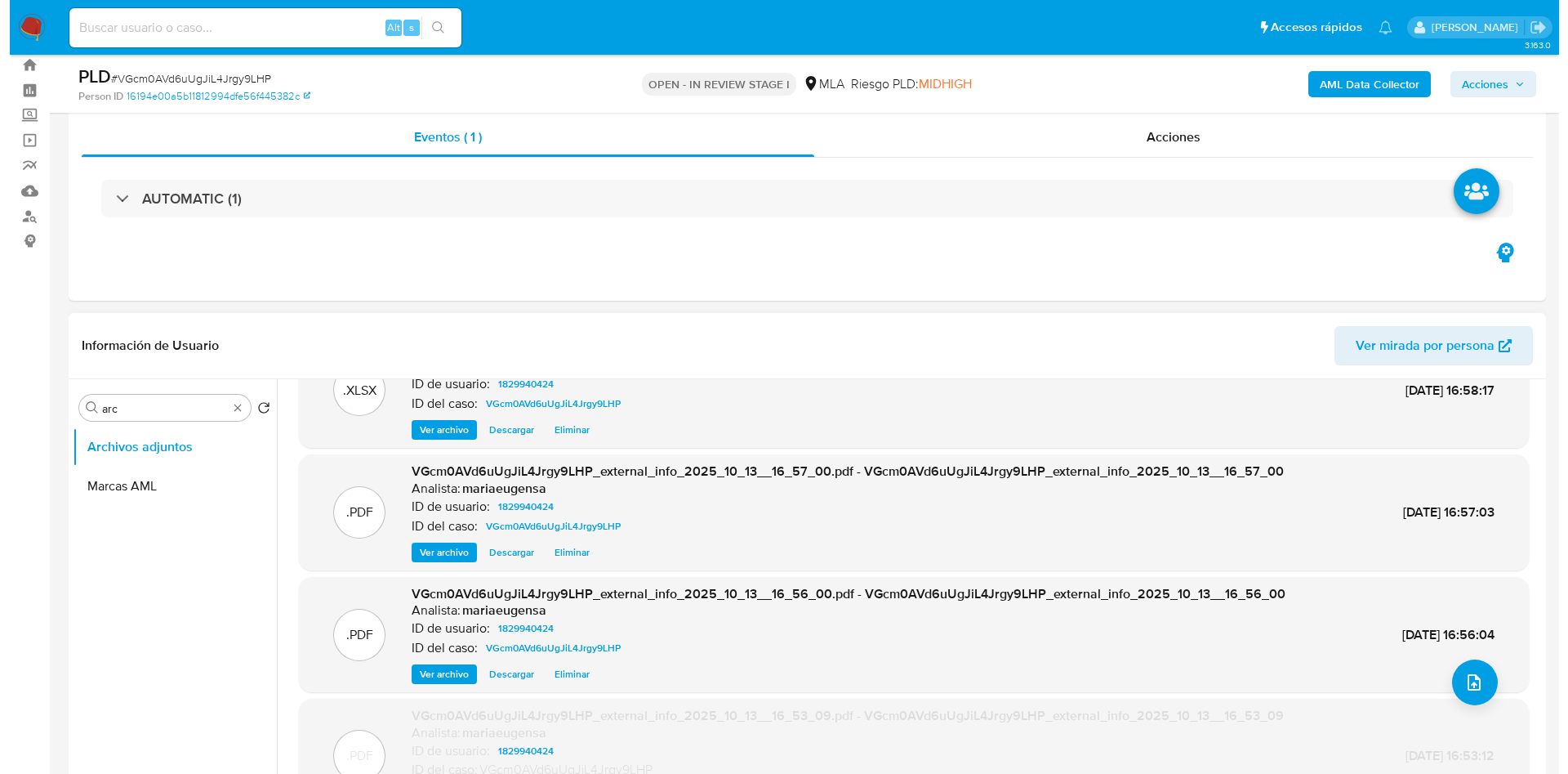
scroll to position [90, 0]
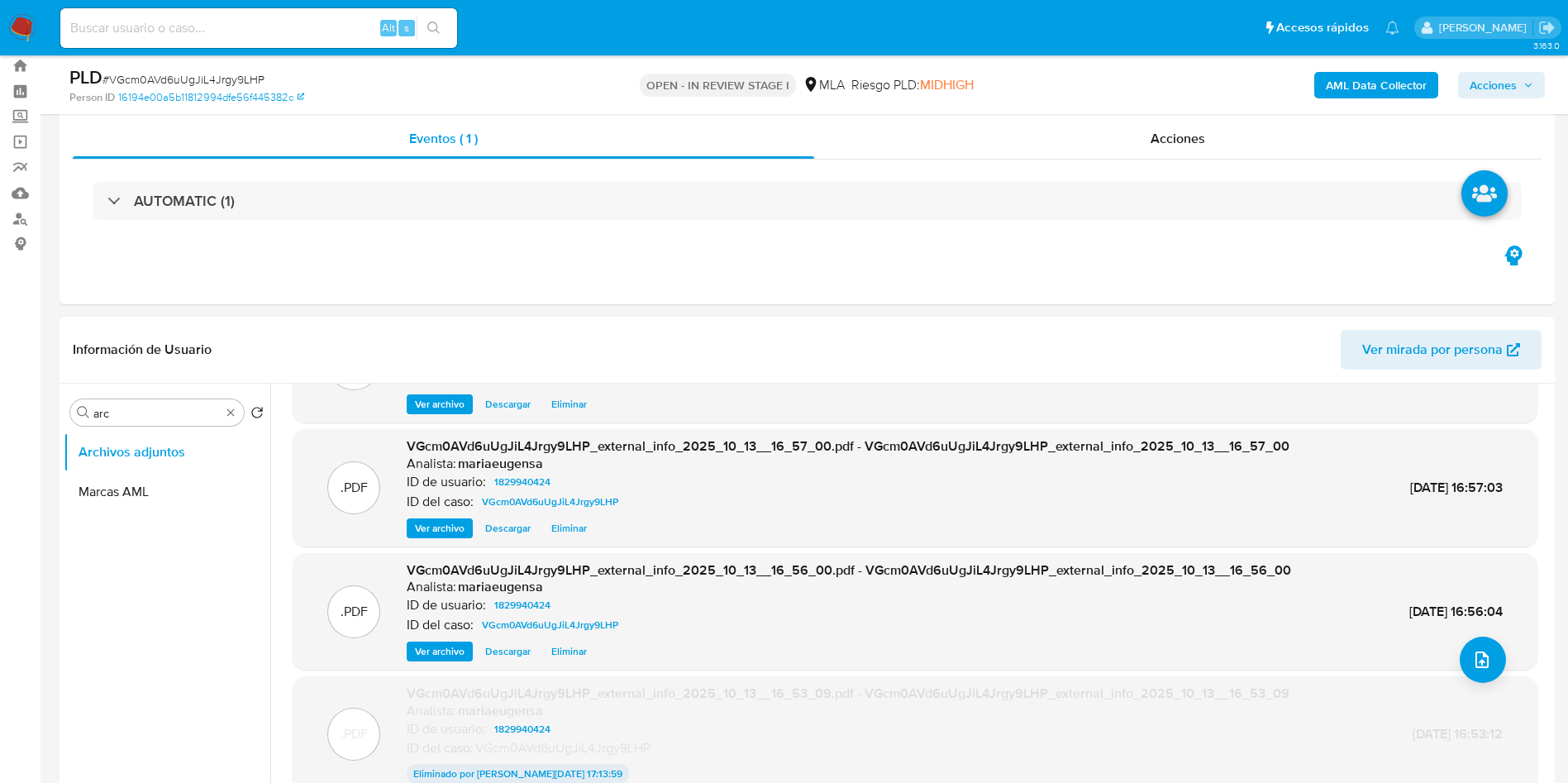
click at [1405, 78] on b "AML Data Collector" at bounding box center [1375, 85] width 101 height 26
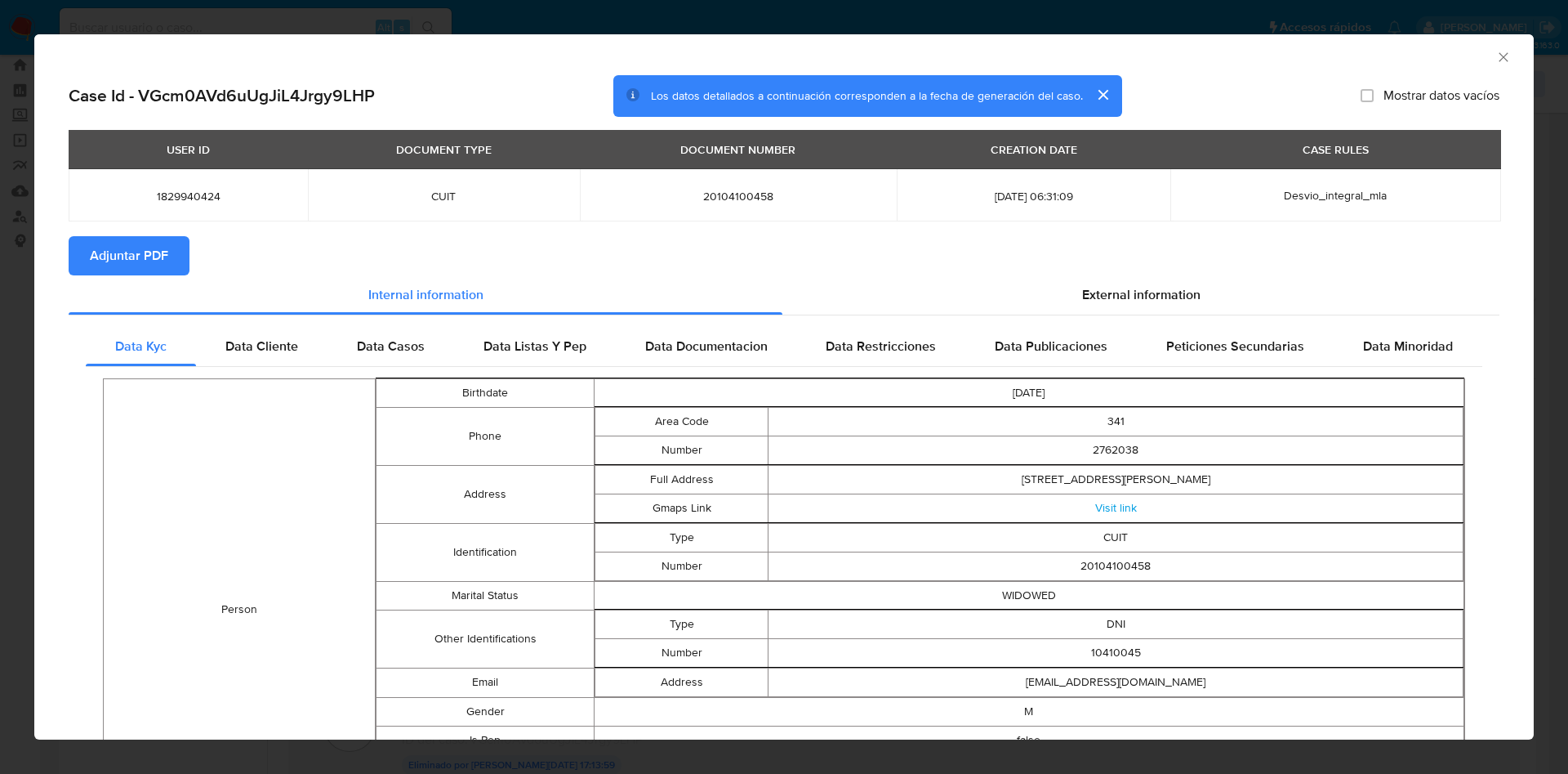
click at [123, 258] on span "Adjuntar PDF" at bounding box center [129, 255] width 78 height 36
click at [147, 248] on span "Adjuntar PDF" at bounding box center [129, 255] width 78 height 36
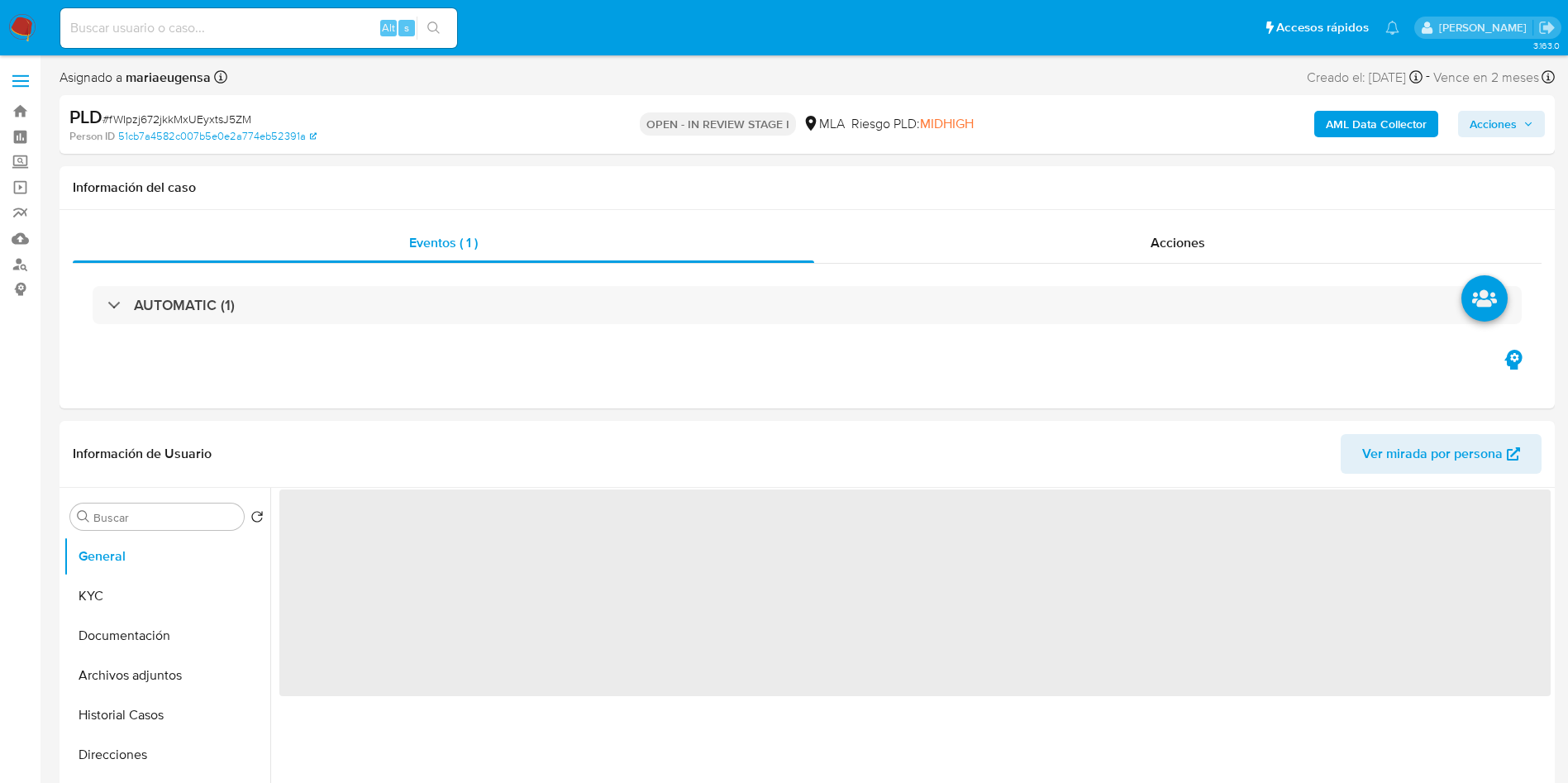
select select "10"
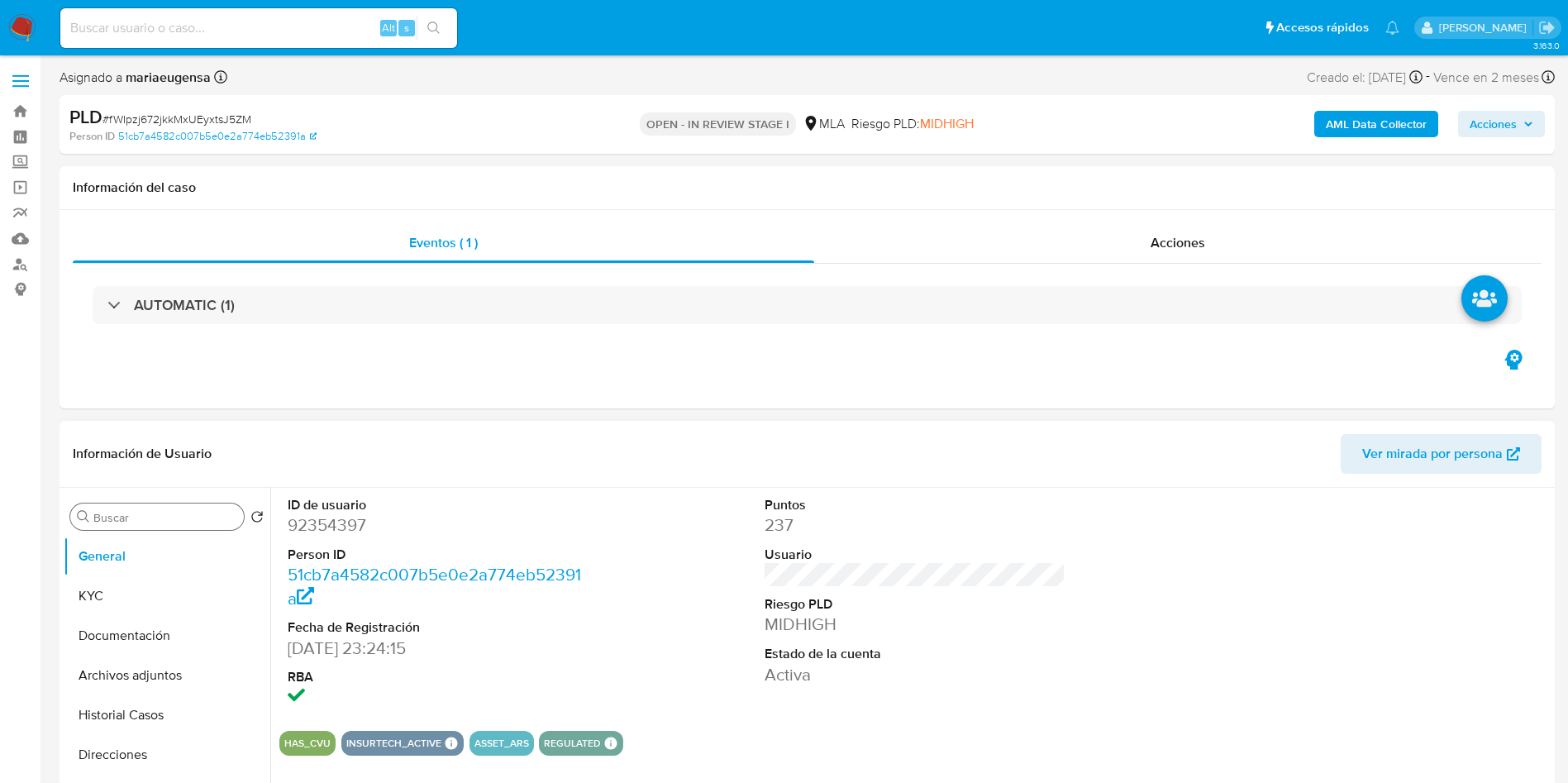
click at [117, 509] on div "Buscar" at bounding box center [157, 516] width 173 height 26
click at [119, 519] on input "Buscar" at bounding box center [165, 517] width 144 height 15
type input "arc"
click at [126, 585] on button "Archivos adjuntos" at bounding box center [160, 596] width 193 height 40
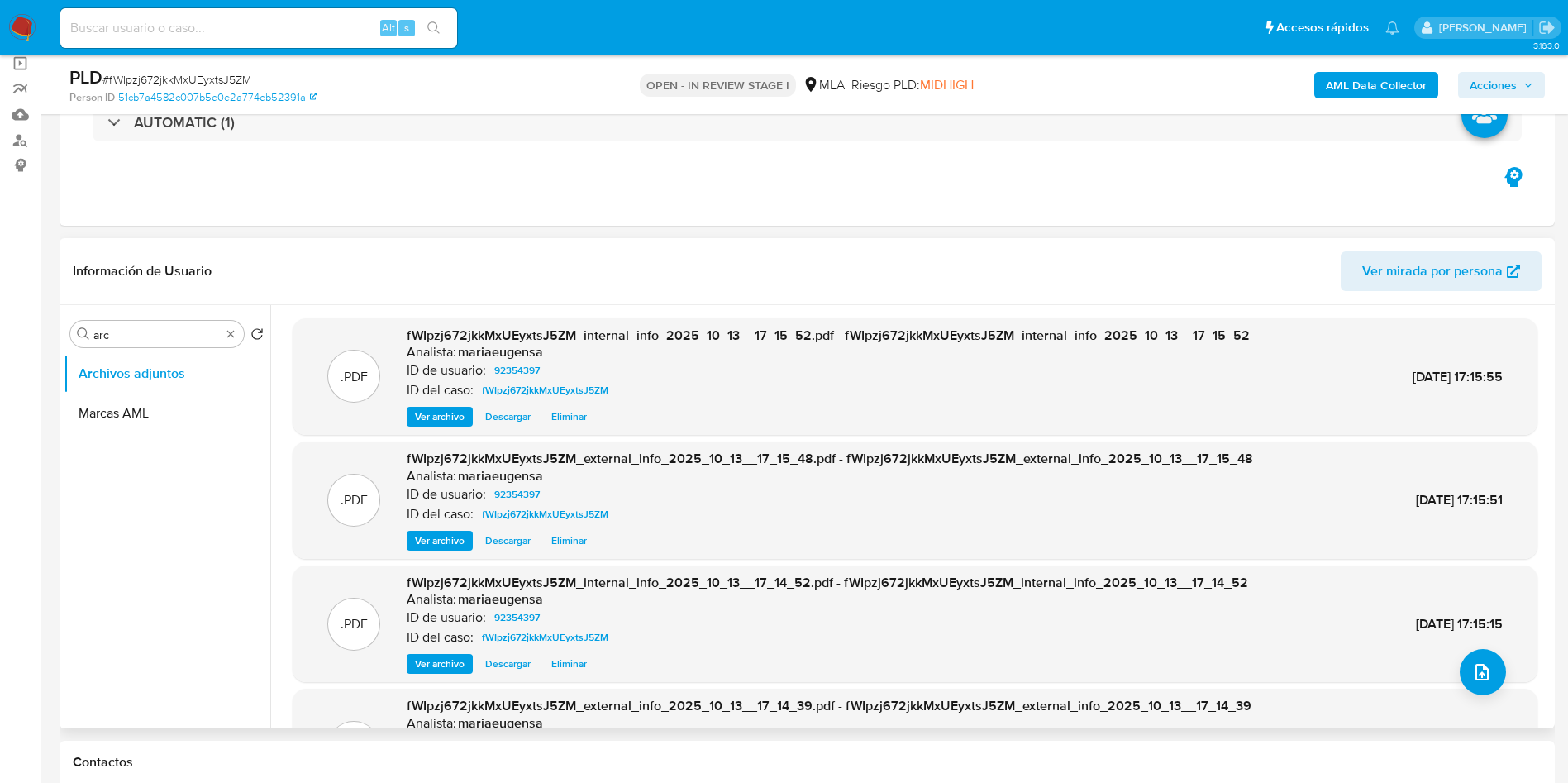
scroll to position [139, 0]
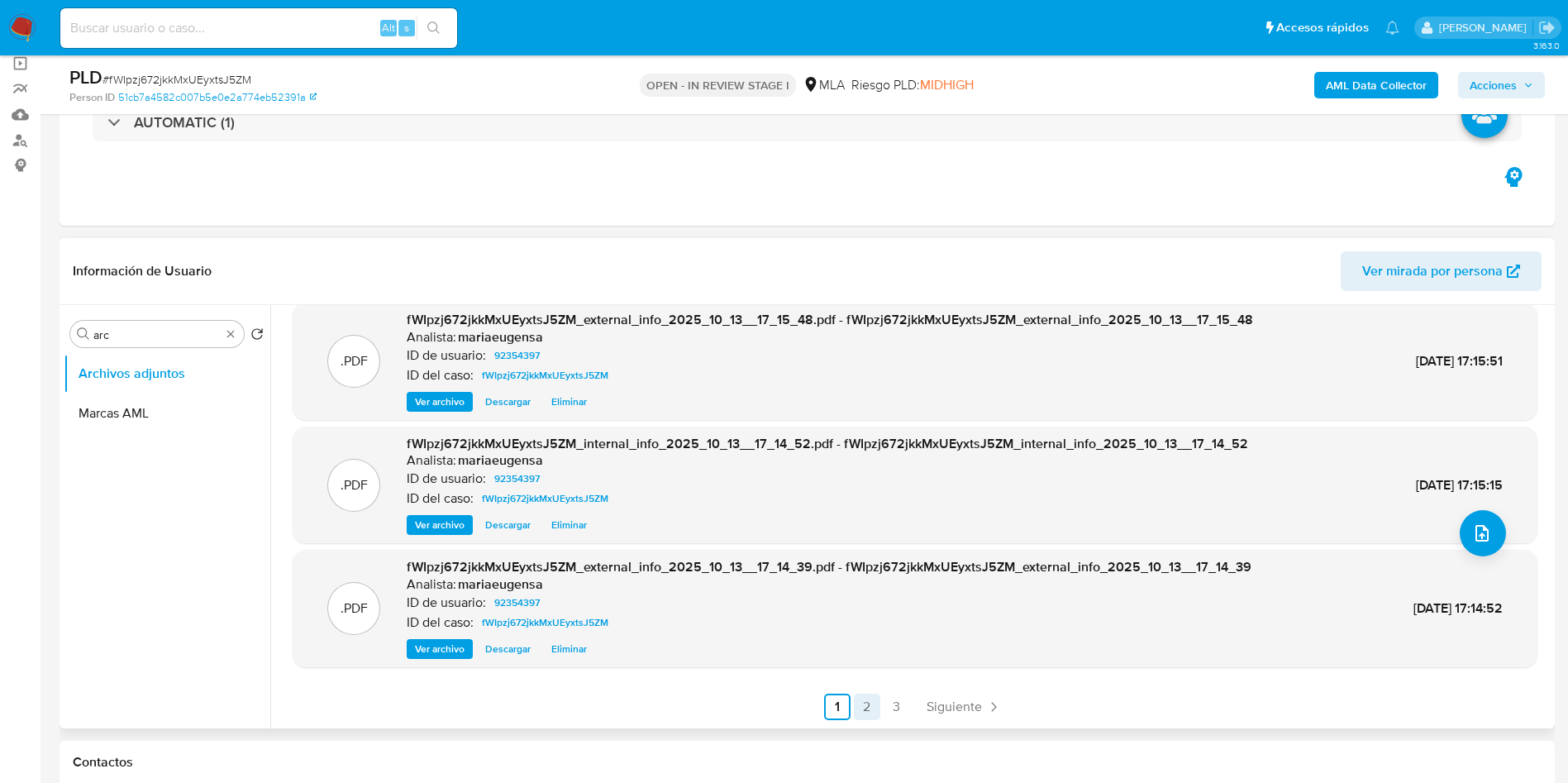
click at [870, 703] on link "2" at bounding box center [867, 706] width 26 height 26
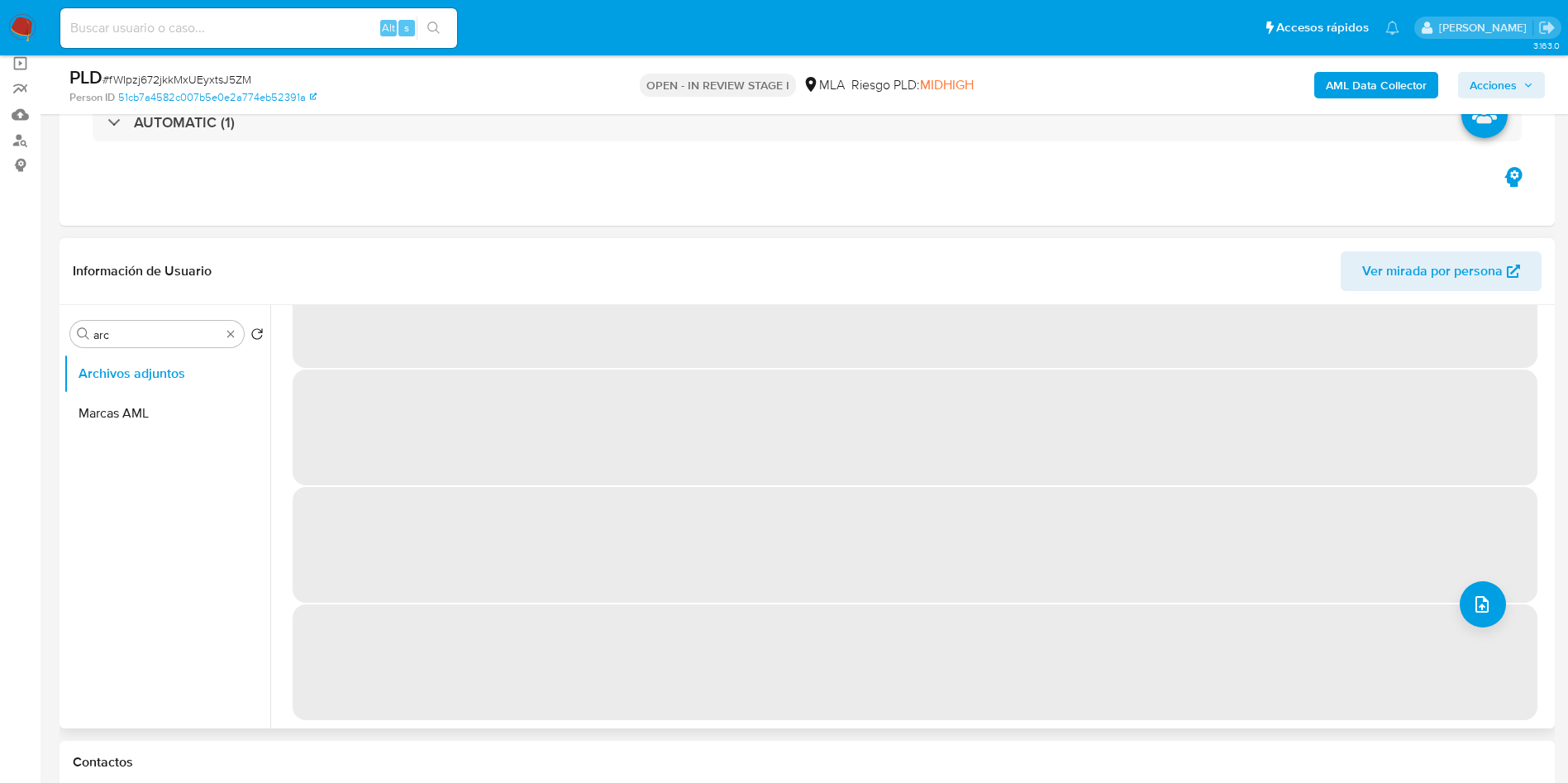
scroll to position [0, 0]
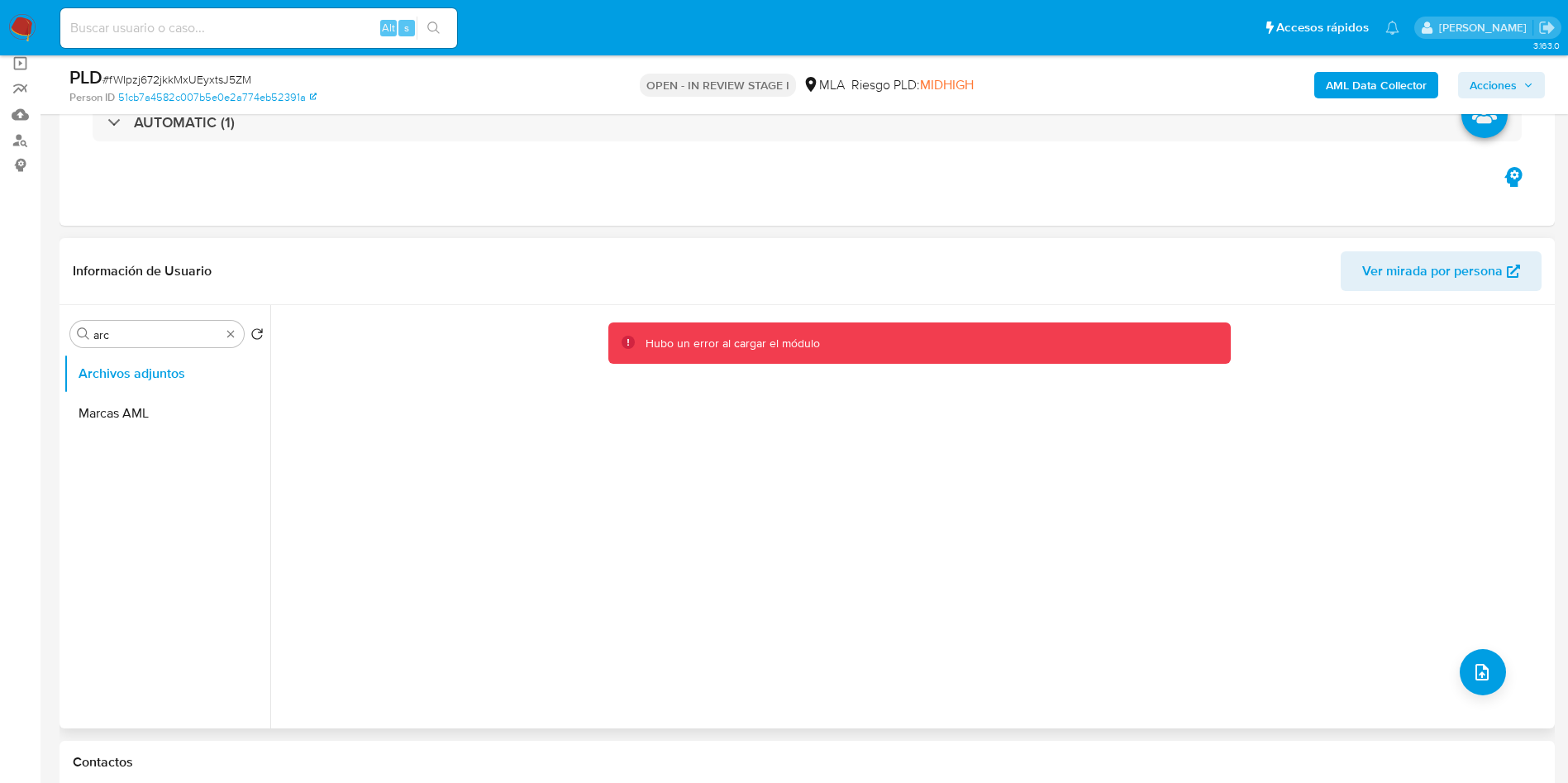
click at [801, 515] on div "Hubo un error al cargar el módulo" at bounding box center [910, 516] width 1280 height 423
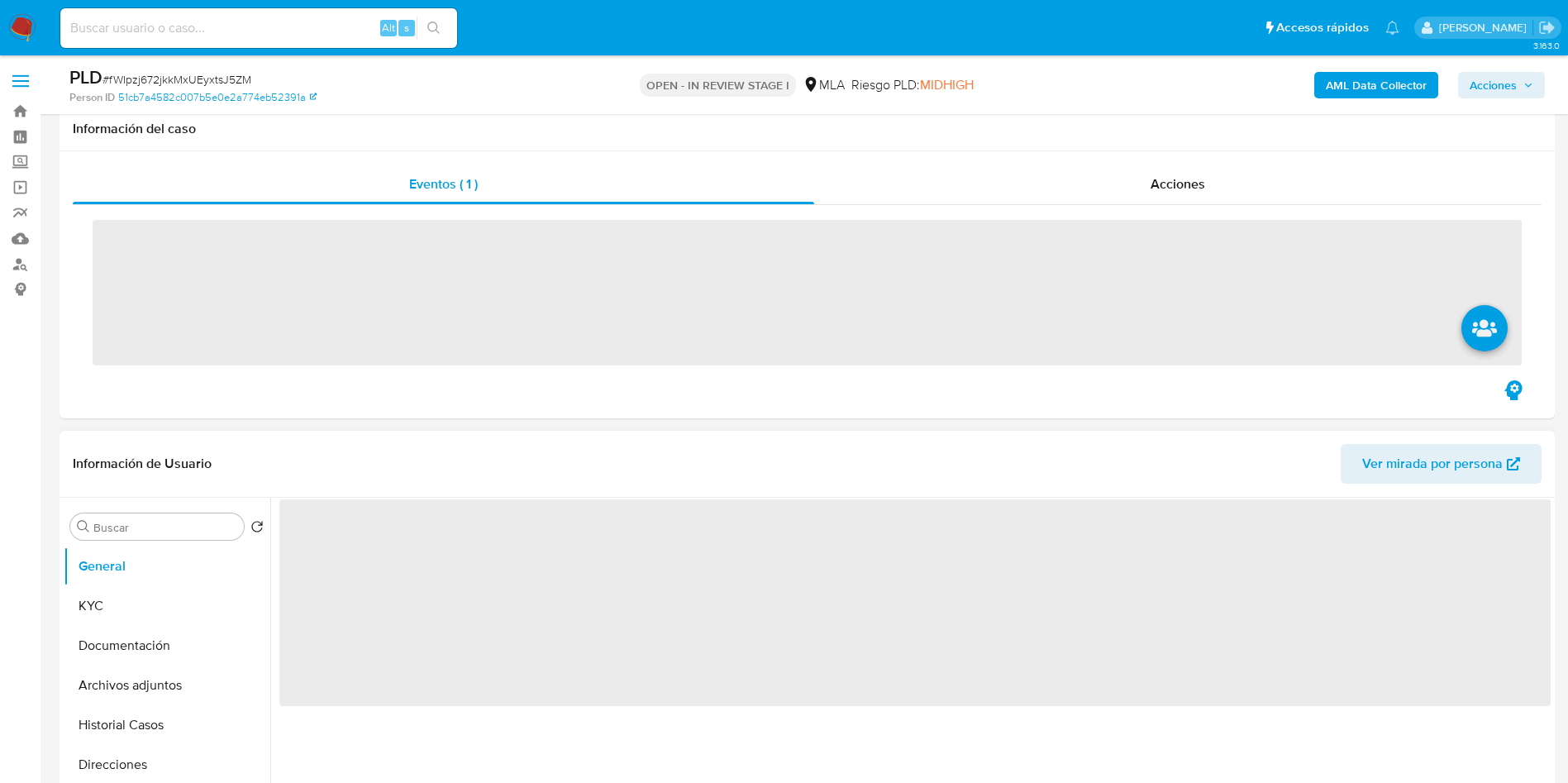
scroll to position [124, 0]
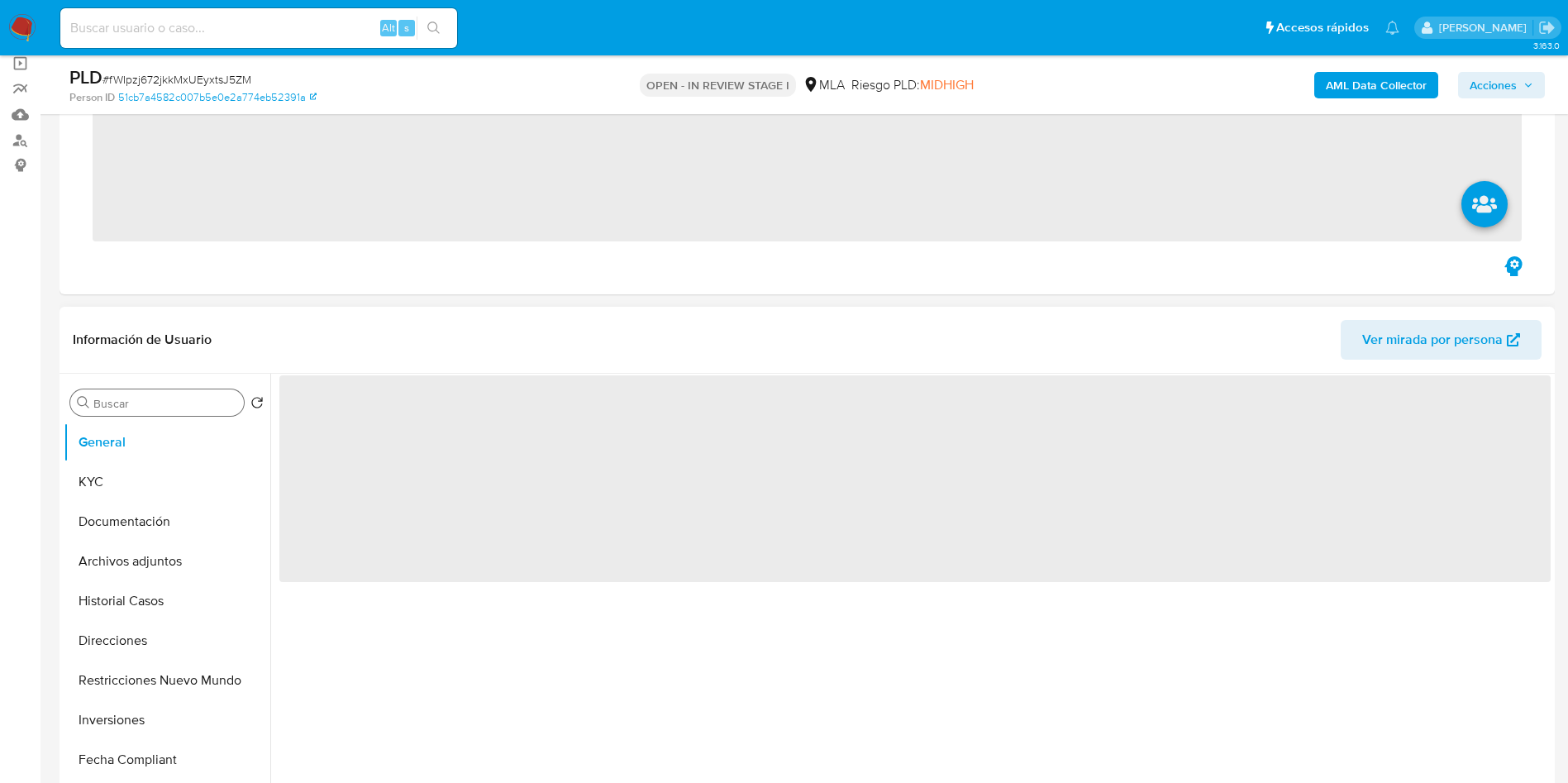
click at [126, 394] on div "Buscar" at bounding box center [157, 403] width 173 height 26
click at [128, 397] on input "Buscar" at bounding box center [165, 403] width 144 height 15
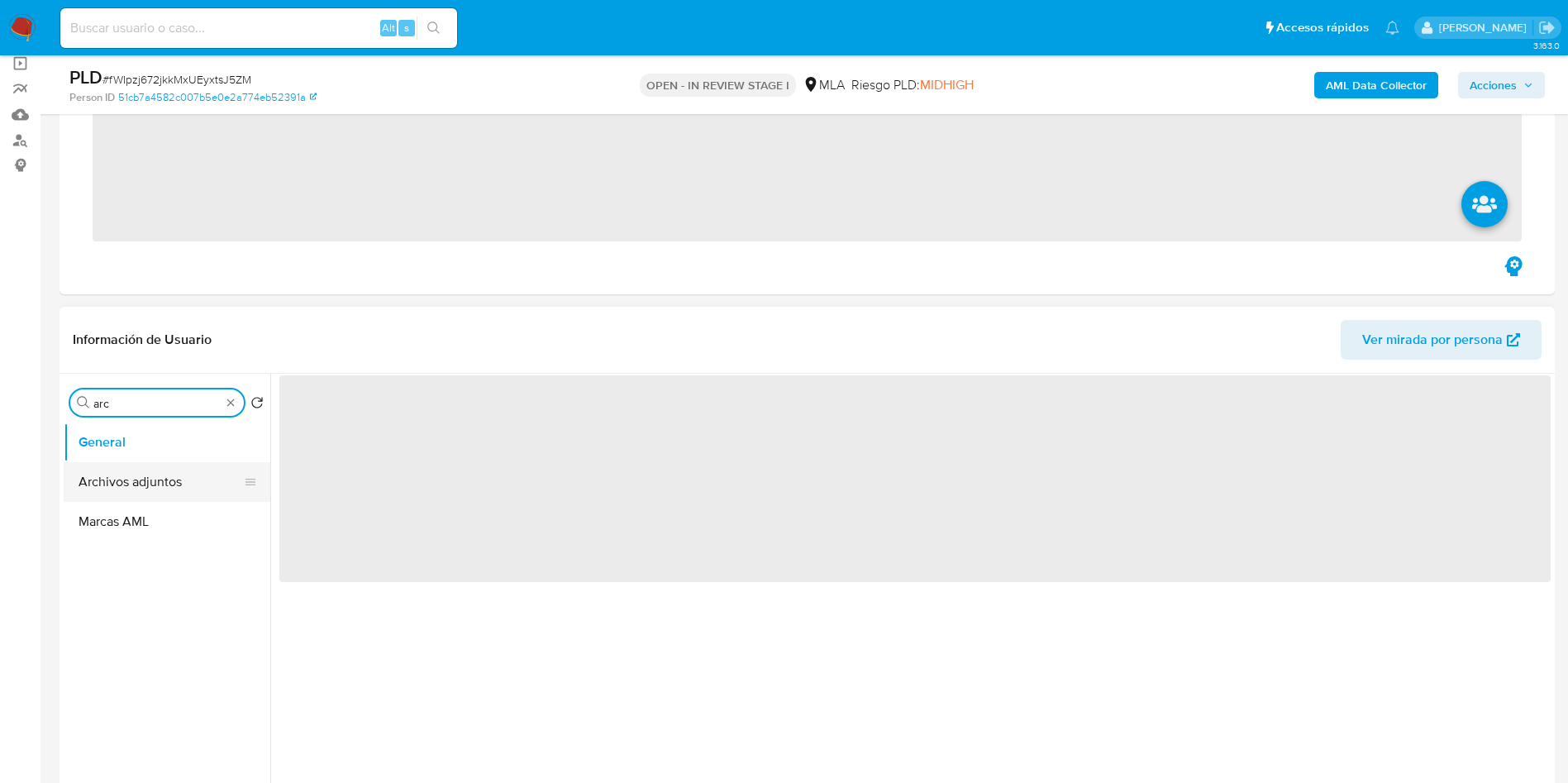
type input "arc"
click at [157, 479] on button "Archivos adjuntos" at bounding box center [160, 481] width 193 height 40
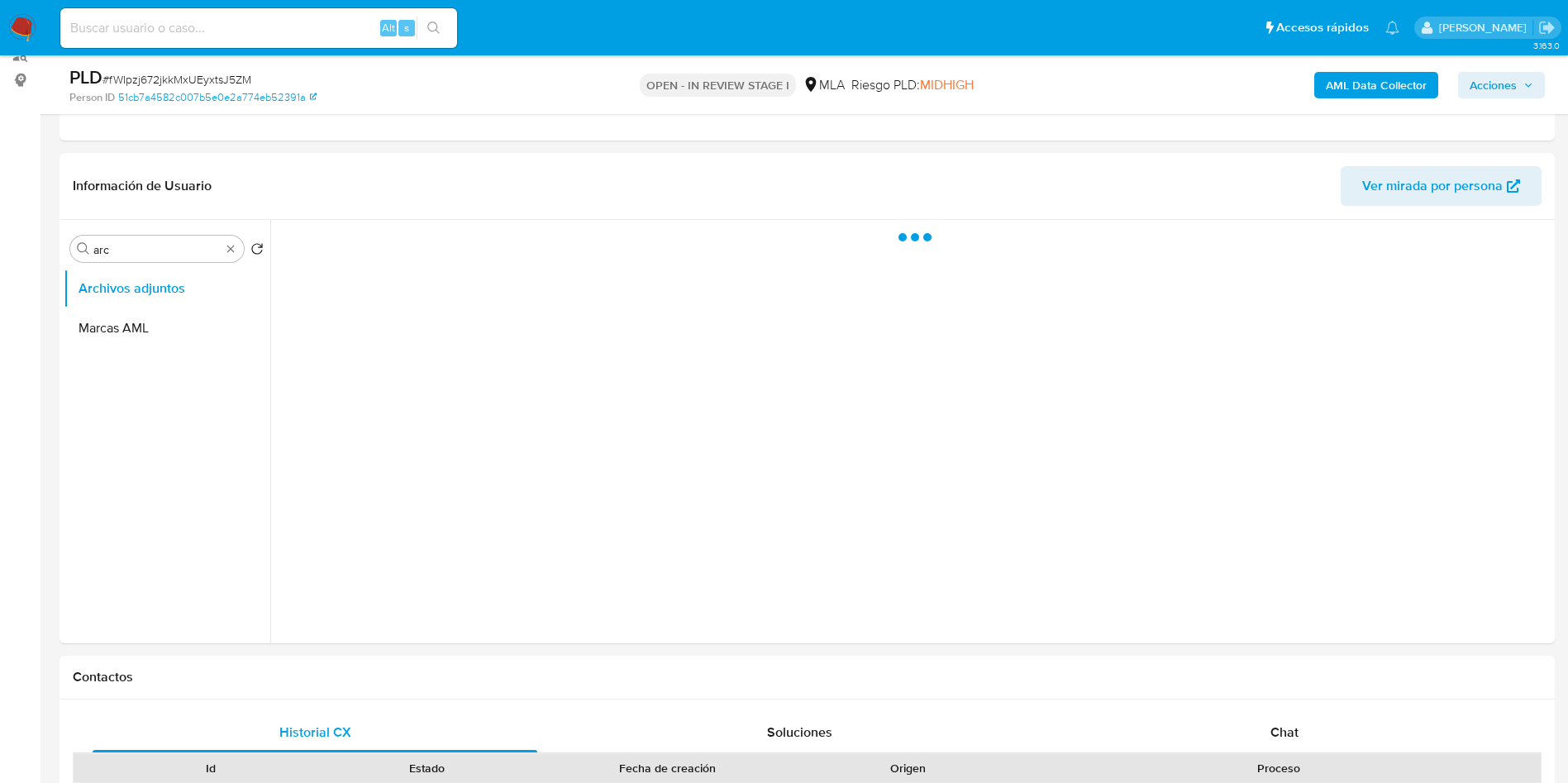
scroll to position [248, 0]
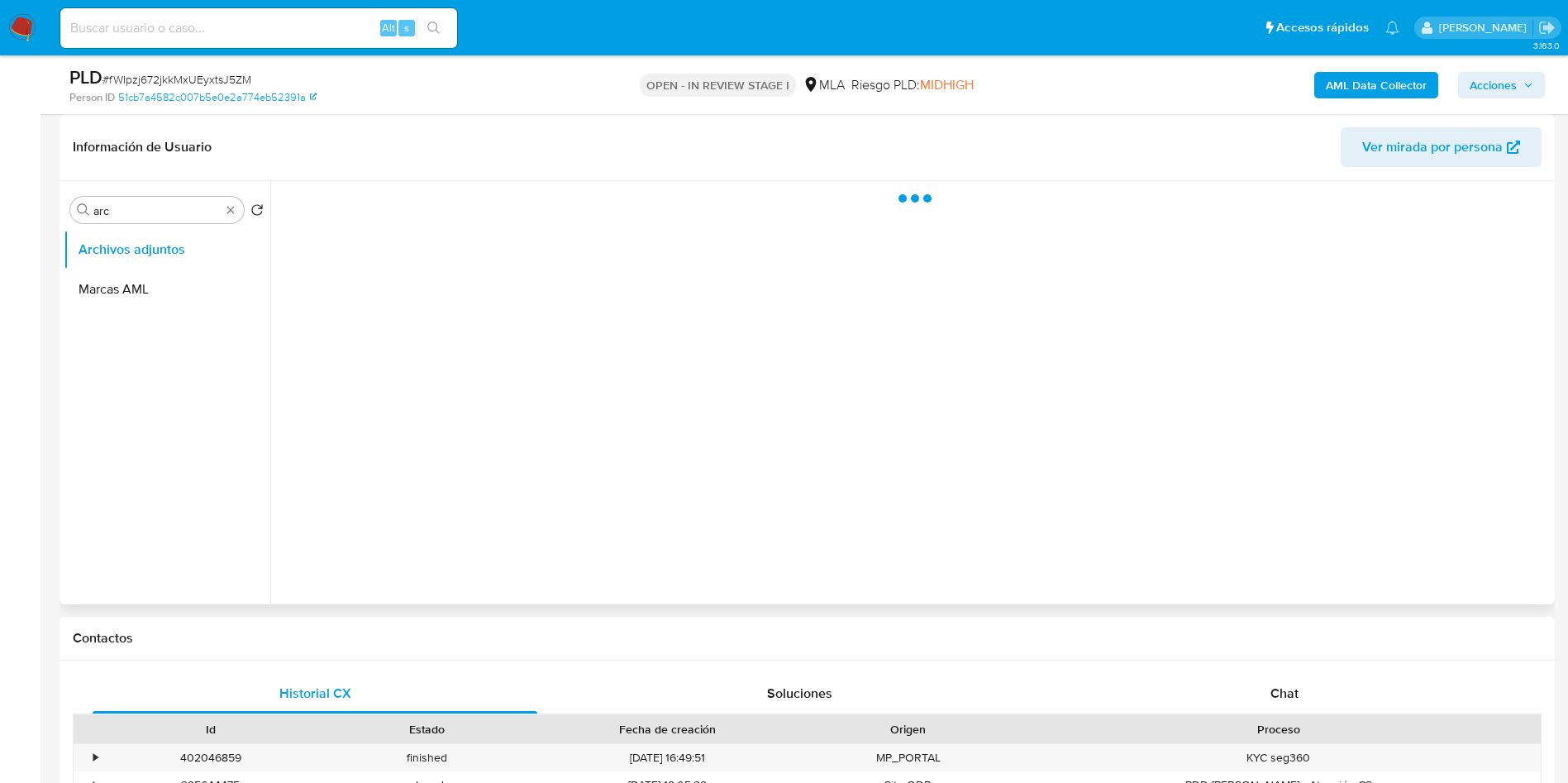
select select "10"
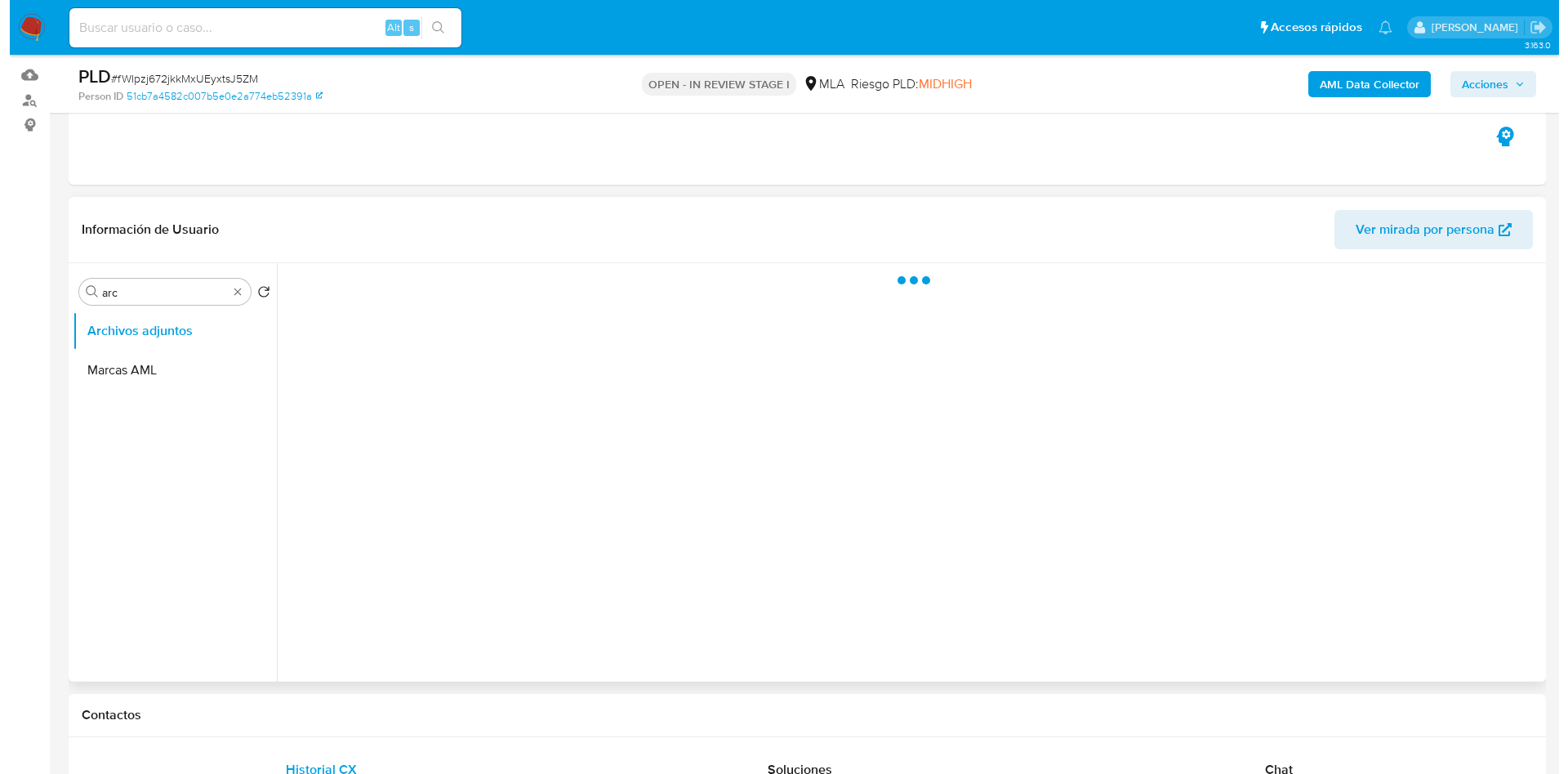
scroll to position [123, 0]
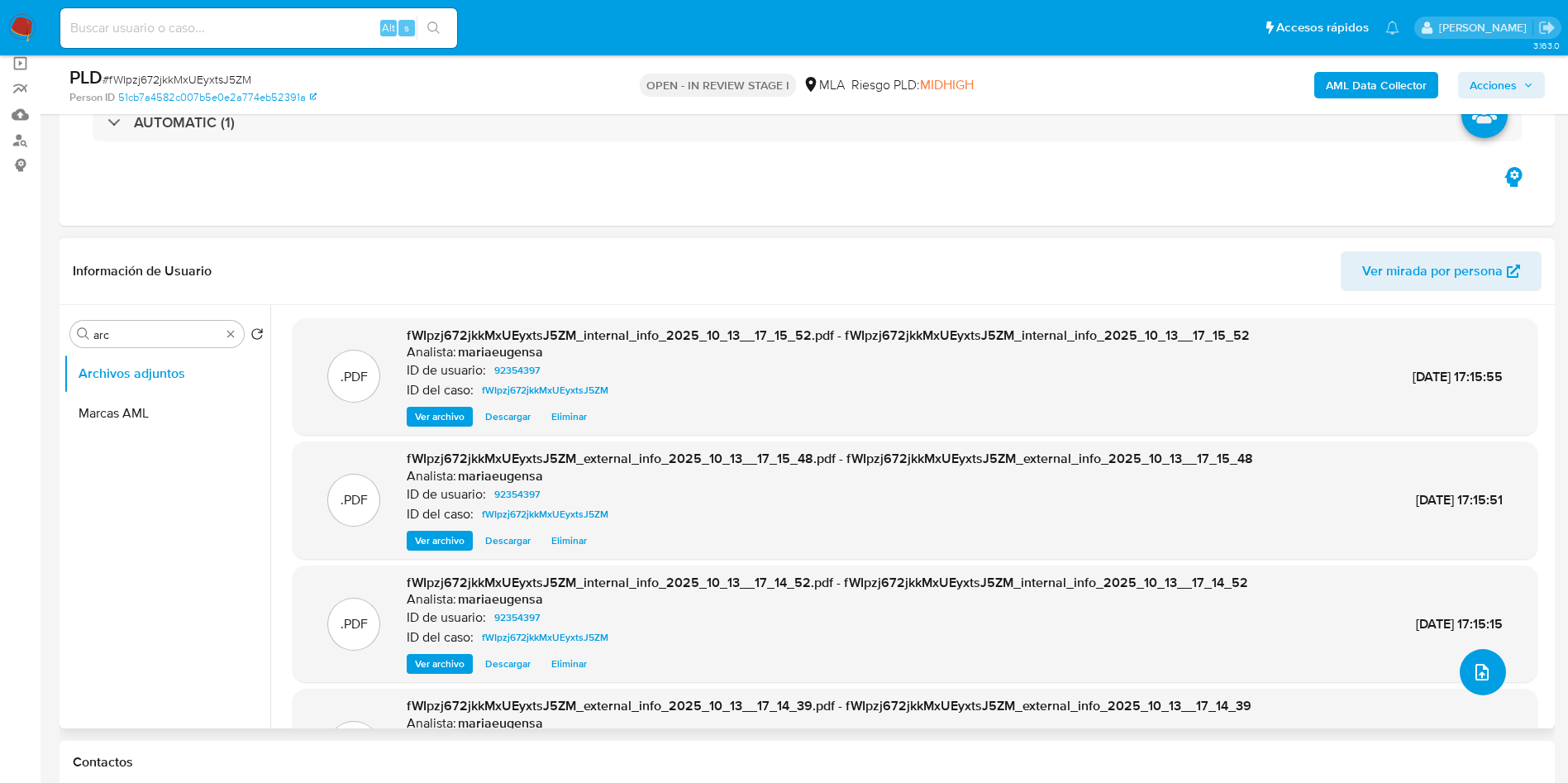
click at [1472, 673] on icon "upload-file" at bounding box center [1482, 672] width 20 height 20
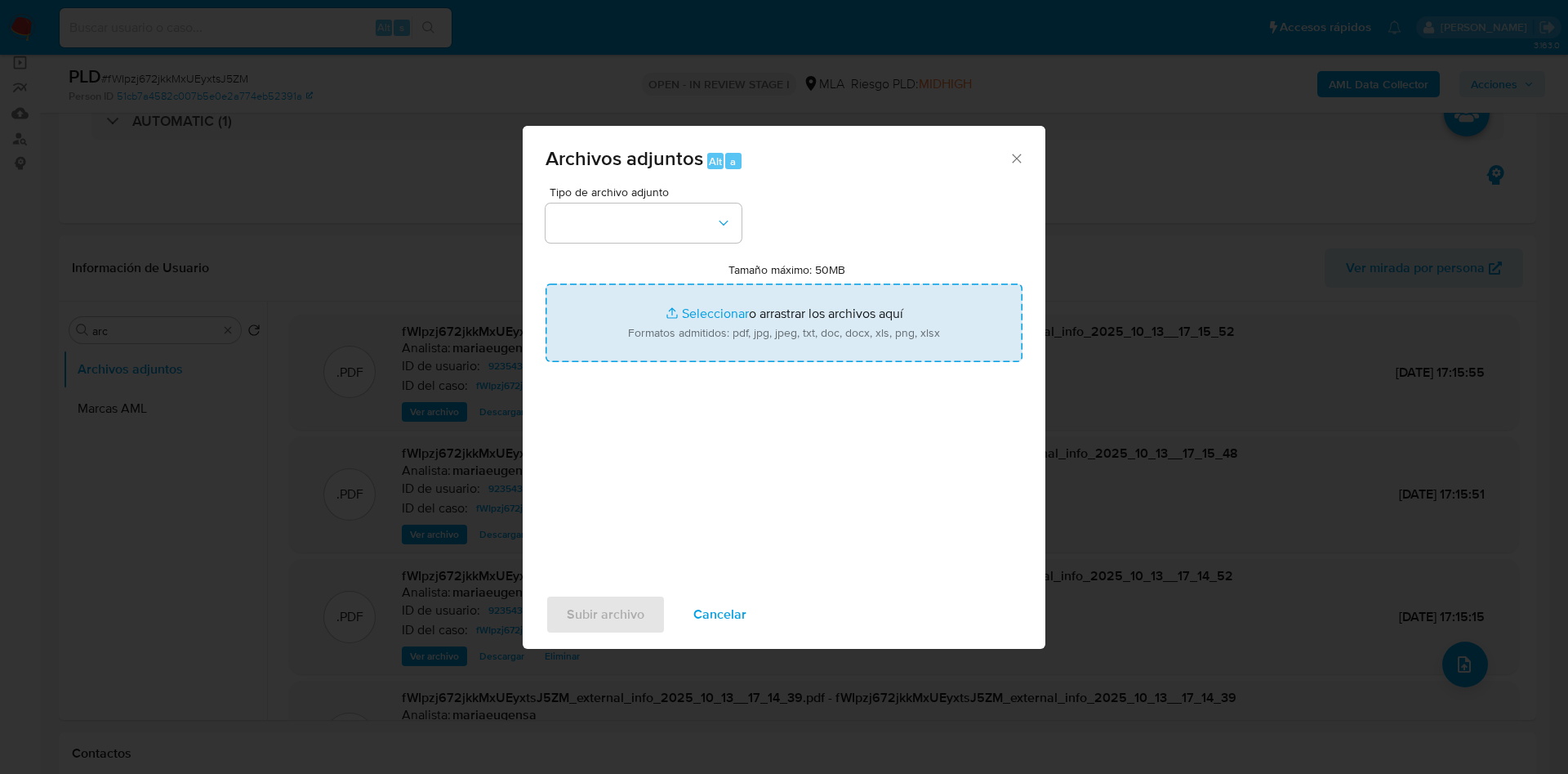
click at [655, 319] on input "Tamaño máximo: 50MB Seleccionar archivos" at bounding box center [784, 323] width 477 height 78
type input "C:\fakepath\Caselog fWIpzj672jkkMxUEyxtsJ5ZM_2025_10_13_15_51_42.docx"
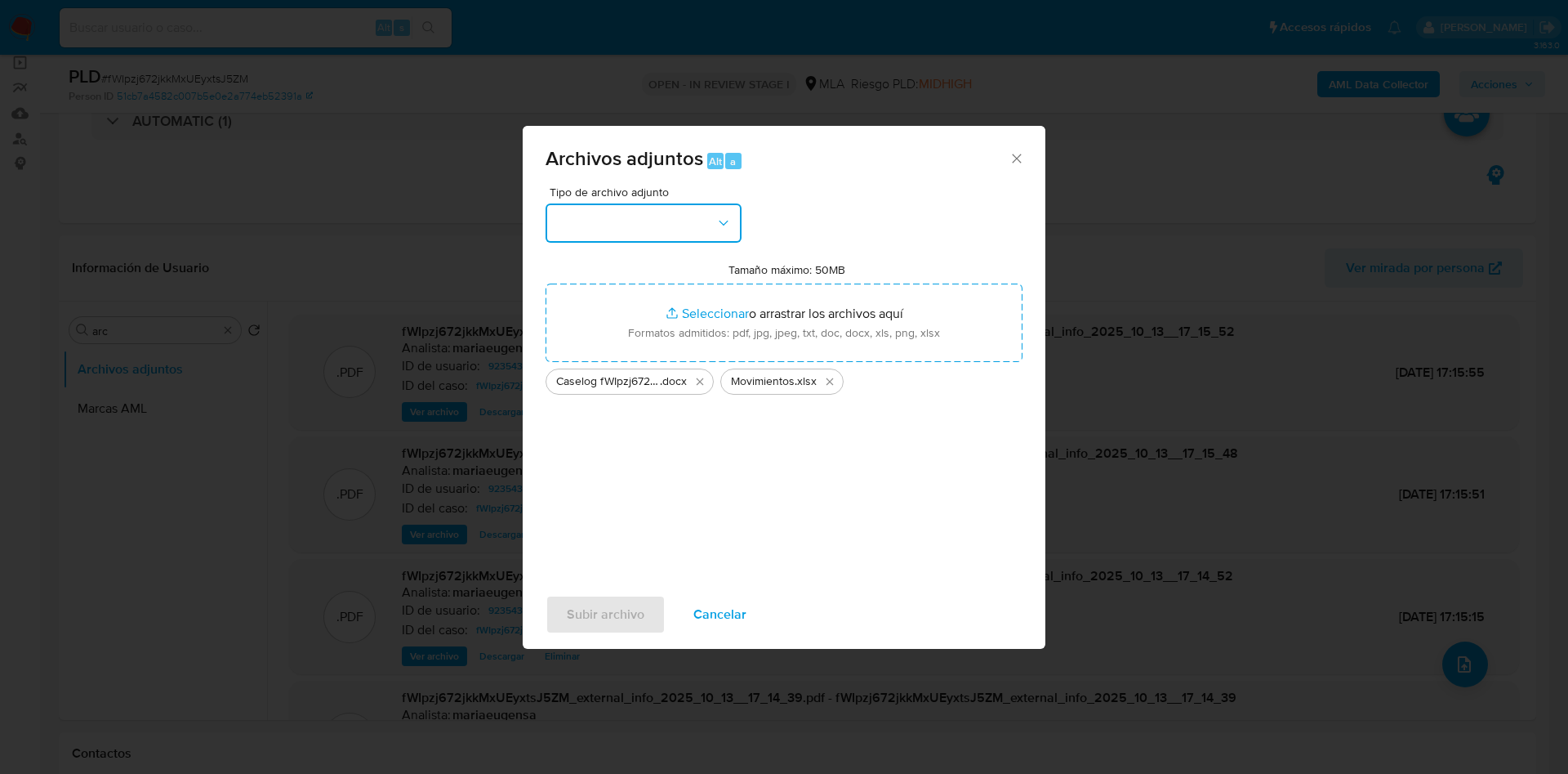
click at [654, 234] on button "button" at bounding box center [644, 223] width 196 height 39
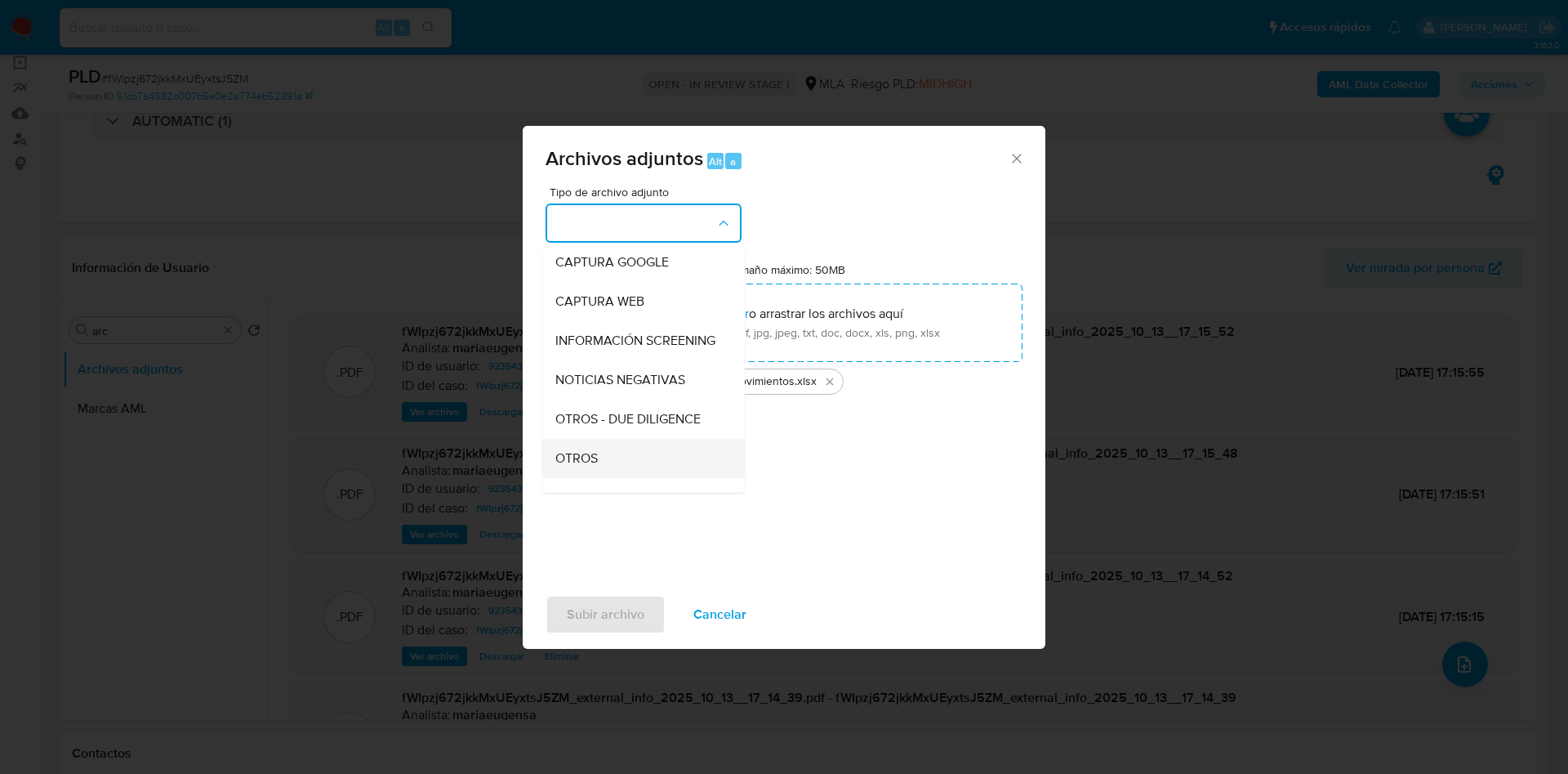
click at [586, 467] on span "OTROS" at bounding box center [576, 458] width 43 height 17
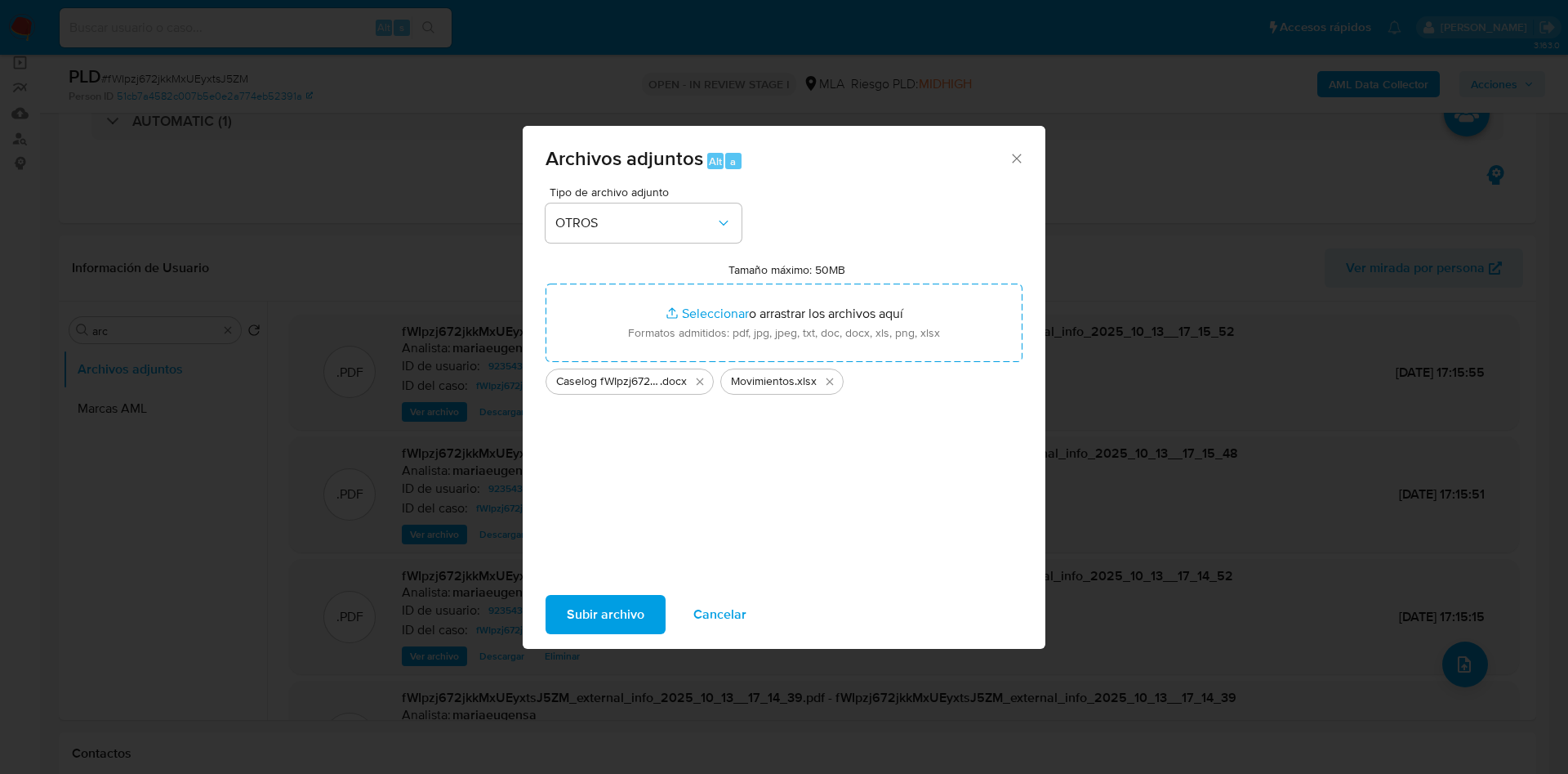
click at [589, 617] on span "Subir archivo" at bounding box center [605, 614] width 77 height 36
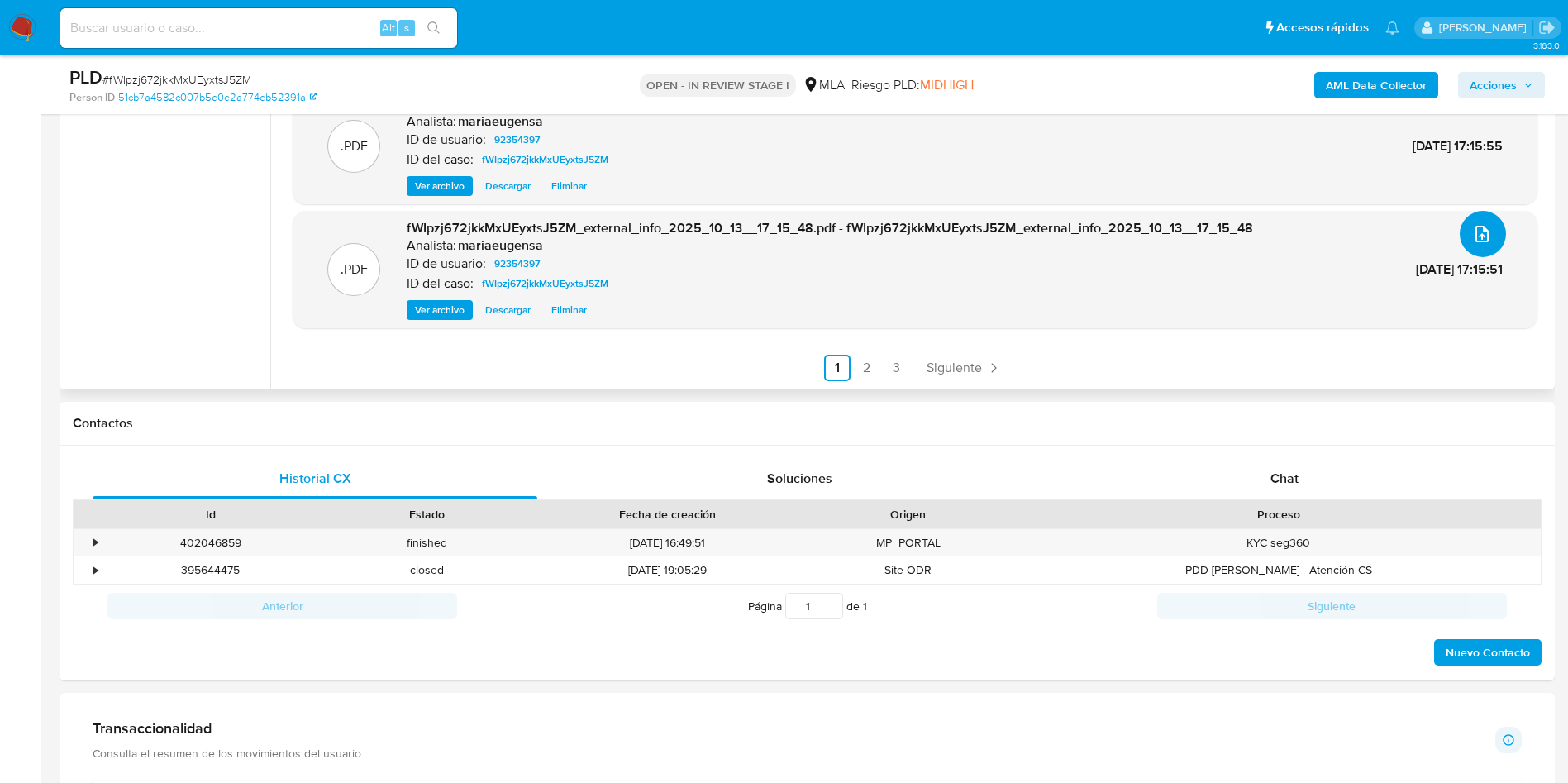
scroll to position [620, 0]
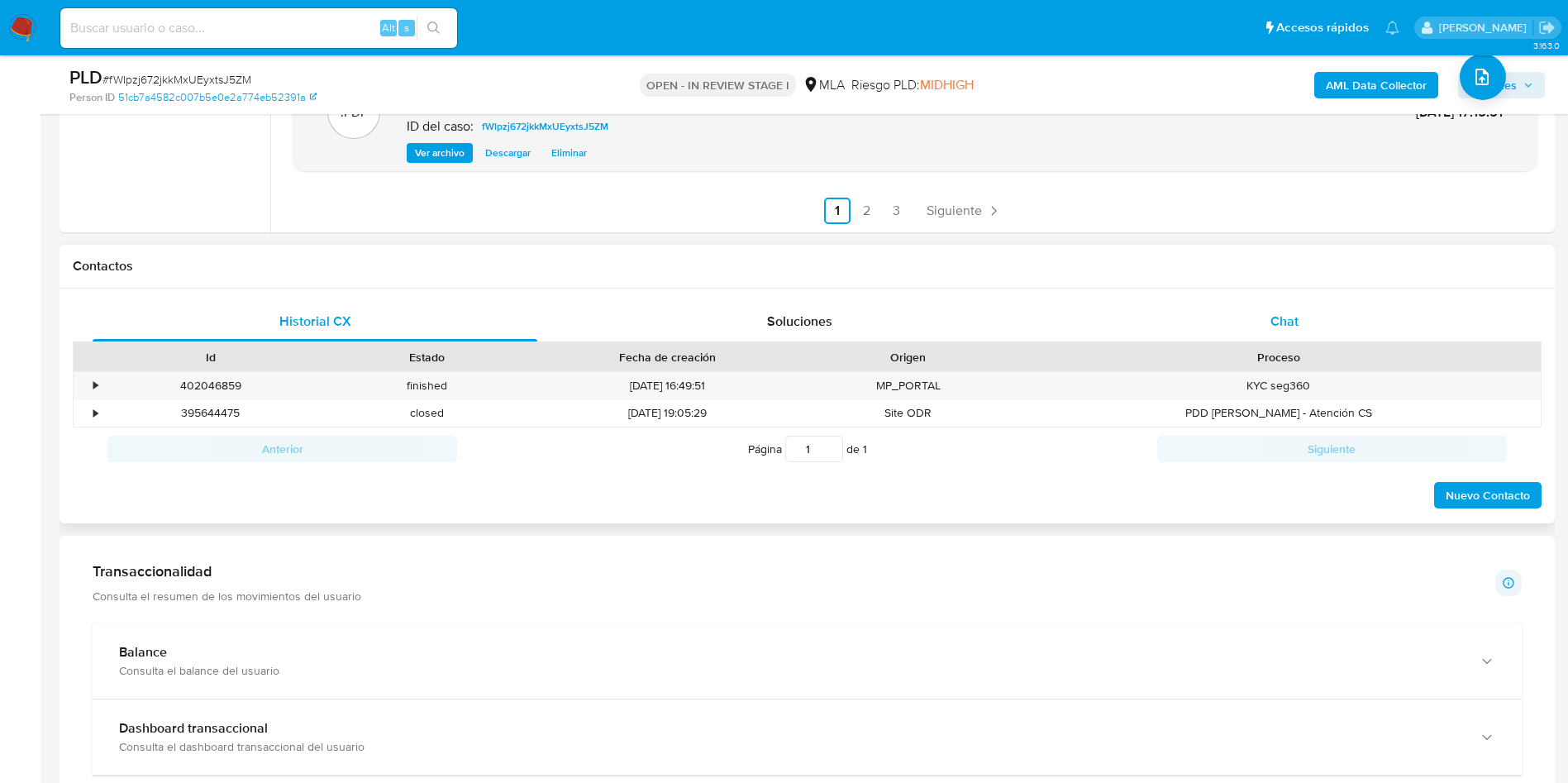
click at [1313, 331] on div "Chat" at bounding box center [1285, 321] width 445 height 40
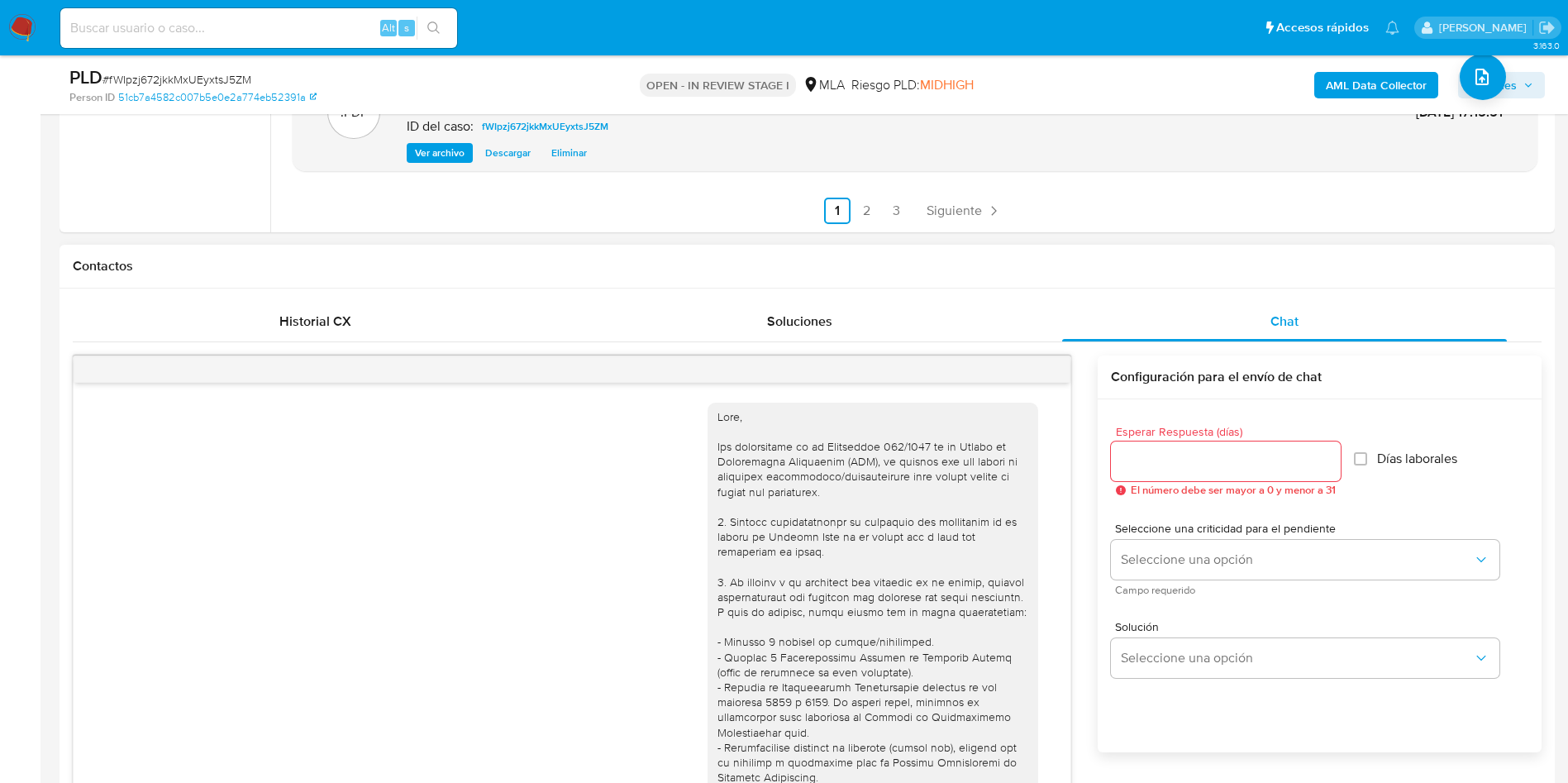
scroll to position [1036, 0]
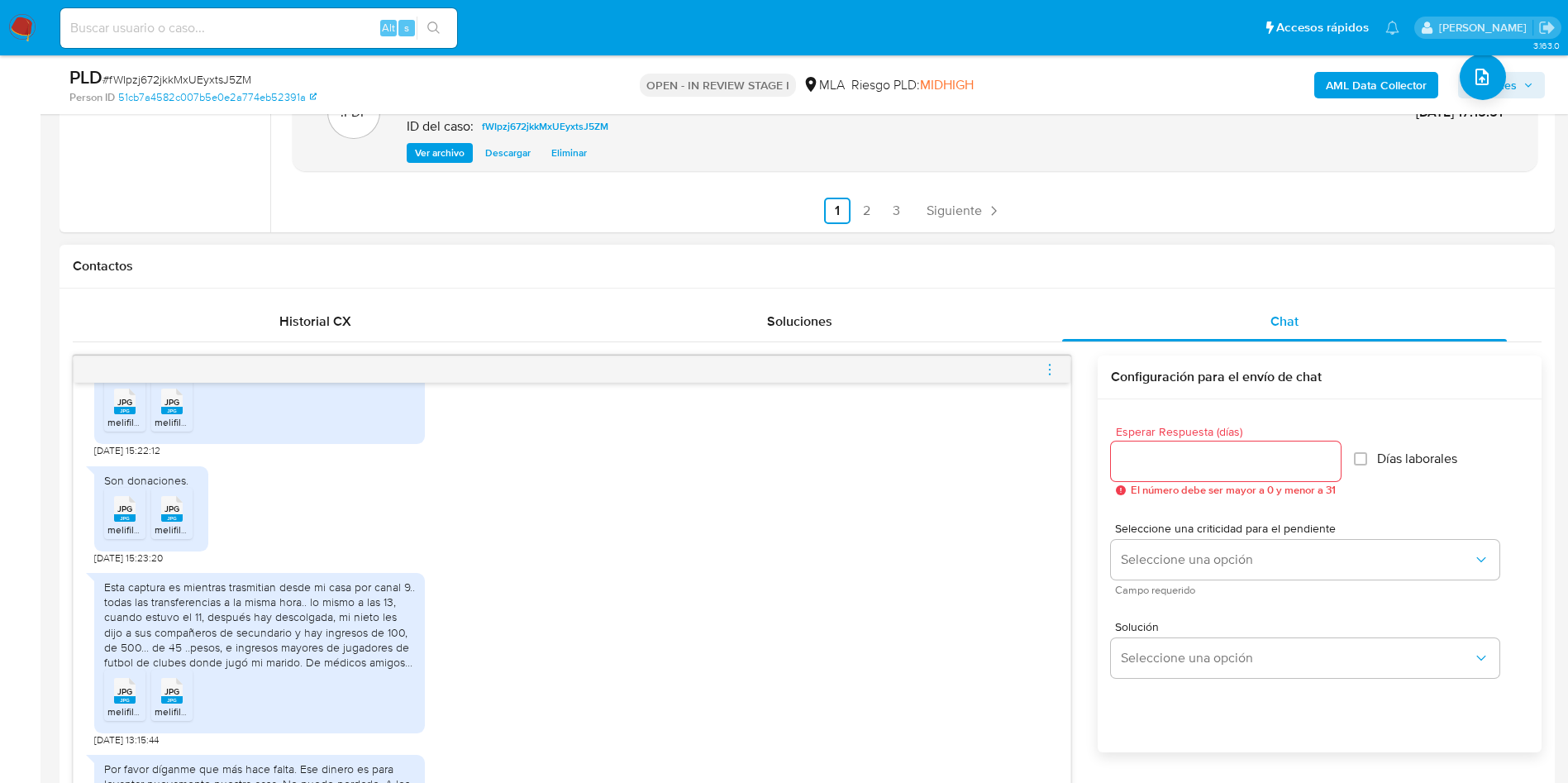
click at [468, 601] on div "Esta captura es mientras trasmitian desde mi casa por canal 9.. todas las trans…" at bounding box center [572, 655] width 955 height 182
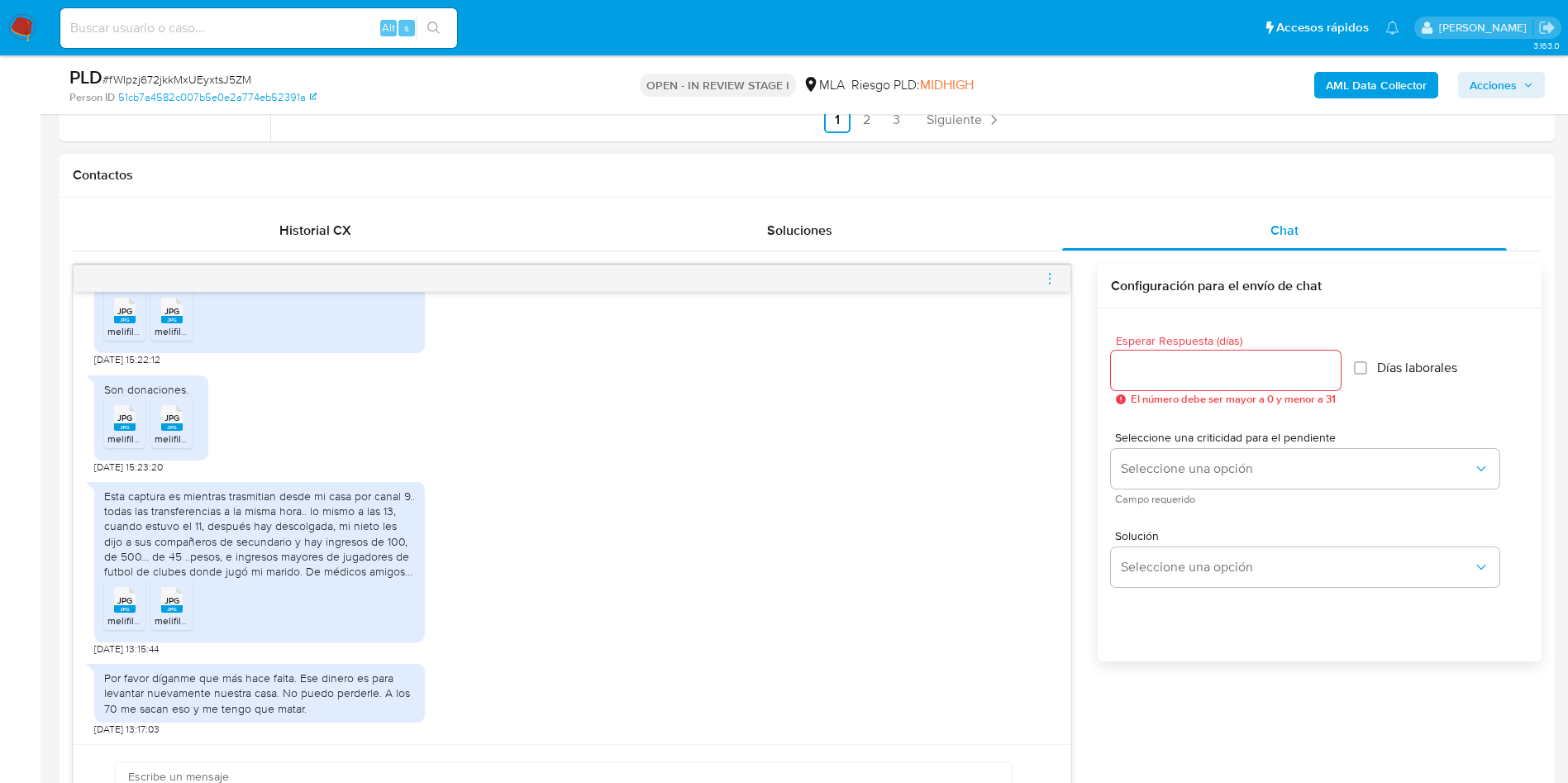
scroll to position [744, 0]
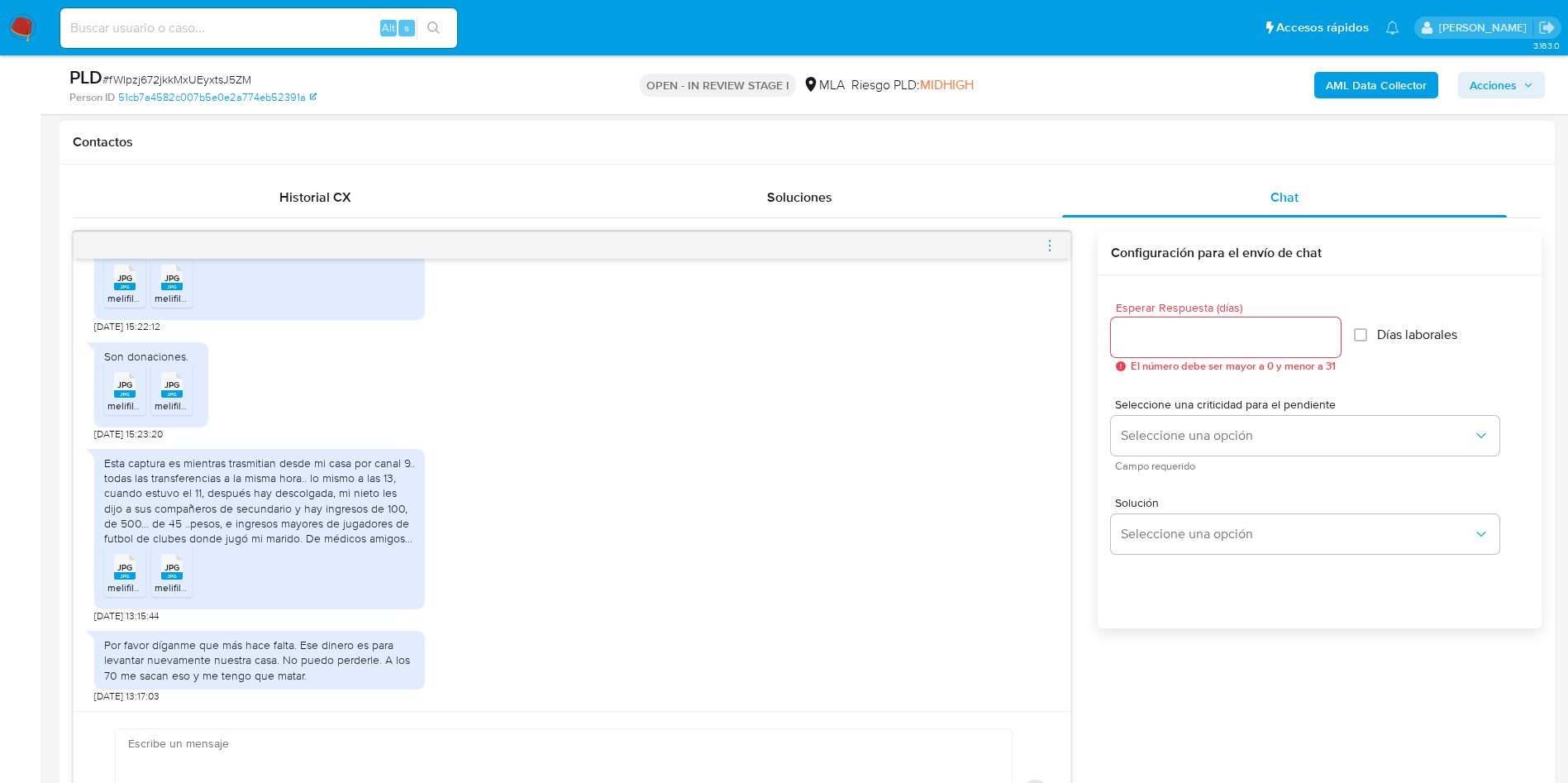
click at [452, 539] on div "Esta captura es mientras trasmitian desde mi casa por canal 9.. todas las trans…" at bounding box center [572, 531] width 955 height 182
click at [132, 589] on span "melifile3908448731904703277.jpg" at bounding box center [183, 588] width 152 height 14
drag, startPoint x: 164, startPoint y: 582, endPoint x: 171, endPoint y: 535, distance: 47.5
click at [164, 582] on span "melifile36078010148697406.jpg" at bounding box center [225, 588] width 141 height 14
click at [136, 411] on span "melifile8833558612764786919.jpg" at bounding box center [183, 406] width 152 height 14
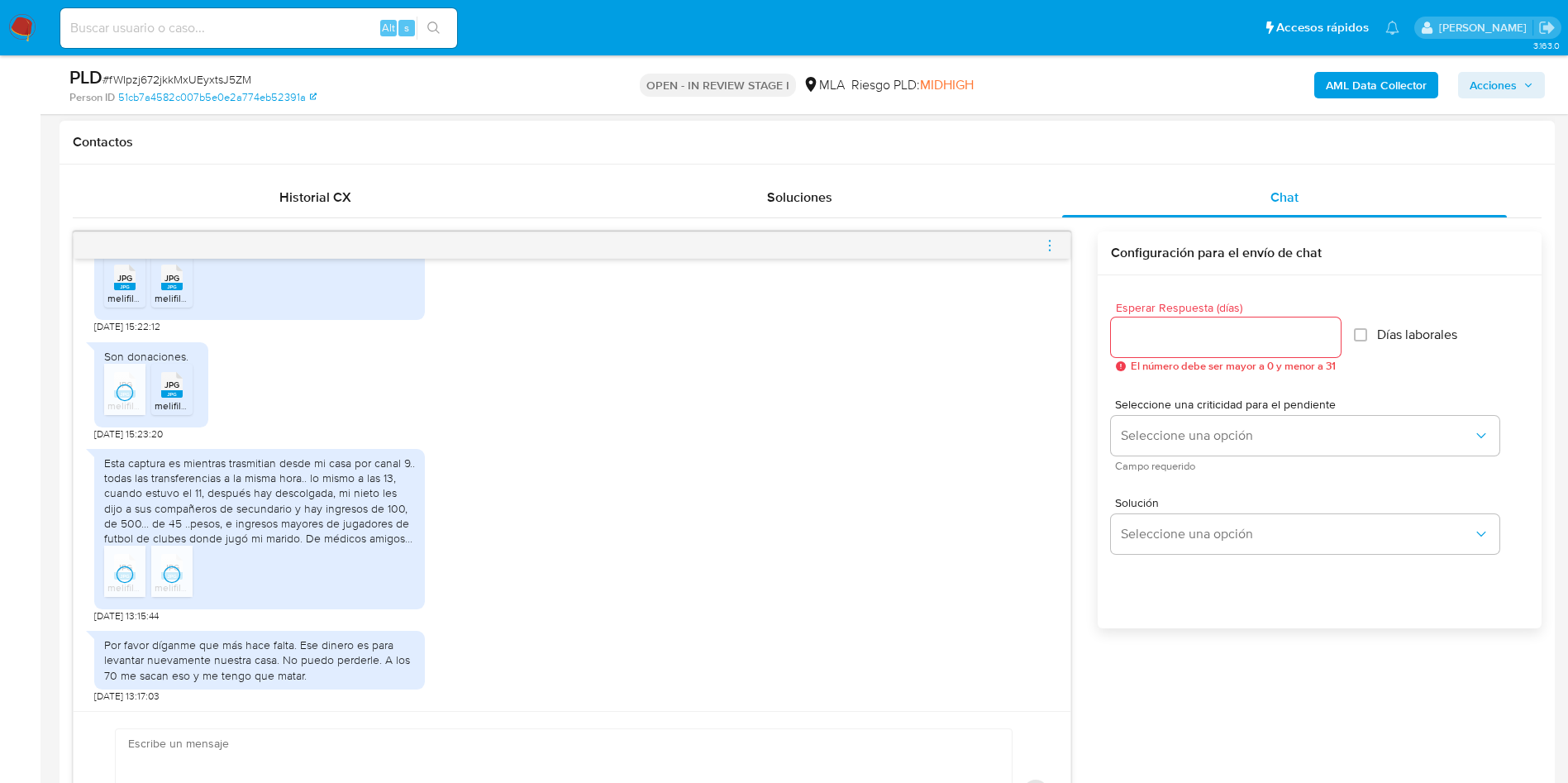
click at [160, 395] on div "JPG JPG" at bounding box center [171, 383] width 34 height 33
click at [117, 277] on span "JPG" at bounding box center [124, 278] width 15 height 11
click at [165, 283] on div "JPG JPG" at bounding box center [171, 275] width 34 height 33
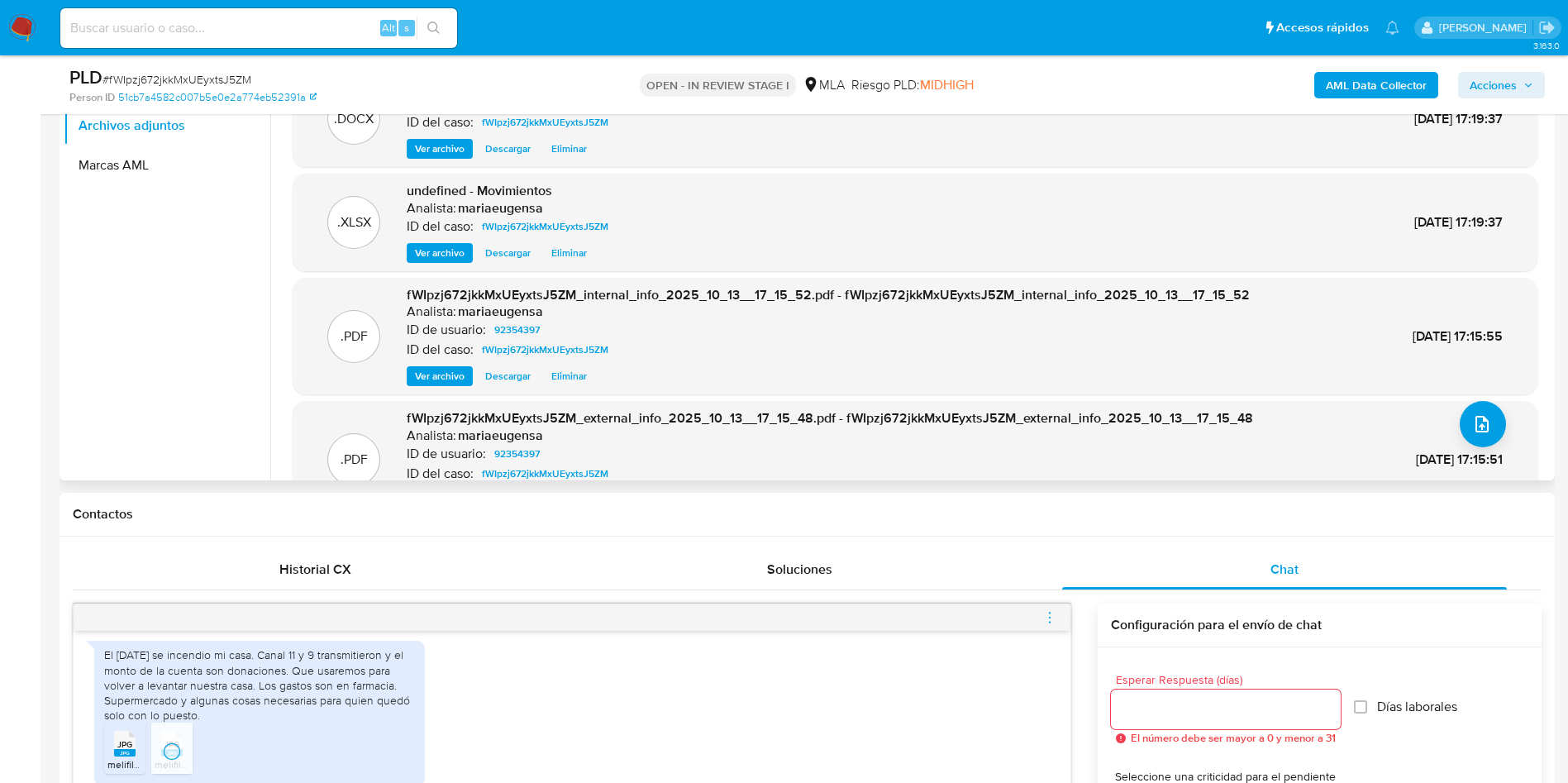
scroll to position [99, 0]
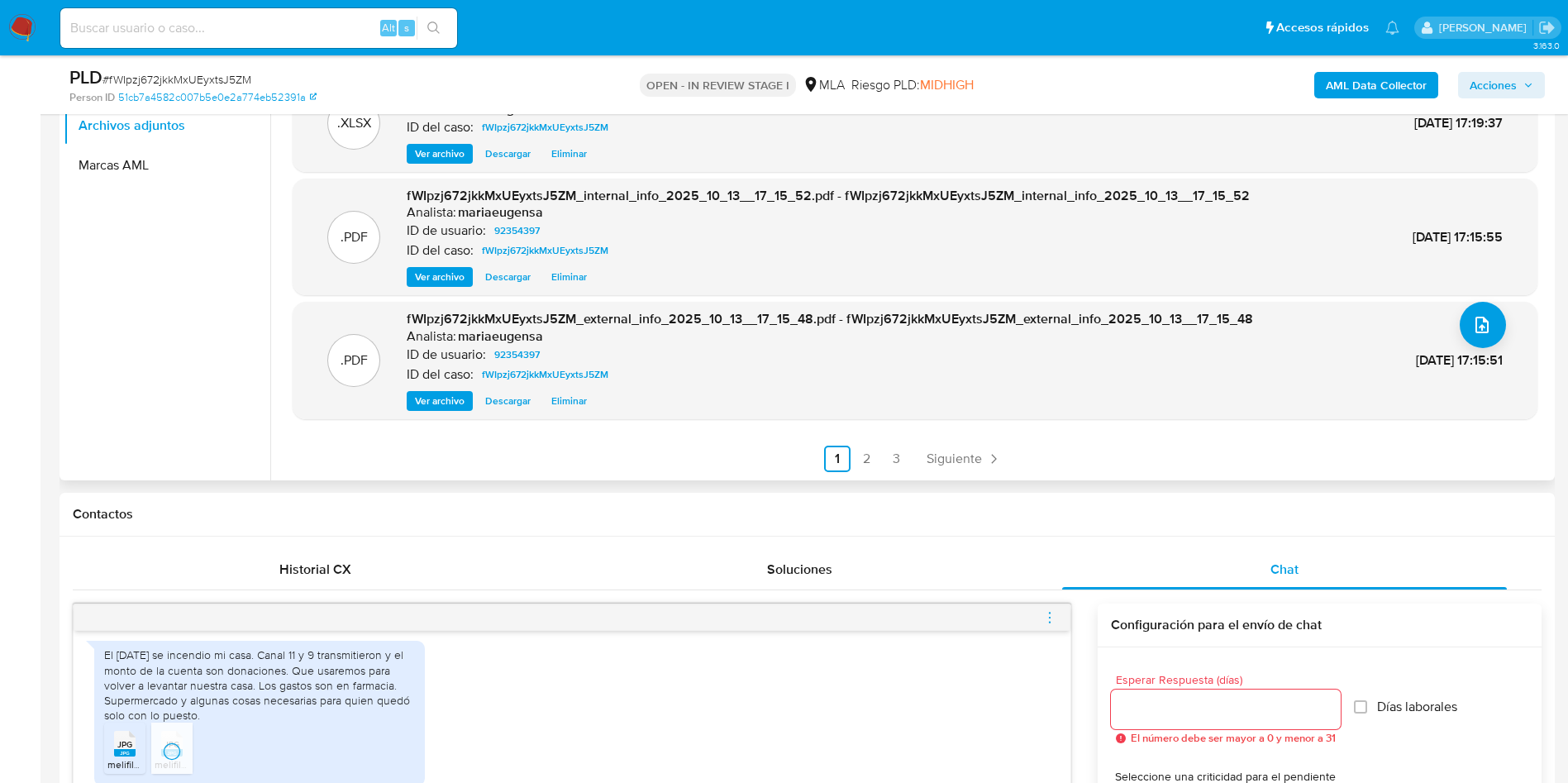
click at [877, 459] on ul "Anterior 1 2 3 Siguiente" at bounding box center [915, 459] width 1244 height 26
click at [864, 459] on link "2" at bounding box center [867, 459] width 26 height 26
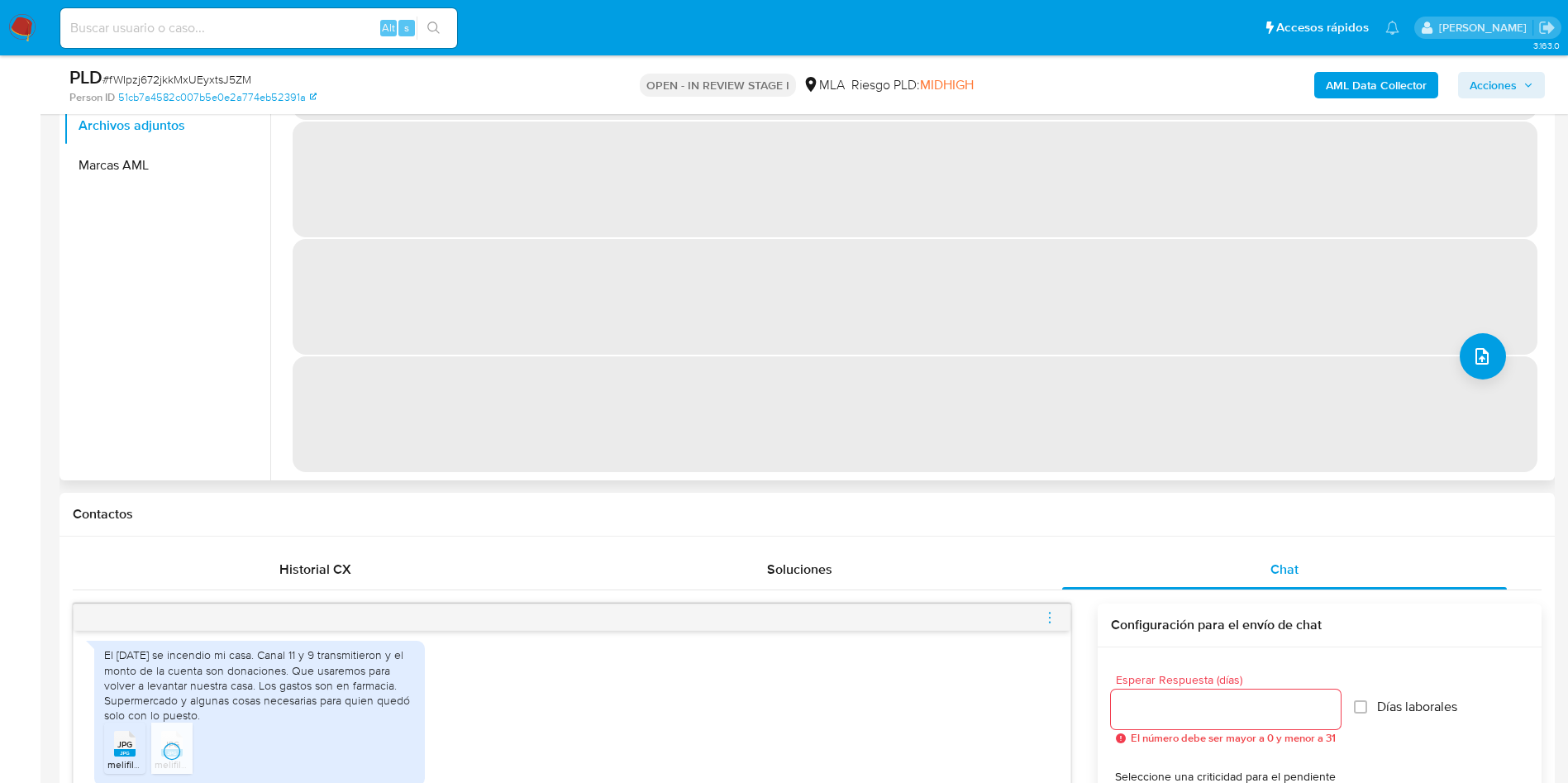
scroll to position [0, 0]
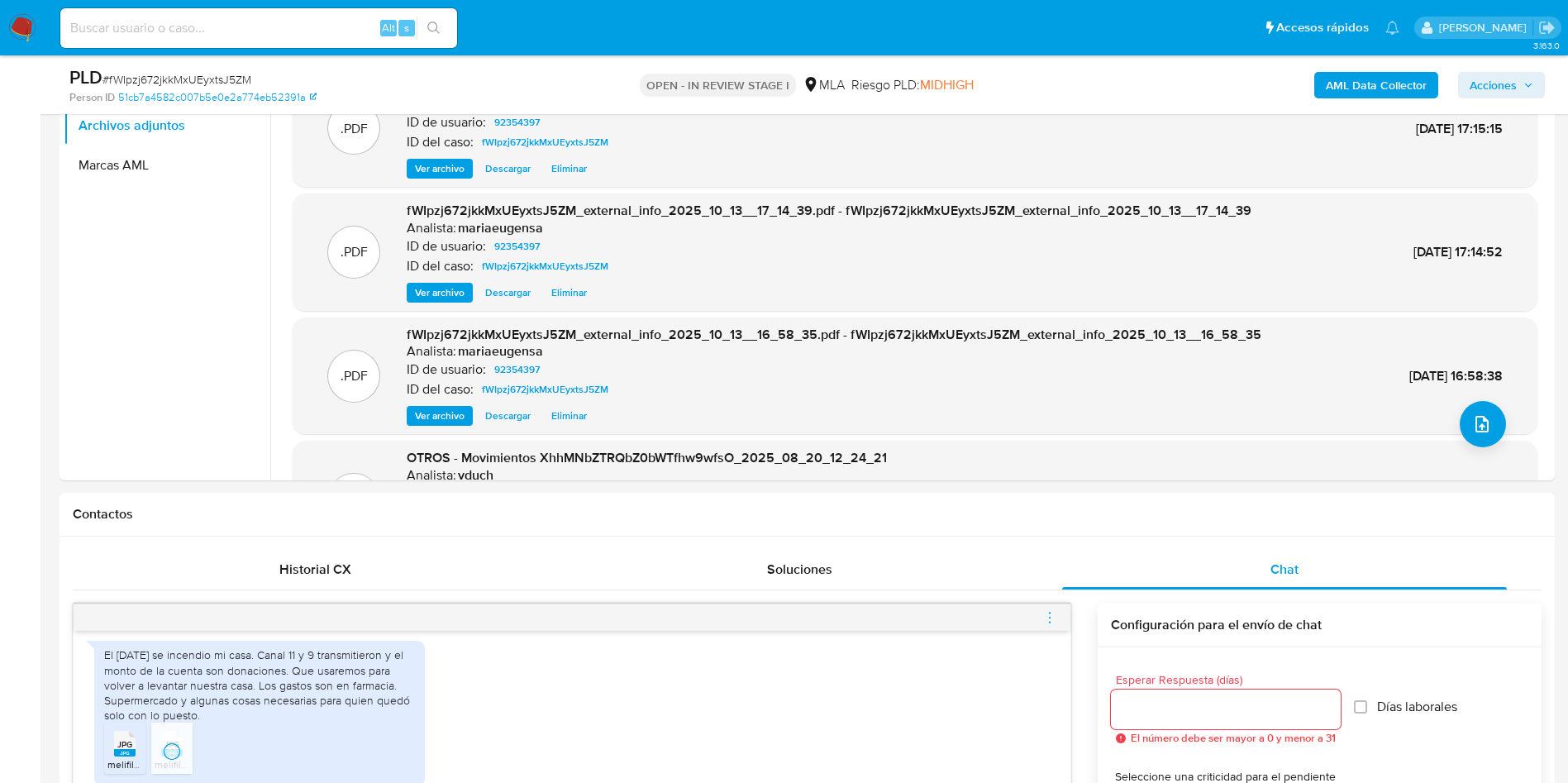
drag, startPoint x: 152, startPoint y: 315, endPoint x: 804, endPoint y: 372, distance: 654.5
click at [208, 320] on ul "Archivos adjuntos Marcas AML" at bounding box center [166, 292] width 207 height 373
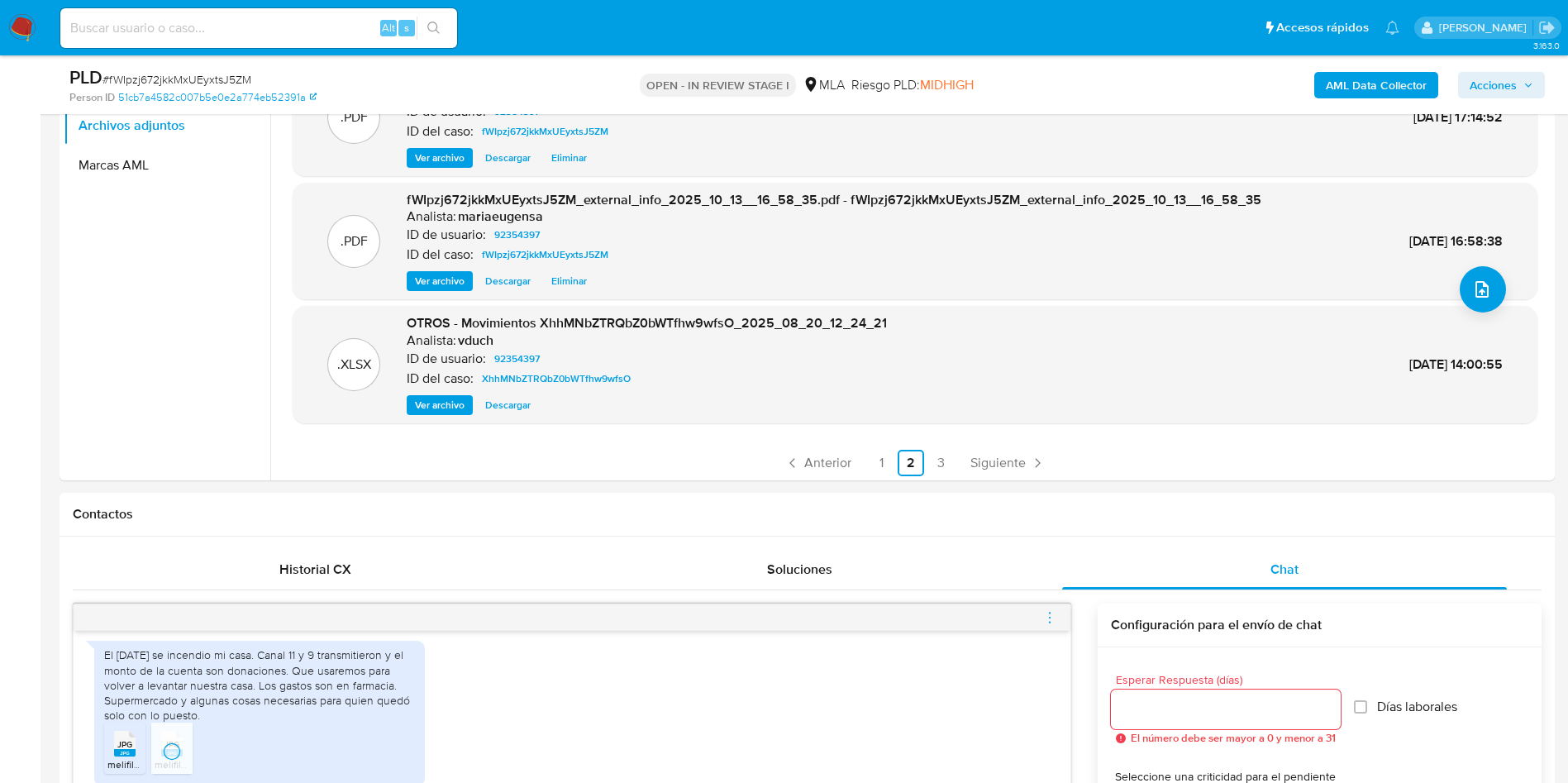
scroll to position [139, 0]
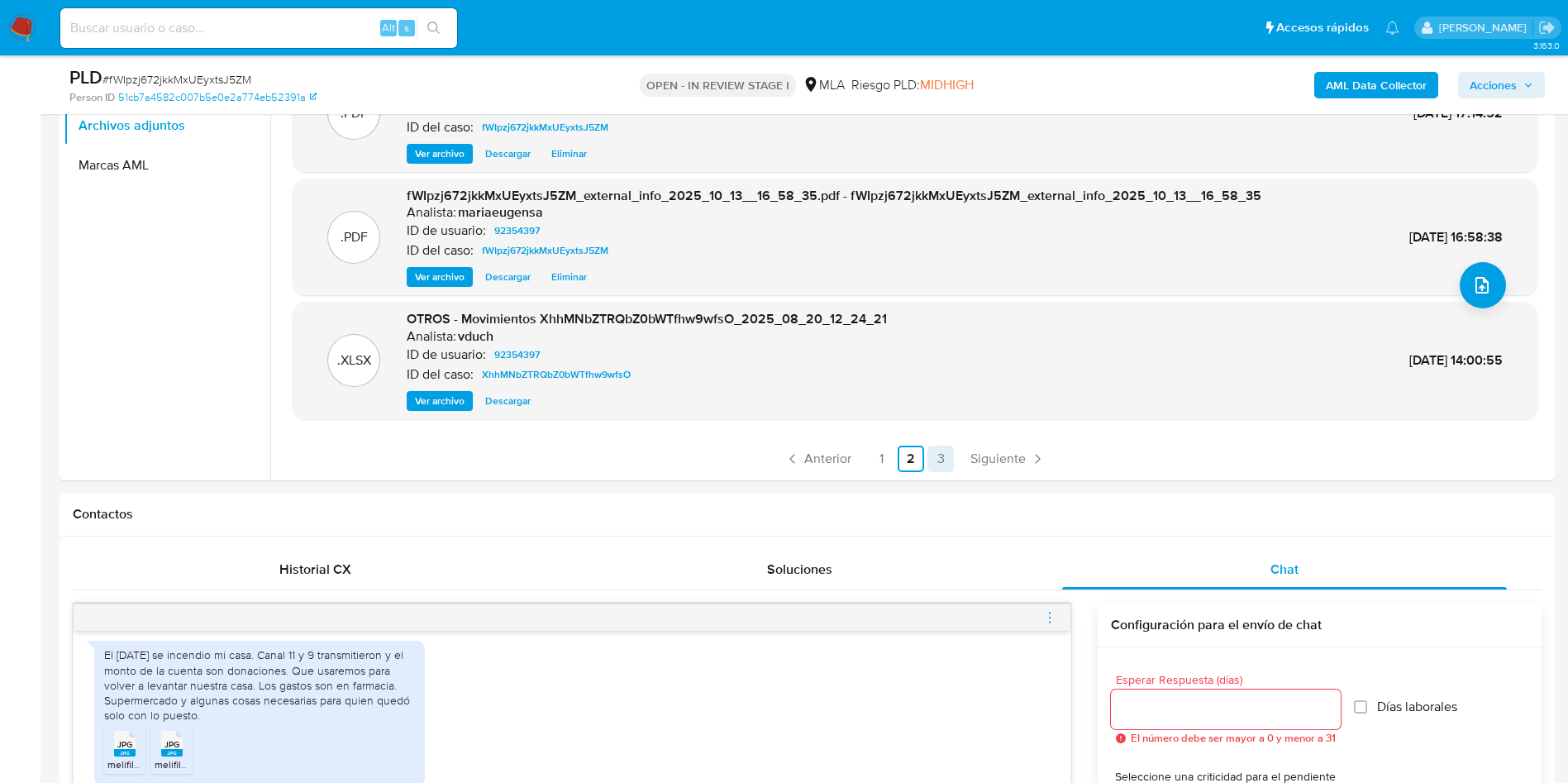
click at [933, 460] on link "3" at bounding box center [940, 459] width 26 height 26
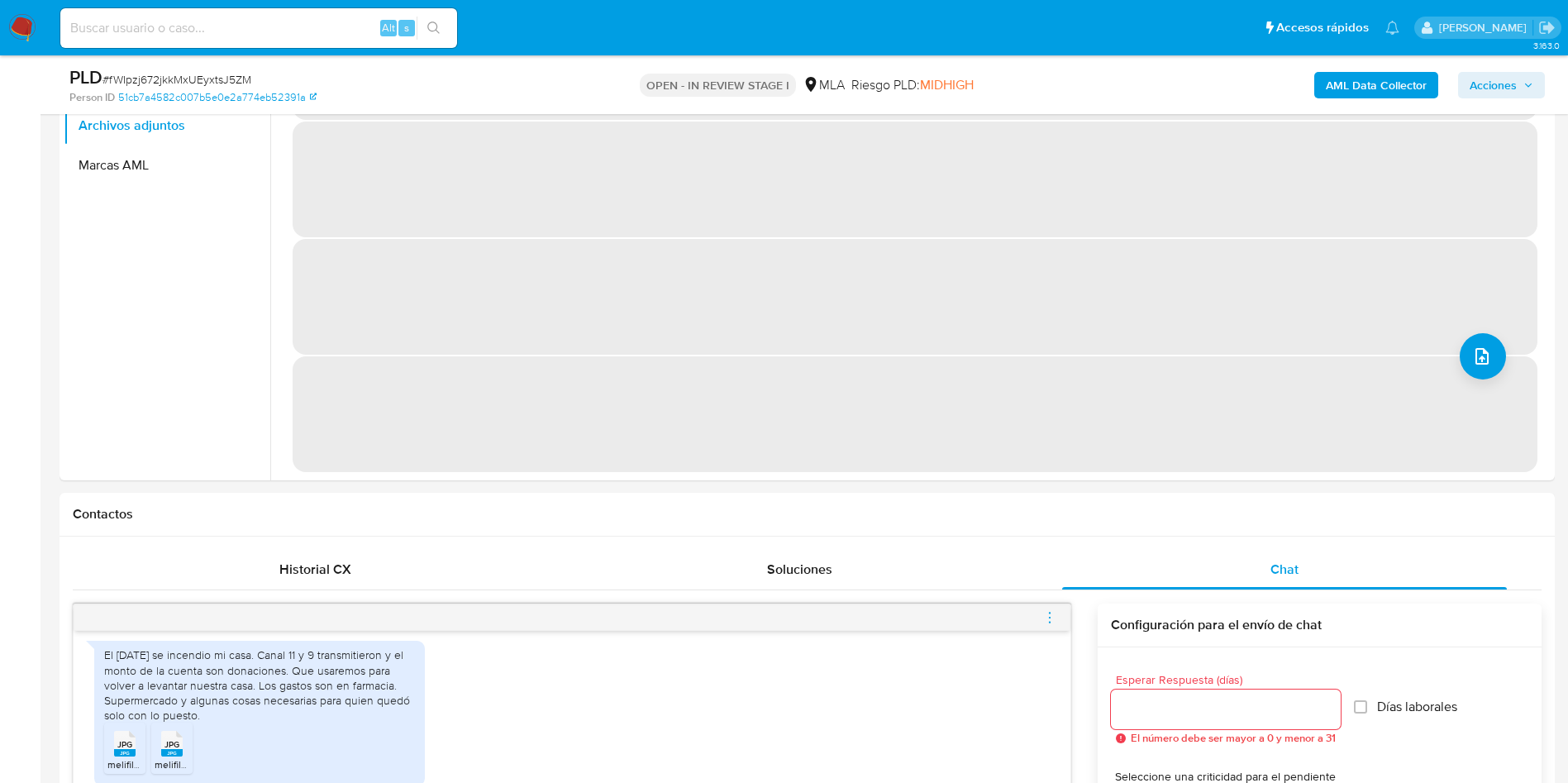
scroll to position [0, 0]
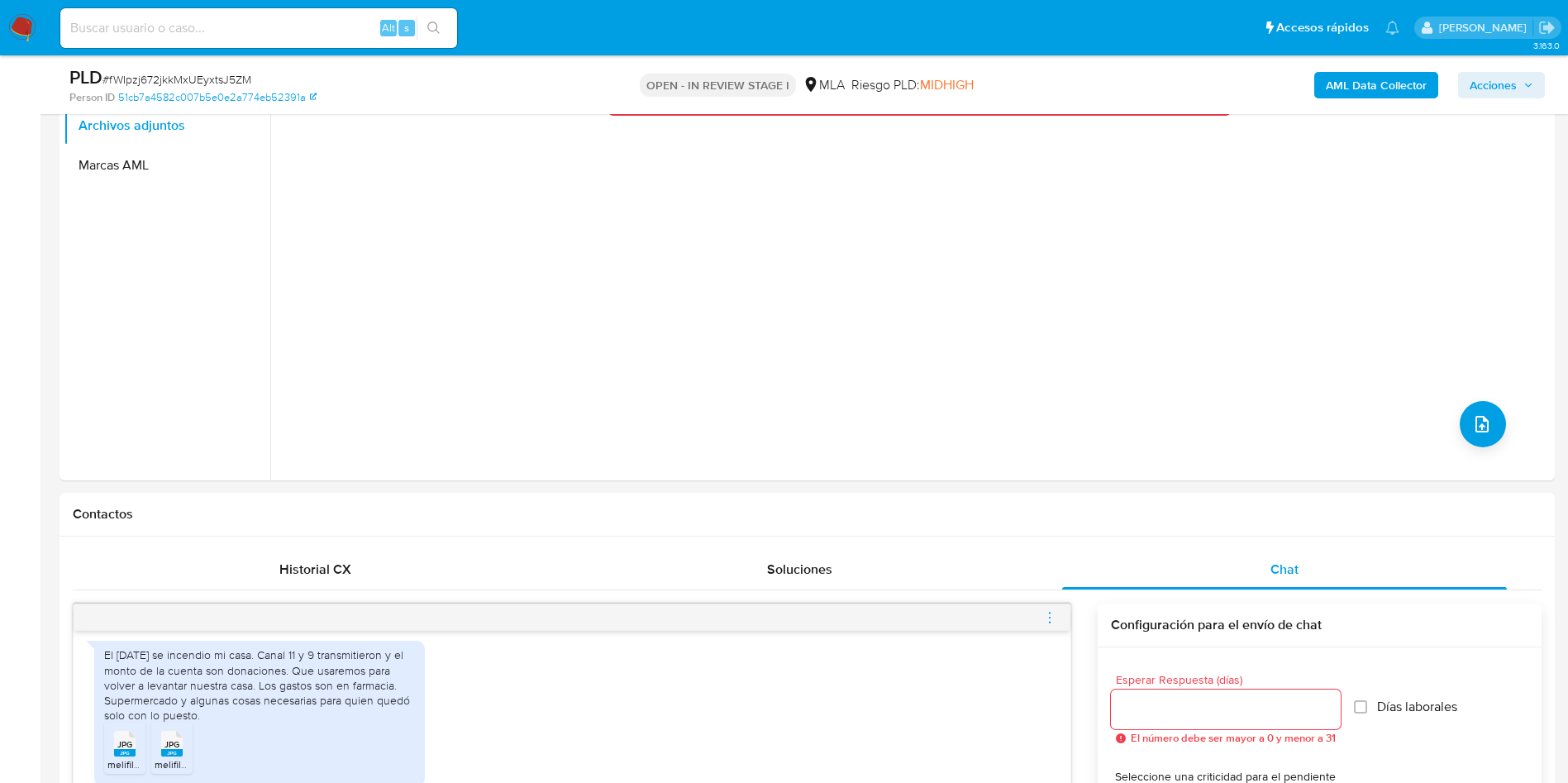
click at [206, 274] on ul "Archivos adjuntos Marcas AML" at bounding box center [166, 292] width 207 height 373
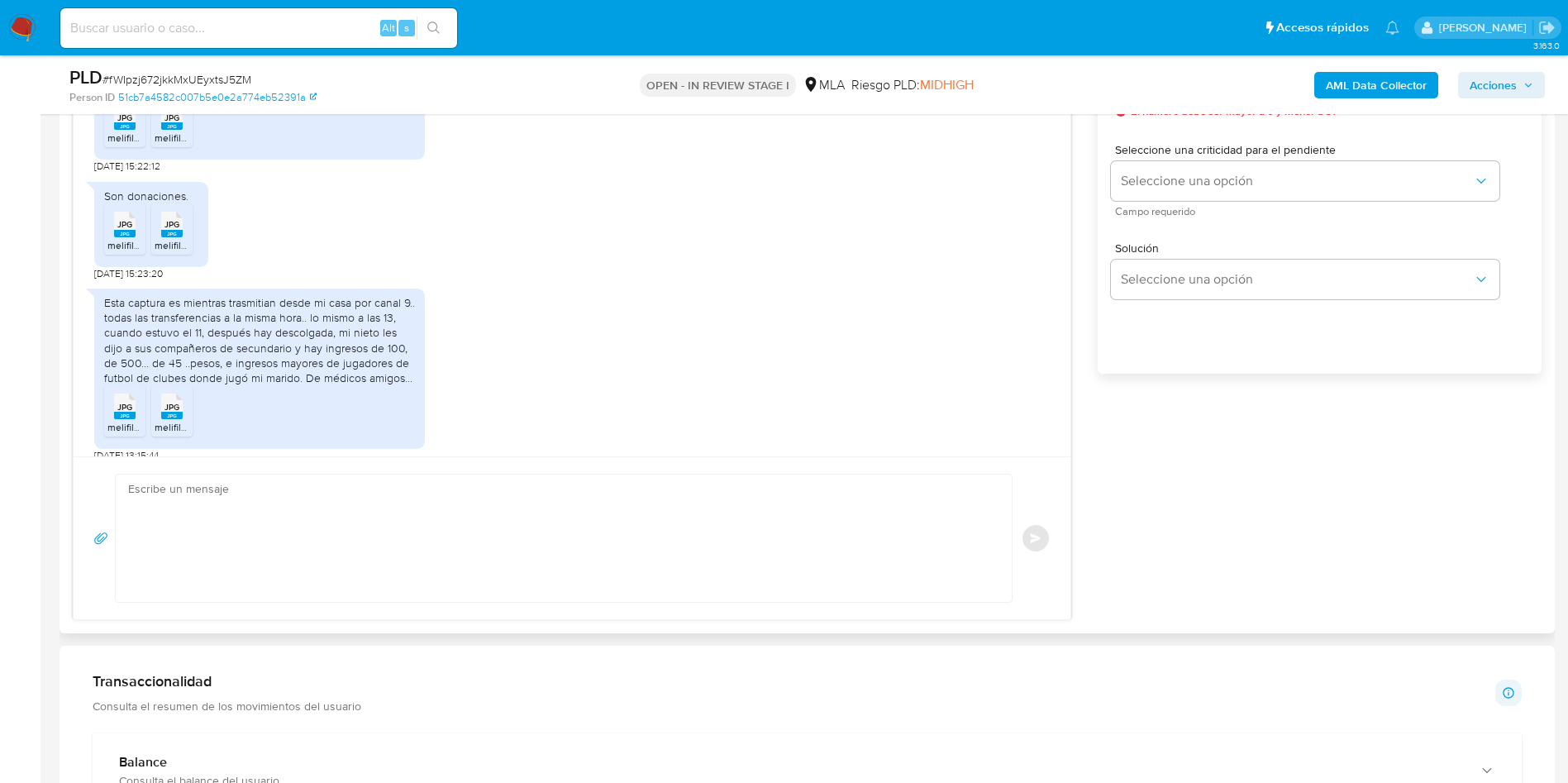
scroll to position [1240, 0]
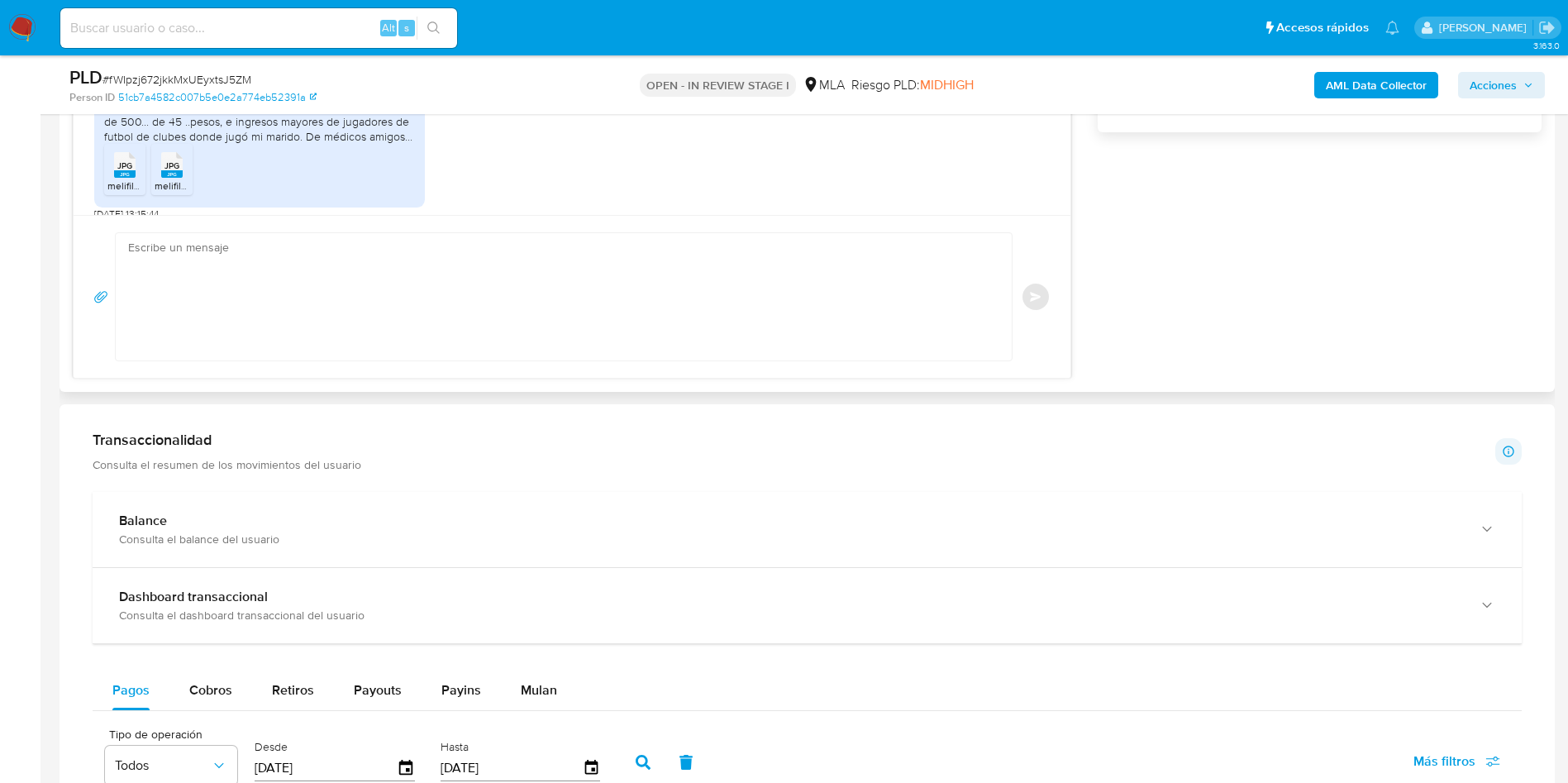
click at [226, 296] on textarea at bounding box center [559, 296] width 863 height 128
click at [271, 279] on textarea "Hola, Muchas gracias por la unfurnaco" at bounding box center [559, 296] width 863 height 128
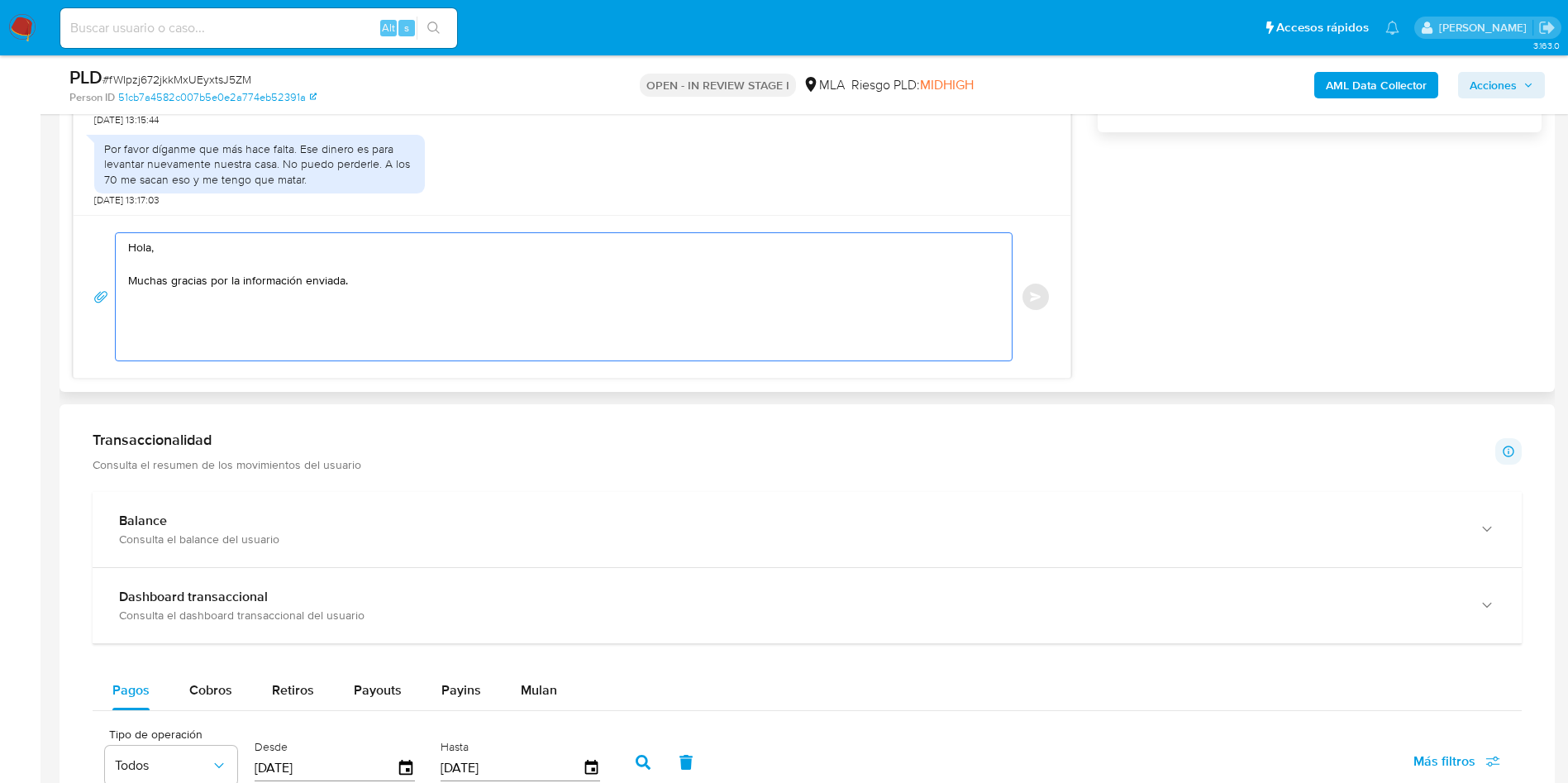
click at [391, 281] on textarea "Hola, Muchas gracias por la información enviada." at bounding box center [559, 296] width 863 height 128
drag, startPoint x: 437, startPoint y: 274, endPoint x: 382, endPoint y: 278, distance: 55.1
click at [382, 278] on textarea "Hola, Muchas gracias por la información enviada. La misma se encuente" at bounding box center [559, 296] width 863 height 128
drag, startPoint x: 354, startPoint y: 282, endPoint x: 497, endPoint y: 280, distance: 143.0
click at [497, 280] on textarea "Hola, Muchas gracias por la información enviada. La misma se encuente" at bounding box center [559, 296] width 863 height 128
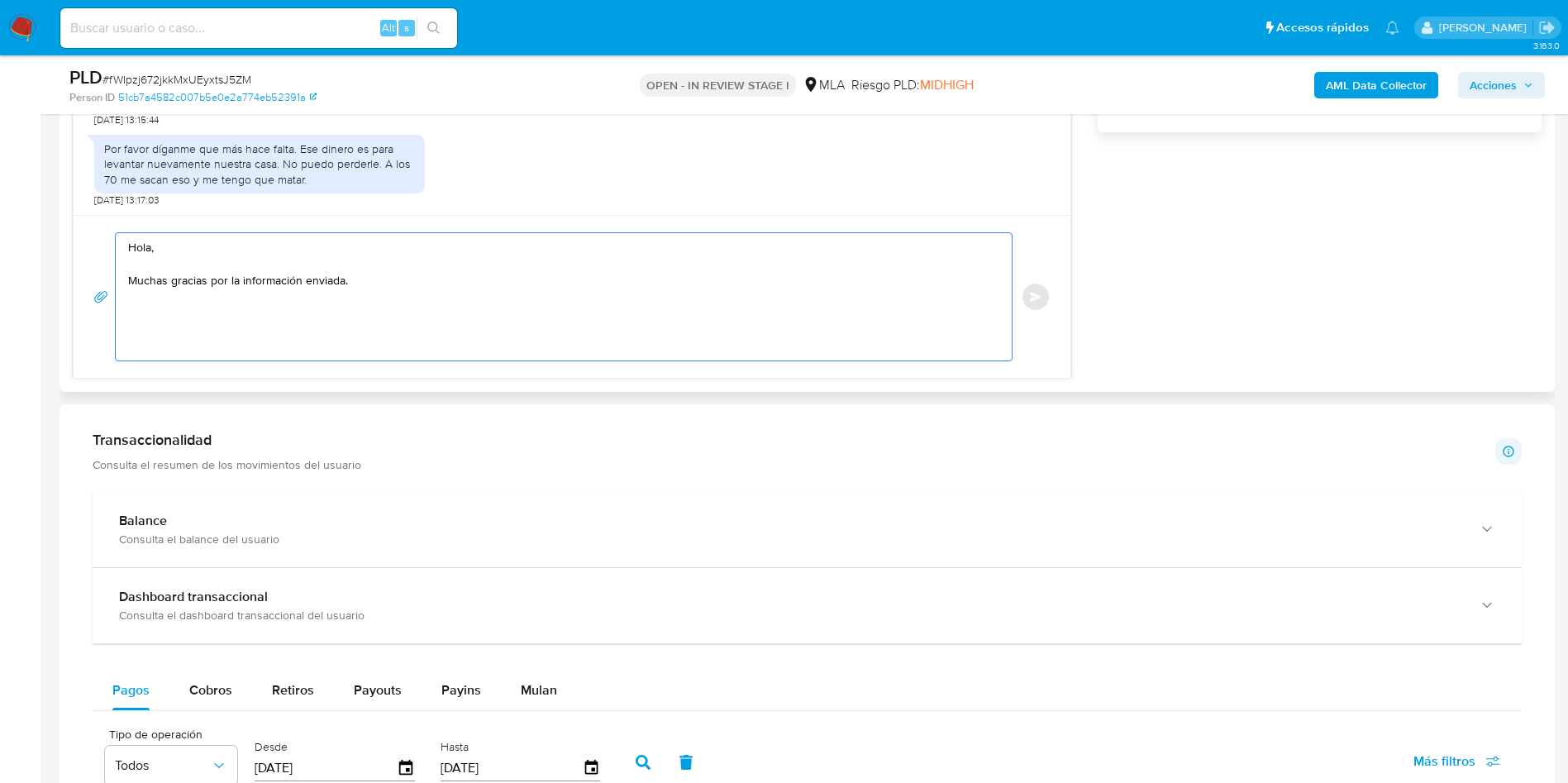
paste textarea "Te informamos que estaremos analizando la misma y en caso de necesitar informac…"
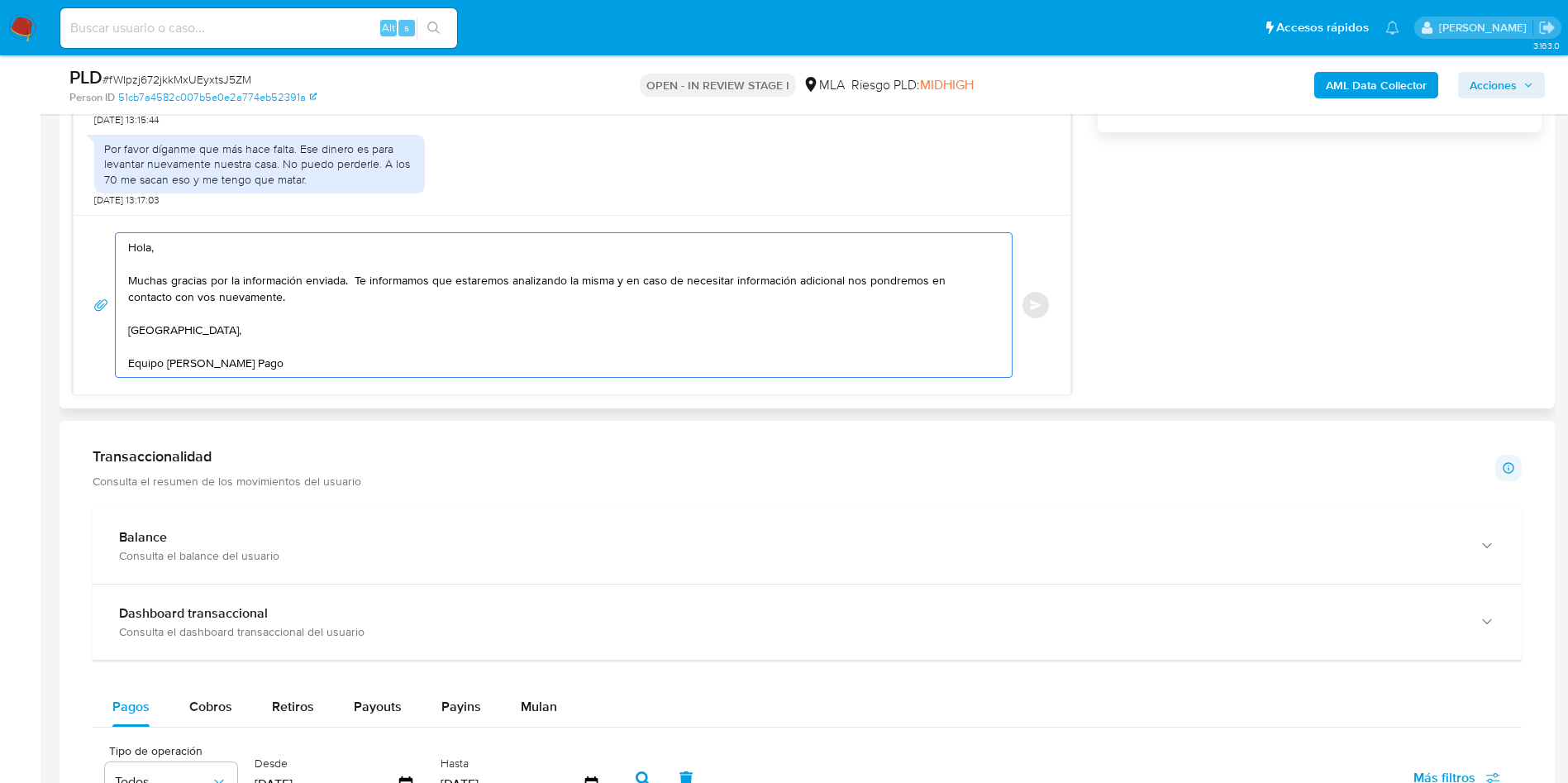
drag, startPoint x: 294, startPoint y: 365, endPoint x: 535, endPoint y: 328, distance: 243.8
click at [60, 247] on div "Historial CX Soluciones Chat Id Estado Fecha de creación Origen Proceso • 40204…" at bounding box center [807, 38] width 1495 height 740
type textarea "Hola, Muchas gracias por la información enviada. Te informamos que estaremos an…"
click at [1201, 275] on div "17/09/2025 14:40:29 El 28/7/2025 se incendio mi casa. Canal 11 y 9 transmitiero…" at bounding box center [807, 65] width 1469 height 660
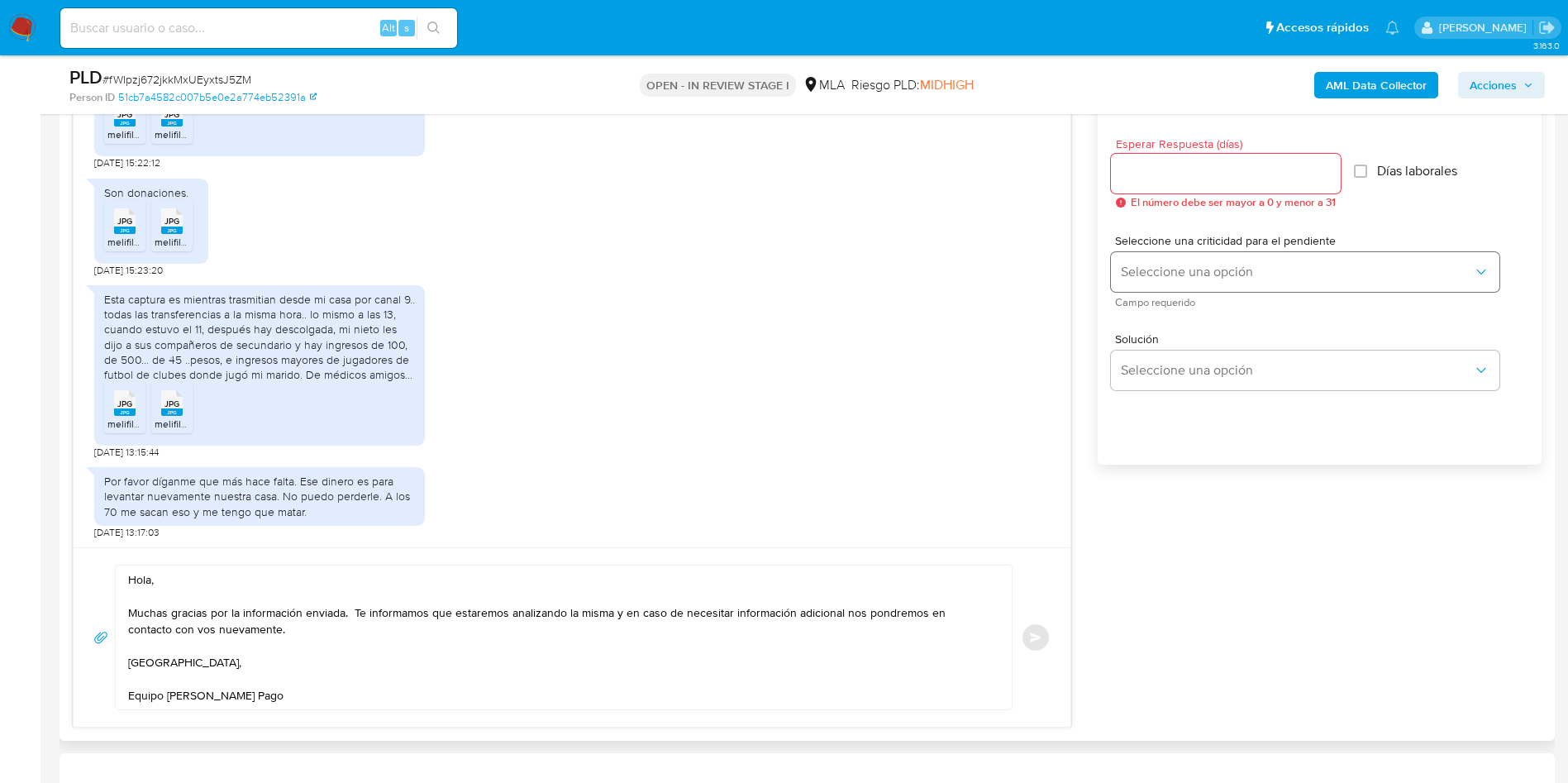
scroll to position [868, 0]
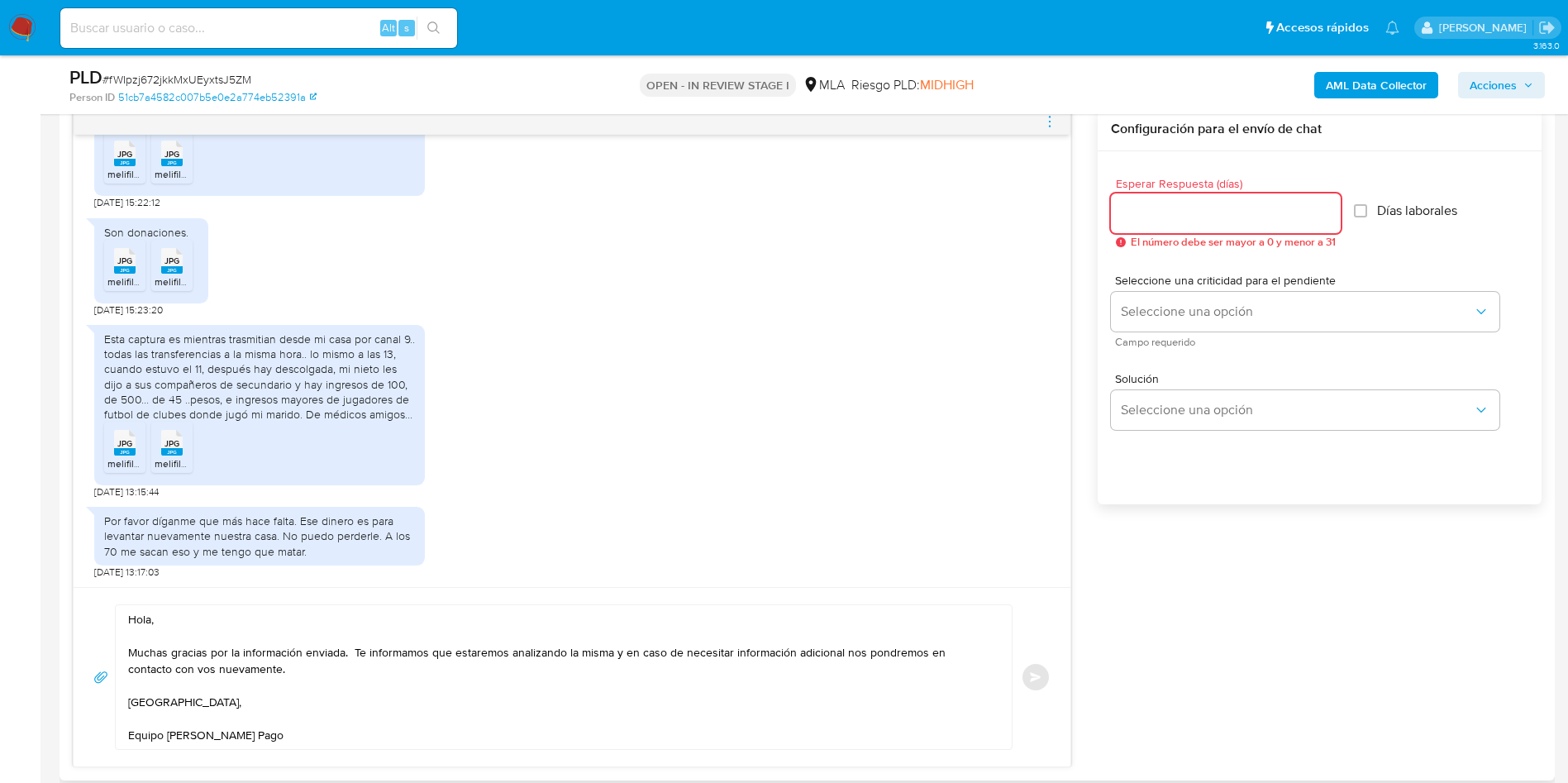
click at [1171, 212] on input "Esperar Respuesta (días)" at bounding box center [1225, 213] width 230 height 21
type input "0"
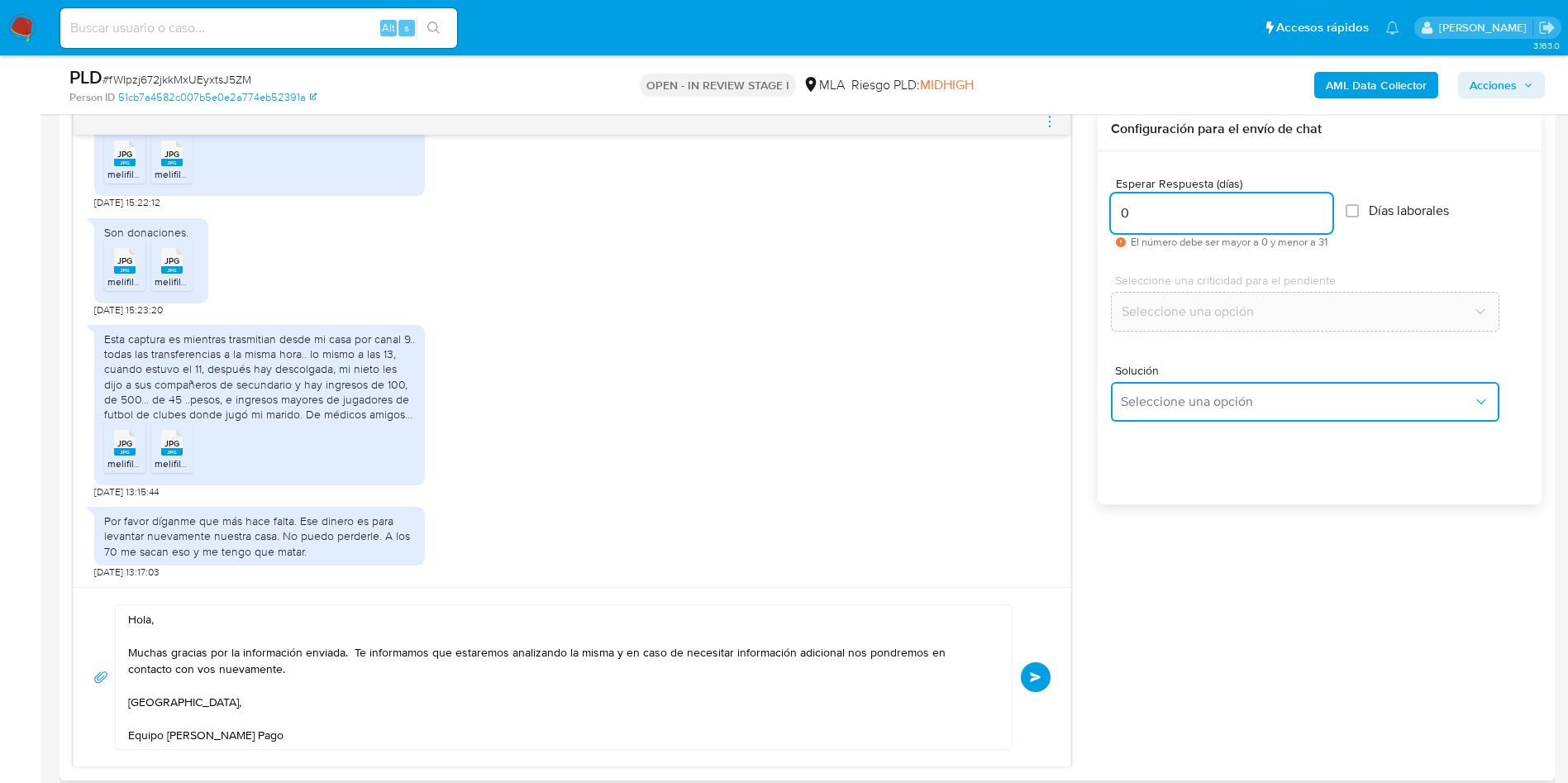
click at [1165, 406] on span "Seleccione una opción" at bounding box center [1296, 401] width 352 height 17
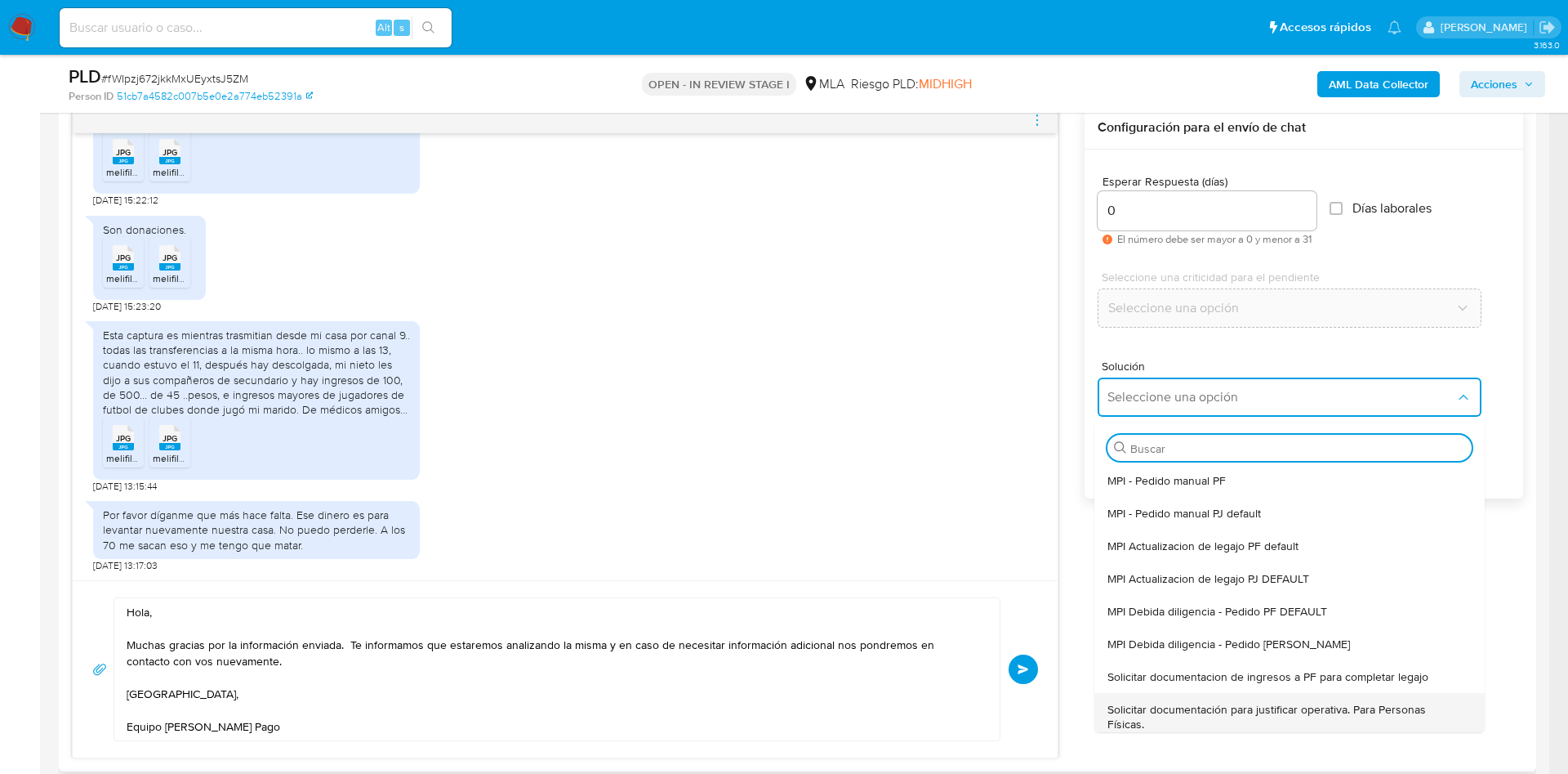
click at [1159, 713] on span "Solicitar documentación para justificar operativa. Para Personas Físicas." at bounding box center [1285, 717] width 355 height 30
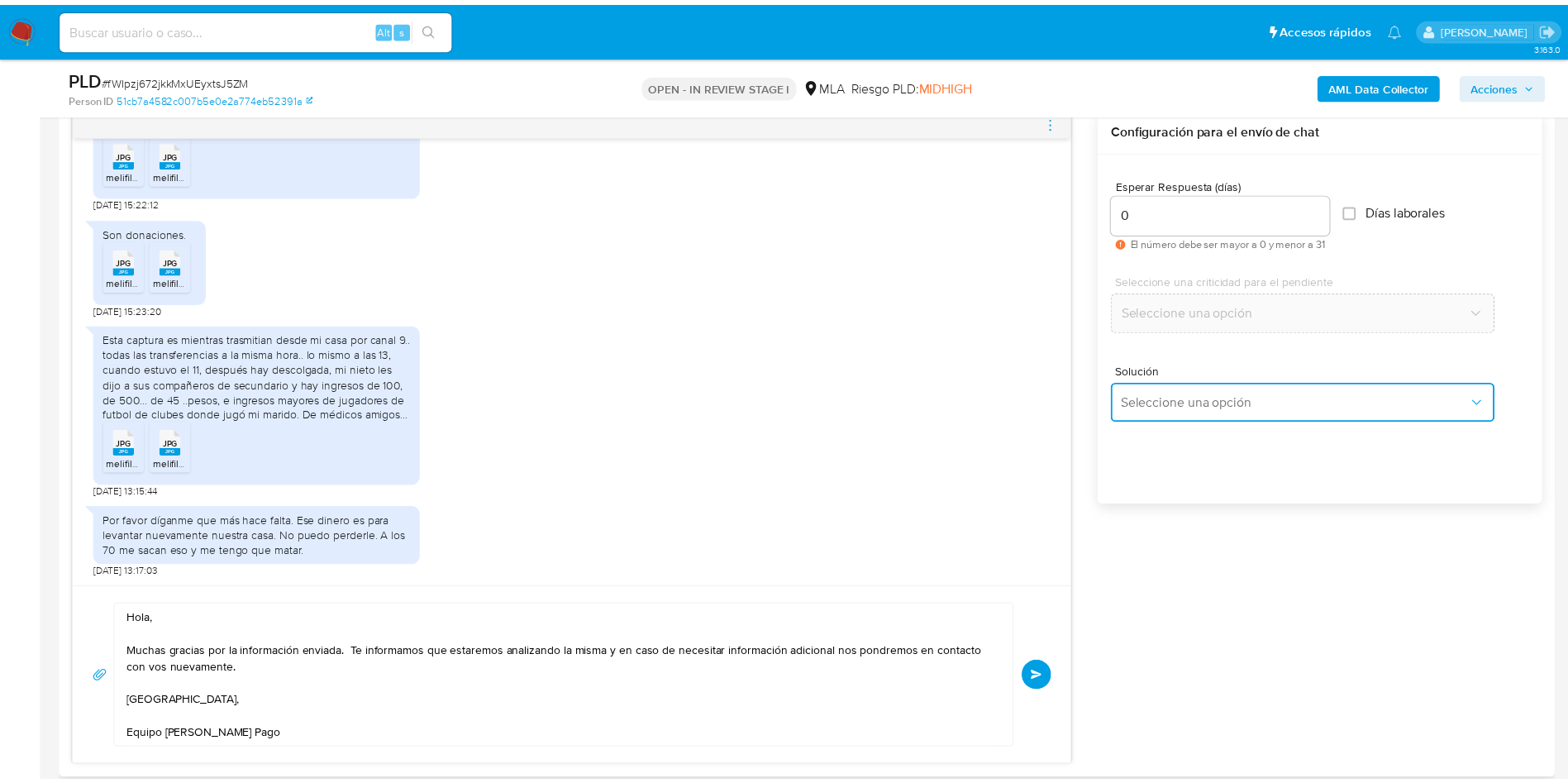
type textarea "Hola,En función de las operaciones registradas en tu cuenta de Mercado Pago, ne…"
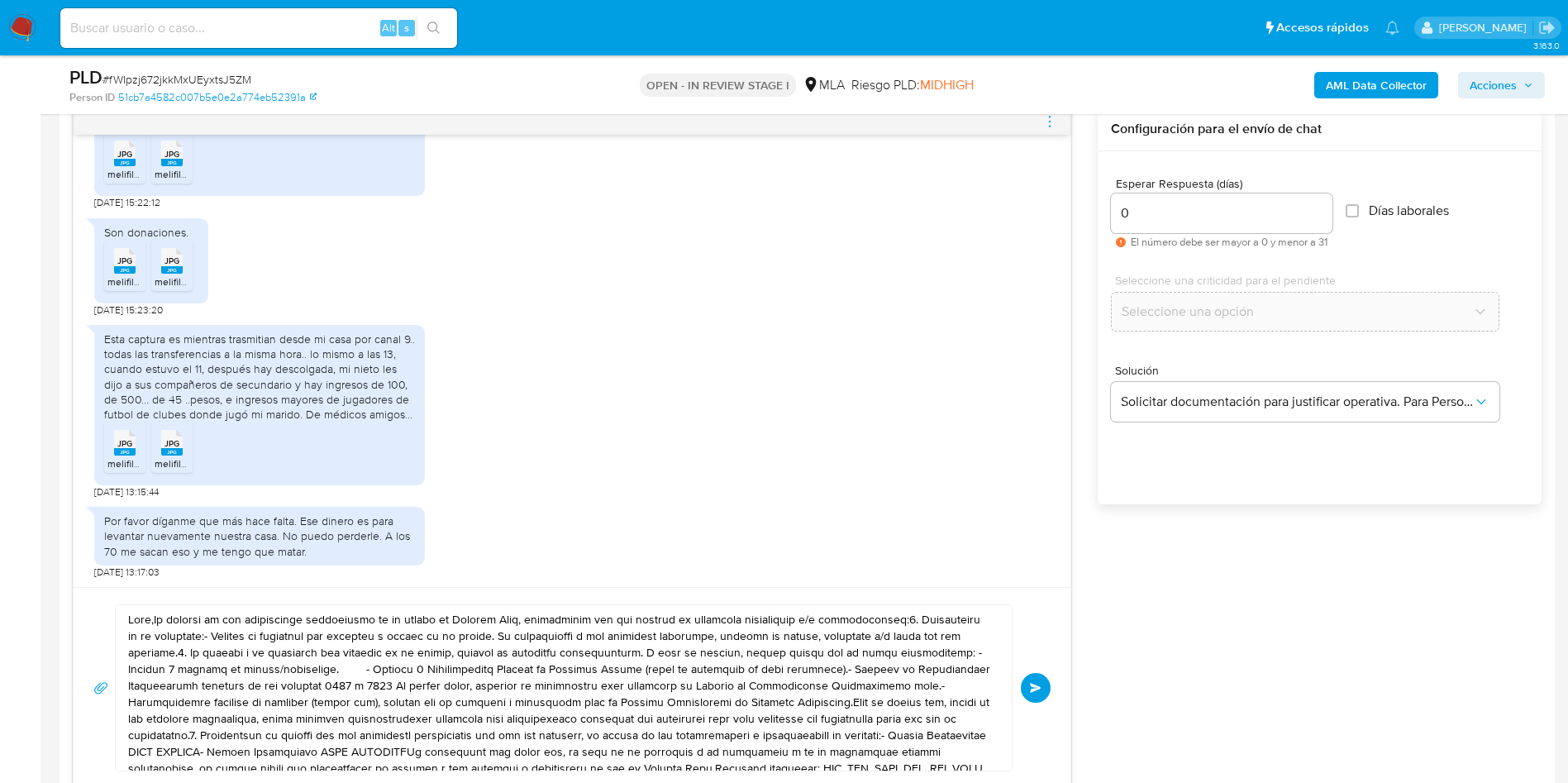
click at [688, 697] on textarea at bounding box center [559, 688] width 863 height 165
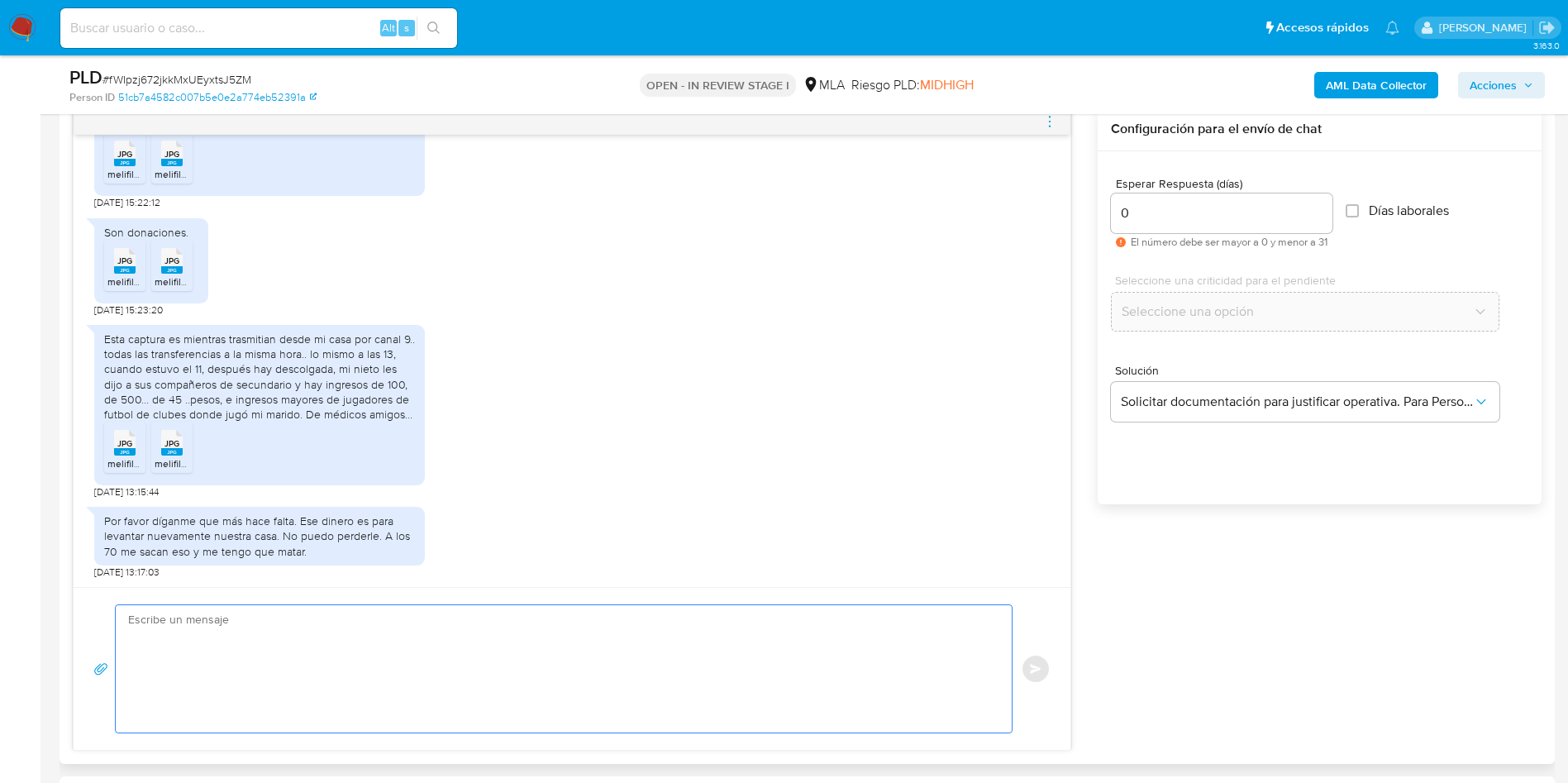
paste textarea "Hola, Muchas gracias por la información enviada. Te informamos que estaremos an…"
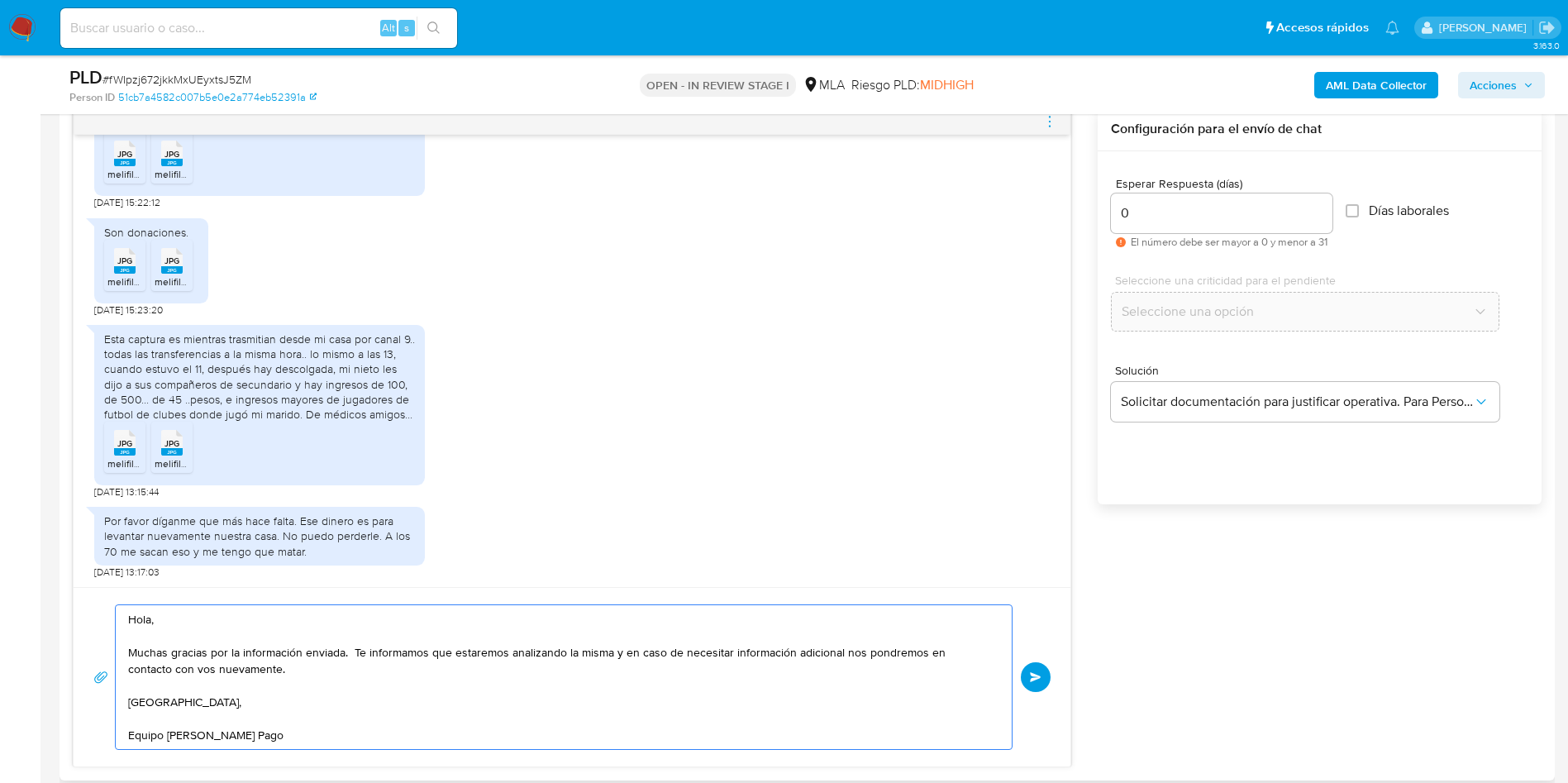
click at [688, 696] on textarea "Hola, Muchas gracias por la información enviada. Te informamos que estaremos an…" at bounding box center [559, 677] width 863 height 144
type textarea "Hola, Muchas gracias por la información enviada. Te informamos que estaremos an…"
click at [1013, 674] on div "Hola, Muchas gracias por la información enviada. Te informamos que estaremos an…" at bounding box center [572, 677] width 957 height 145
click at [1035, 681] on span "Enviar" at bounding box center [1035, 677] width 11 height 10
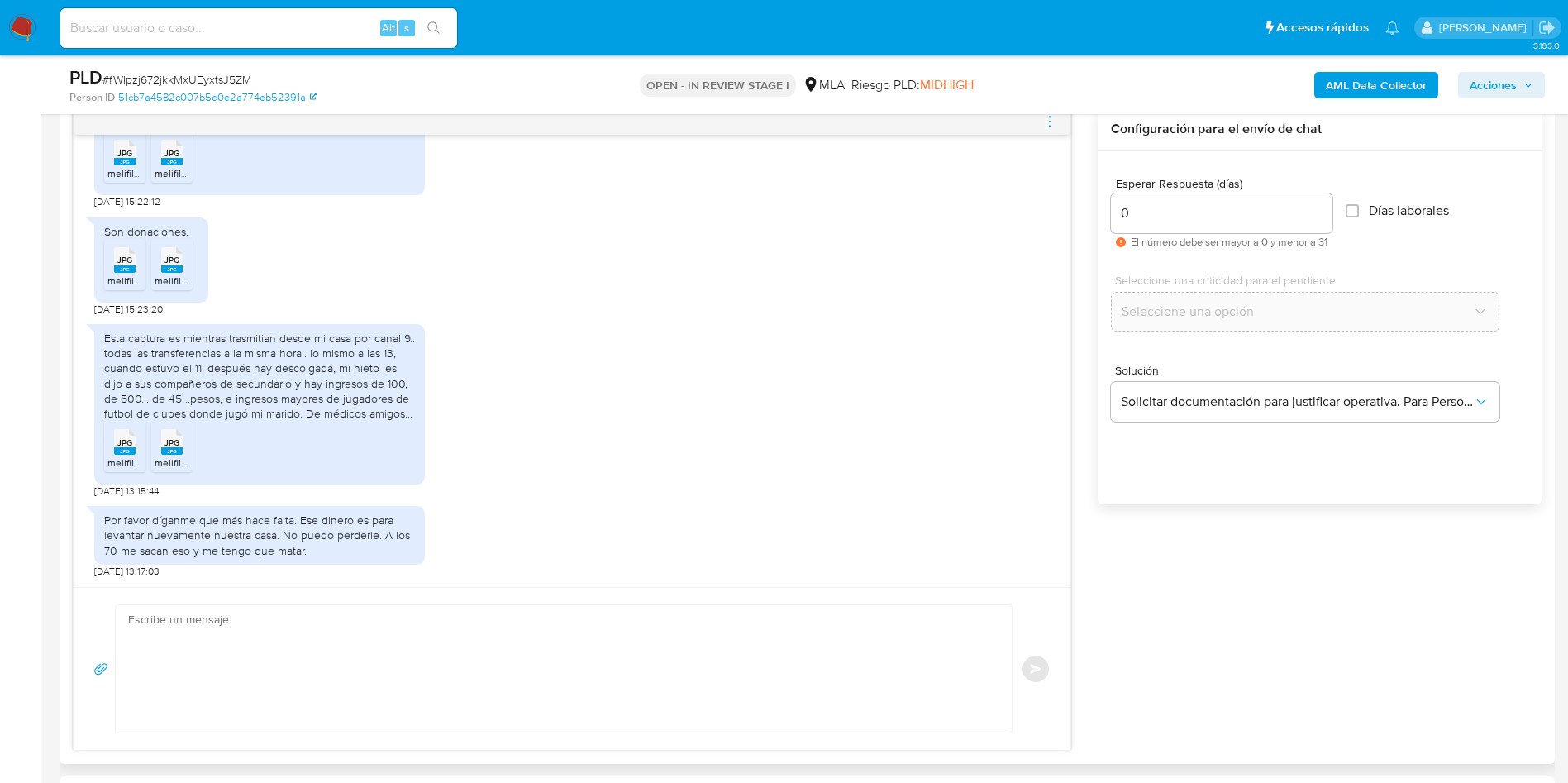
scroll to position [862, 0]
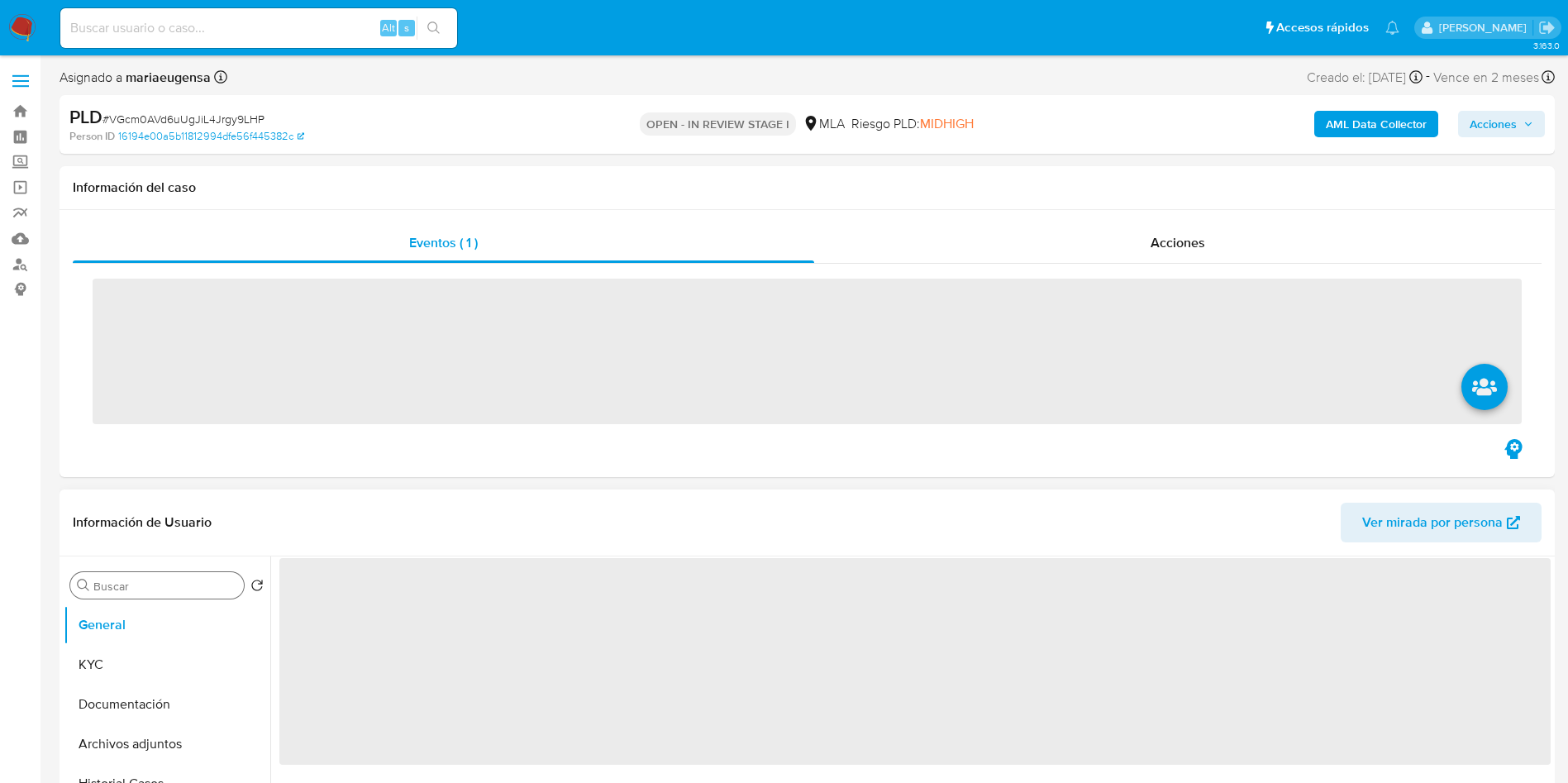
click at [131, 575] on div "Buscar" at bounding box center [157, 585] width 173 height 26
click at [135, 582] on input "Buscar" at bounding box center [165, 586] width 144 height 15
type input "arc"
click at [127, 667] on button "Archivos adjuntos" at bounding box center [160, 664] width 193 height 40
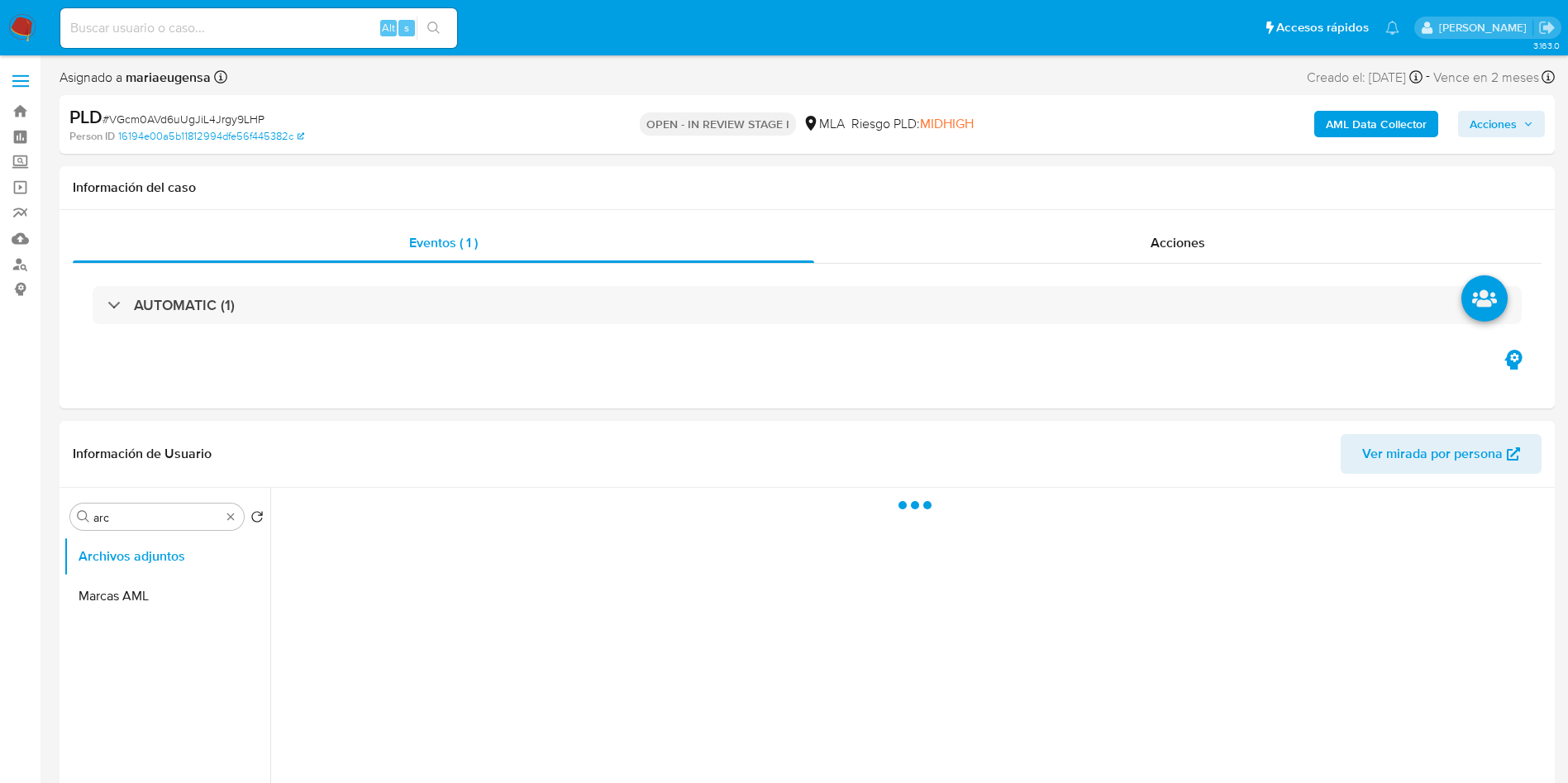
scroll to position [56, 0]
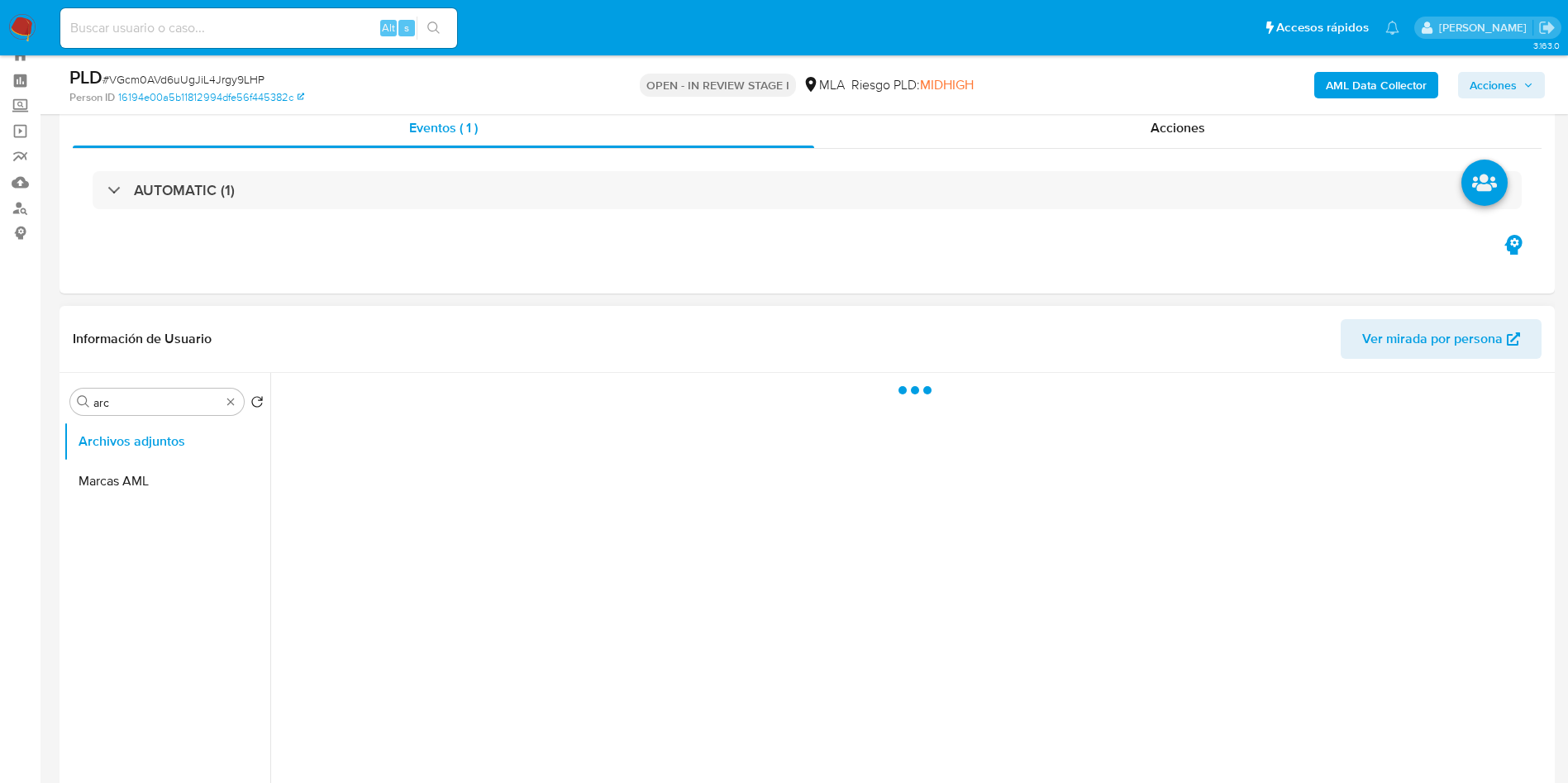
select select "10"
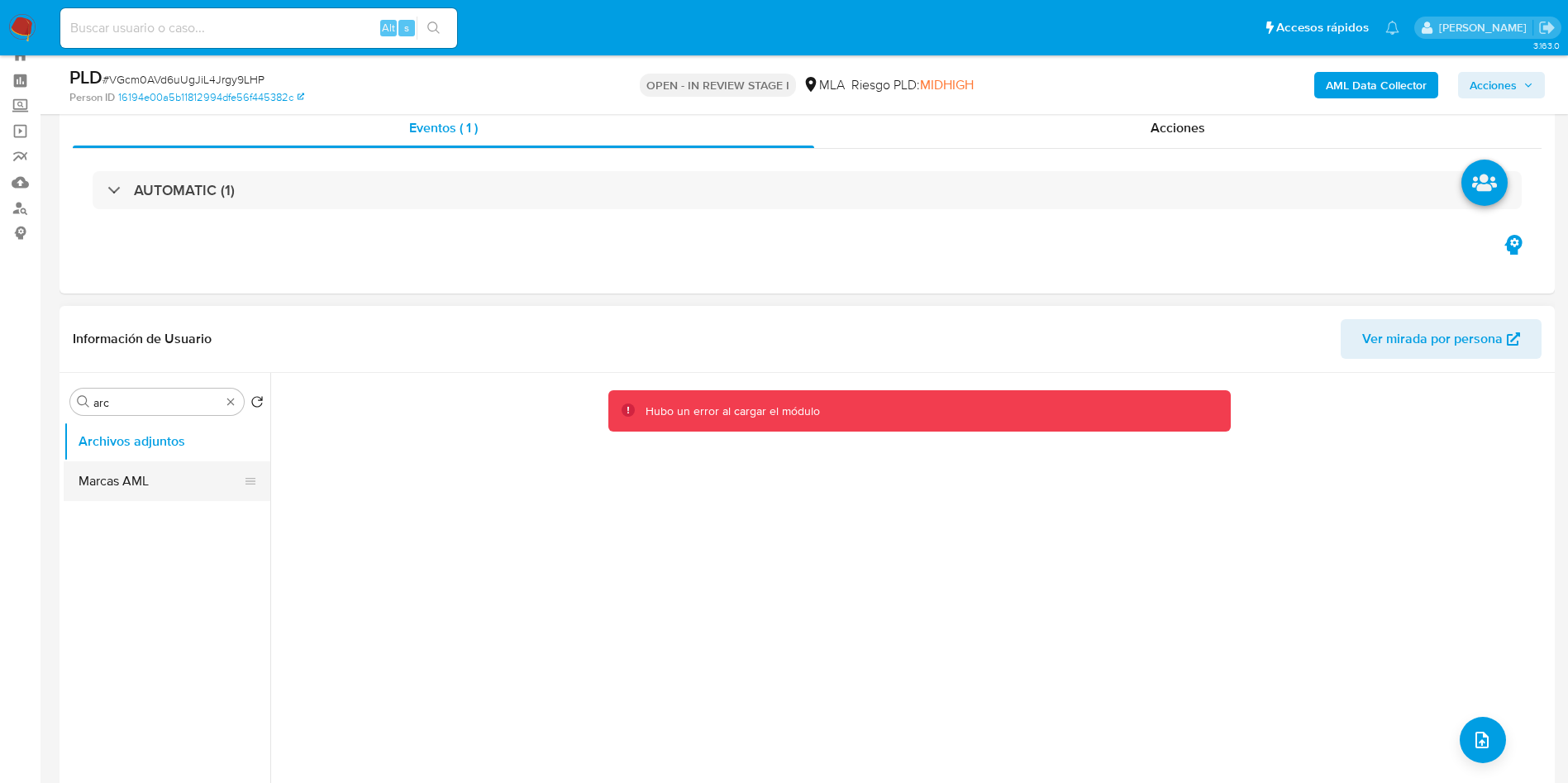
drag, startPoint x: 94, startPoint y: 500, endPoint x: 131, endPoint y: 462, distance: 53.0
click at [108, 486] on button "Marcas AML" at bounding box center [160, 480] width 193 height 40
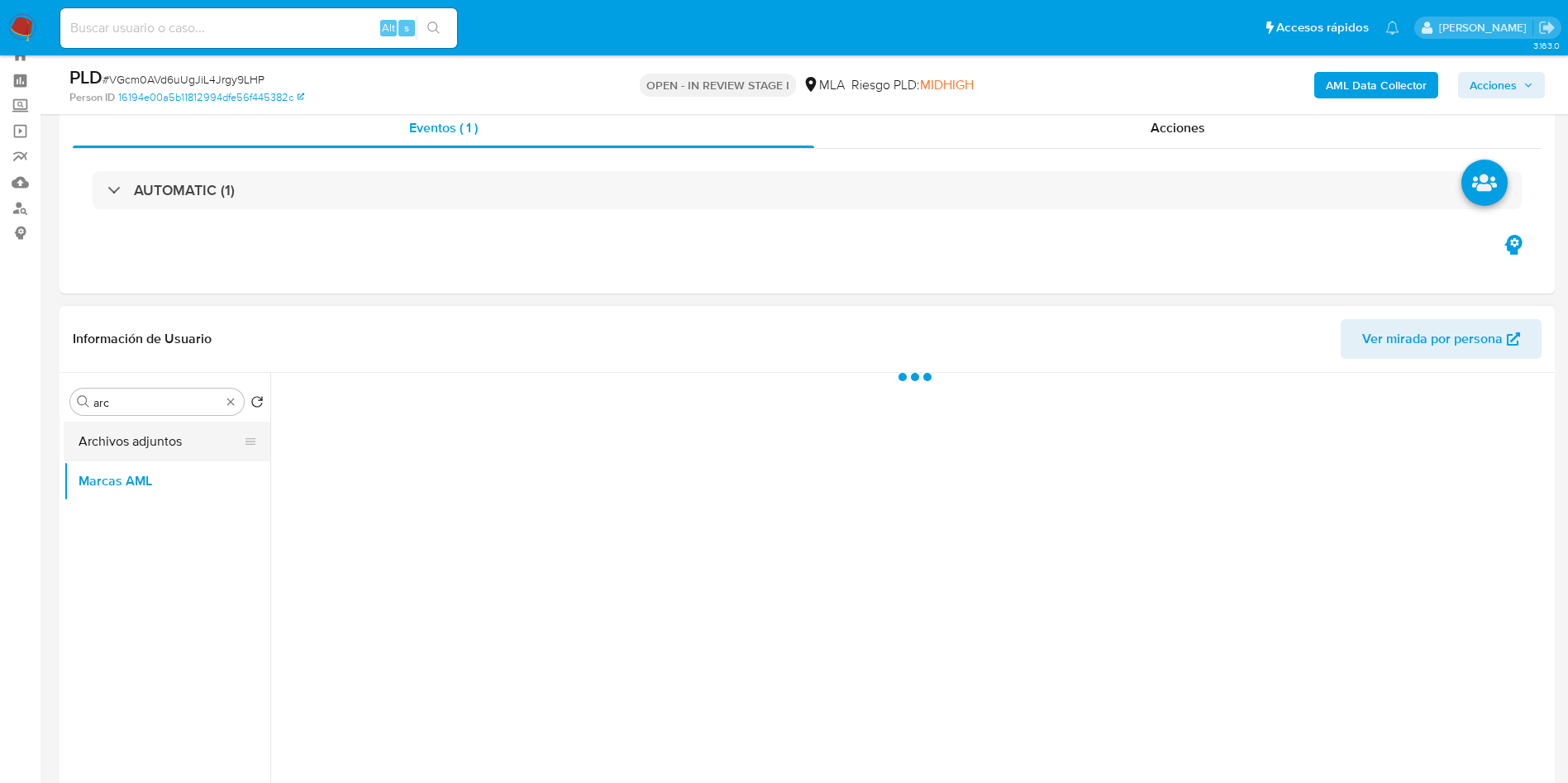
click at [161, 430] on button "Archivos adjuntos" at bounding box center [160, 441] width 193 height 40
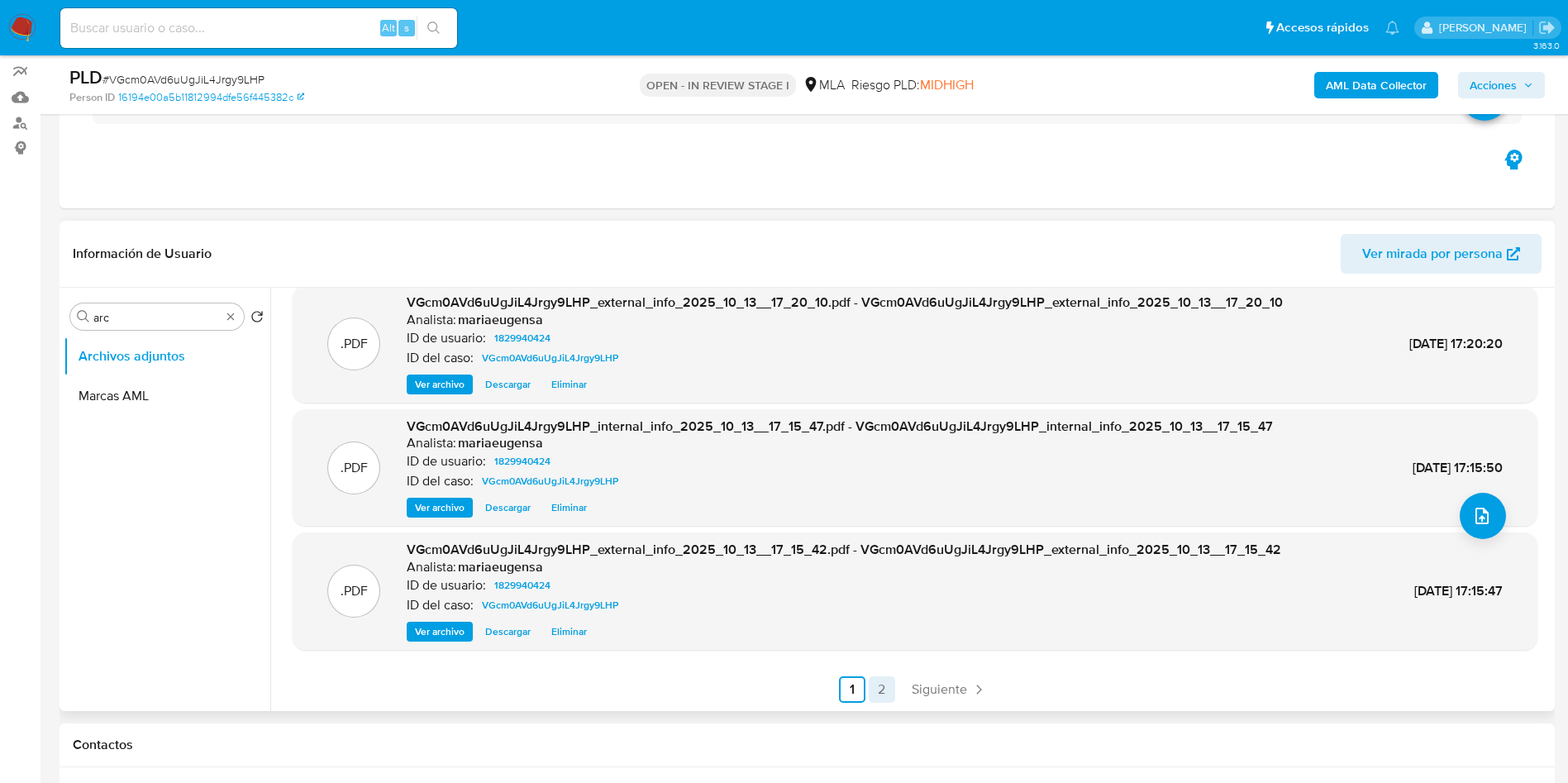
scroll to position [180, 0]
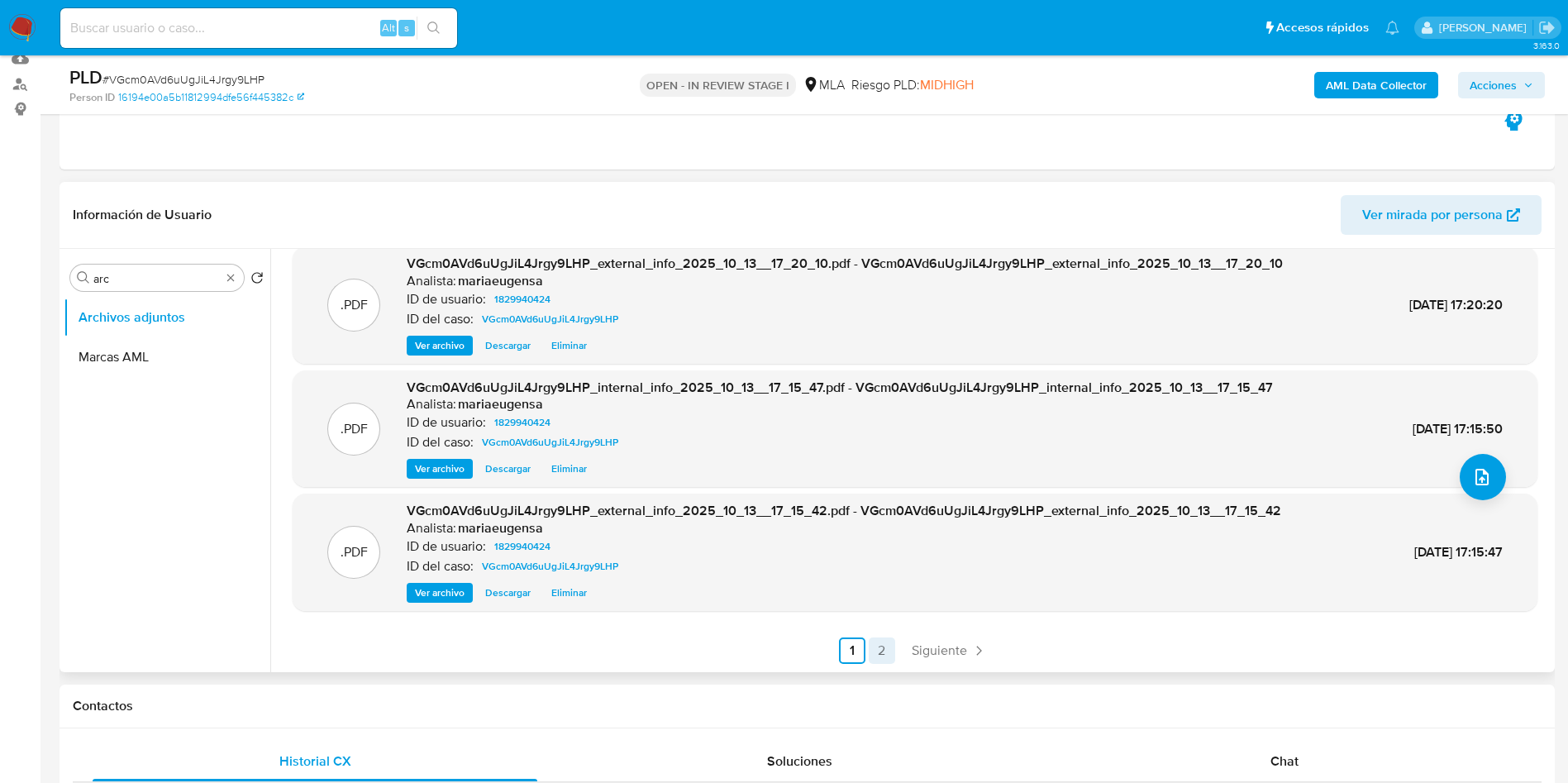
click at [887, 647] on link "2" at bounding box center [882, 651] width 26 height 26
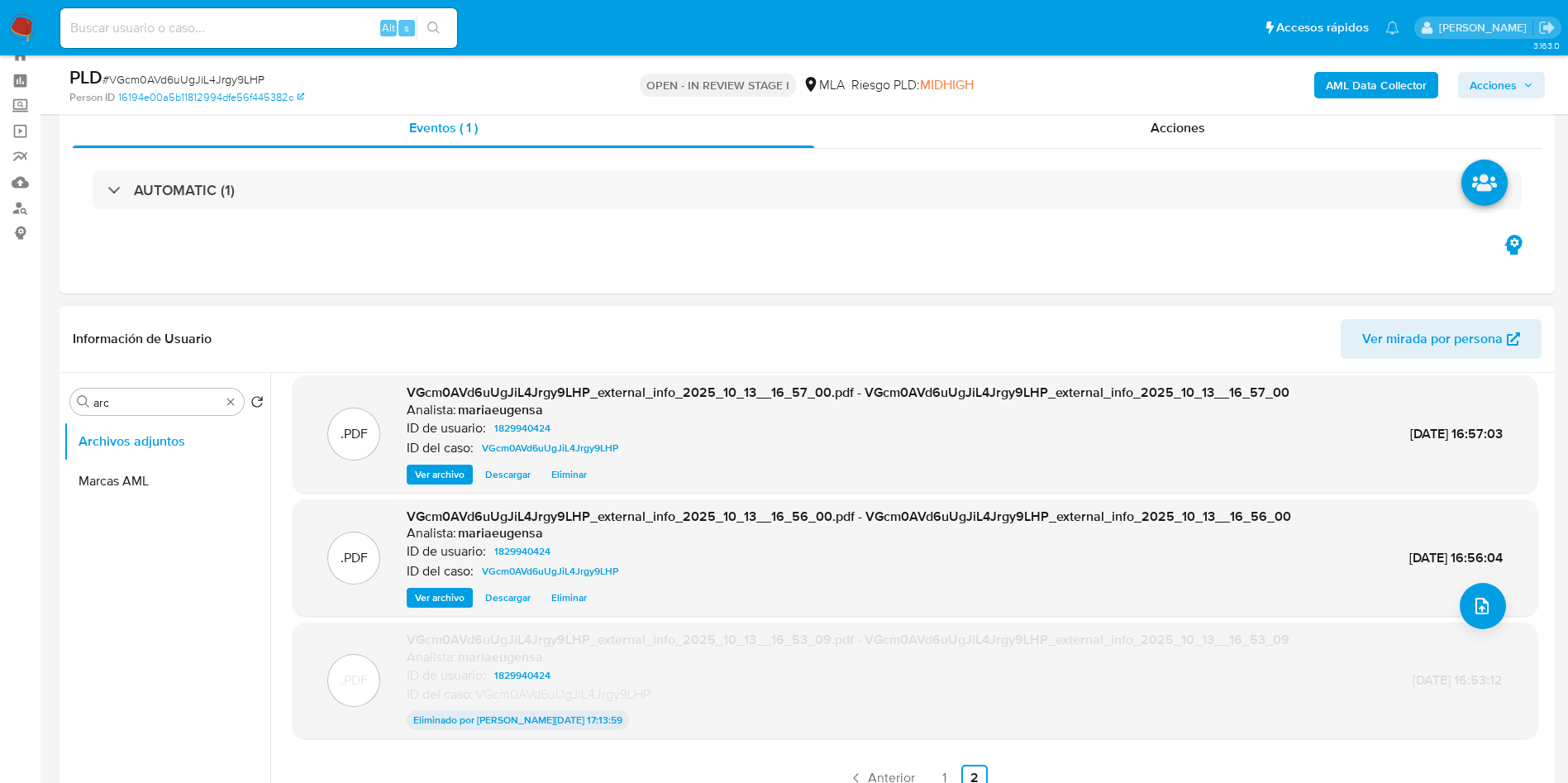
scroll to position [137, 0]
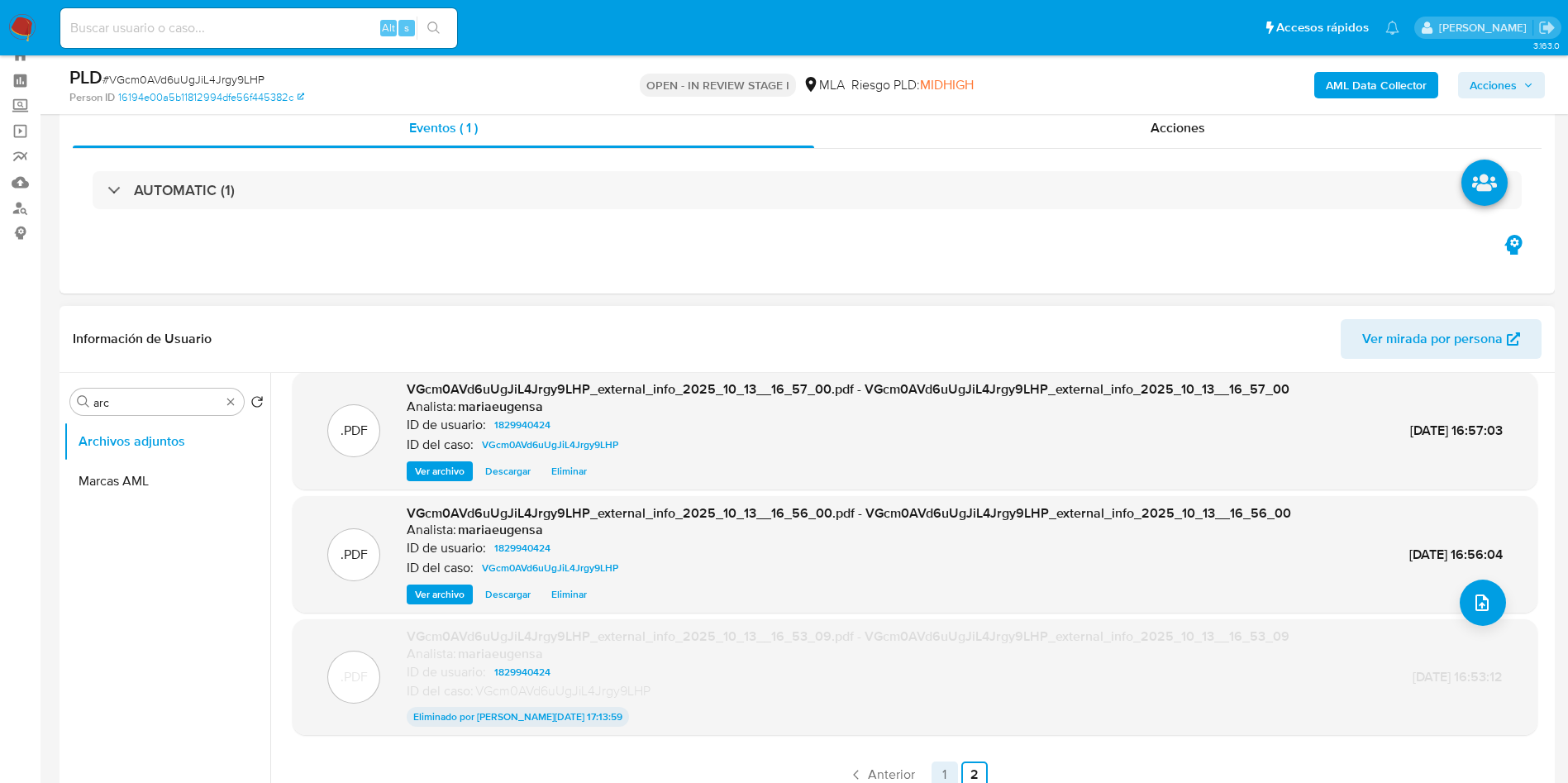
click at [933, 774] on link "1" at bounding box center [944, 775] width 26 height 26
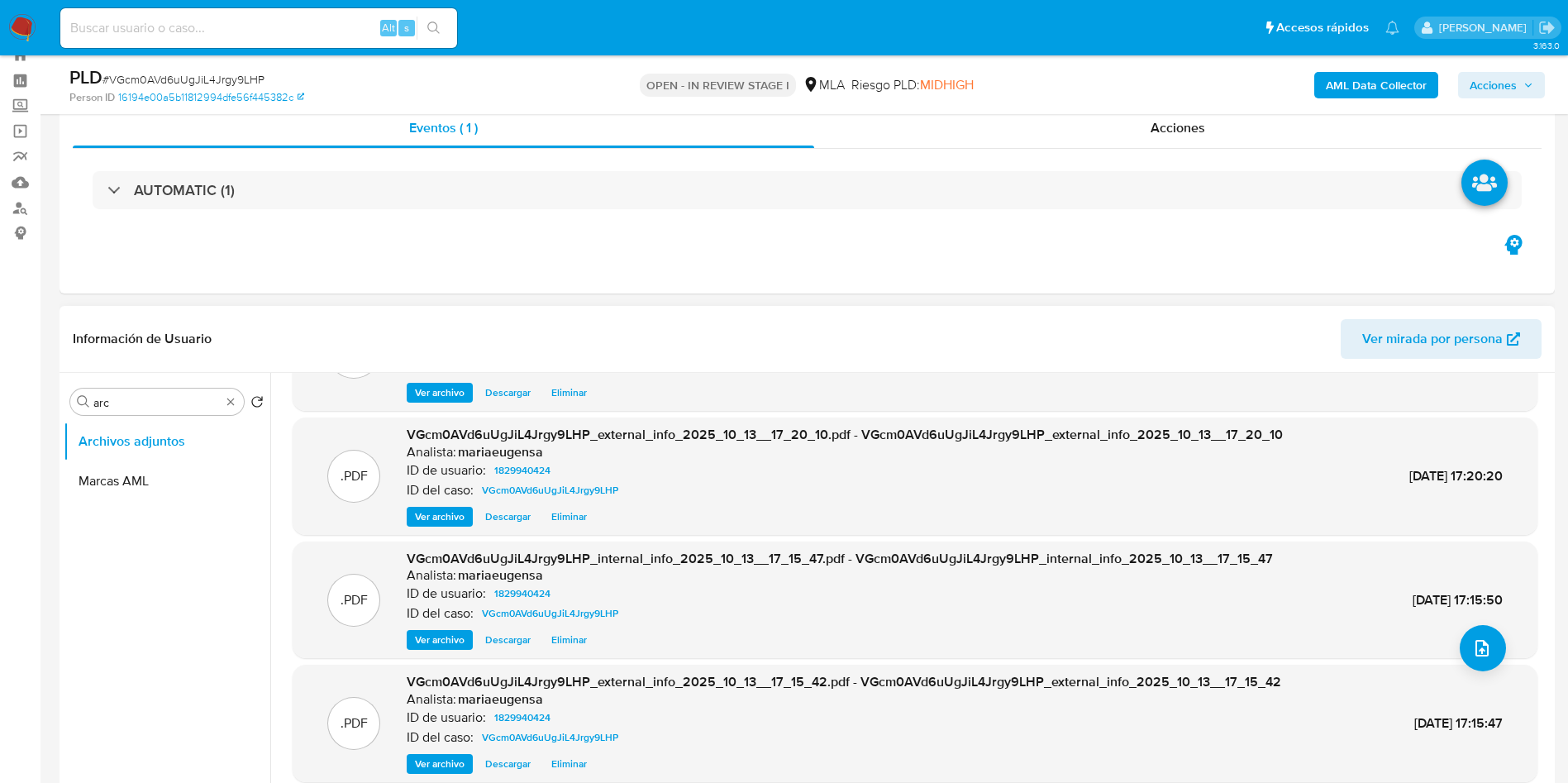
scroll to position [124, 0]
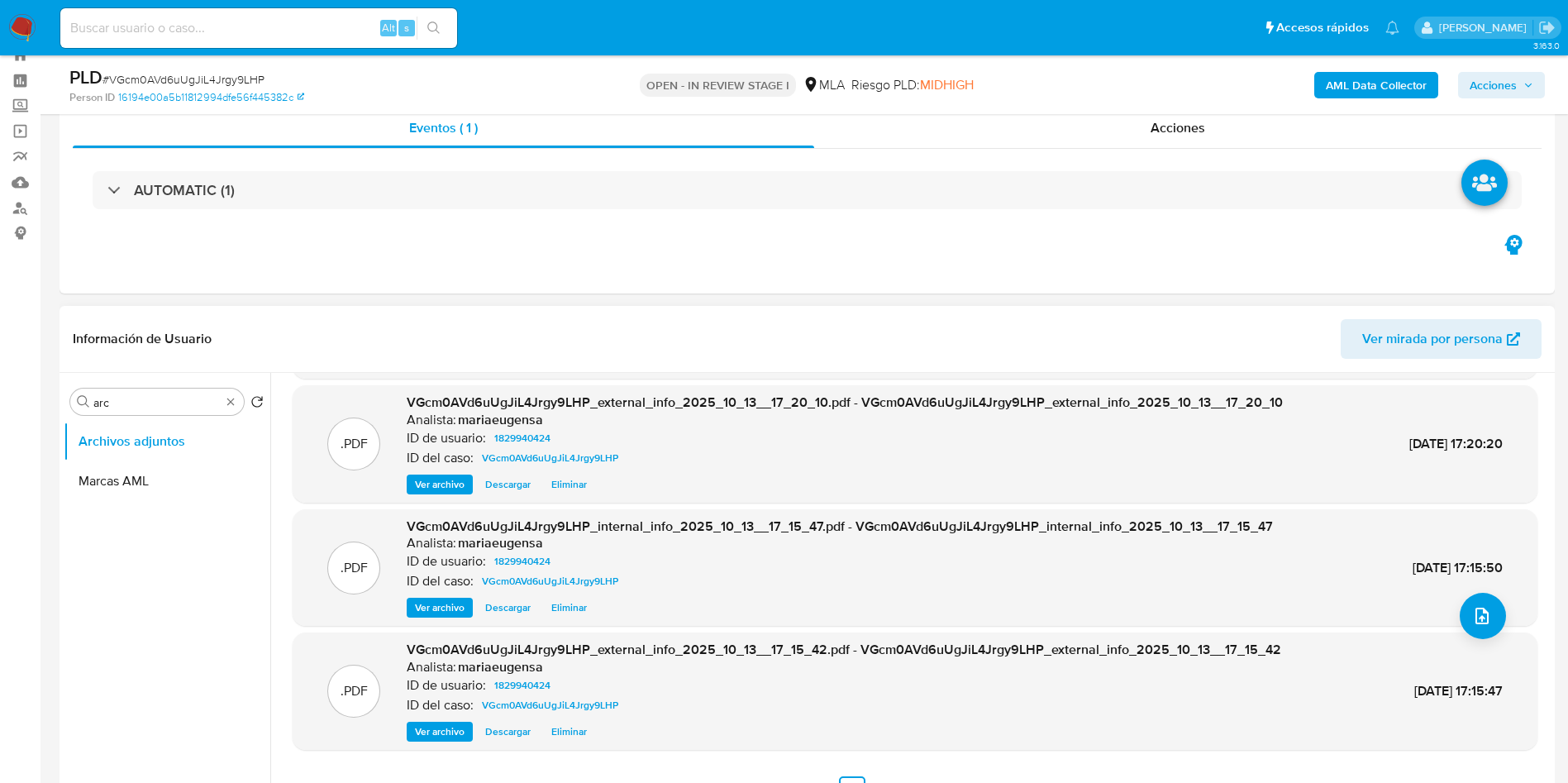
click at [1503, 633] on div ".PDF VGcm0AVd6uUgJiL4Jrgy9LHP_external_info_2025_10_13__17_15_42.pdf - VGcm0AVd…" at bounding box center [915, 691] width 1244 height 117
click at [1481, 617] on icon "upload-file" at bounding box center [1481, 616] width 13 height 17
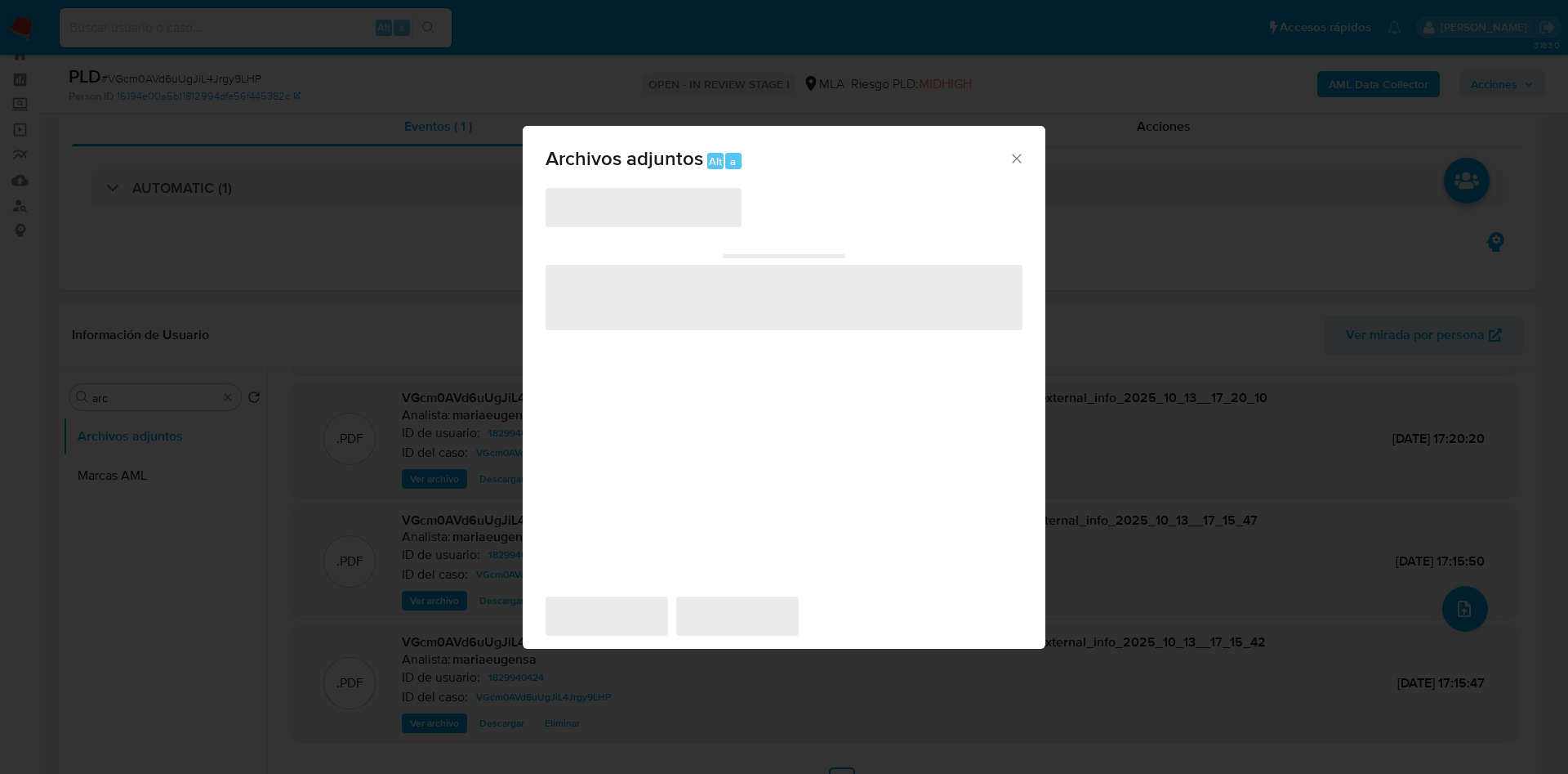
click at [699, 289] on span "‌" at bounding box center [784, 297] width 477 height 65
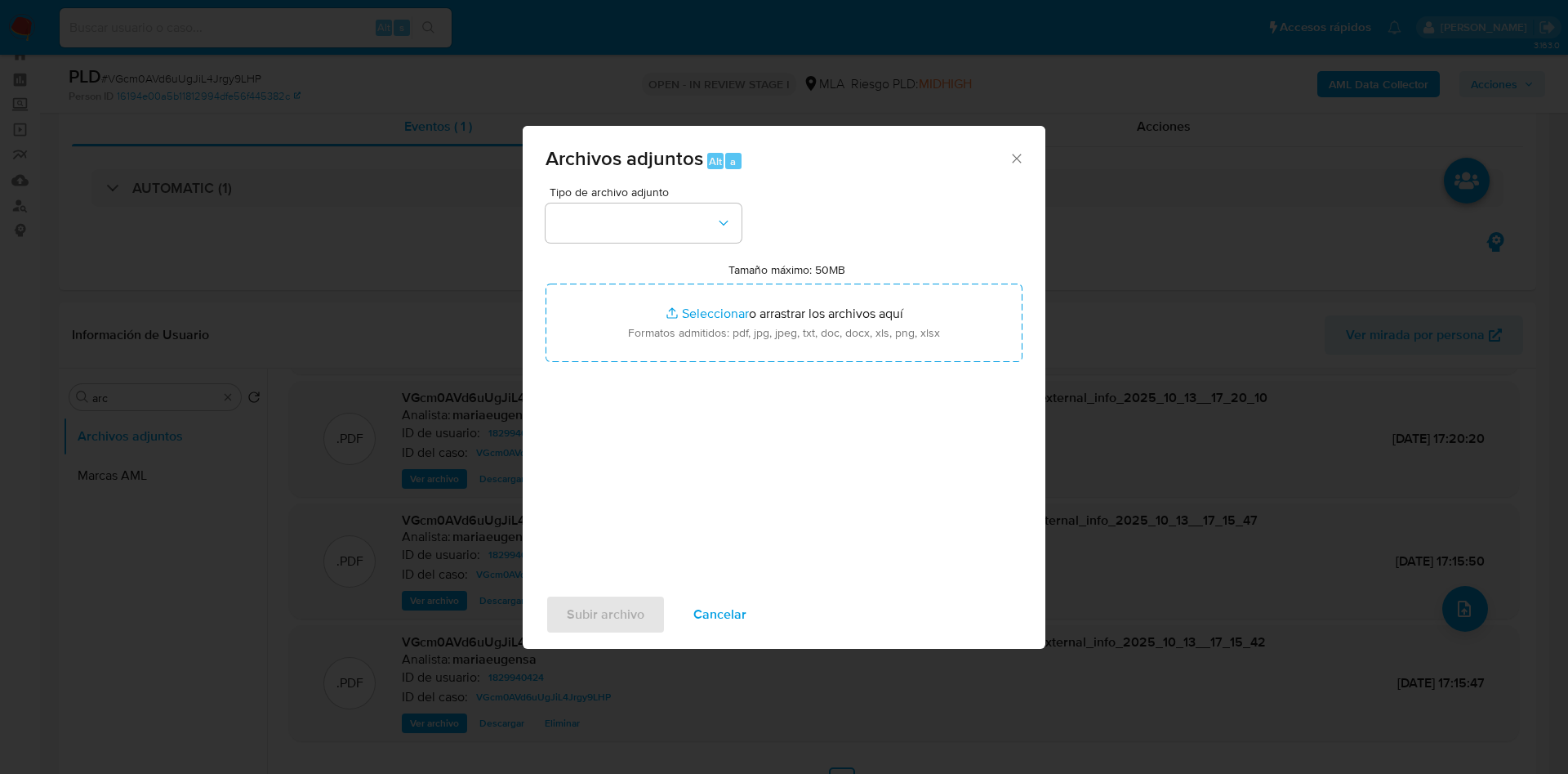
click at [699, 289] on input "Tamaño máximo: 50MB Seleccionar archivos" at bounding box center [784, 323] width 477 height 78
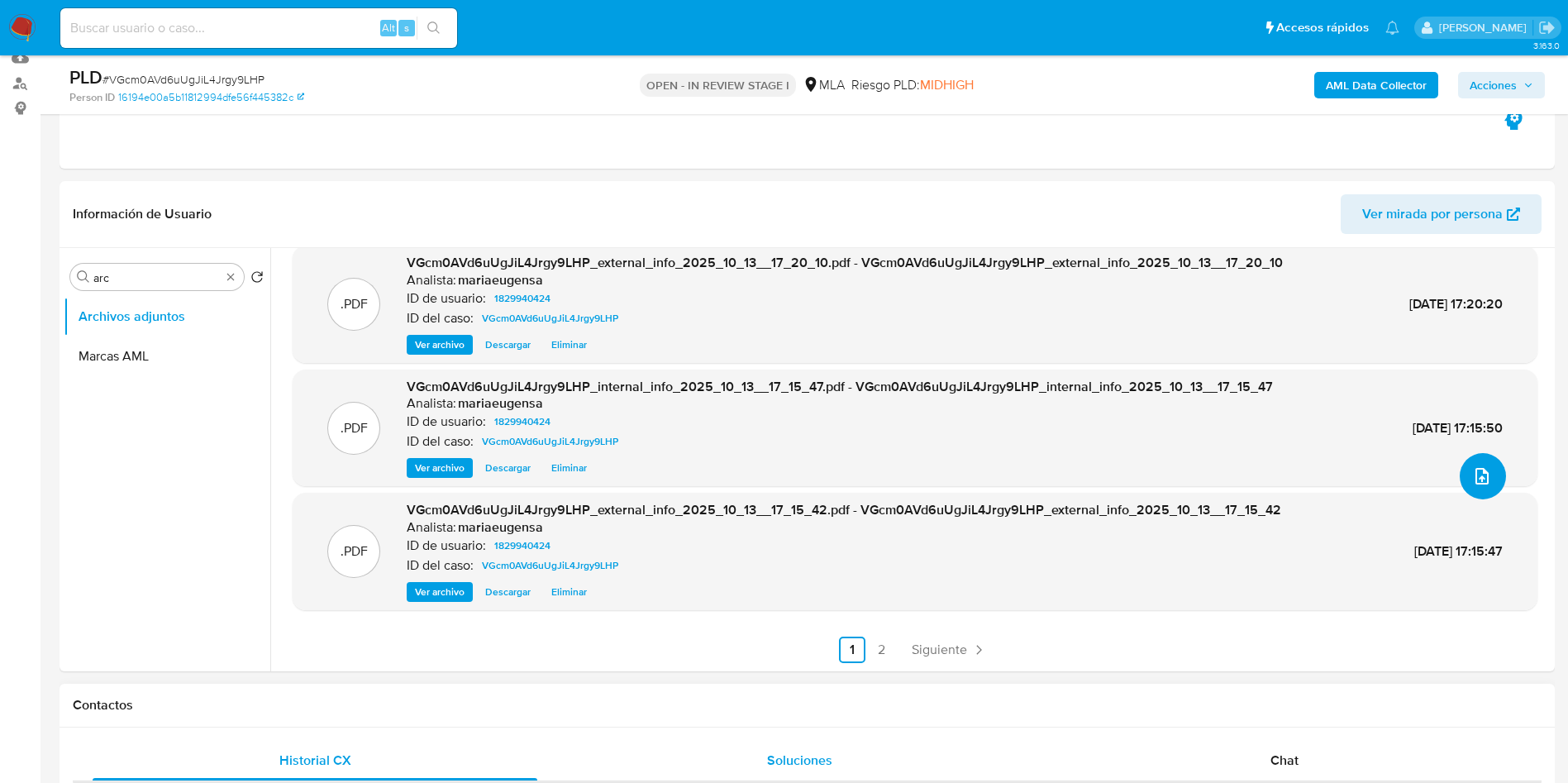
scroll to position [304, 0]
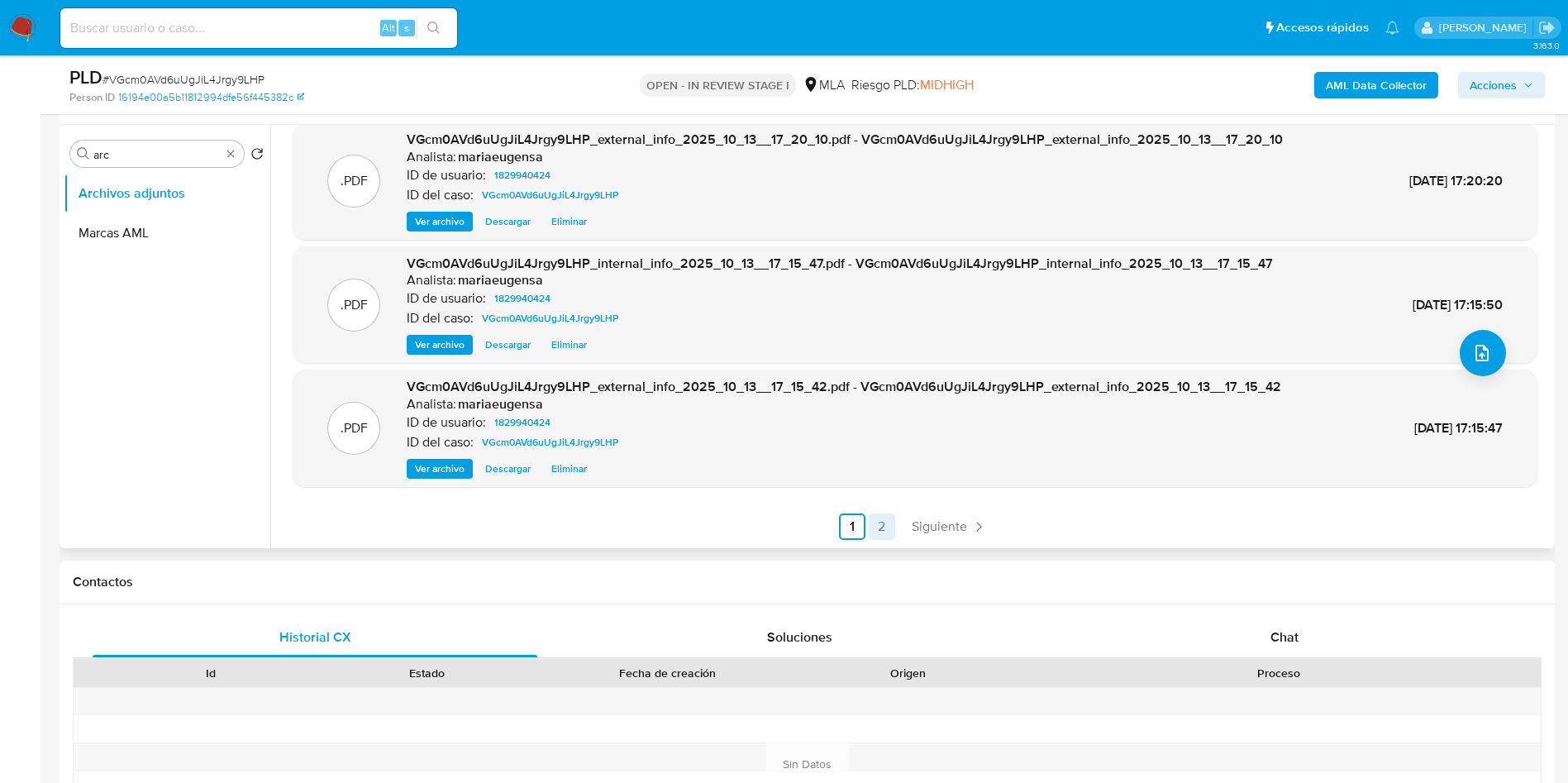
click at [872, 515] on link "2" at bounding box center [882, 527] width 26 height 26
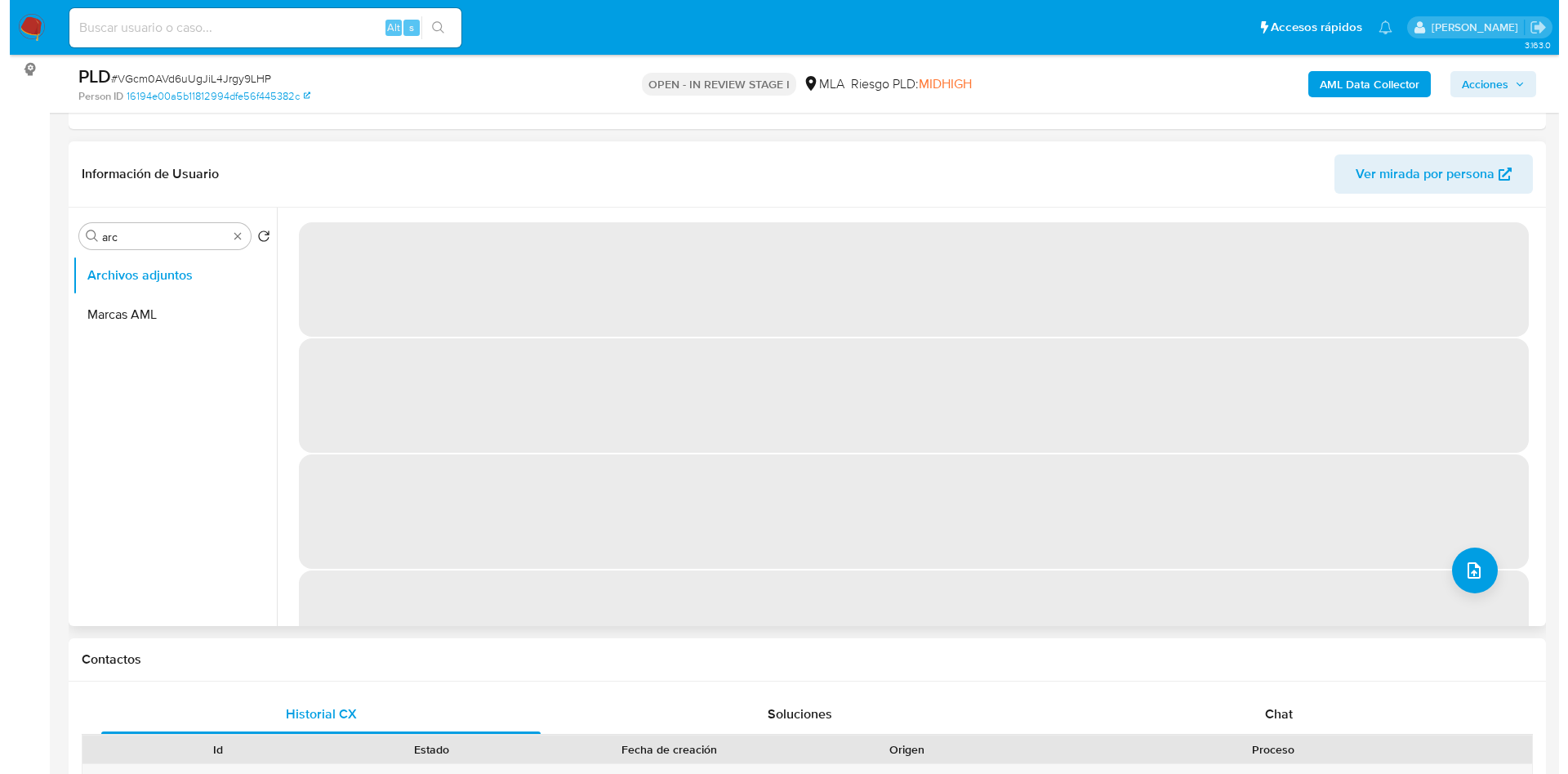
scroll to position [178, 0]
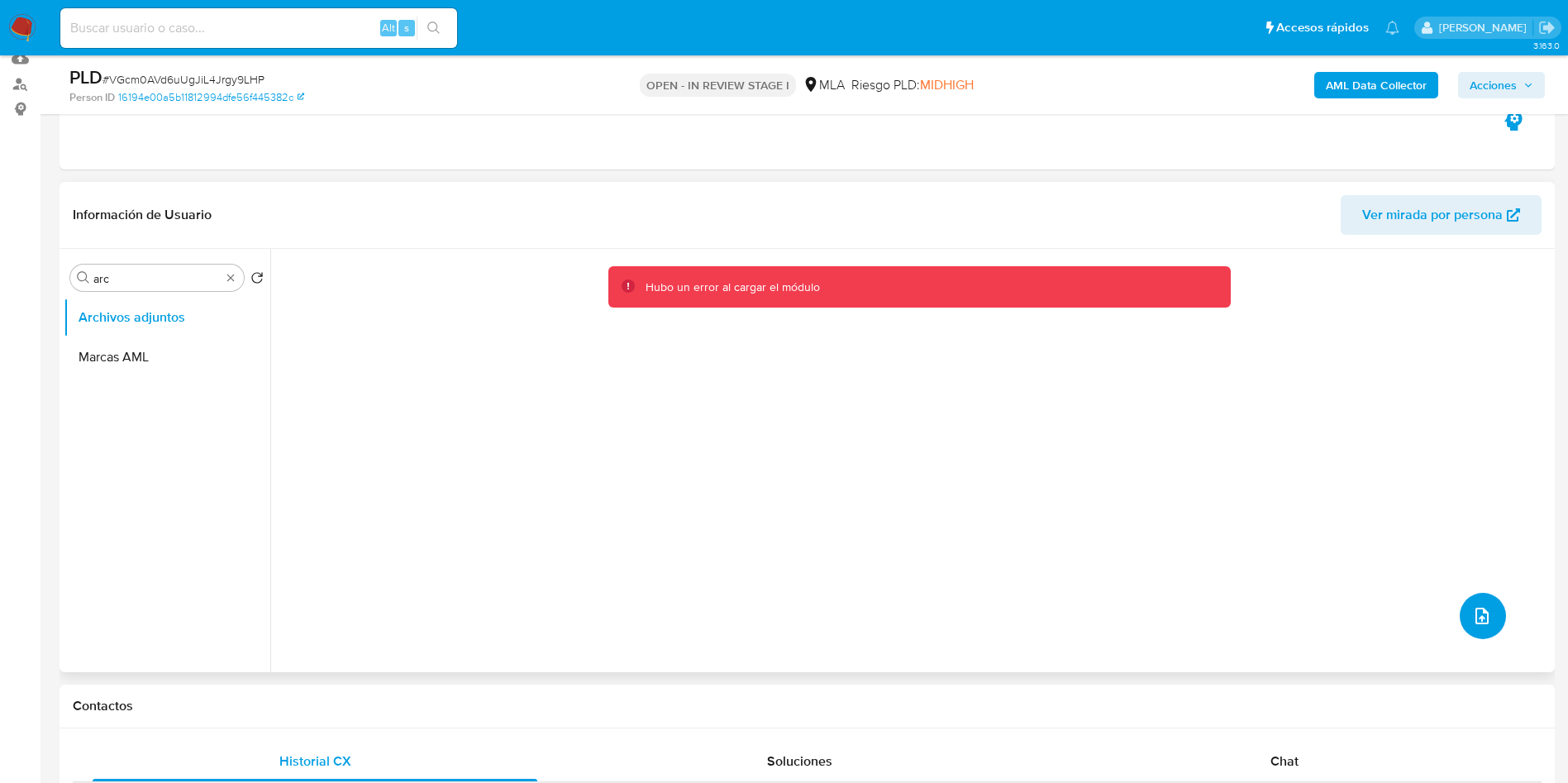
click at [1482, 628] on button "upload-file" at bounding box center [1483, 616] width 47 height 47
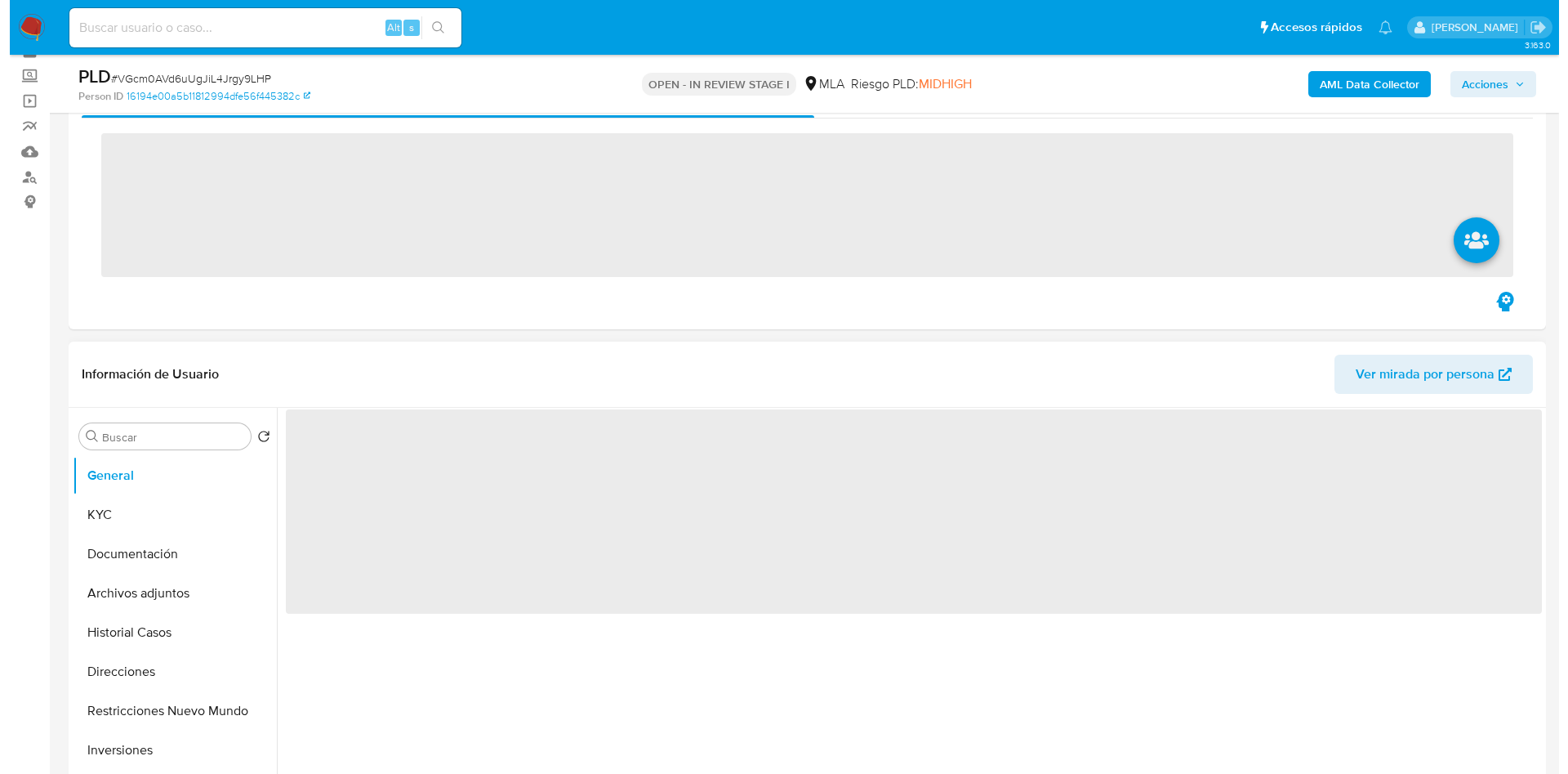
scroll to position [123, 0]
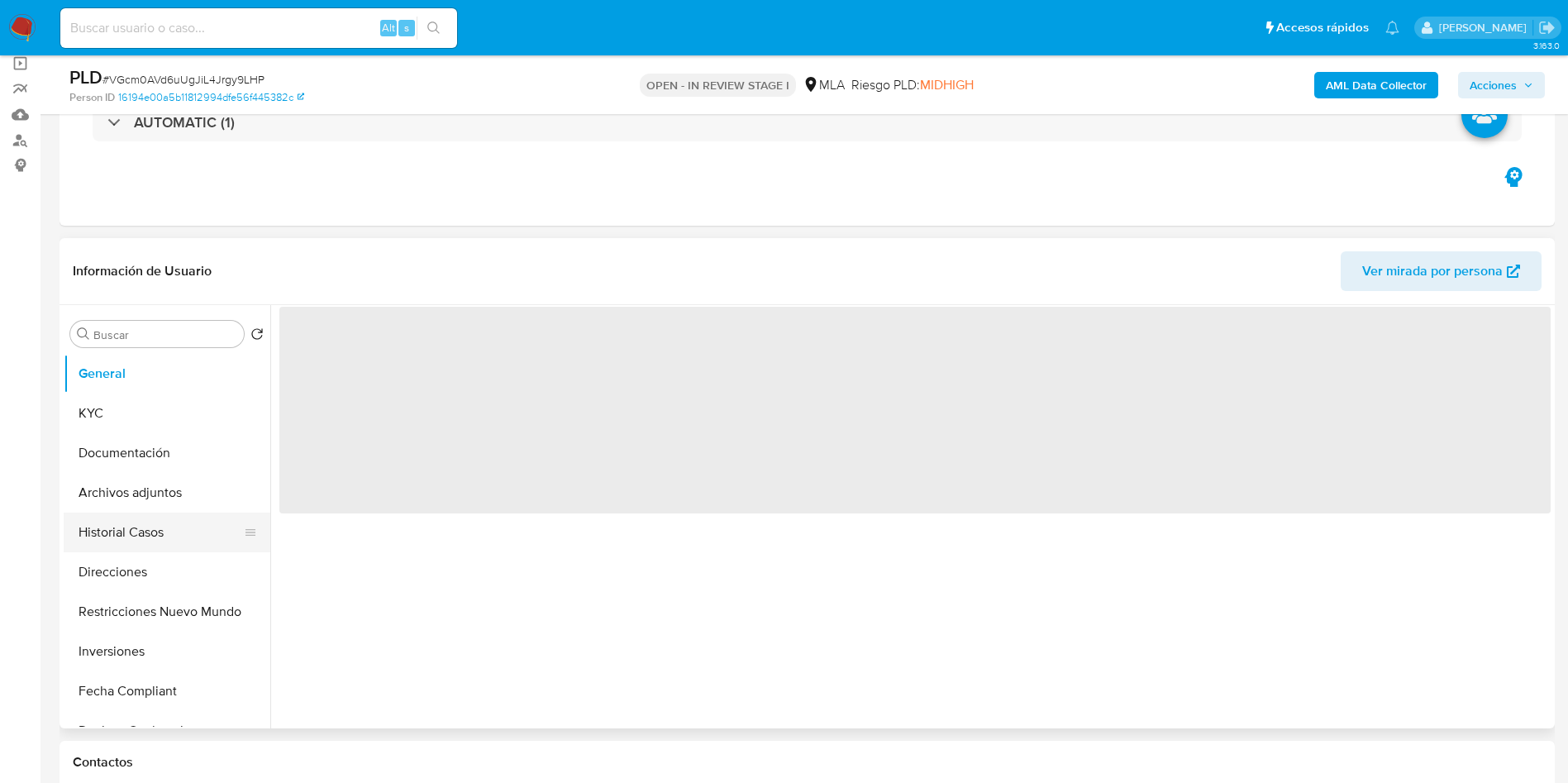
drag, startPoint x: 207, startPoint y: 562, endPoint x: 193, endPoint y: 548, distance: 19.8
click at [202, 558] on button "Direcciones" at bounding box center [166, 572] width 207 height 40
select select "10"
click at [175, 480] on button "Archivos adjuntos" at bounding box center [160, 493] width 193 height 40
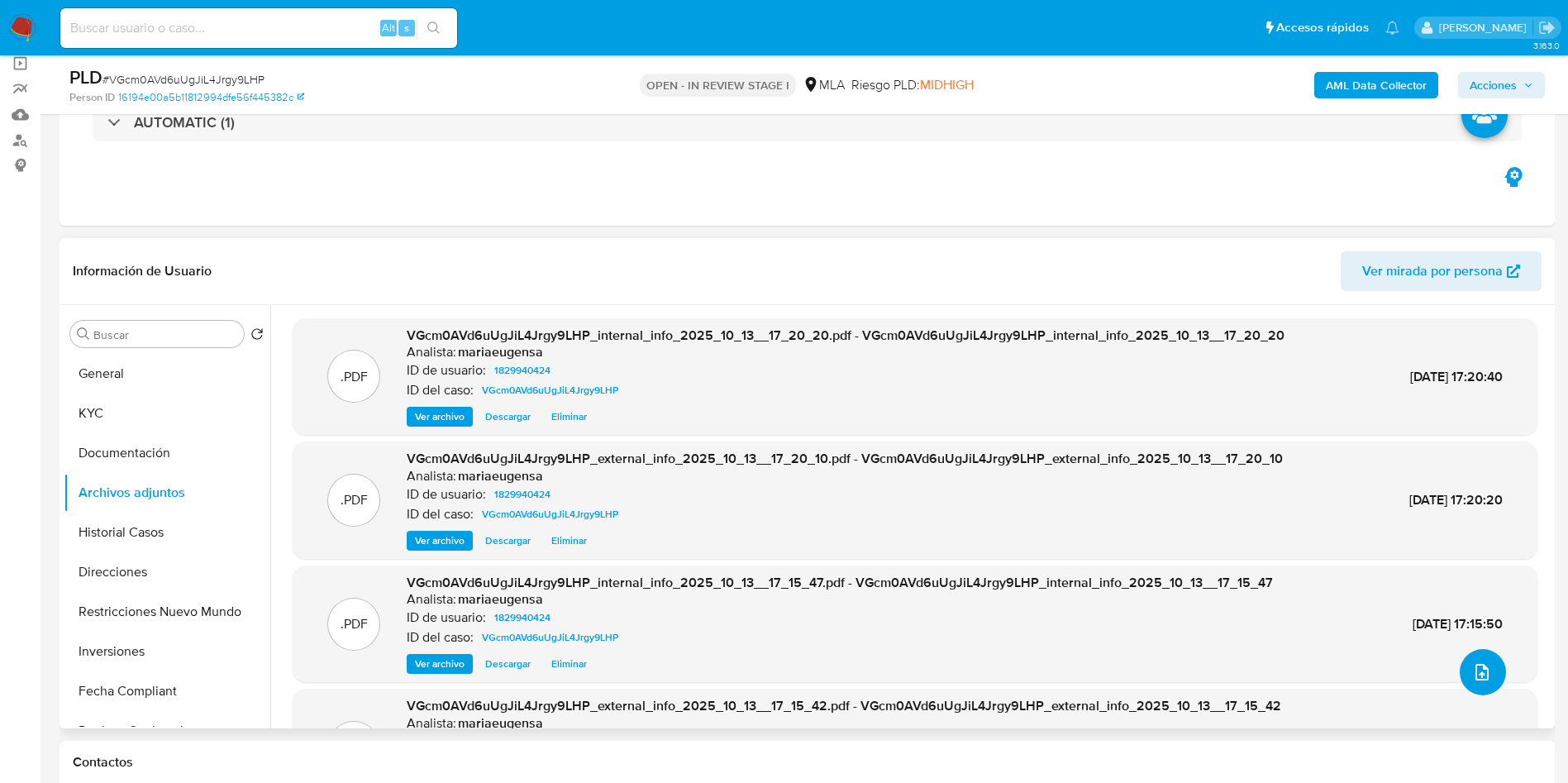
click at [1484, 666] on icon "upload-file" at bounding box center [1482, 672] width 20 height 20
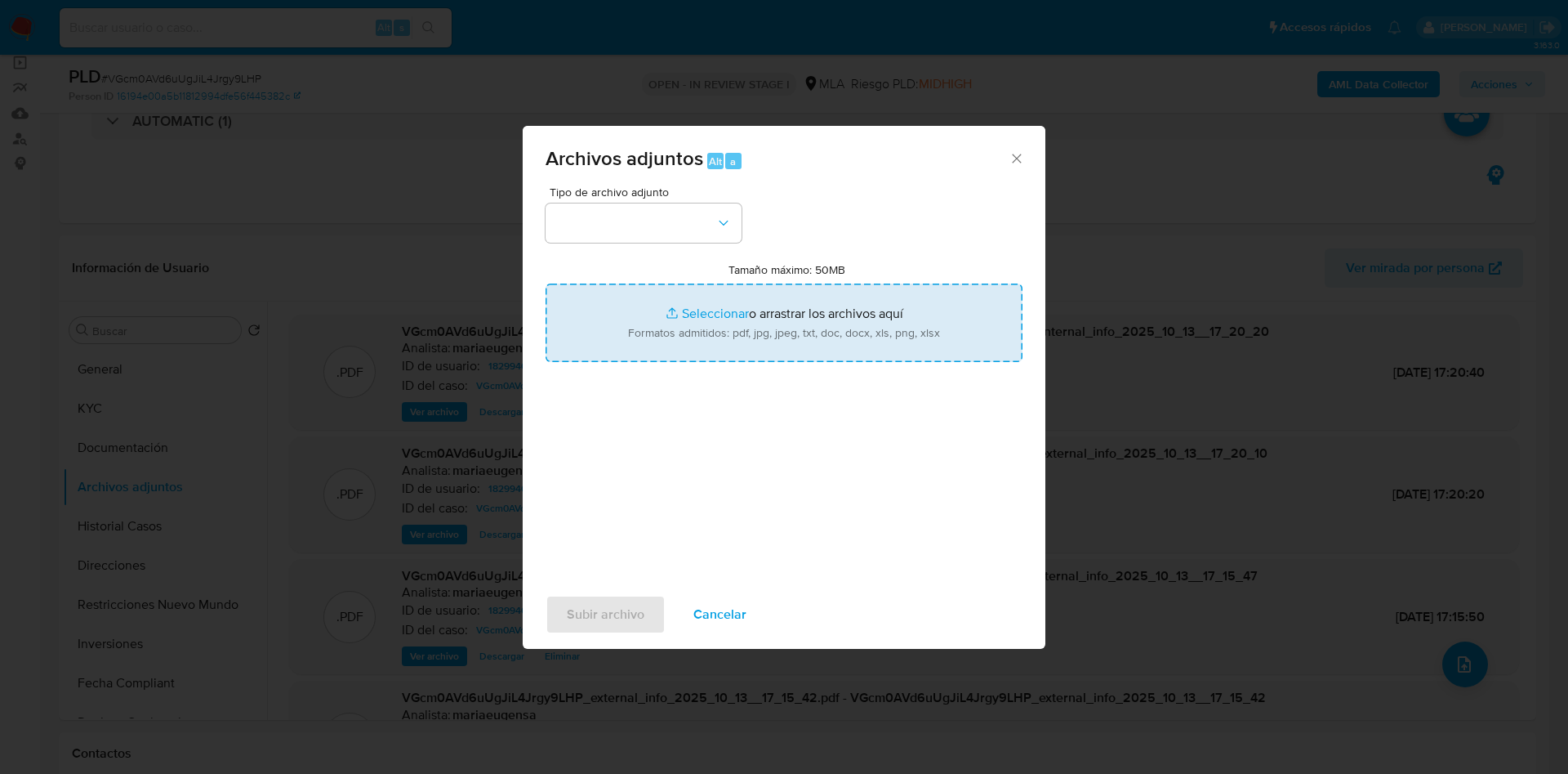
click at [751, 319] on input "Tamaño máximo: 50MB Seleccionar archivos" at bounding box center [784, 323] width 477 height 78
click at [789, 304] on input "Tamaño máximo: 50MB Seleccionar archivos" at bounding box center [784, 323] width 477 height 78
type input "C:\fakepath\Caselog VGcm0AVd6uUgJiL4Jrgy9LHP_2025_09_17_09_41_36.docx"
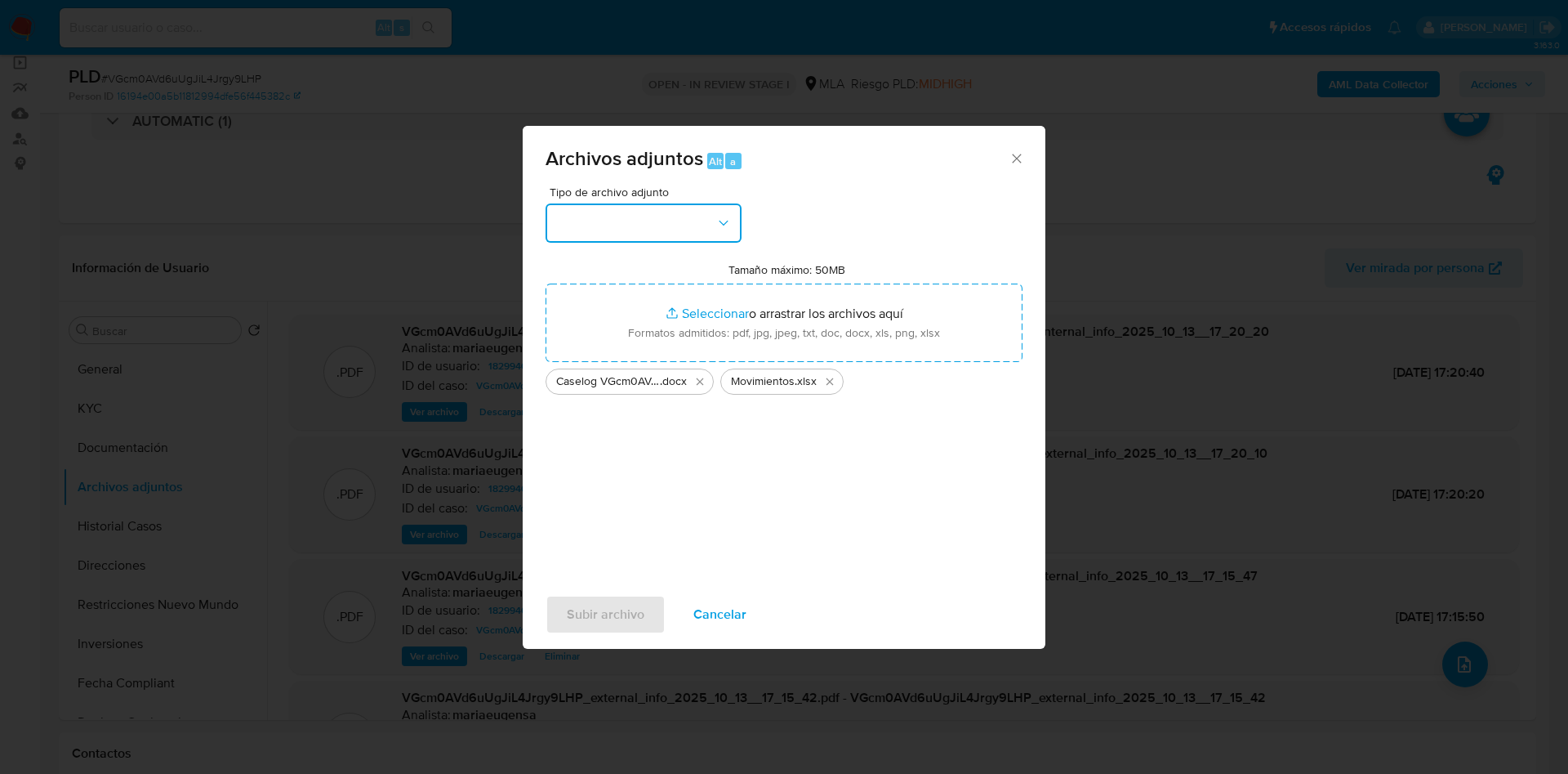
click at [685, 216] on button "button" at bounding box center [644, 223] width 196 height 39
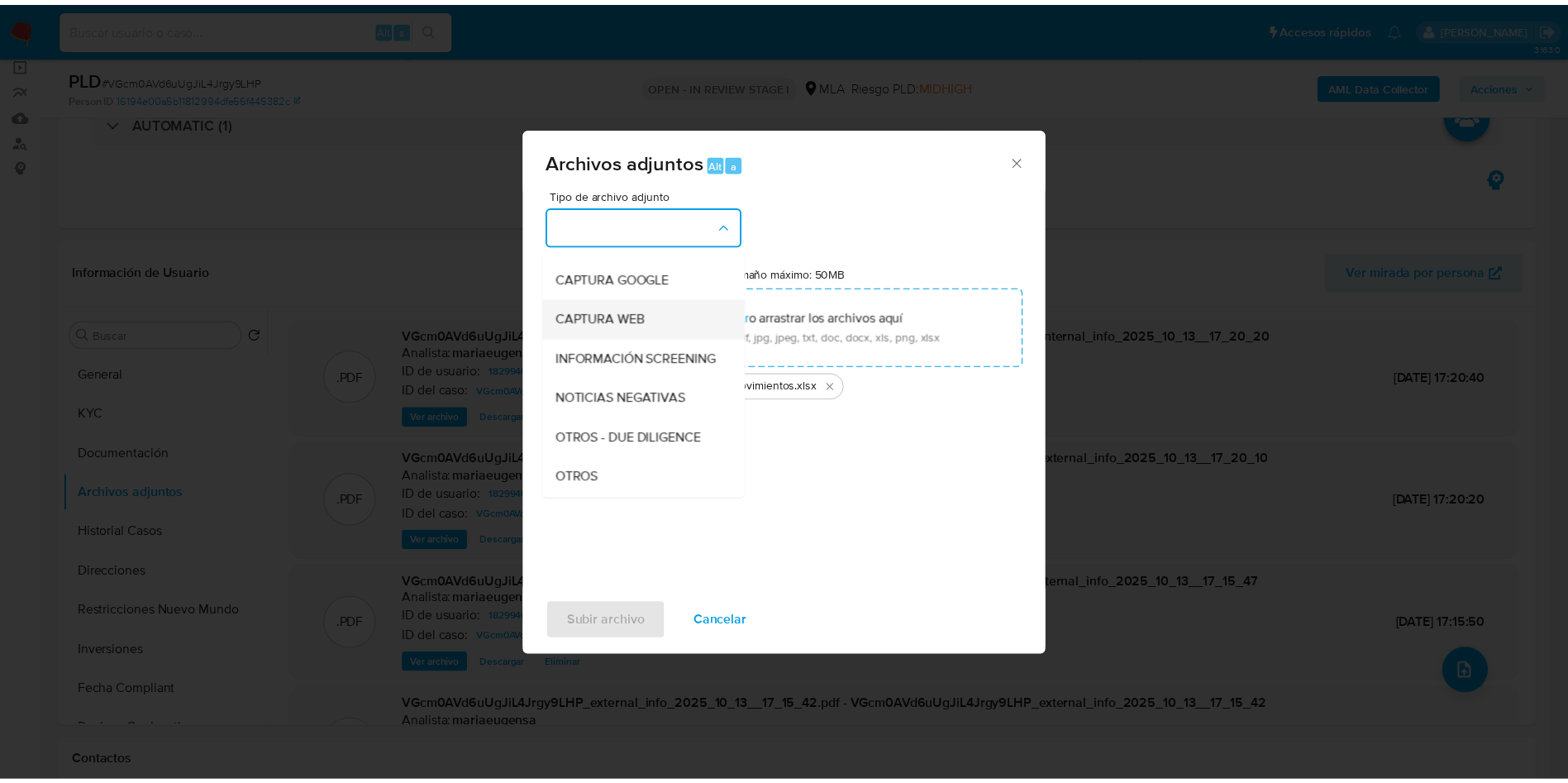
scroll to position [248, 0]
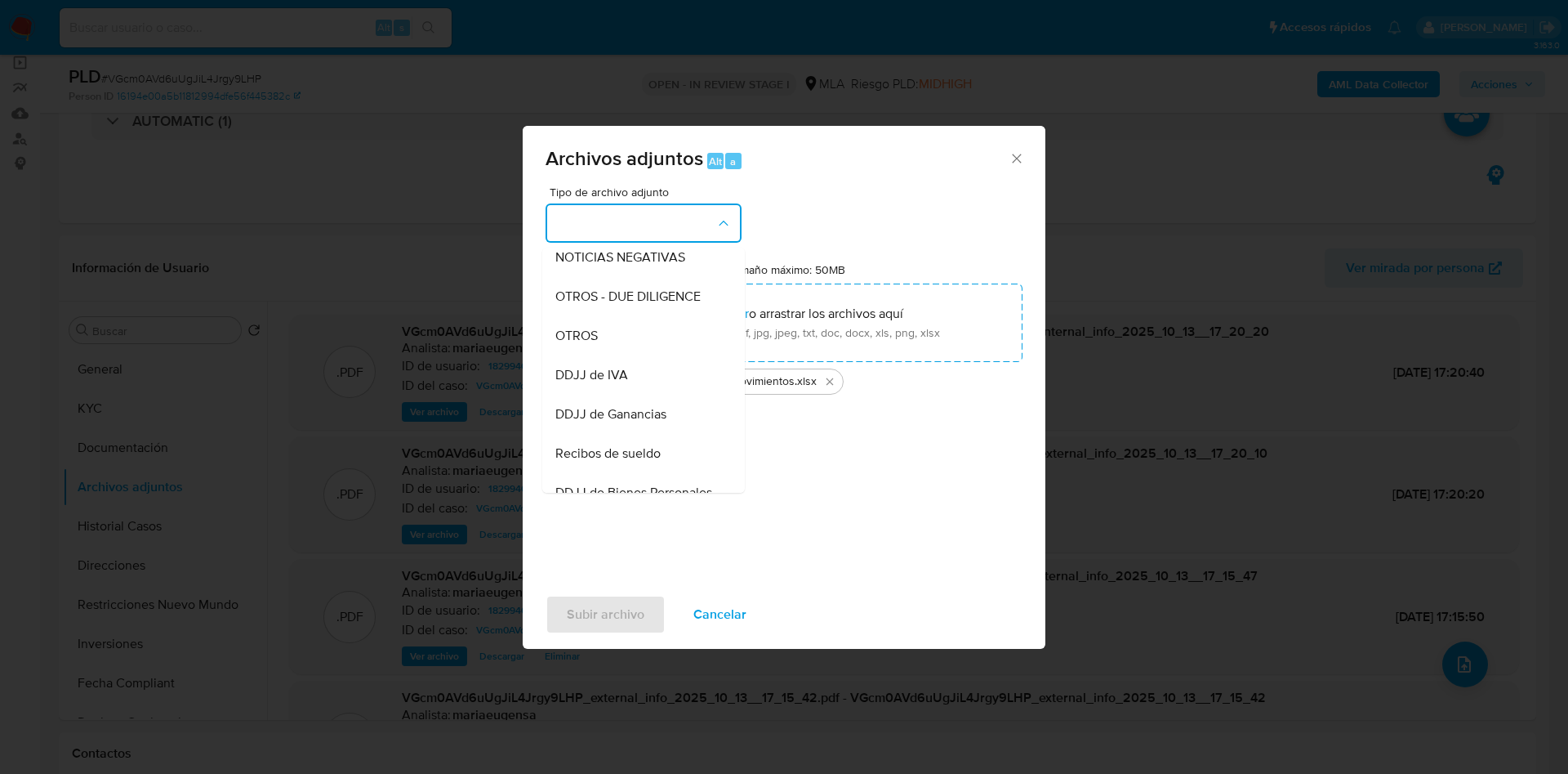
drag, startPoint x: 588, startPoint y: 353, endPoint x: 594, endPoint y: 430, distance: 77.2
click at [588, 344] on span "OTROS" at bounding box center [576, 336] width 43 height 17
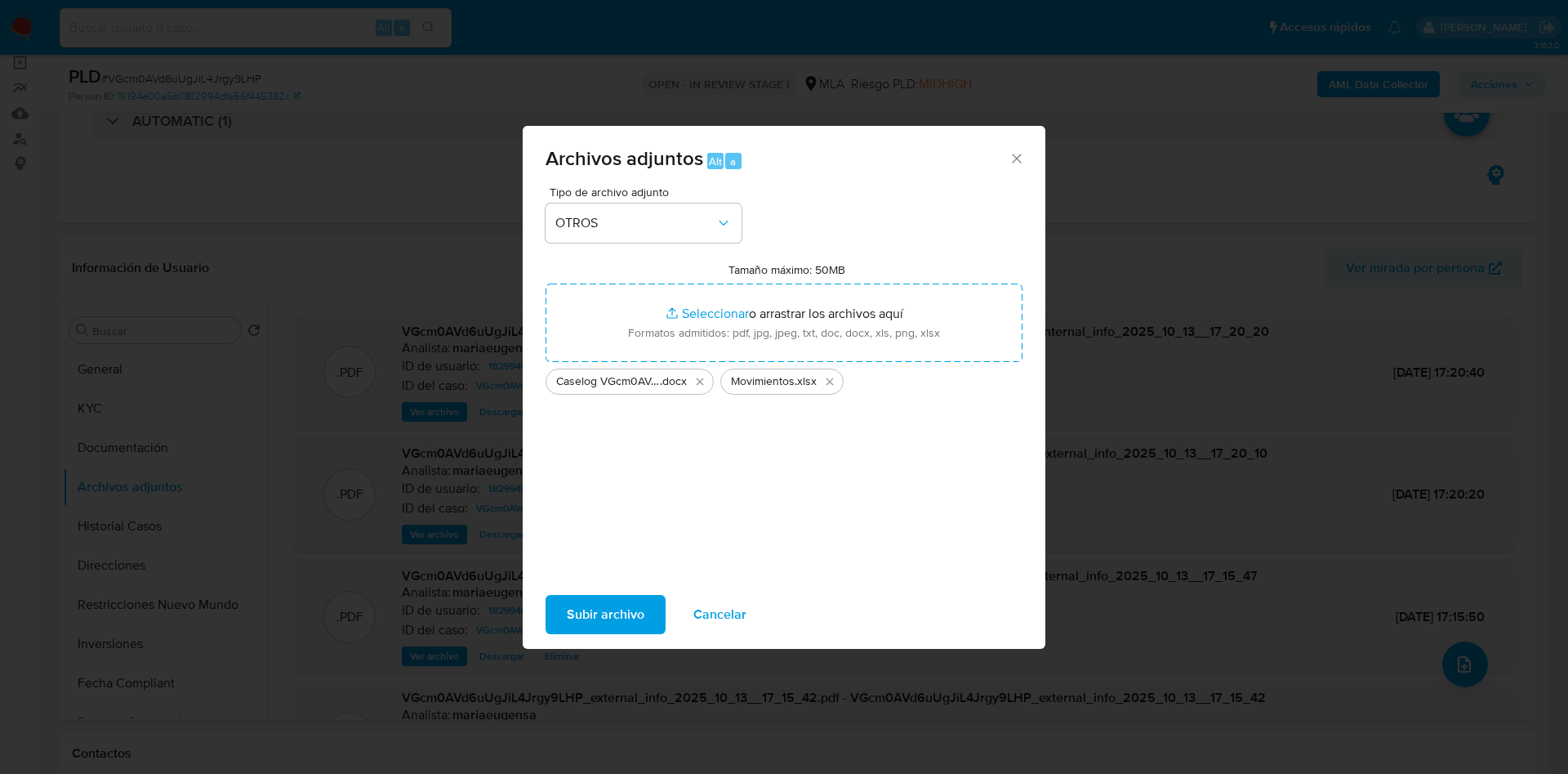
click at [611, 611] on span "Subir archivo" at bounding box center [605, 614] width 77 height 36
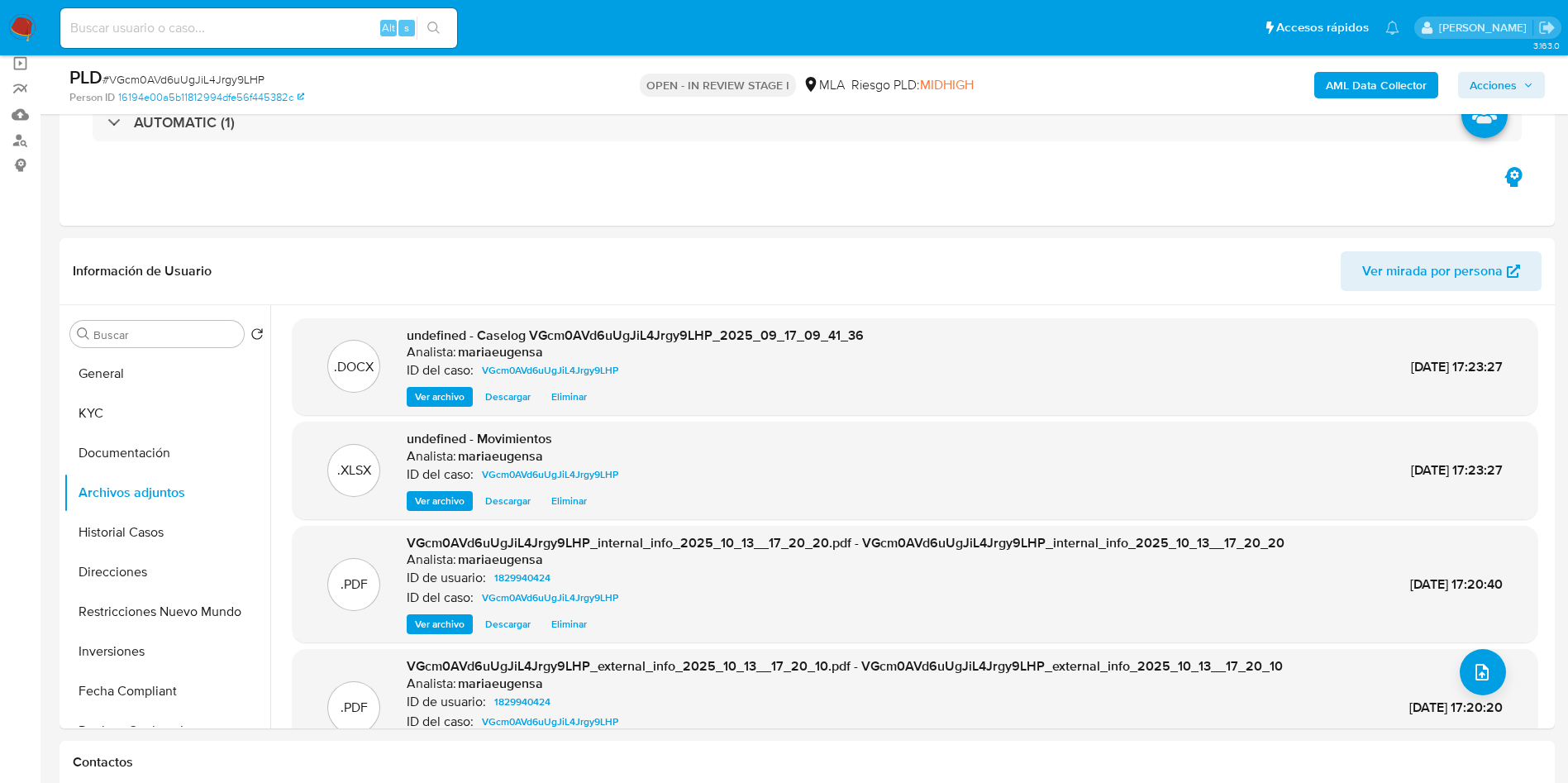
drag, startPoint x: 1482, startPoint y: 89, endPoint x: 1470, endPoint y: 95, distance: 13.4
click at [1470, 95] on span "Acciones" at bounding box center [1493, 85] width 47 height 26
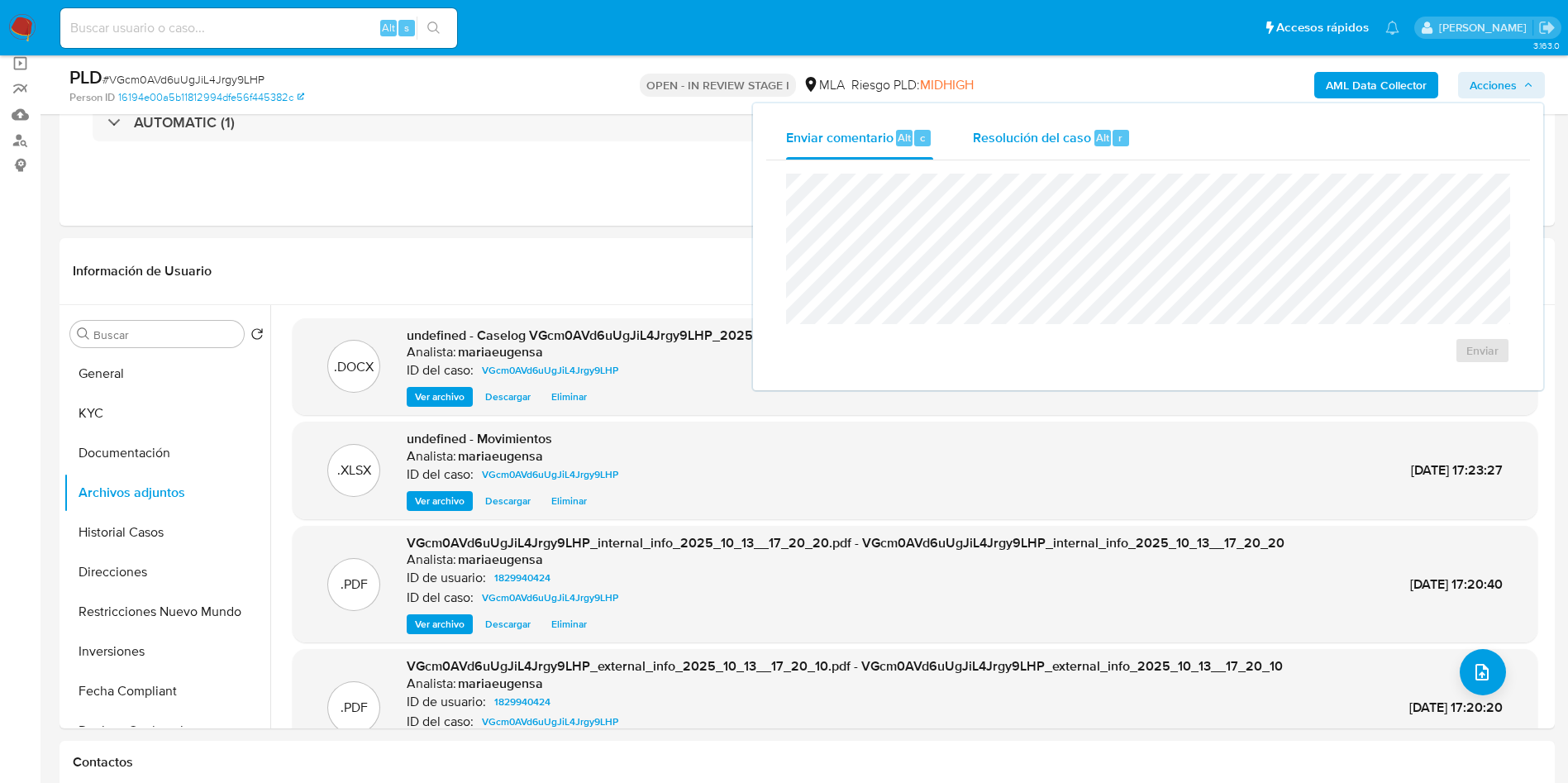
click at [1055, 120] on div "Resolución del caso Alt r" at bounding box center [1051, 138] width 157 height 43
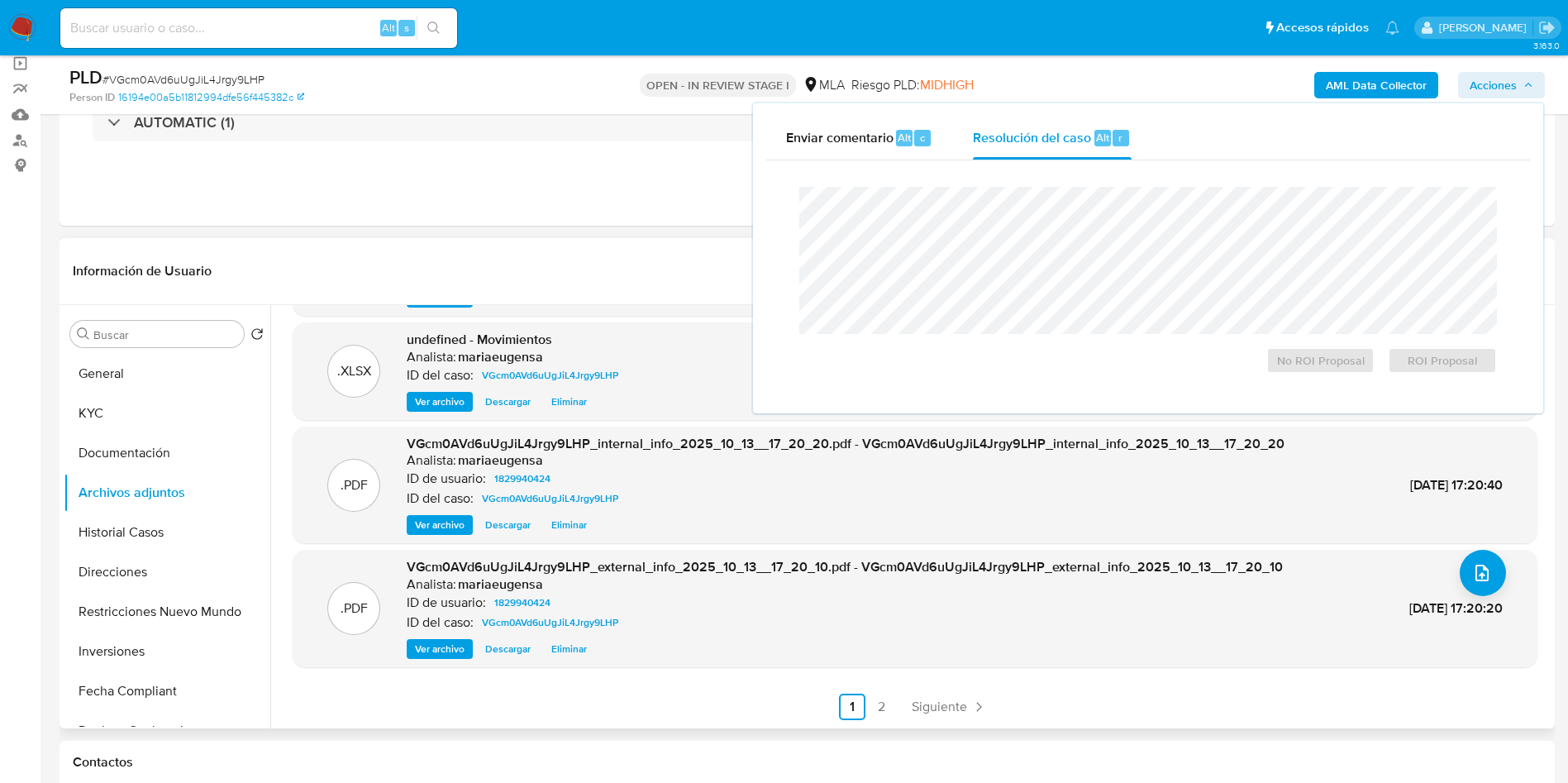
scroll to position [372, 0]
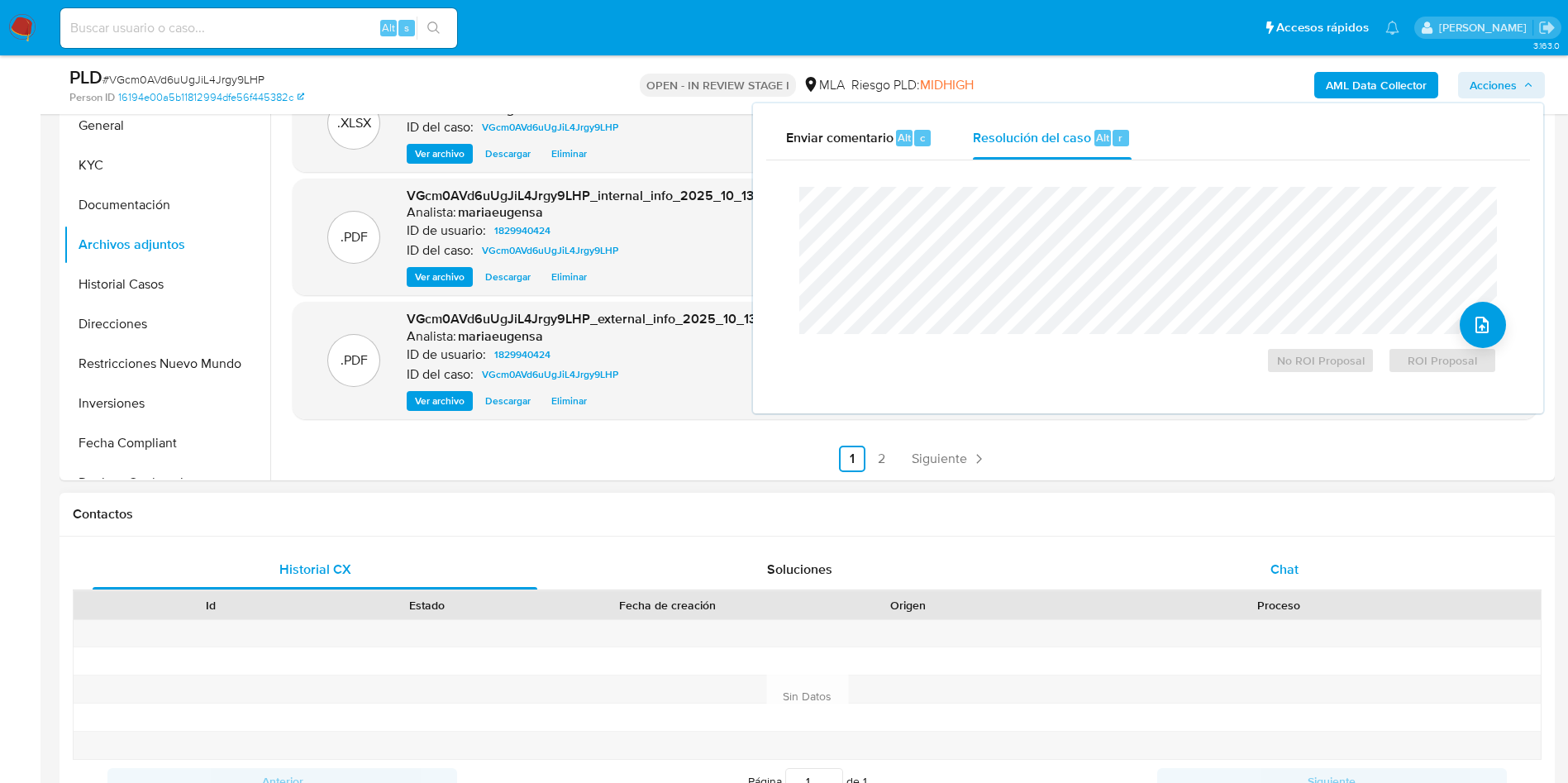
click at [1318, 560] on div "Chat" at bounding box center [1285, 569] width 445 height 40
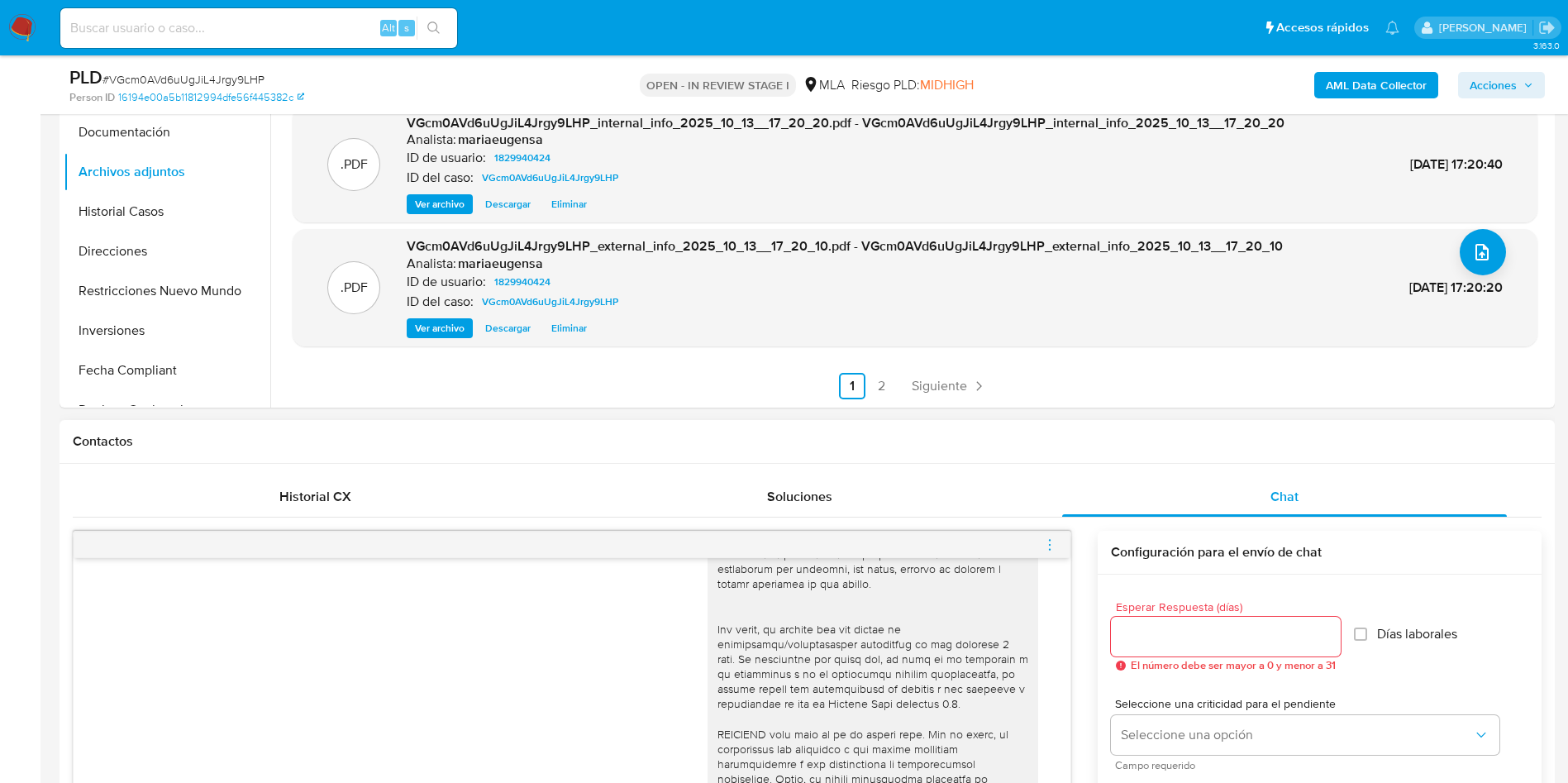
scroll to position [496, 0]
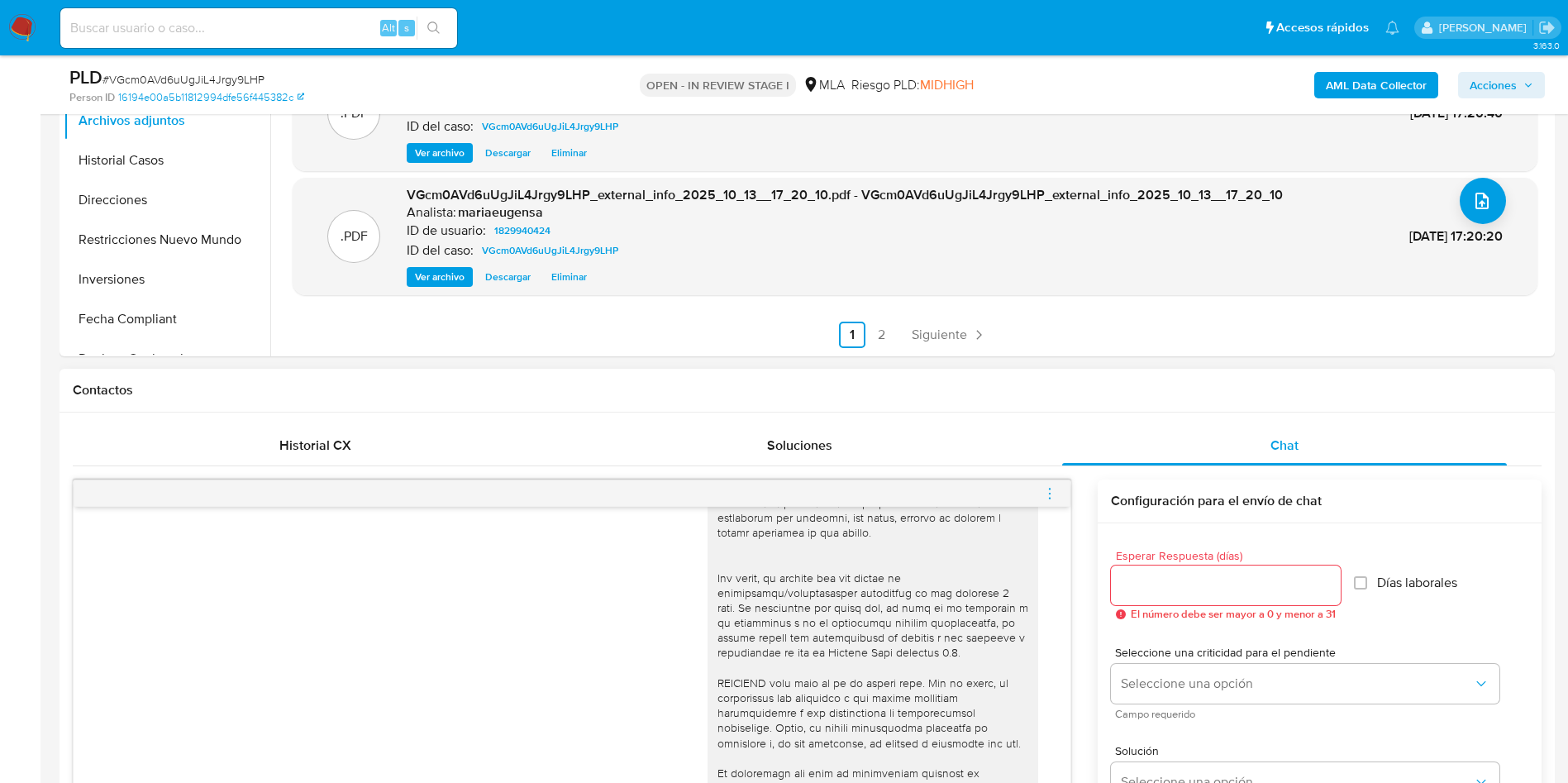
click at [1047, 479] on span "menu-action" at bounding box center [1049, 493] width 15 height 40
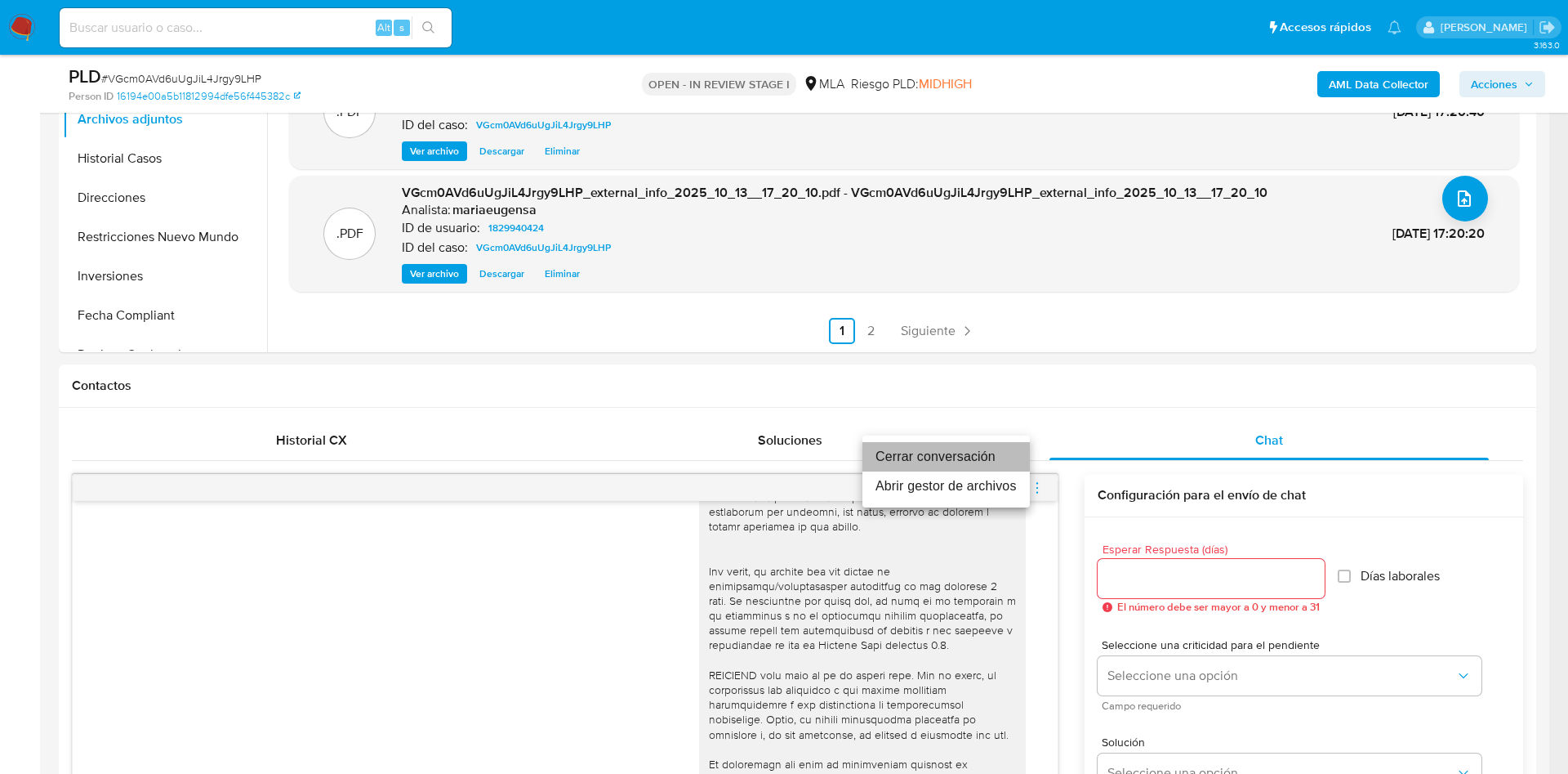
drag, startPoint x: 973, startPoint y: 443, endPoint x: 970, endPoint y: 468, distance: 25.2
click at [973, 442] on li "Cerrar conversación" at bounding box center [946, 457] width 168 height 30
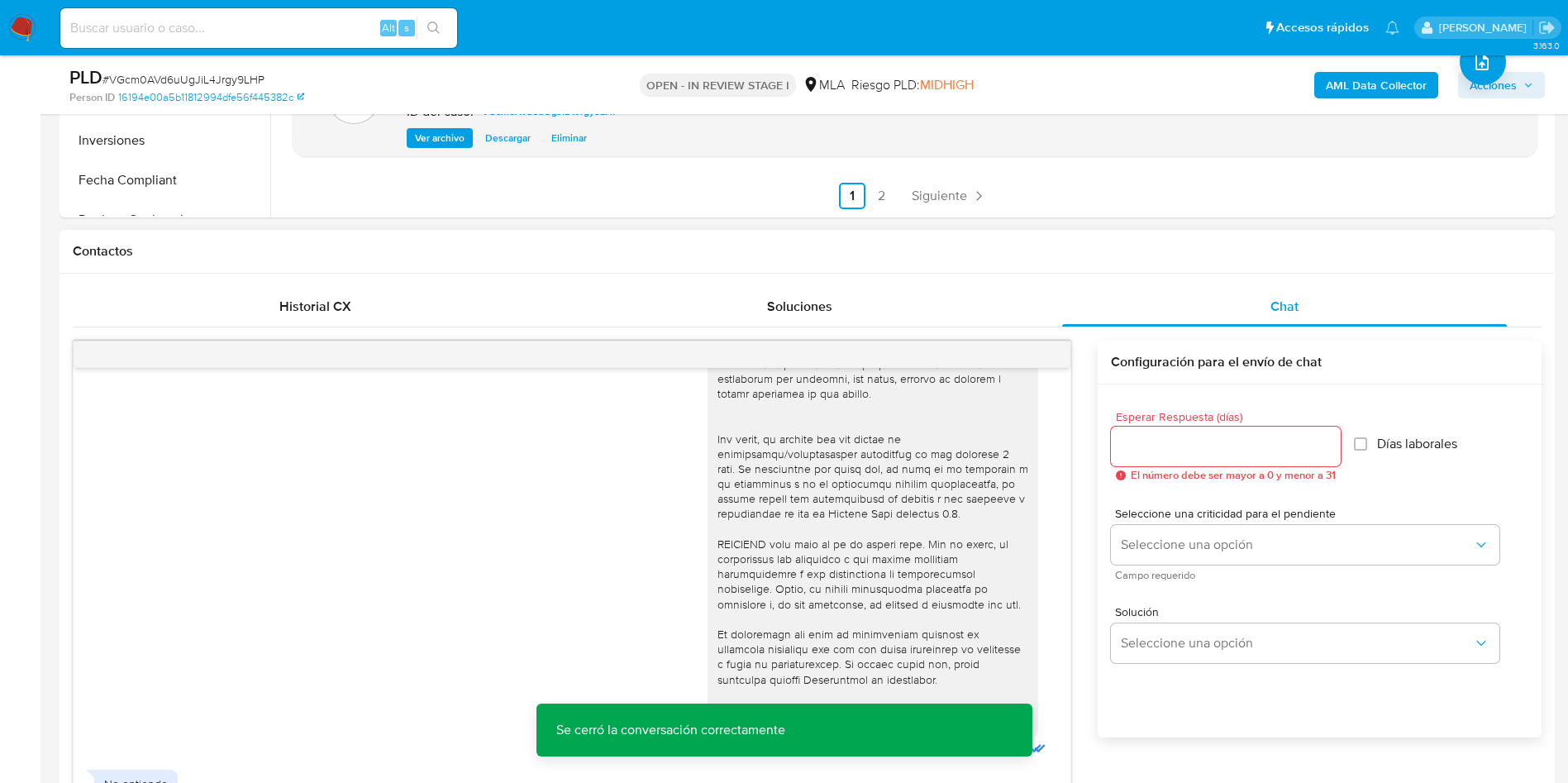
scroll to position [868, 0]
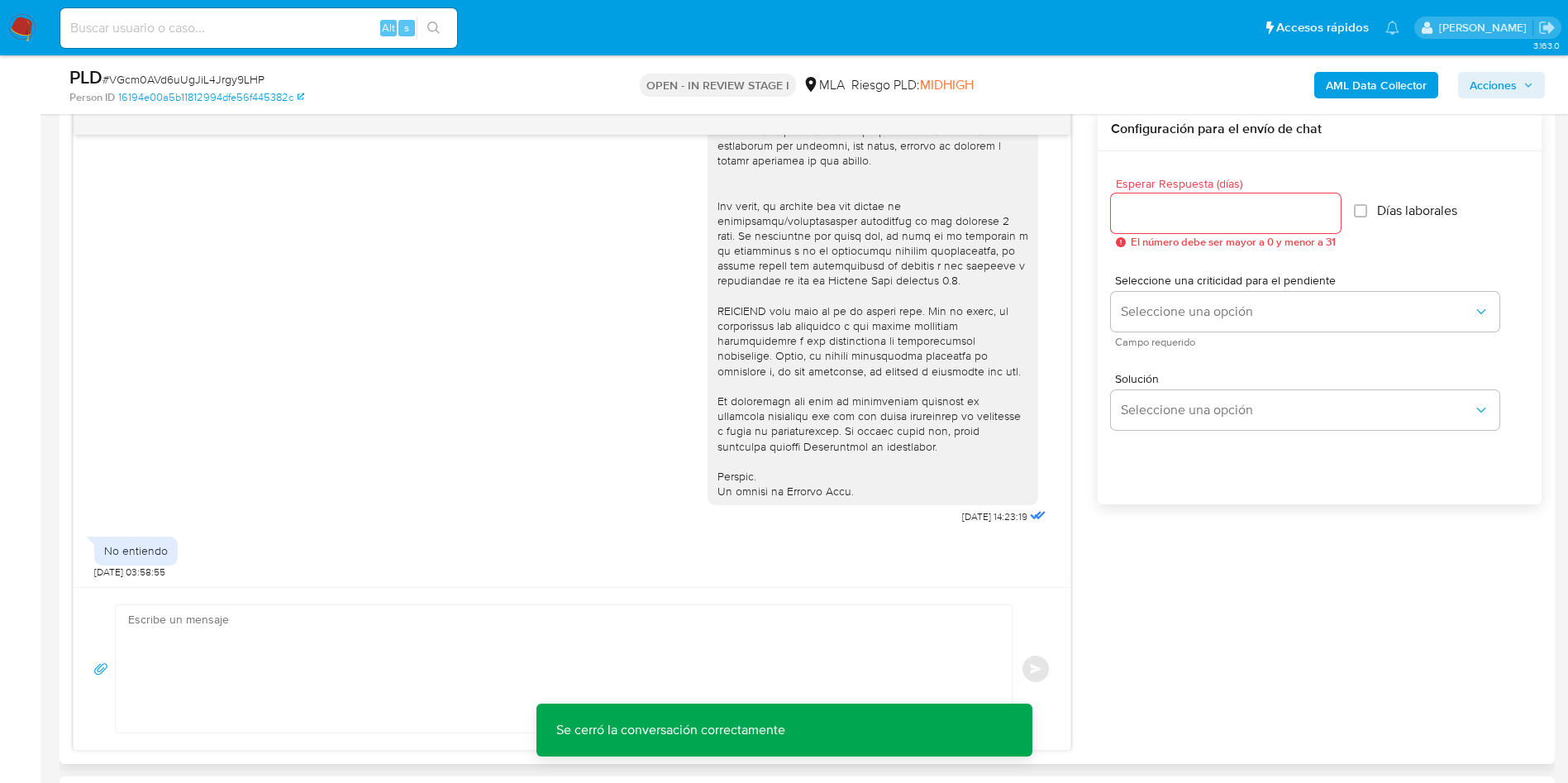
click at [355, 662] on textarea at bounding box center [559, 669] width 863 height 128
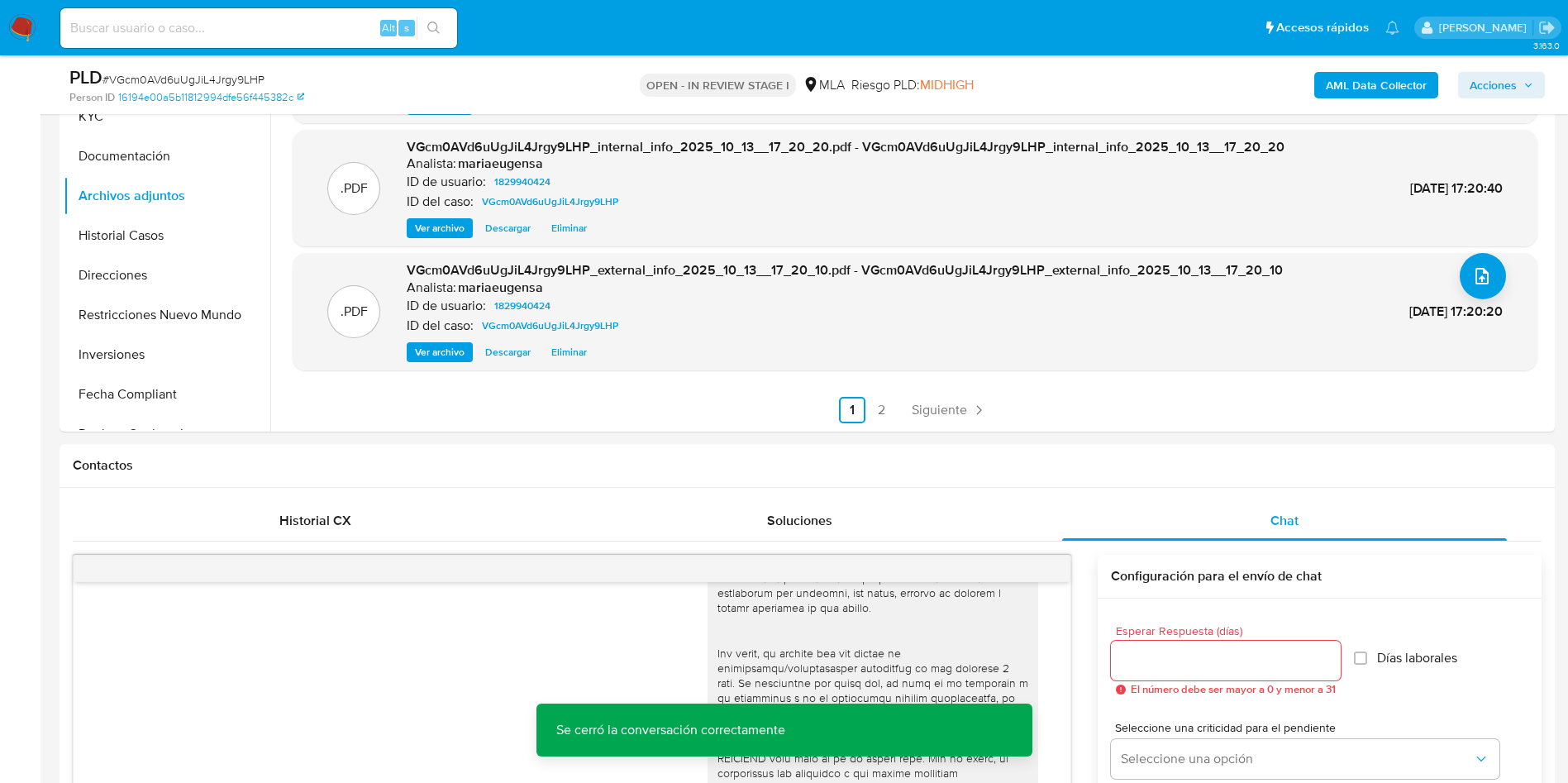
scroll to position [157, 0]
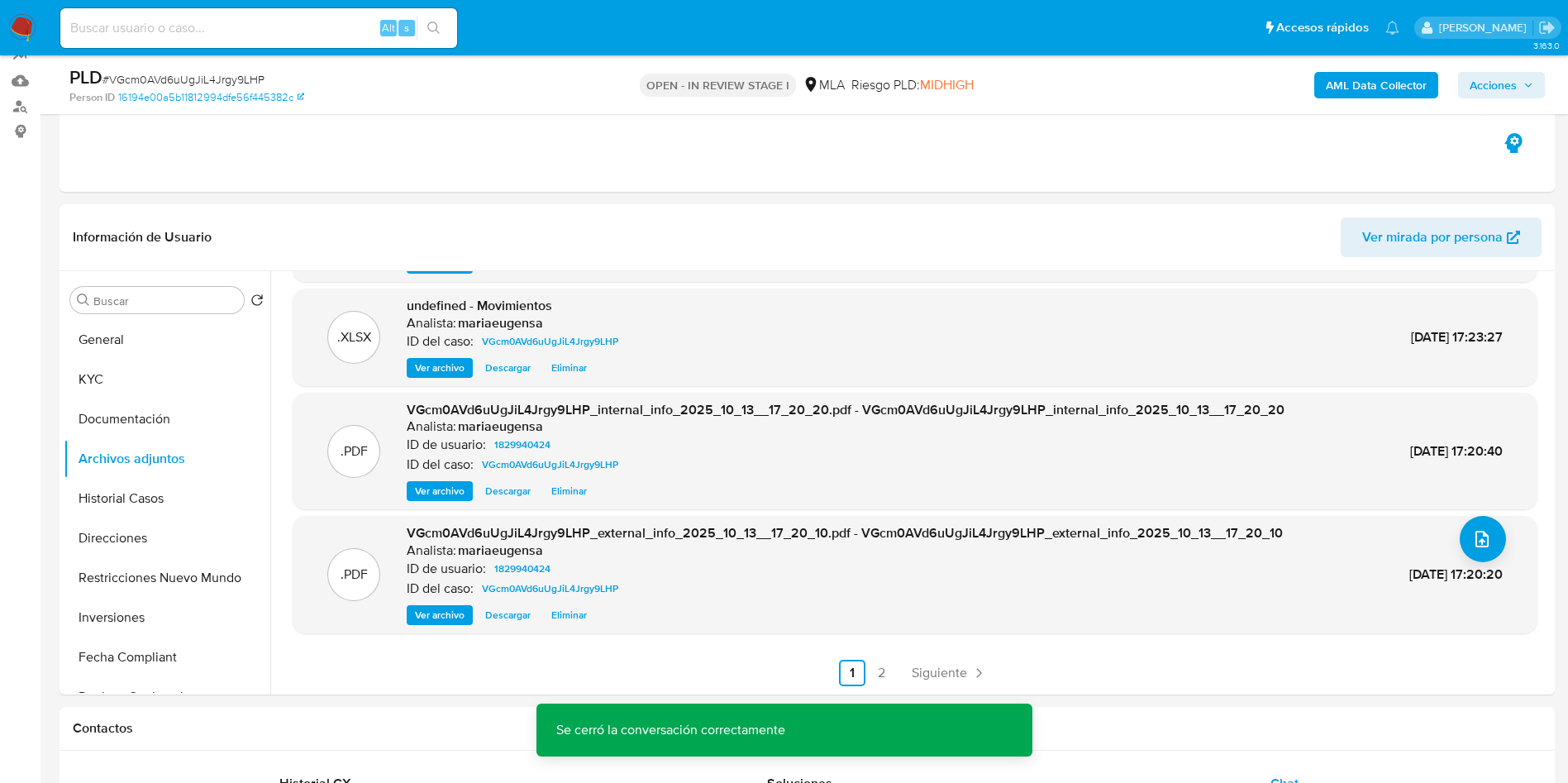
click at [1517, 88] on span "Acciones" at bounding box center [1501, 85] width 63 height 23
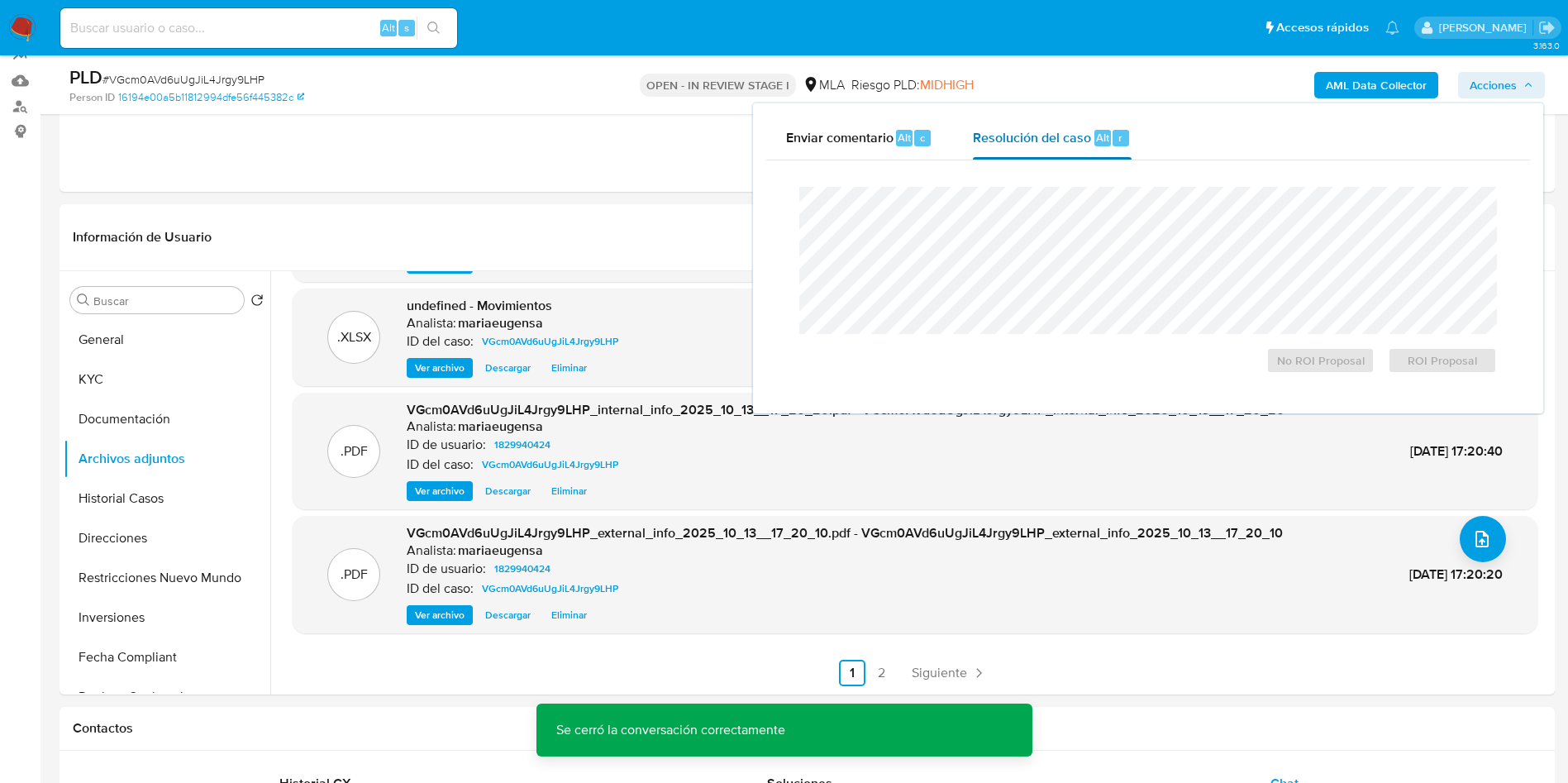
click at [1073, 128] on span "Resolución del caso" at bounding box center [1032, 137] width 118 height 19
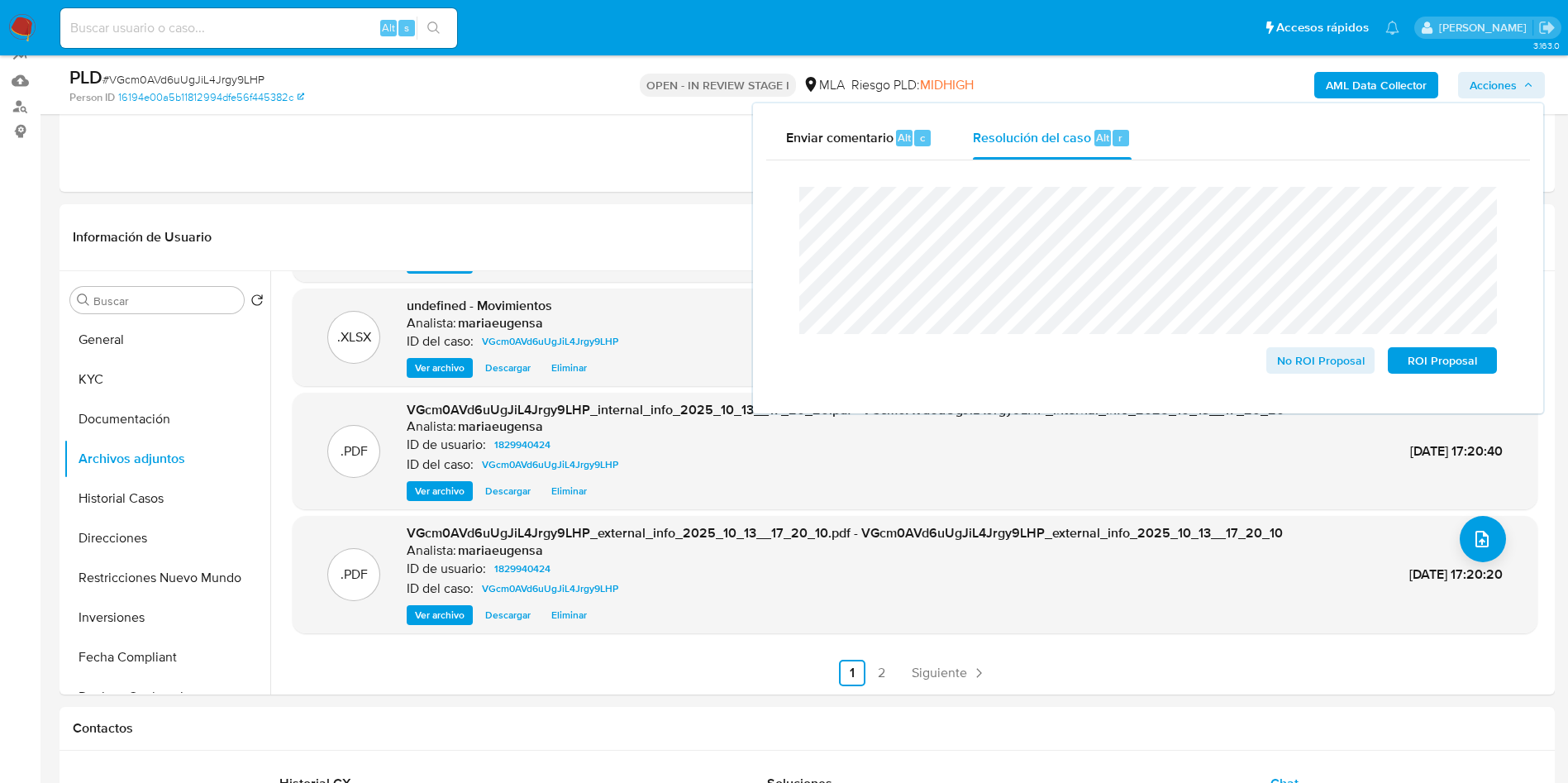
click at [756, 210] on div "Enviar comentario Alt c Resolución del caso Alt r Cierre de caso No ROI Proposa…" at bounding box center [1148, 258] width 790 height 310
click at [1317, 358] on span "No ROI Proposal" at bounding box center [1321, 361] width 86 height 23
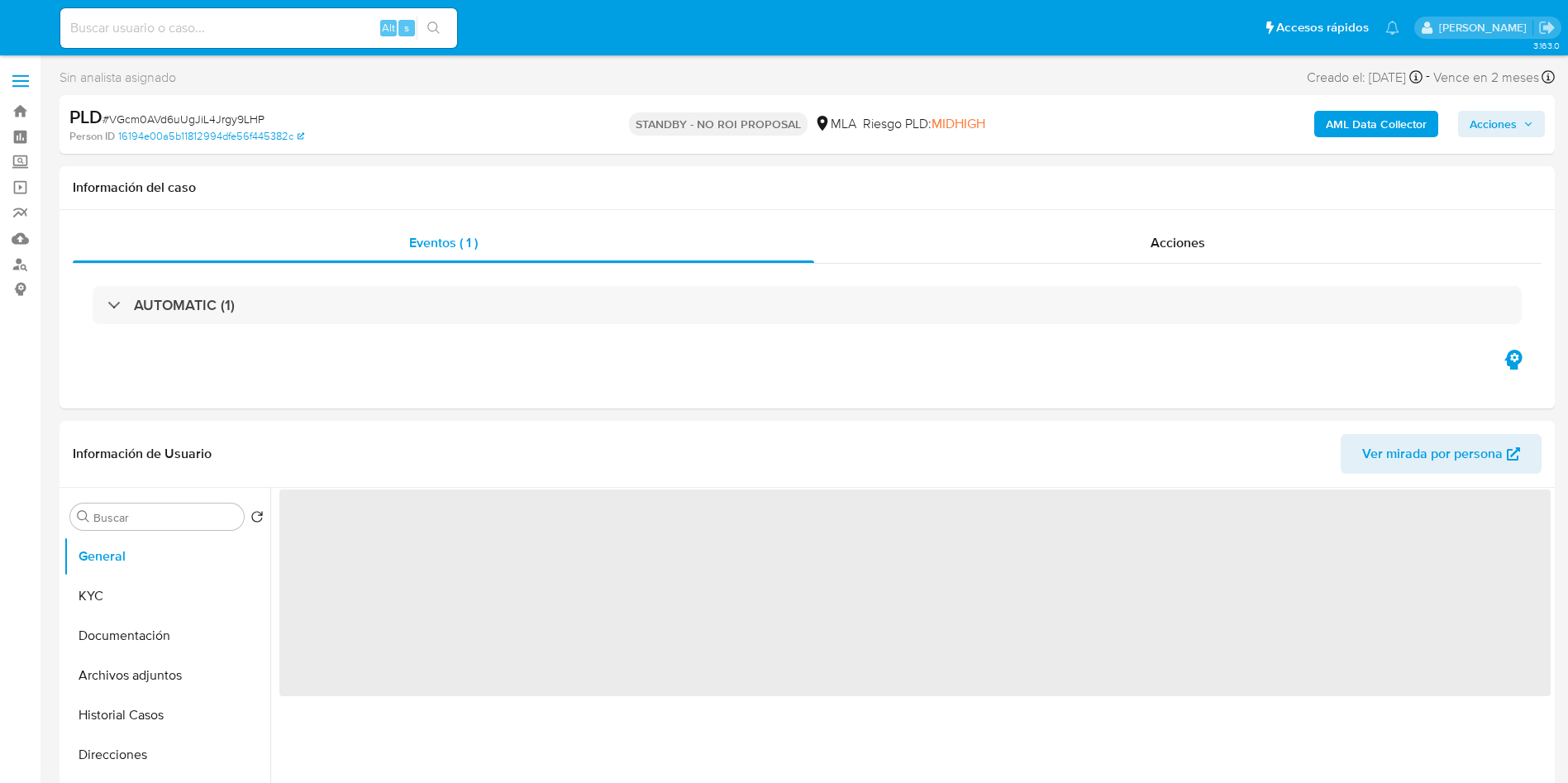
select select "10"
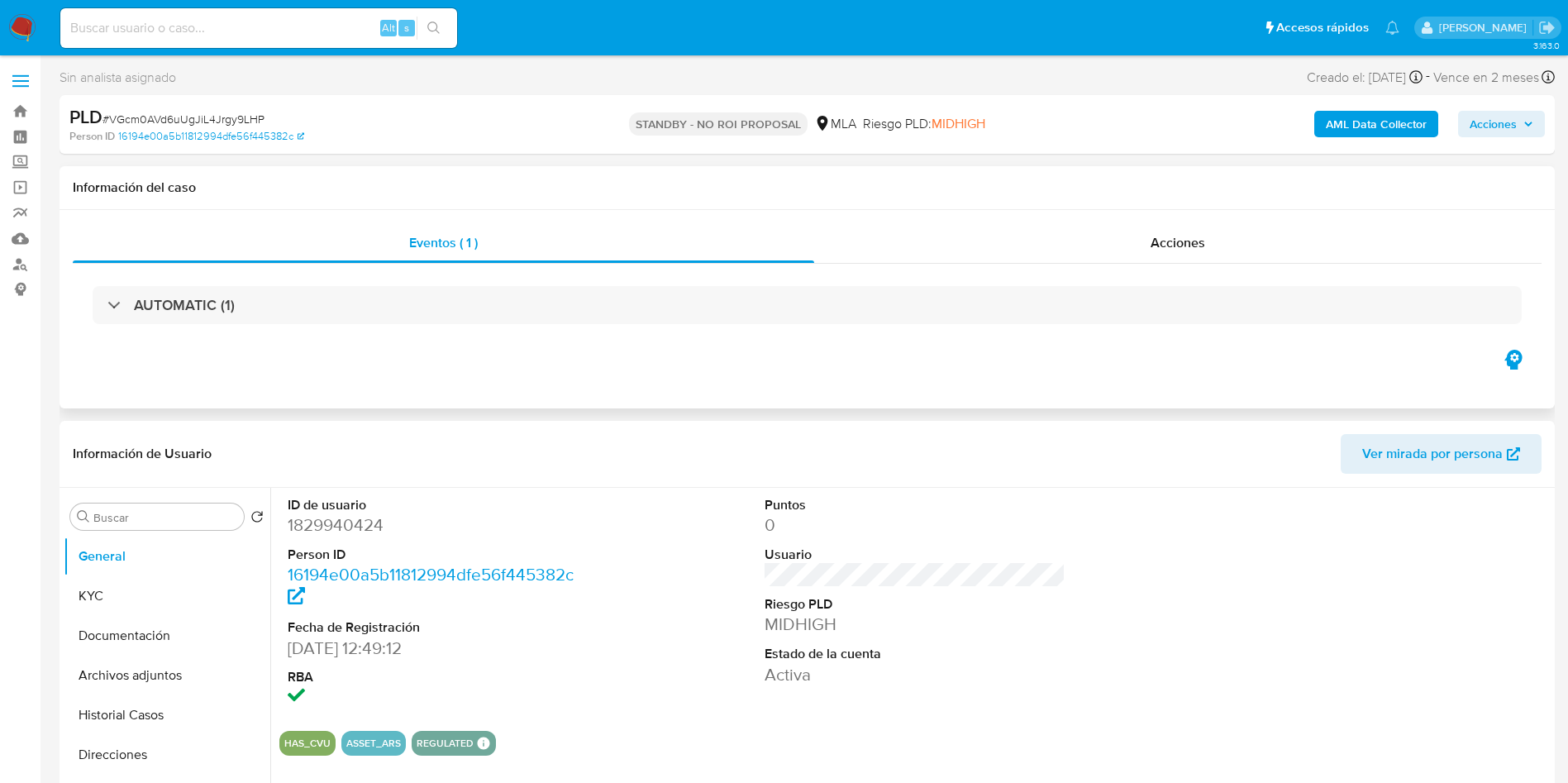
click at [352, 377] on div "Eventos ( 1 ) Acciones AUTOMATIC (1)" at bounding box center [807, 310] width 1495 height 199
click at [142, 515] on input "Buscar" at bounding box center [165, 517] width 144 height 15
type input "arc"
click at [146, 587] on button "Archivos adjuntos" at bounding box center [160, 596] width 193 height 40
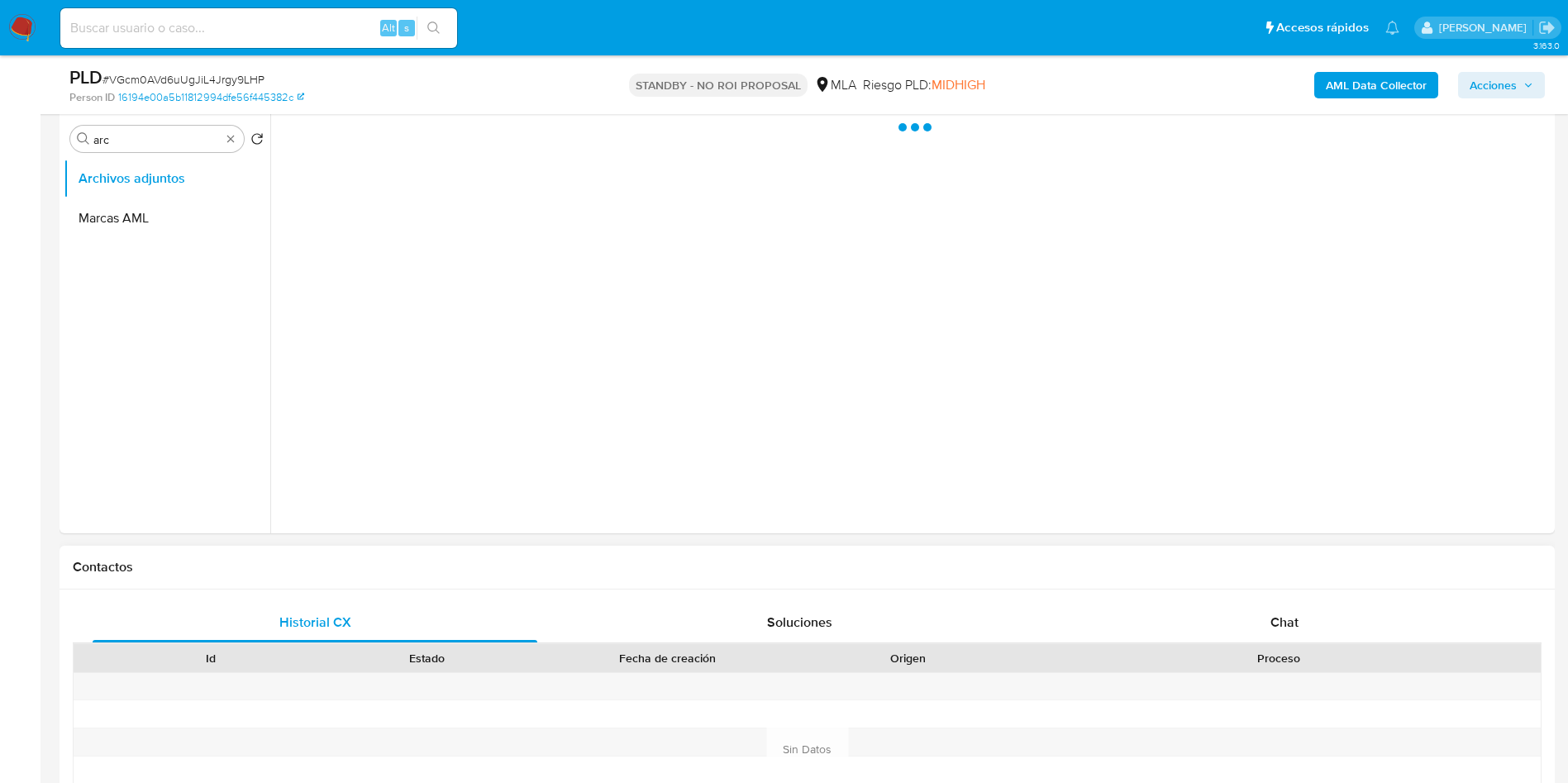
scroll to position [496, 0]
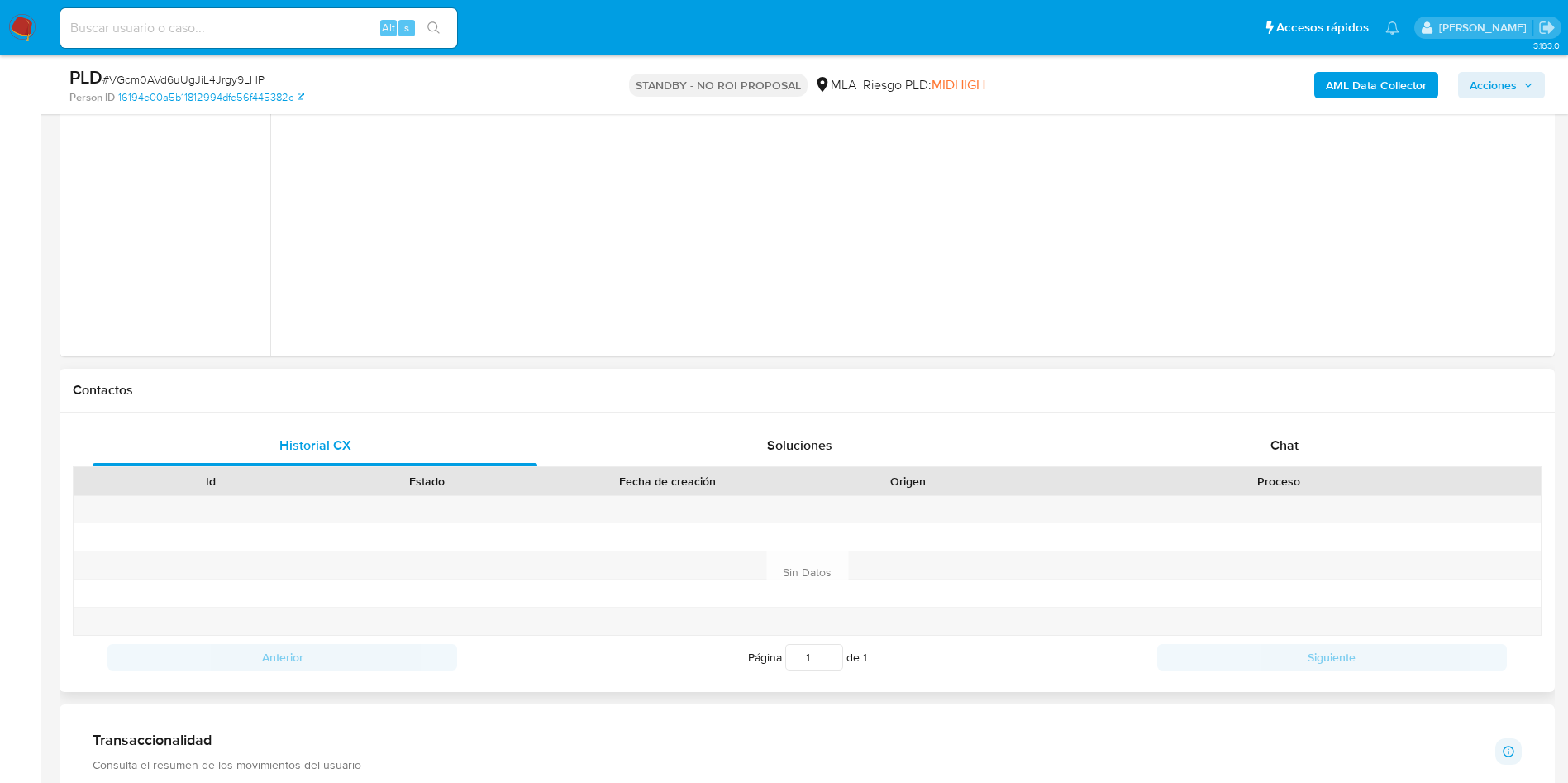
drag, startPoint x: 1269, startPoint y: 443, endPoint x: 1240, endPoint y: 469, distance: 38.9
click at [1269, 444] on div "Chat" at bounding box center [1285, 445] width 445 height 40
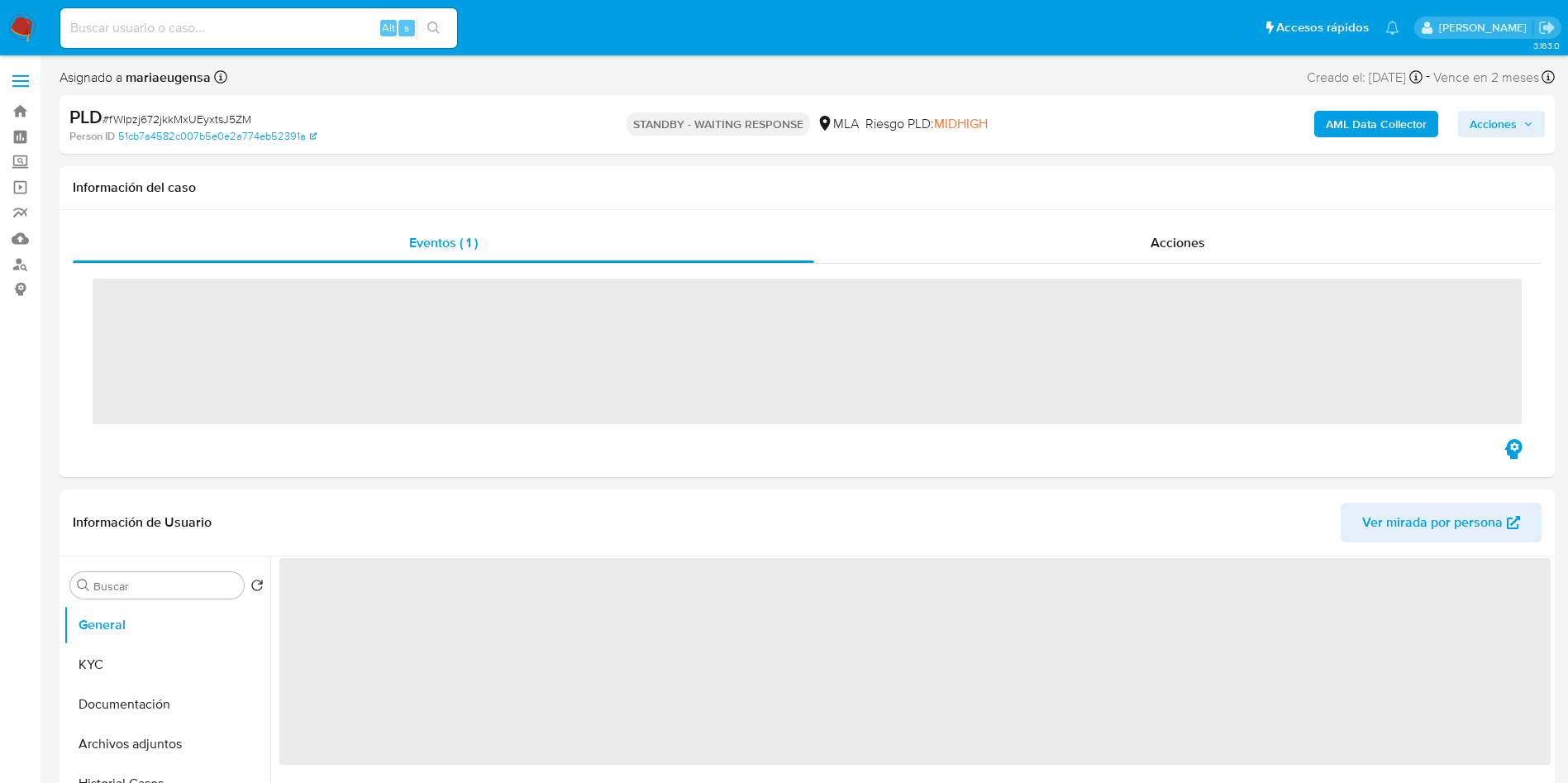
select select "10"
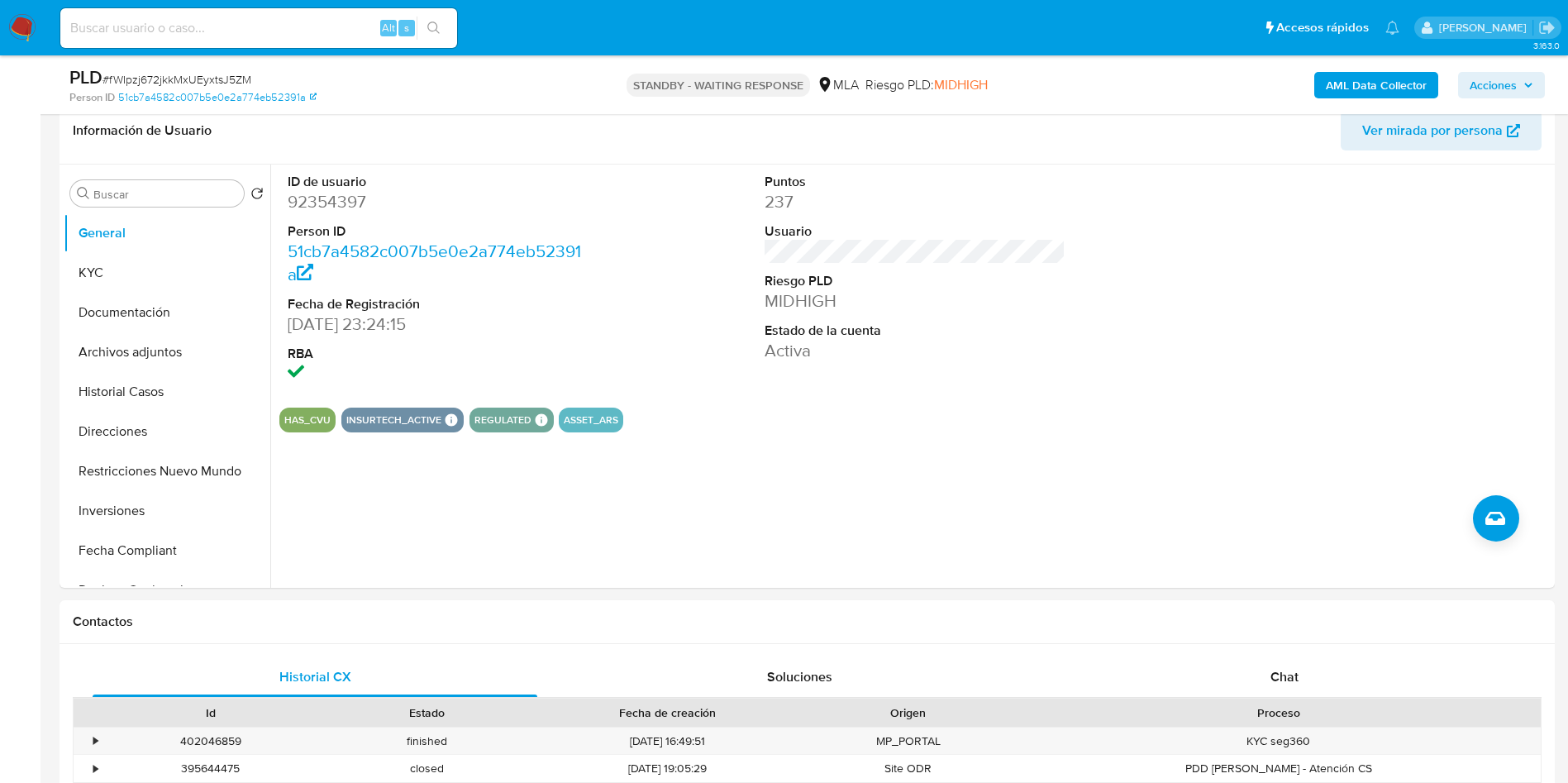
scroll to position [496, 0]
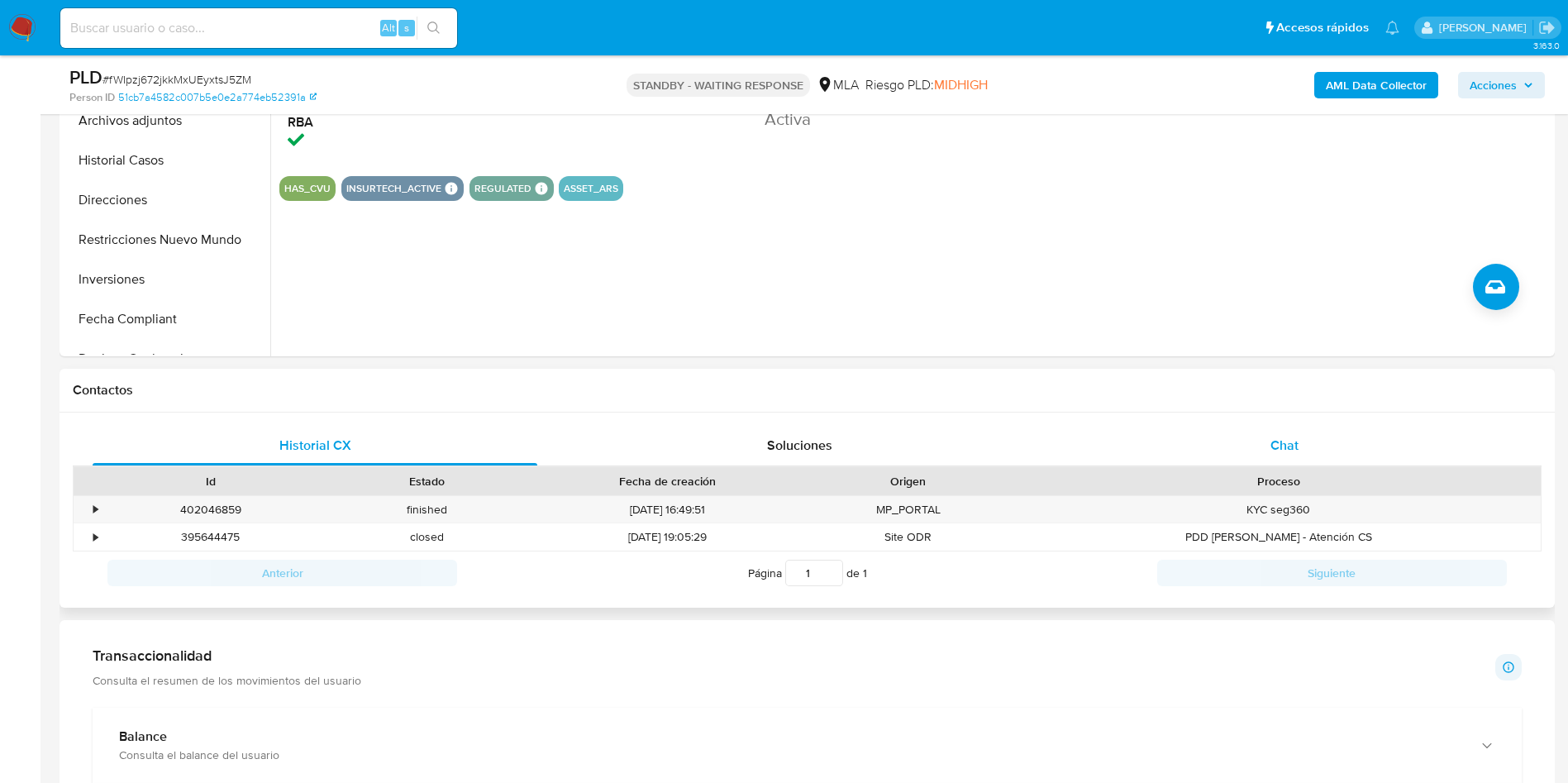
drag, startPoint x: 1275, startPoint y: 460, endPoint x: 1282, endPoint y: 444, distance: 17.5
click at [1276, 457] on div "Chat" at bounding box center [1285, 445] width 445 height 40
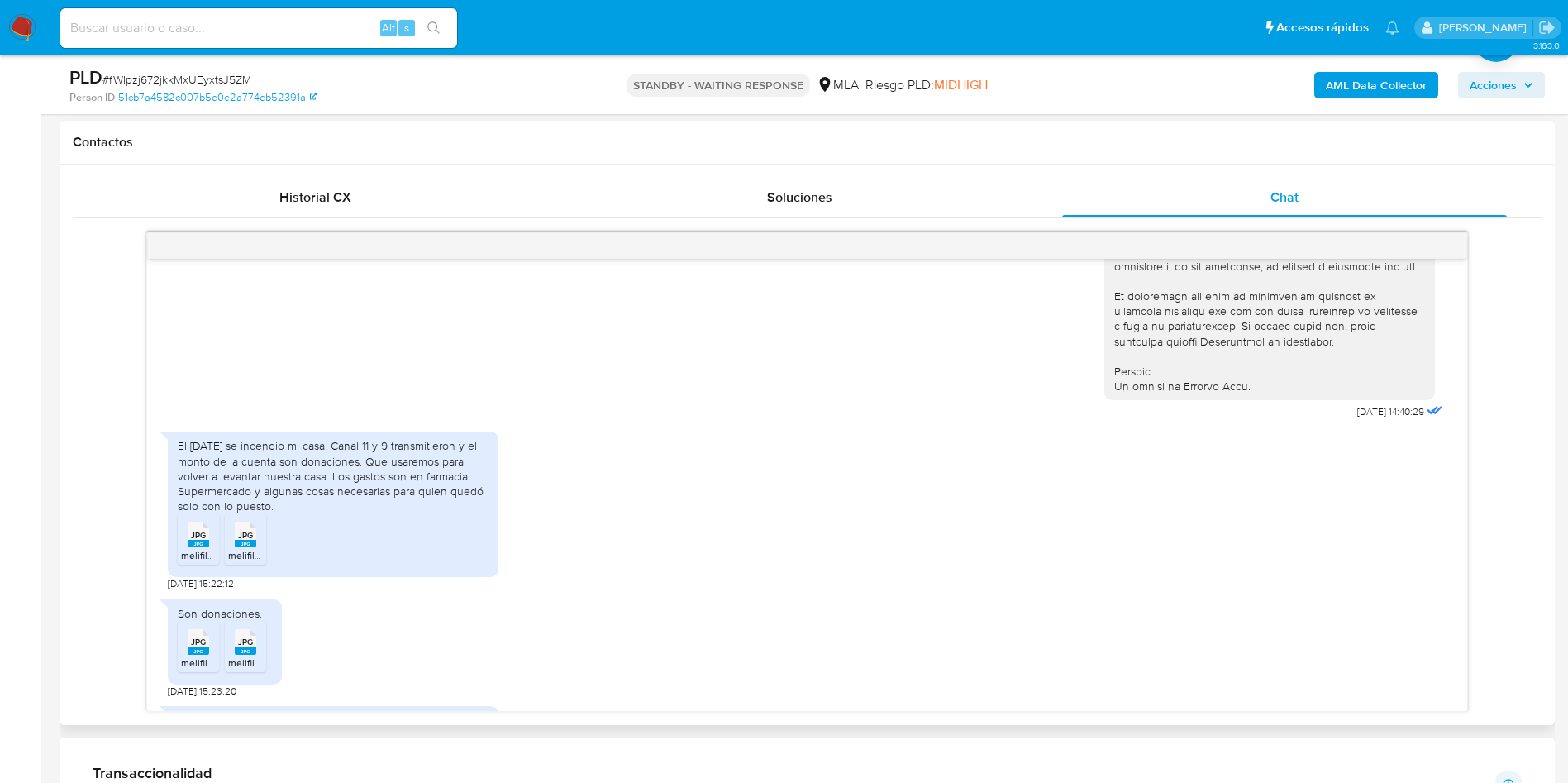
scroll to position [738, 0]
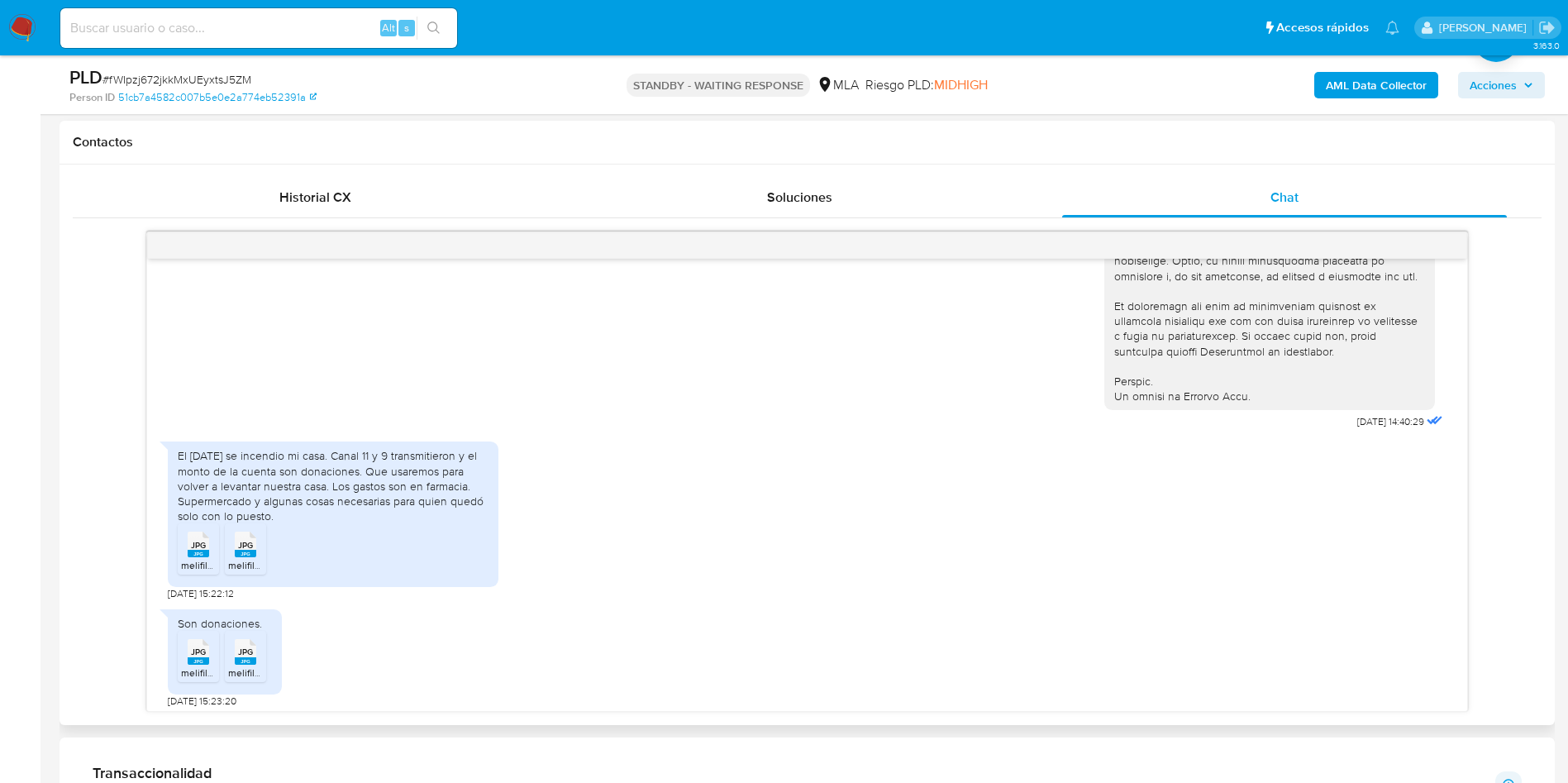
drag, startPoint x: 175, startPoint y: 482, endPoint x: 271, endPoint y: 547, distance: 115.9
click at [271, 547] on div "El [DATE] se incendio mi casa. Canal 11 y 9 transmitieron y el monto de la cuen…" at bounding box center [333, 514] width 331 height 145
copy div "El [DATE] se incendio mi casa. Canal 11 y 9 transmitieron y el monto de la cuen…"
click at [611, 519] on div "El 28/7/2025 se incendio mi casa. Canal 11 y 9 transmitieron y el monto de la c…" at bounding box center [807, 516] width 1279 height 167
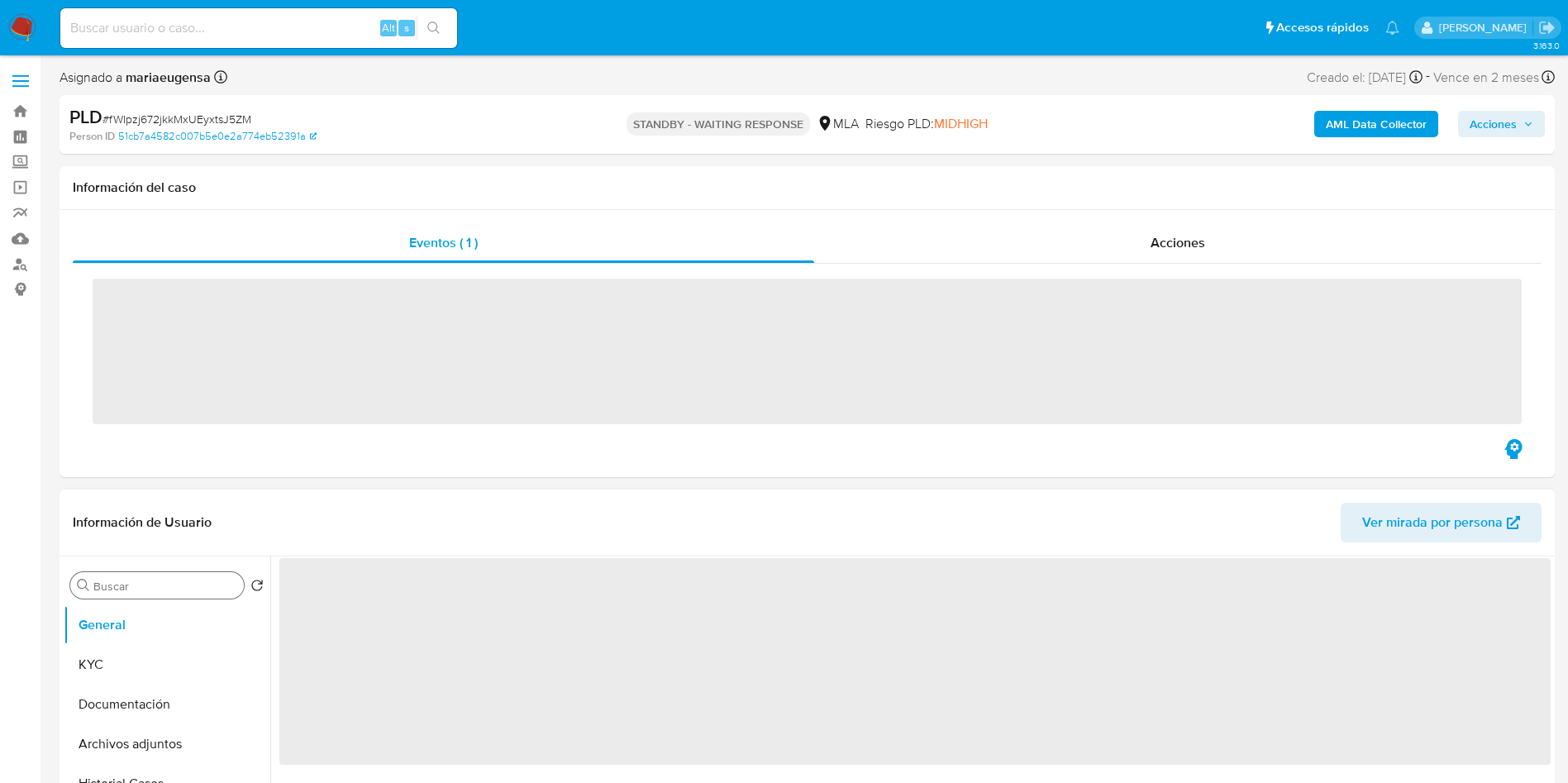
click at [144, 579] on input "Buscar" at bounding box center [165, 586] width 144 height 15
type input "arc"
click at [144, 645] on button "Archivos adjuntos" at bounding box center [160, 664] width 193 height 40
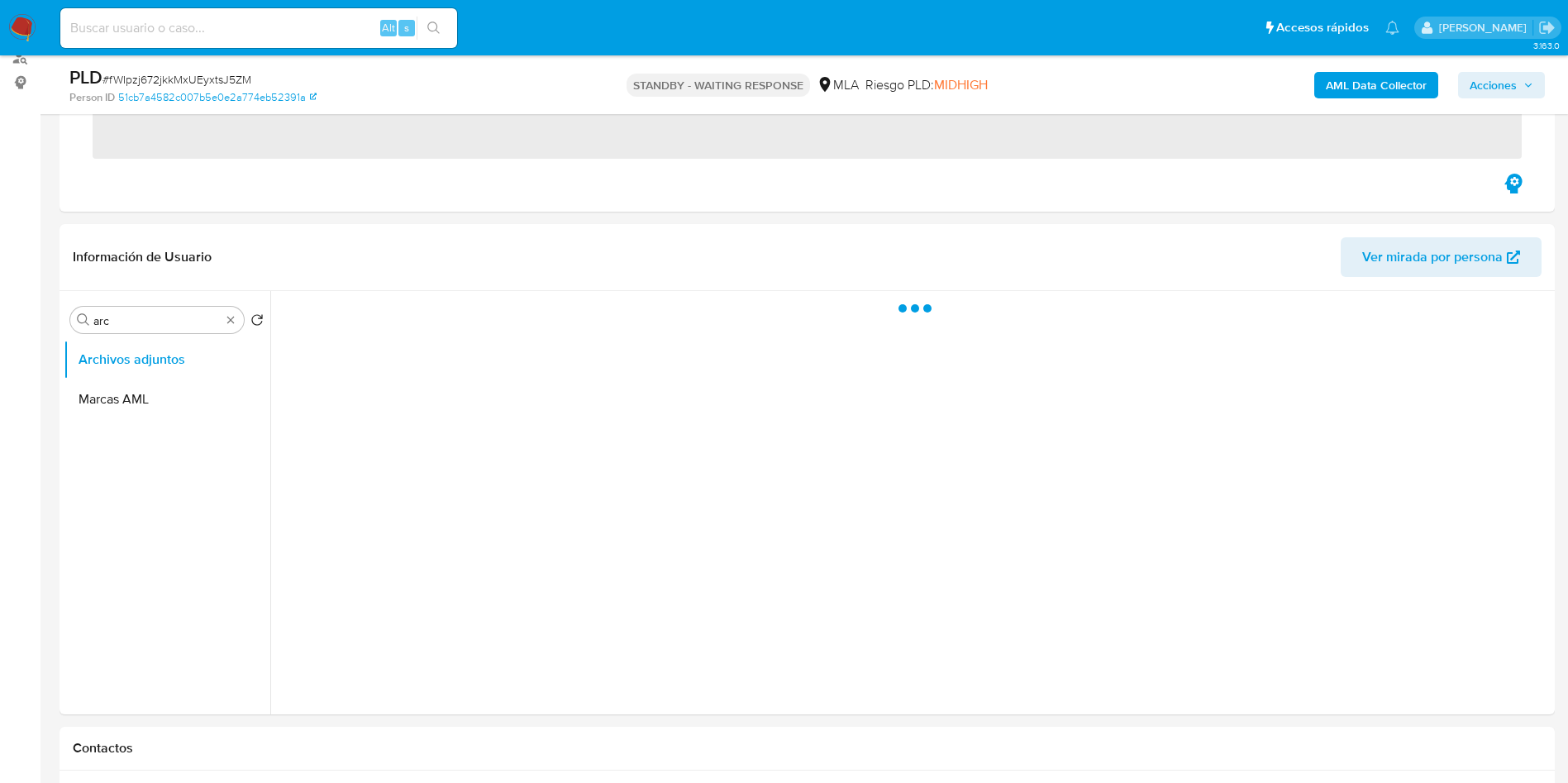
scroll to position [248, 0]
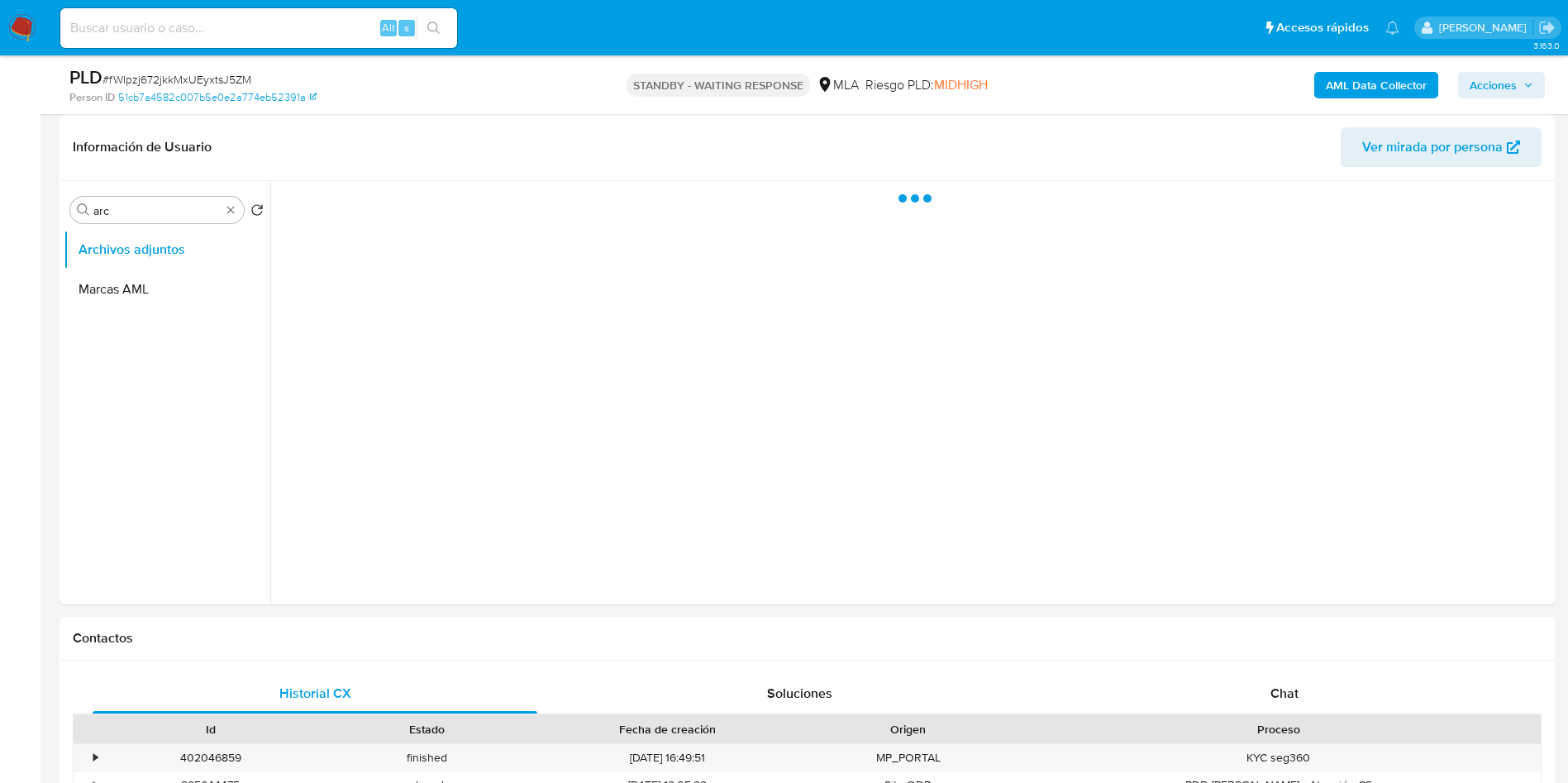
select select "10"
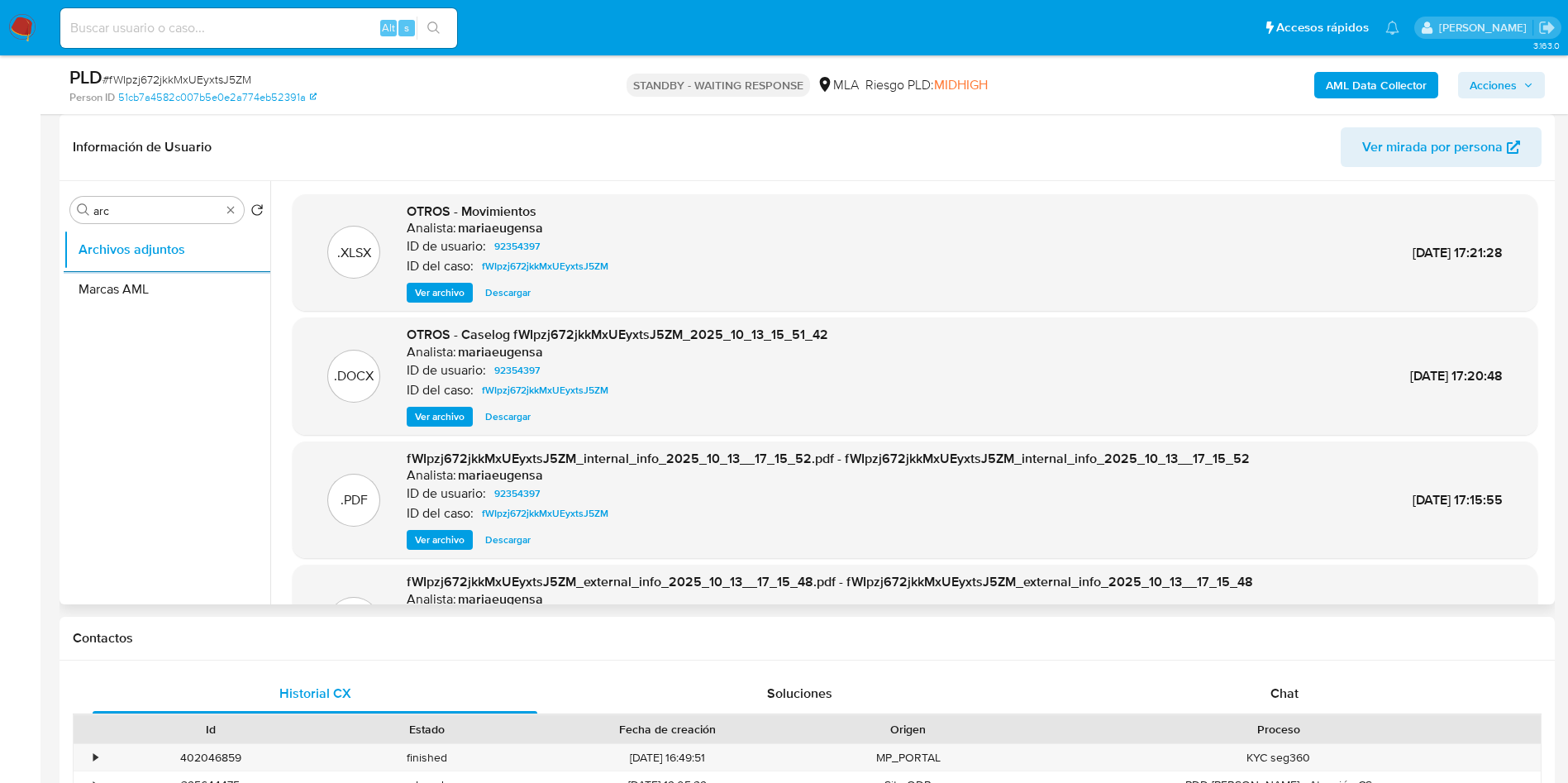
click at [224, 451] on ul "Archivos adjuntos Marcas AML" at bounding box center [166, 416] width 207 height 373
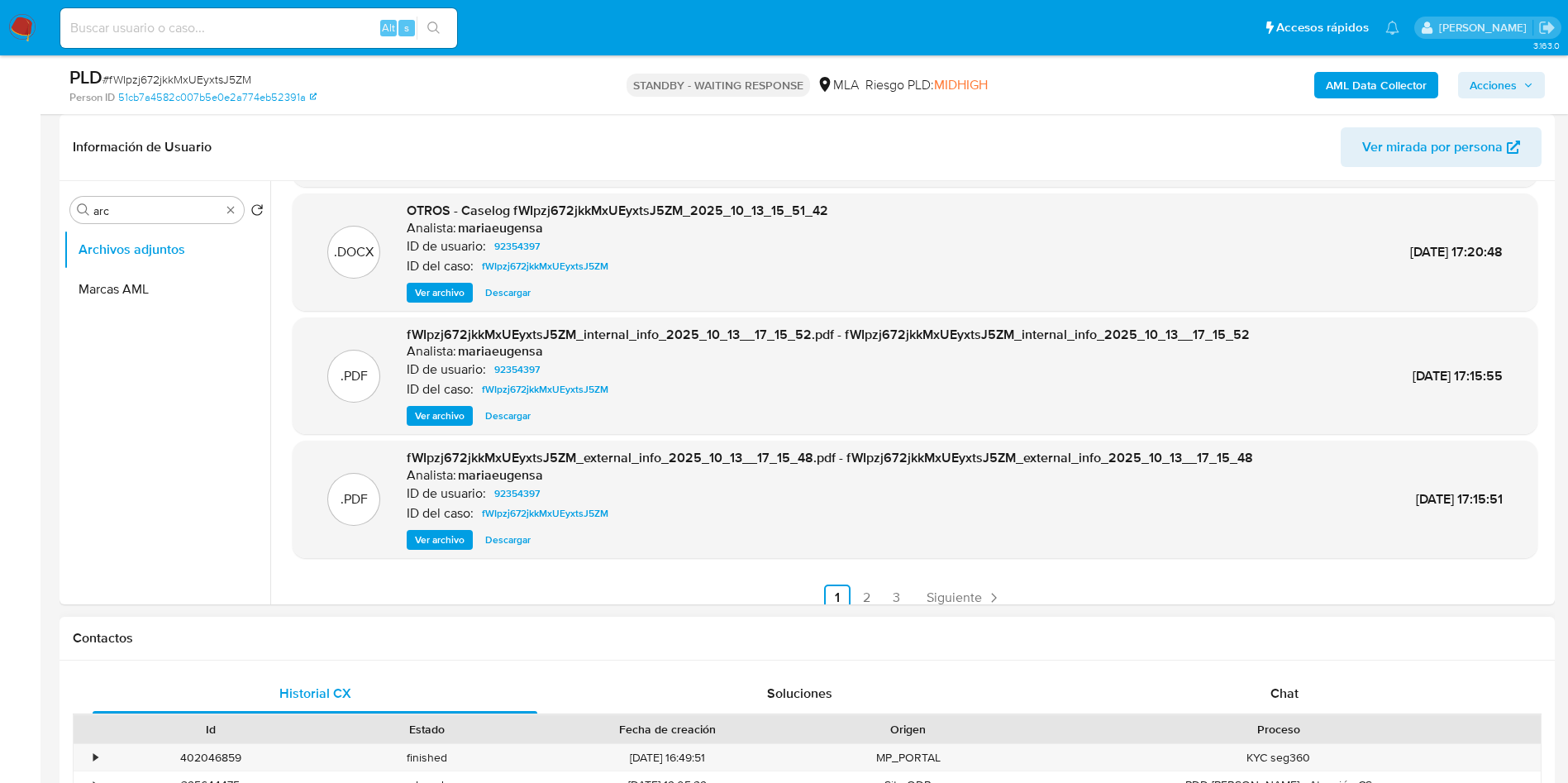
scroll to position [744, 0]
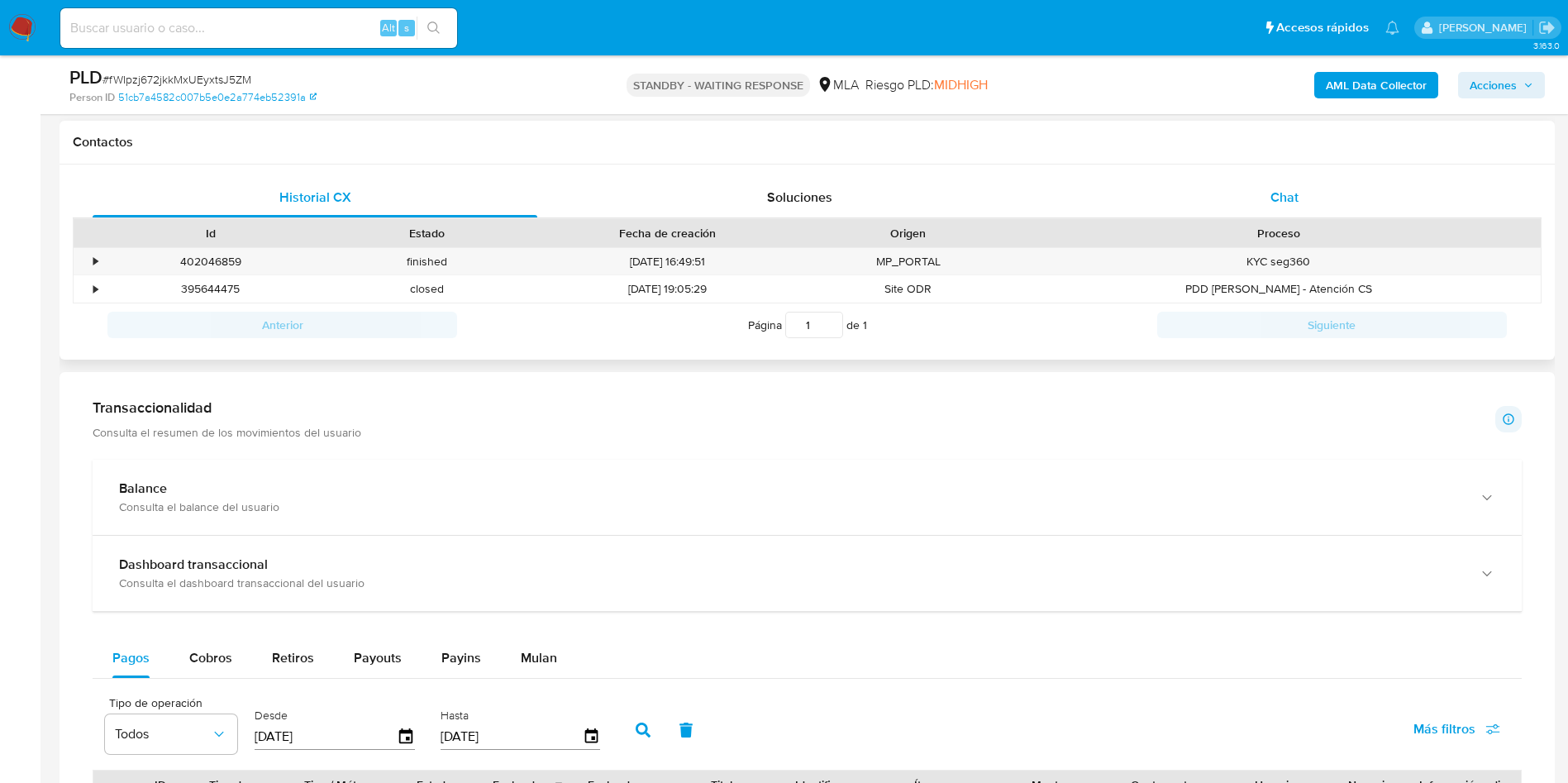
click at [1317, 193] on div "Chat" at bounding box center [1285, 197] width 445 height 40
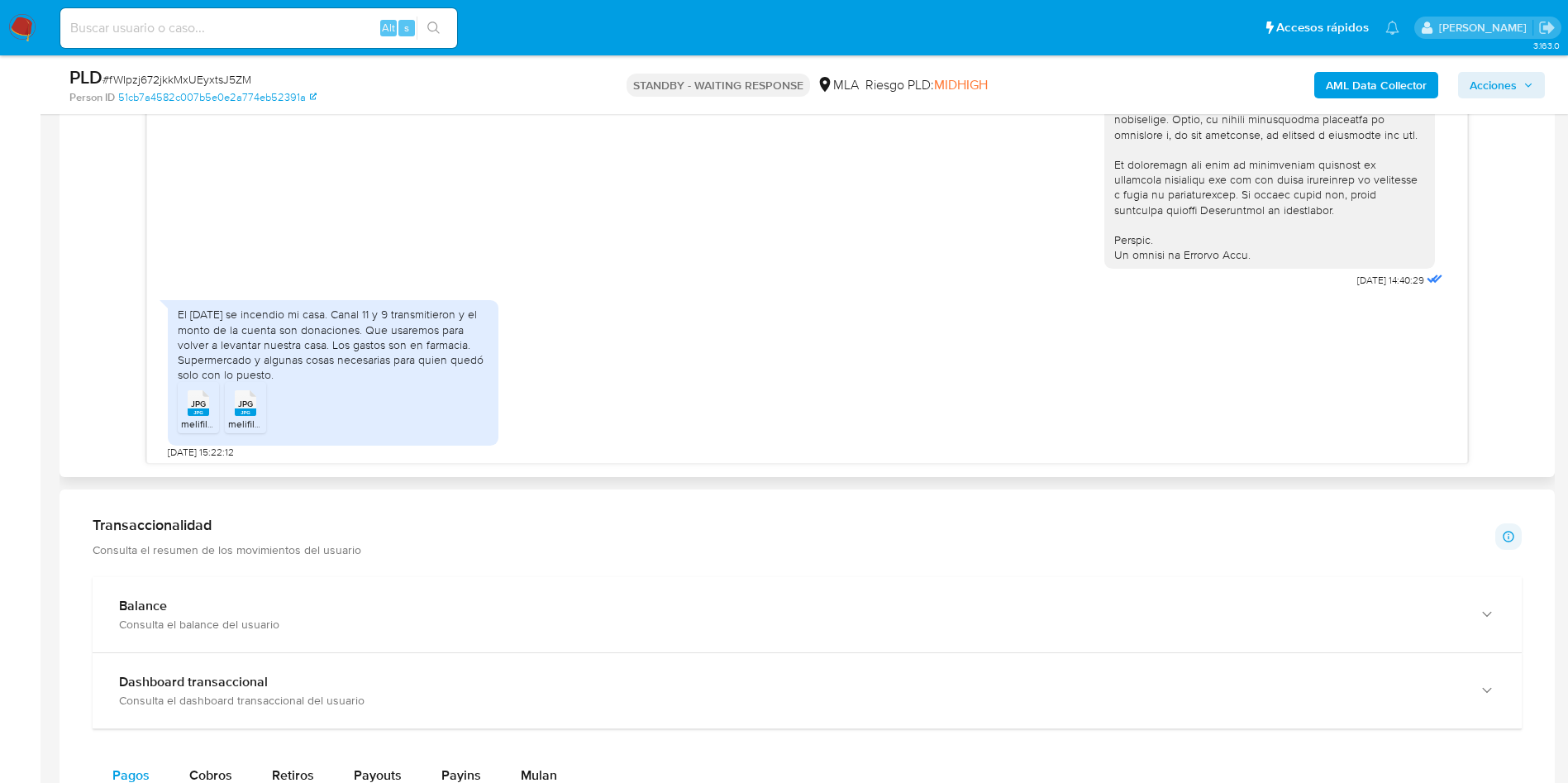
scroll to position [614, 0]
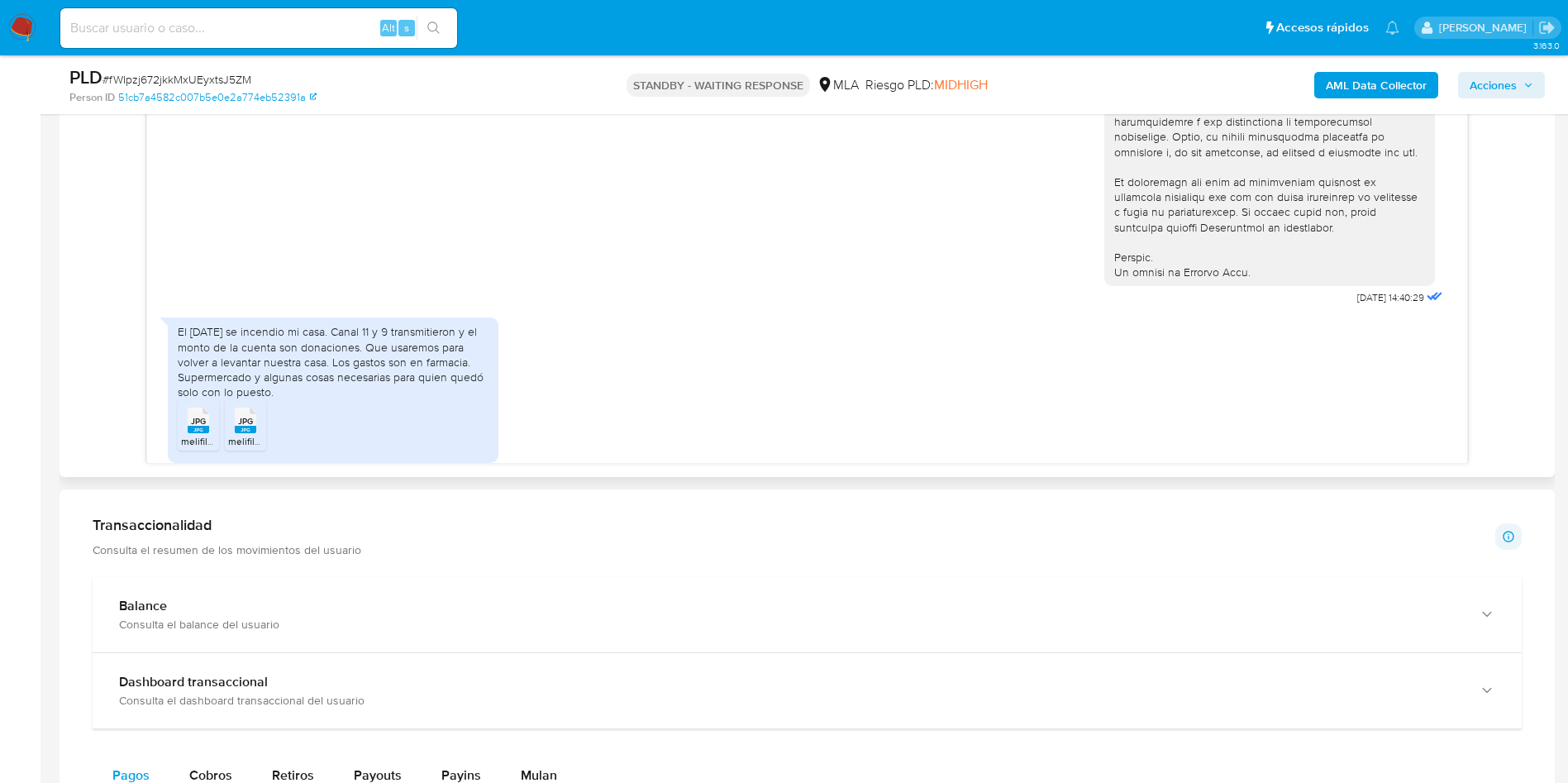
drag, startPoint x: 282, startPoint y: 423, endPoint x: 172, endPoint y: 364, distance: 124.8
click at [172, 364] on div "El [DATE] se incendio mi casa. Canal 11 y 9 transmitieron y el monto de la cuen…" at bounding box center [333, 390] width 331 height 145
copy div "El [DATE] se incendio mi casa. Canal 11 y 9 transmitieron y el monto de la cuen…"
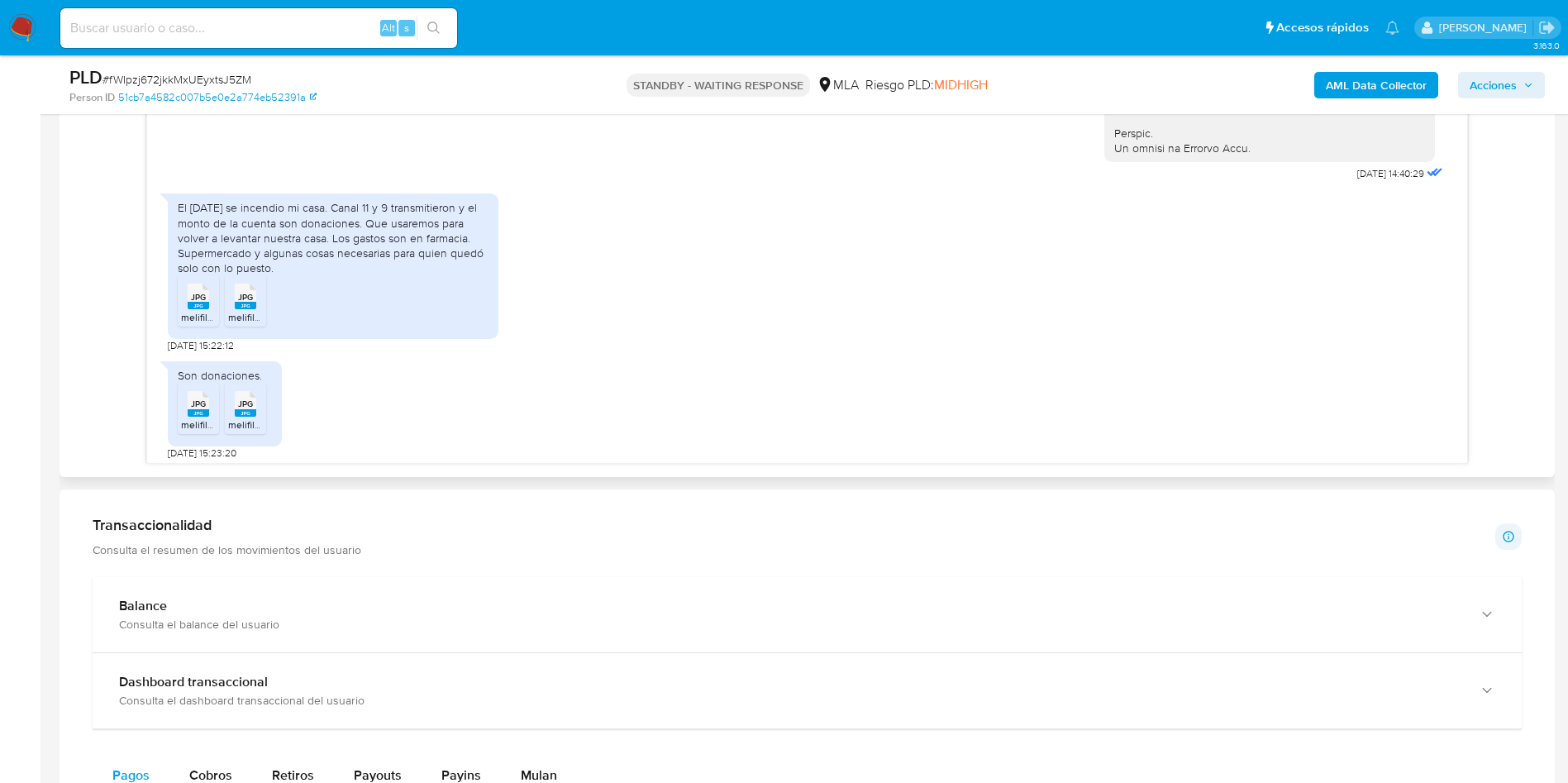
click at [187, 309] on rect at bounding box center [198, 305] width 21 height 7
click at [252, 303] on span "JPG" at bounding box center [245, 297] width 15 height 11
click at [194, 409] on span "JPG" at bounding box center [198, 404] width 15 height 11
click at [249, 409] on span "JPG" at bounding box center [245, 404] width 15 height 11
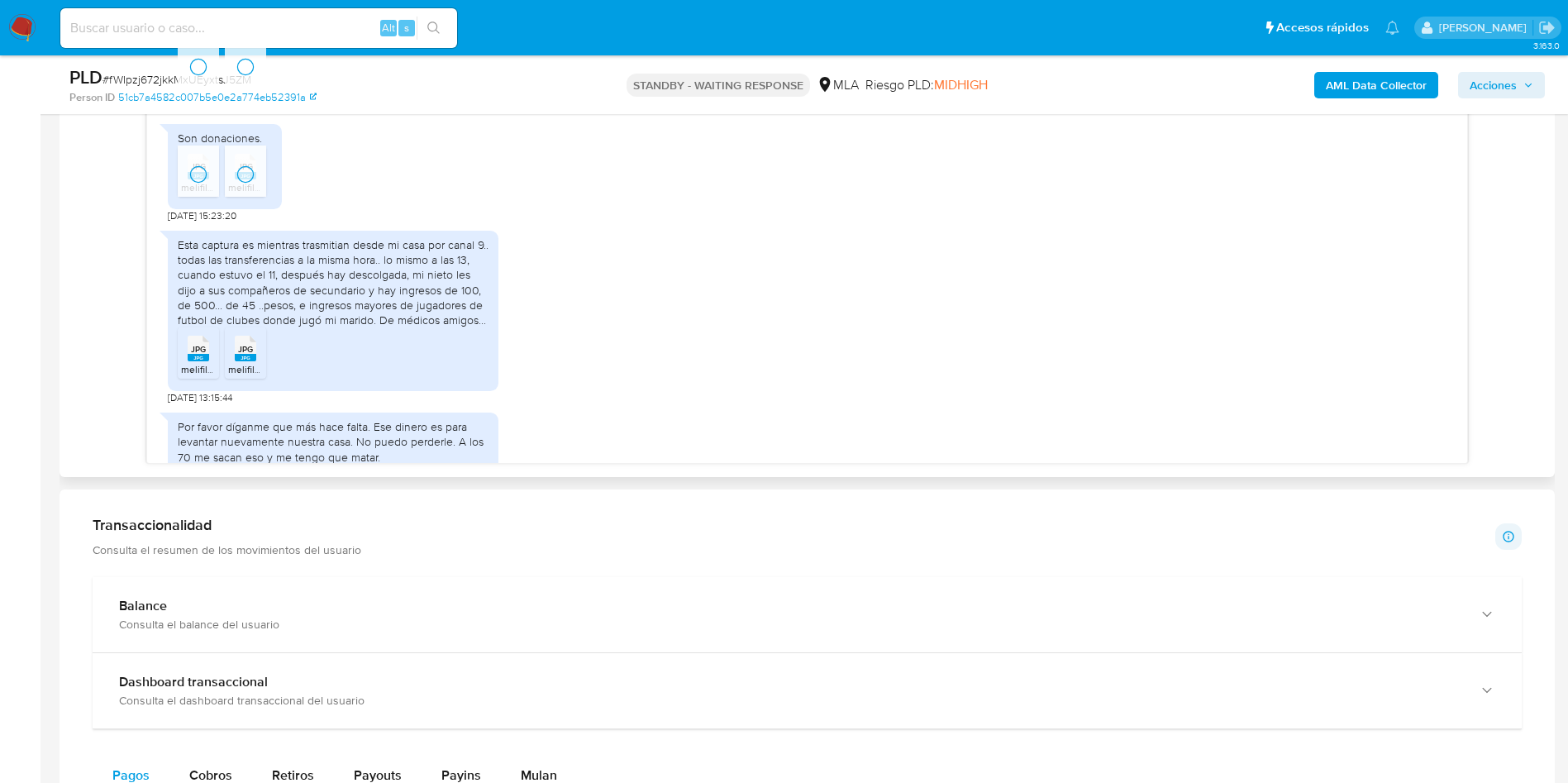
scroll to position [986, 0]
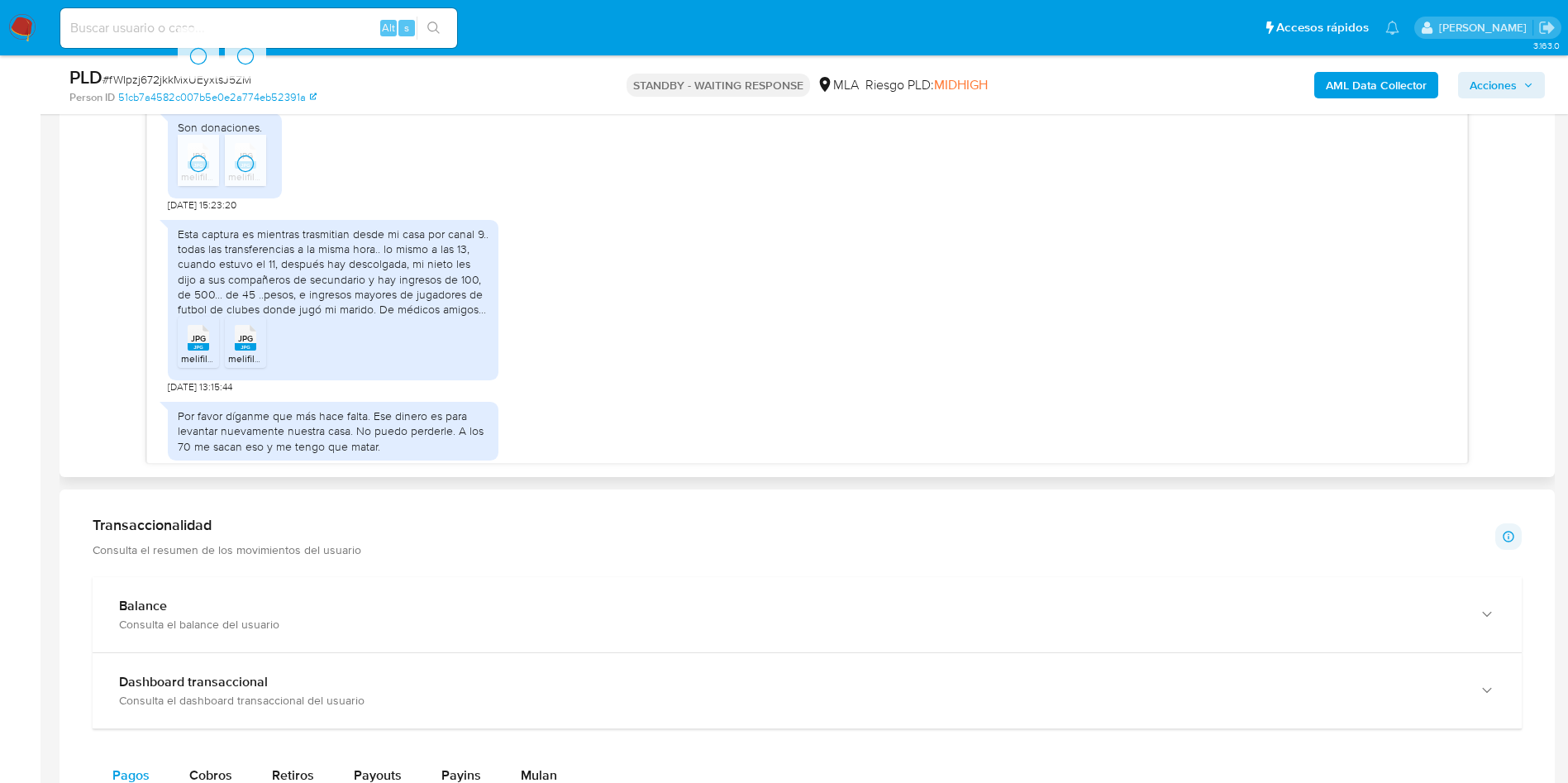
click at [189, 365] on span "melifile3908448731904703277.jpg" at bounding box center [257, 358] width 152 height 14
click at [250, 344] on span "JPG" at bounding box center [245, 339] width 15 height 11
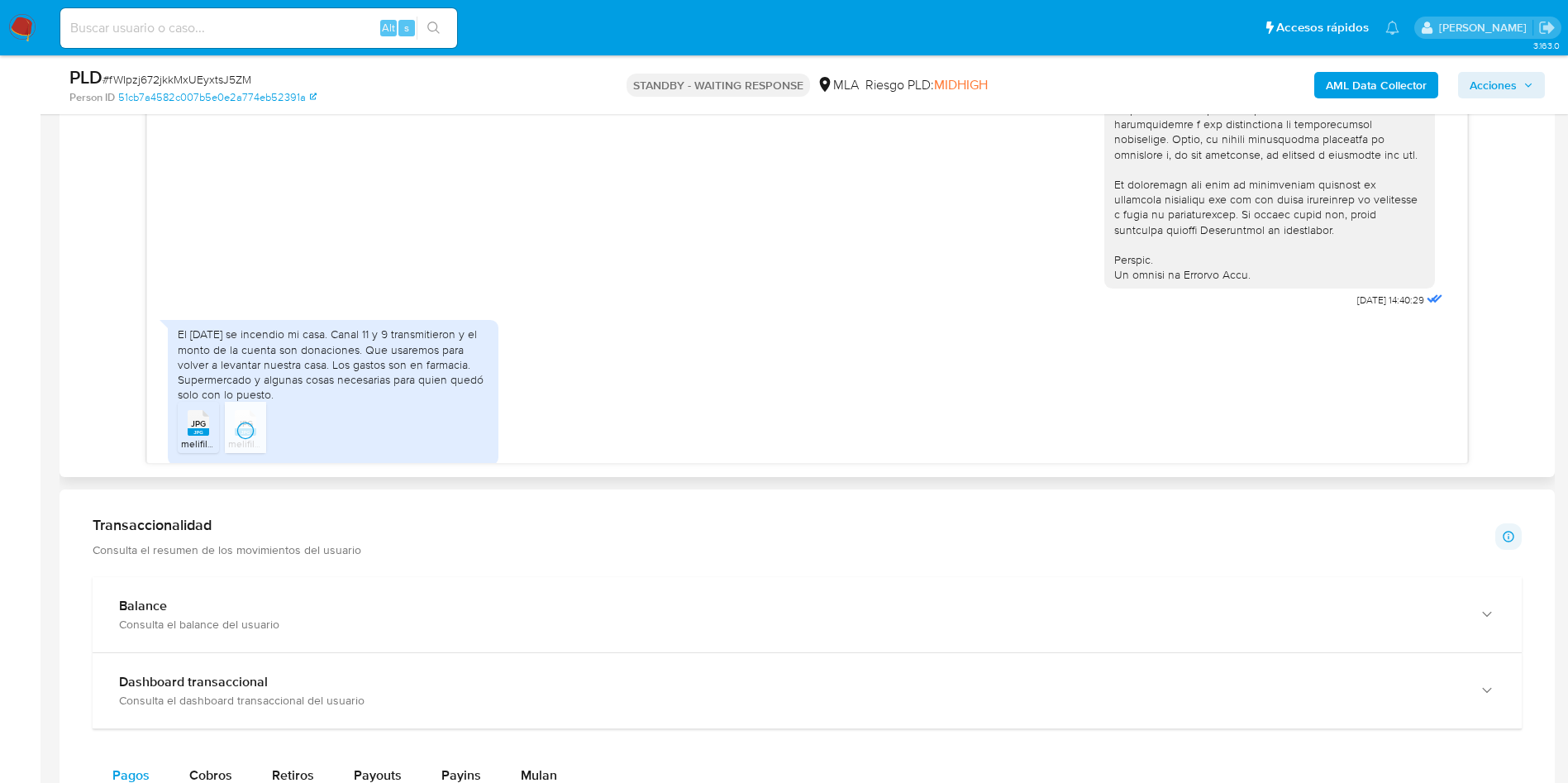
scroll to position [490, 0]
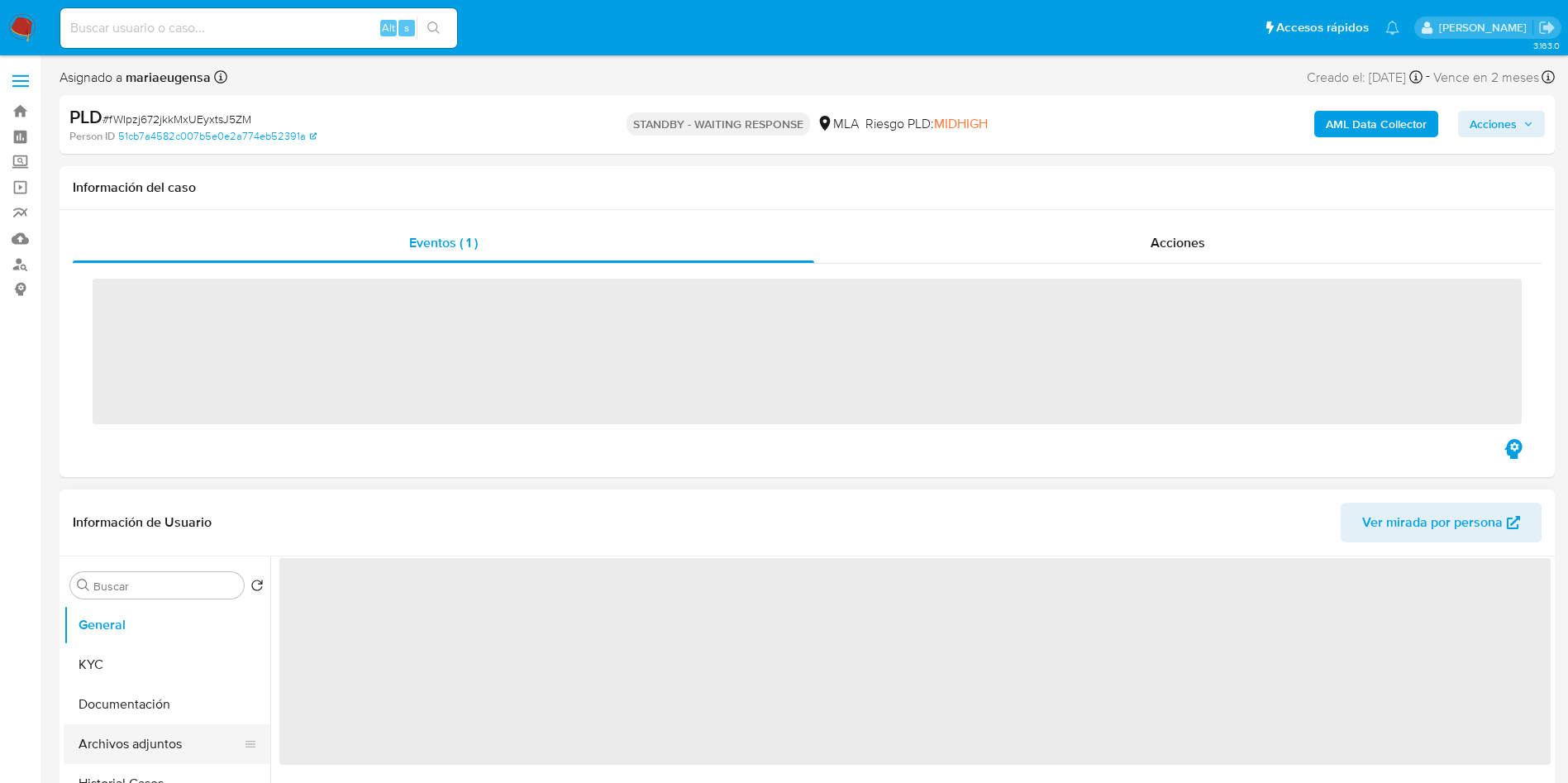
click at [144, 739] on button "Archivos adjuntos" at bounding box center [160, 743] width 193 height 40
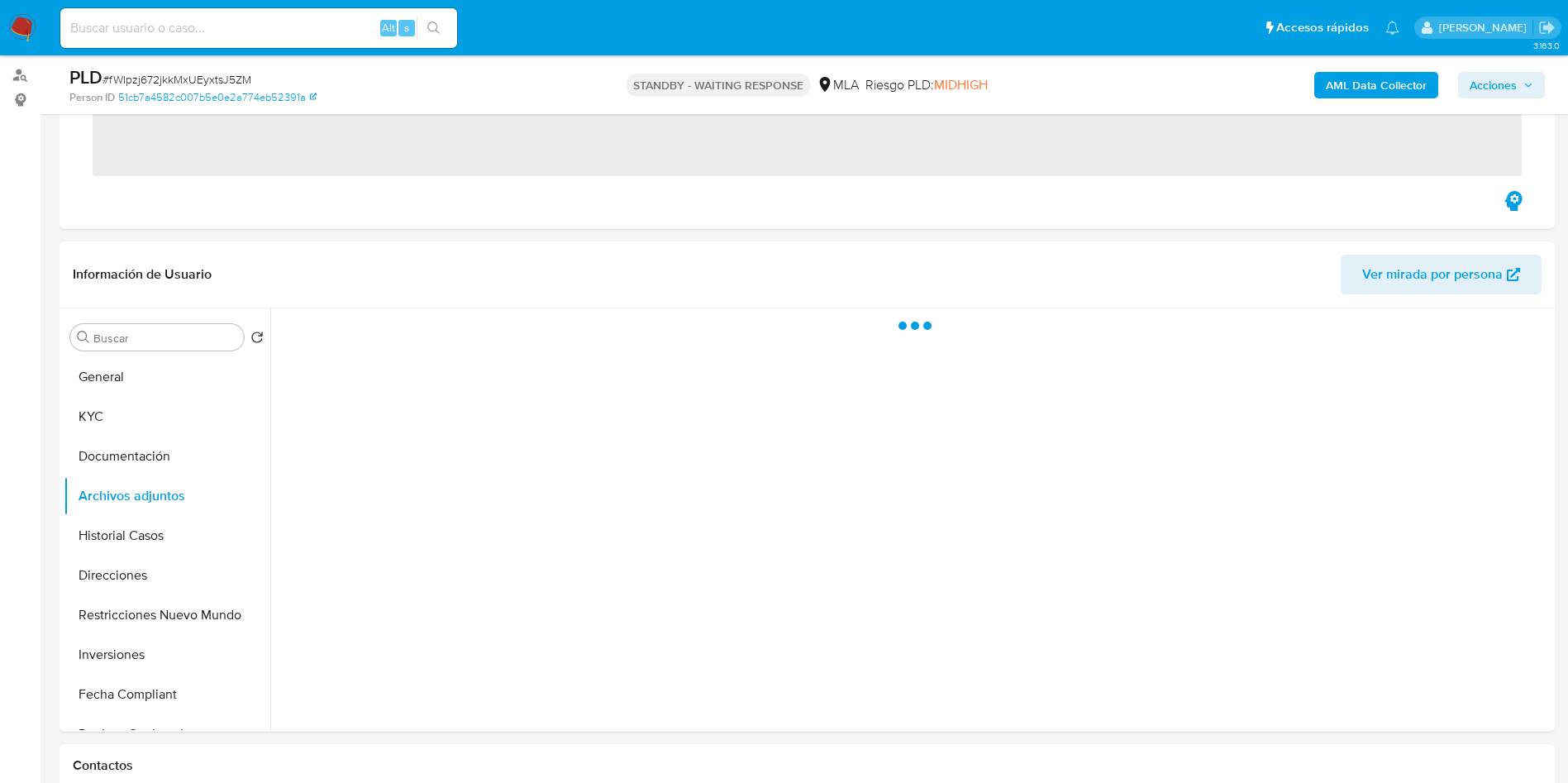
scroll to position [194, 0]
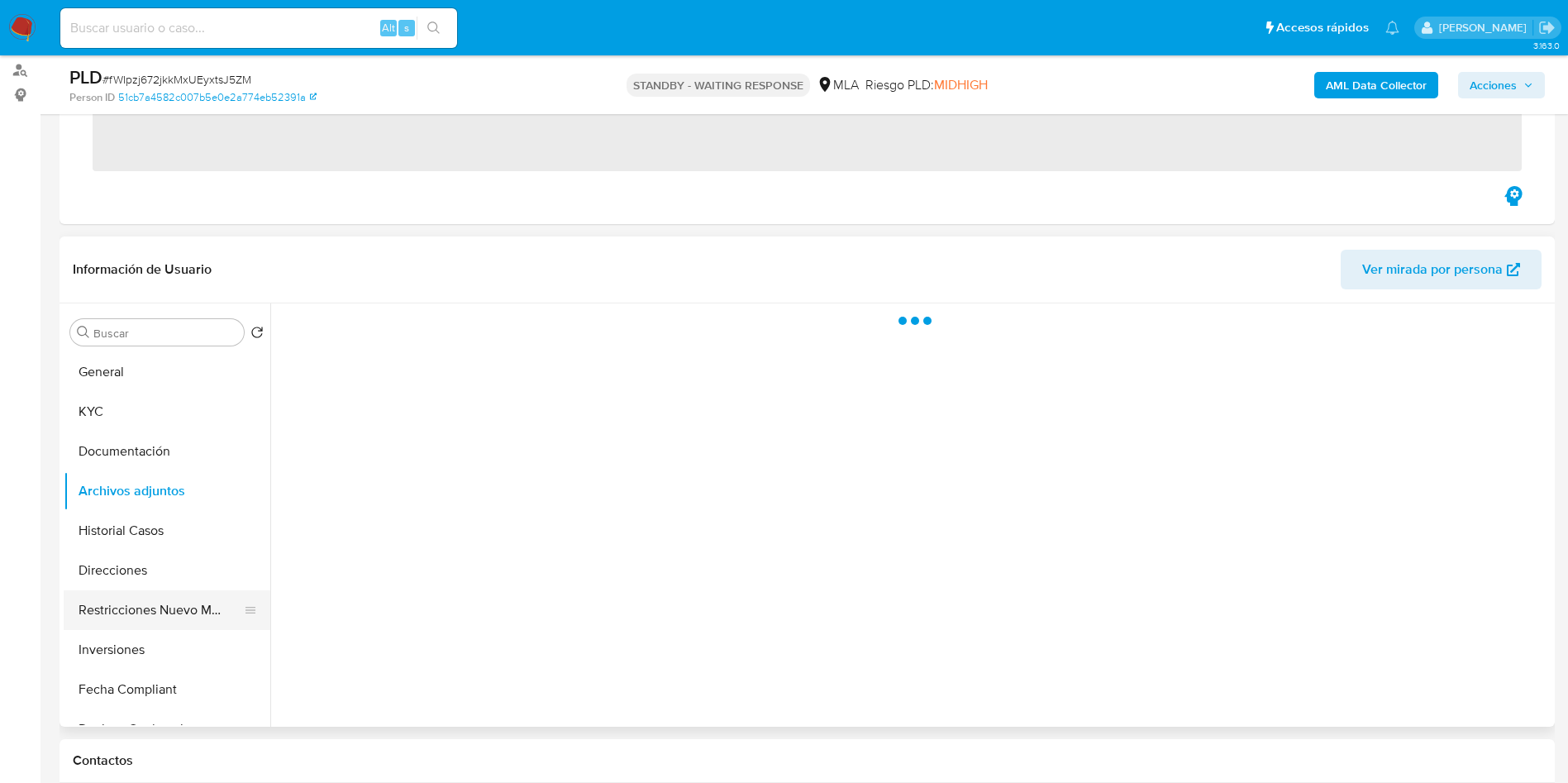
select select "10"
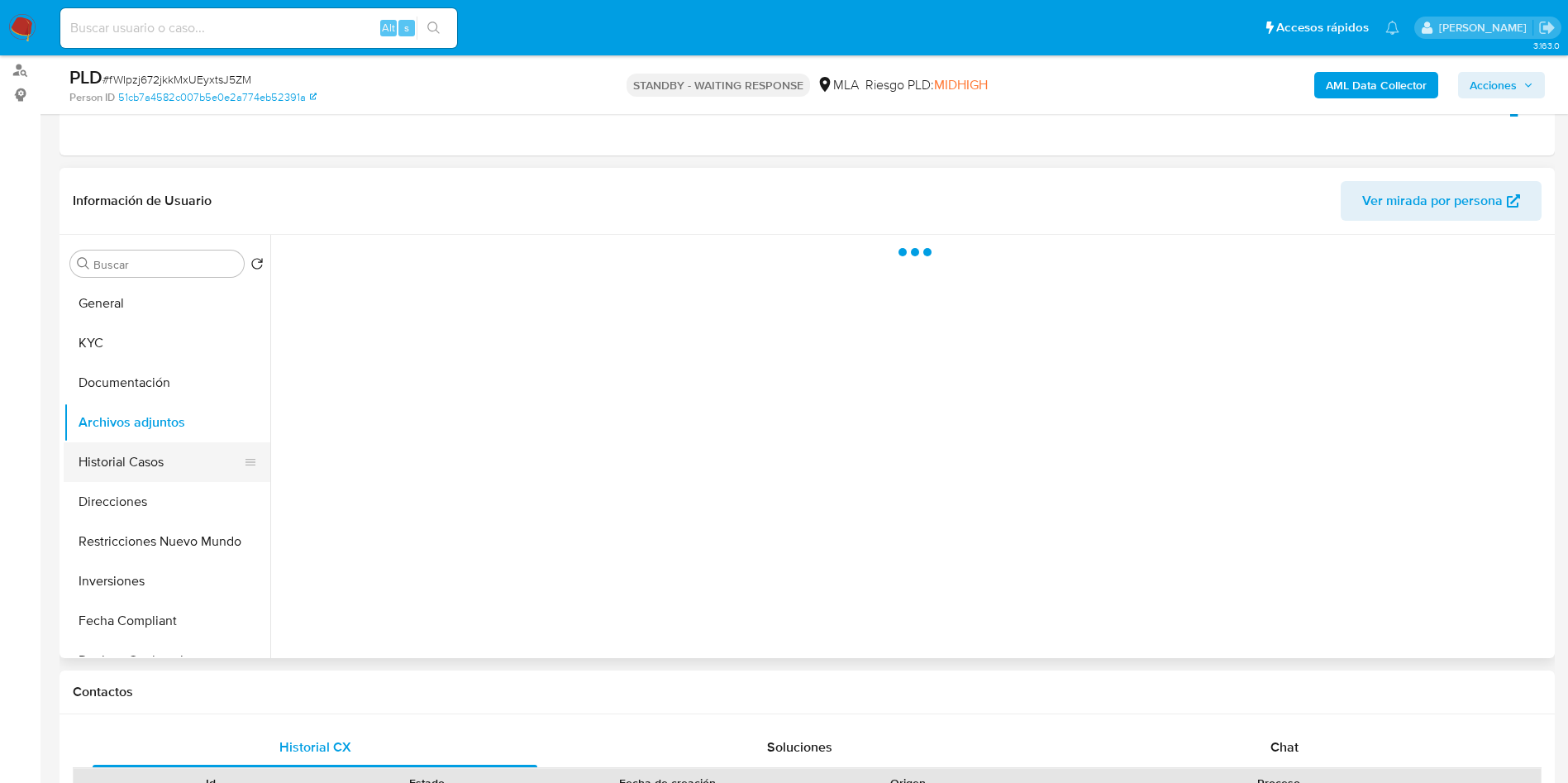
click at [147, 465] on button "Historial Casos" at bounding box center [160, 462] width 193 height 40
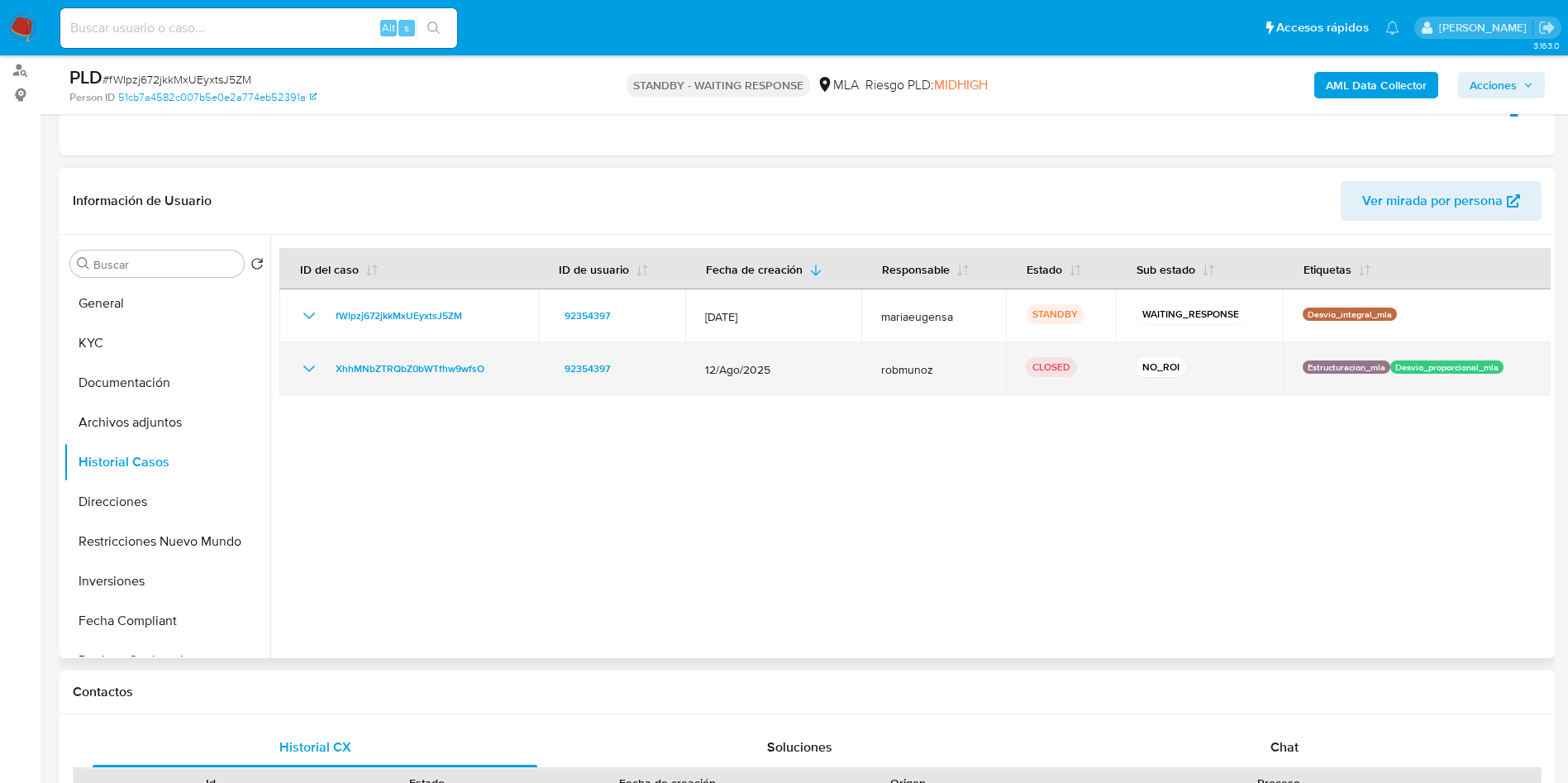
drag, startPoint x: 496, startPoint y: 366, endPoint x: 315, endPoint y: 360, distance: 181.1
click at [315, 360] on div "XhhMNbZTRQbZ0bWTfhw9wfsO" at bounding box center [408, 369] width 219 height 20
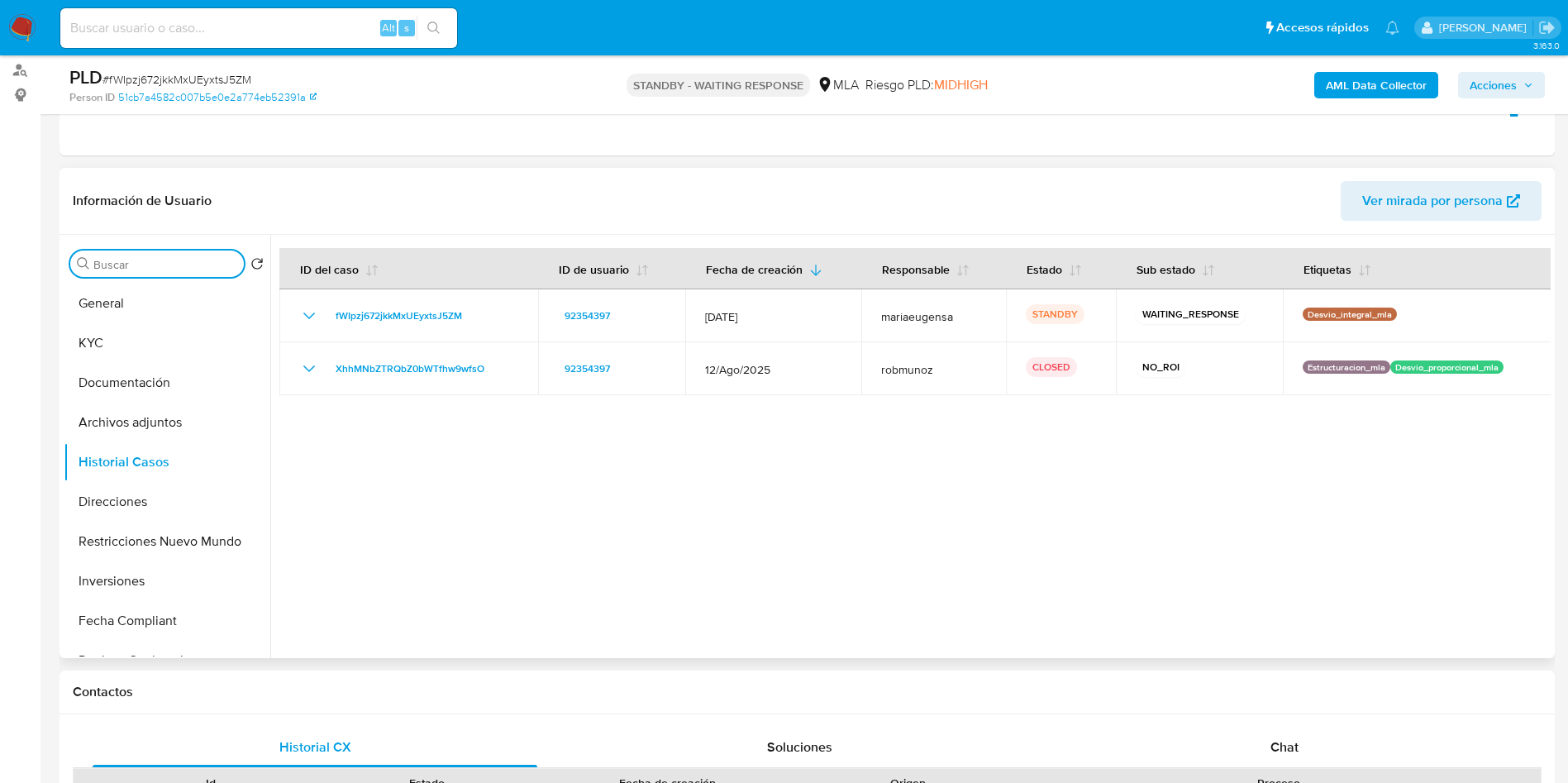
click at [149, 266] on input "Buscar" at bounding box center [165, 264] width 144 height 15
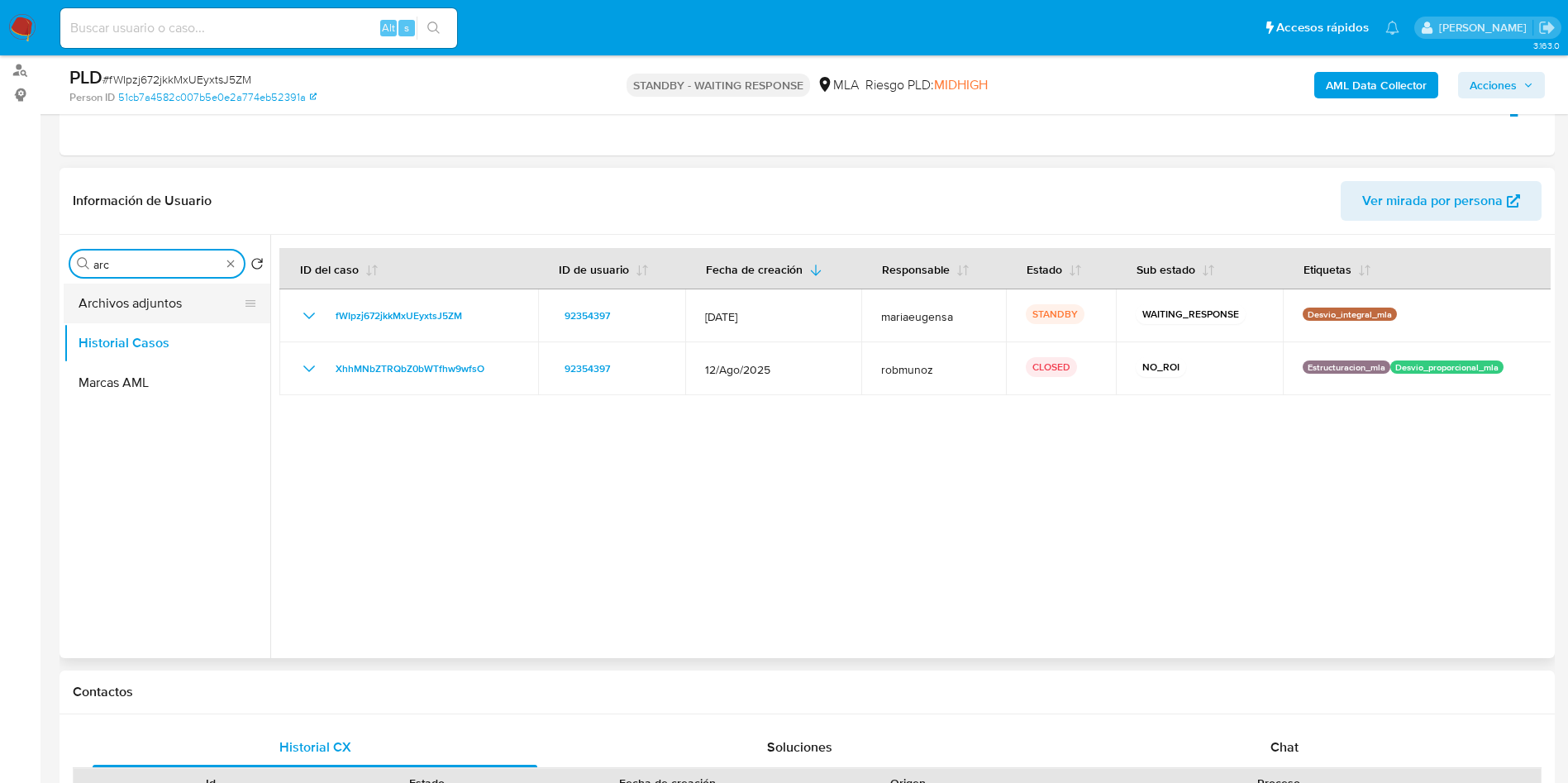
type input "arc"
drag, startPoint x: 149, startPoint y: 307, endPoint x: 156, endPoint y: 340, distance: 33.7
click at [150, 309] on button "Archivos adjuntos" at bounding box center [166, 303] width 207 height 40
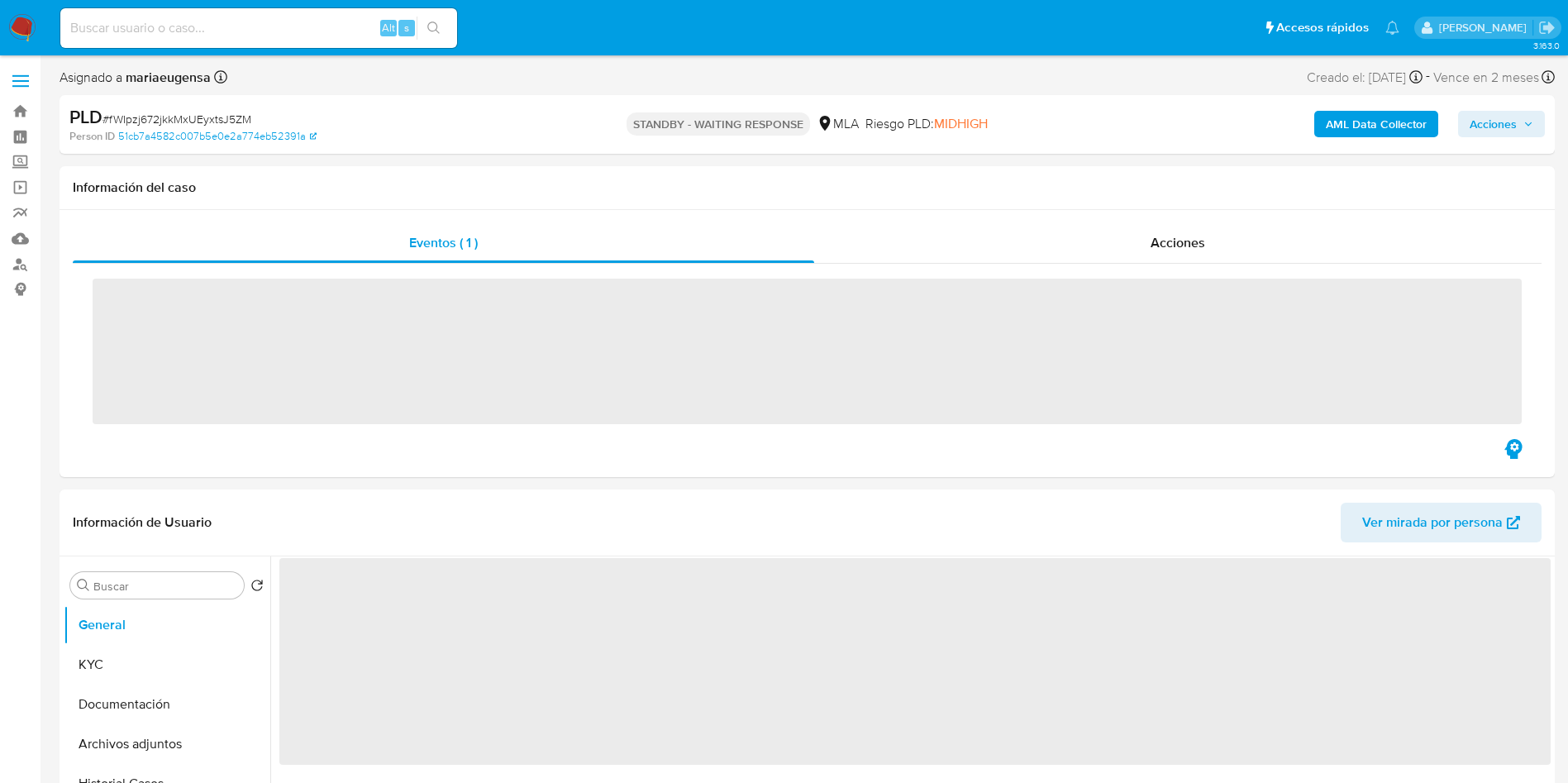
select select "10"
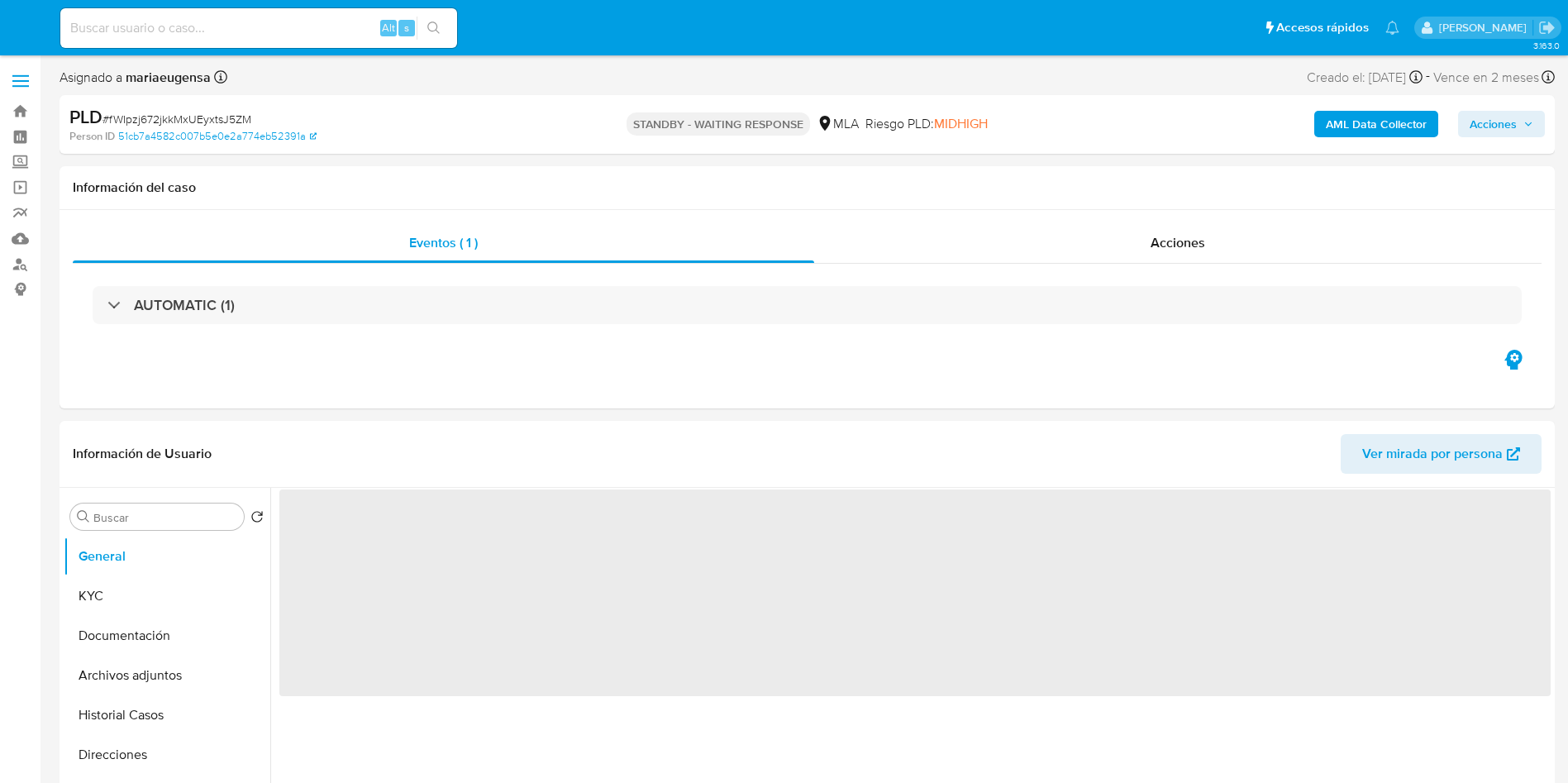
select select "10"
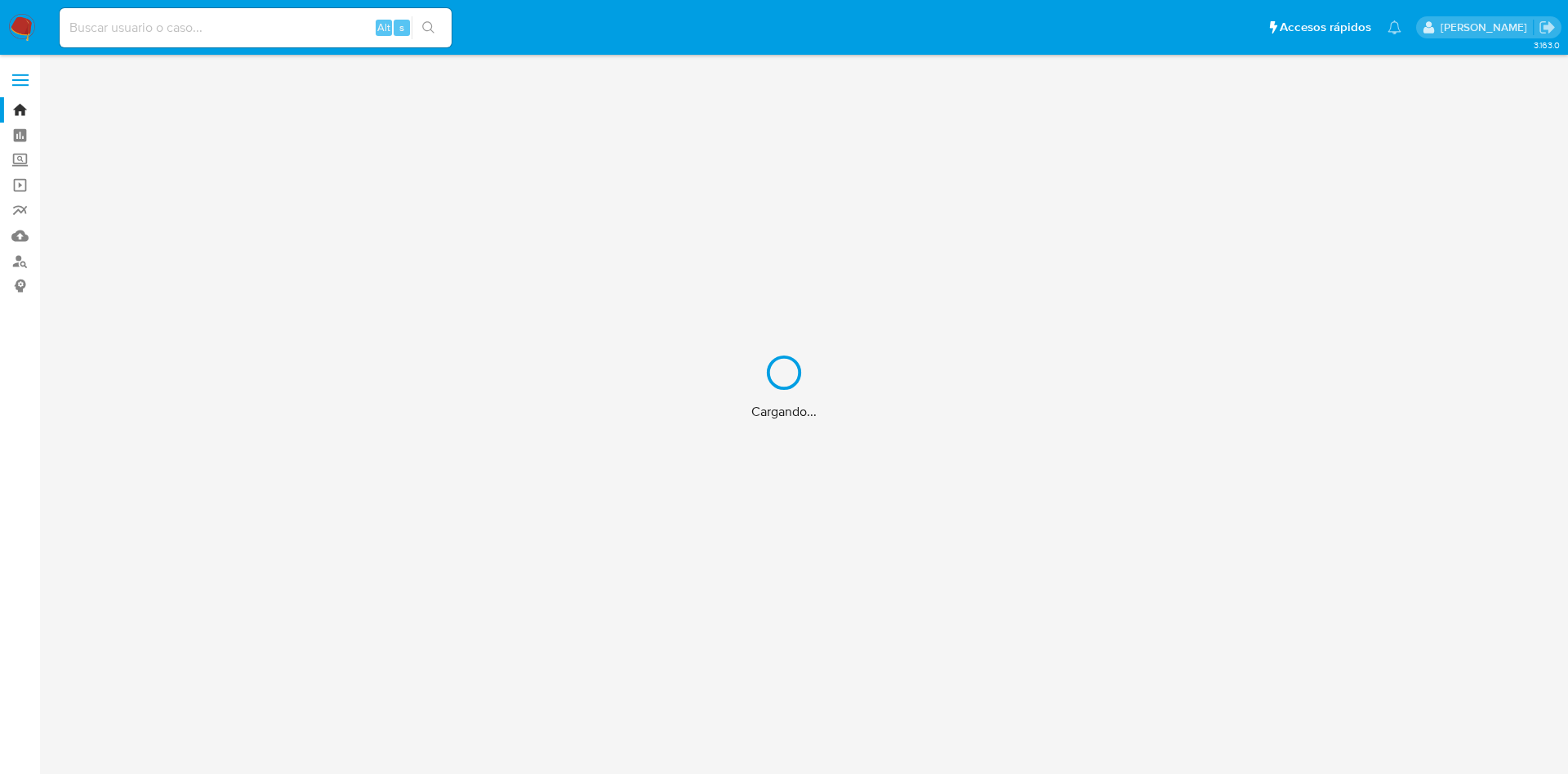
click at [143, 20] on div "Cargando..." at bounding box center [784, 387] width 1568 height 774
click at [149, 26] on div "Cargando..." at bounding box center [784, 387] width 1568 height 774
click at [168, 41] on div "Cargando..." at bounding box center [784, 387] width 1568 height 774
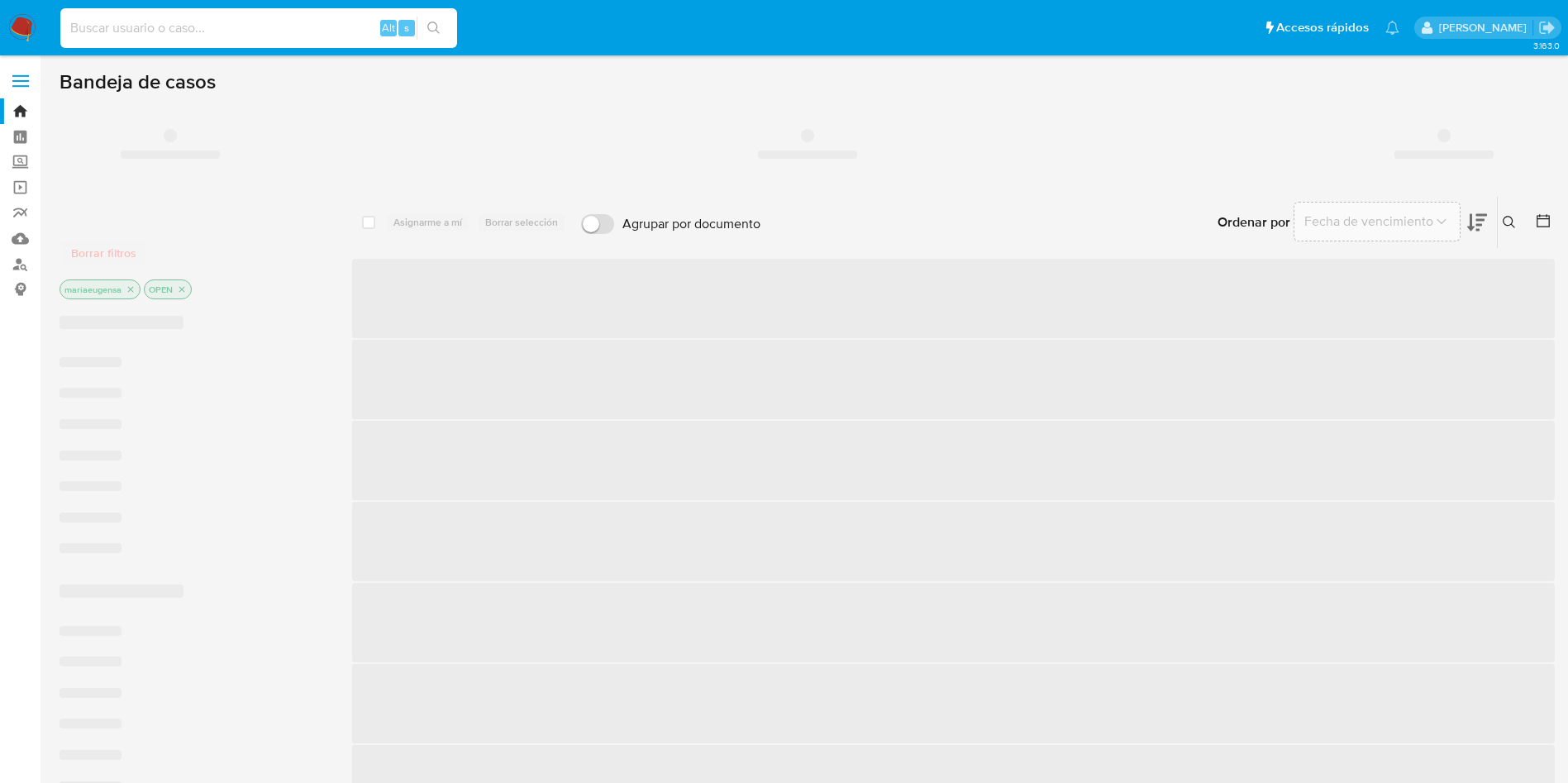
paste input "VGcm0AVd6uUgJiL4Jrgy9LHP"
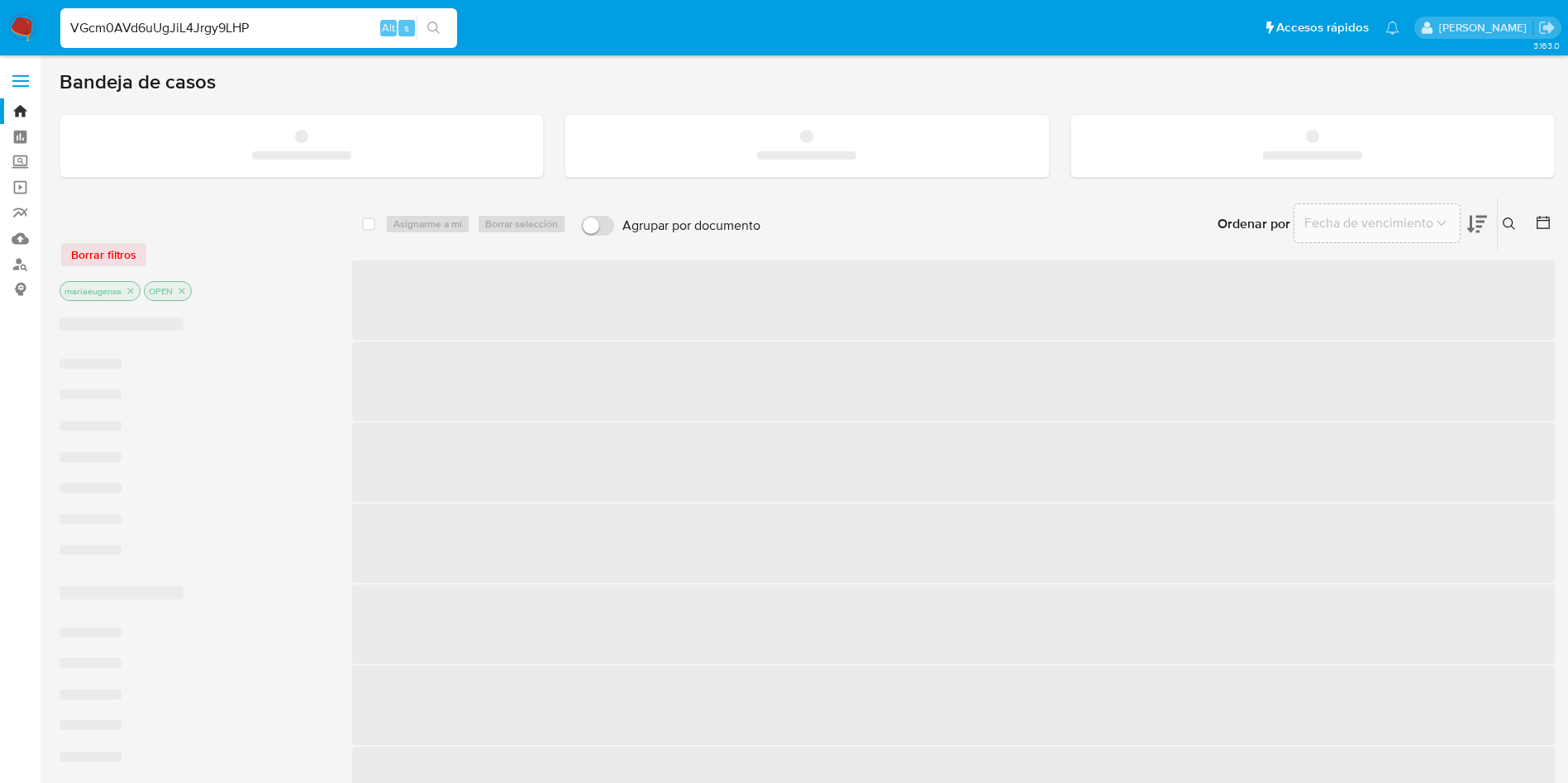
type input "VGcm0AVd6uUgJiL4Jrgy9LHP"
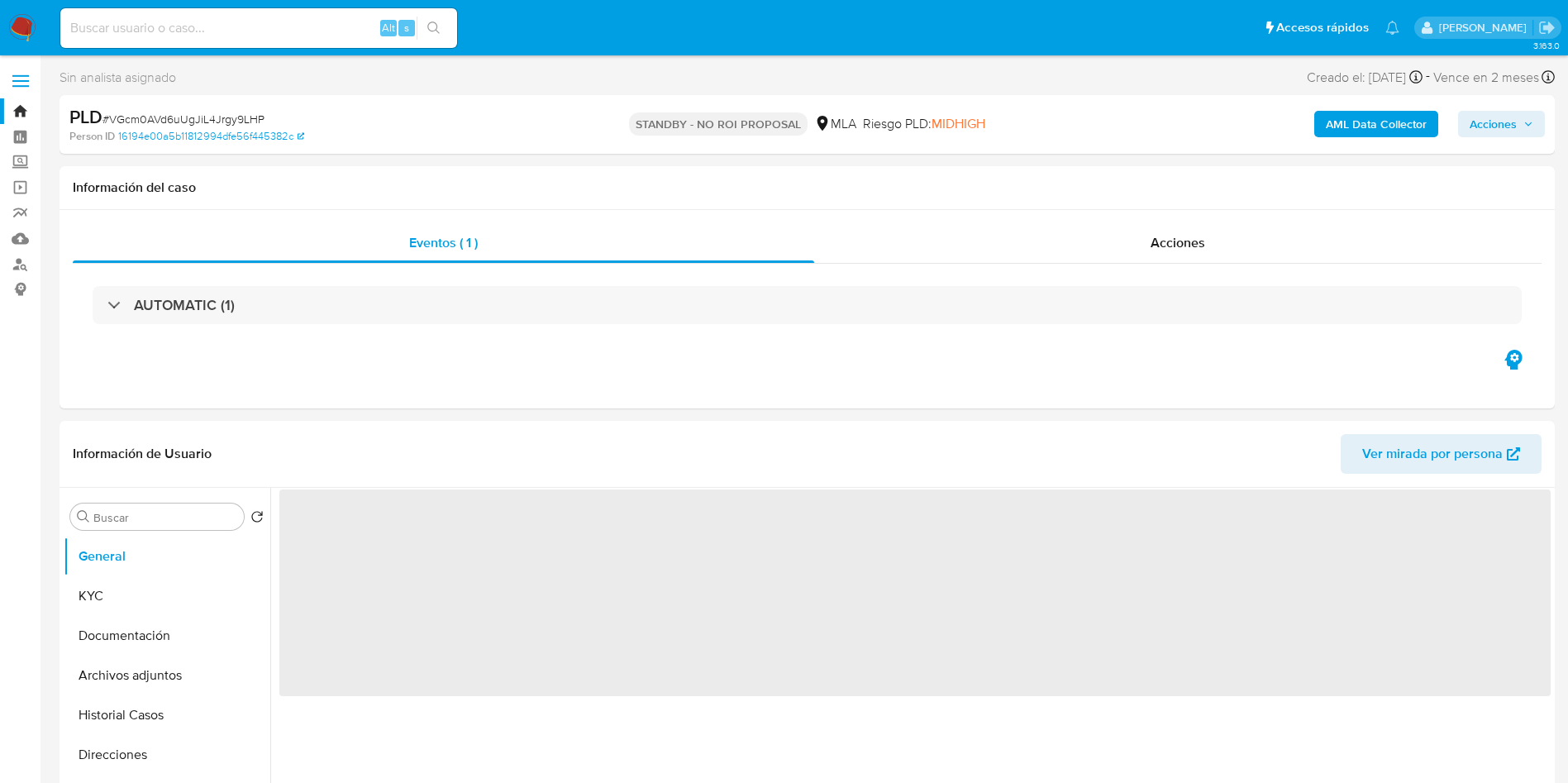
select select "10"
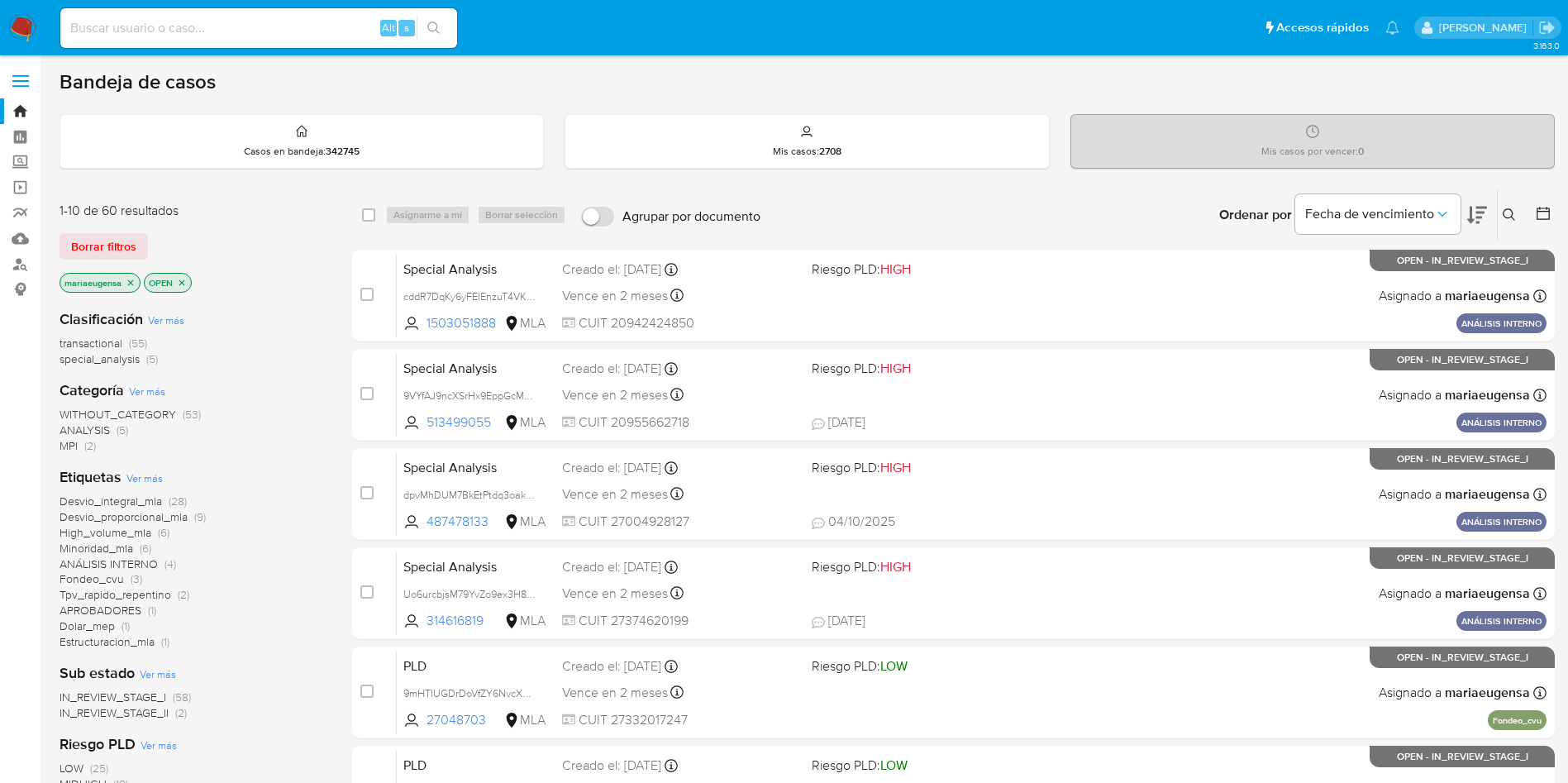
click at [218, 33] on input at bounding box center [259, 28] width 397 height 21
paste input "VGcm0AVd6uUgJiL4Jrgy9LHP"
type input "VGcm0AVd6uUgJiL4Jrgy9LHP"
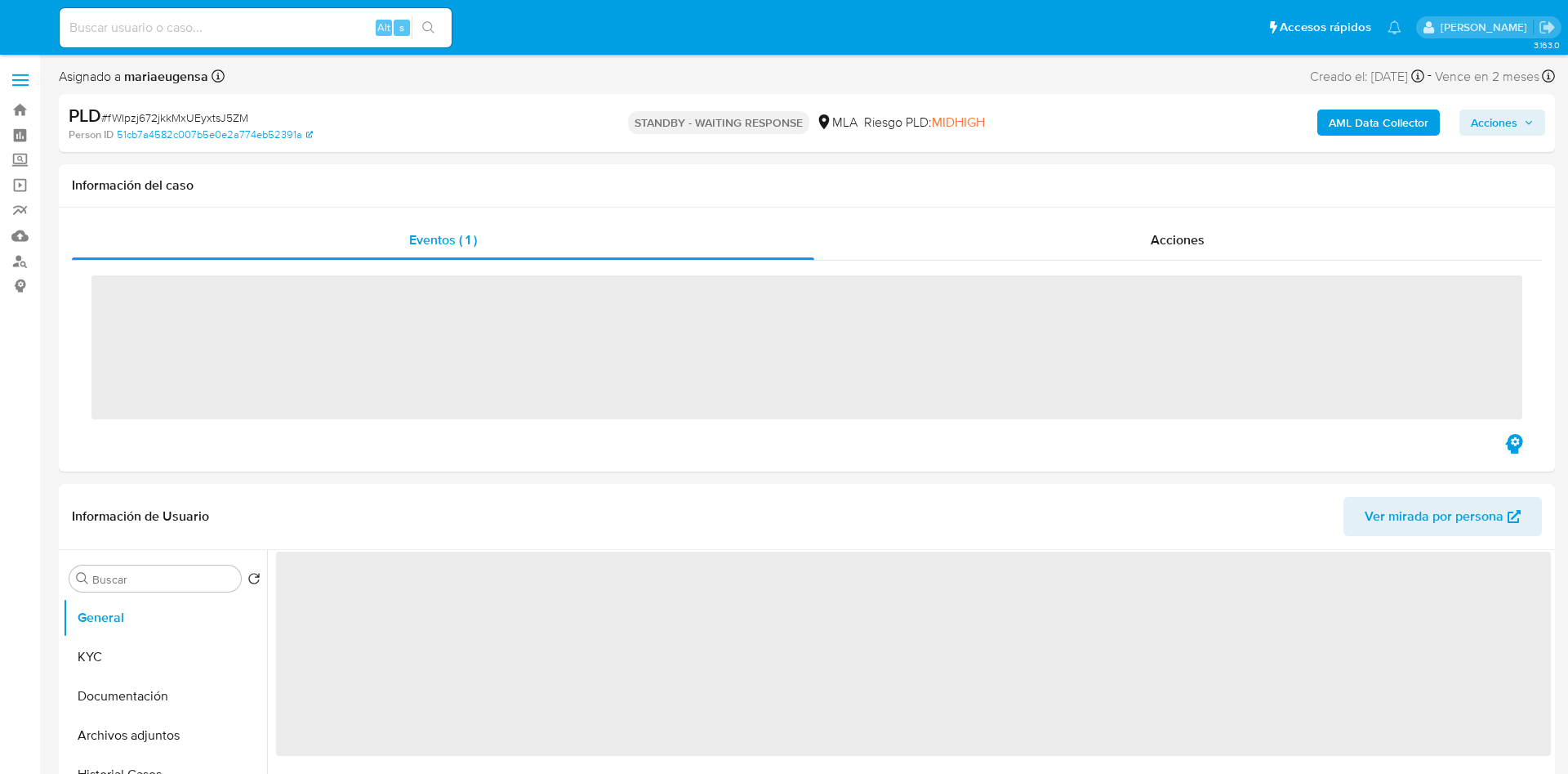
select select "10"
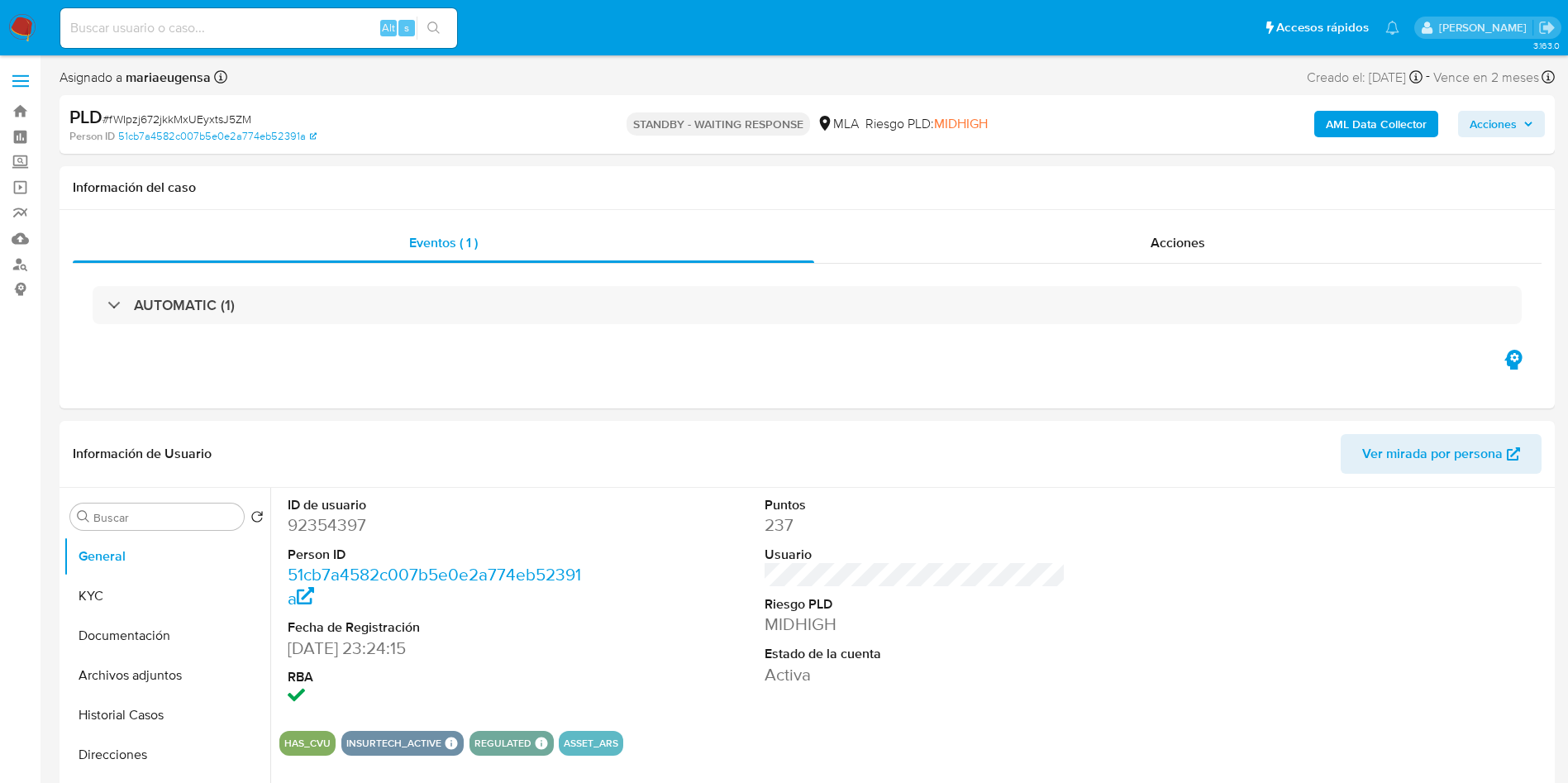
click at [232, 117] on span "# fWIpzj672jkkMxUEyxtsJ5ZM" at bounding box center [177, 119] width 149 height 17
click at [232, 116] on span "# fWIpzj672jkkMxUEyxtsJ5ZM" at bounding box center [177, 119] width 149 height 17
copy span "fWIpzj672jkkMxUEyxtsJ5ZM"
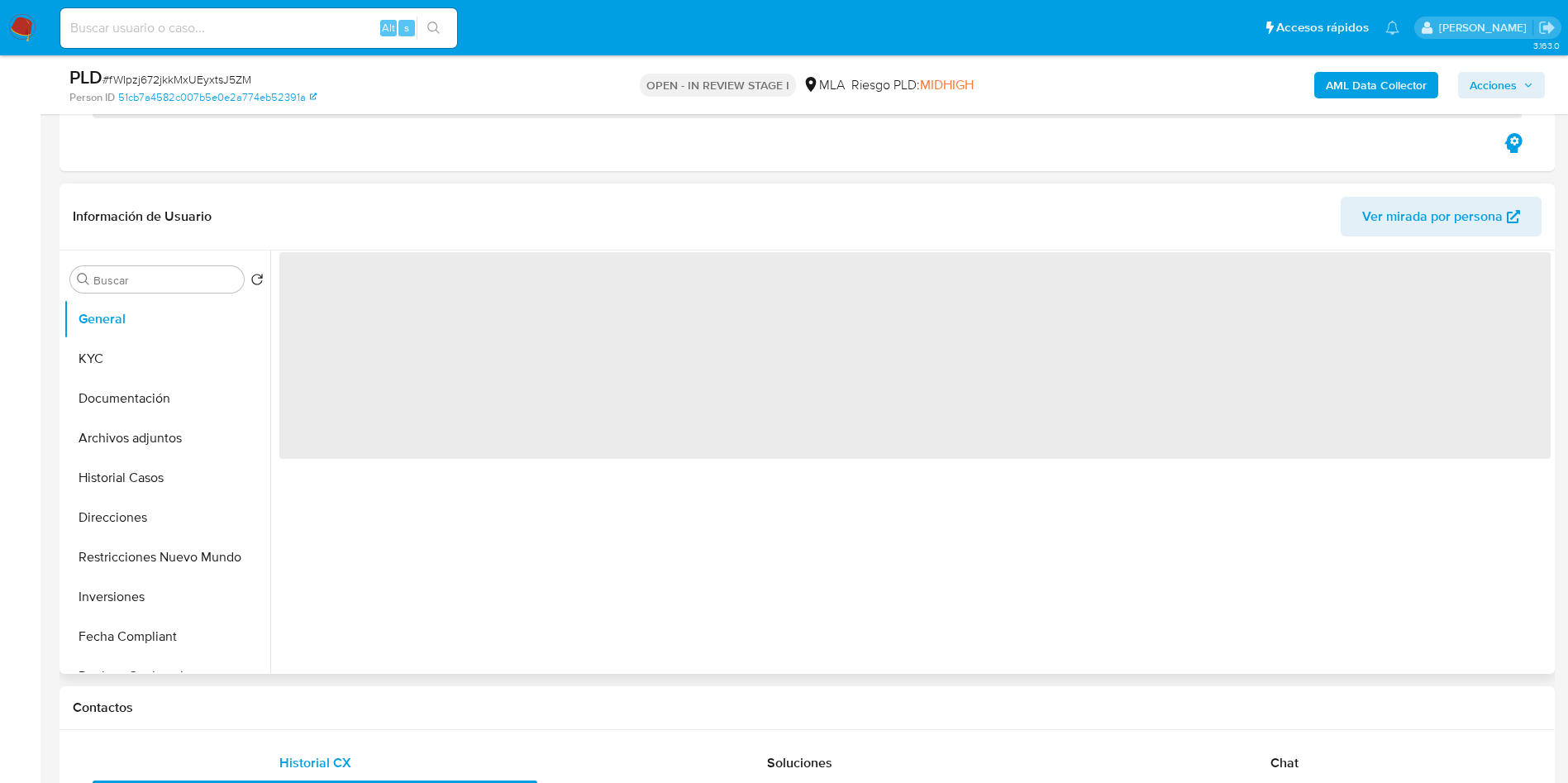
scroll to position [248, 0]
click at [98, 274] on input "Buscar" at bounding box center [165, 279] width 144 height 15
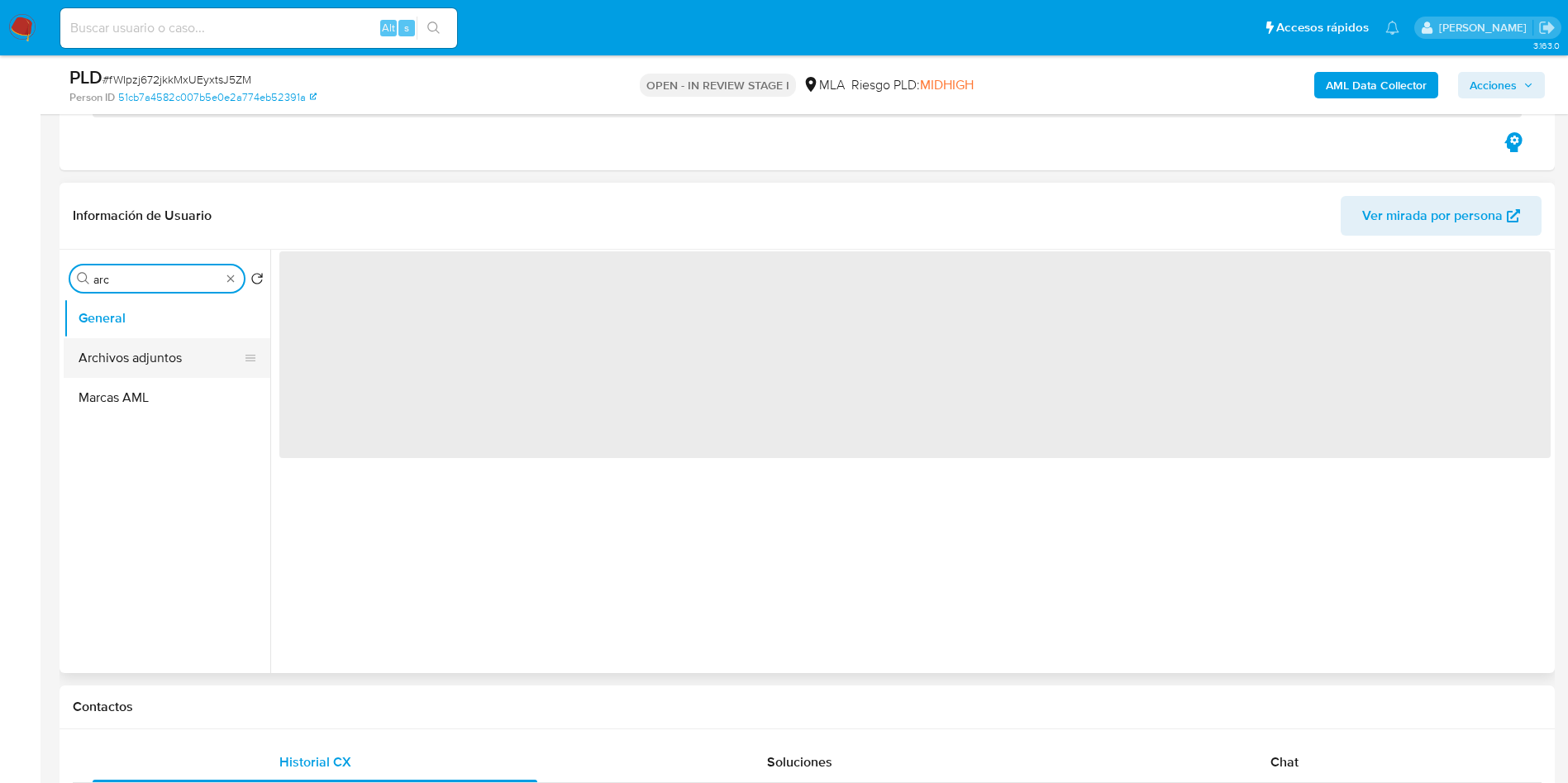
type input "arc"
drag, startPoint x: 186, startPoint y: 351, endPoint x: 934, endPoint y: 456, distance: 755.3
click at [186, 350] on button "Archivos adjuntos" at bounding box center [166, 357] width 207 height 40
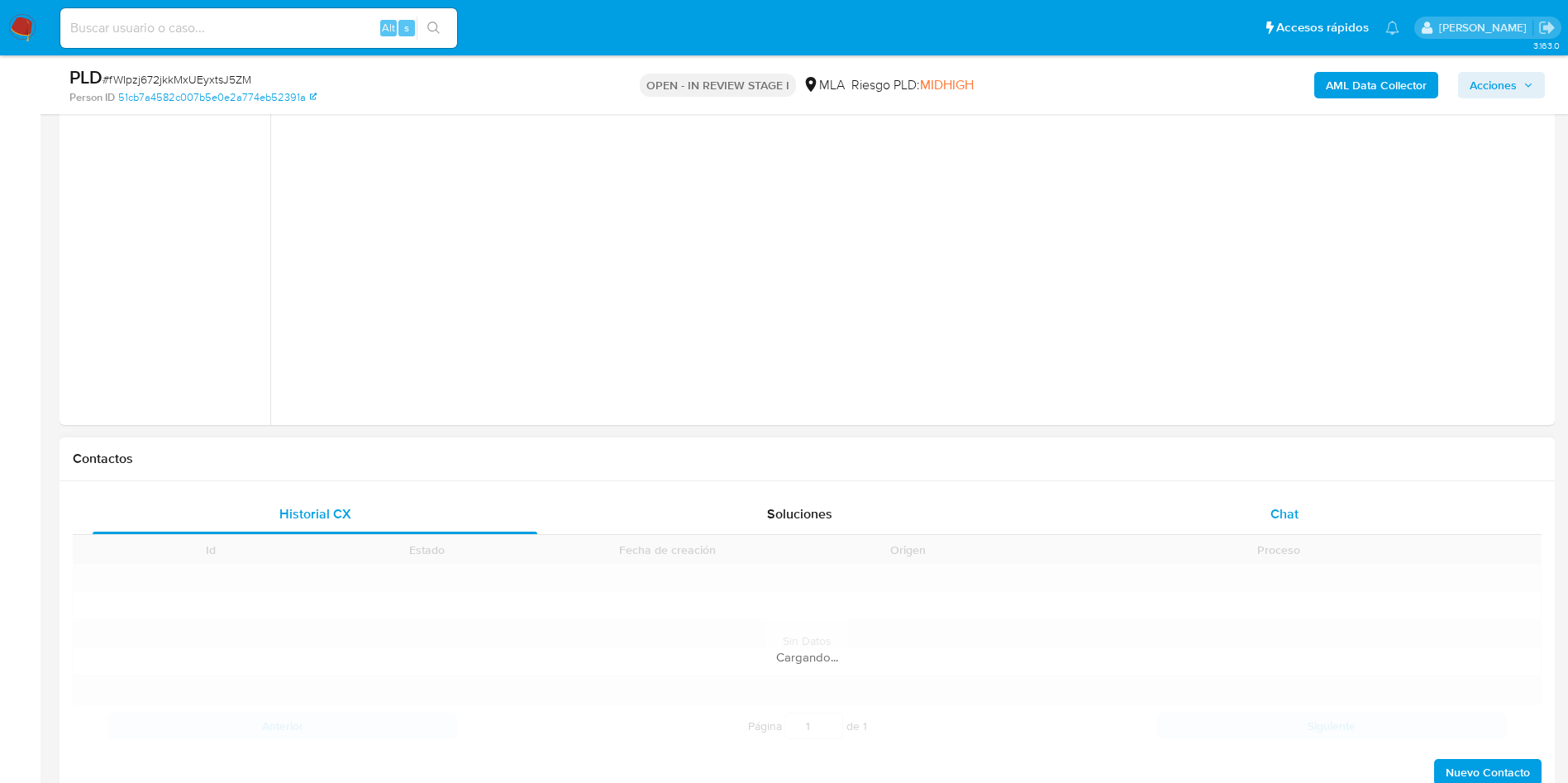
click at [1332, 508] on div "Chat" at bounding box center [1285, 514] width 445 height 40
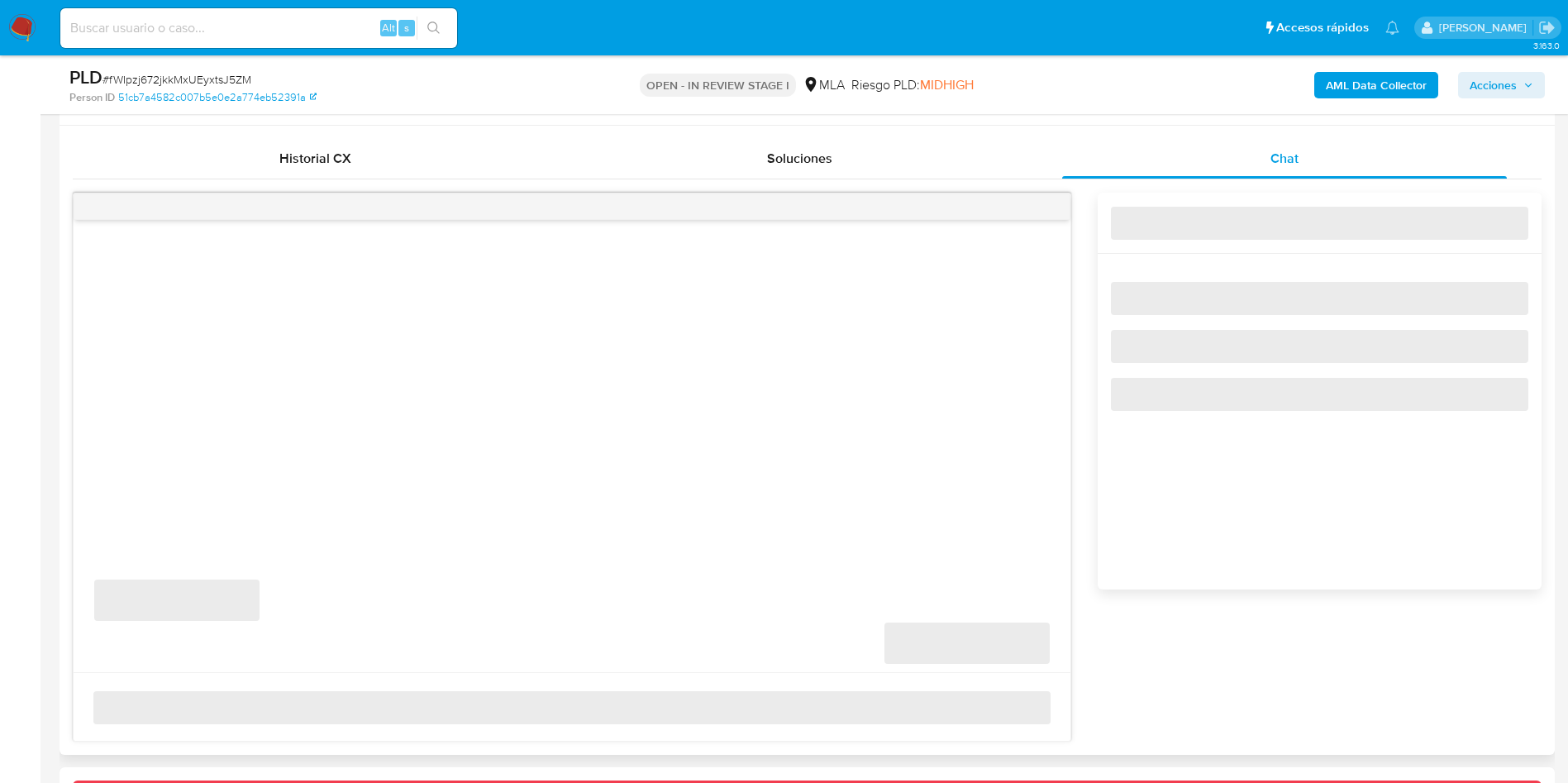
scroll to position [744, 0]
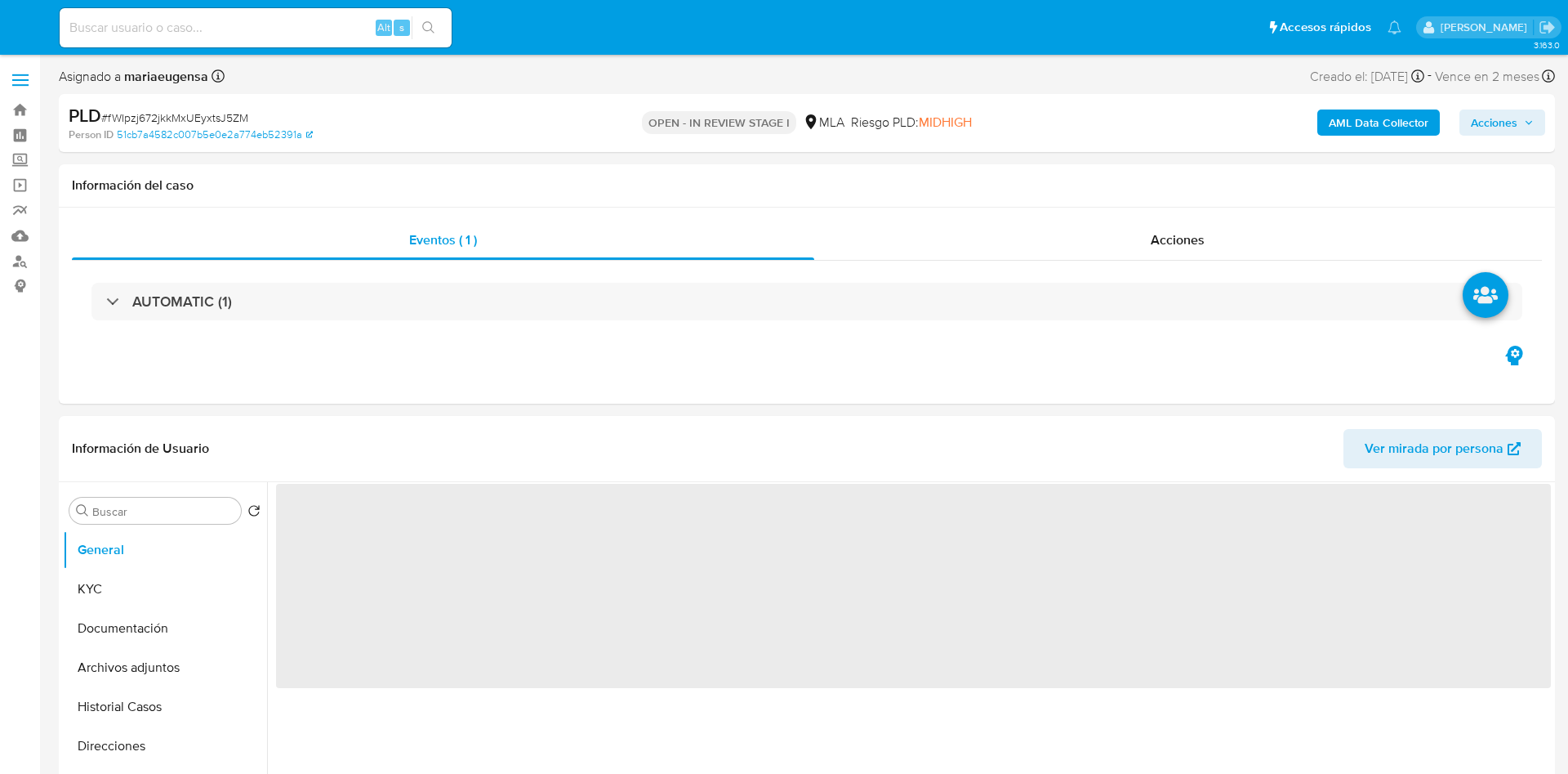
select select "10"
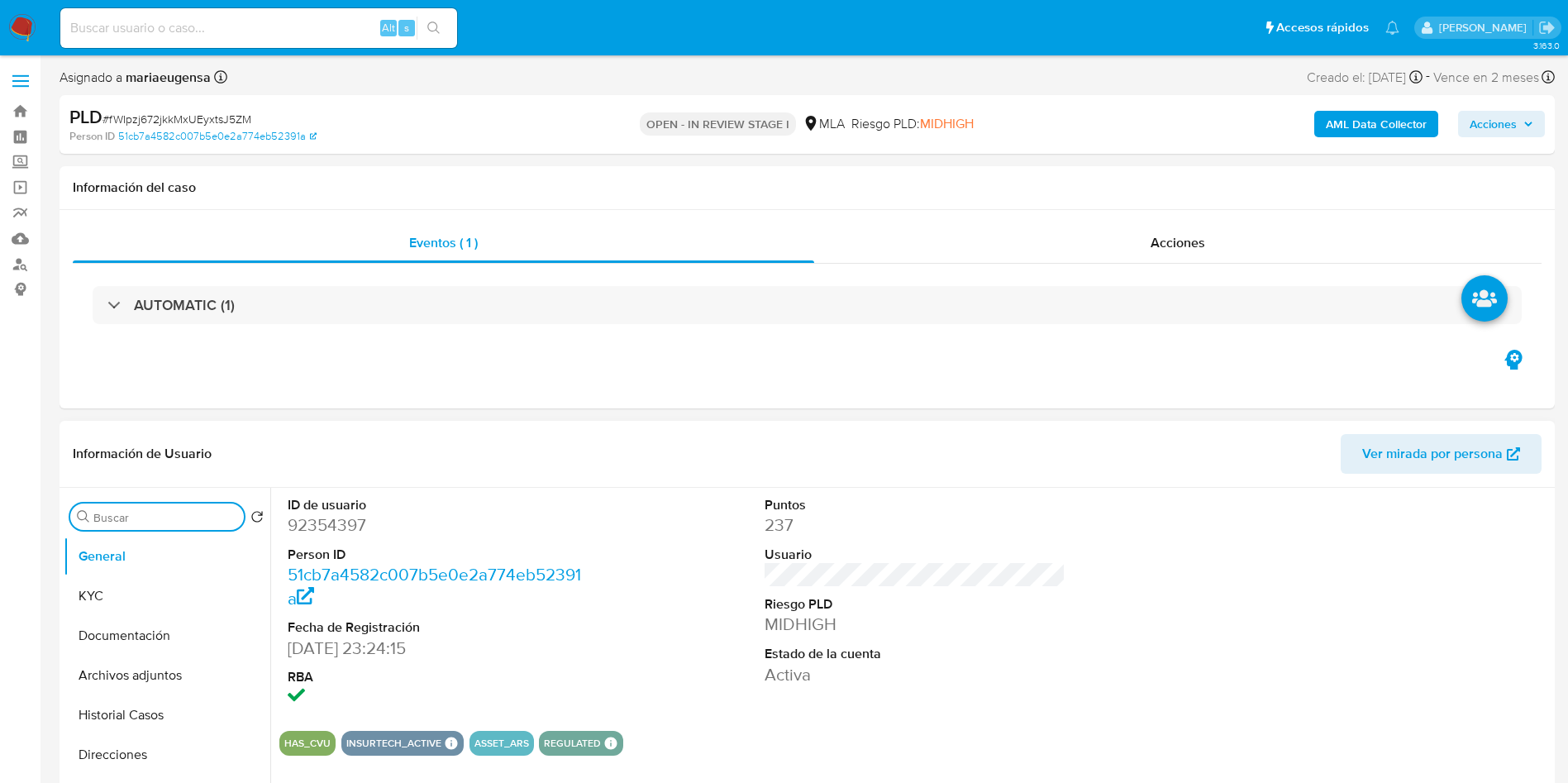
click at [168, 515] on input "Buscar" at bounding box center [165, 517] width 144 height 15
type input "ar"
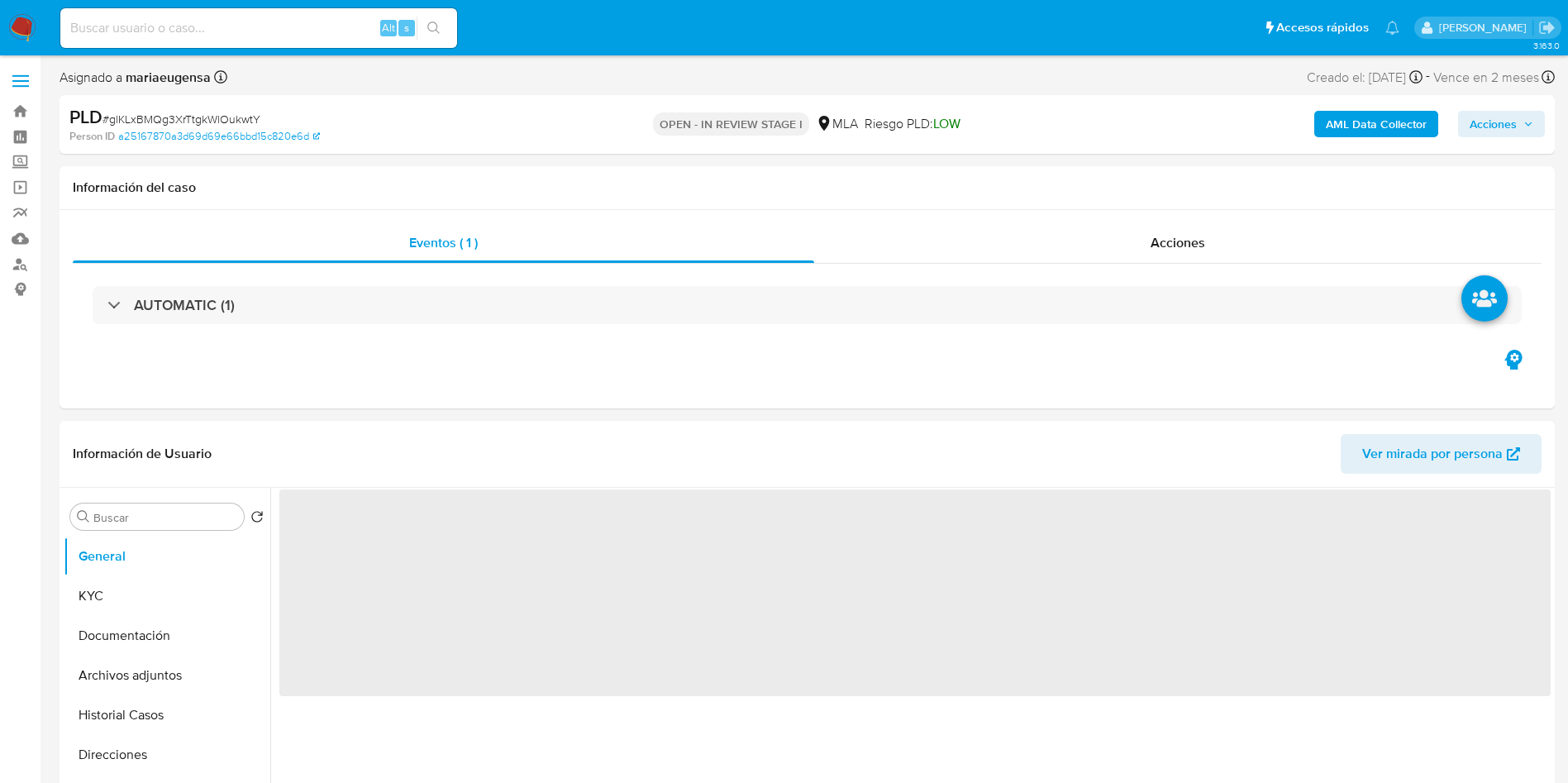
select select "10"
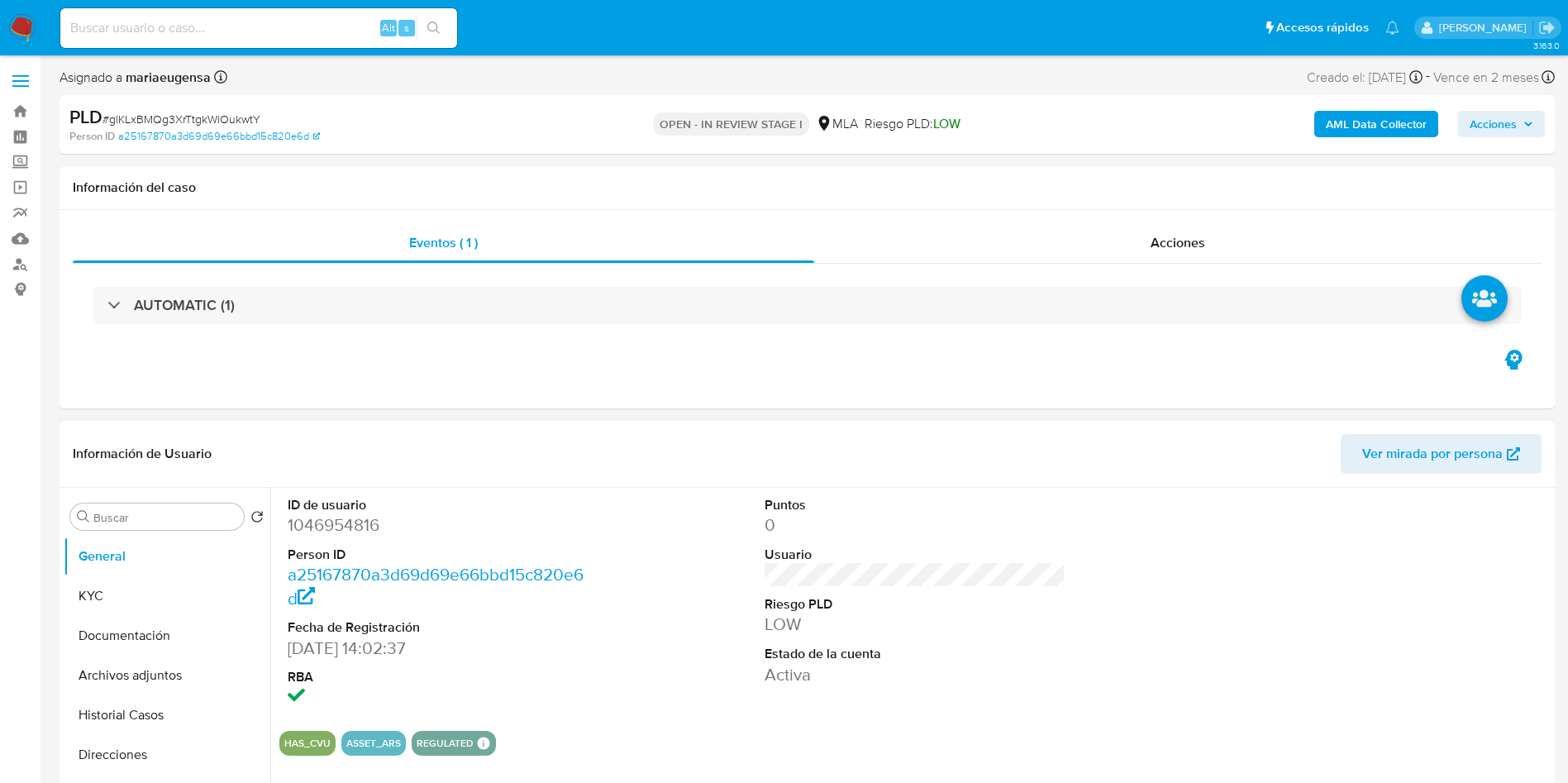
click at [179, 501] on div "Buscar Volver al orden por defecto General KYC Documentación Archivos adjuntos …" at bounding box center [166, 700] width 207 height 421
click at [186, 523] on input "Buscar" at bounding box center [165, 517] width 144 height 15
type input "arc"
click at [169, 598] on button "Archivos adjuntos" at bounding box center [160, 596] width 193 height 40
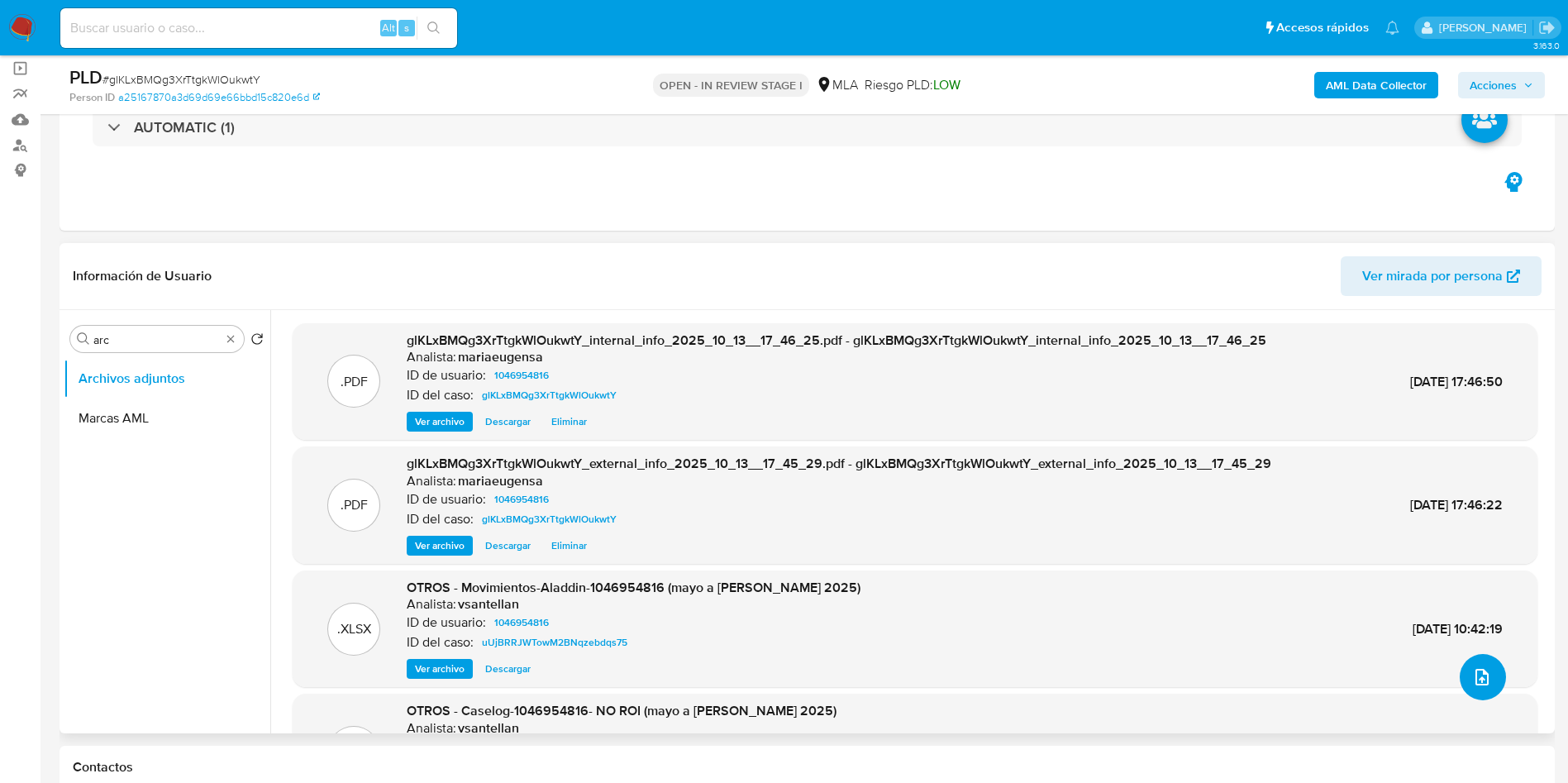
click at [1489, 662] on button "upload-file" at bounding box center [1483, 677] width 47 height 47
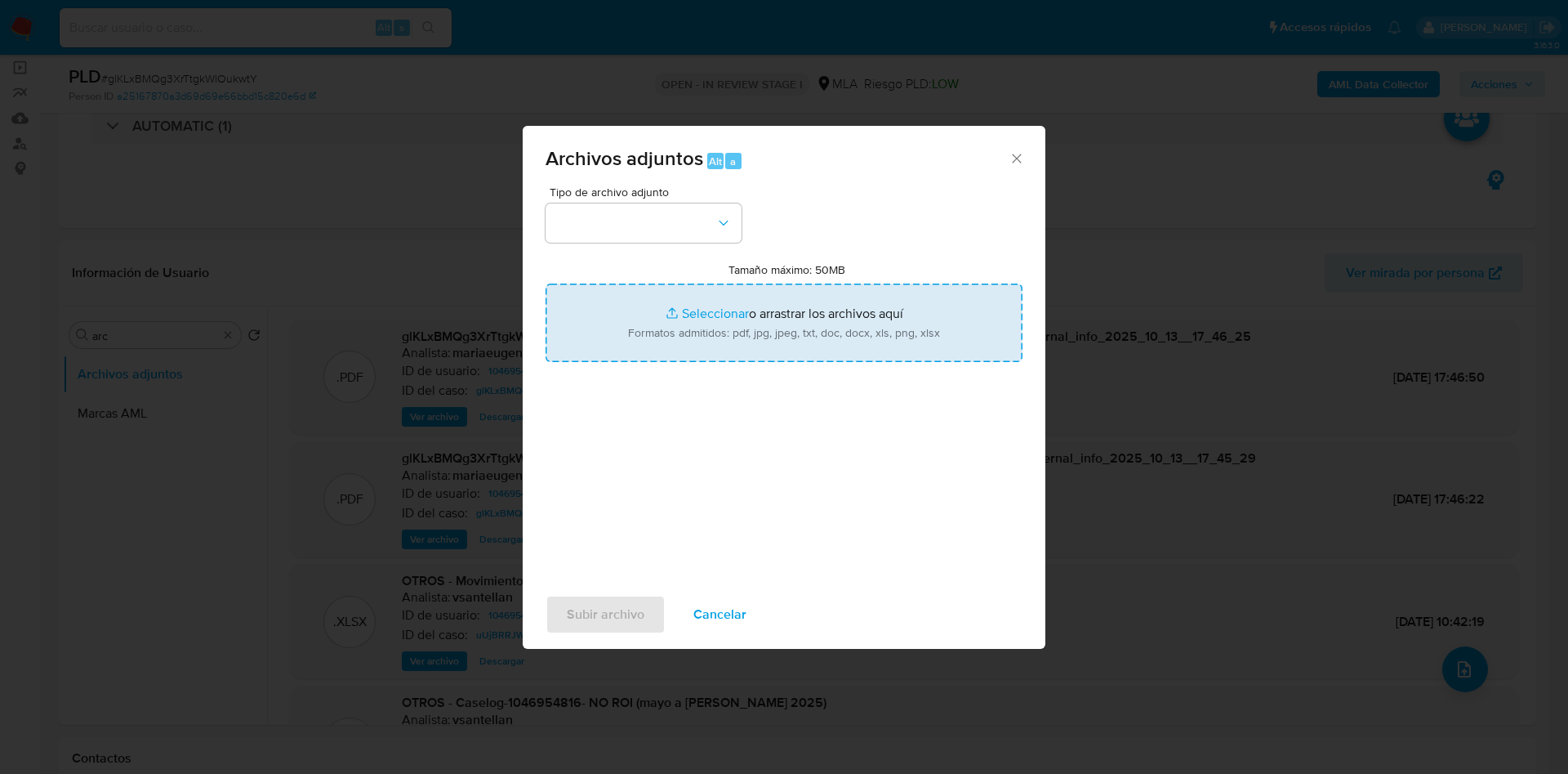
click at [699, 308] on input "Tamaño máximo: 50MB Seleccionar archivos" at bounding box center [784, 323] width 477 height 78
type input "C:\fakepath\Caselog glKLxBMQg3XrTtgkWlOukwtY_2025_10_13_15_51_18 (1).docx"
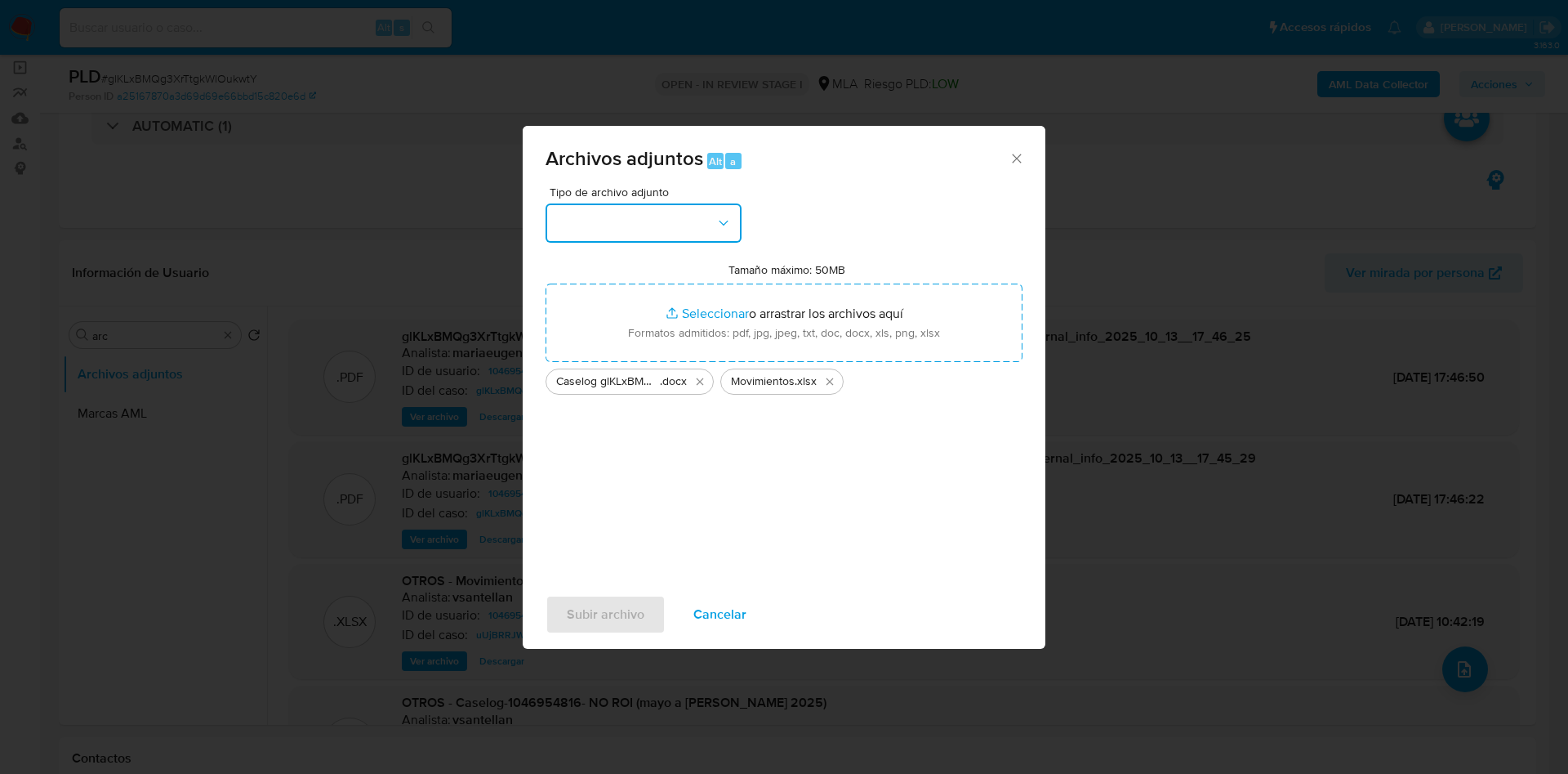
click at [648, 220] on button "button" at bounding box center [644, 223] width 196 height 39
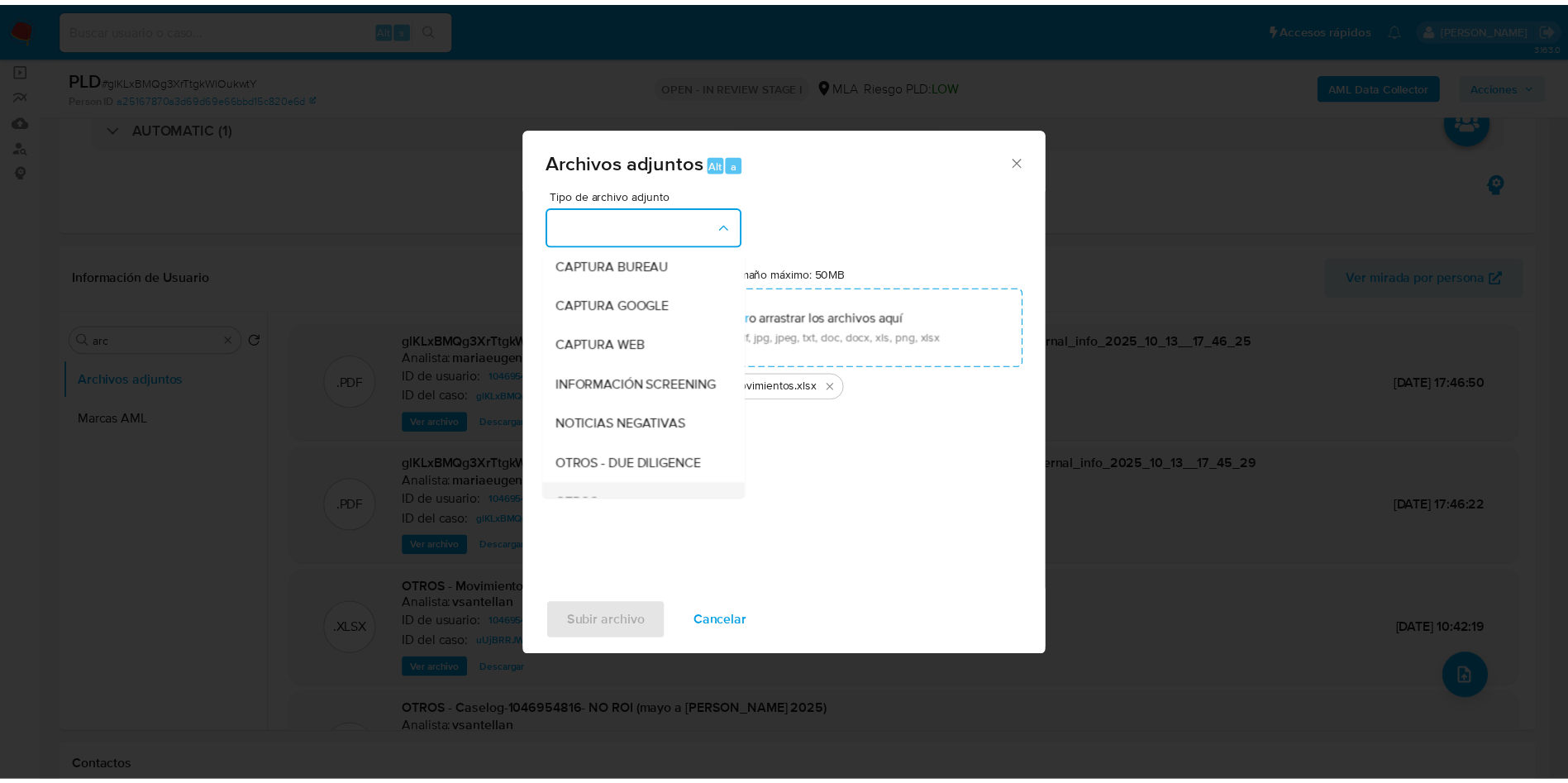
scroll to position [248, 0]
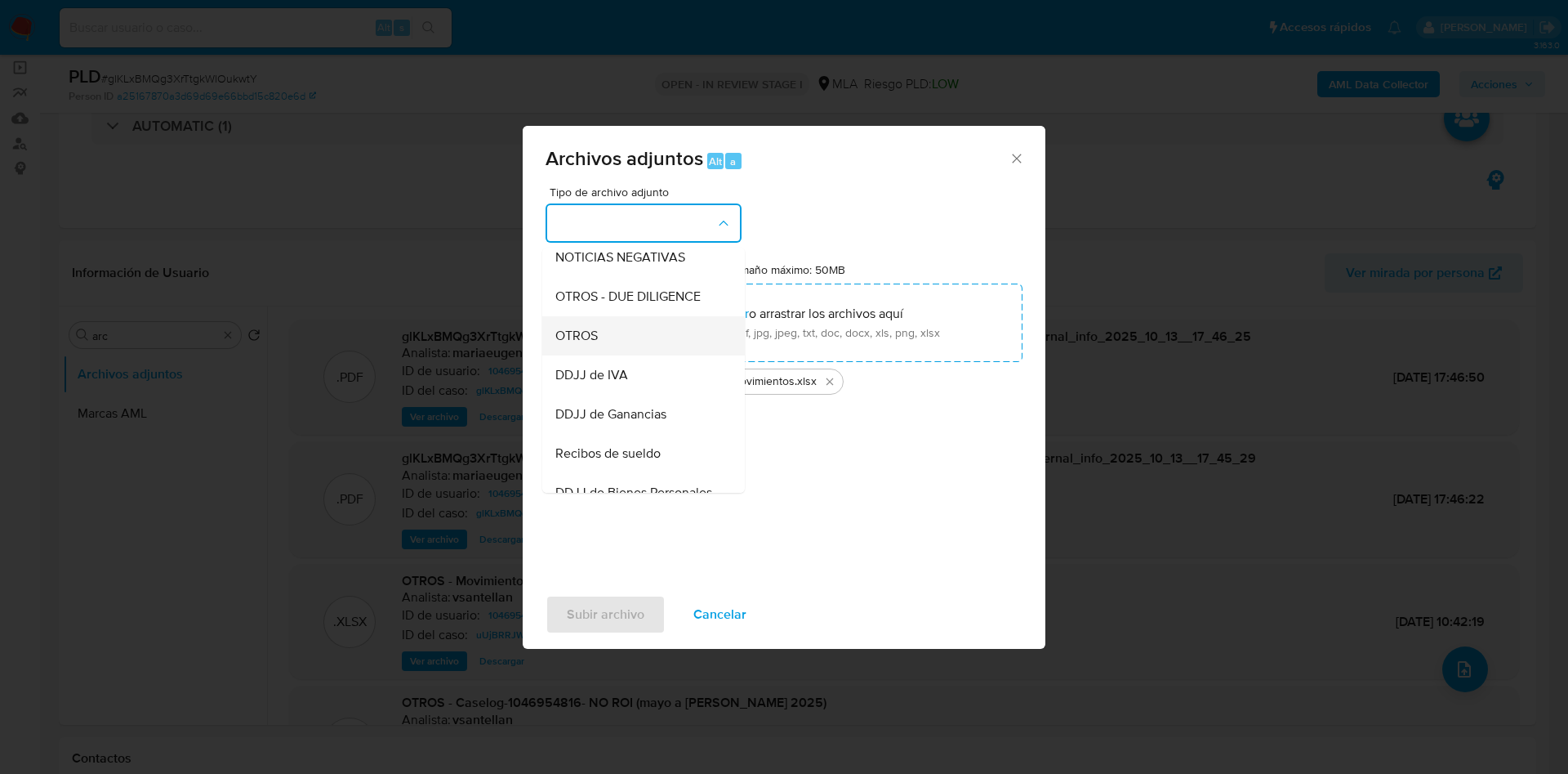
click at [617, 346] on div "OTROS" at bounding box center [639, 336] width 167 height 39
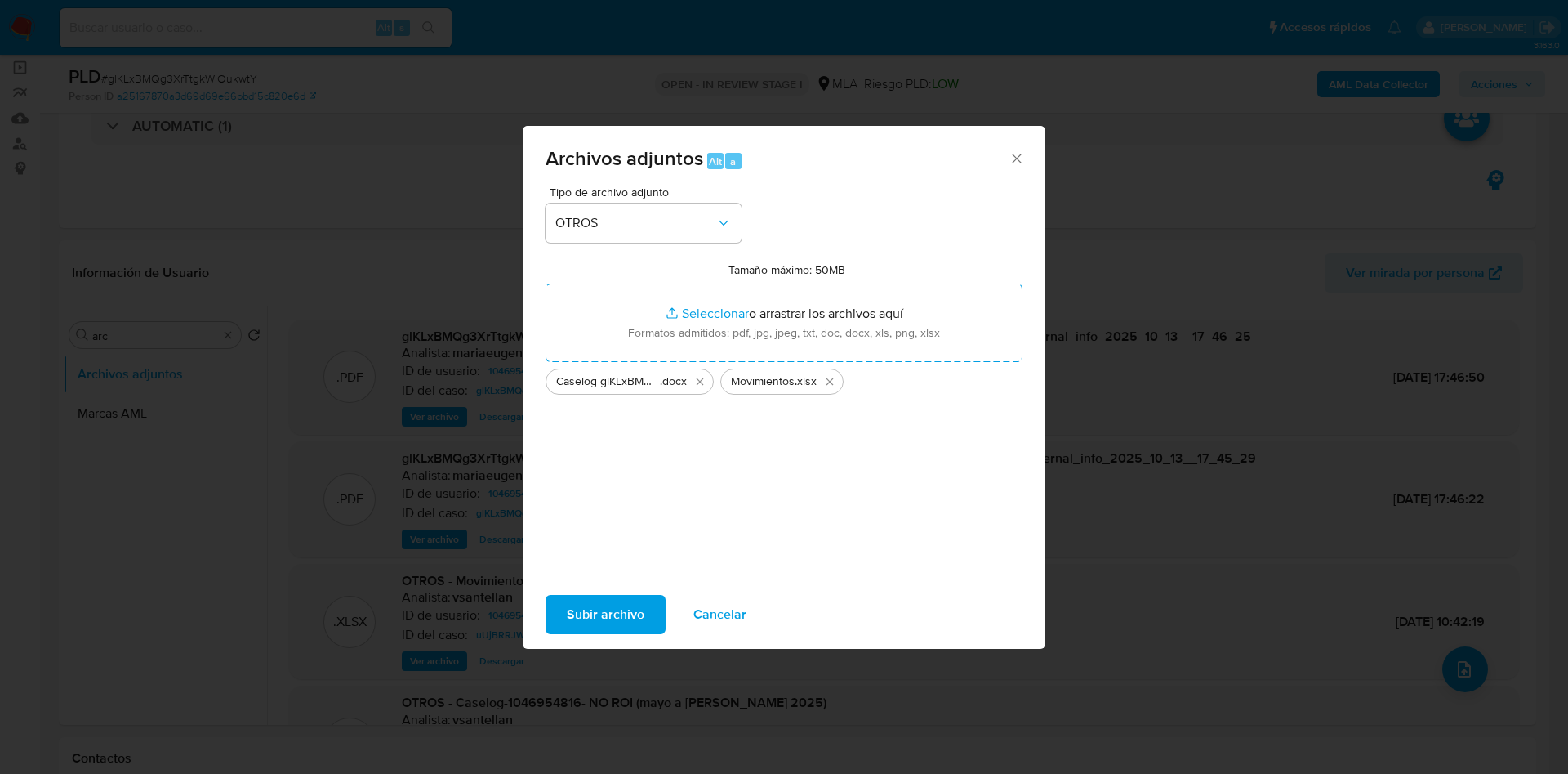
click at [590, 607] on span "Subir archivo" at bounding box center [605, 614] width 77 height 36
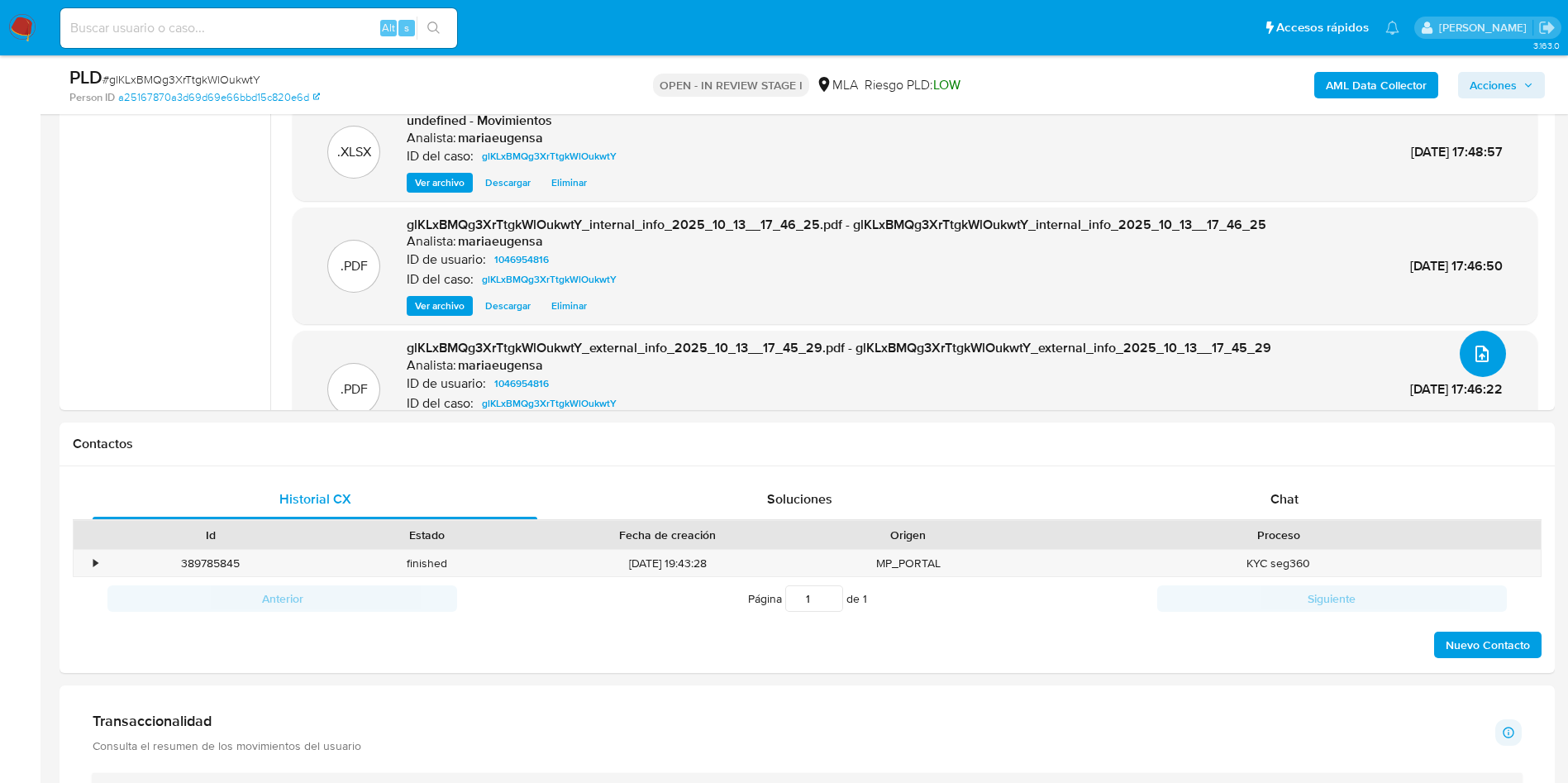
scroll to position [491, 0]
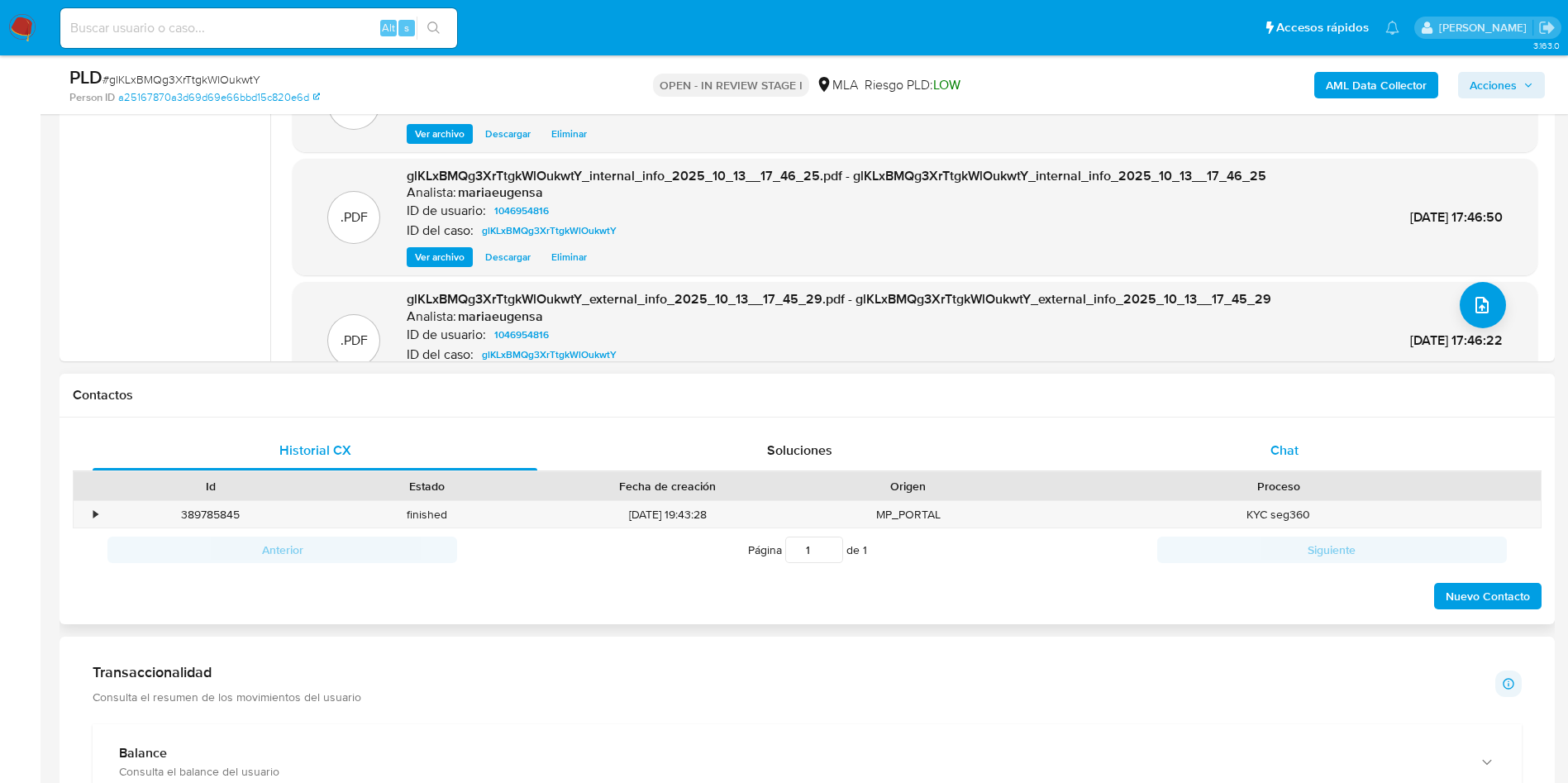
click at [1305, 449] on div "Chat" at bounding box center [1285, 450] width 445 height 40
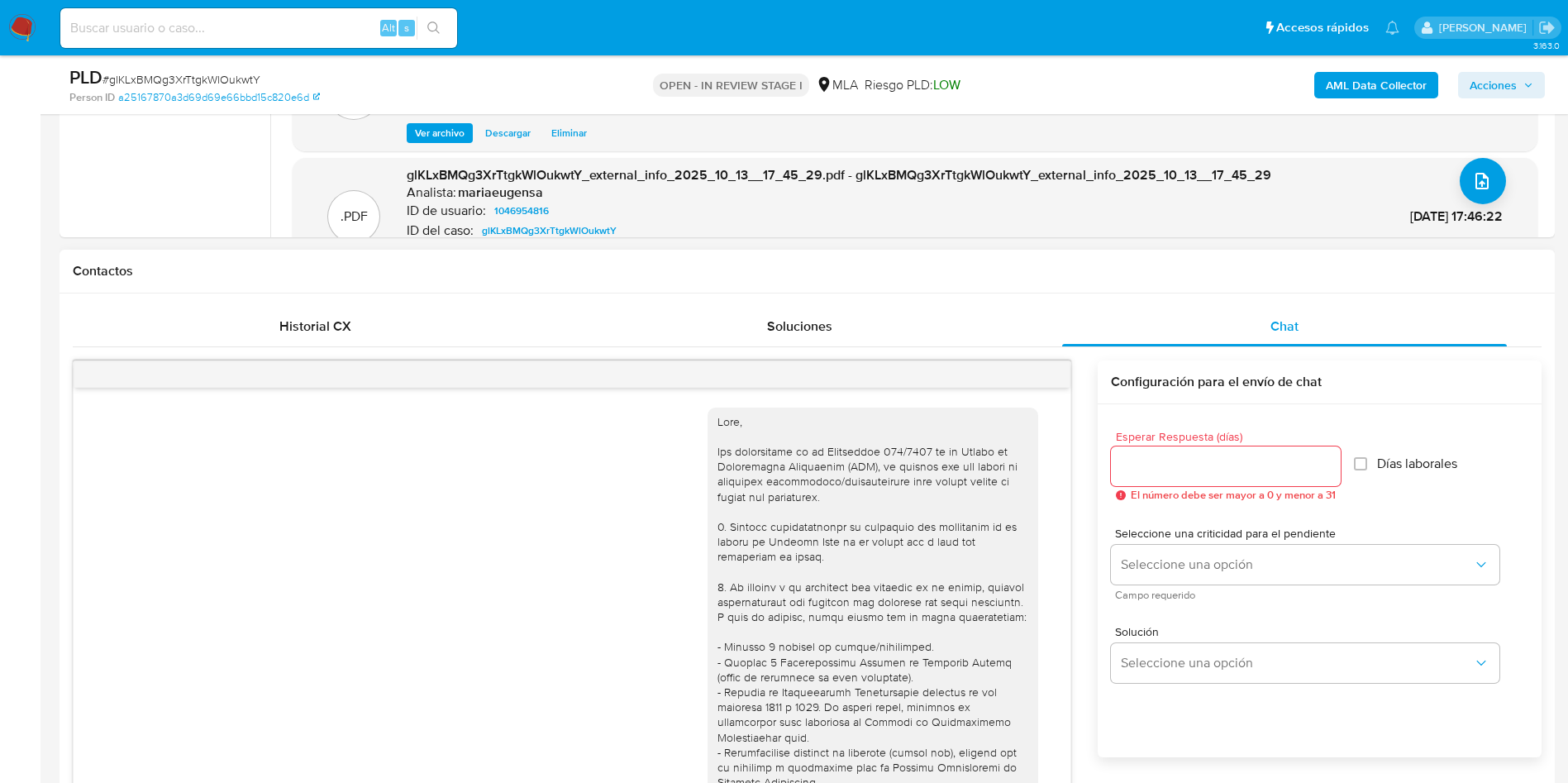
scroll to position [848, 0]
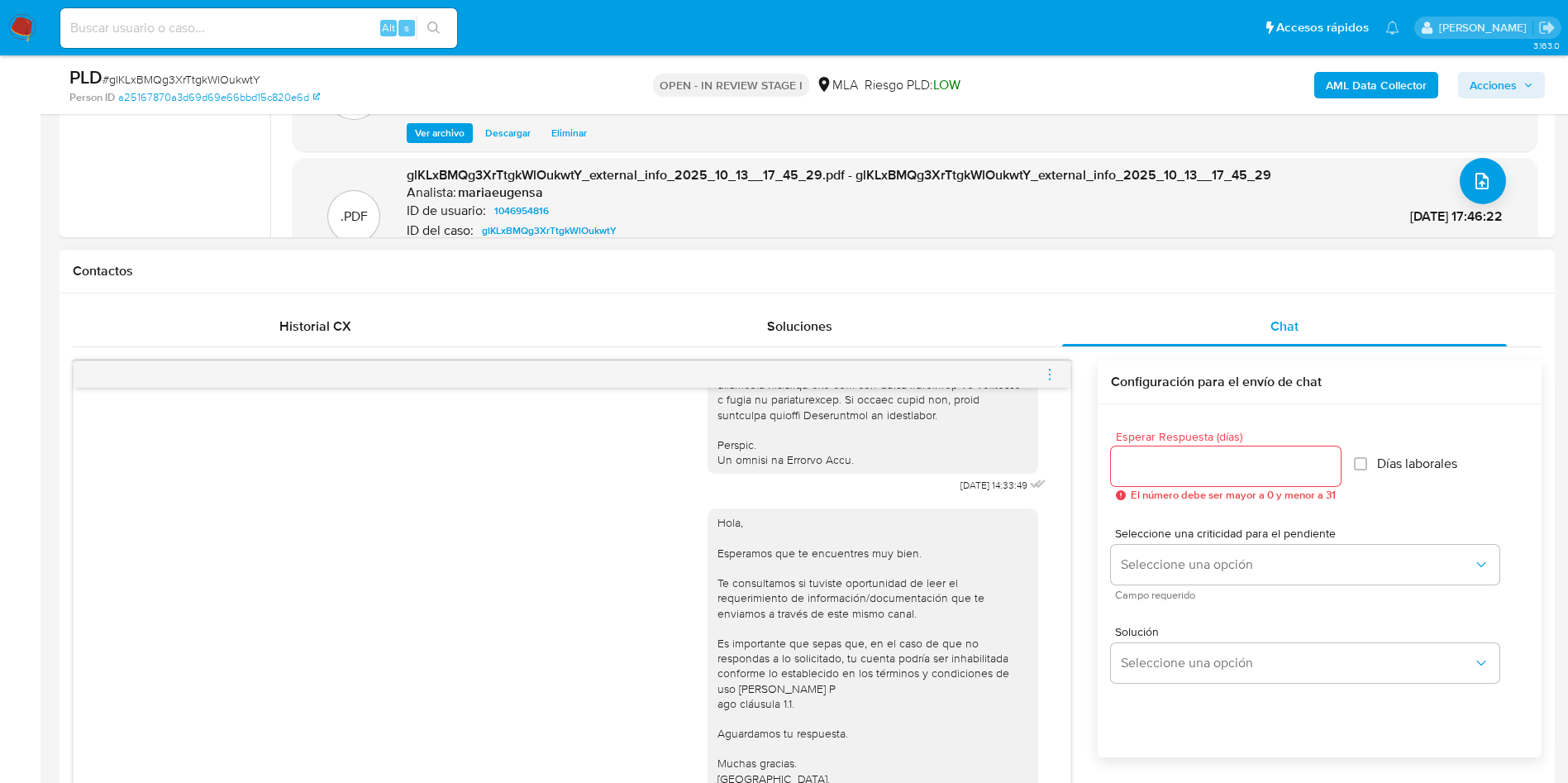
click at [1050, 370] on icon "menu-action" at bounding box center [1049, 374] width 15 height 15
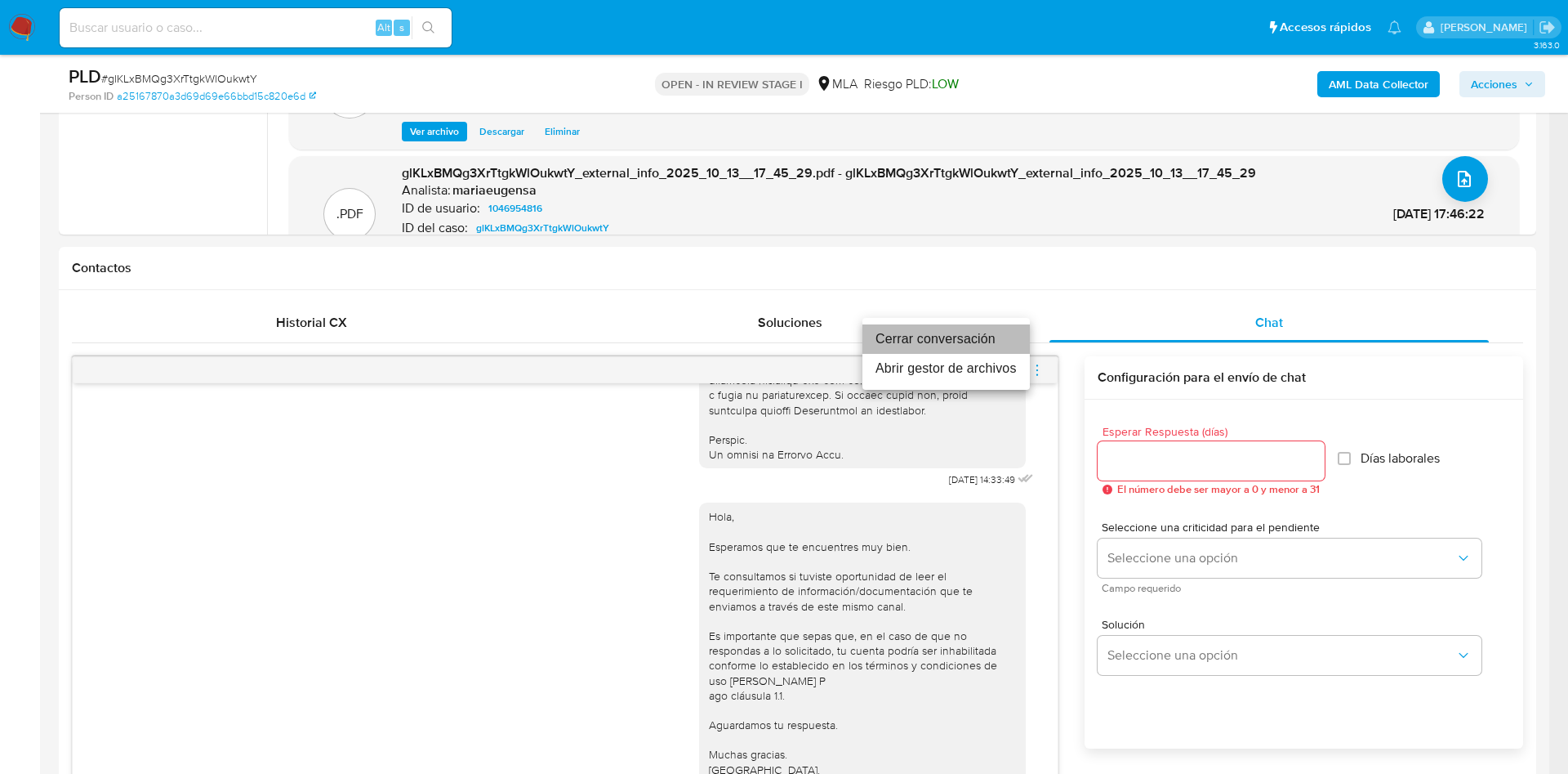
click at [1010, 344] on li "Cerrar conversación" at bounding box center [946, 339] width 168 height 30
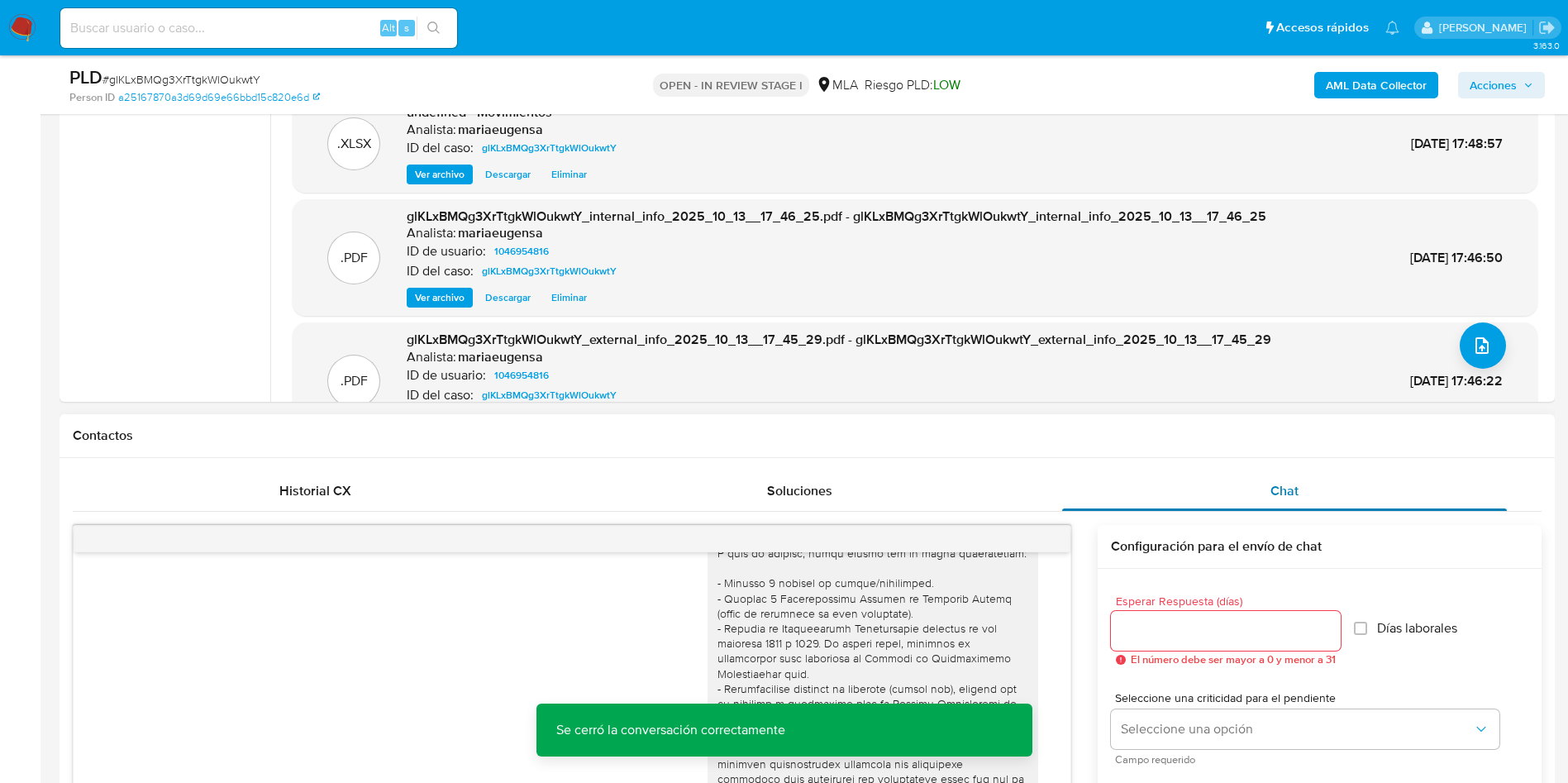
scroll to position [243, 0]
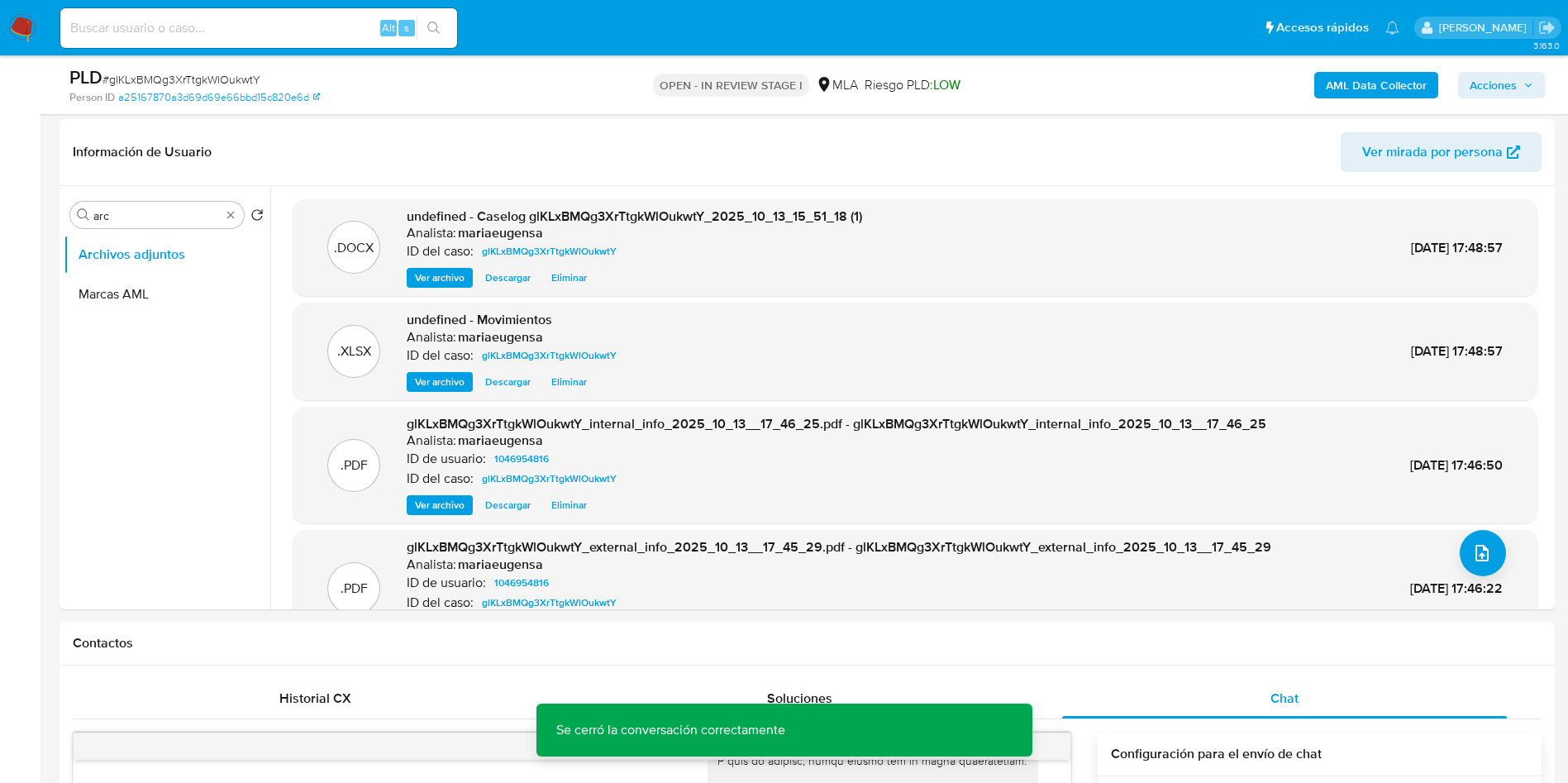
click at [1506, 87] on span "Acciones" at bounding box center [1493, 85] width 47 height 26
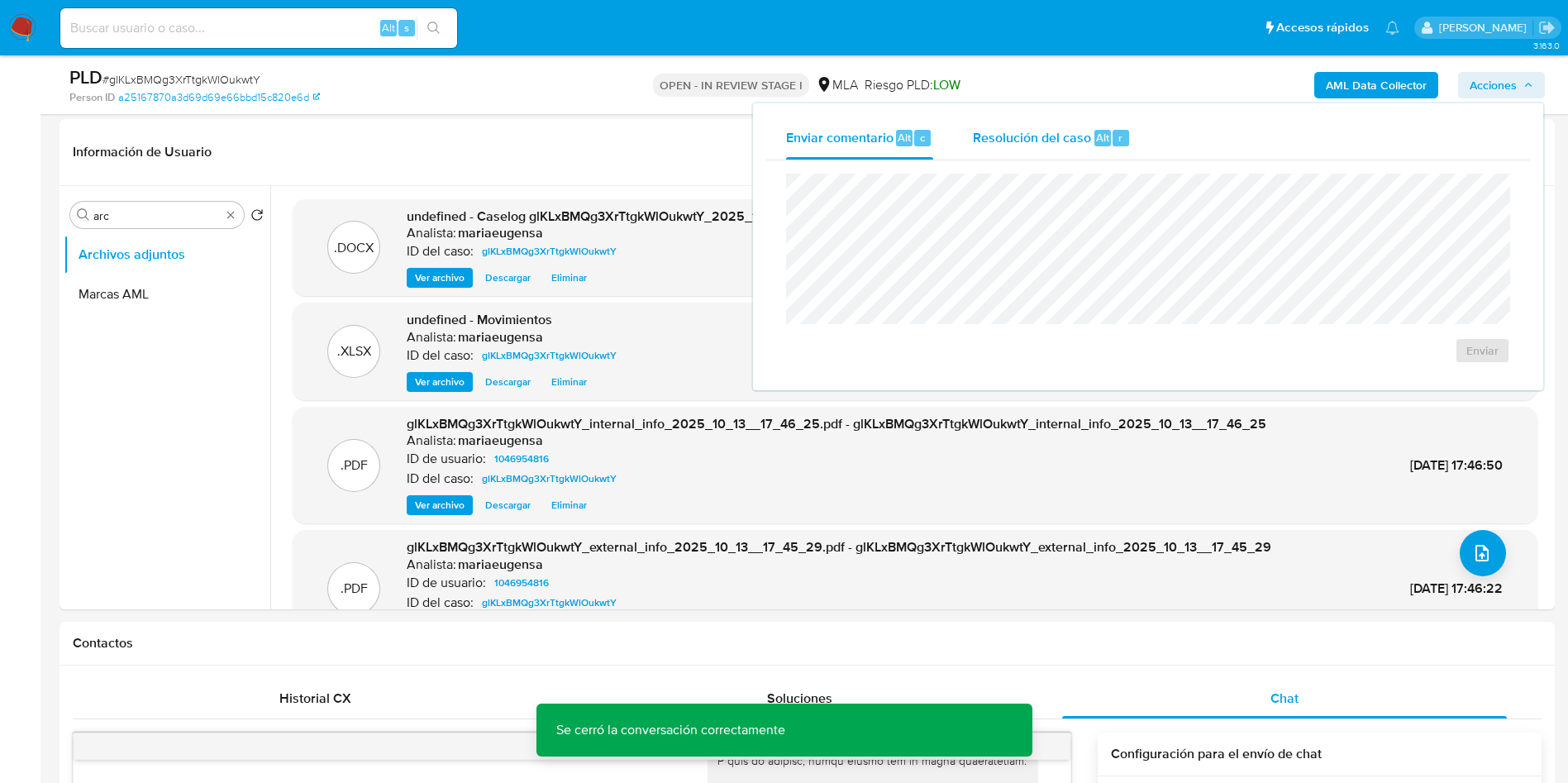
click at [1113, 146] on div "Resolución del caso Alt r" at bounding box center [1051, 138] width 157 height 43
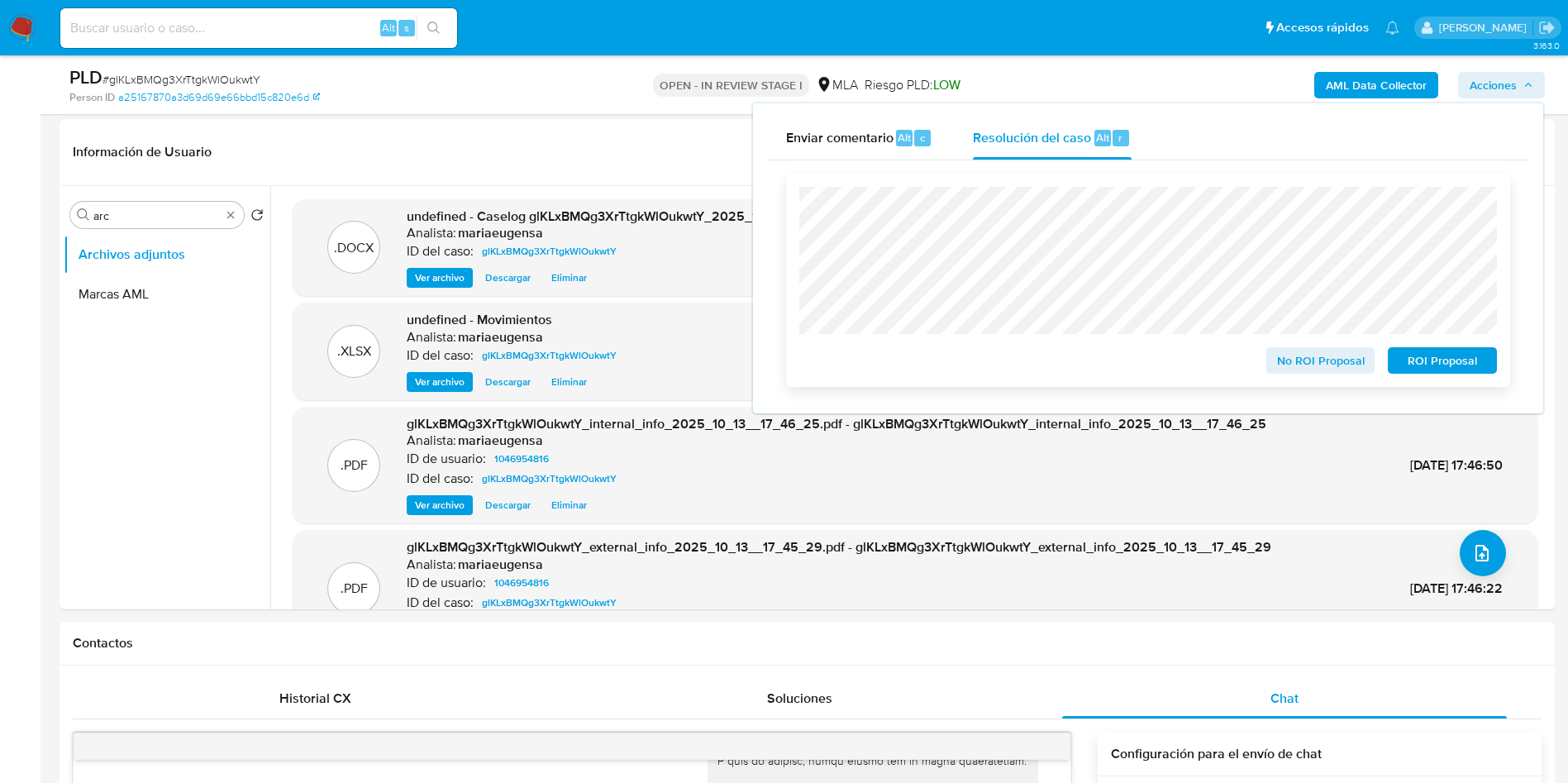
click at [1342, 372] on span "No ROI Proposal" at bounding box center [1321, 361] width 86 height 23
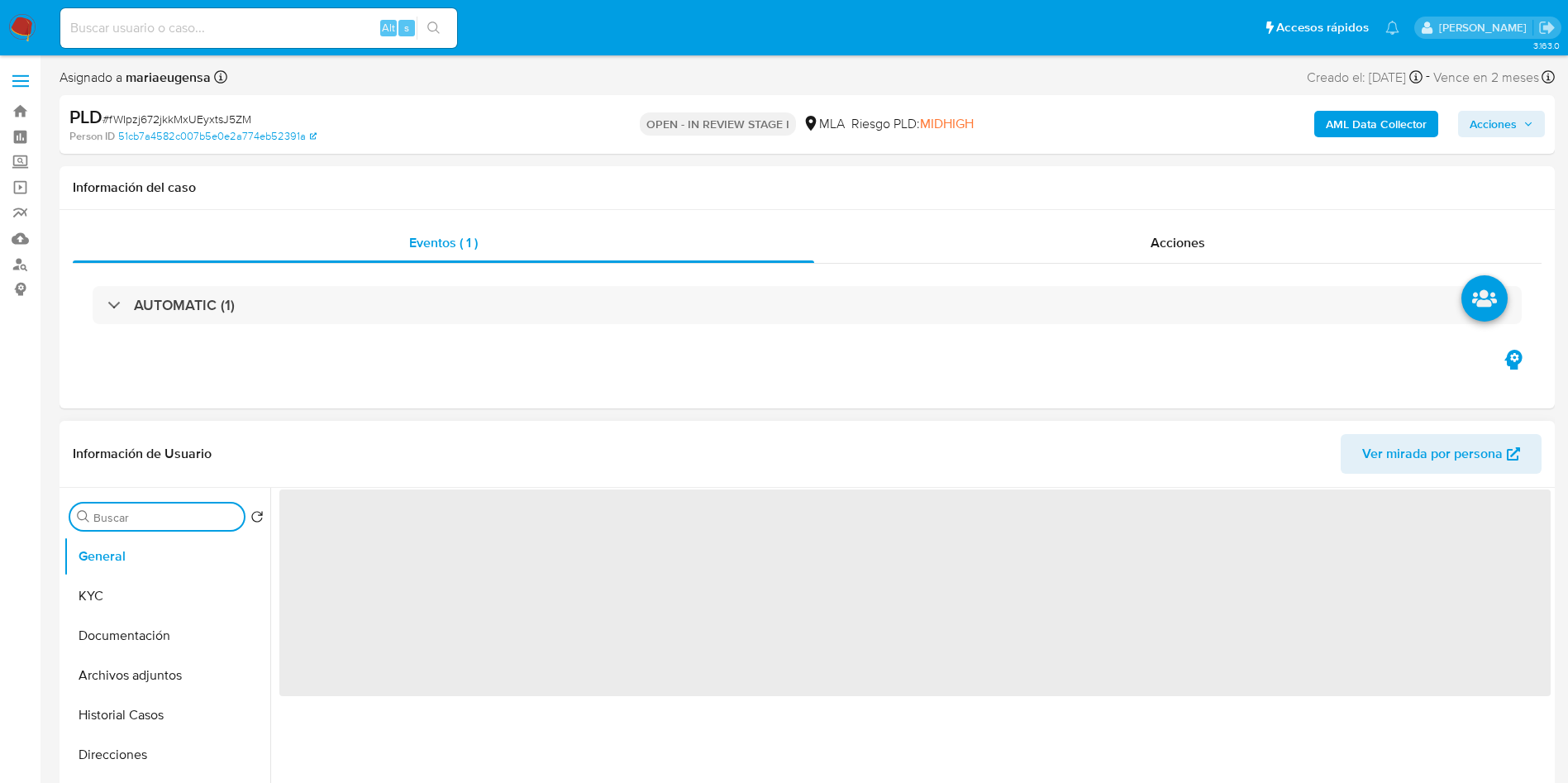
click at [163, 516] on input "Buscar" at bounding box center [165, 517] width 144 height 15
type input "arc"
select select "10"
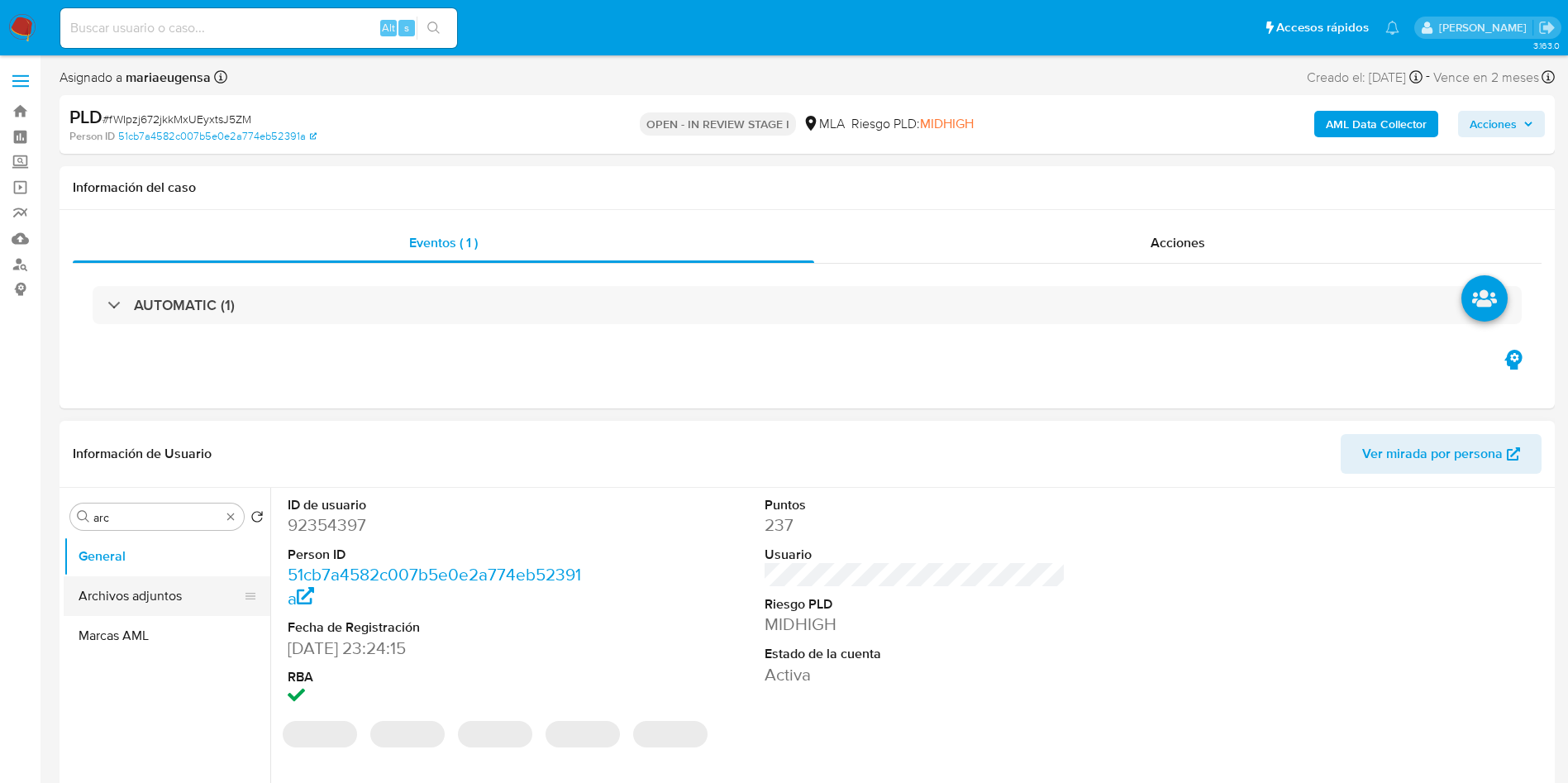
click at [179, 597] on button "Archivos adjuntos" at bounding box center [160, 596] width 193 height 40
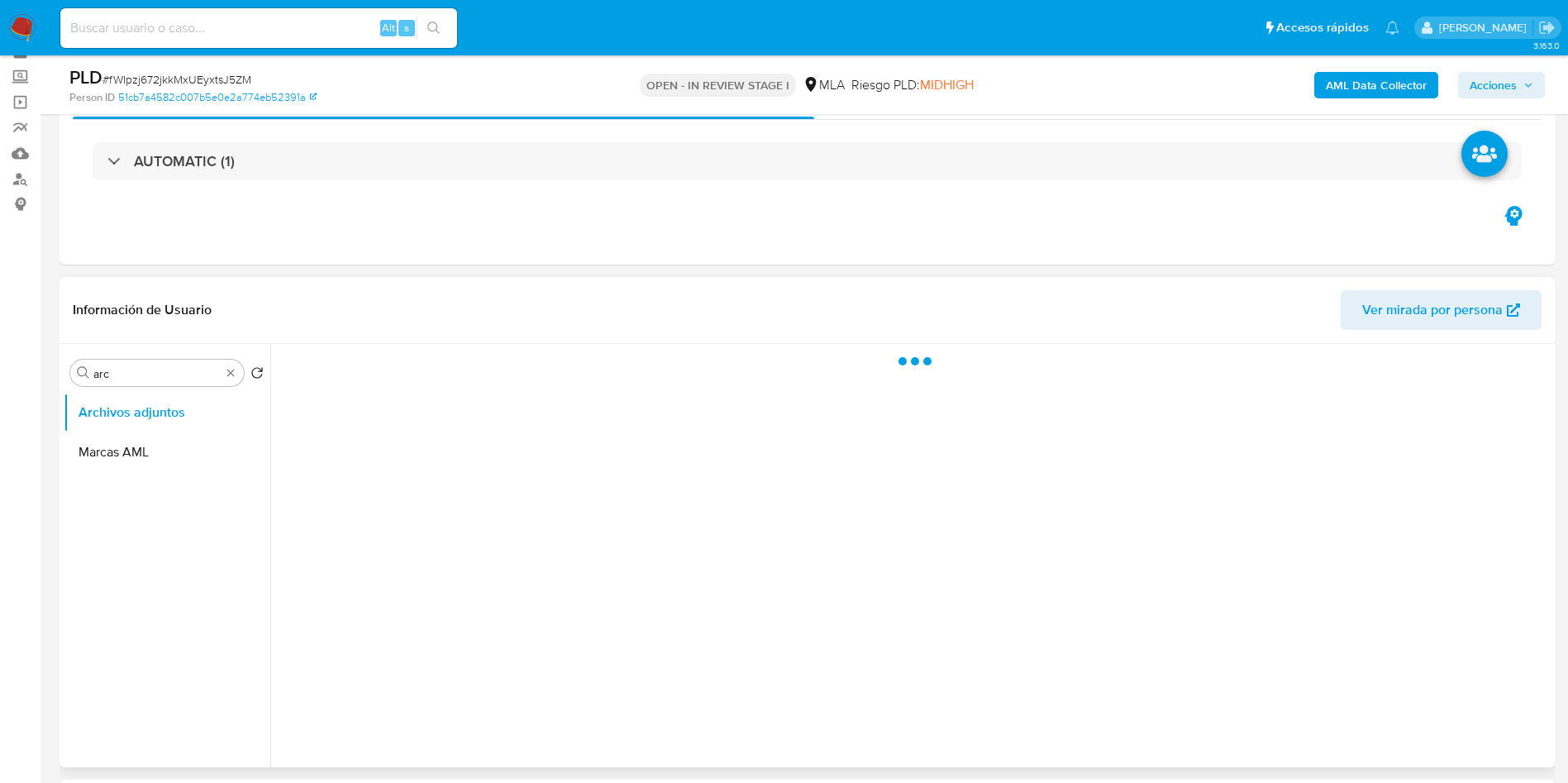
scroll to position [124, 0]
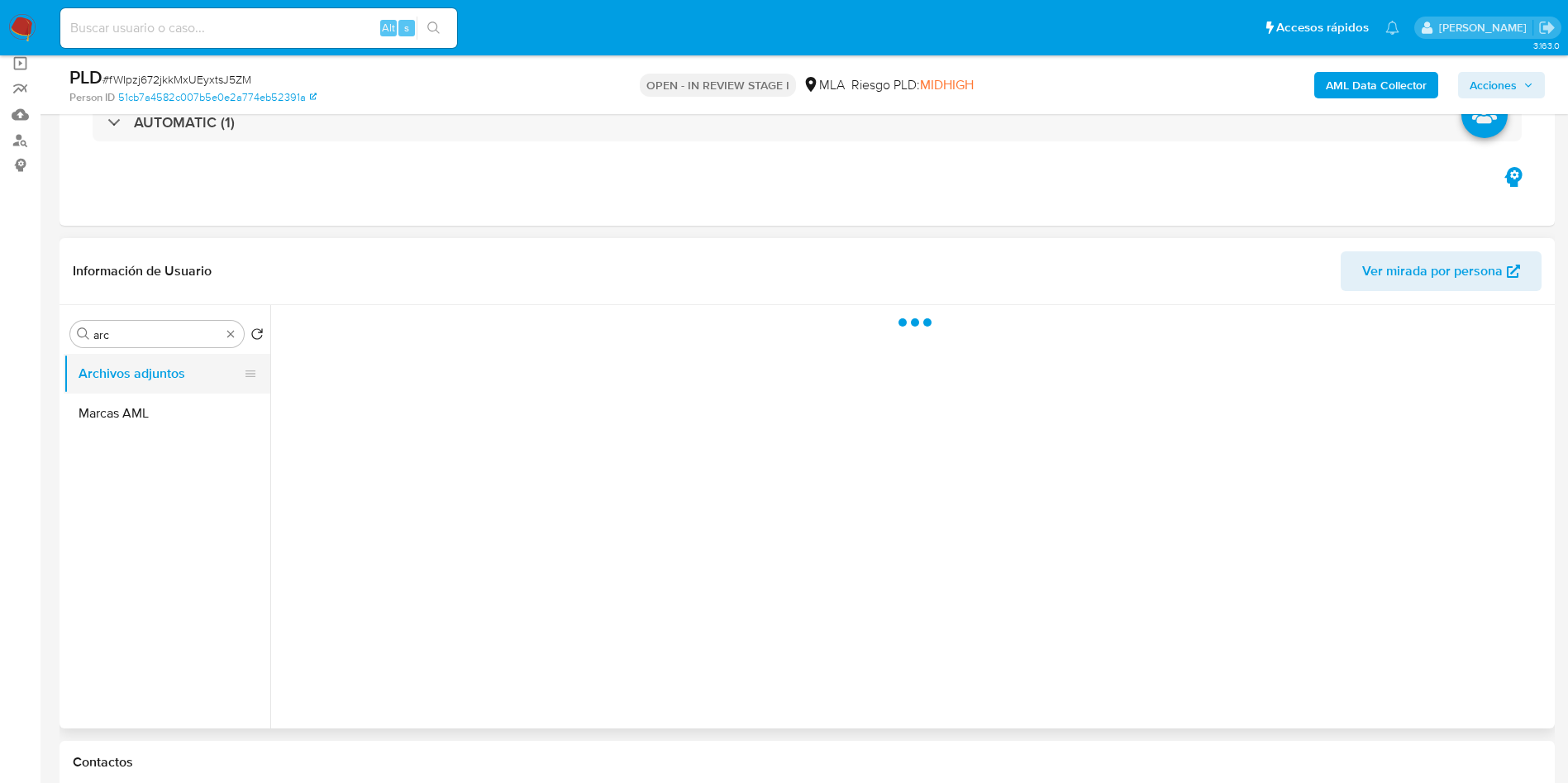
click at [157, 380] on button "Archivos adjuntos" at bounding box center [160, 373] width 193 height 40
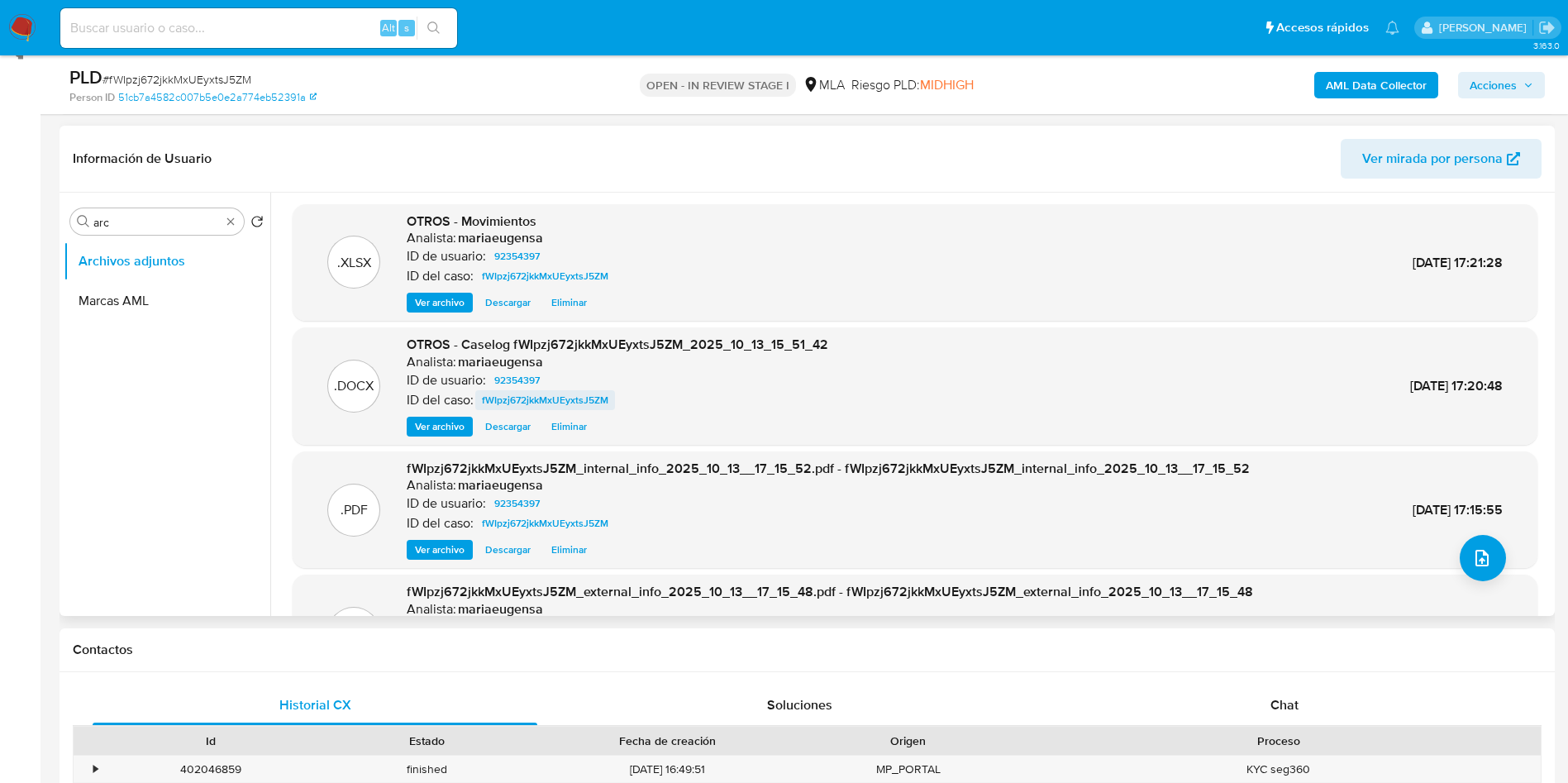
scroll to position [0, 0]
click at [1262, 702] on div "Chat" at bounding box center [1285, 705] width 445 height 40
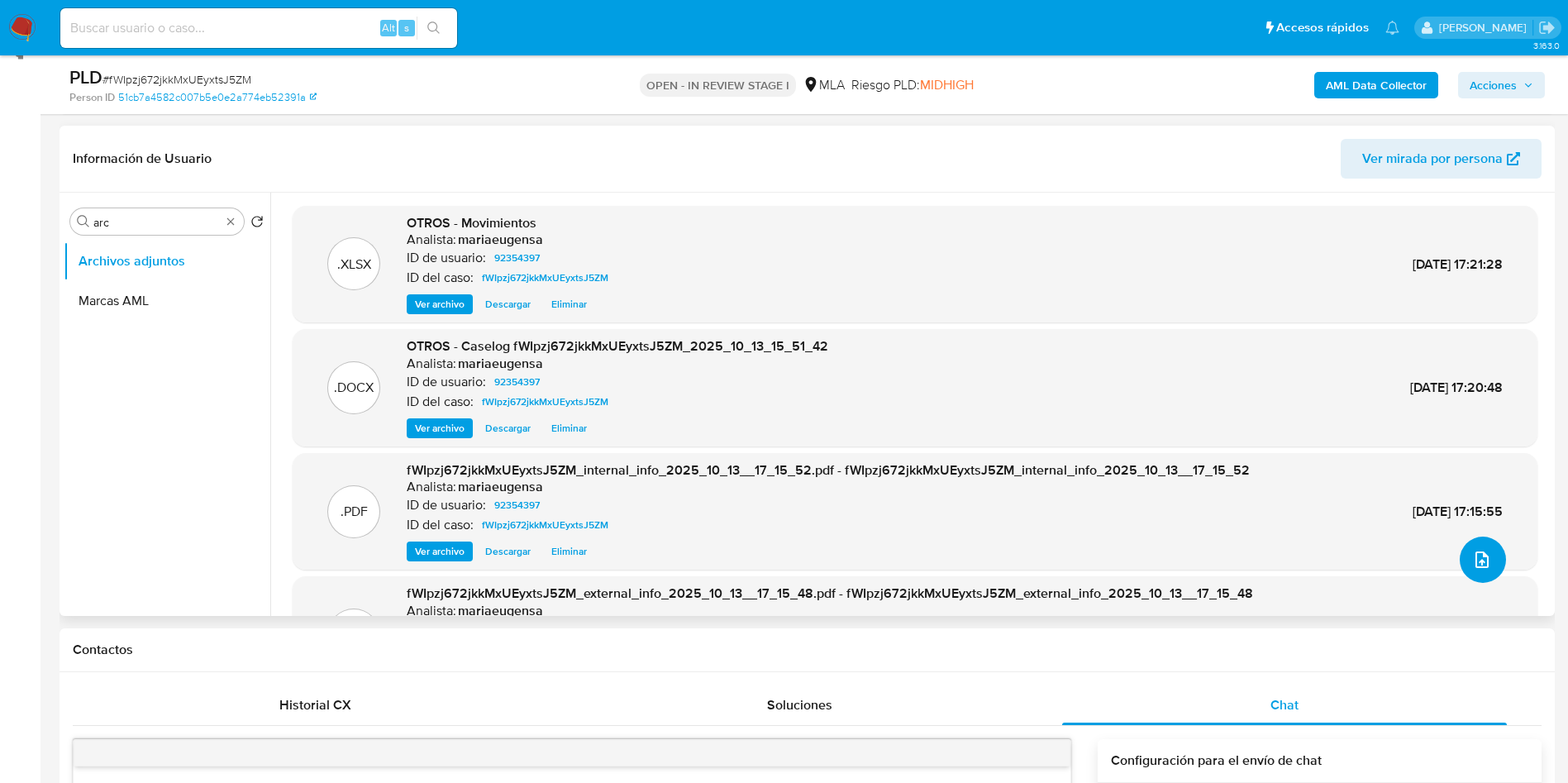
click at [1475, 555] on icon "upload-file" at bounding box center [1481, 560] width 13 height 17
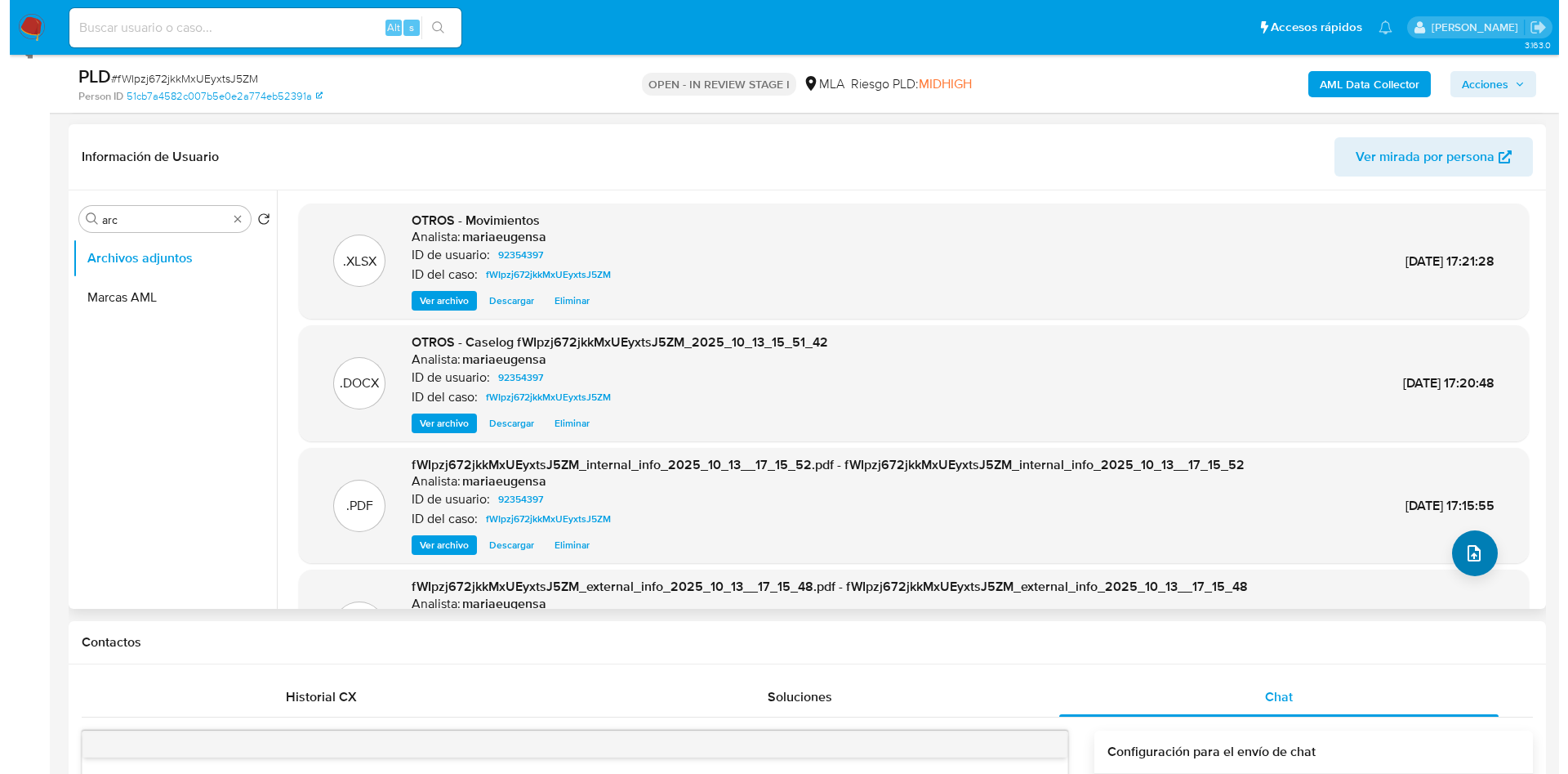
scroll to position [1220, 0]
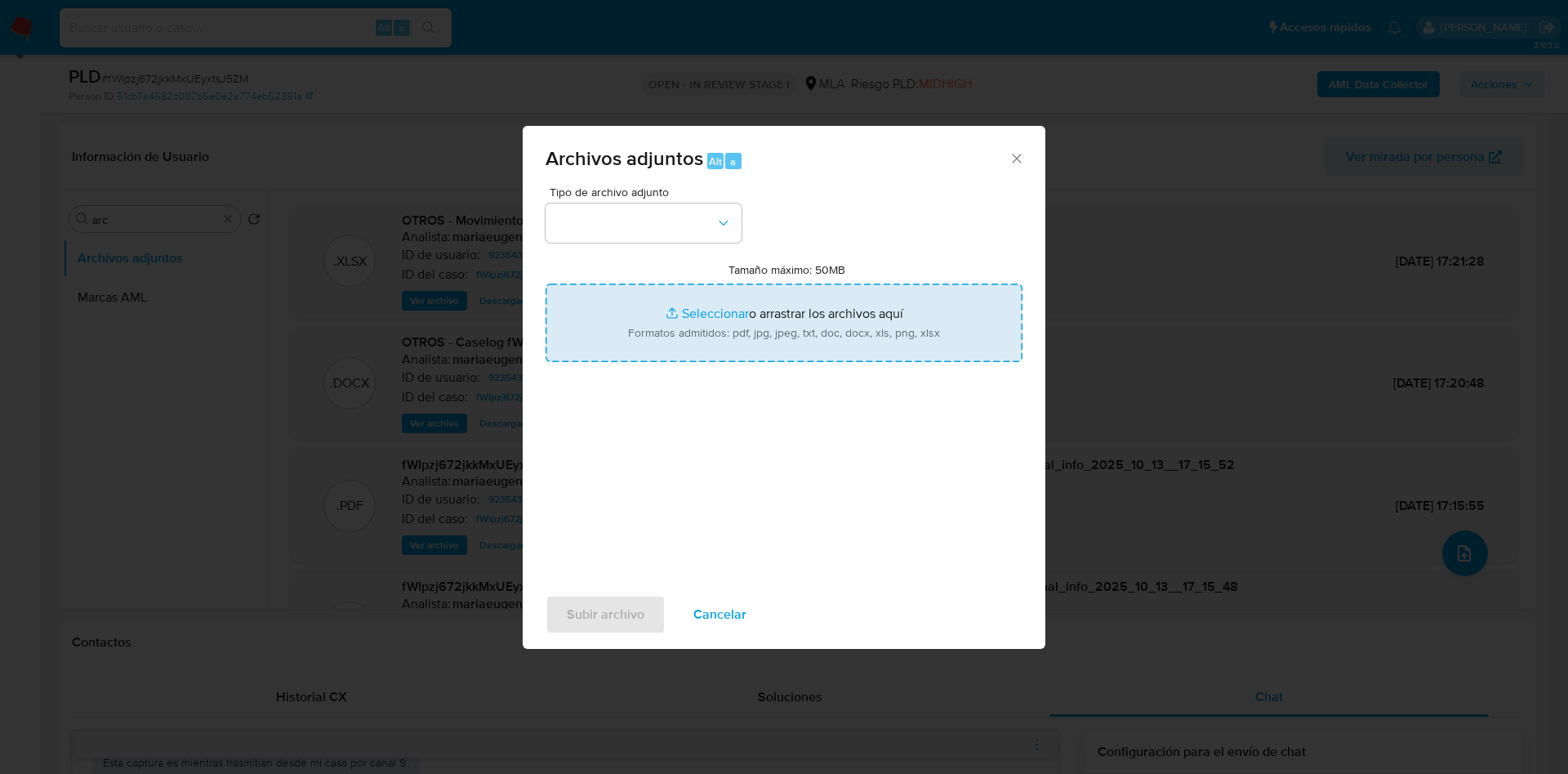
drag, startPoint x: 727, startPoint y: 284, endPoint x: 715, endPoint y: 314, distance: 32.3
click at [727, 282] on div "Tamaño máximo: 50MB Seleccionar archivos Seleccionar o arrastrar los archivos a…" at bounding box center [784, 312] width 477 height 100
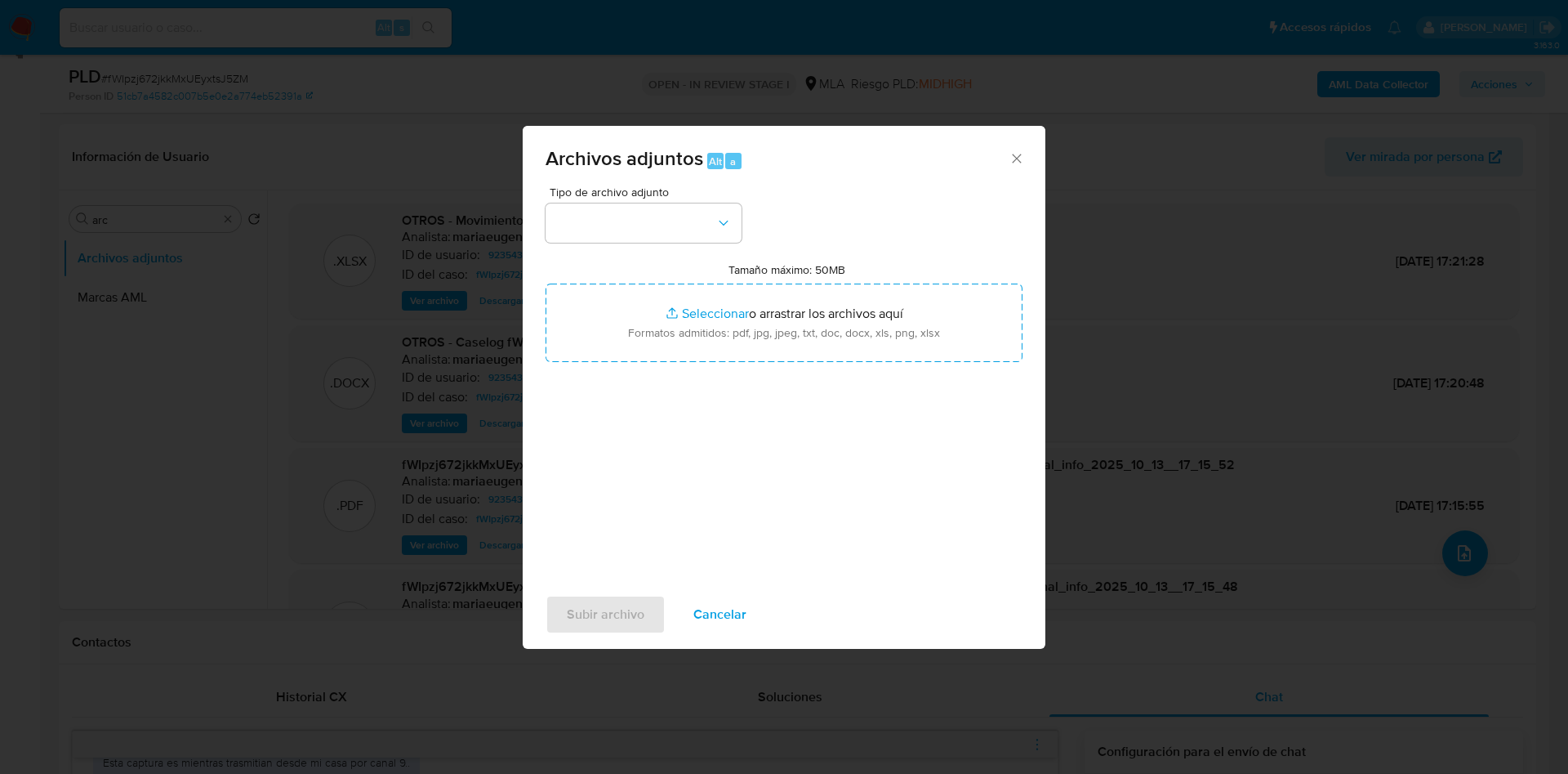
click at [695, 626] on span "Cancelar" at bounding box center [720, 614] width 53 height 36
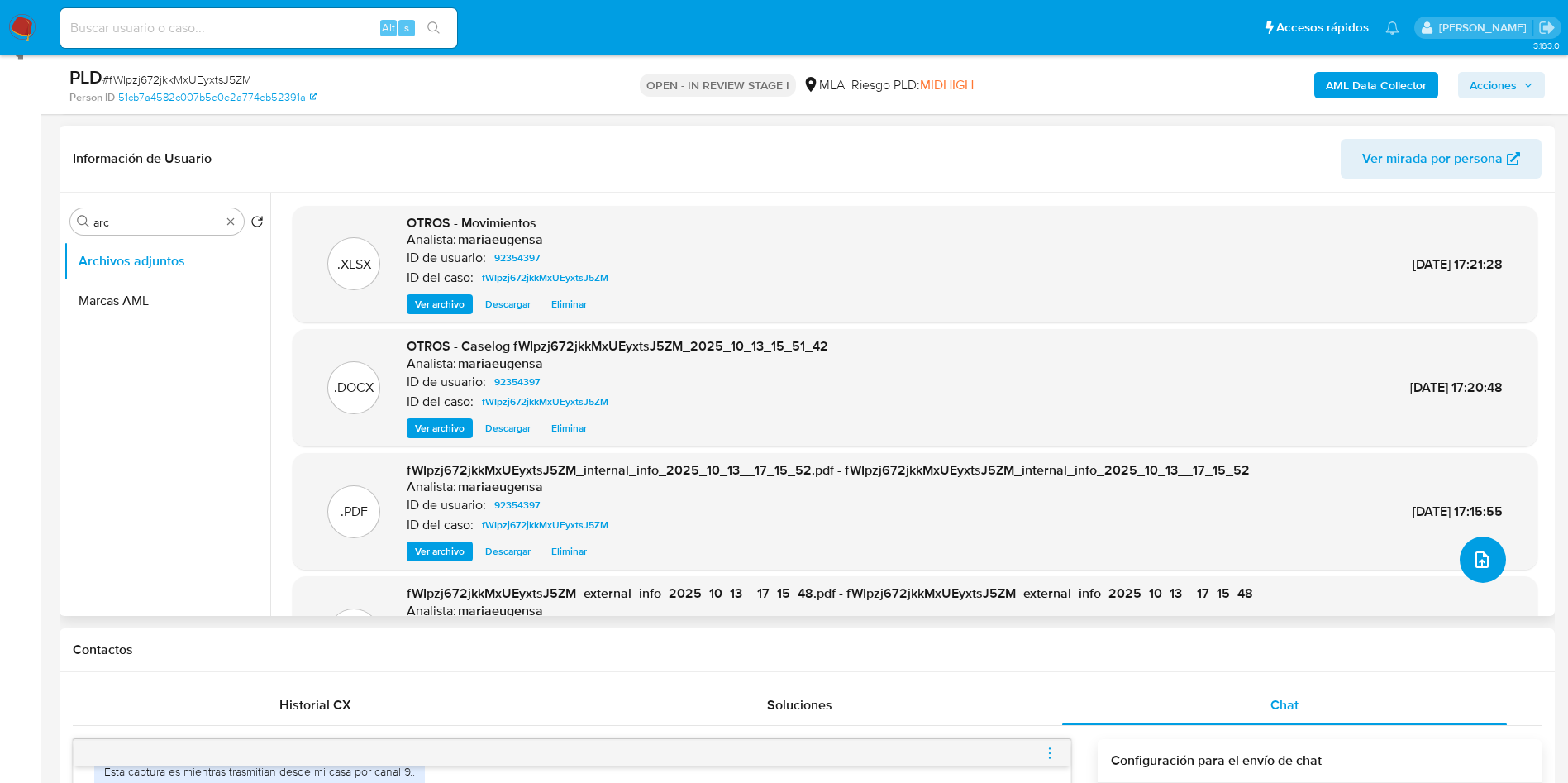
click at [1480, 550] on icon "upload-file" at bounding box center [1482, 560] width 20 height 20
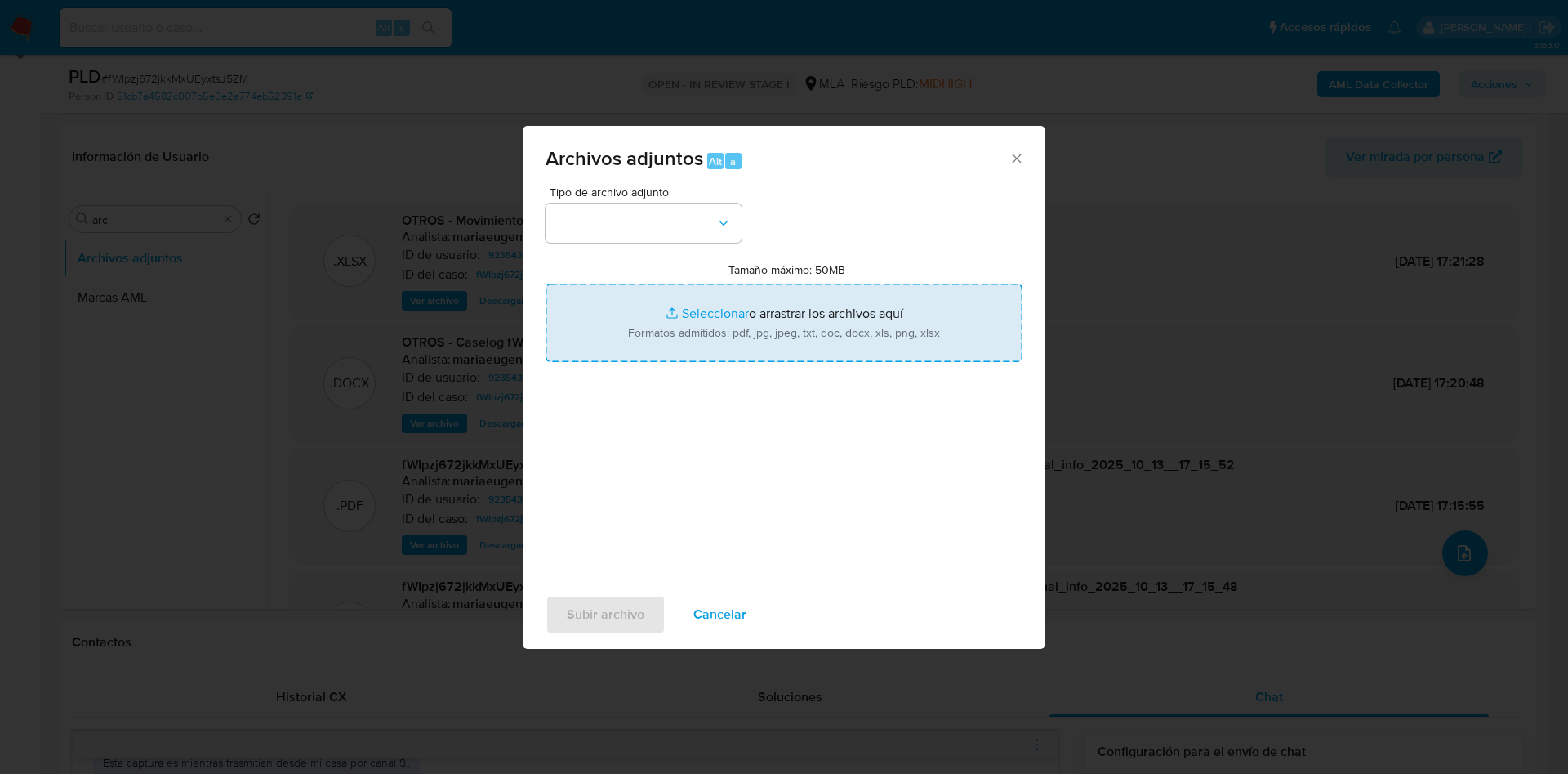
click at [767, 319] on input "Tamaño máximo: 50MB Seleccionar archivos" at bounding box center [784, 323] width 477 height 78
type input "C:\fakepath\Caselog fWIpzj672jkkMxUEyxtsJ5ZM_2025_10_13_15_51_42 - v2.docx"
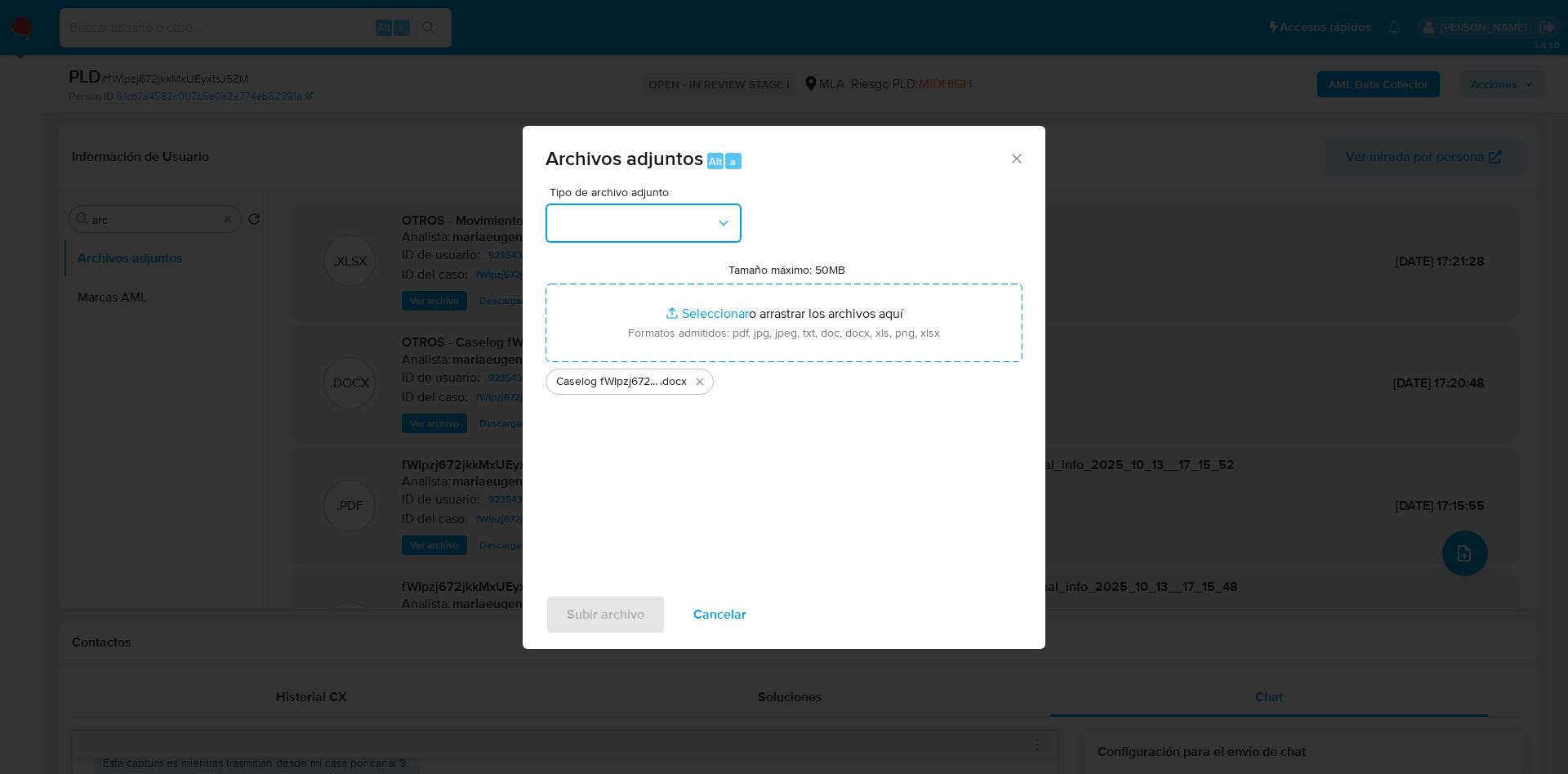
click at [674, 215] on button "button" at bounding box center [644, 223] width 196 height 39
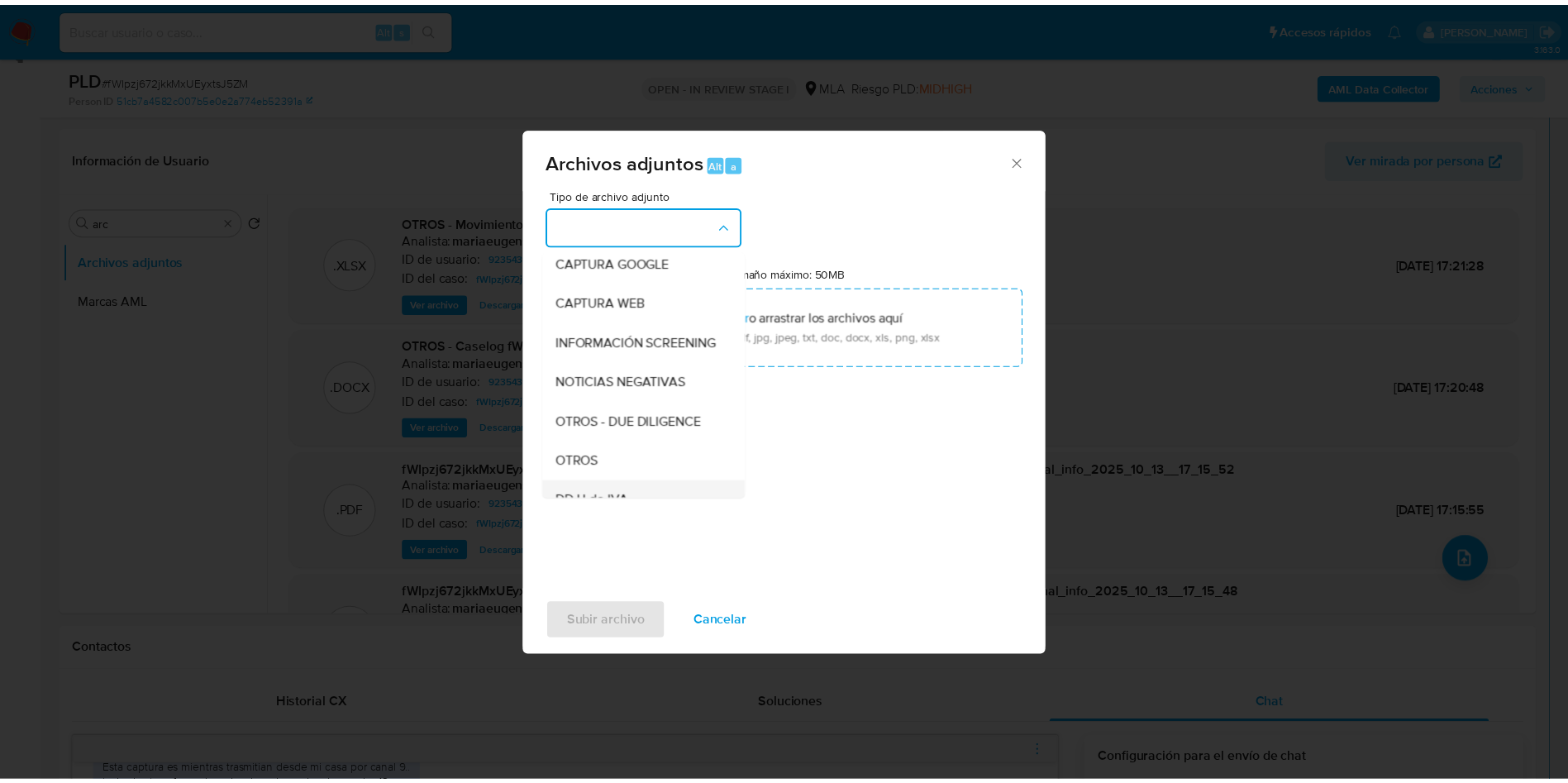
scroll to position [248, 0]
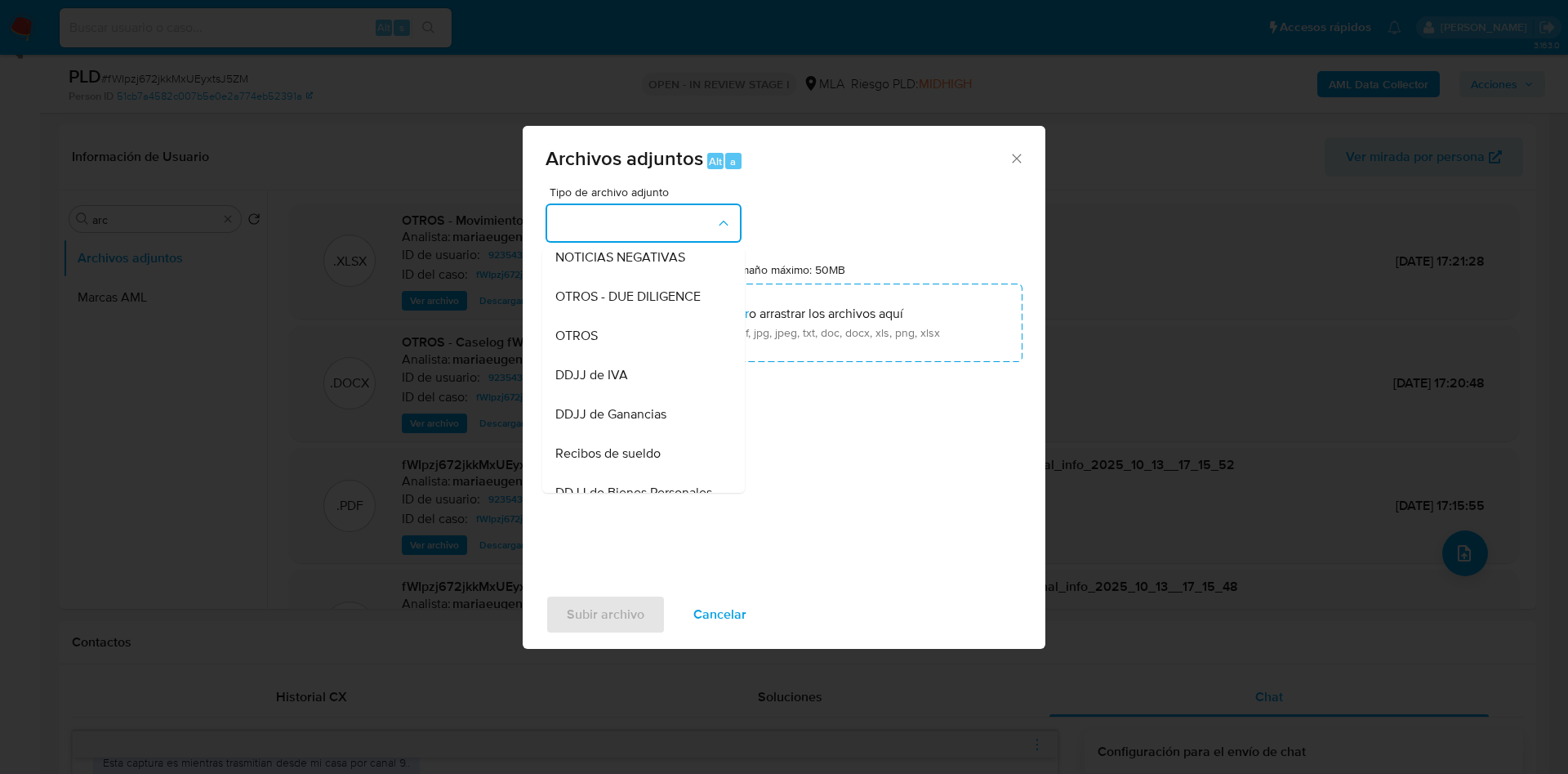
drag, startPoint x: 613, startPoint y: 350, endPoint x: 601, endPoint y: 482, distance: 132.5
click at [613, 350] on div "OTROS" at bounding box center [639, 336] width 167 height 39
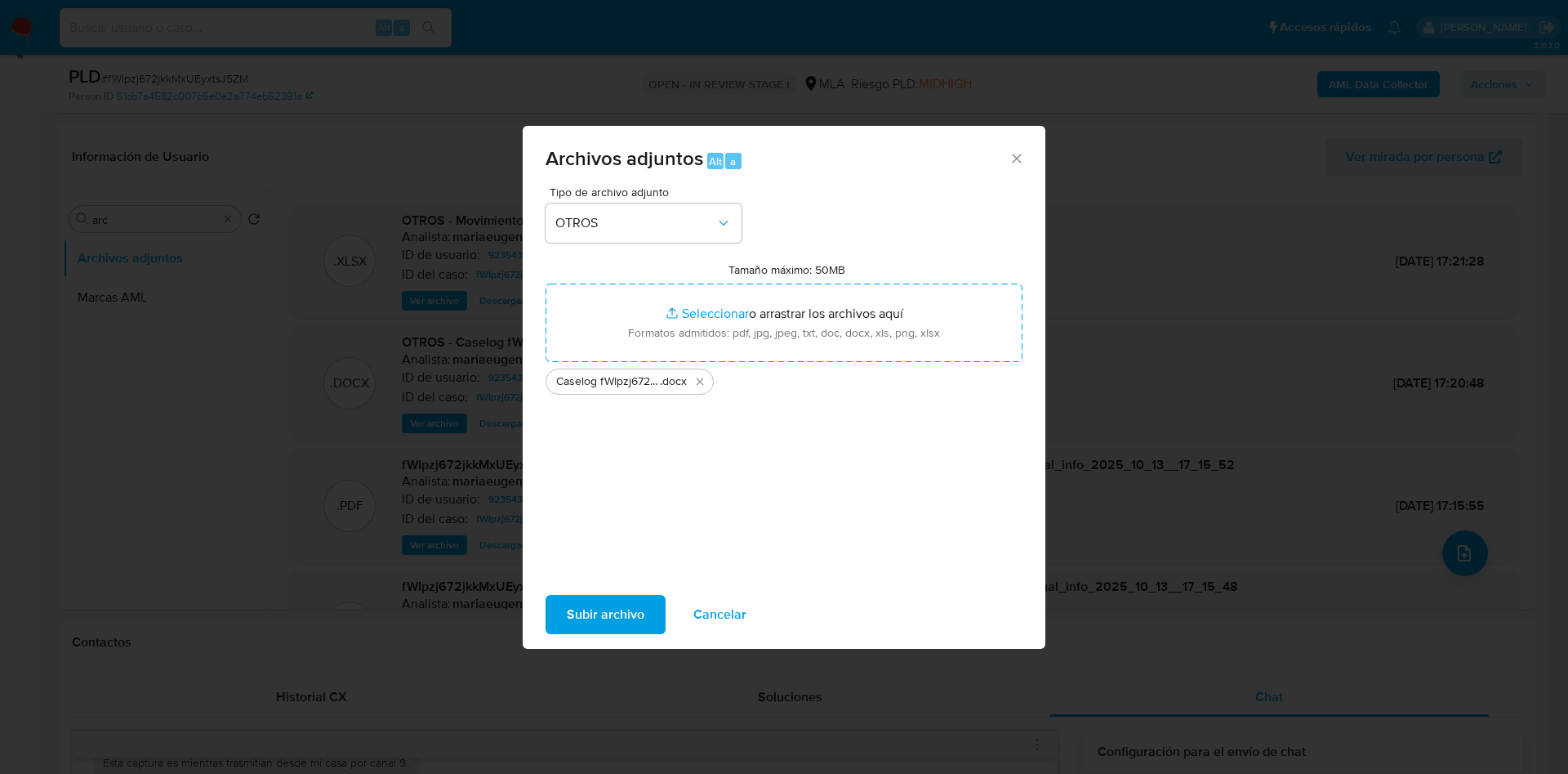
click at [601, 601] on span "Subir archivo" at bounding box center [605, 614] width 77 height 36
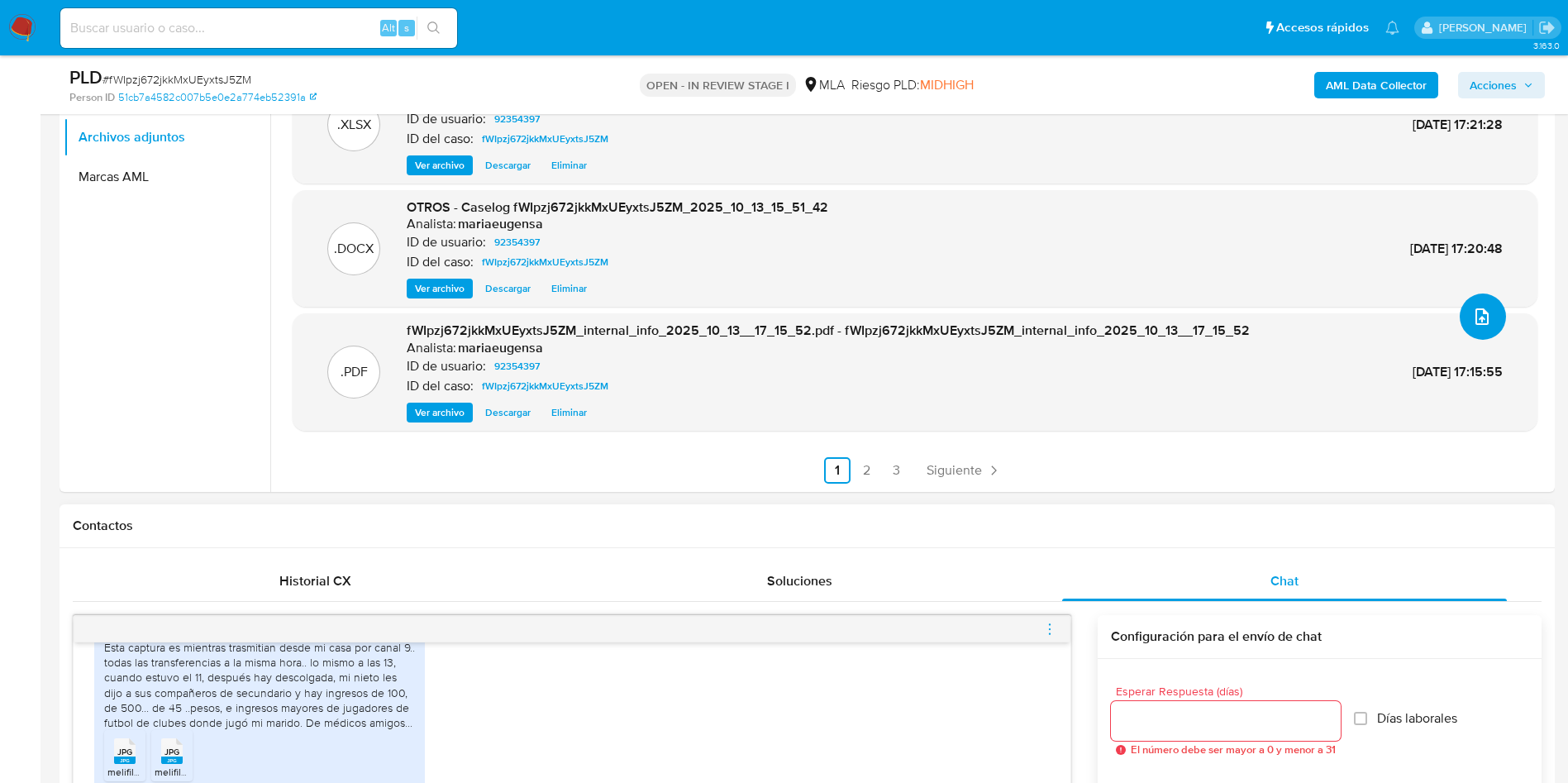
scroll to position [1233, 0]
click at [1050, 627] on icon "menu-action" at bounding box center [1049, 629] width 15 height 15
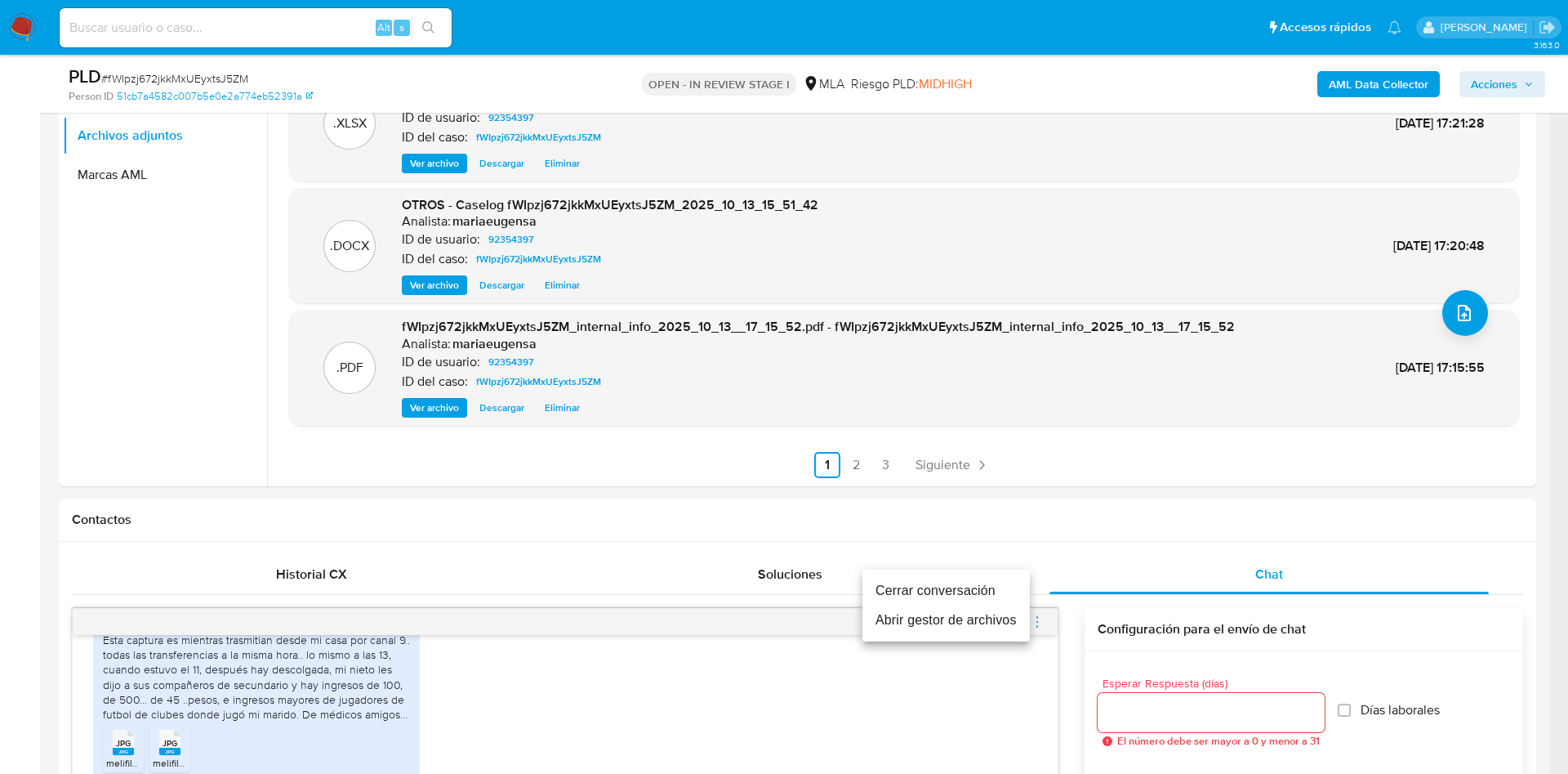
click at [998, 591] on li "Cerrar conversación" at bounding box center [946, 591] width 168 height 30
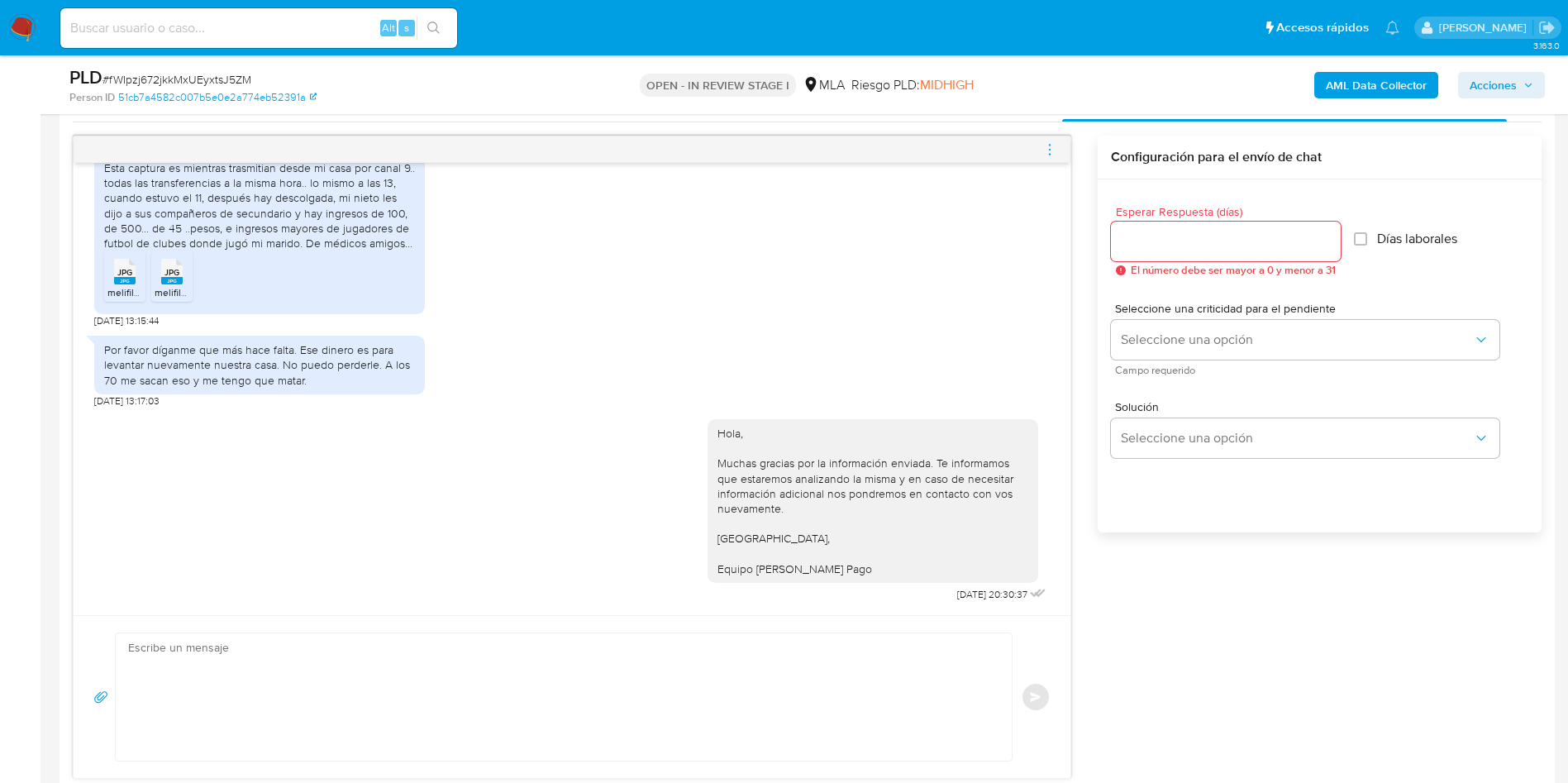
scroll to position [857, 0]
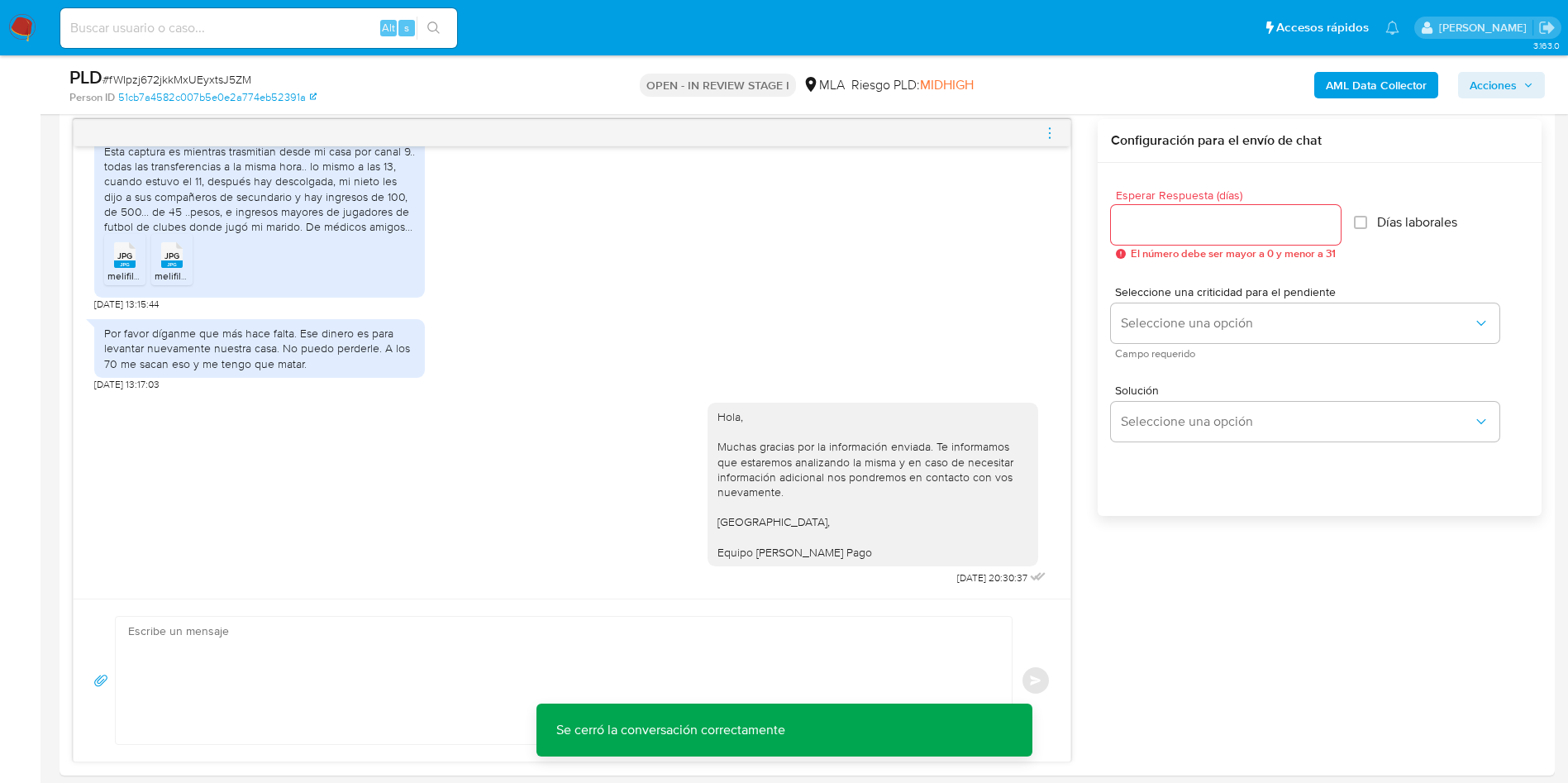
click at [1462, 85] on button "Acciones" at bounding box center [1501, 85] width 87 height 26
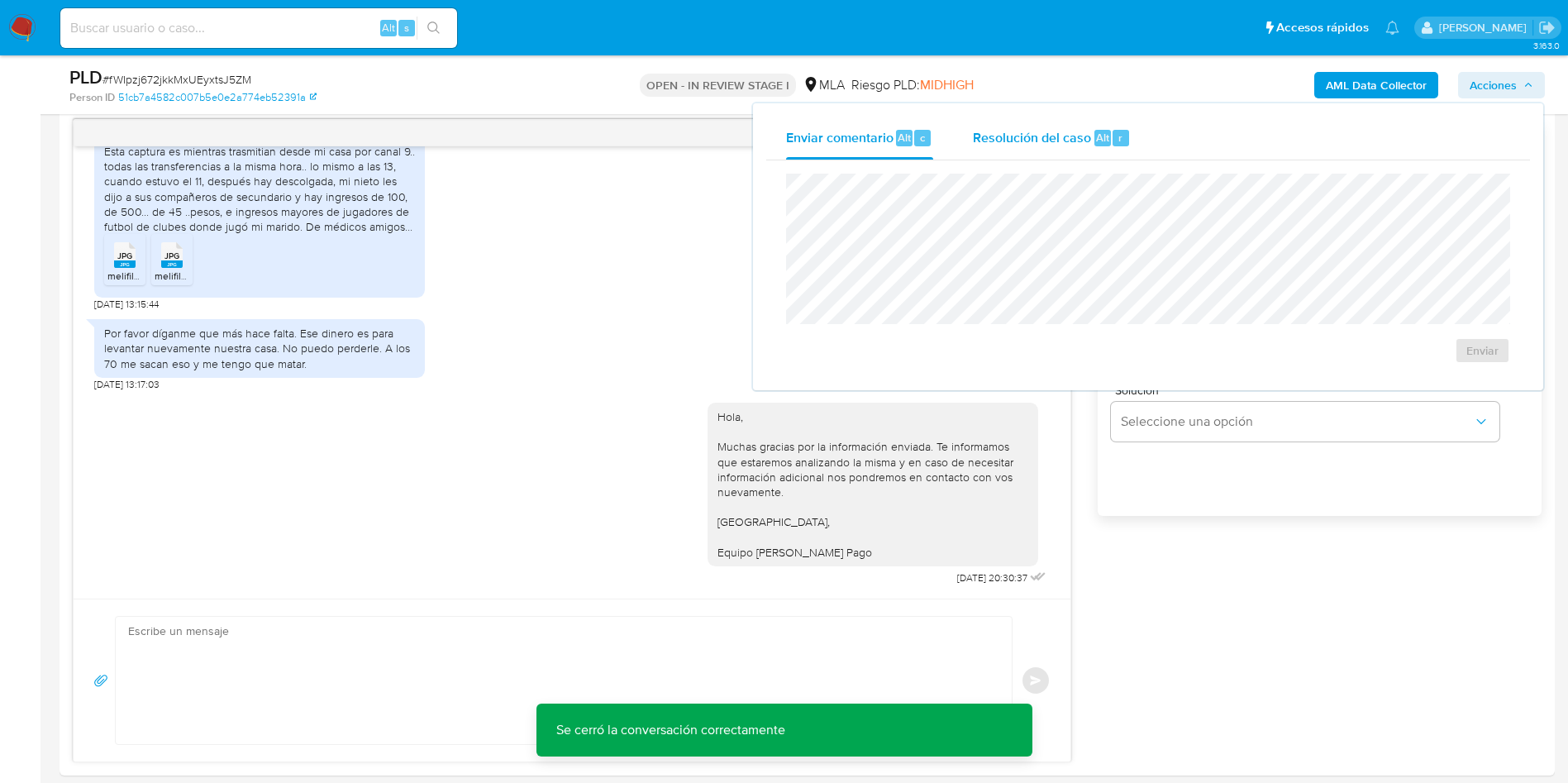
click at [997, 121] on div "Resolución del caso Alt r" at bounding box center [1051, 138] width 157 height 43
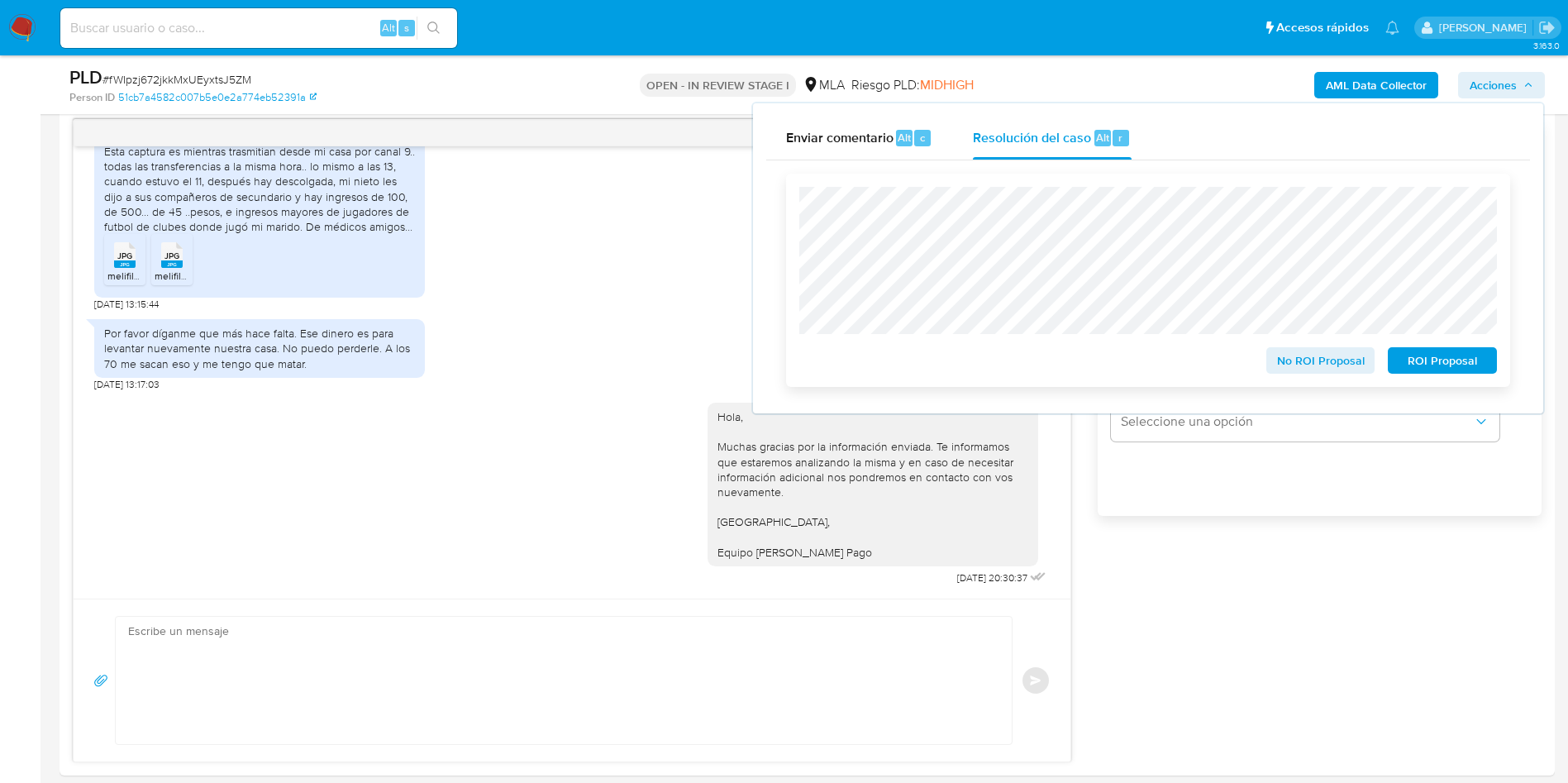
click at [1292, 352] on span "No ROI Proposal" at bounding box center [1321, 361] width 86 height 23
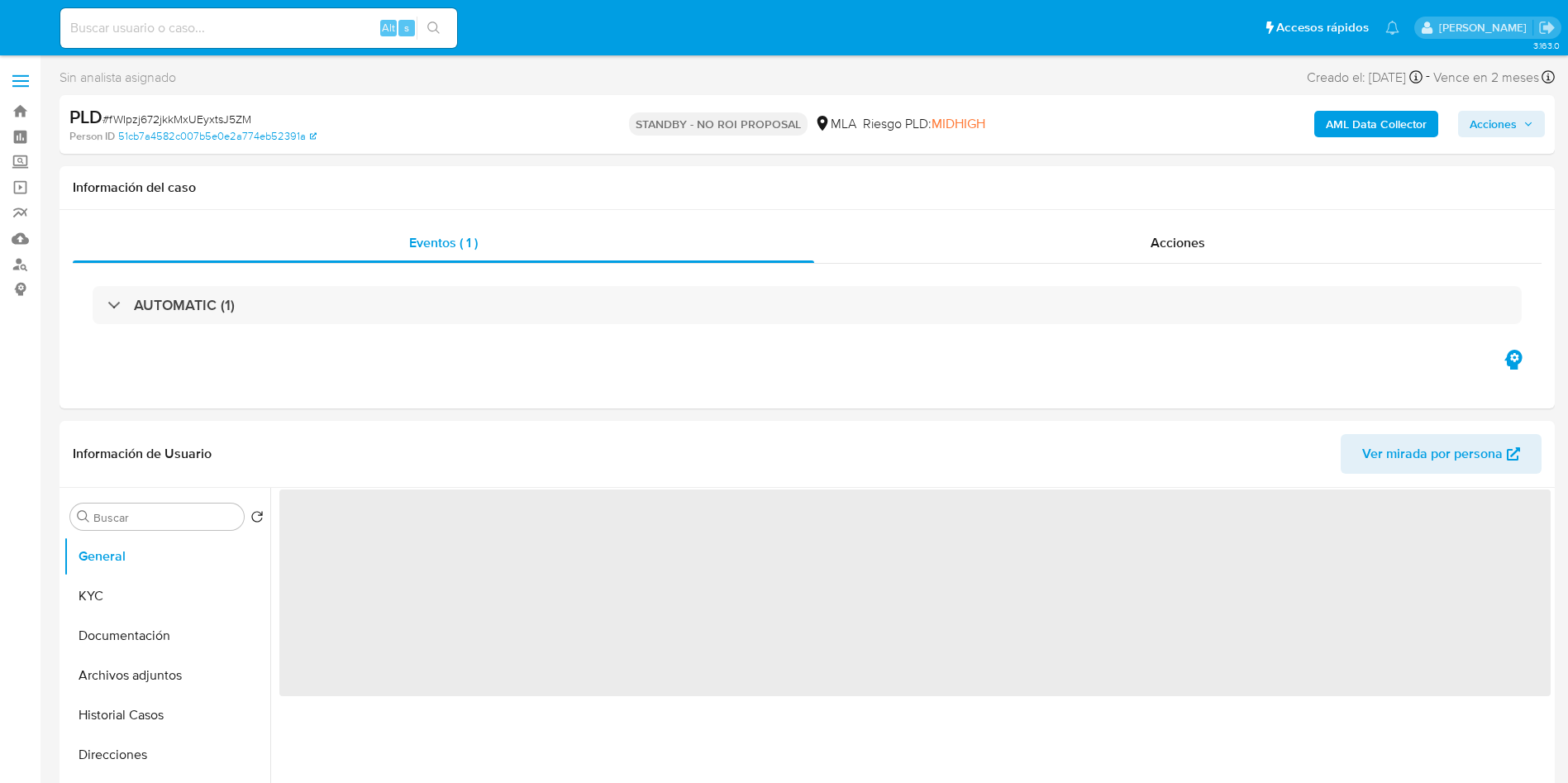
select select "10"
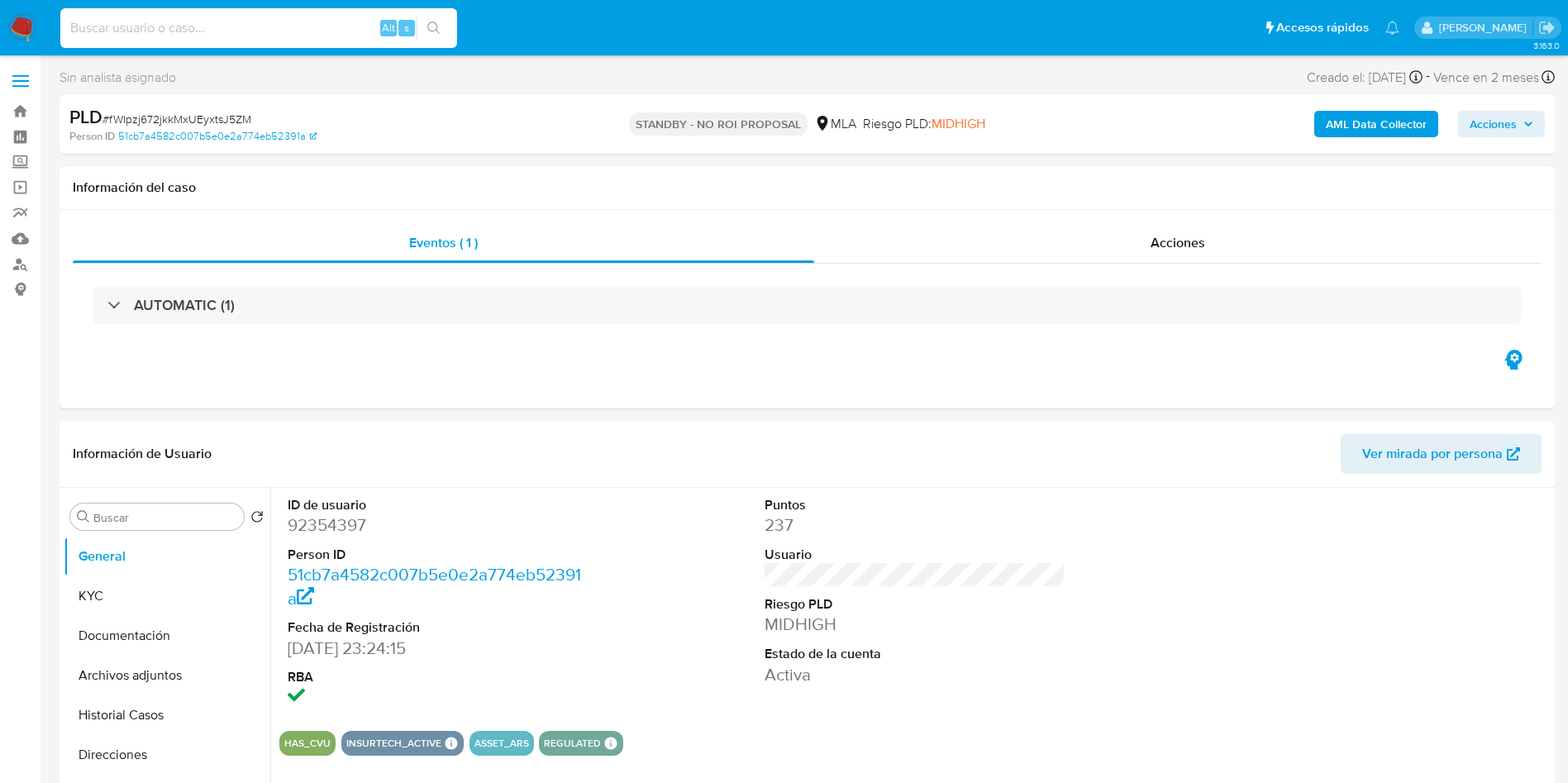
click at [234, 26] on input at bounding box center [259, 28] width 397 height 21
paste input "EhFdY2nZfeTlMK5NmUBjHuse"
type input "EhFdY2nZfeTlMK5NmUBjHuse"
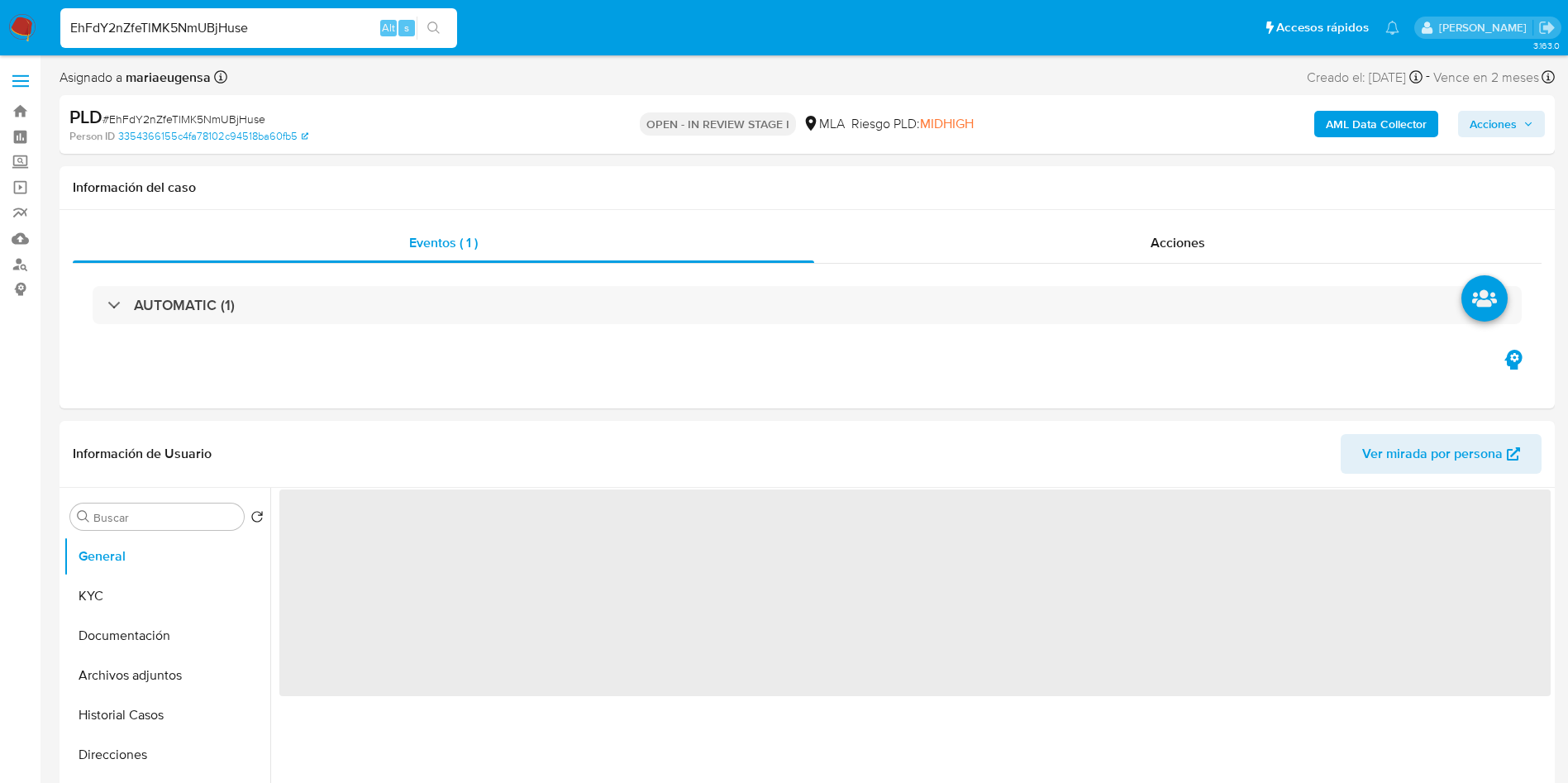
select select "10"
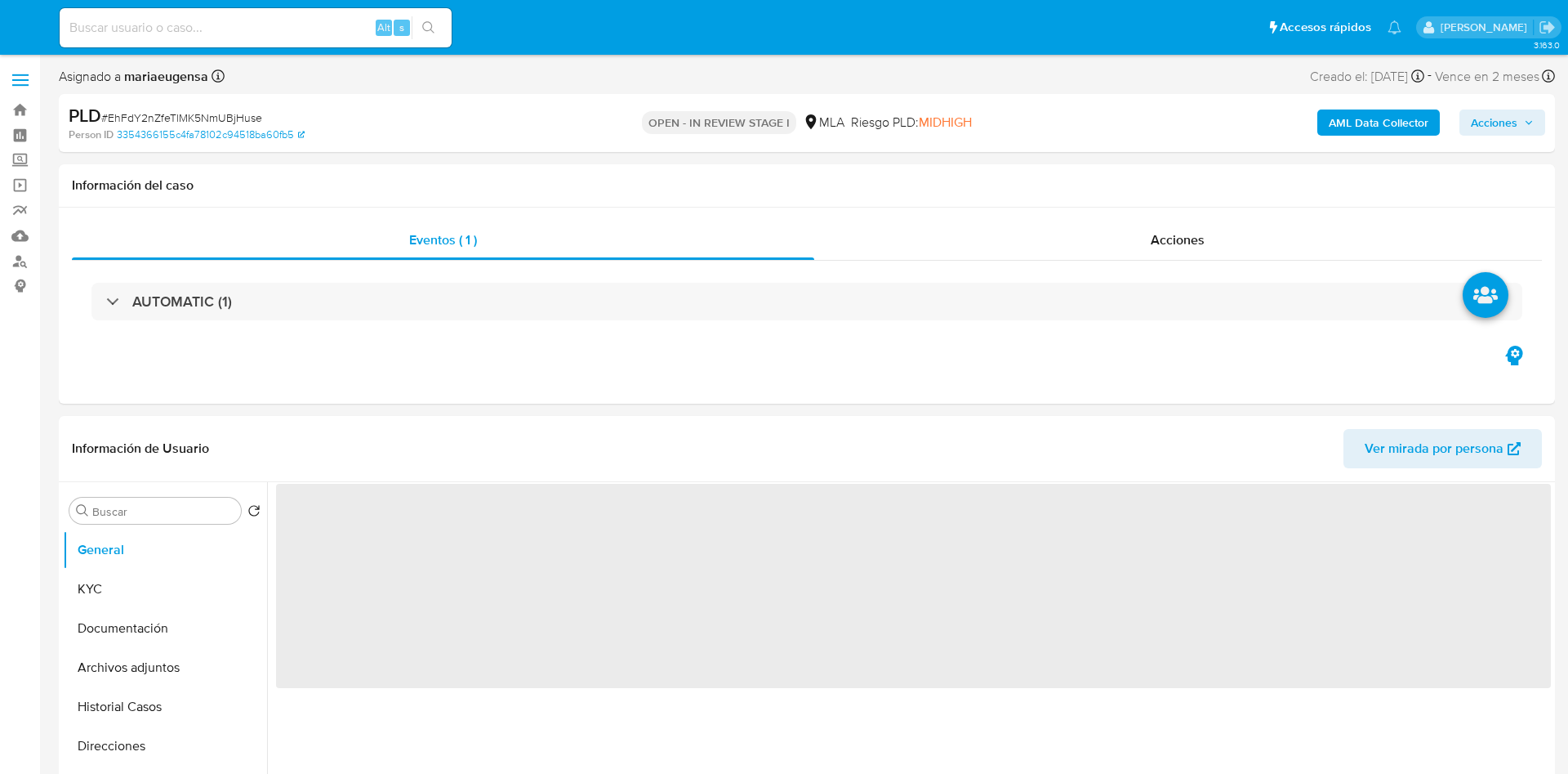
select select "10"
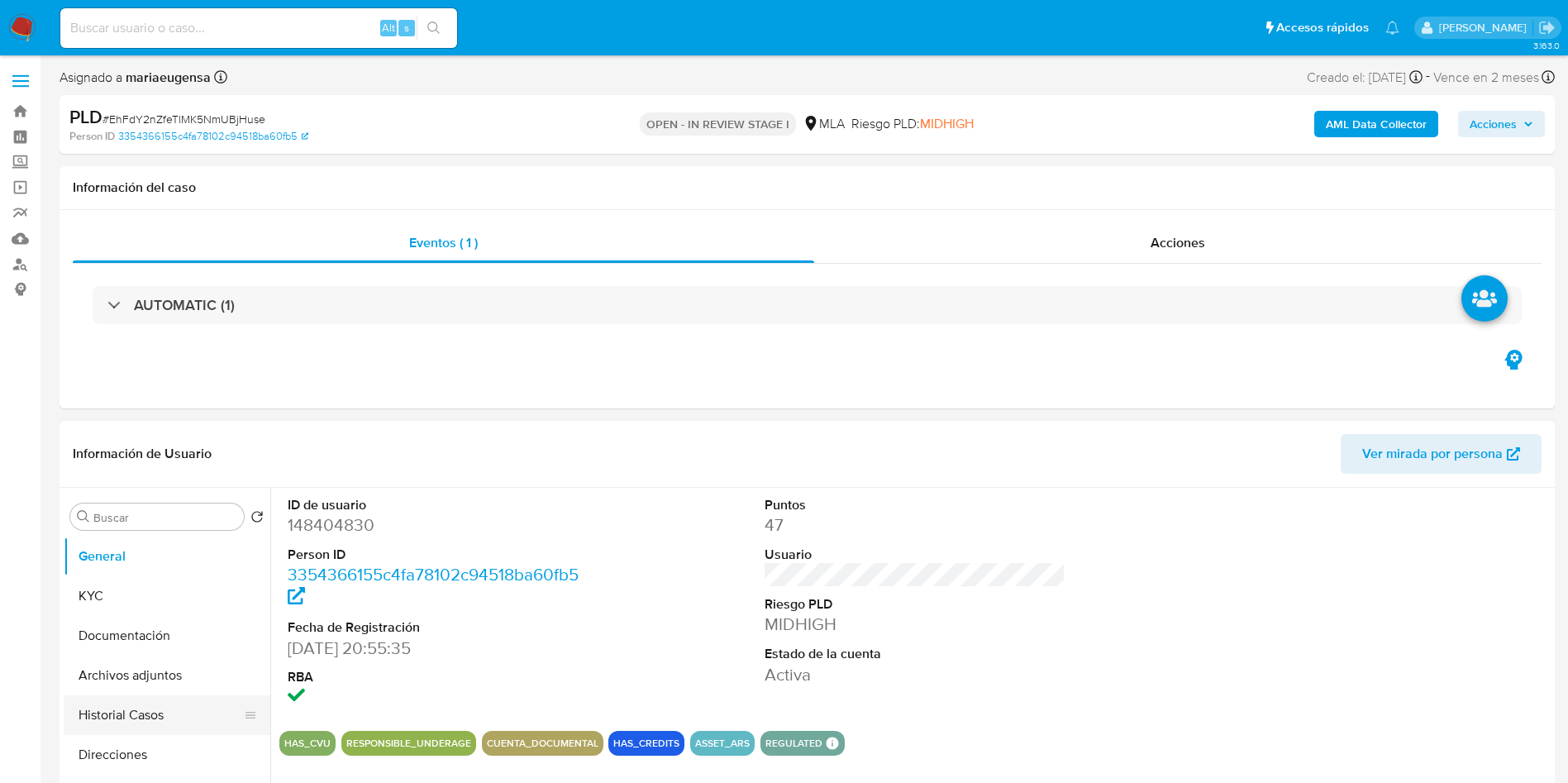
click at [154, 721] on button "Historial Casos" at bounding box center [160, 714] width 193 height 40
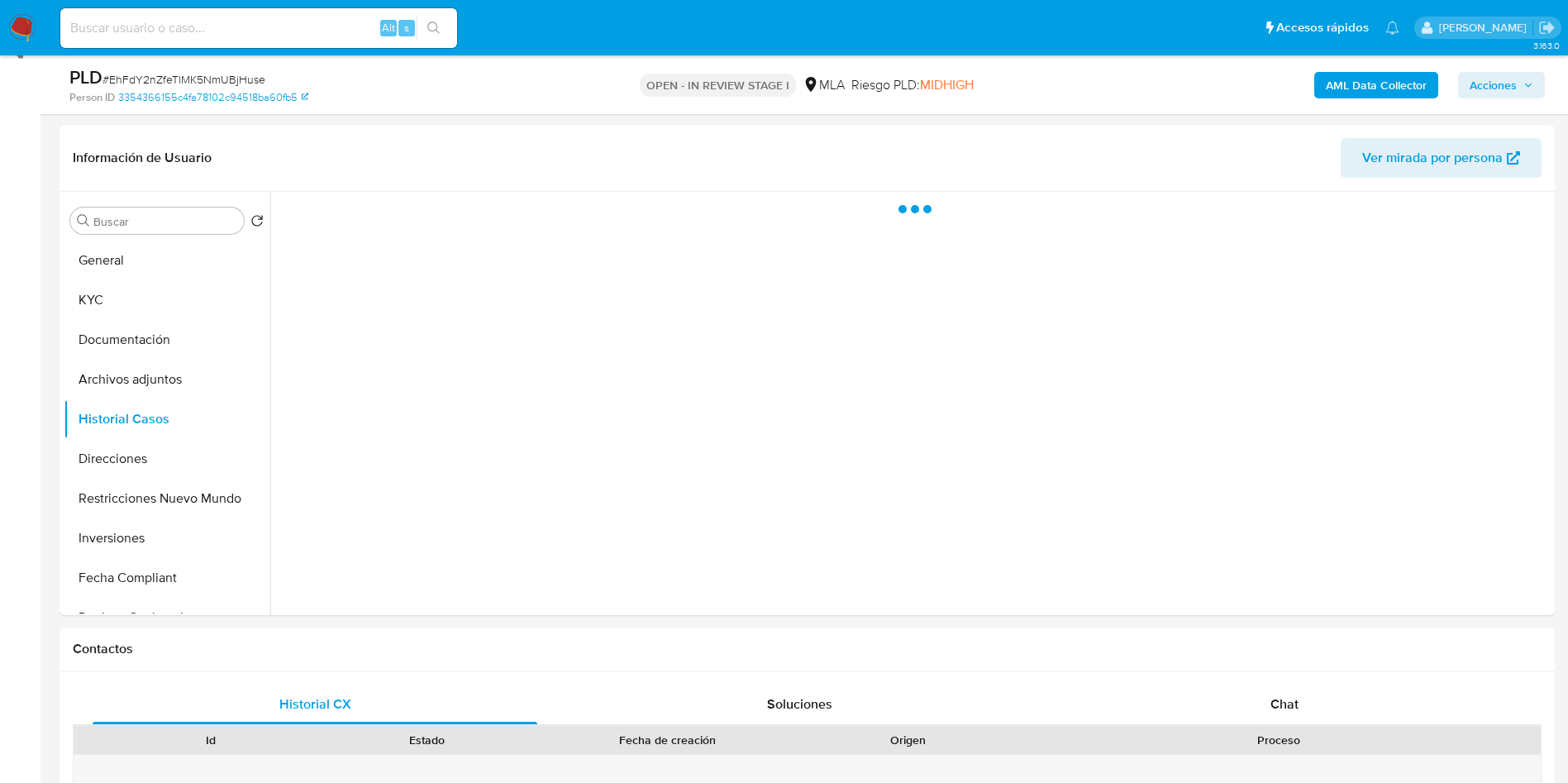
scroll to position [248, 0]
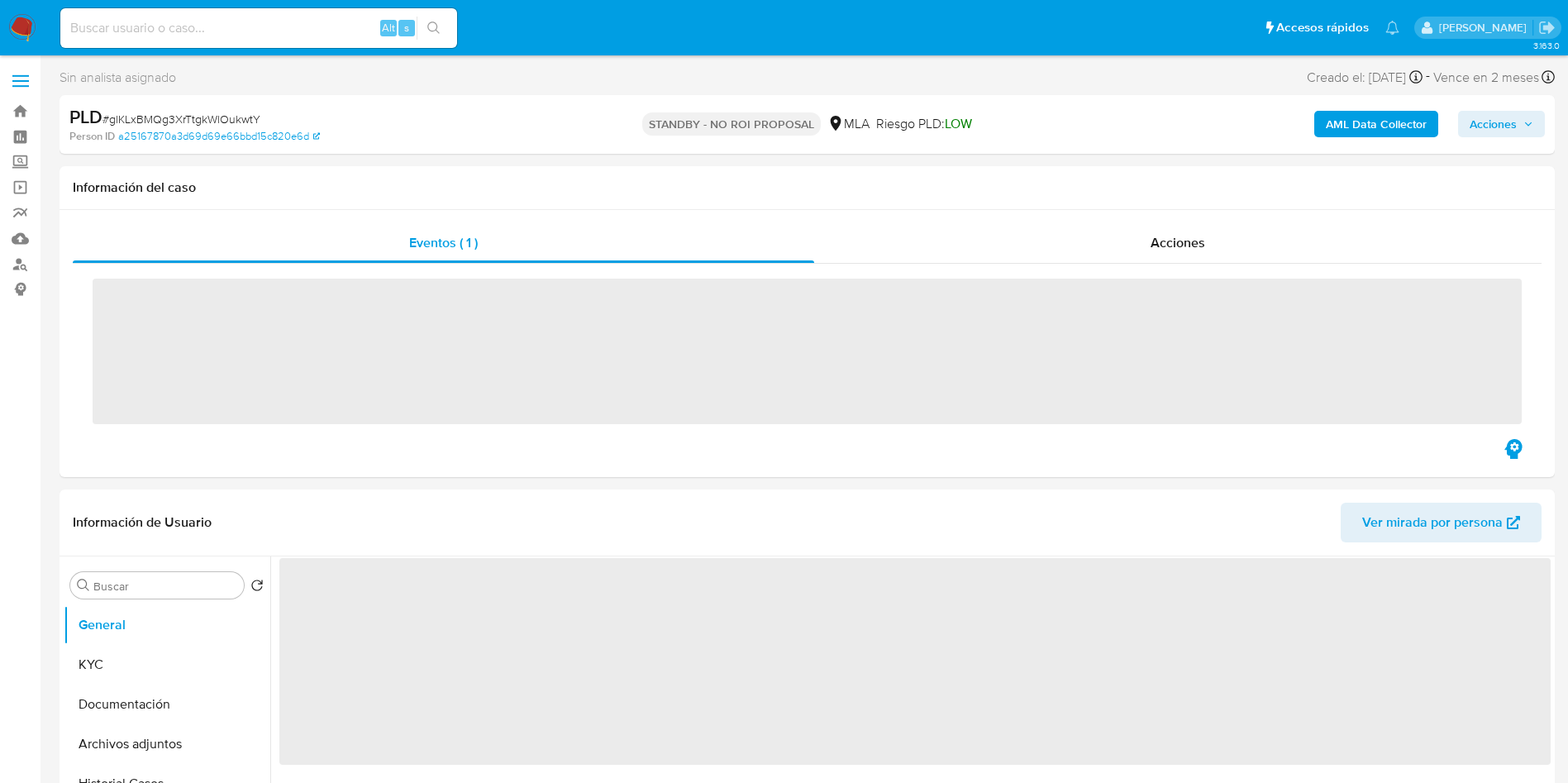
select select "10"
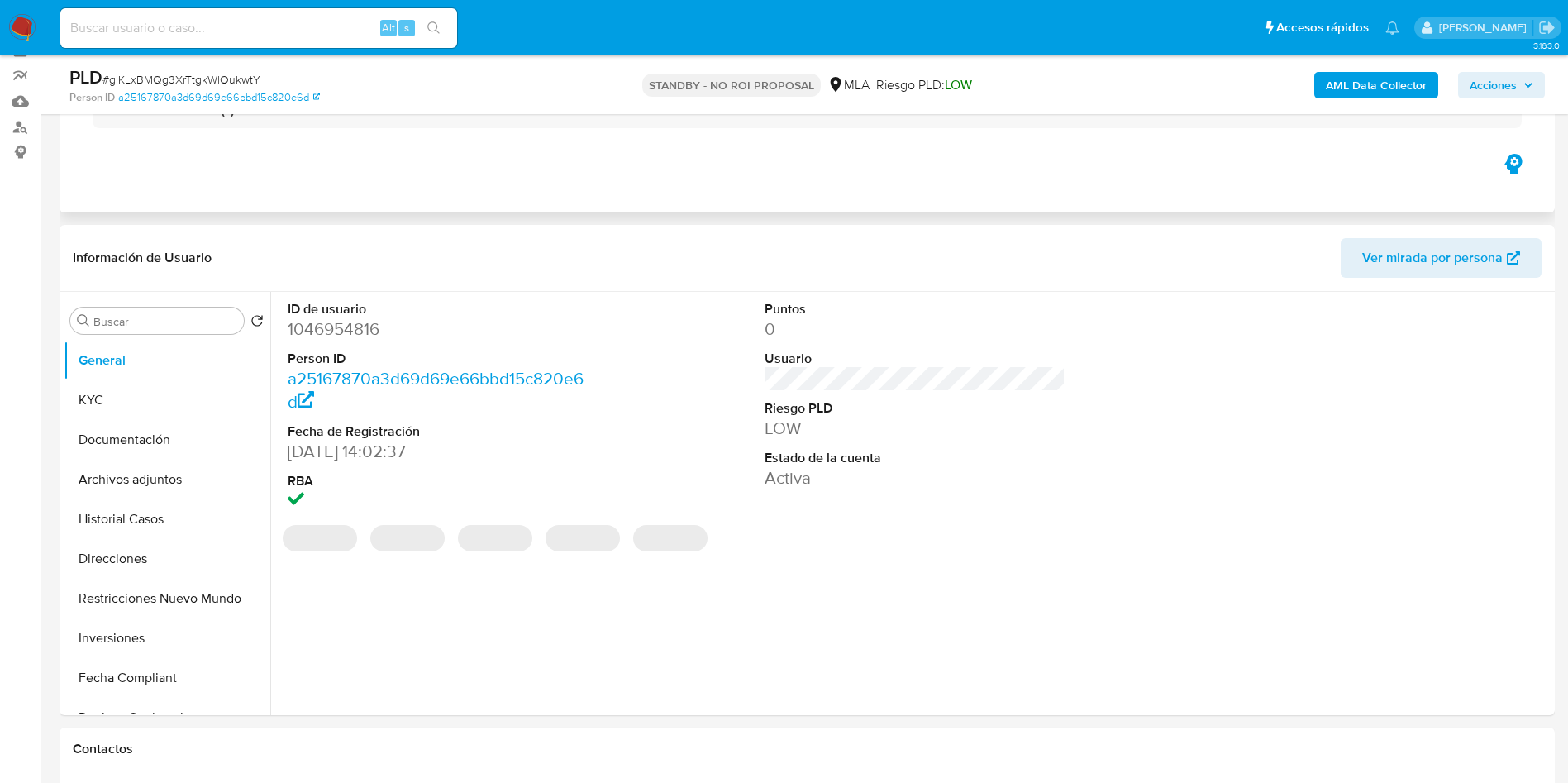
scroll to position [248, 0]
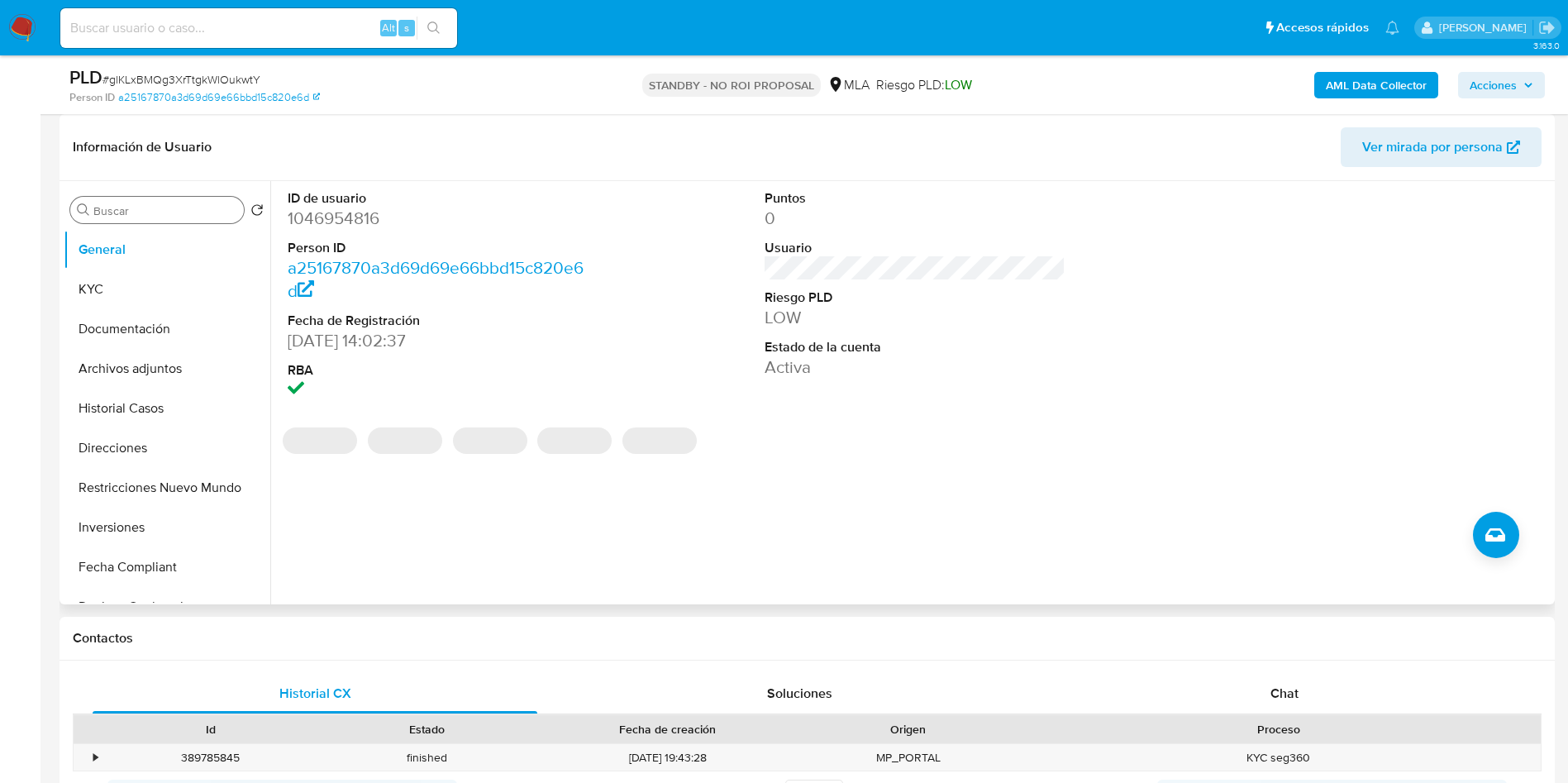
click at [170, 214] on input "Buscar" at bounding box center [165, 210] width 144 height 15
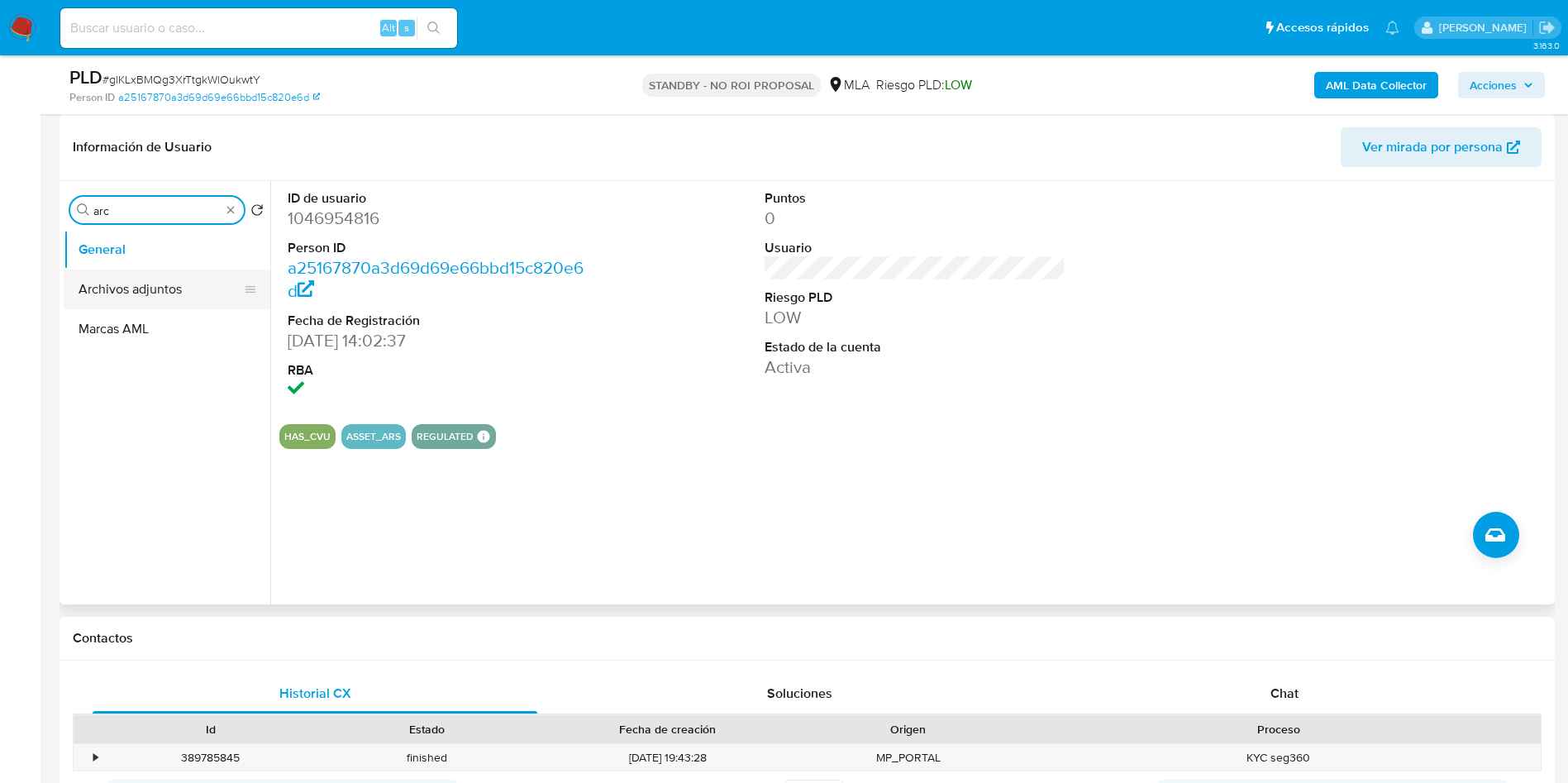
type input "arc"
drag, startPoint x: 157, startPoint y: 281, endPoint x: 519, endPoint y: 391, distance: 378.3
click at [157, 282] on button "Archivos adjuntos" at bounding box center [166, 289] width 207 height 40
